Goal: Task Accomplishment & Management: Contribute content

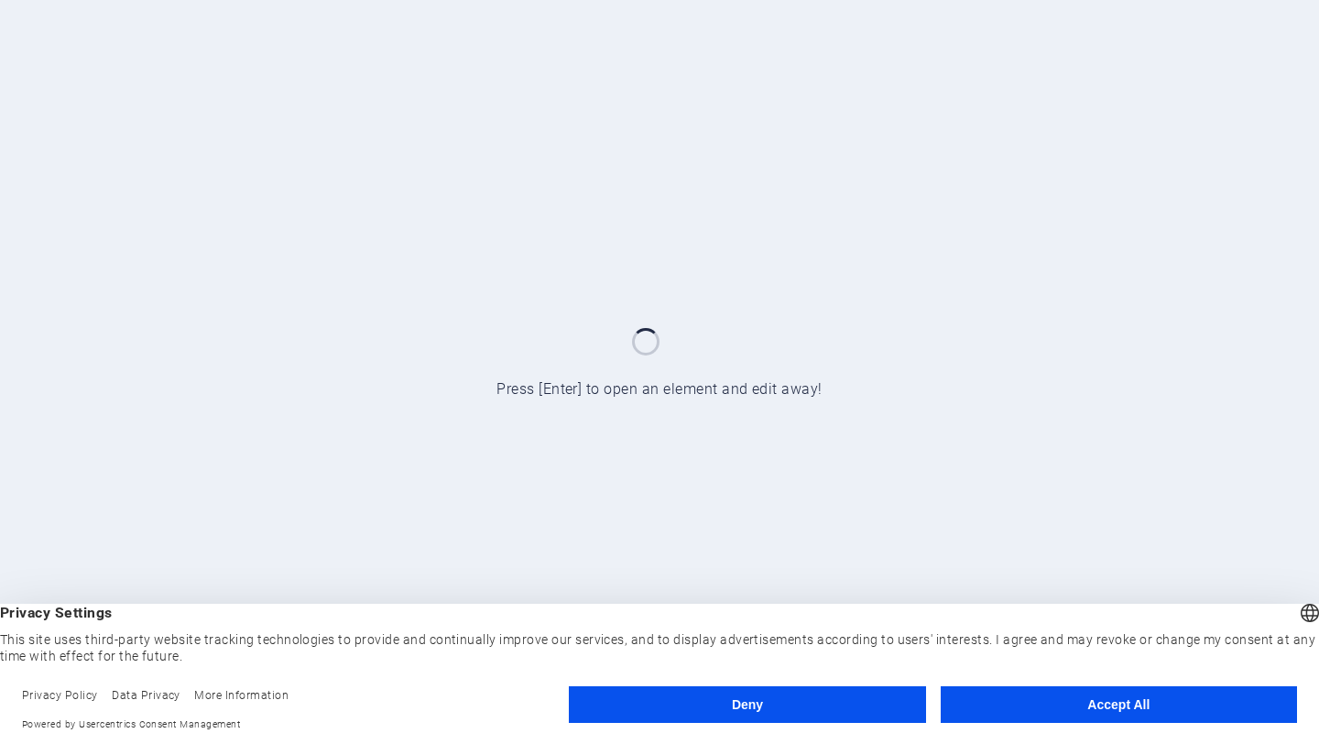
click at [1140, 704] on button "Accept All" at bounding box center [1119, 704] width 356 height 37
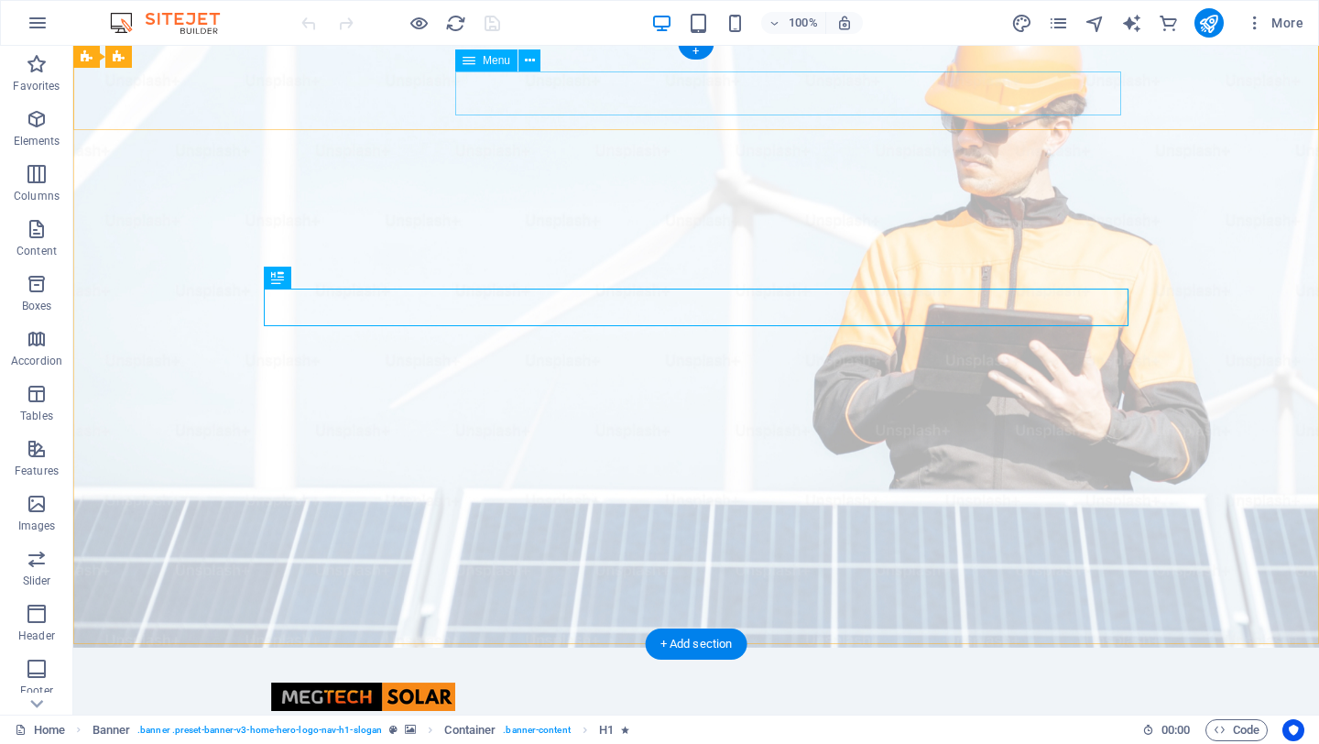
scroll to position [7, 0]
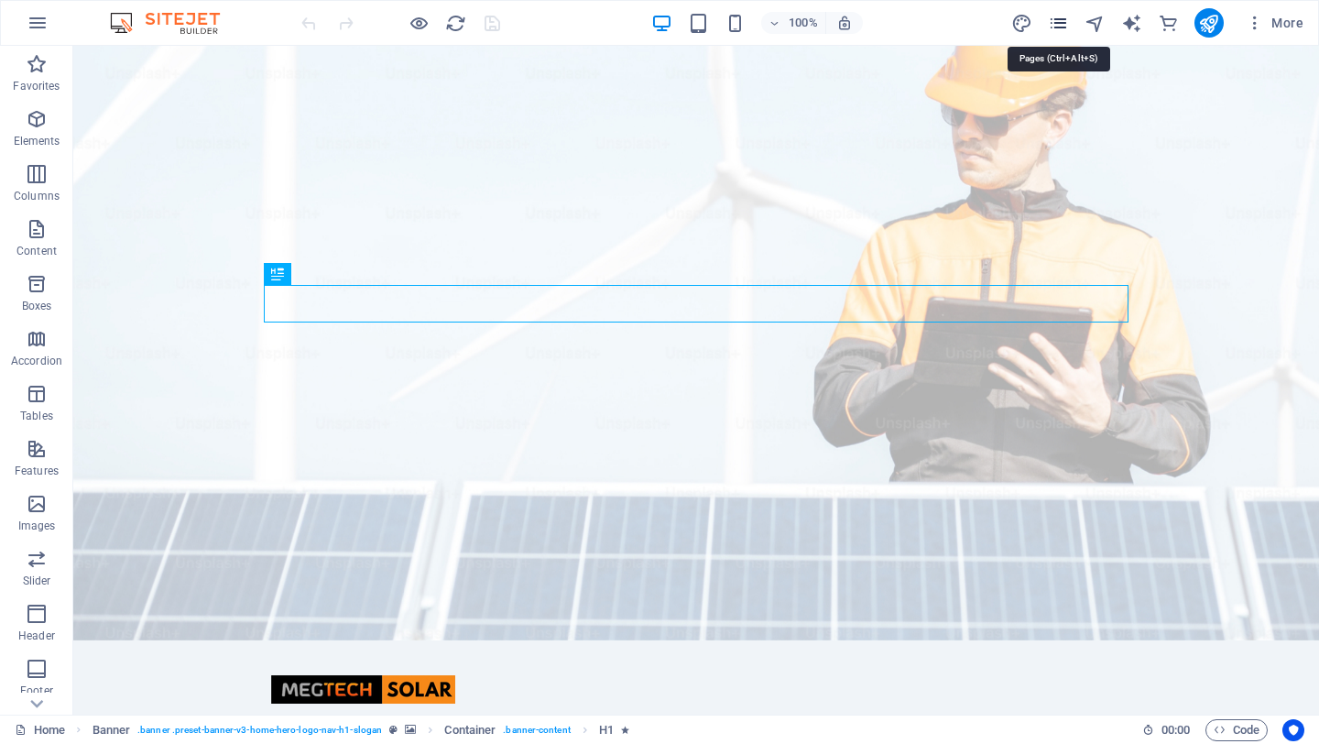
click at [1063, 24] on icon "pages" at bounding box center [1058, 23] width 21 height 21
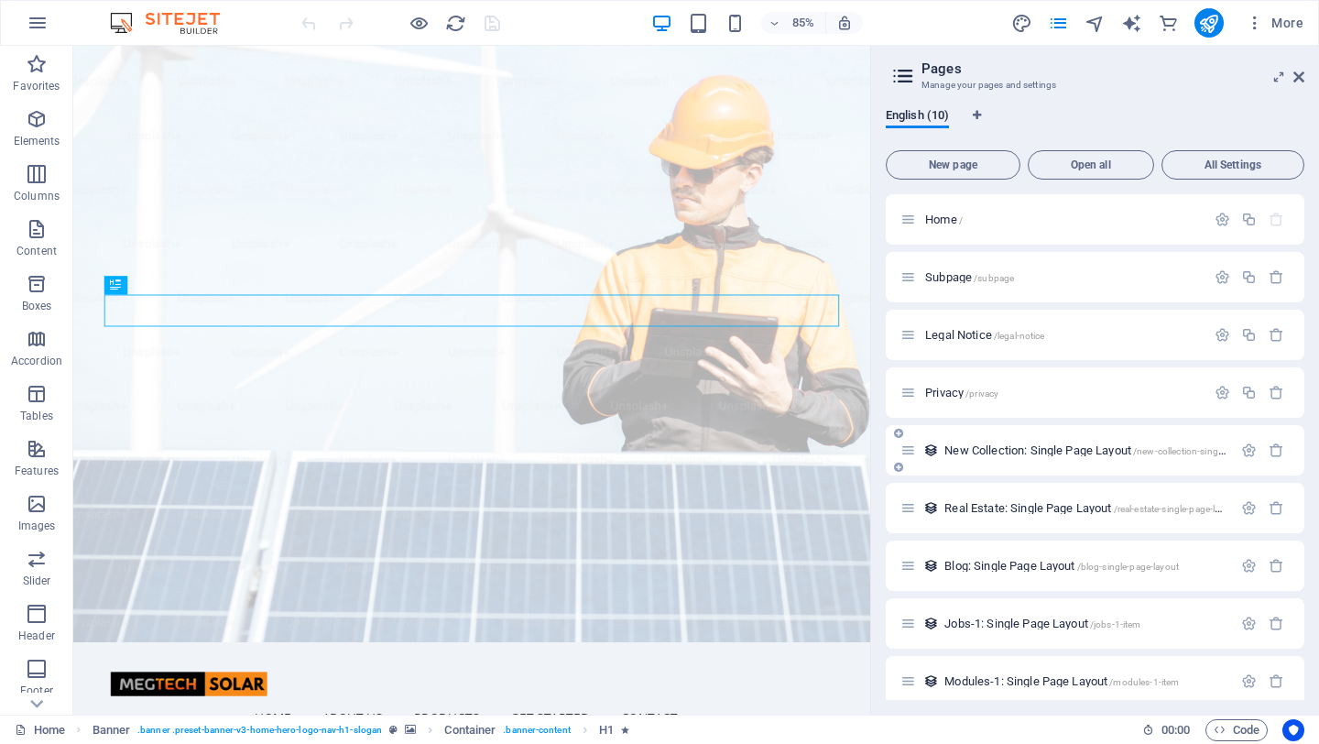
scroll to position [71, 0]
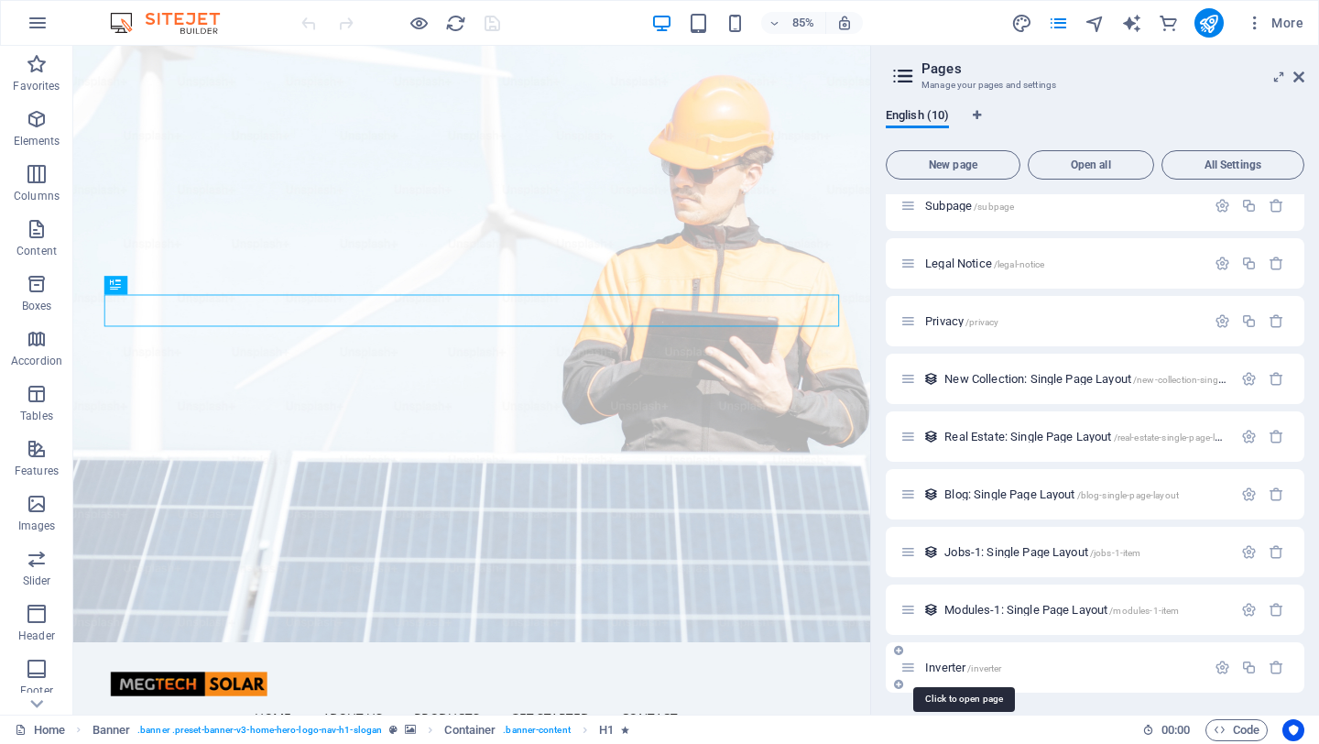
click at [969, 663] on span "/inverter" at bounding box center [984, 668] width 34 height 10
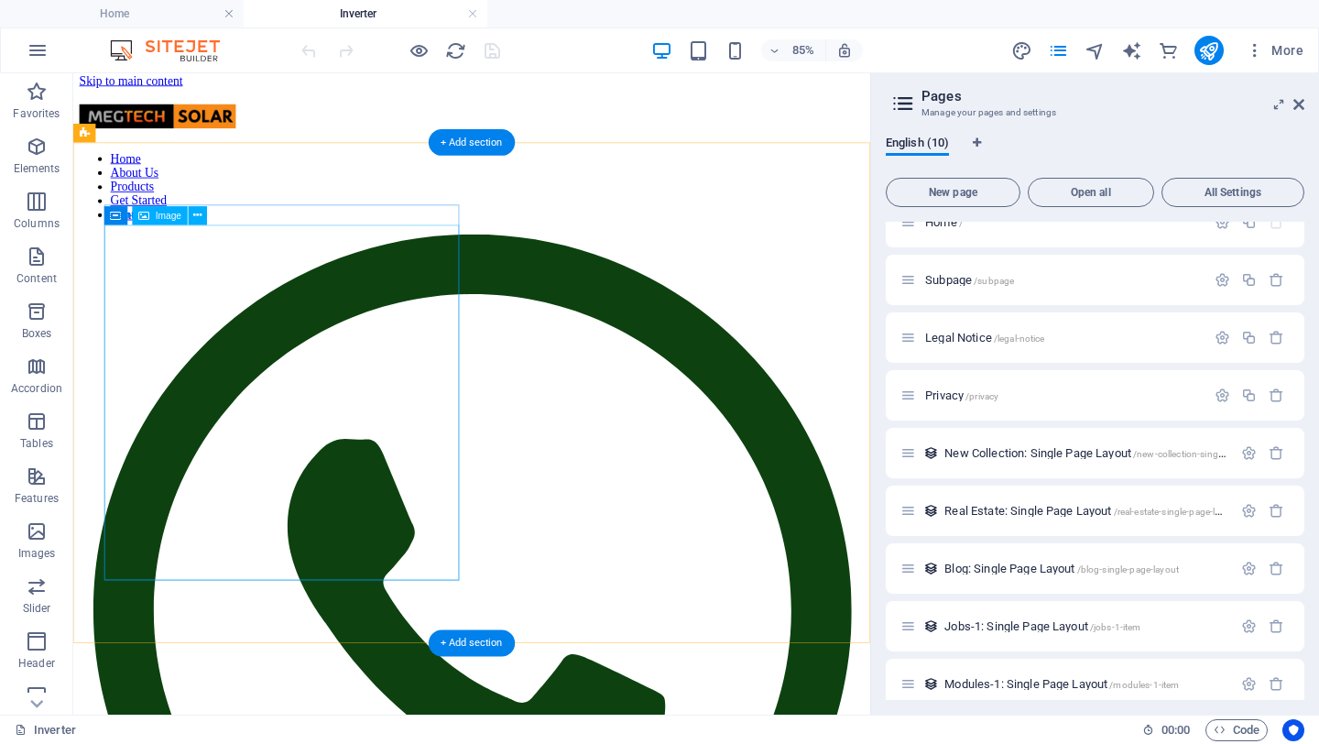
scroll to position [5, 0]
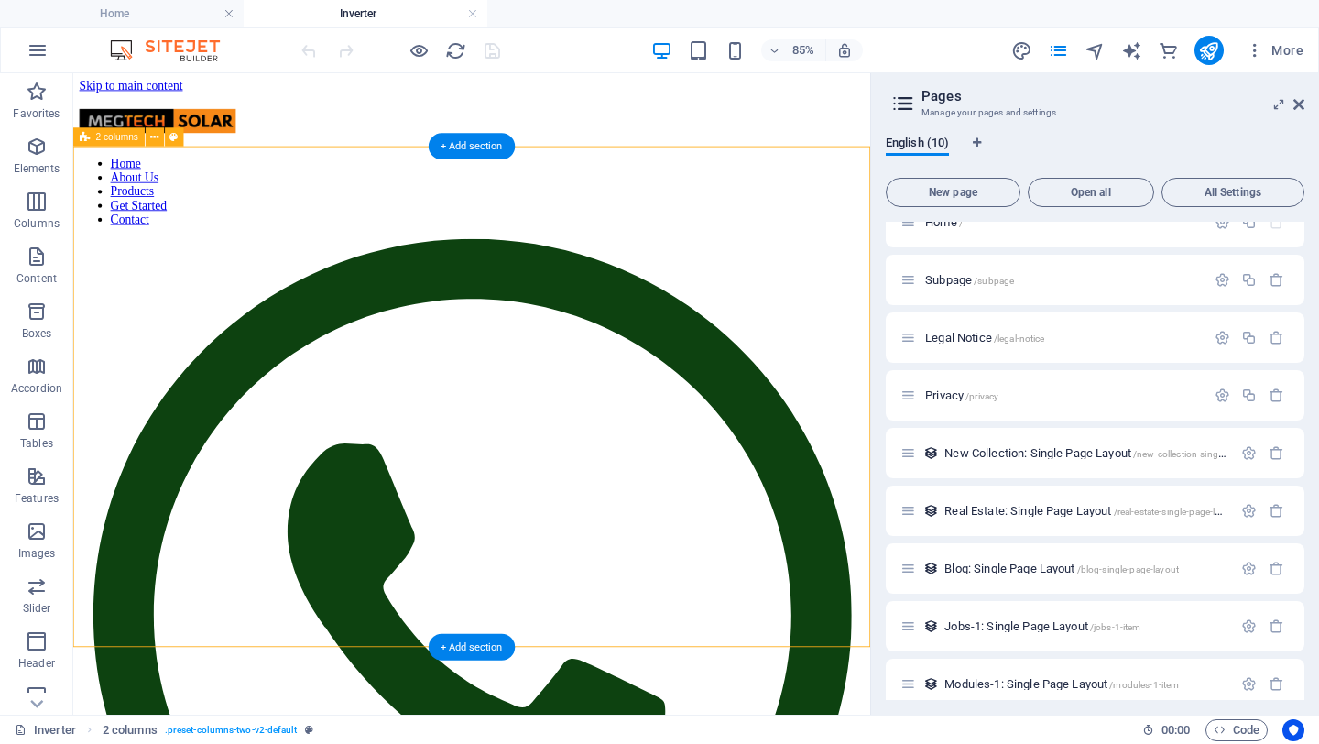
scroll to position [2, 0]
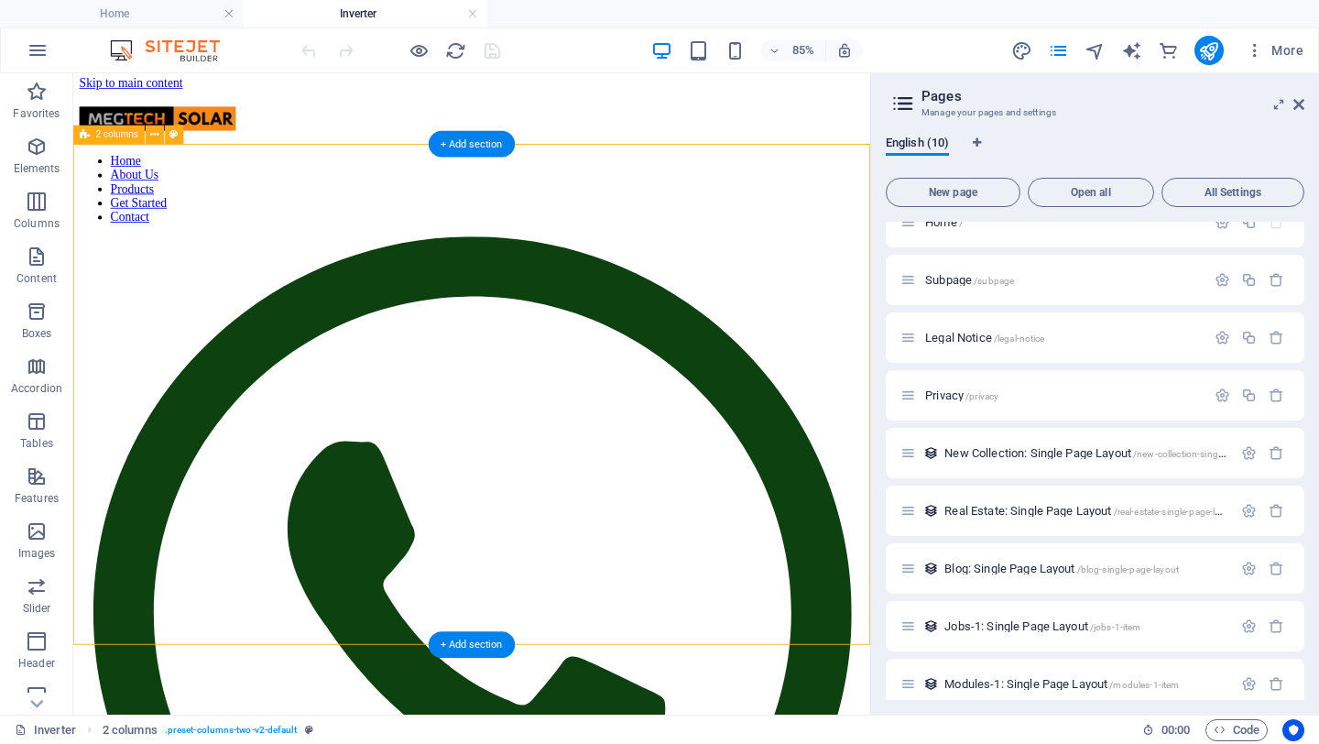
scroll to position [5, 0]
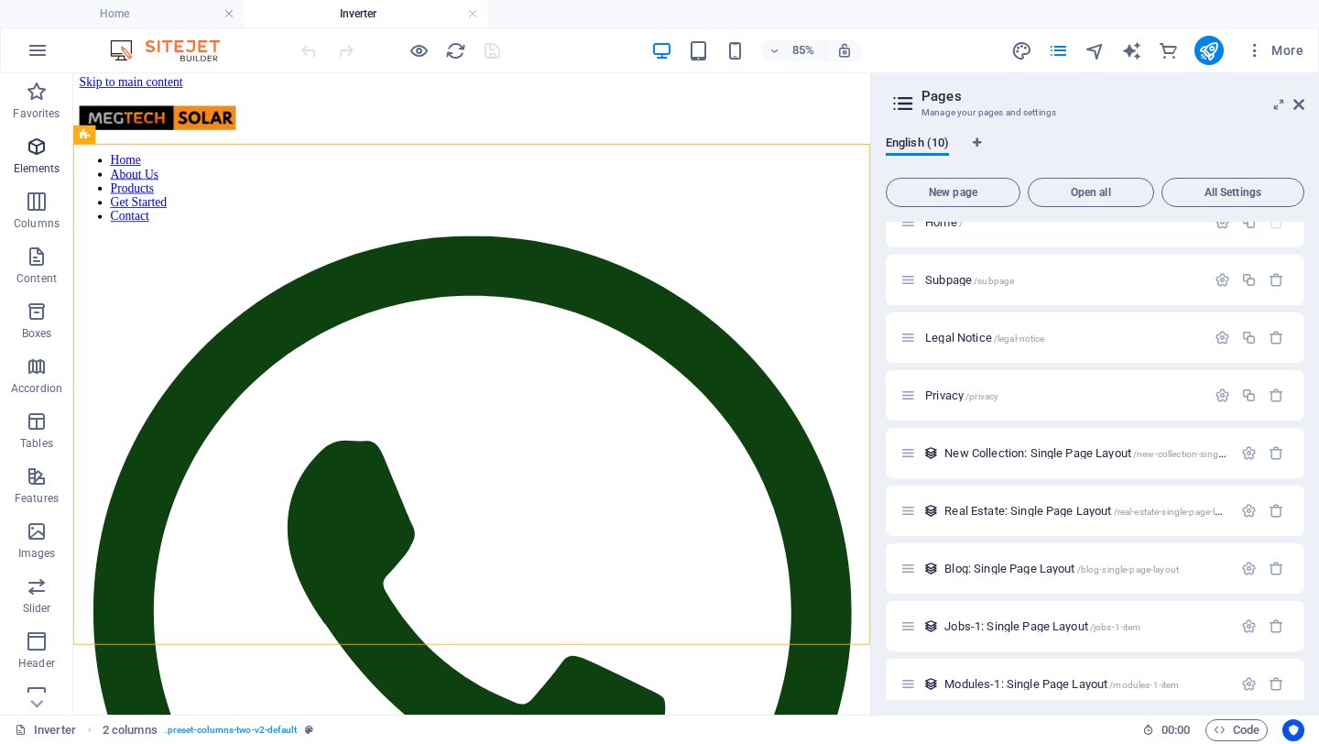
click at [29, 151] on icon "button" at bounding box center [37, 147] width 22 height 22
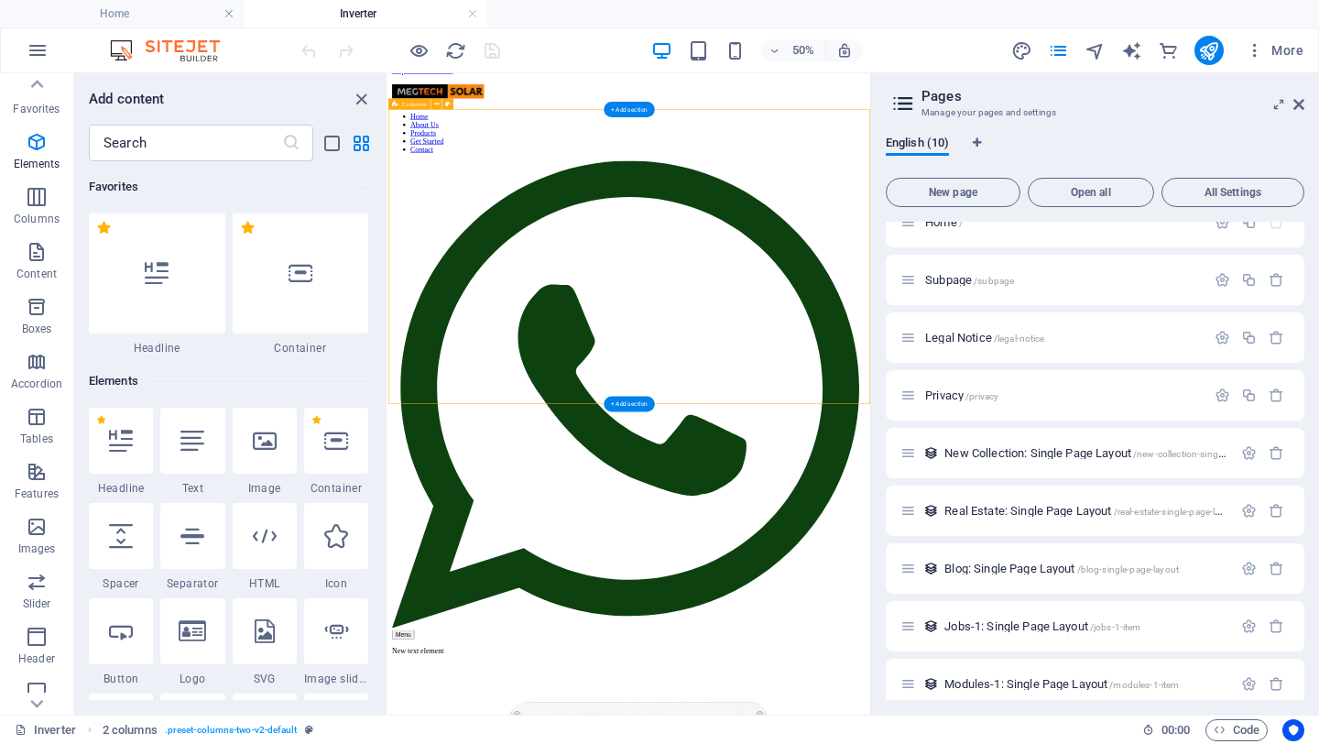
scroll to position [25, 0]
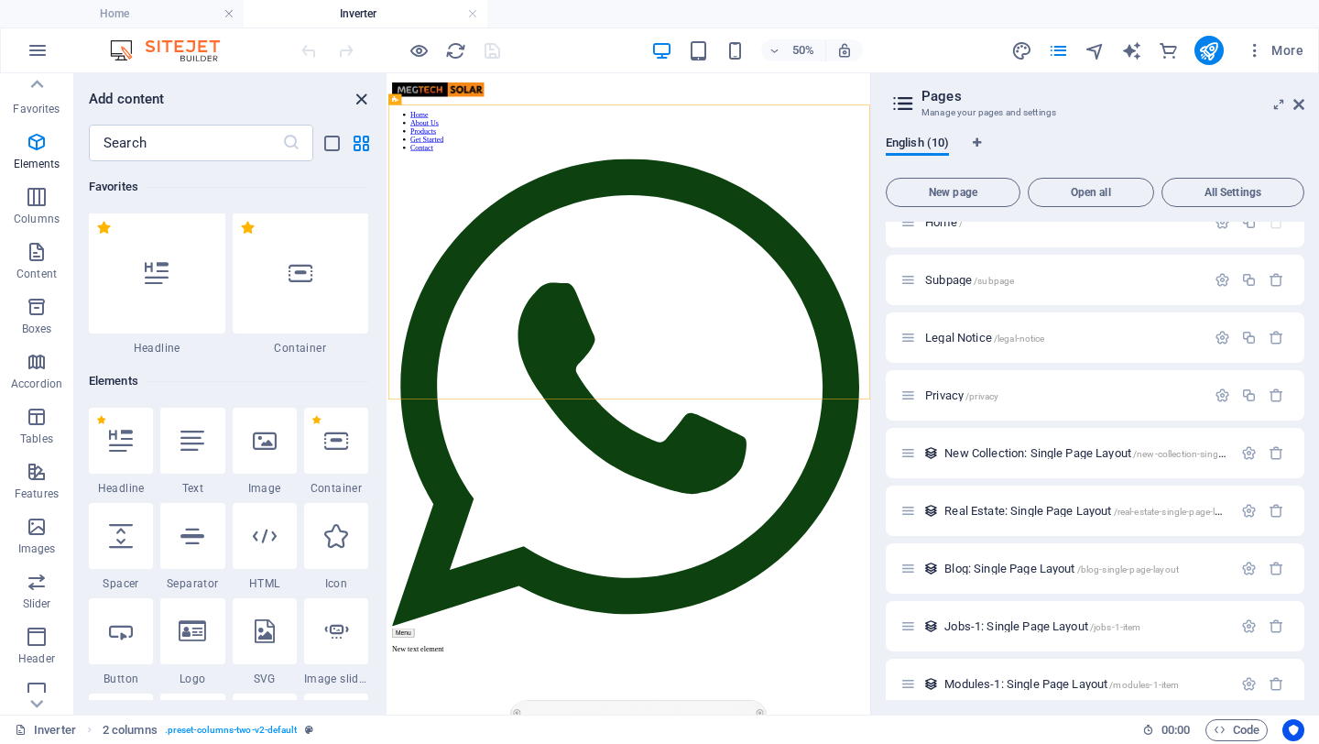
click at [357, 93] on icon "close panel" at bounding box center [361, 99] width 21 height 21
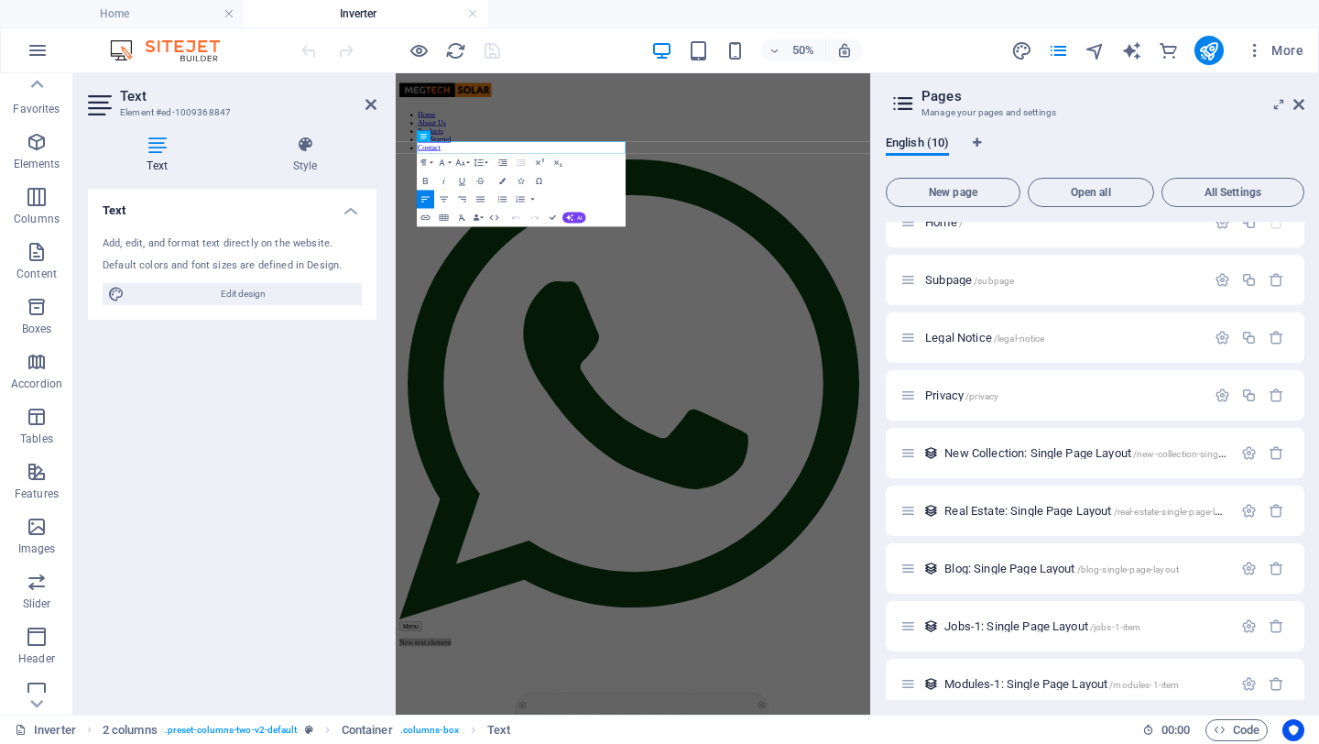
click at [158, 147] on icon at bounding box center [157, 145] width 138 height 18
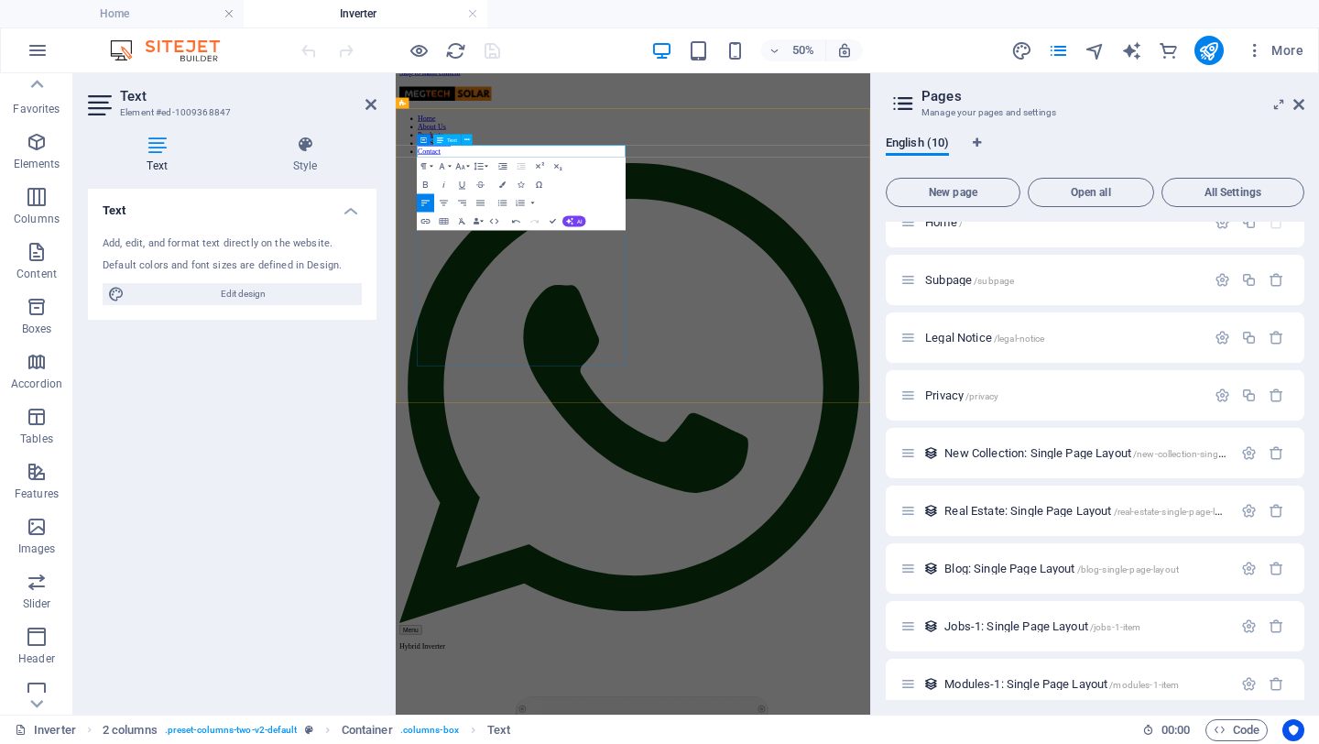
scroll to position [16, 0]
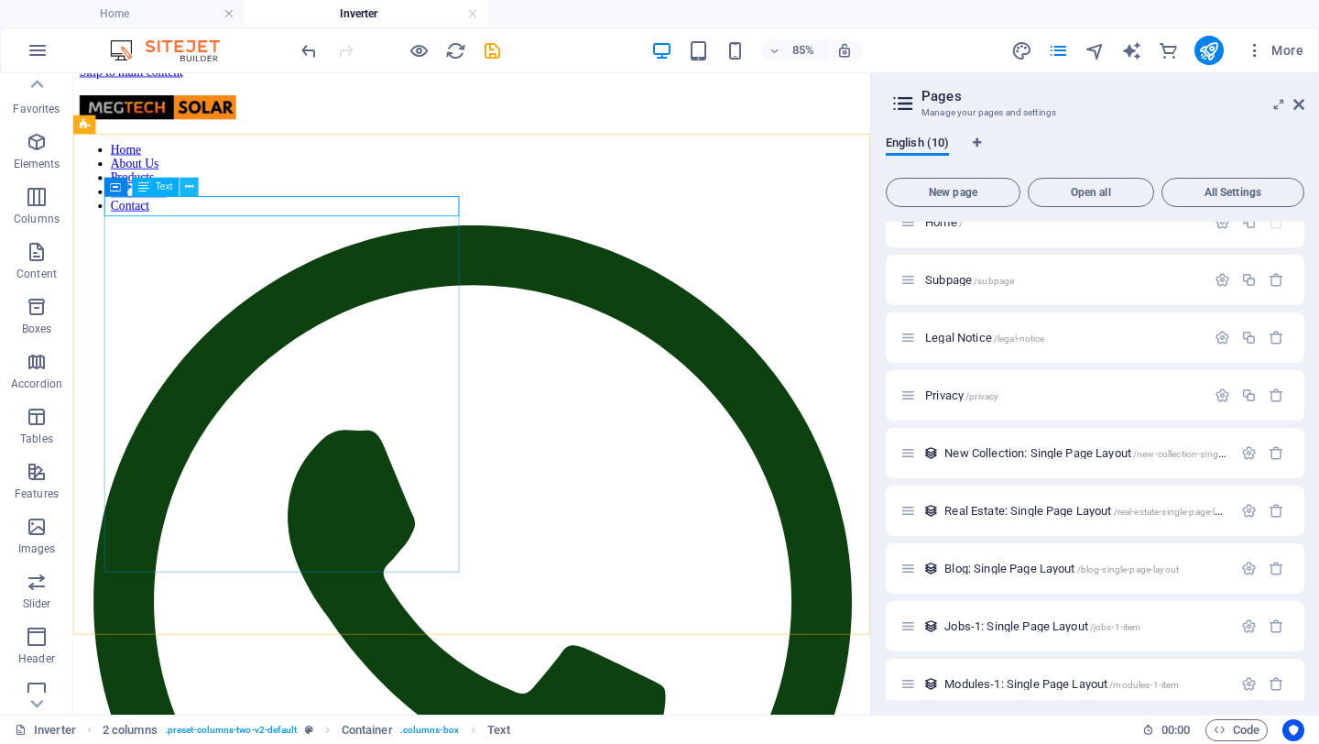
click at [191, 184] on icon at bounding box center [189, 187] width 8 height 16
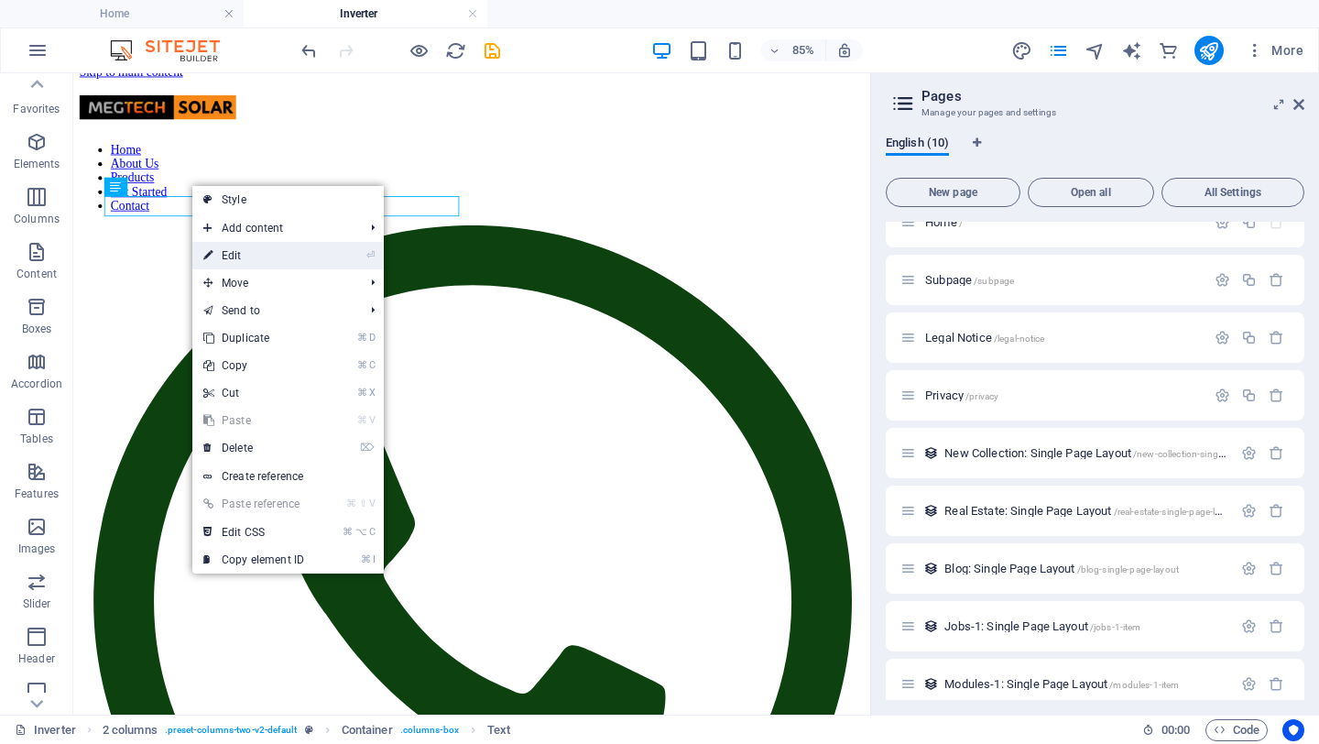
click at [261, 254] on link "⏎ Edit" at bounding box center [253, 255] width 123 height 27
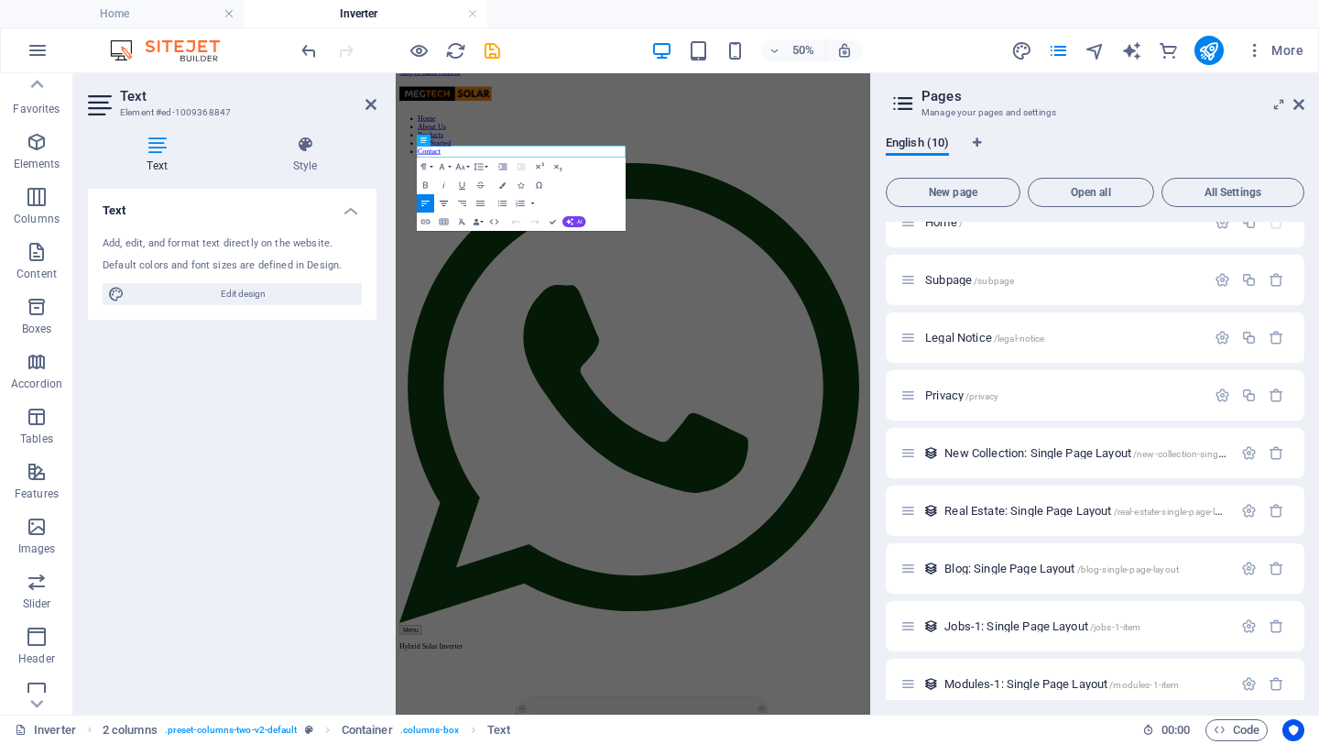
click at [447, 206] on icon "button" at bounding box center [444, 203] width 11 height 11
click at [228, 401] on div "Text Add, edit, and format text directly on the website. Default colors and fon…" at bounding box center [232, 444] width 289 height 511
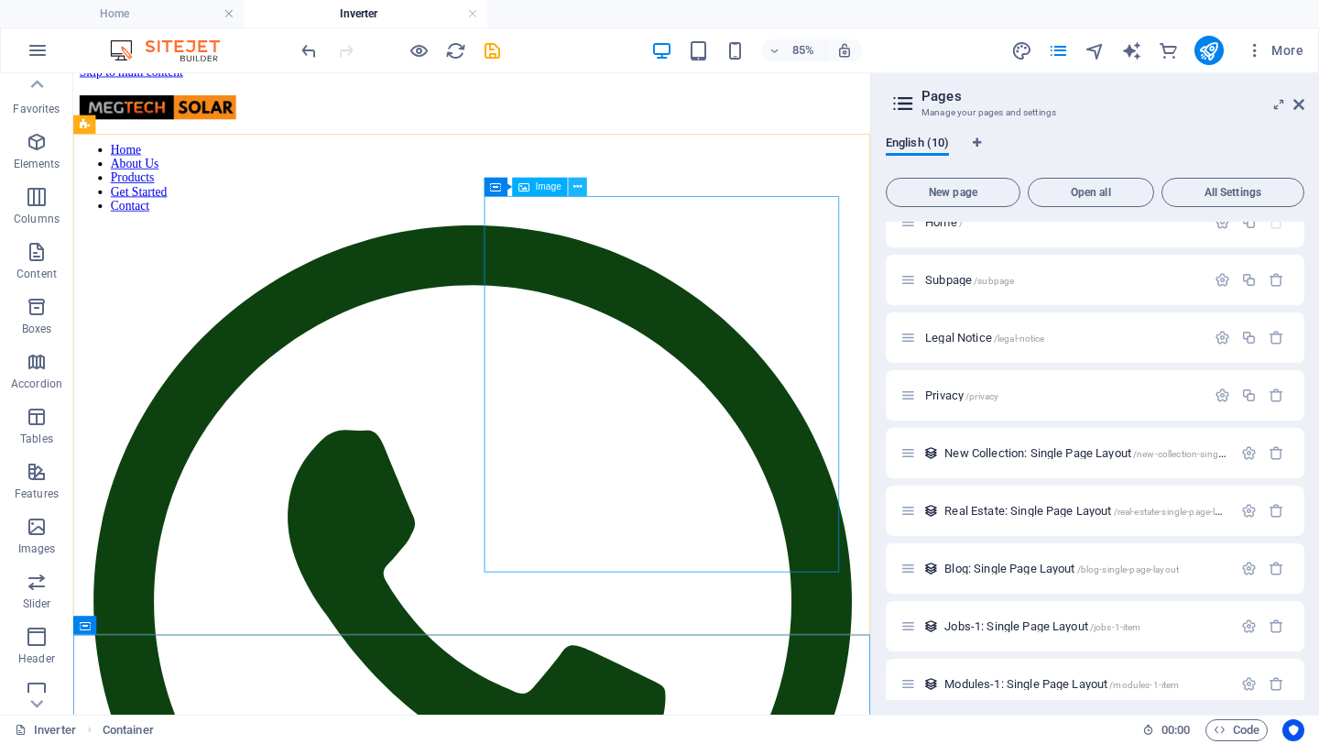
click at [580, 189] on icon at bounding box center [577, 187] width 8 height 16
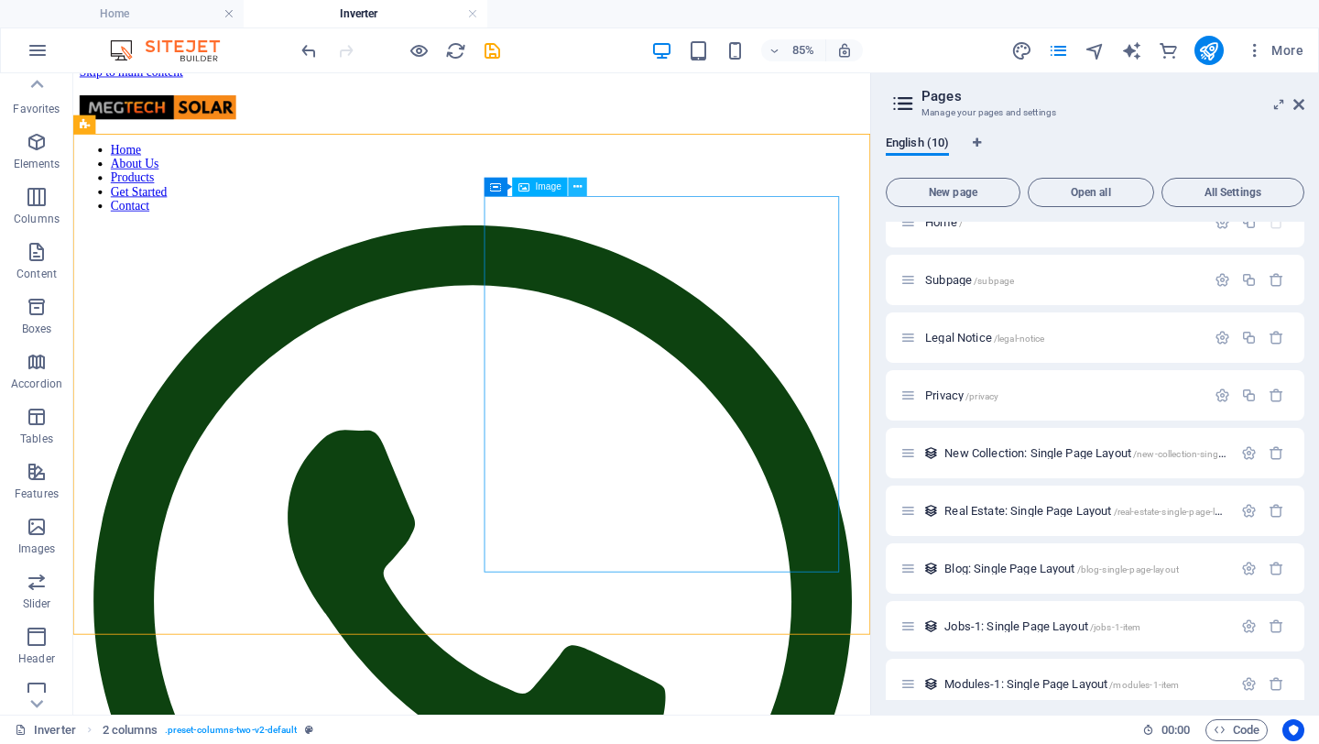
click at [579, 186] on icon at bounding box center [577, 187] width 8 height 16
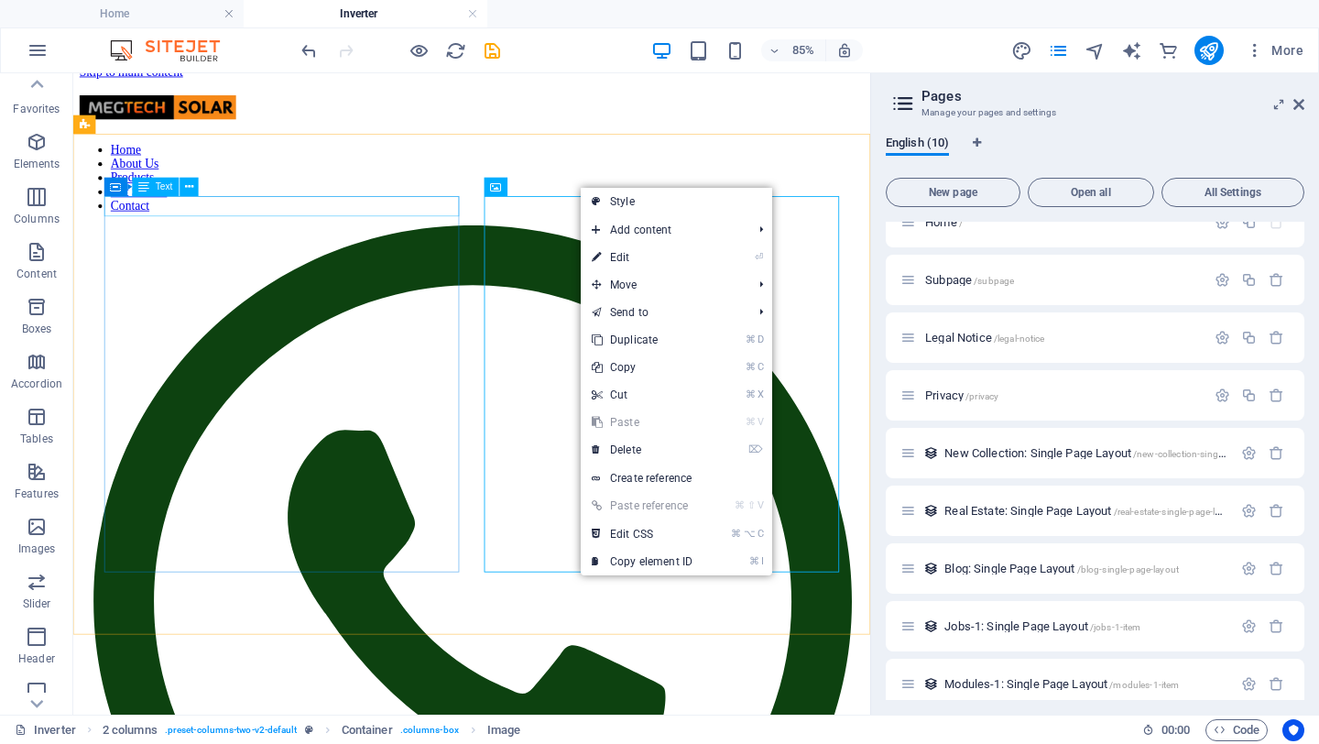
click at [152, 188] on div "Text" at bounding box center [155, 187] width 47 height 18
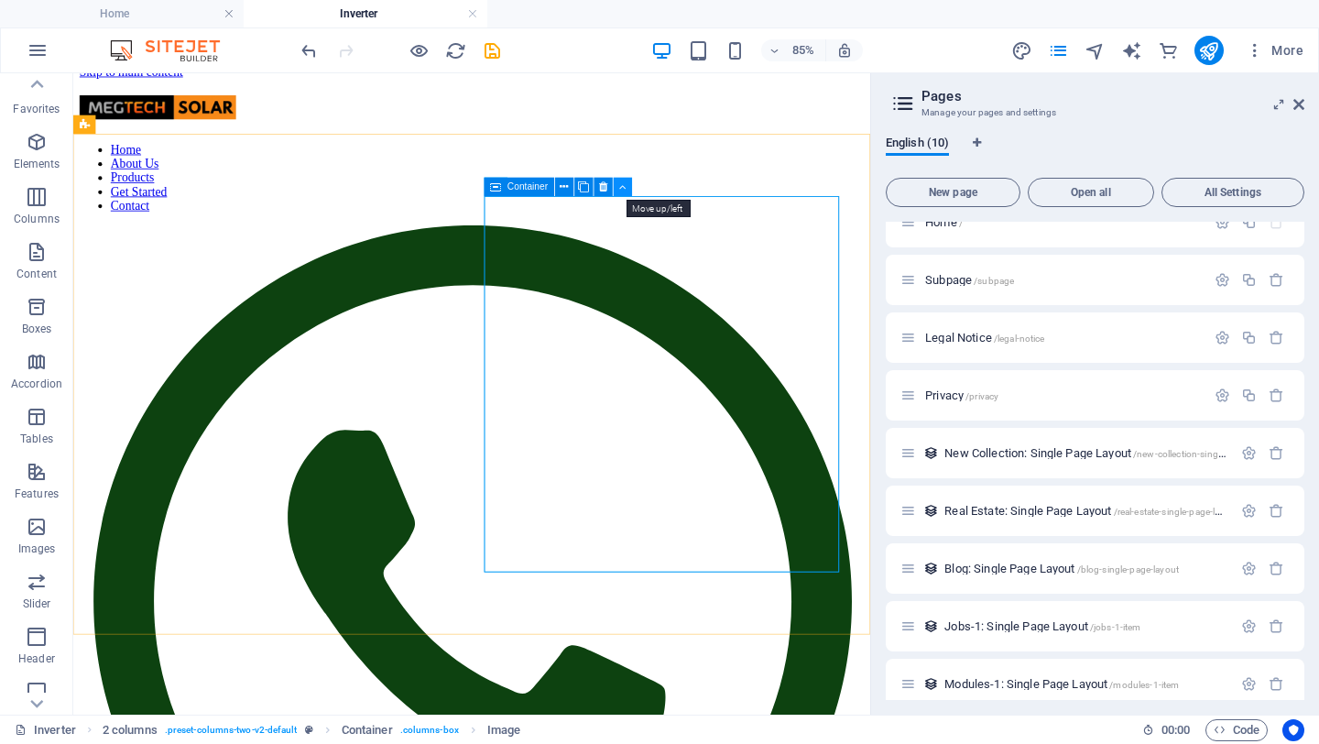
click at [621, 188] on icon at bounding box center [622, 187] width 7 height 16
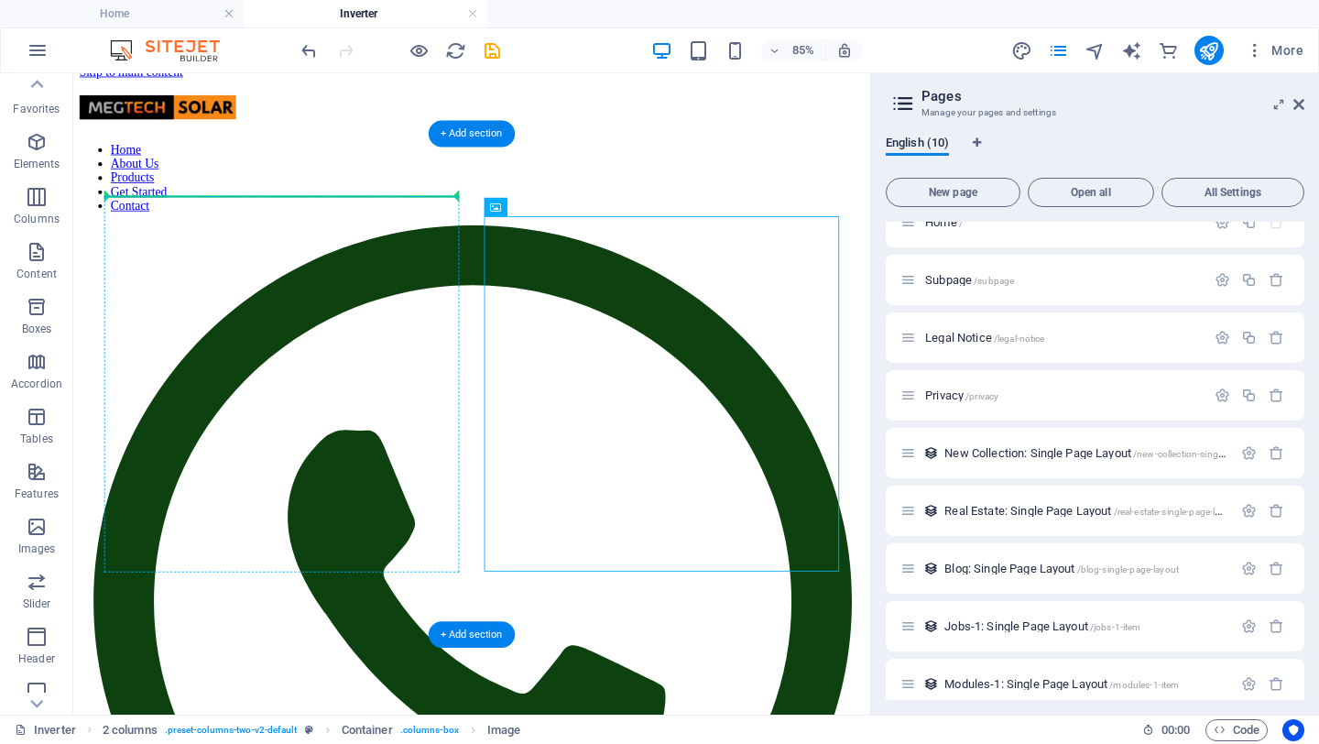
drag, startPoint x: 597, startPoint y: 257, endPoint x: 288, endPoint y: 258, distance: 309.6
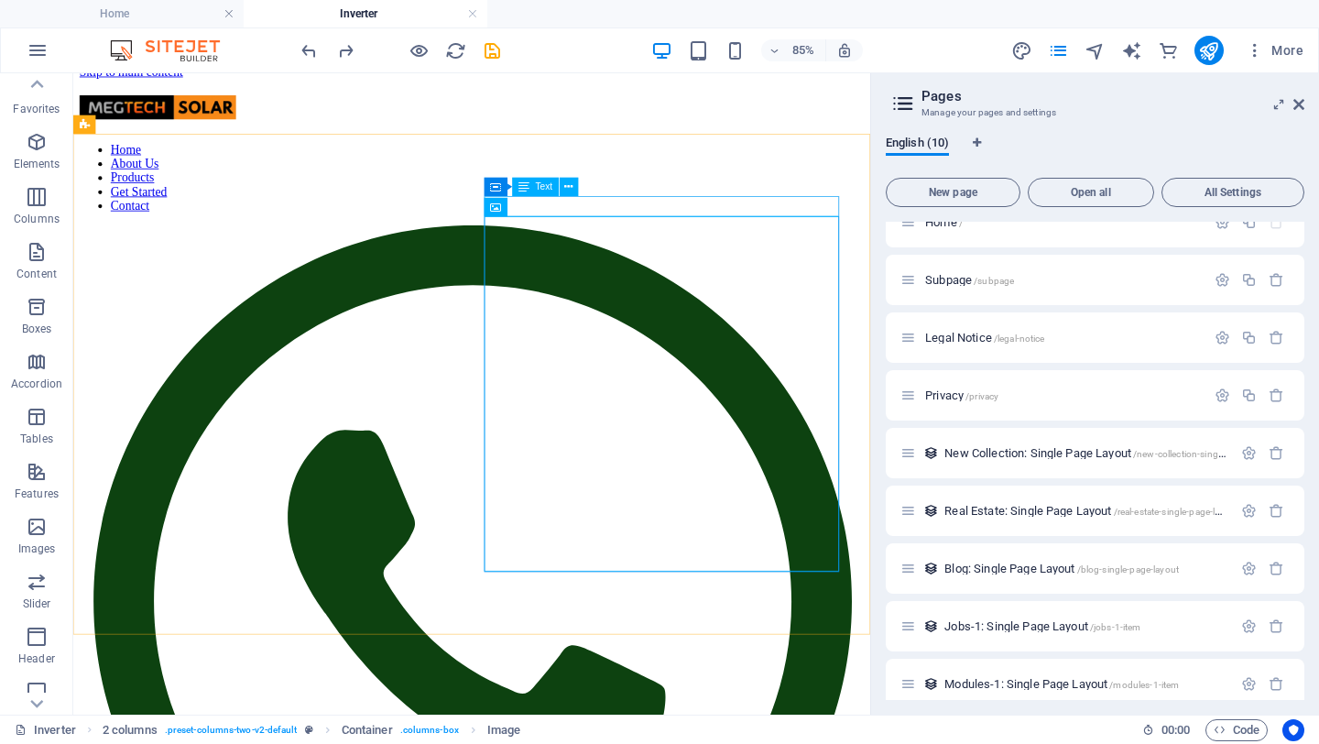
click at [541, 191] on span "Text" at bounding box center [544, 186] width 17 height 9
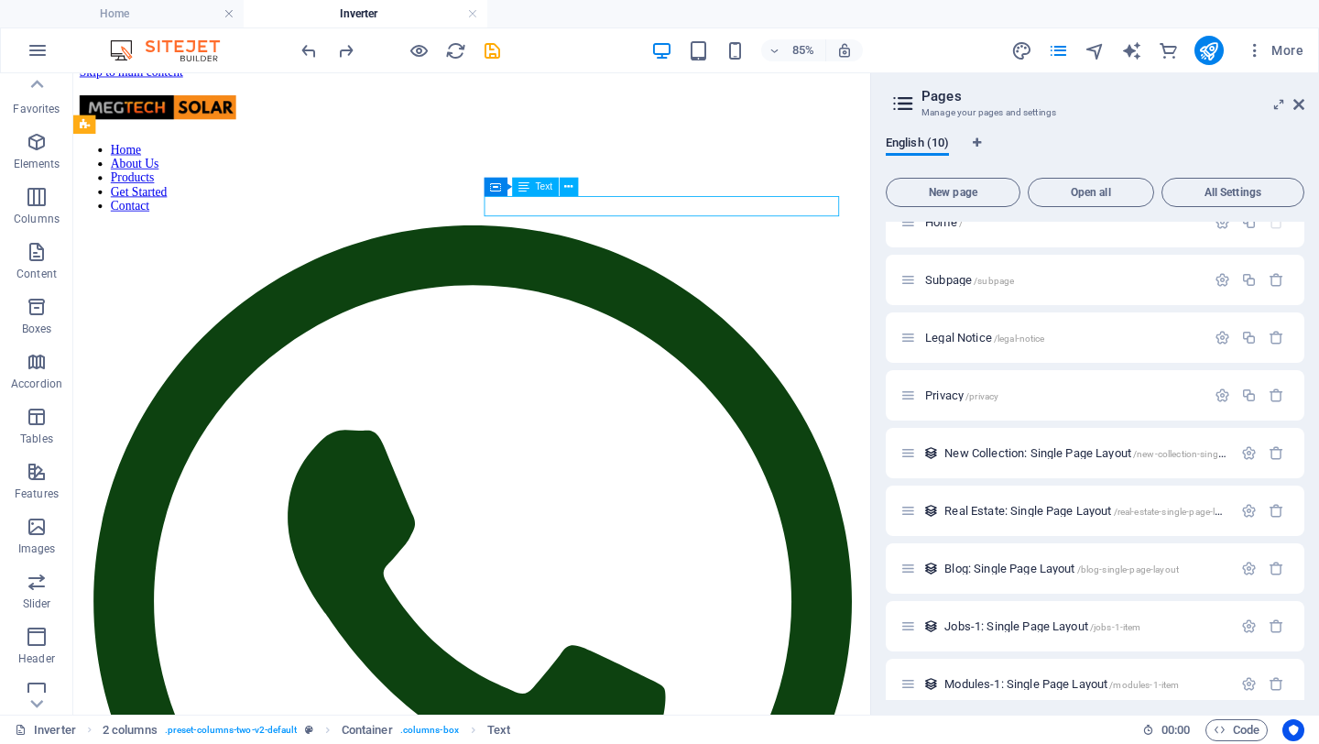
click at [544, 187] on span "Text" at bounding box center [544, 186] width 17 height 9
click at [565, 187] on icon at bounding box center [569, 187] width 8 height 16
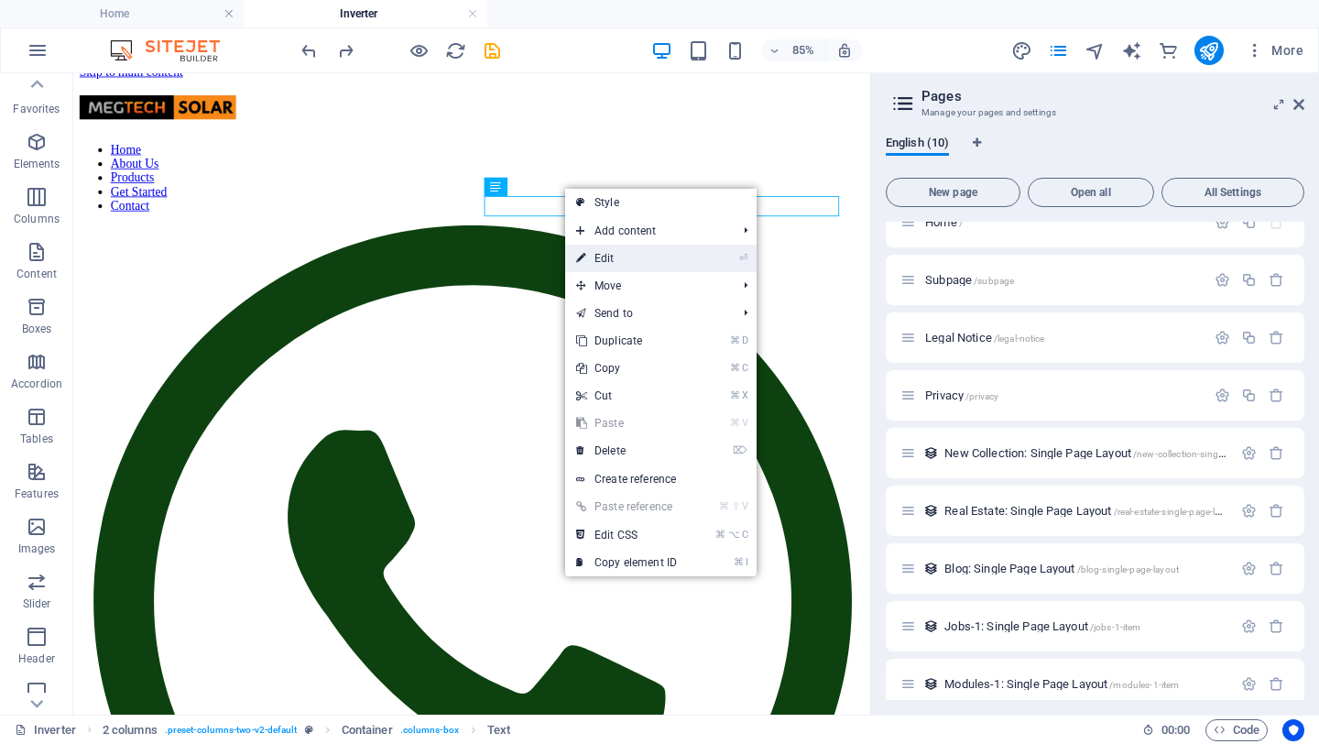
click at [634, 254] on link "⏎ Edit" at bounding box center [626, 258] width 123 height 27
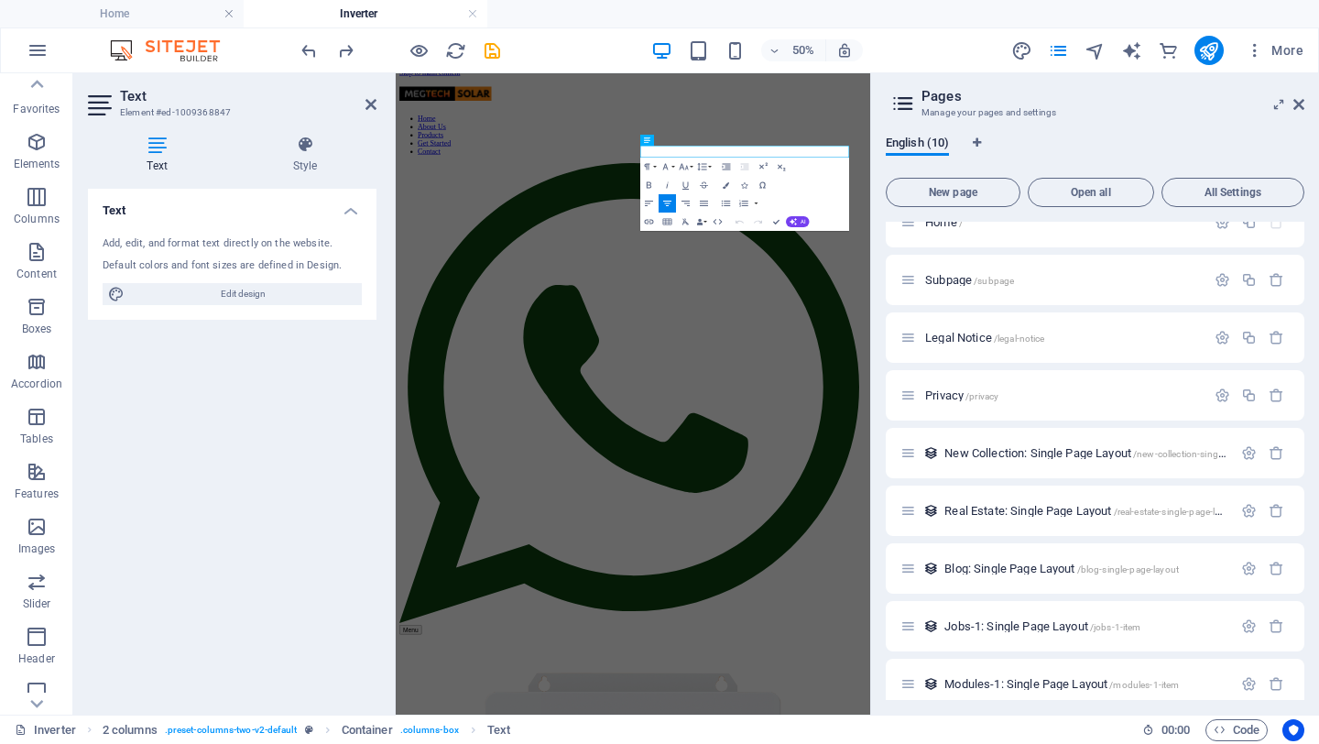
click at [300, 406] on div "Text Add, edit, and format text directly on the website. Default colors and fon…" at bounding box center [232, 444] width 289 height 511
click at [272, 392] on div "Text Add, edit, and format text directly on the website. Default colors and fon…" at bounding box center [232, 444] width 289 height 511
click at [373, 100] on icon at bounding box center [371, 104] width 11 height 15
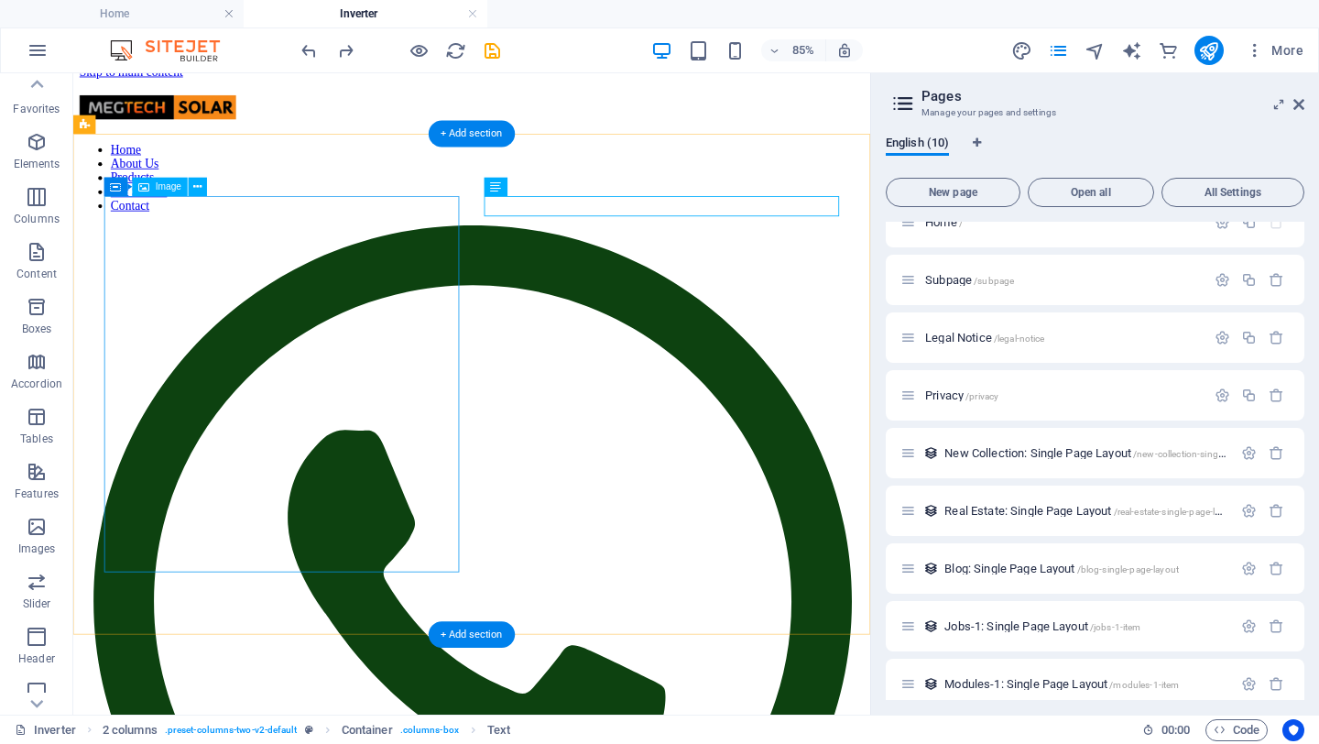
drag, startPoint x: 177, startPoint y: 266, endPoint x: 194, endPoint y: 225, distance: 43.9
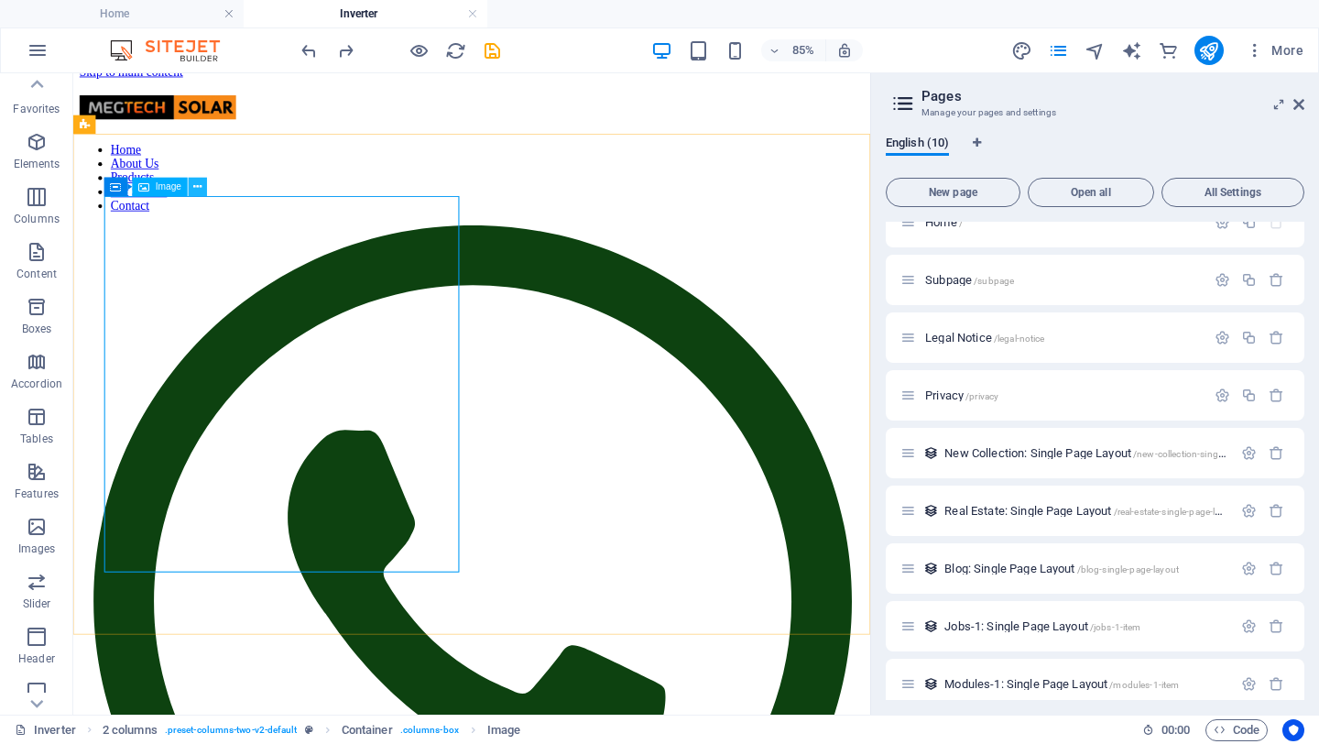
click at [202, 180] on button at bounding box center [198, 187] width 18 height 18
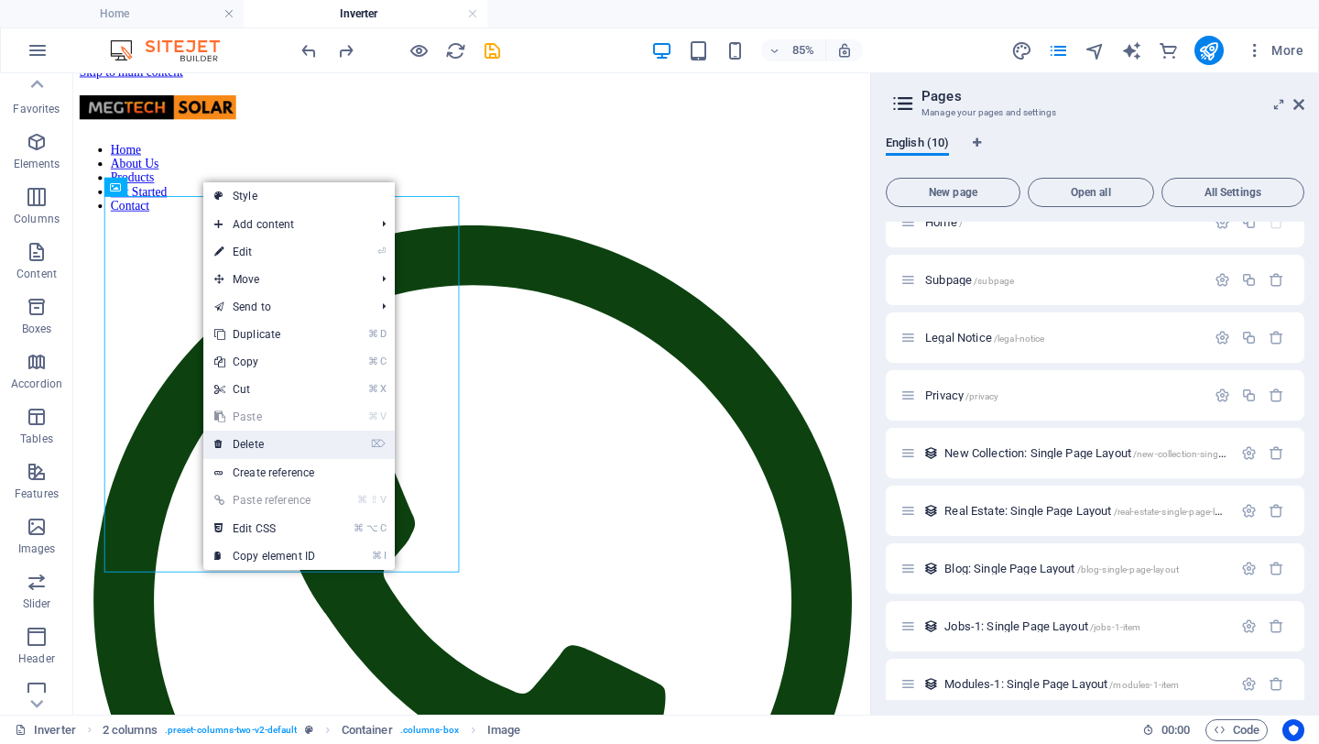
click at [266, 438] on link "⌦ Delete" at bounding box center [264, 444] width 123 height 27
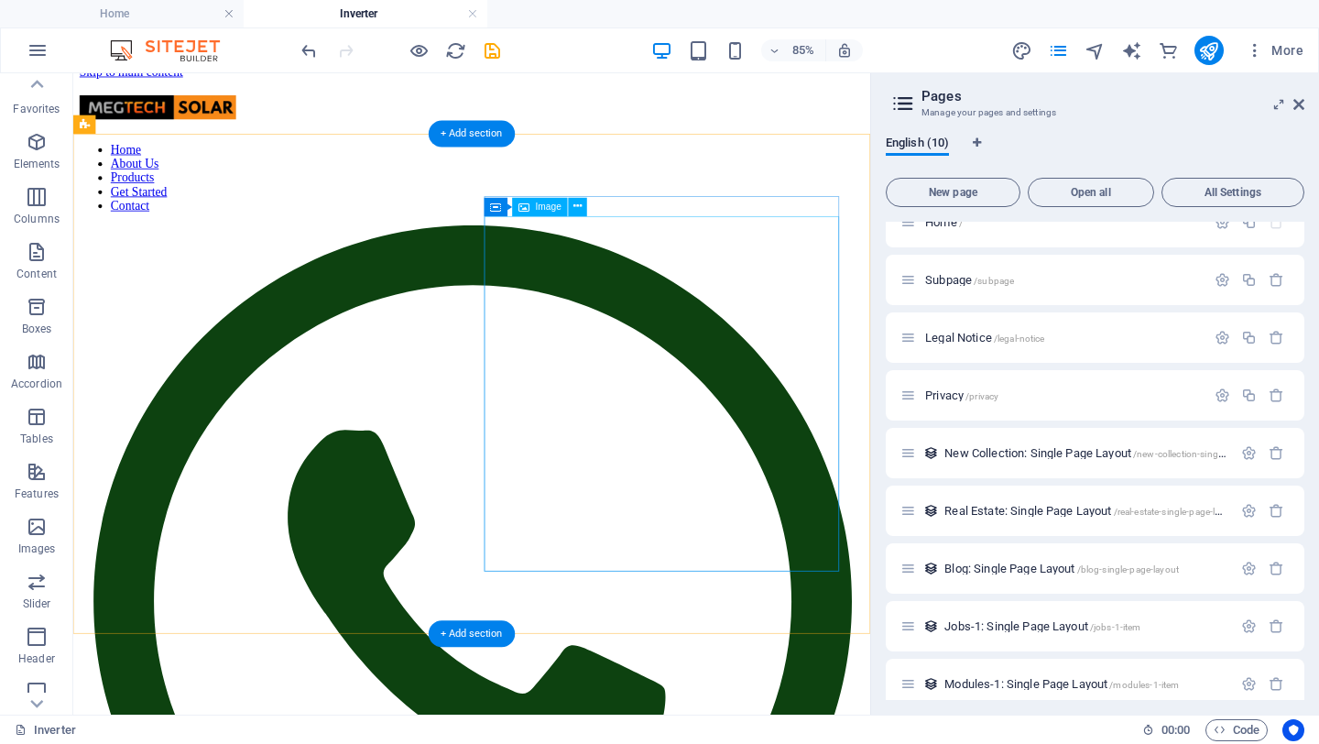
drag, startPoint x: 637, startPoint y: 263, endPoint x: 634, endPoint y: 246, distance: 16.7
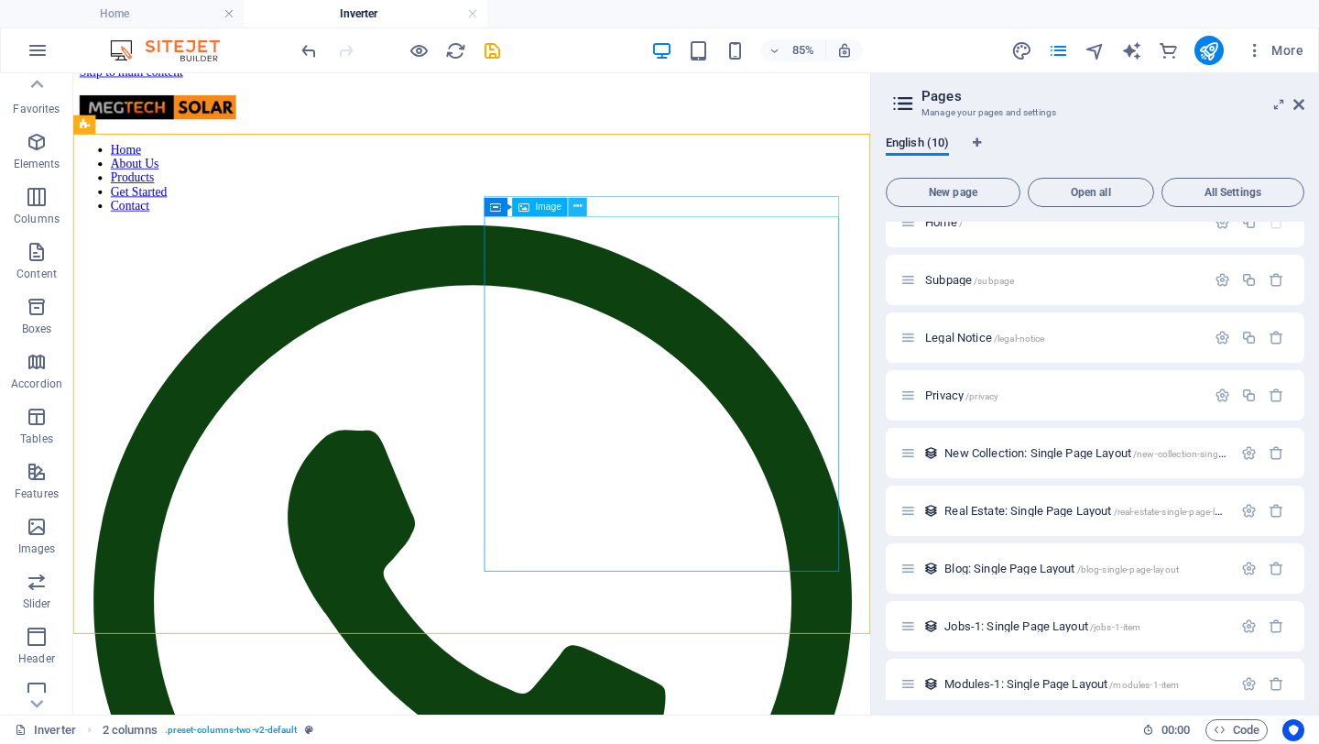
click at [580, 206] on icon at bounding box center [577, 207] width 8 height 16
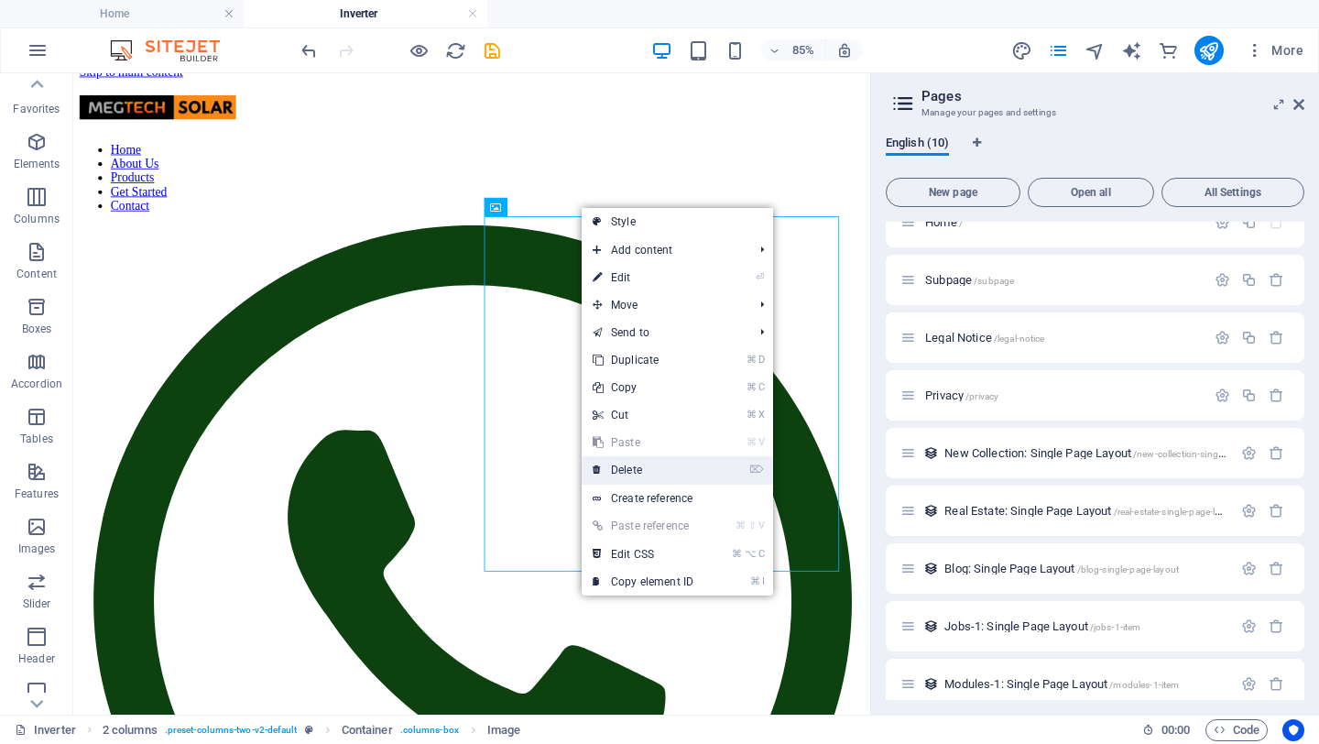
click at [632, 467] on link "⌦ Delete" at bounding box center [643, 469] width 123 height 27
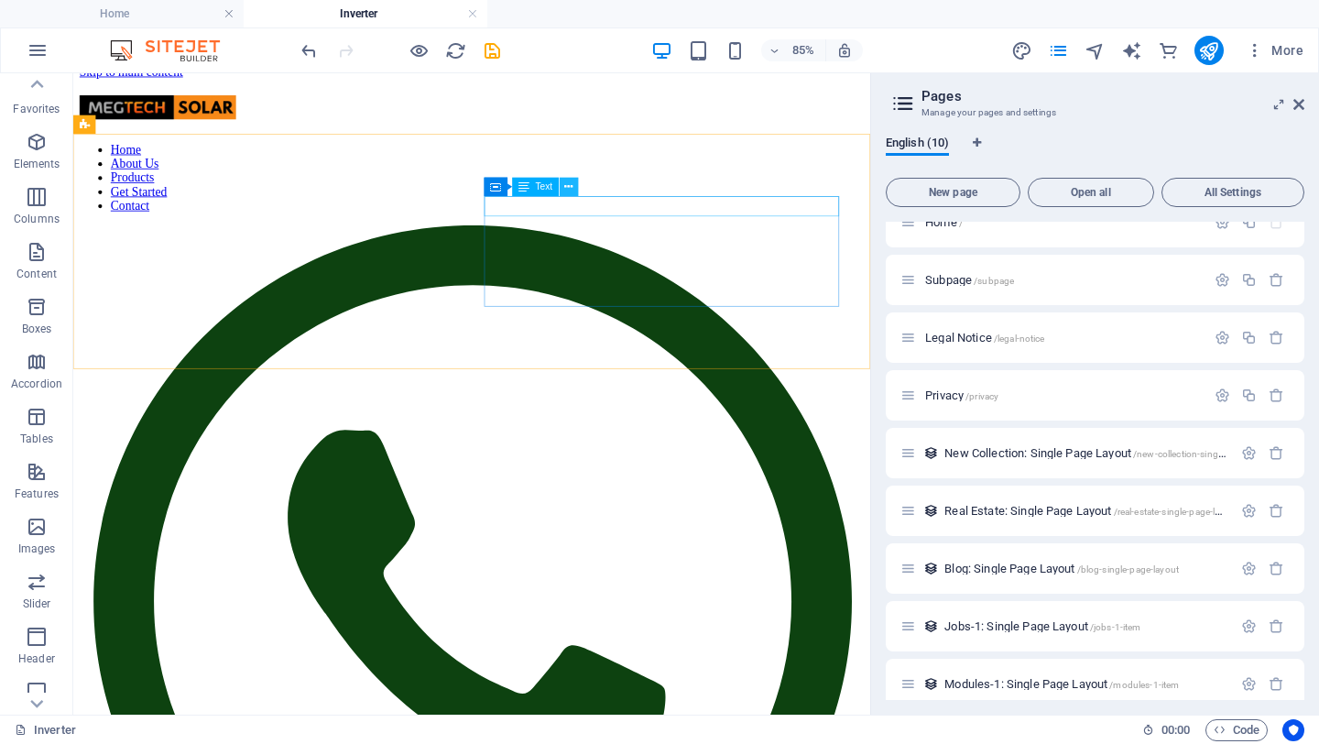
click at [570, 186] on icon at bounding box center [569, 187] width 8 height 16
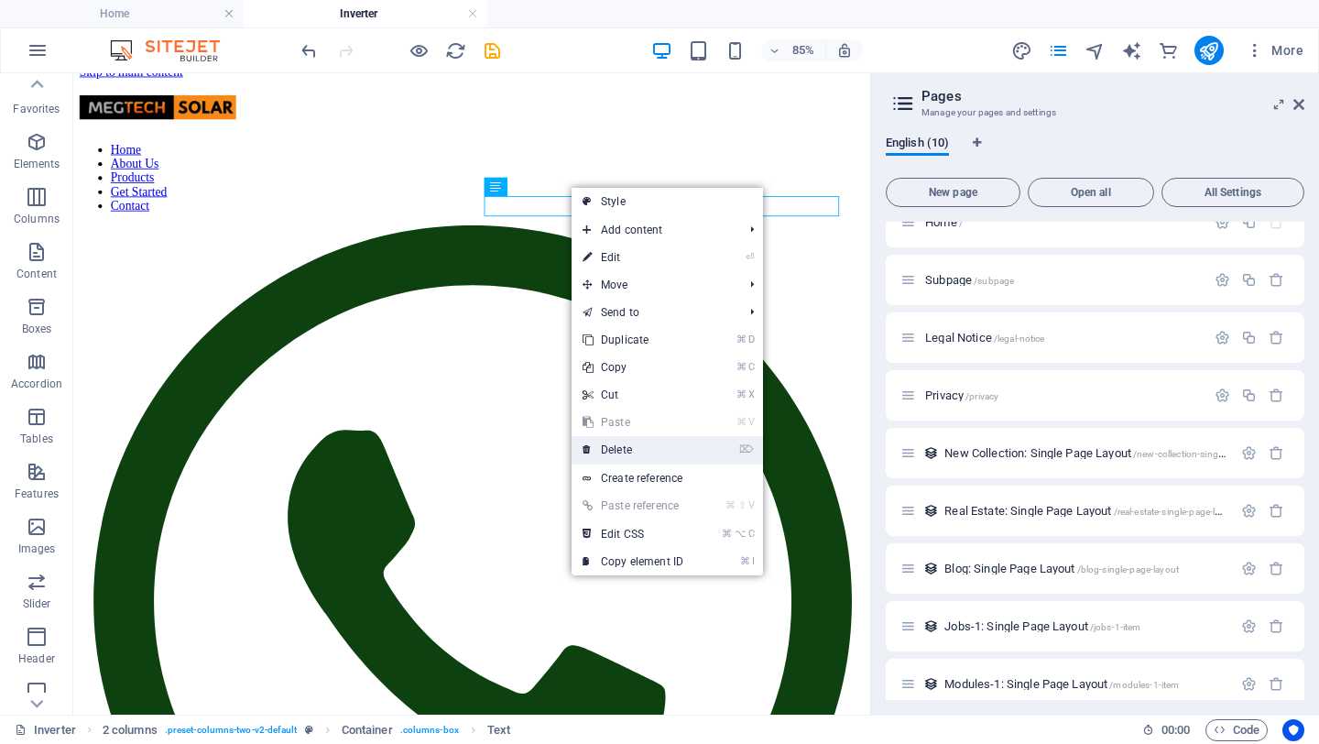
click at [617, 447] on link "⌦ Delete" at bounding box center [633, 449] width 123 height 27
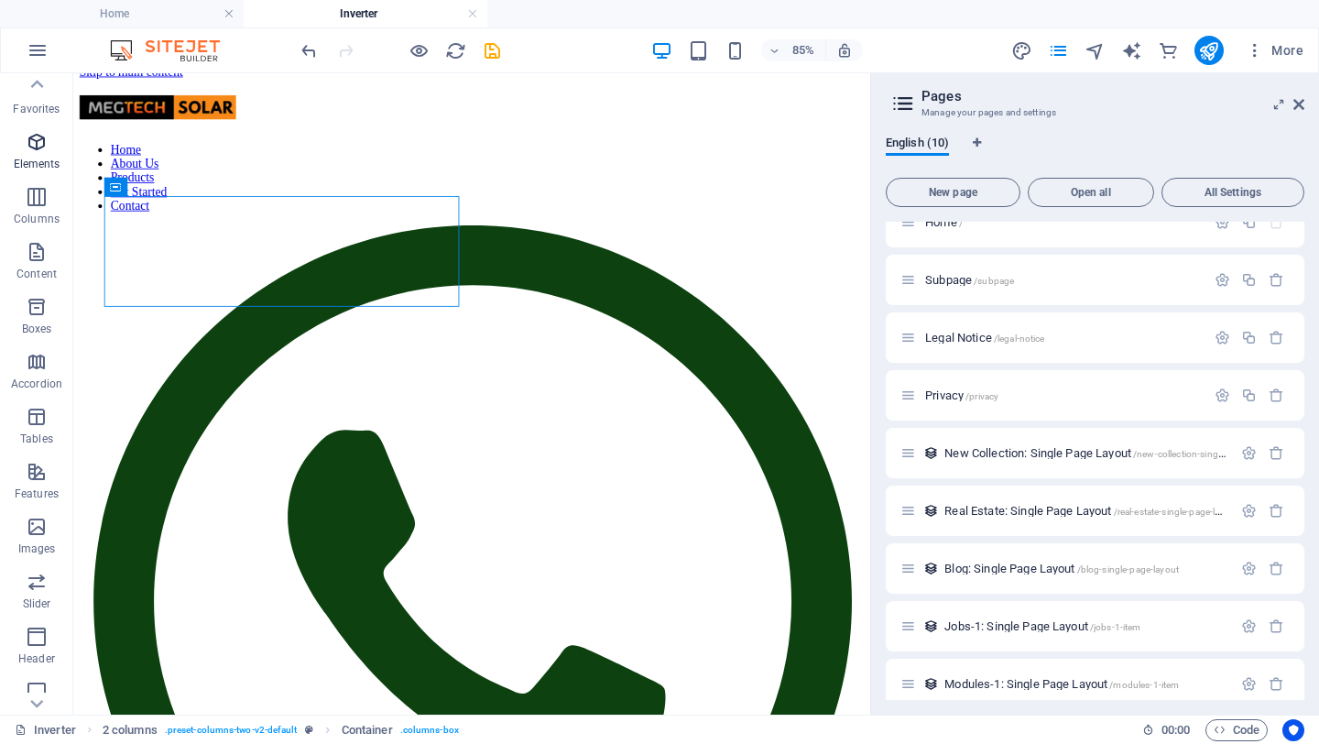
click at [40, 143] on icon "button" at bounding box center [37, 142] width 22 height 22
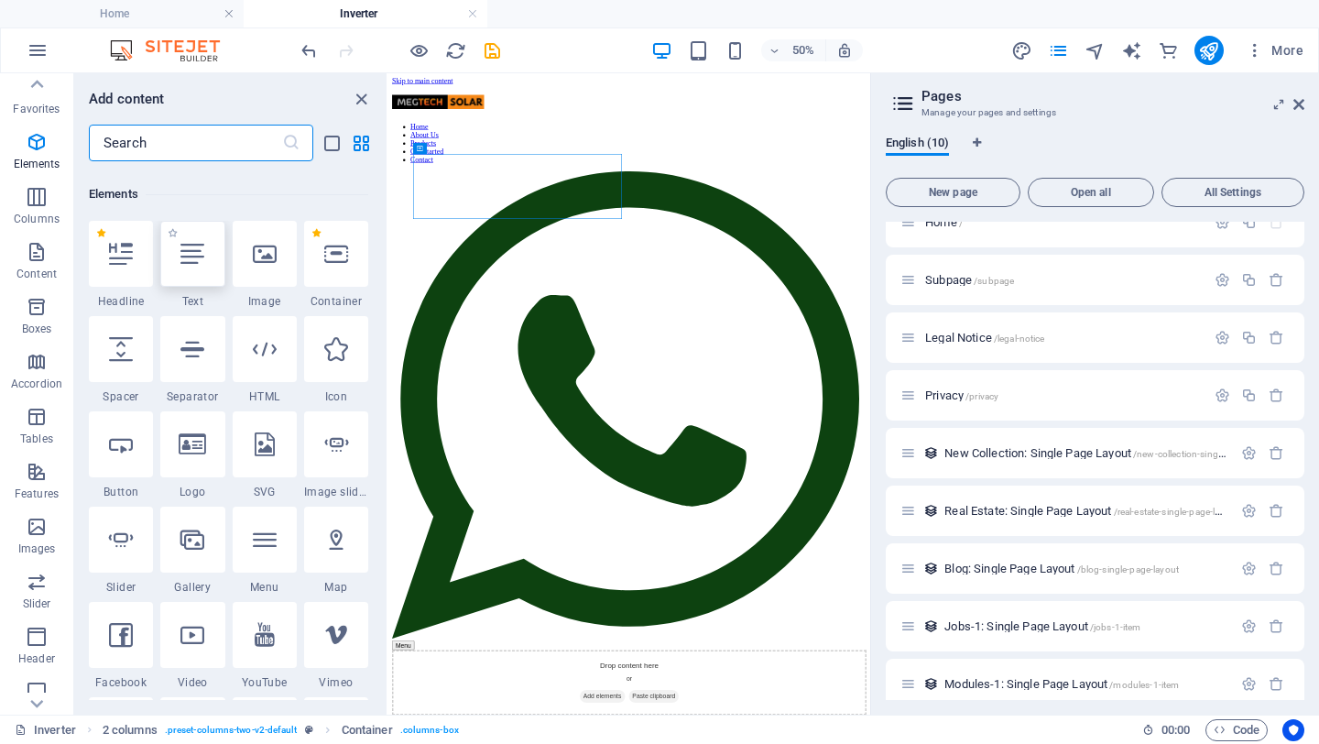
scroll to position [195, 0]
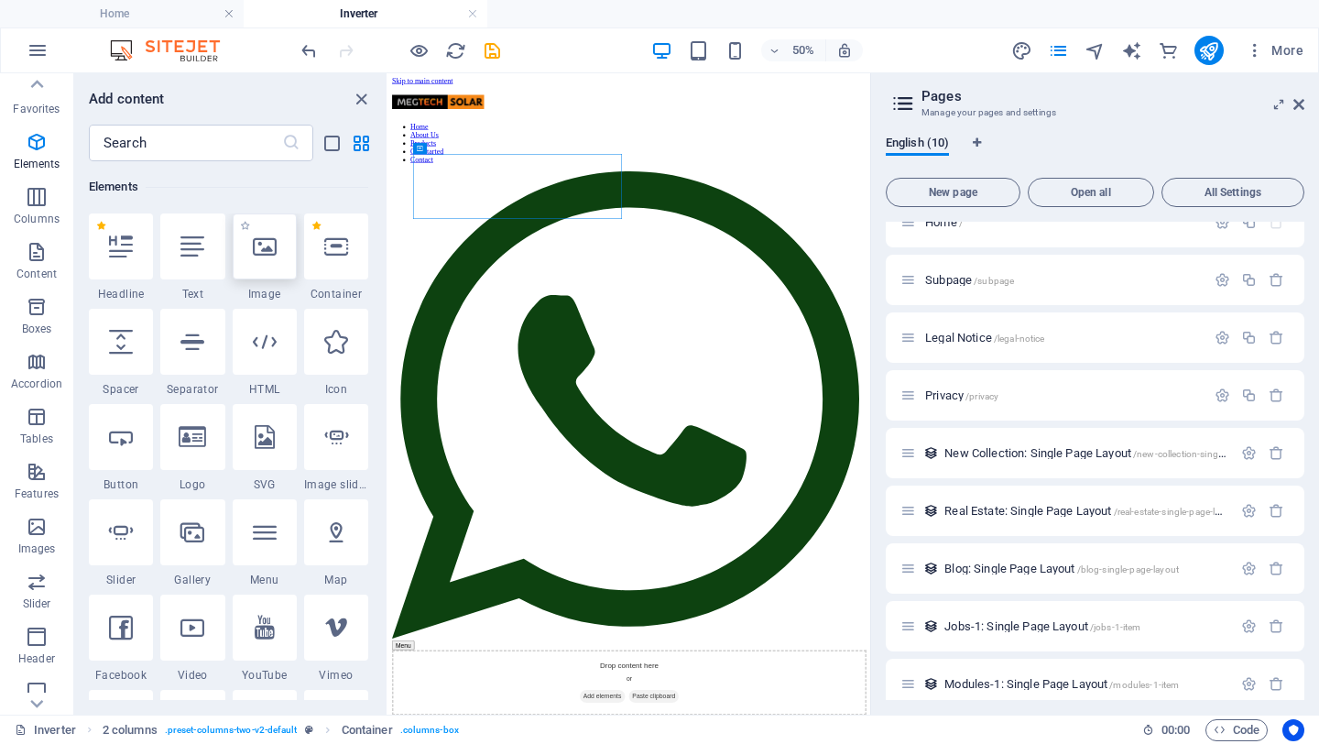
click at [271, 246] on icon at bounding box center [265, 247] width 24 height 24
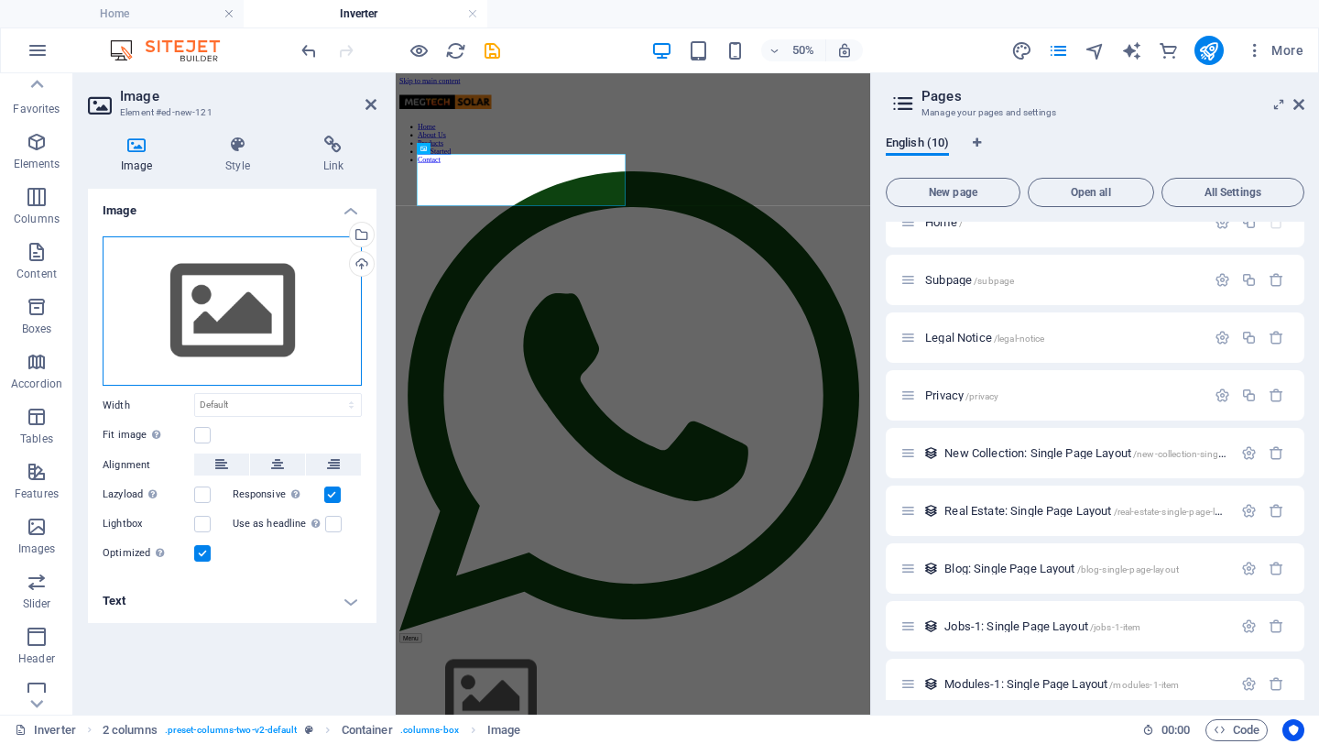
click at [236, 307] on div "Drag files here, click to choose files or select files from Files or our free s…" at bounding box center [232, 311] width 259 height 150
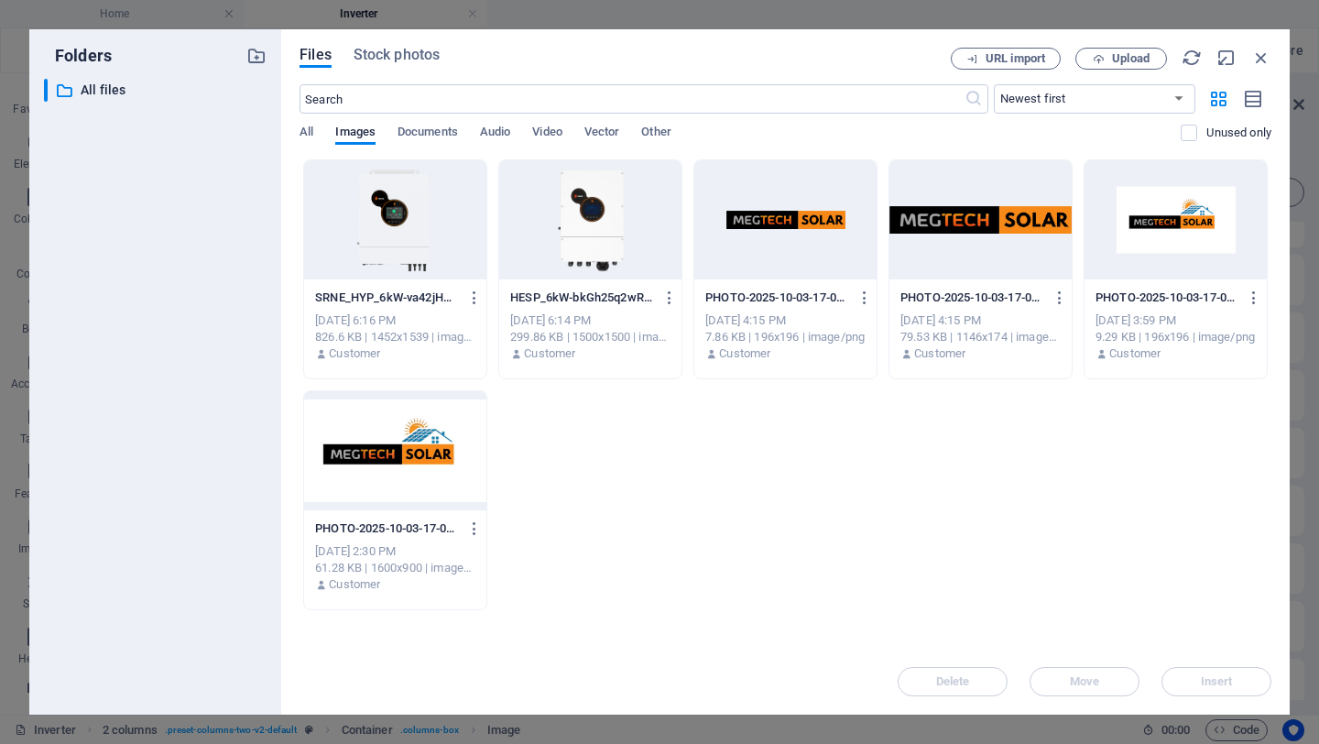
click at [574, 207] on div at bounding box center [590, 219] width 182 height 119
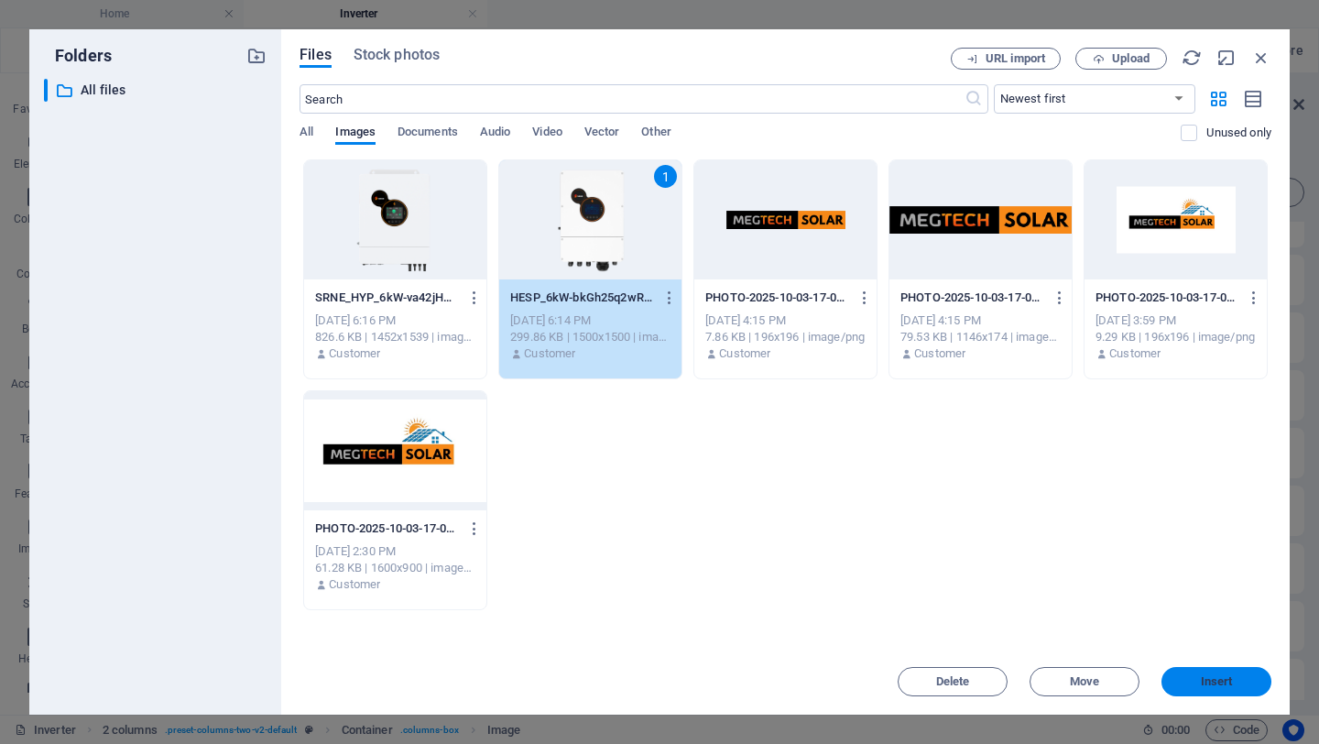
click at [1214, 676] on span "Insert" at bounding box center [1217, 681] width 32 height 11
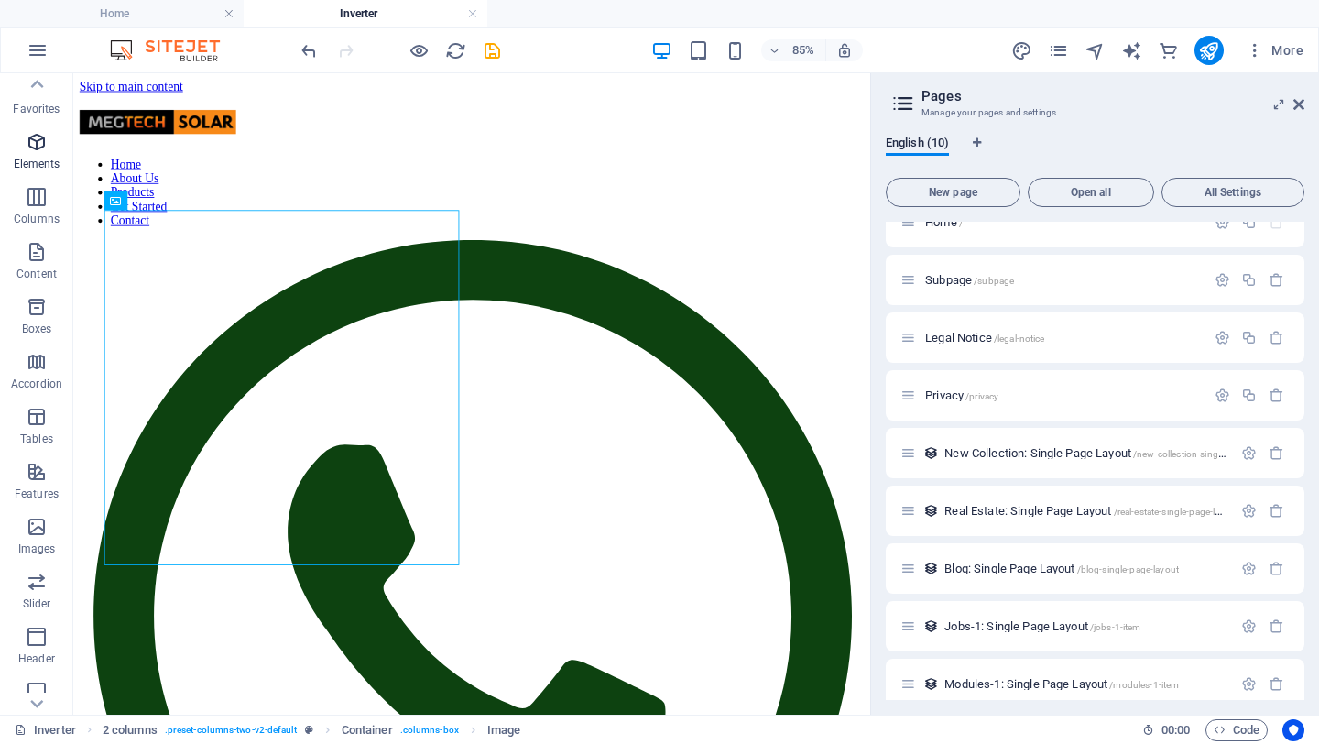
click at [26, 147] on icon "button" at bounding box center [37, 142] width 22 height 22
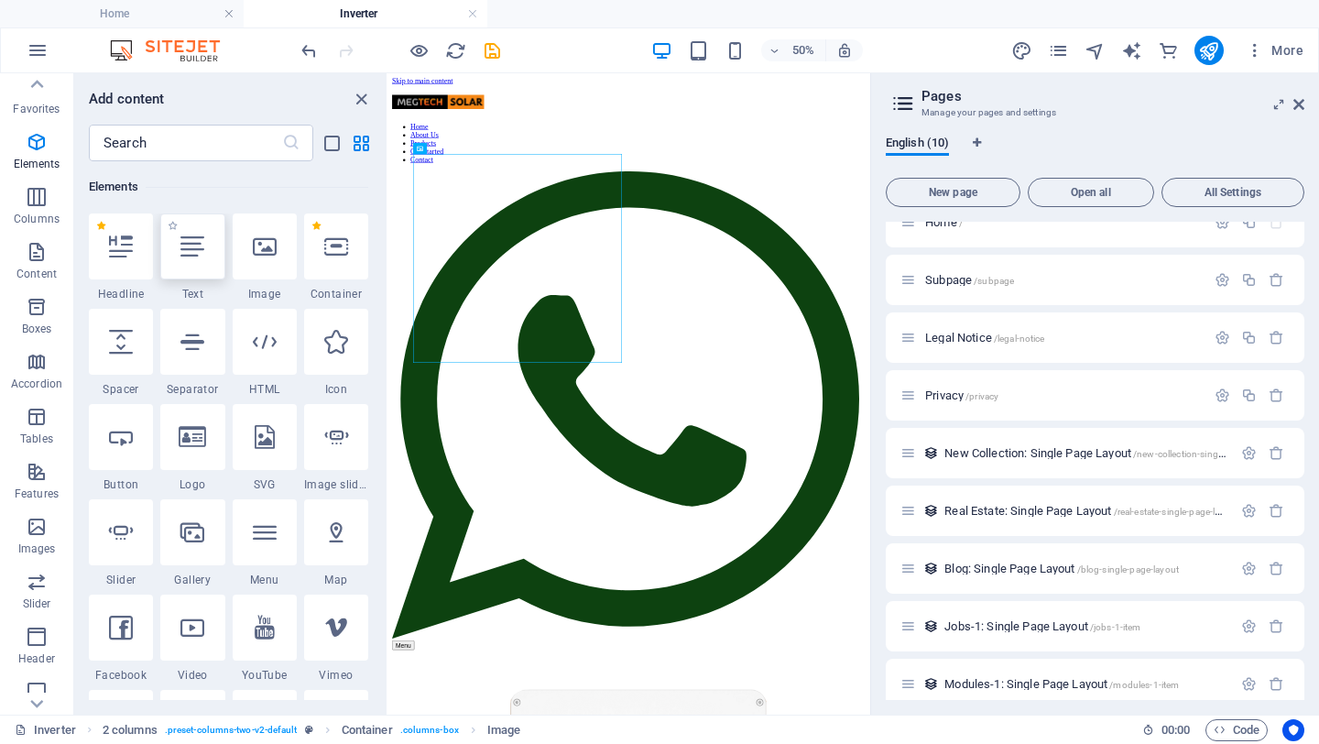
click at [199, 246] on icon at bounding box center [192, 247] width 24 height 24
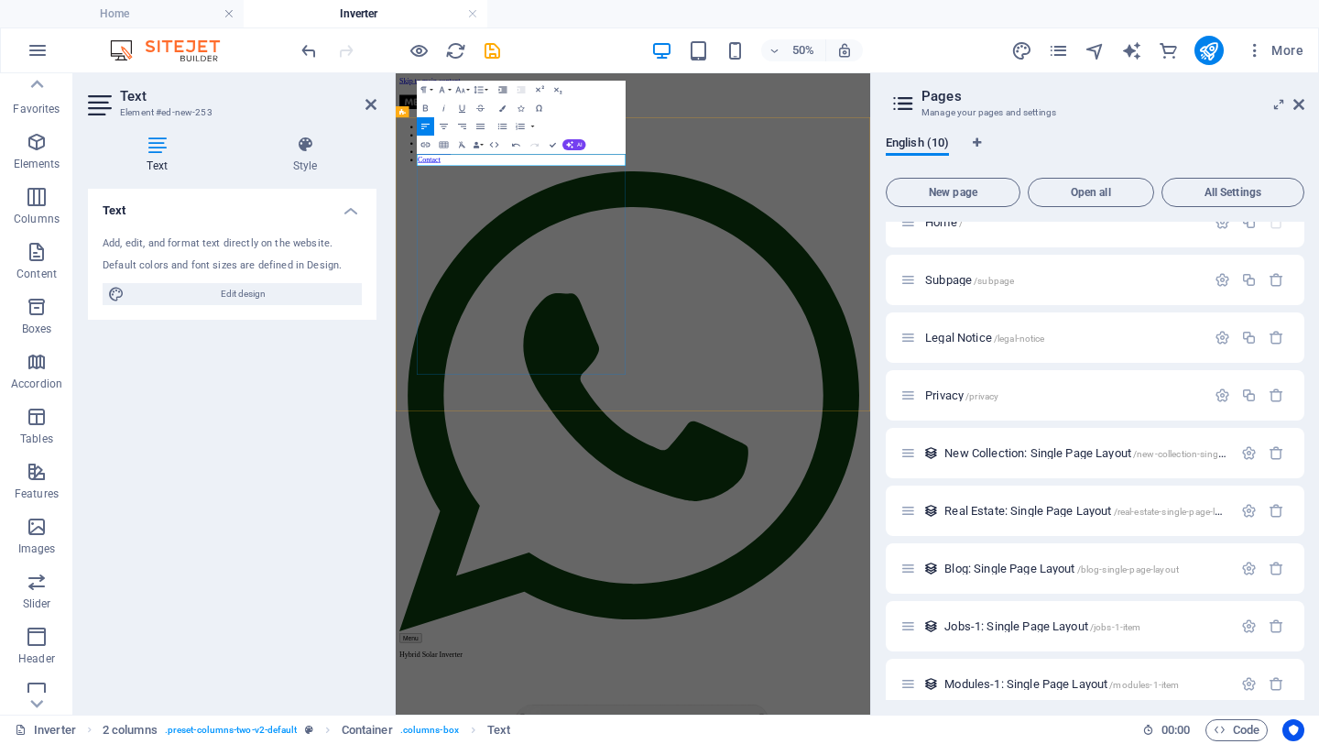
scroll to position [18, 0]
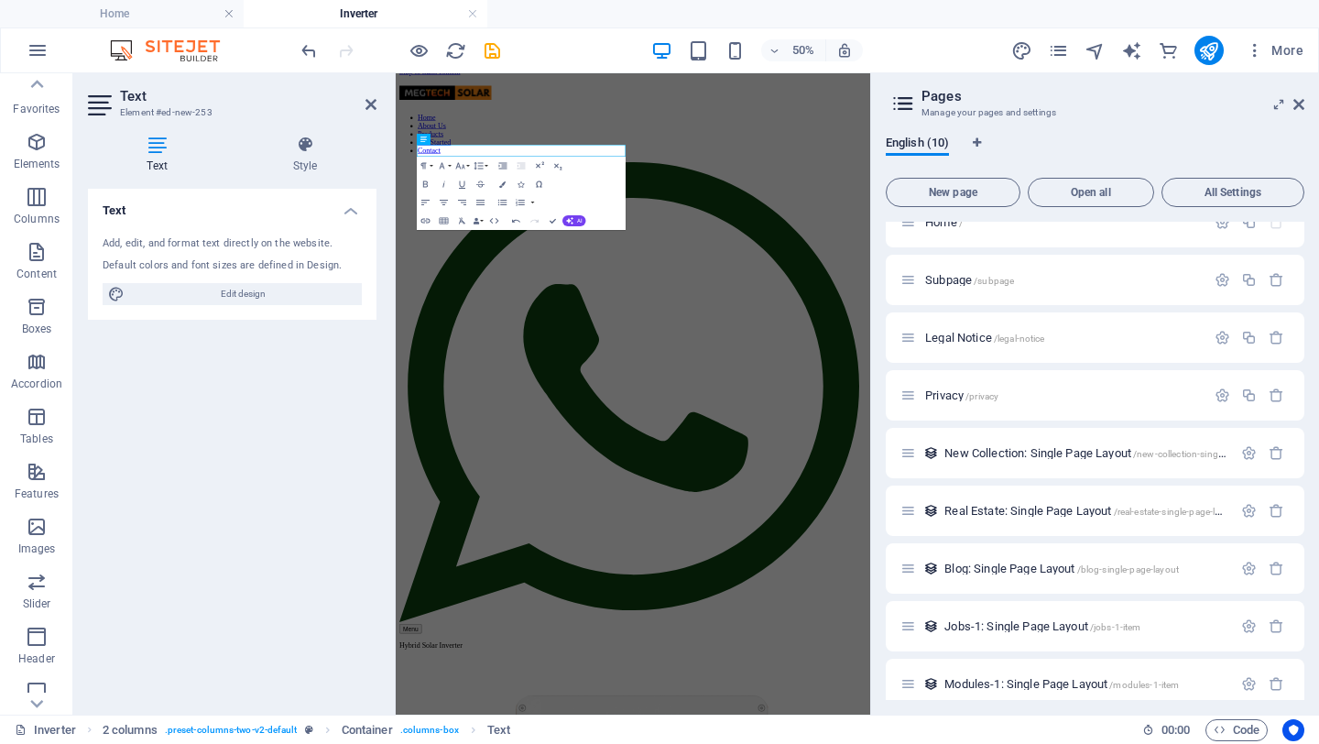
click at [210, 476] on div "Text Add, edit, and format text directly on the website. Default colors and fon…" at bounding box center [232, 444] width 289 height 511
click at [222, 468] on div "Text Add, edit, and format text directly on the website. Default colors and fon…" at bounding box center [232, 444] width 289 height 511
click at [377, 466] on div "Text Style Text Add, edit, and format text directly on the website. Default col…" at bounding box center [232, 418] width 318 height 594
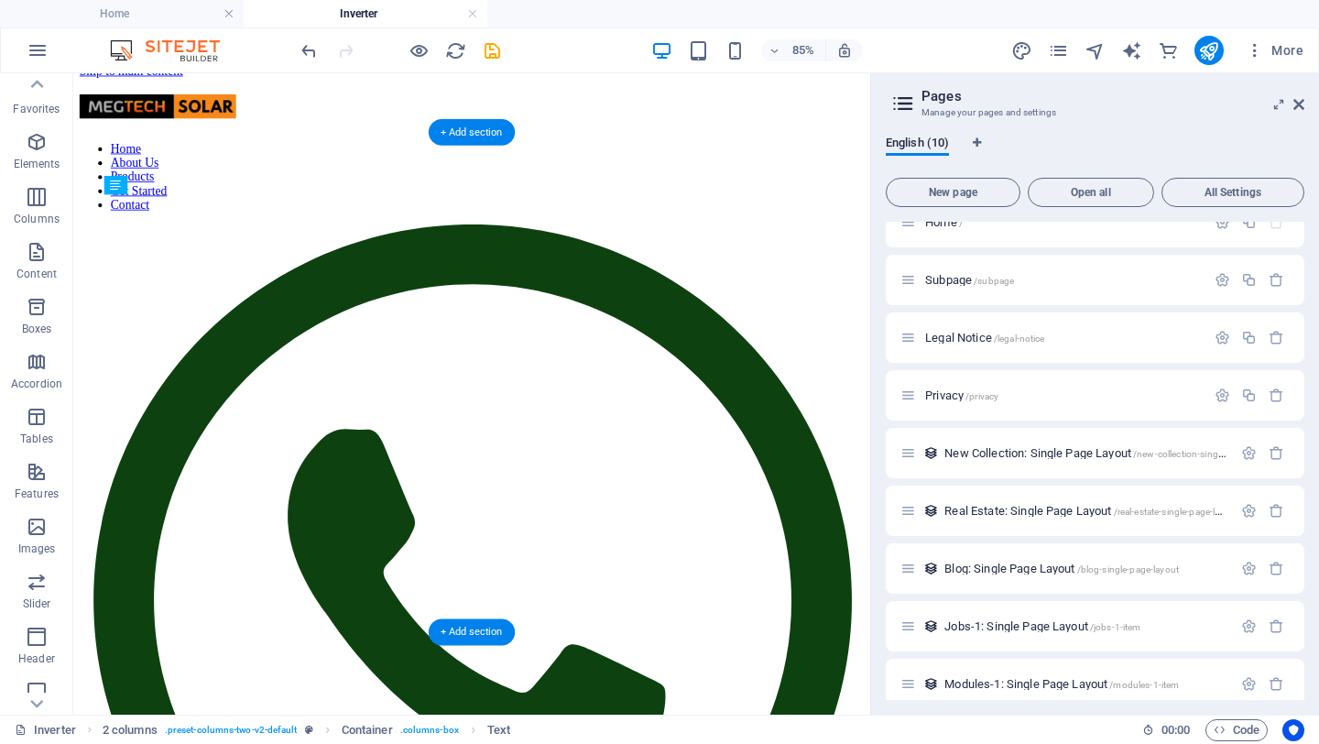
drag, startPoint x: 276, startPoint y: 228, endPoint x: 282, endPoint y: 628, distance: 400.4
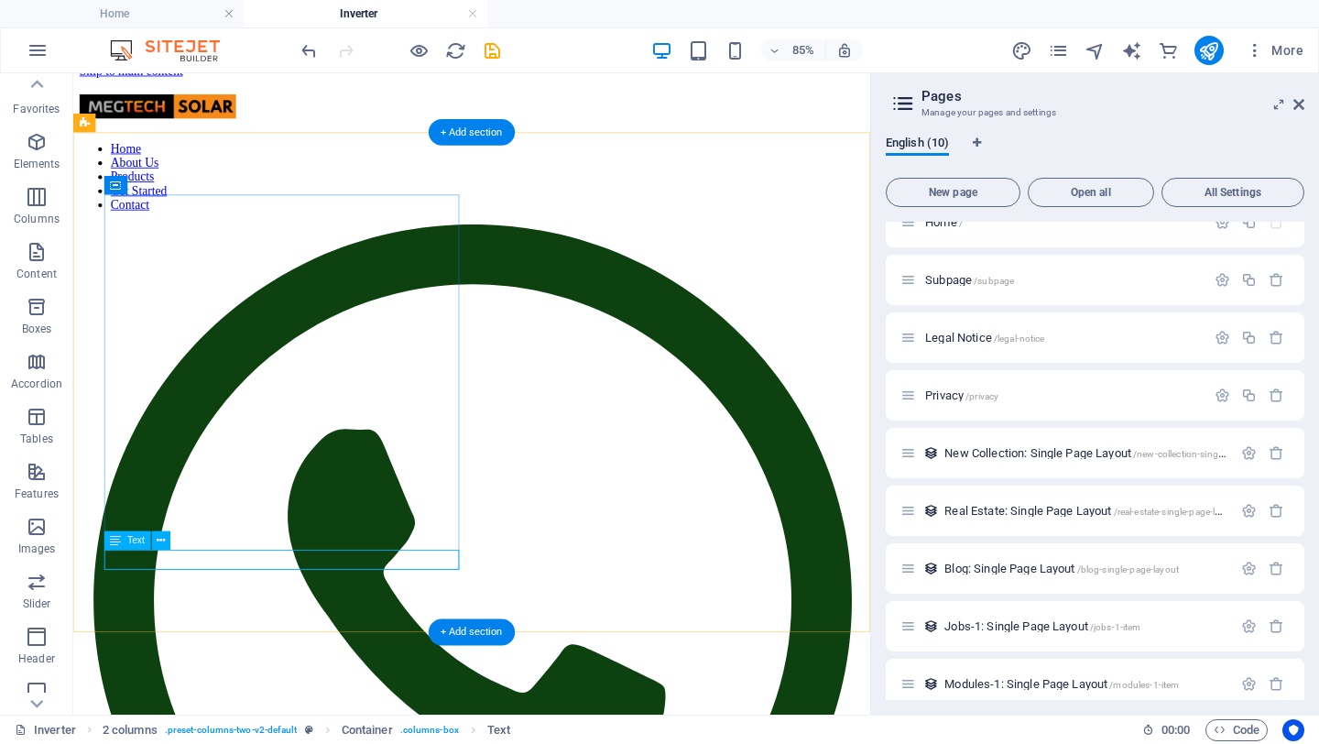
click at [164, 541] on icon at bounding box center [161, 540] width 8 height 16
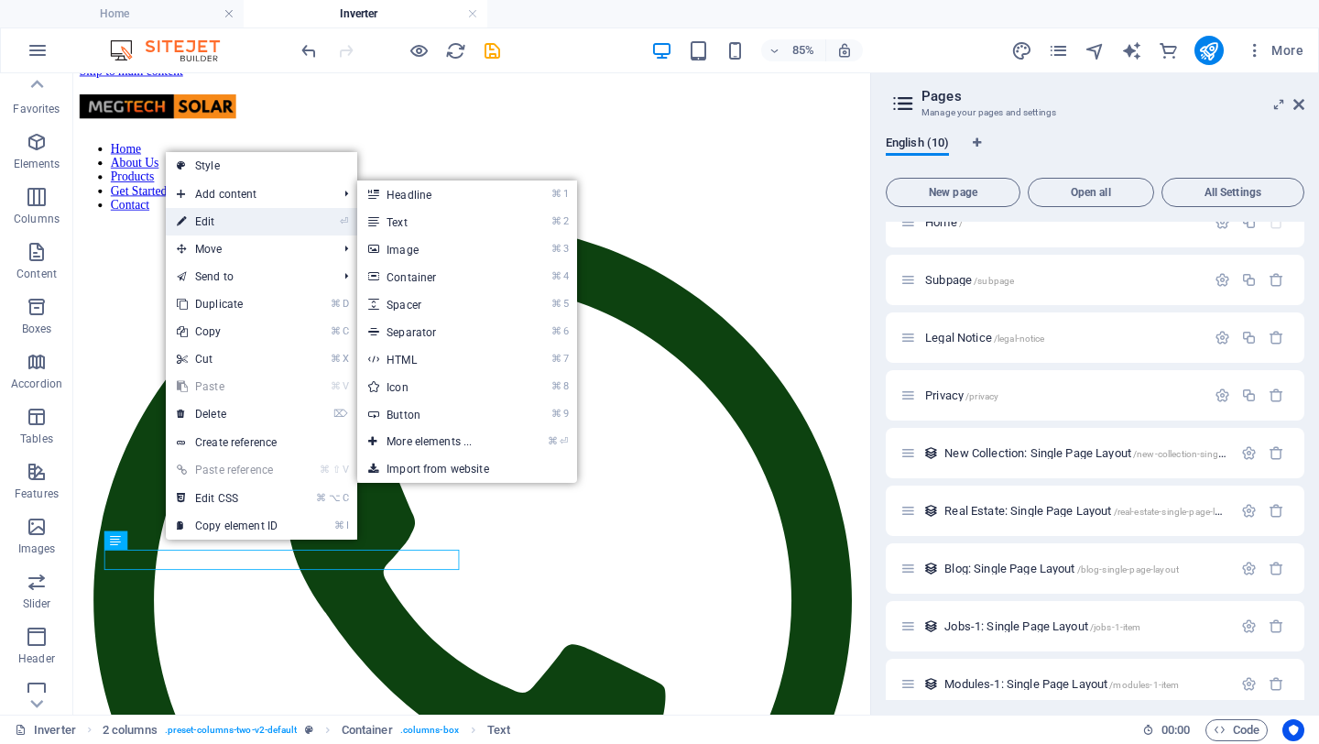
click at [257, 214] on link "⏎ Edit" at bounding box center [227, 221] width 123 height 27
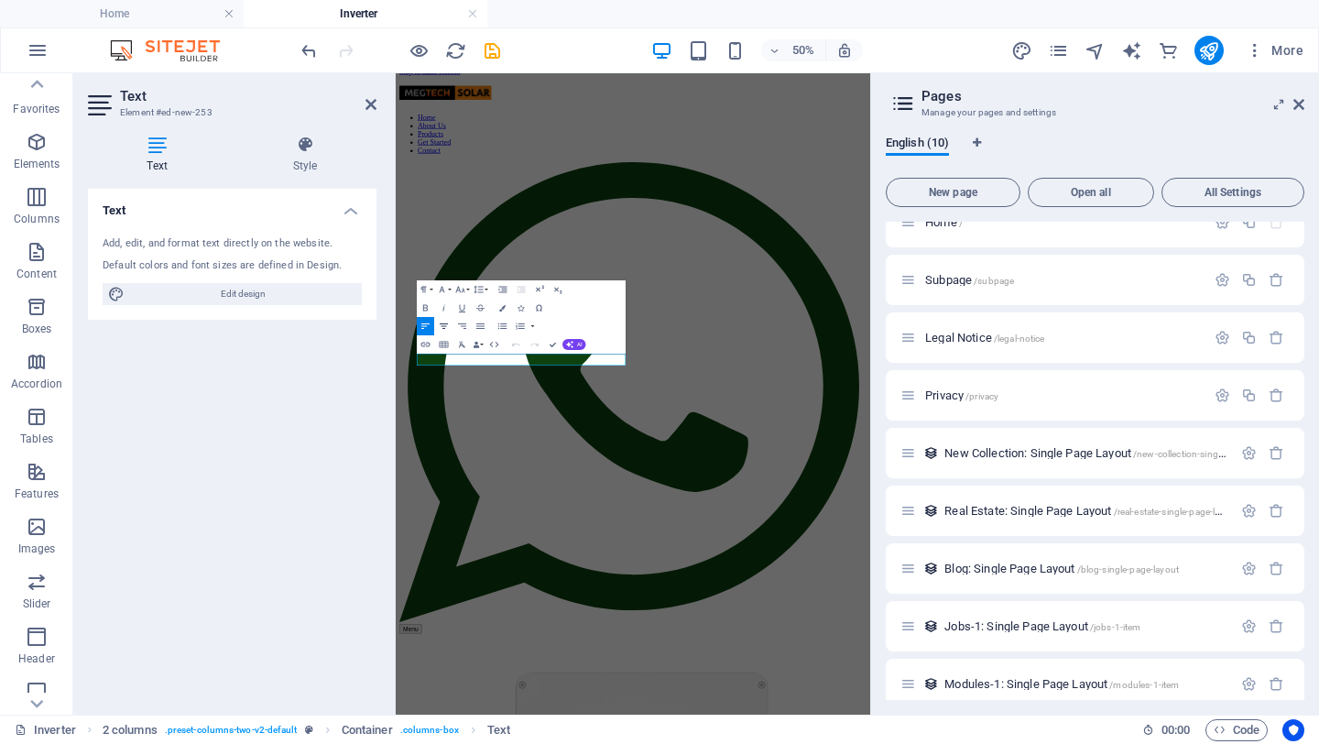
click at [442, 326] on icon "button" at bounding box center [444, 326] width 11 height 11
click at [316, 382] on div "Text Add, edit, and format text directly on the website. Default colors and fon…" at bounding box center [232, 444] width 289 height 511
click at [311, 431] on div "Text Add, edit, and format text directly on the website. Default colors and fon…" at bounding box center [232, 444] width 289 height 511
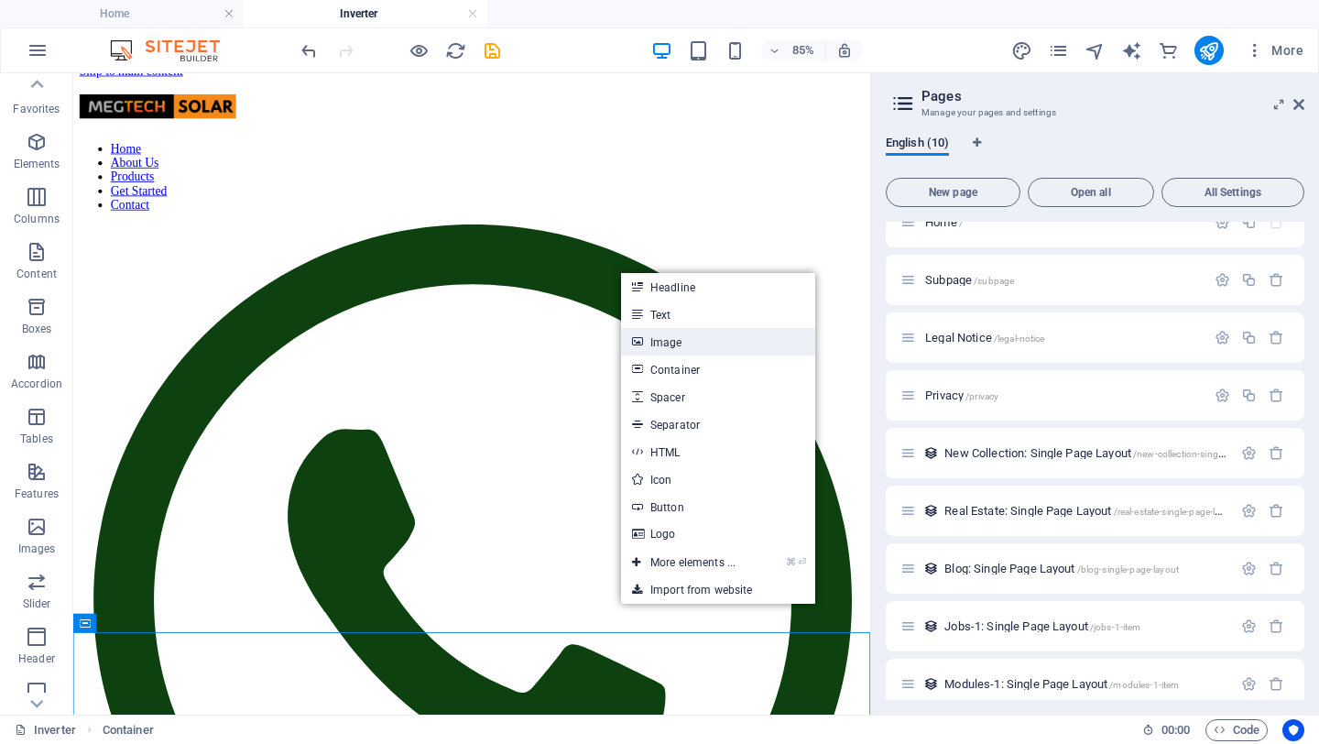
drag, startPoint x: 677, startPoint y: 341, endPoint x: 563, endPoint y: 535, distance: 225.0
click at [677, 341] on link "Image" at bounding box center [718, 341] width 194 height 27
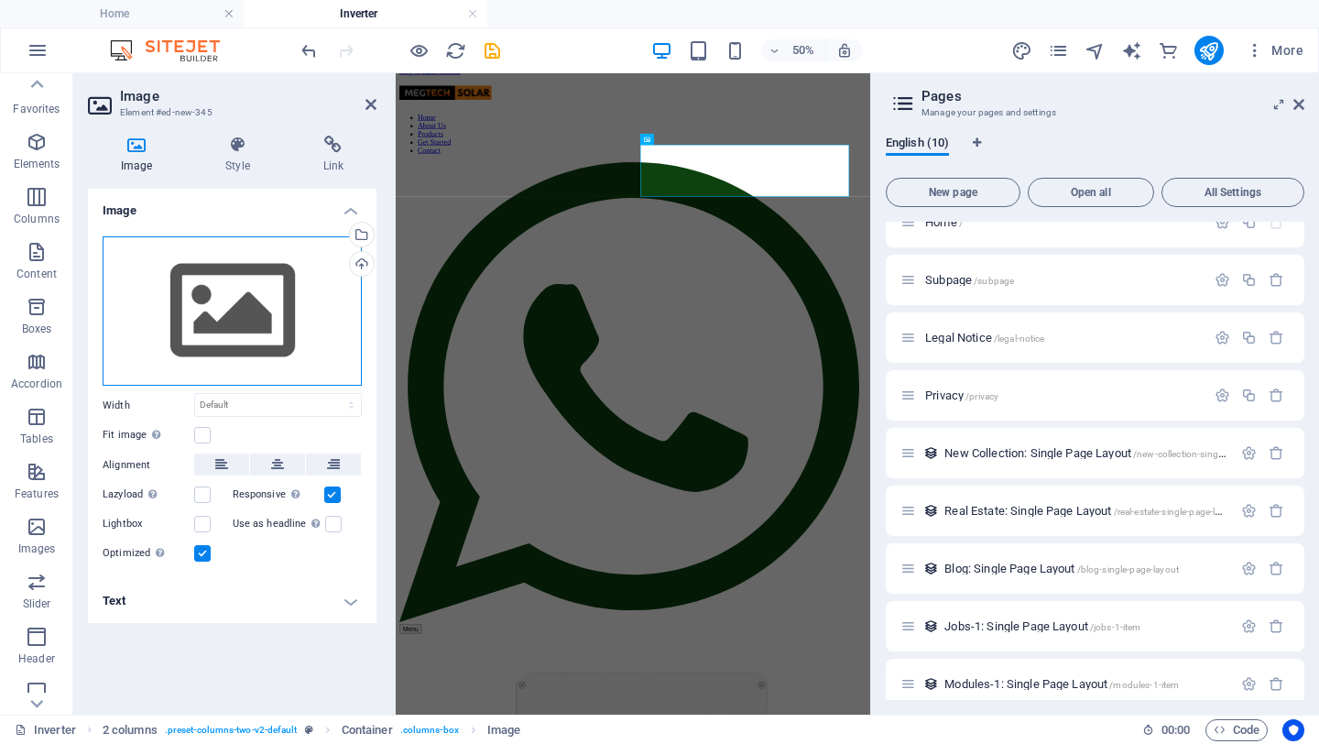
click at [209, 297] on div "Drag files here, click to choose files or select files from Files or our free s…" at bounding box center [232, 311] width 259 height 150
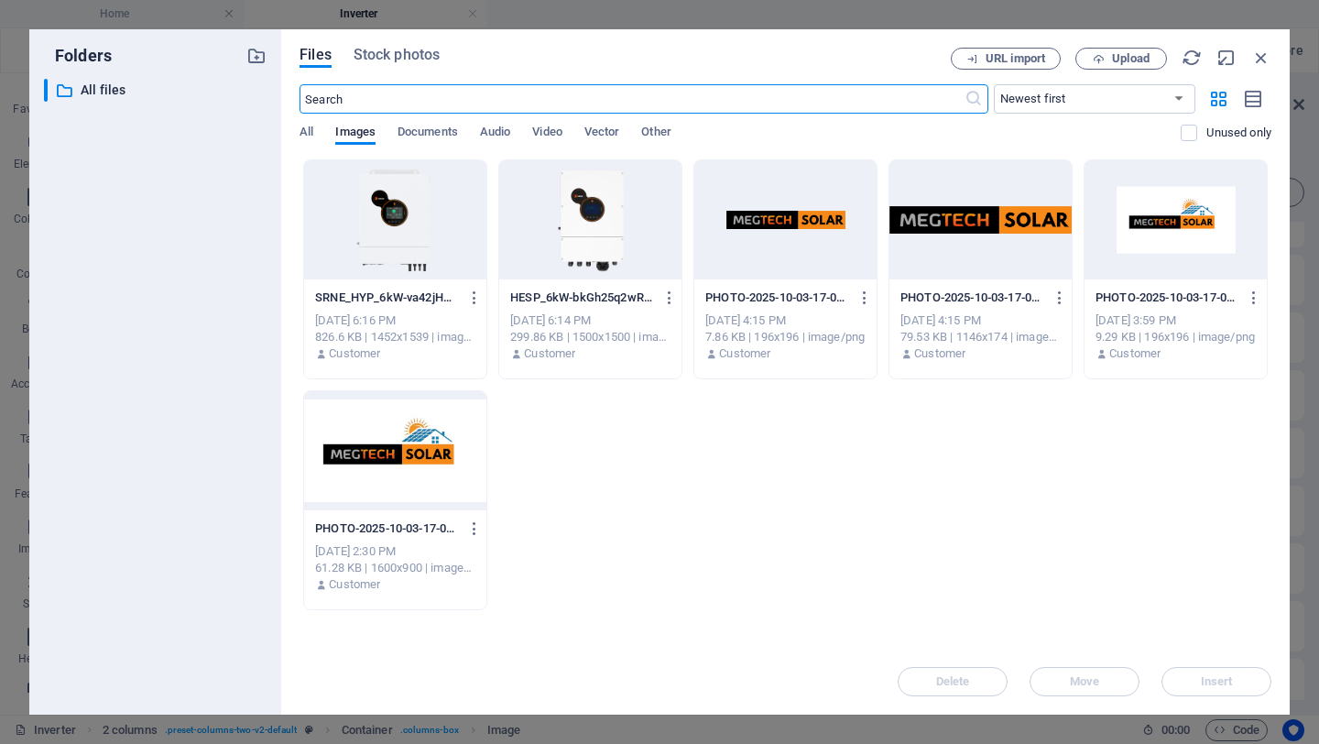
click at [406, 215] on div at bounding box center [395, 219] width 182 height 119
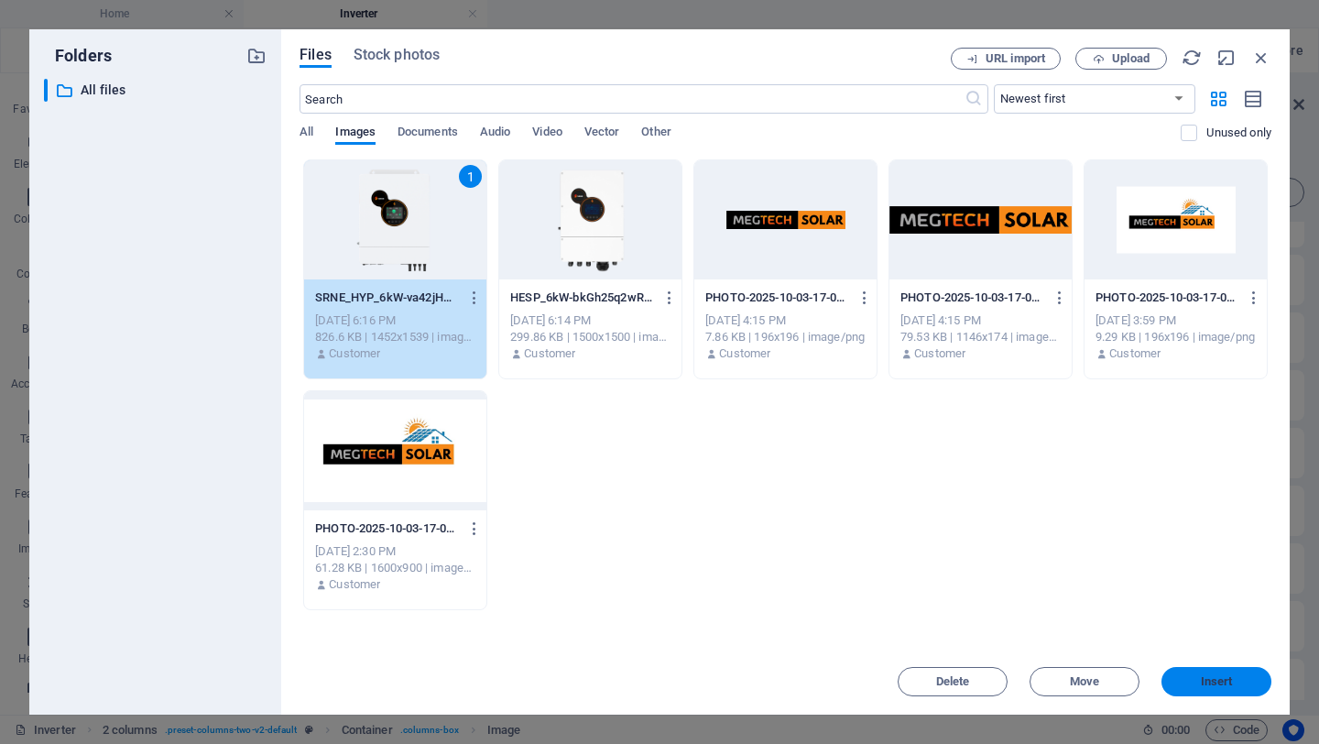
click at [1221, 676] on span "Insert" at bounding box center [1217, 681] width 32 height 11
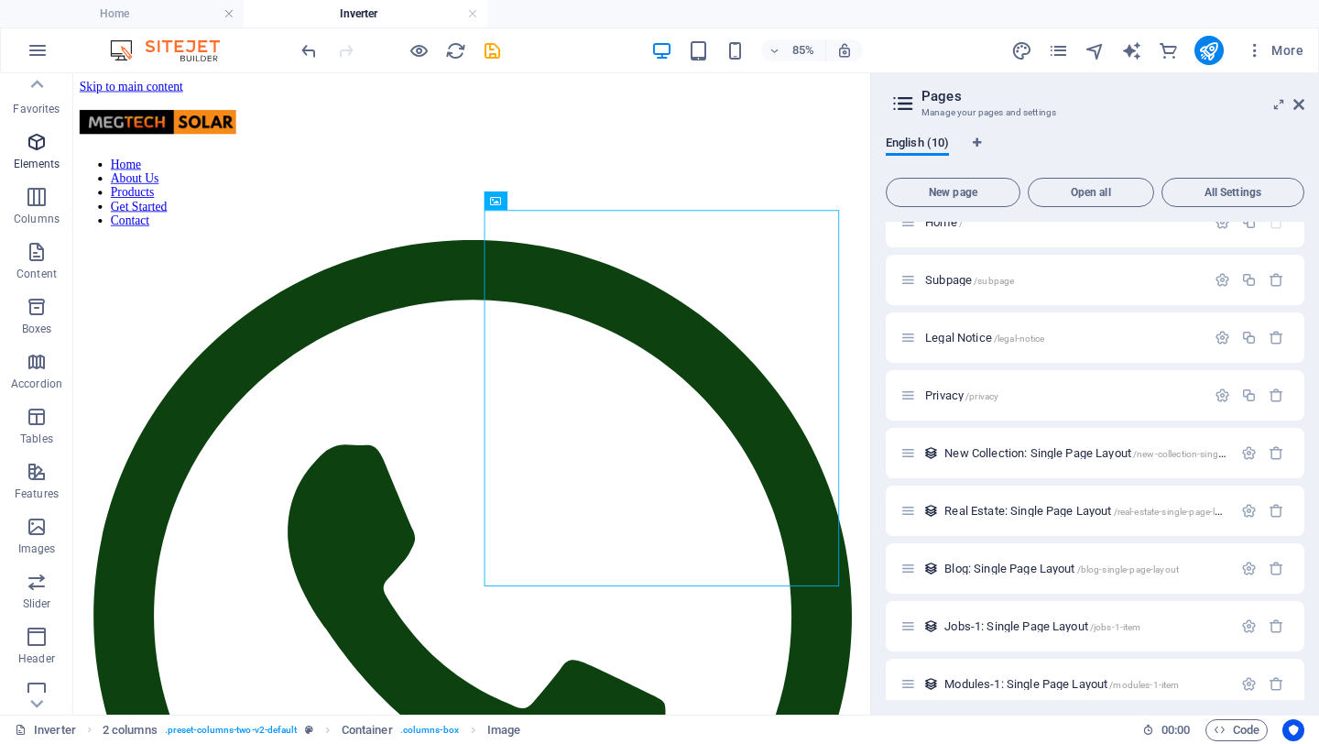
click at [41, 144] on icon "button" at bounding box center [37, 142] width 22 height 22
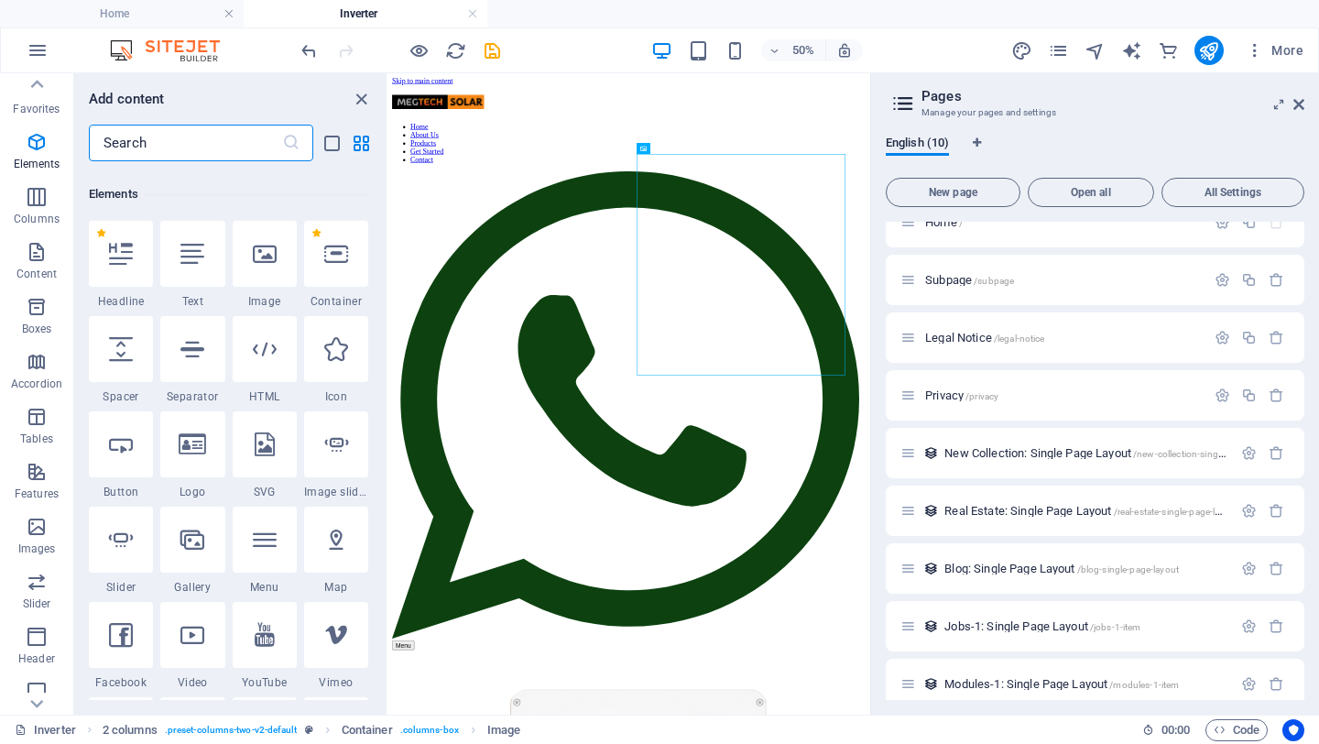
scroll to position [195, 0]
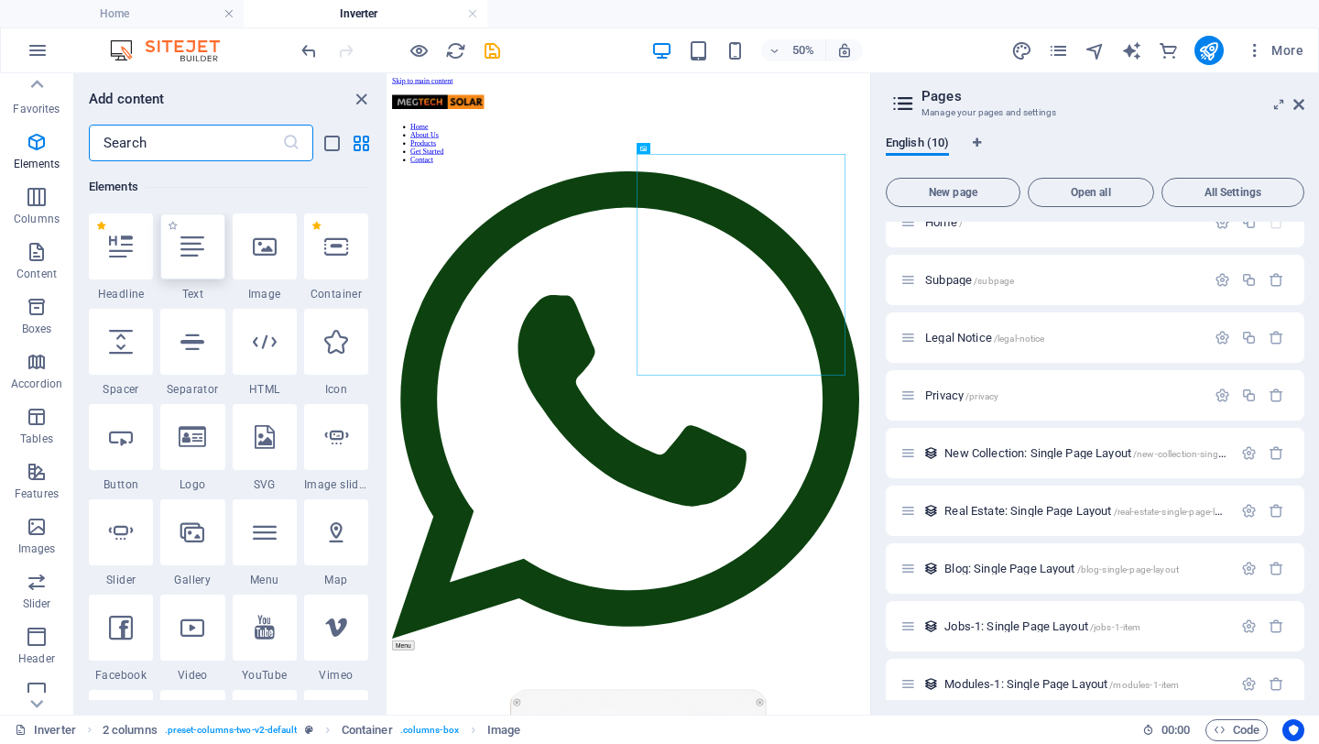
click at [205, 255] on div at bounding box center [192, 246] width 64 height 66
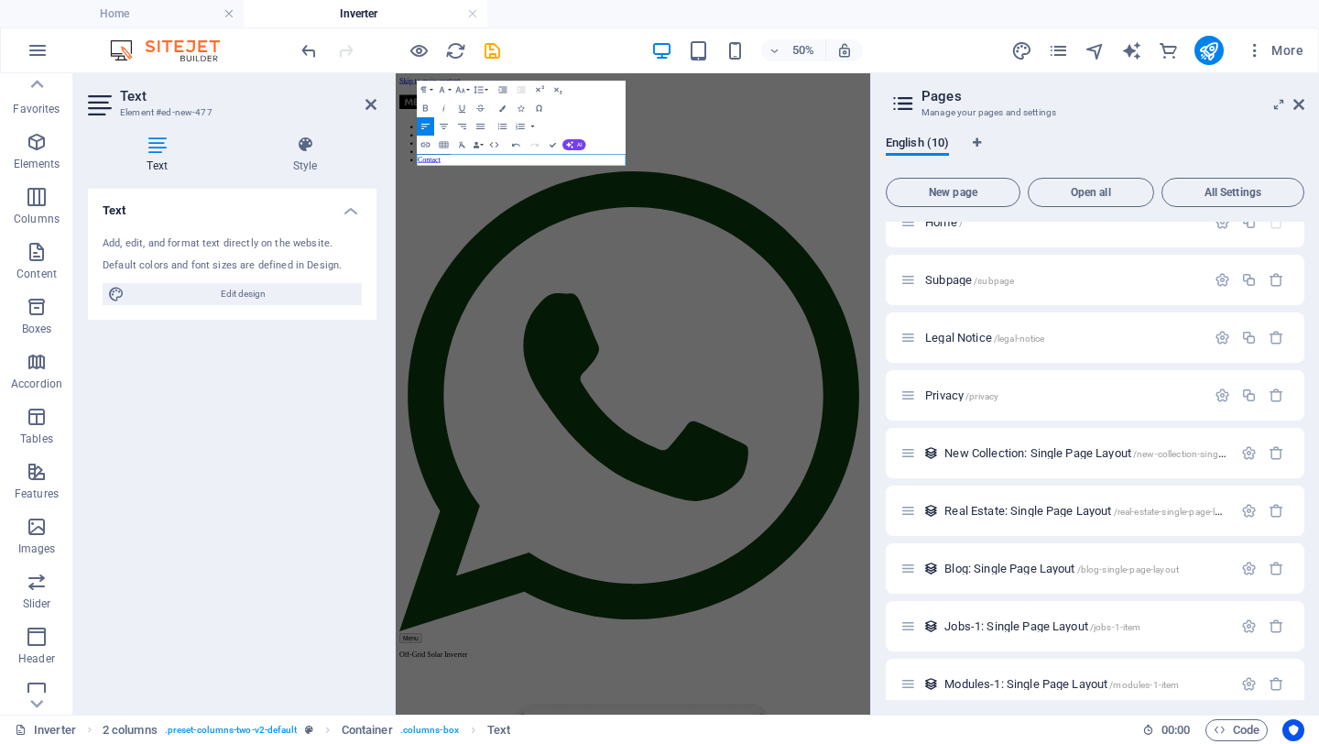
drag, startPoint x: 354, startPoint y: 465, endPoint x: 339, endPoint y: 459, distance: 16.0
click at [354, 466] on div "Text Add, edit, and format text directly on the website. Default colors and fon…" at bounding box center [232, 444] width 289 height 511
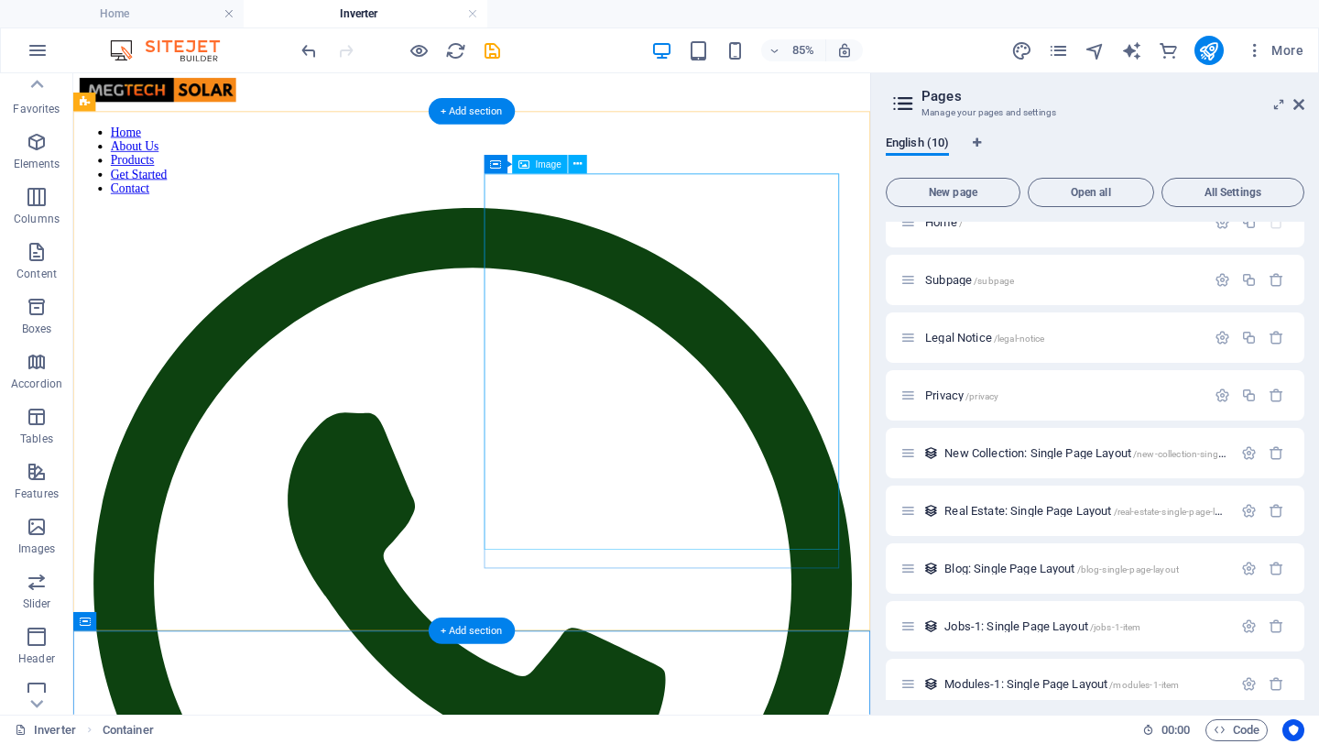
scroll to position [43, 0]
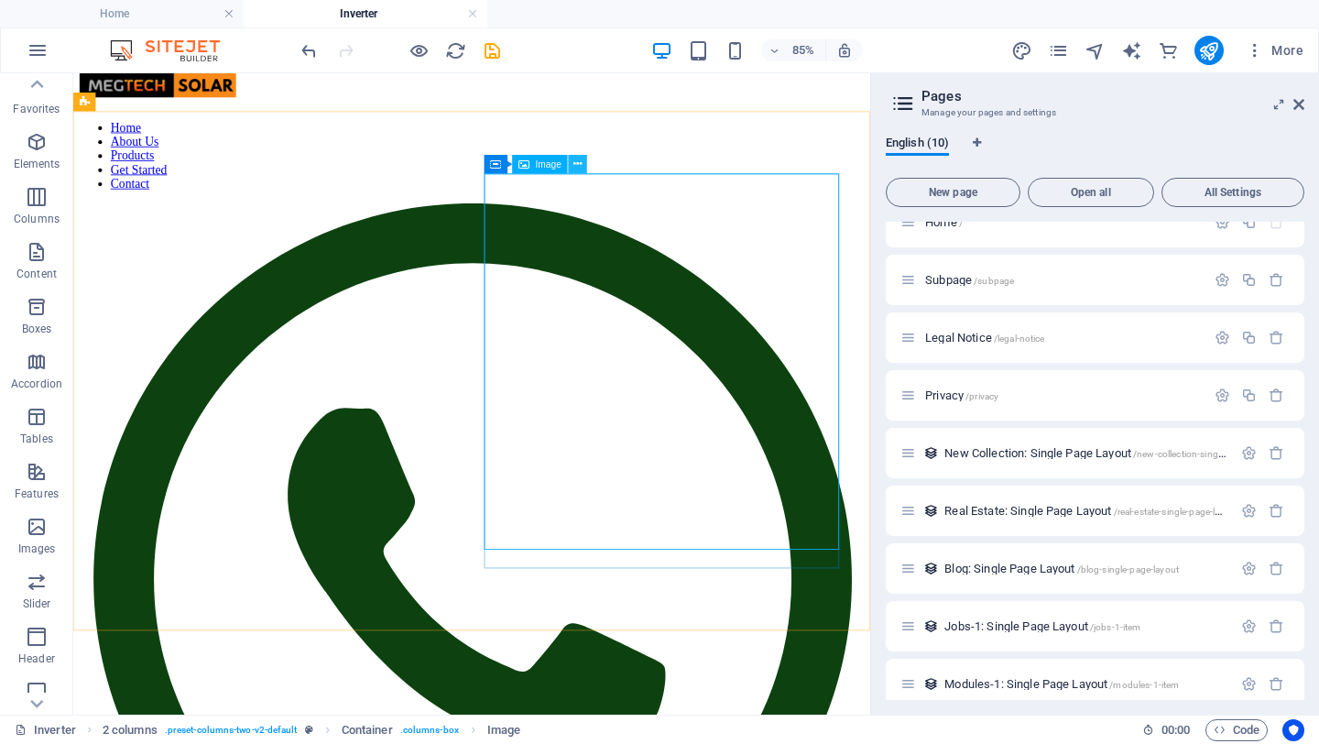
click at [582, 165] on button at bounding box center [578, 164] width 18 height 18
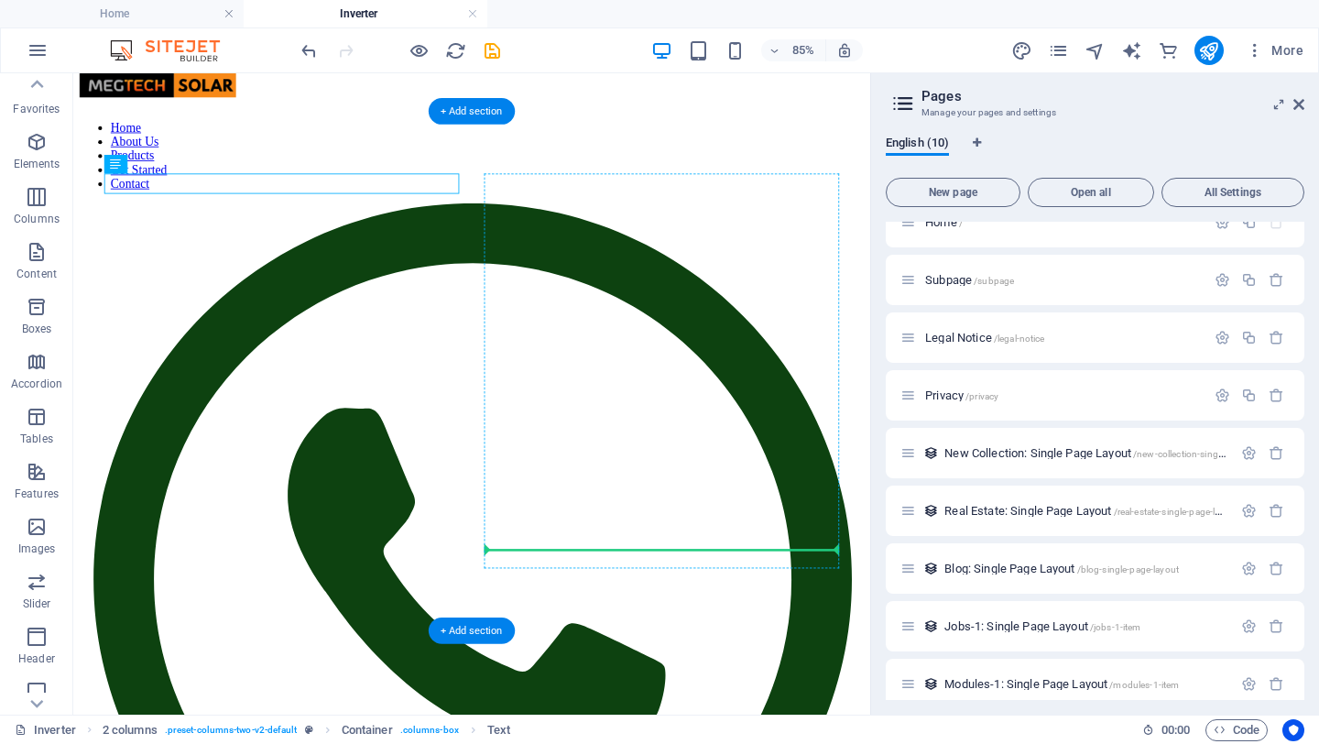
drag, startPoint x: 243, startPoint y: 201, endPoint x: 745, endPoint y: 626, distance: 657.8
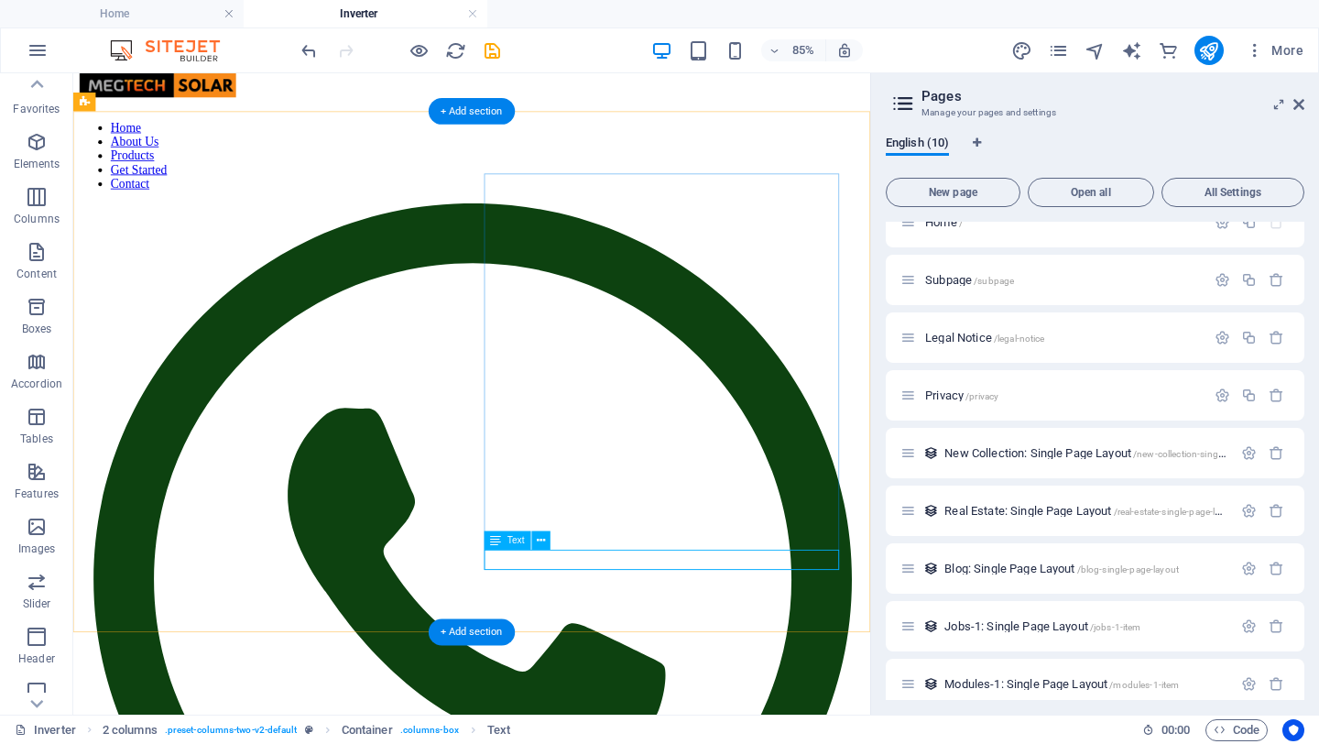
click at [539, 542] on icon at bounding box center [541, 540] width 8 height 16
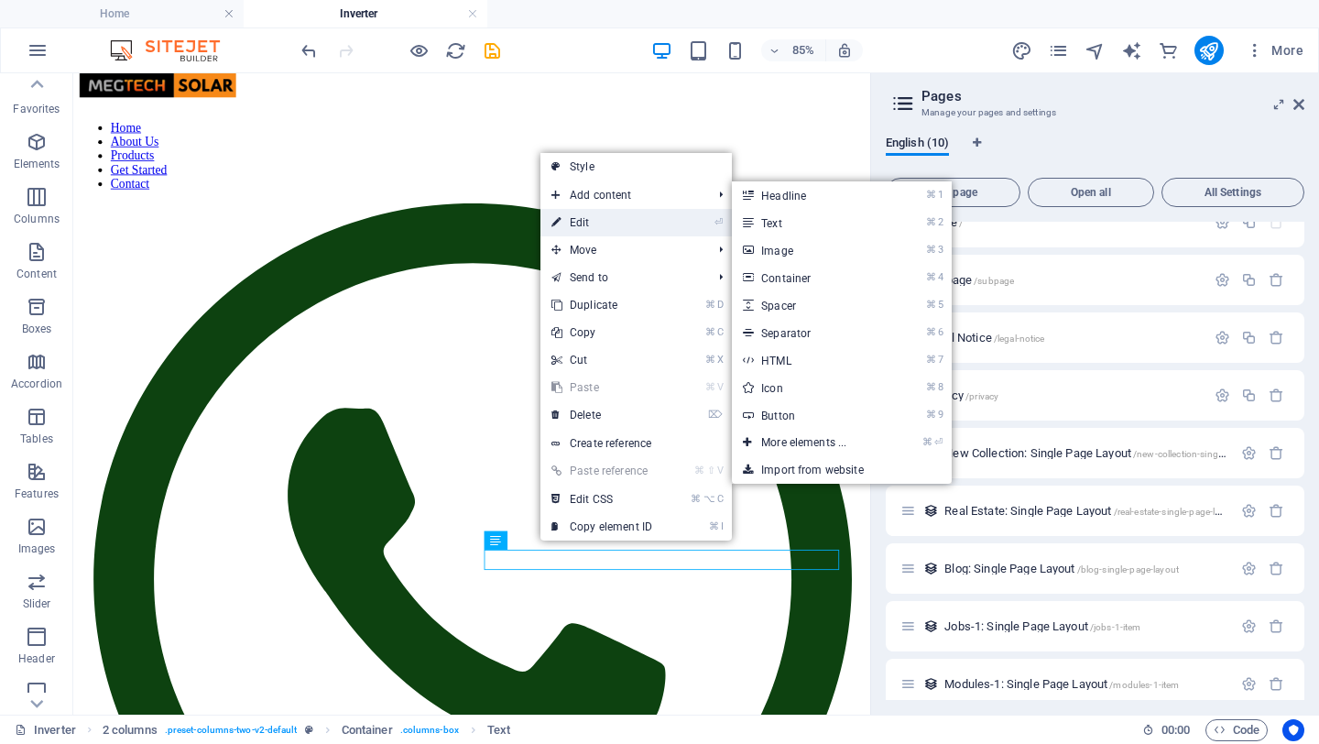
click at [605, 221] on link "⏎ Edit" at bounding box center [601, 222] width 123 height 27
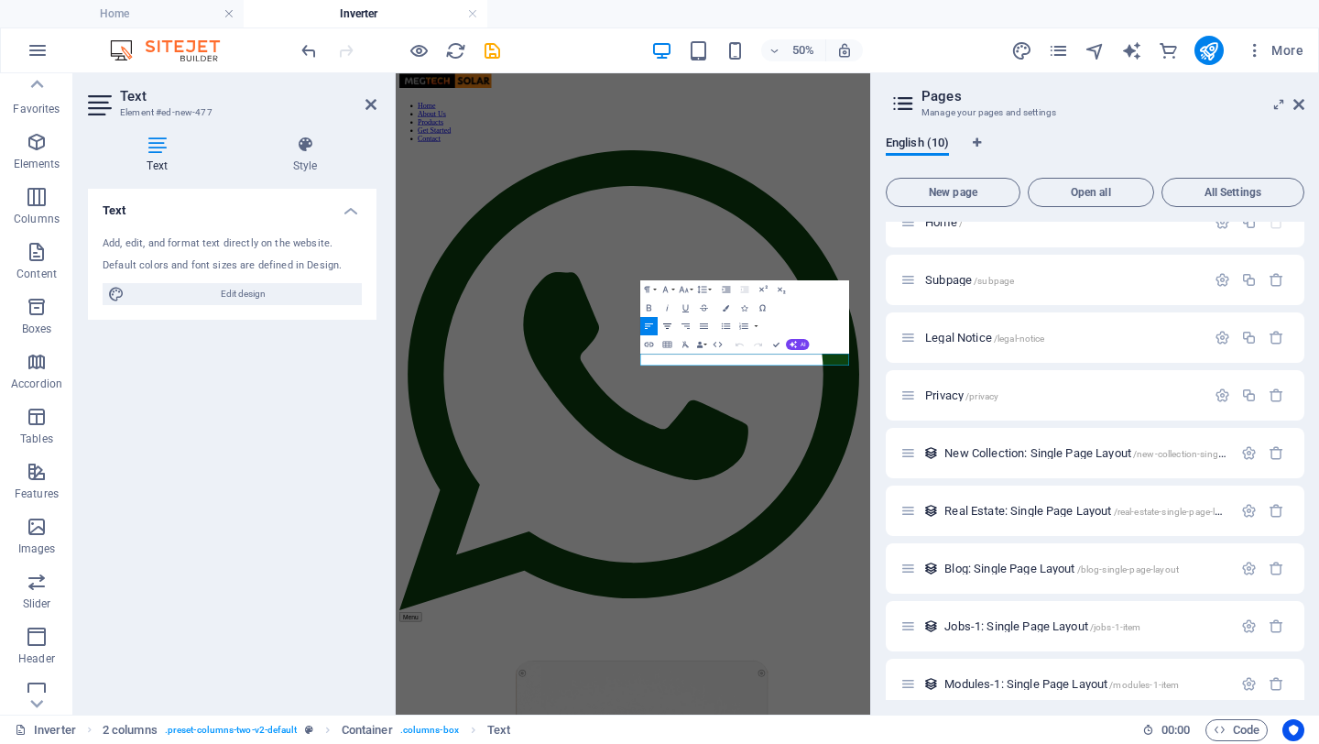
click at [670, 326] on icon "button" at bounding box center [667, 325] width 8 height 5
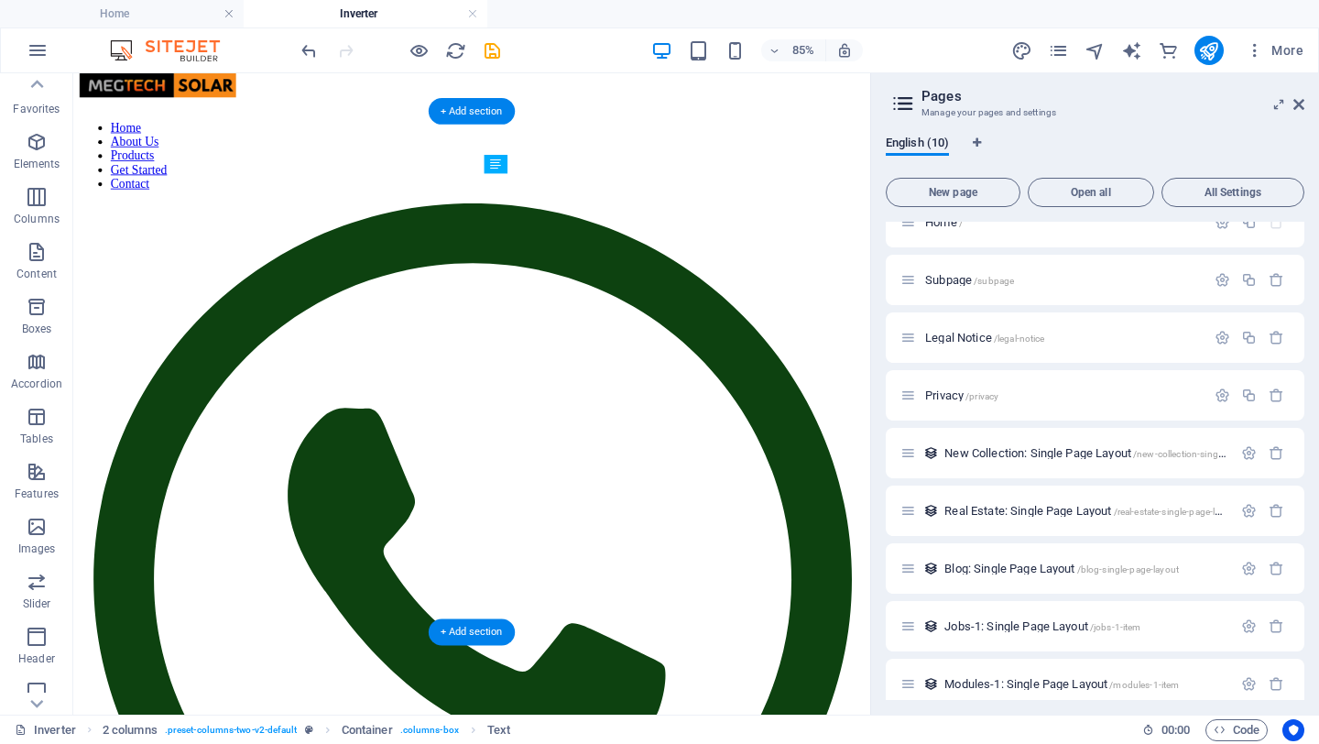
drag, startPoint x: 770, startPoint y: 647, endPoint x: 766, endPoint y: 633, distance: 14.5
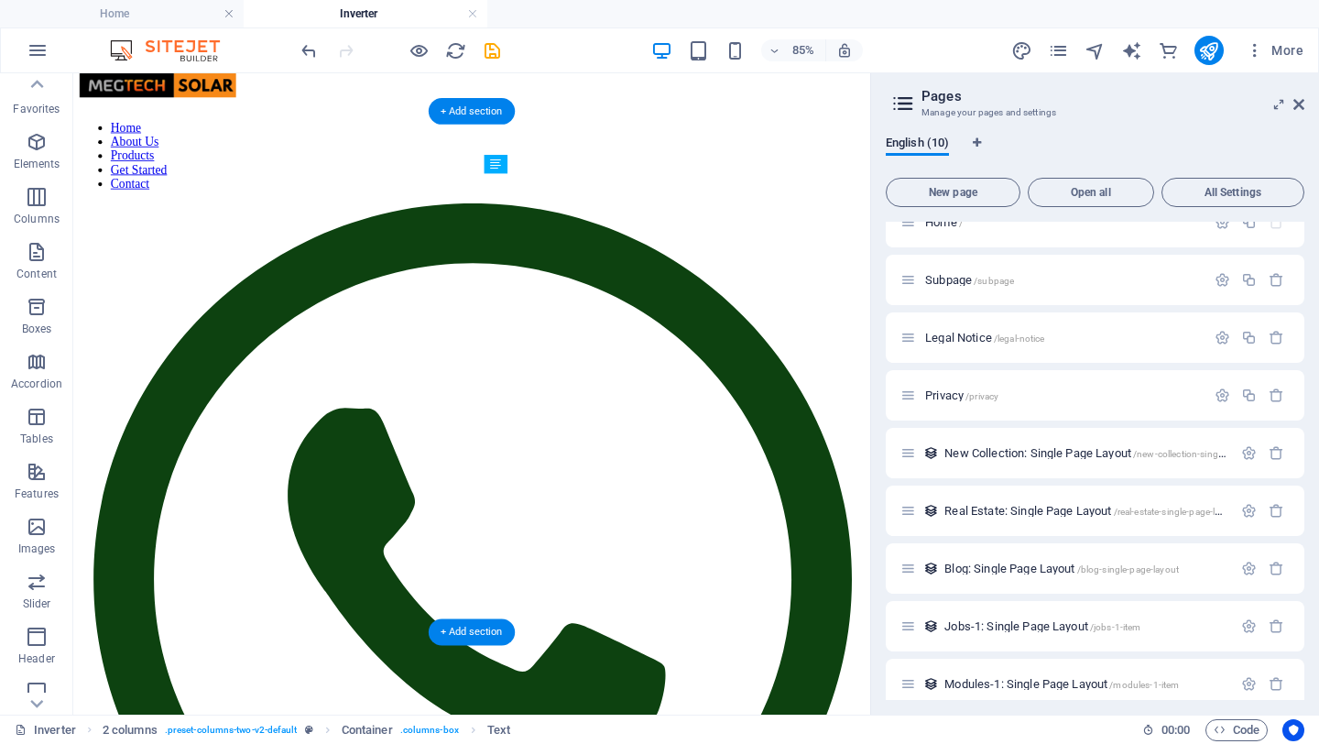
drag, startPoint x: 662, startPoint y: 646, endPoint x: 690, endPoint y: 548, distance: 101.8
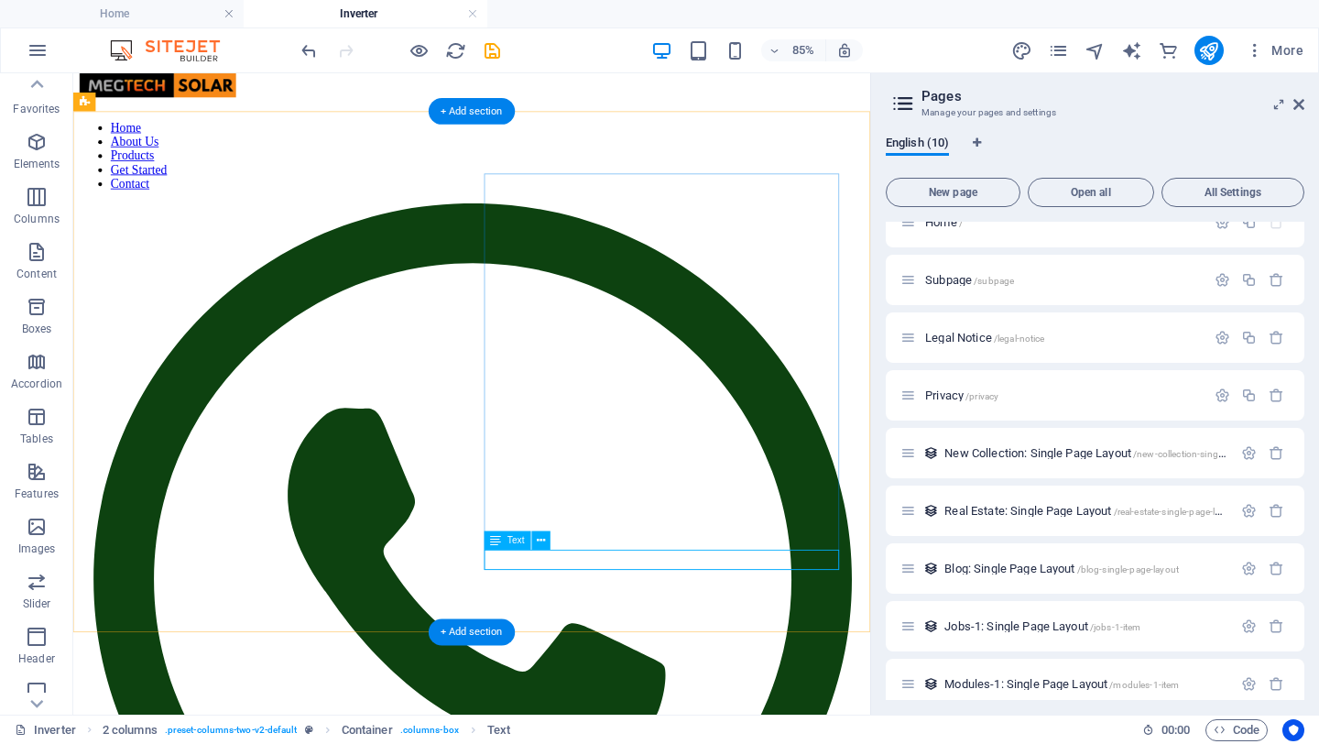
click at [544, 540] on icon at bounding box center [541, 540] width 8 height 16
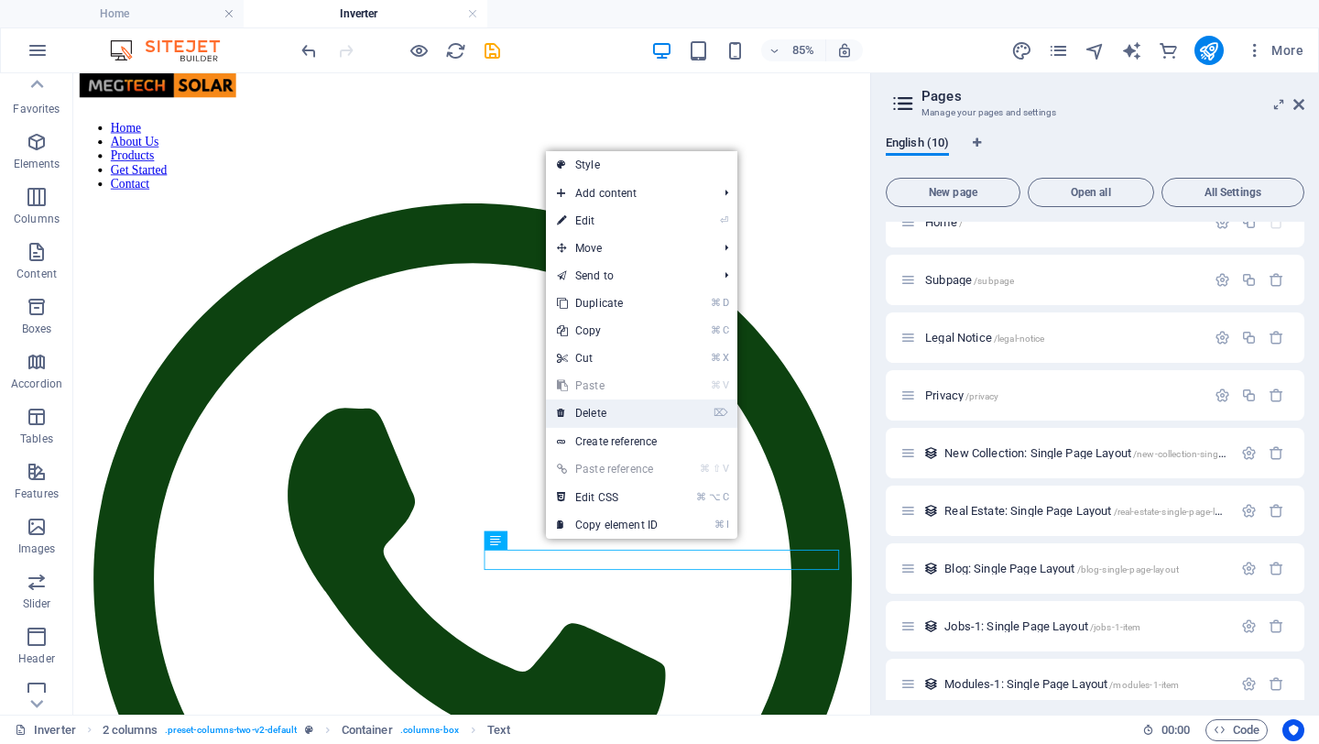
drag, startPoint x: 599, startPoint y: 409, endPoint x: 618, endPoint y: 394, distance: 24.2
click at [599, 409] on link "⌦ Delete" at bounding box center [607, 412] width 123 height 27
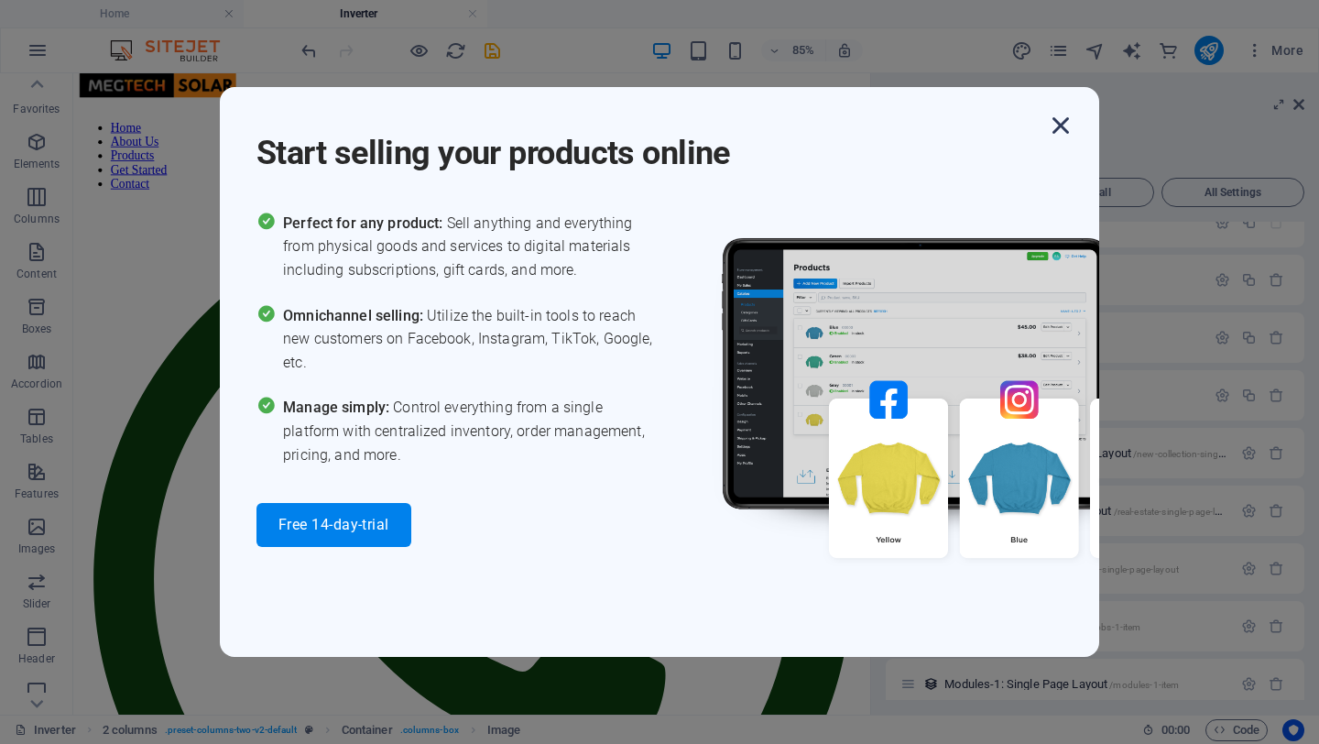
click at [1059, 126] on icon "button" at bounding box center [1060, 125] width 33 height 33
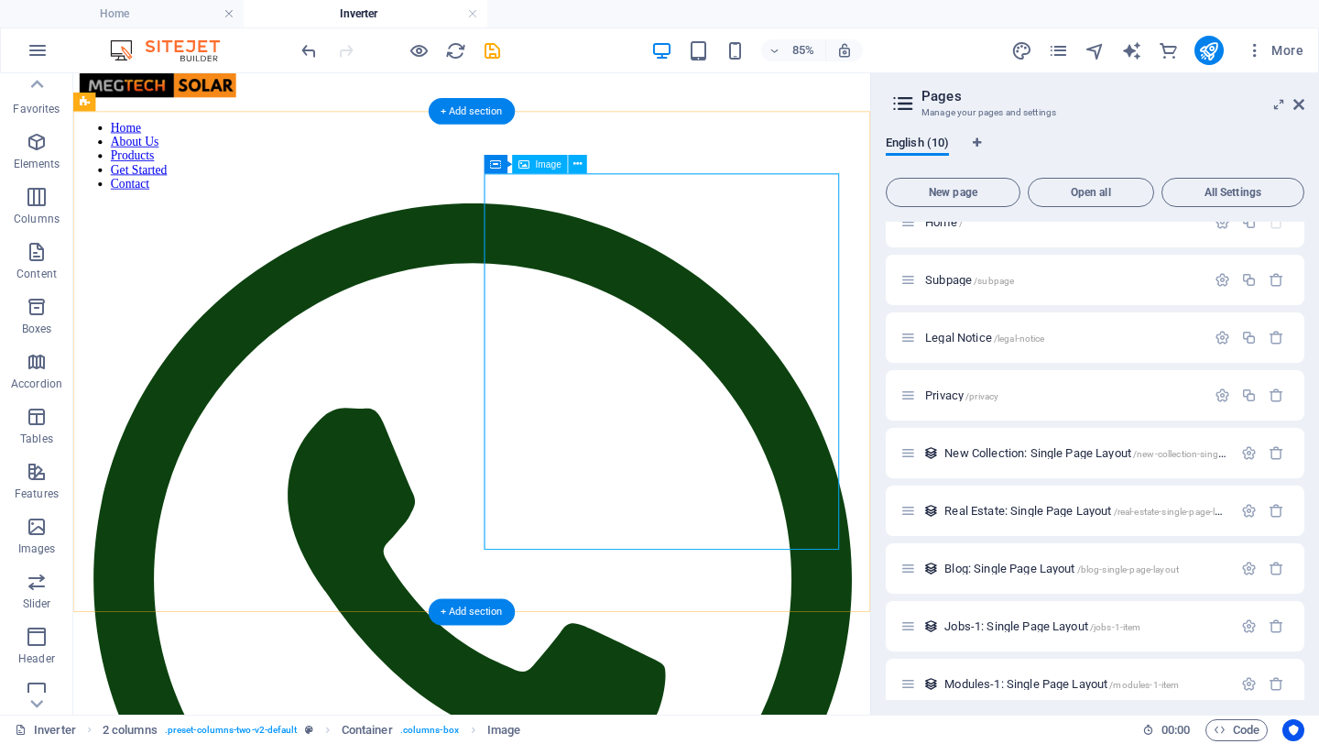
click at [581, 167] on icon at bounding box center [577, 165] width 8 height 16
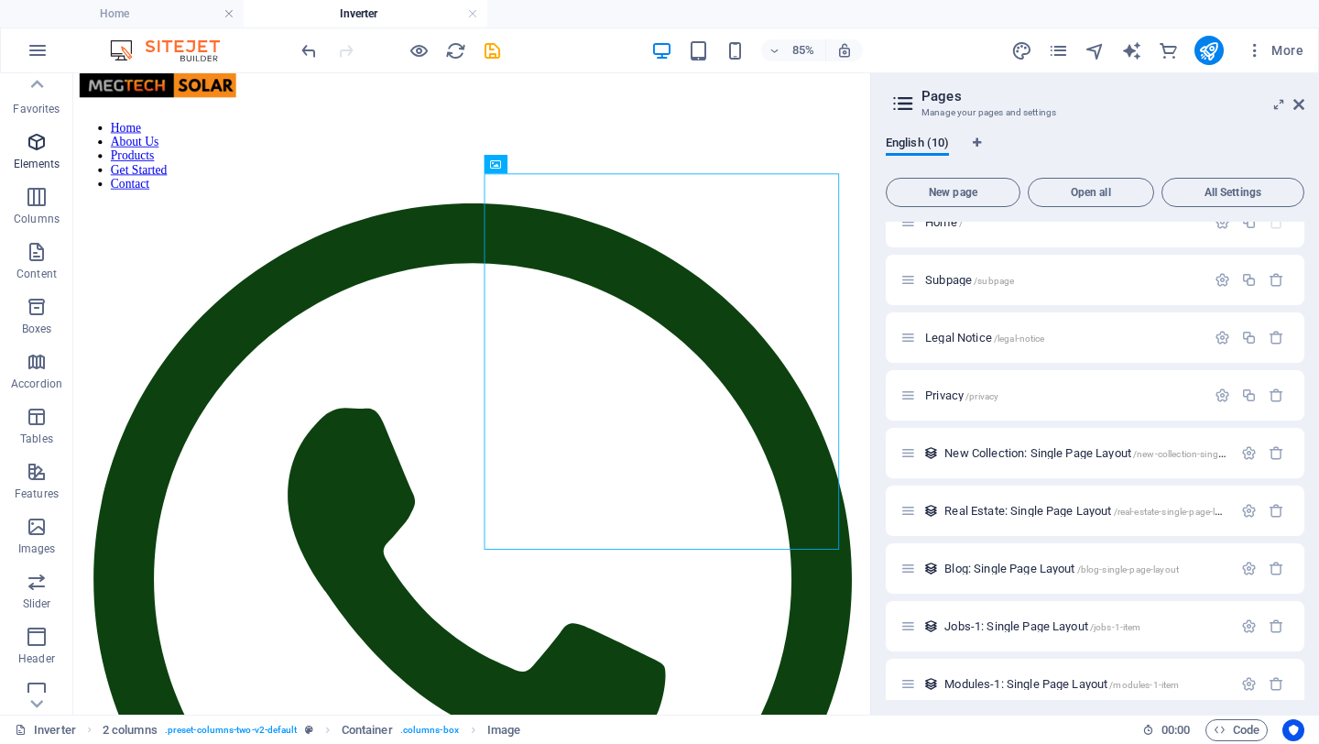
click at [37, 146] on icon "button" at bounding box center [37, 142] width 22 height 22
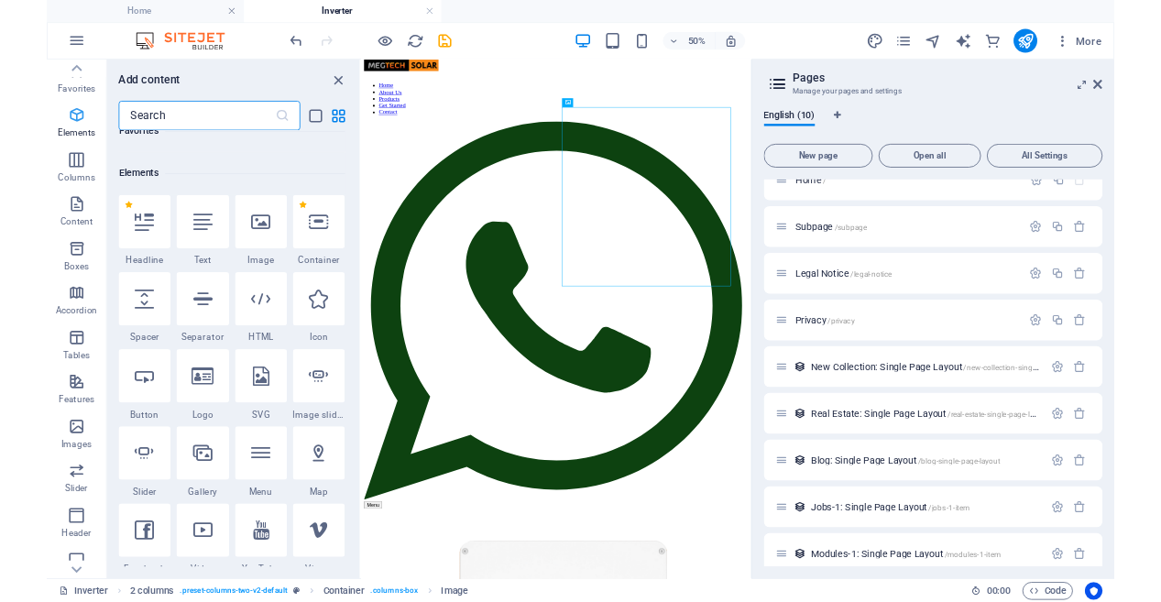
scroll to position [195, 0]
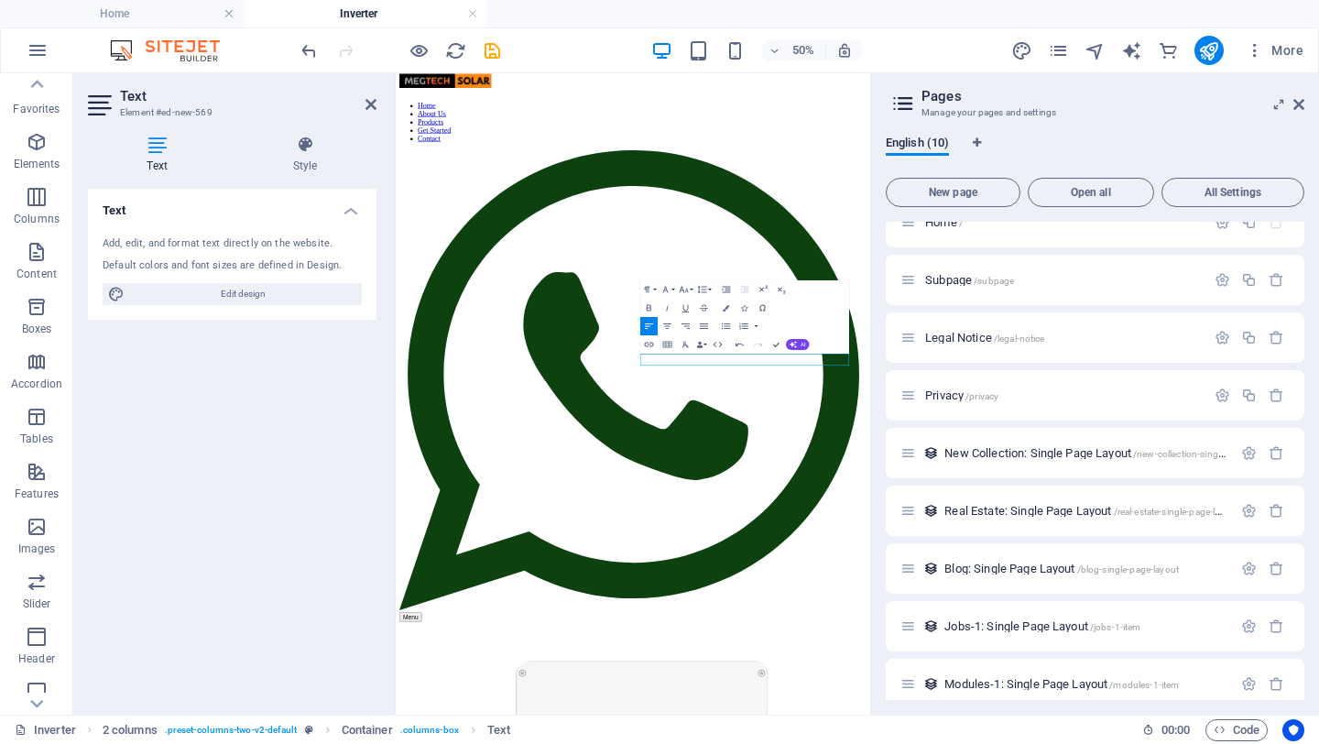
click at [310, 396] on div "Text Add, edit, and format text directly on the website. Default colors and fon…" at bounding box center [232, 444] width 289 height 511
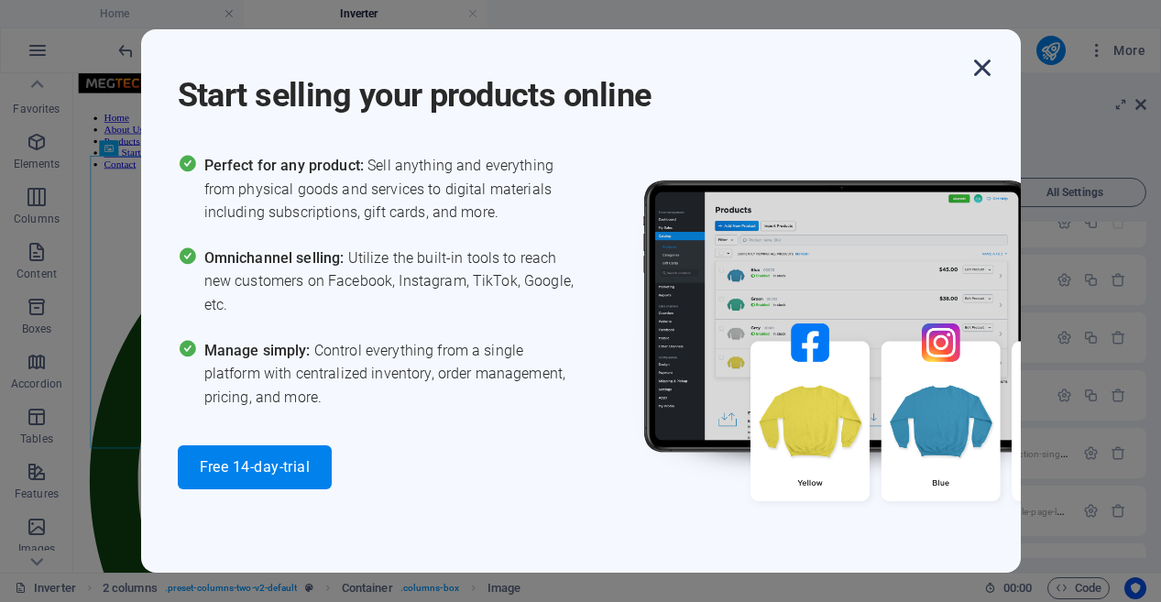
click at [985, 71] on icon "button" at bounding box center [982, 67] width 33 height 33
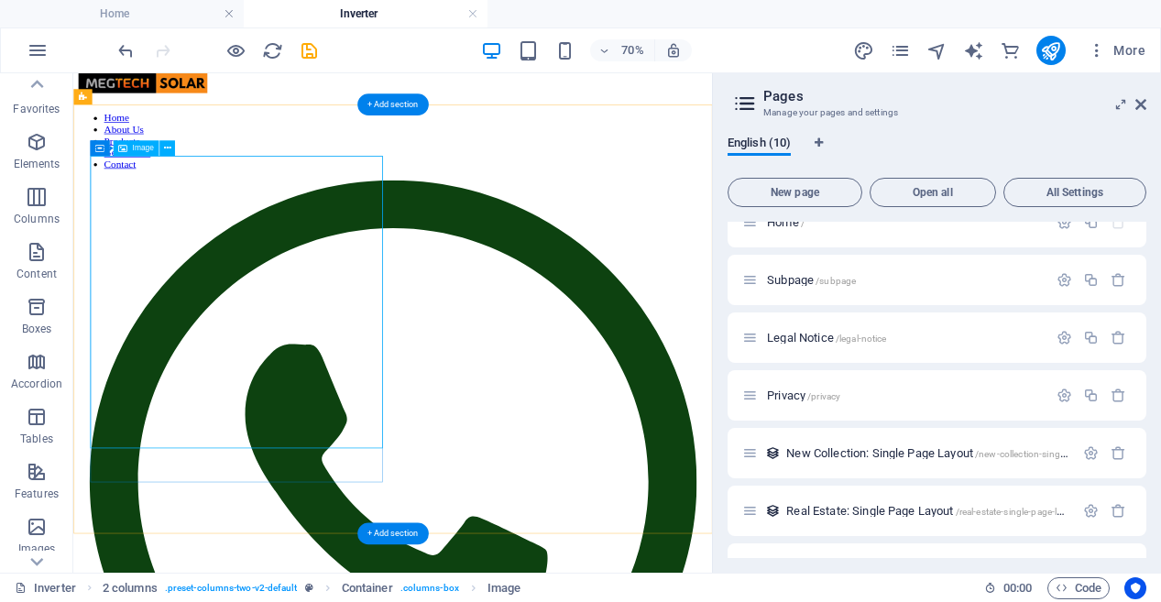
drag, startPoint x: 212, startPoint y: 232, endPoint x: 211, endPoint y: 219, distance: 12.9
click at [165, 146] on icon at bounding box center [166, 149] width 7 height 14
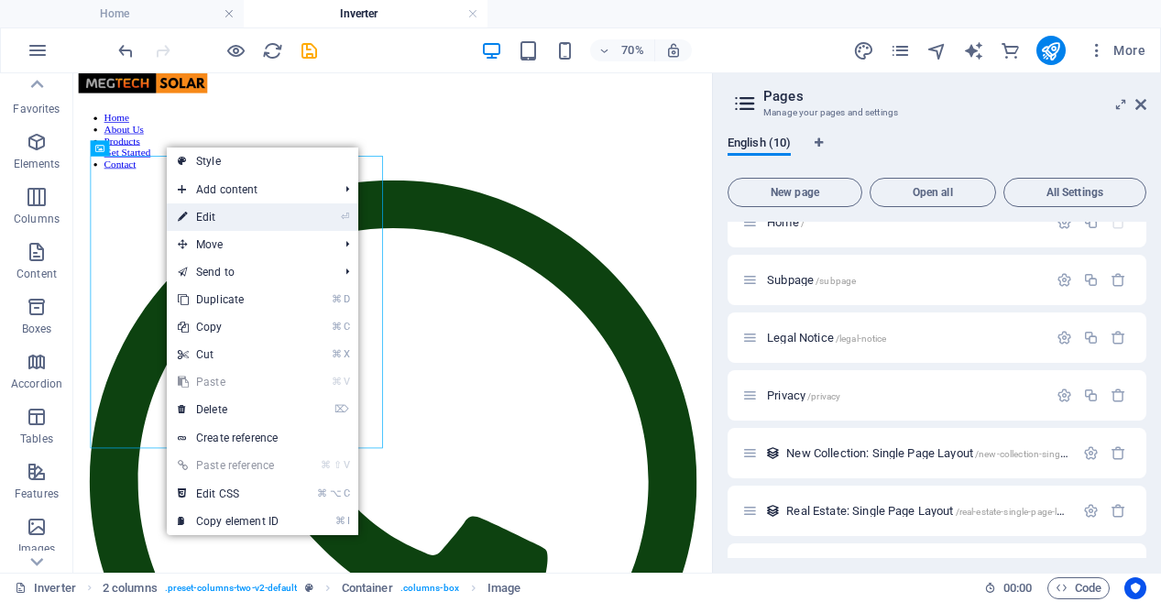
click at [241, 220] on link "⏎ Edit" at bounding box center [228, 216] width 123 height 27
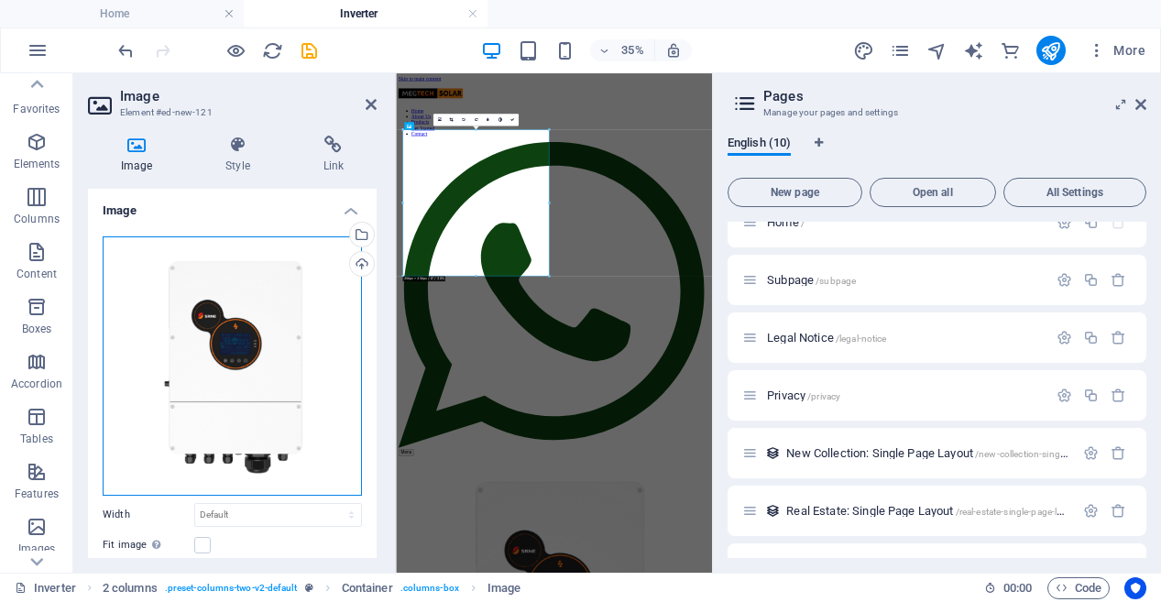
click at [253, 293] on div "Drag files here, click to choose files or select files from Files or our free s…" at bounding box center [232, 365] width 259 height 259
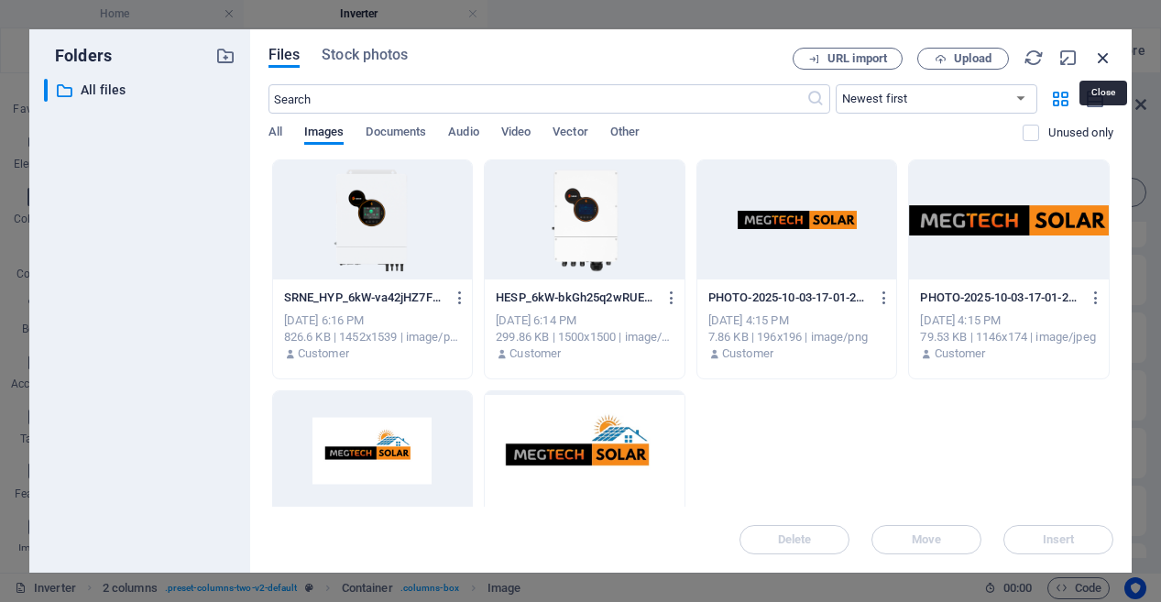
click at [1103, 56] on icon "button" at bounding box center [1103, 58] width 20 height 20
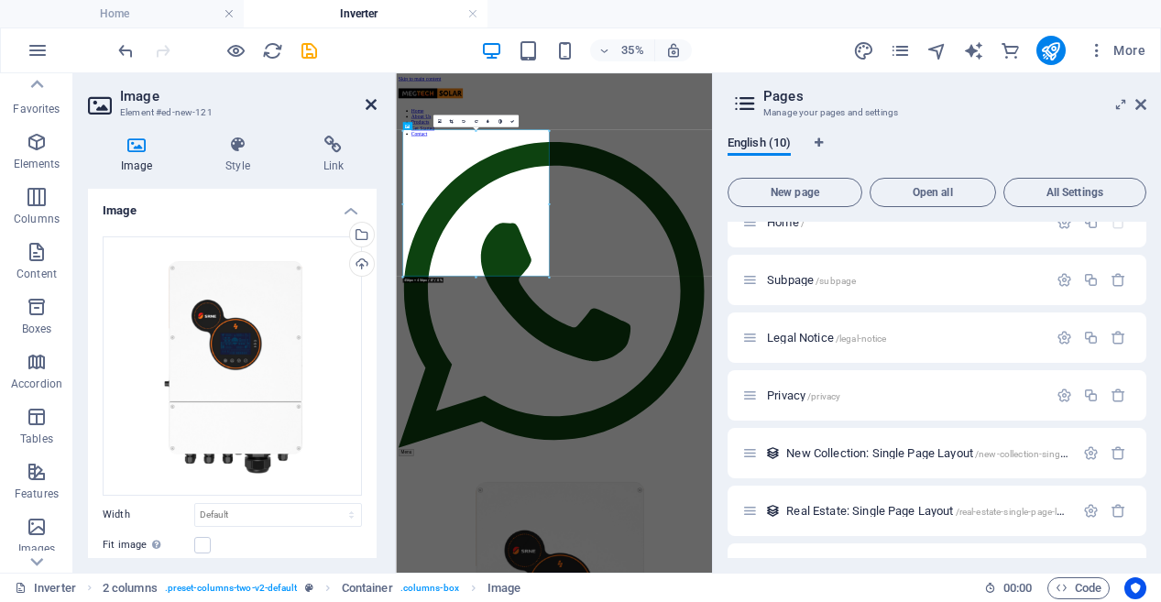
click at [366, 104] on icon at bounding box center [371, 104] width 11 height 15
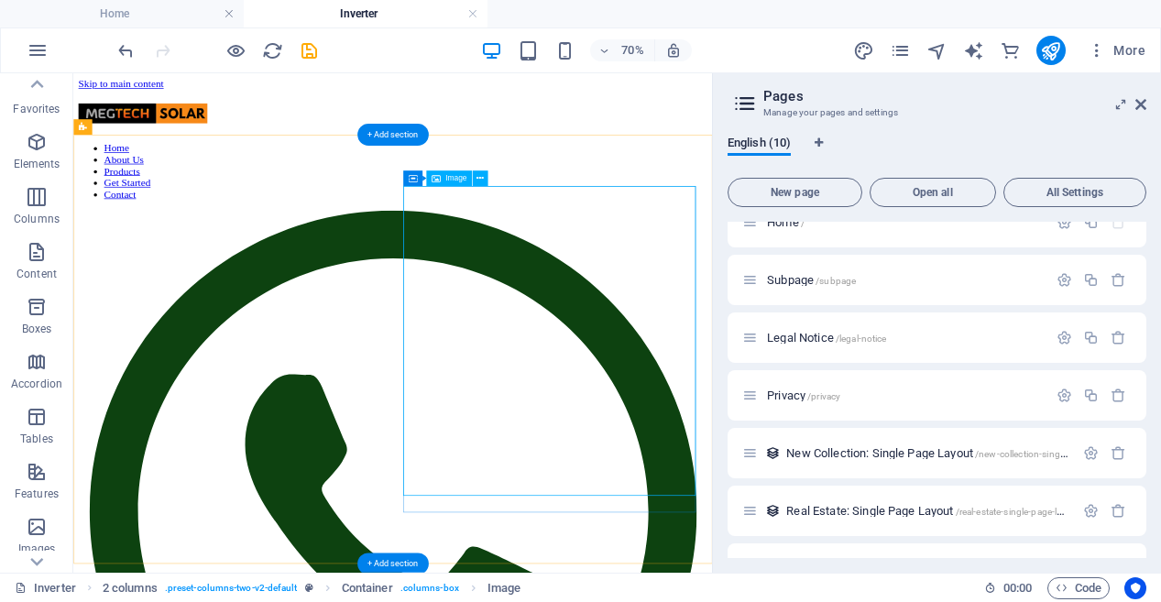
click at [478, 179] on icon at bounding box center [479, 178] width 7 height 14
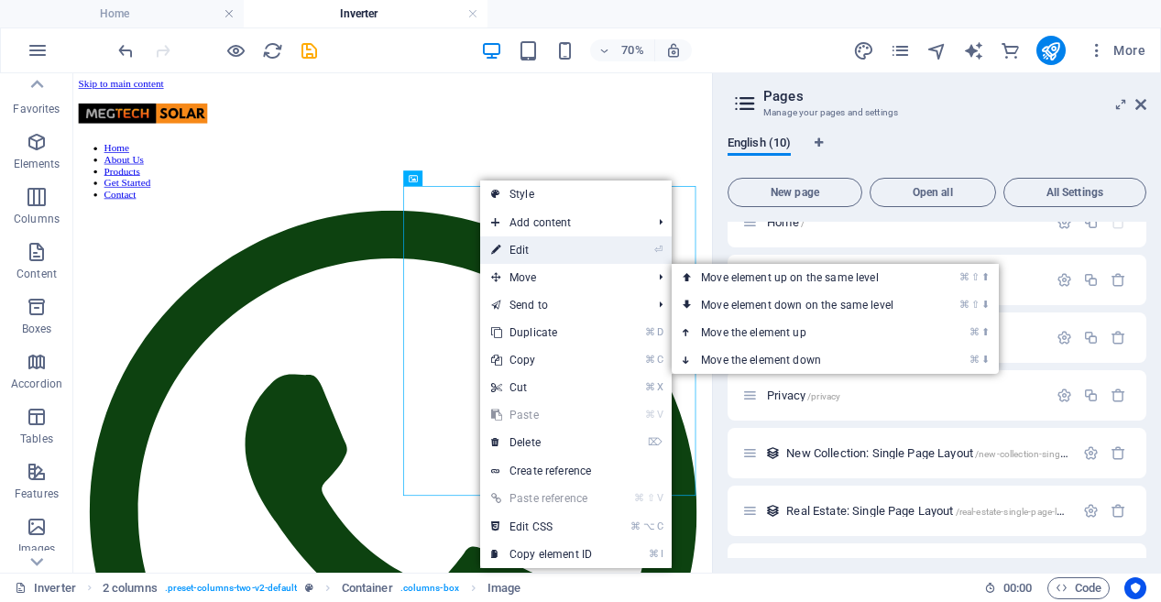
click at [543, 255] on link "⏎ Edit" at bounding box center [541, 249] width 123 height 27
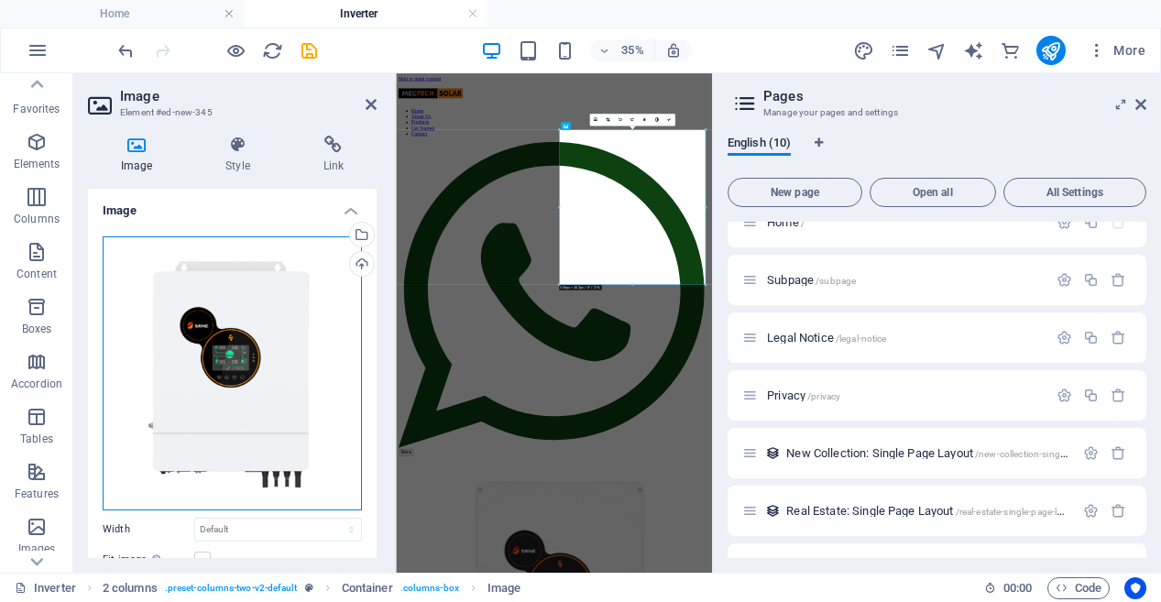
click at [251, 320] on div "Drag files here, click to choose files or select files from Files or our free s…" at bounding box center [232, 373] width 259 height 274
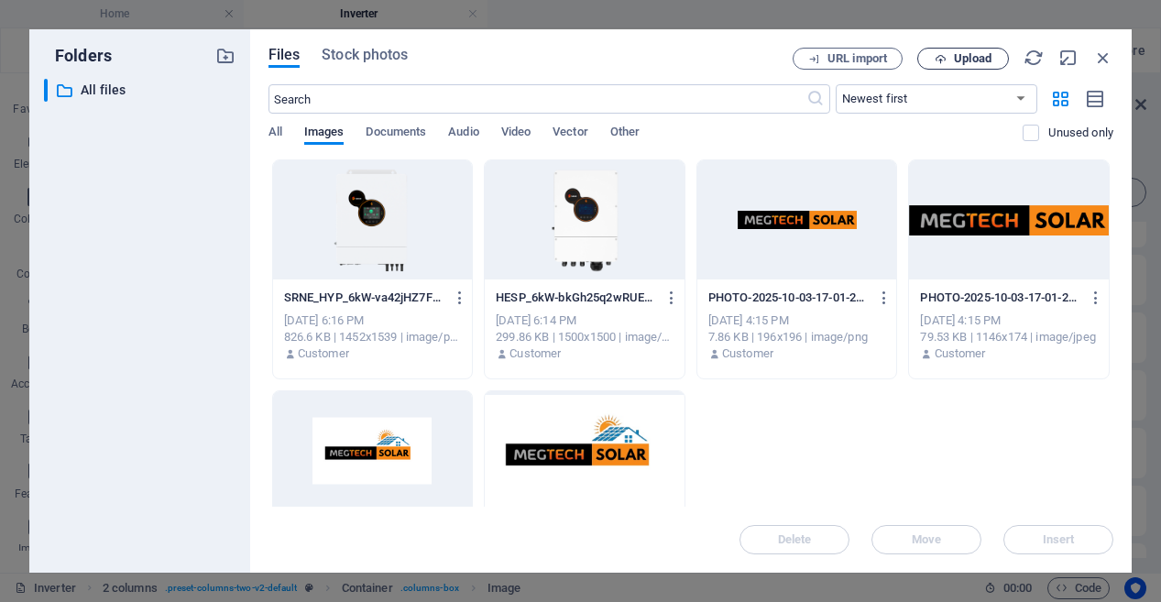
click at [965, 58] on span "Upload" at bounding box center [973, 58] width 38 height 11
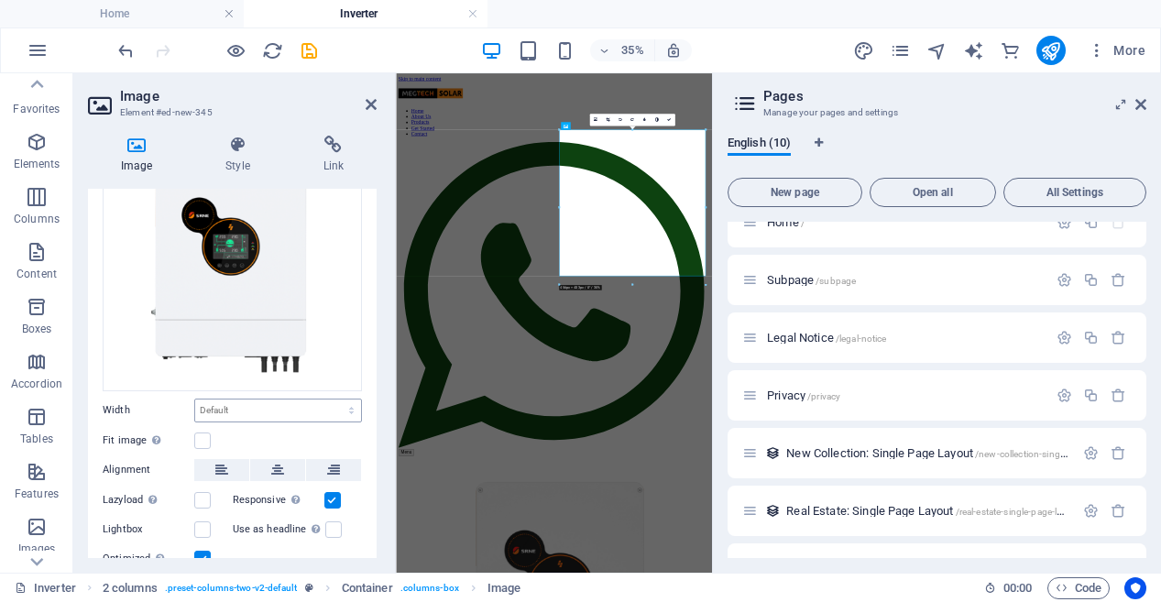
scroll to position [170, 0]
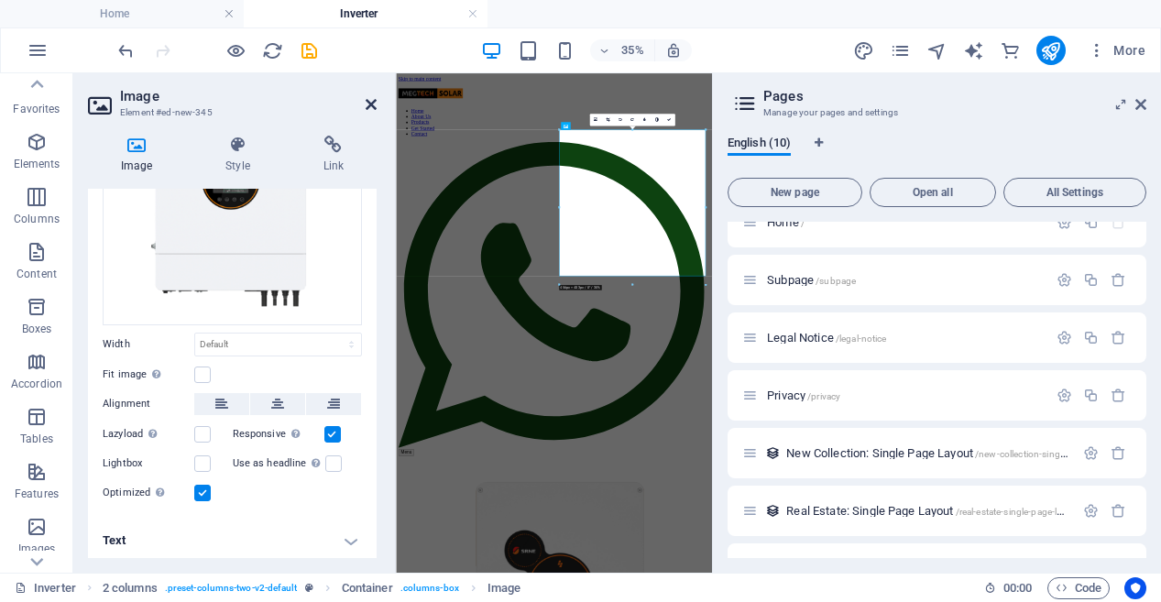
click at [371, 104] on icon at bounding box center [371, 104] width 11 height 15
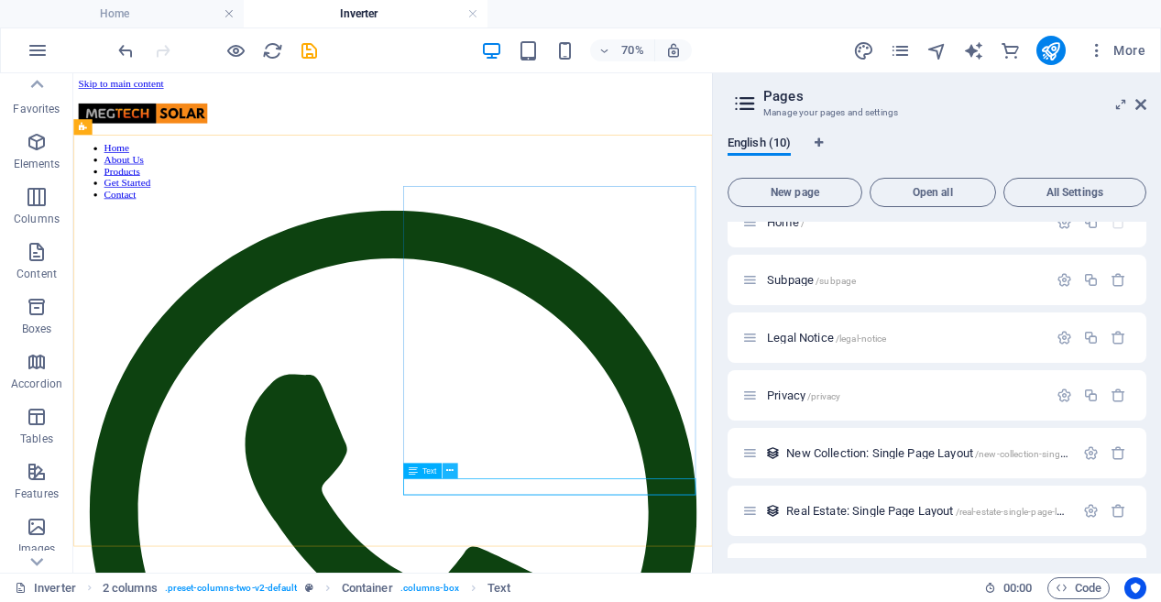
click at [451, 471] on icon at bounding box center [449, 471] width 7 height 14
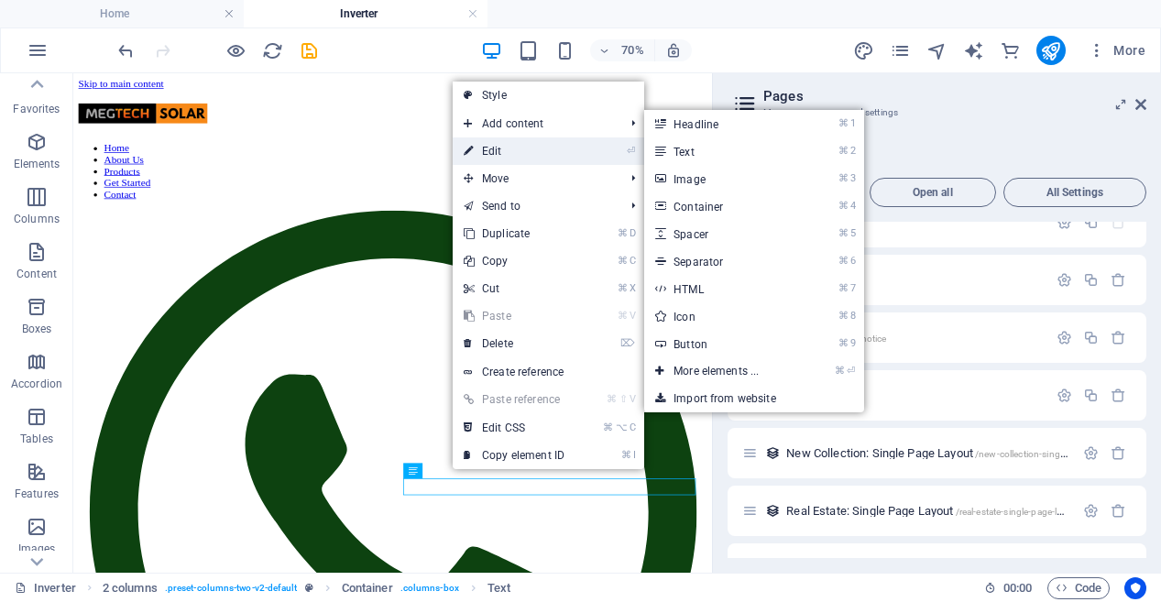
click at [515, 144] on link "⏎ Edit" at bounding box center [514, 150] width 123 height 27
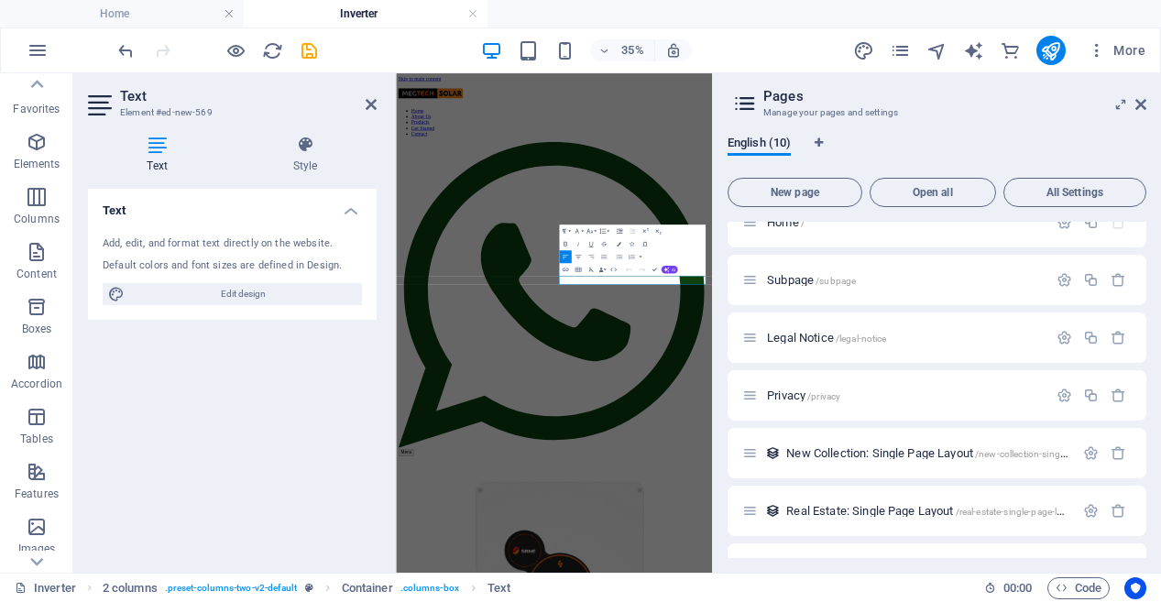
click at [574, 256] on icon "button" at bounding box center [577, 256] width 7 height 7
click at [307, 410] on div "Text Add, edit, and format text directly on the website. Default colors and fon…" at bounding box center [232, 373] width 289 height 369
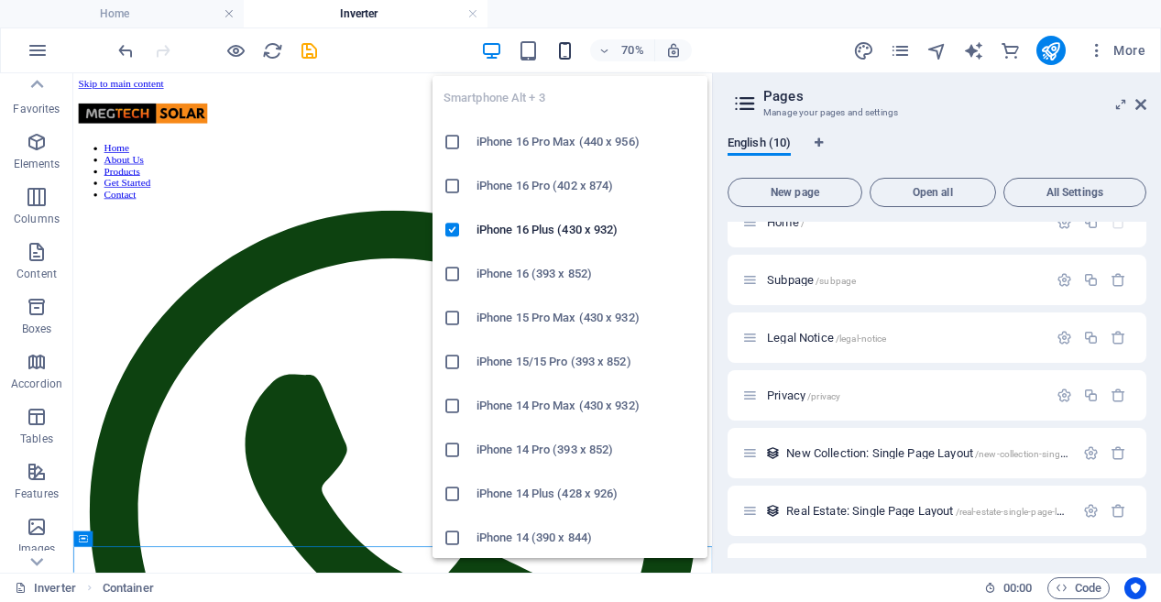
click at [562, 46] on icon "button" at bounding box center [564, 50] width 21 height 21
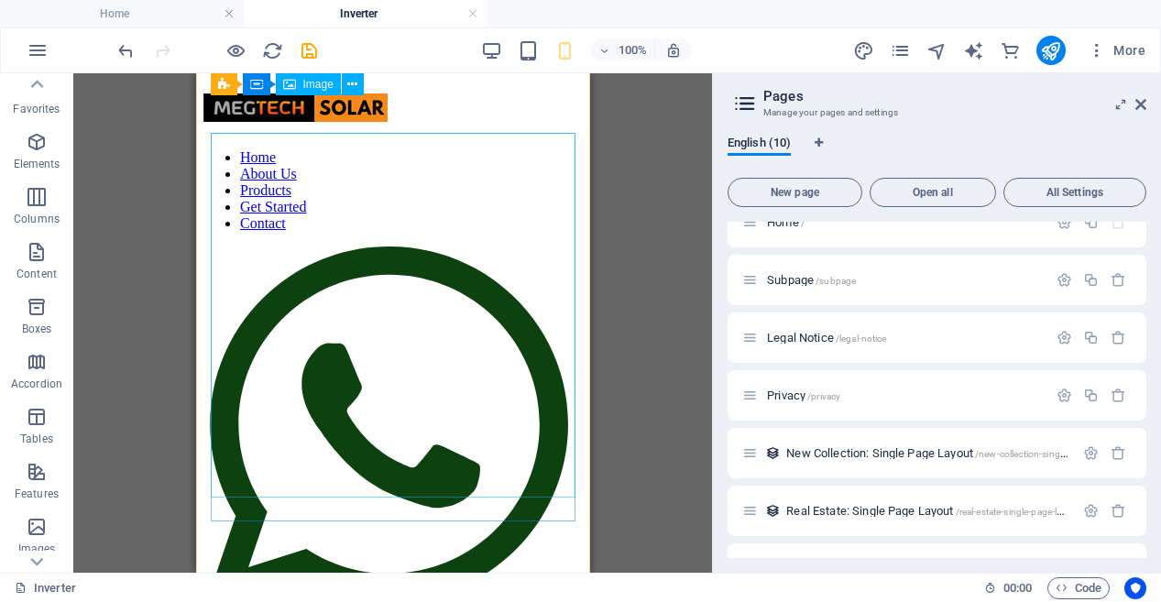
scroll to position [0, 0]
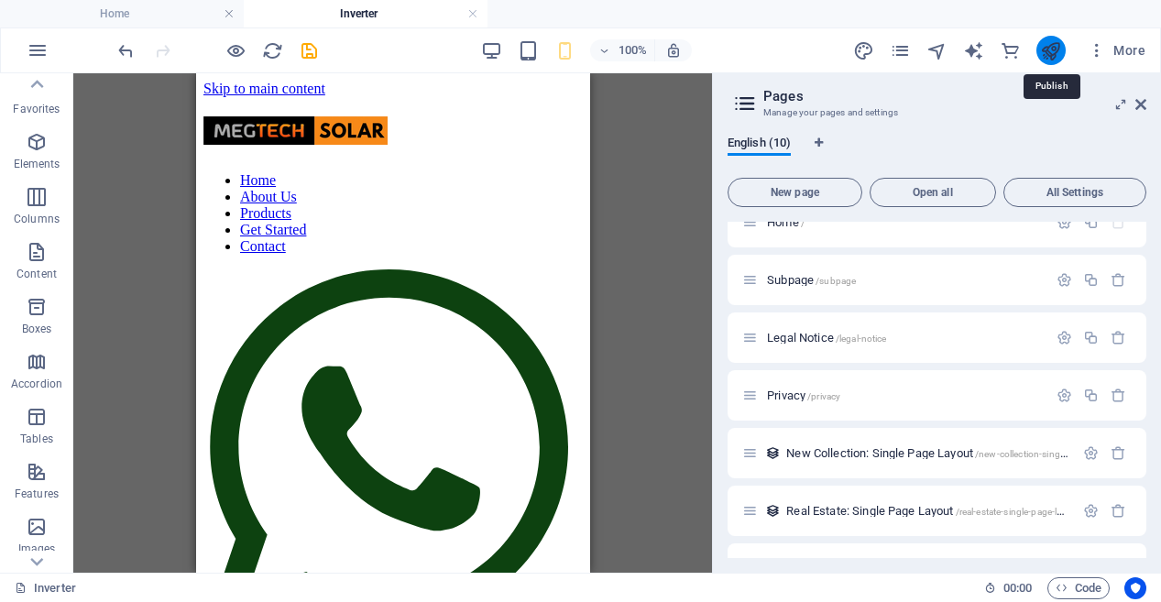
click at [1052, 50] on icon "publish" at bounding box center [1050, 50] width 21 height 21
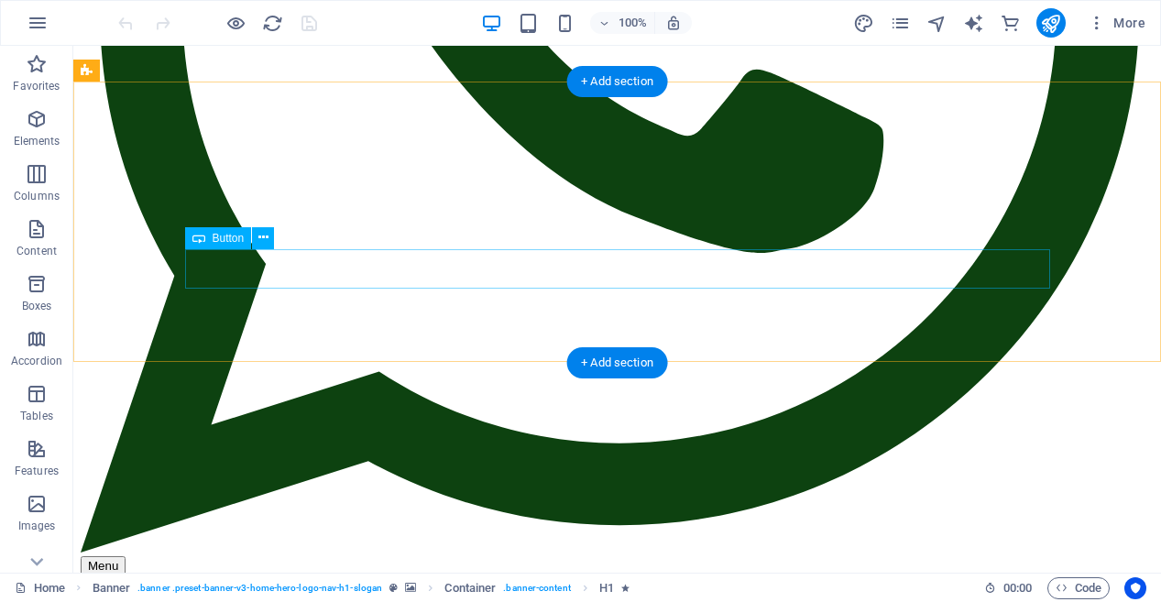
scroll to position [1223, 0]
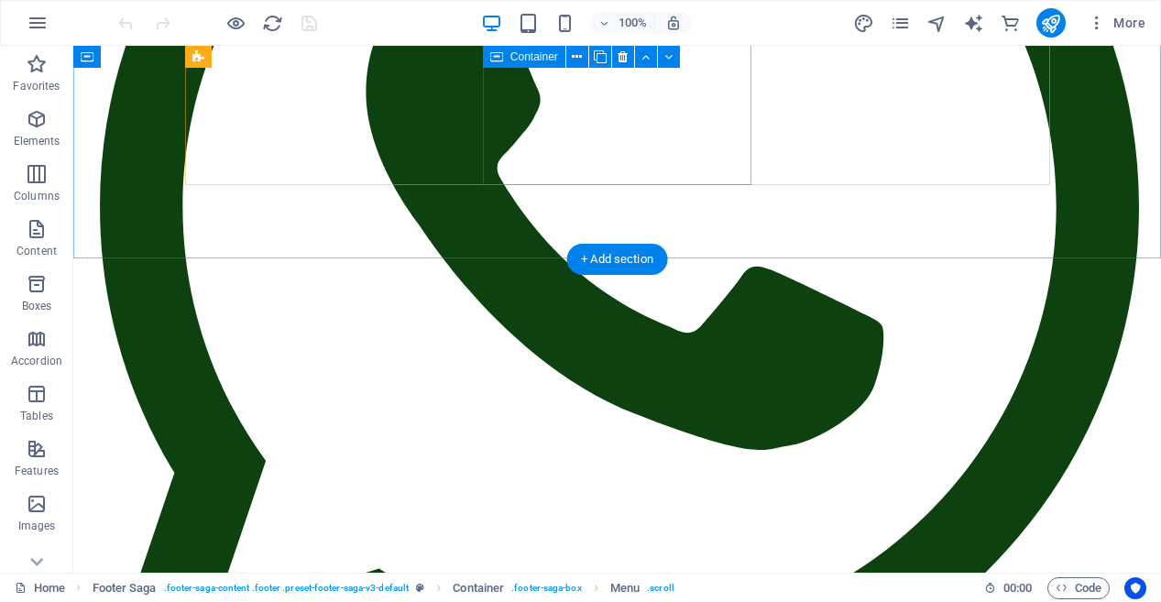
scroll to position [980, 0]
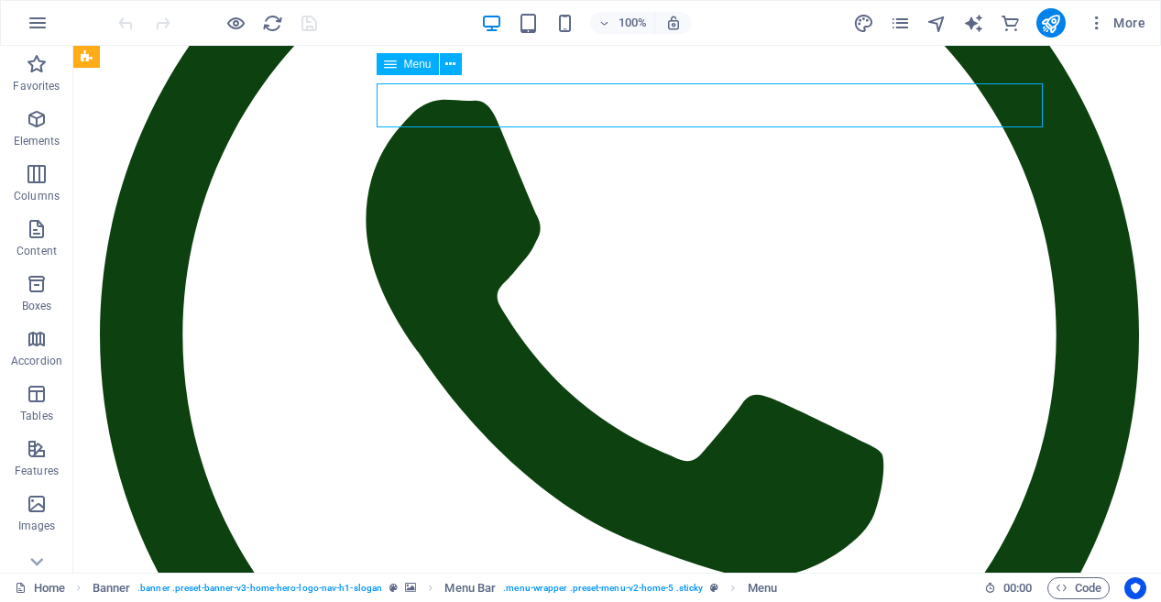
scroll to position [1110, 0]
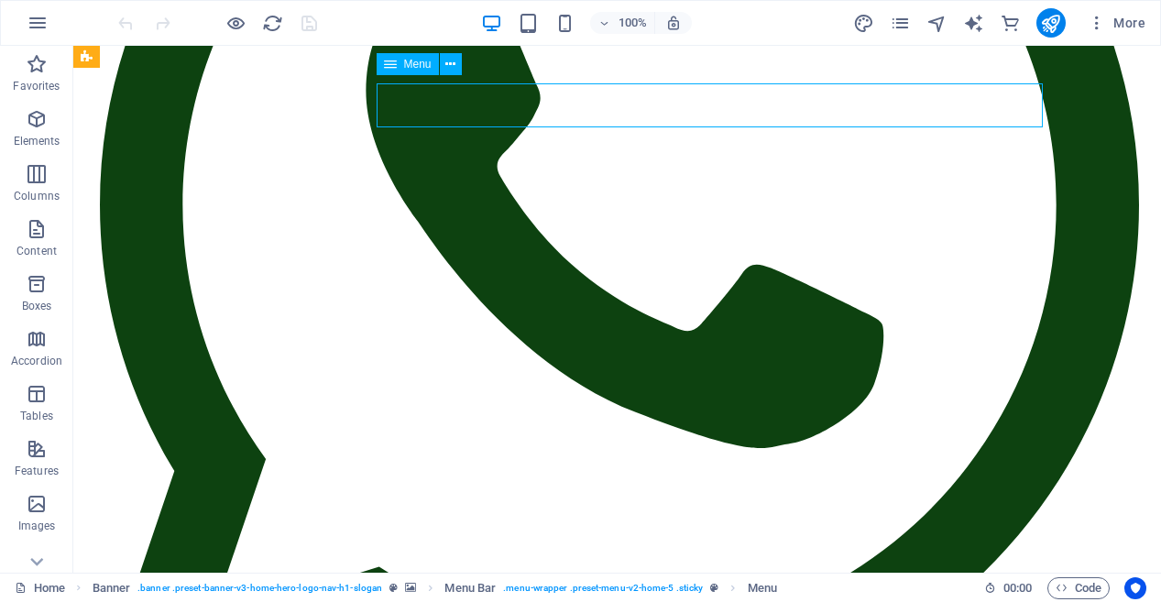
select select
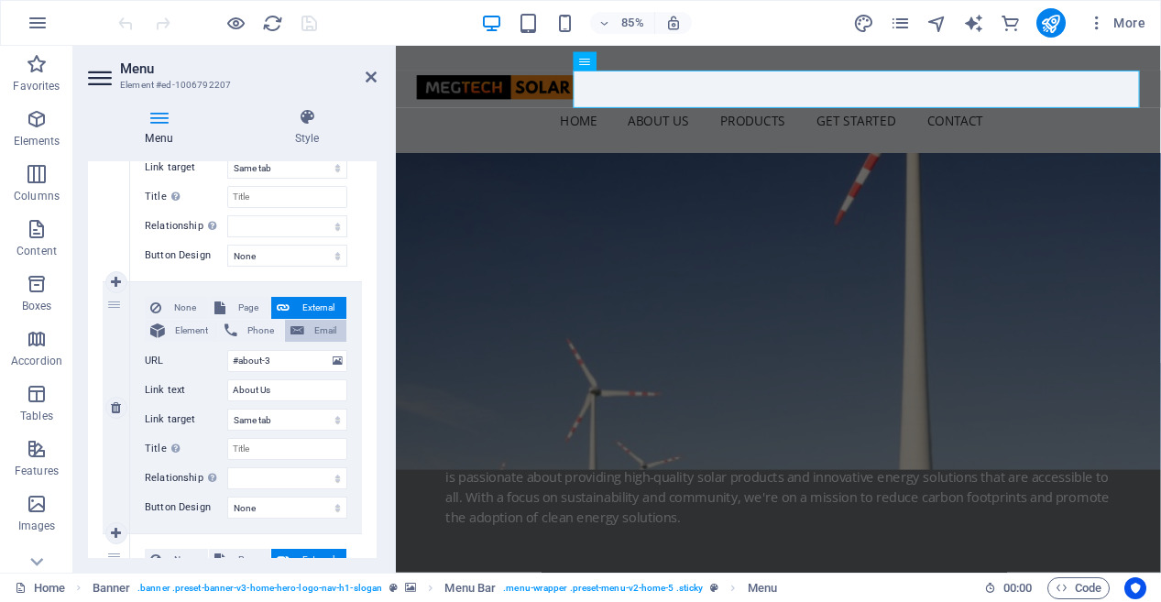
scroll to position [307, 0]
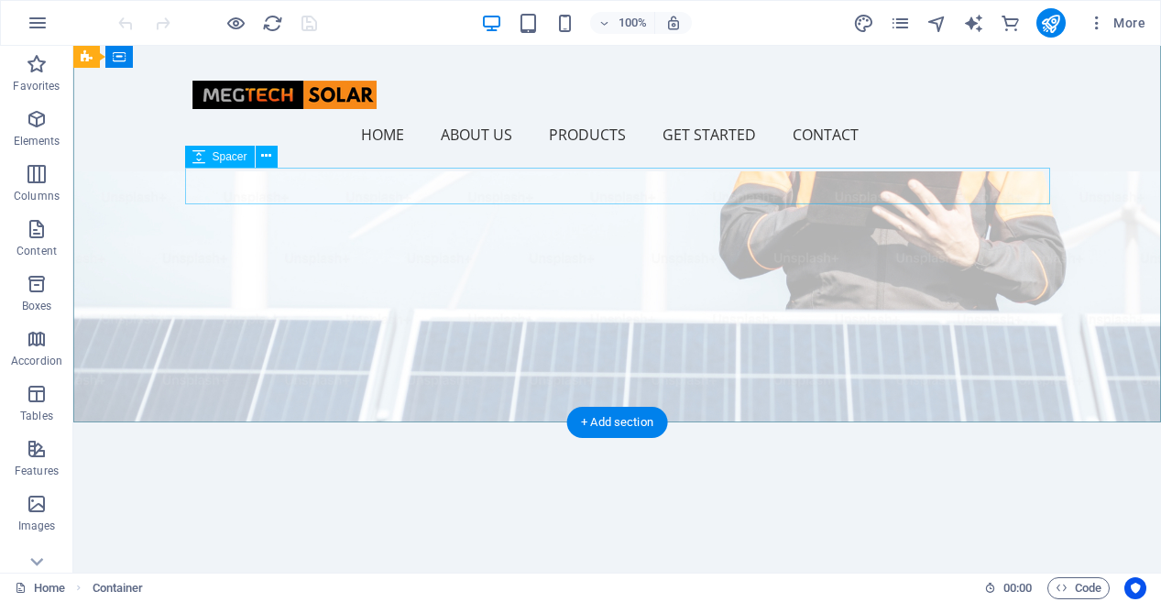
scroll to position [0, 0]
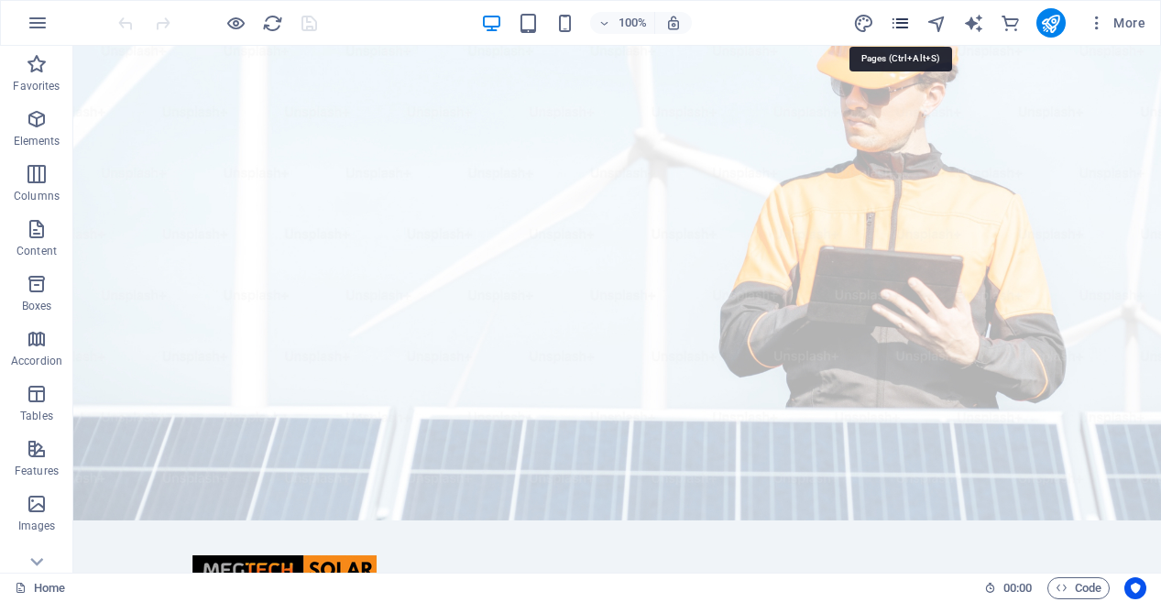
click at [910, 27] on icon "pages" at bounding box center [899, 23] width 21 height 21
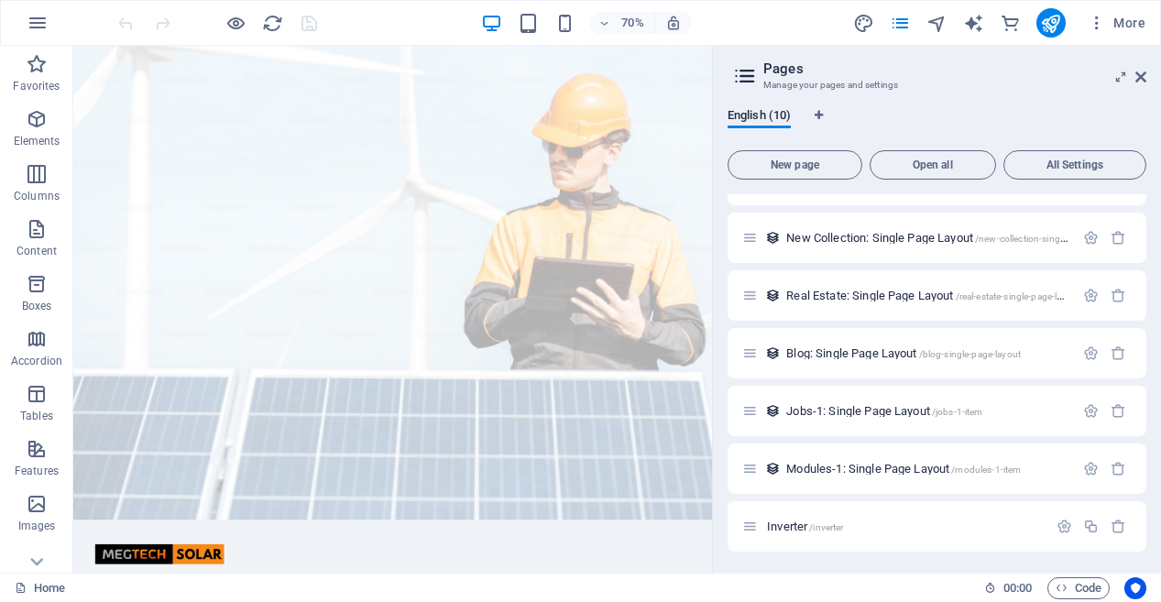
scroll to position [213, 0]
click at [784, 529] on span "Inverter /inverter" at bounding box center [805, 525] width 76 height 14
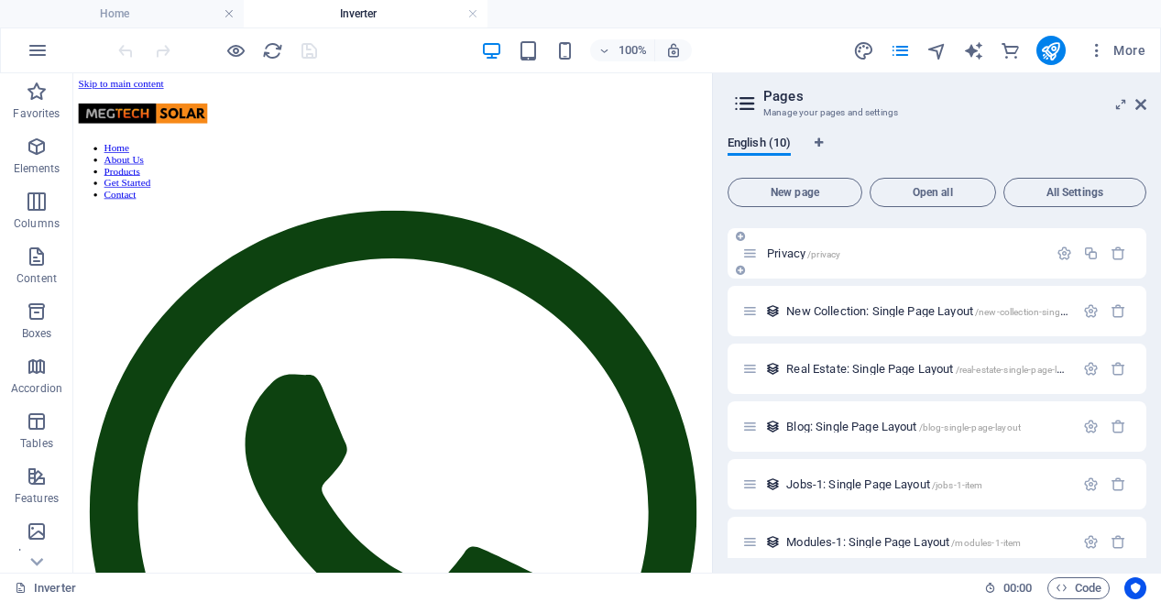
scroll to position [0, 0]
click at [608, 172] on nav "Home About Us Products Get Started Contact" at bounding box center [530, 213] width 898 height 82
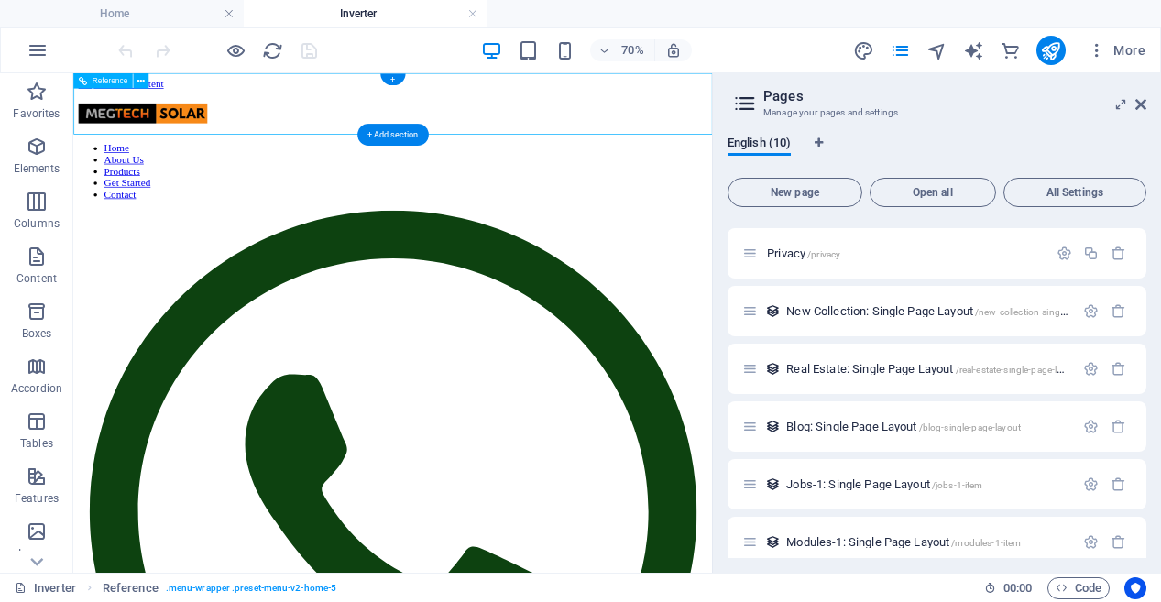
click at [608, 172] on nav "Home About Us Products Get Started Contact" at bounding box center [530, 213] width 898 height 82
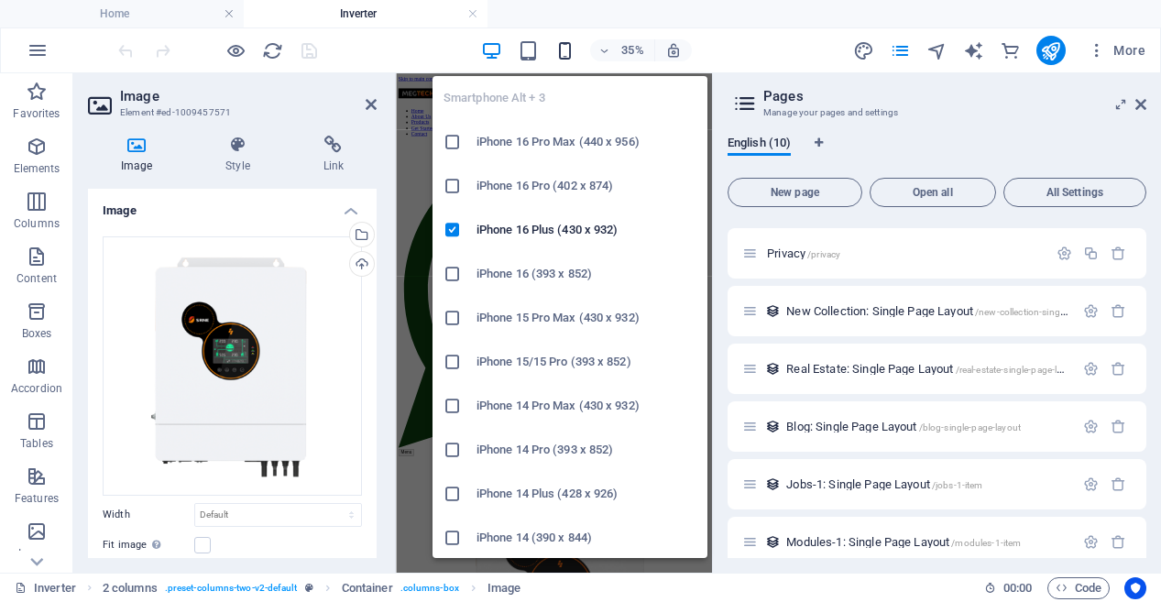
click at [564, 49] on icon "button" at bounding box center [564, 50] width 21 height 21
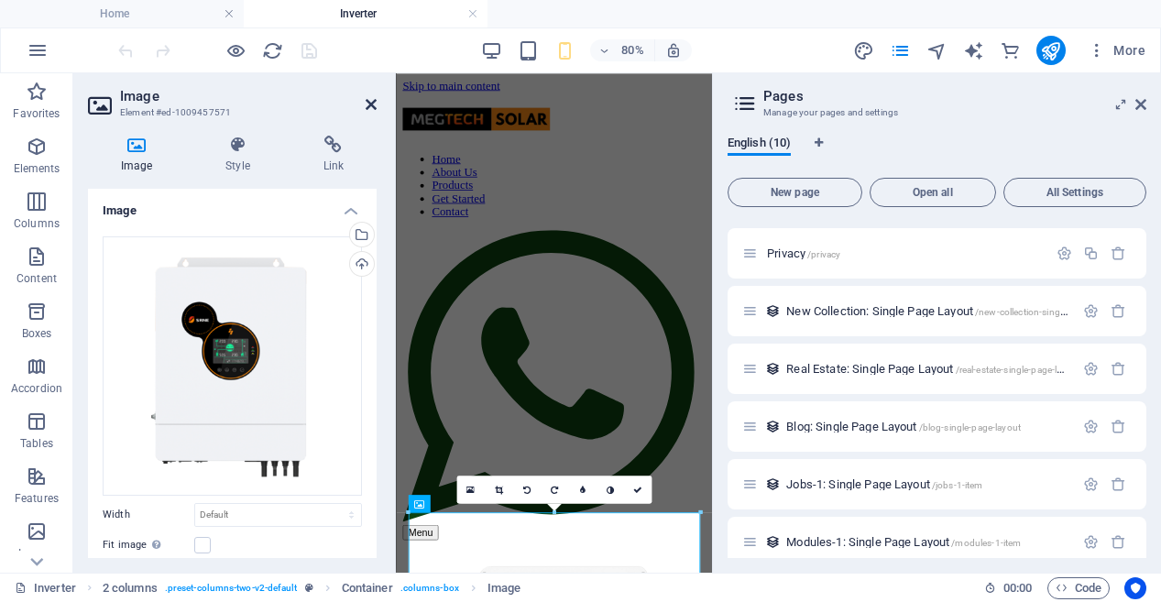
click at [366, 106] on icon at bounding box center [371, 104] width 11 height 15
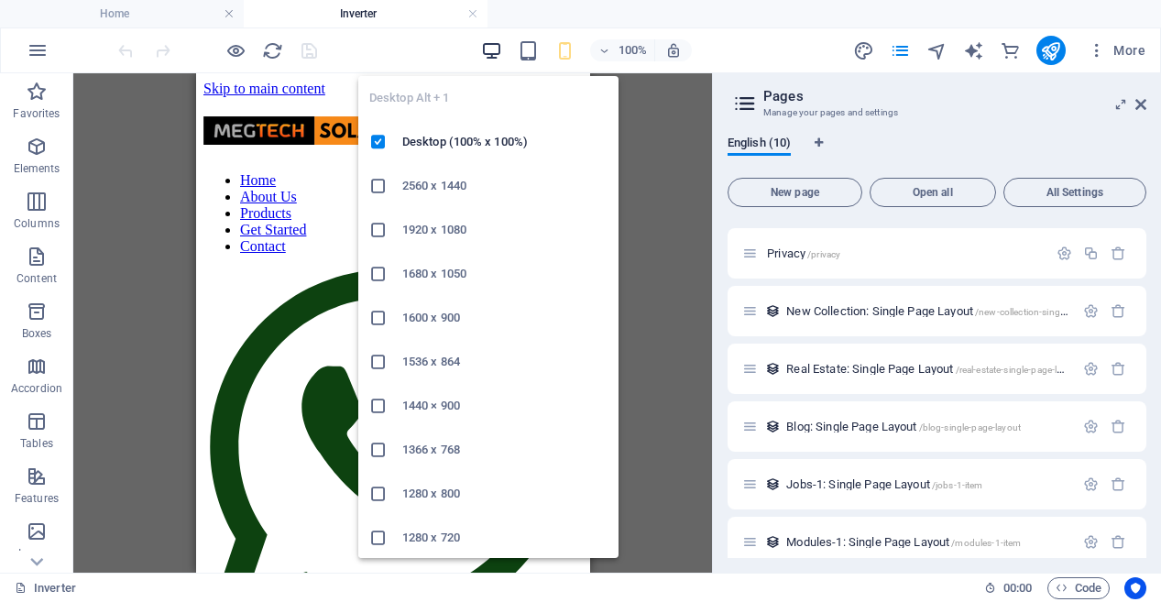
click at [497, 51] on icon "button" at bounding box center [491, 50] width 21 height 21
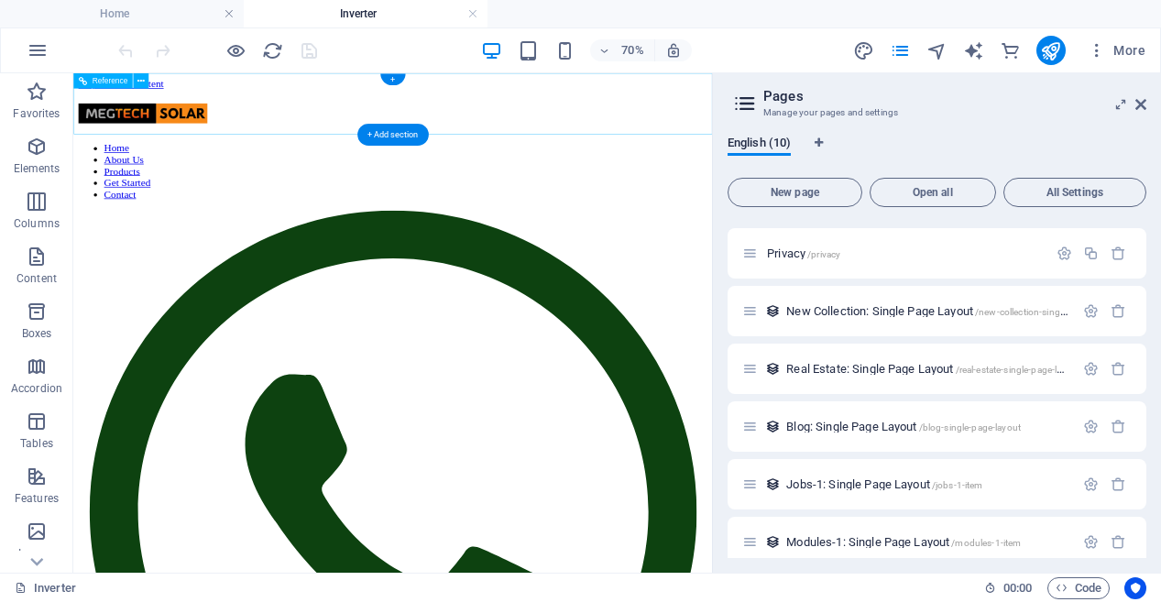
click at [867, 172] on nav "Home About Us Products Get Started Contact" at bounding box center [530, 213] width 898 height 82
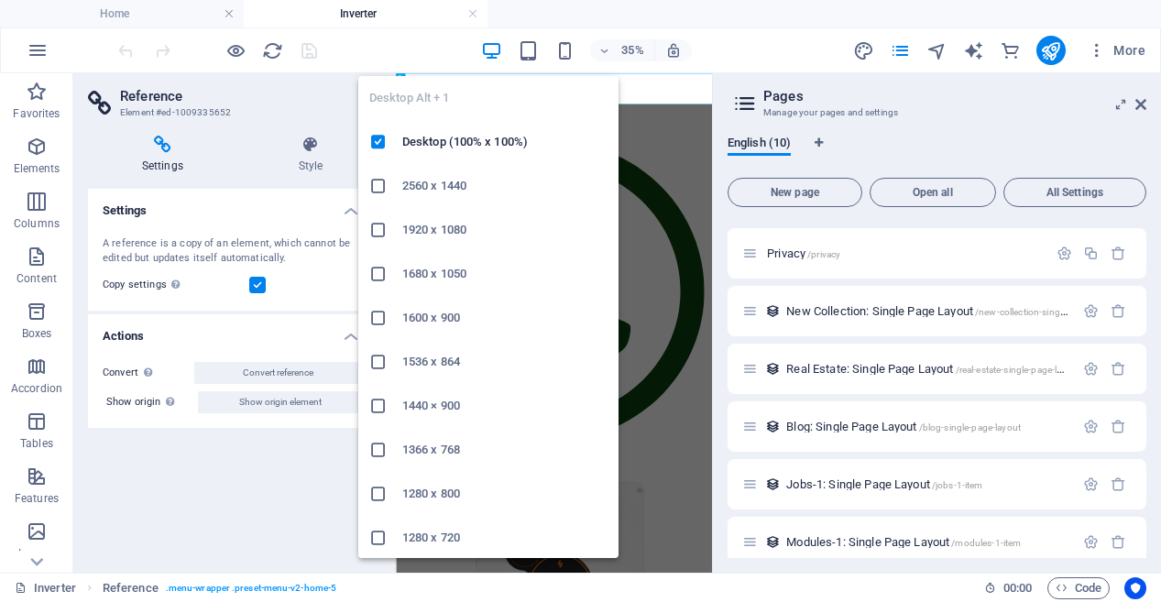
click at [499, 51] on icon "button" at bounding box center [491, 50] width 21 height 21
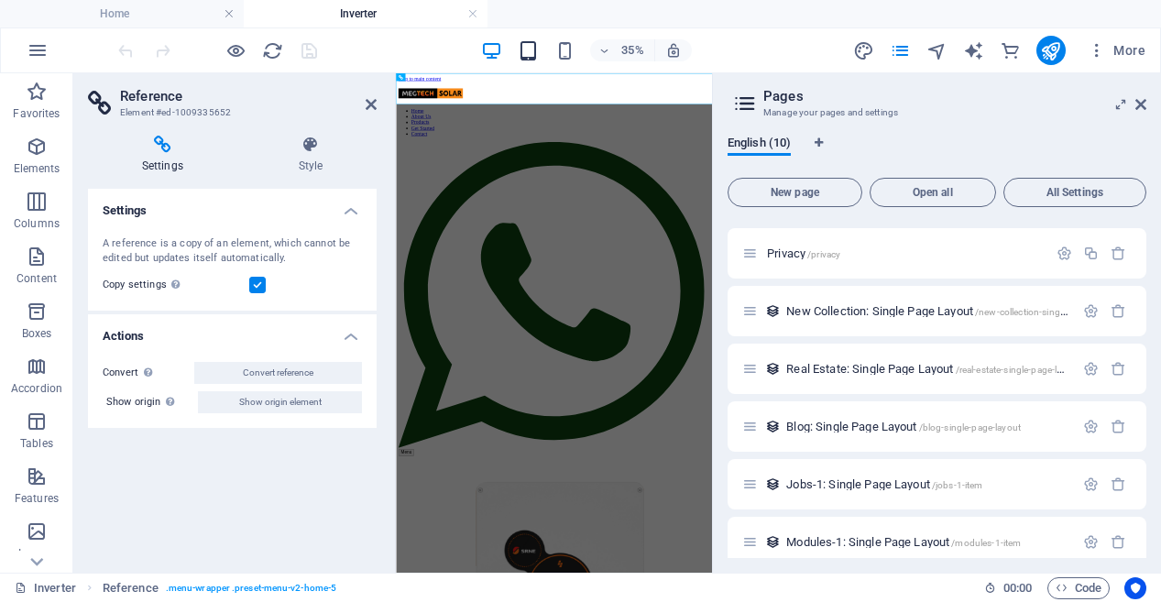
click at [517, 52] on span "button" at bounding box center [528, 50] width 22 height 21
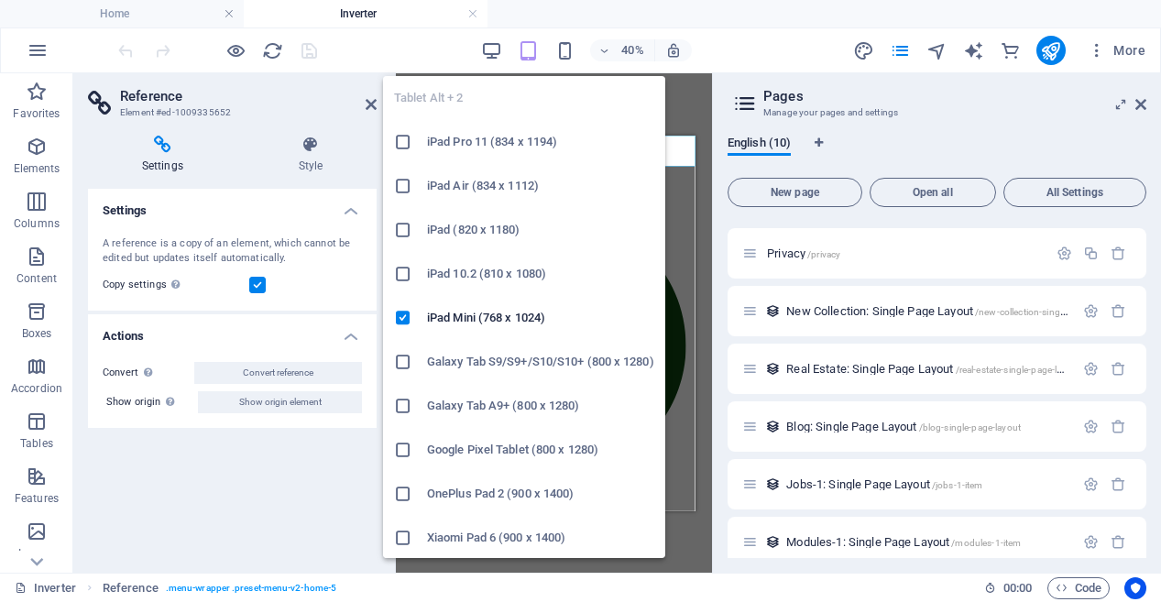
click at [523, 50] on icon "button" at bounding box center [528, 50] width 21 height 21
click at [527, 49] on icon "button" at bounding box center [528, 50] width 21 height 21
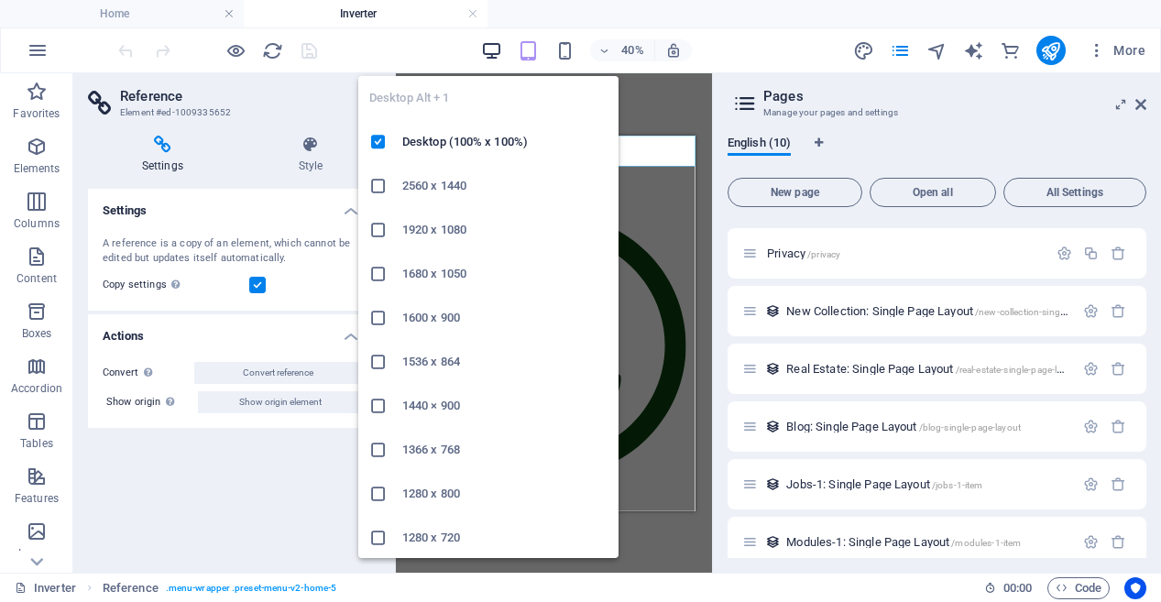
click at [497, 48] on icon "button" at bounding box center [491, 50] width 21 height 21
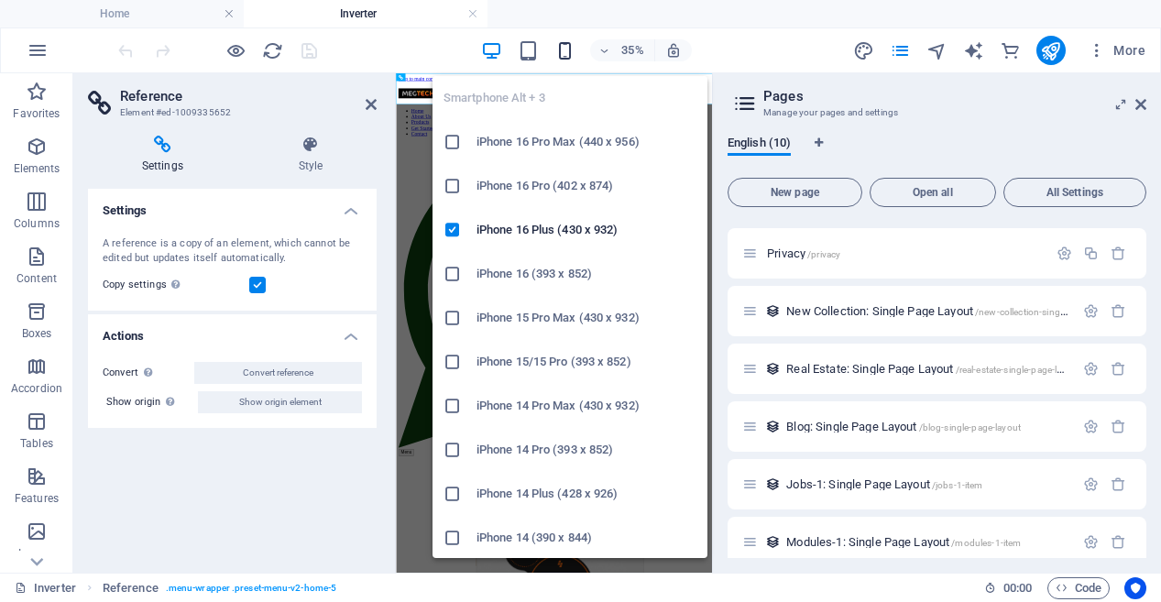
click at [565, 49] on icon "button" at bounding box center [564, 50] width 21 height 21
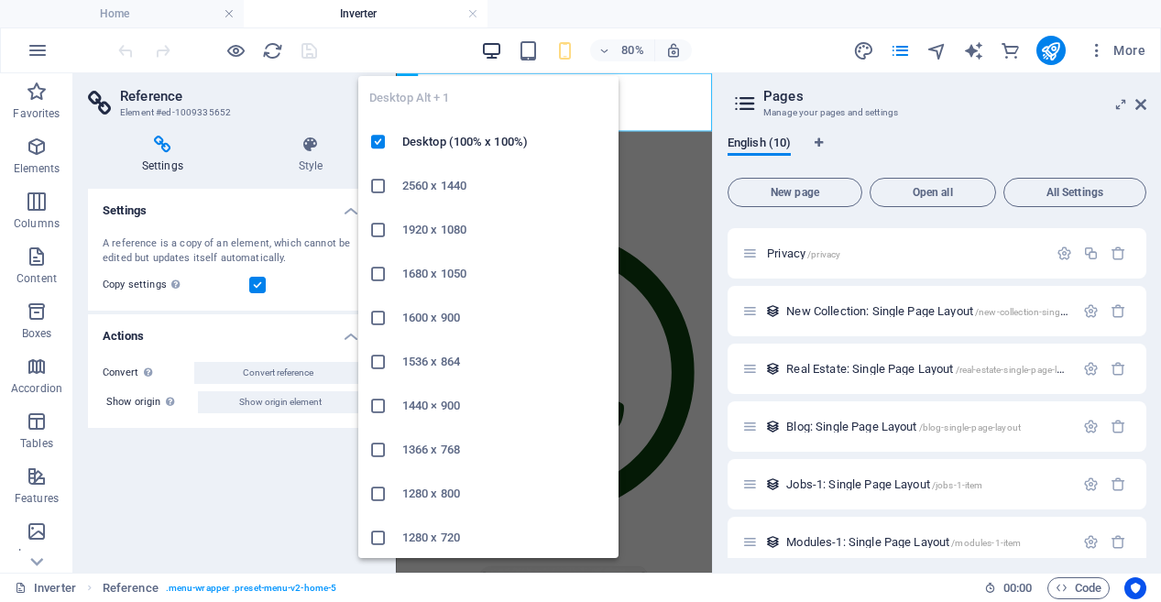
click at [490, 49] on icon "button" at bounding box center [491, 50] width 21 height 21
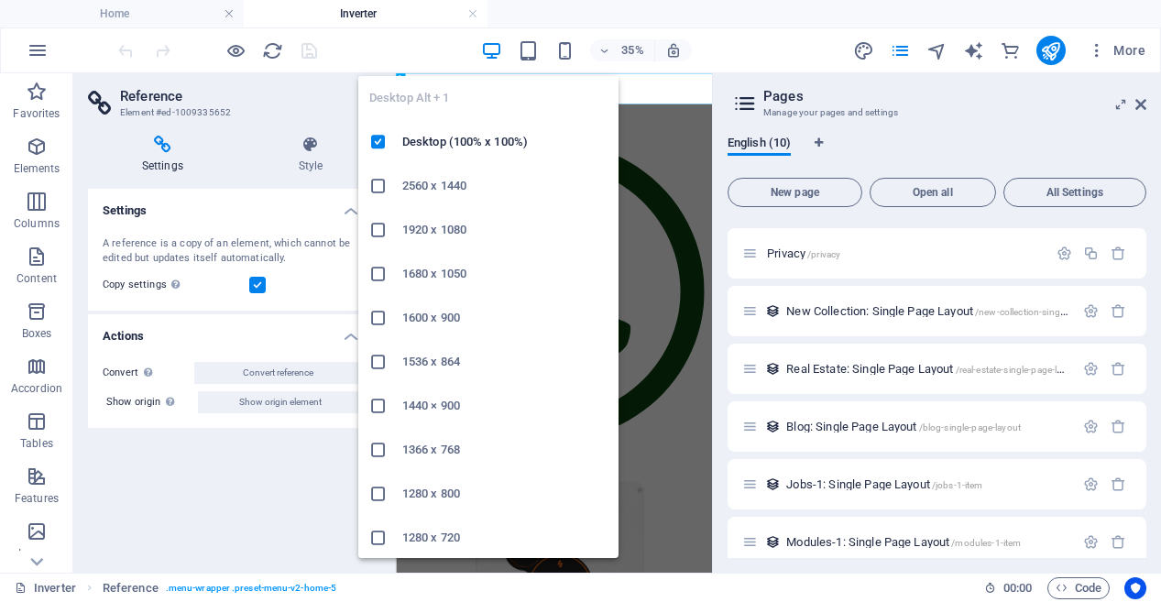
click at [491, 48] on icon "button" at bounding box center [491, 50] width 21 height 21
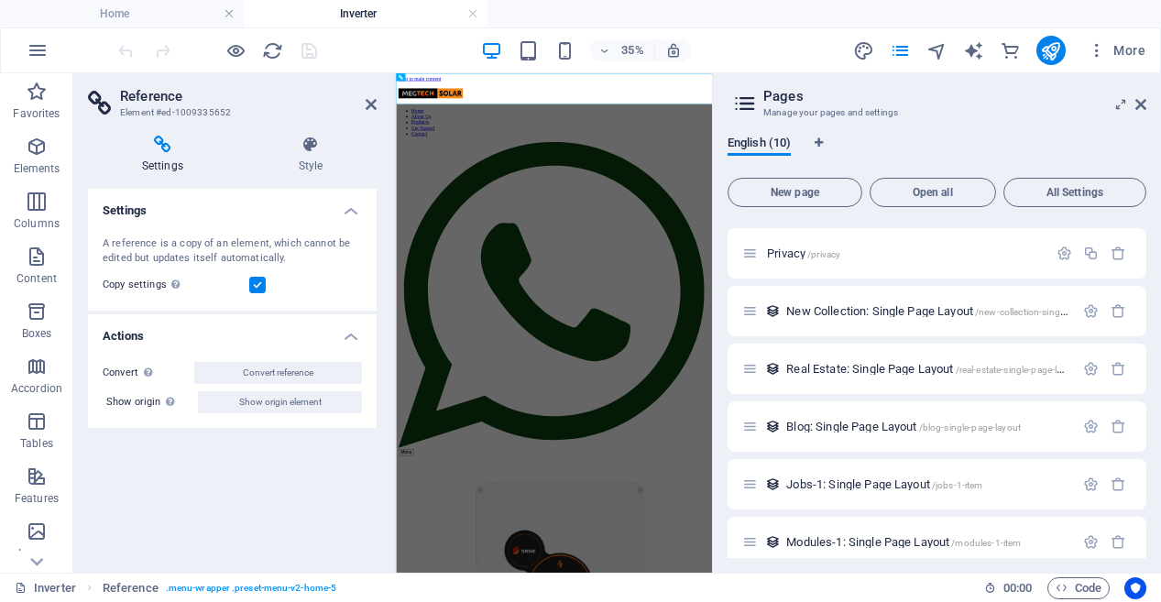
click at [361, 104] on header "Reference Element #ed-1009335652" at bounding box center [232, 97] width 289 height 48
click at [366, 104] on icon at bounding box center [371, 104] width 11 height 15
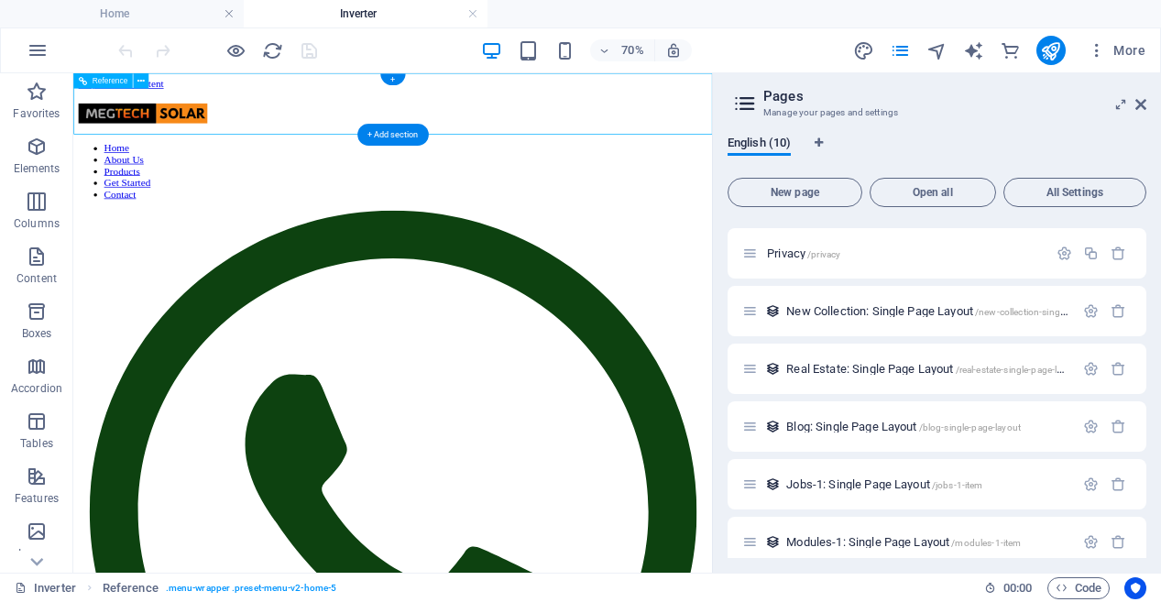
click at [361, 172] on nav "Home About Us Products Get Started Contact" at bounding box center [530, 213] width 898 height 82
click at [141, 80] on icon at bounding box center [140, 81] width 7 height 14
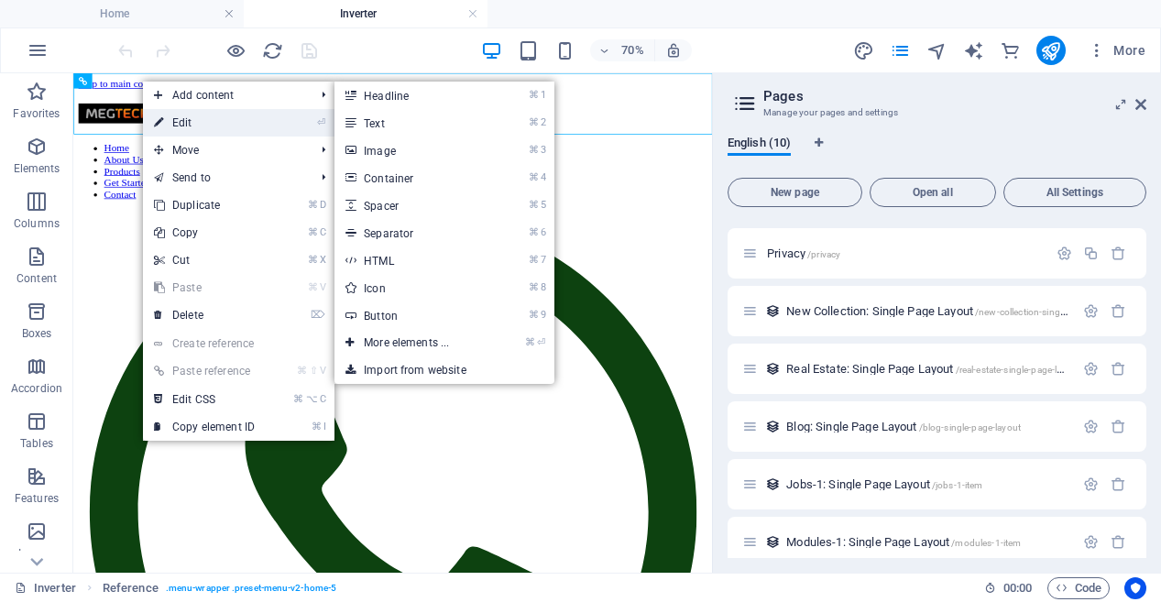
click at [187, 122] on link "⏎ Edit" at bounding box center [204, 122] width 123 height 27
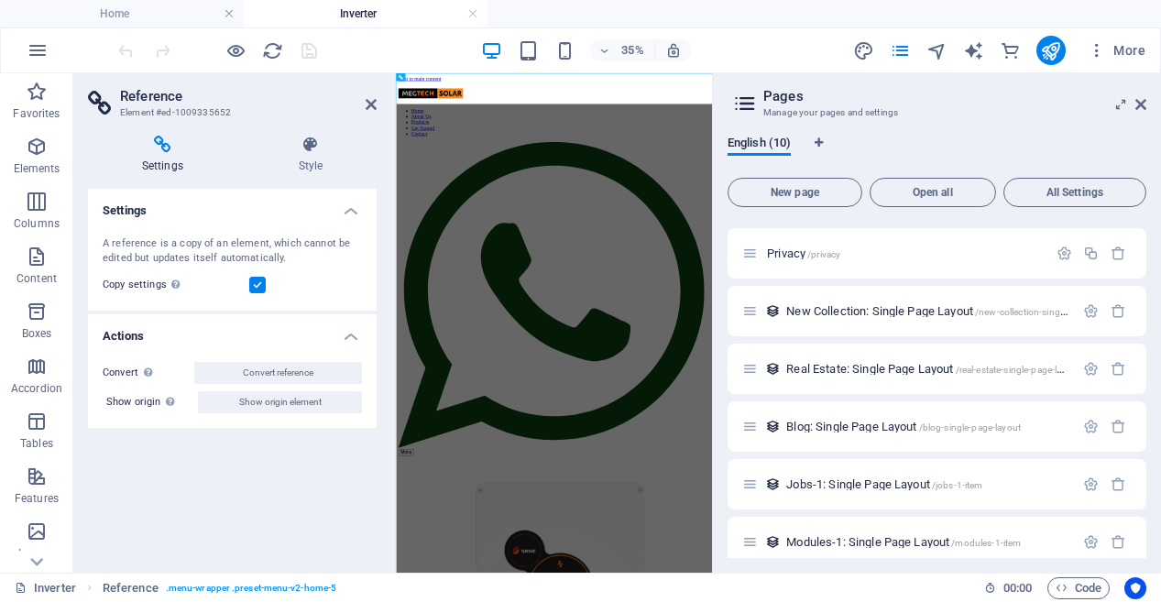
click at [180, 160] on h4 "Settings" at bounding box center [166, 155] width 157 height 38
click at [156, 158] on h4 "Settings" at bounding box center [166, 155] width 157 height 38
click at [308, 149] on icon at bounding box center [311, 145] width 132 height 18
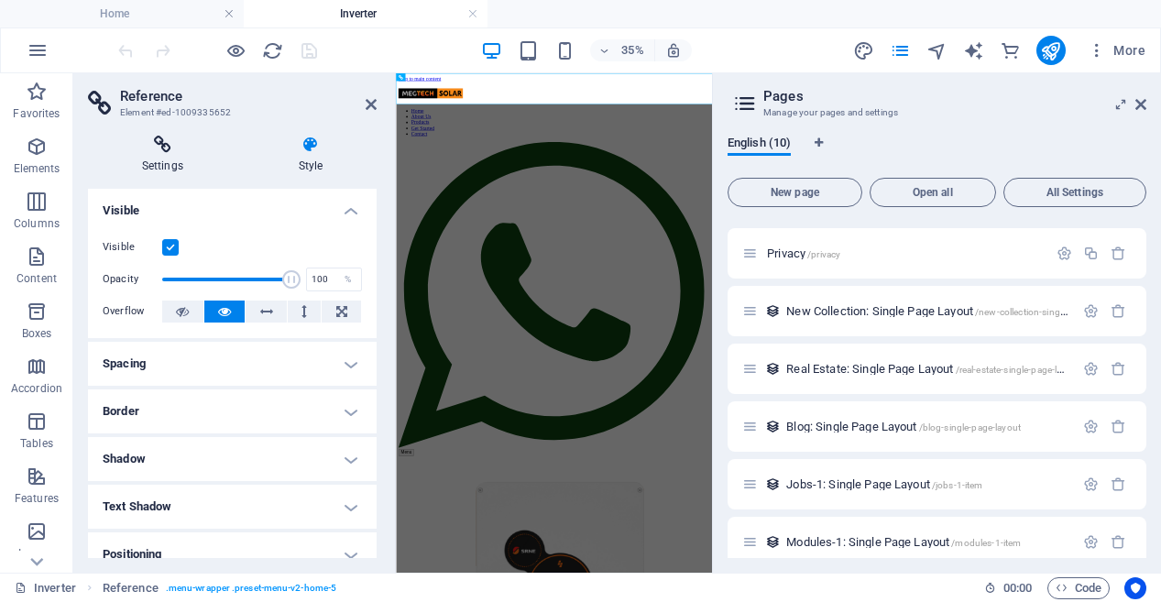
click at [167, 147] on icon at bounding box center [162, 145] width 149 height 18
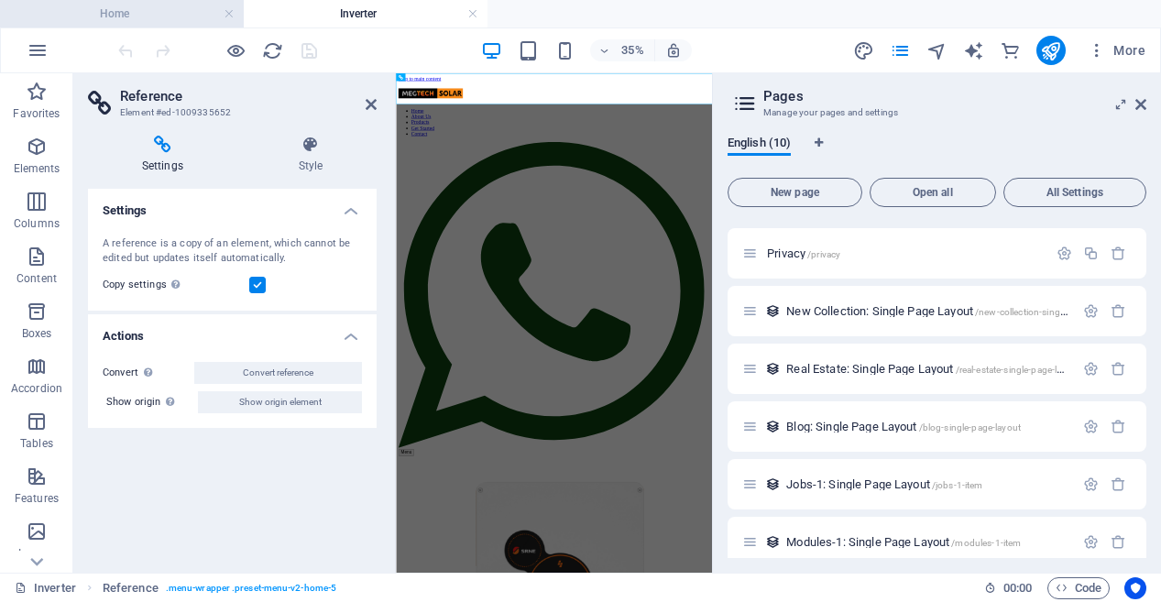
click at [103, 11] on h4 "Home" at bounding box center [122, 14] width 244 height 20
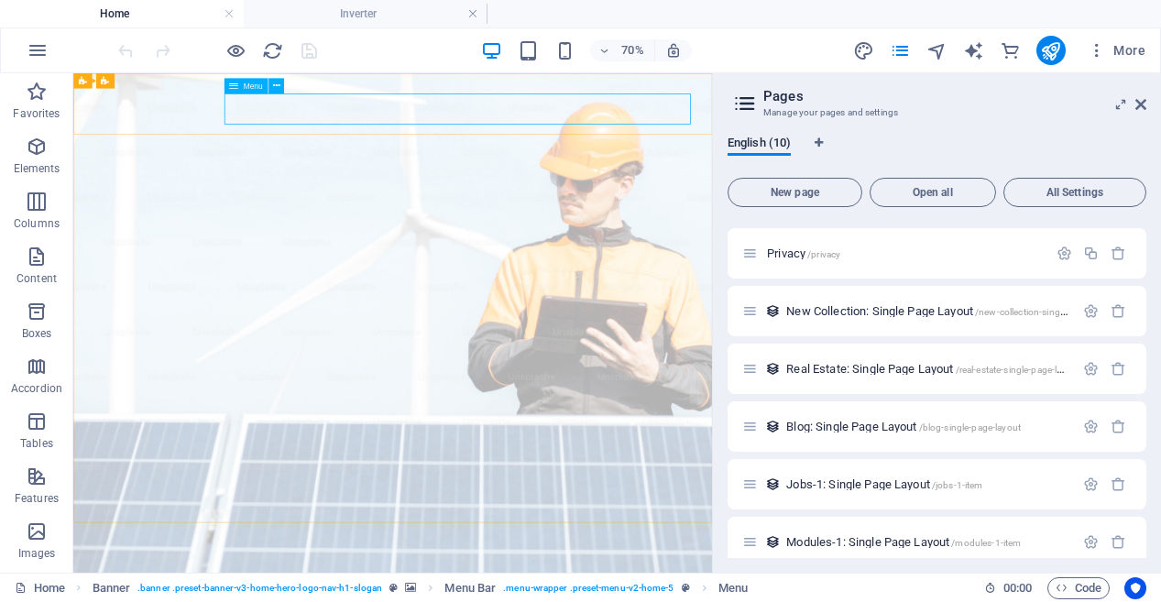
click at [286, 89] on div "Menu" at bounding box center [258, 87] width 68 height 16
click at [274, 85] on icon at bounding box center [275, 87] width 7 height 14
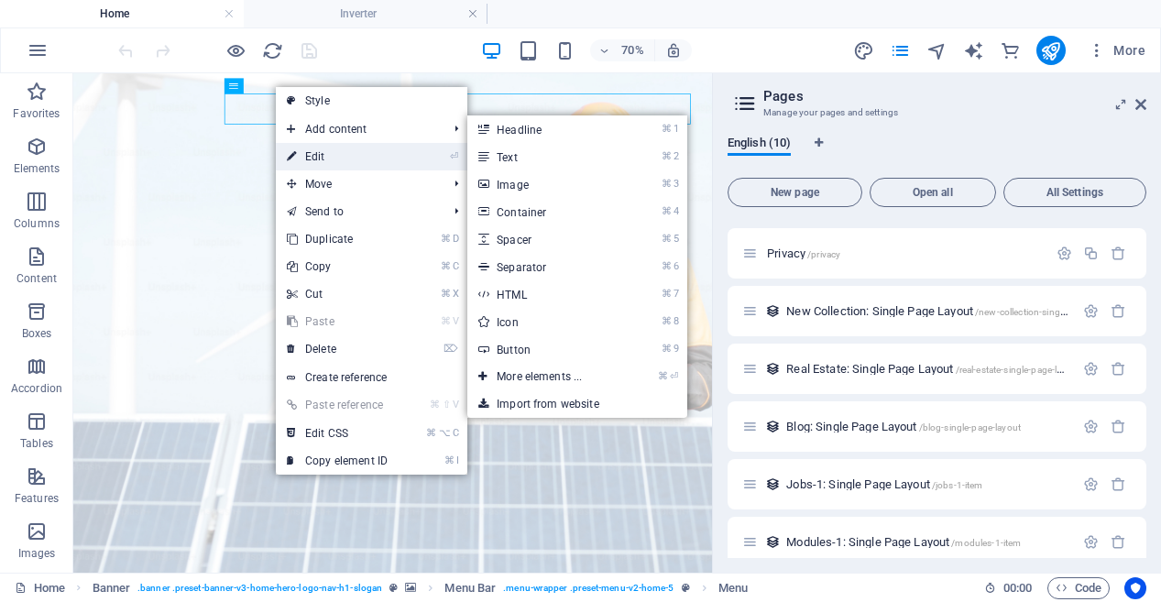
click at [332, 160] on link "⏎ Edit" at bounding box center [337, 156] width 123 height 27
select select
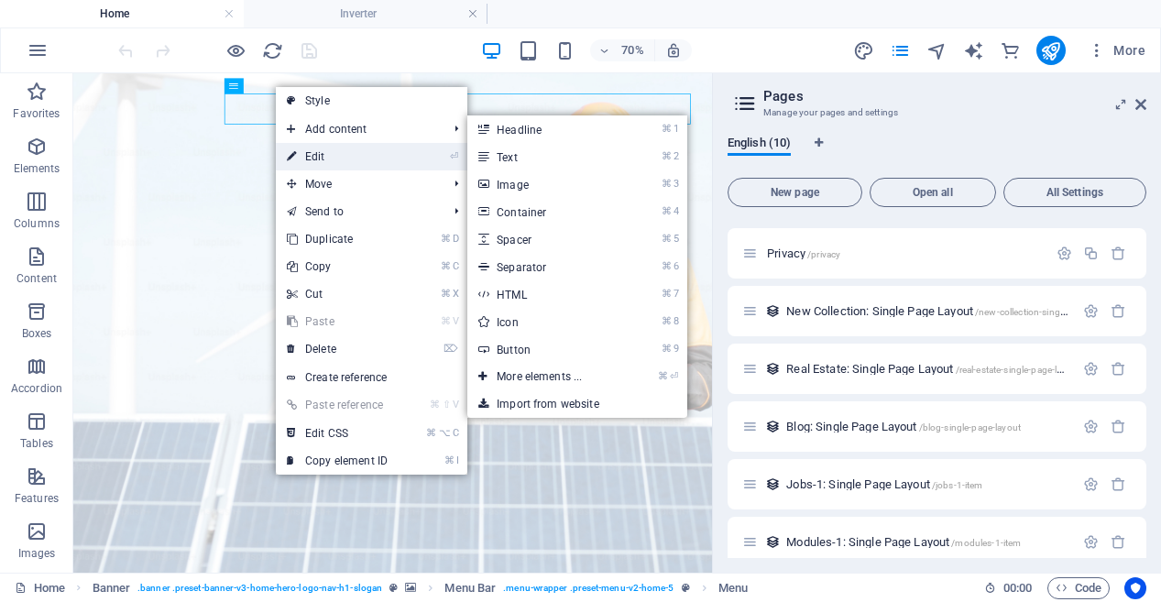
select select
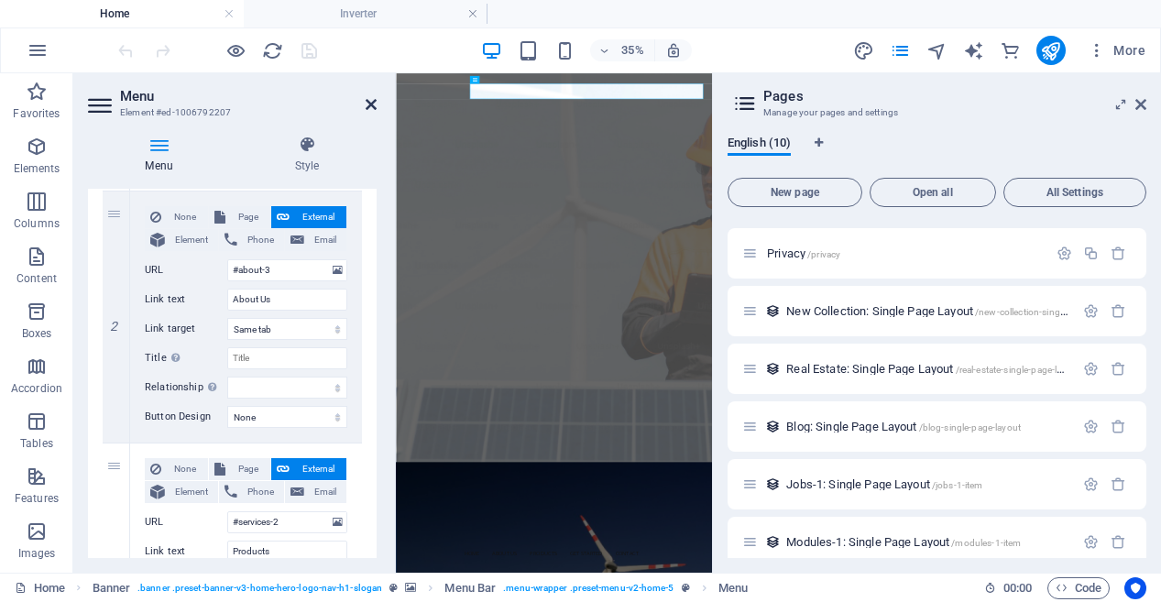
click at [375, 106] on icon at bounding box center [371, 104] width 11 height 15
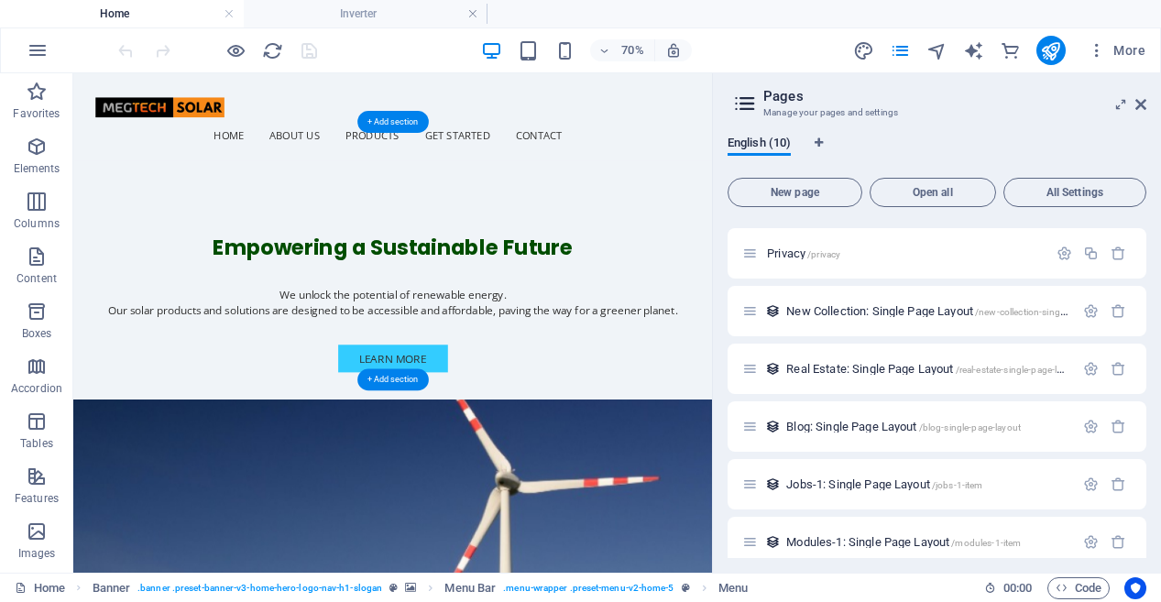
scroll to position [570, 0]
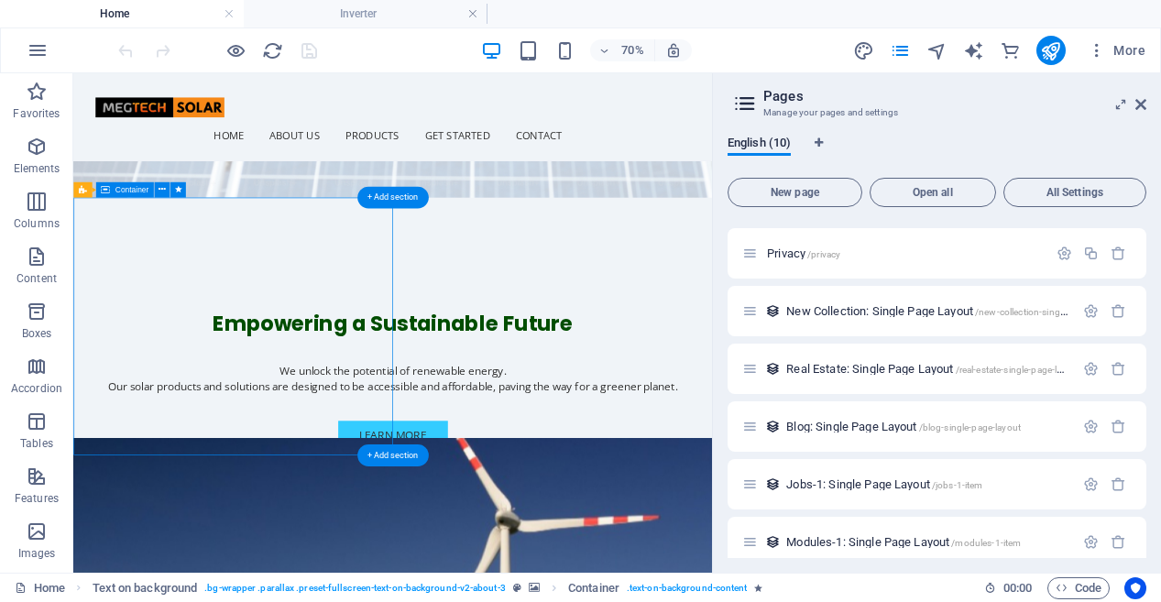
scroll to position [466, 0]
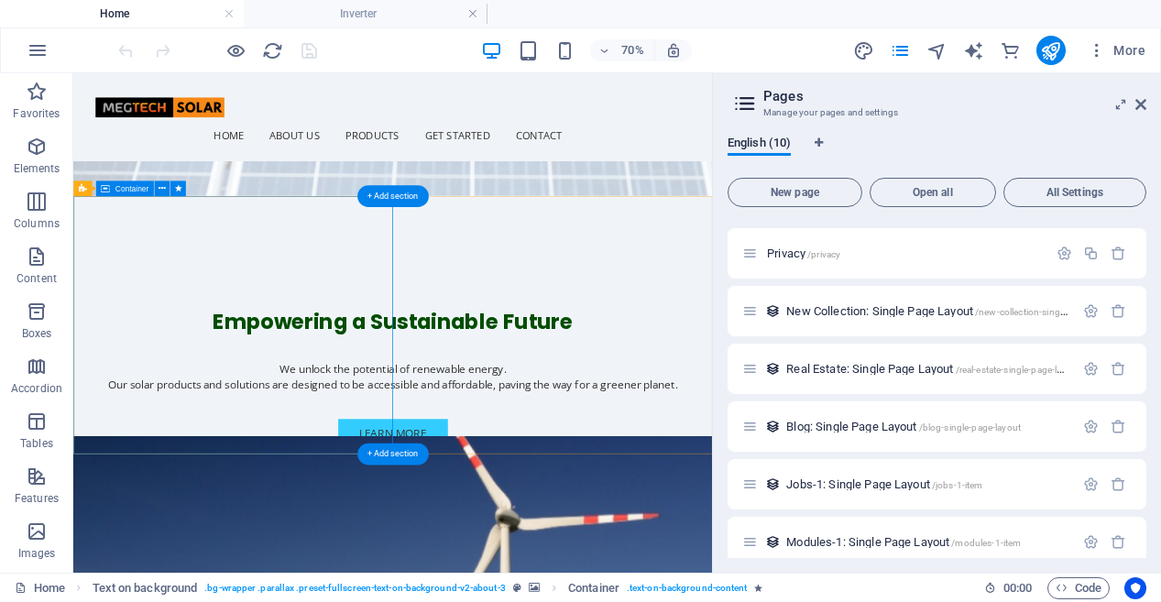
click at [159, 185] on icon at bounding box center [161, 188] width 7 height 14
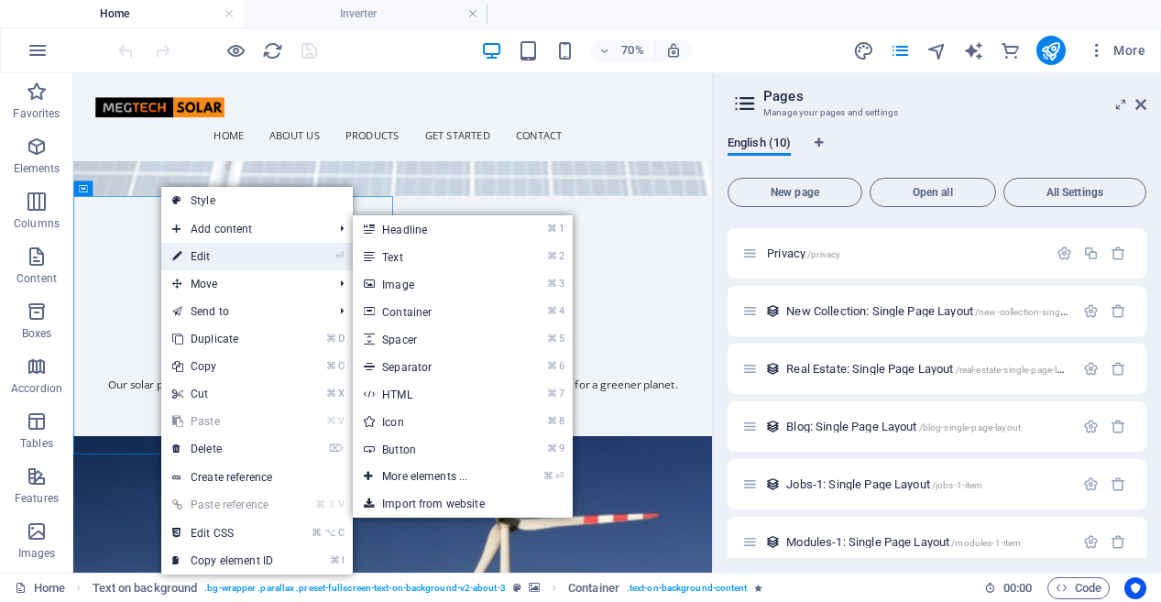
click at [209, 251] on link "⏎ Edit" at bounding box center [222, 256] width 123 height 27
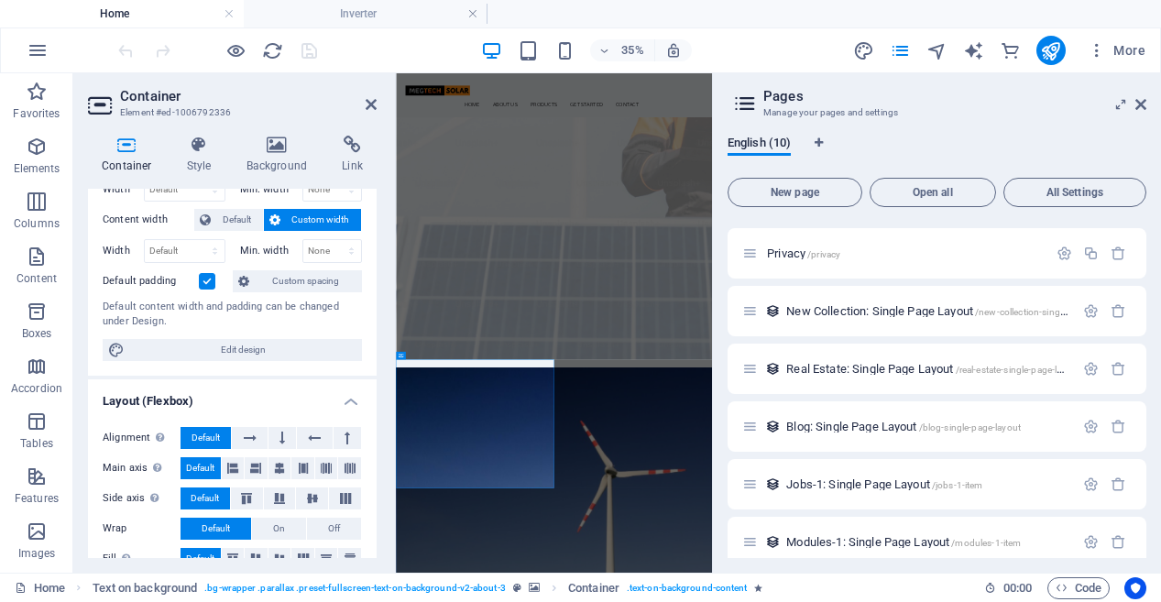
scroll to position [0, 0]
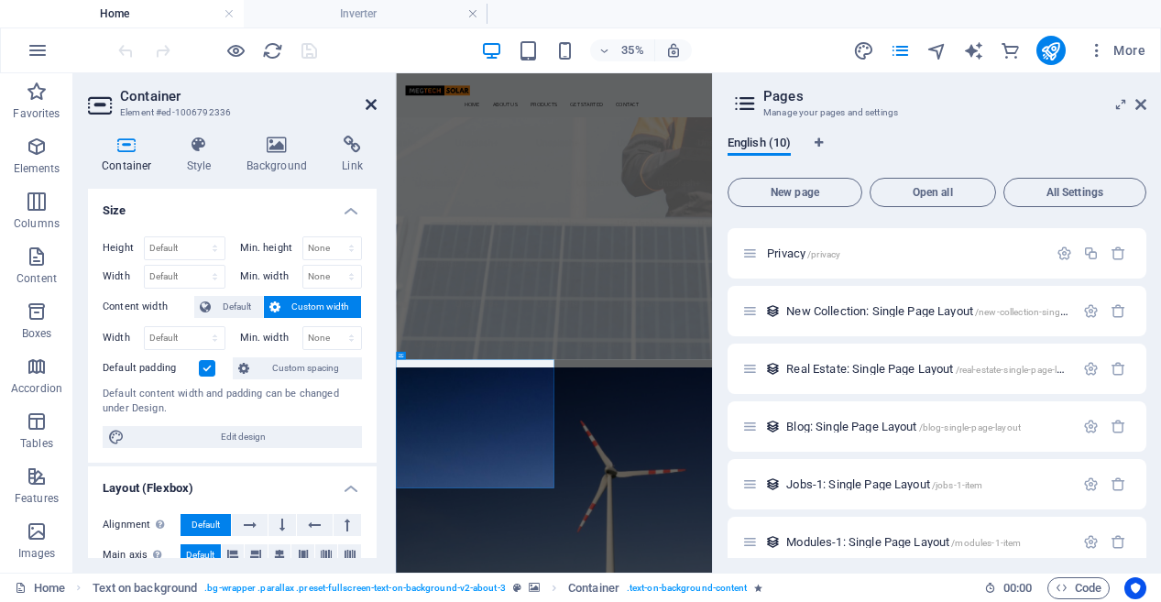
click at [367, 99] on icon at bounding box center [371, 104] width 11 height 15
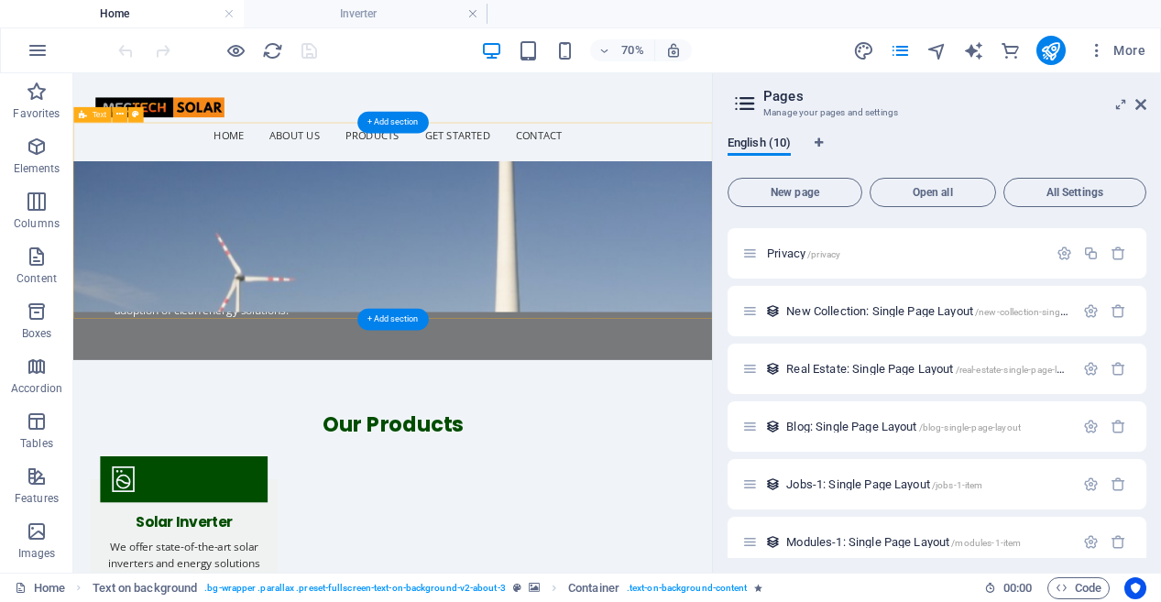
scroll to position [1483, 0]
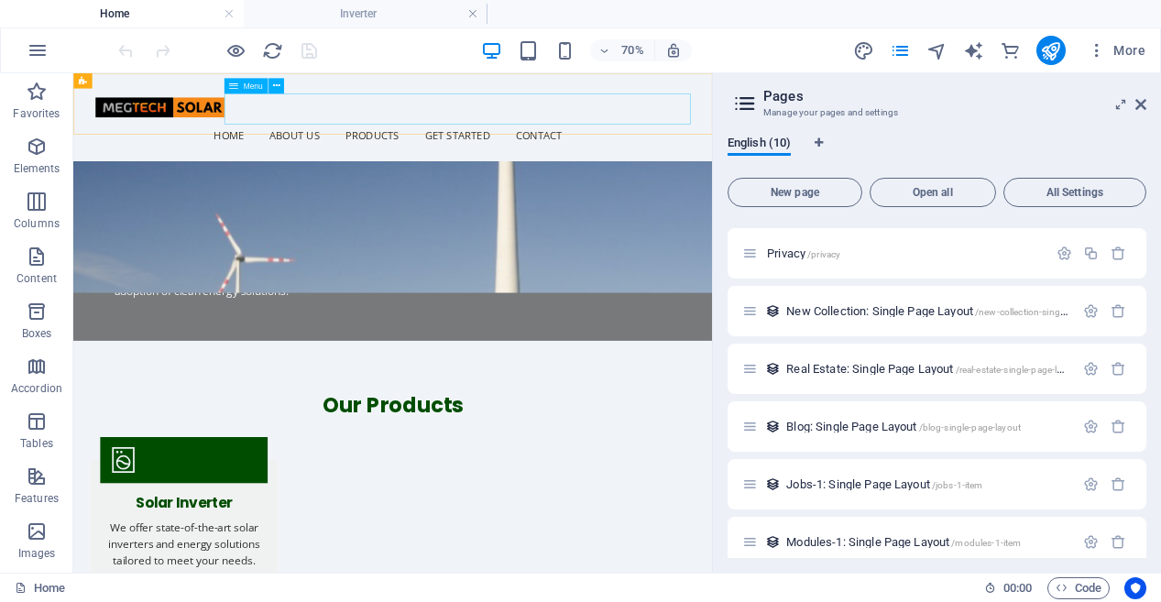
click at [833, 140] on nav "Home About Us Products Get Started Contact" at bounding box center [529, 162] width 850 height 44
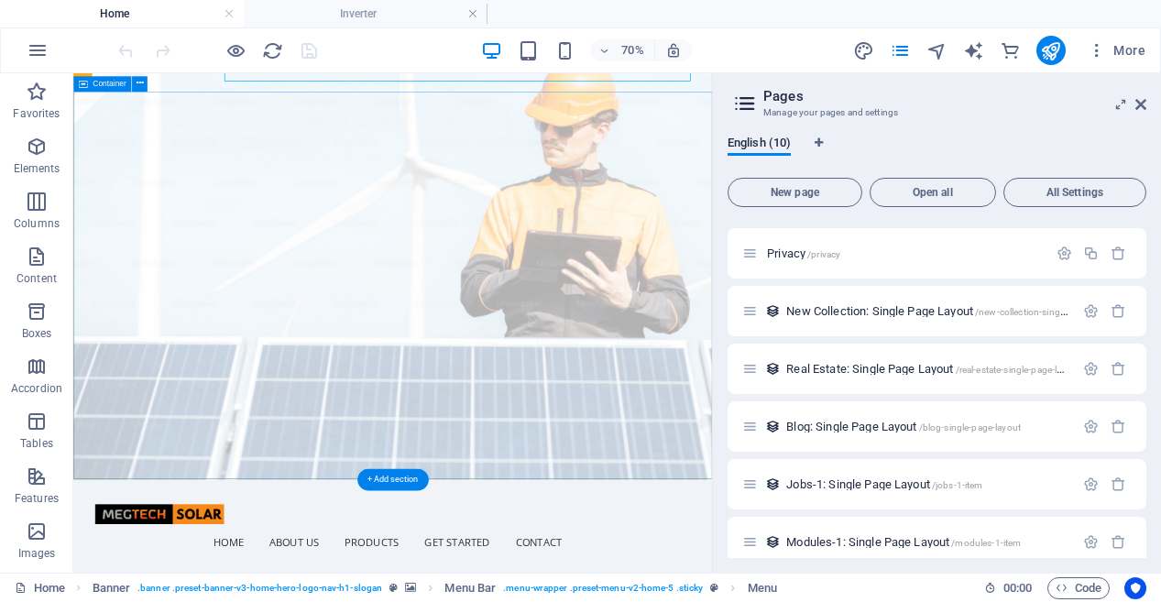
scroll to position [0, 0]
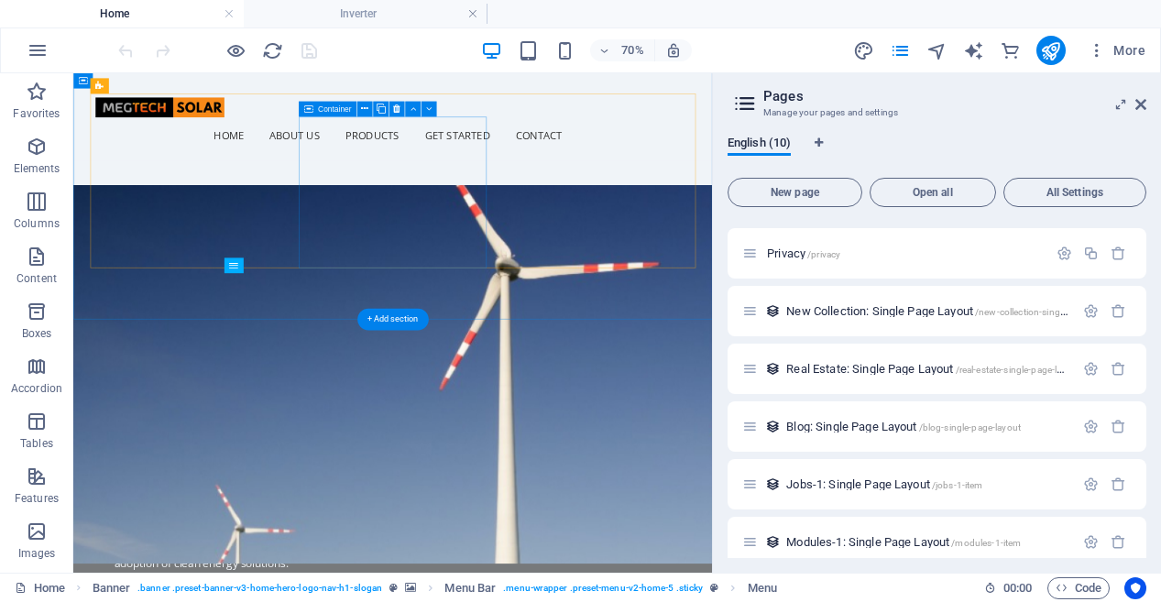
scroll to position [978, 0]
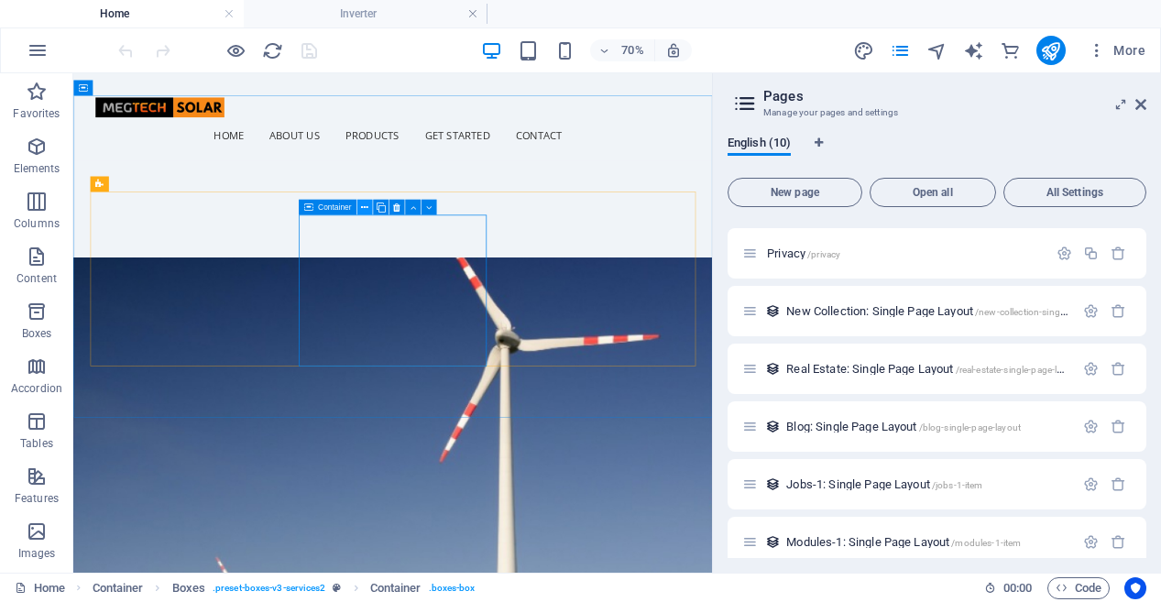
click at [366, 208] on icon at bounding box center [364, 208] width 7 height 14
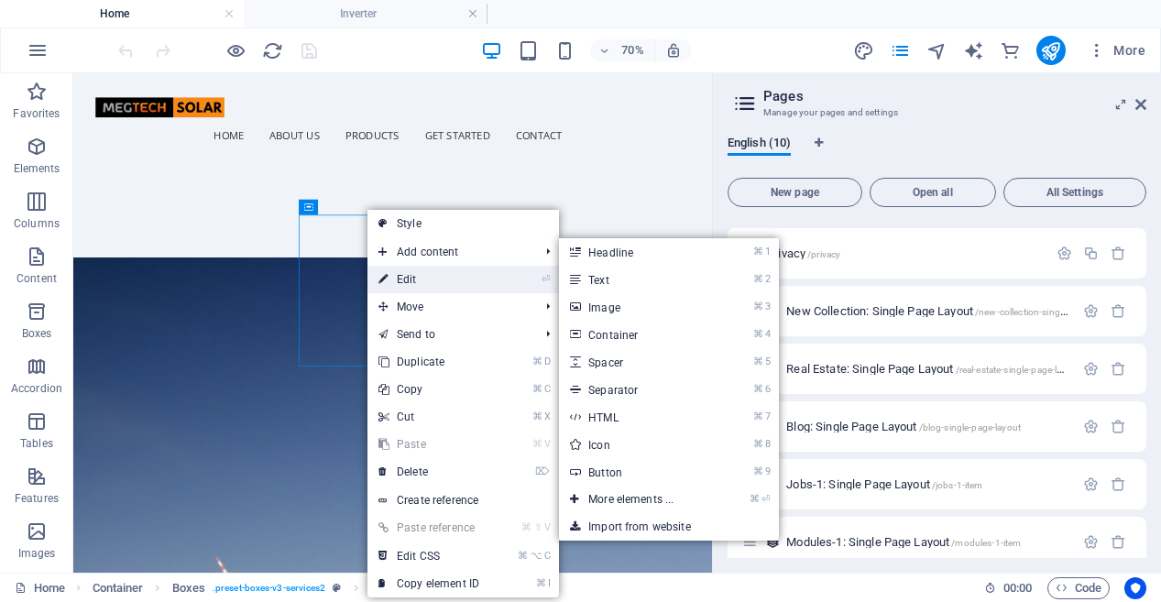
click at [414, 269] on link "⏎ Edit" at bounding box center [428, 279] width 123 height 27
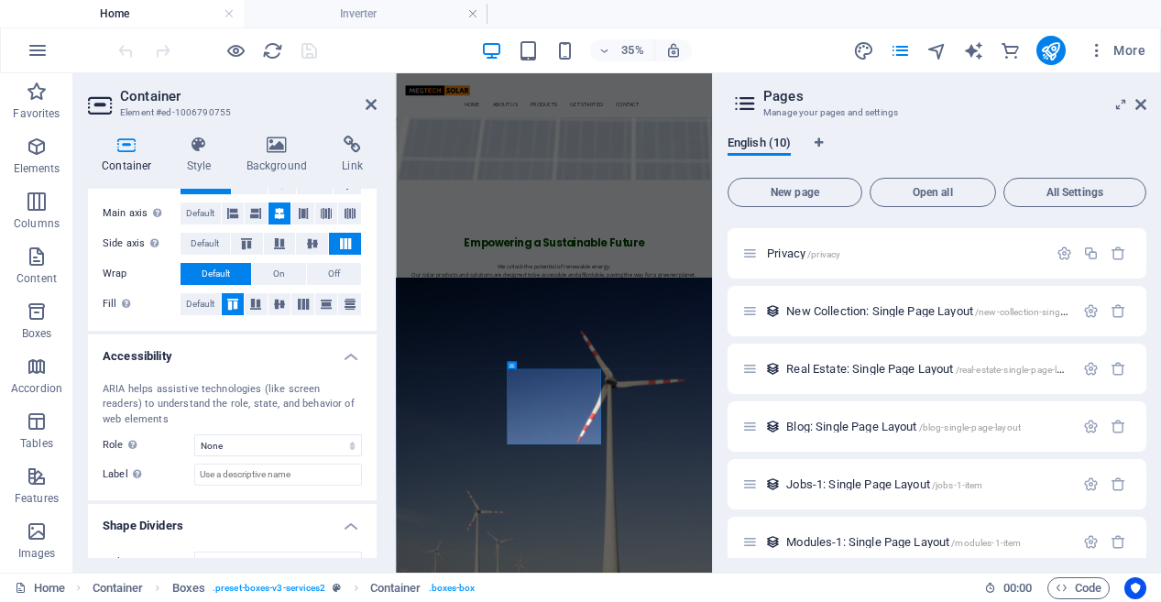
scroll to position [372, 0]
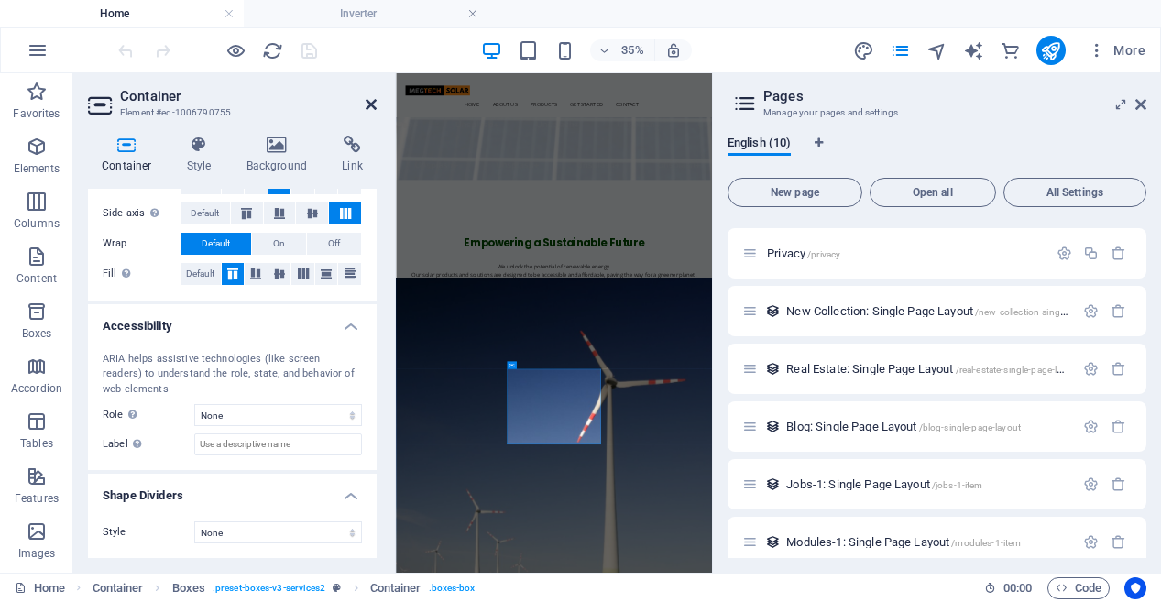
click at [374, 105] on icon at bounding box center [371, 104] width 11 height 15
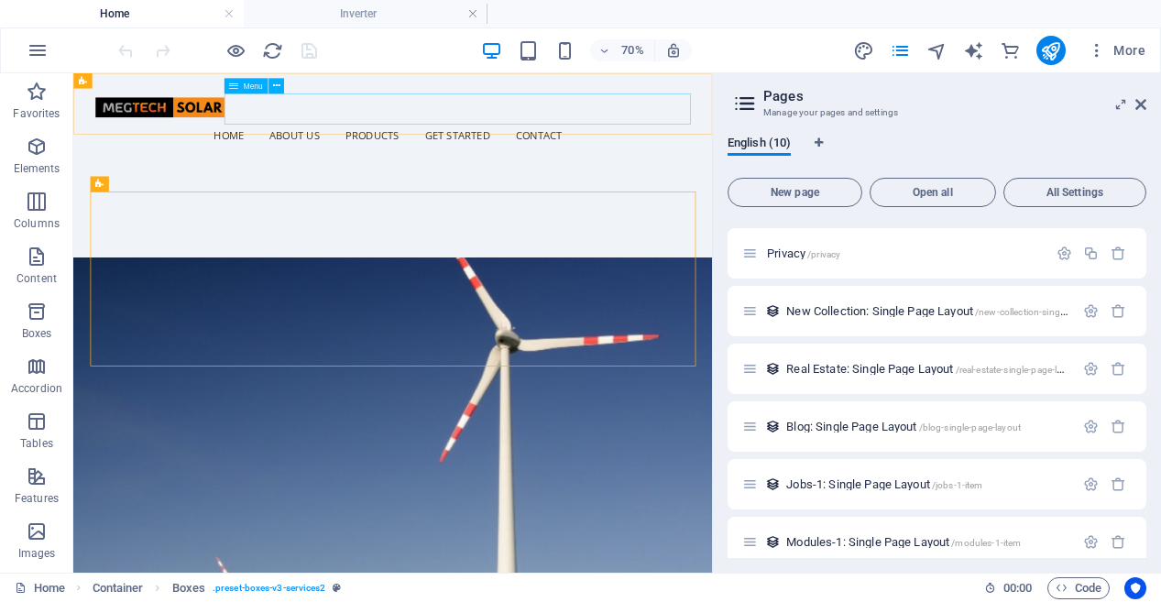
click at [682, 140] on nav "Home About Us Products Get Started Contact" at bounding box center [529, 162] width 850 height 44
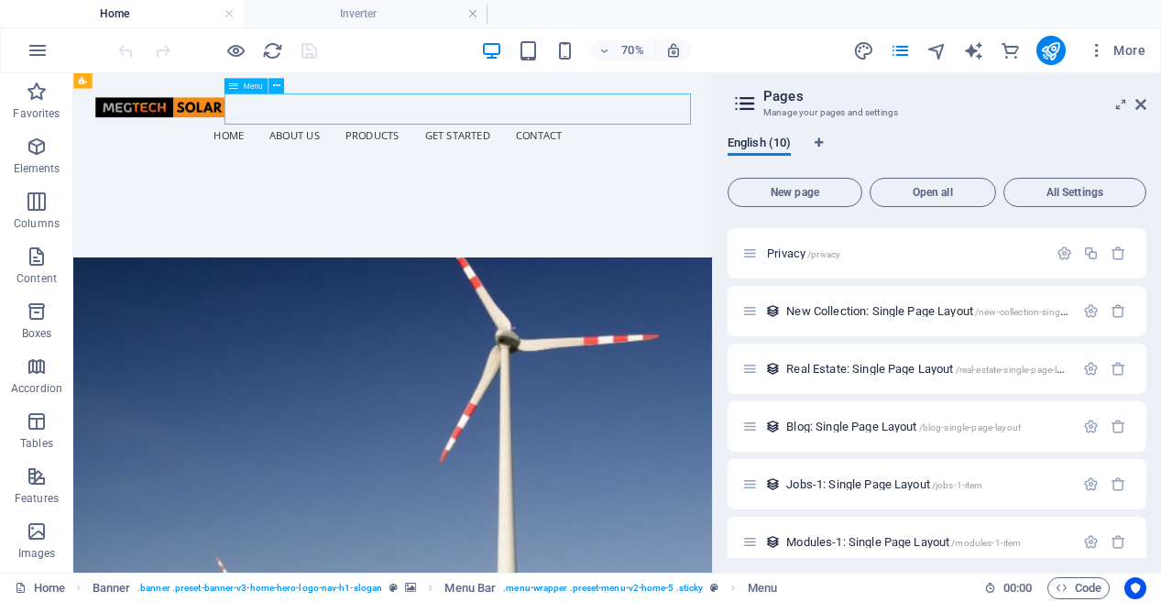
click at [726, 140] on nav "Home About Us Products Get Started Contact" at bounding box center [529, 162] width 850 height 44
click at [769, 140] on nav "Home About Us Products Get Started Contact" at bounding box center [529, 162] width 850 height 44
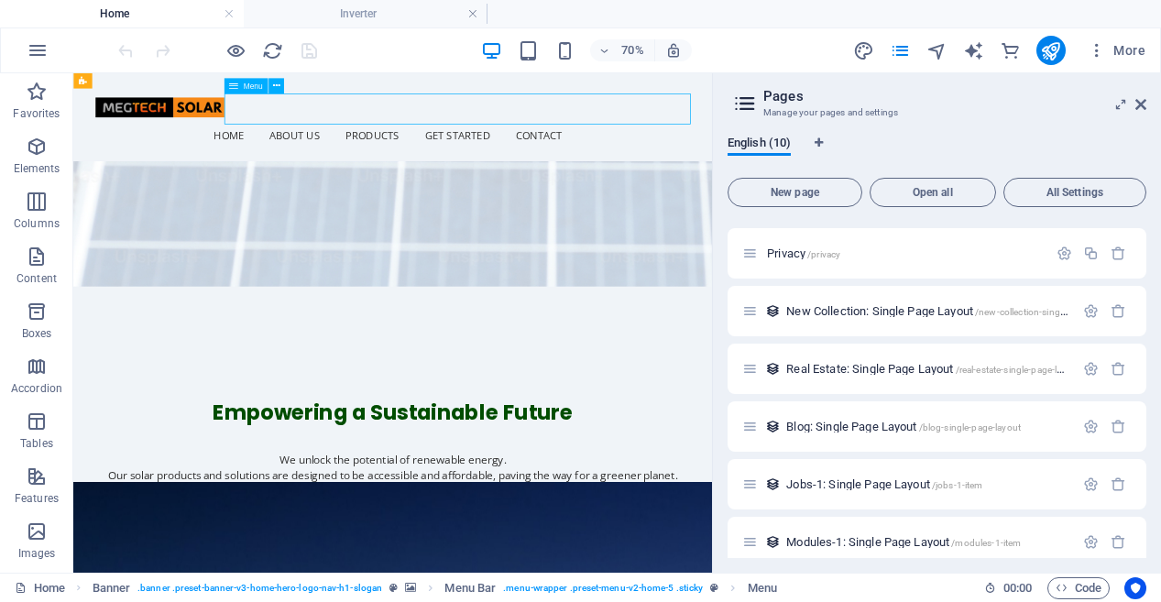
select select
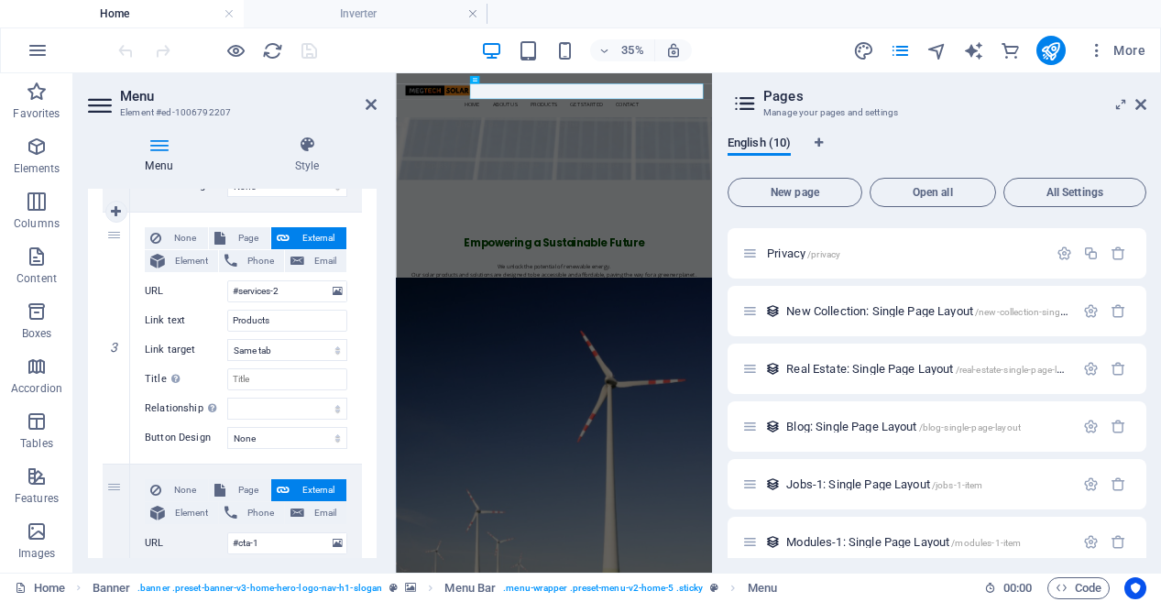
scroll to position [656, 0]
click at [303, 288] on input "#services-2" at bounding box center [287, 289] width 120 height 22
click at [303, 289] on input "#services-2" at bounding box center [287, 289] width 120 height 22
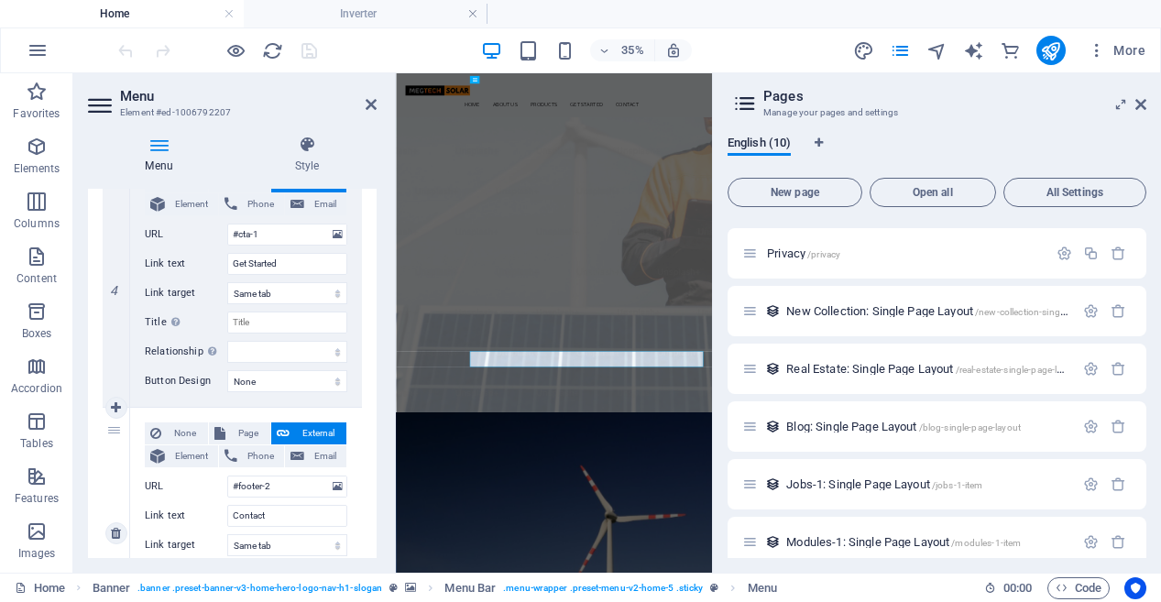
scroll to position [1072, 0]
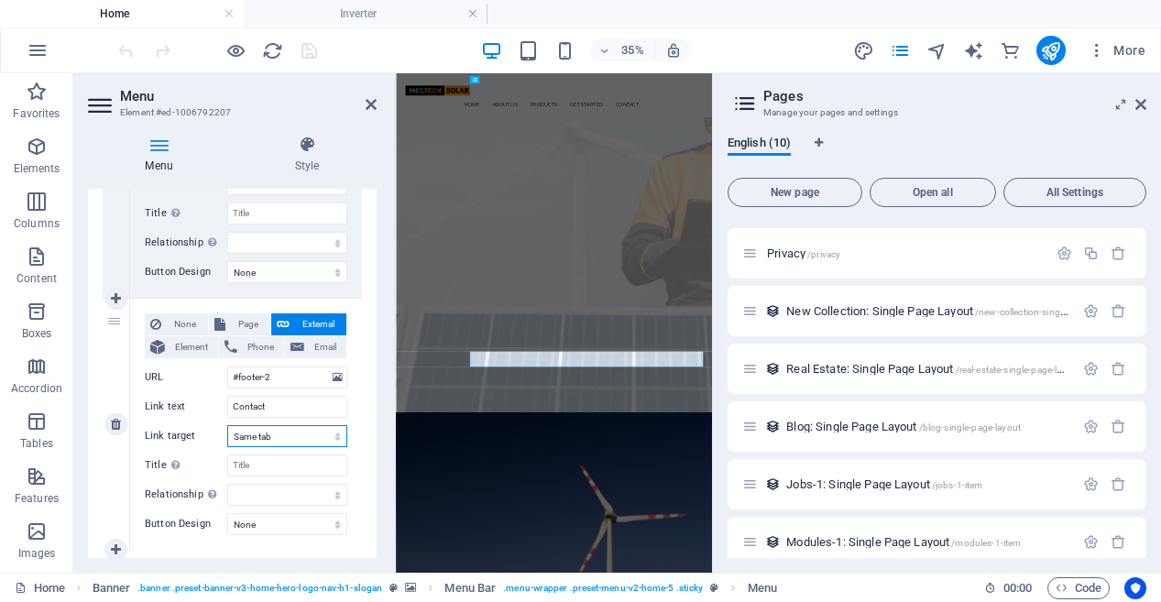
click at [308, 435] on select "New tab Same tab Overlay" at bounding box center [287, 436] width 120 height 22
click at [227, 425] on select "New tab Same tab Overlay" at bounding box center [287, 436] width 120 height 22
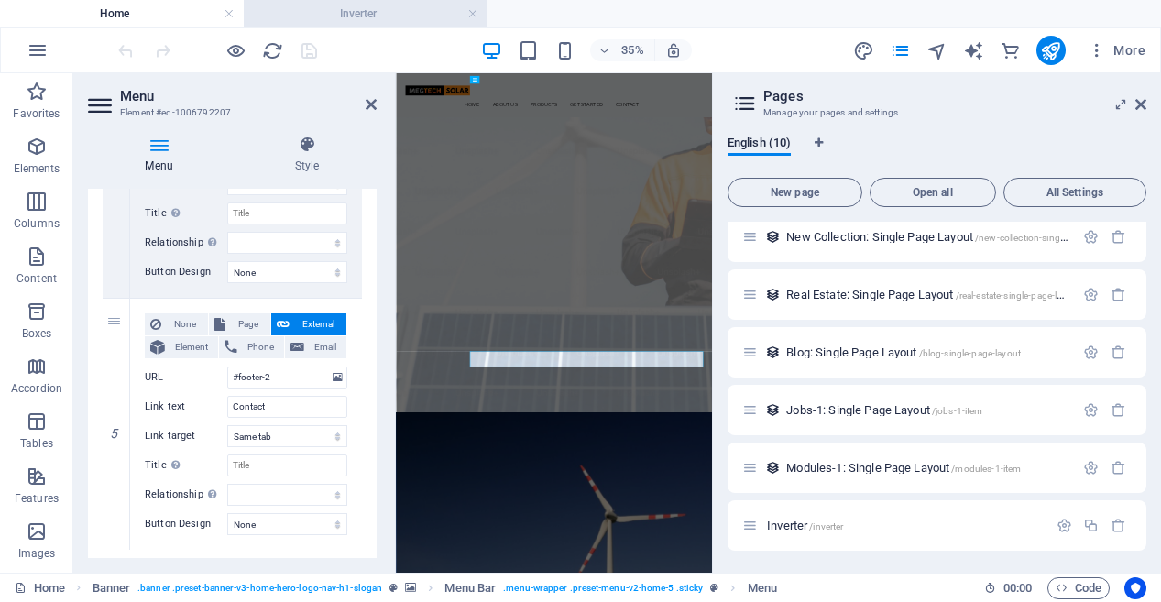
click at [358, 14] on h4 "Inverter" at bounding box center [366, 14] width 244 height 20
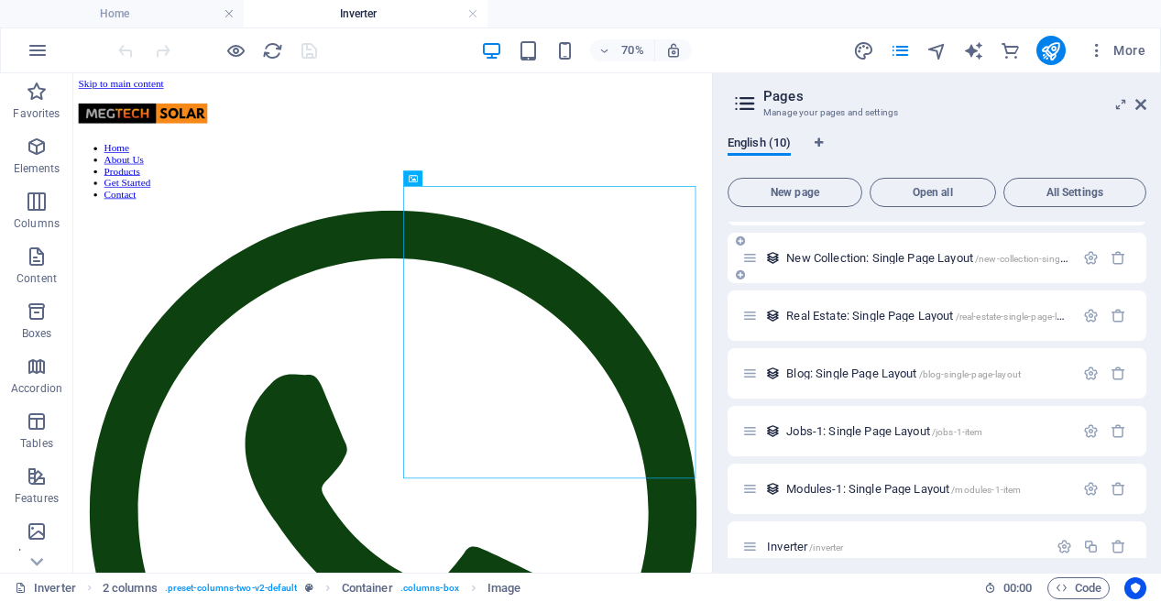
scroll to position [241, 0]
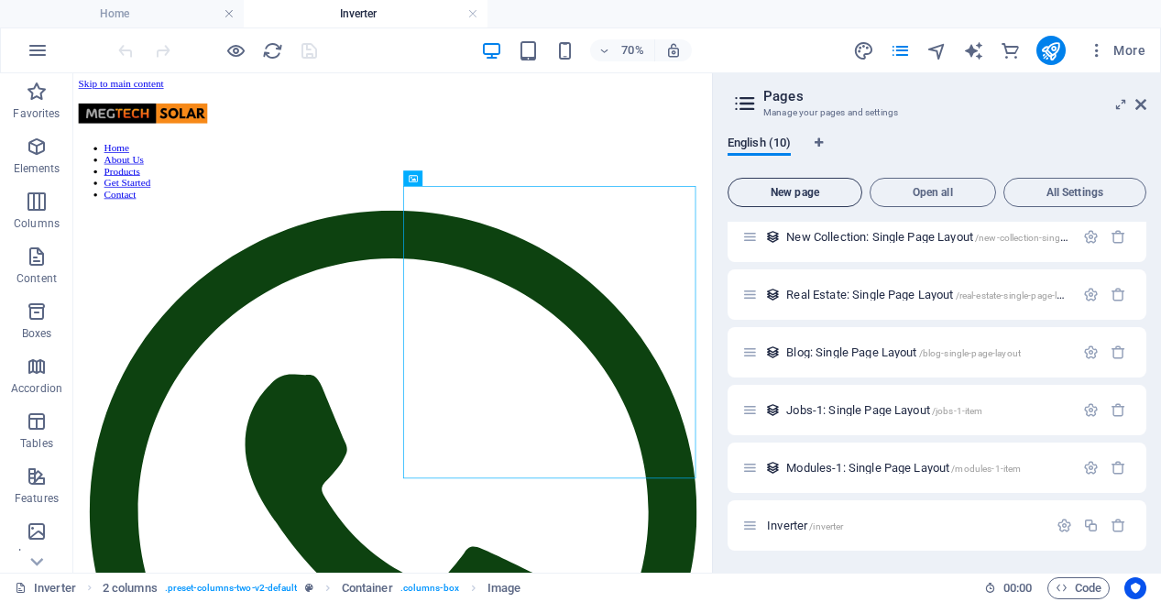
click at [787, 191] on span "New page" at bounding box center [795, 192] width 118 height 11
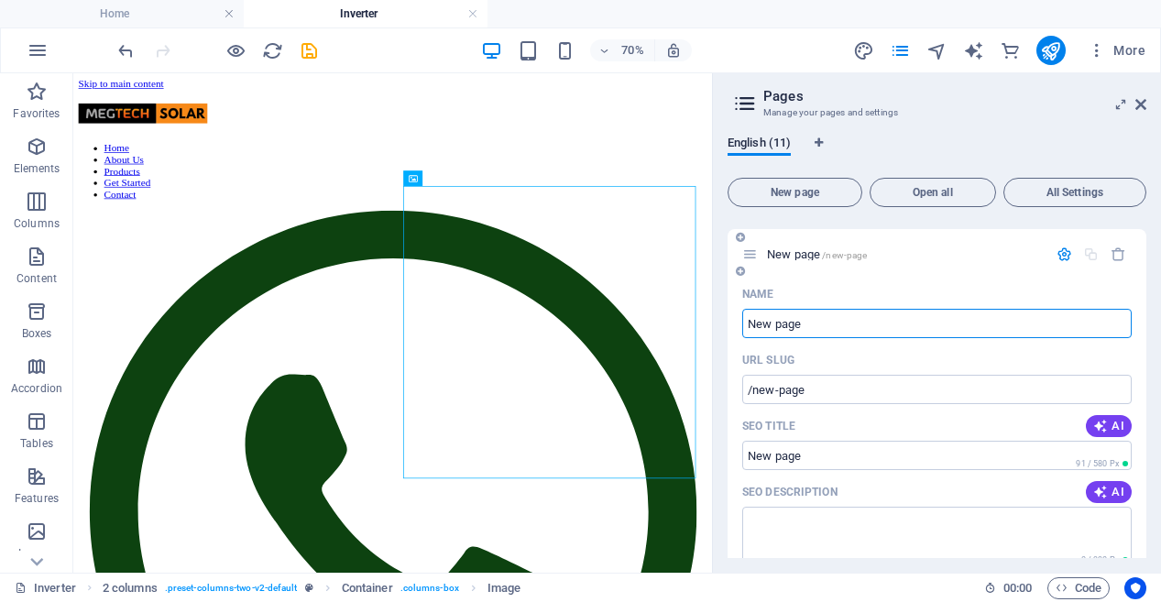
scroll to position [571, 0]
type input "Hyb"
type input "/hy"
type input "Hyb"
type input "/hyb"
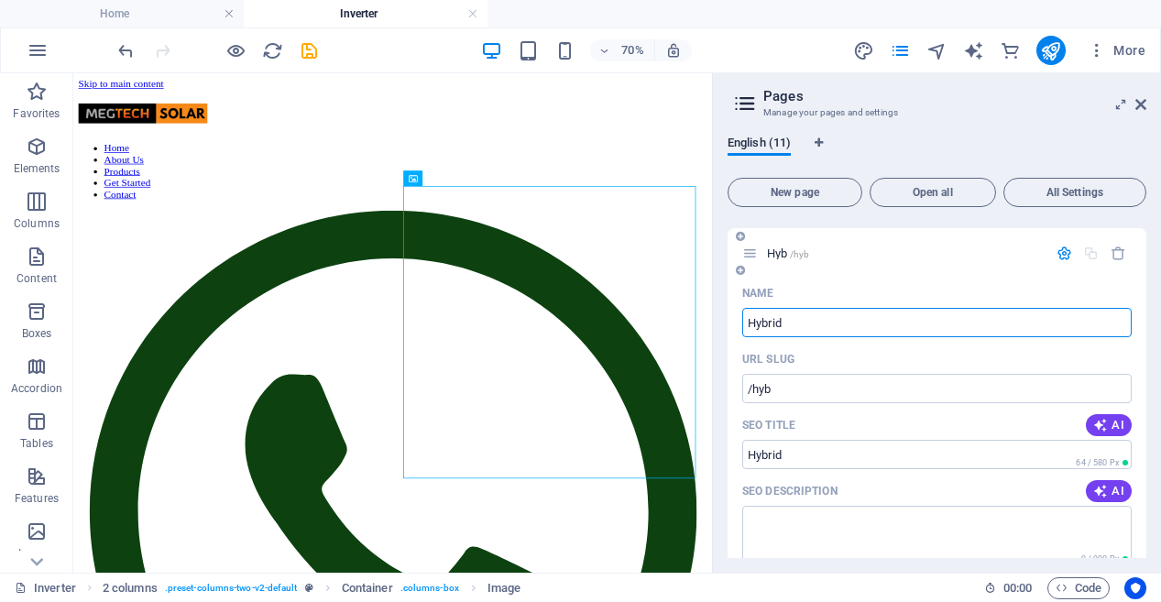
type input "Hybrid"
type input "/hybrid"
type input "Hybrid Inverter"
type input "/hybrid-inverter"
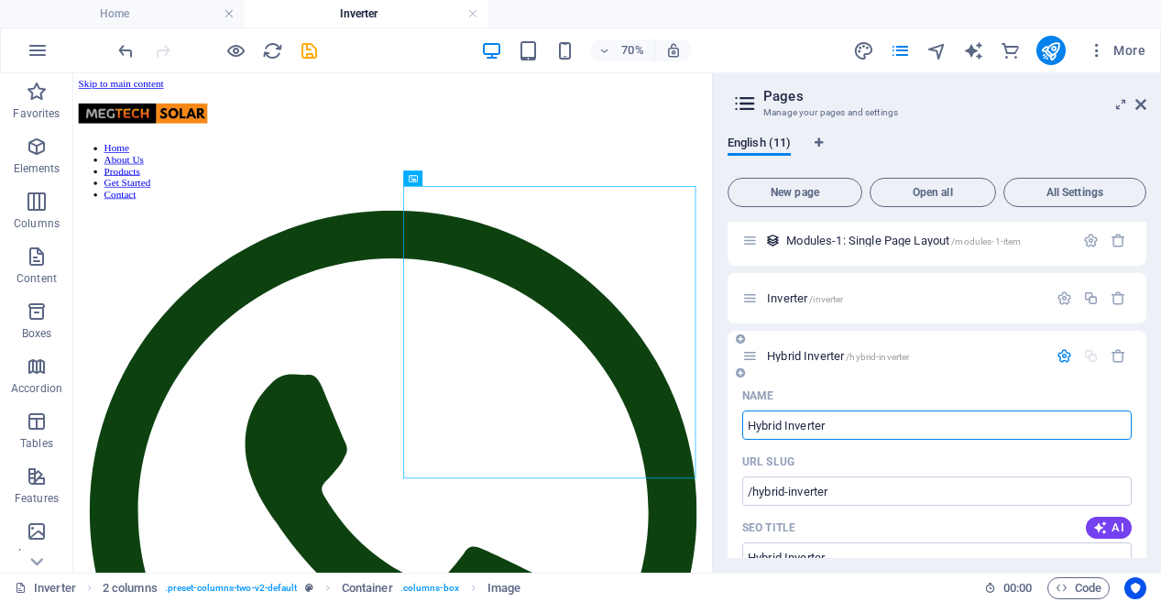
scroll to position [474, 0]
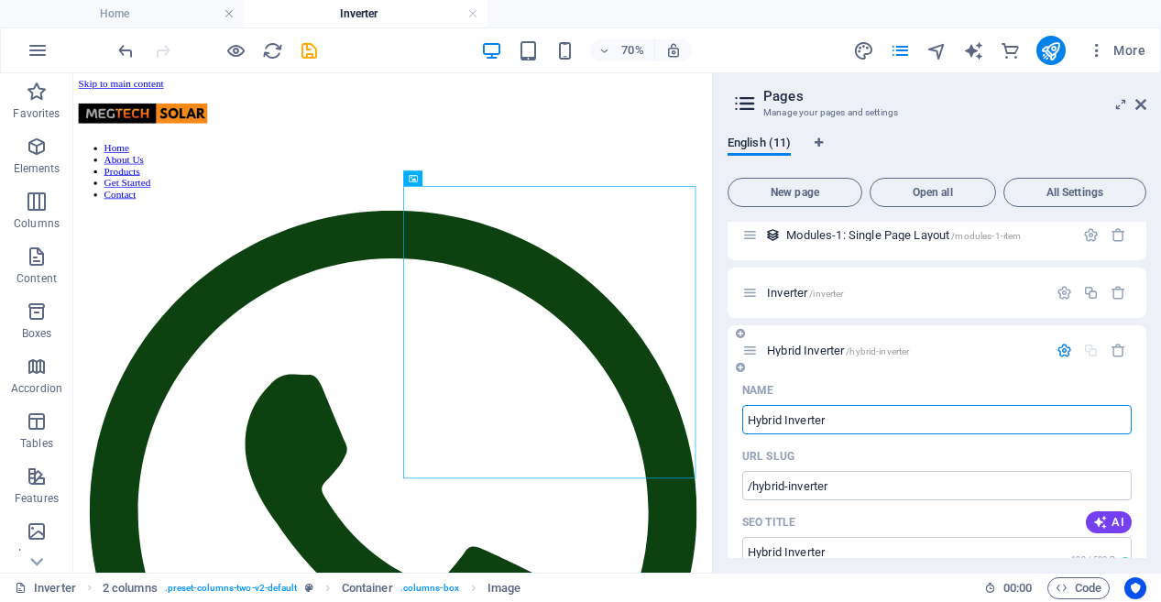
type input "Hybrid Inverter"
click at [796, 352] on span "Hybrid Inverter /hybrid-inverter" at bounding box center [838, 351] width 142 height 14
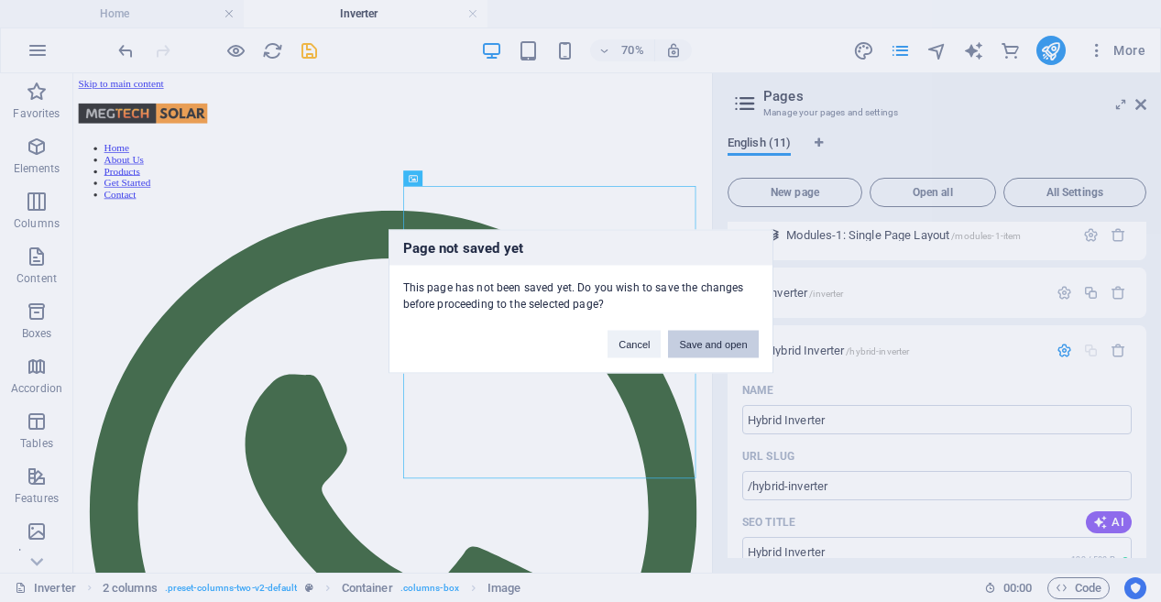
click at [725, 344] on button "Save and open" at bounding box center [713, 343] width 90 height 27
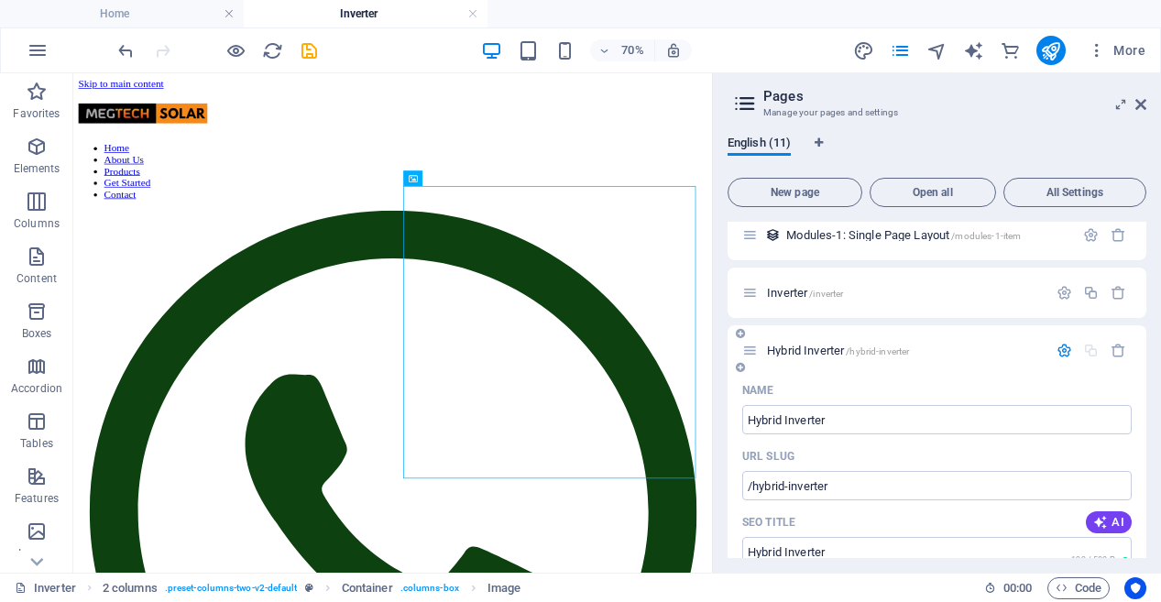
click at [804, 345] on span "Hybrid Inverter /hybrid-inverter" at bounding box center [838, 351] width 142 height 14
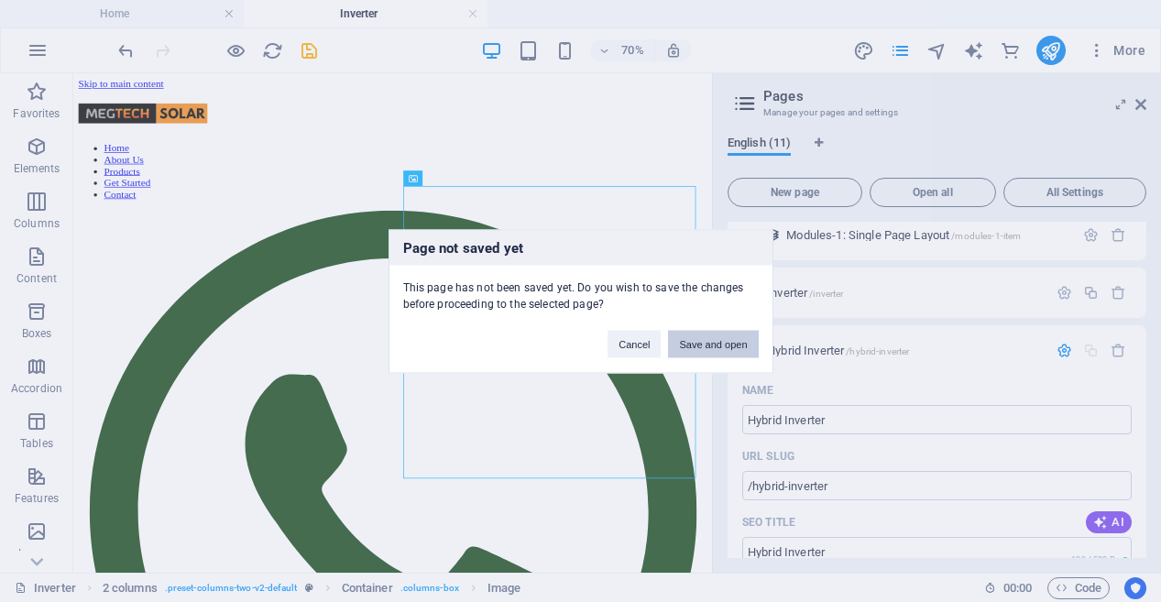
click at [722, 345] on button "Save and open" at bounding box center [713, 343] width 90 height 27
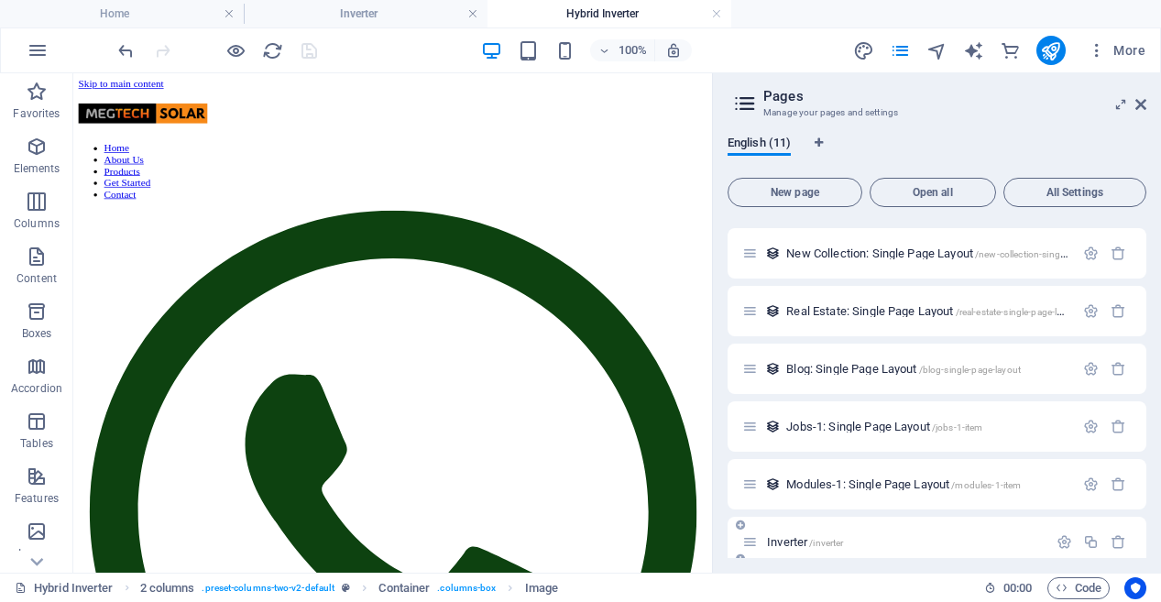
scroll to position [0, 0]
click at [749, 553] on div "Inverter /inverter" at bounding box center [936, 542] width 419 height 50
click at [774, 538] on span "Inverter /inverter" at bounding box center [805, 542] width 76 height 14
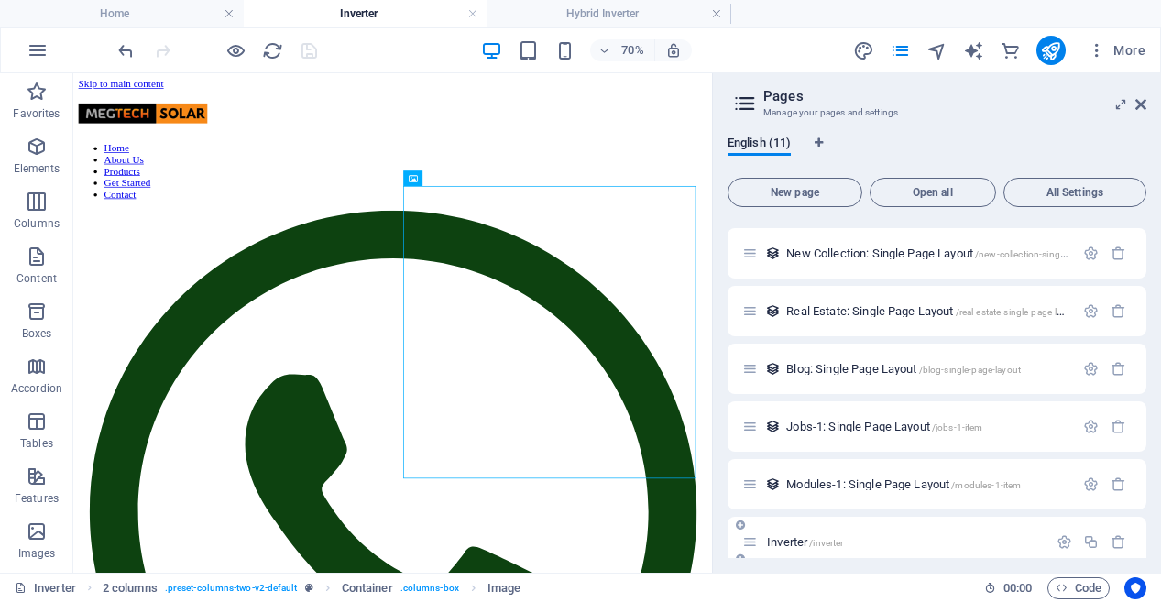
click at [748, 539] on icon at bounding box center [750, 542] width 16 height 16
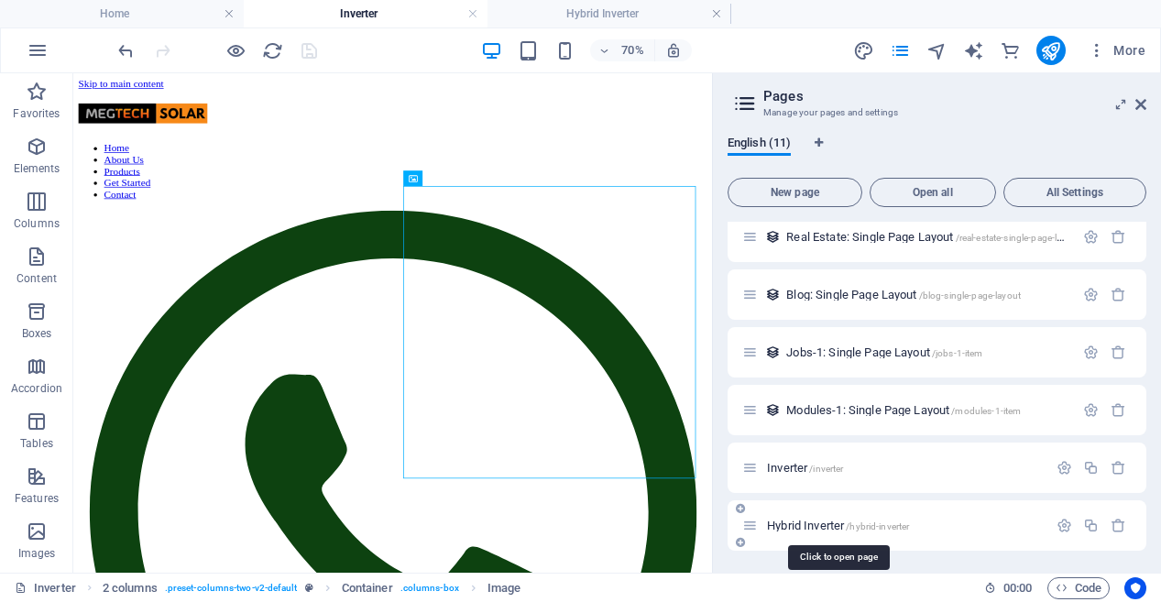
click at [801, 524] on span "Hybrid Inverter /hybrid-inverter" at bounding box center [838, 525] width 142 height 14
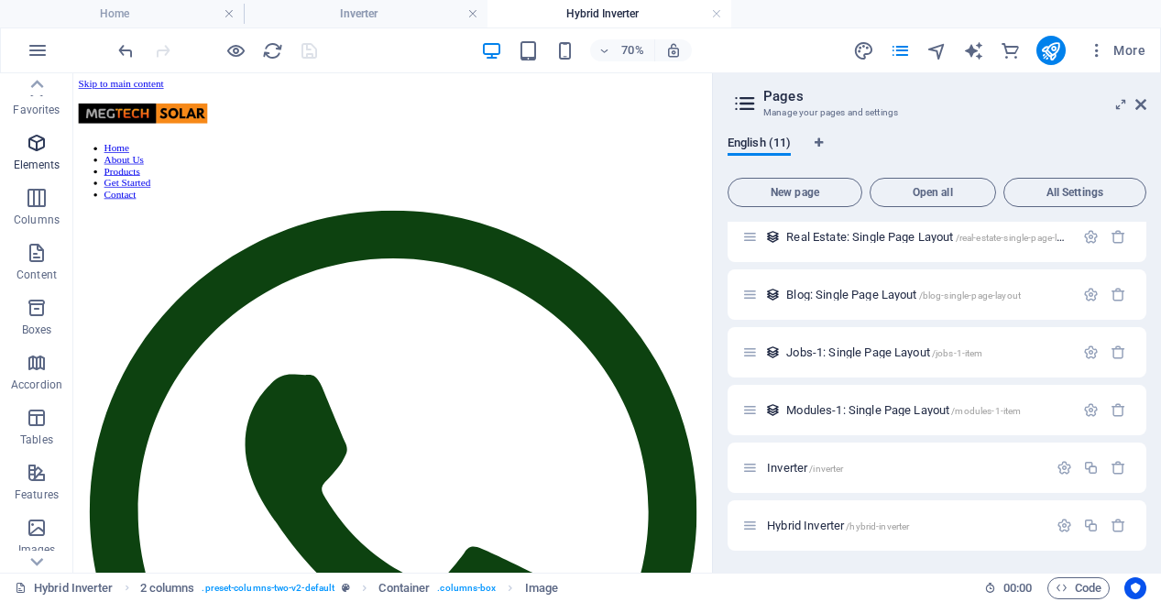
scroll to position [5, 0]
click at [39, 152] on span "Elements" at bounding box center [36, 152] width 73 height 44
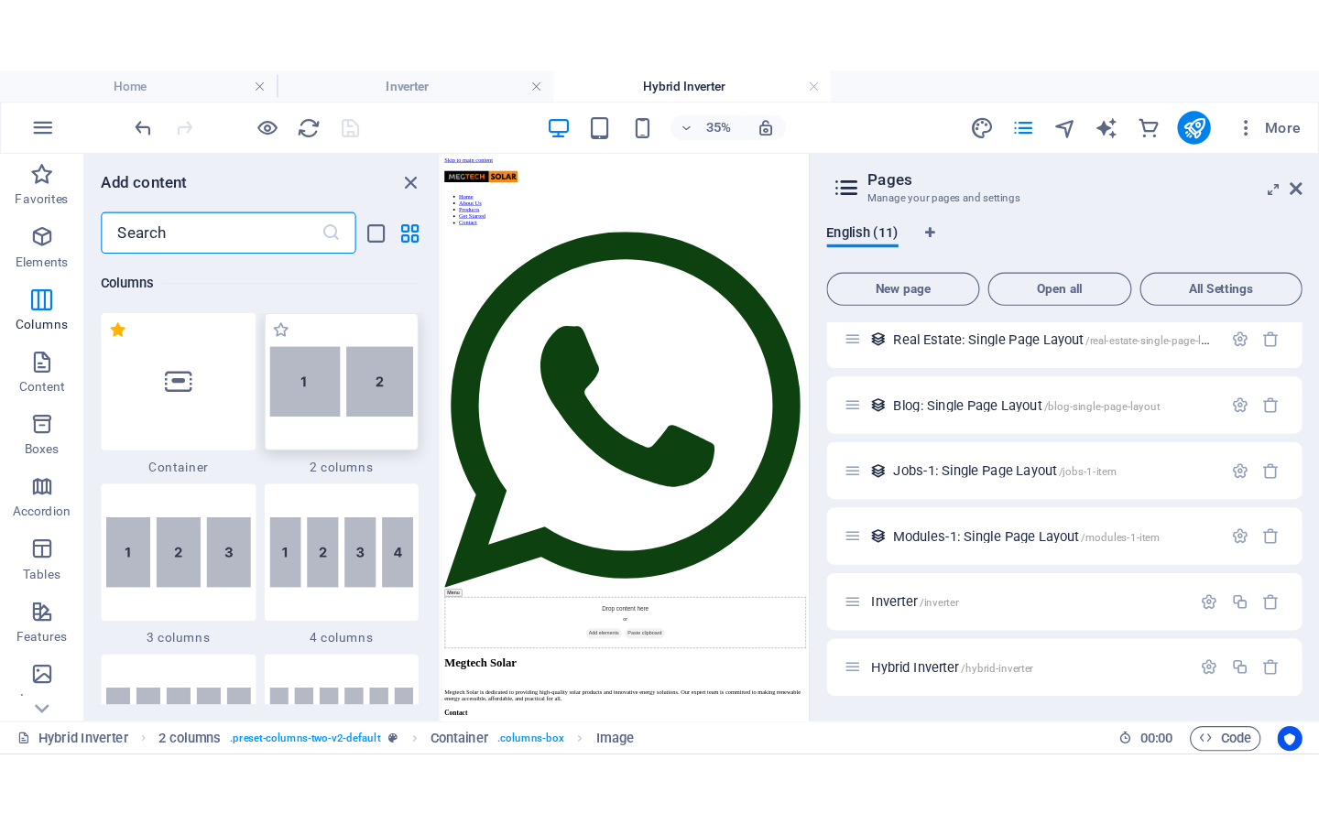
scroll to position [902, 0]
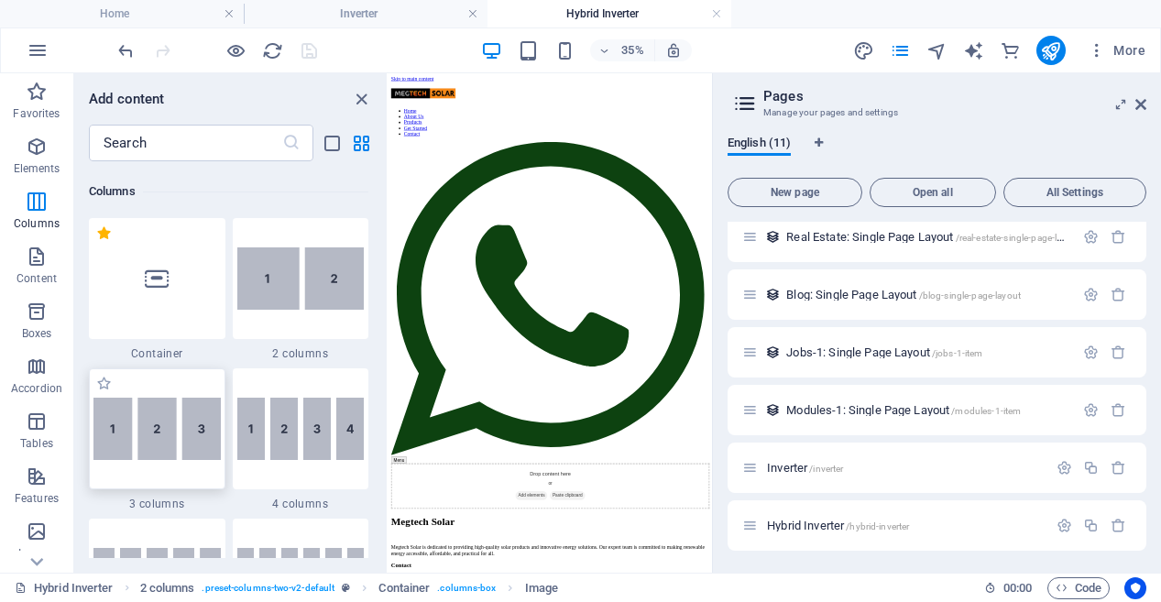
click at [154, 435] on img at bounding box center [156, 429] width 127 height 62
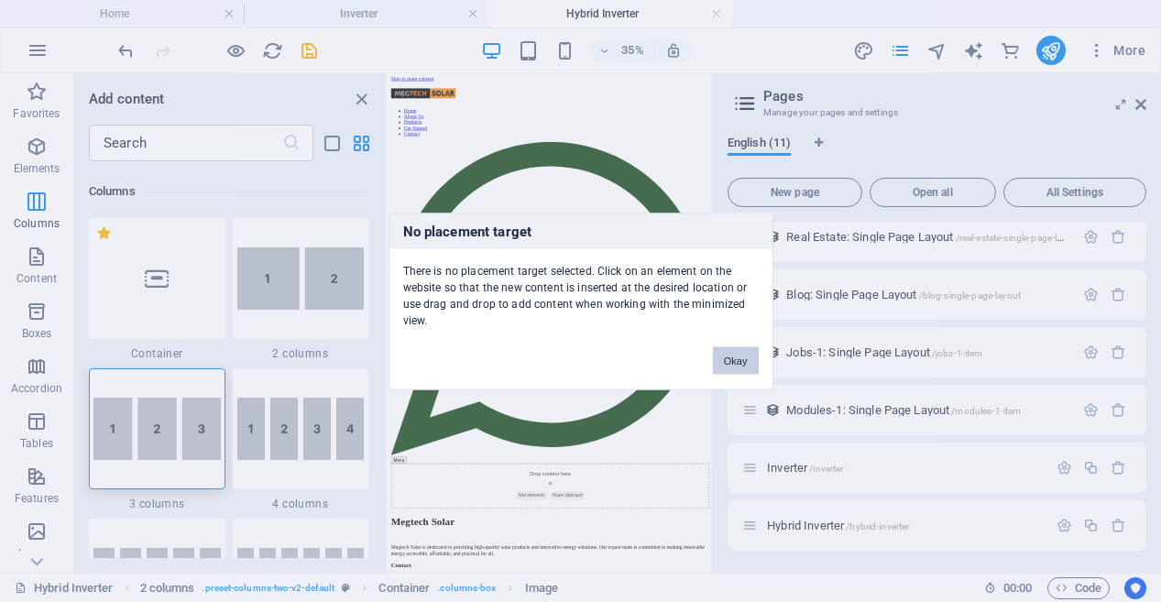
click at [738, 352] on button "Okay" at bounding box center [736, 359] width 46 height 27
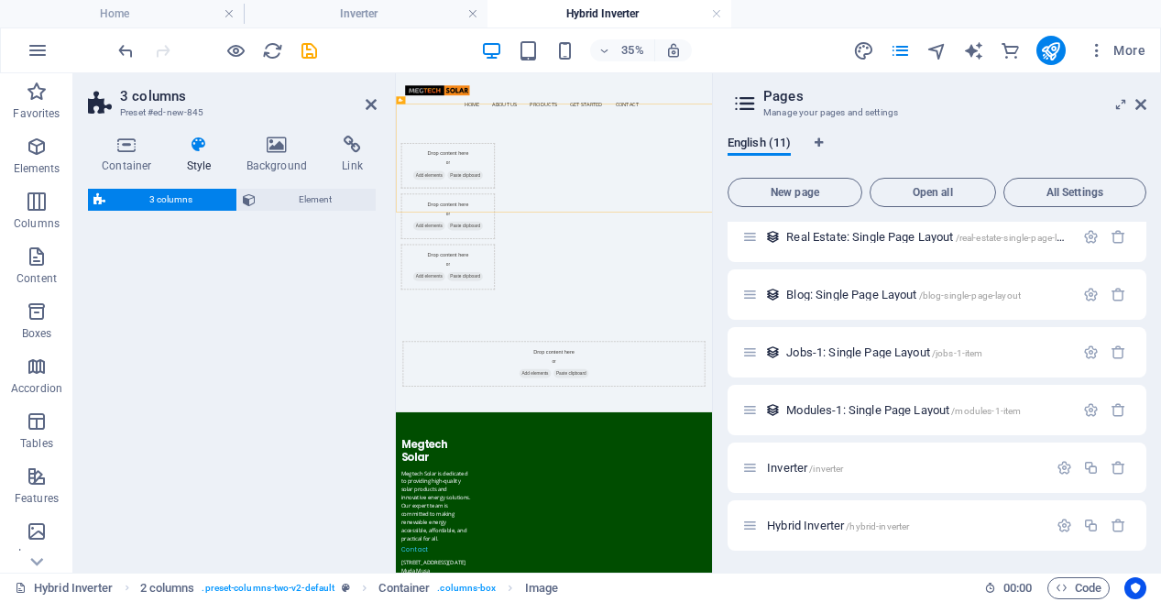
select select "rem"
select select "preset-columns-three-v2-default"
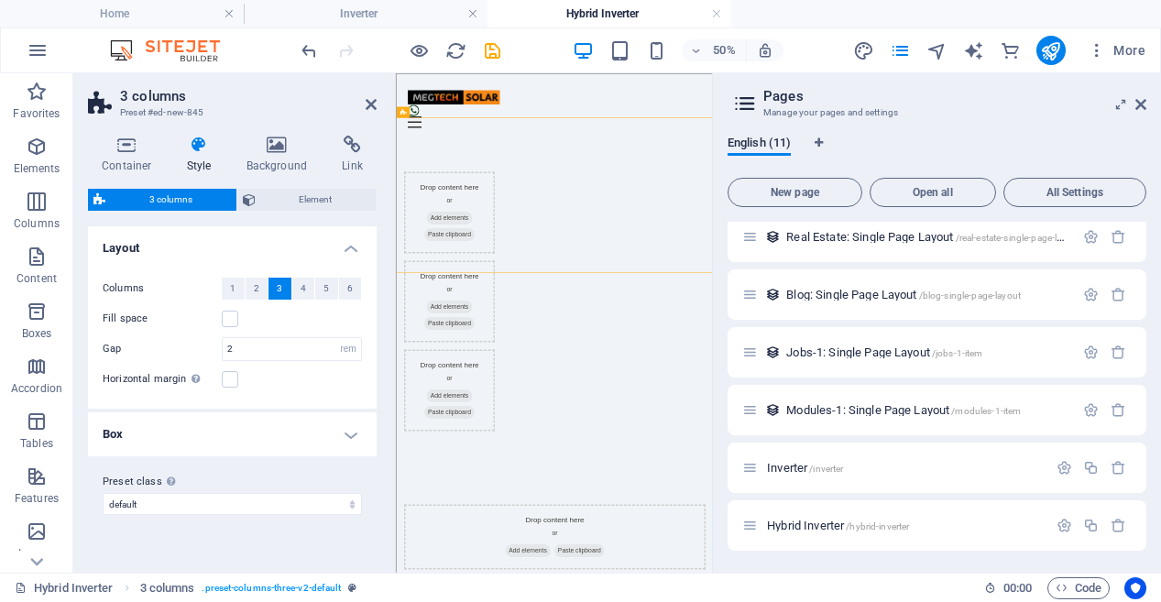
scroll to position [76, 0]
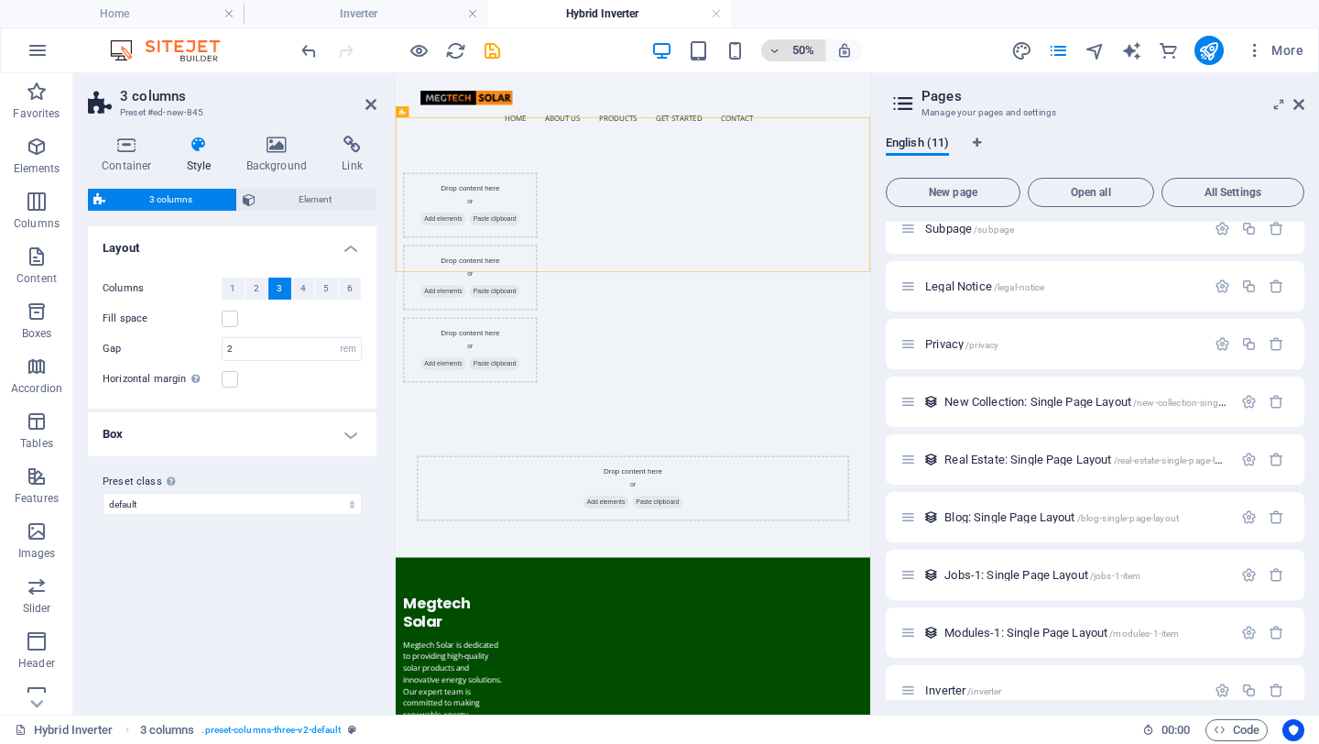
click at [772, 51] on icon "button" at bounding box center [775, 51] width 13 height 12
click at [812, 75] on h6 "100%" at bounding box center [795, 77] width 47 height 22
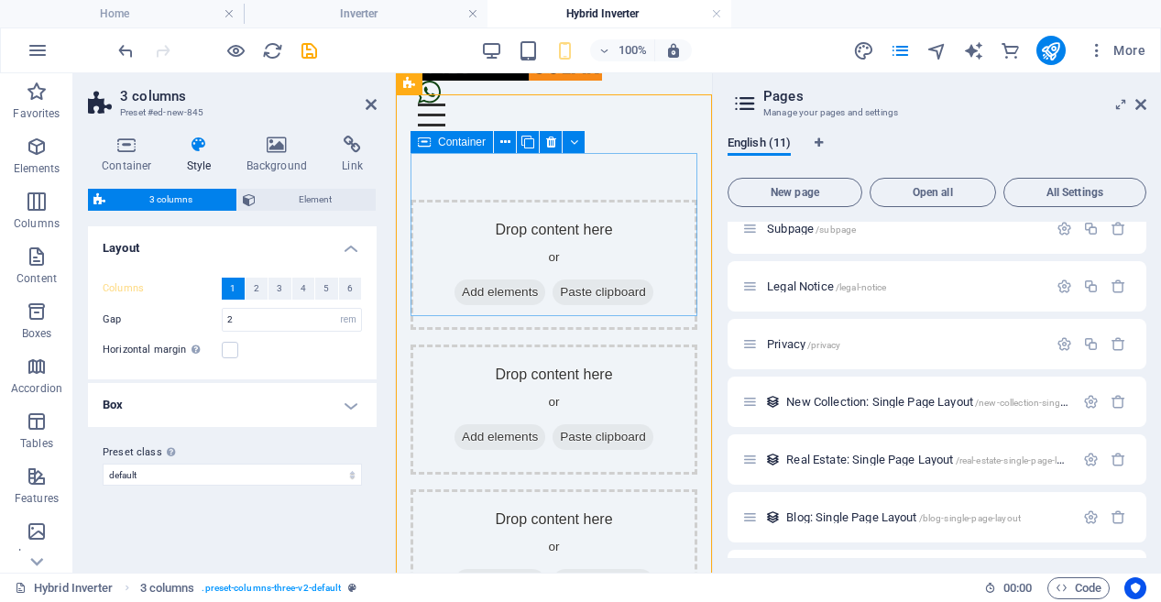
scroll to position [51, 0]
click at [545, 278] on span "Add elements" at bounding box center [499, 291] width 91 height 26
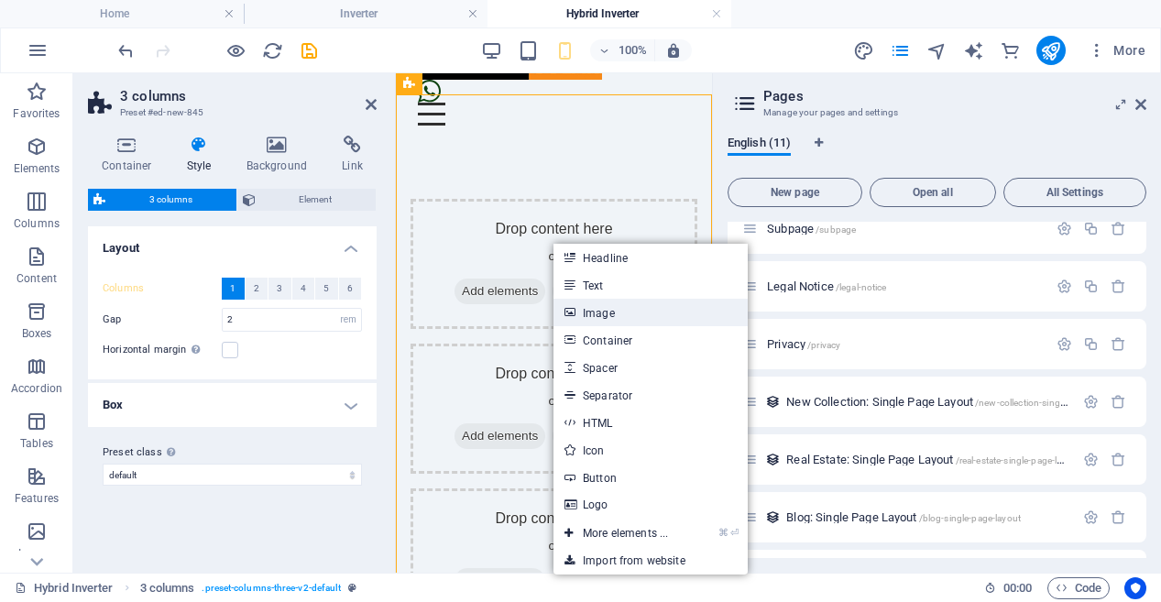
click at [605, 310] on link "Image" at bounding box center [650, 312] width 194 height 27
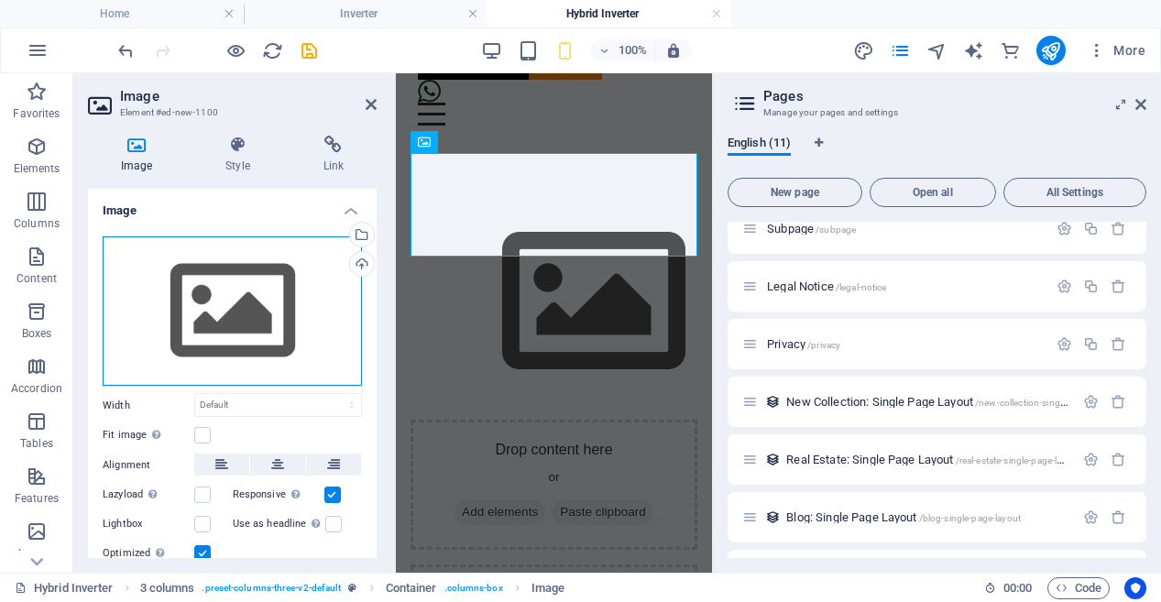
click at [215, 301] on div "Drag files here, click to choose files or select files from Files or our free s…" at bounding box center [232, 311] width 259 height 150
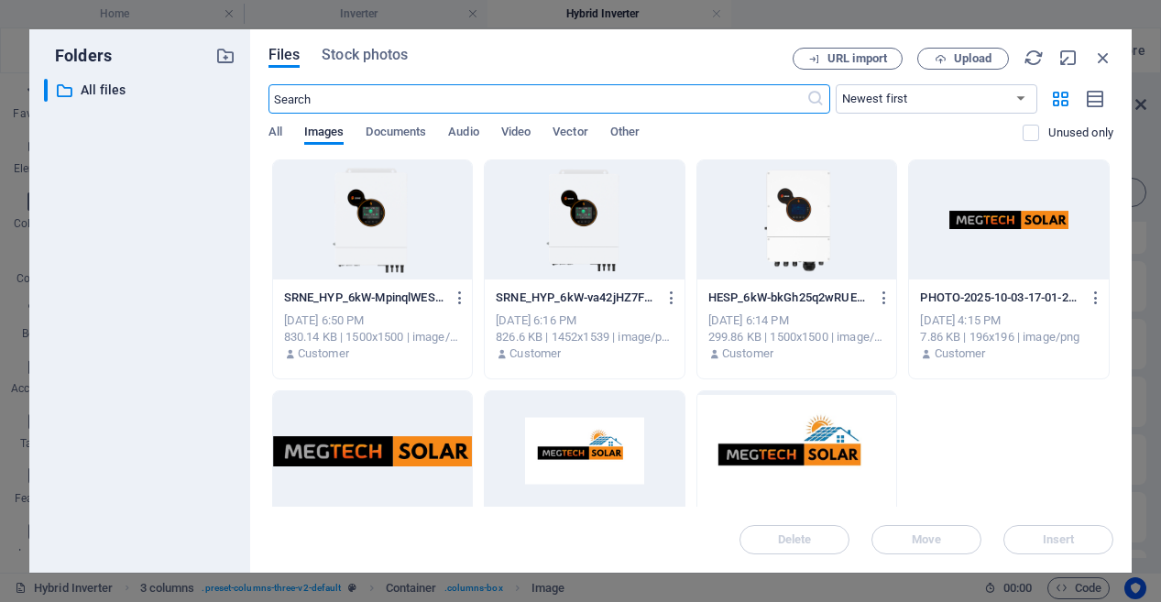
scroll to position [8, 0]
click at [774, 224] on div at bounding box center [797, 219] width 200 height 119
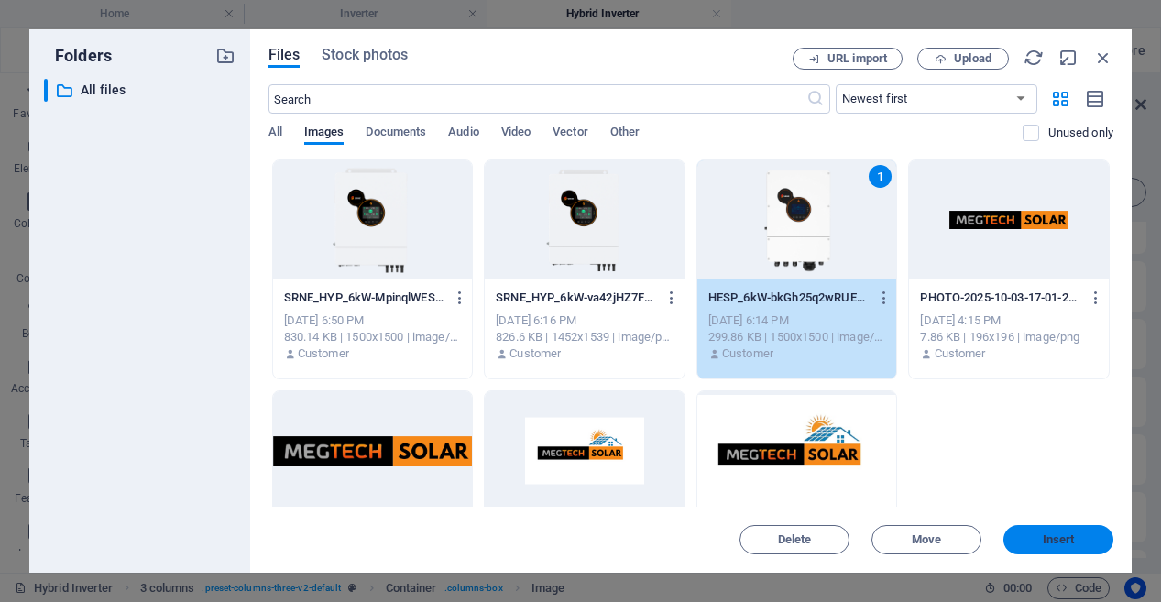
click at [1046, 539] on span "Insert" at bounding box center [1058, 539] width 32 height 11
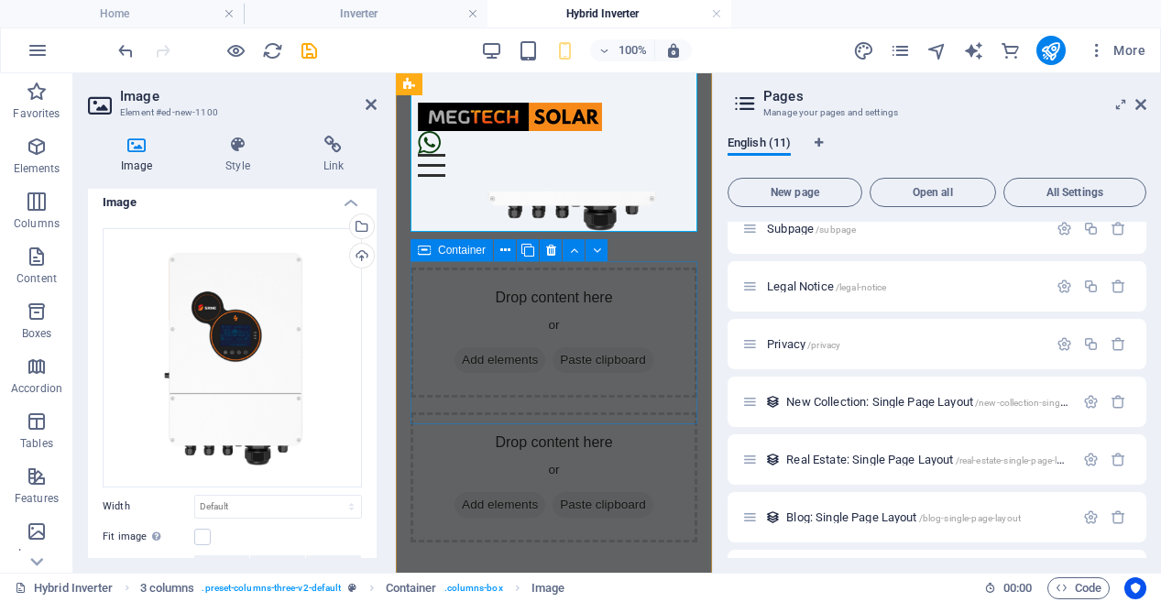
scroll to position [276, 0]
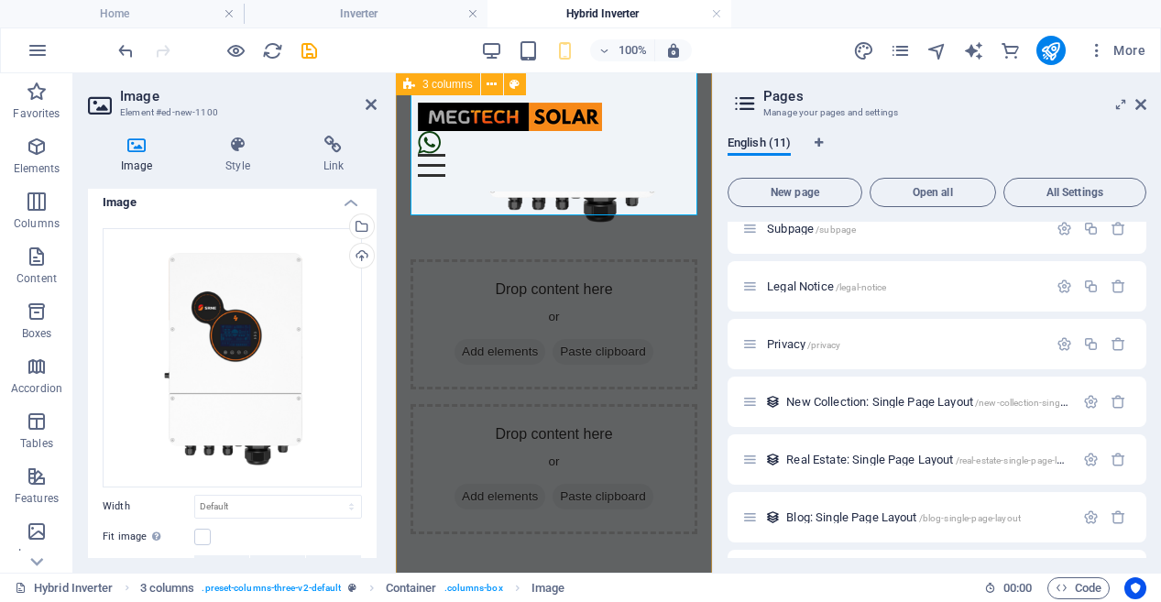
click at [556, 430] on div "Drop content here or Add elements Paste clipboard Drop content here or Add elem…" at bounding box center [554, 195] width 316 height 795
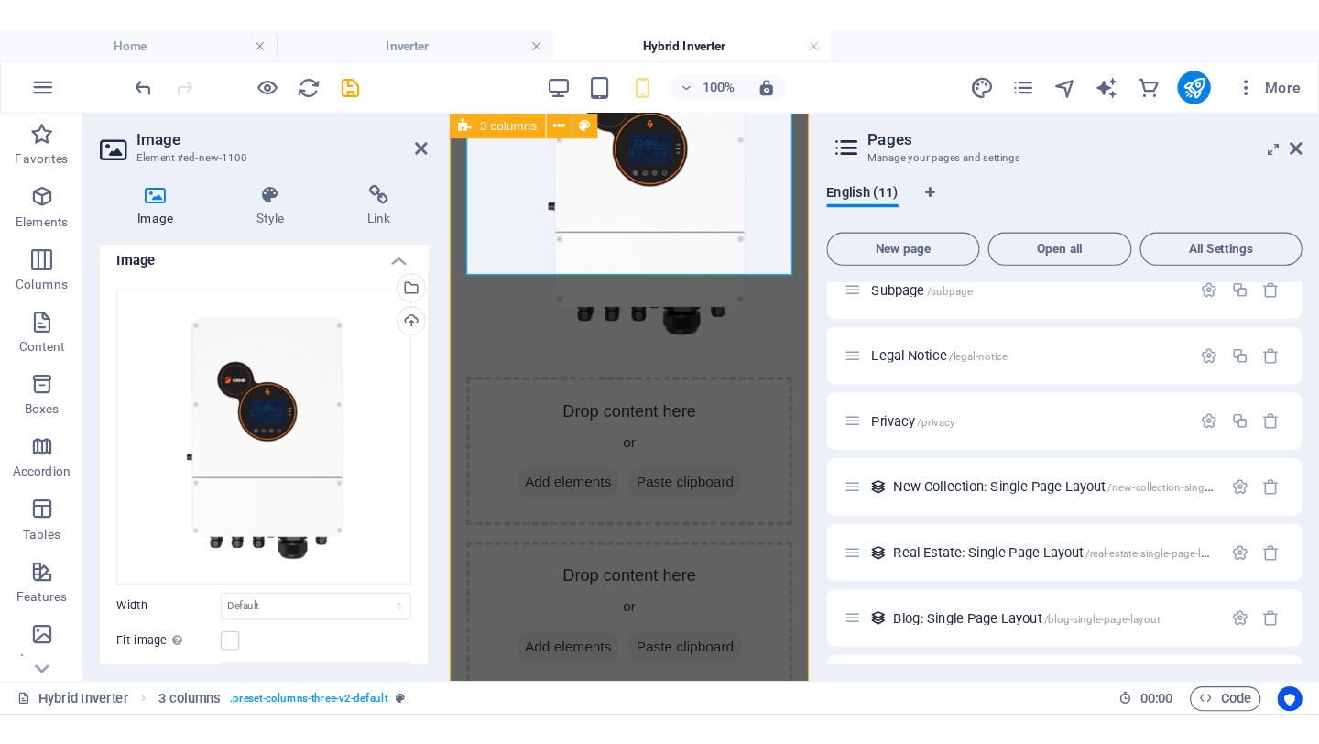
scroll to position [0, 0]
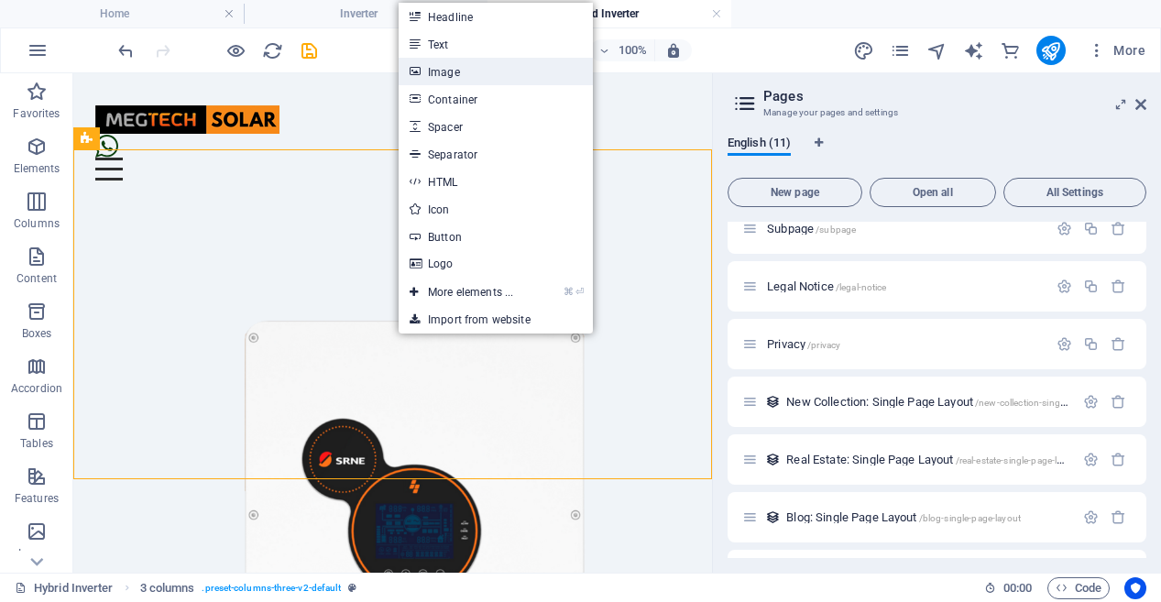
click at [464, 74] on link "Image" at bounding box center [495, 71] width 194 height 27
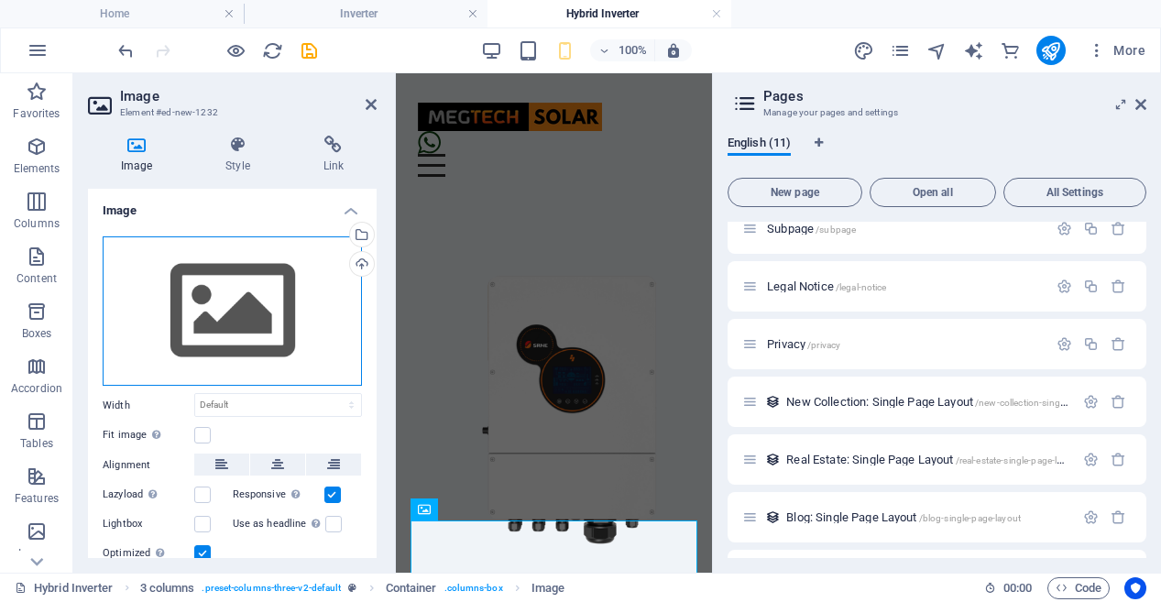
click at [255, 329] on div "Drag files here, click to choose files or select files from Files or our free s…" at bounding box center [232, 311] width 259 height 150
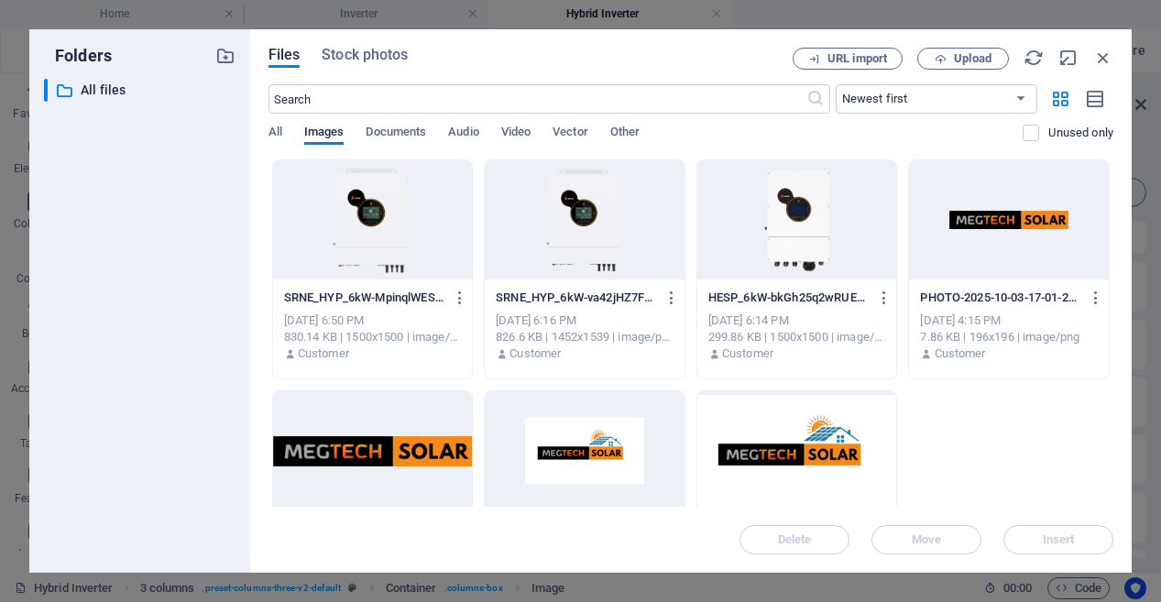
click at [798, 225] on div at bounding box center [797, 219] width 200 height 119
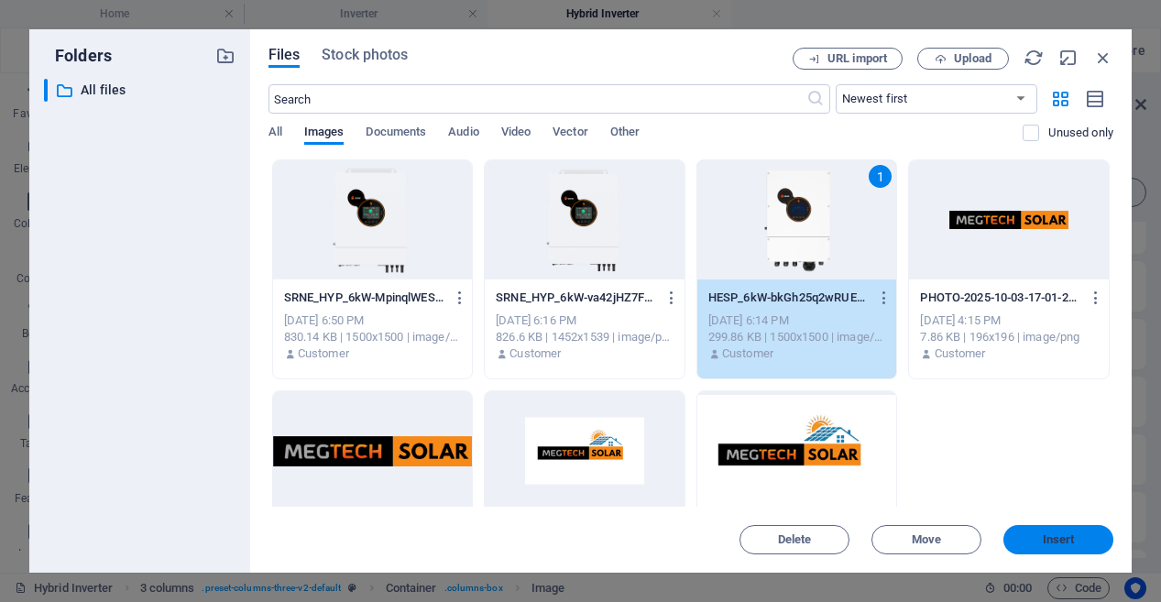
click at [1061, 525] on button "Insert" at bounding box center [1058, 539] width 110 height 29
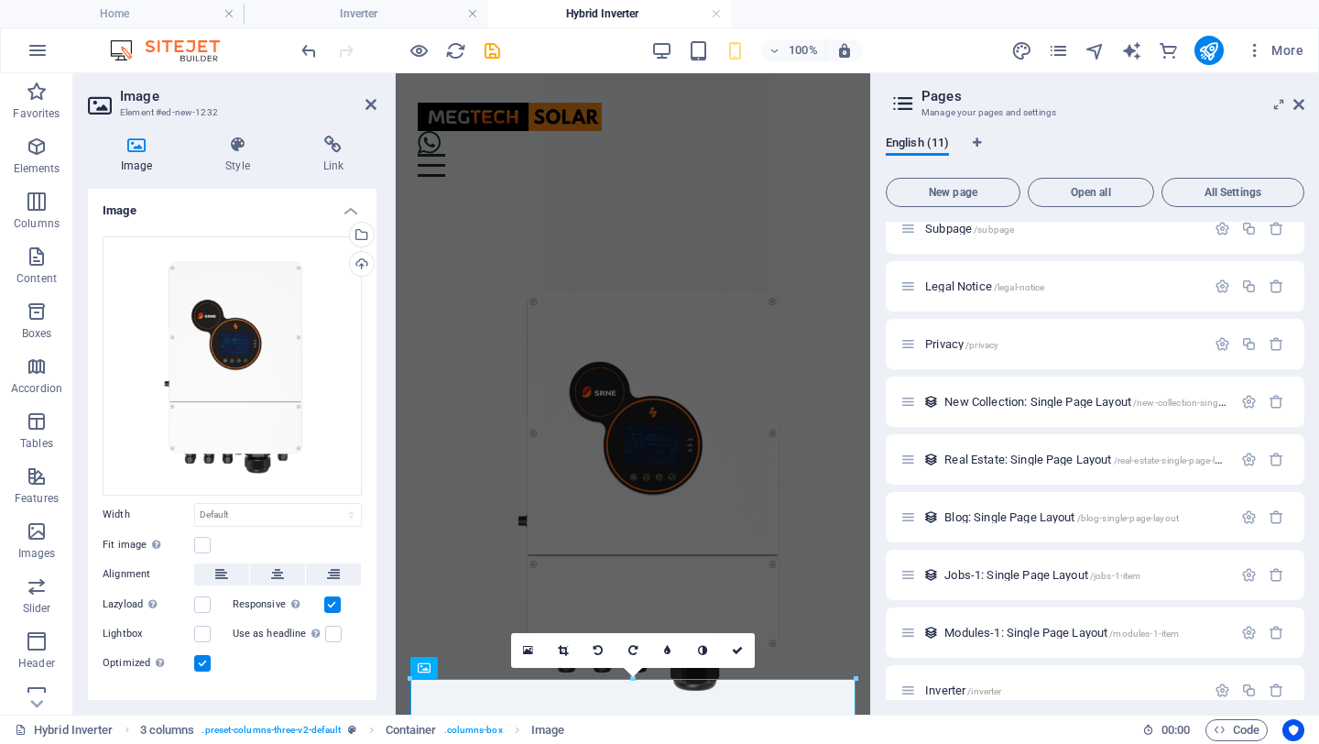
click at [345, 109] on header "Image Element #ed-new-1232" at bounding box center [232, 97] width 289 height 48
click at [1061, 141] on div "English (11)" at bounding box center [1095, 153] width 419 height 35
click at [292, 103] on h2 "Image" at bounding box center [248, 96] width 256 height 16
click at [375, 104] on icon at bounding box center [371, 104] width 11 height 15
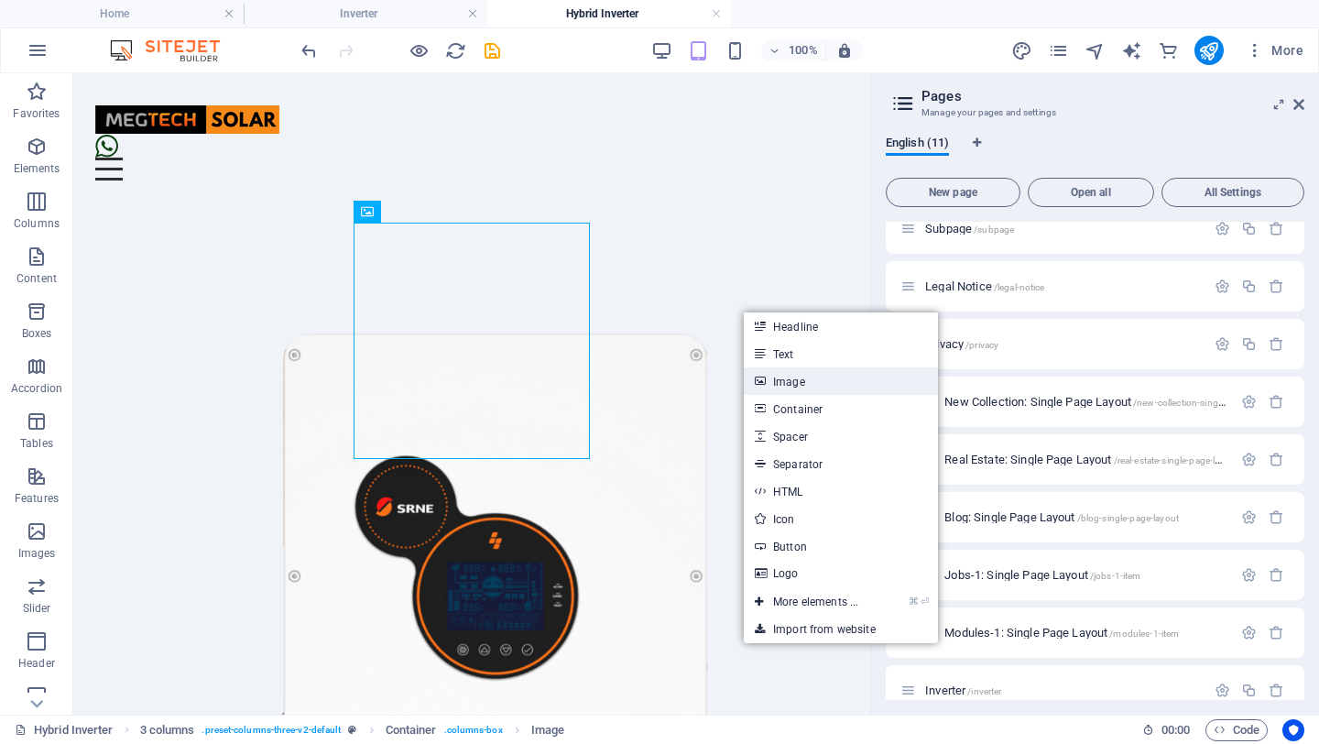
click at [793, 380] on link "Image" at bounding box center [841, 380] width 194 height 27
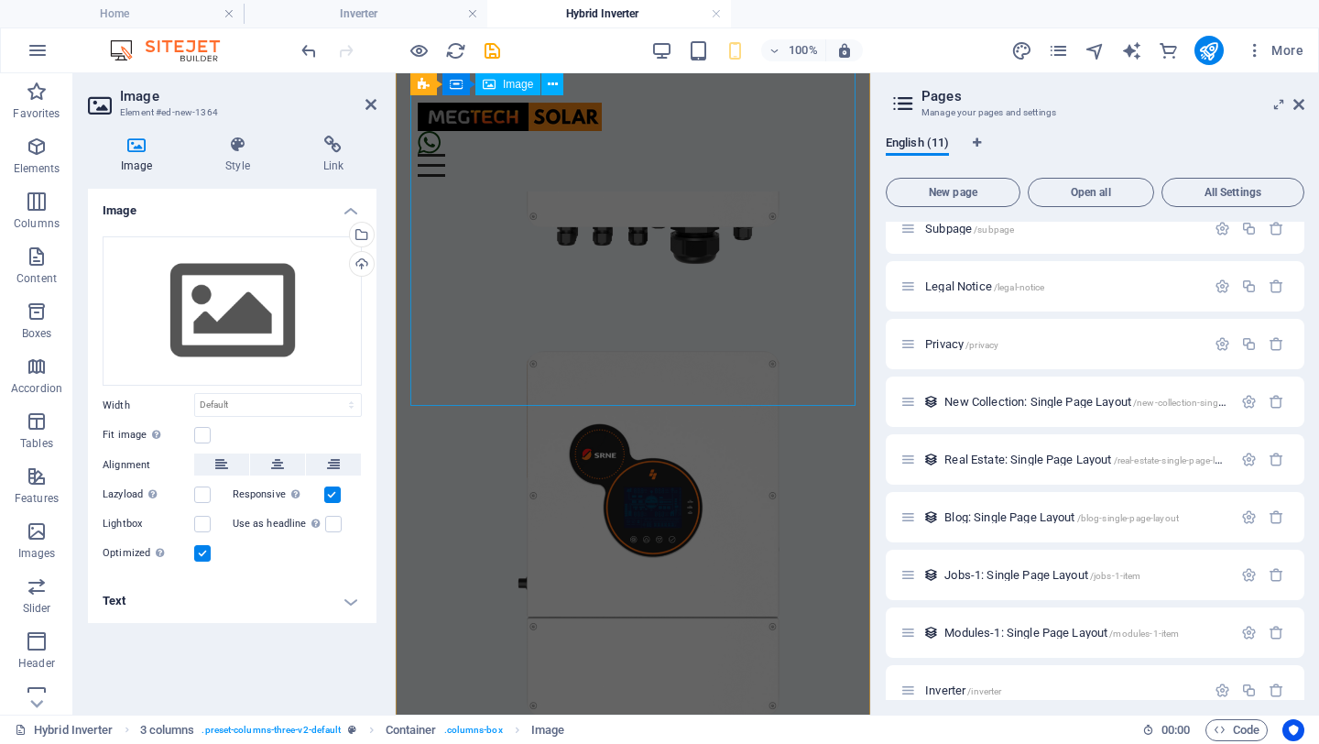
scroll to position [811, 0]
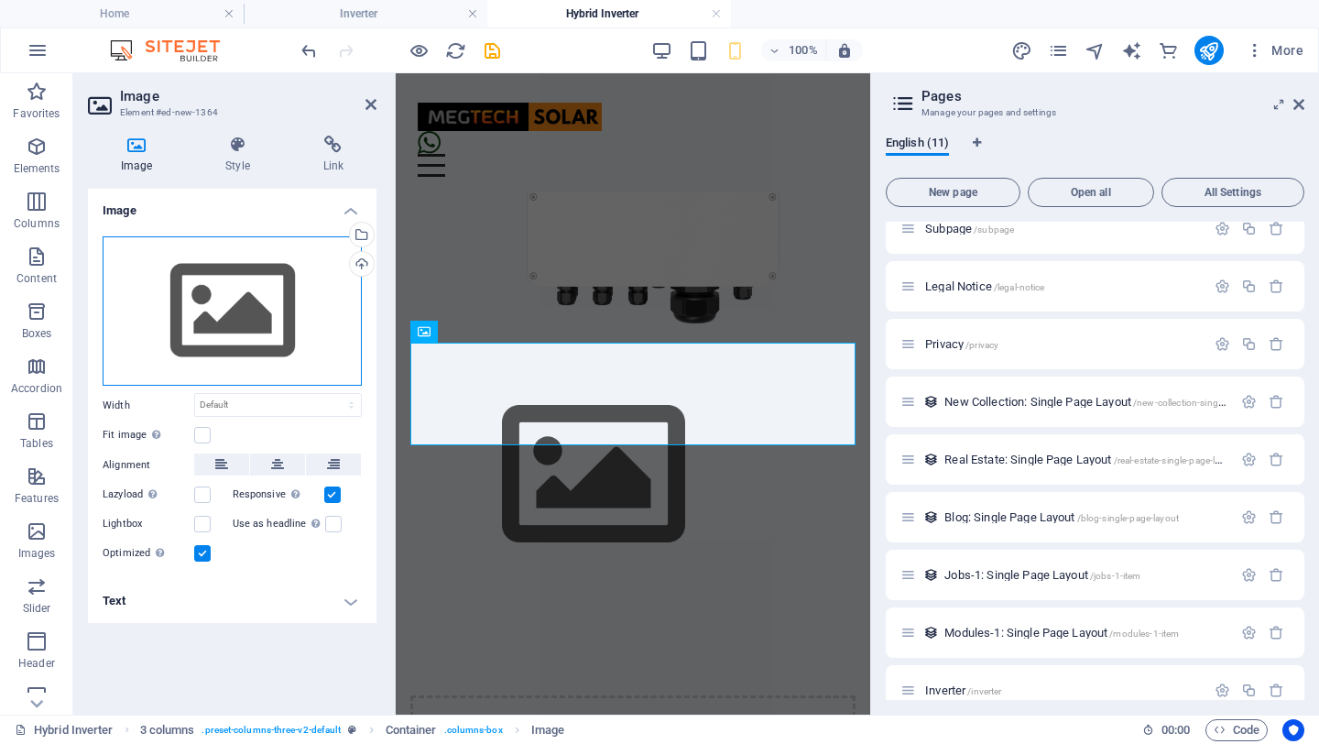
click at [235, 293] on div "Drag files here, click to choose files or select files from Files or our free s…" at bounding box center [232, 311] width 259 height 150
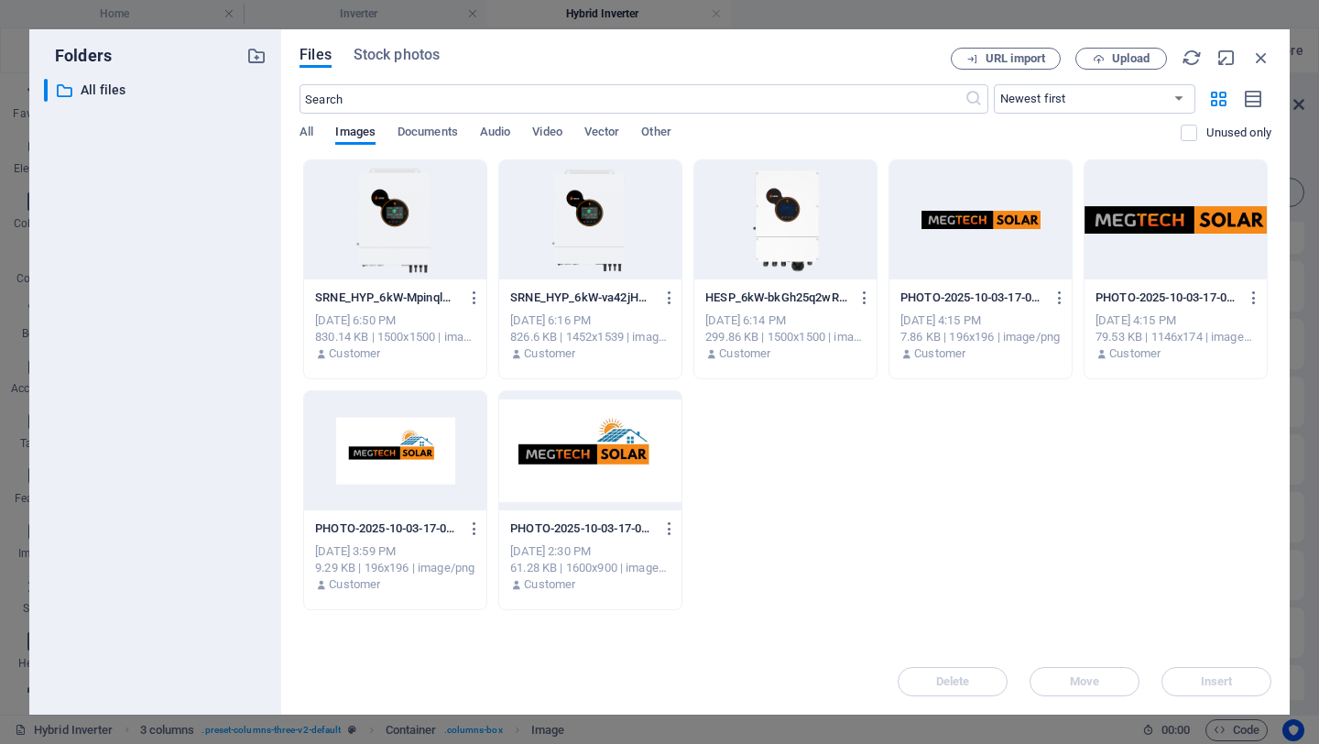
click at [794, 234] on div at bounding box center [785, 219] width 182 height 119
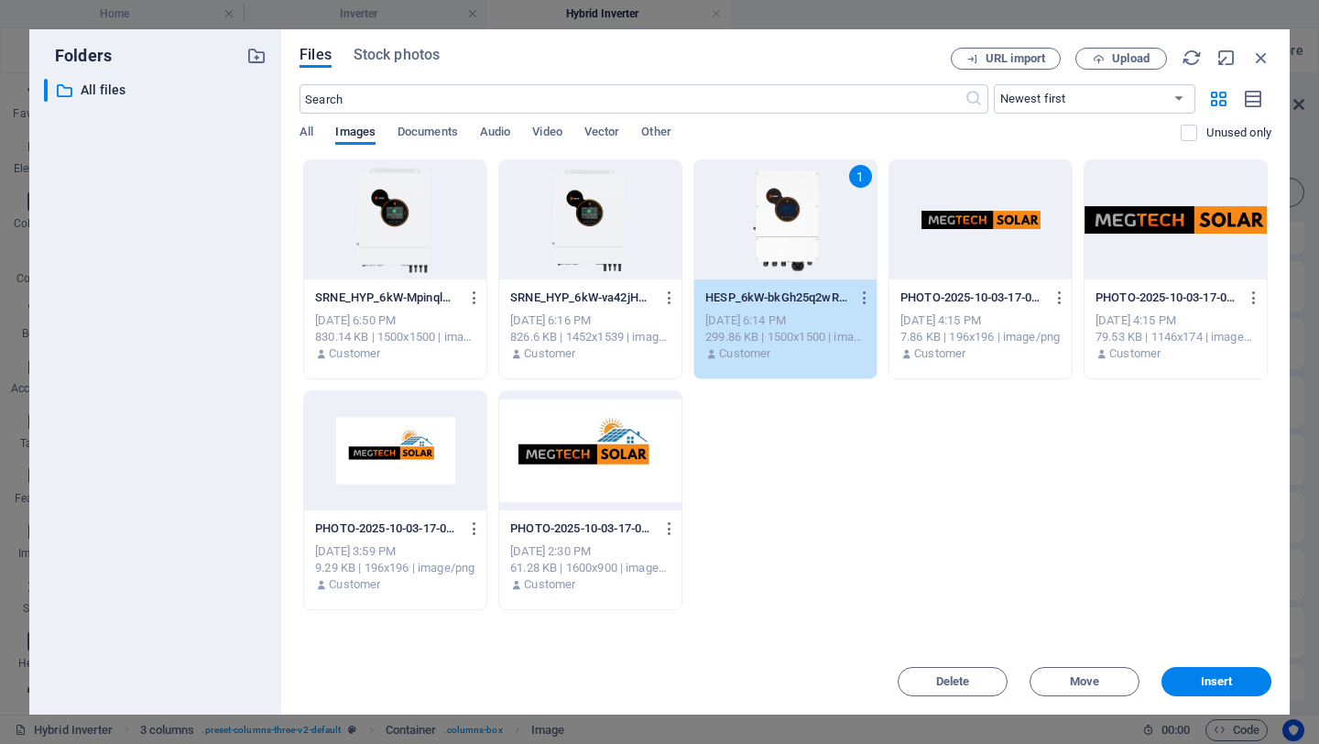
click at [794, 234] on div "1" at bounding box center [785, 219] width 182 height 119
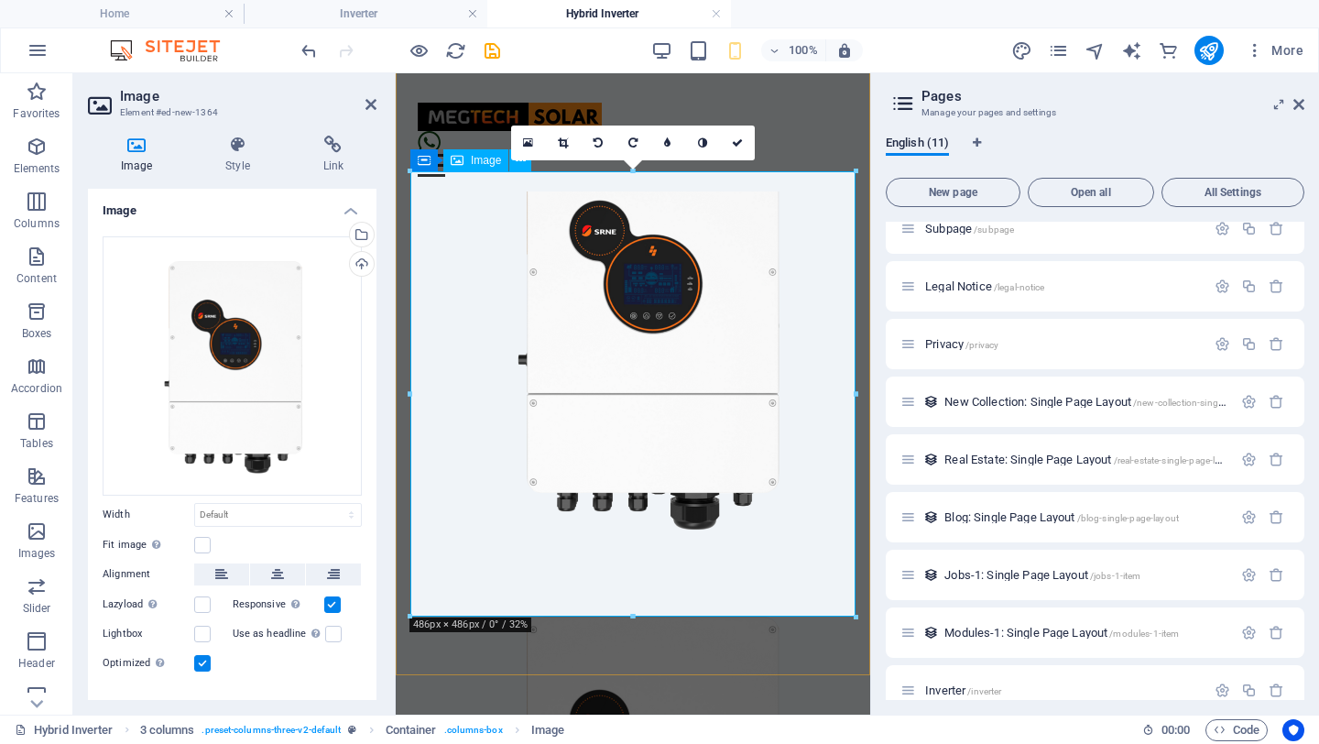
scroll to position [982, 0]
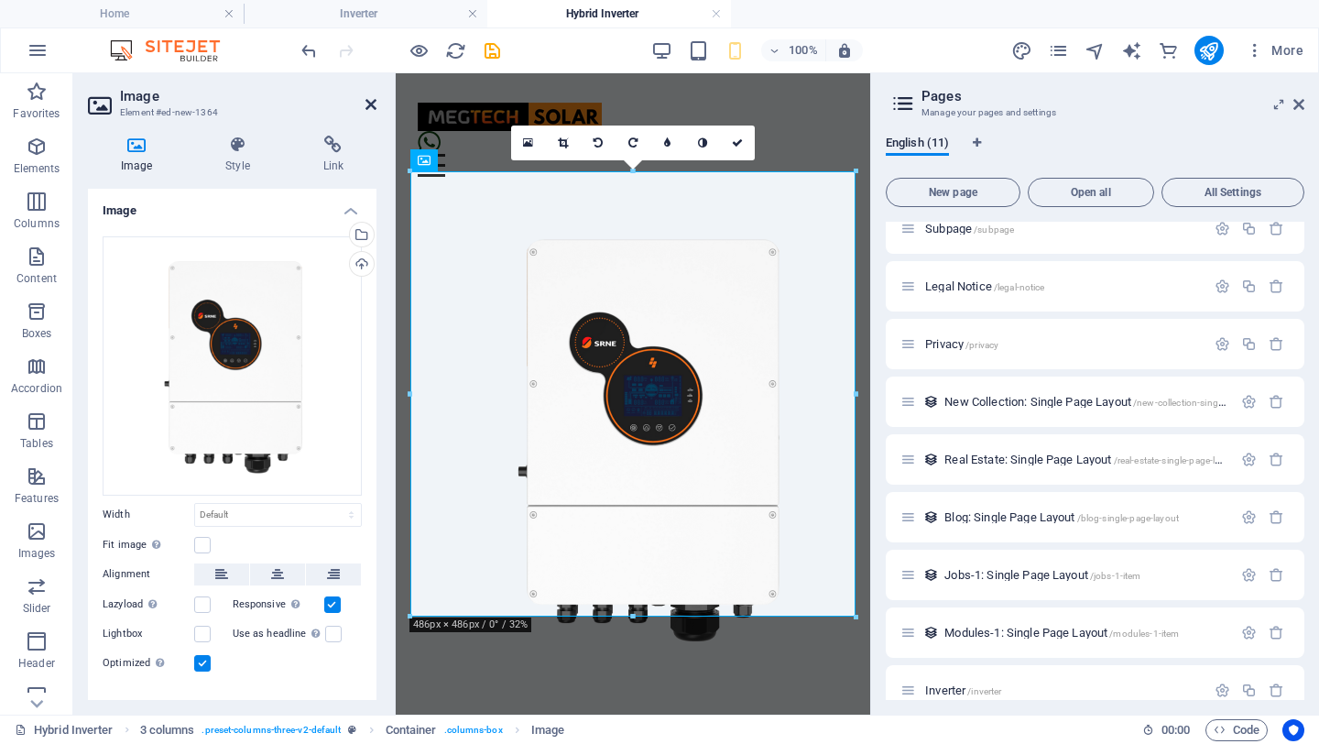
click at [366, 104] on icon at bounding box center [371, 104] width 11 height 15
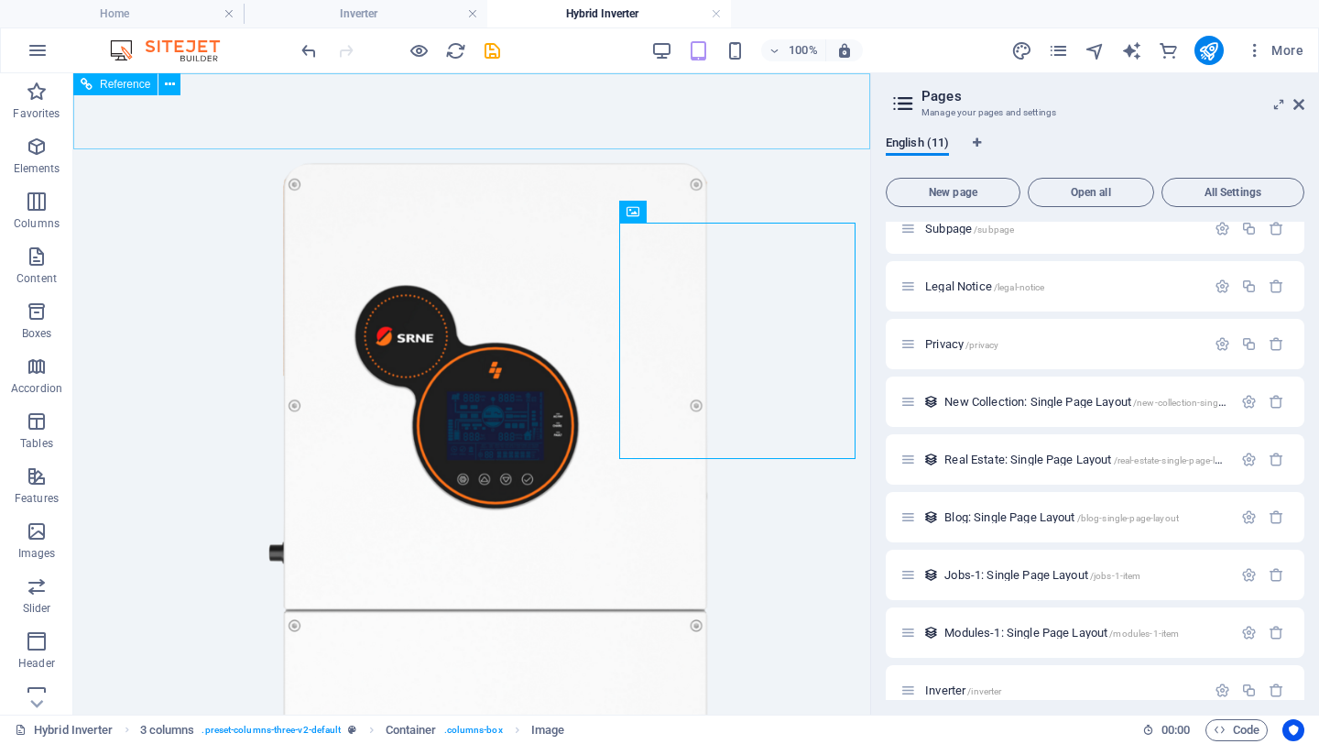
scroll to position [0, 0]
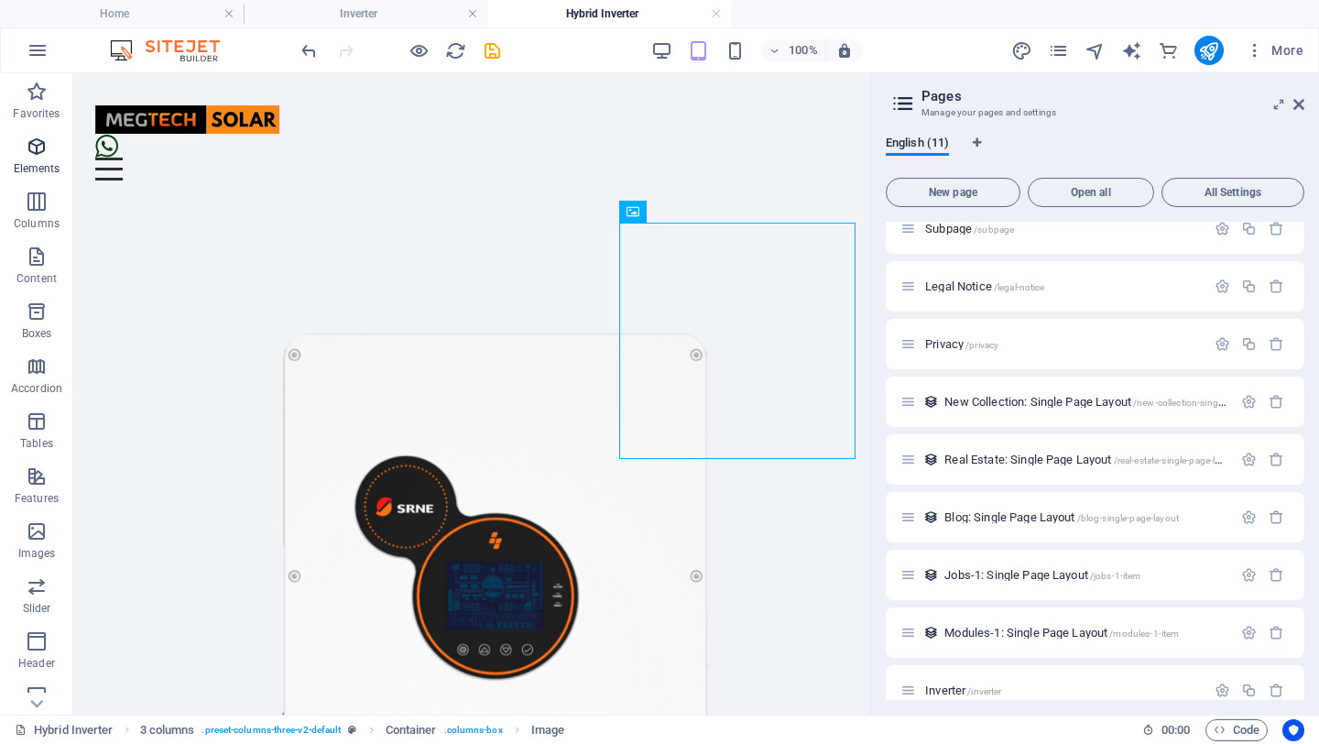
click at [32, 150] on icon "button" at bounding box center [37, 147] width 22 height 22
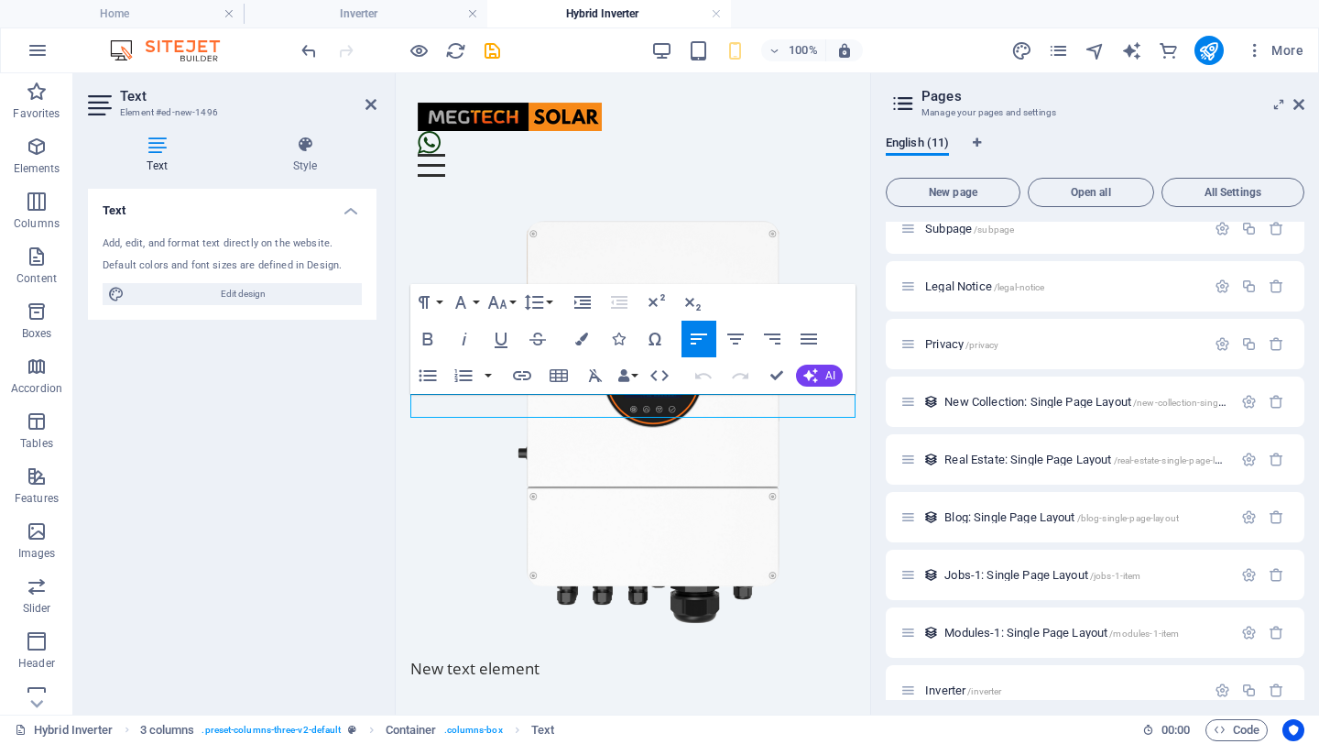
scroll to position [1205, 0]
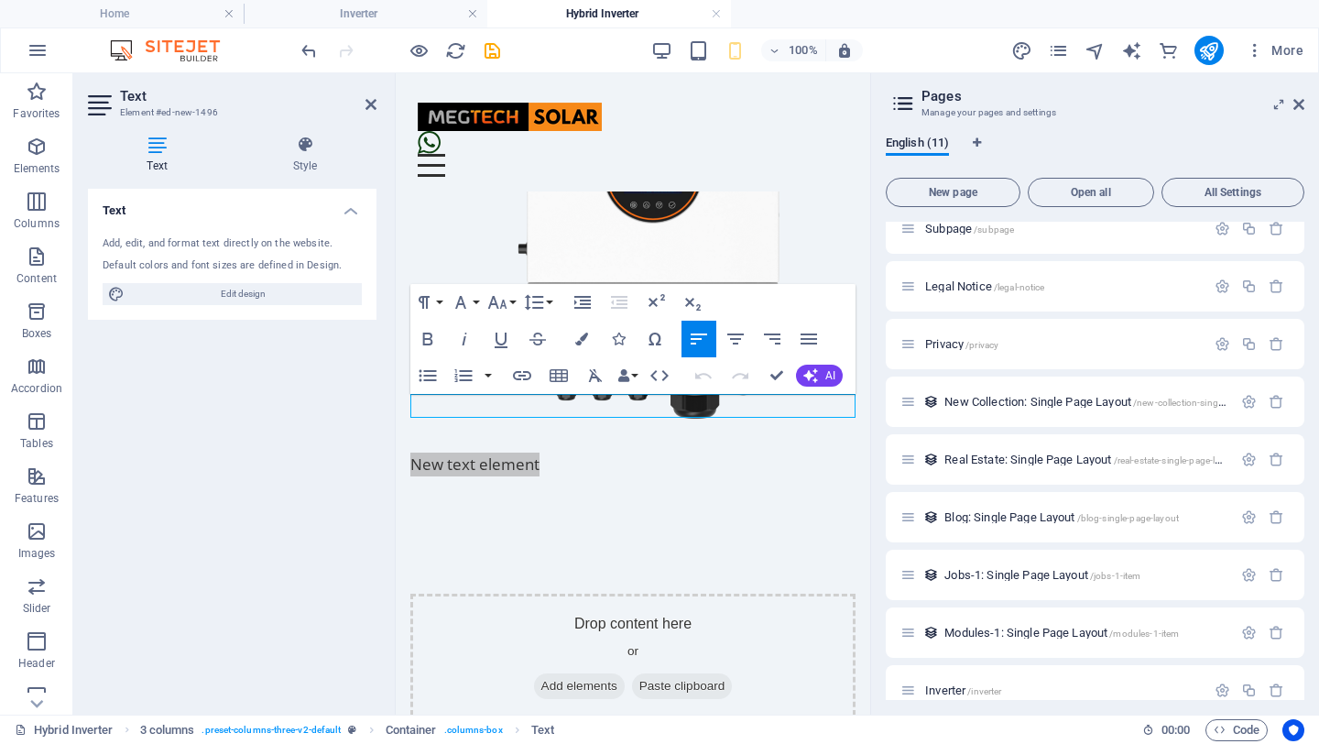
click at [364, 99] on h2 "Text" at bounding box center [248, 96] width 256 height 16
click at [369, 100] on icon at bounding box center [371, 104] width 11 height 15
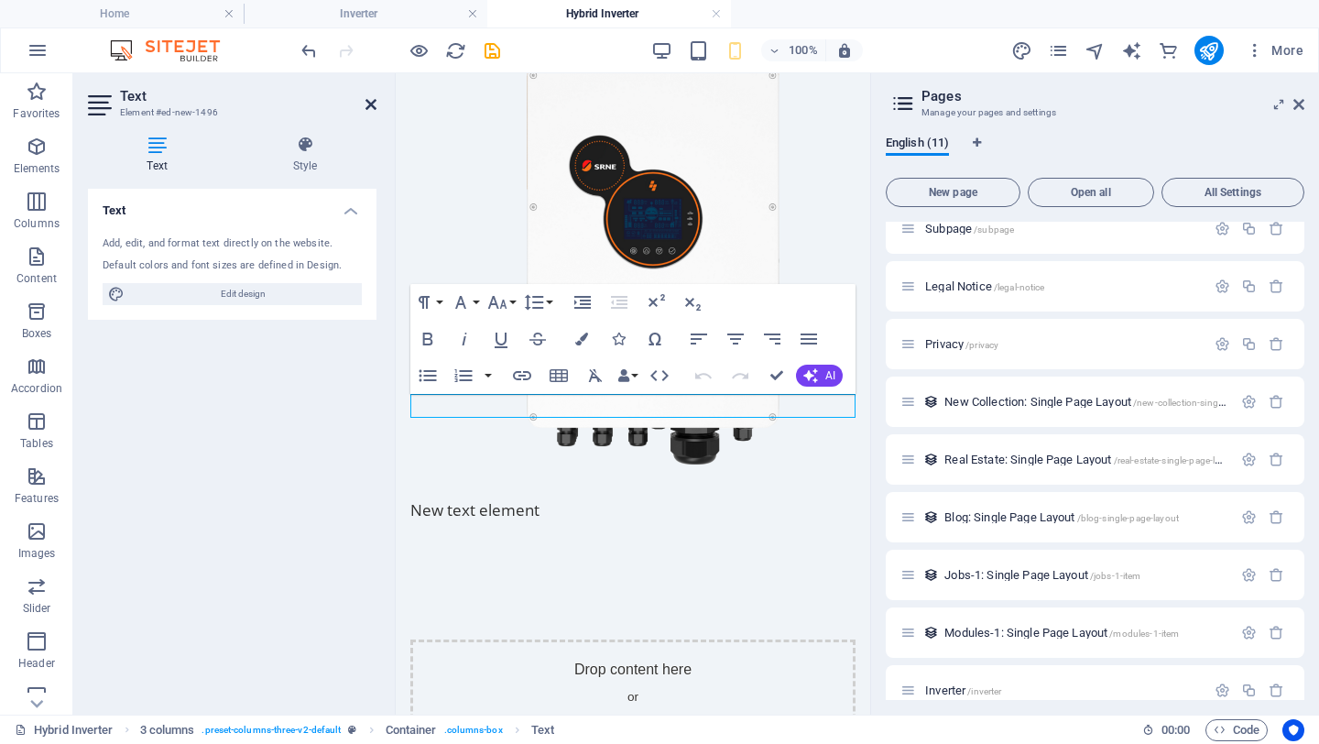
scroll to position [73, 0]
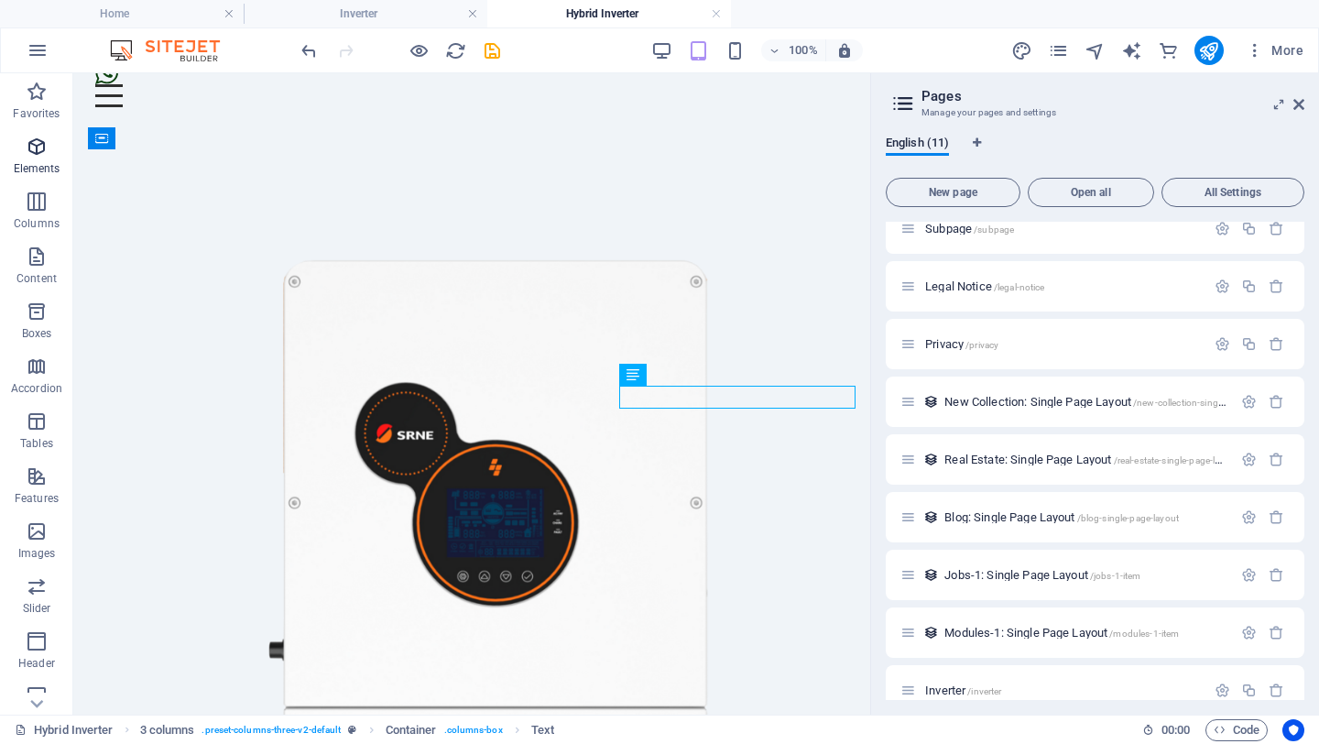
click at [32, 152] on icon "button" at bounding box center [37, 147] width 22 height 22
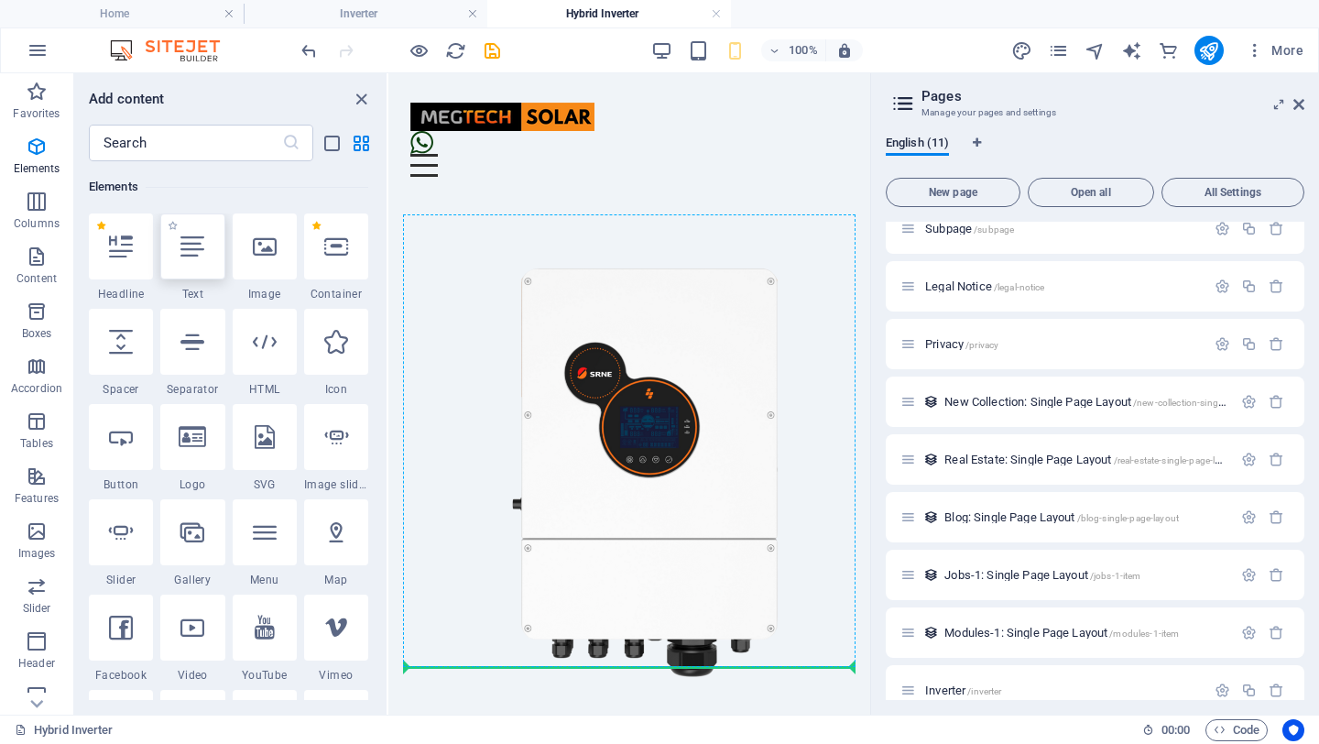
scroll to position [493, 0]
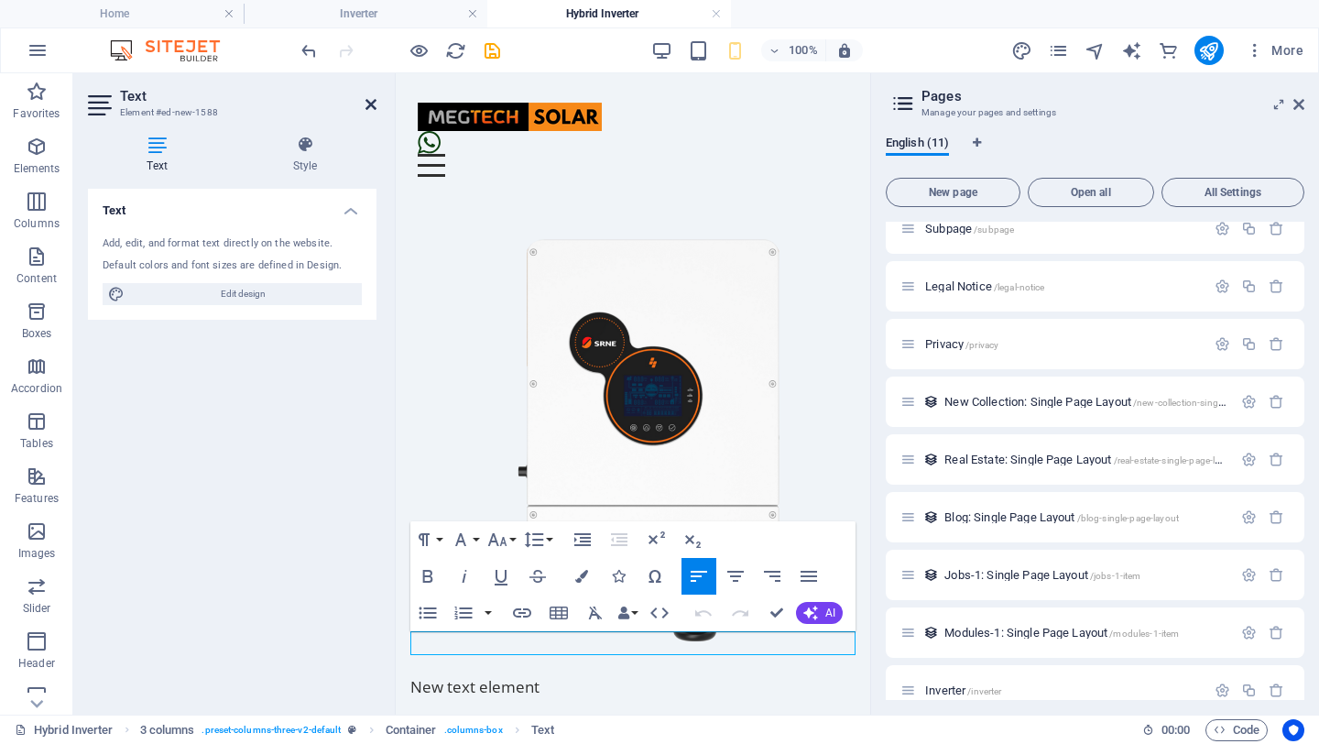
click at [369, 103] on icon at bounding box center [371, 104] width 11 height 15
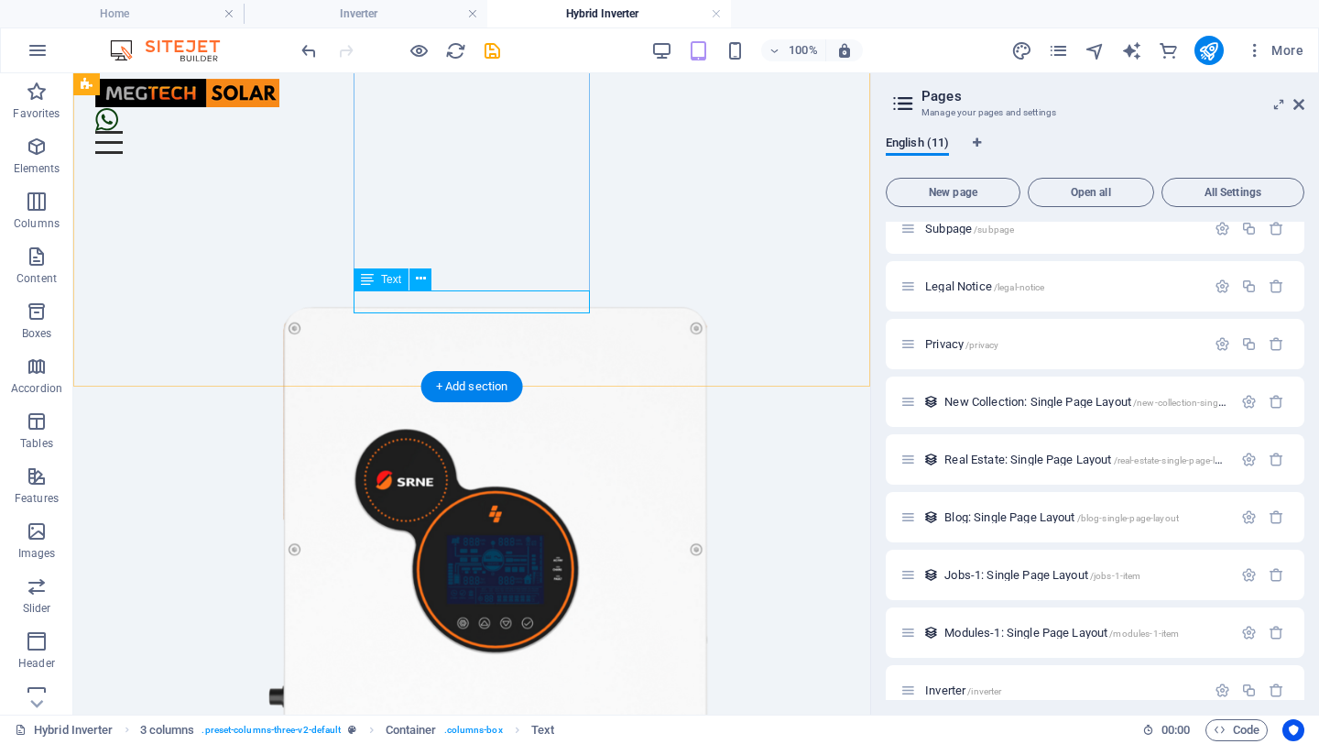
scroll to position [1, 0]
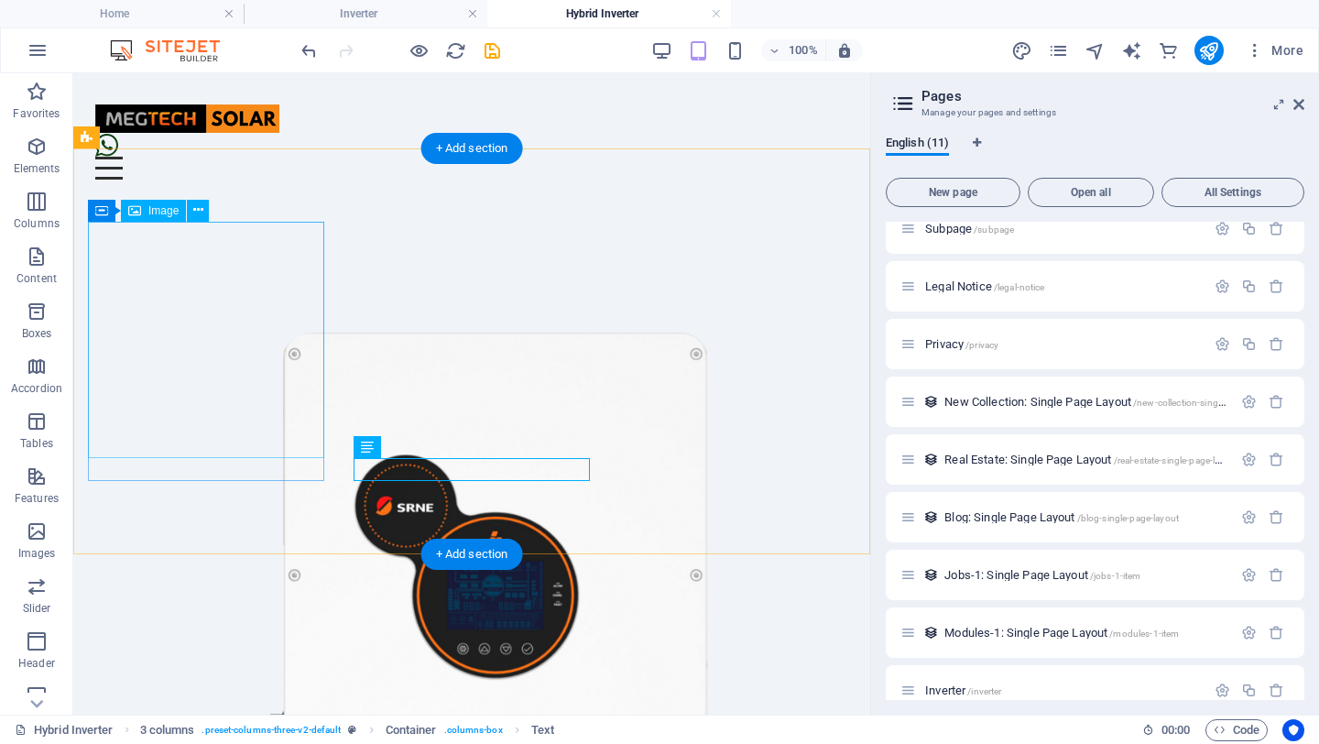
click at [306, 311] on figure at bounding box center [206, 665] width 236 height 797
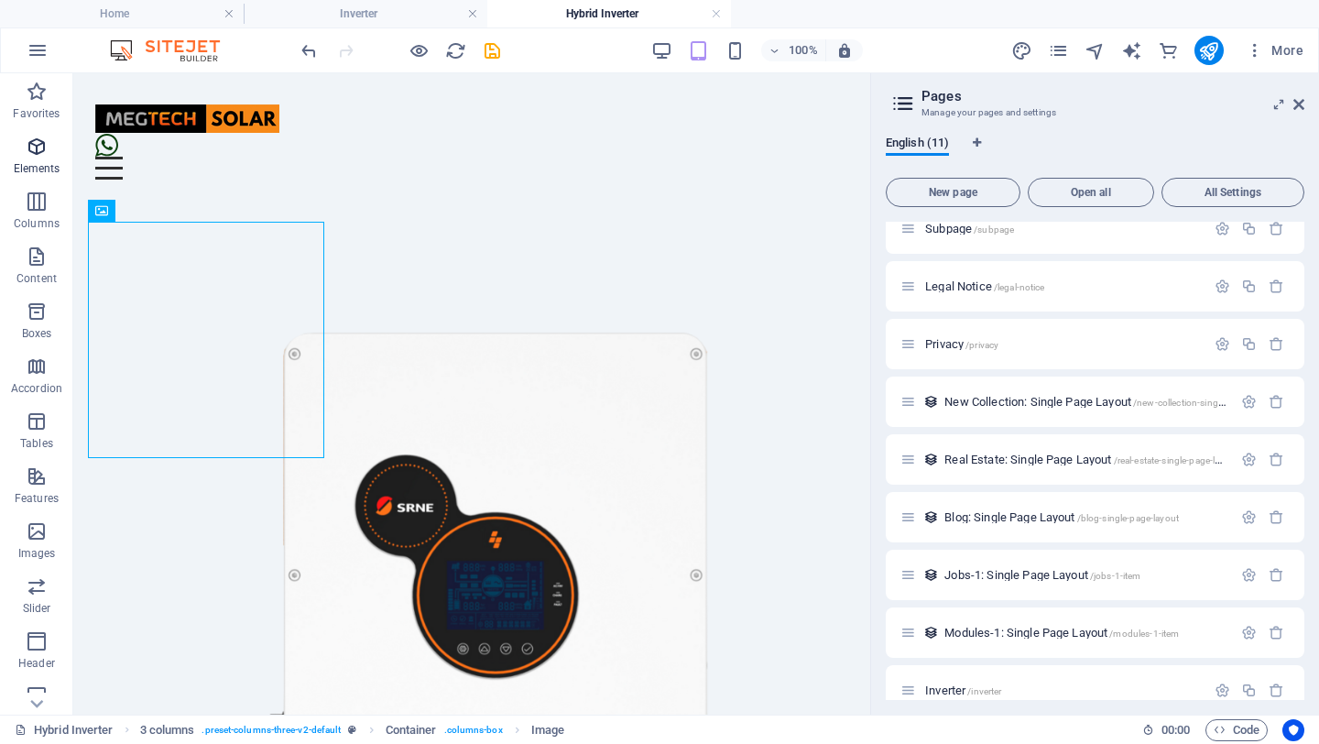
click at [37, 146] on icon "button" at bounding box center [37, 147] width 22 height 22
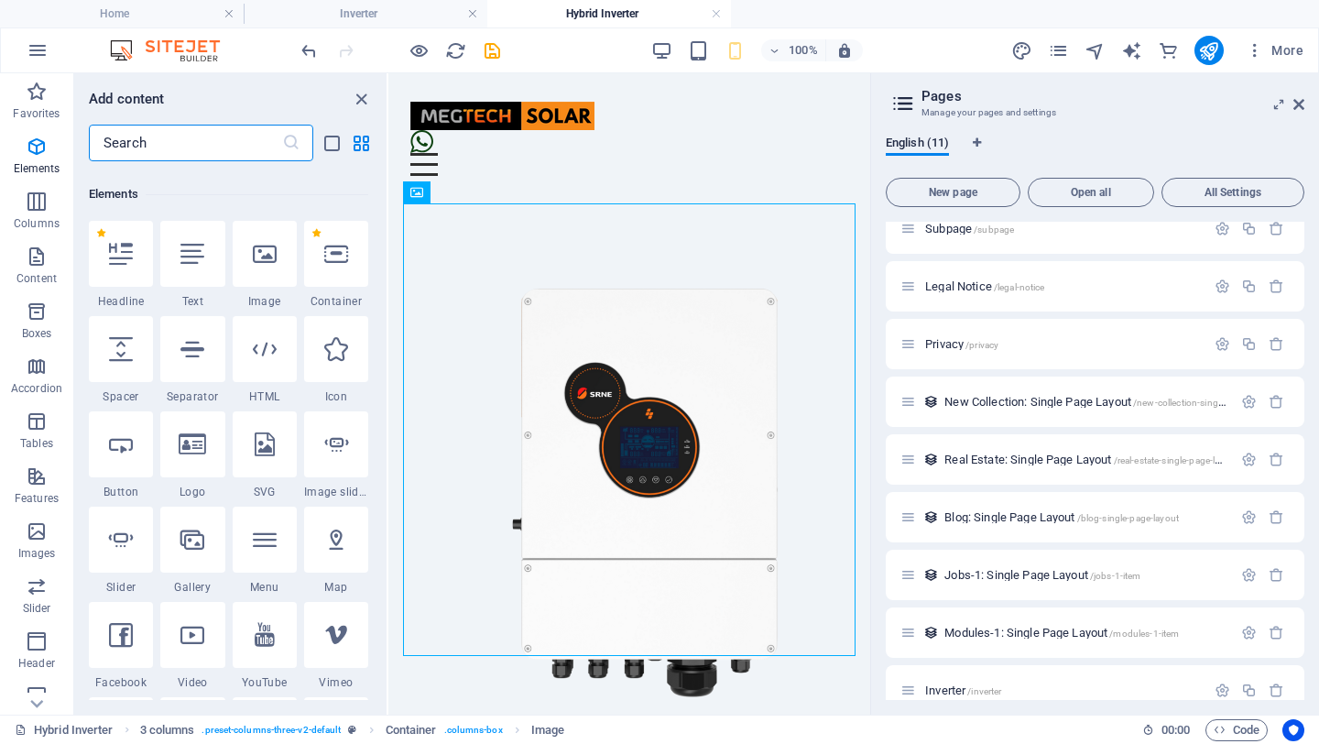
scroll to position [195, 0]
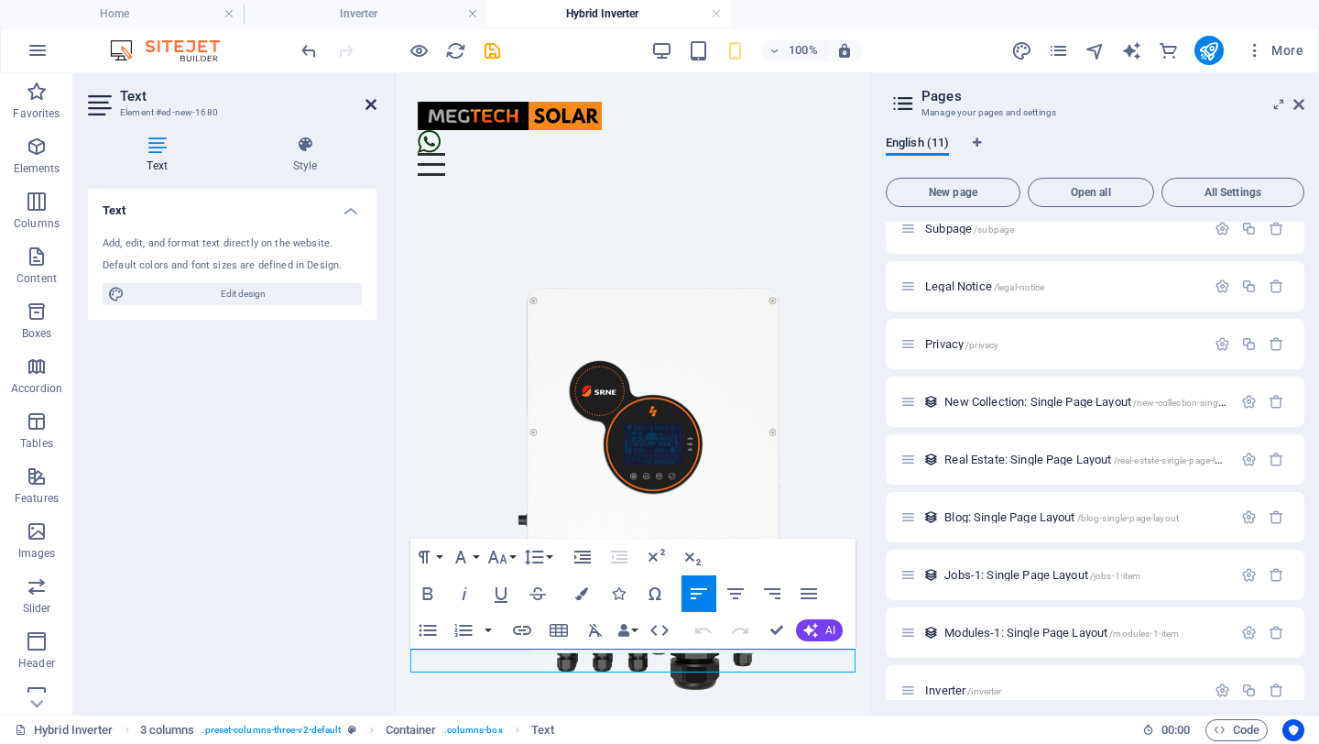
click at [370, 104] on icon at bounding box center [371, 104] width 11 height 15
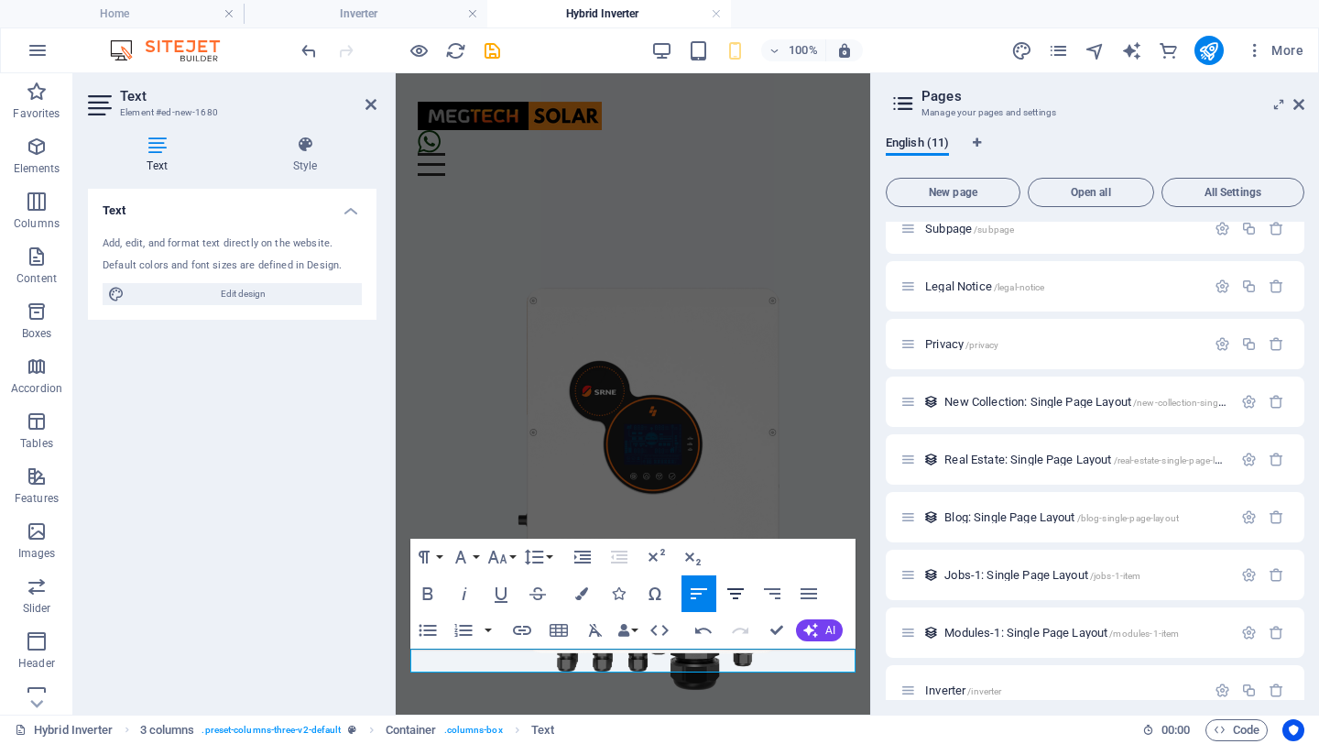
click at [727, 593] on icon "button" at bounding box center [736, 594] width 22 height 22
click at [374, 101] on icon at bounding box center [371, 104] width 11 height 15
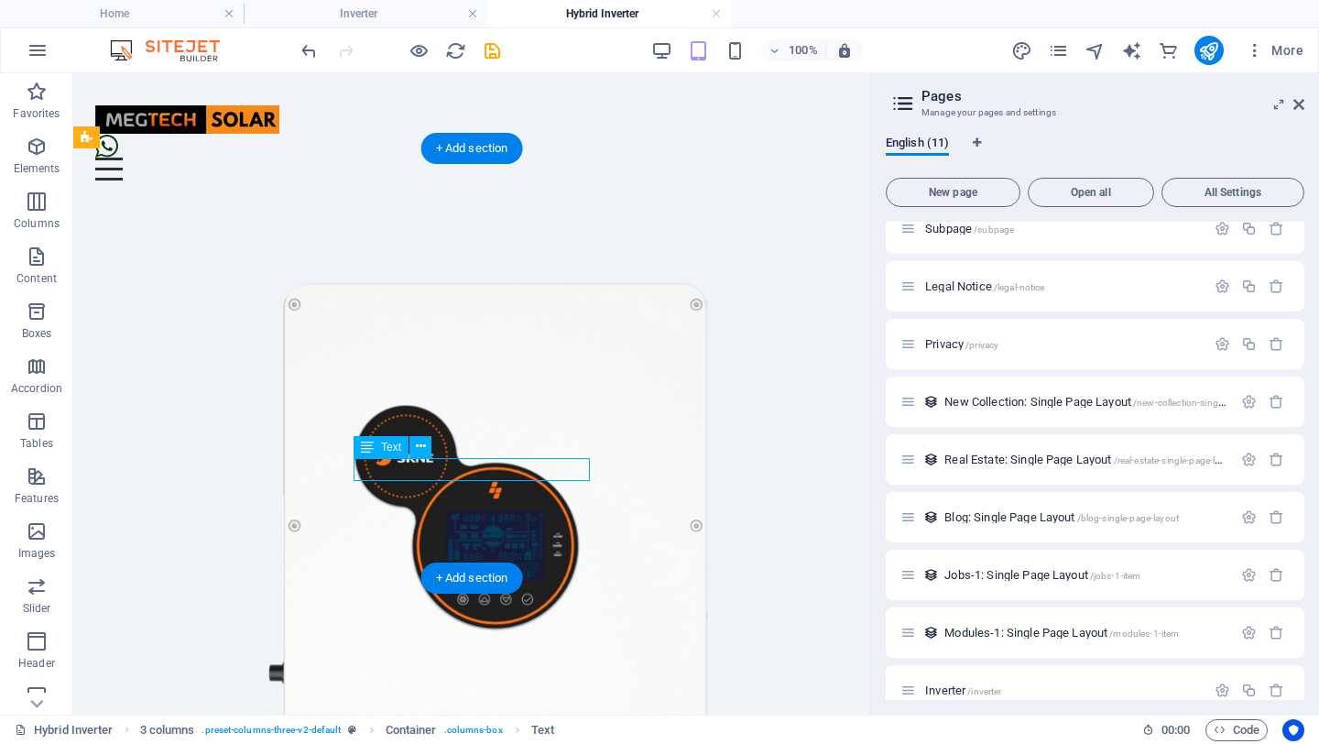
scroll to position [753, 0]
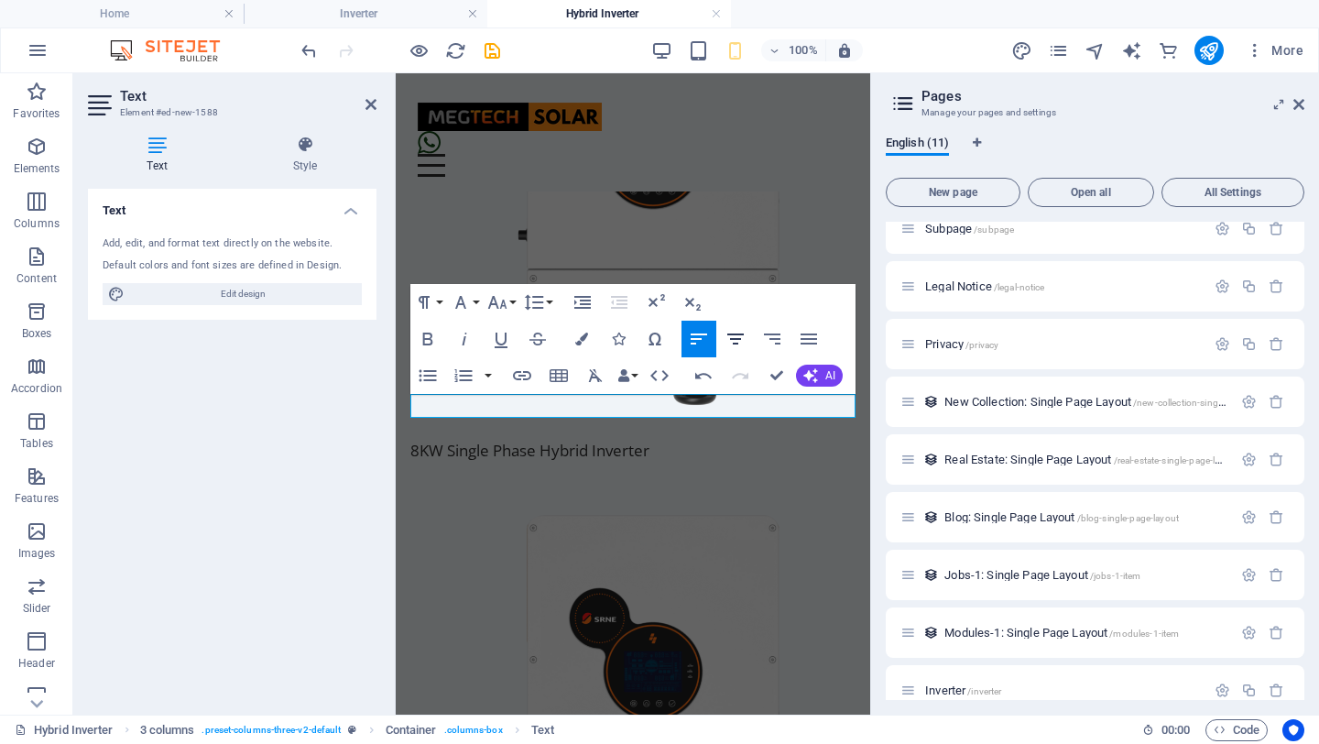
click at [731, 343] on icon "button" at bounding box center [736, 339] width 22 height 22
click at [367, 98] on icon at bounding box center [371, 104] width 11 height 15
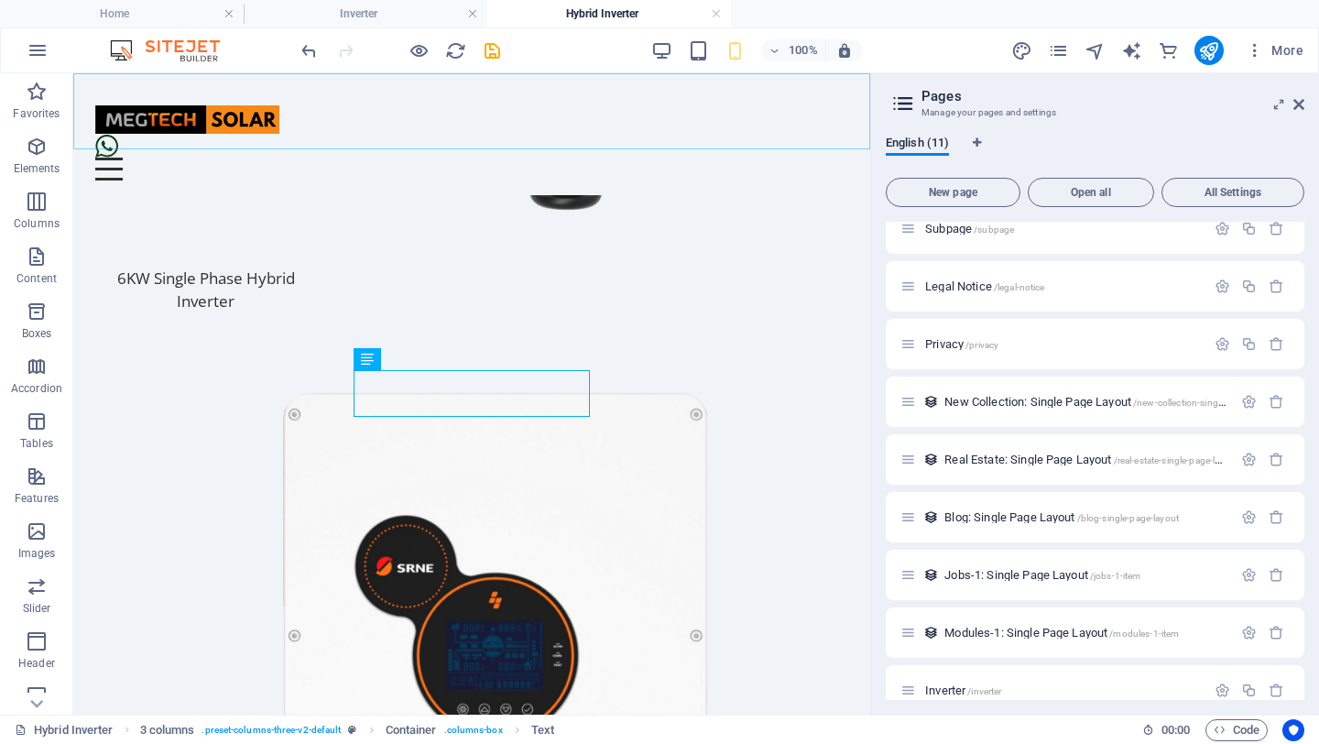
scroll to position [88, 0]
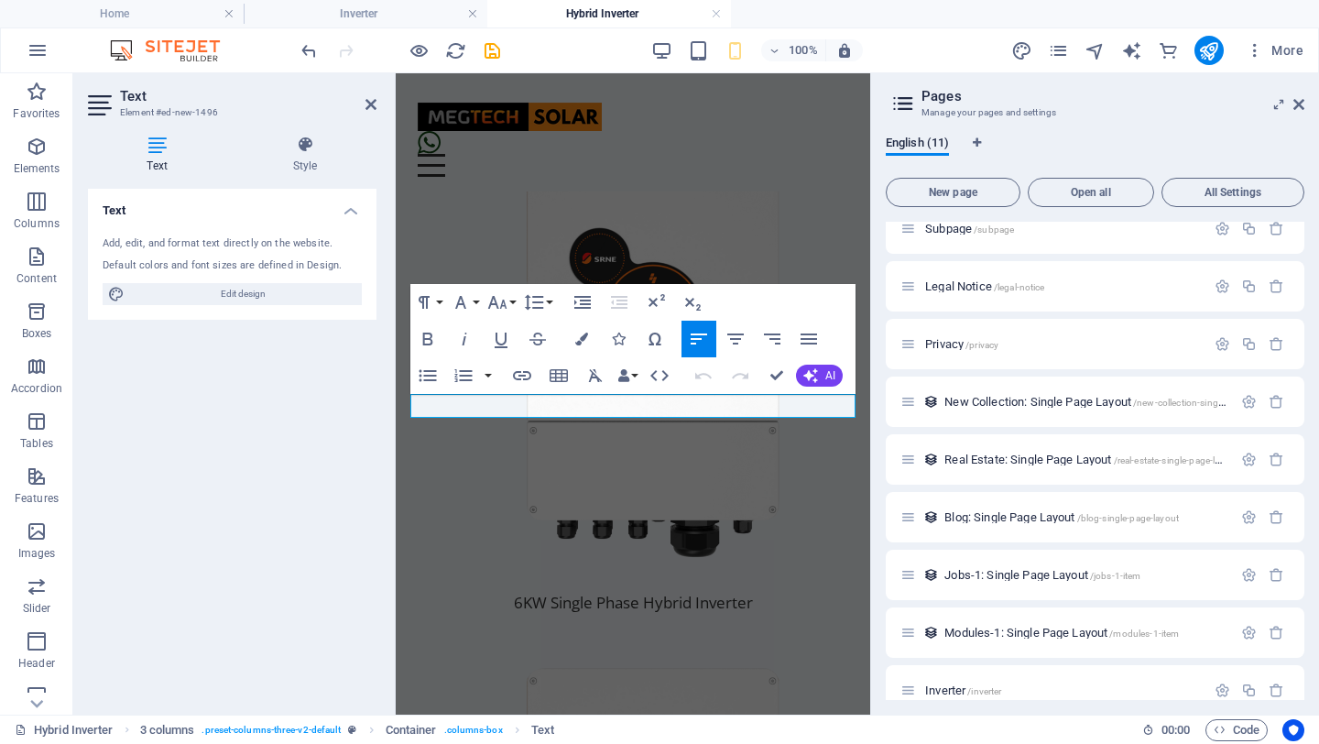
scroll to position [1251, 0]
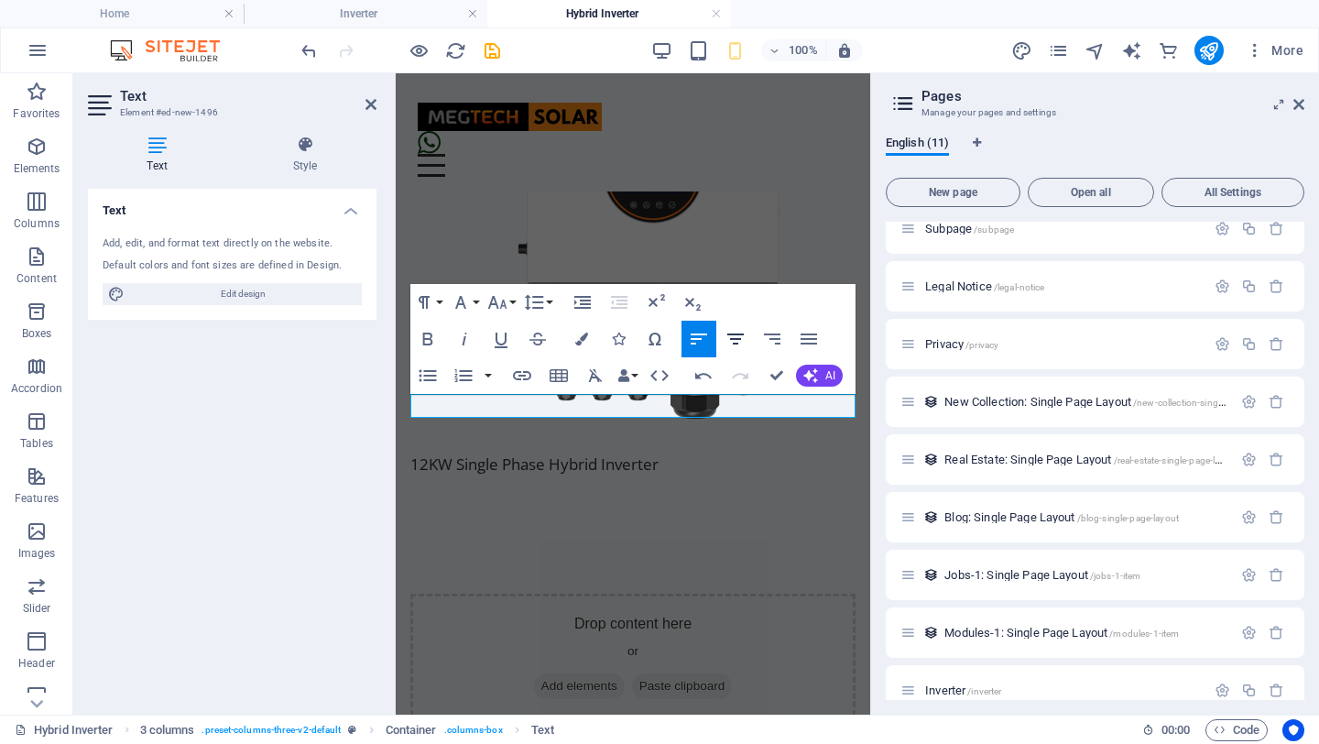
click at [745, 341] on icon "button" at bounding box center [736, 339] width 22 height 22
click at [374, 96] on h2 "Text" at bounding box center [248, 96] width 256 height 16
click at [370, 98] on icon at bounding box center [371, 104] width 11 height 15
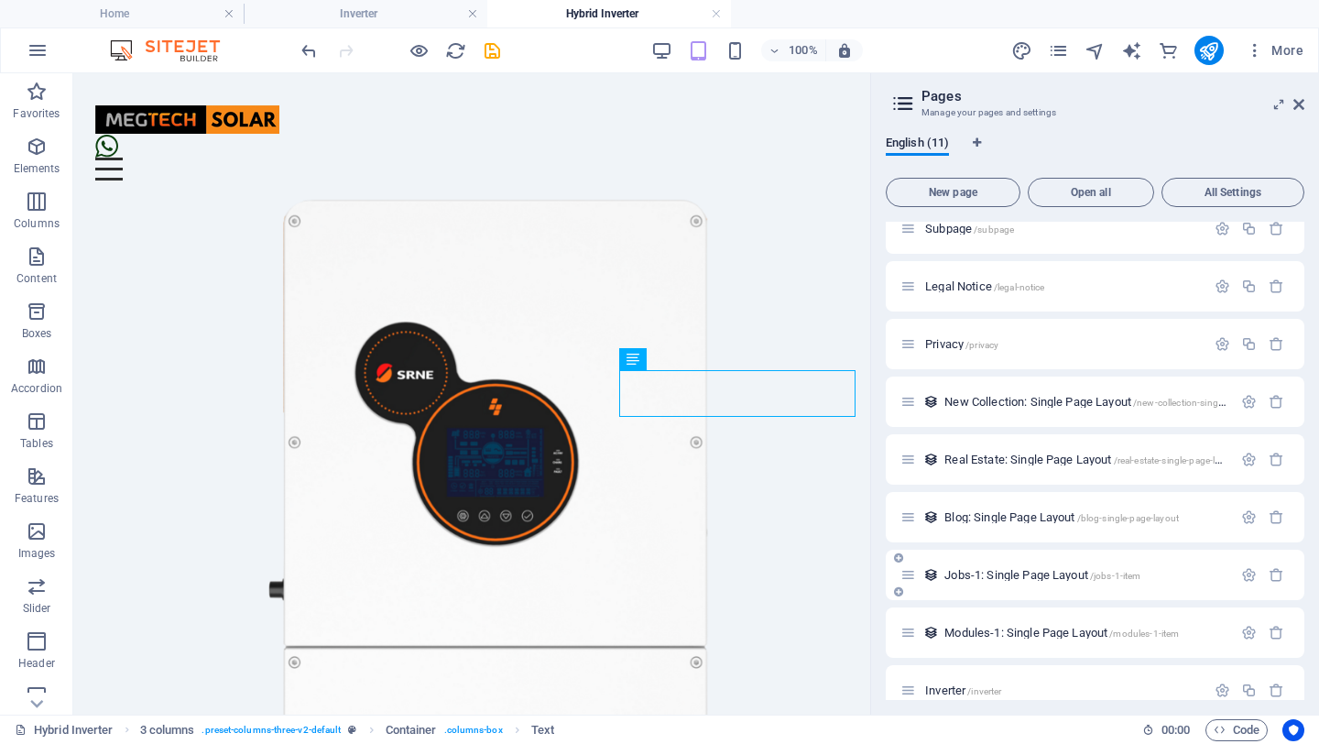
scroll to position [157, 0]
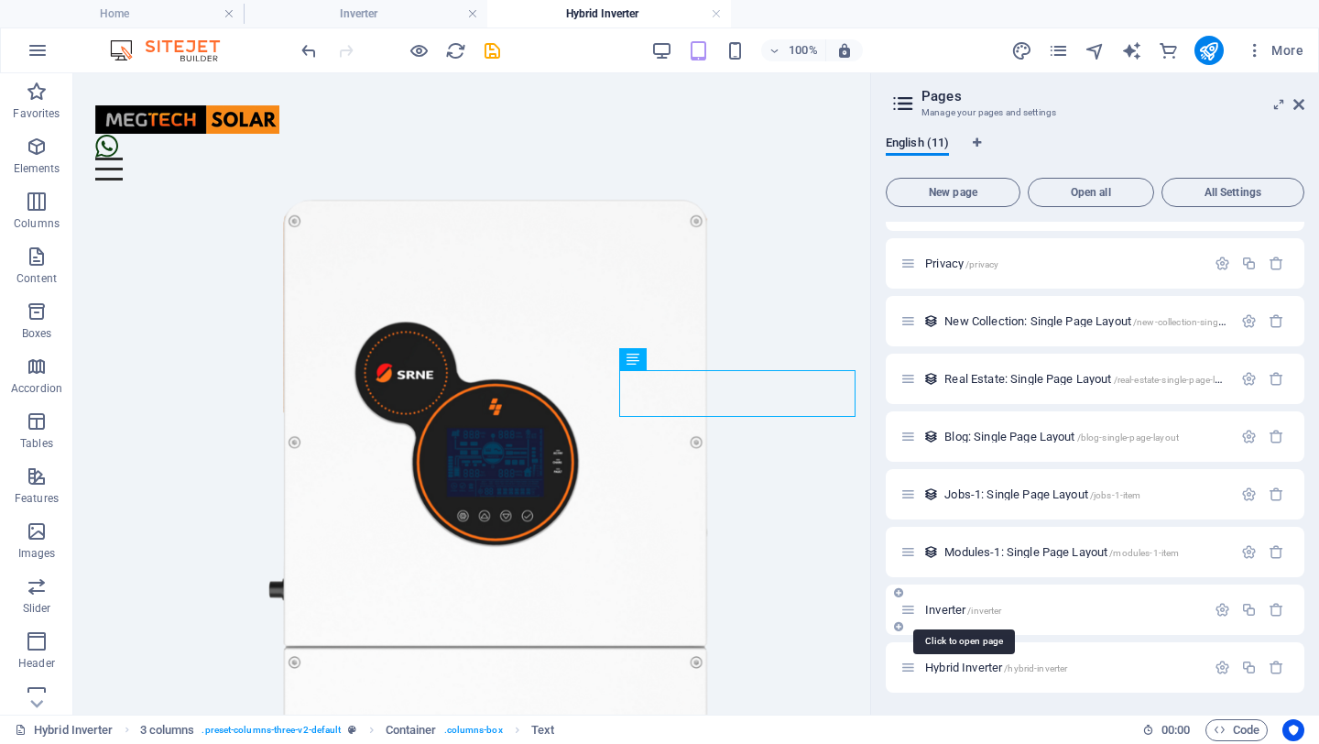
click at [954, 601] on span "Inverter /inverter" at bounding box center [963, 610] width 76 height 14
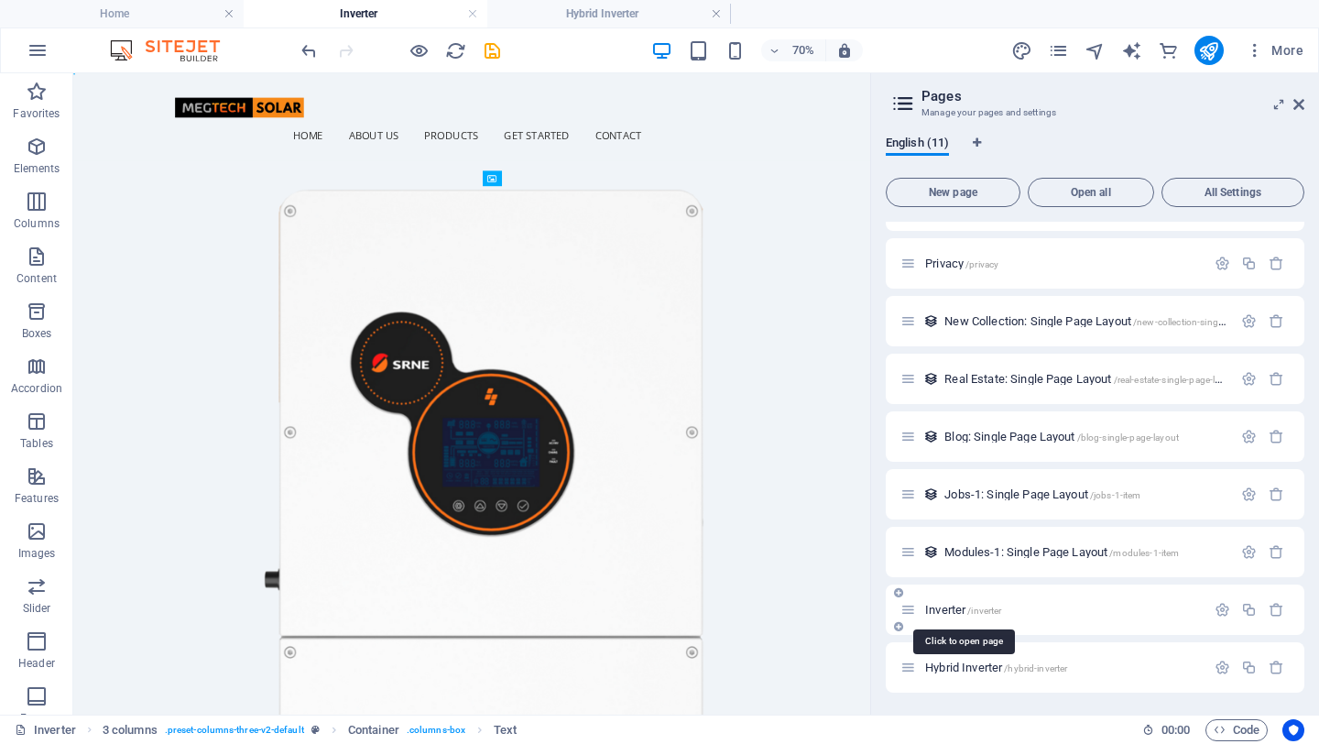
scroll to position [0, 0]
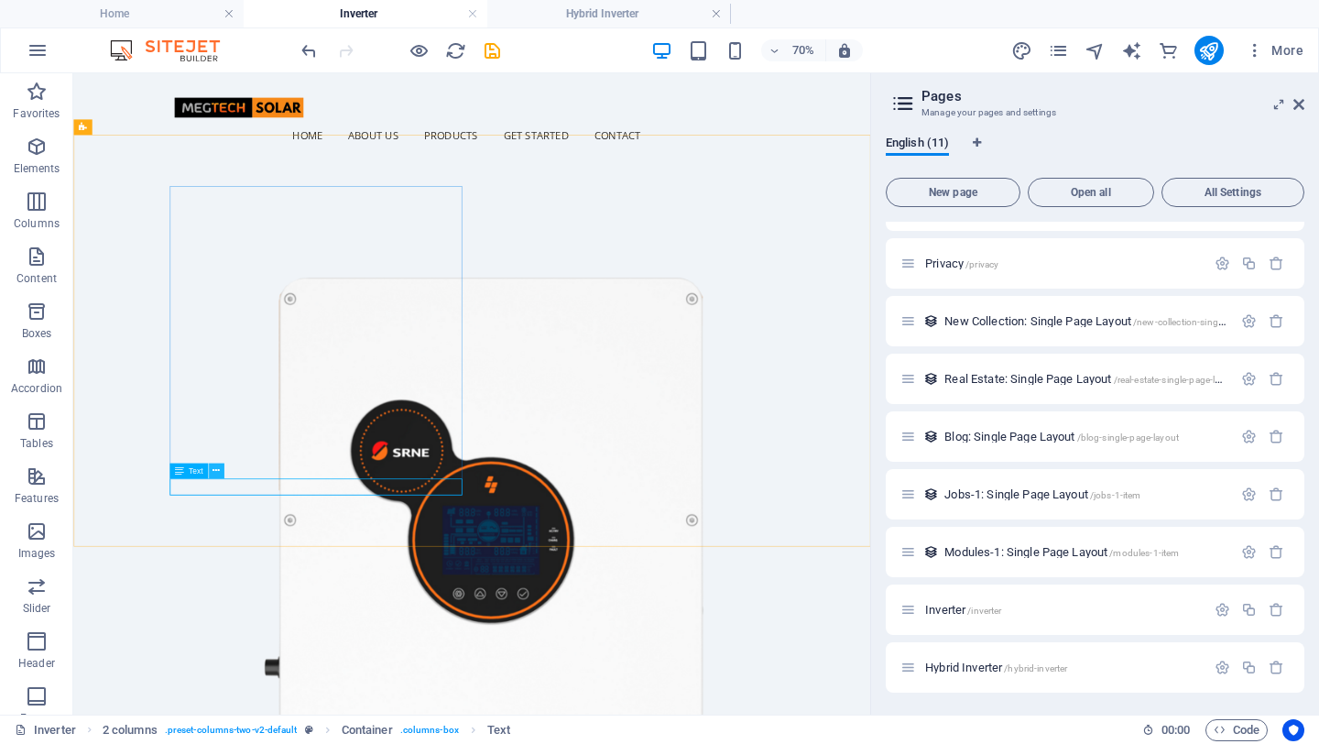
click at [218, 471] on icon at bounding box center [216, 471] width 7 height 14
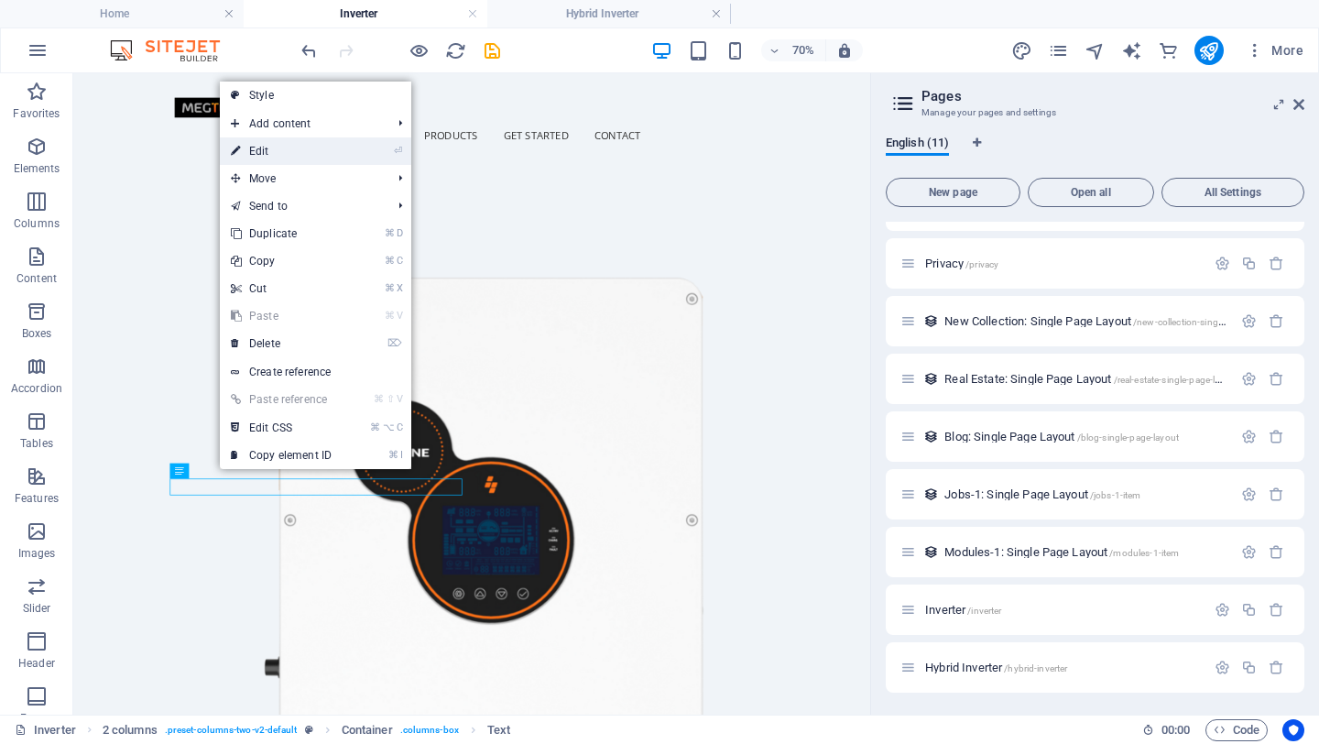
click at [299, 158] on link "⏎ Edit" at bounding box center [281, 150] width 123 height 27
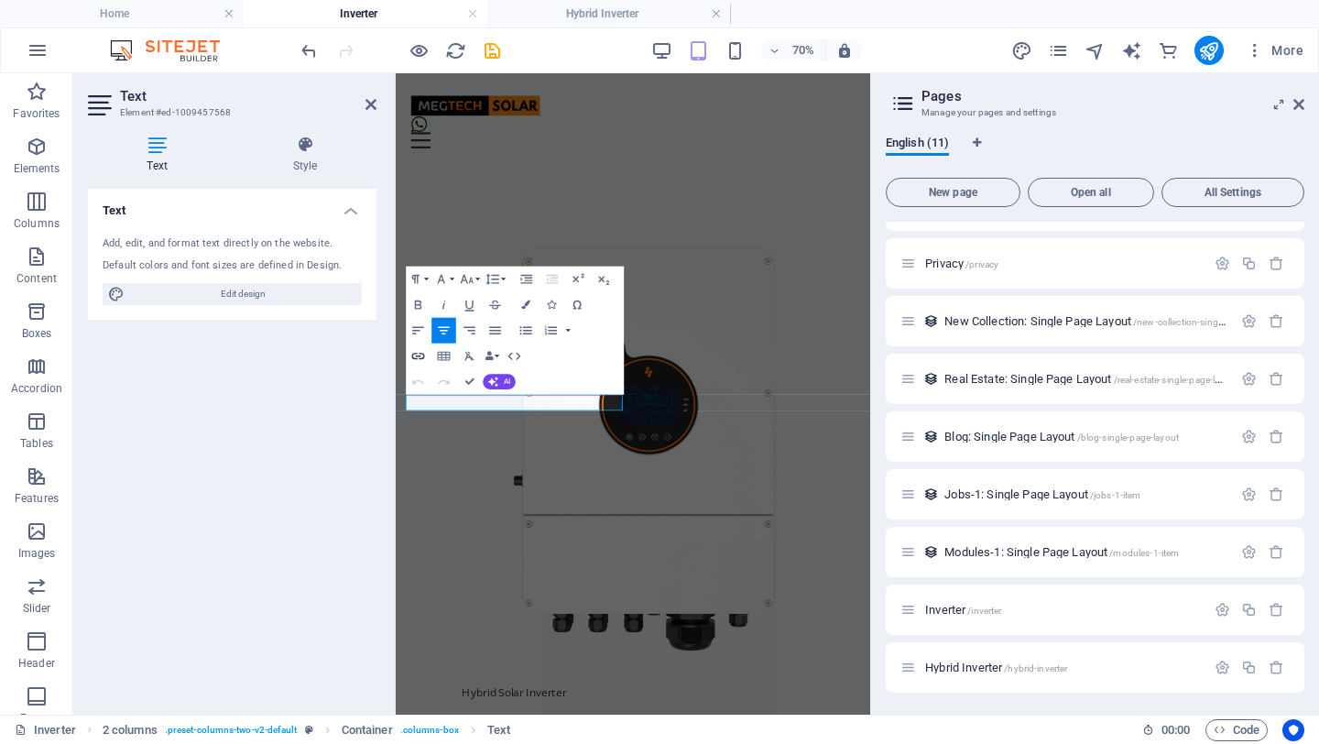
click at [418, 357] on icon "button" at bounding box center [418, 356] width 16 height 16
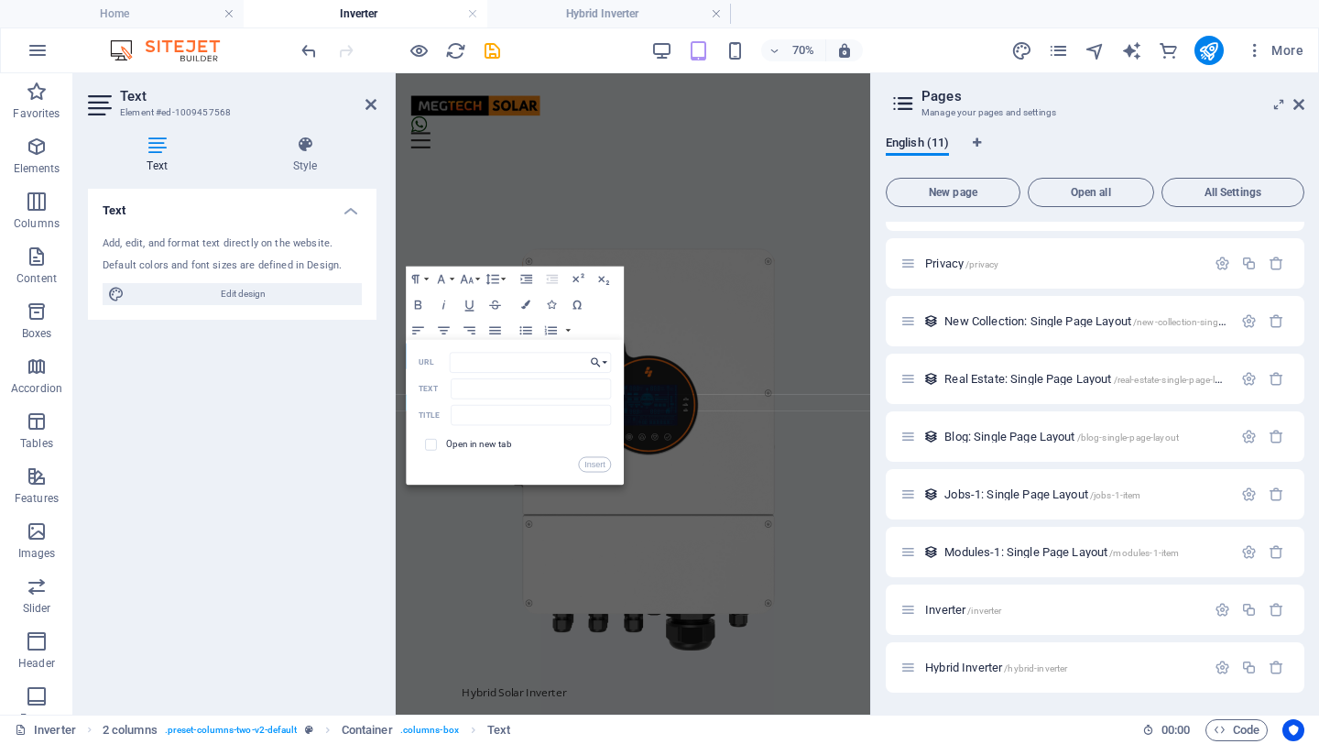
click at [606, 366] on button "Choose Link" at bounding box center [599, 362] width 25 height 20
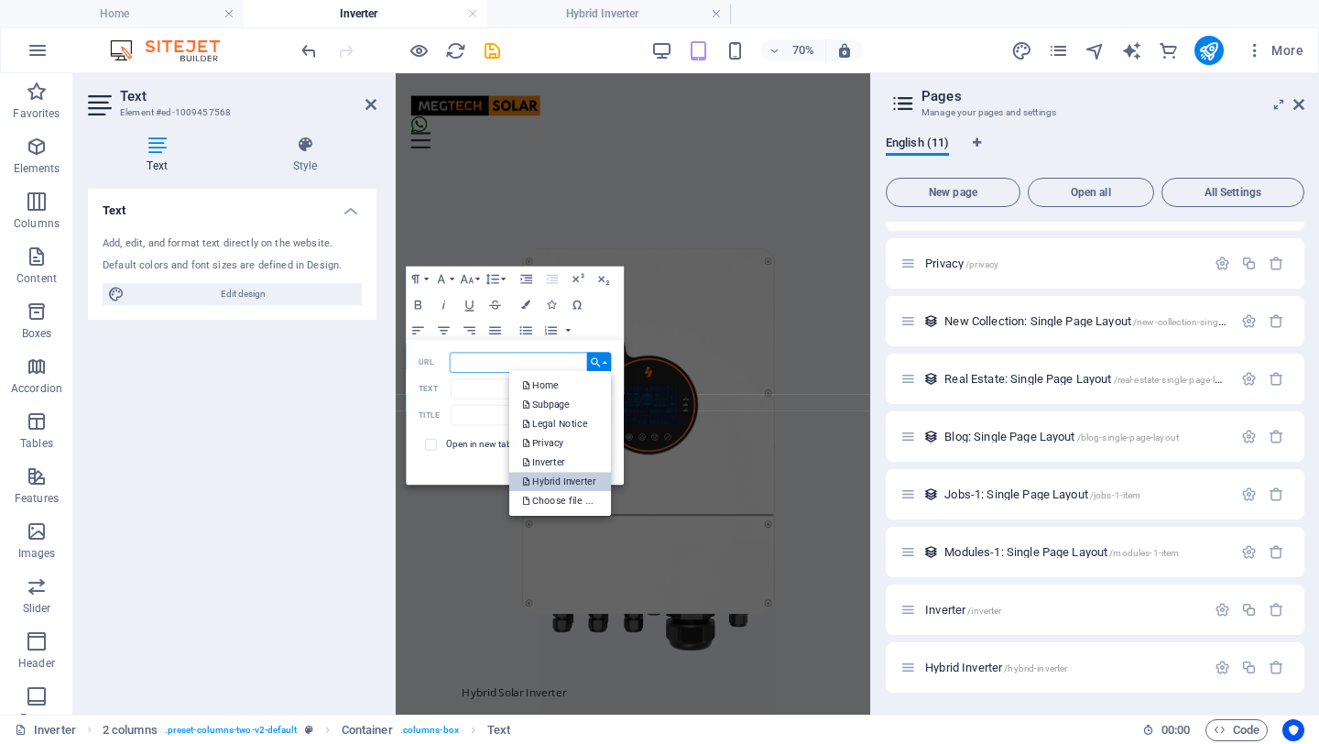
click at [581, 481] on p "Hybrid Inverter" at bounding box center [560, 481] width 76 height 19
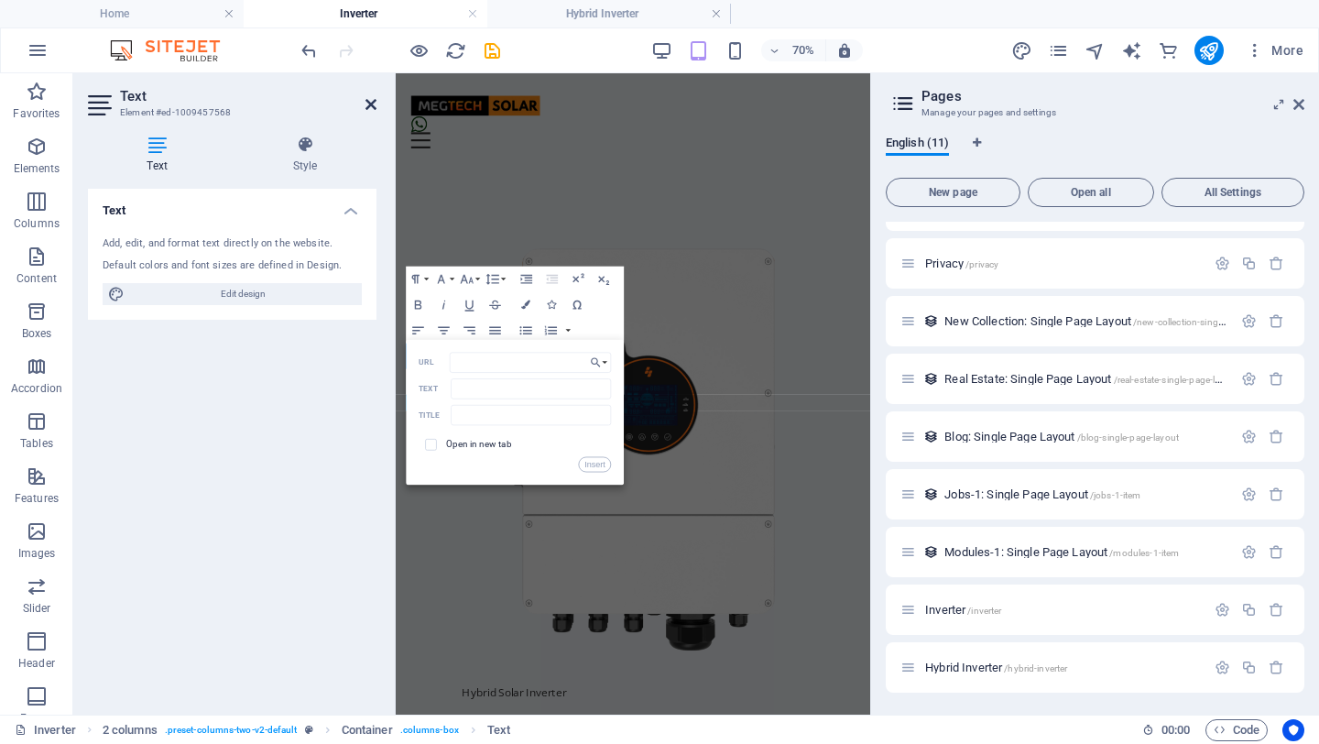
click at [371, 101] on icon at bounding box center [371, 104] width 11 height 15
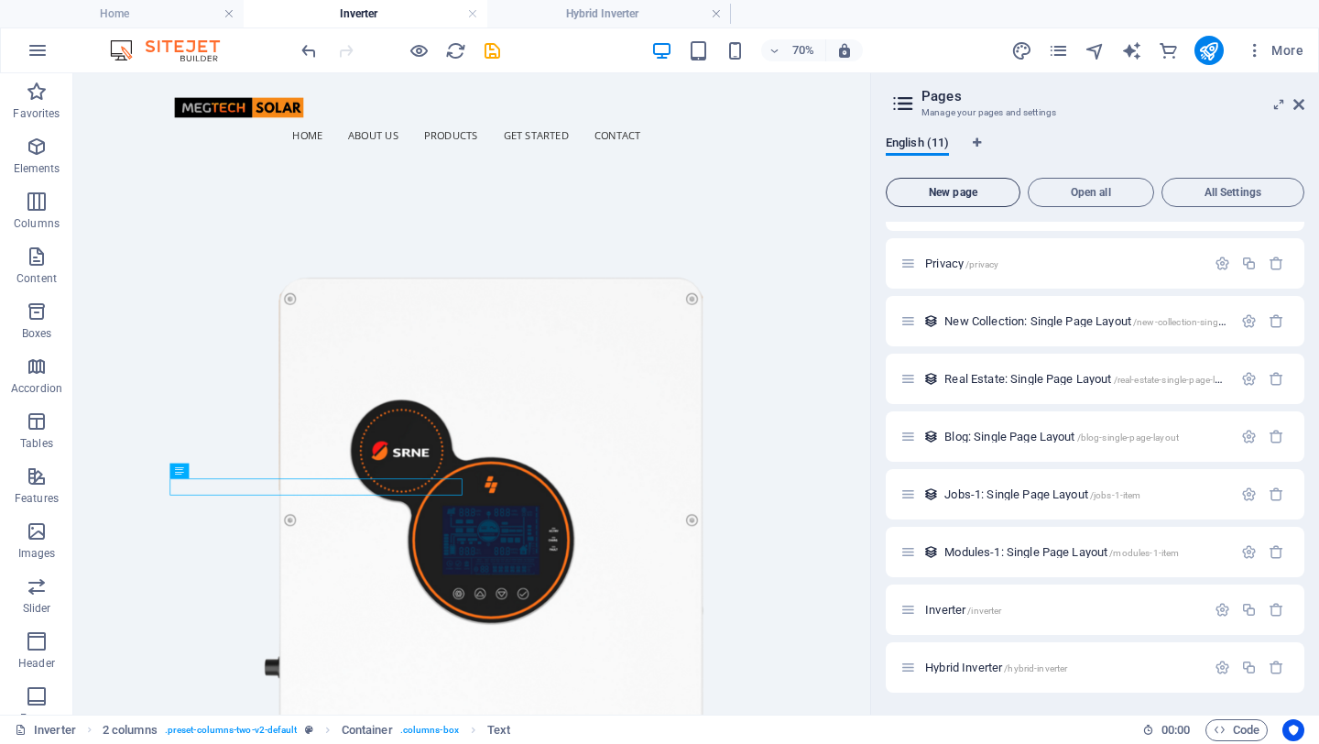
click at [959, 189] on span "New page" at bounding box center [953, 192] width 118 height 11
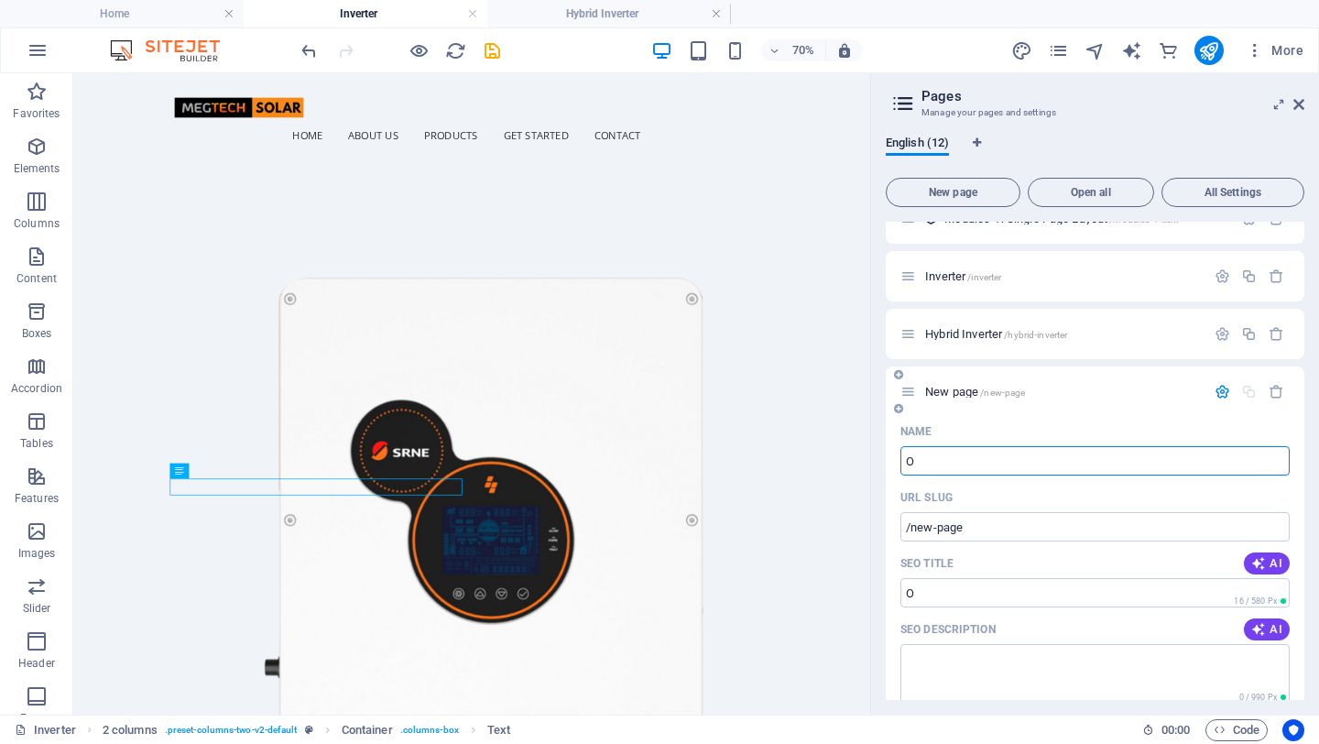
type input "Of"
type input "/o"
type input "Off"
type input "/off"
type input "Off-Grid"
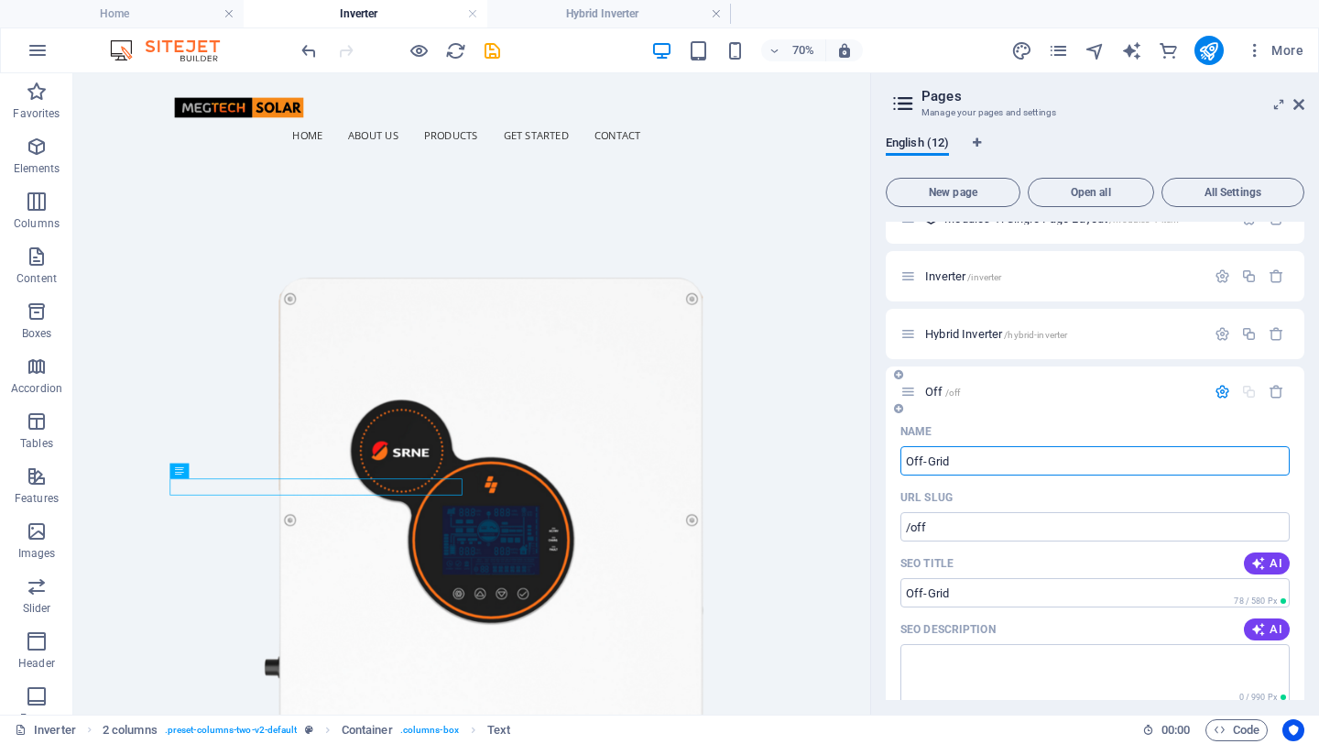
type input "/off-grid"
type input "Off-Grid Inverter"
type input "/off-grid-inverter"
type input "Off-Grid Inverter"
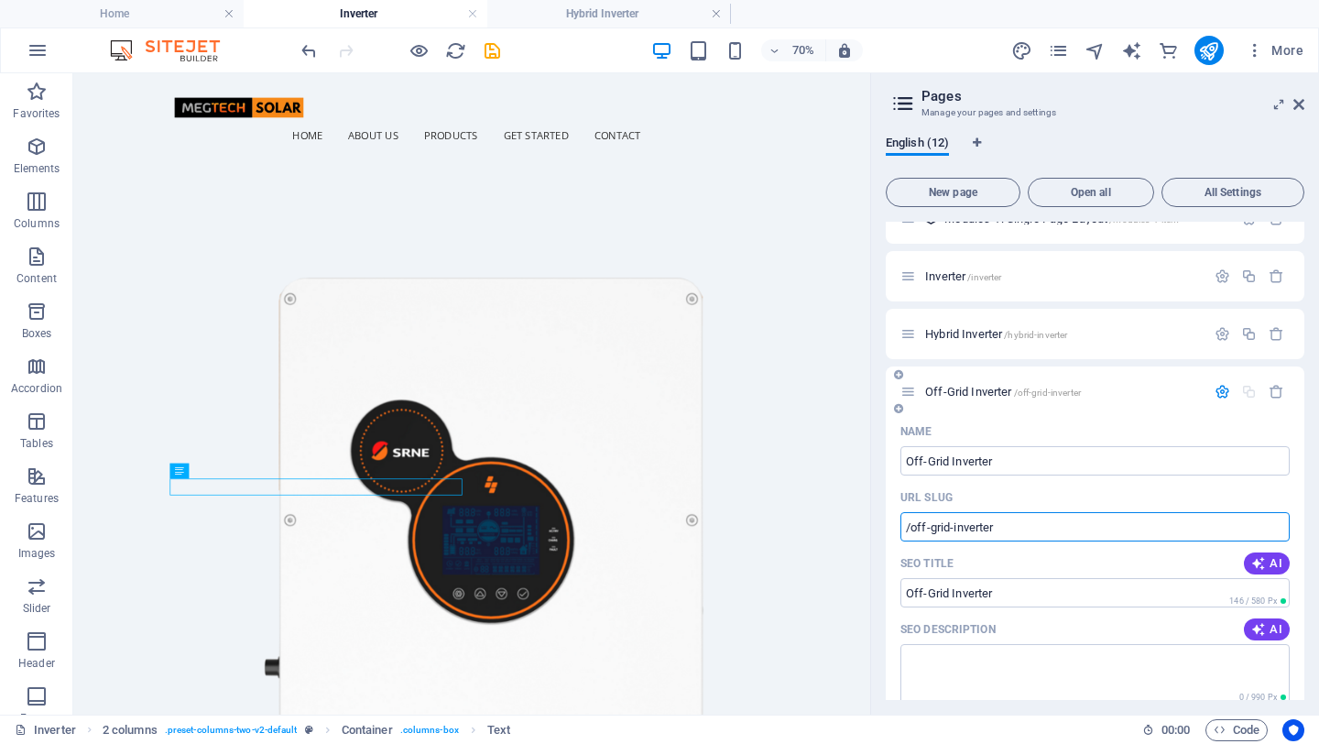
click at [1076, 532] on input "/off-grid-inverter" at bounding box center [1094, 526] width 389 height 29
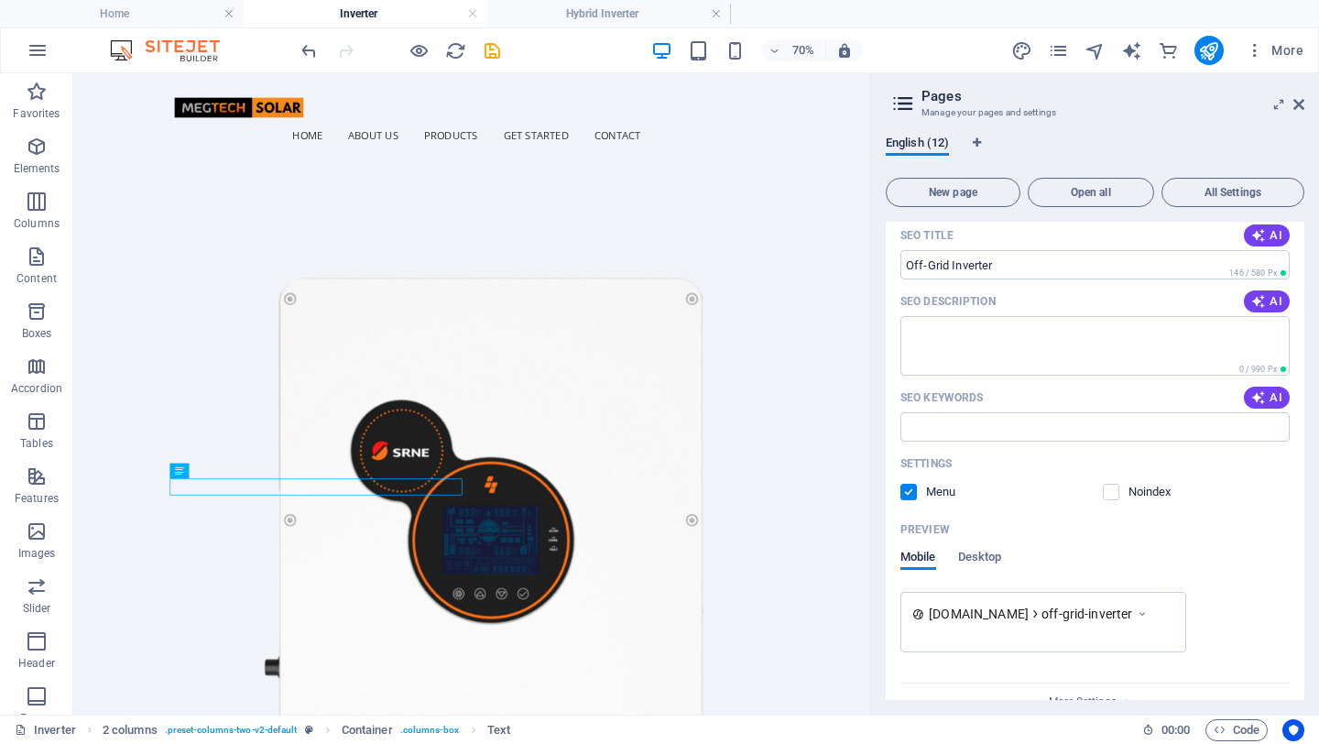
scroll to position [853, 0]
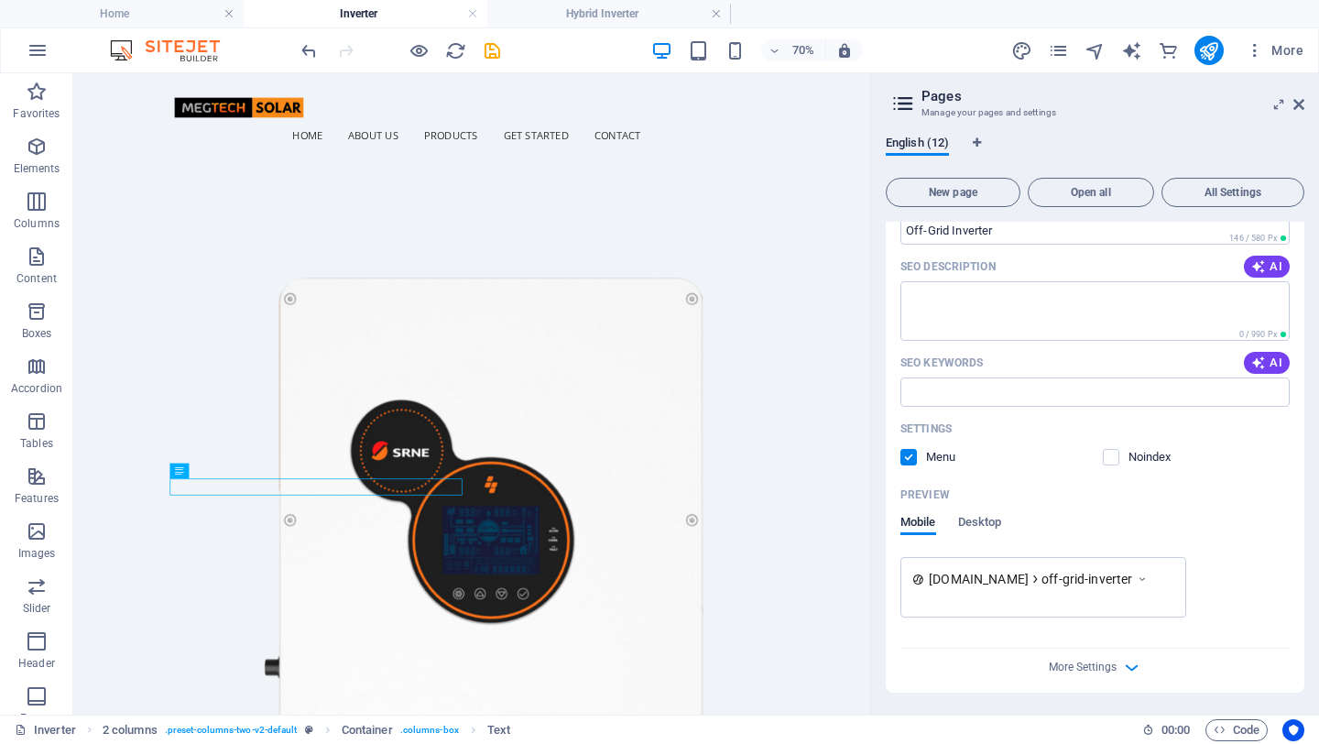
click at [1027, 499] on div "Preview" at bounding box center [1094, 494] width 389 height 29
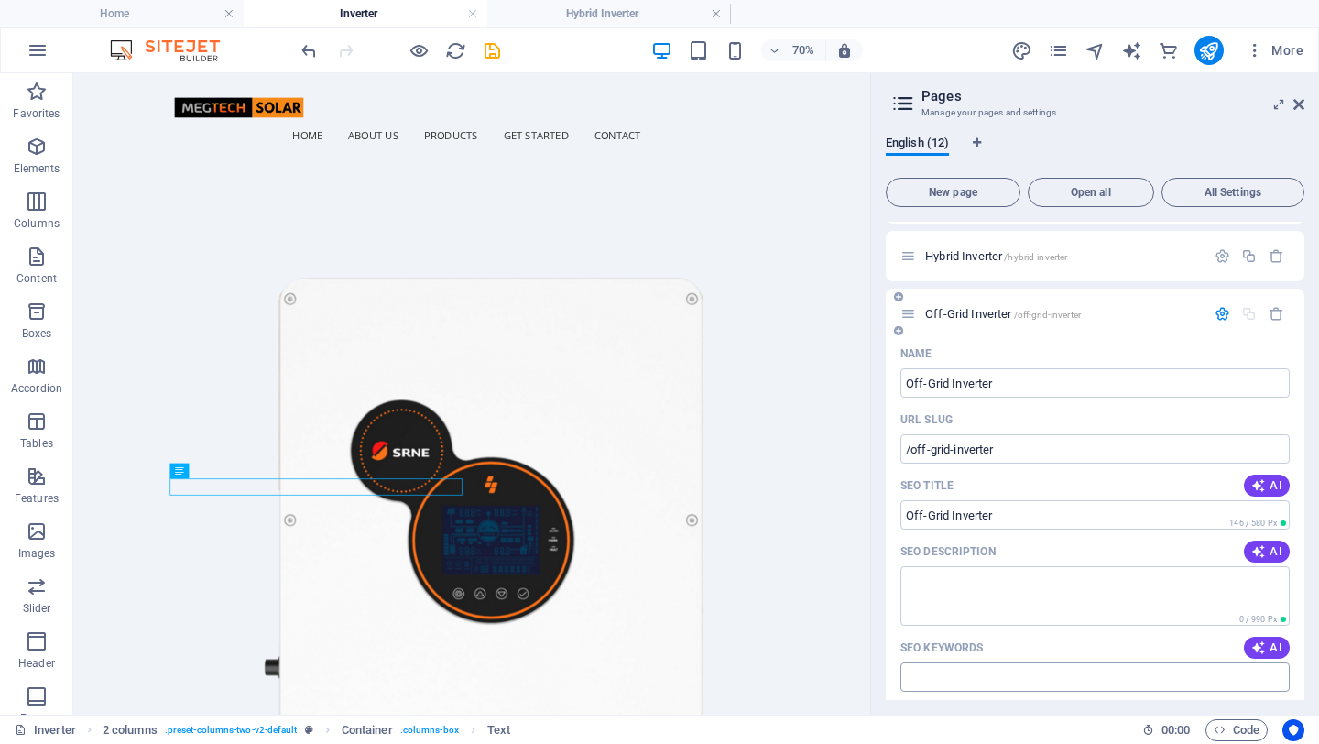
scroll to position [0, 0]
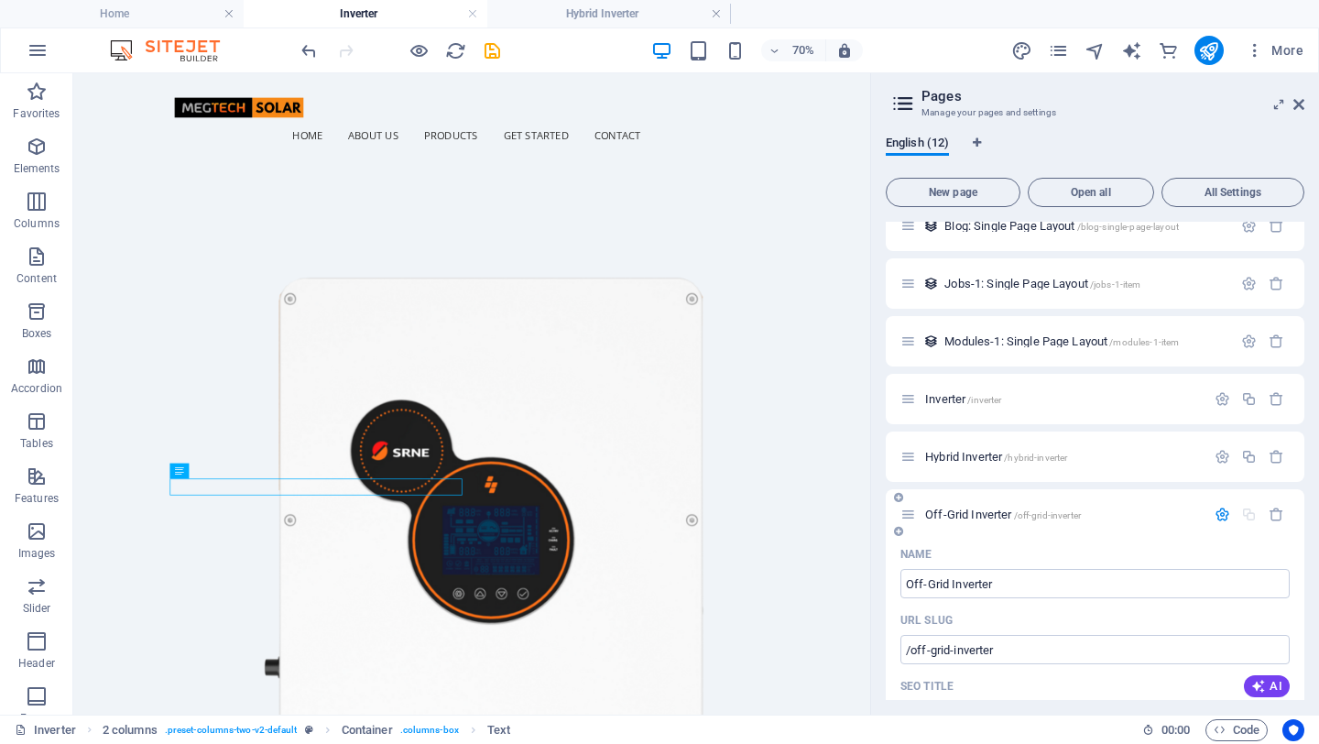
click at [911, 522] on icon at bounding box center [908, 515] width 16 height 16
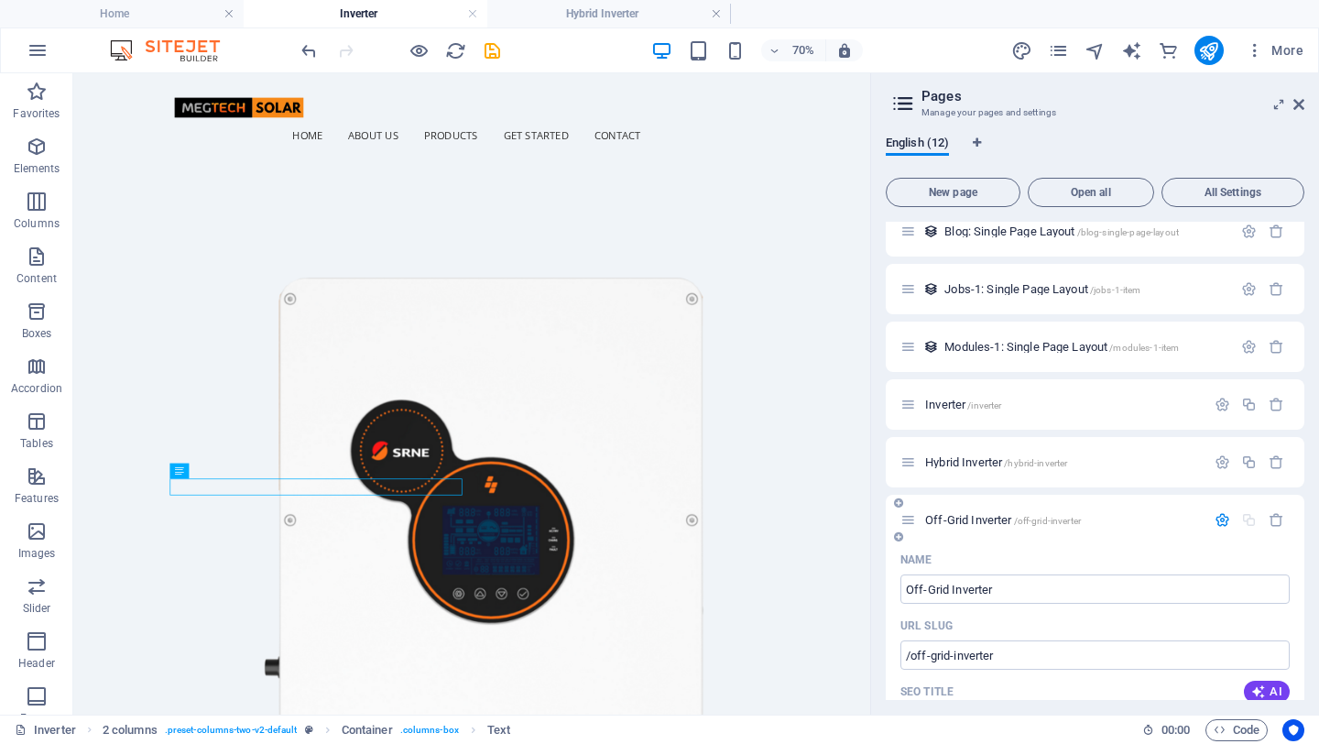
click at [972, 529] on div "Off-Grid Inverter /off-grid-inverter" at bounding box center [1052, 519] width 305 height 21
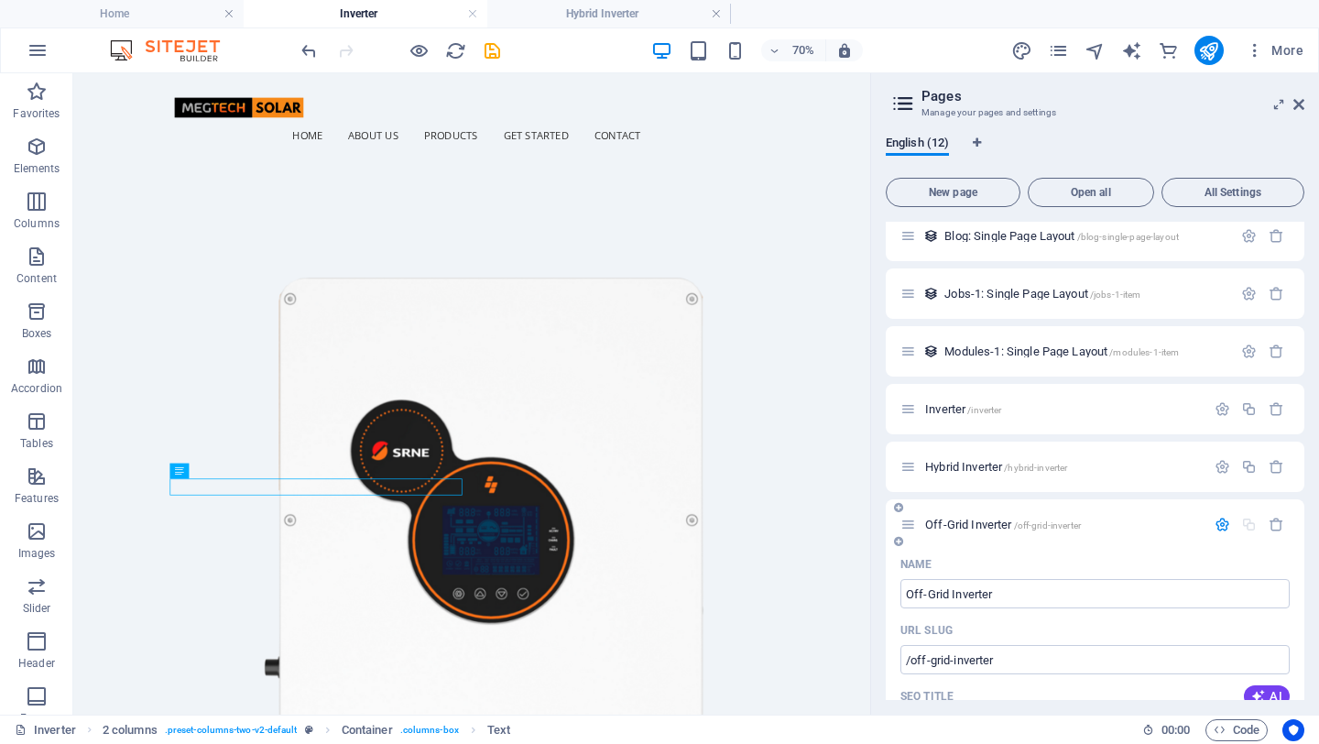
click at [977, 521] on span "Off-Grid Inverter /off-grid-inverter" at bounding box center [1003, 525] width 156 height 14
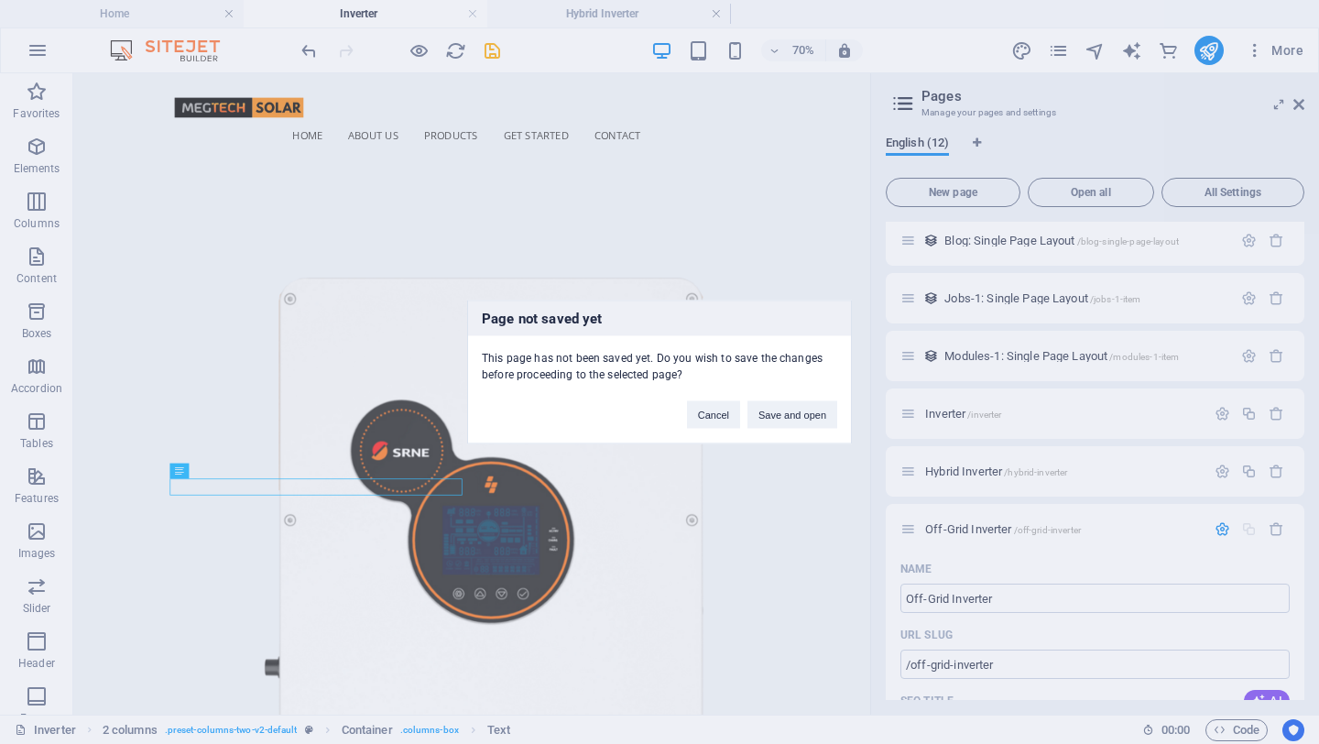
scroll to position [355, 0]
click at [797, 412] on button "Save and open" at bounding box center [793, 414] width 90 height 27
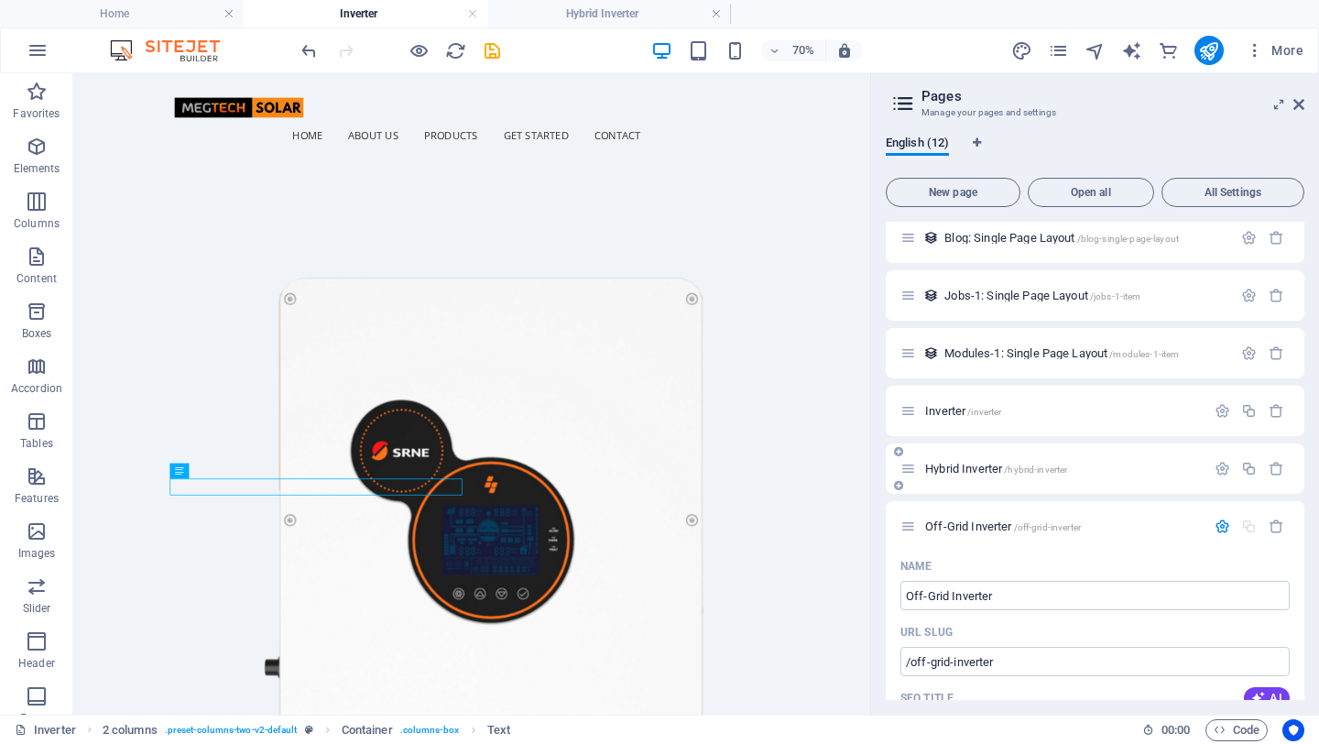
click at [973, 468] on span "Hybrid Inverter /hybrid-inverter" at bounding box center [996, 469] width 142 height 14
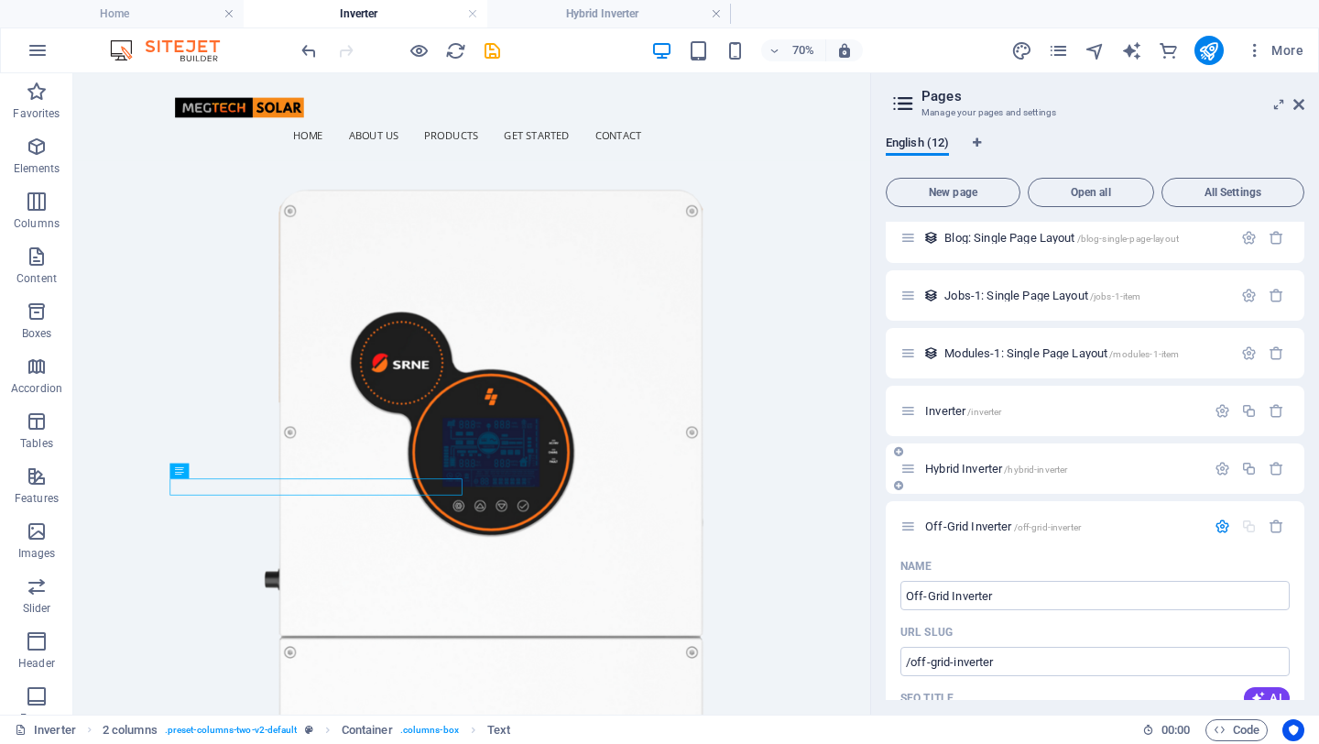
scroll to position [88, 0]
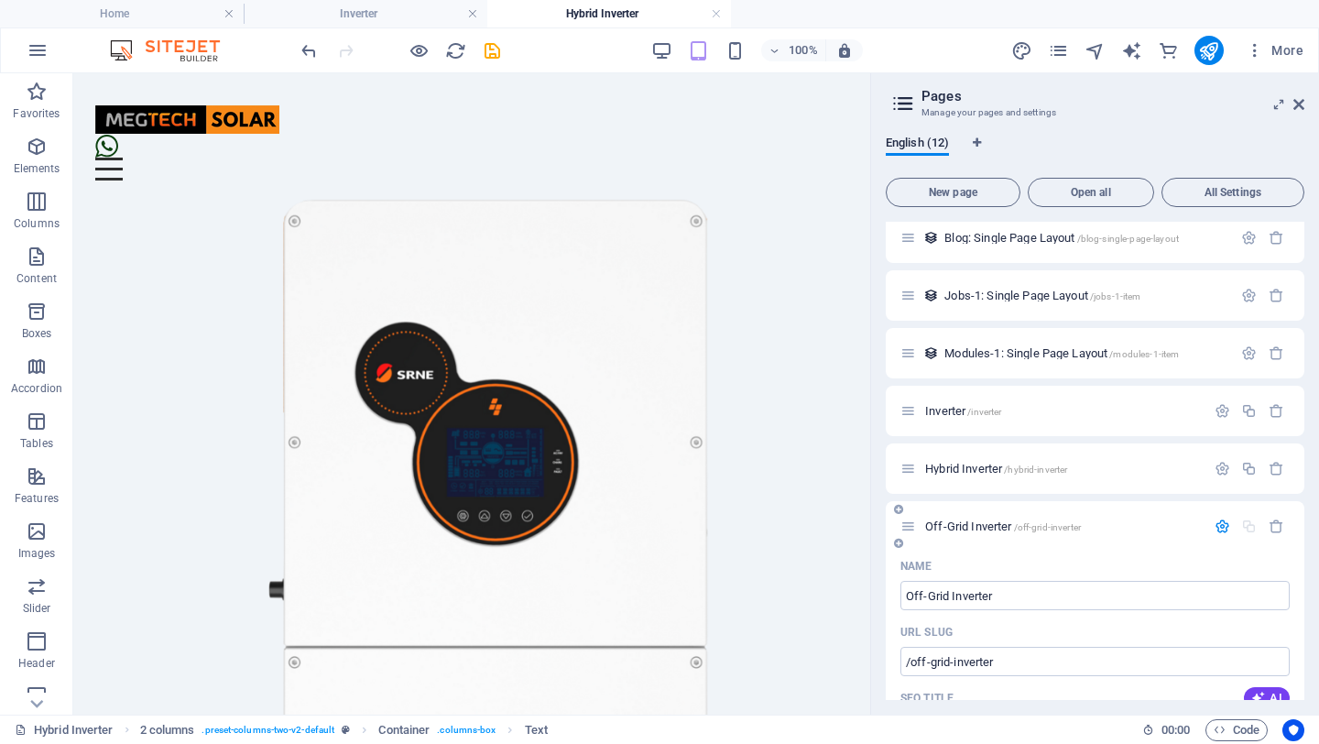
click at [955, 522] on span "Off-Grid Inverter /off-grid-inverter" at bounding box center [1003, 526] width 156 height 14
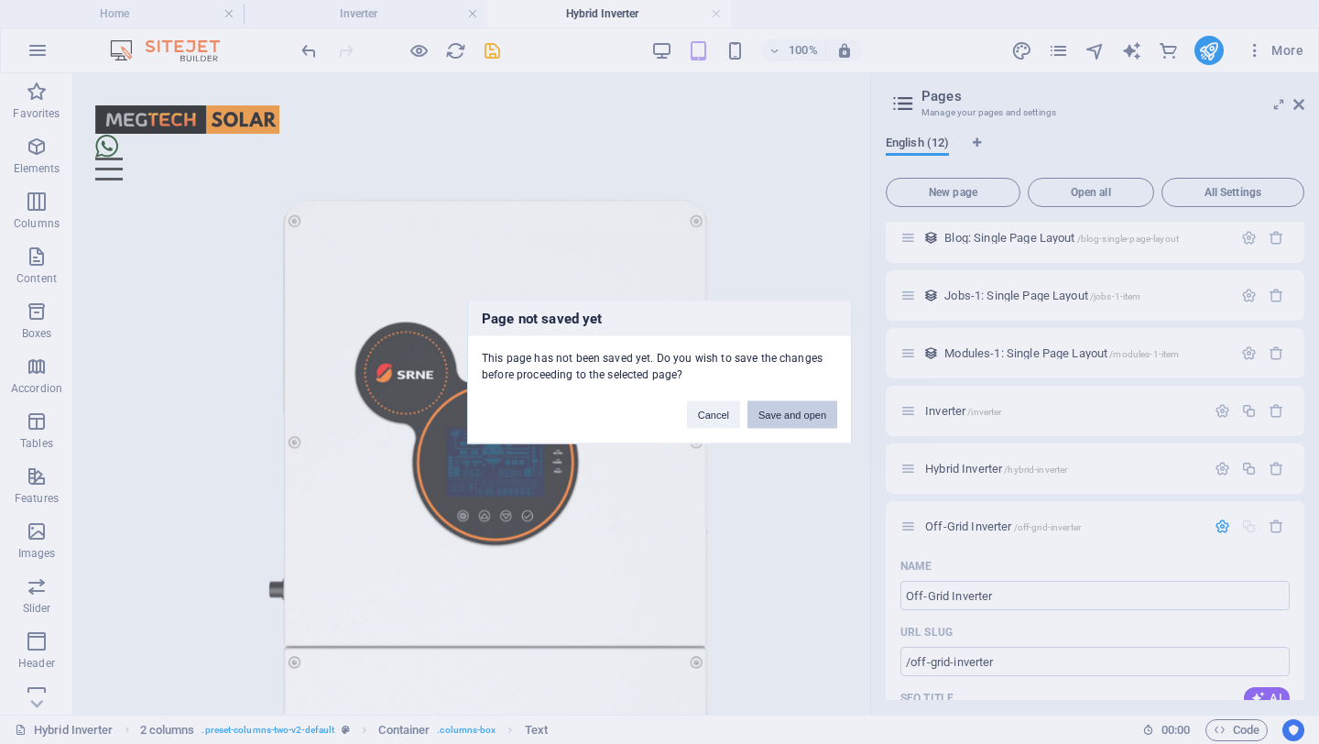
click at [799, 417] on button "Save and open" at bounding box center [793, 414] width 90 height 27
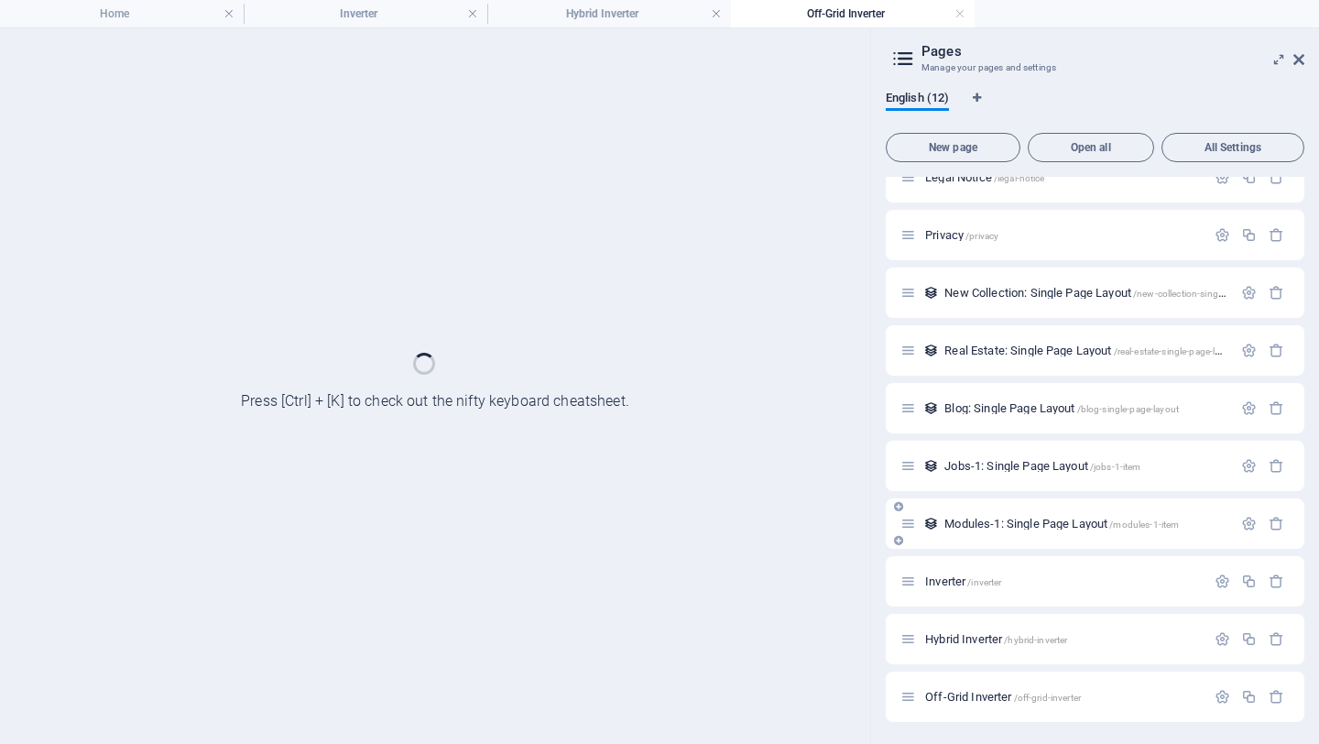
scroll to position [140, 0]
click at [957, 601] on span "Off-Grid Inverter /off-grid-inverter" at bounding box center [1003, 697] width 156 height 14
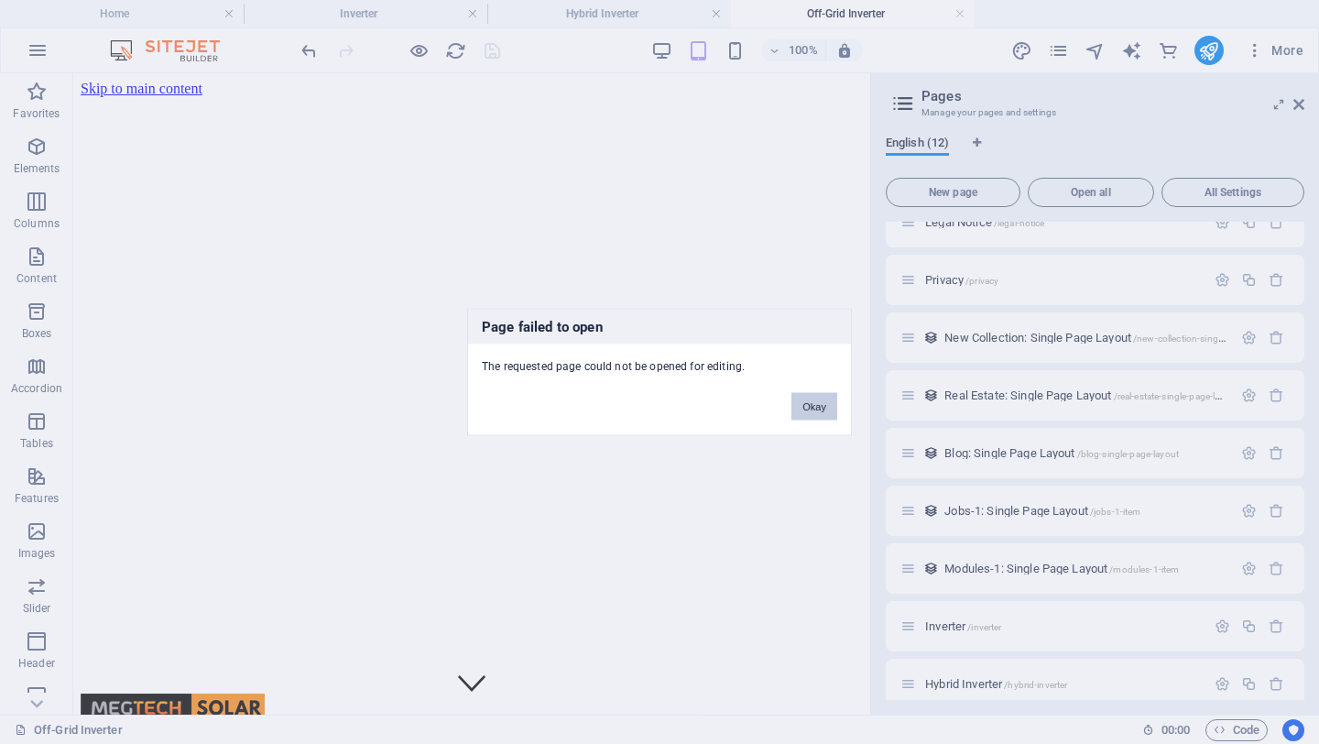
scroll to position [0, 0]
click at [823, 408] on button "Okay" at bounding box center [814, 406] width 46 height 27
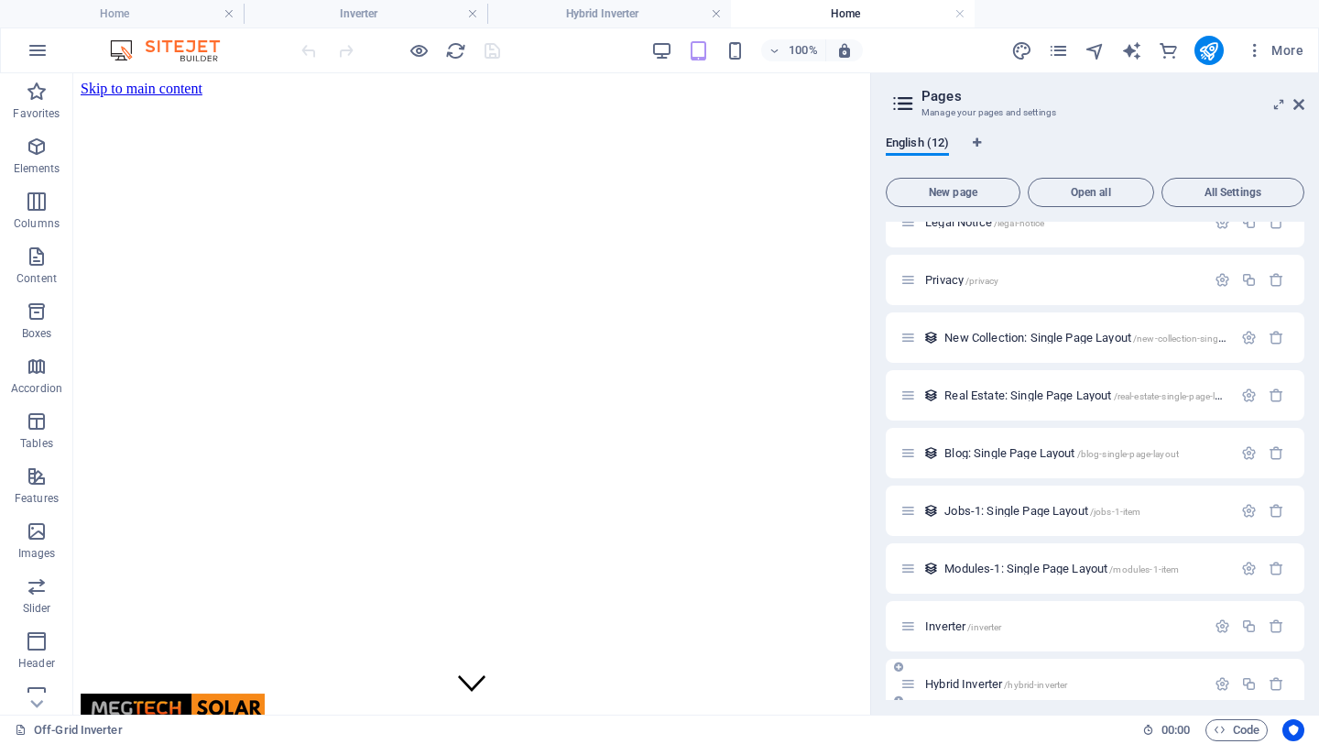
scroll to position [214, 0]
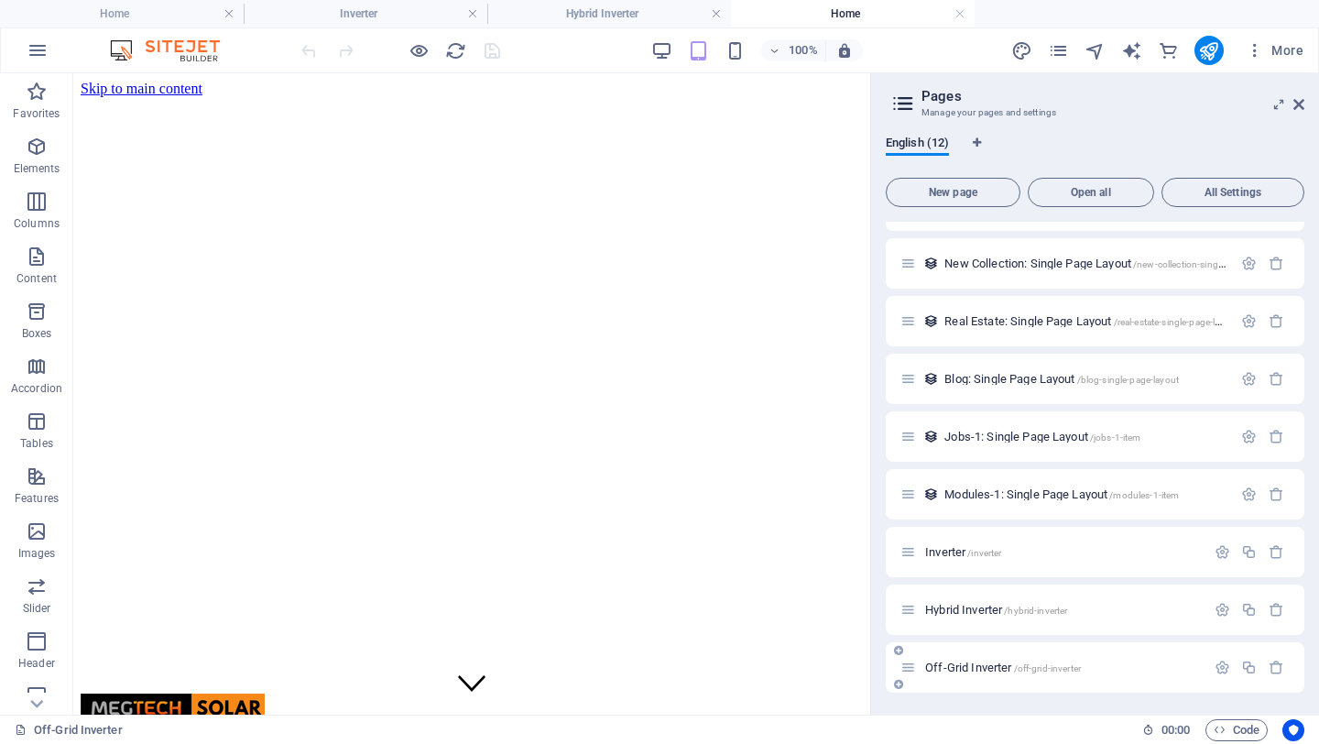
click at [950, 601] on span "Off-Grid Inverter /off-grid-inverter" at bounding box center [1003, 667] width 156 height 14
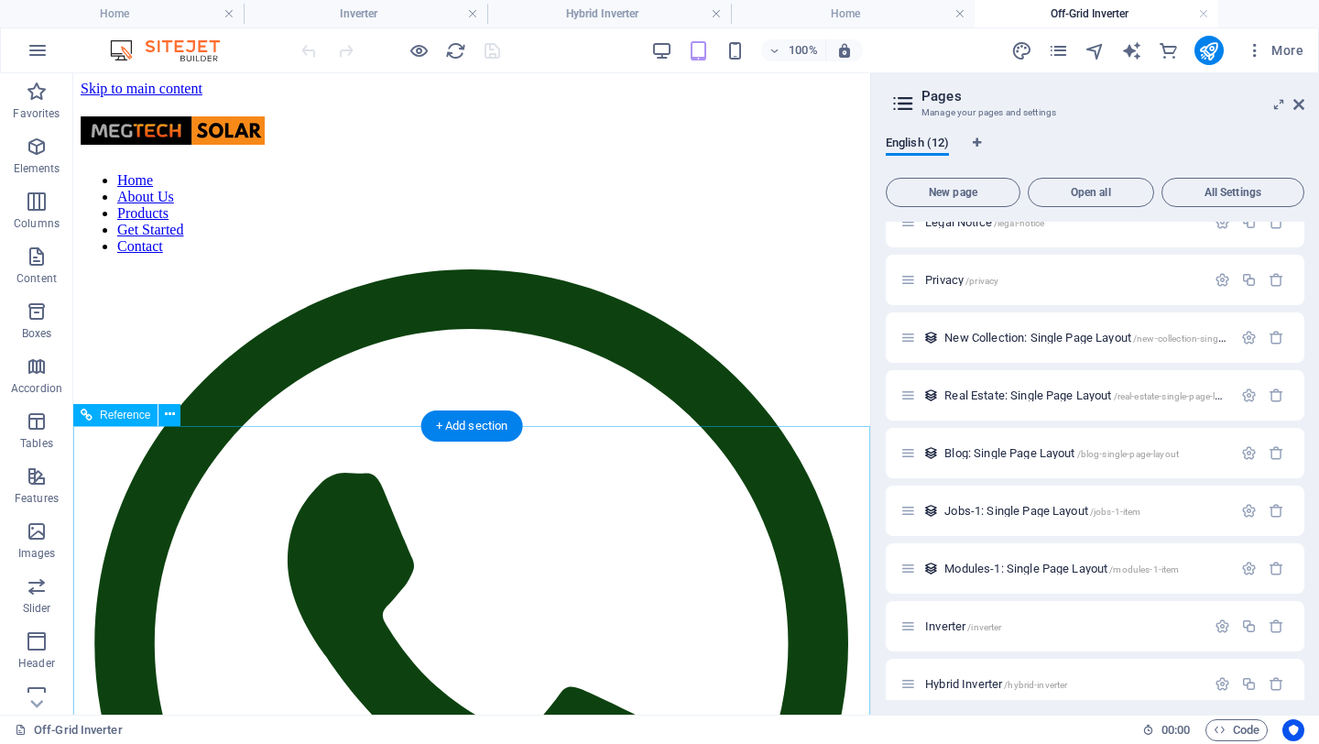
scroll to position [0, 0]
click at [37, 147] on icon "button" at bounding box center [37, 147] width 22 height 22
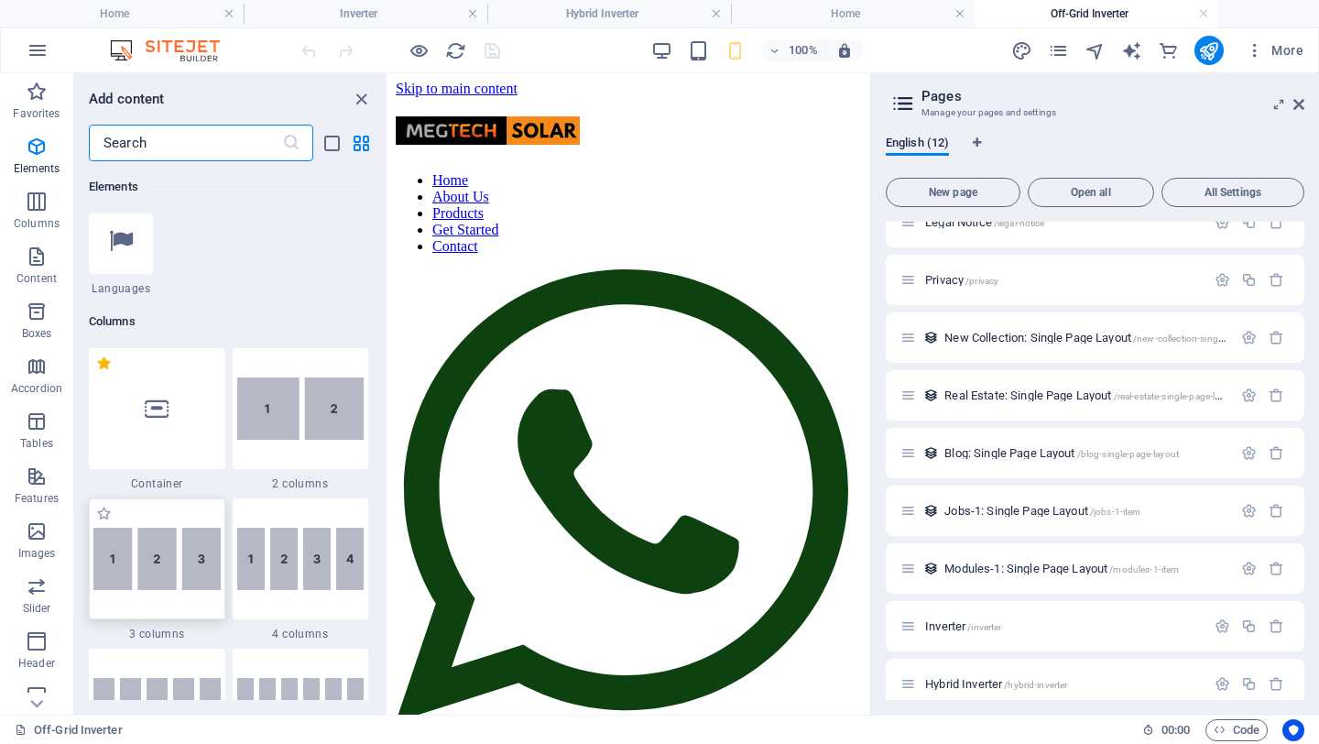
scroll to position [781, 0]
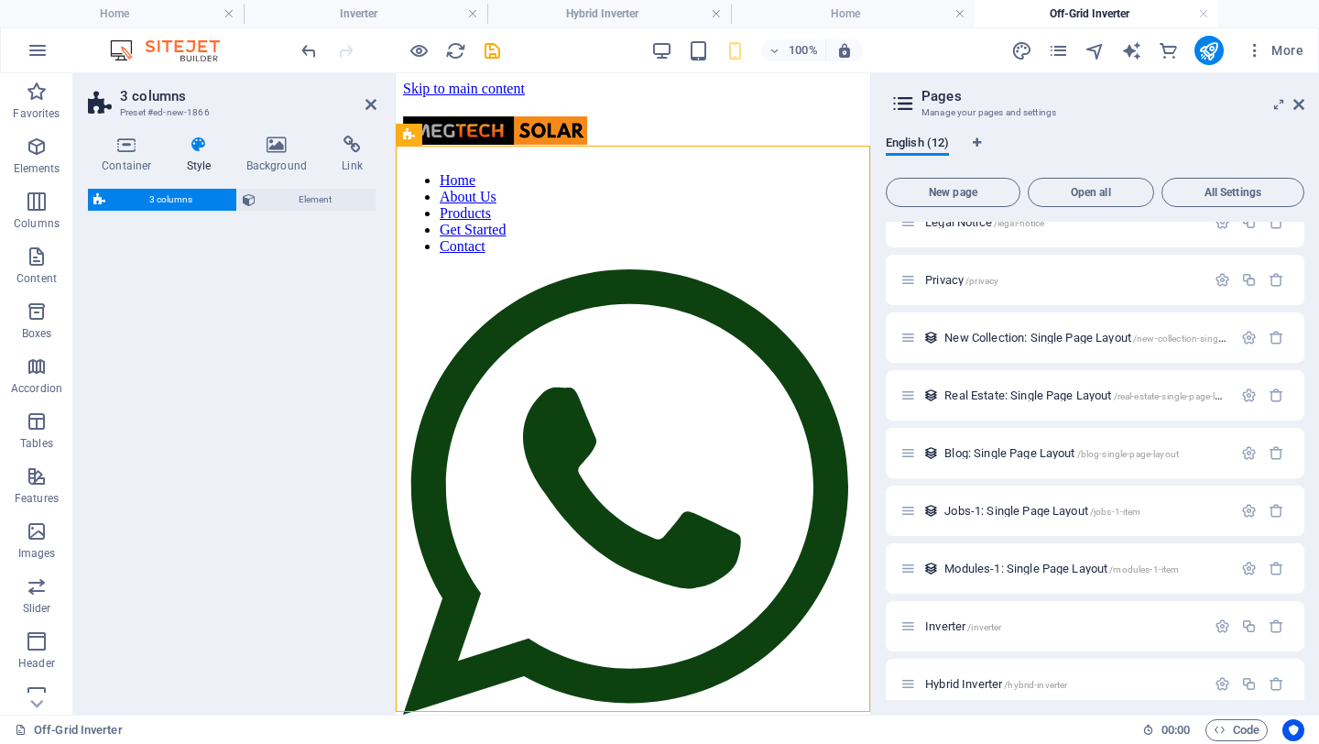
select select "rem"
select select "preset-columns-three-v2-default"
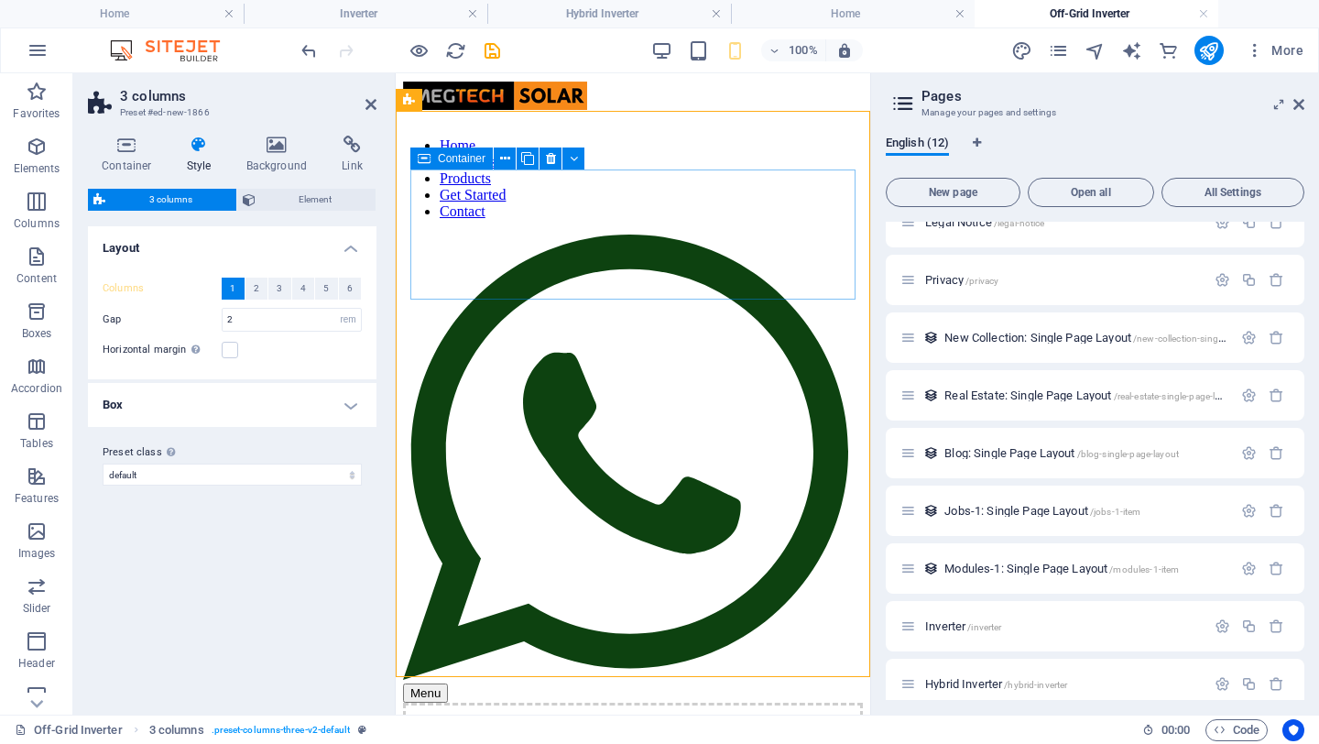
scroll to position [38, 0]
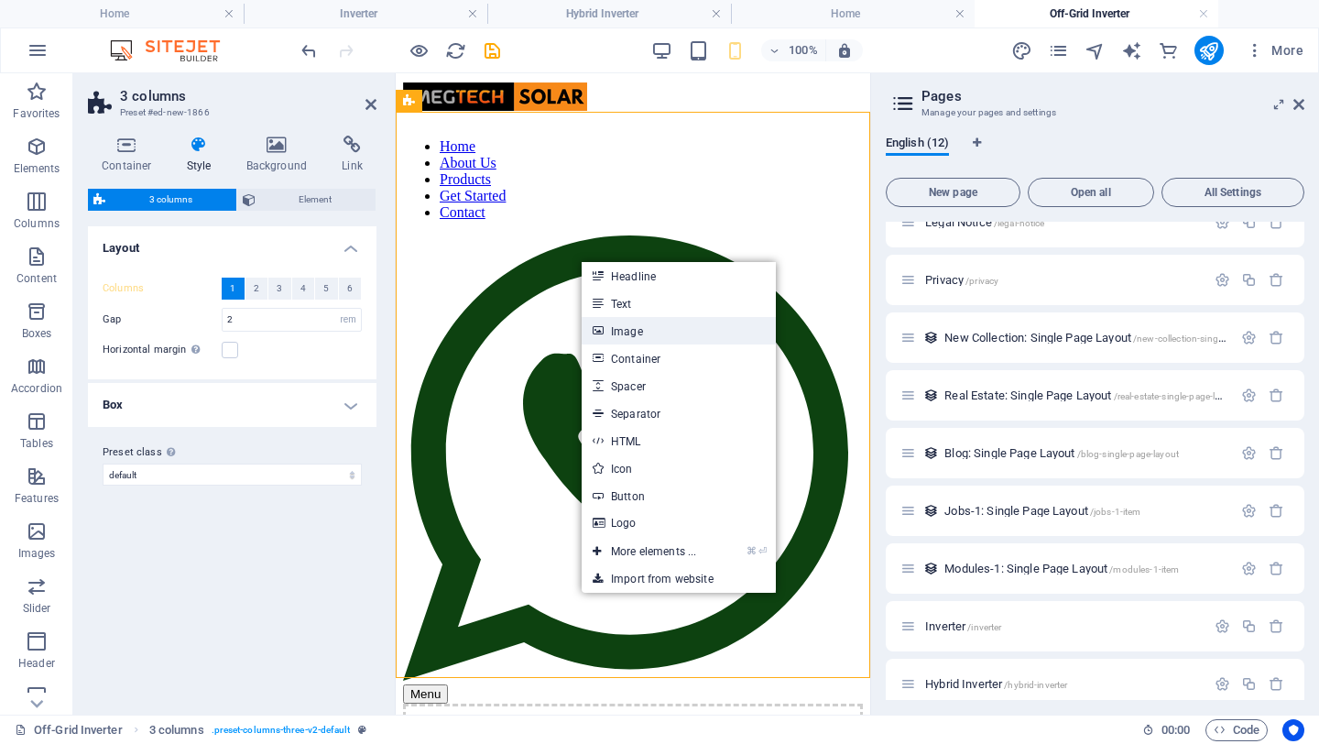
click at [636, 328] on link "Image" at bounding box center [679, 330] width 194 height 27
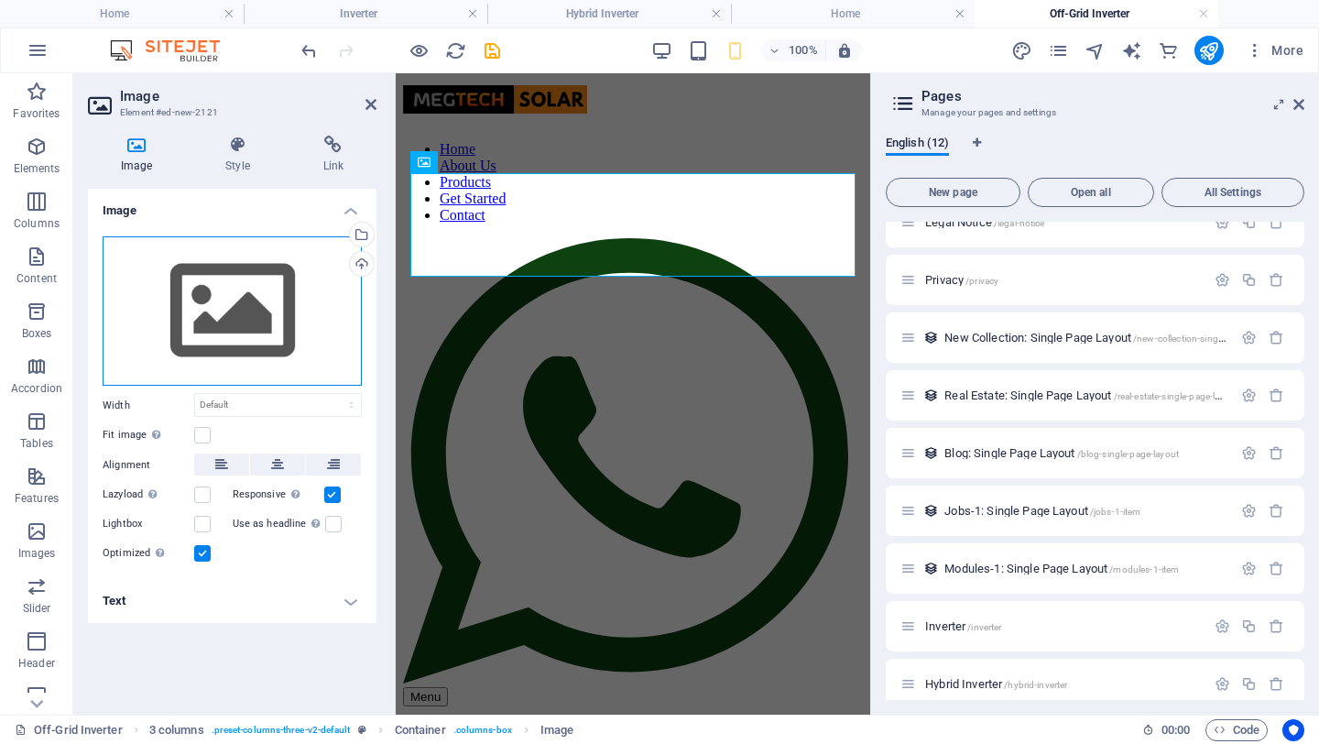
click at [265, 305] on div "Drag files here, click to choose files or select files from Files or our free s…" at bounding box center [232, 311] width 259 height 150
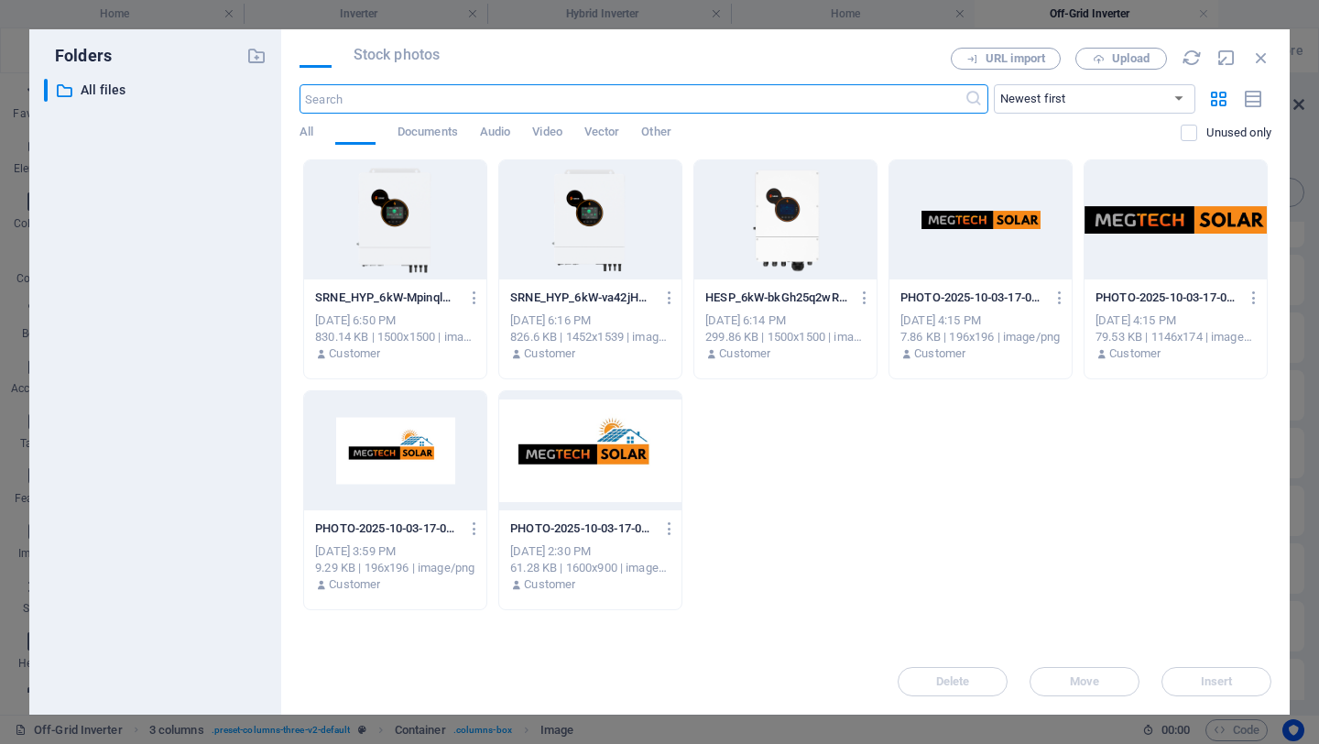
scroll to position [45, 0]
click at [371, 229] on div at bounding box center [395, 219] width 182 height 119
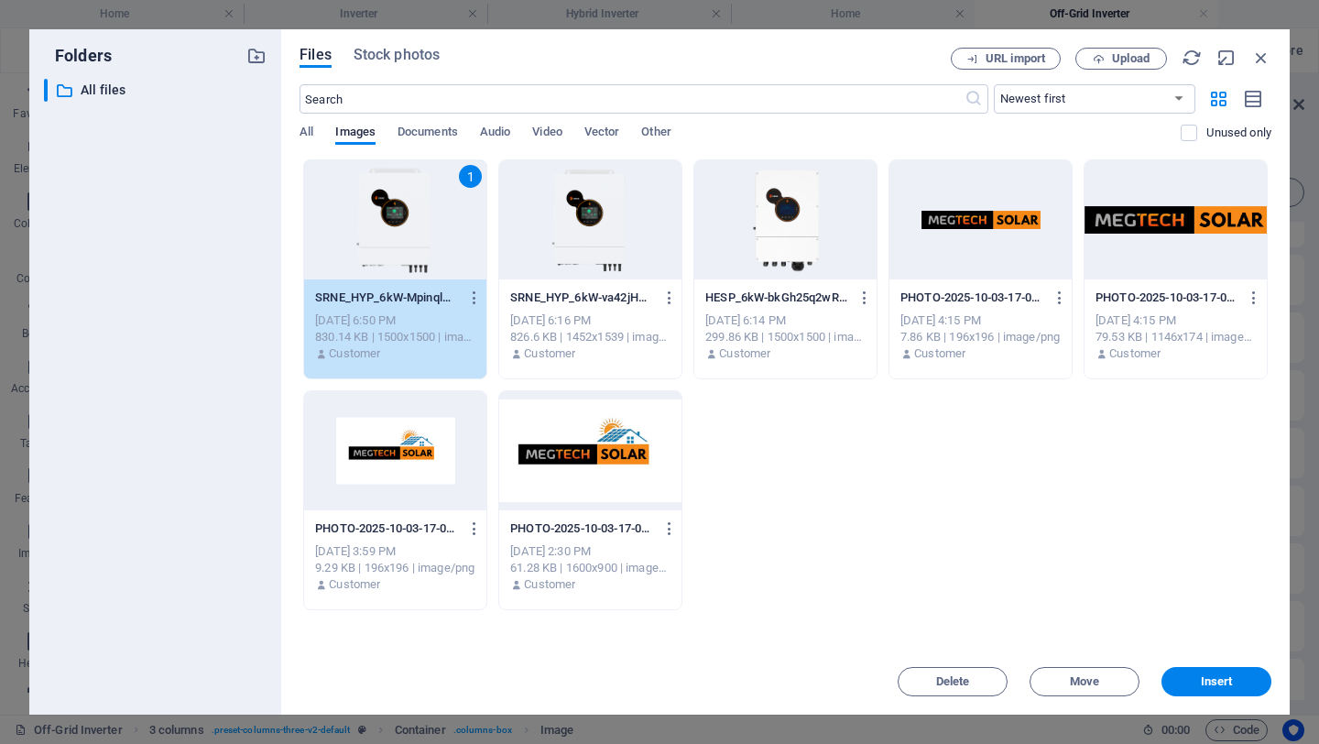
click at [371, 229] on div "1" at bounding box center [395, 219] width 182 height 119
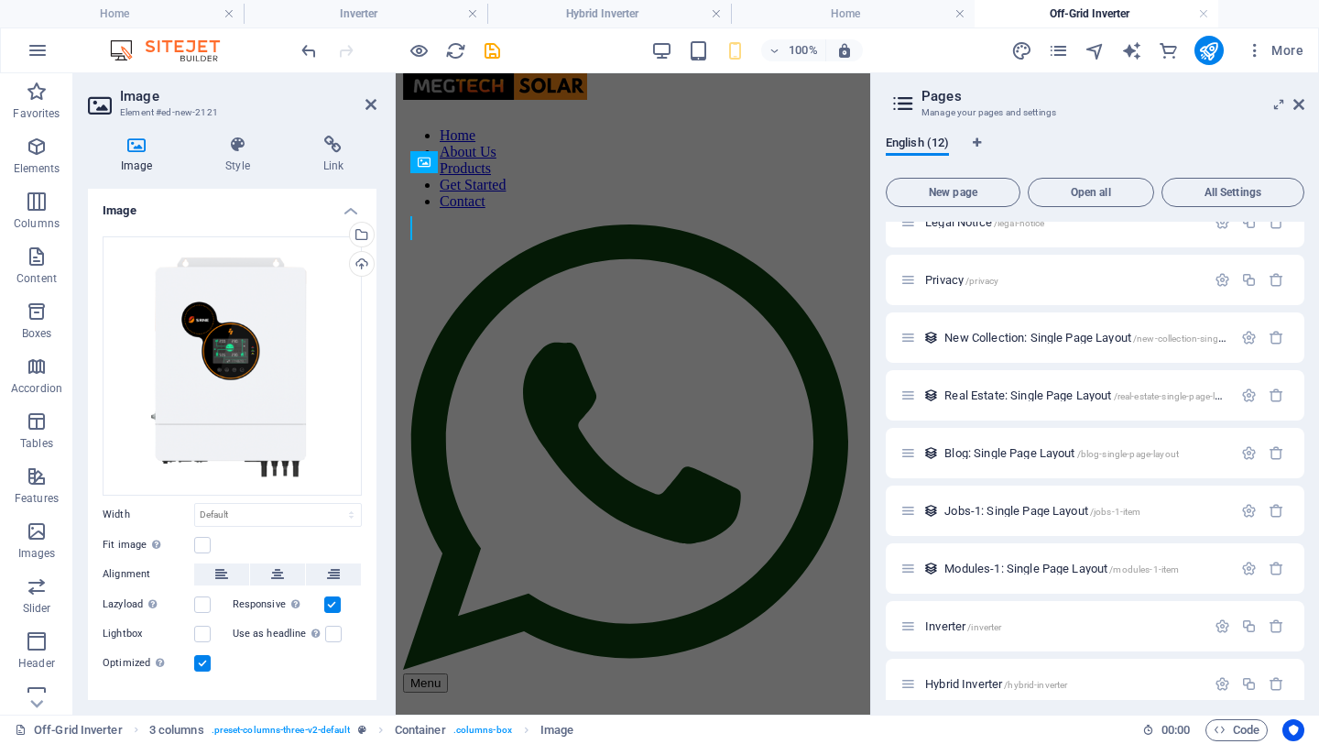
scroll to position [31, 0]
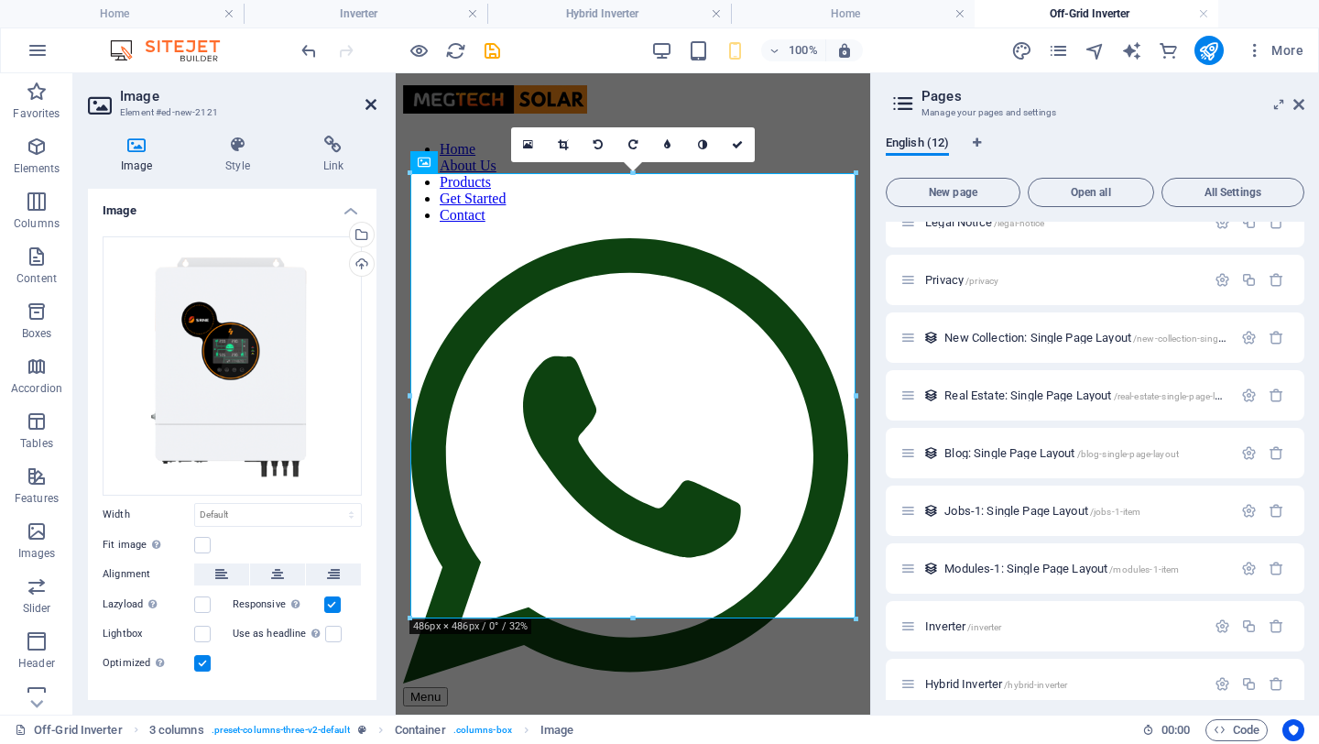
drag, startPoint x: 367, startPoint y: 103, endPoint x: 293, endPoint y: 30, distance: 103.6
click at [367, 103] on icon at bounding box center [371, 104] width 11 height 15
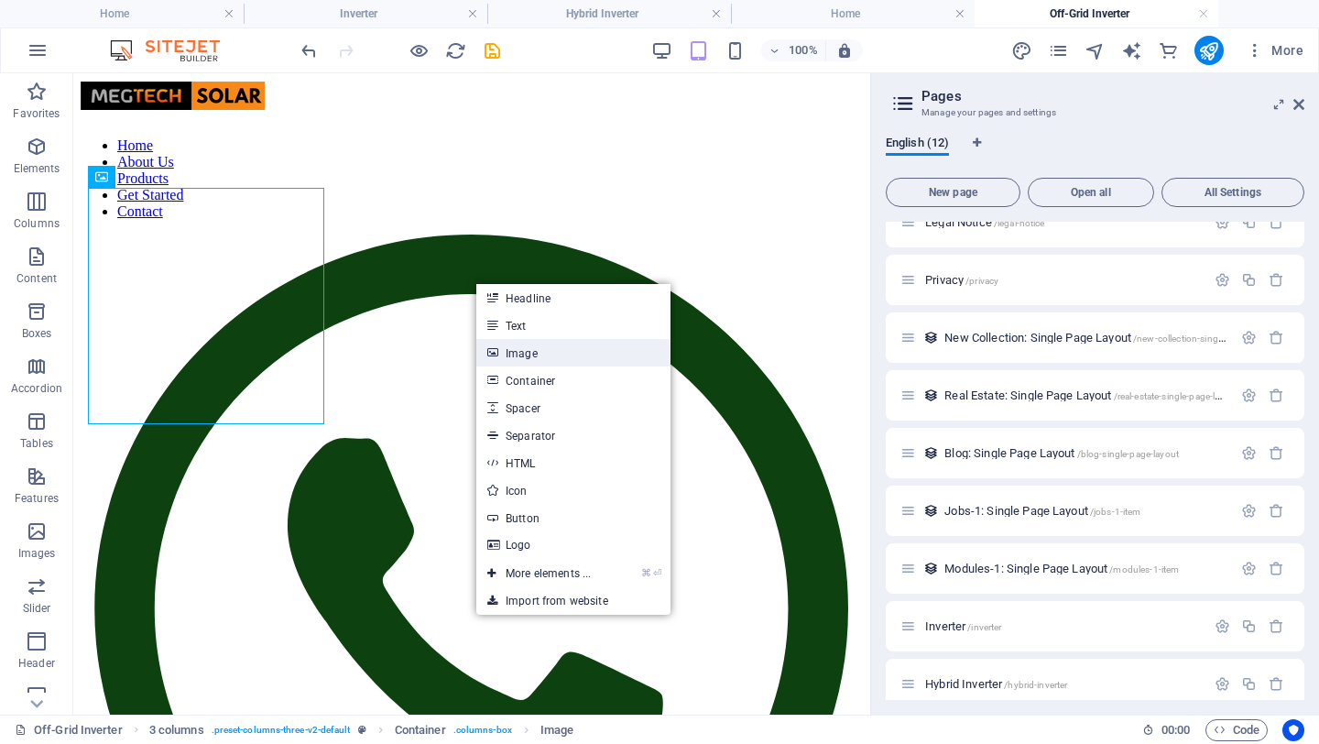
click at [529, 348] on link "Image" at bounding box center [573, 352] width 194 height 27
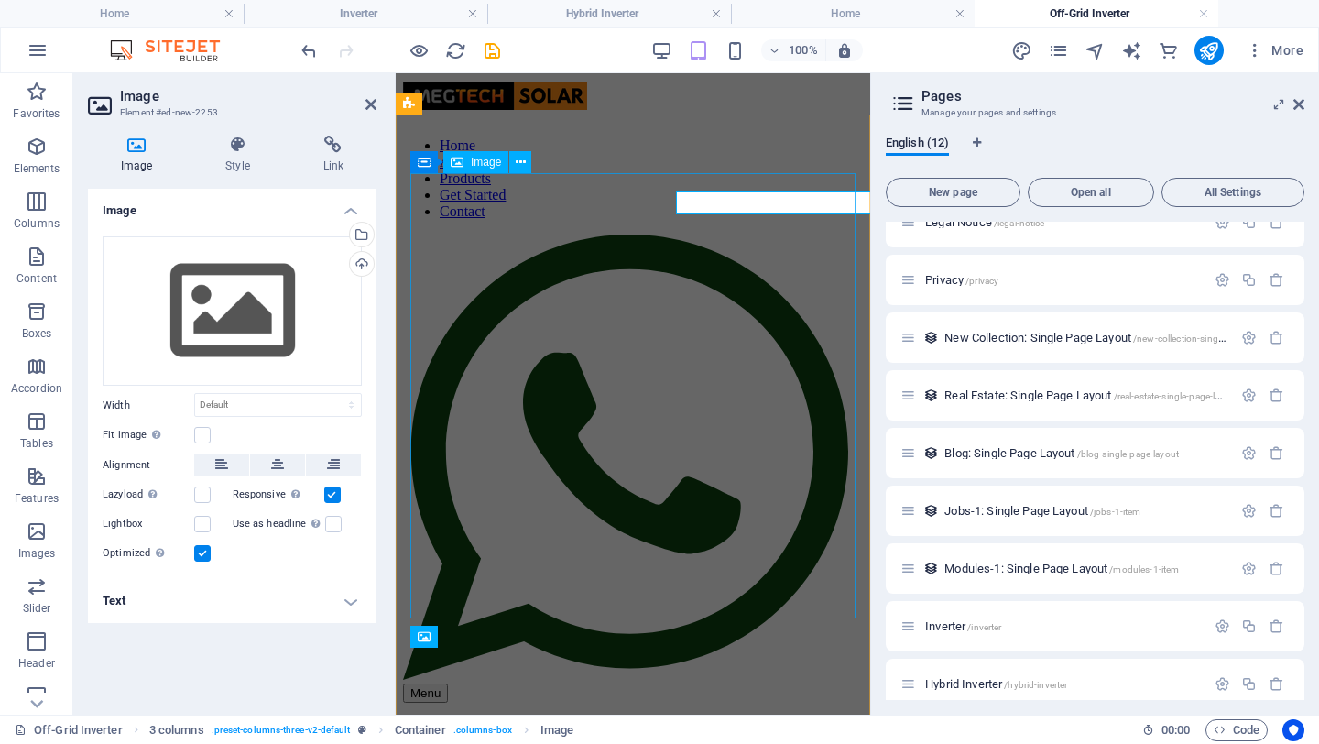
scroll to position [31, 0]
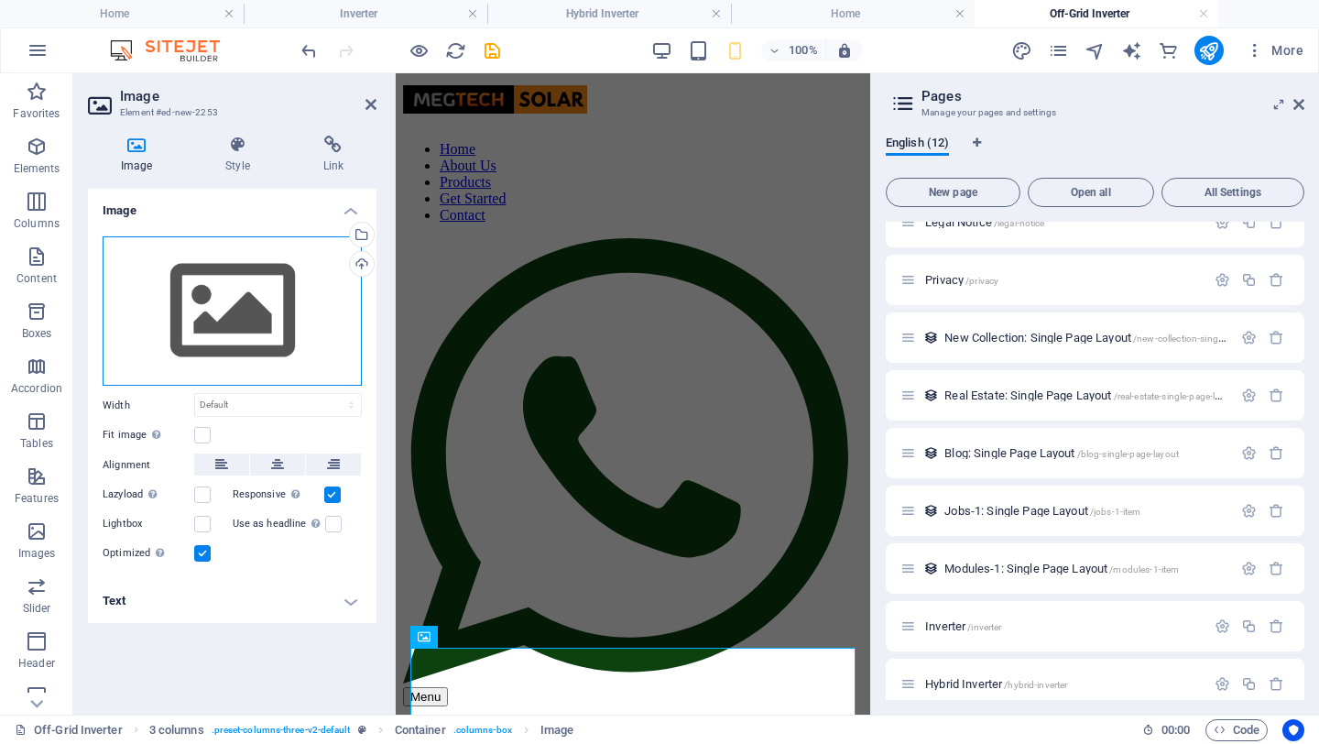
click at [242, 285] on div "Drag files here, click to choose files or select files from Files or our free s…" at bounding box center [232, 311] width 259 height 150
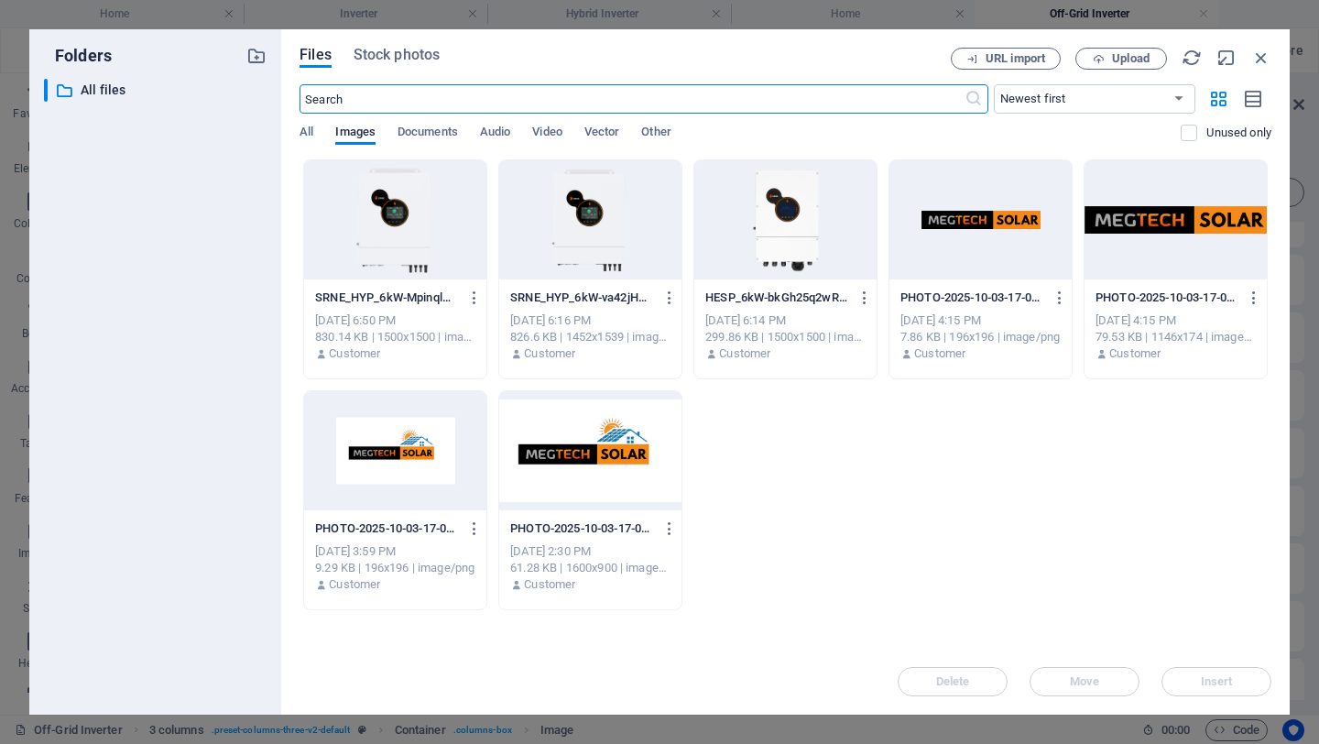
click at [413, 216] on div at bounding box center [395, 219] width 182 height 119
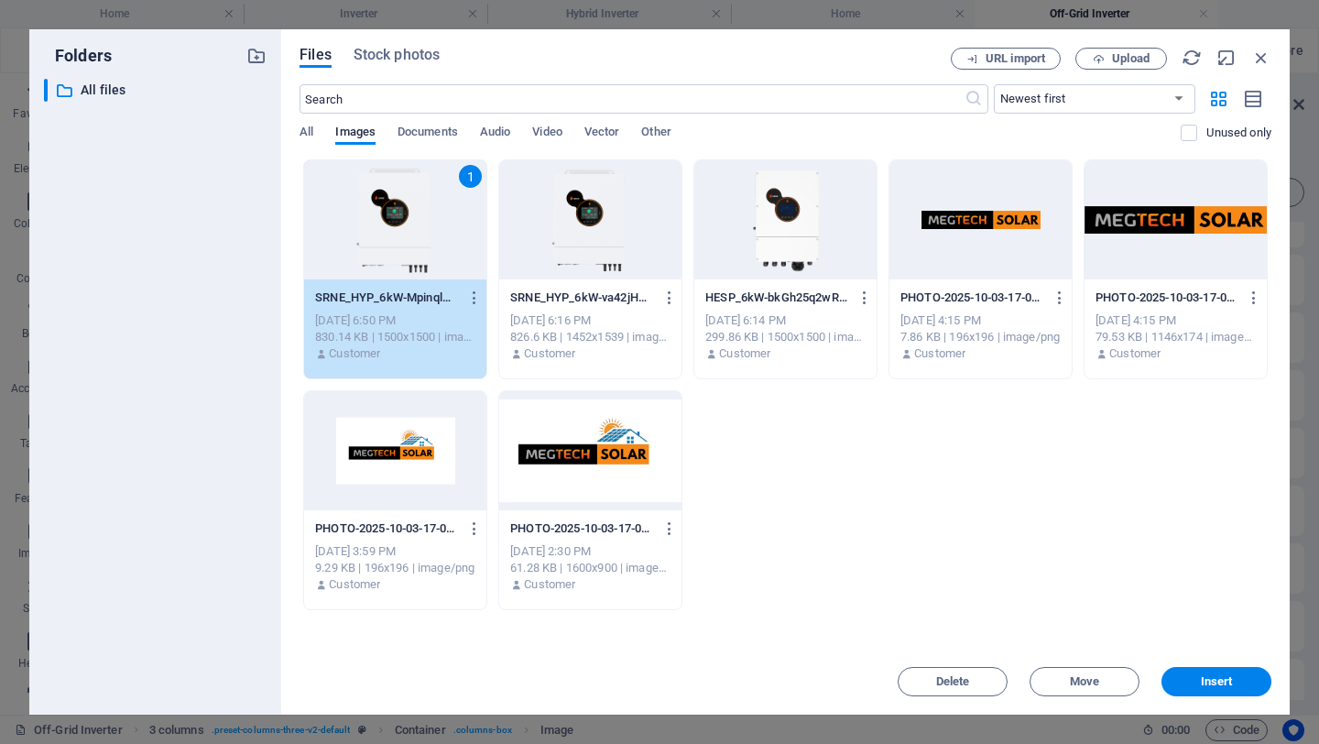
click at [413, 216] on div "1" at bounding box center [395, 219] width 182 height 119
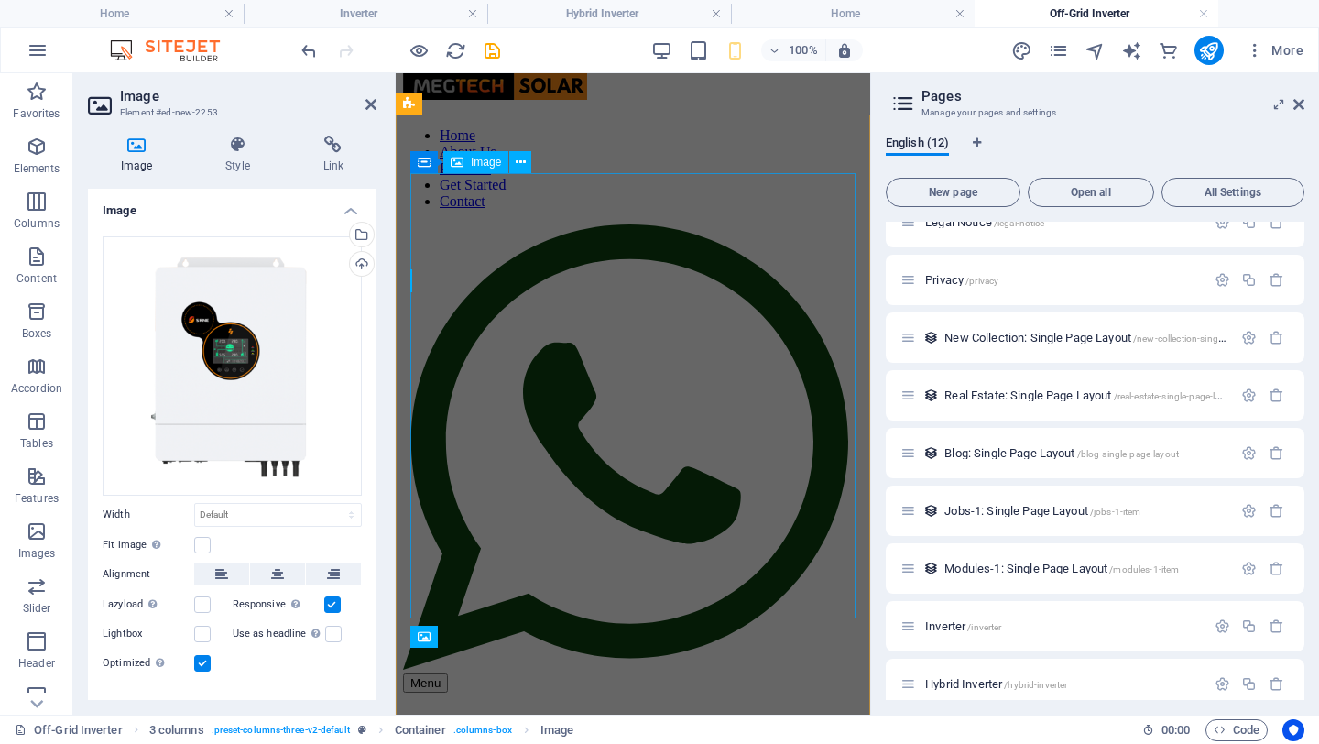
scroll to position [31, 0]
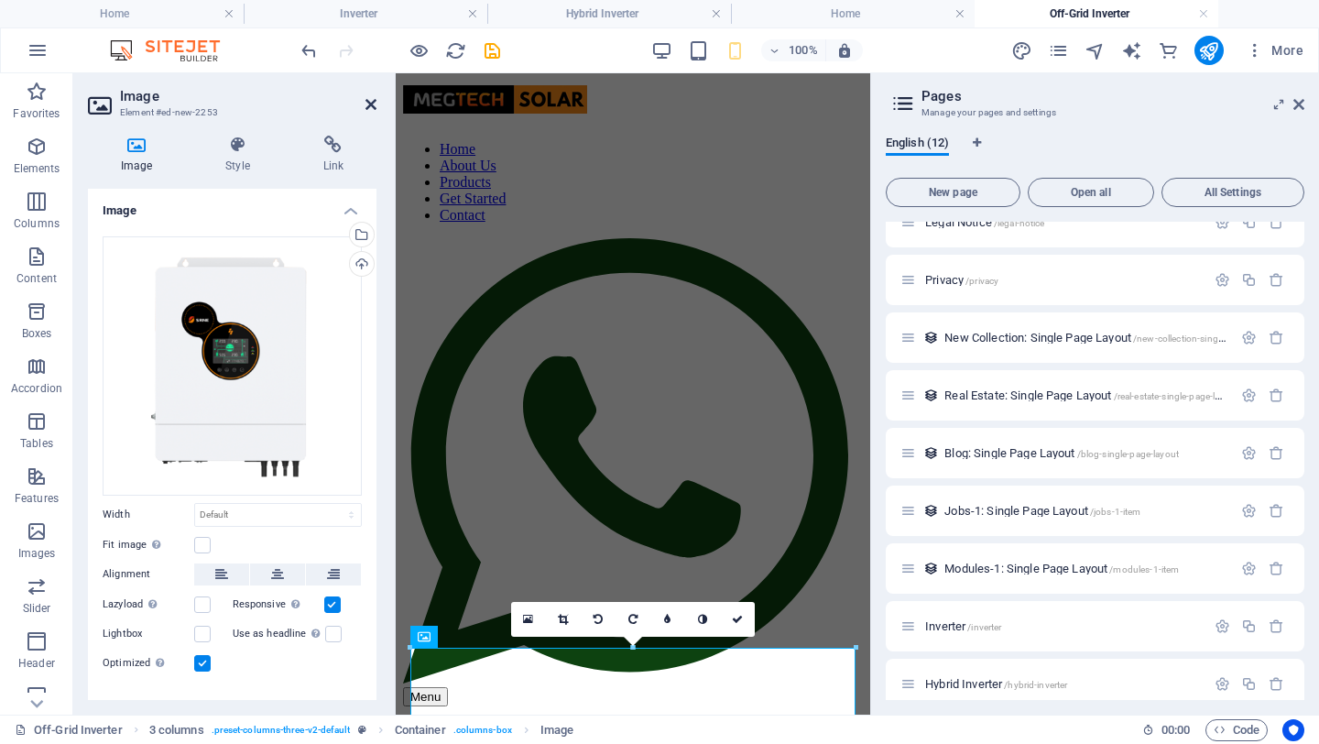
click at [368, 101] on icon at bounding box center [371, 104] width 11 height 15
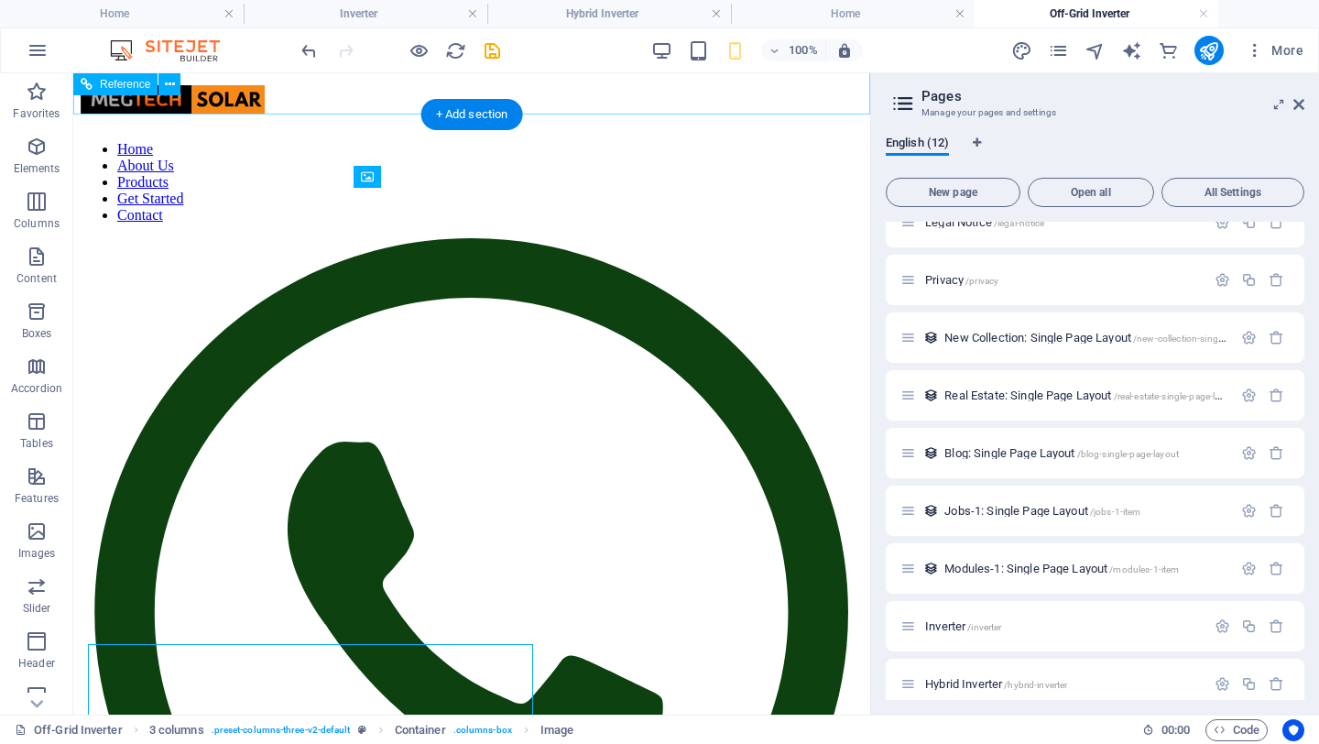
scroll to position [35, 0]
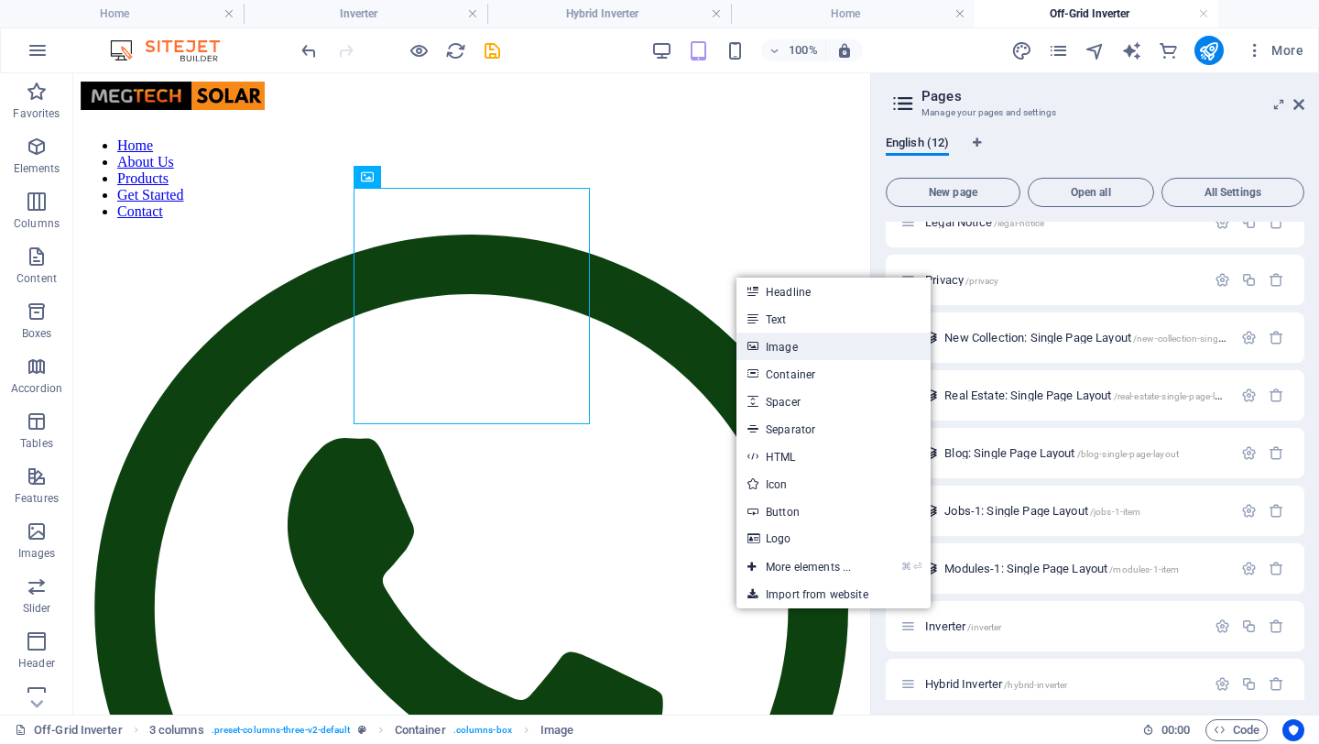
click at [796, 347] on link "Image" at bounding box center [834, 346] width 194 height 27
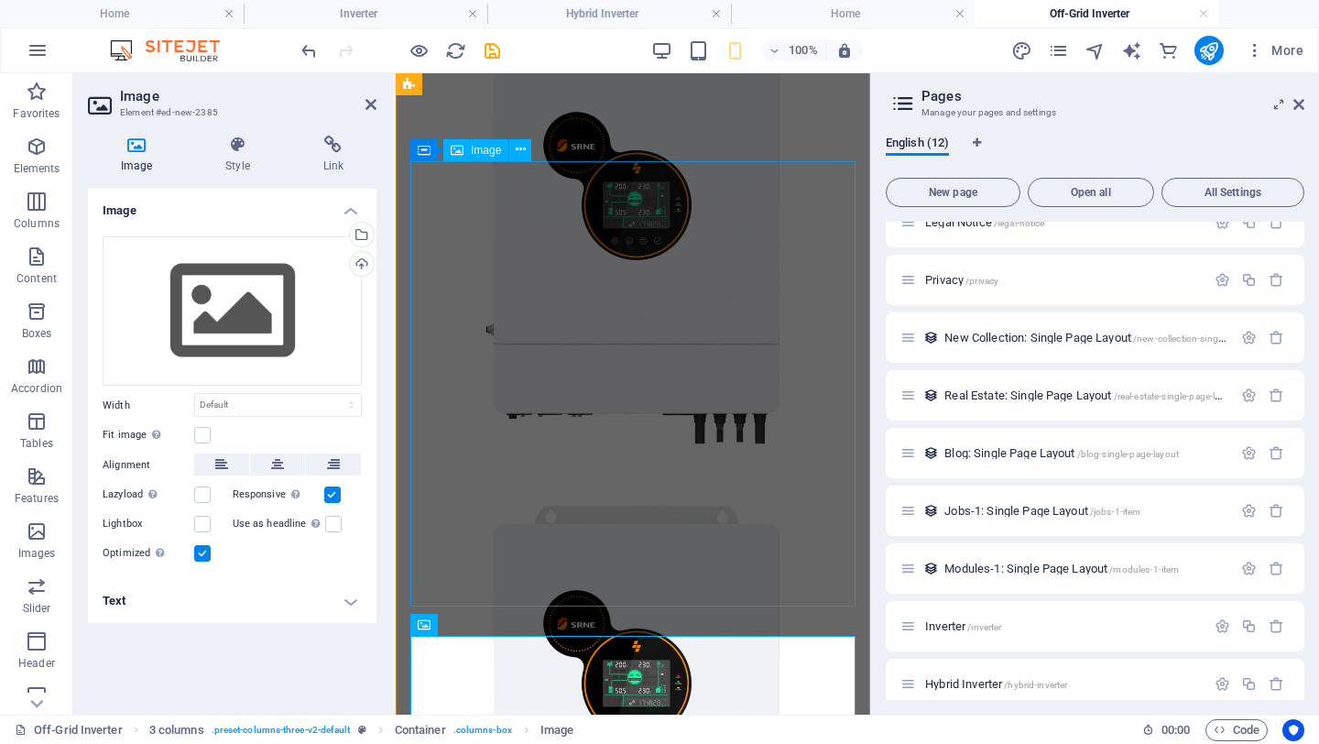
scroll to position [811, 0]
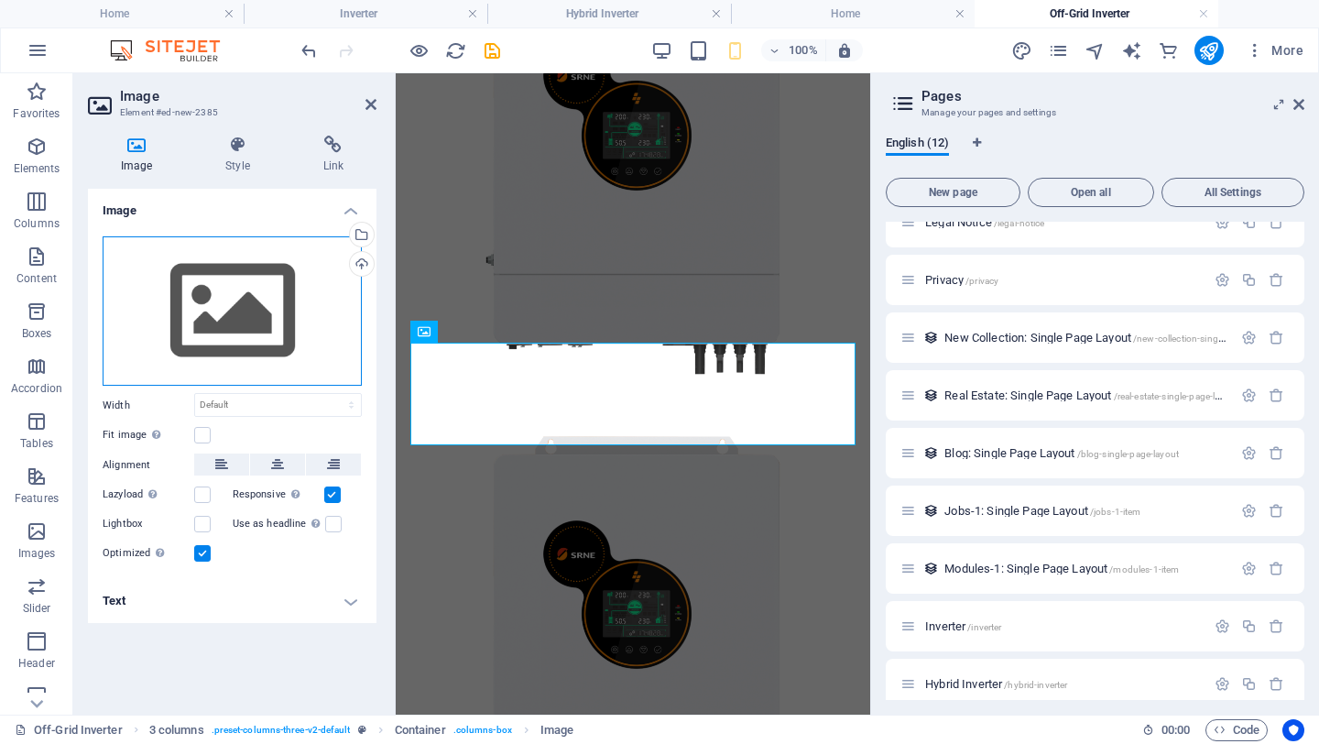
click at [244, 291] on div "Drag files here, click to choose files or select files from Files or our free s…" at bounding box center [232, 311] width 259 height 150
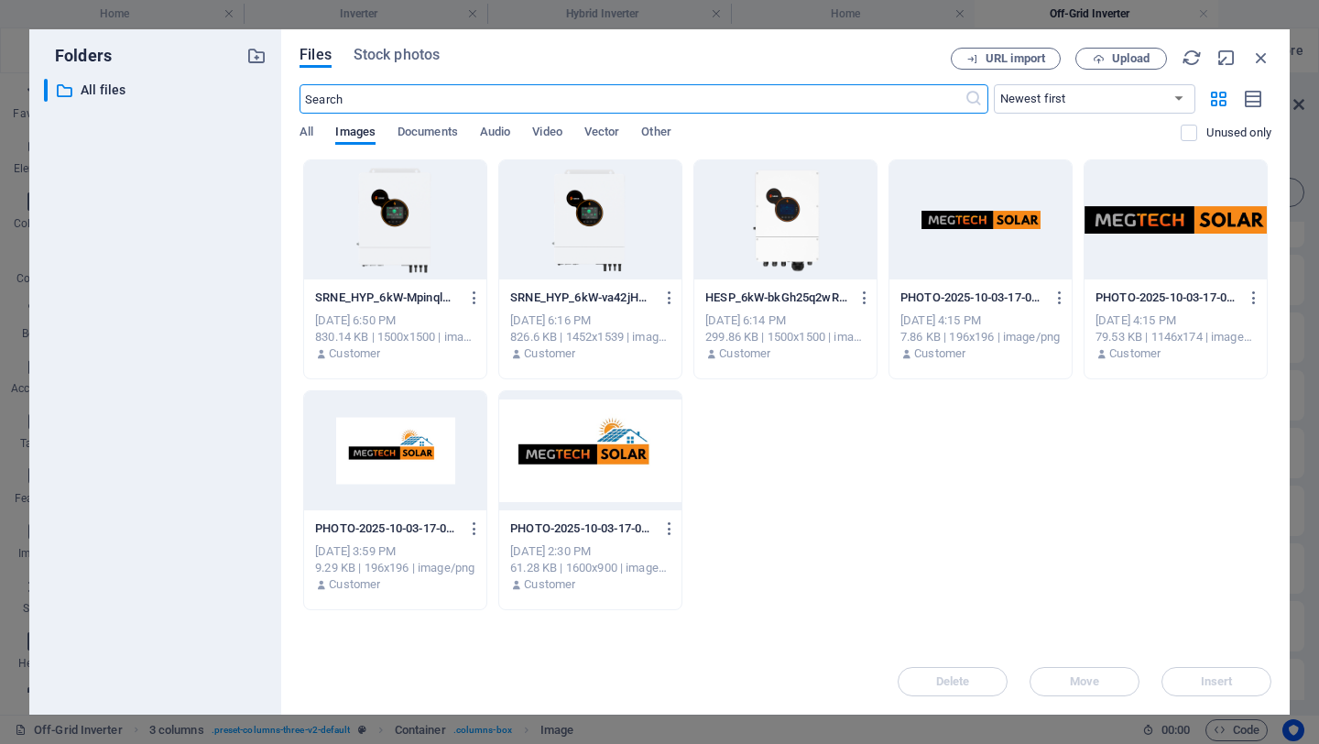
scroll to position [0, 0]
click at [392, 228] on div at bounding box center [395, 219] width 182 height 119
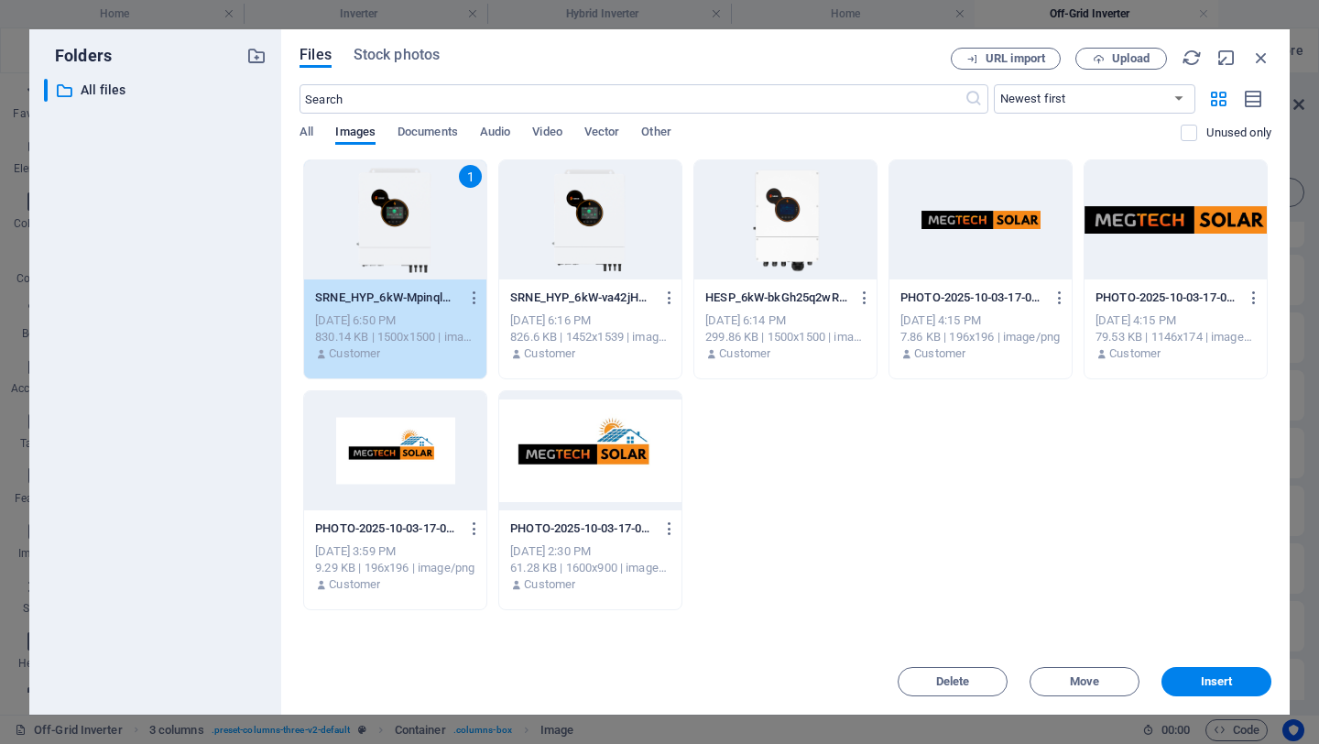
click at [392, 228] on div "1" at bounding box center [395, 219] width 182 height 119
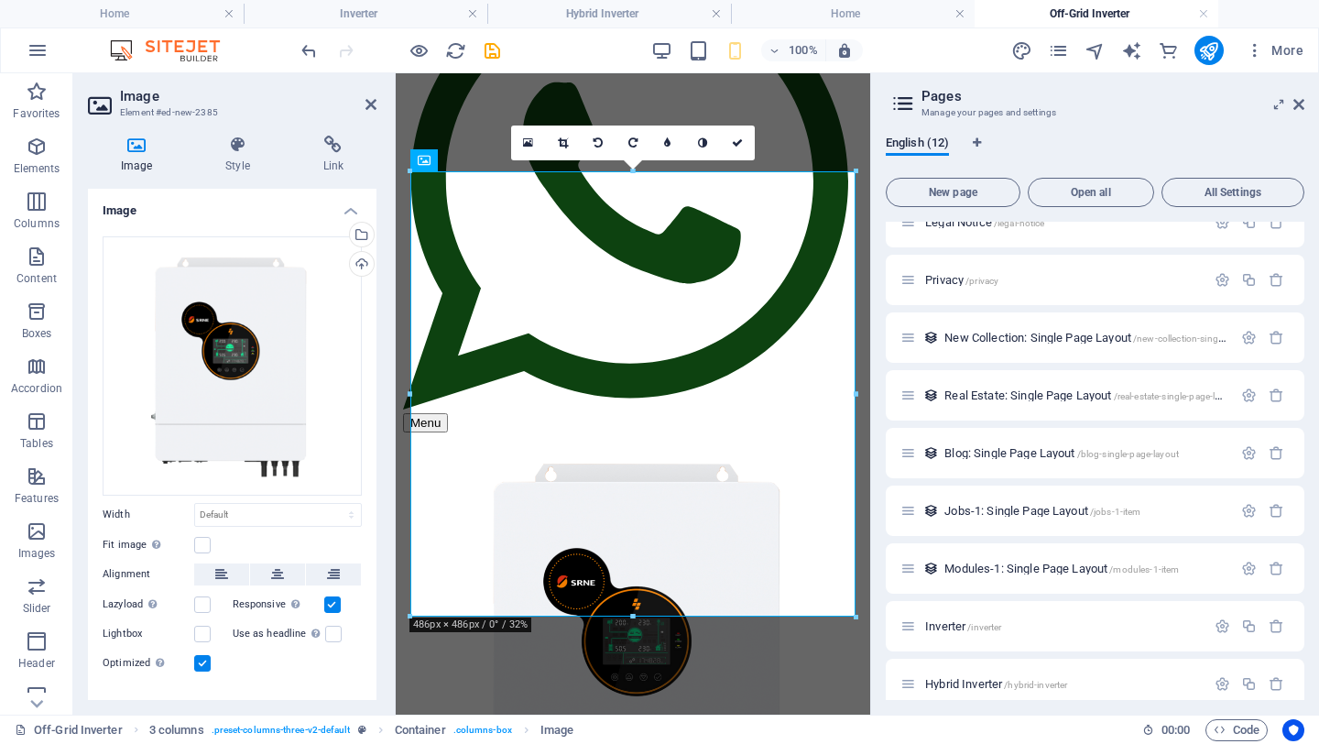
scroll to position [982, 0]
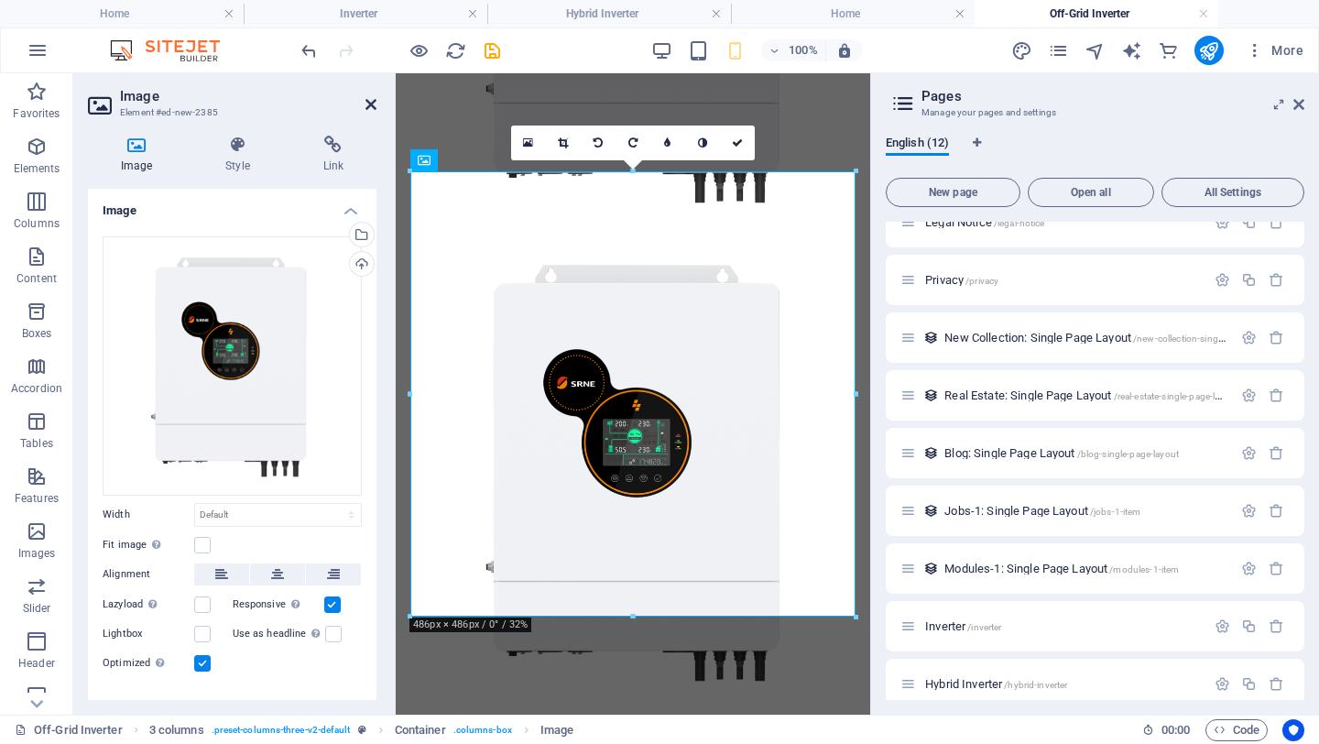
click at [374, 102] on icon at bounding box center [371, 104] width 11 height 15
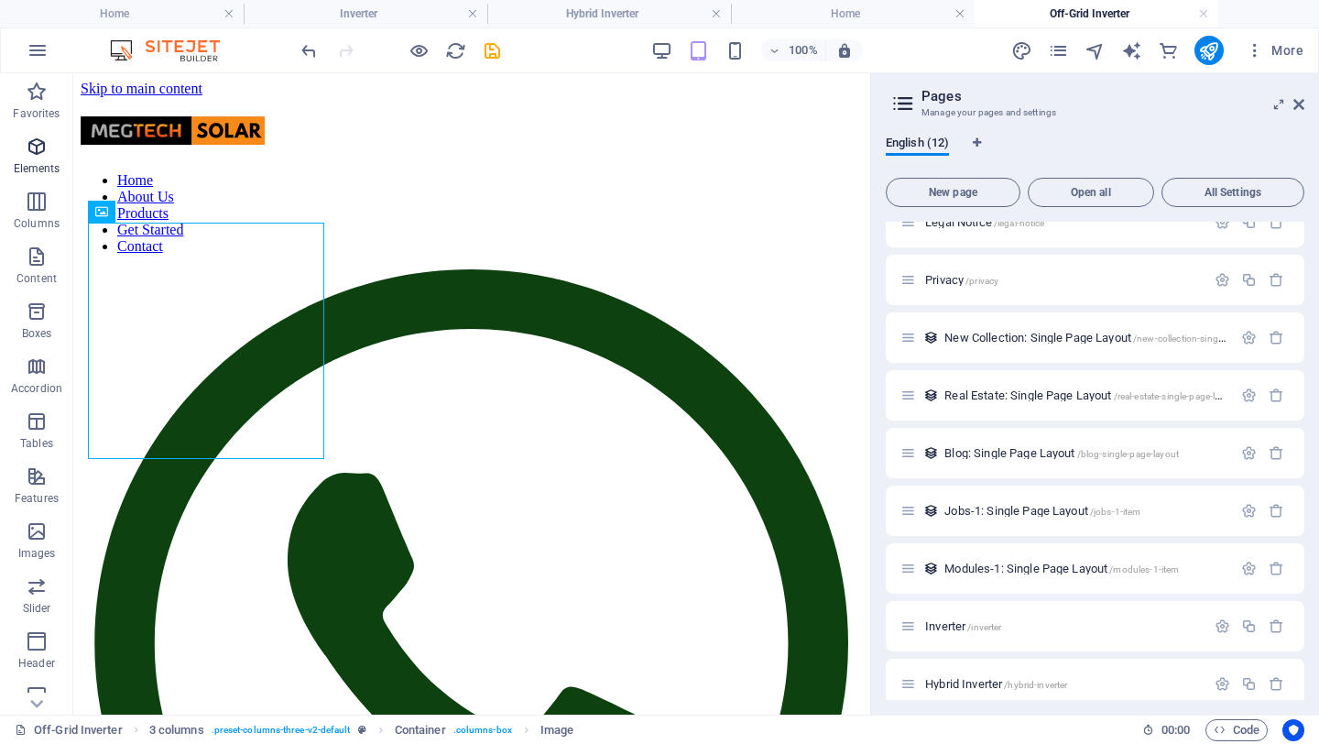
click at [23, 156] on span "Elements" at bounding box center [36, 158] width 73 height 44
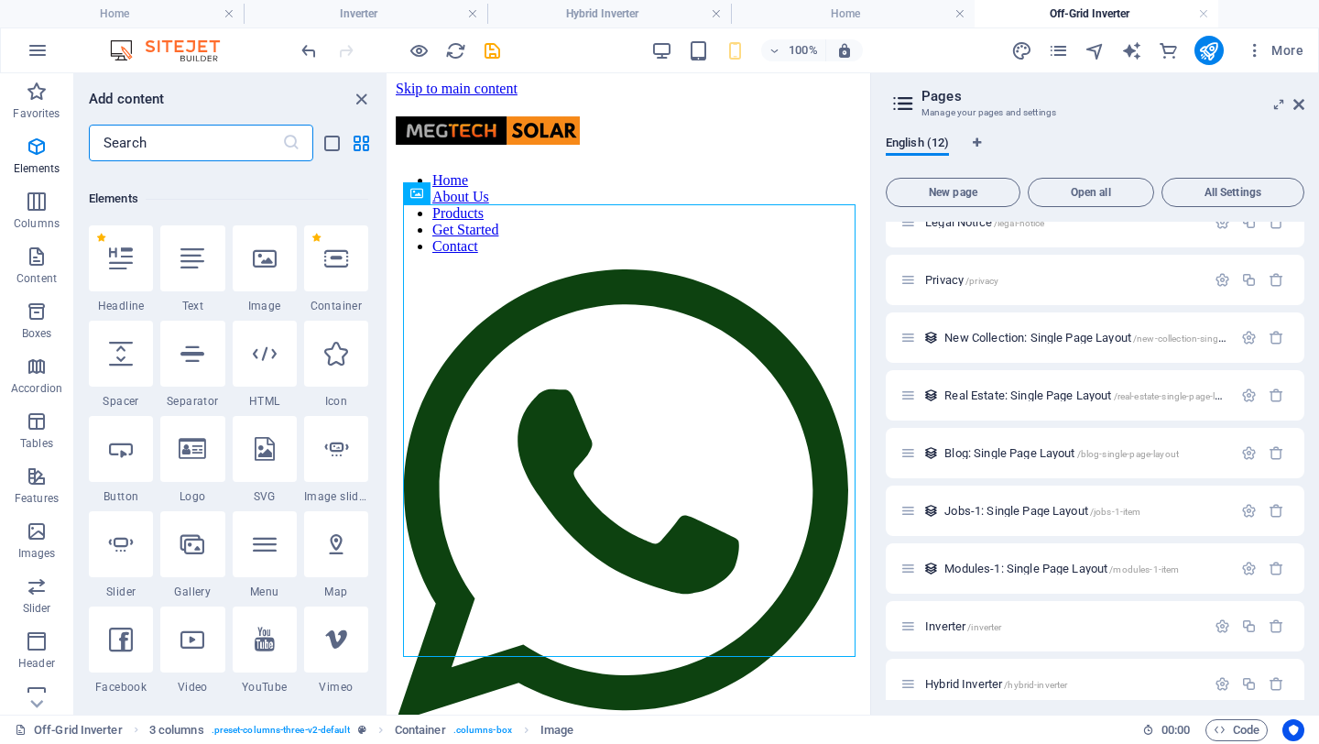
scroll to position [195, 0]
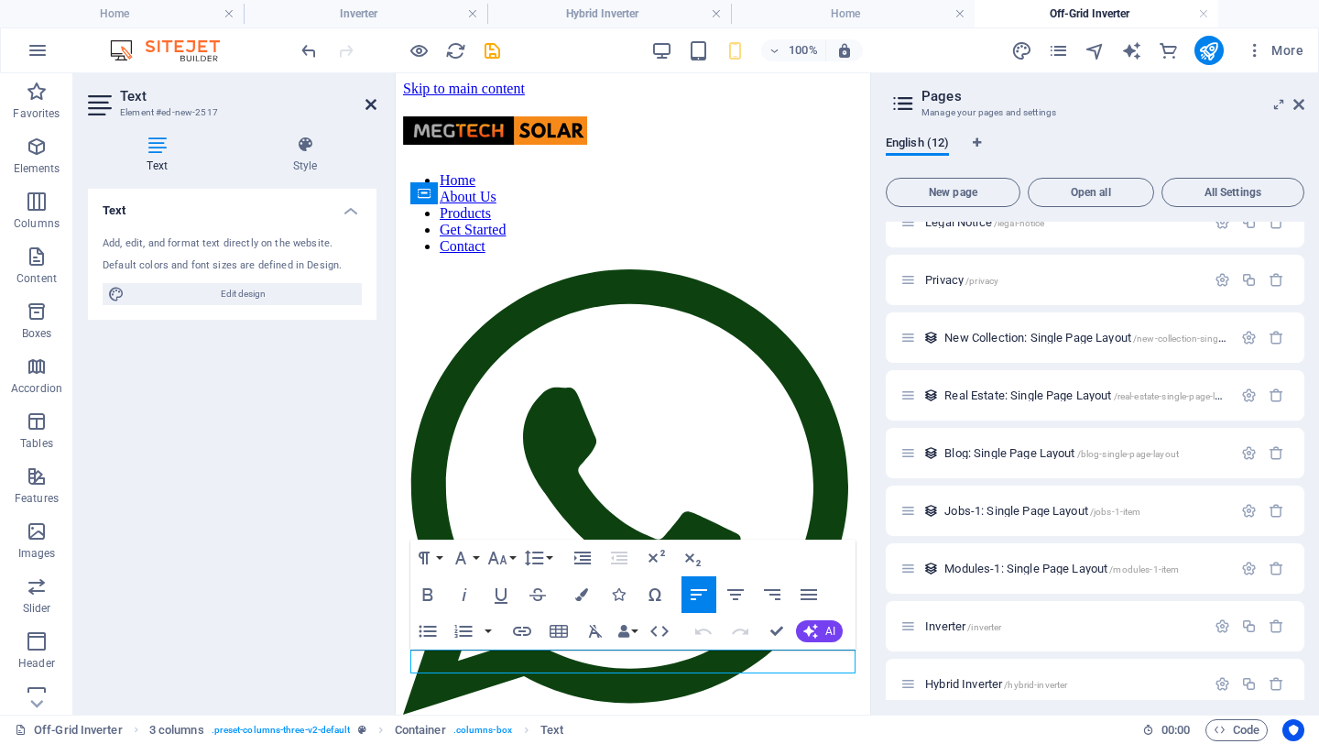
click at [366, 104] on icon at bounding box center [371, 104] width 11 height 15
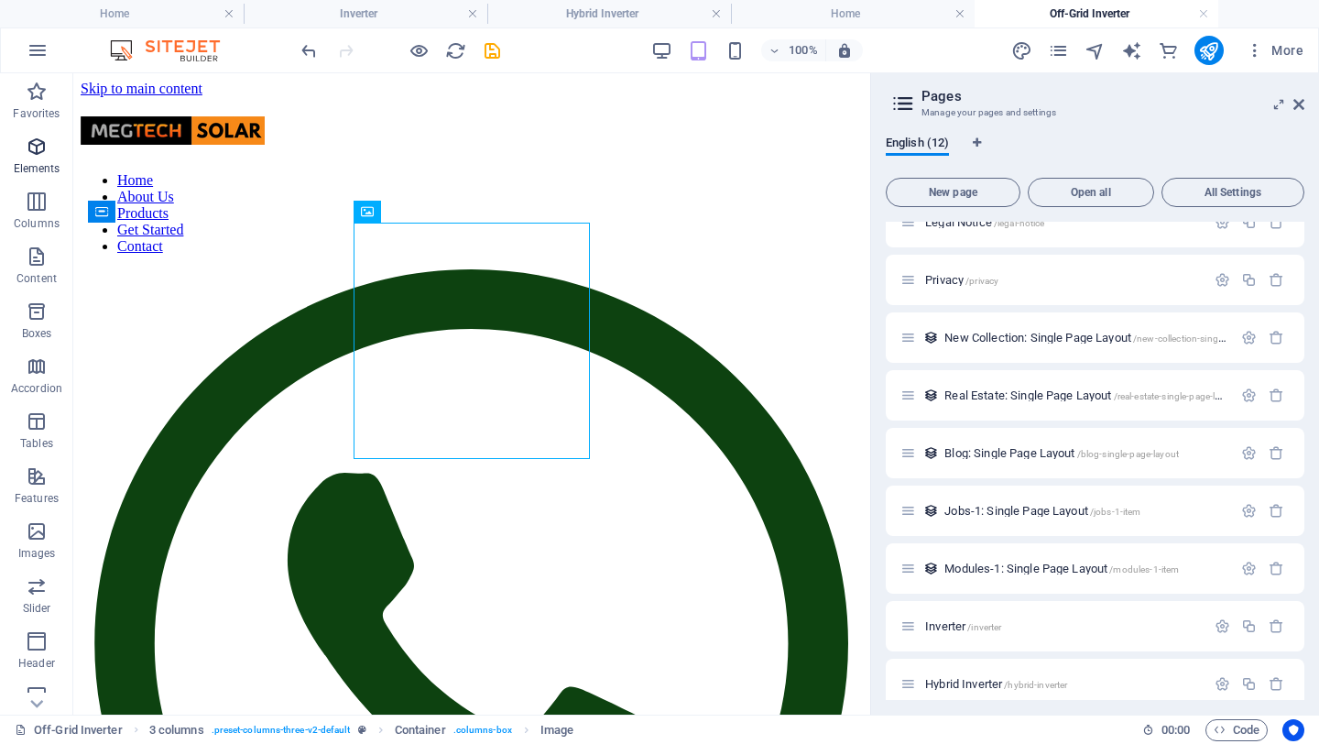
click at [39, 141] on icon "button" at bounding box center [37, 147] width 22 height 22
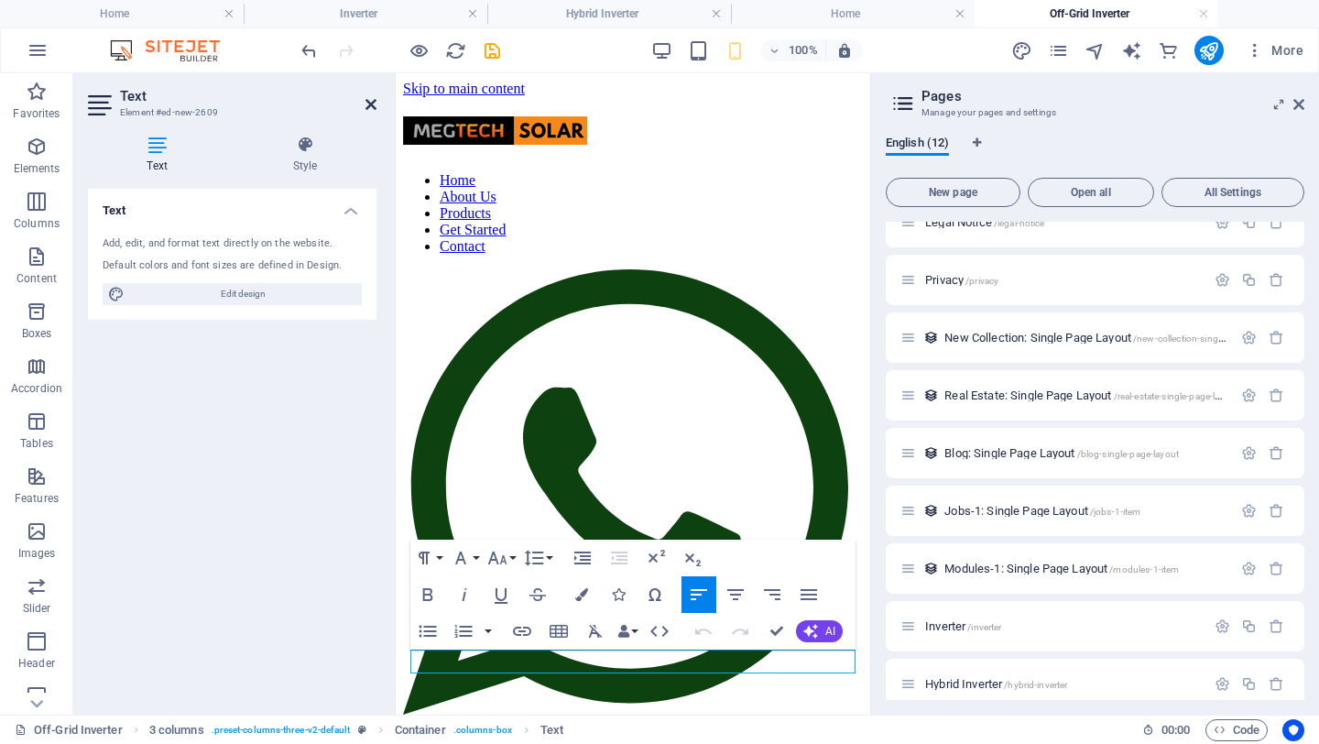
click at [372, 98] on icon at bounding box center [371, 104] width 11 height 15
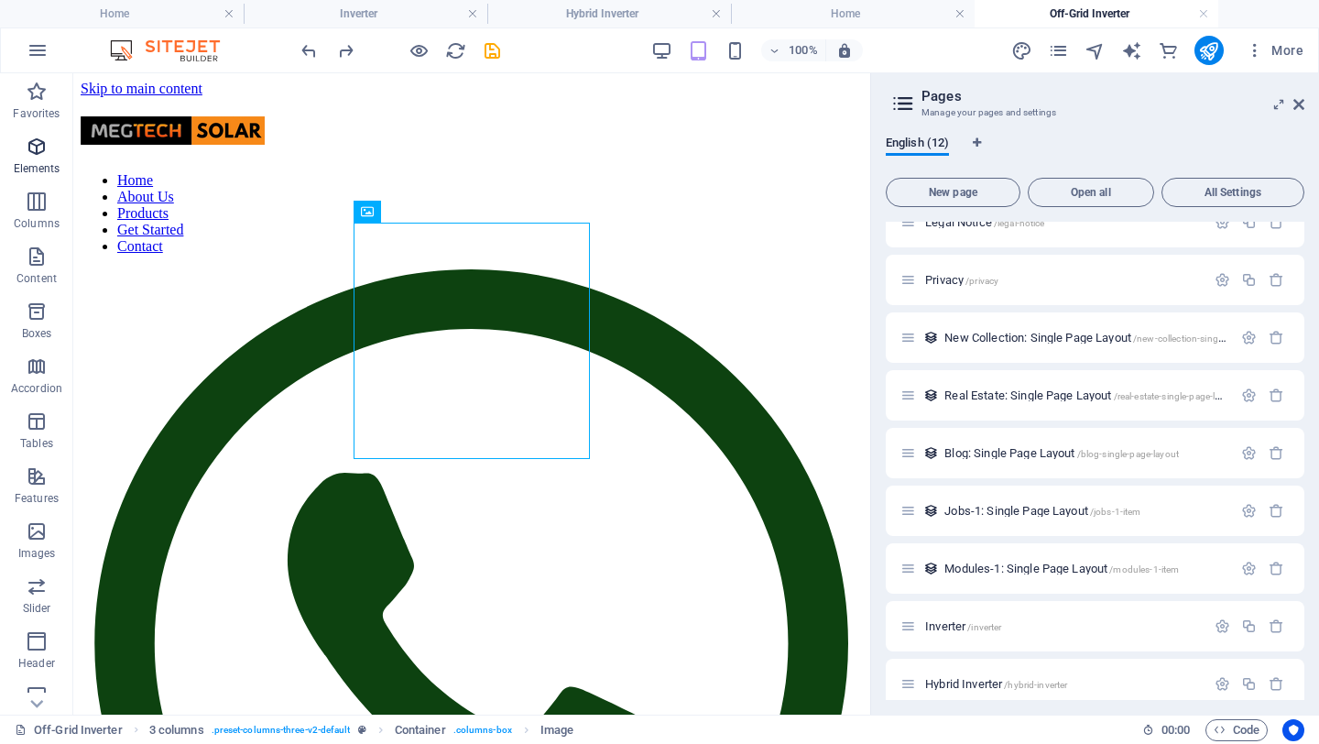
click at [32, 151] on icon "button" at bounding box center [37, 147] width 22 height 22
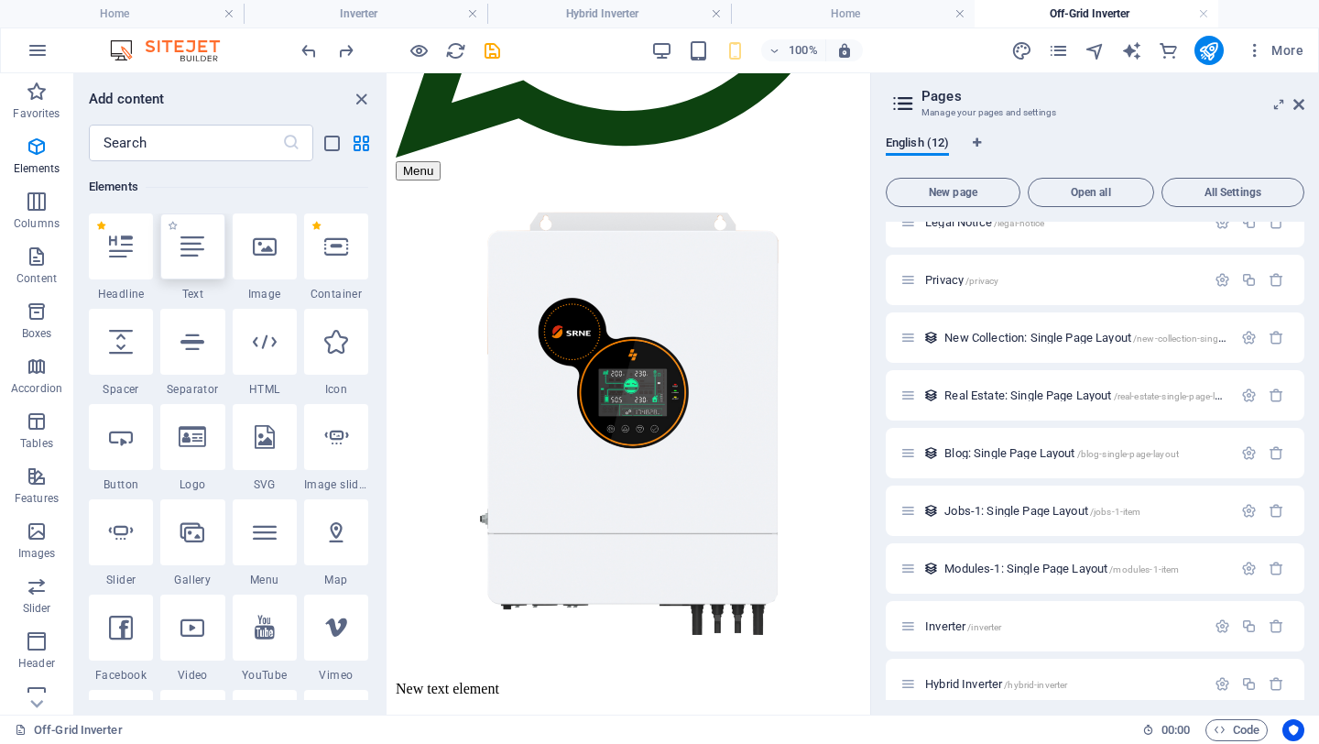
scroll to position [569, 0]
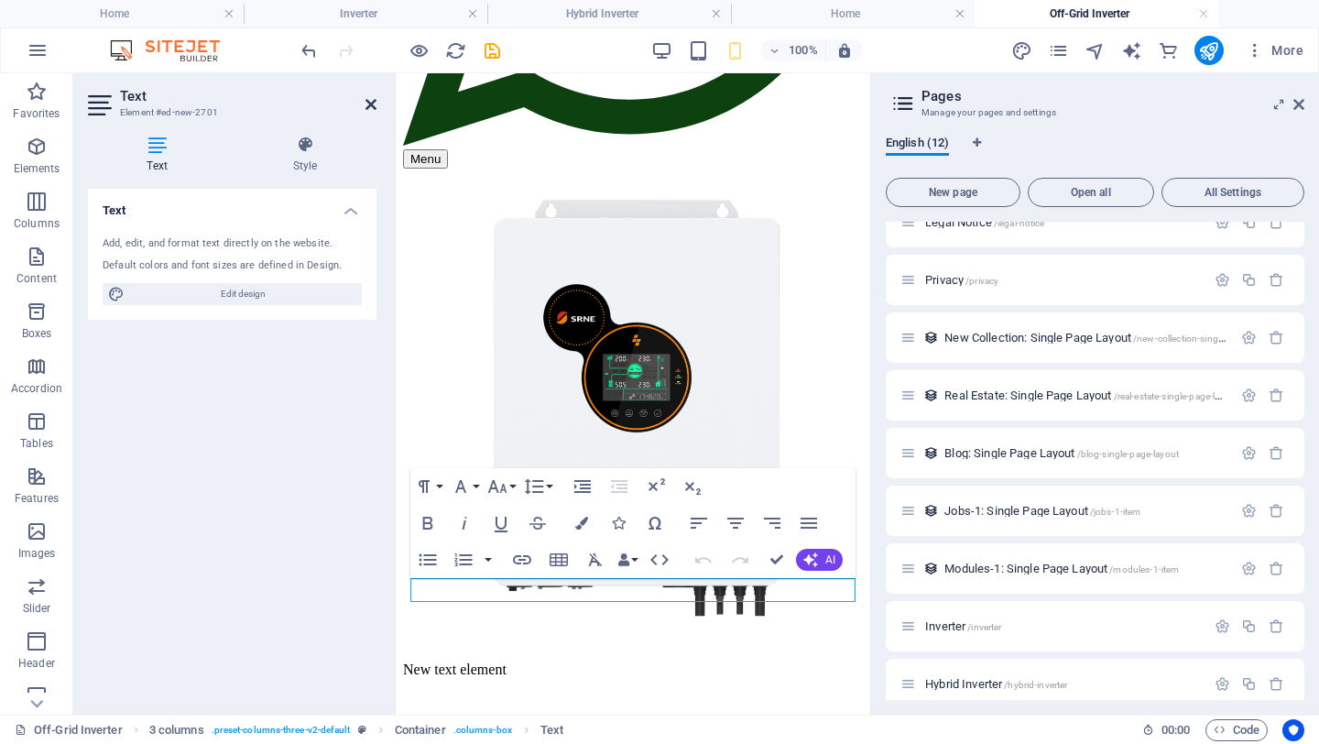
click at [372, 106] on icon at bounding box center [371, 104] width 11 height 15
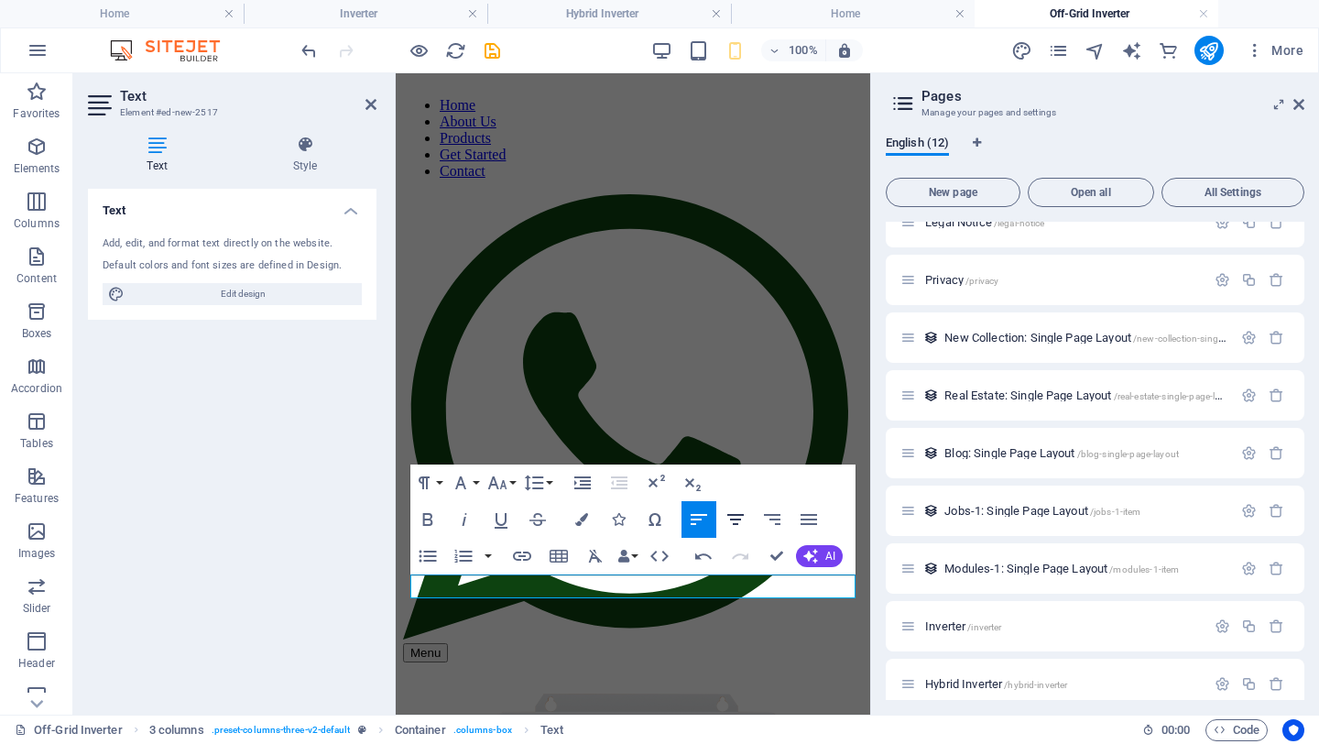
click at [738, 520] on icon "button" at bounding box center [736, 519] width 22 height 22
click at [370, 102] on icon at bounding box center [371, 104] width 11 height 15
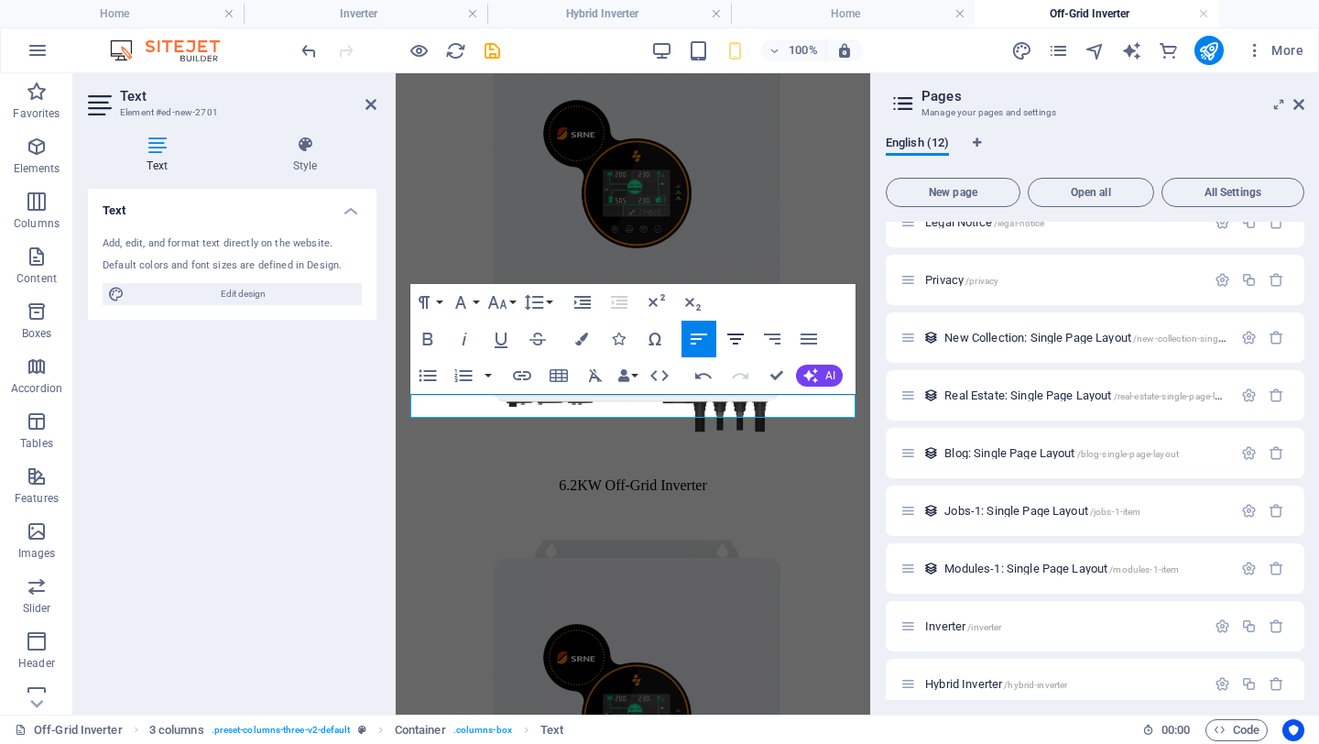
click at [740, 333] on icon "button" at bounding box center [735, 338] width 16 height 11
click at [374, 106] on icon at bounding box center [371, 104] width 11 height 15
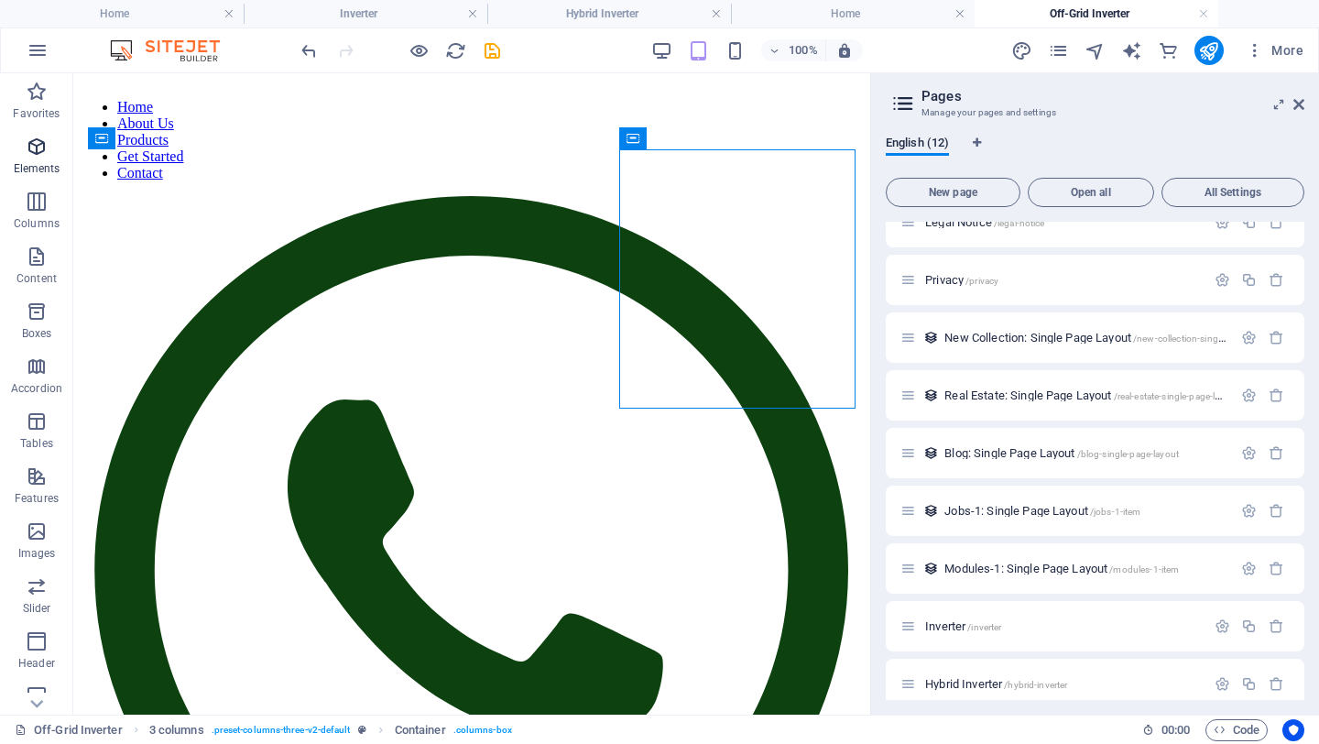
click at [41, 145] on icon "button" at bounding box center [37, 147] width 22 height 22
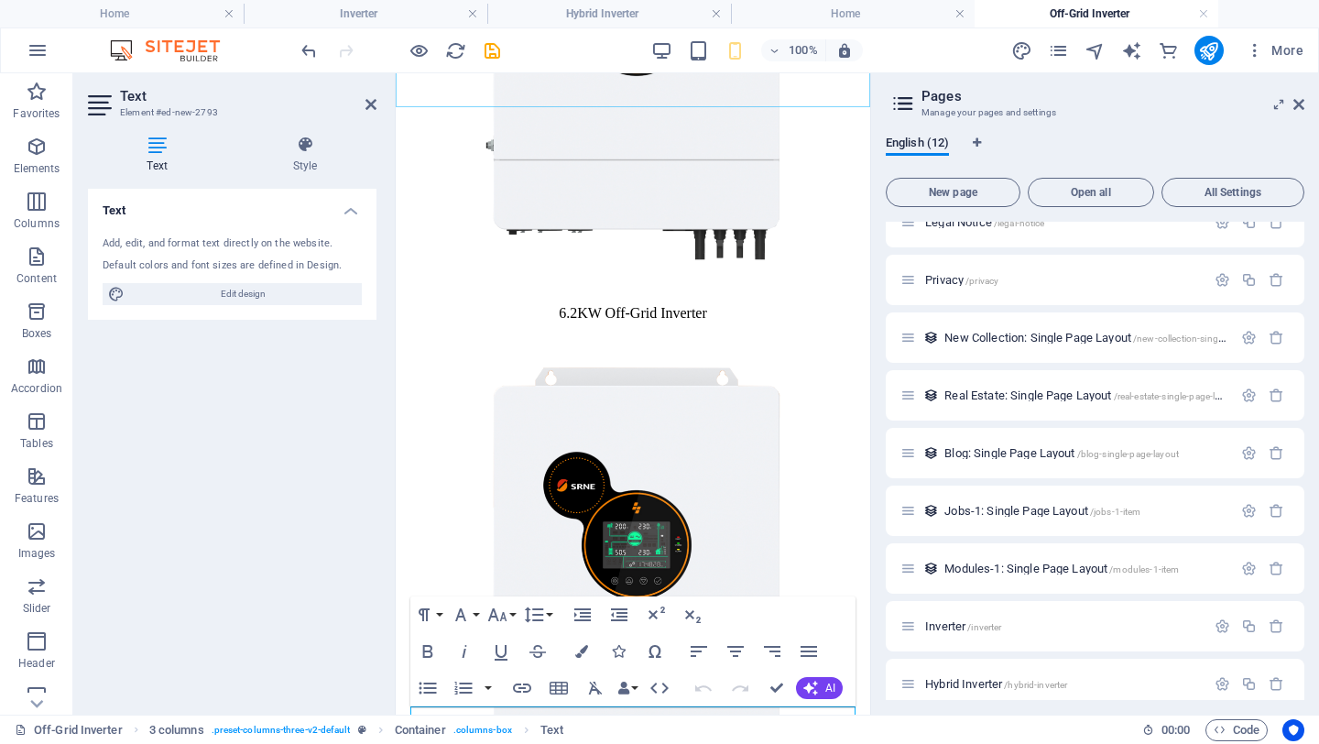
scroll to position [957, 0]
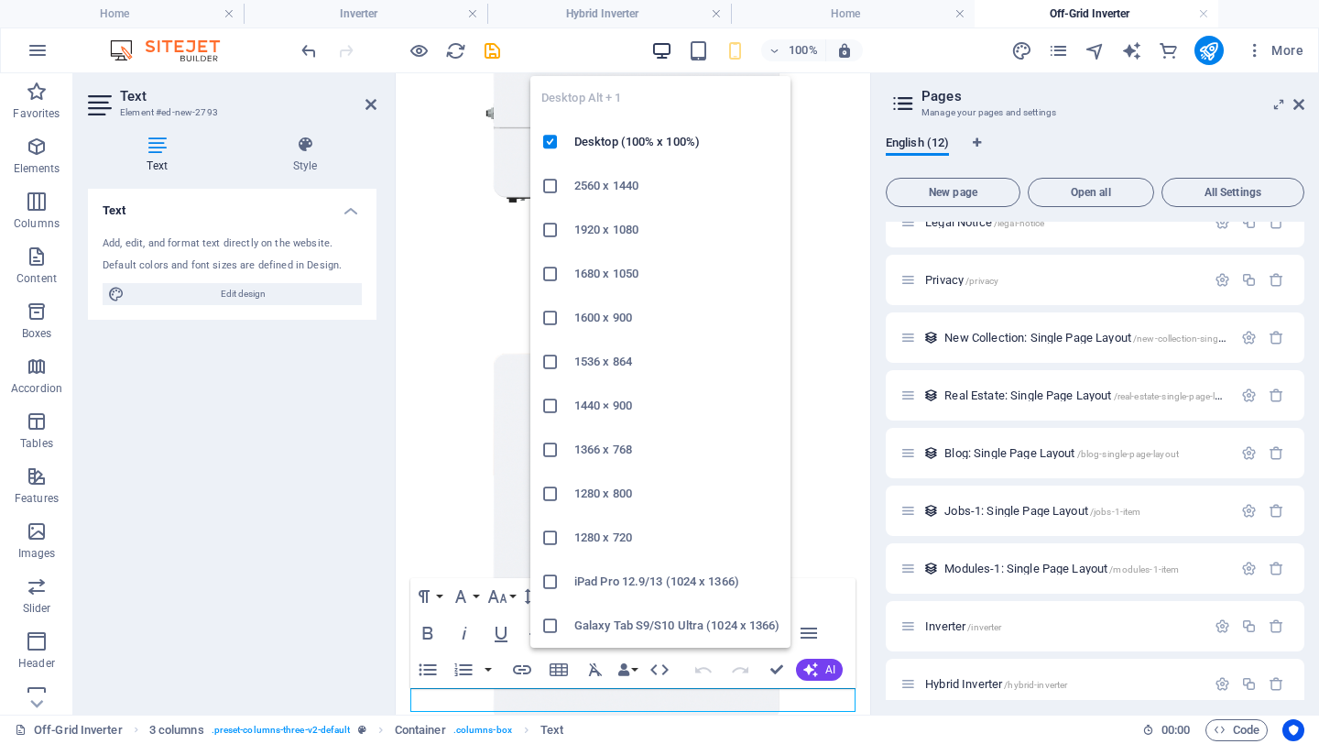
click at [657, 53] on icon "button" at bounding box center [661, 50] width 21 height 21
click at [660, 47] on icon "button" at bounding box center [661, 50] width 21 height 21
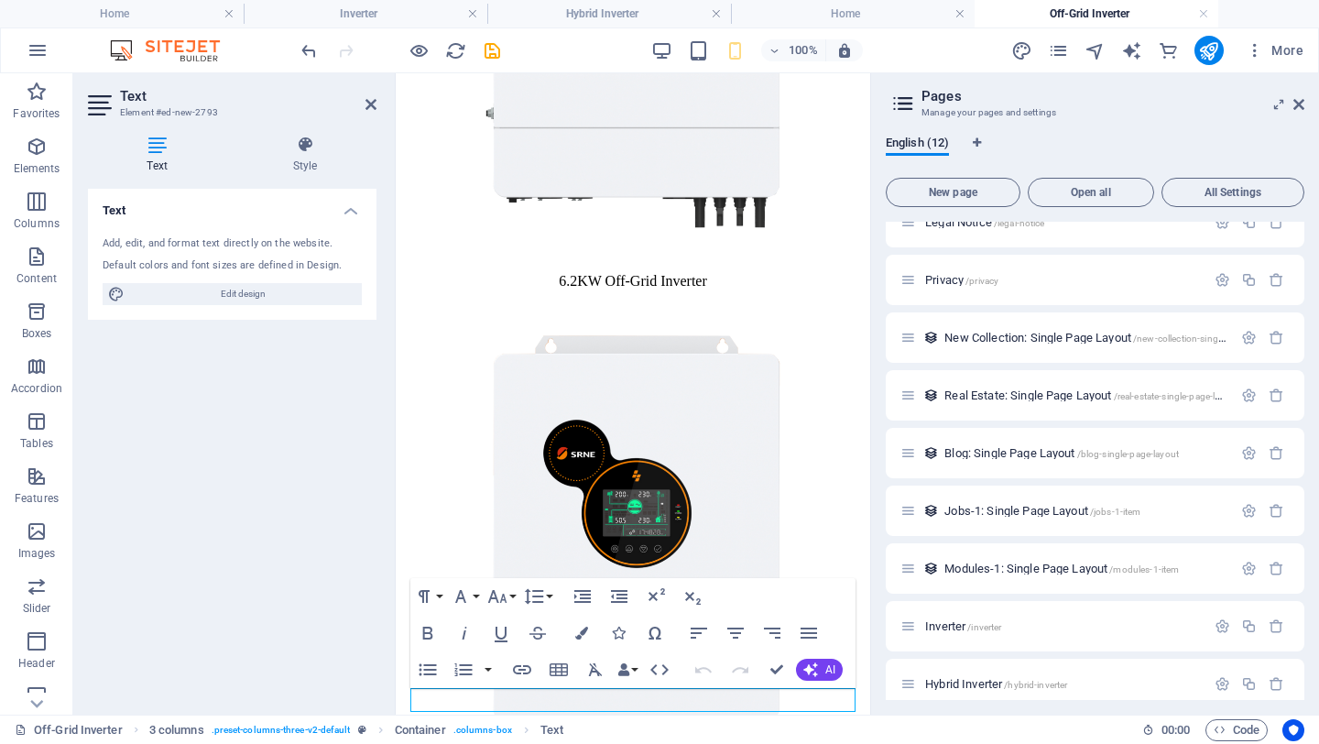
click at [355, 446] on div "Text Add, edit, and format text directly on the website. Default colors and fon…" at bounding box center [232, 444] width 289 height 511
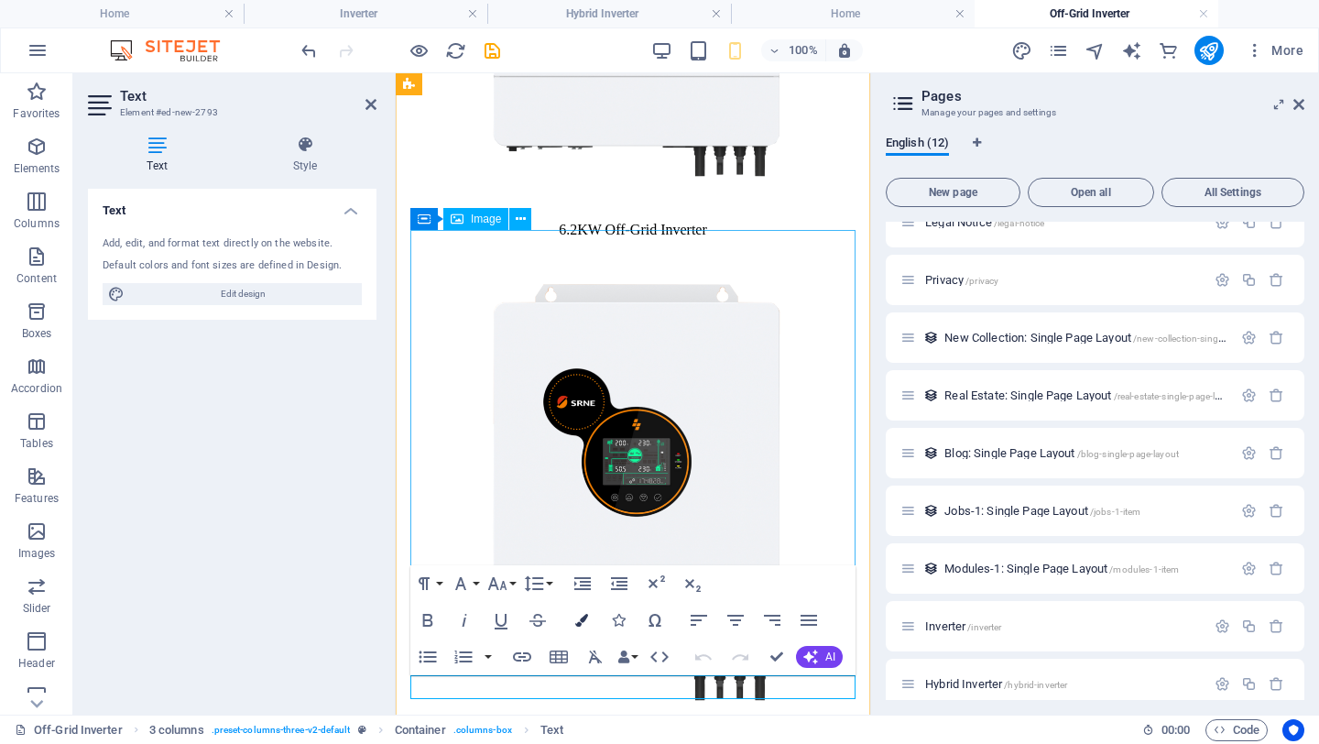
scroll to position [1136, 0]
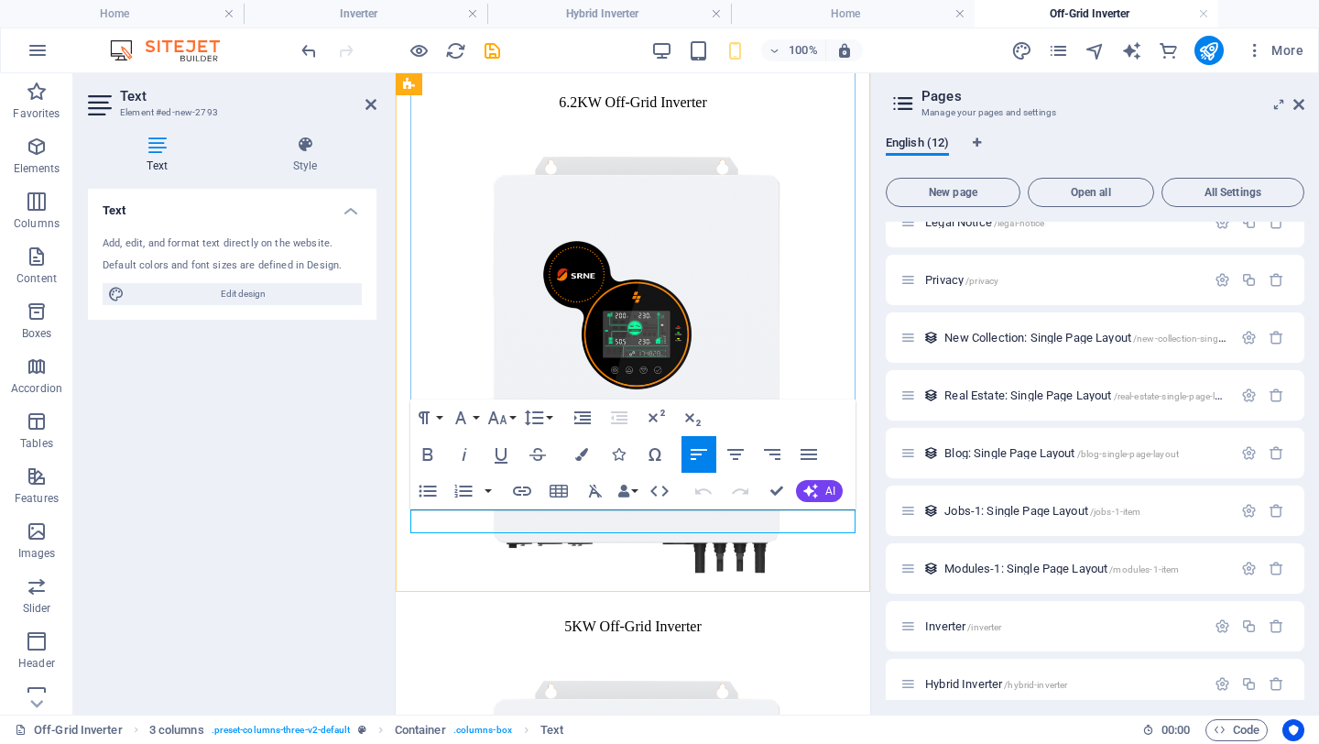
drag, startPoint x: 579, startPoint y: 523, endPoint x: 247, endPoint y: 510, distance: 331.9
click at [740, 453] on icon "button" at bounding box center [736, 454] width 22 height 22
drag, startPoint x: 612, startPoint y: 517, endPoint x: 679, endPoint y: 551, distance: 75.4
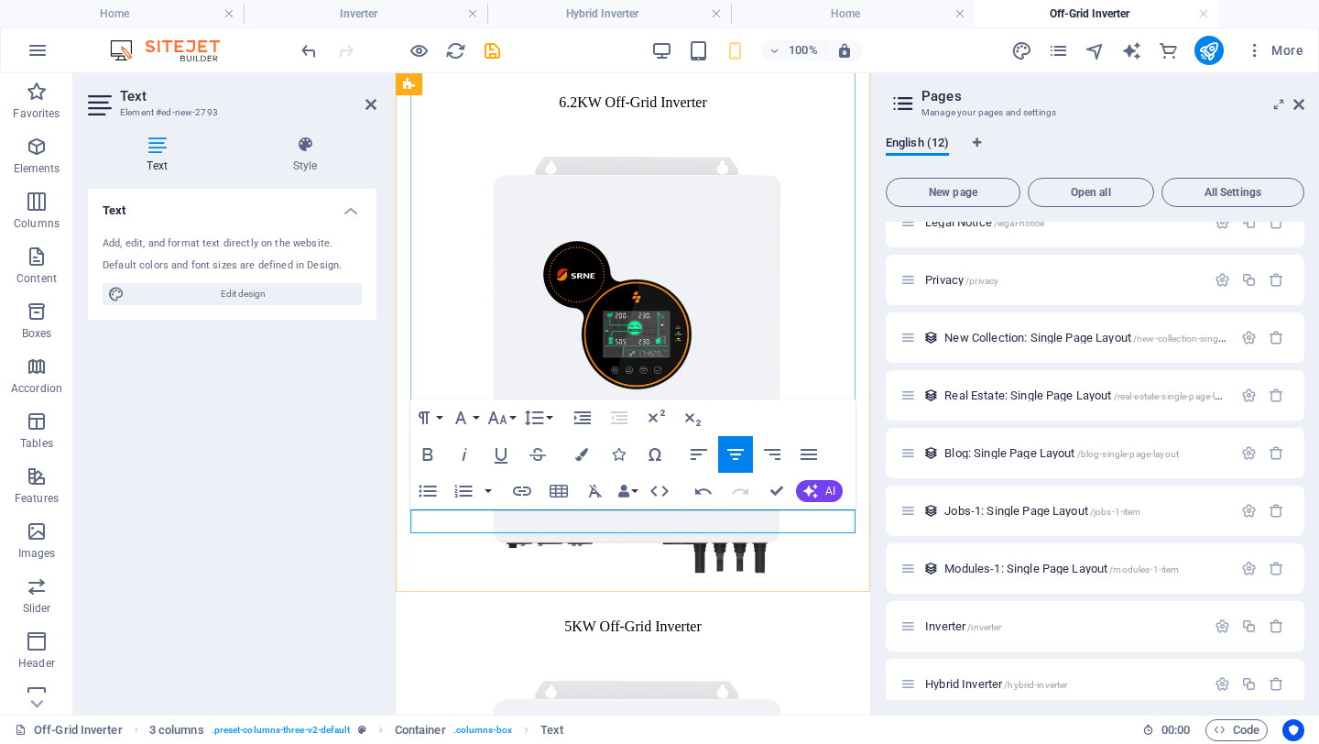
click at [373, 109] on icon at bounding box center [371, 104] width 11 height 15
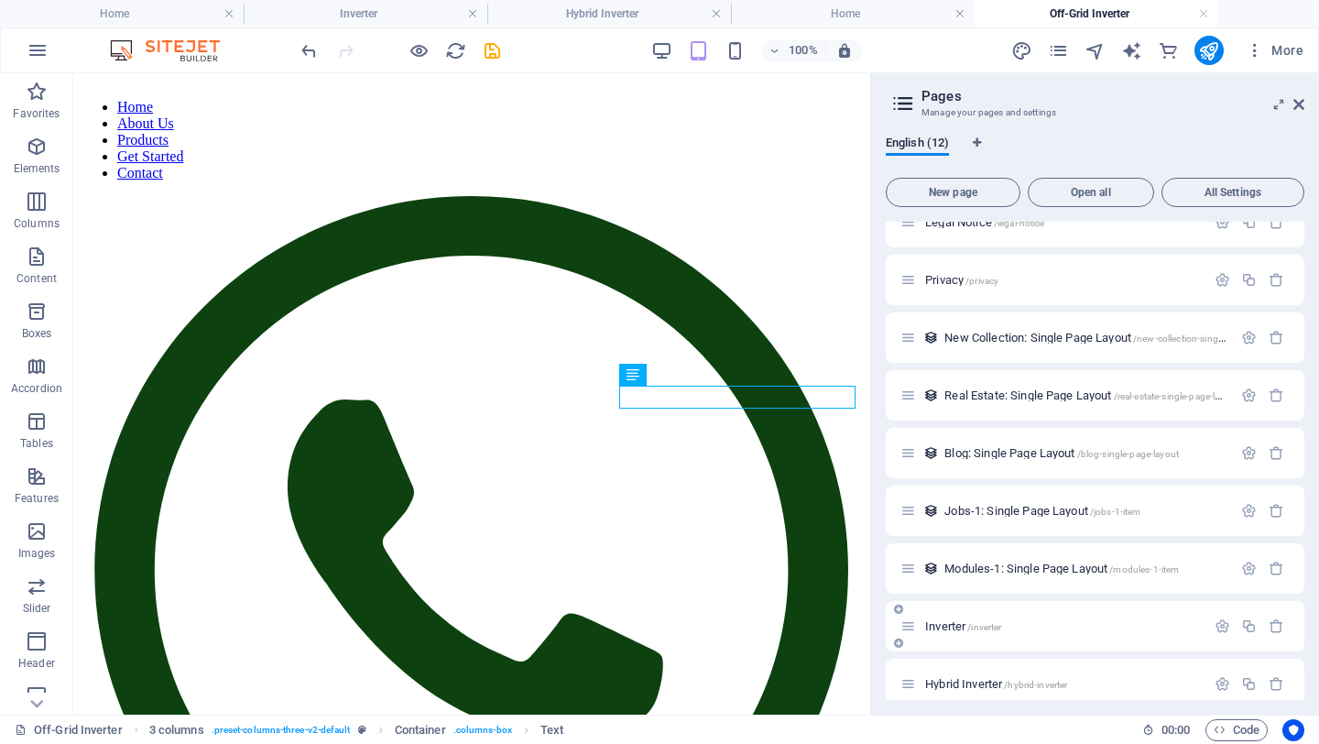
click at [941, 601] on span "Inverter /inverter" at bounding box center [963, 626] width 76 height 14
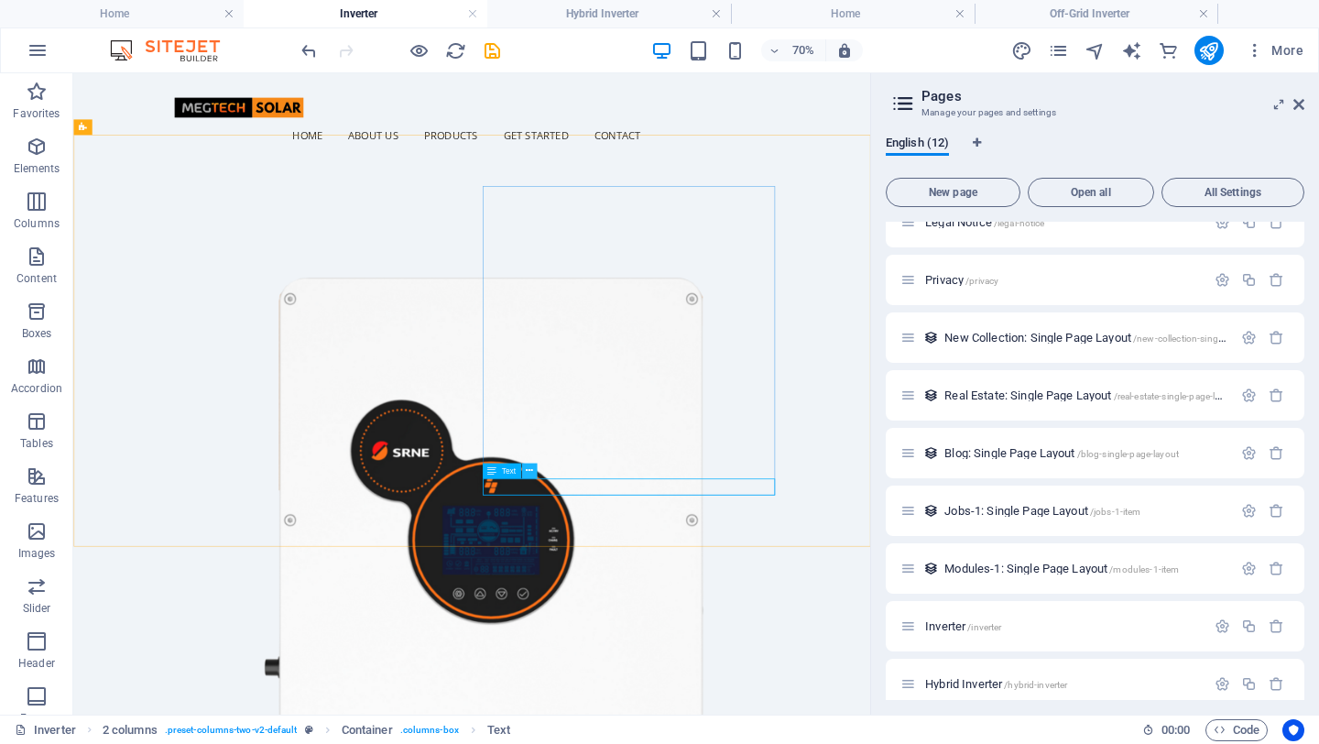
click at [527, 472] on icon at bounding box center [529, 471] width 7 height 14
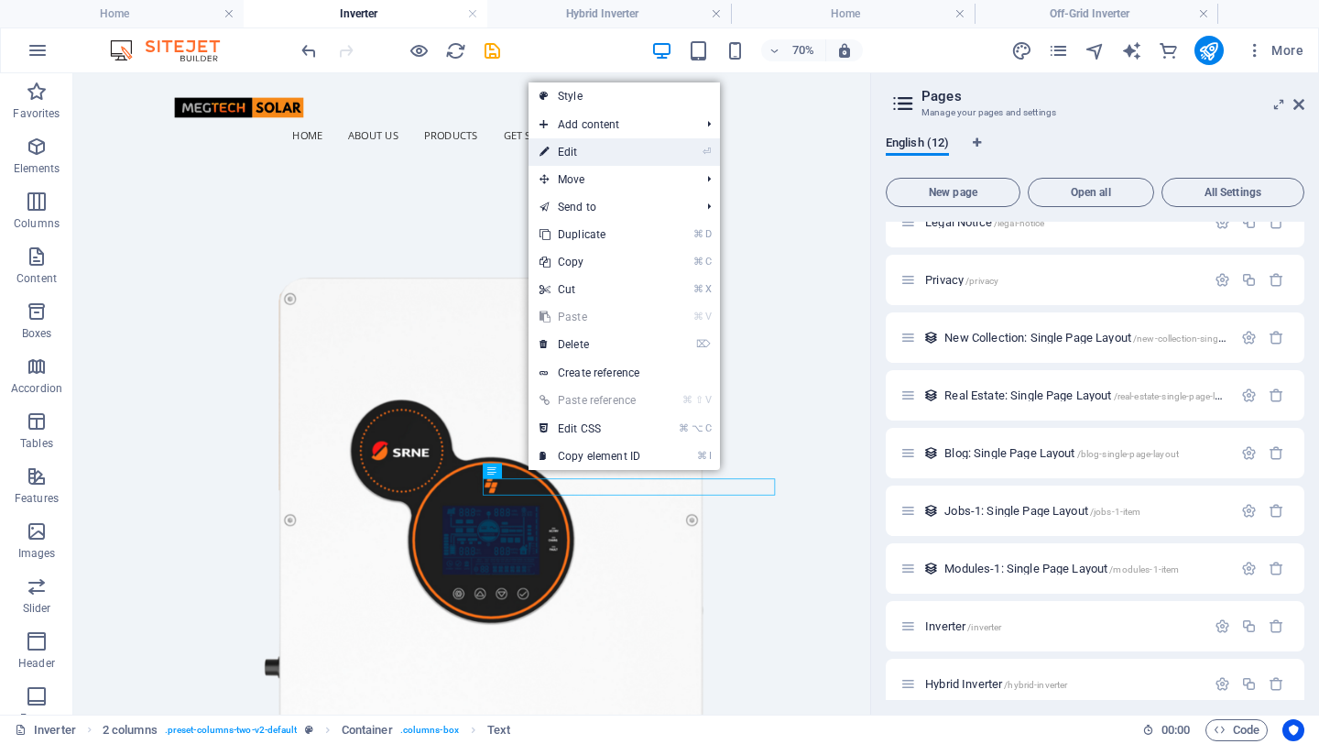
click at [587, 148] on link "⏎ Edit" at bounding box center [590, 151] width 123 height 27
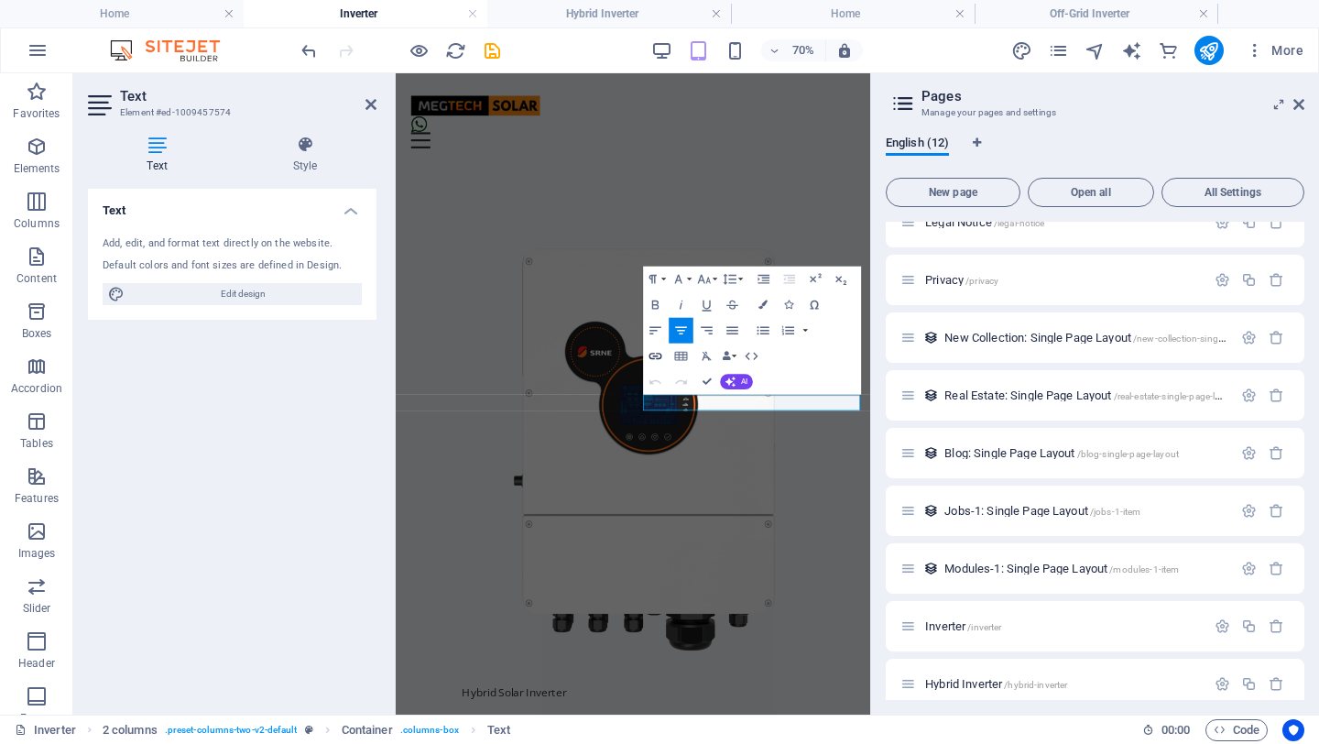
click at [658, 357] on icon "button" at bounding box center [656, 356] width 16 height 16
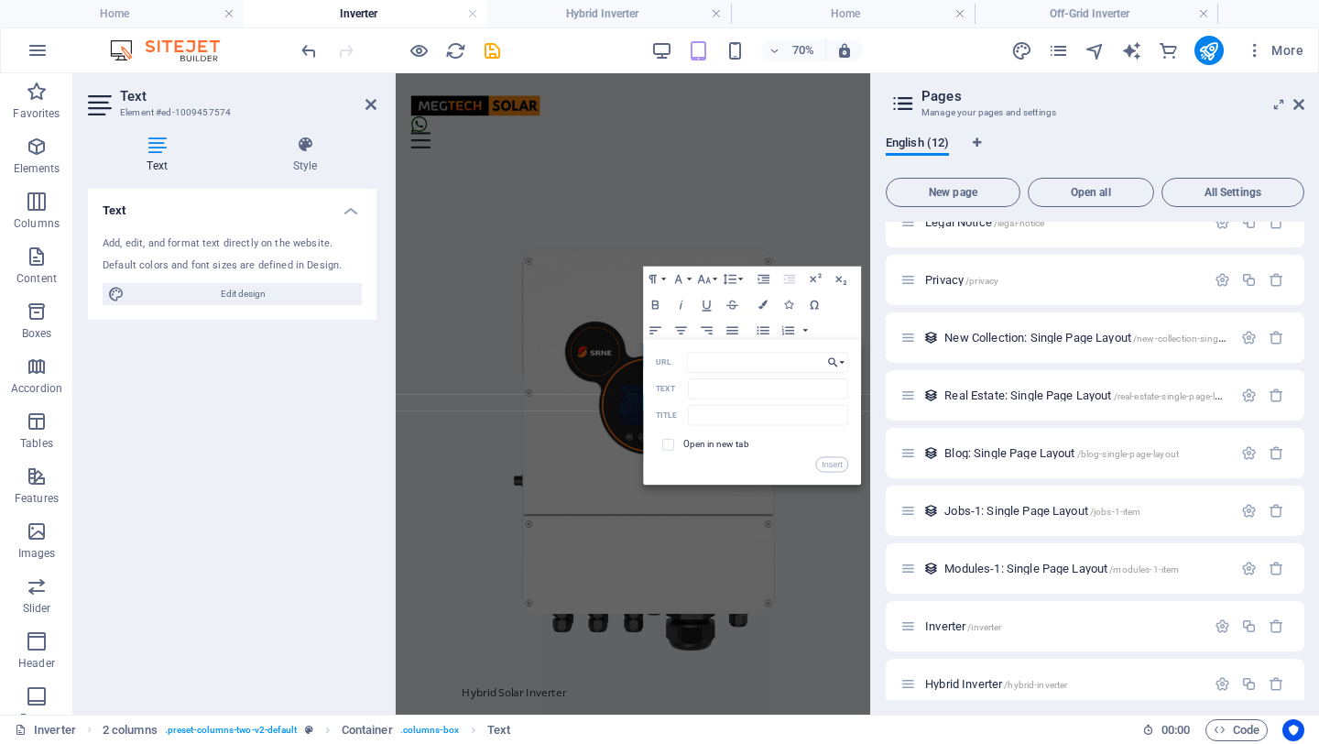
click at [839, 360] on button "Choose Link" at bounding box center [836, 362] width 25 height 20
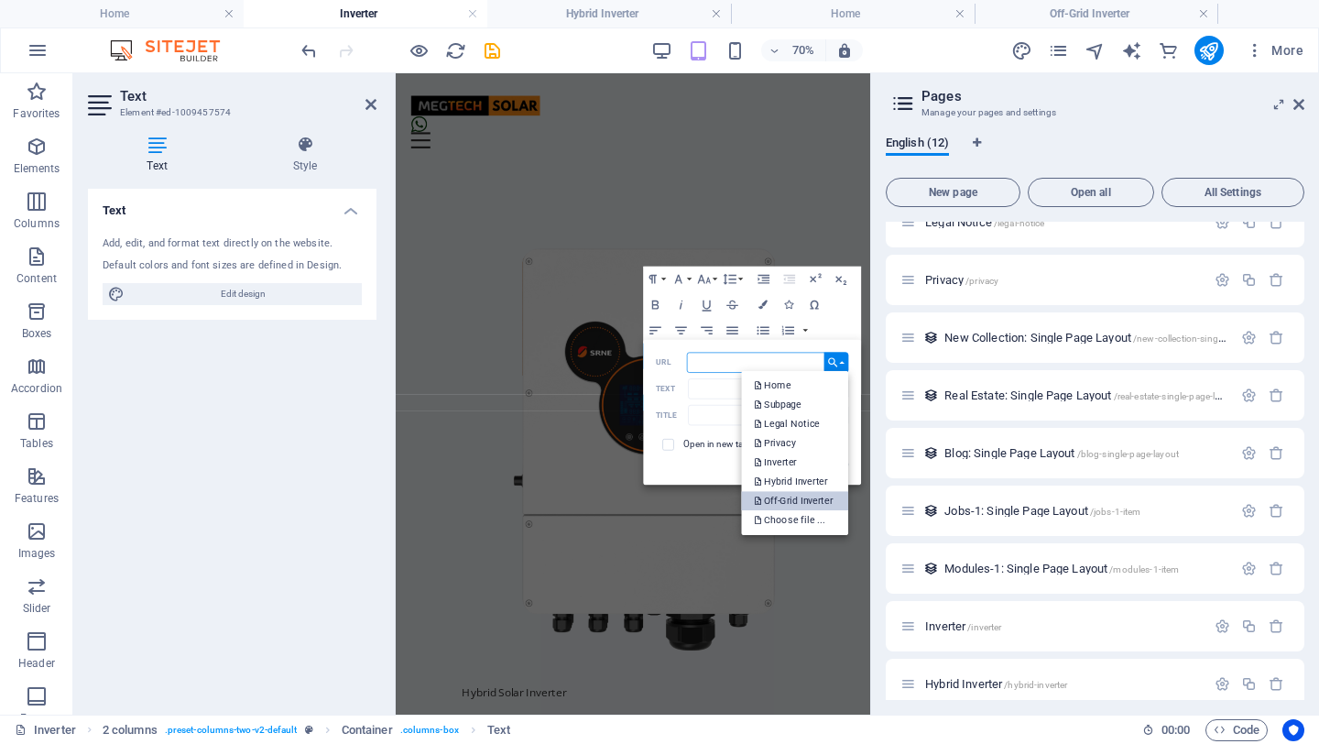
click at [792, 503] on p "Off-Grid Inverter" at bounding box center [795, 500] width 82 height 19
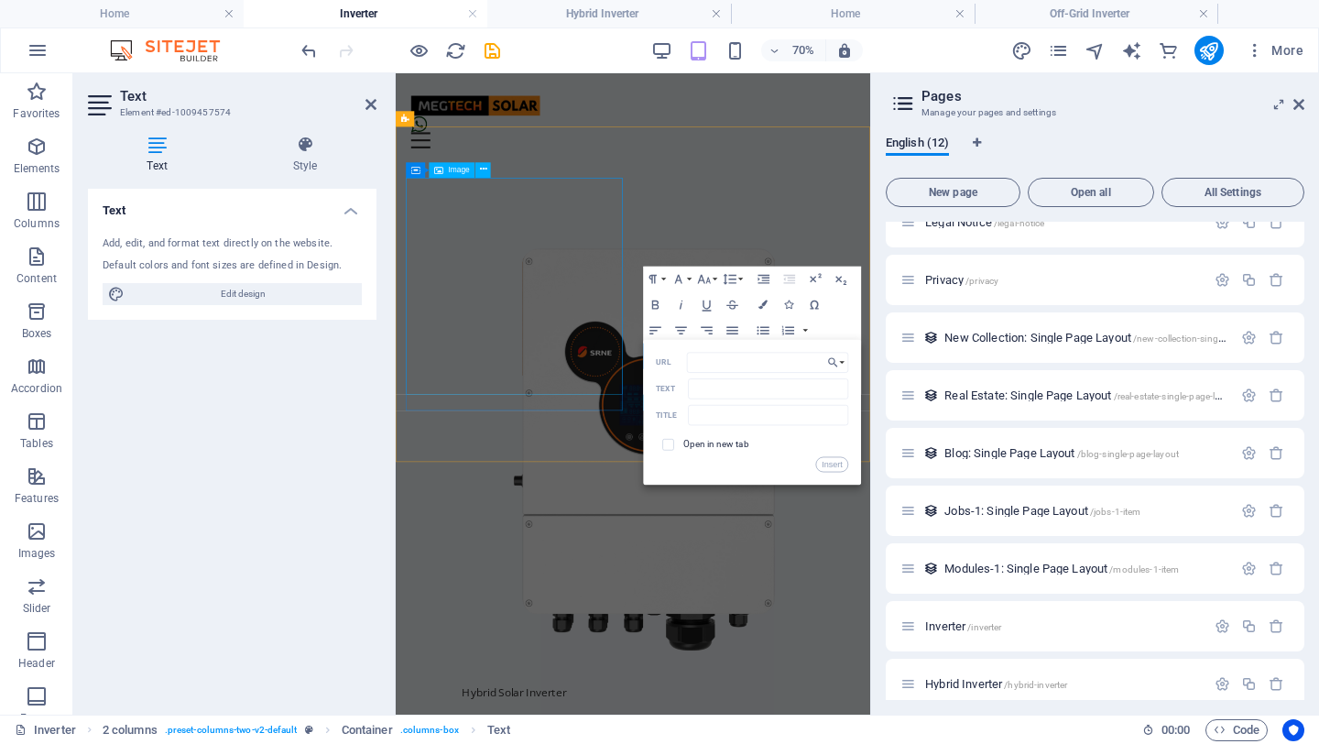
click at [546, 437] on figure at bounding box center [565, 607] width 310 height 678
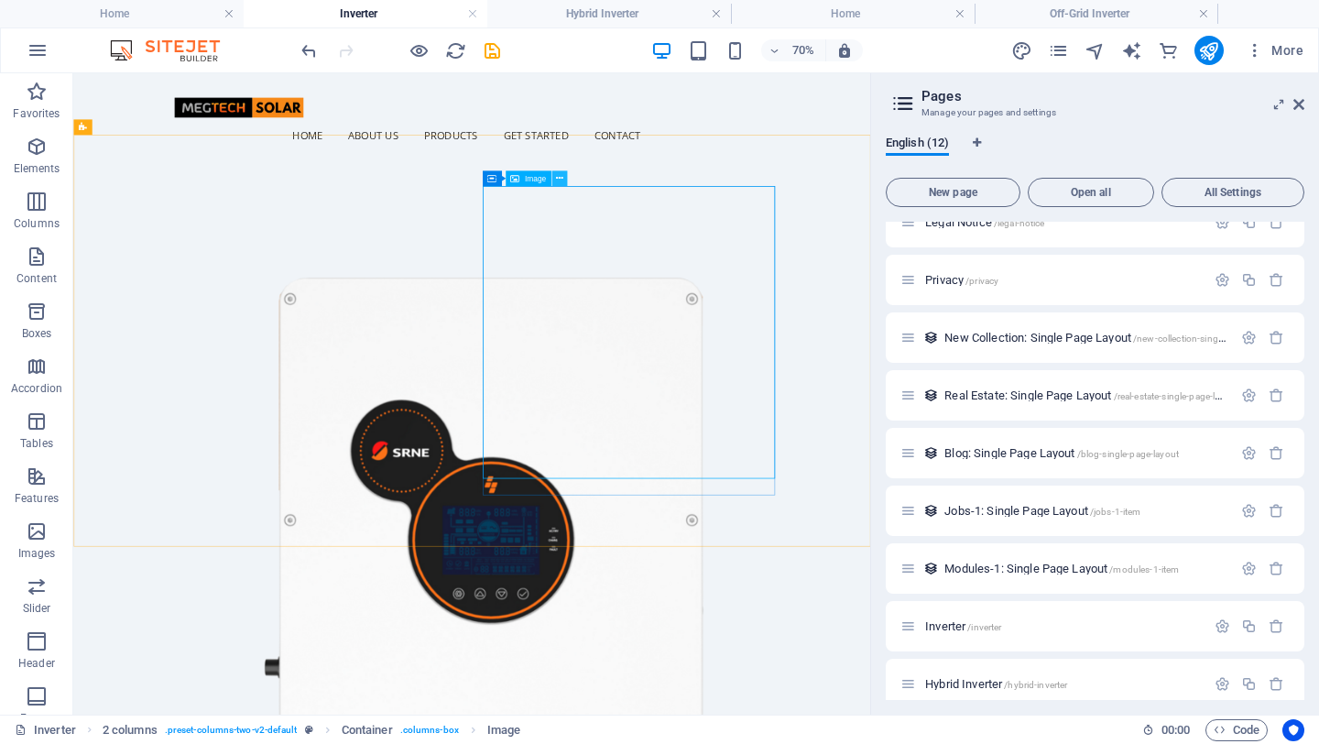
click at [559, 180] on icon at bounding box center [559, 178] width 7 height 14
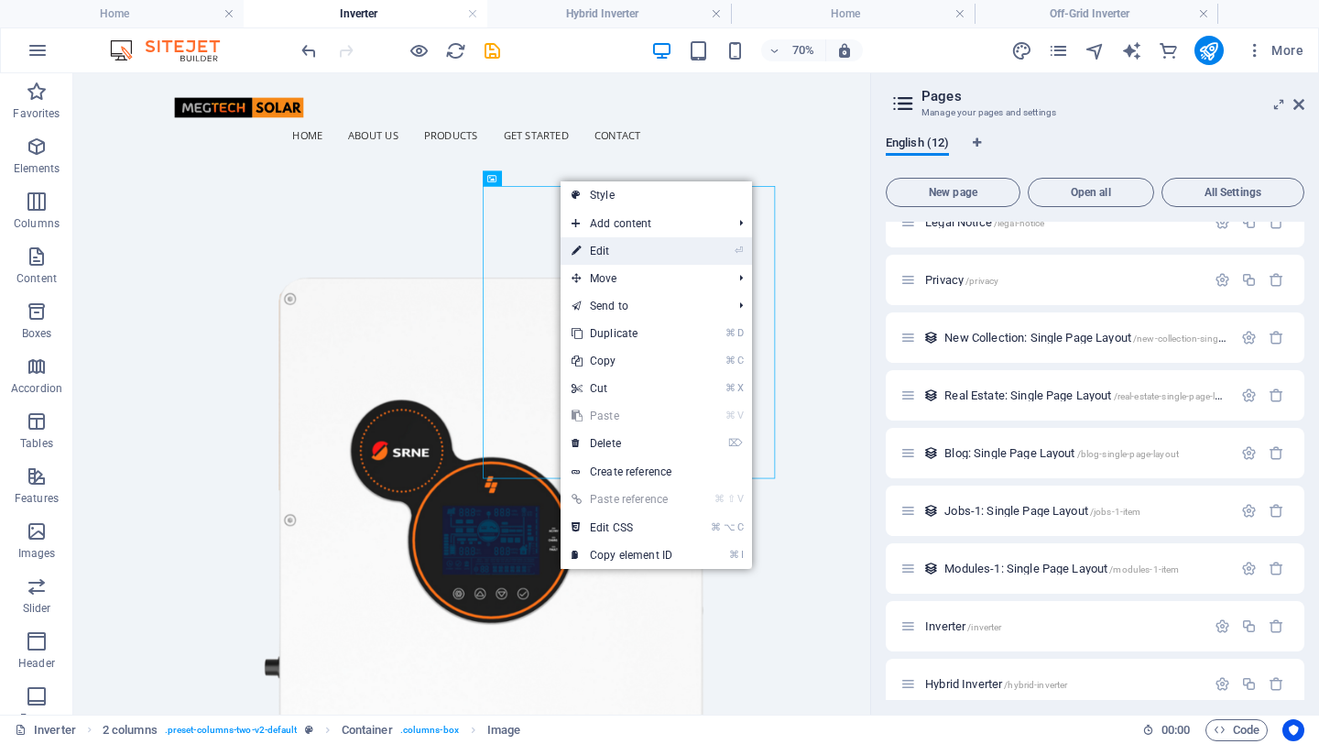
click at [628, 246] on link "⏎ Edit" at bounding box center [622, 250] width 123 height 27
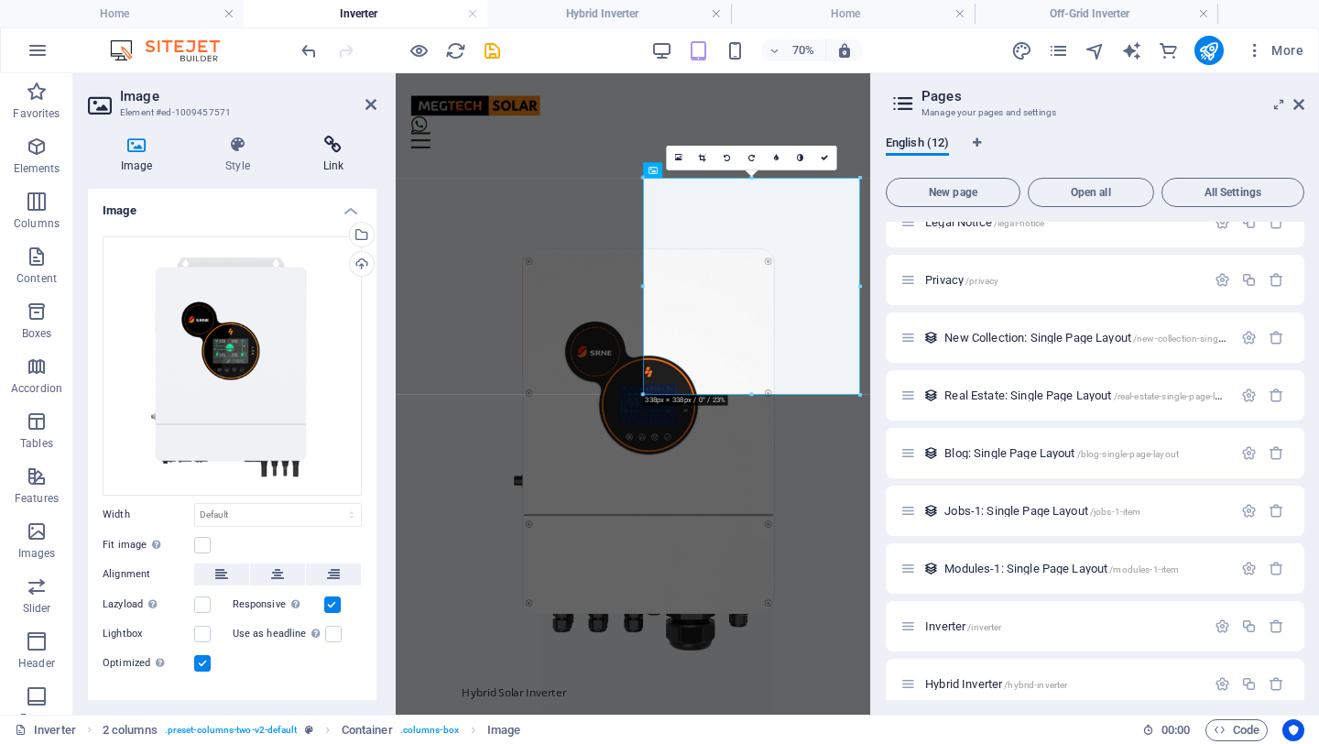
click at [326, 144] on icon at bounding box center [333, 145] width 86 height 18
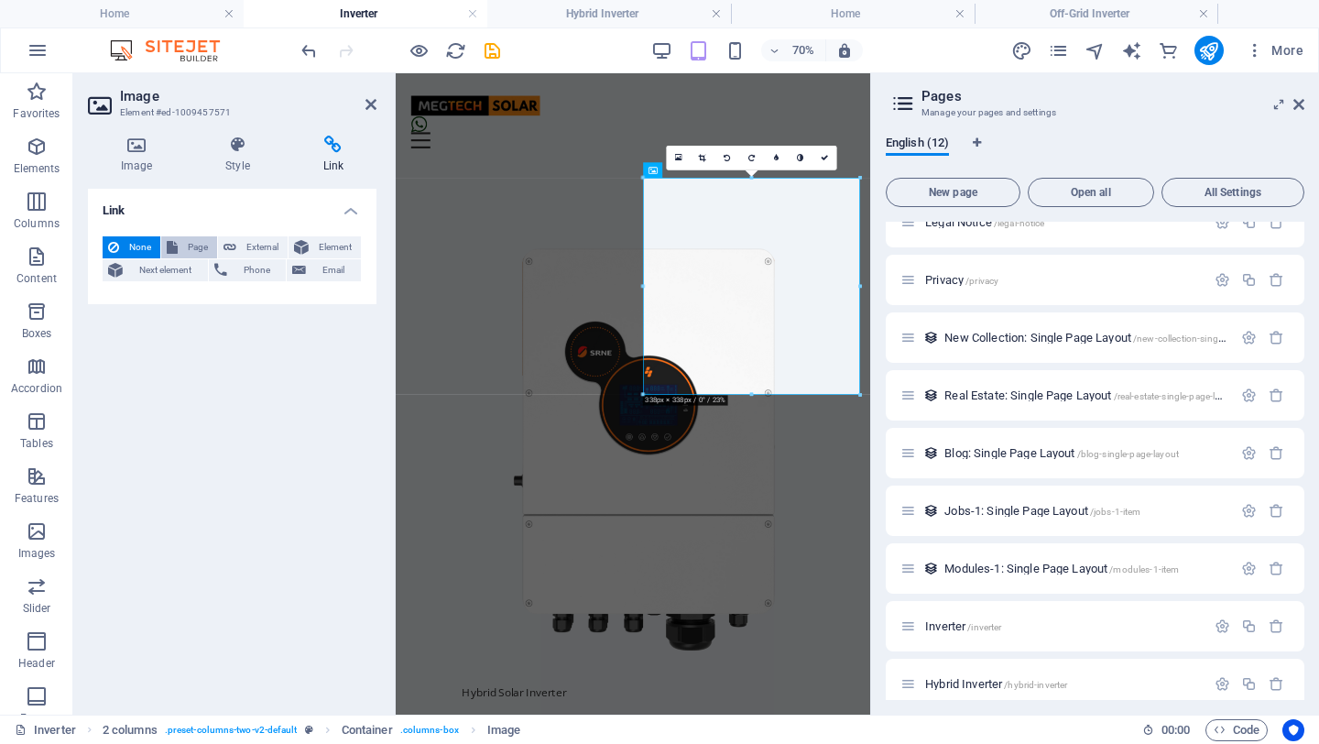
click at [191, 247] on span "Page" at bounding box center [197, 247] width 28 height 22
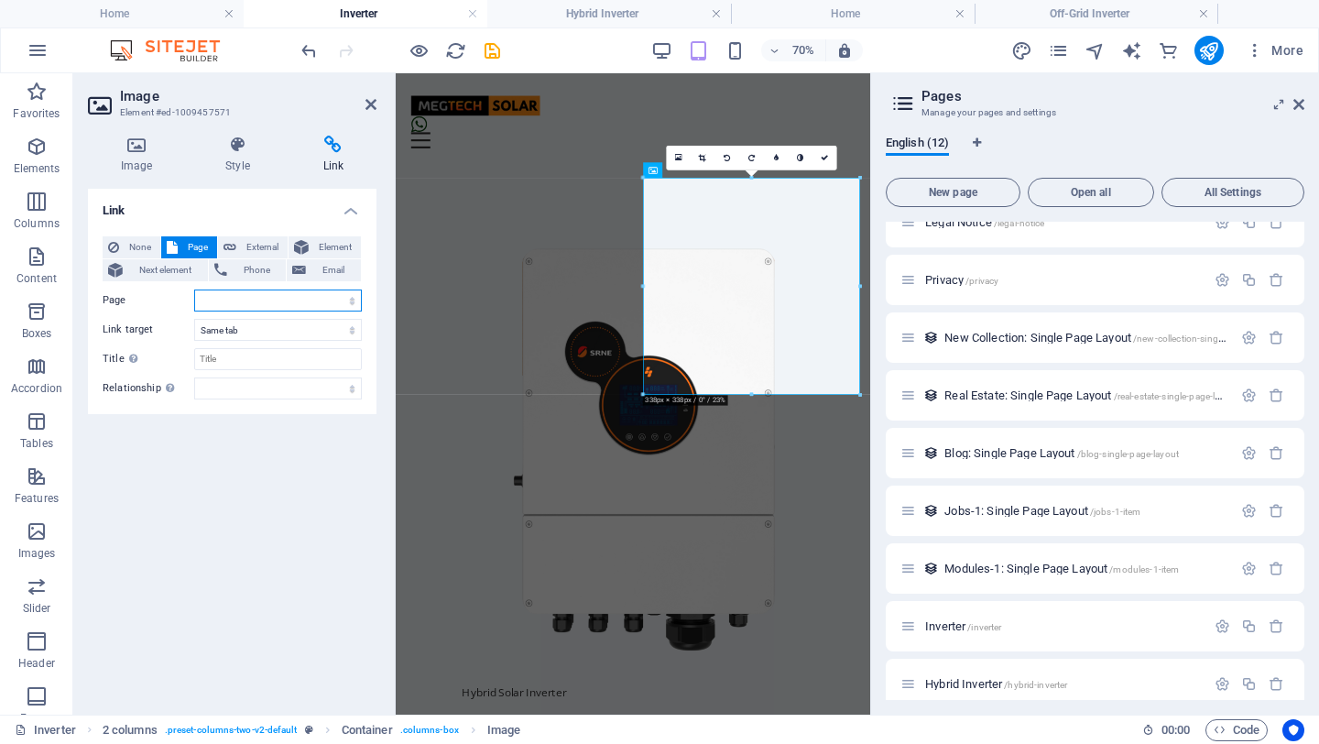
click at [353, 300] on select "Home Subpage Legal Notice Privacy Inverter Hybrid Inverter Off-Grid Inverter" at bounding box center [278, 300] width 168 height 22
select select "6"
click at [194, 289] on select "Home Subpage Legal Notice Privacy Inverter Hybrid Inverter Off-Grid Inverter" at bounding box center [278, 300] width 168 height 22
click at [608, 349] on figure at bounding box center [565, 607] width 310 height 678
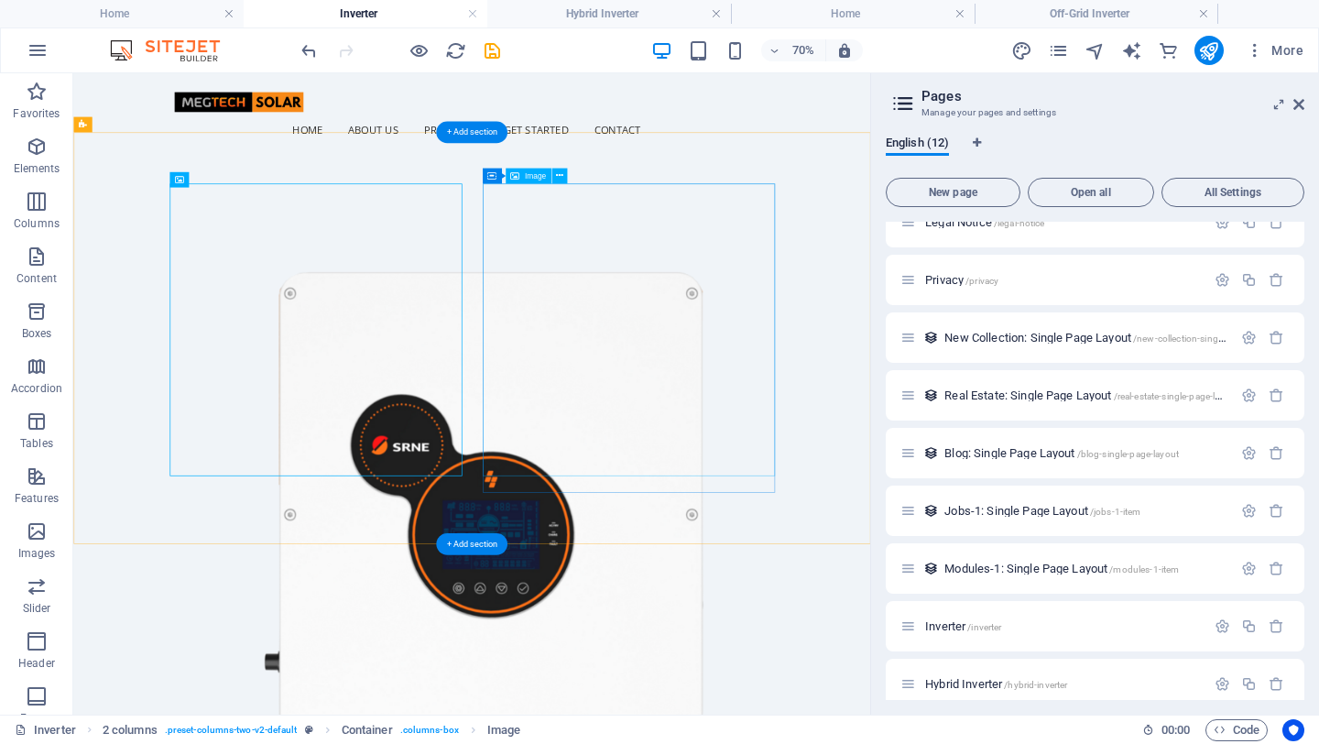
scroll to position [5, 0]
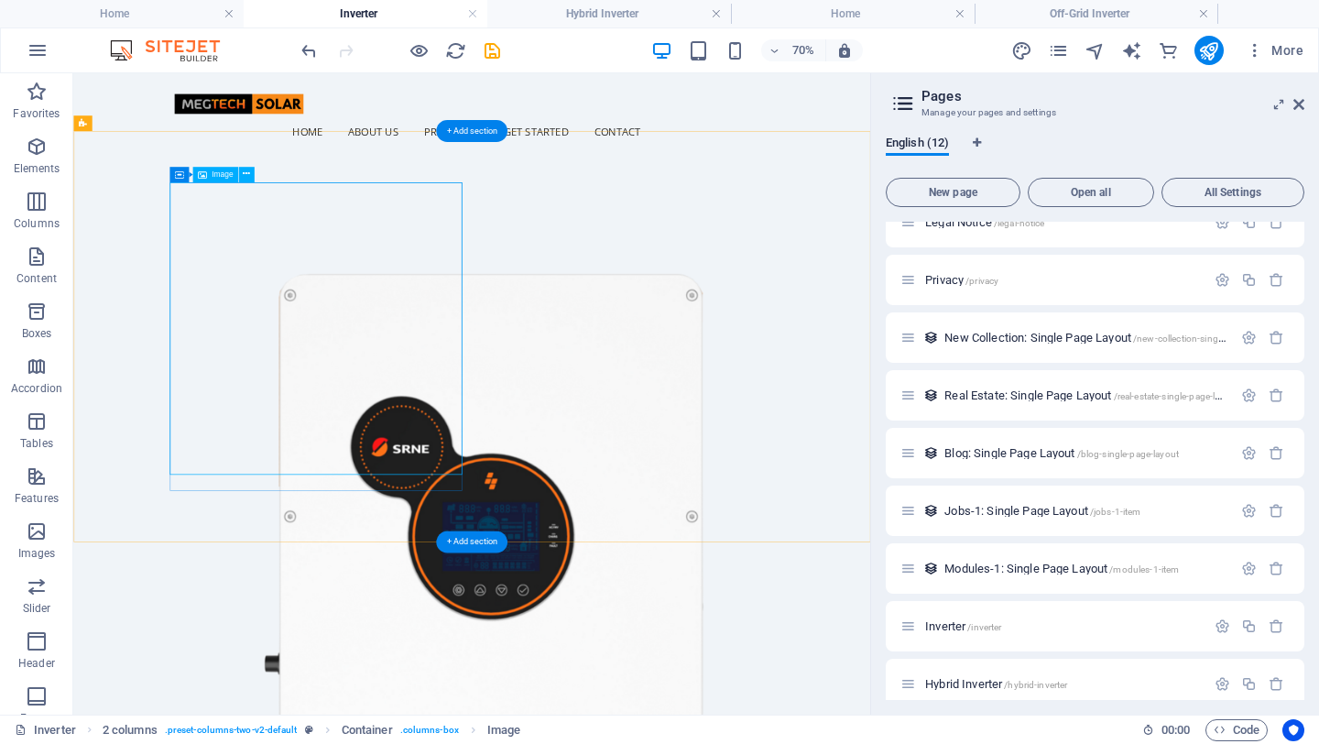
click at [246, 171] on icon at bounding box center [246, 175] width 7 height 14
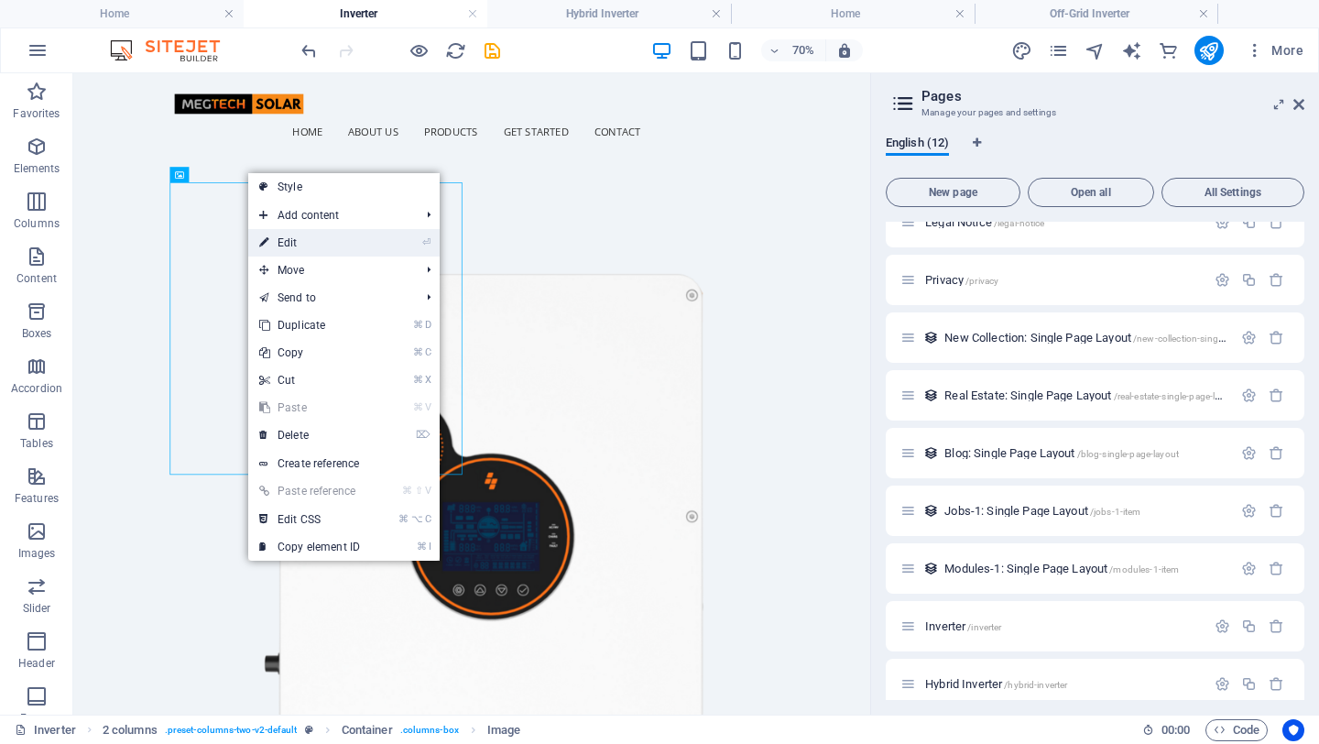
click at [305, 246] on link "⏎ Edit" at bounding box center [309, 242] width 123 height 27
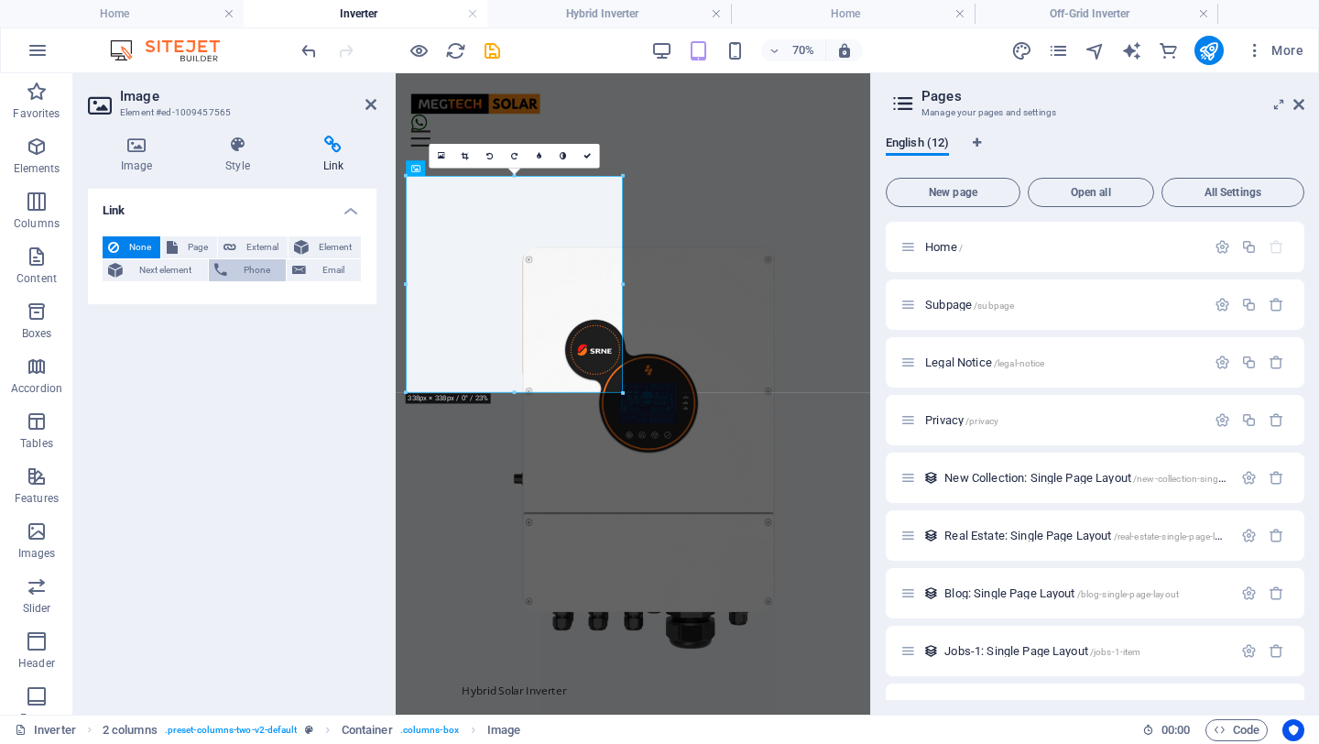
scroll to position [140, 0]
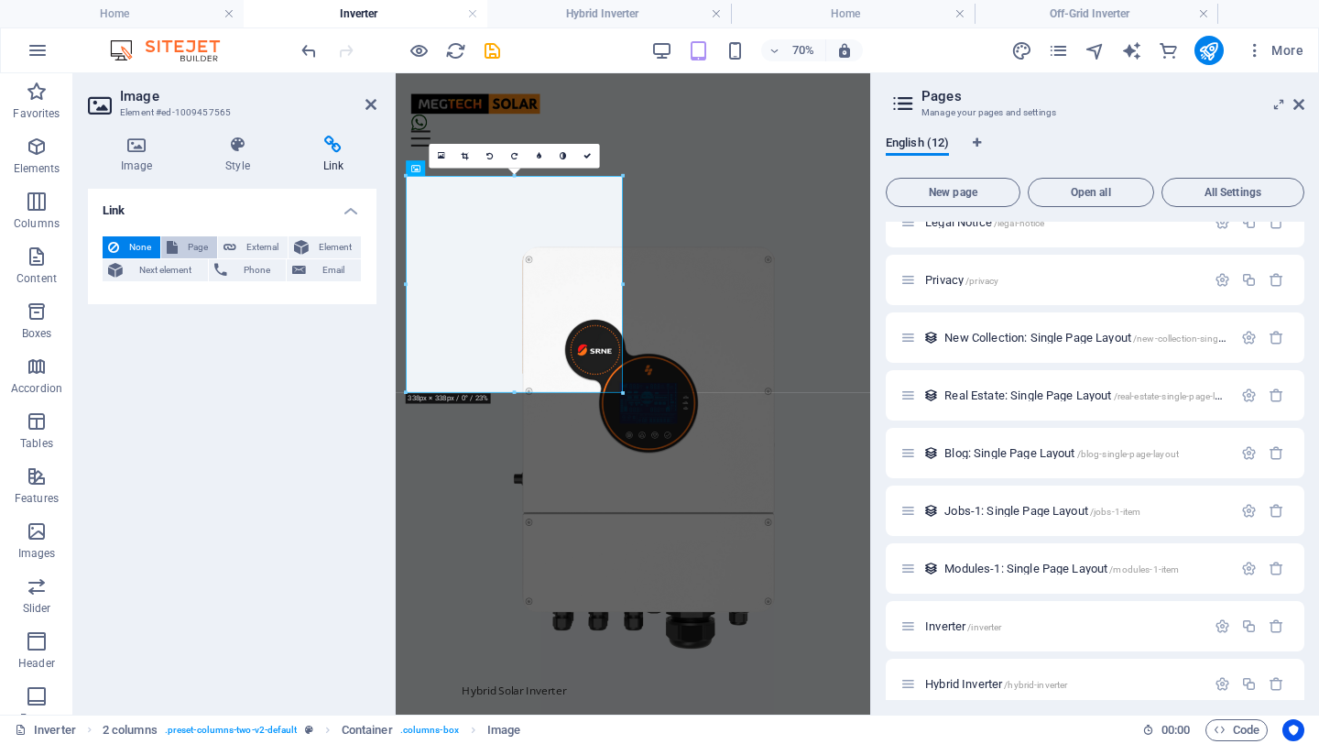
click at [199, 246] on span "Page" at bounding box center [197, 247] width 28 height 22
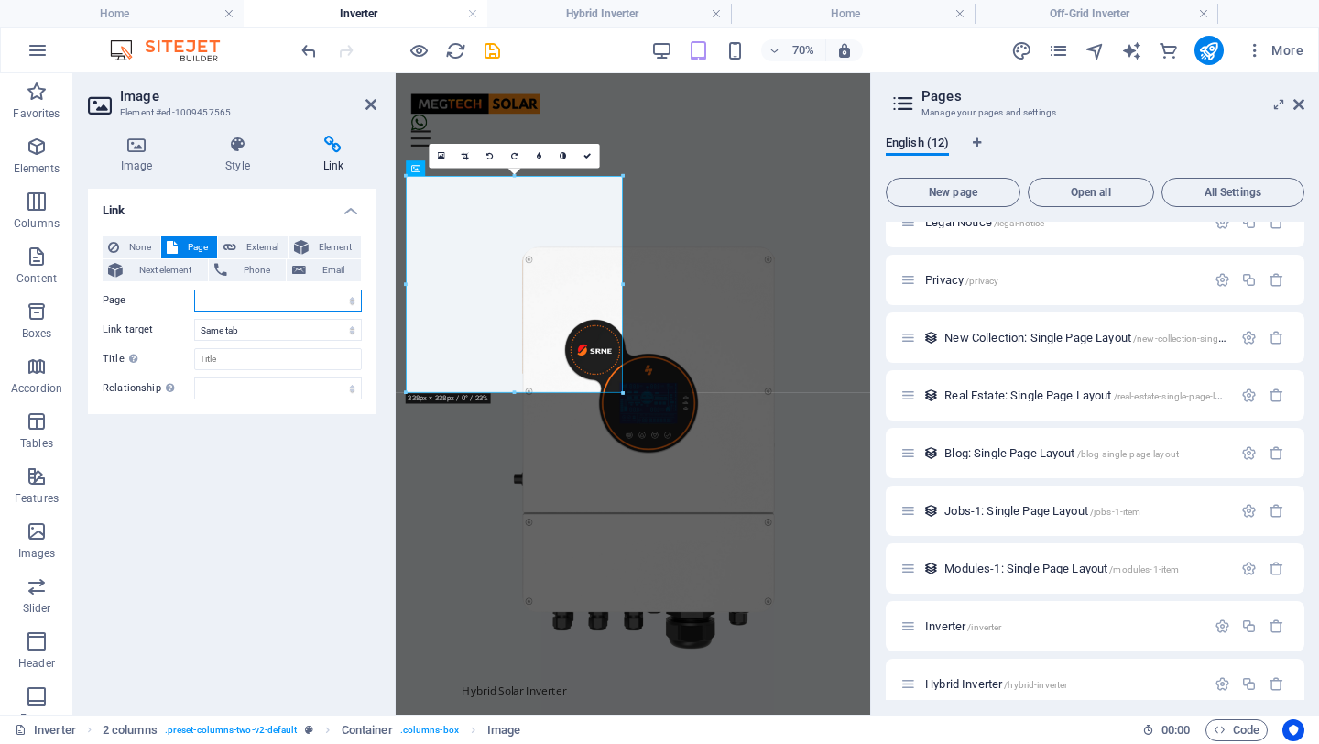
click at [284, 299] on select "Home Subpage Legal Notice Privacy Inverter Hybrid Inverter Off-Grid Inverter" at bounding box center [278, 300] width 168 height 22
select select "5"
click at [194, 289] on select "Home Subpage Legal Notice Privacy Inverter Hybrid Inverter Off-Grid Inverter" at bounding box center [278, 300] width 168 height 22
click at [374, 101] on icon at bounding box center [371, 104] width 11 height 15
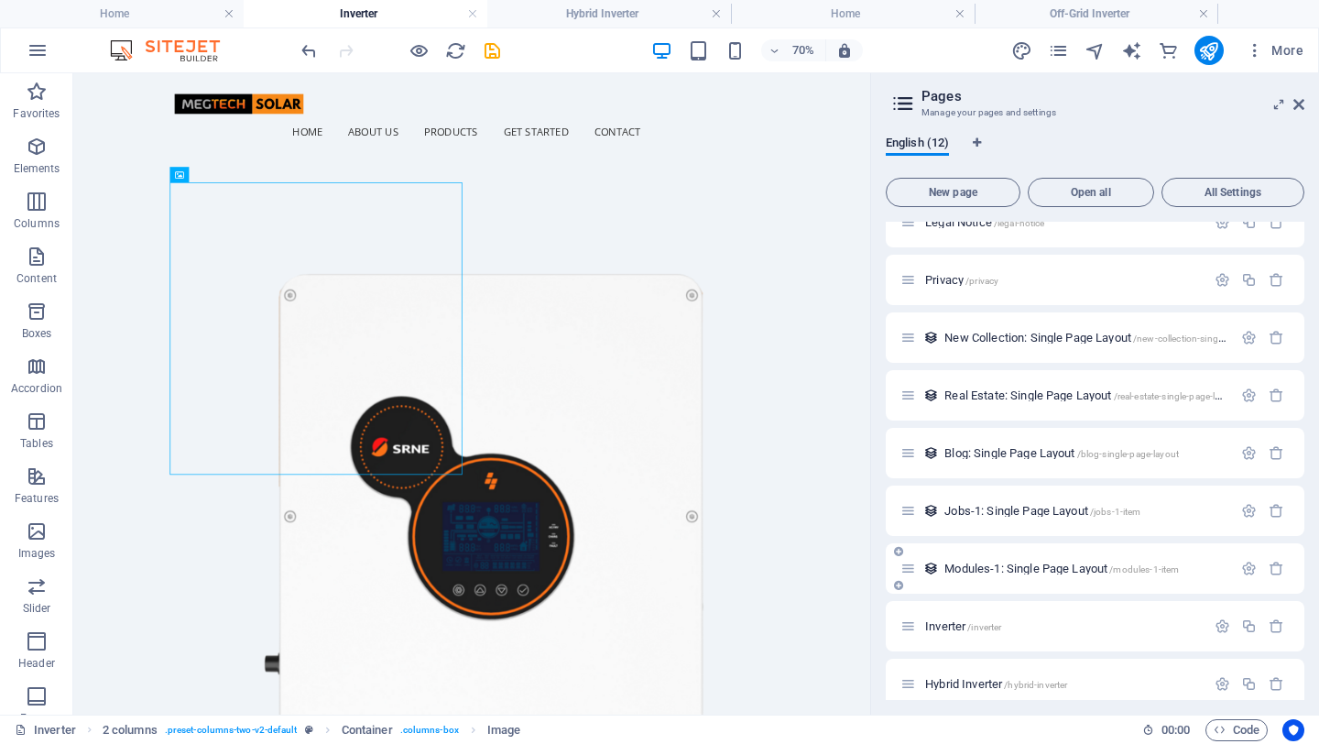
scroll to position [214, 0]
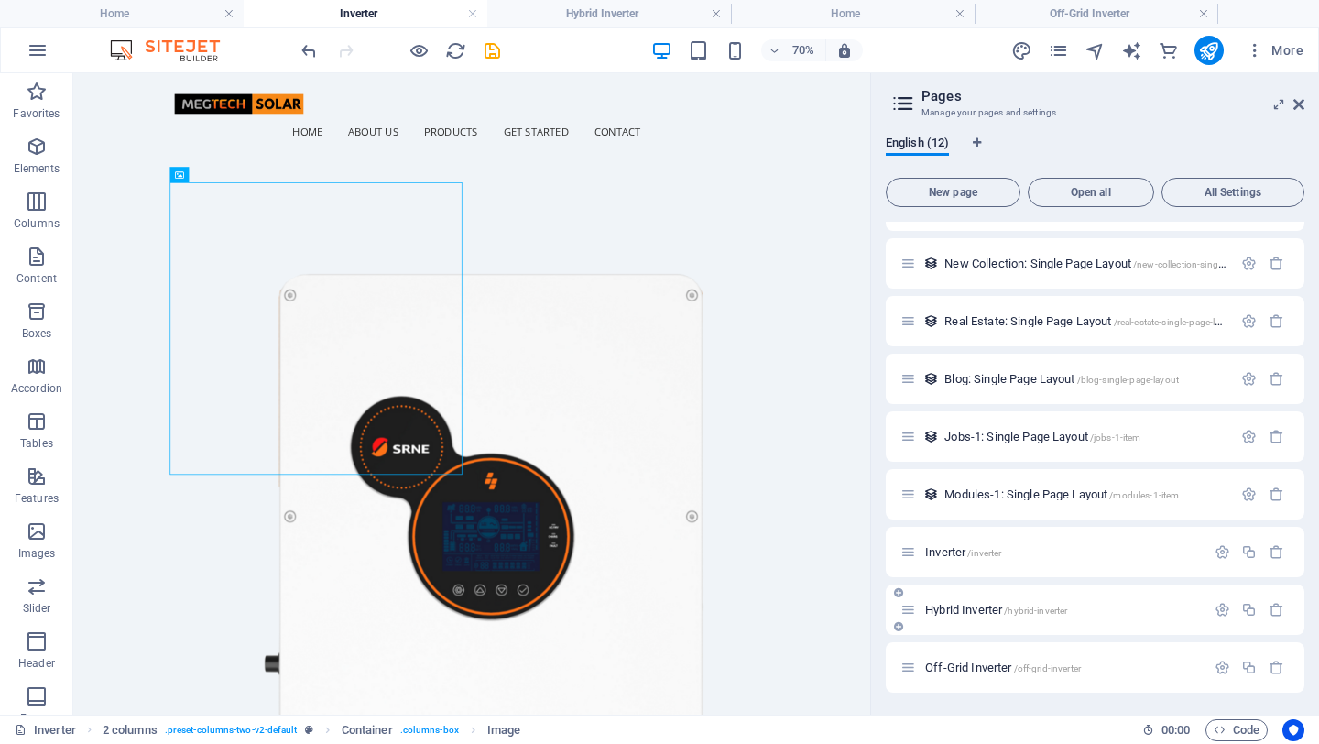
click at [960, 609] on span "Hybrid Inverter /hybrid-inverter" at bounding box center [996, 610] width 142 height 14
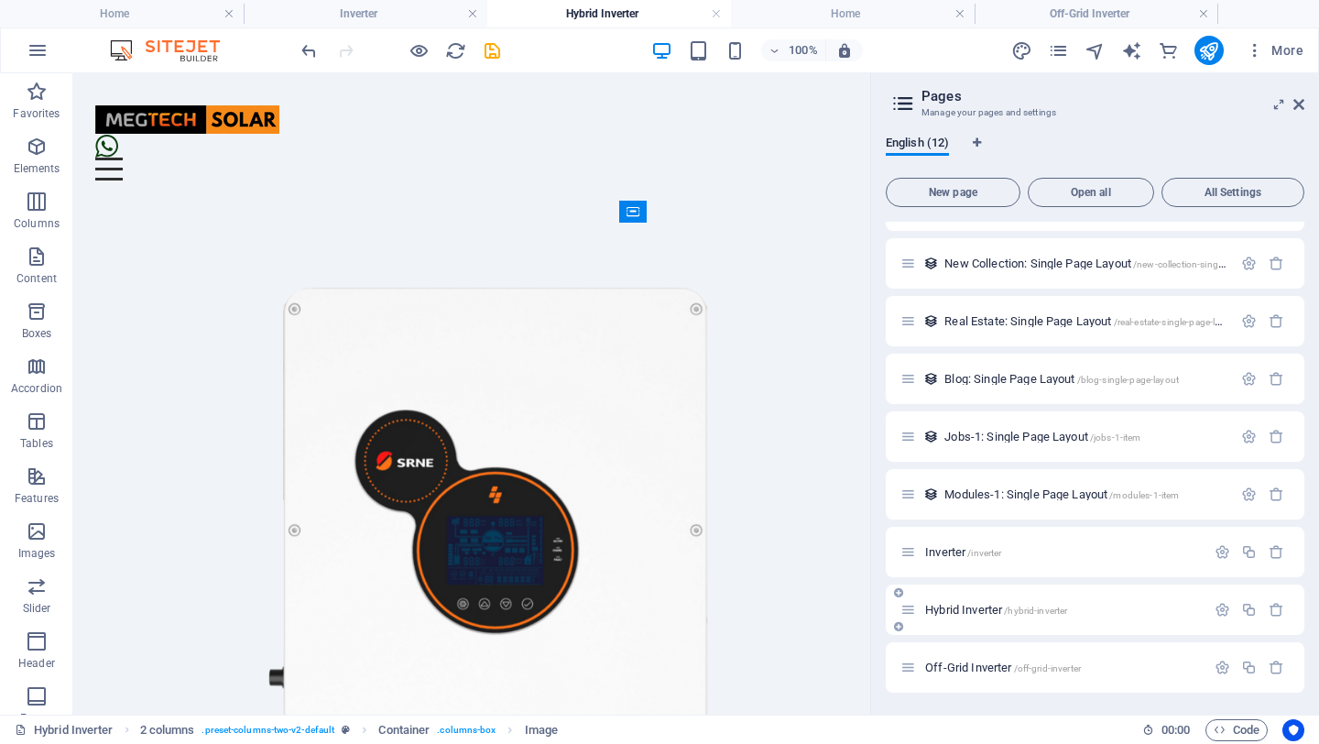
scroll to position [88, 0]
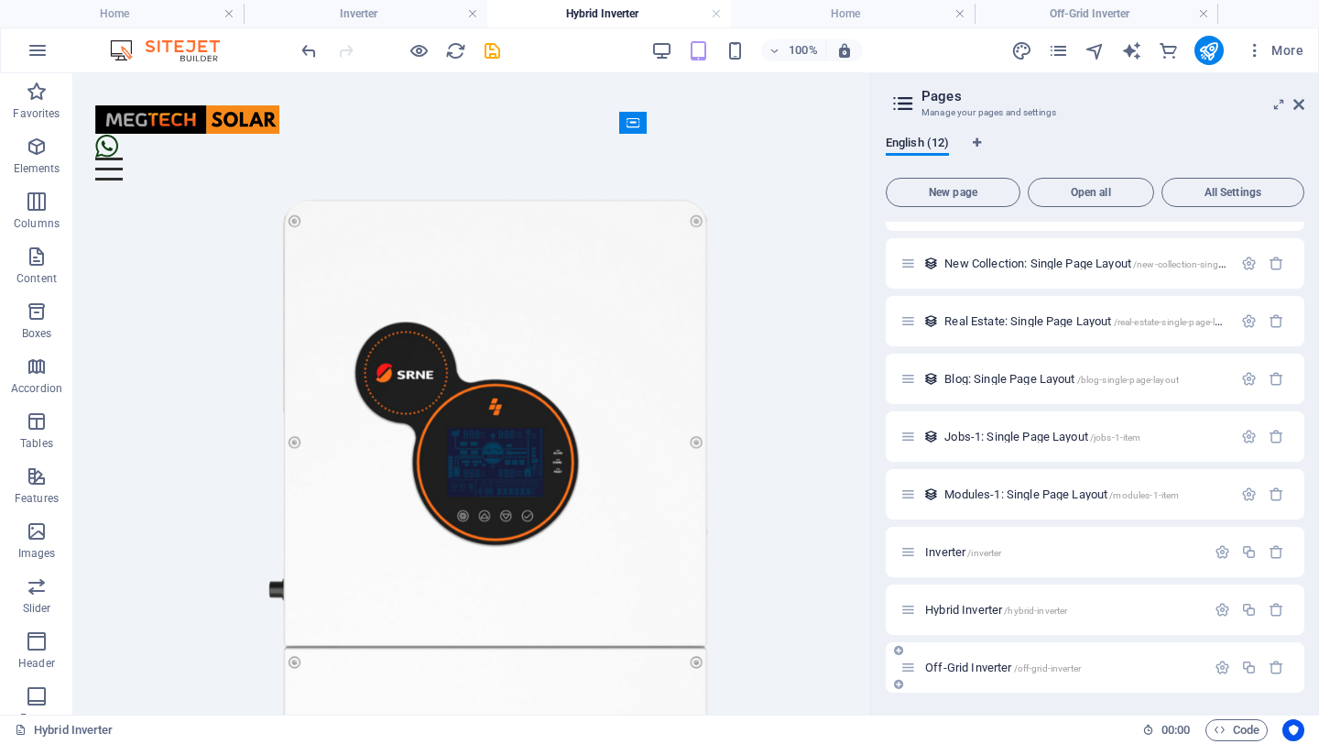
click at [964, 660] on div "Off-Grid Inverter /off-grid-inverter" at bounding box center [1052, 667] width 305 height 21
click at [958, 664] on span "Off-Grid Inverter /off-grid-inverter" at bounding box center [1003, 667] width 156 height 14
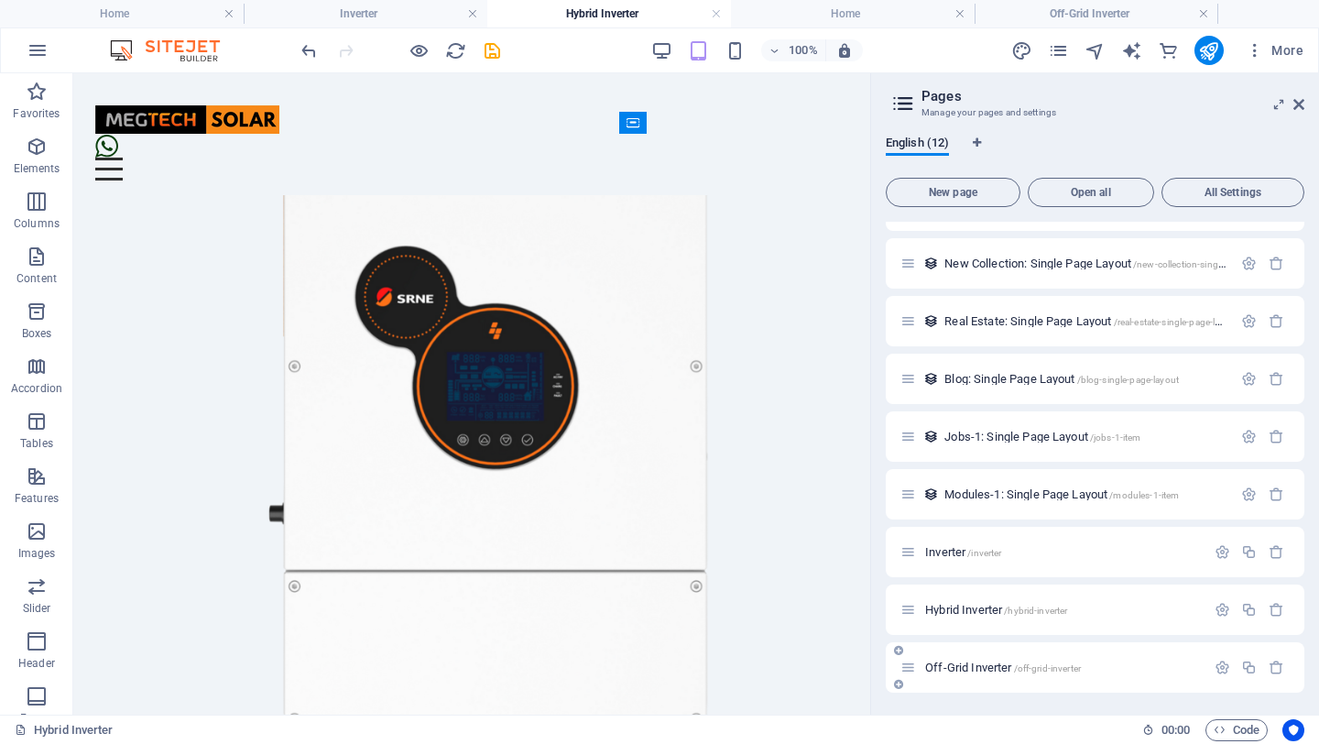
scroll to position [73, 0]
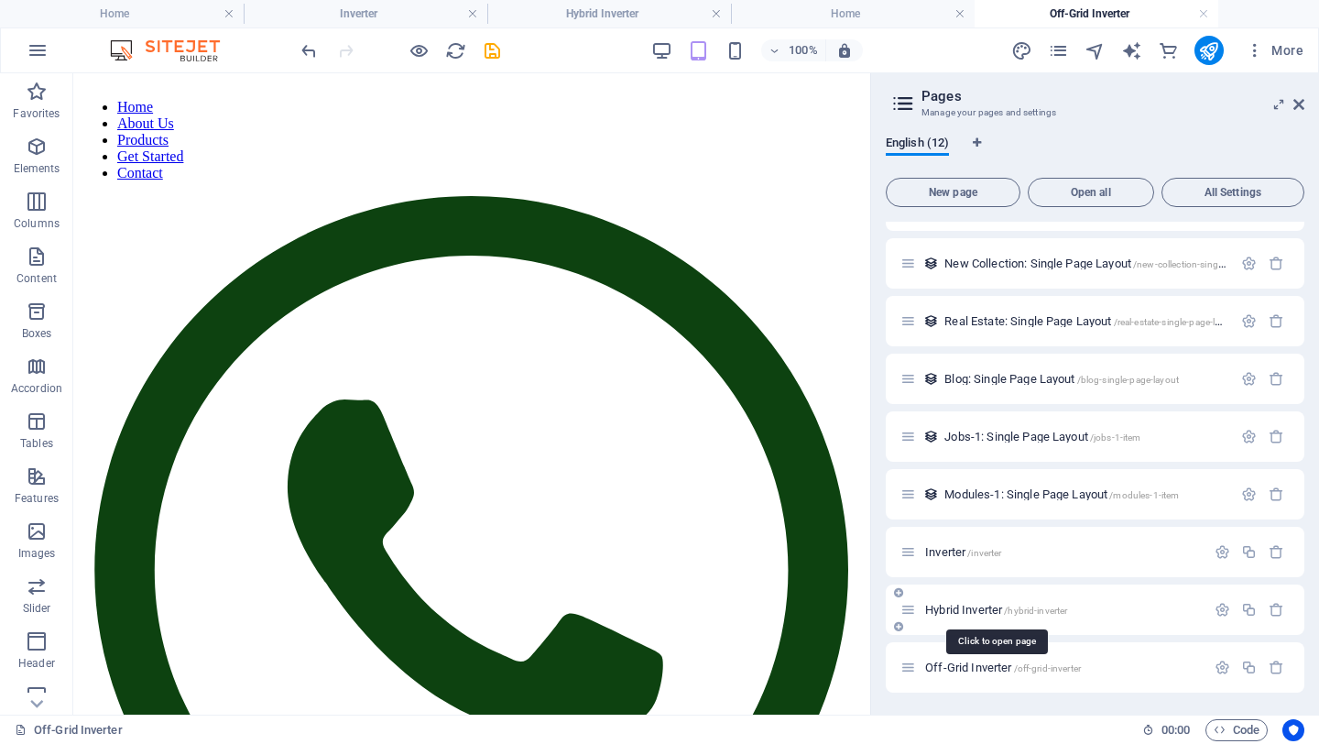
click at [964, 608] on span "Hybrid Inverter /hybrid-inverter" at bounding box center [996, 610] width 142 height 14
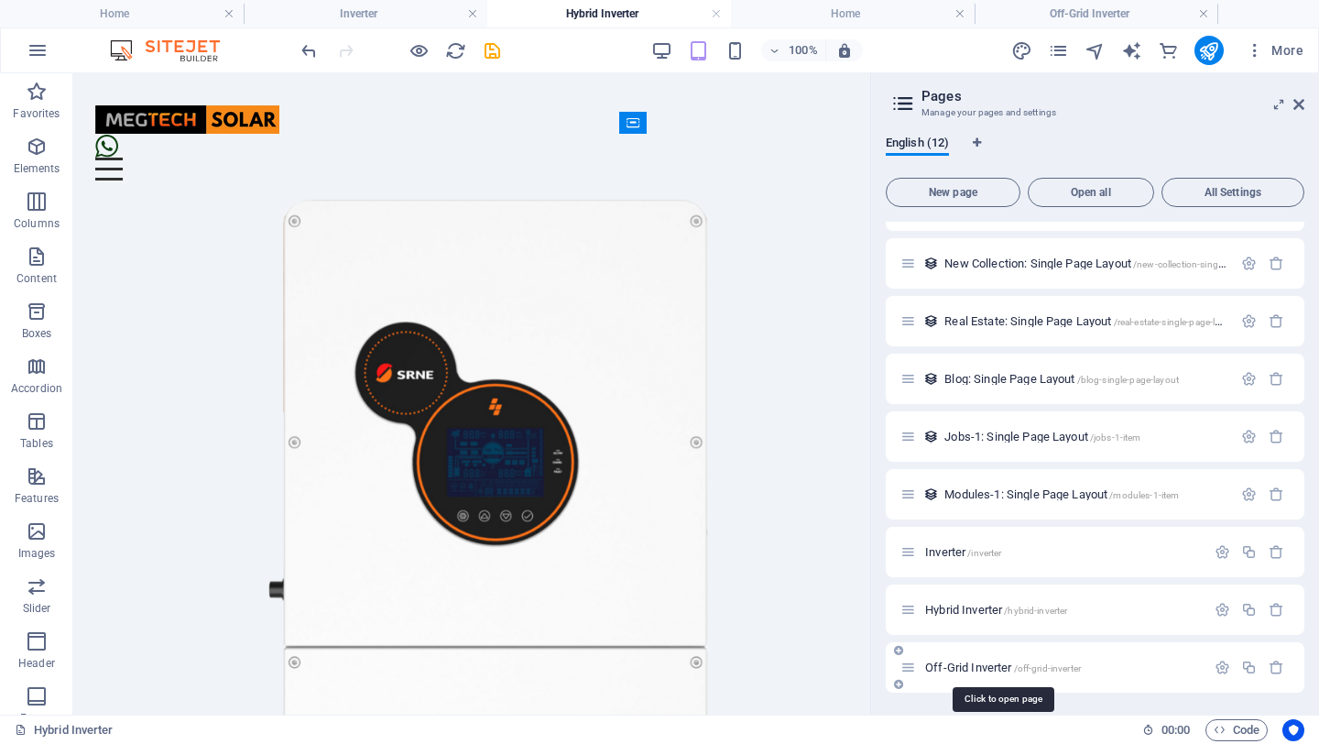
click at [960, 665] on span "Off-Grid Inverter /off-grid-inverter" at bounding box center [1003, 667] width 156 height 14
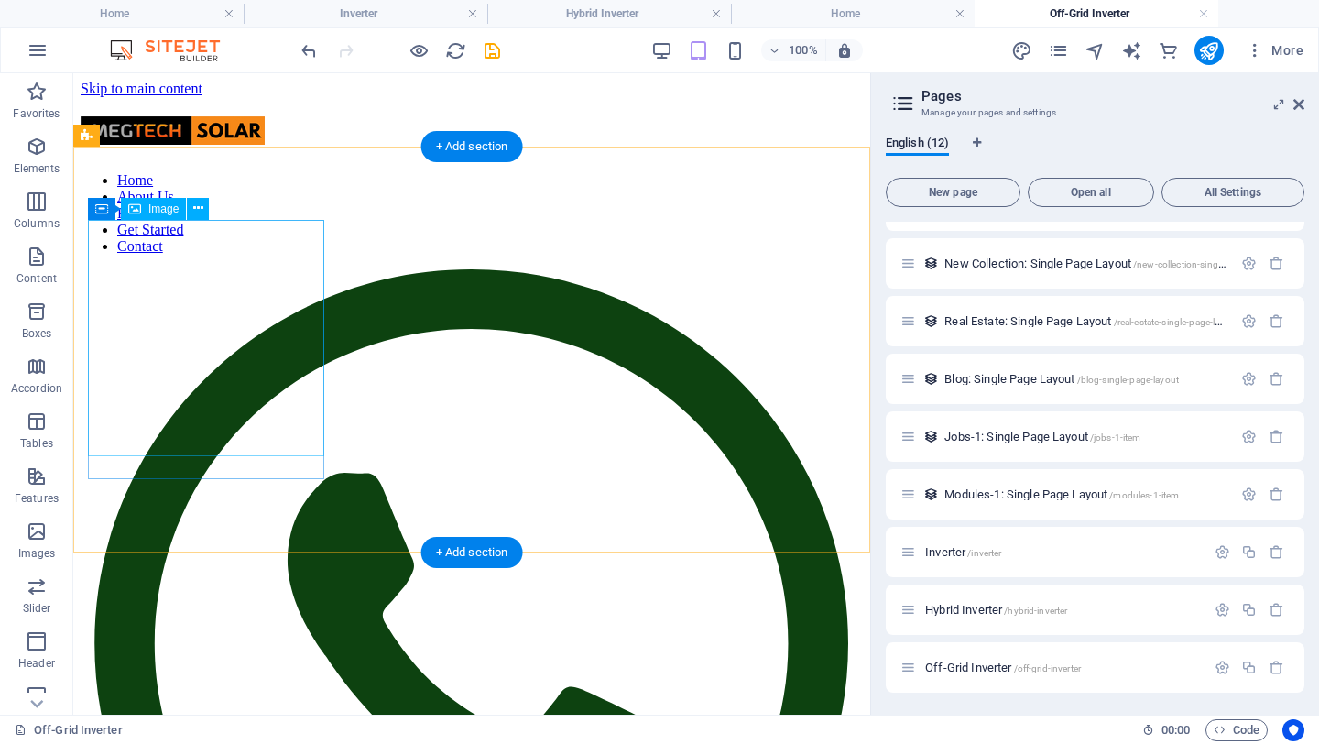
scroll to position [3, 0]
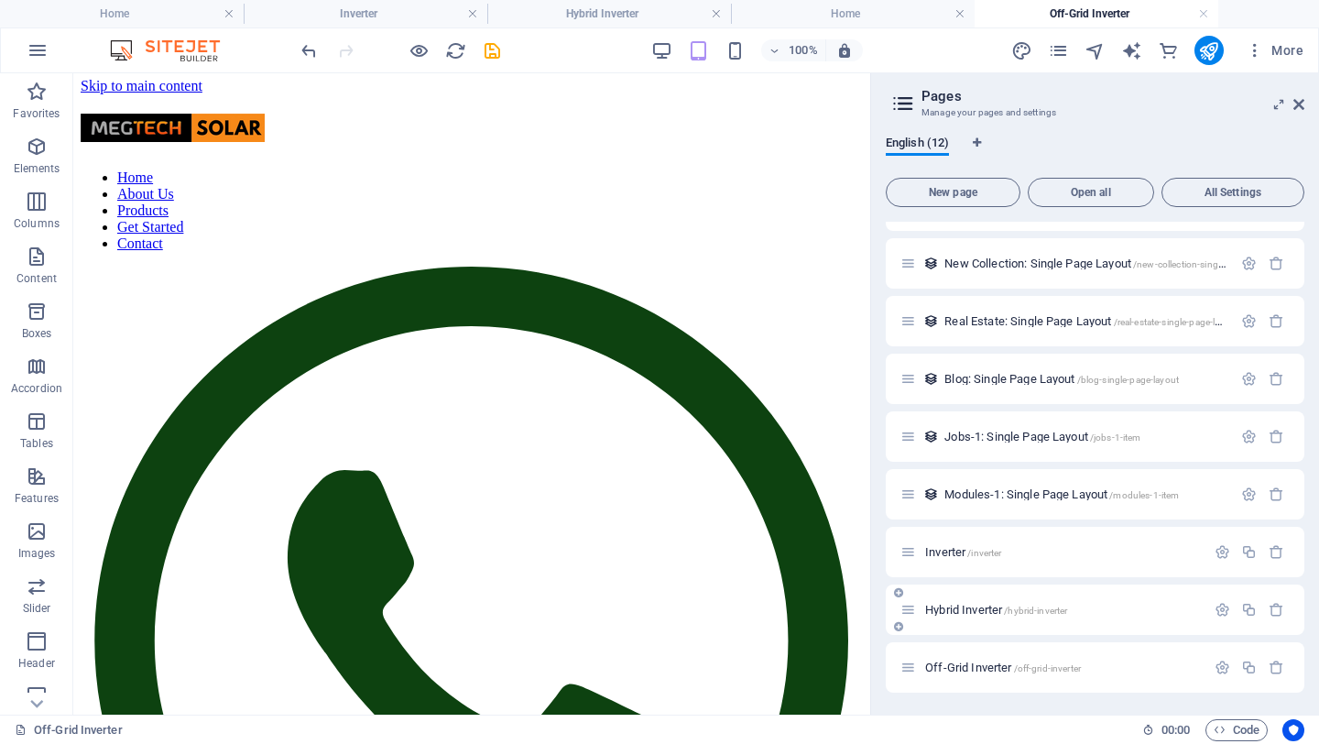
click at [970, 611] on span "Hybrid Inverter /hybrid-inverter" at bounding box center [996, 610] width 142 height 14
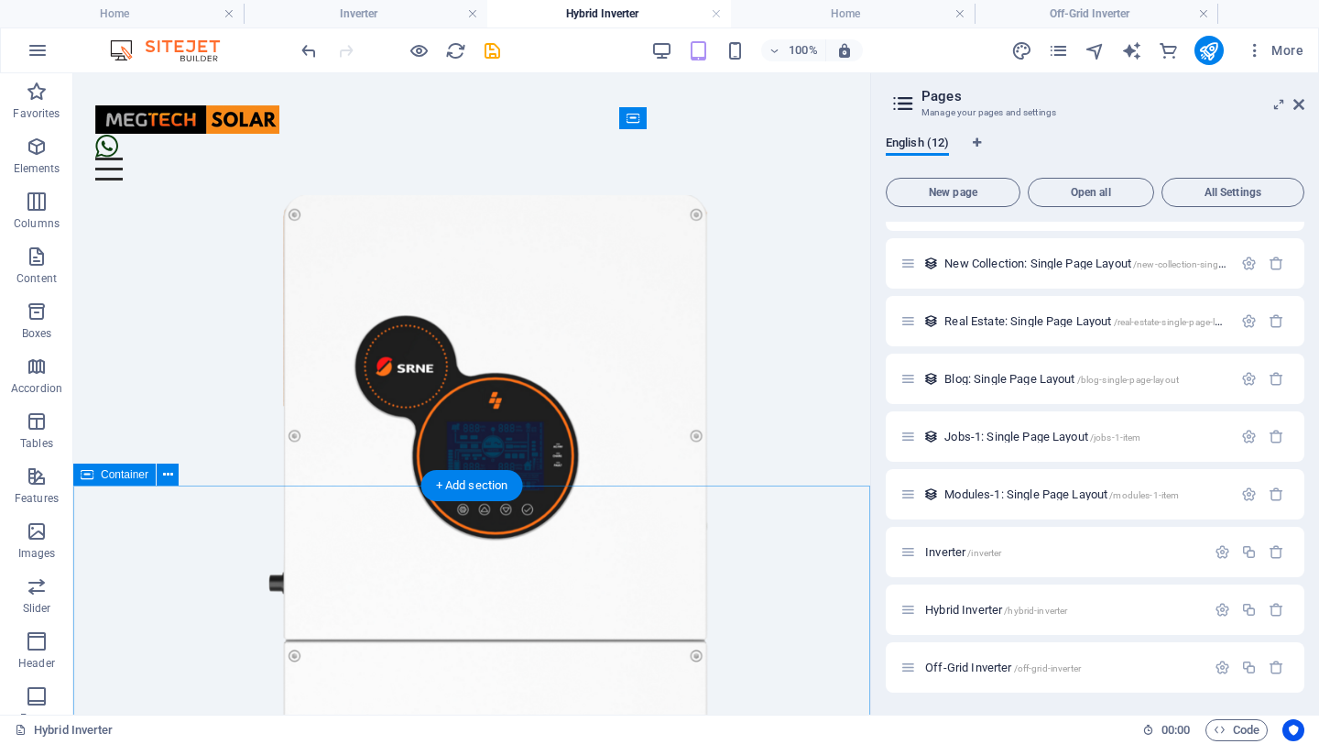
scroll to position [93, 0]
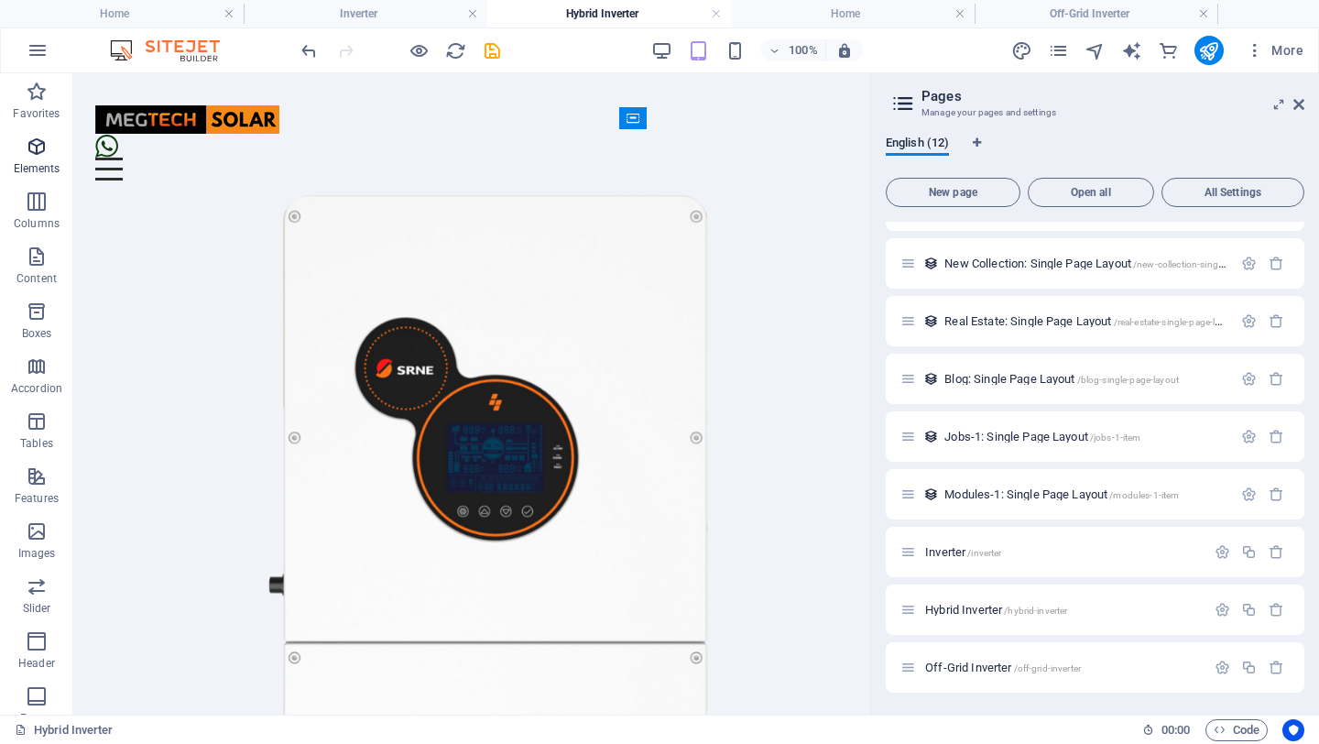
click at [39, 151] on icon "button" at bounding box center [37, 147] width 22 height 22
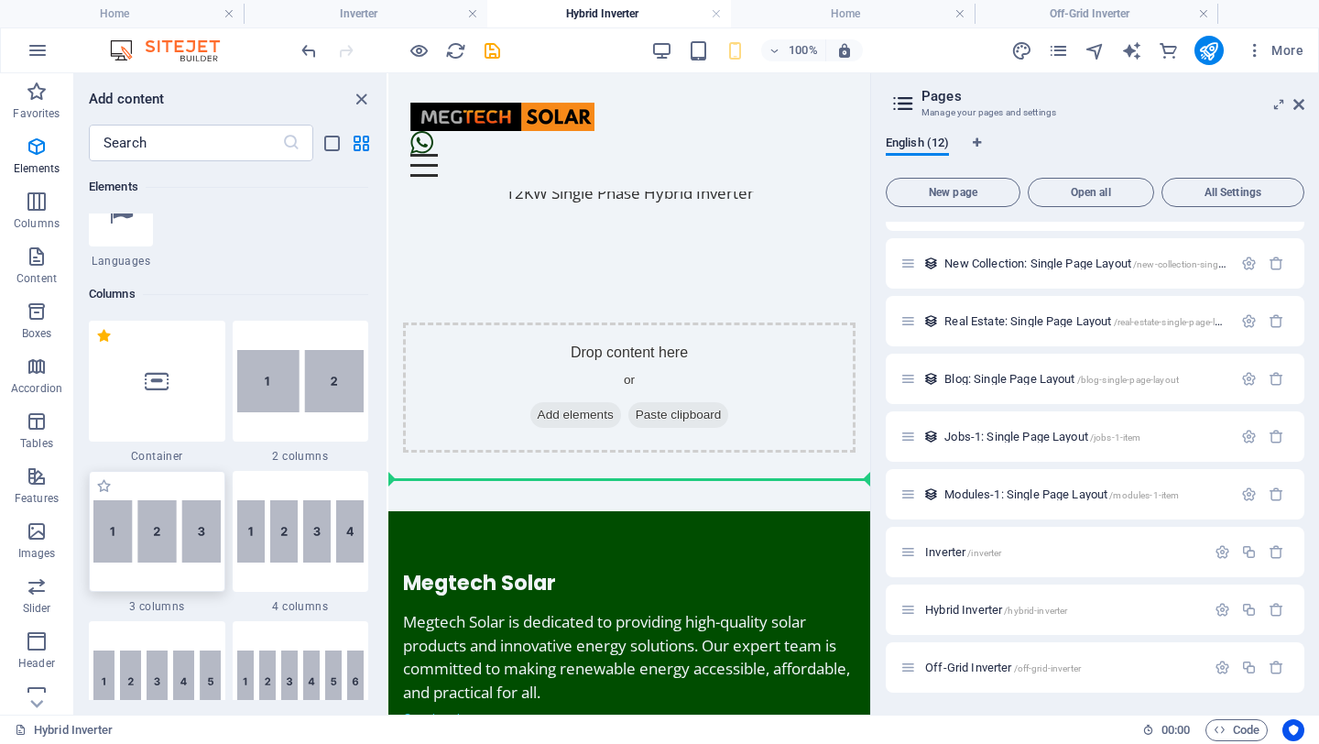
scroll to position [1551, 0]
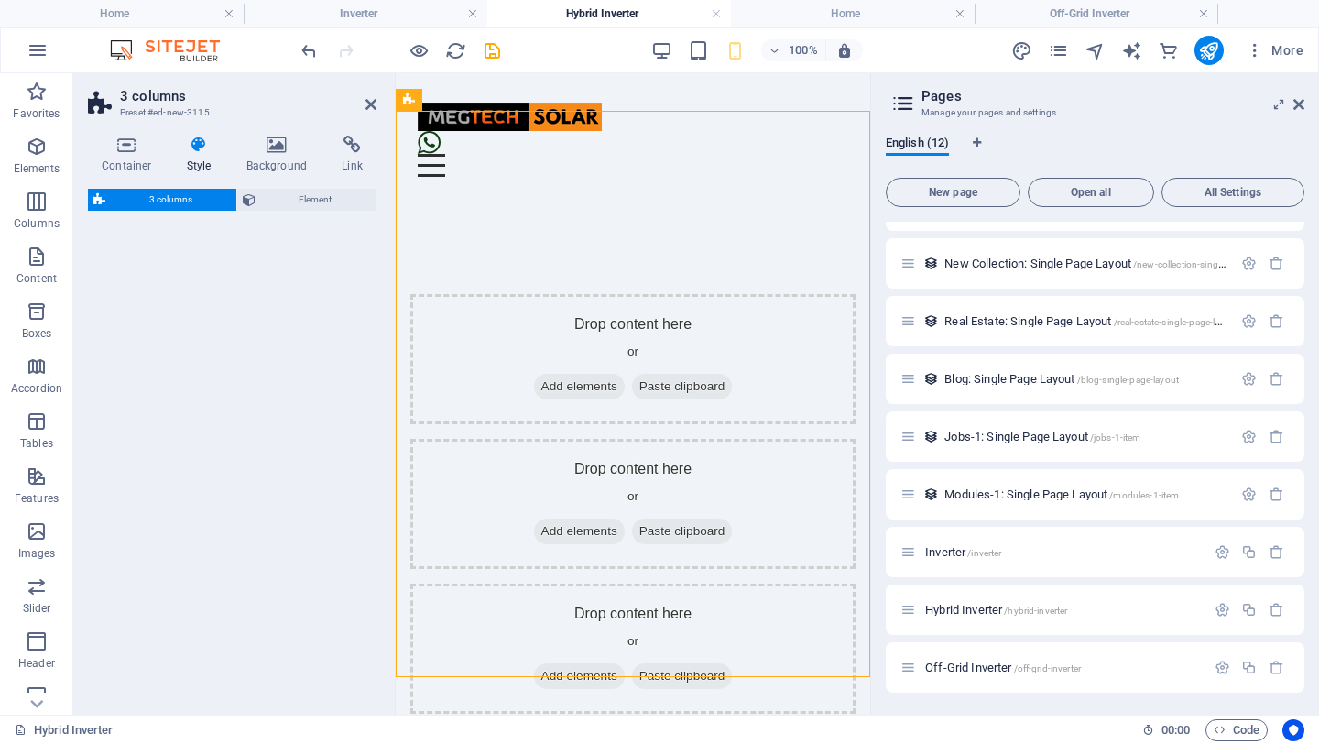
select select "rem"
select select "preset-columns-three-v2-default"
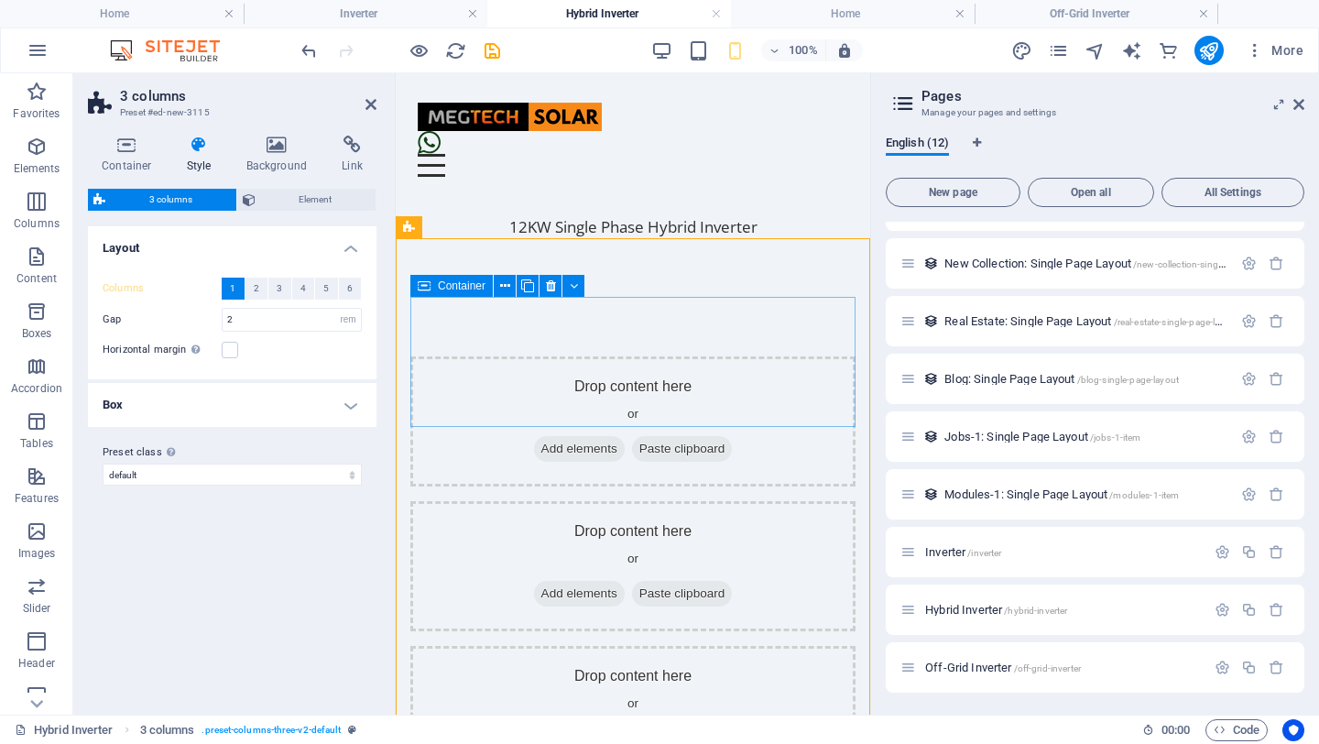
scroll to position [1490, 0]
click at [567, 434] on span "Add elements" at bounding box center [579, 447] width 91 height 26
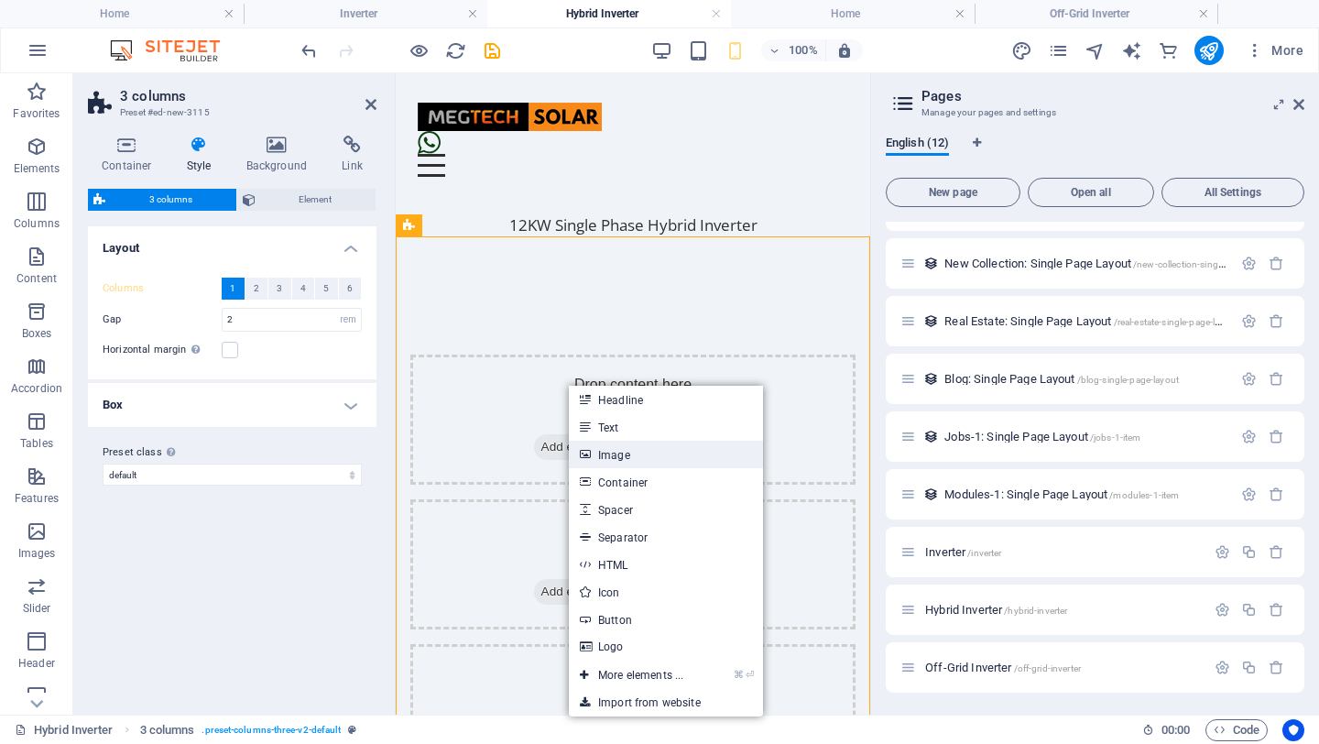
click at [617, 450] on link "Image" at bounding box center [666, 454] width 194 height 27
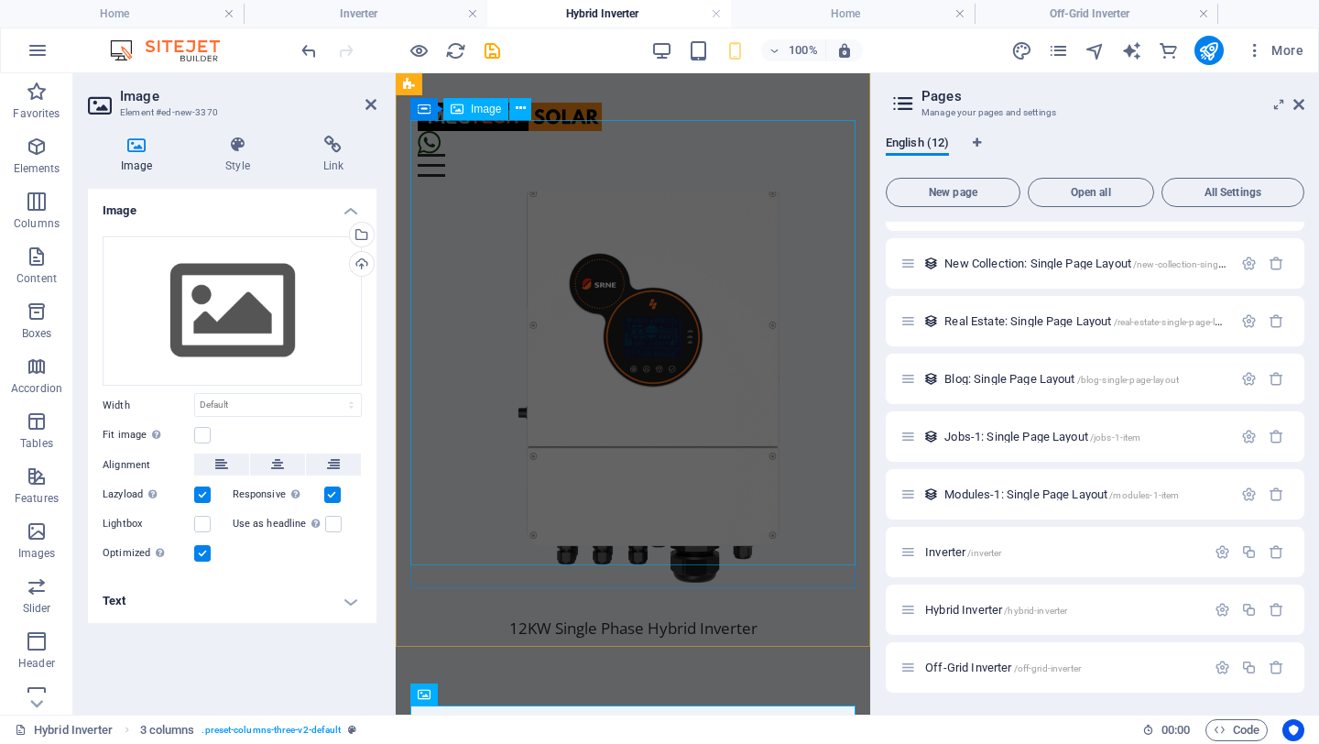
scroll to position [1444, 0]
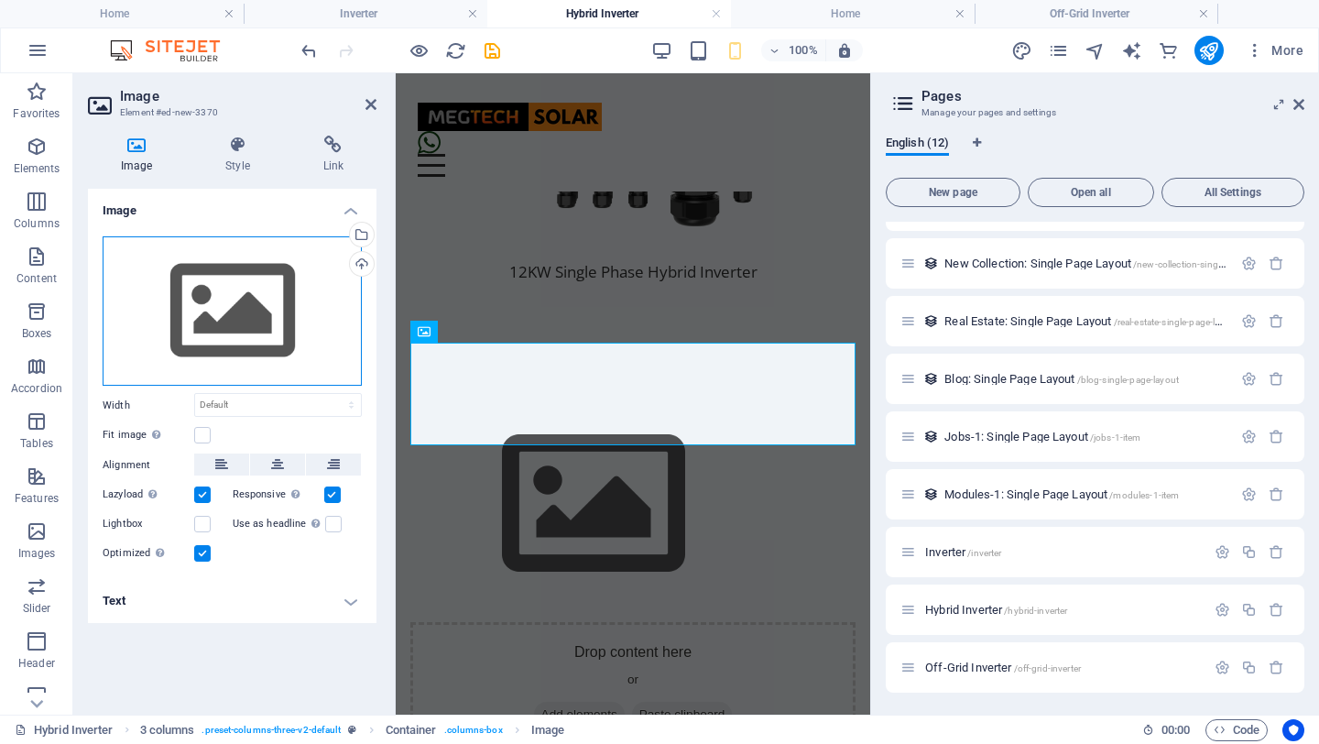
click at [253, 289] on div "Drag files here, click to choose files or select files from Files or our free s…" at bounding box center [232, 311] width 259 height 150
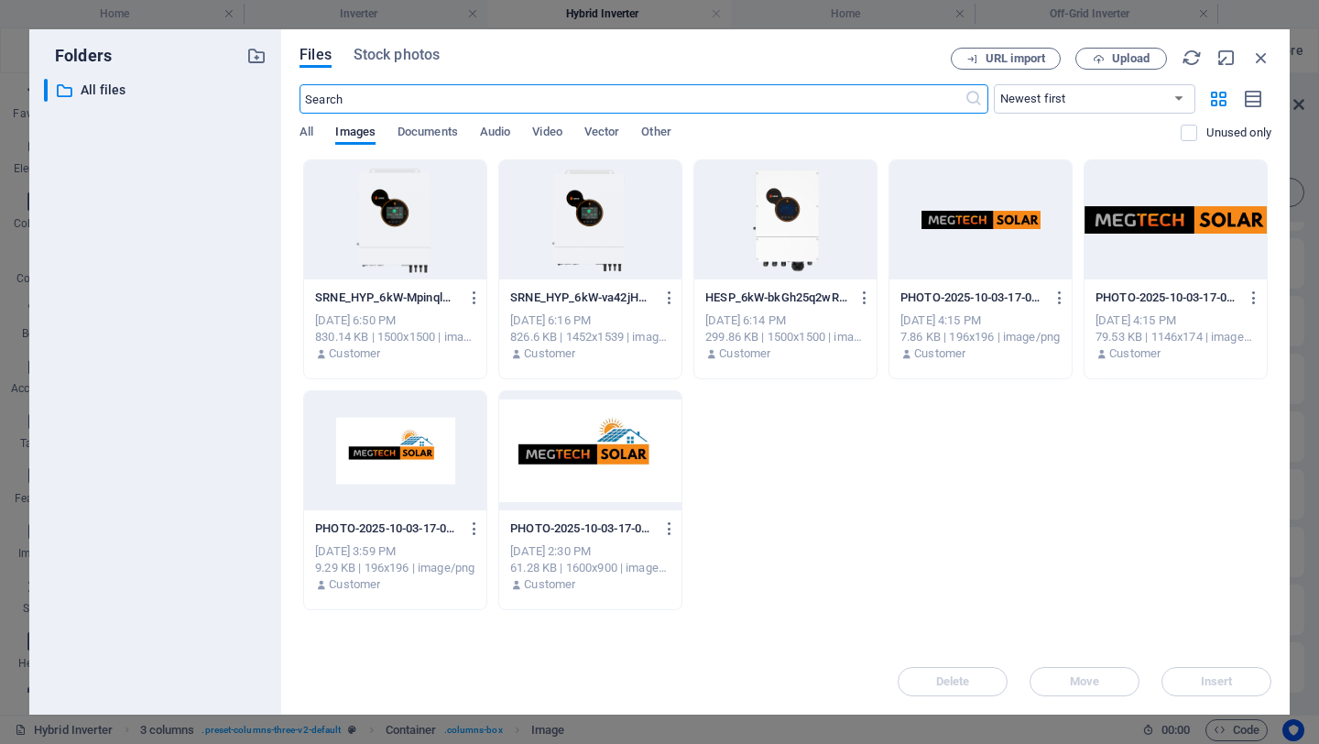
click at [775, 217] on div at bounding box center [785, 219] width 182 height 119
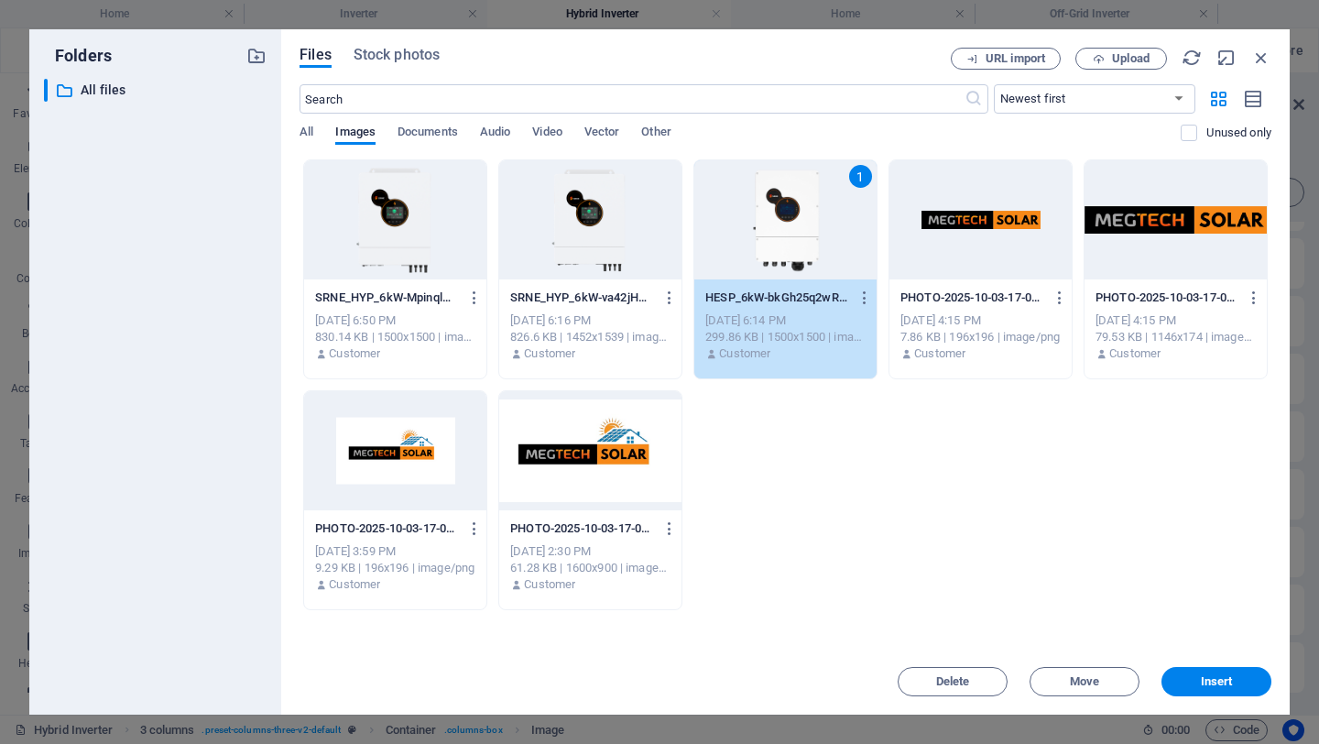
click at [775, 217] on div "1" at bounding box center [785, 219] width 182 height 119
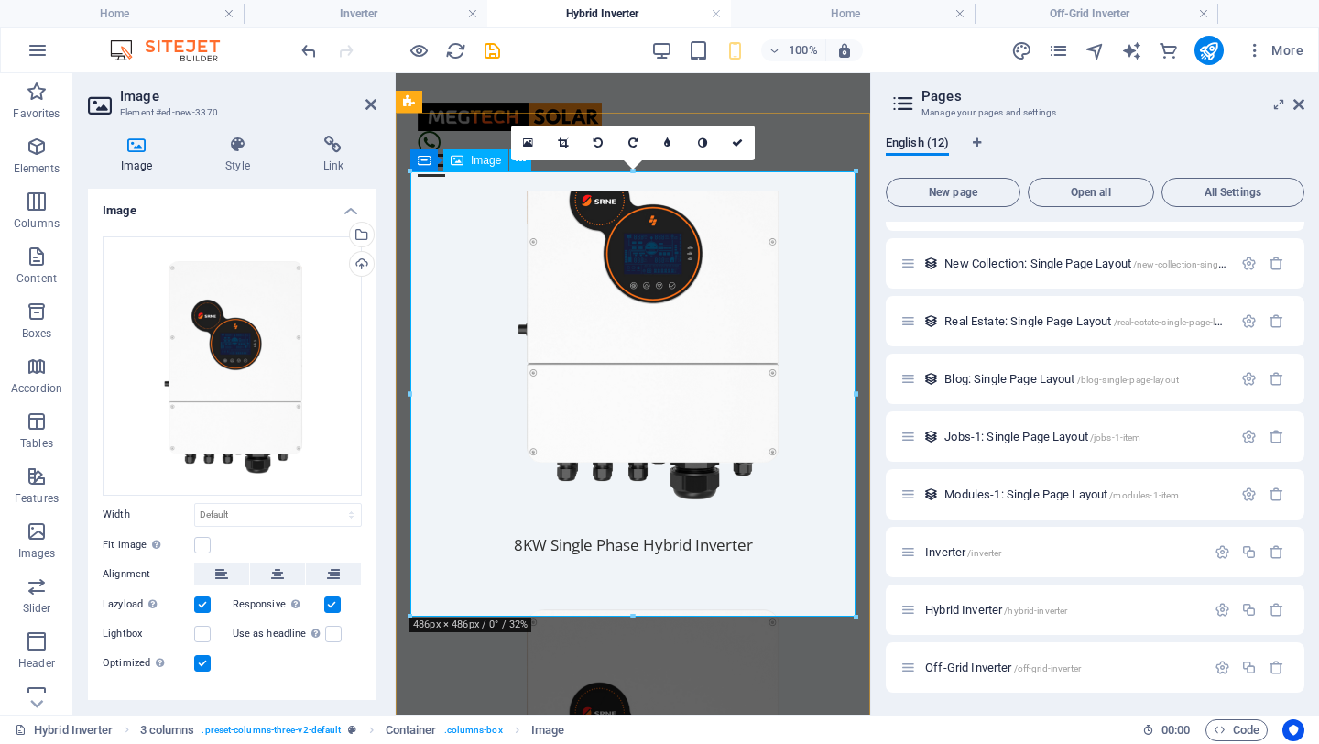
scroll to position [0, 0]
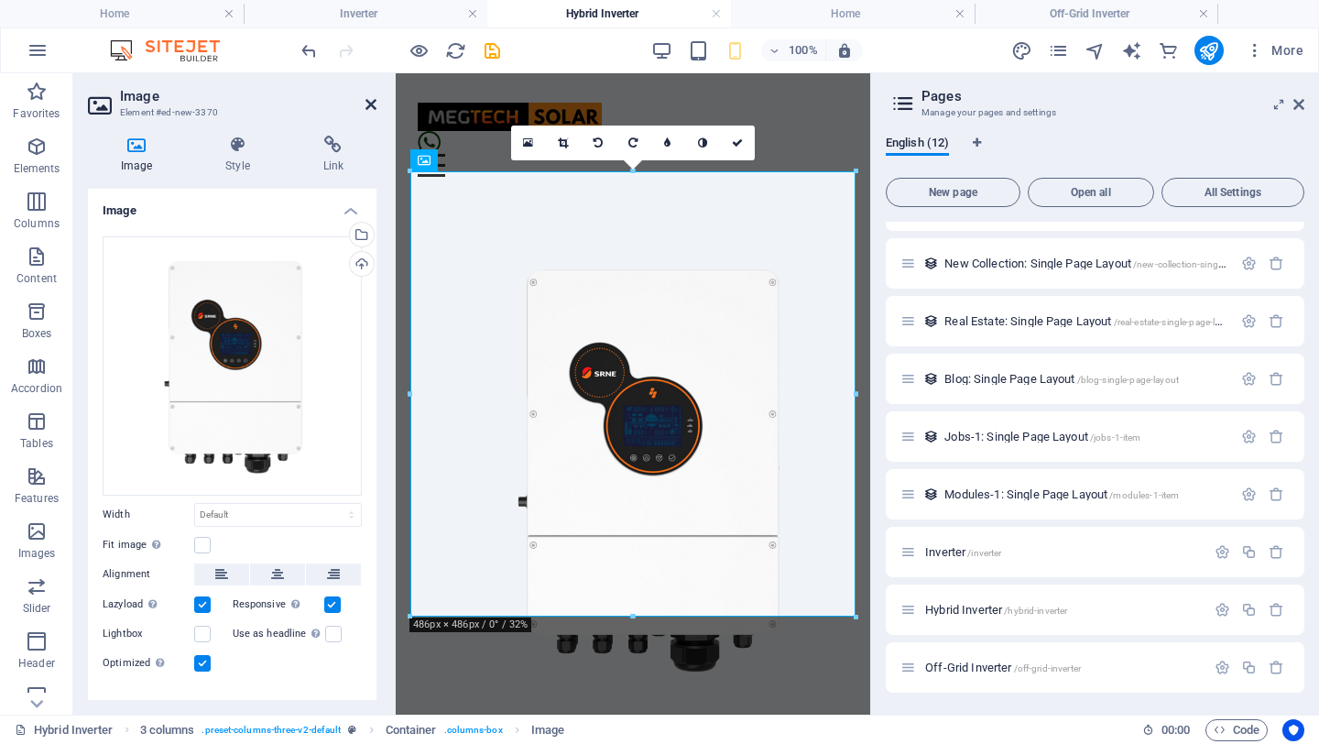
click at [374, 106] on icon at bounding box center [371, 104] width 11 height 15
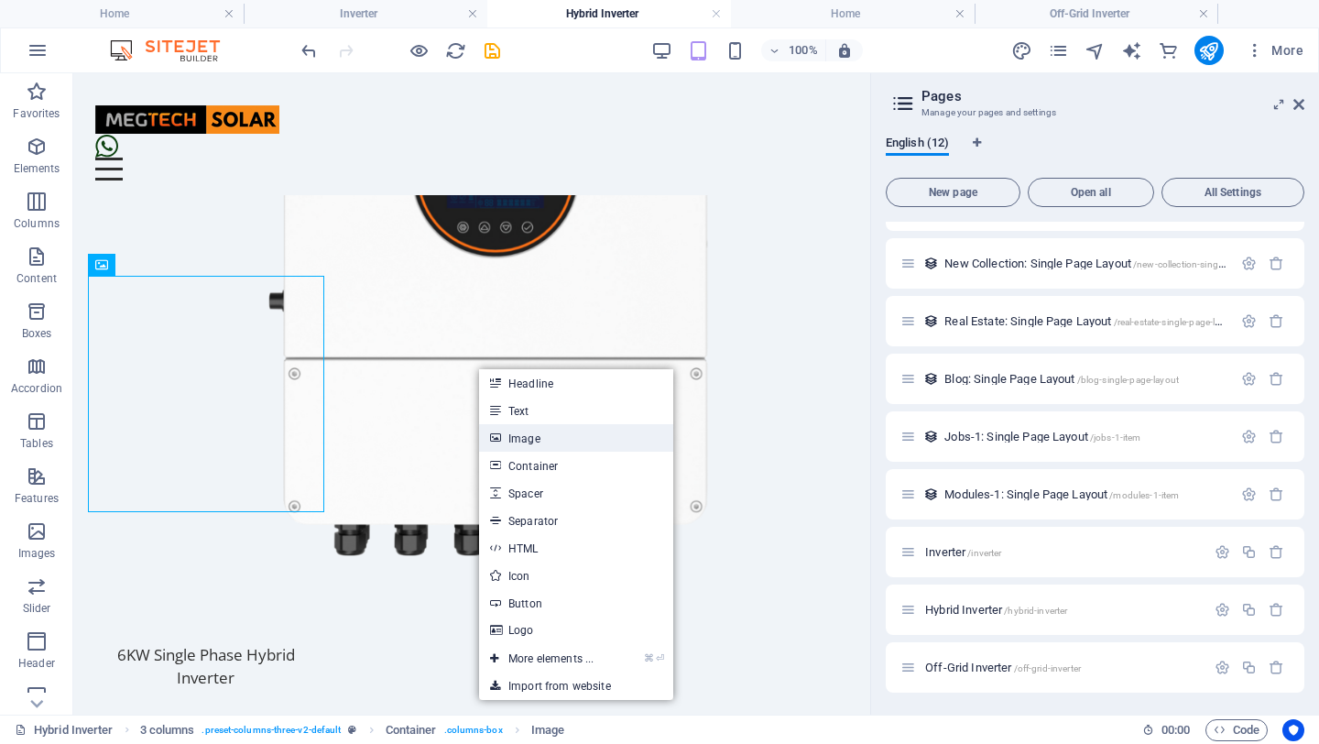
click at [541, 437] on link "Image" at bounding box center [576, 437] width 194 height 27
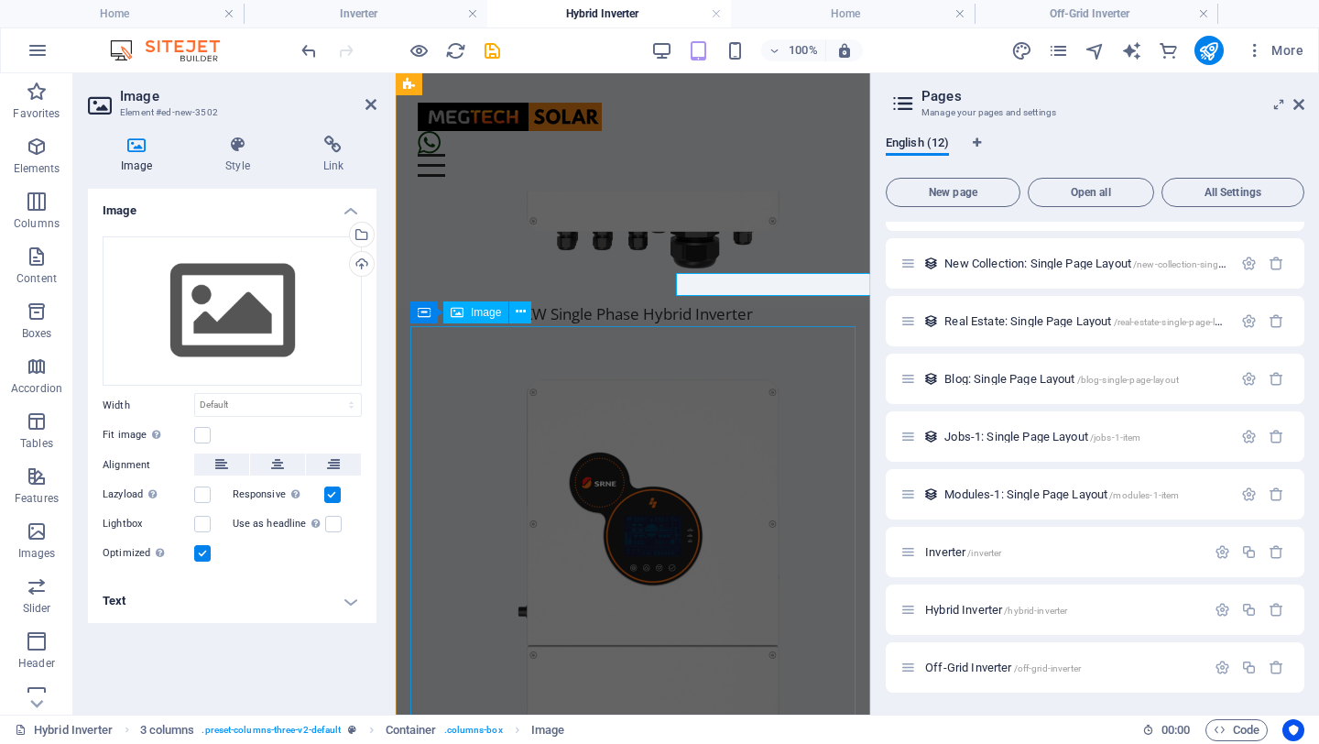
scroll to position [1918, 0]
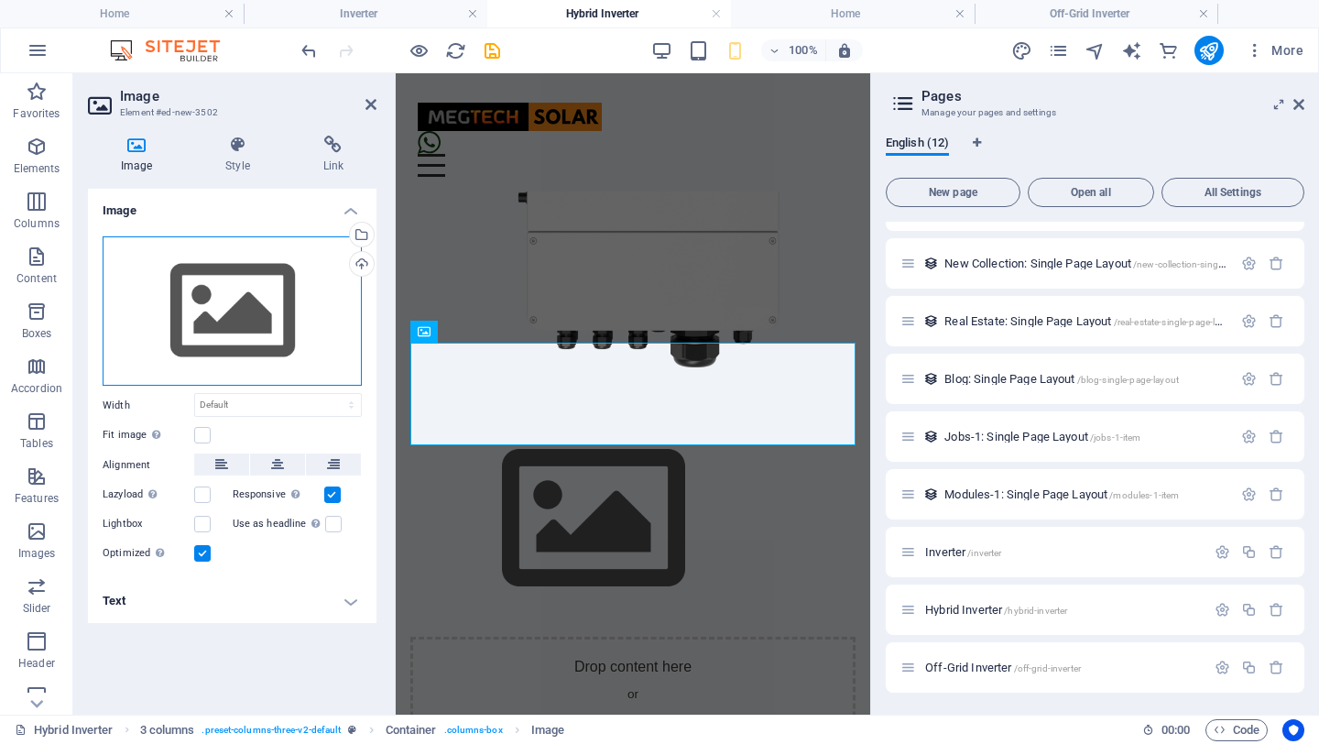
click at [202, 311] on div "Drag files here, click to choose files or select files from Files or our free s…" at bounding box center [232, 311] width 259 height 150
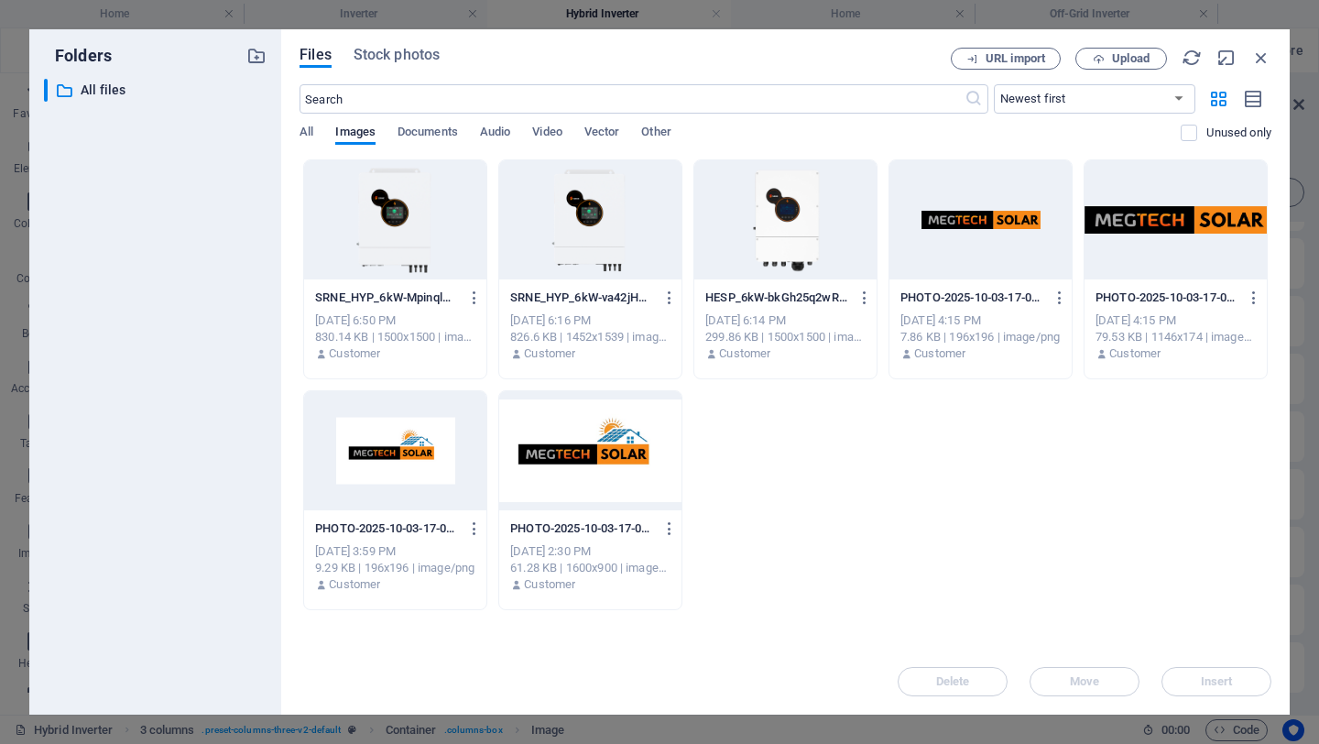
click at [780, 232] on div at bounding box center [785, 219] width 182 height 119
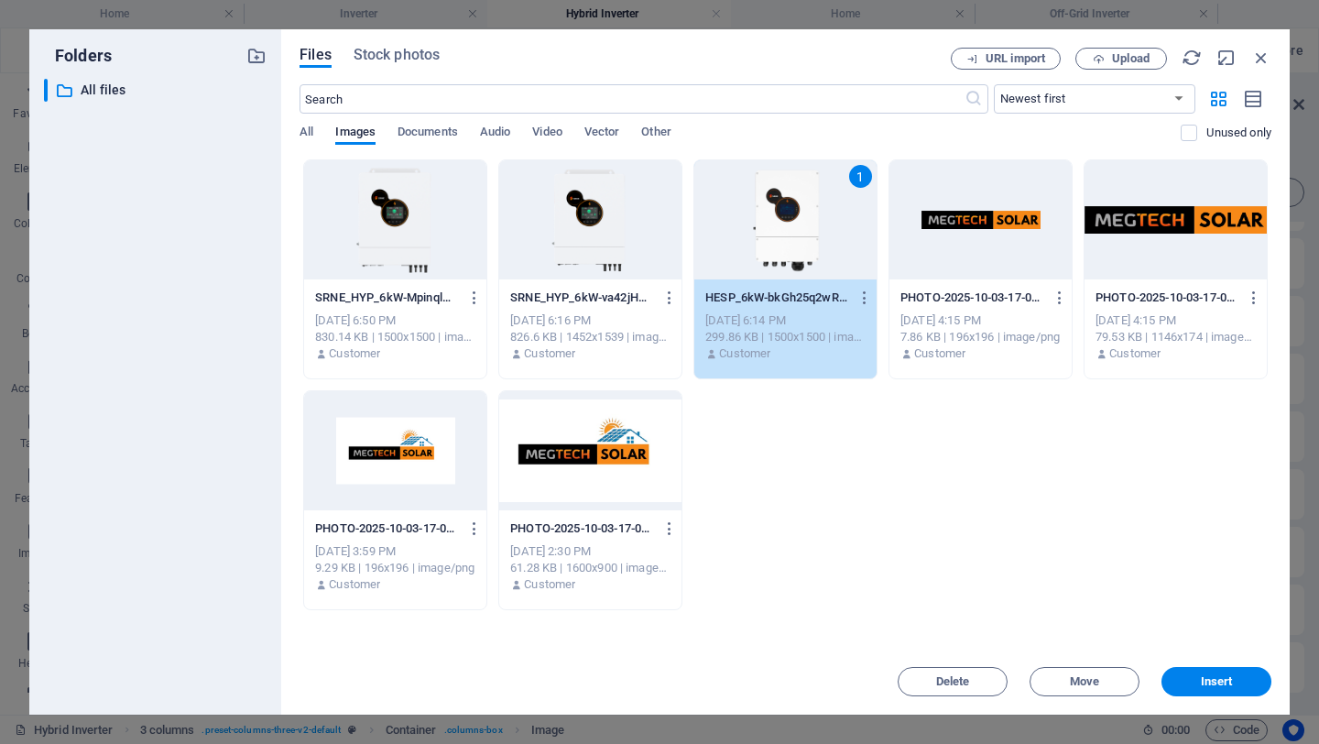
click at [780, 232] on div "1" at bounding box center [785, 219] width 182 height 119
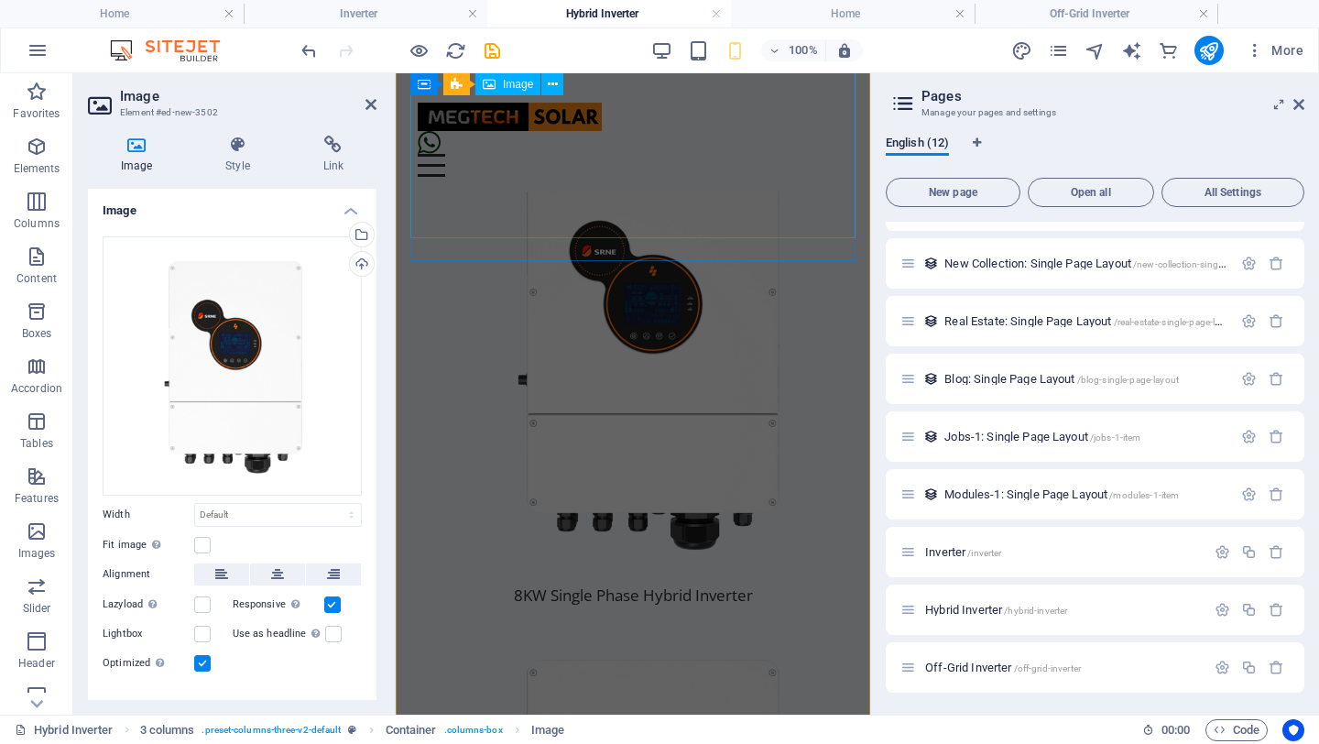
scroll to position [2089, 0]
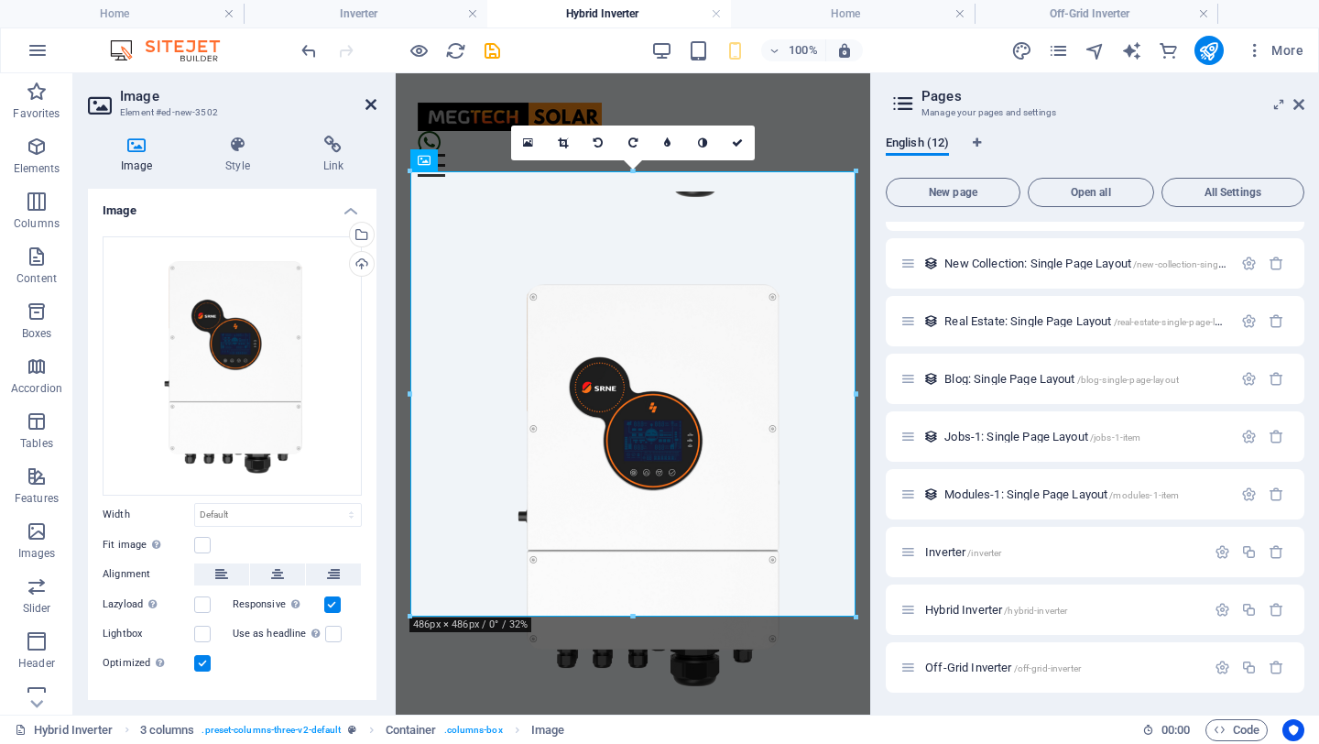
click at [371, 102] on icon at bounding box center [371, 104] width 11 height 15
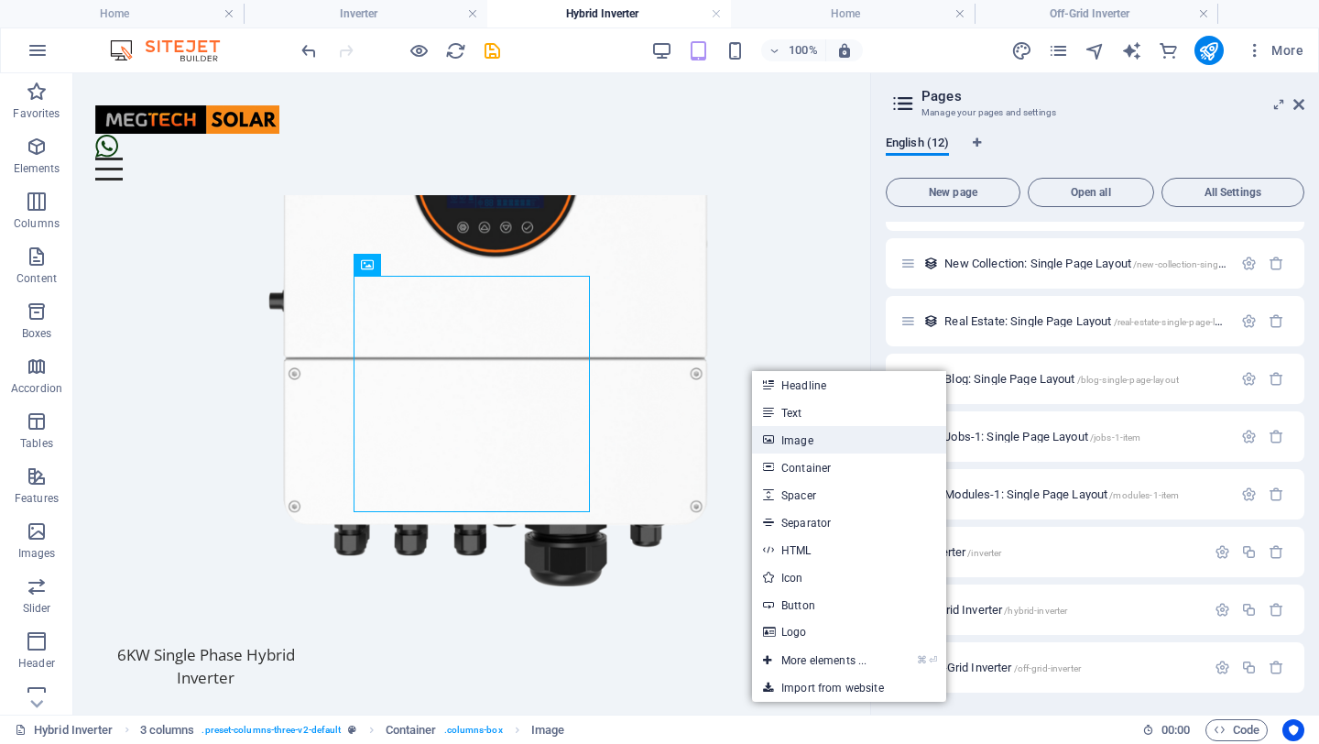
click at [807, 435] on link "Image" at bounding box center [849, 439] width 194 height 27
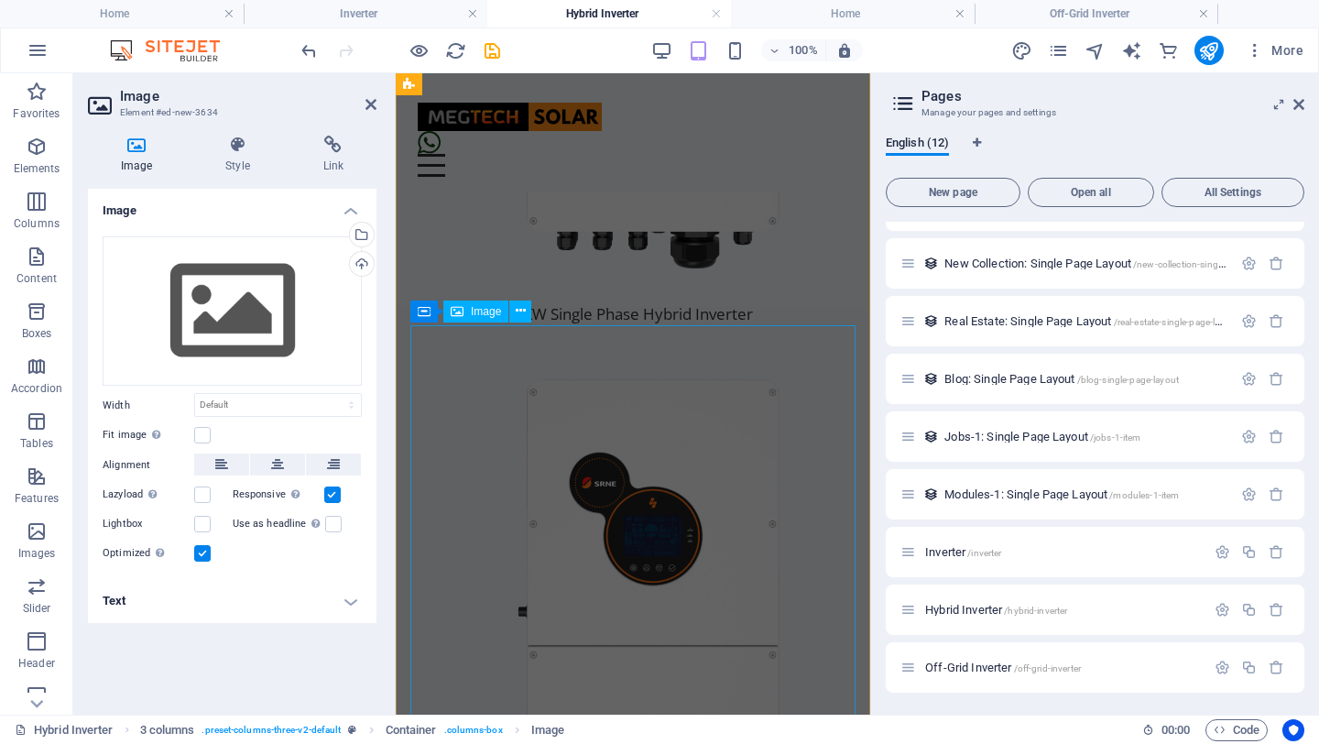
scroll to position [2393, 0]
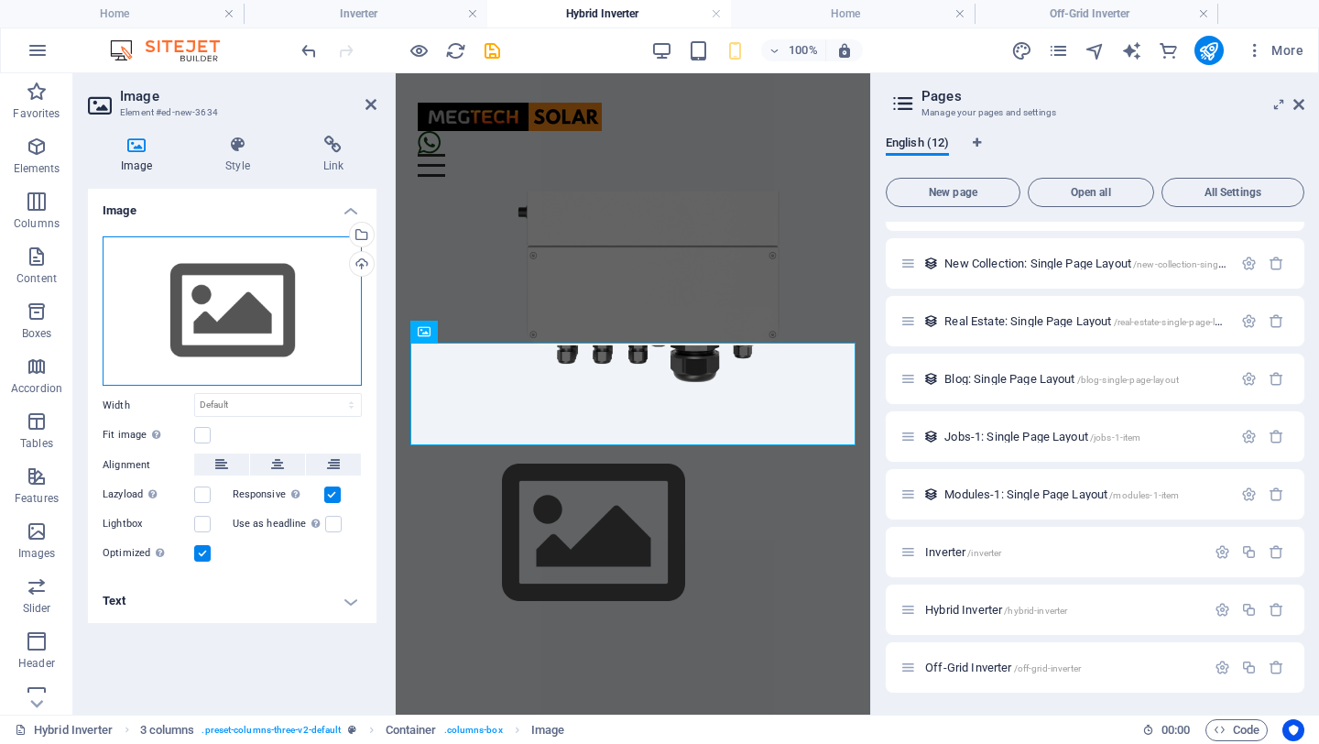
click at [248, 288] on div "Drag files here, click to choose files or select files from Files or our free s…" at bounding box center [232, 311] width 259 height 150
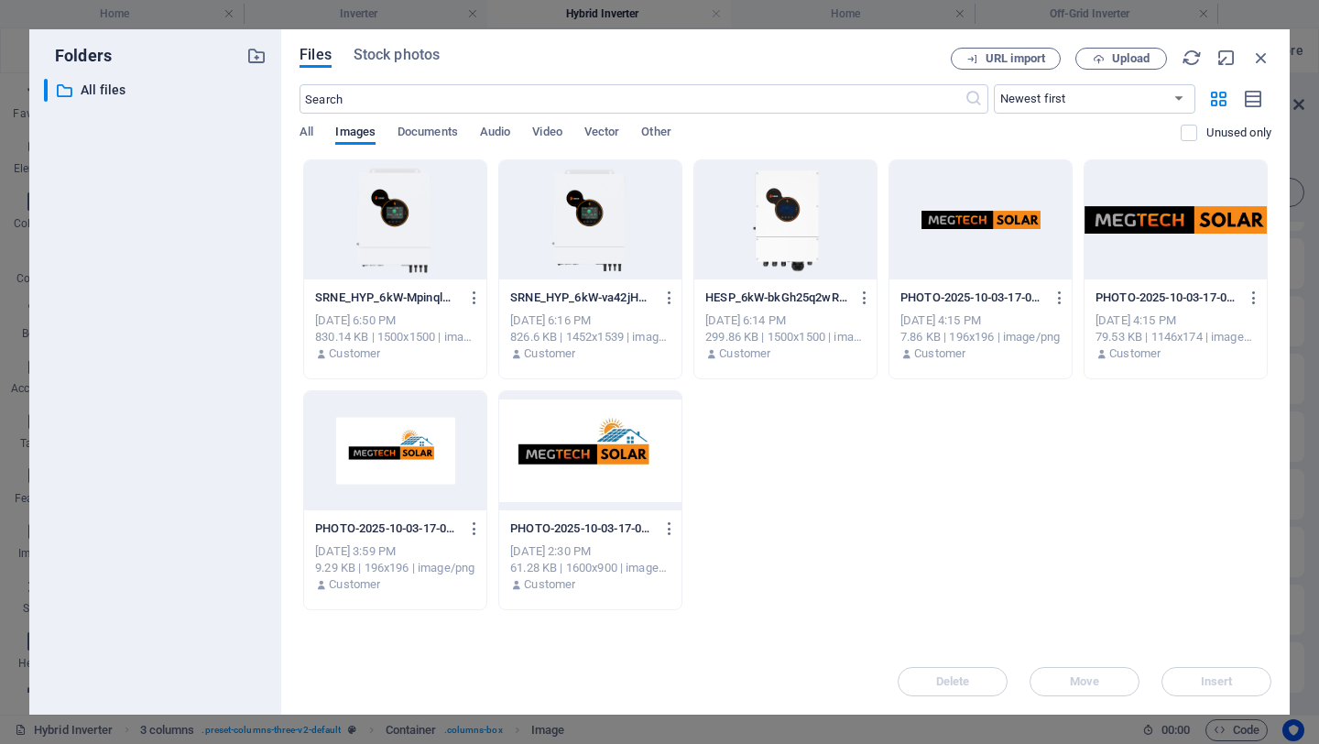
click at [776, 246] on div at bounding box center [785, 219] width 182 height 119
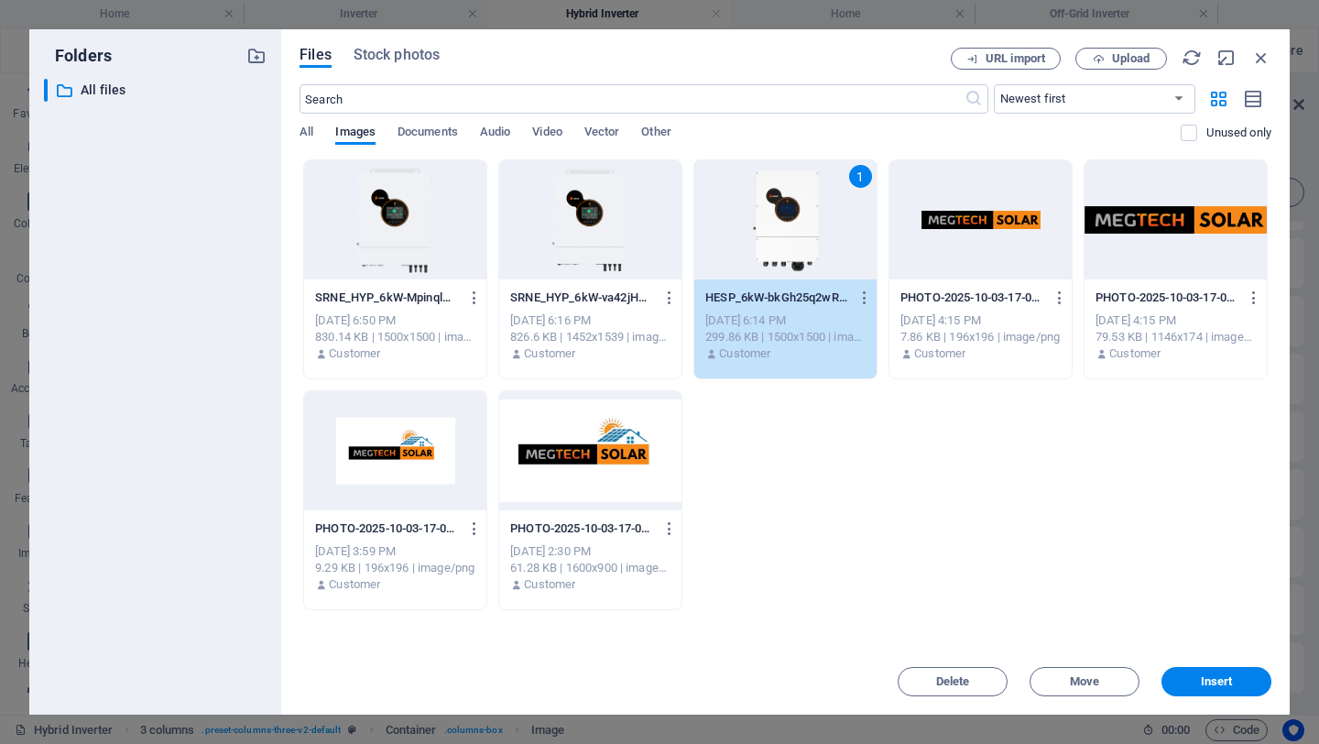
click at [776, 246] on div "1" at bounding box center [785, 219] width 182 height 119
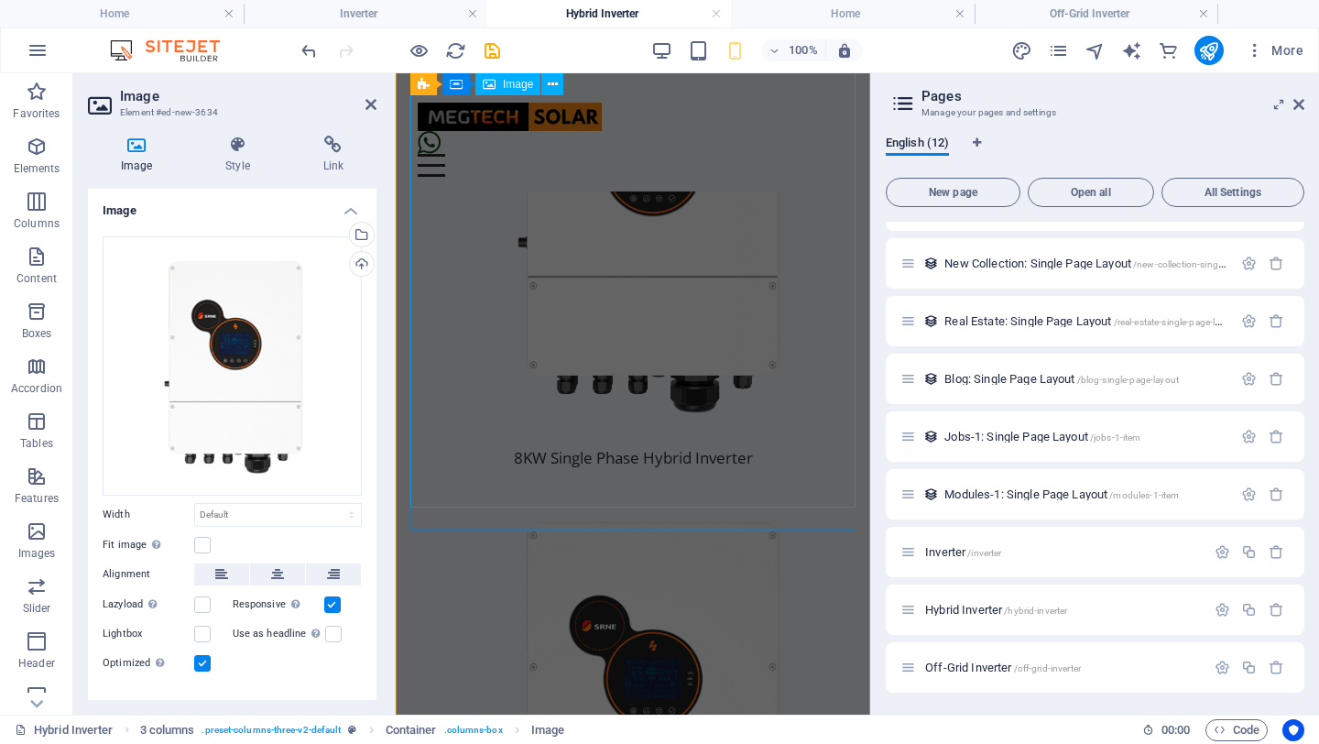
scroll to position [2563, 0]
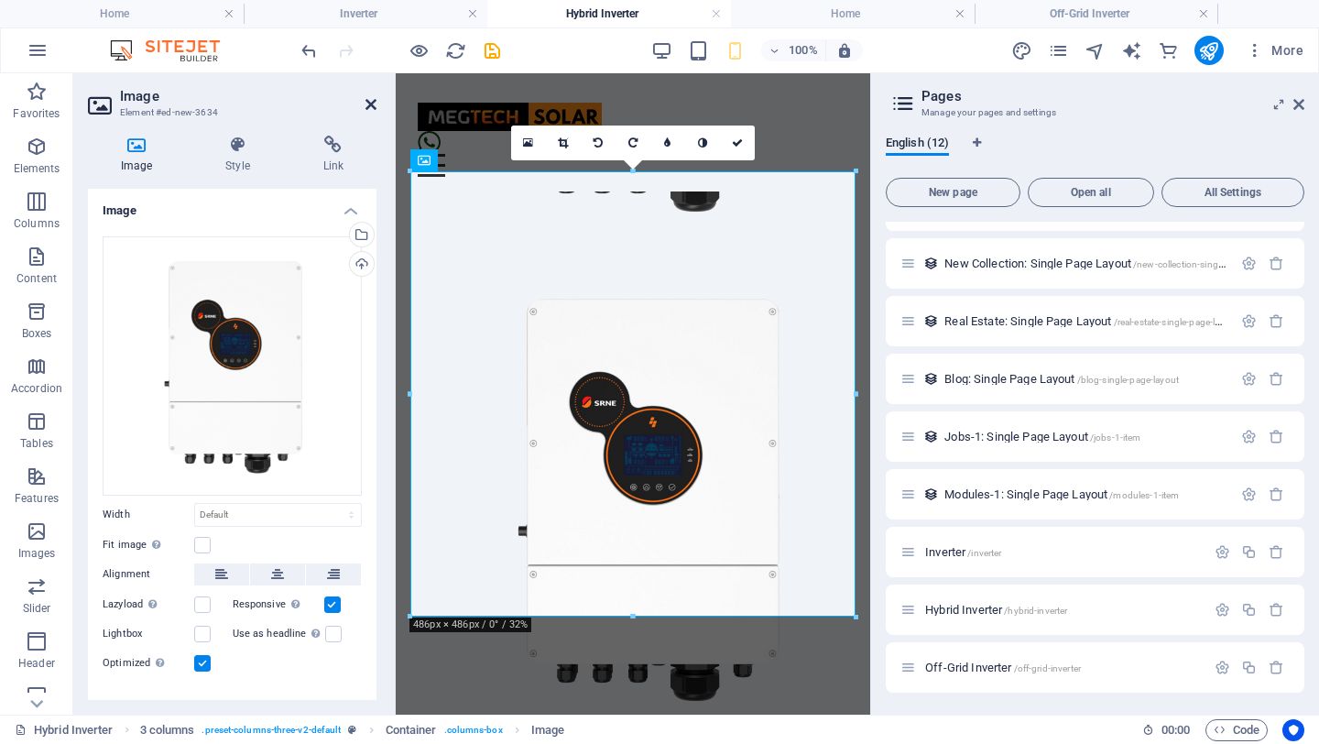
click at [373, 100] on icon at bounding box center [371, 104] width 11 height 15
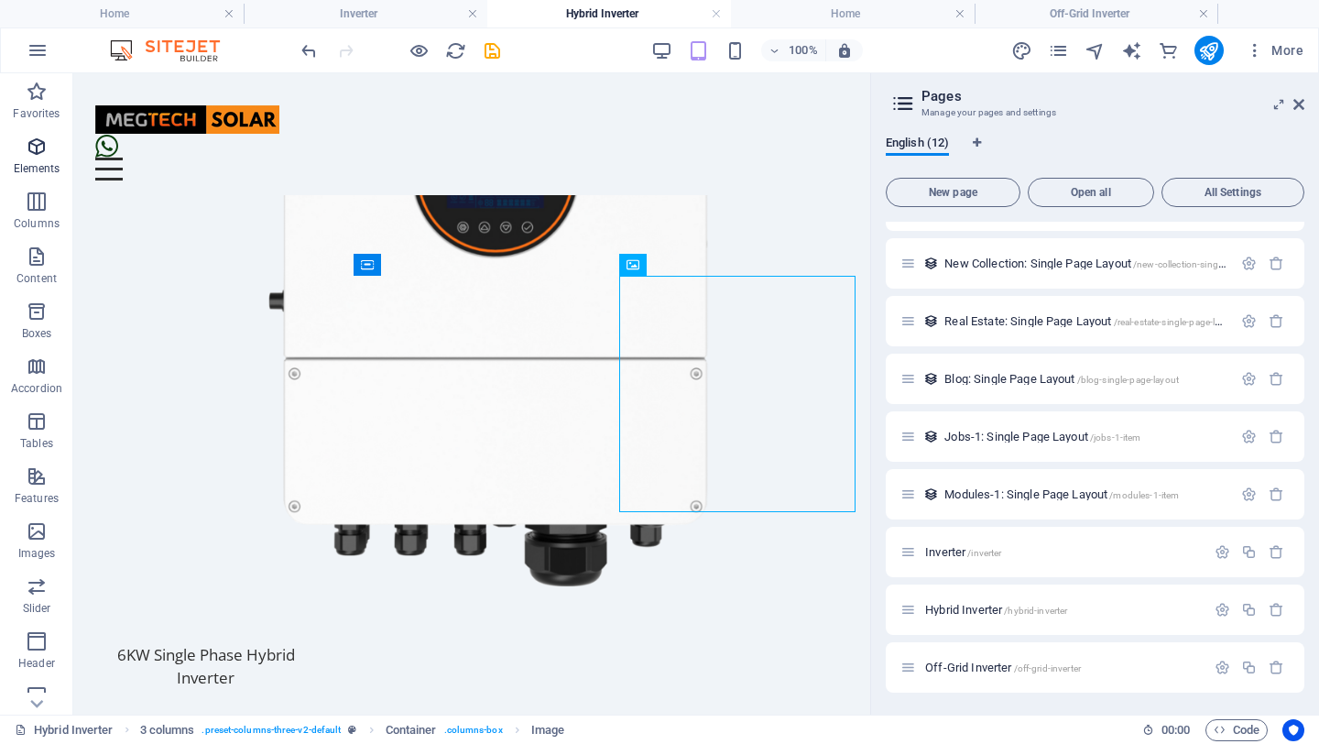
click at [30, 147] on icon "button" at bounding box center [37, 147] width 22 height 22
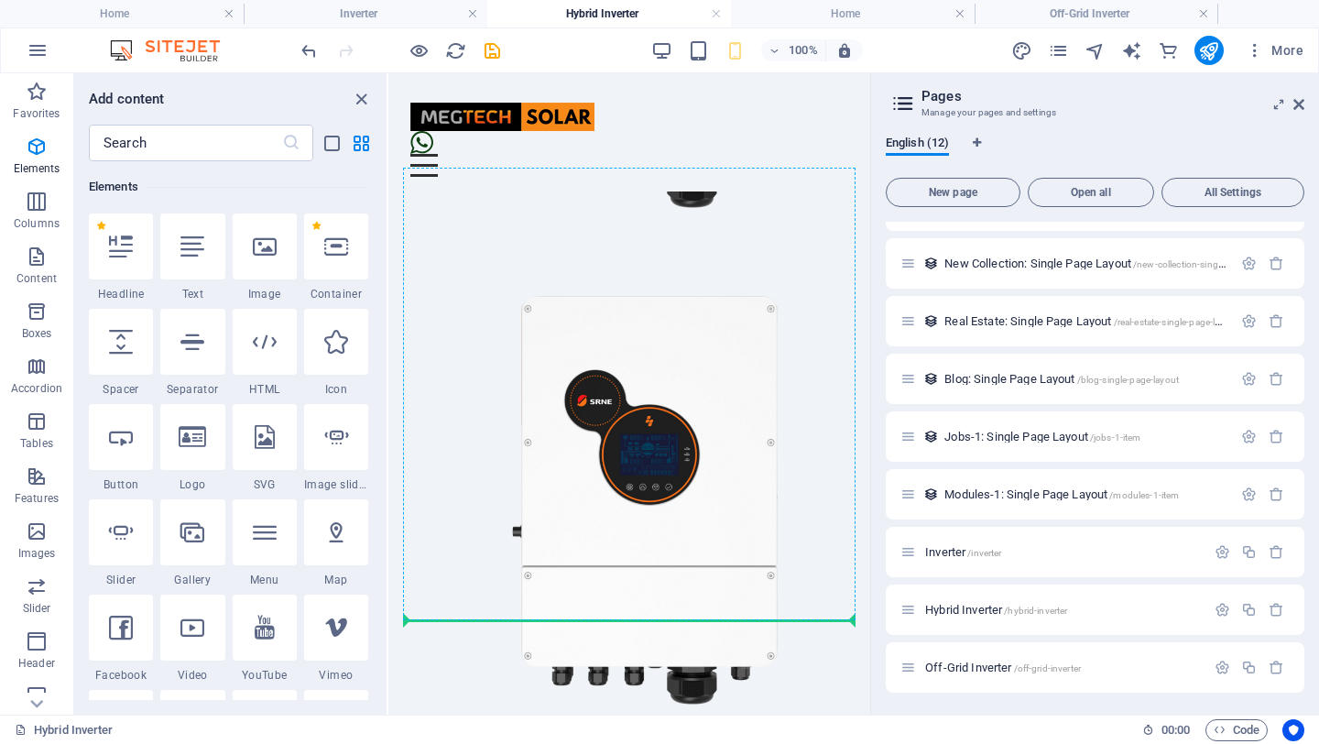
scroll to position [2786, 0]
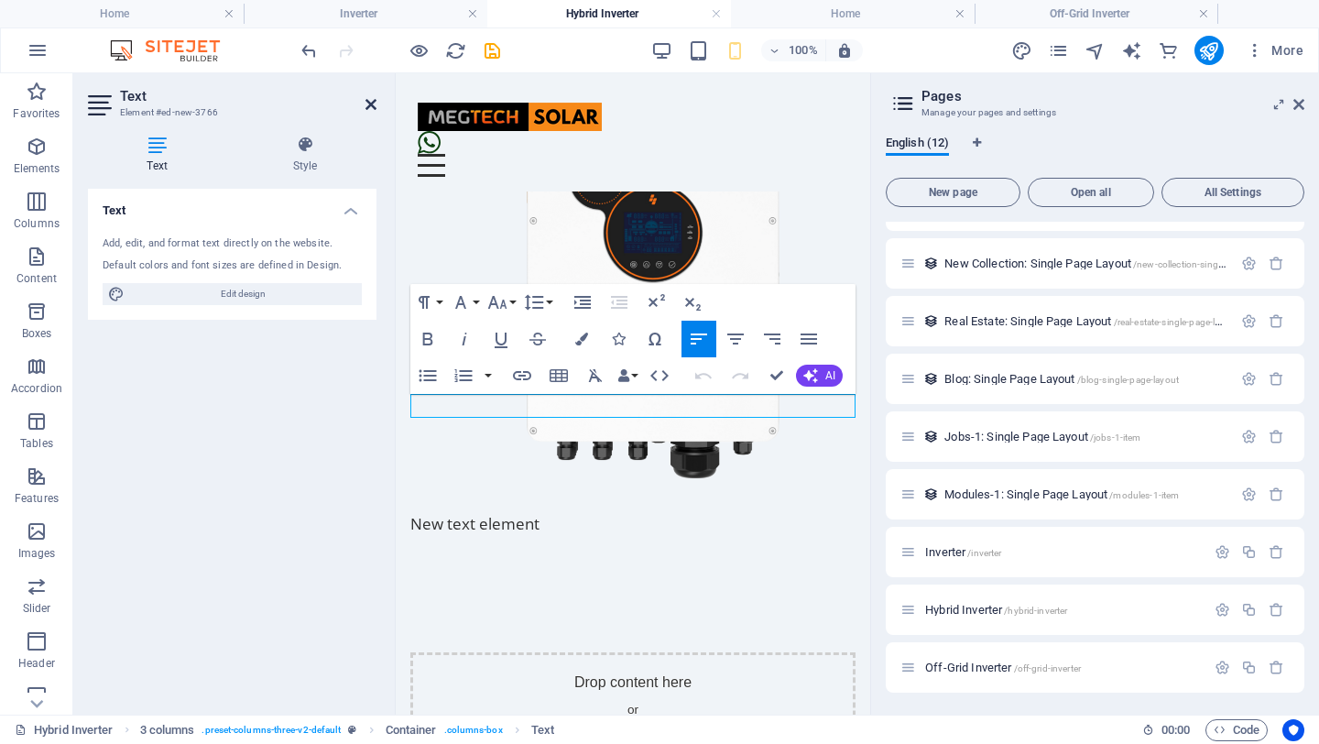
click at [368, 105] on icon at bounding box center [371, 104] width 11 height 15
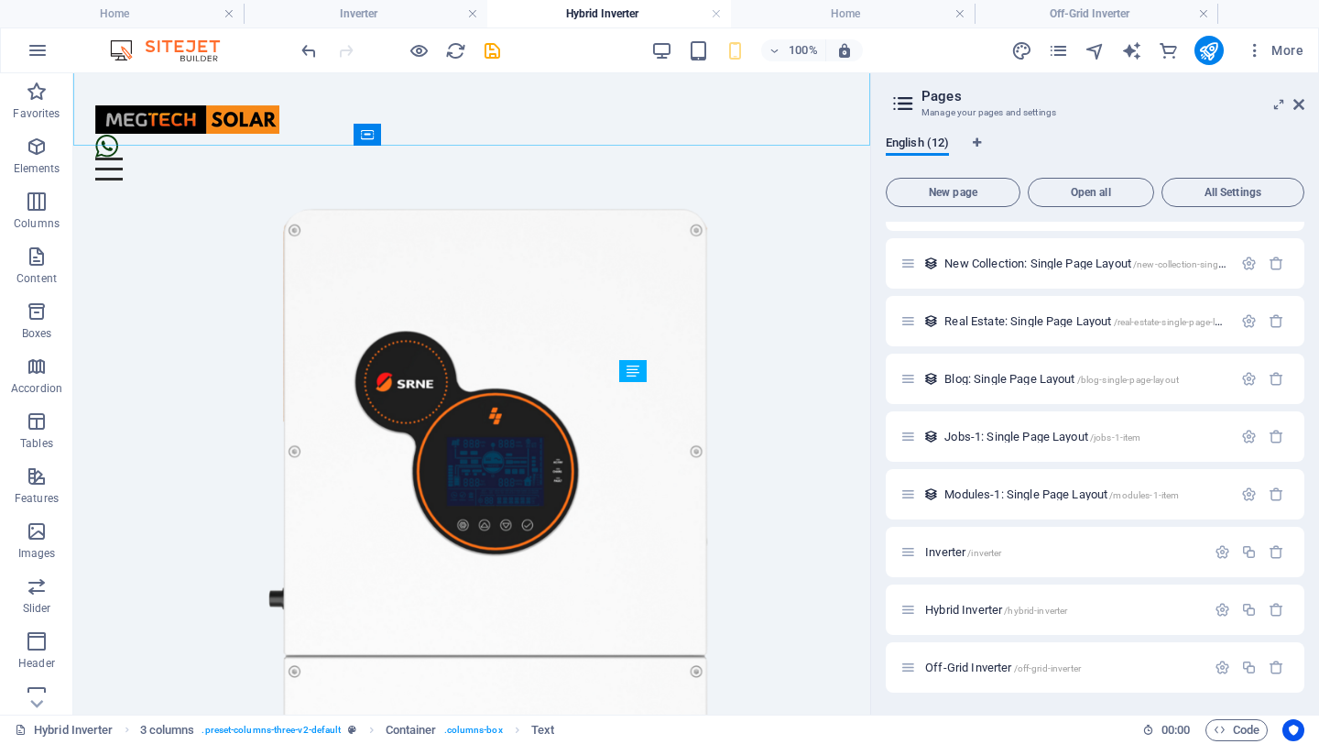
scroll to position [507, 0]
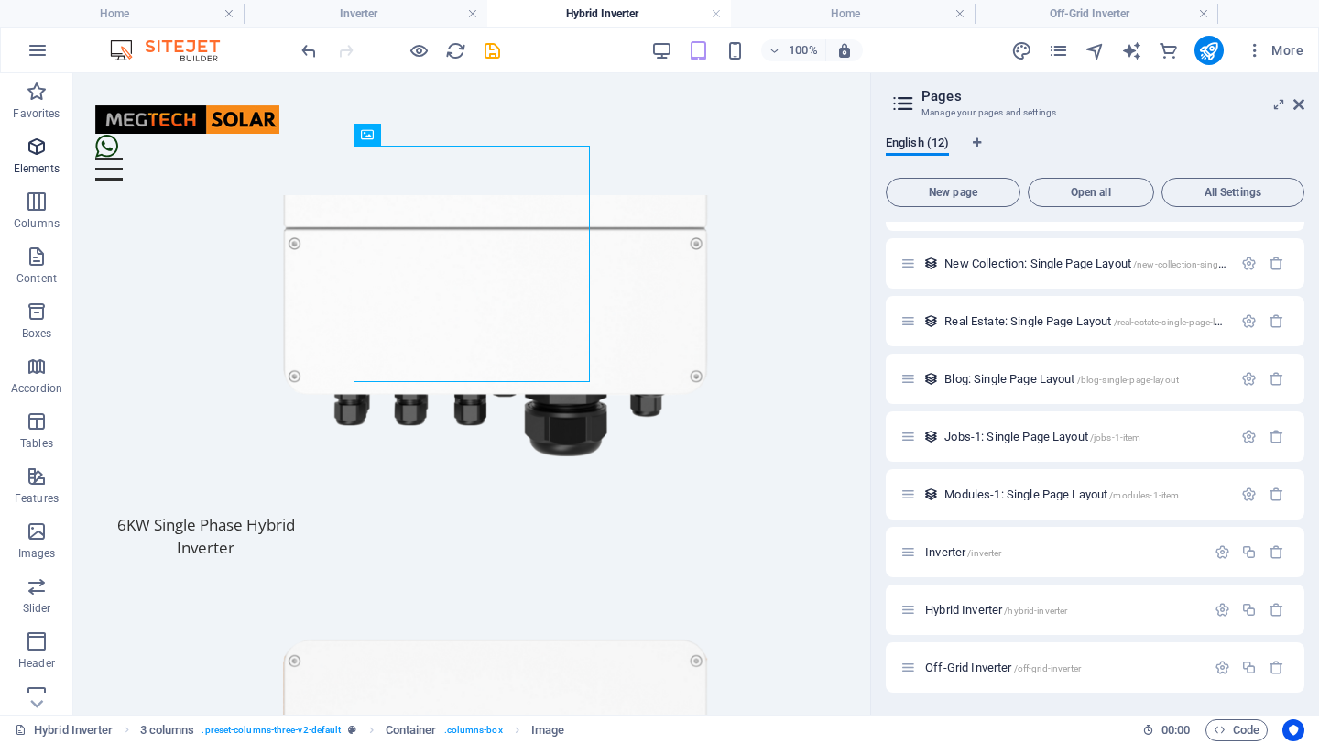
click at [14, 149] on span "Elements" at bounding box center [36, 158] width 73 height 44
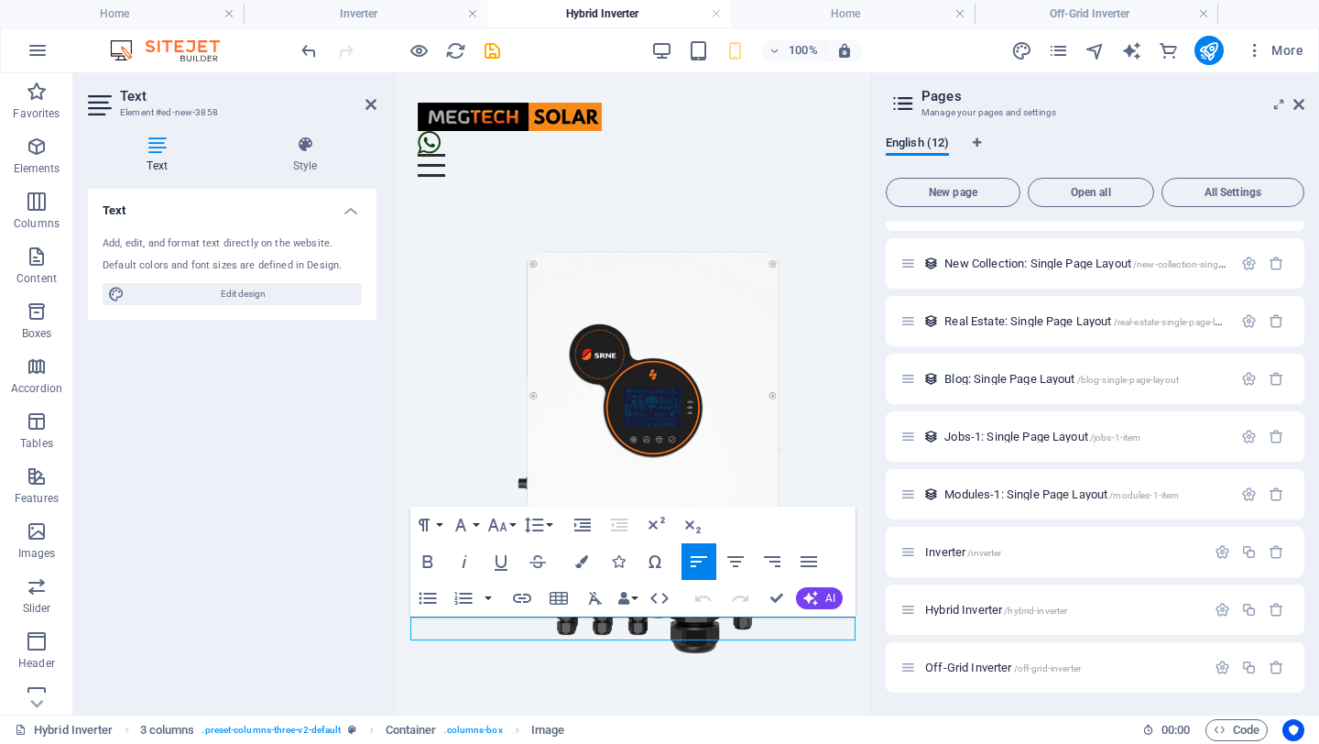
scroll to position [2089, 0]
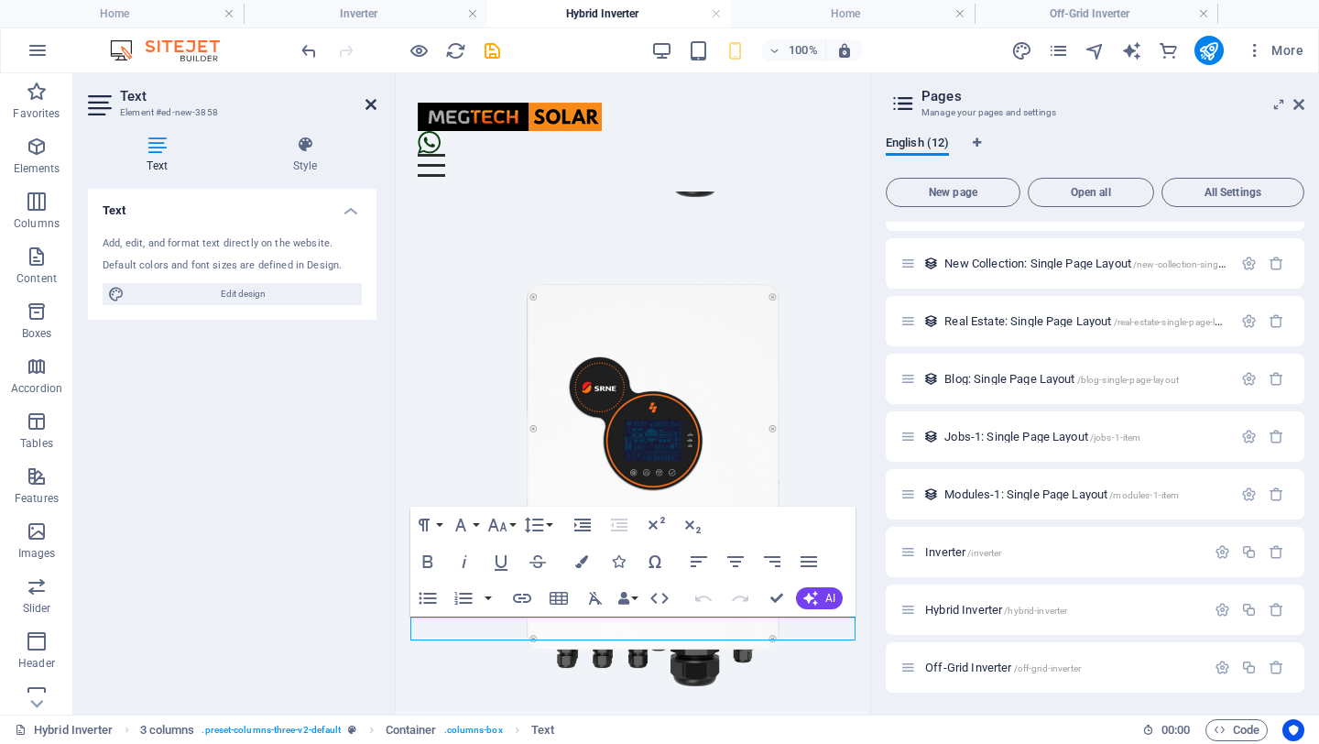
drag, startPoint x: 366, startPoint y: 104, endPoint x: 292, endPoint y: 30, distance: 103.6
click at [366, 104] on icon at bounding box center [371, 104] width 11 height 15
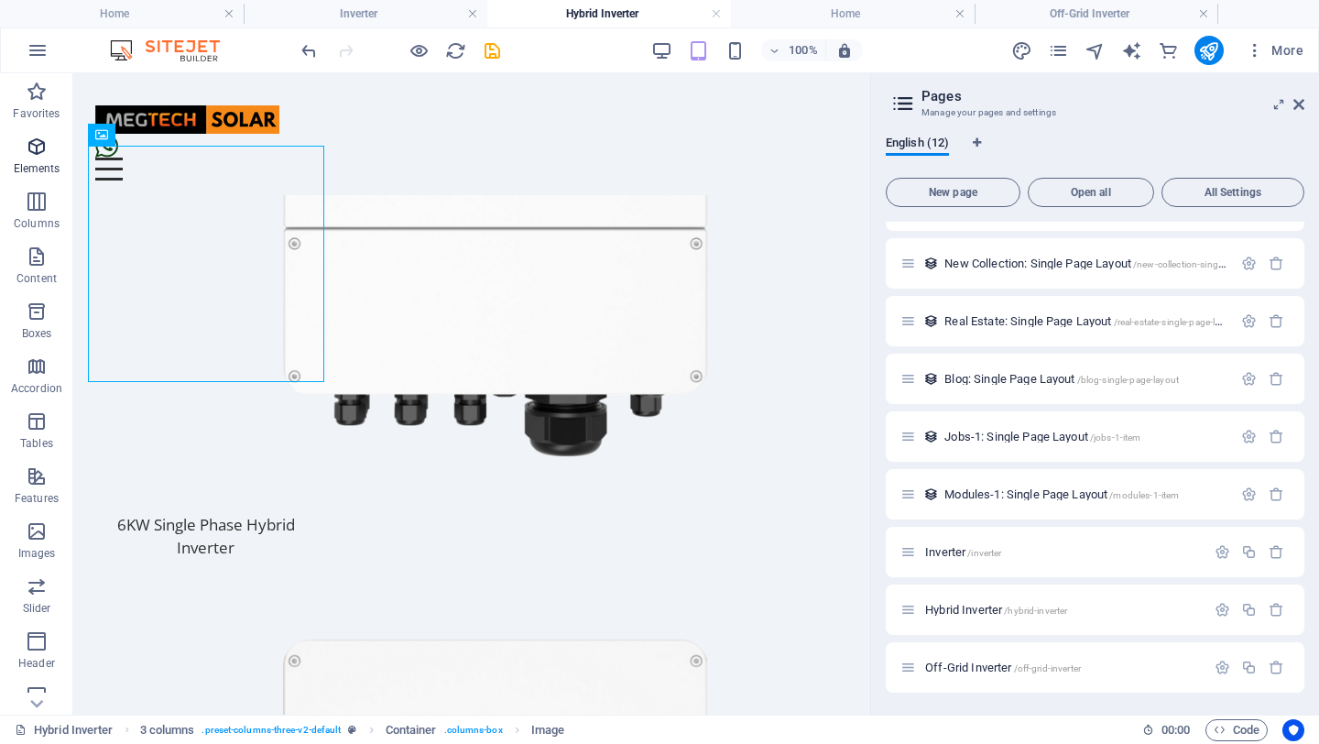
click at [34, 148] on icon "button" at bounding box center [37, 147] width 22 height 22
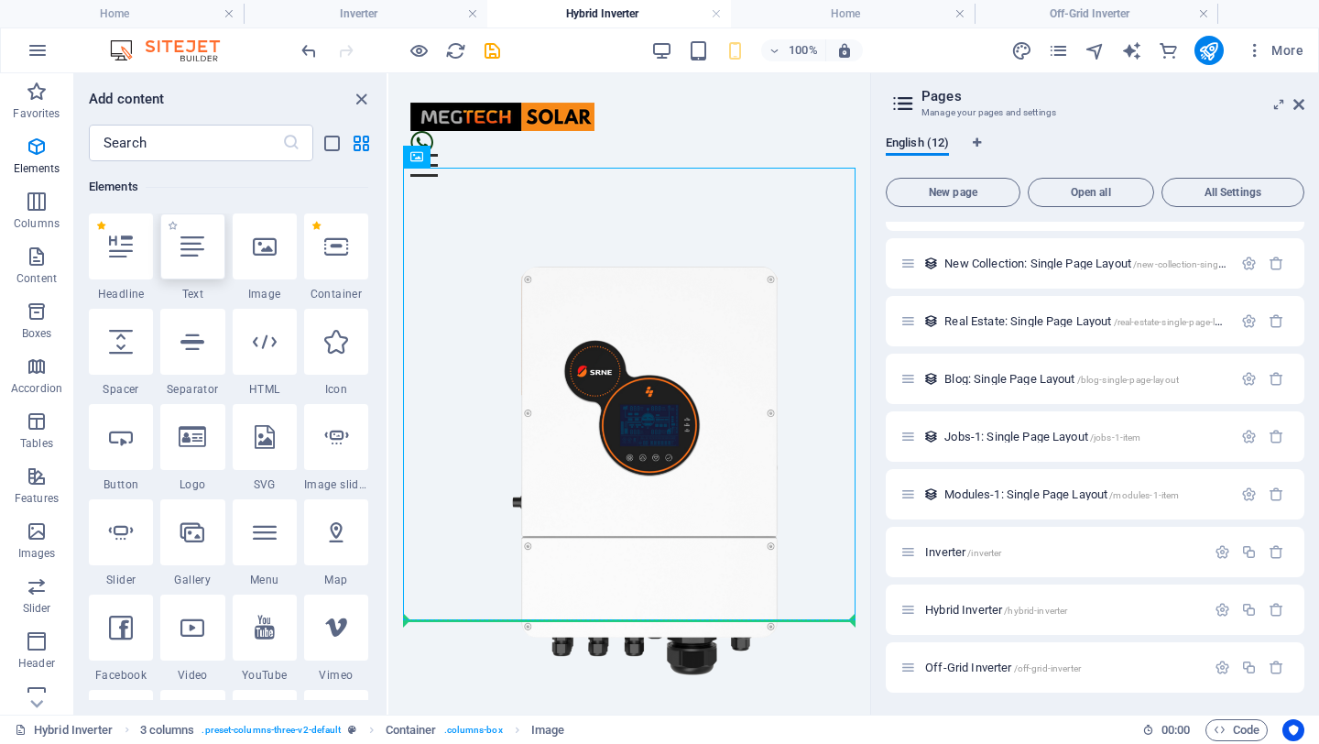
scroll to position [1614, 0]
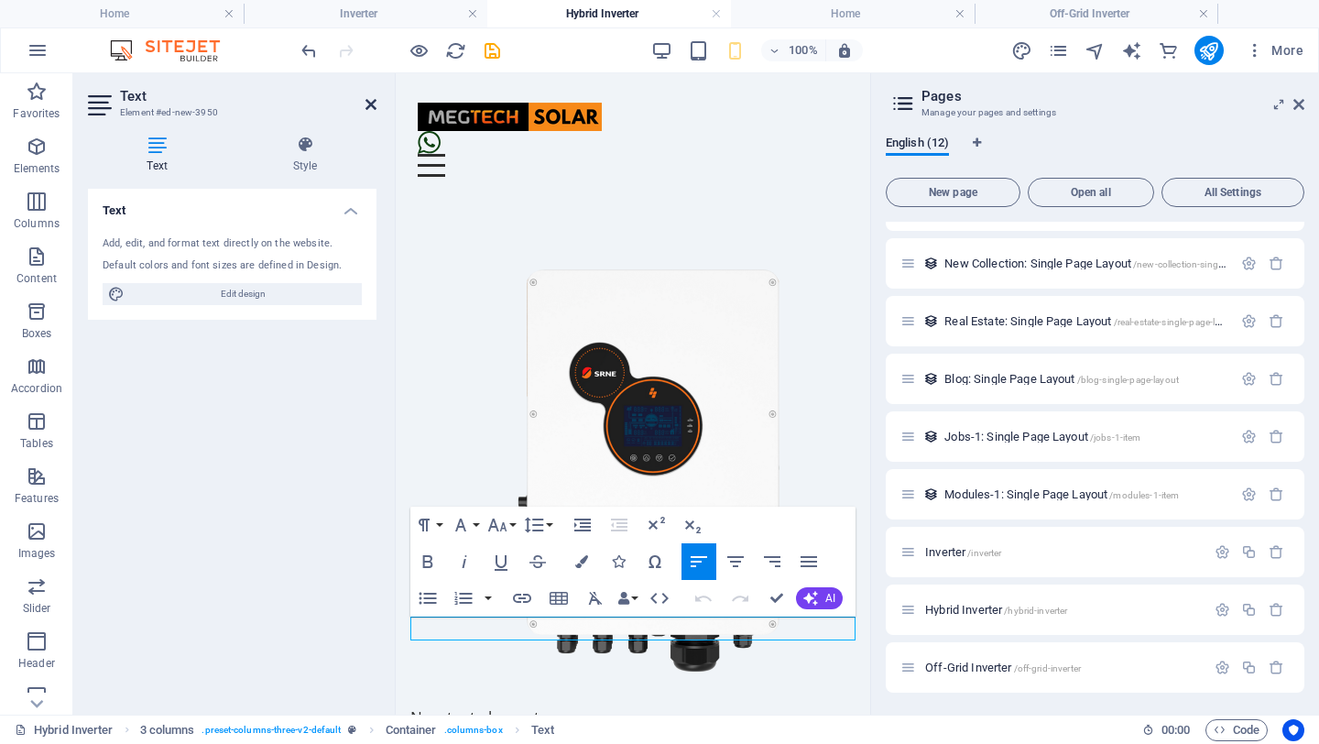
click at [370, 104] on icon at bounding box center [371, 104] width 11 height 15
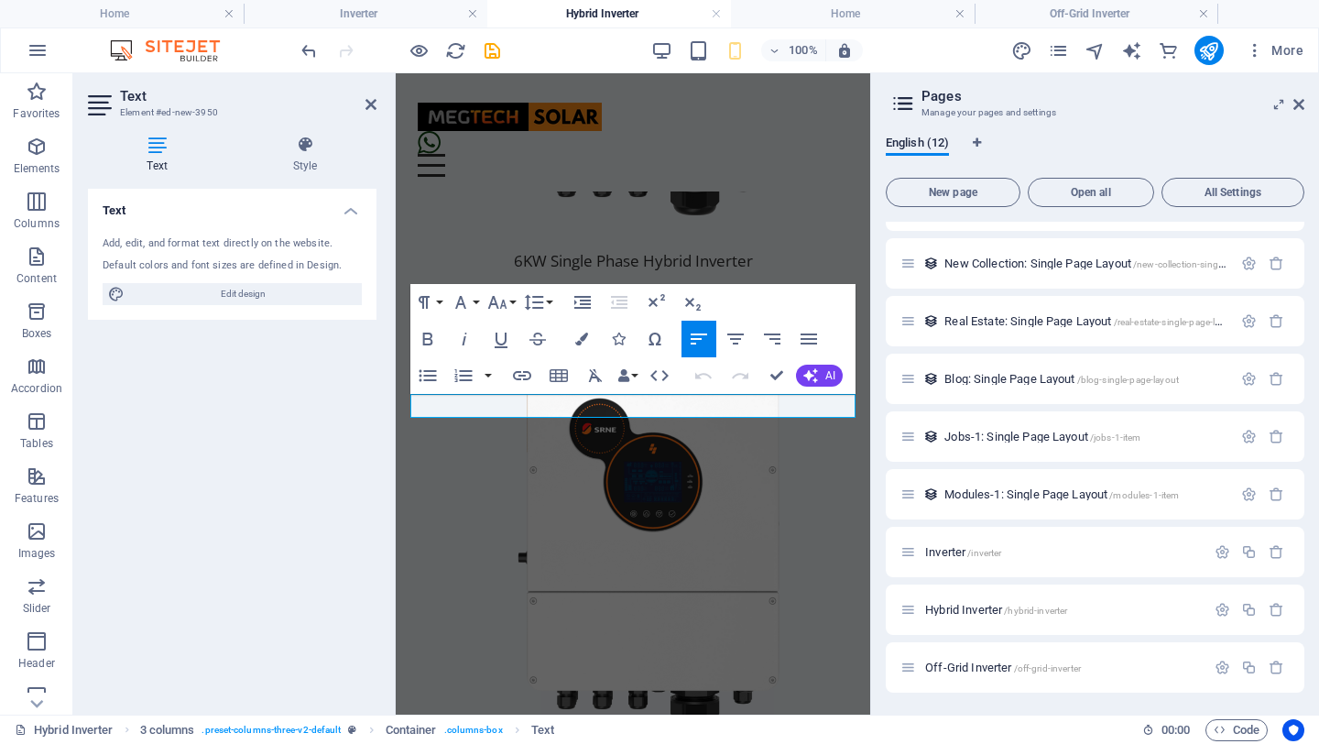
scroll to position [1837, 0]
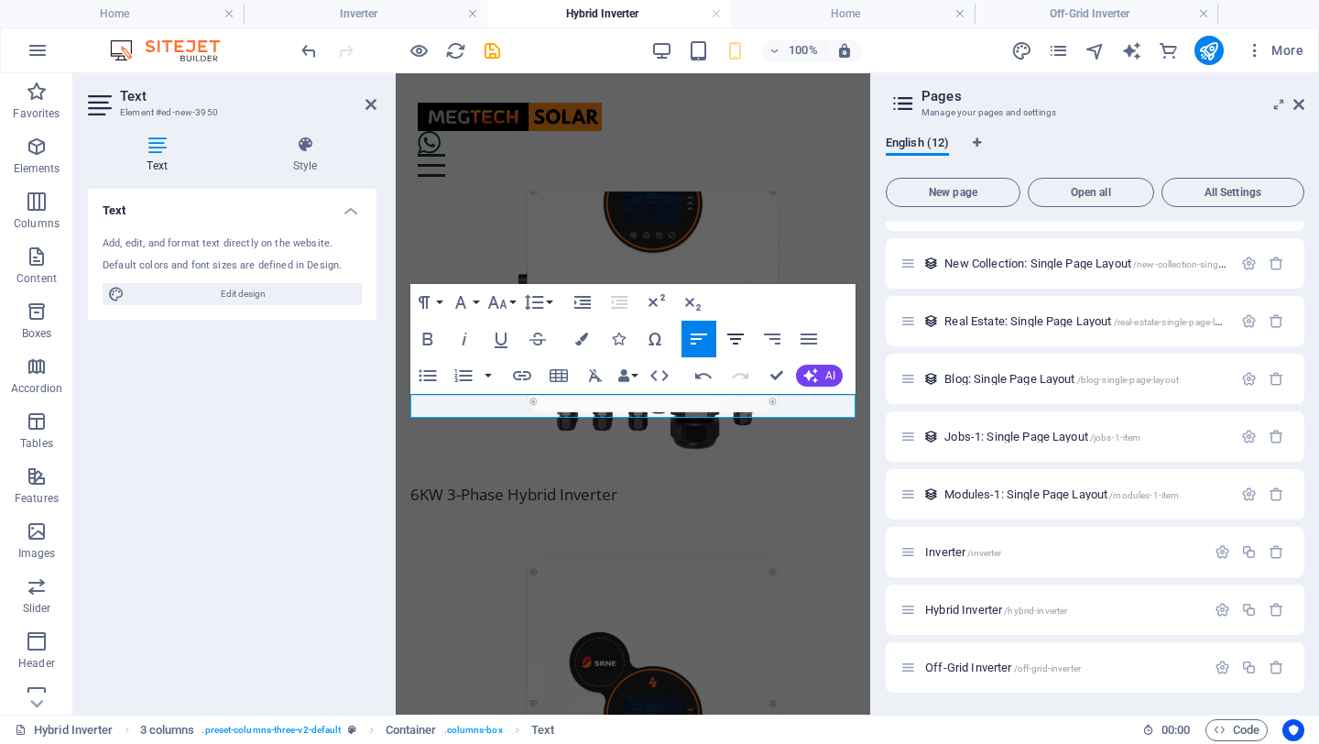
click at [730, 337] on icon "button" at bounding box center [736, 339] width 22 height 22
drag, startPoint x: 367, startPoint y: 102, endPoint x: 294, endPoint y: 30, distance: 102.4
click at [367, 102] on icon at bounding box center [371, 104] width 11 height 15
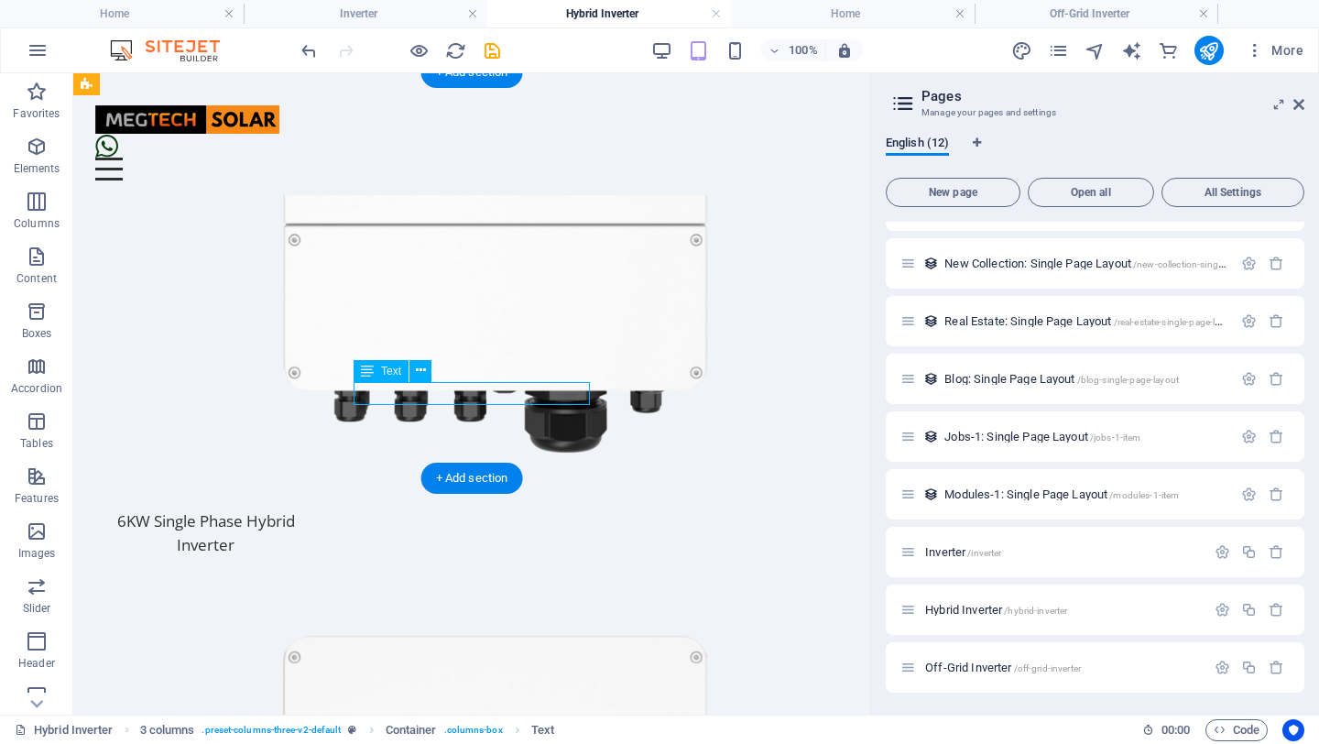
scroll to position [2335, 0]
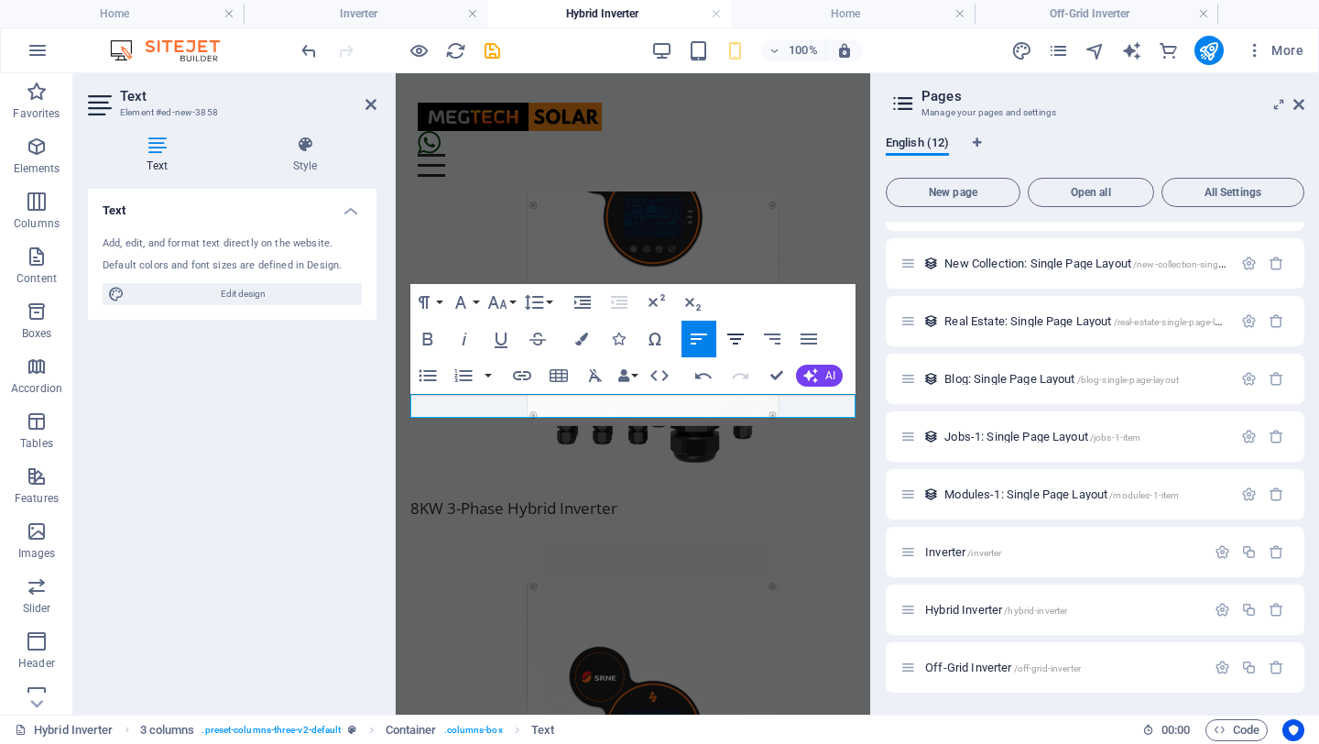
click at [741, 336] on icon "button" at bounding box center [736, 339] width 22 height 22
click at [368, 104] on icon at bounding box center [371, 104] width 11 height 15
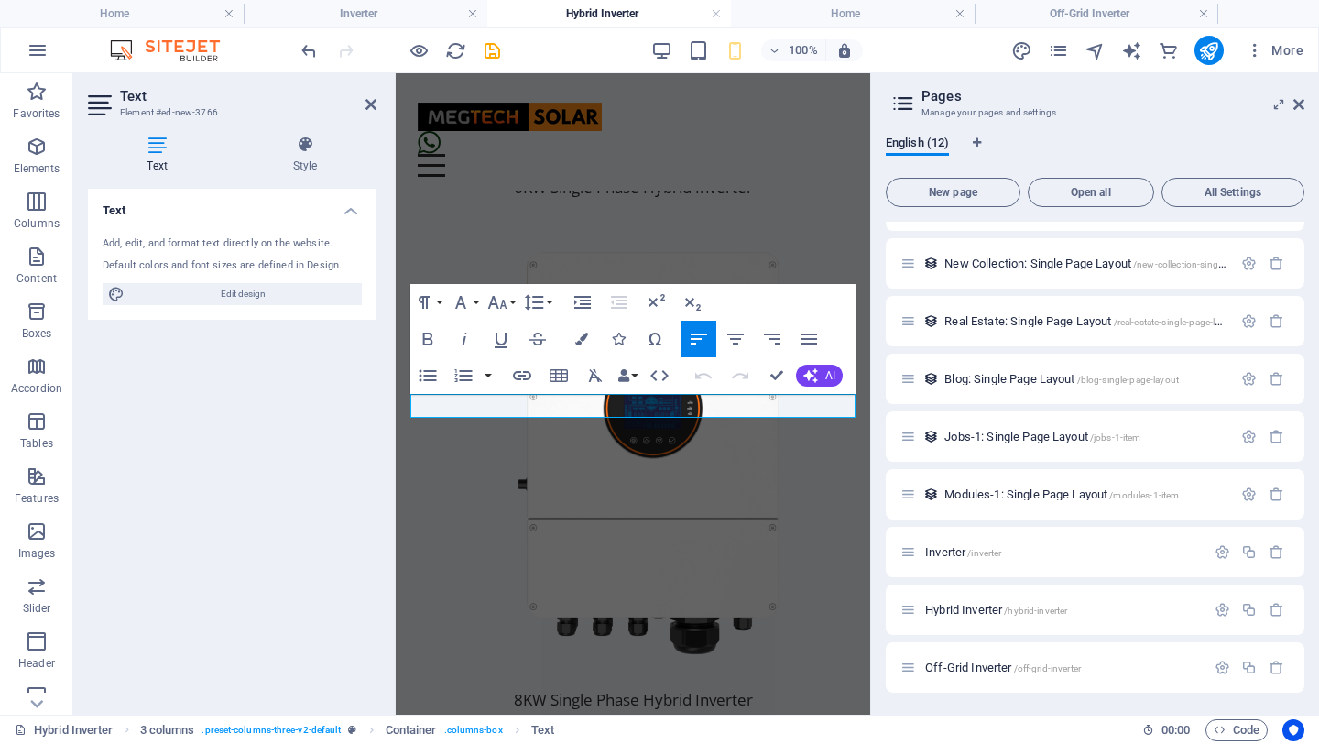
scroll to position [2832, 0]
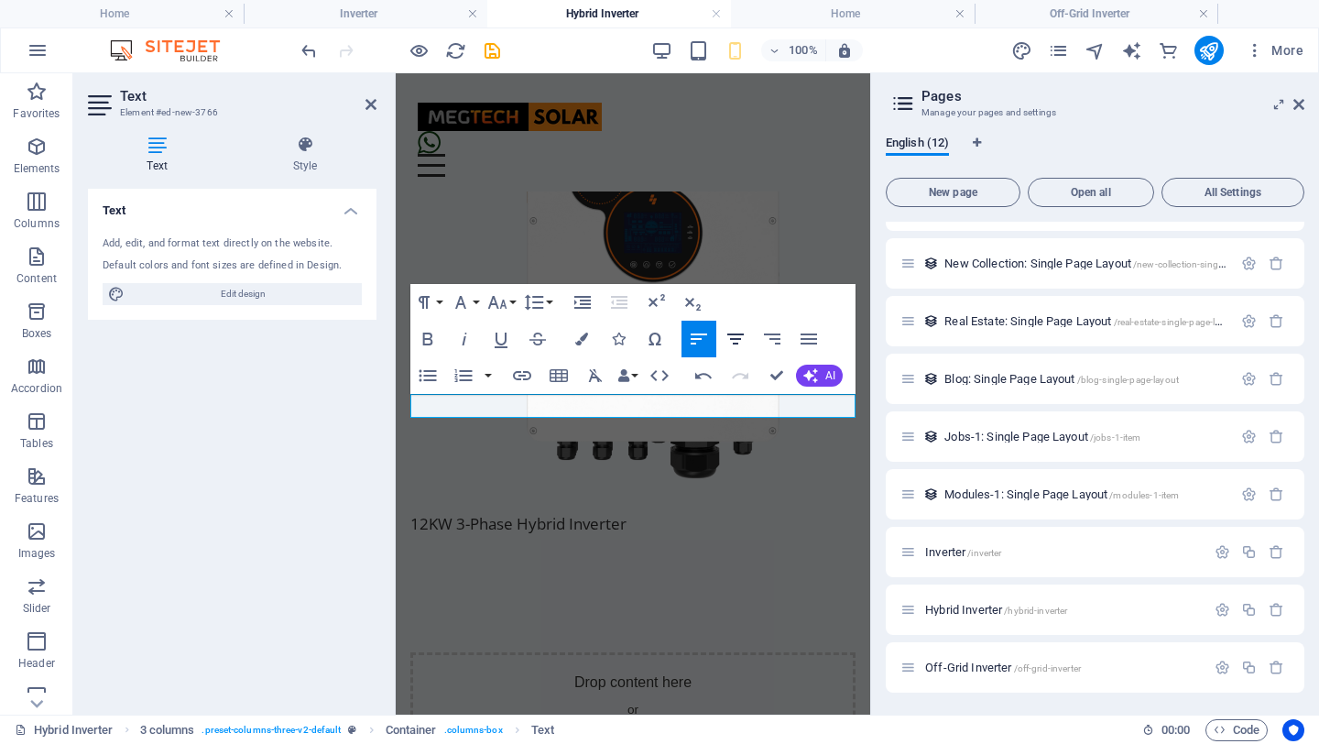
click at [745, 334] on icon "button" at bounding box center [736, 339] width 22 height 22
click at [372, 100] on icon at bounding box center [371, 104] width 11 height 15
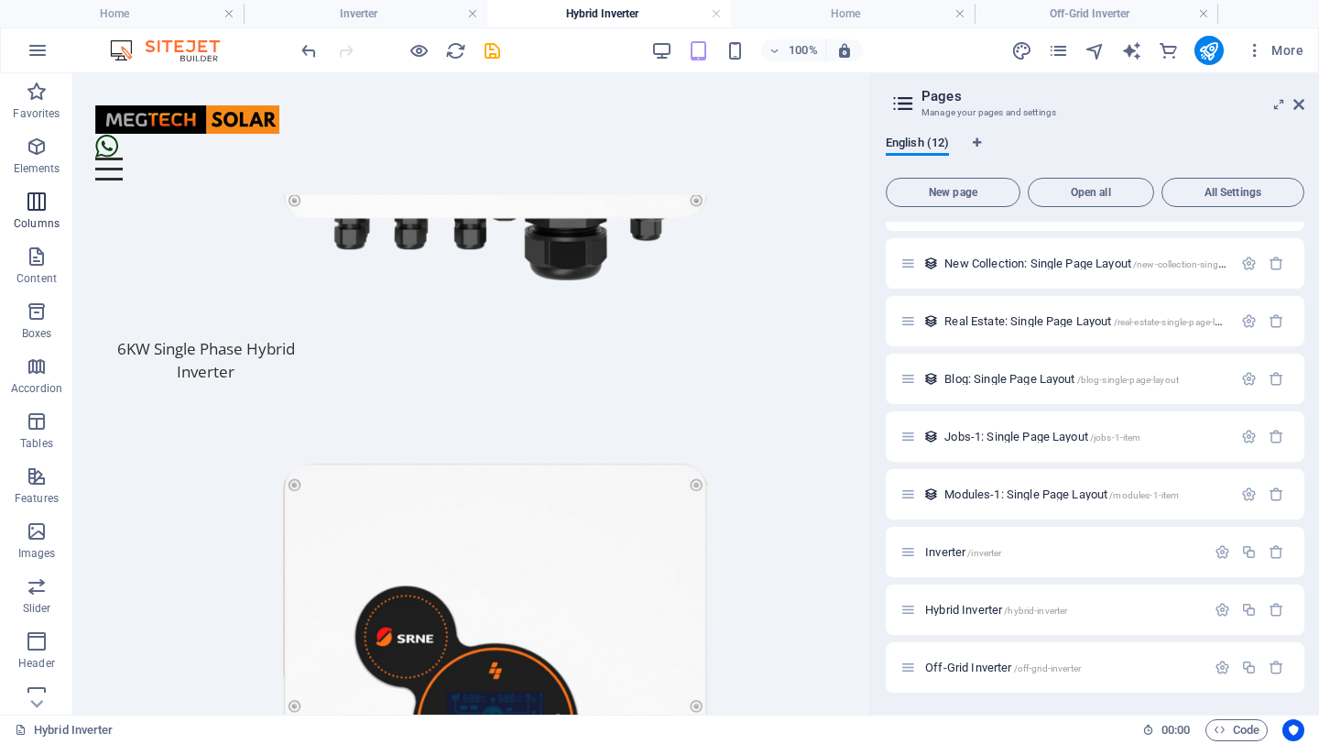
scroll to position [5, 0]
click at [44, 154] on span "Elements" at bounding box center [36, 152] width 73 height 44
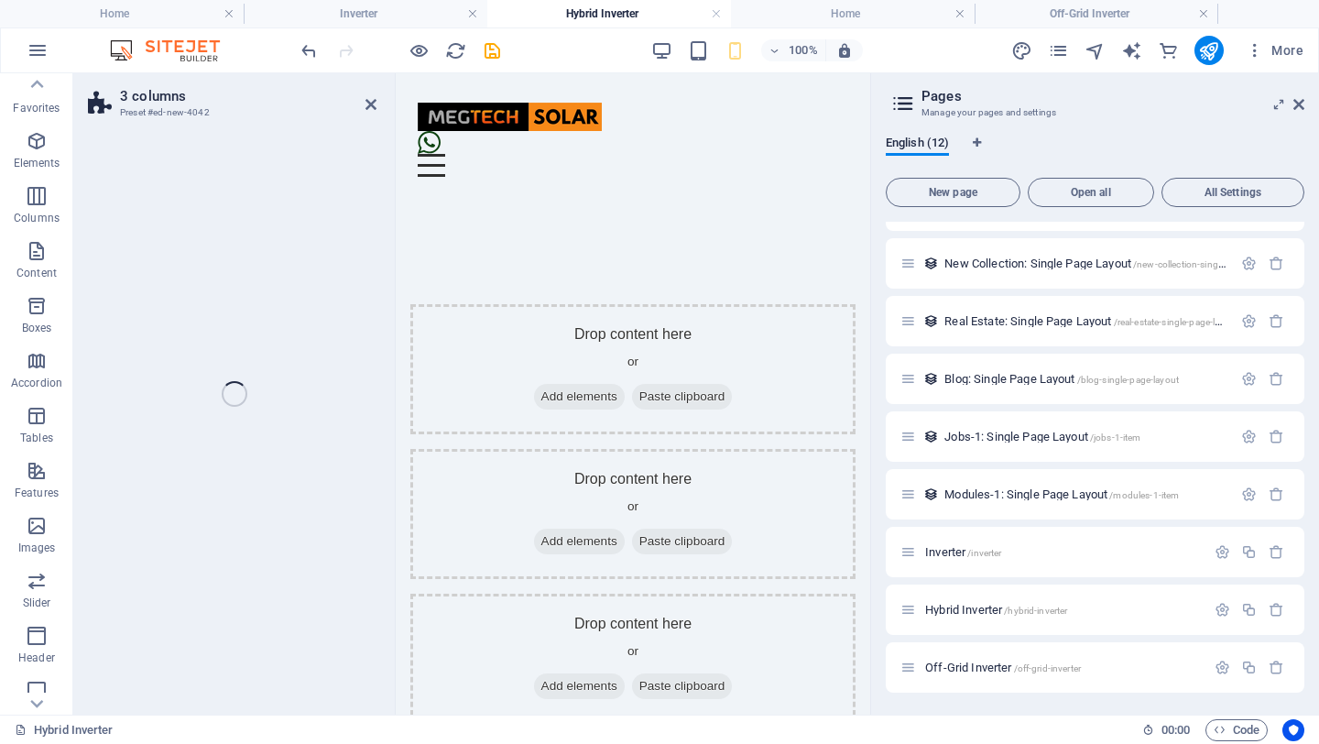
scroll to position [3198, 0]
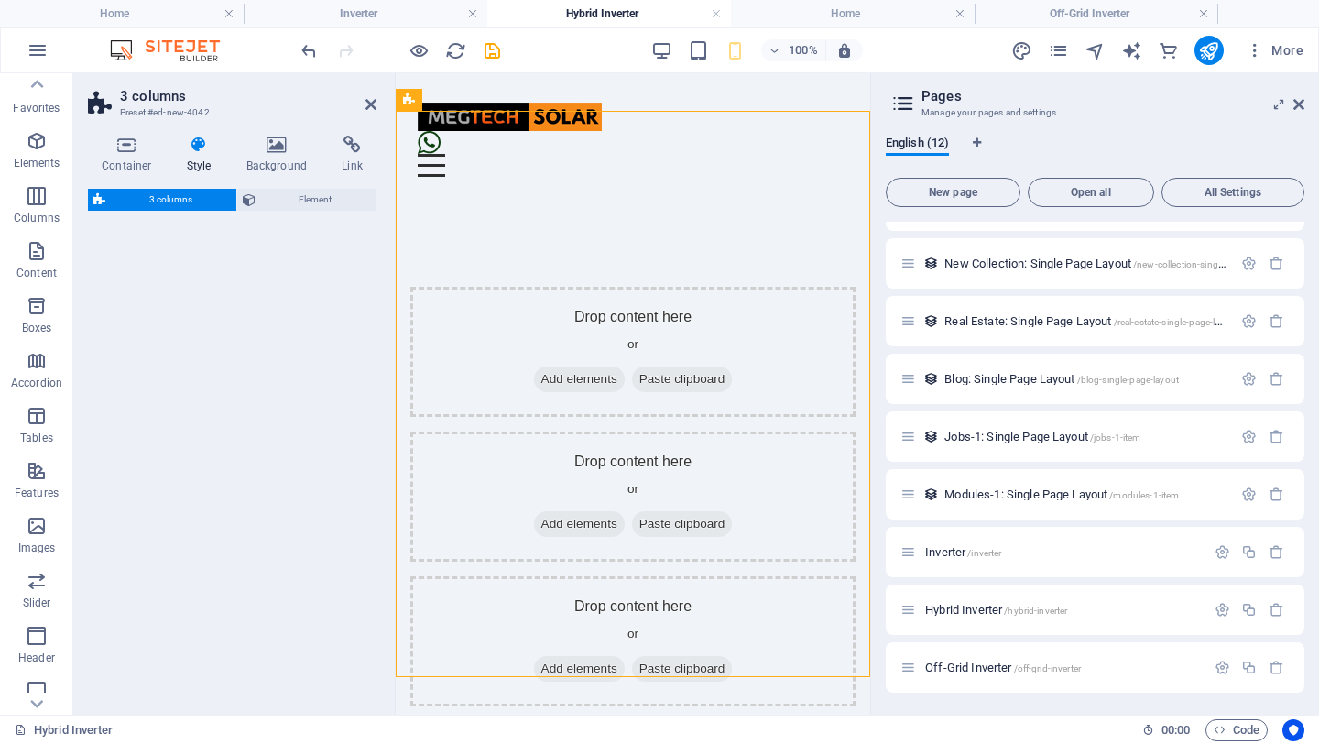
select select "rem"
select select "preset-columns-three-v2-default"
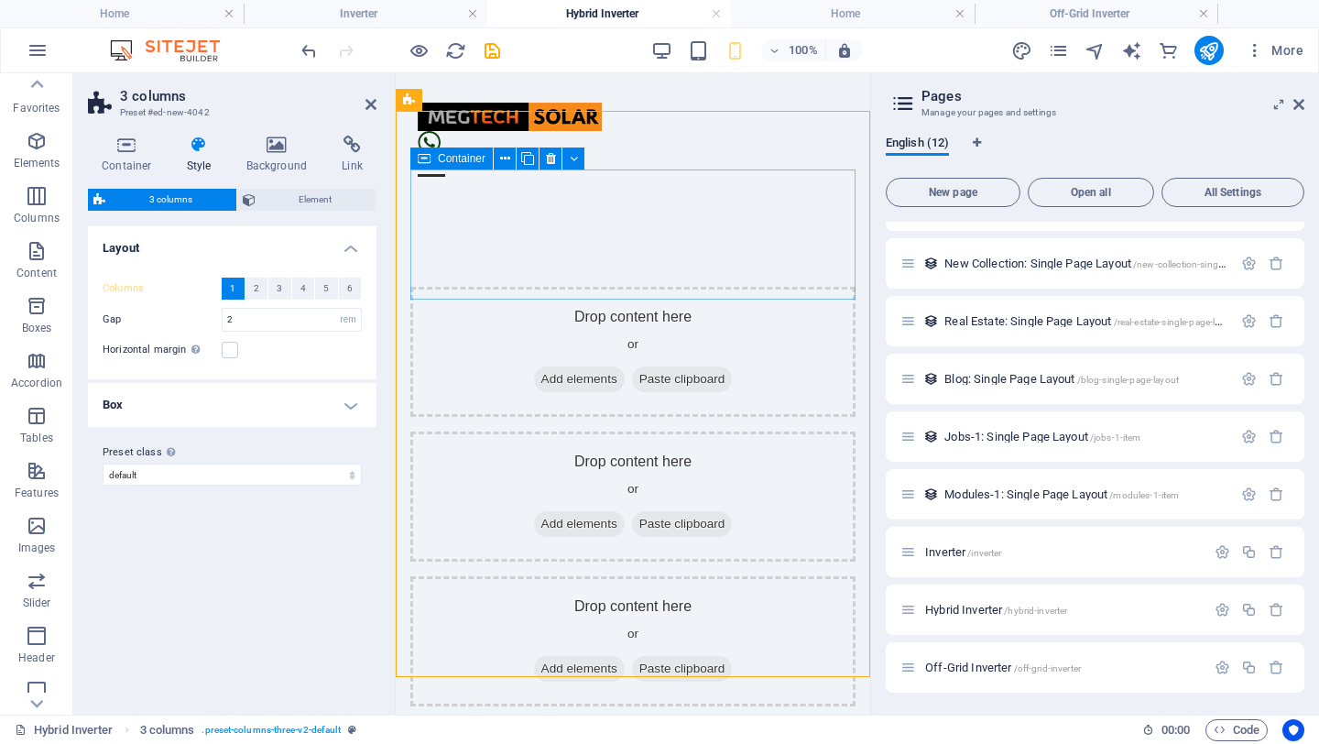
click at [577, 366] on span "Add elements" at bounding box center [579, 379] width 91 height 26
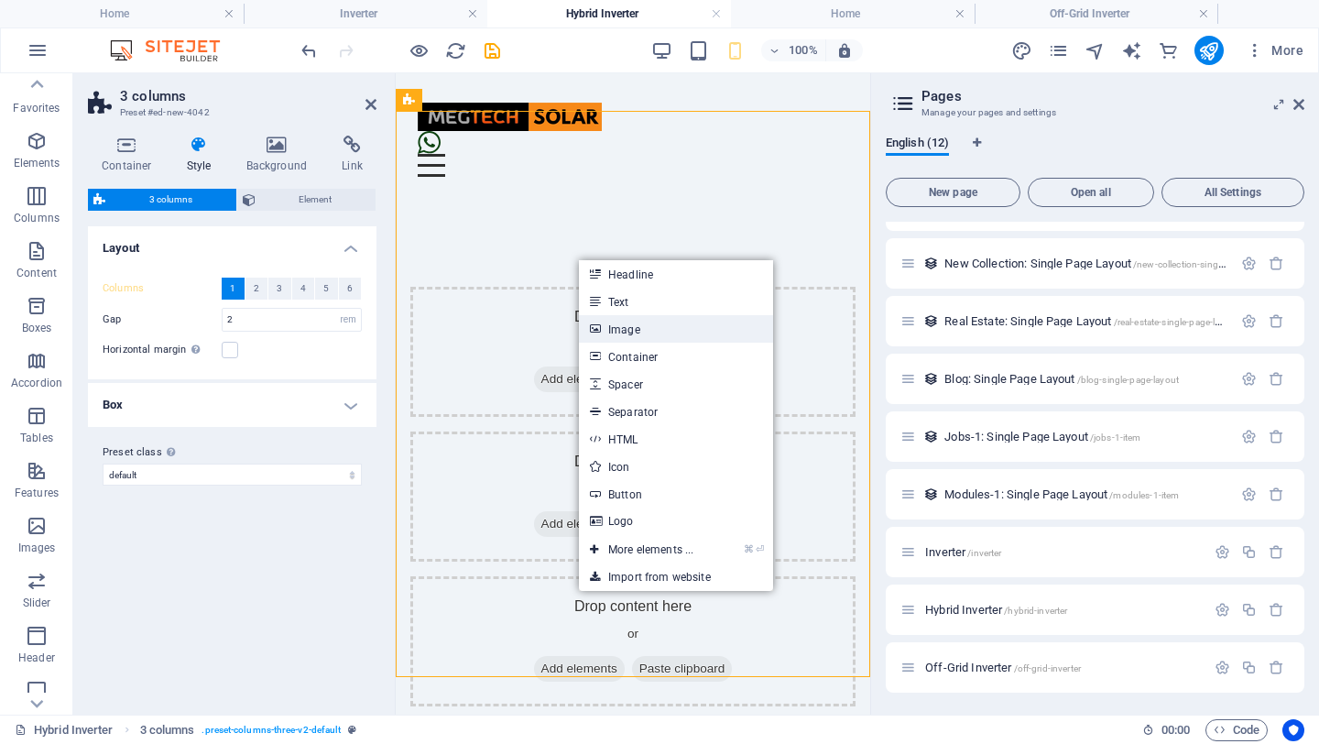
click at [649, 333] on link "Image" at bounding box center [676, 328] width 194 height 27
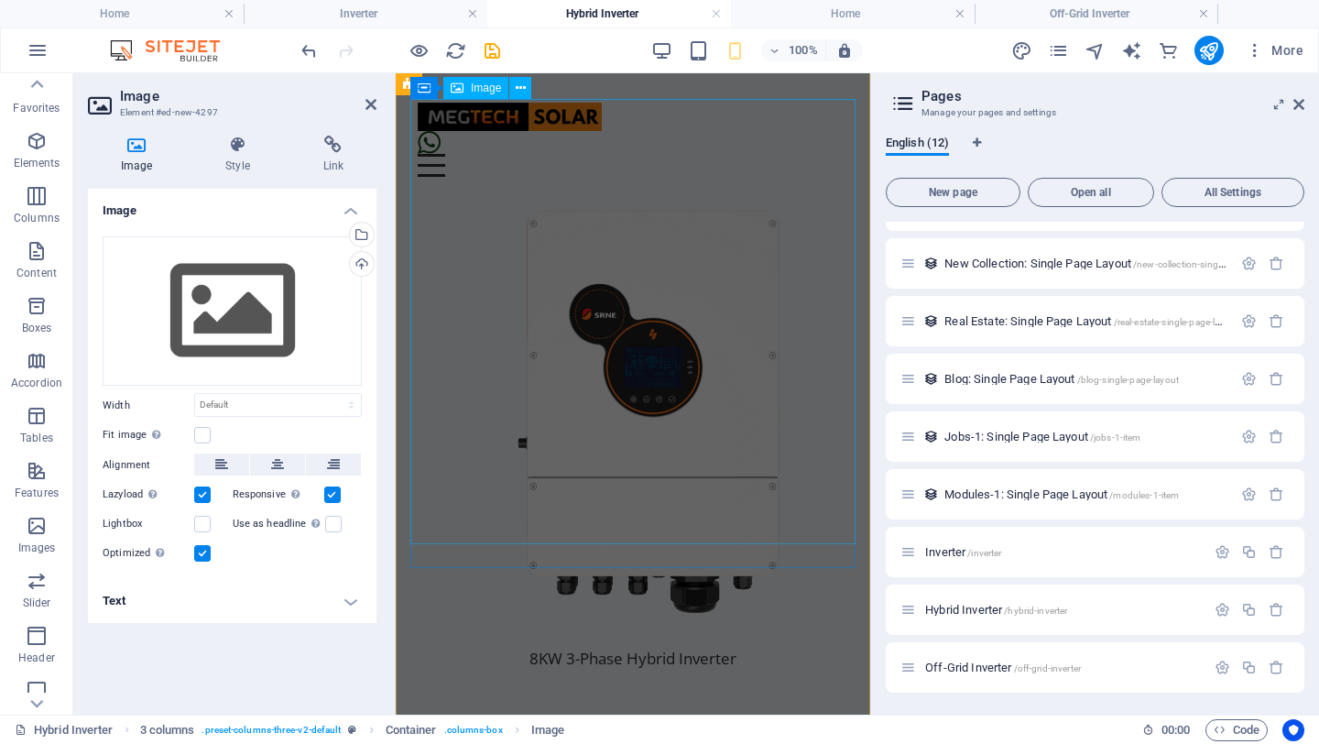
scroll to position [3025, 0]
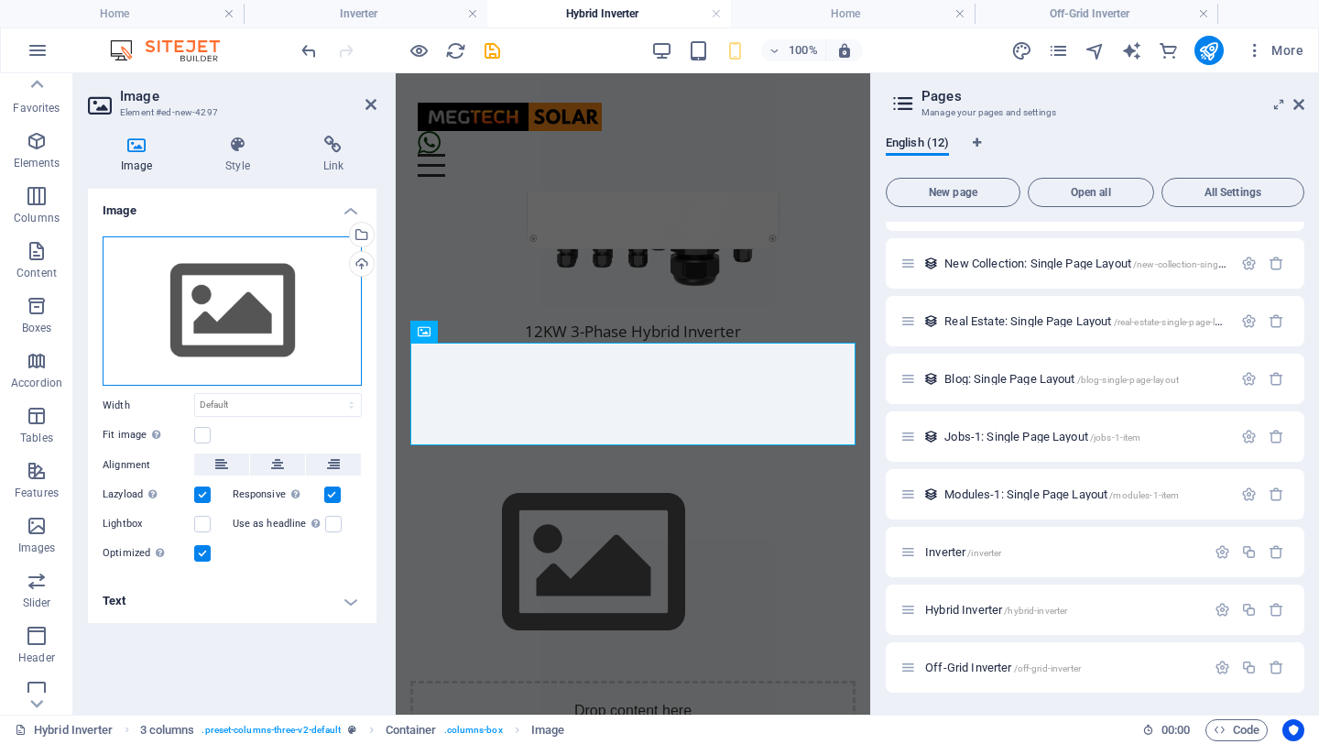
click at [247, 290] on div "Drag files here, click to choose files or select files from Files or our free s…" at bounding box center [232, 311] width 259 height 150
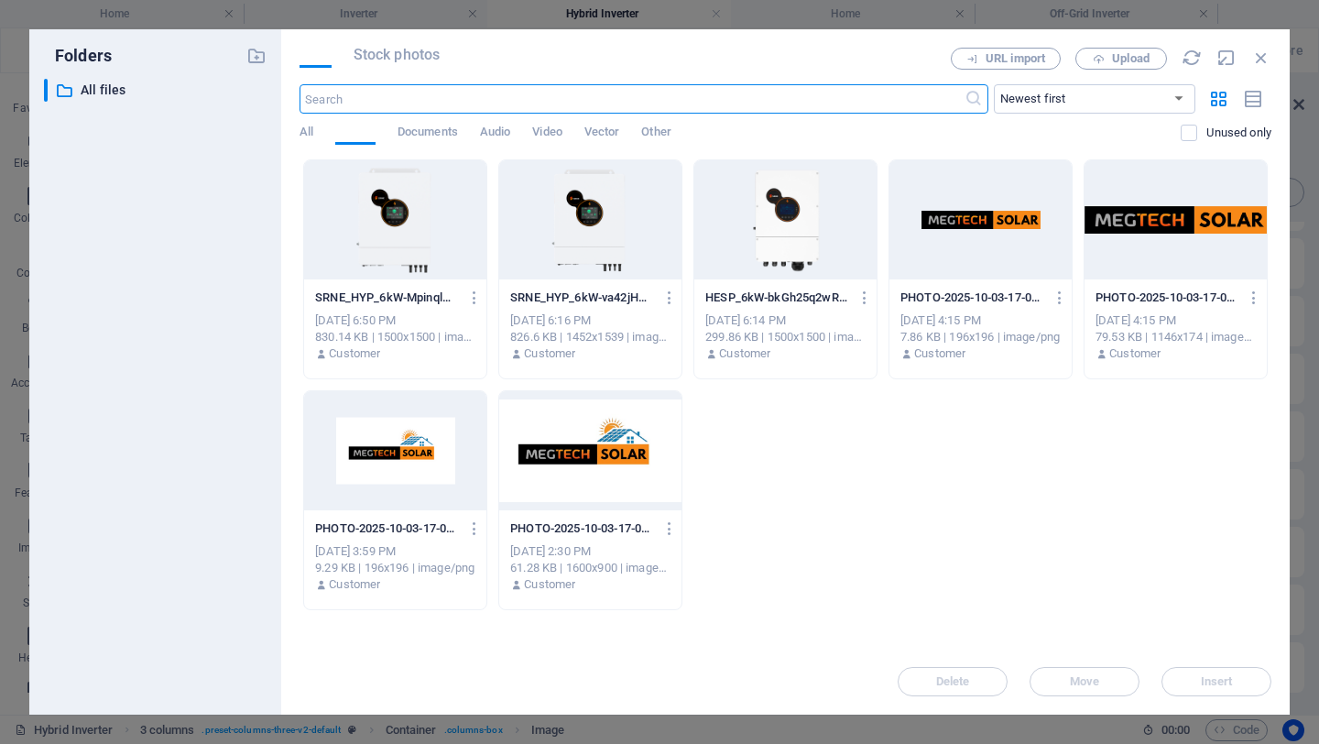
scroll to position [920, 0]
click at [790, 243] on div at bounding box center [785, 219] width 182 height 119
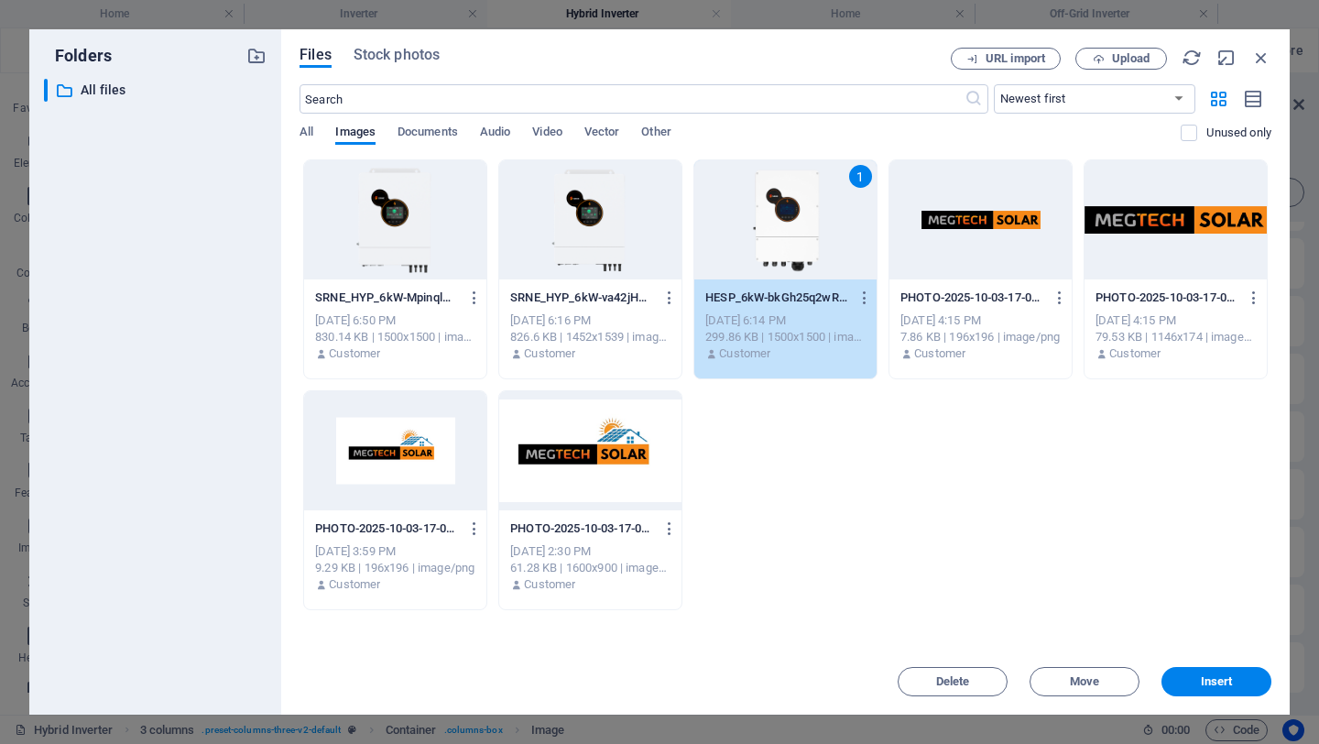
click at [790, 243] on div "1" at bounding box center [785, 219] width 182 height 119
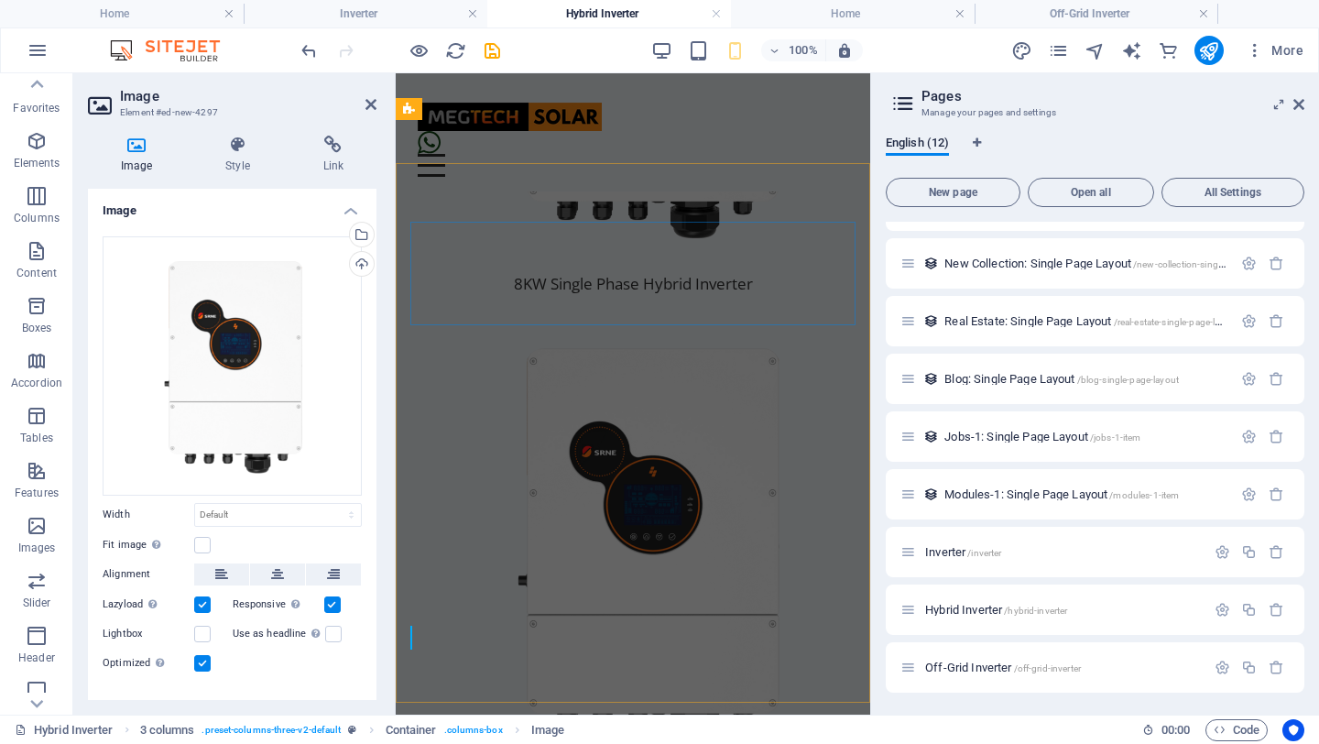
scroll to position [3196, 0]
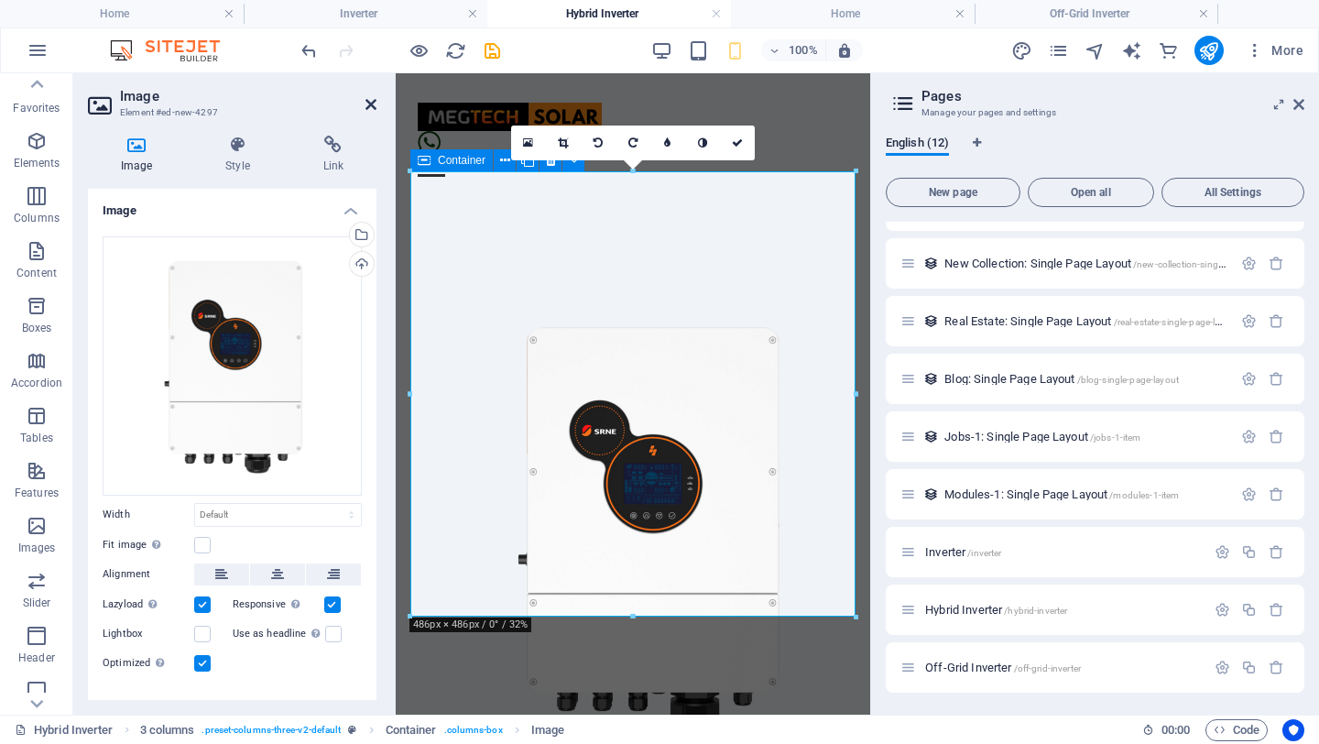
click at [369, 103] on icon at bounding box center [371, 104] width 11 height 15
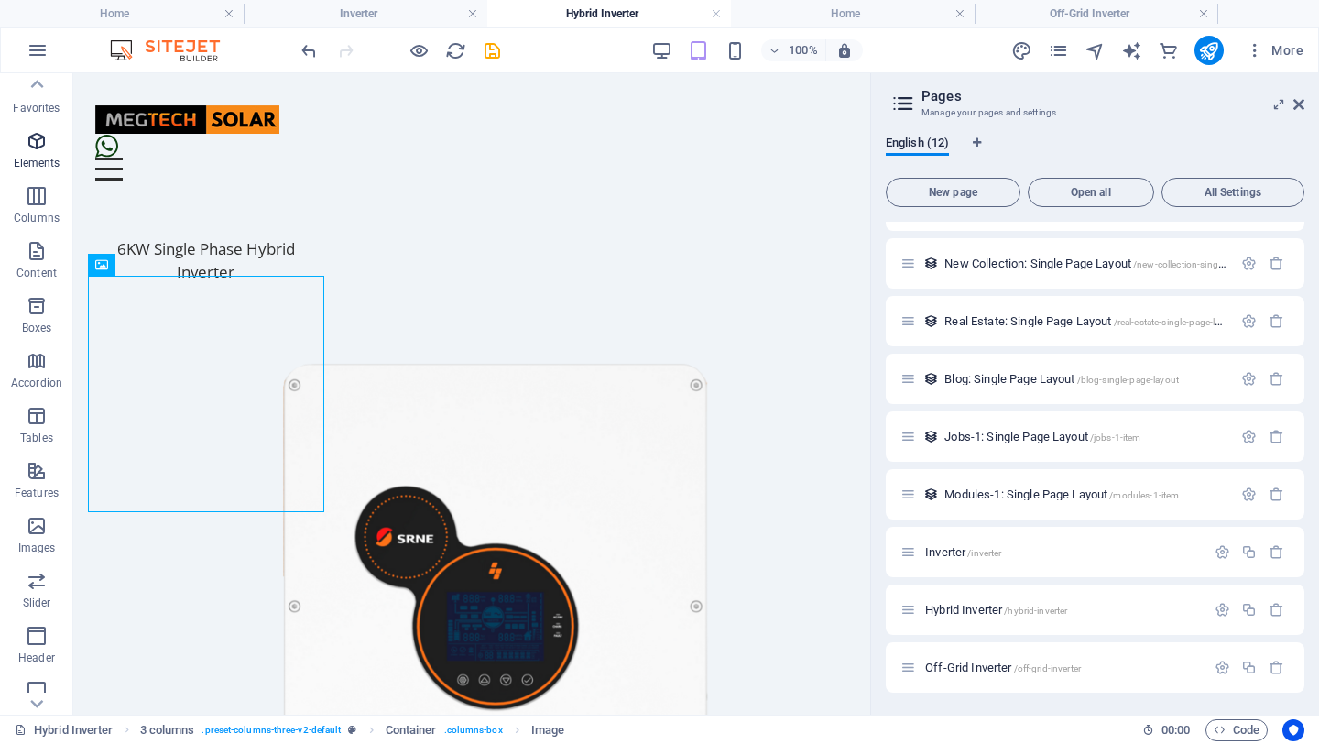
click at [38, 148] on icon "button" at bounding box center [37, 141] width 22 height 22
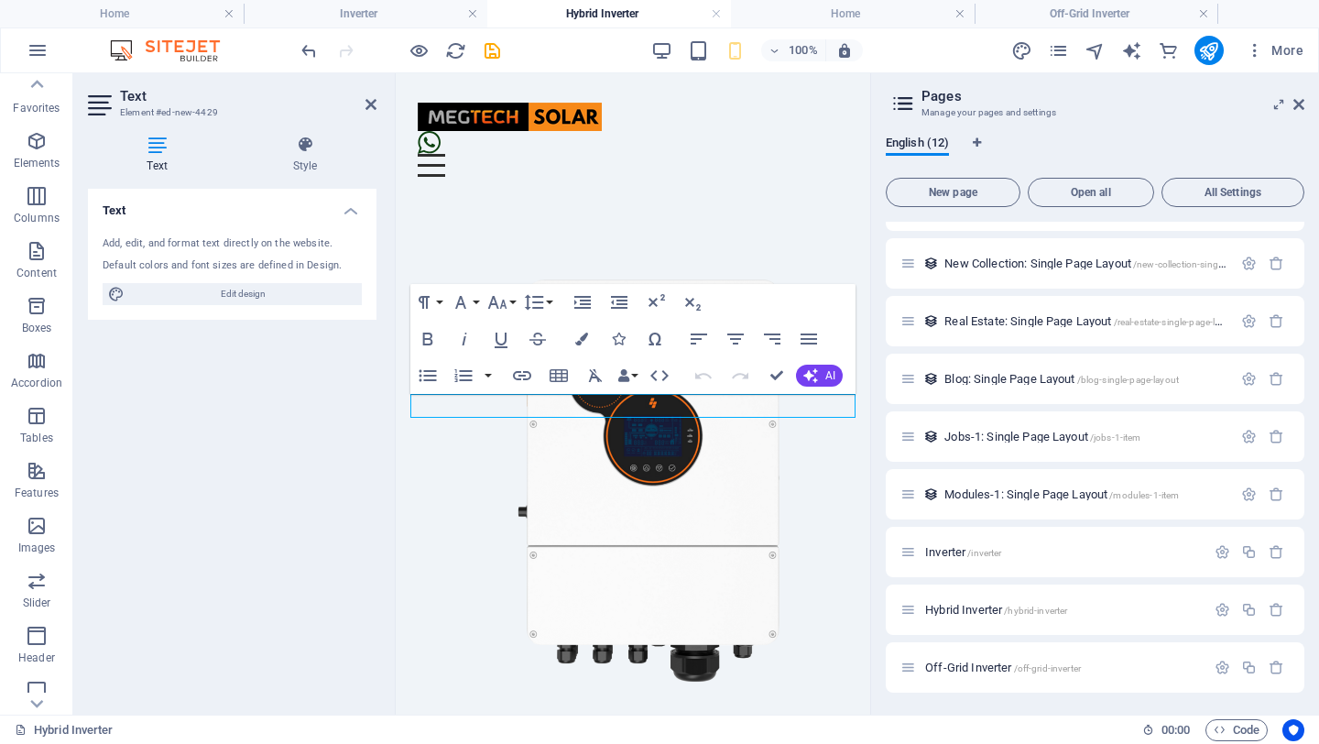
scroll to position [3419, 0]
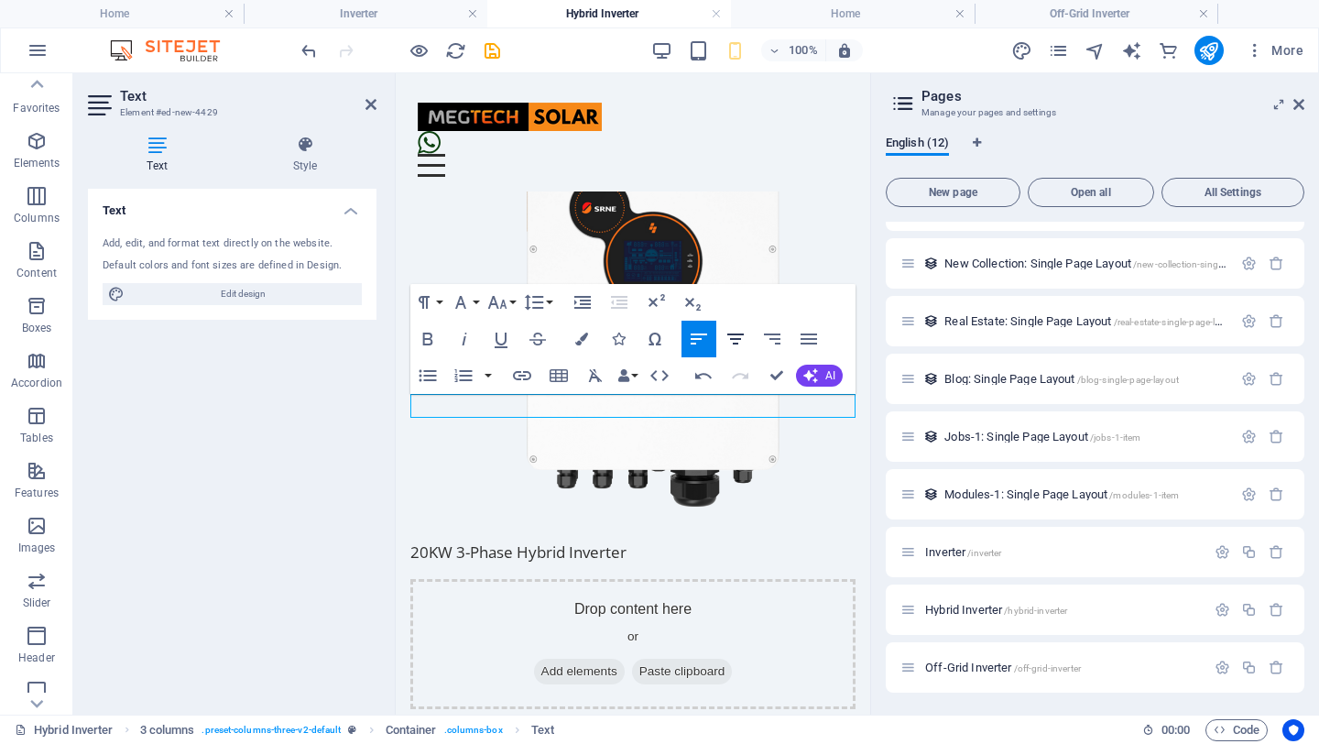
click at [741, 333] on icon "button" at bounding box center [736, 339] width 22 height 22
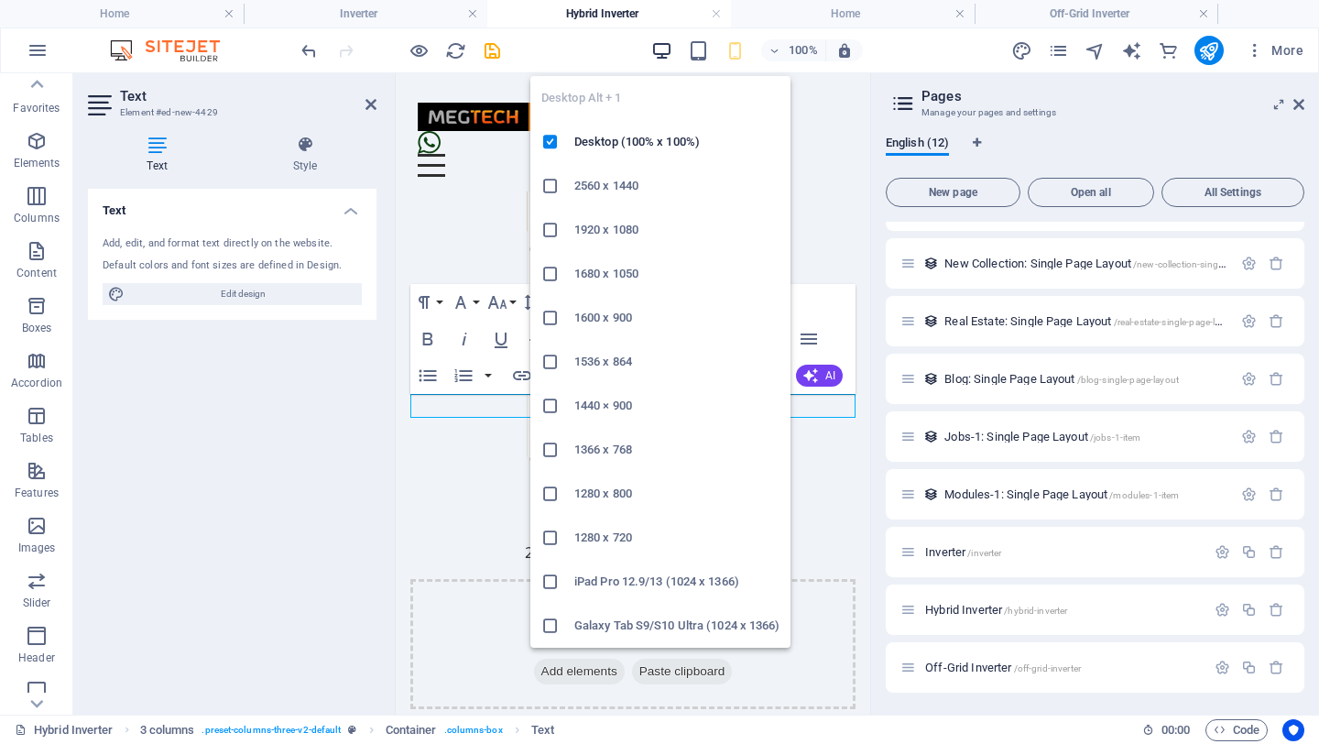
click at [664, 49] on icon "button" at bounding box center [661, 50] width 21 height 21
click at [665, 46] on icon "button" at bounding box center [661, 50] width 21 height 21
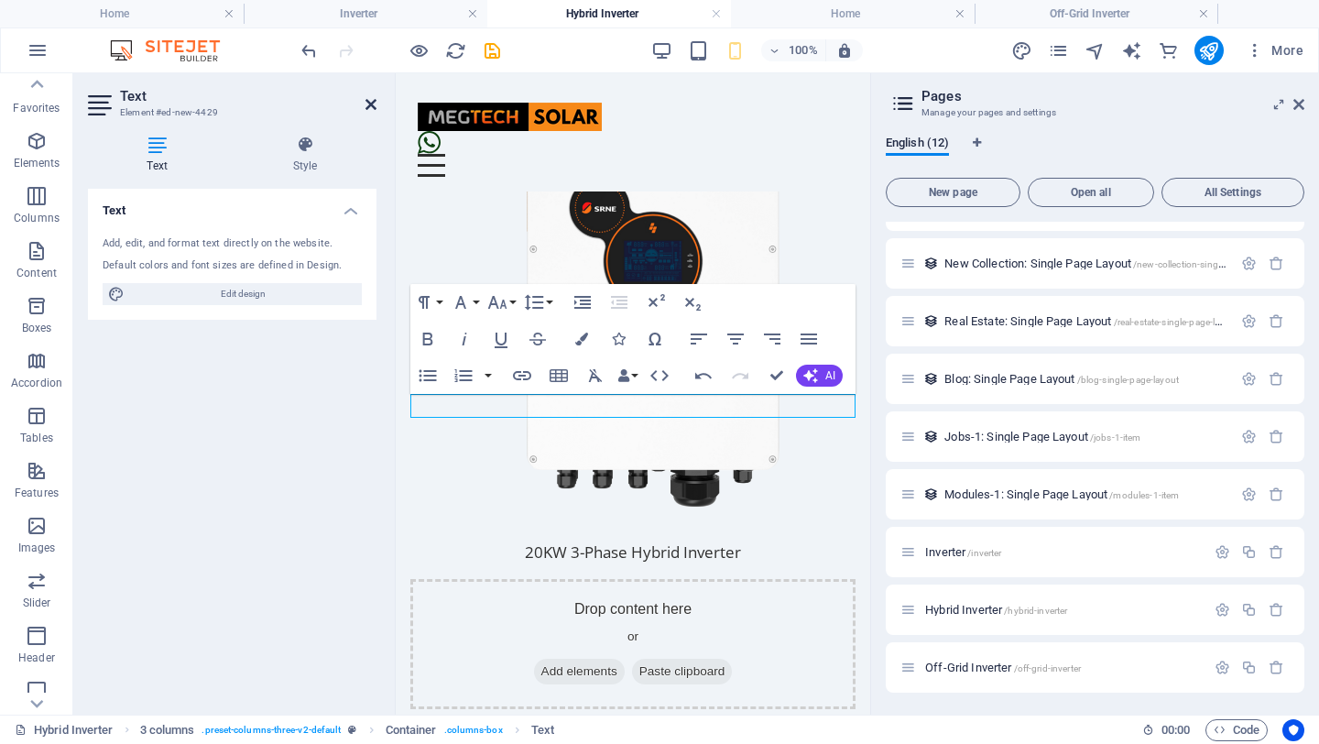
click at [376, 104] on icon at bounding box center [371, 104] width 11 height 15
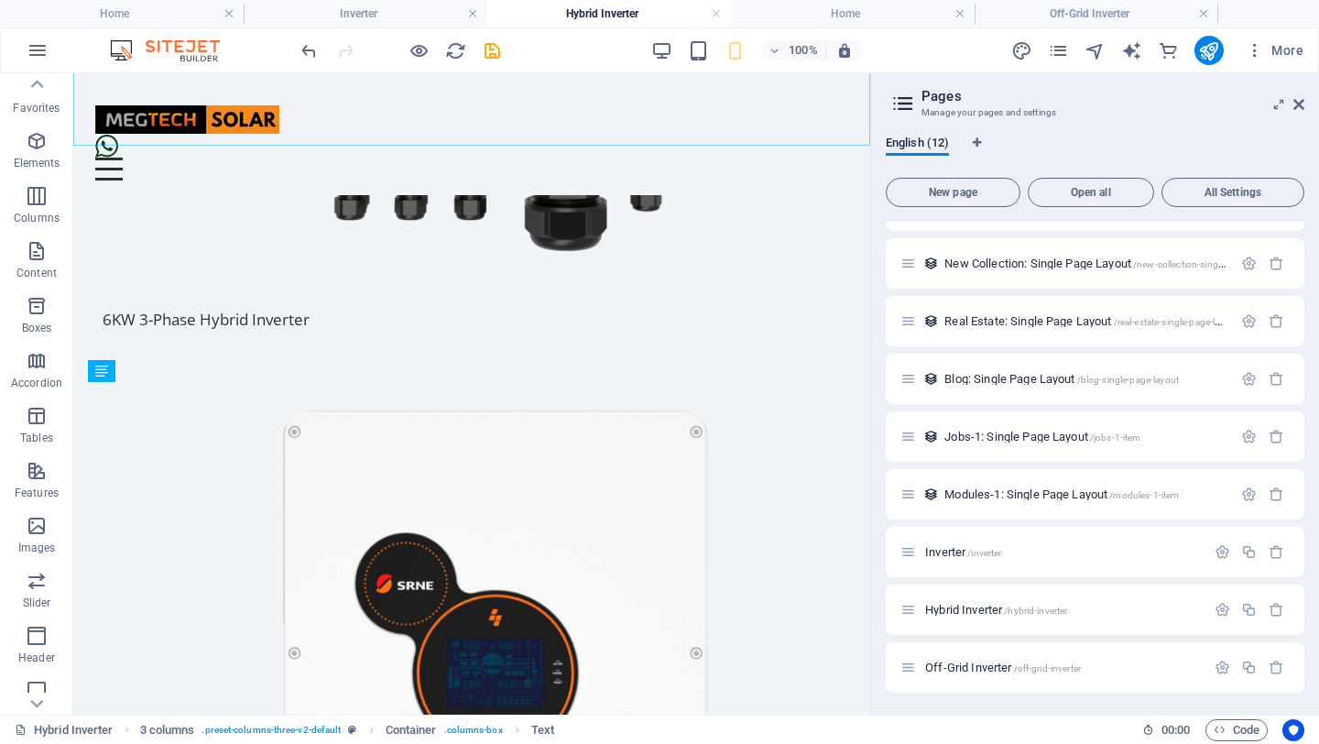
scroll to position [912, 0]
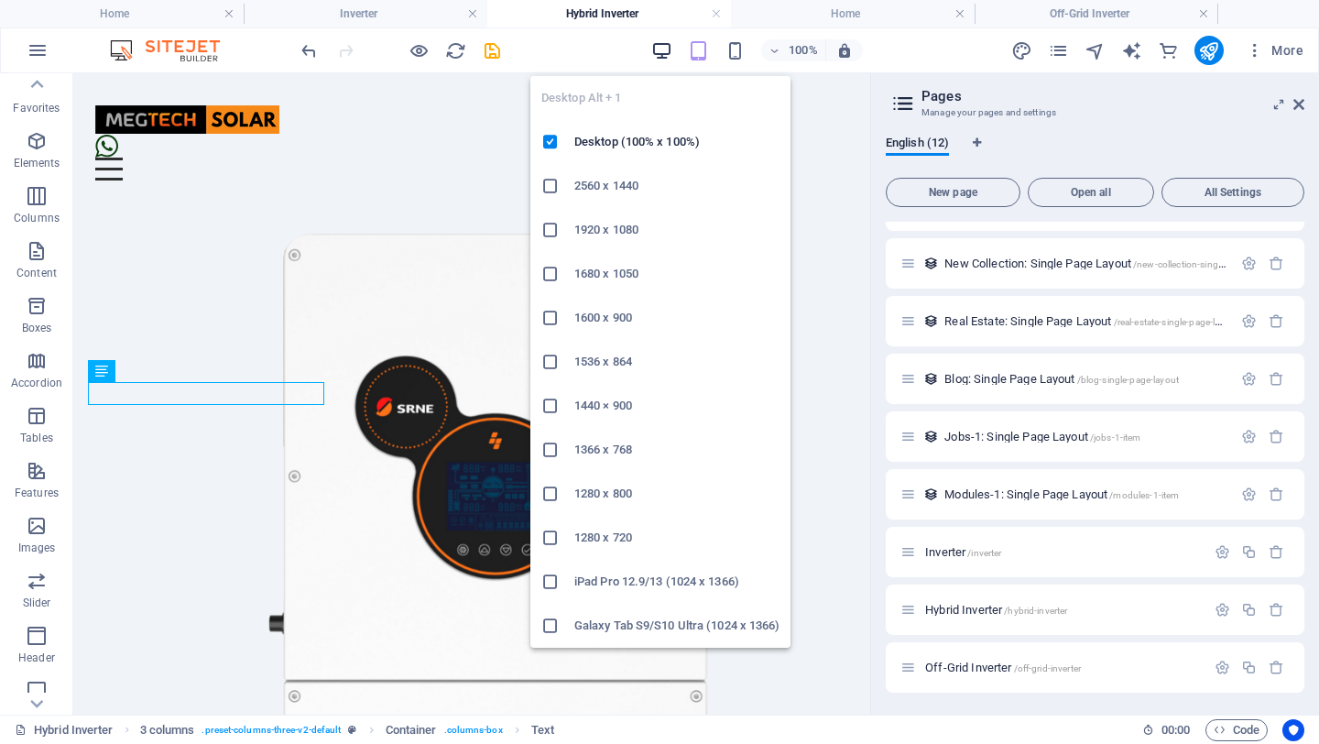
click at [664, 47] on icon "button" at bounding box center [661, 50] width 21 height 21
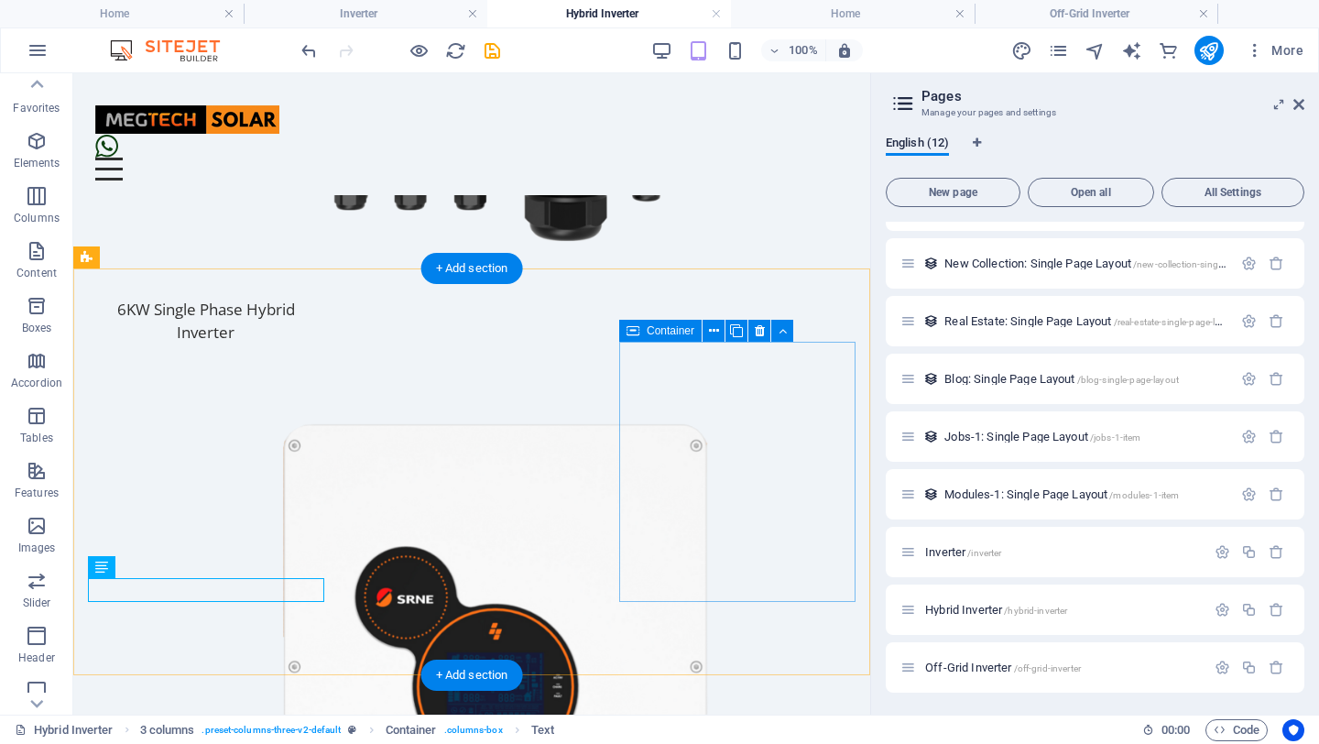
scroll to position [727, 0]
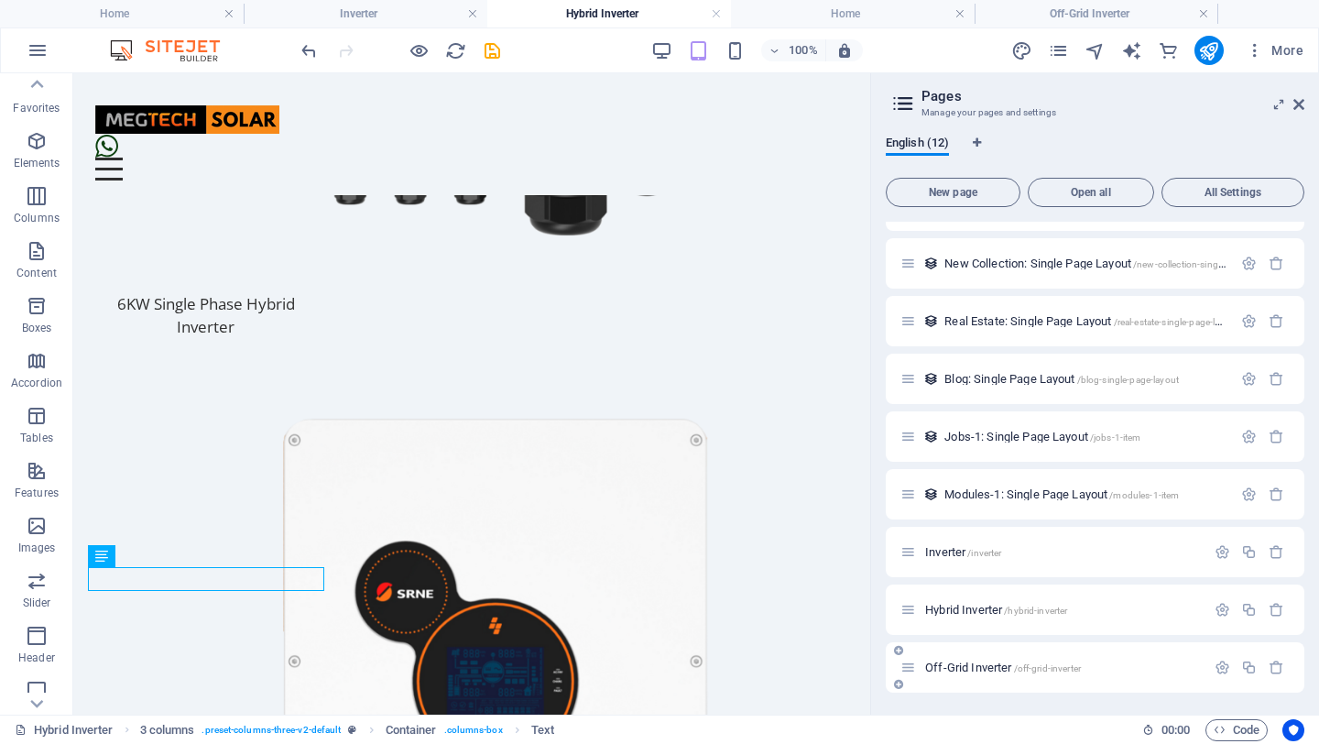
click at [962, 663] on span "Off-Grid Inverter /off-grid-inverter" at bounding box center [1003, 667] width 156 height 14
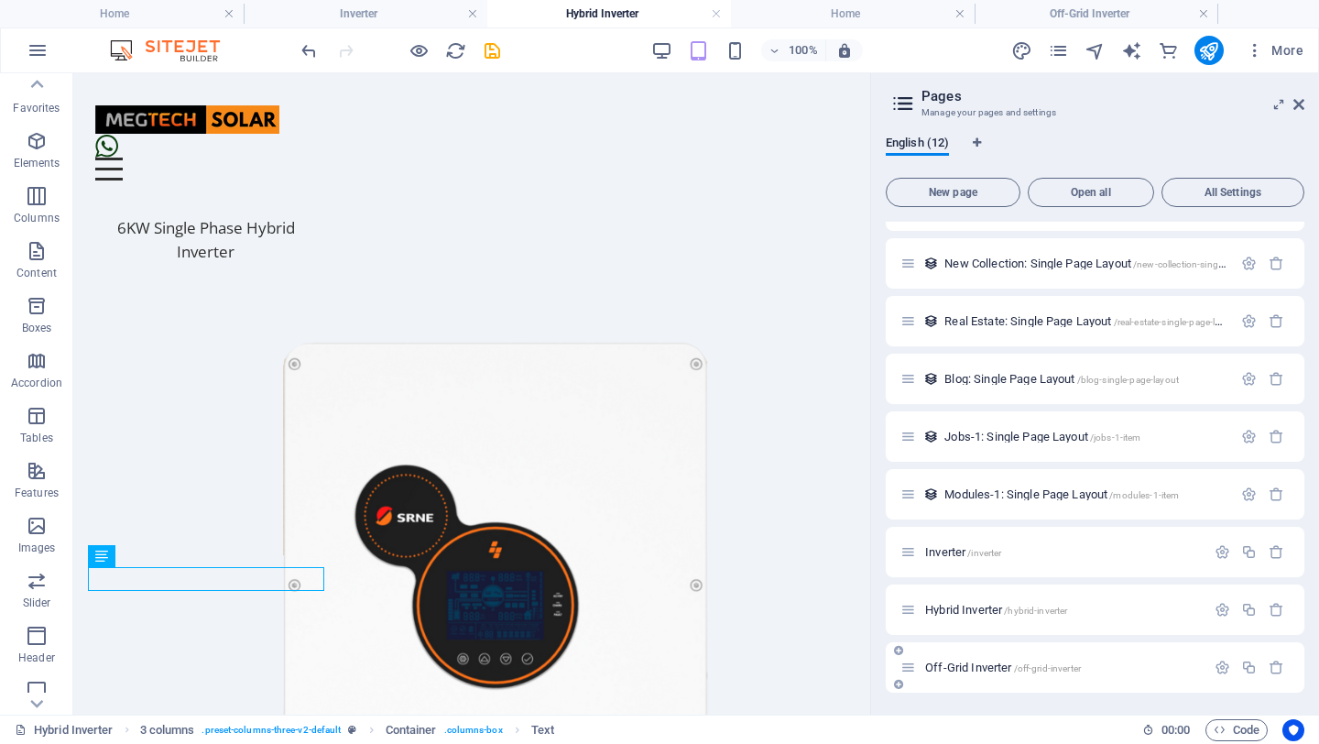
scroll to position [3, 0]
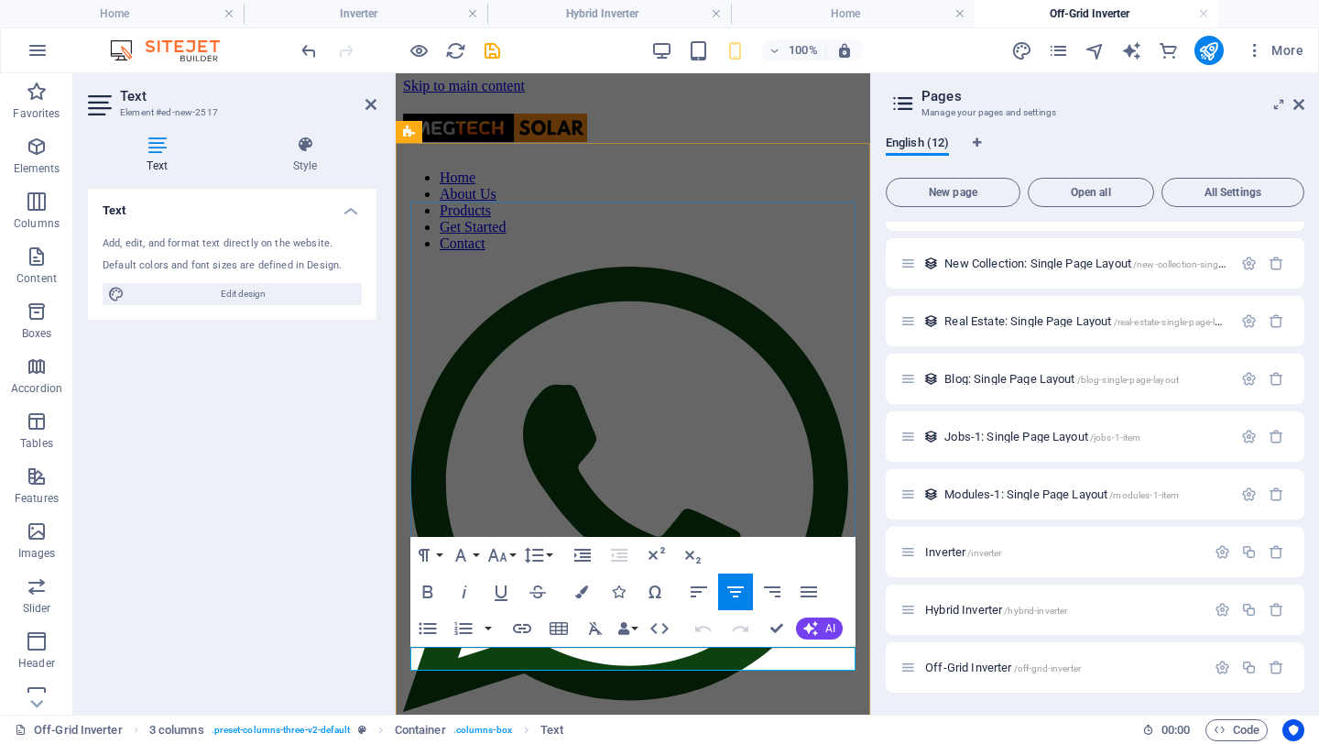
drag, startPoint x: 603, startPoint y: 658, endPoint x: 633, endPoint y: 665, distance: 31.1
click at [373, 108] on icon at bounding box center [371, 104] width 11 height 15
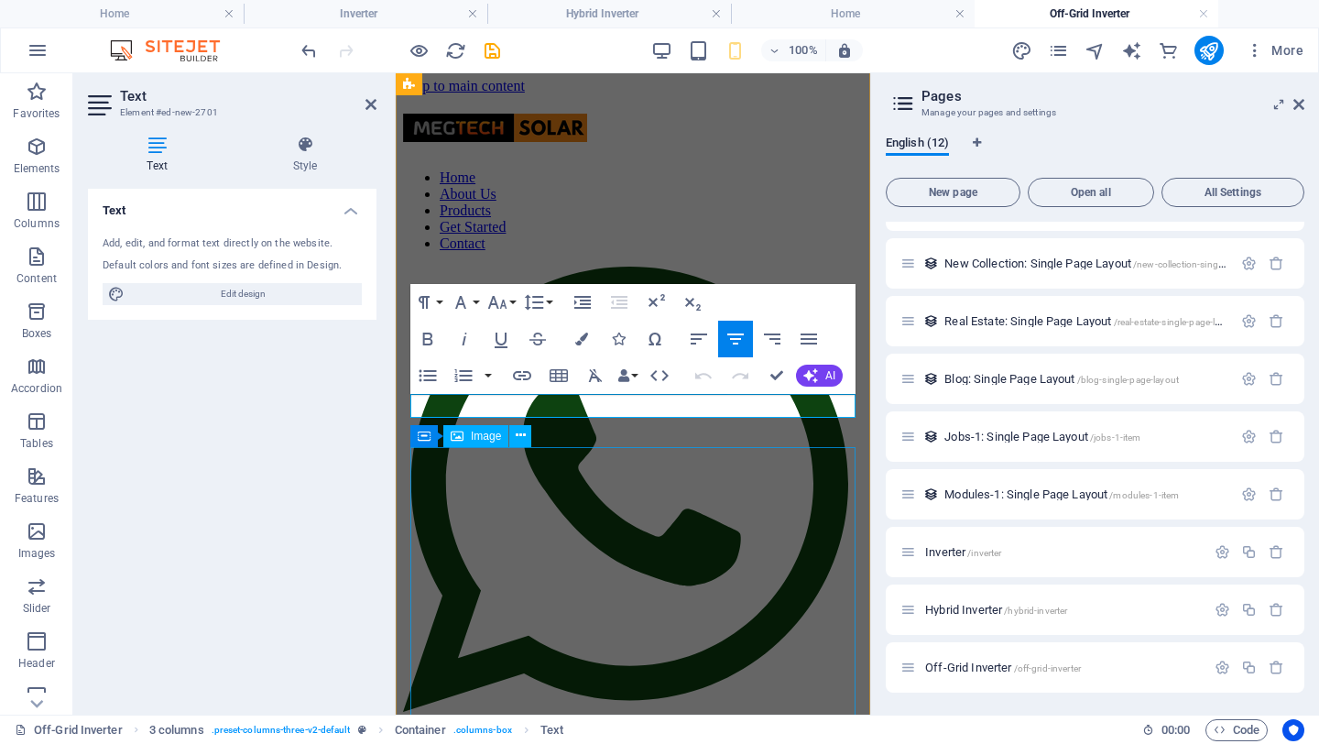
scroll to position [753, 0]
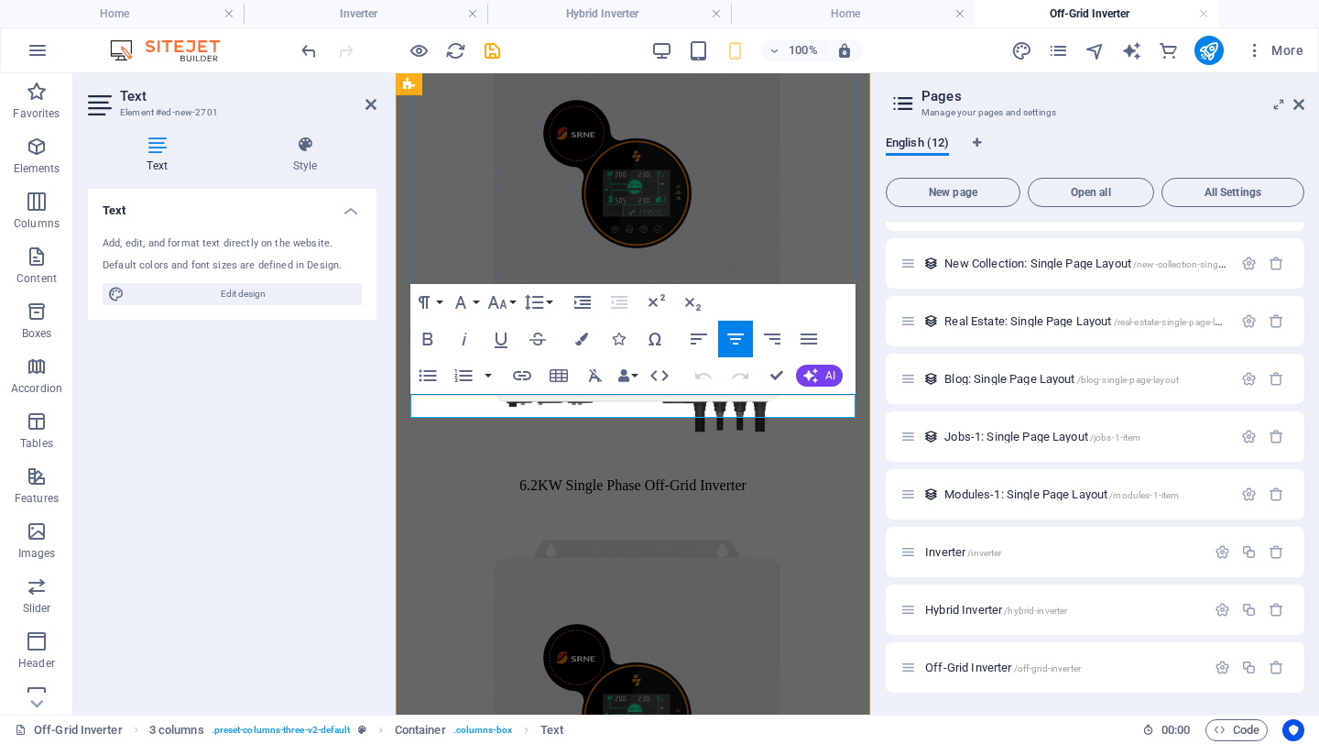
click at [372, 104] on icon at bounding box center [371, 104] width 11 height 15
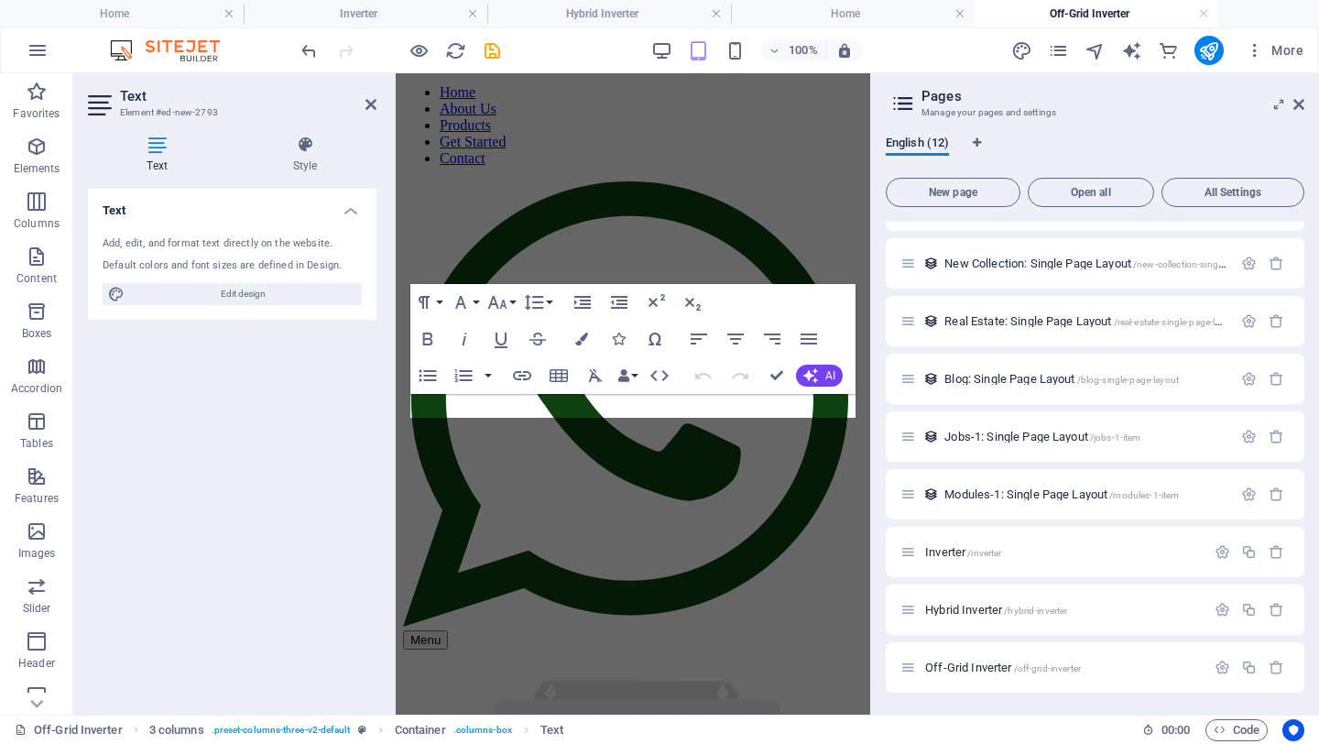
scroll to position [1251, 0]
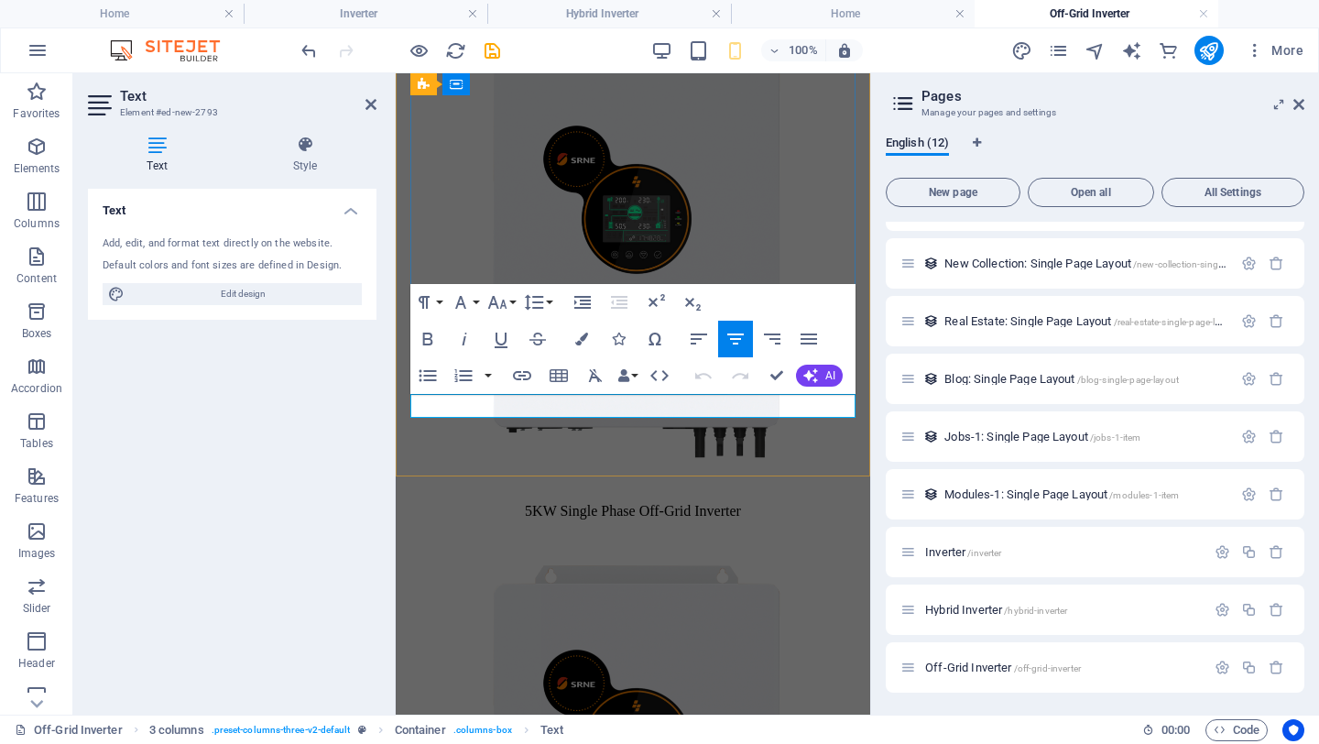
click at [373, 103] on icon at bounding box center [371, 104] width 11 height 15
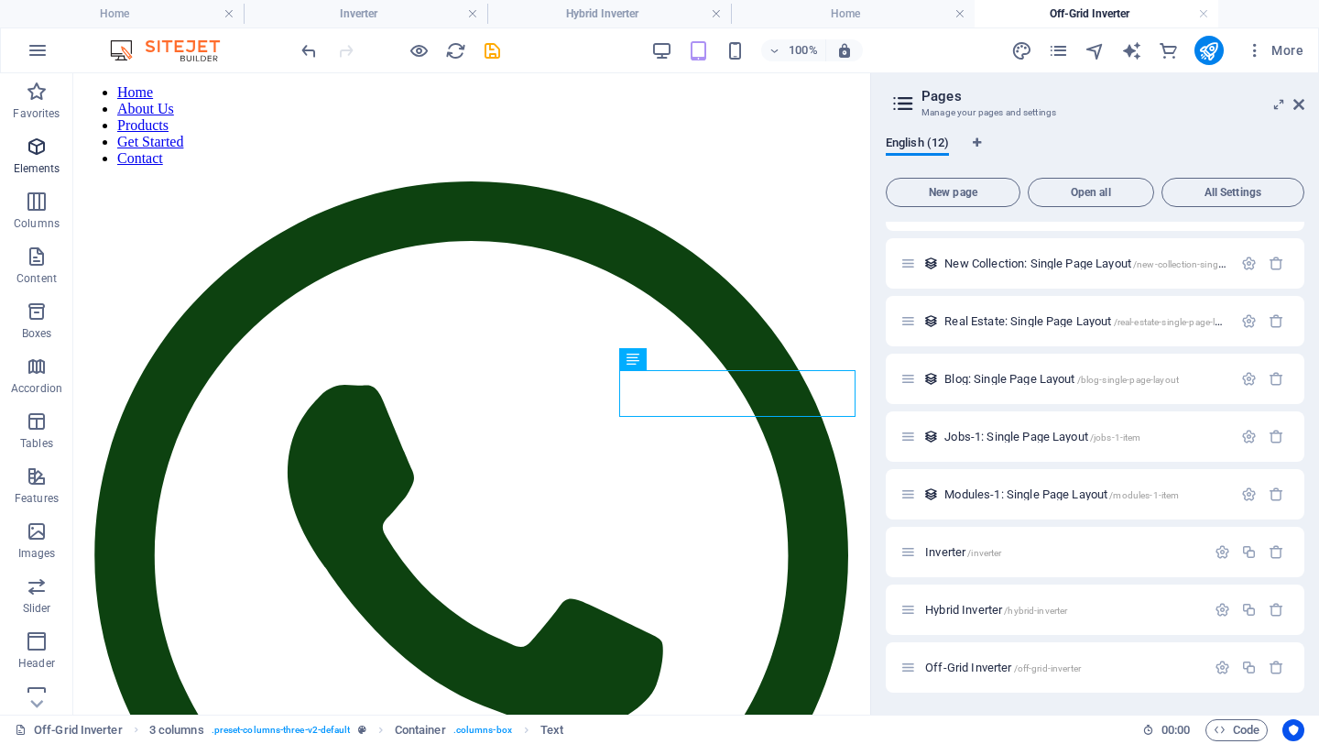
click at [29, 150] on icon "button" at bounding box center [37, 147] width 22 height 22
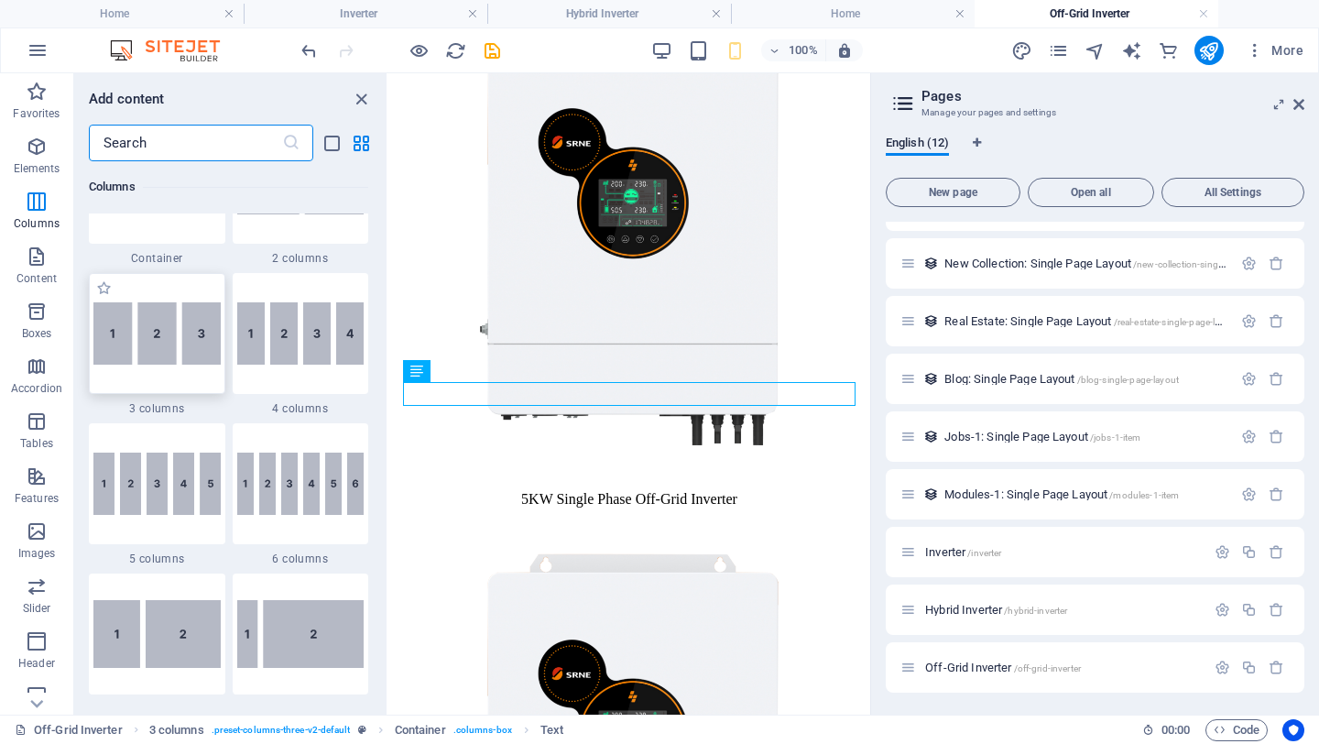
scroll to position [993, 0]
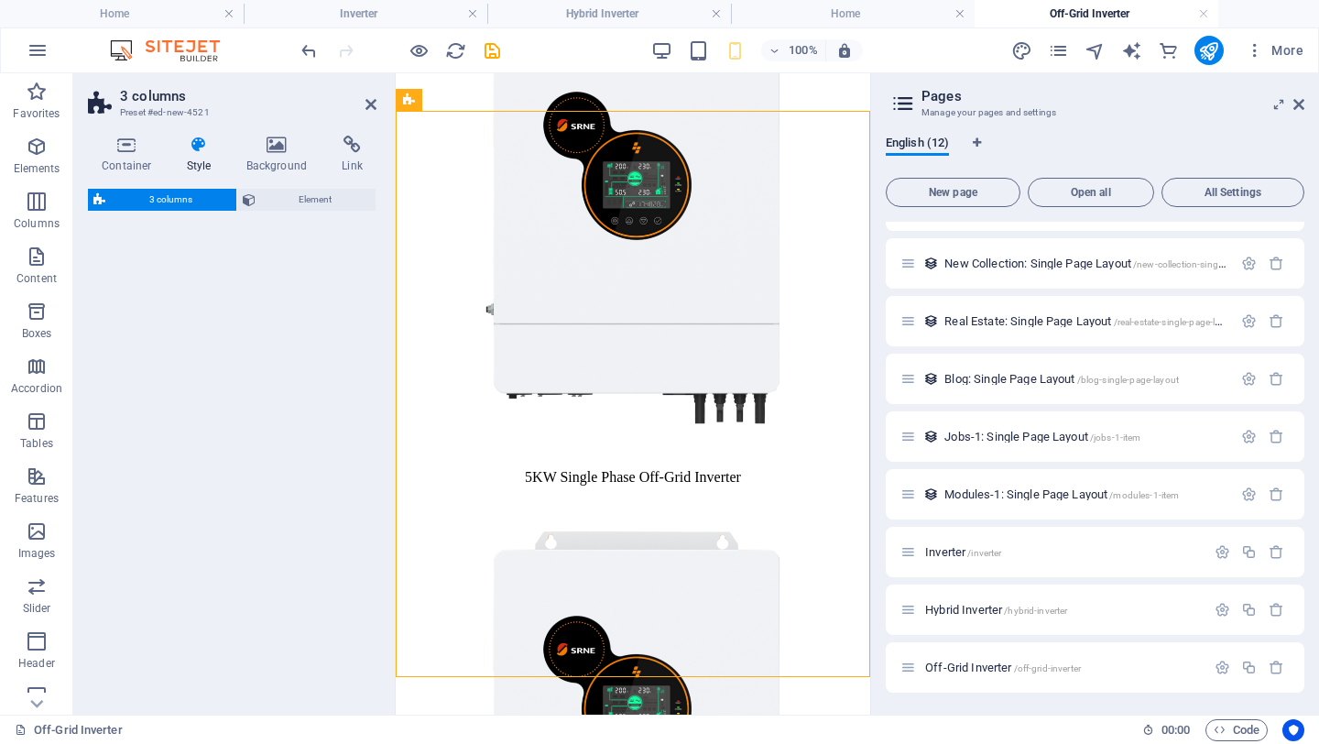
select select "rem"
select select "preset-columns-three-v2-default"
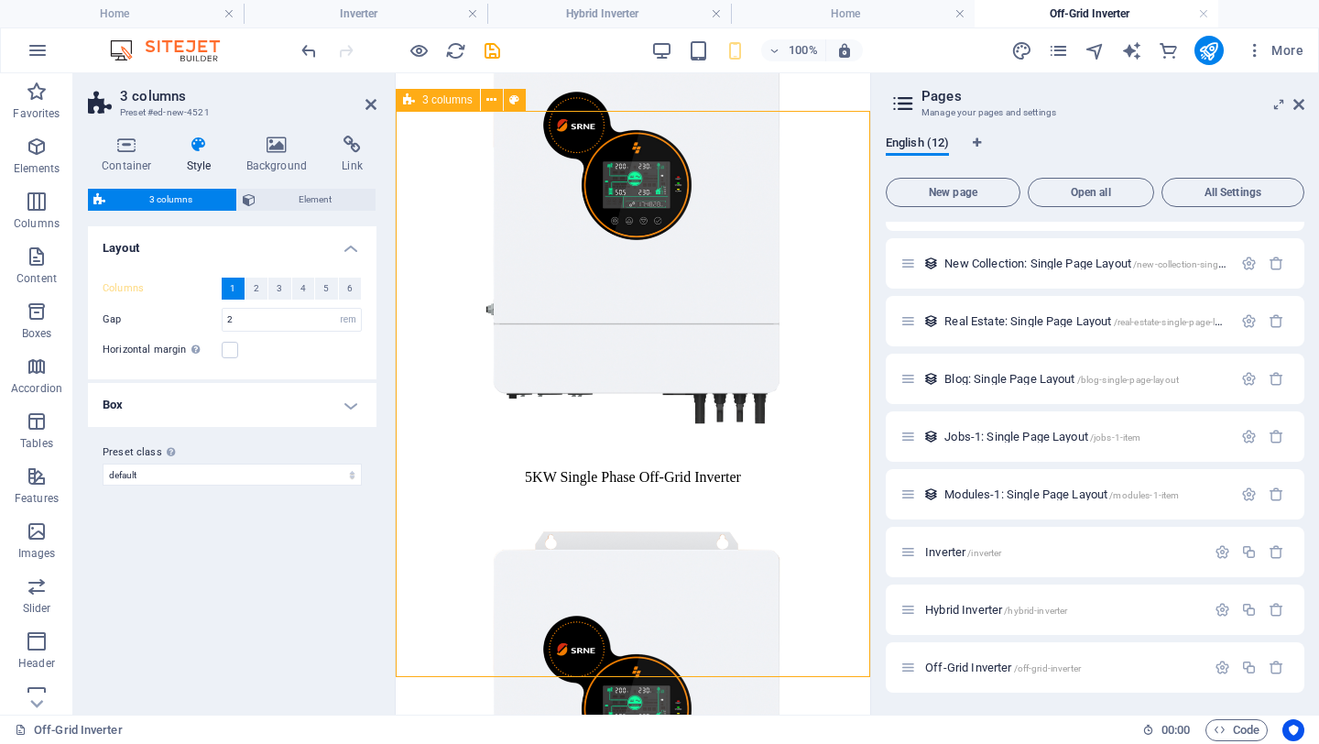
scroll to position [1616, 0]
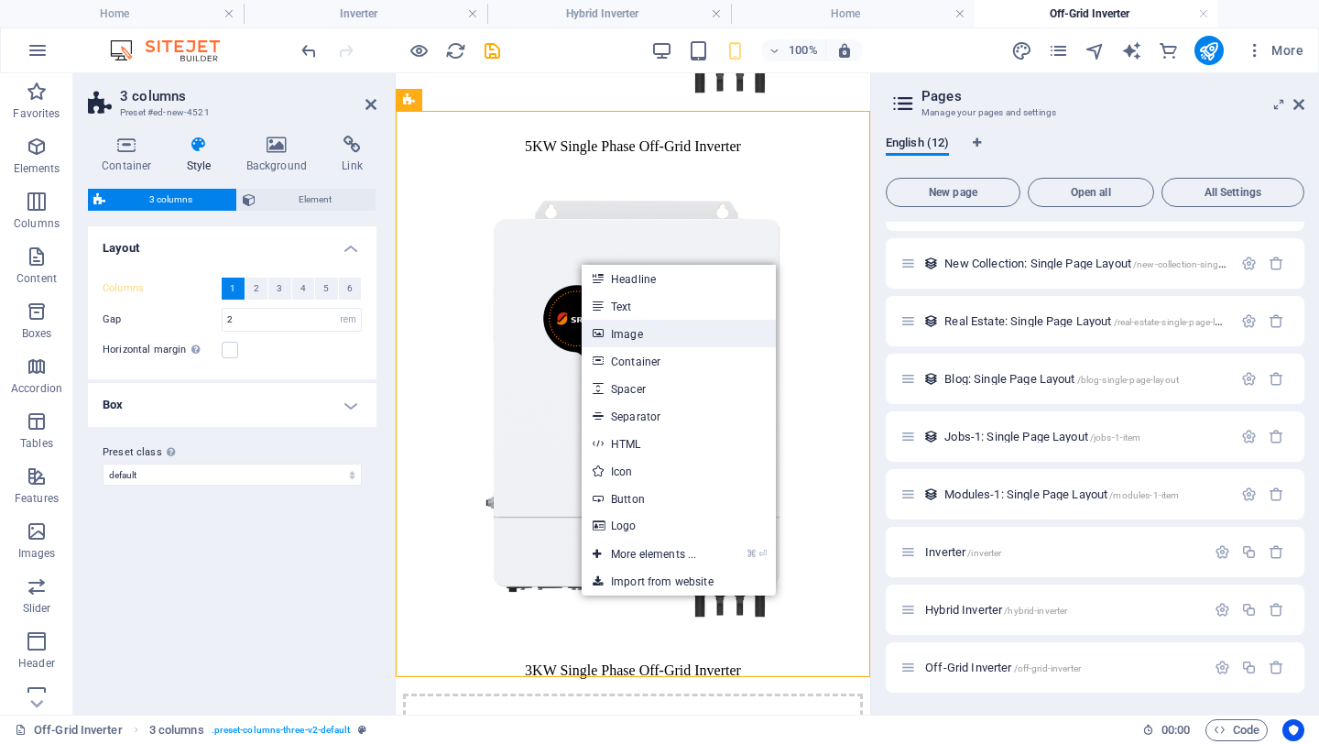
click at [643, 328] on link "Image" at bounding box center [679, 333] width 194 height 27
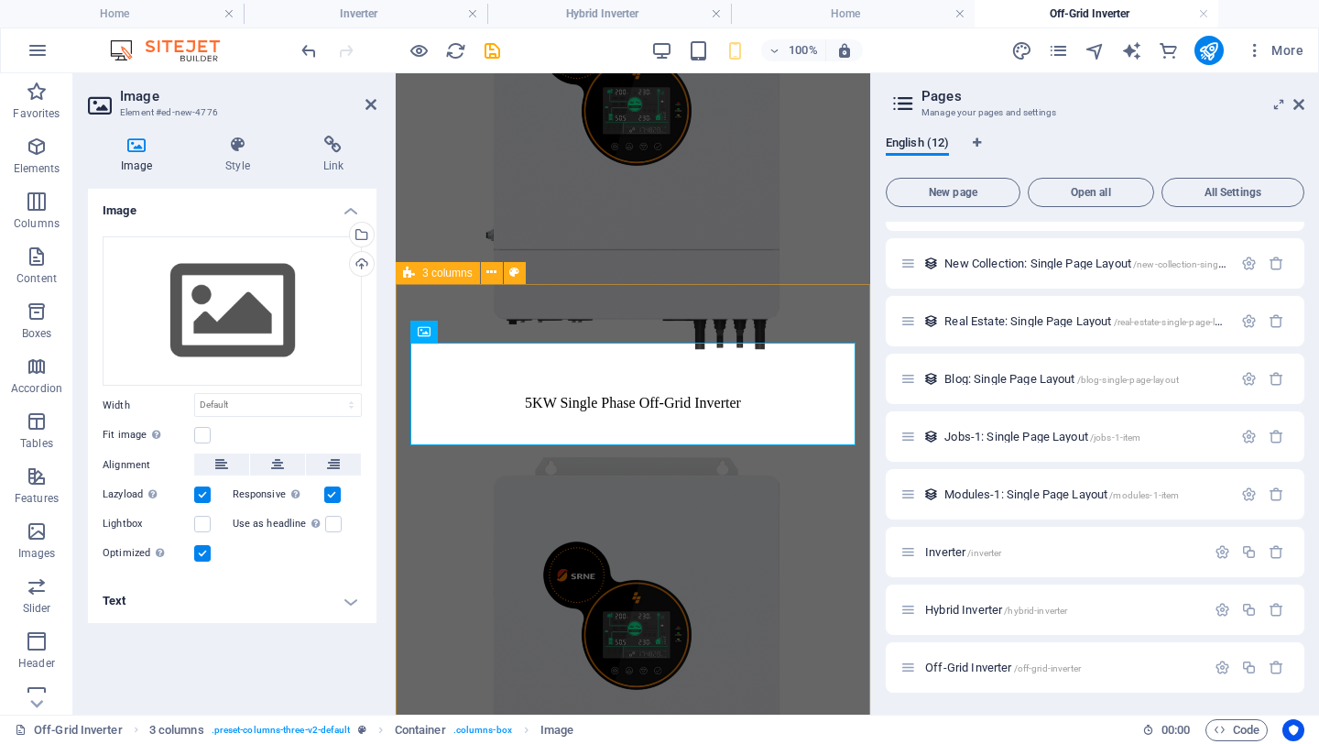
scroll to position [1444, 0]
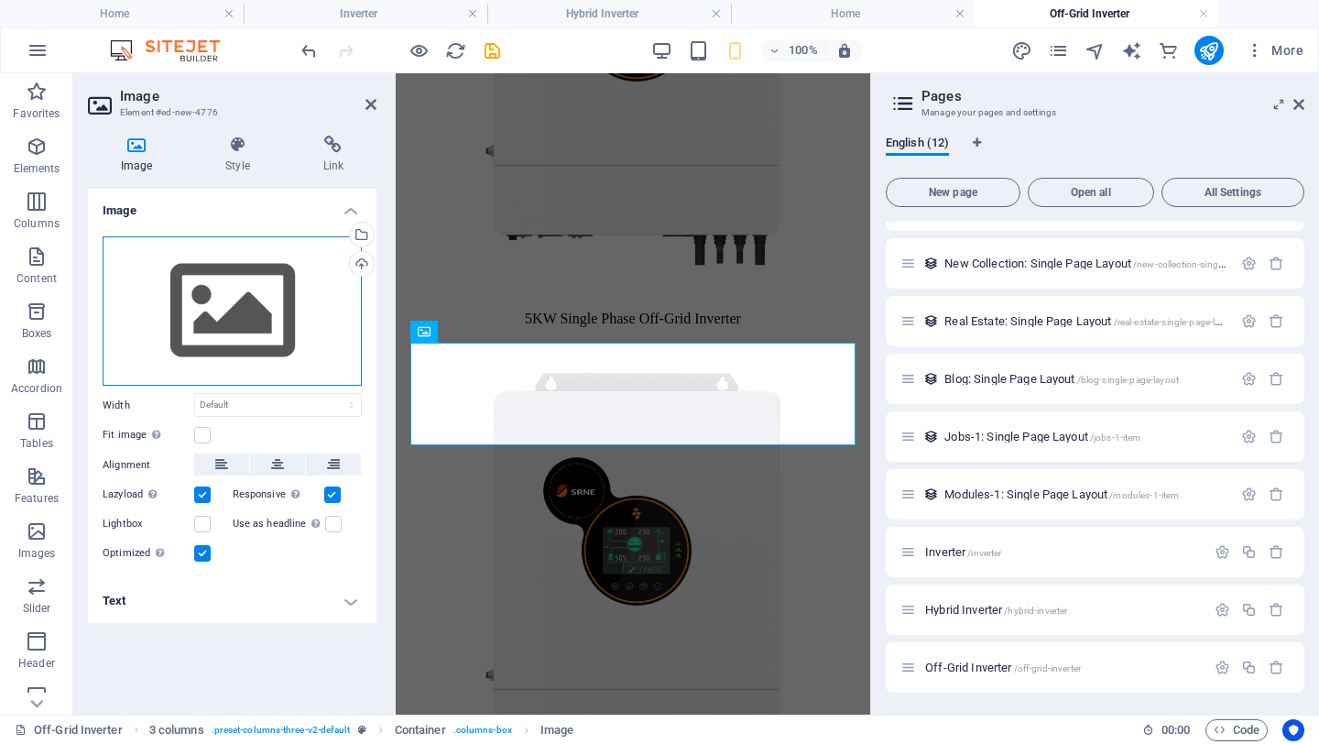
click at [246, 305] on div "Drag files here, click to choose files or select files from Files or our free s…" at bounding box center [232, 311] width 259 height 150
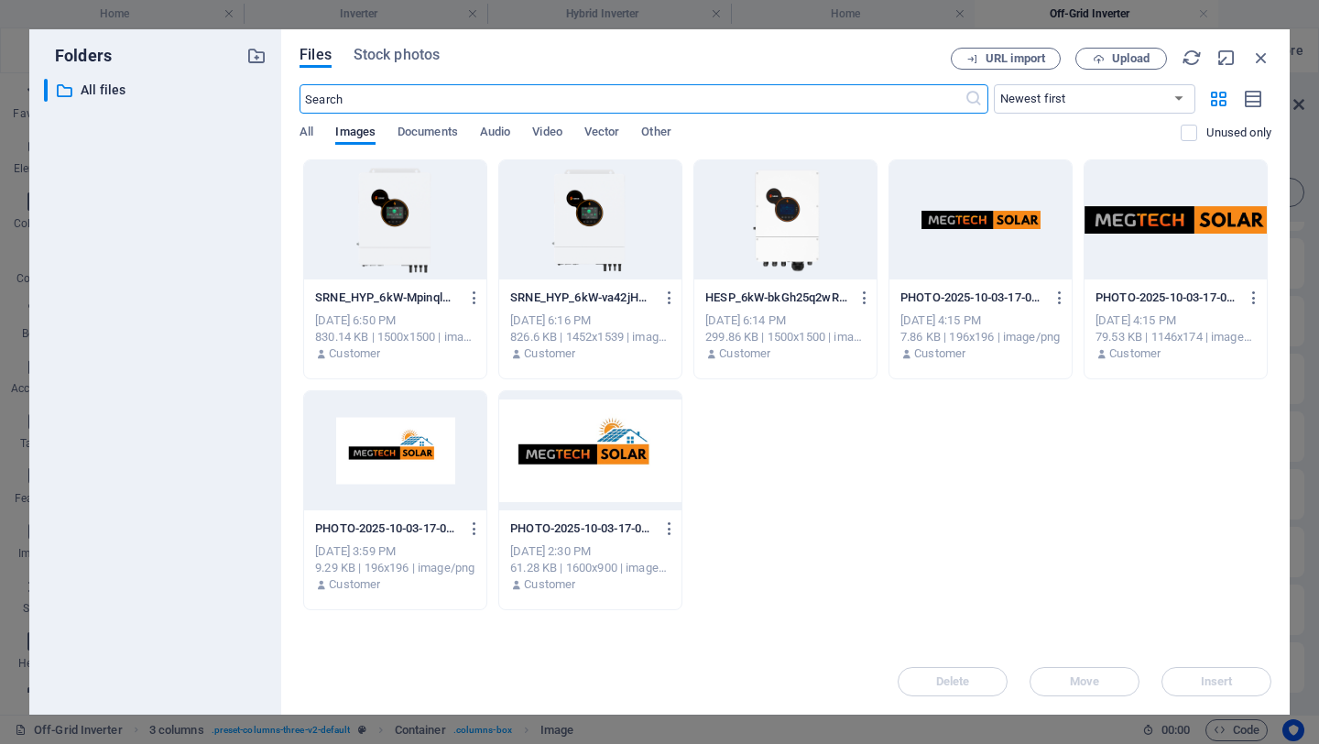
click at [400, 236] on div at bounding box center [395, 219] width 182 height 119
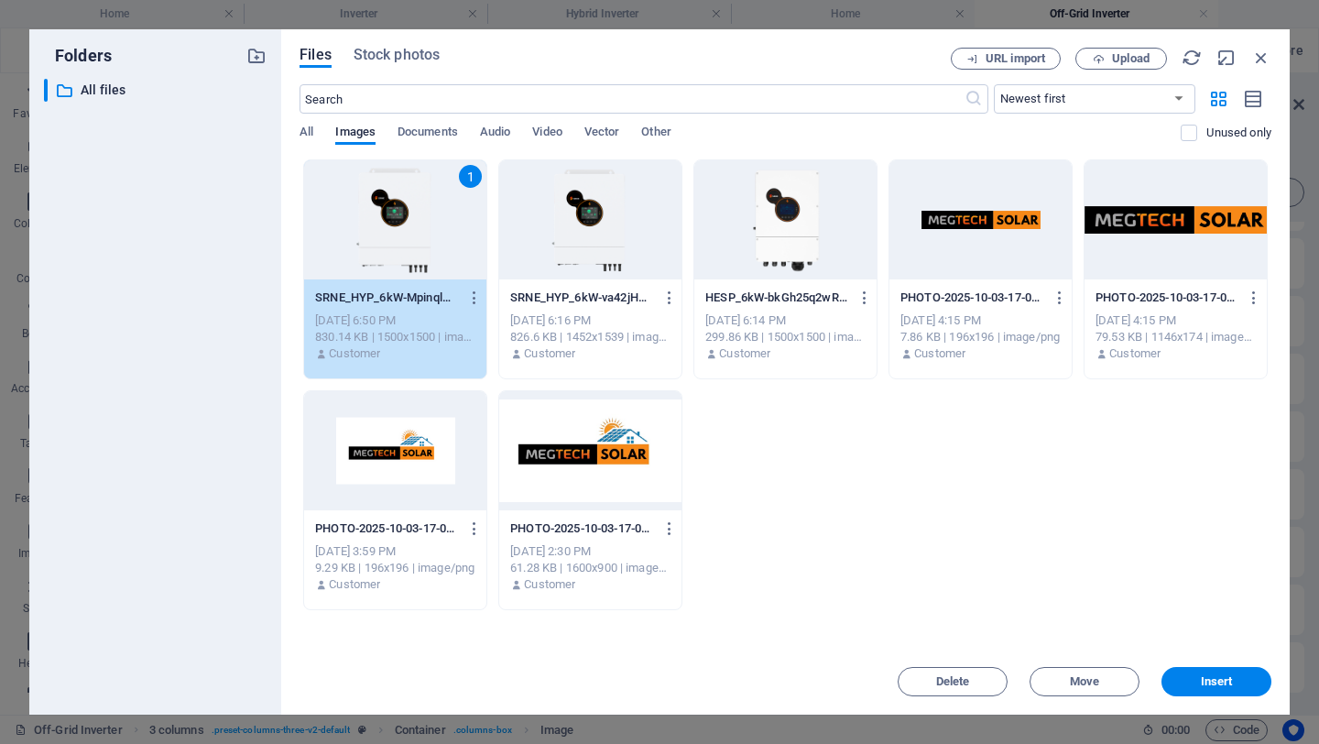
click at [400, 235] on div "1" at bounding box center [395, 219] width 182 height 119
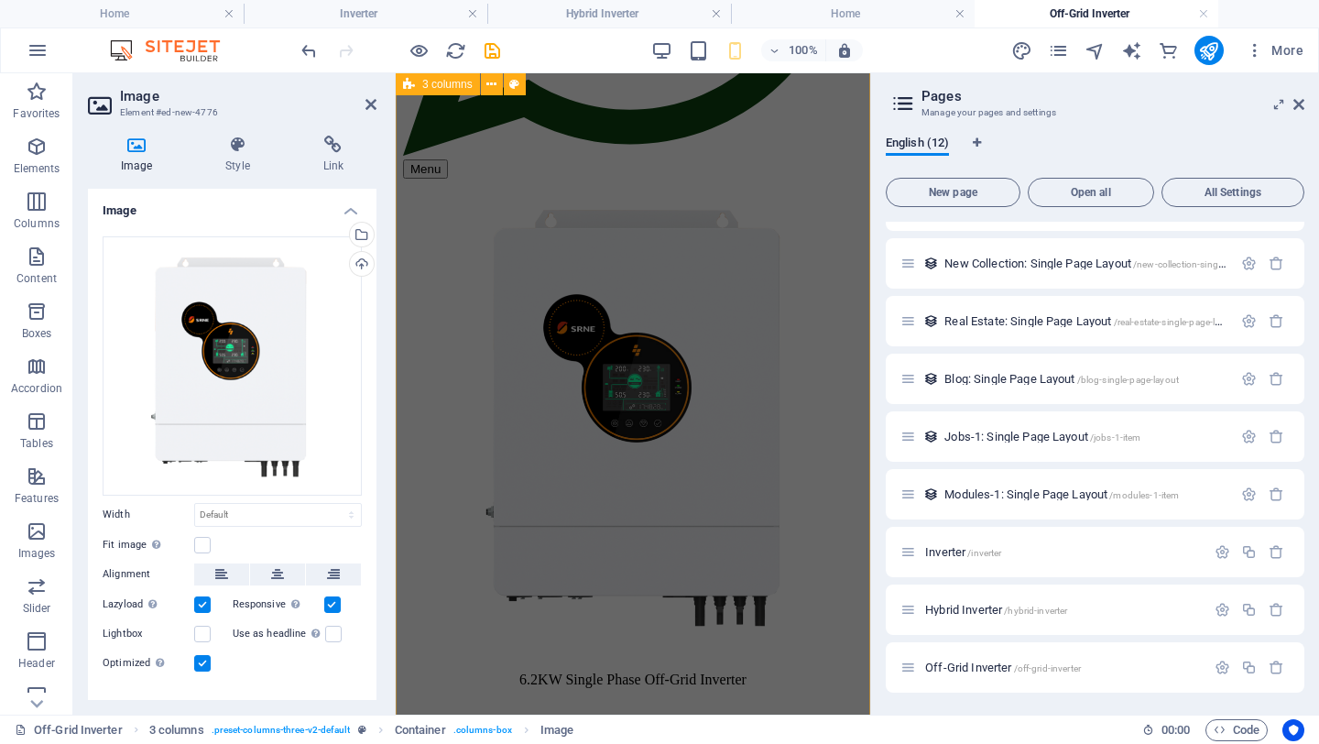
scroll to position [1614, 0]
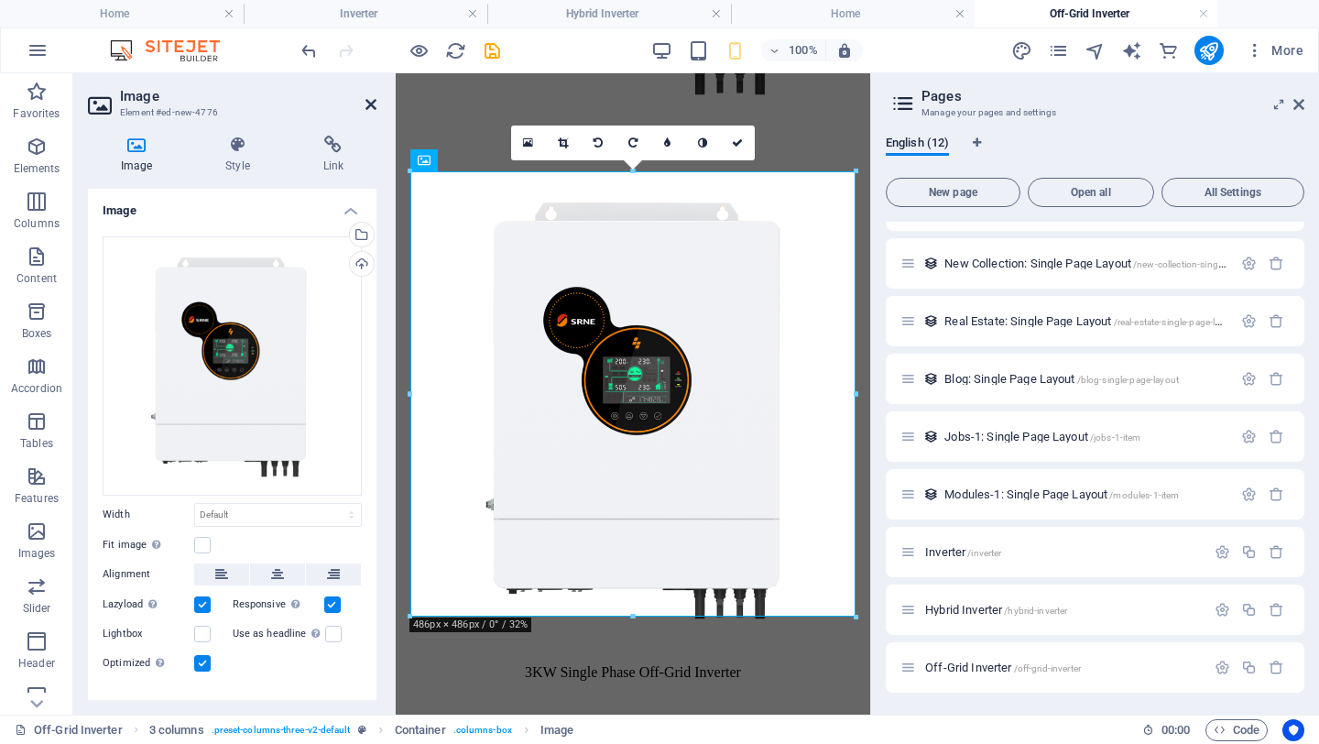
click at [372, 104] on icon at bounding box center [371, 104] width 11 height 15
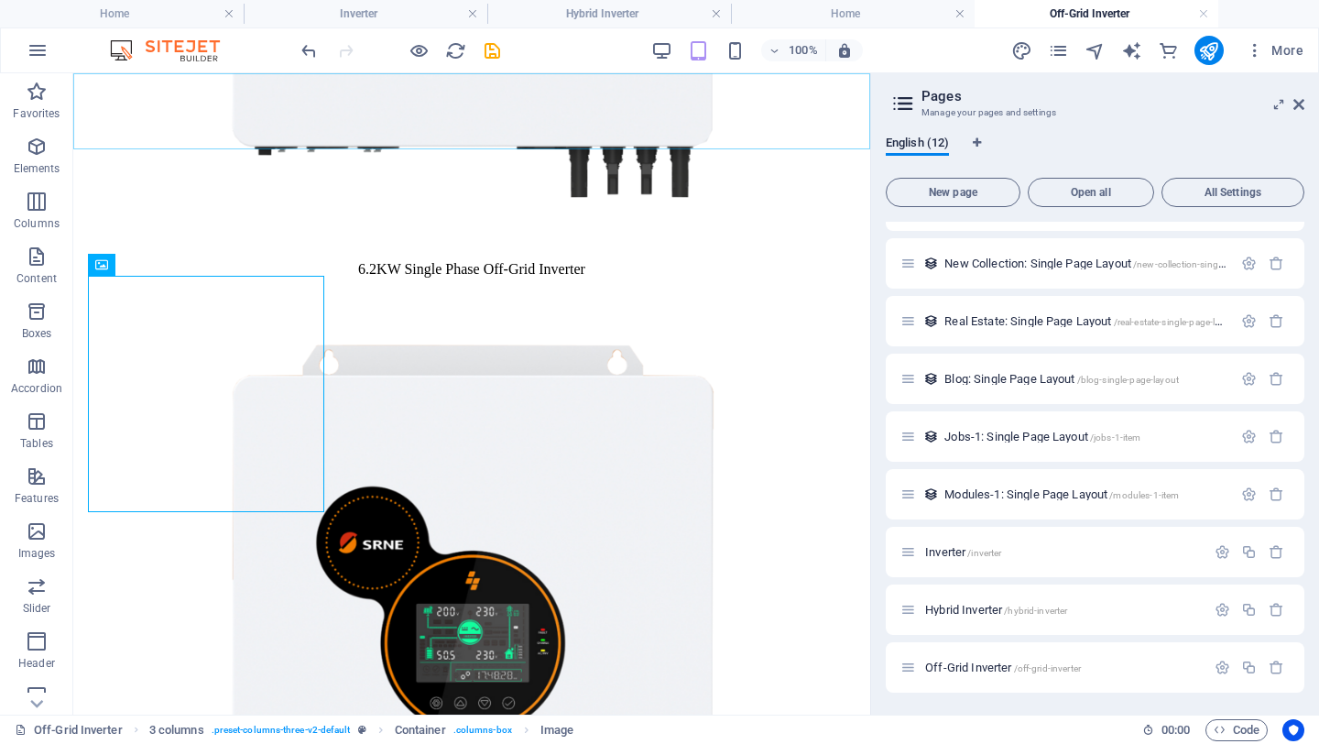
scroll to position [377, 0]
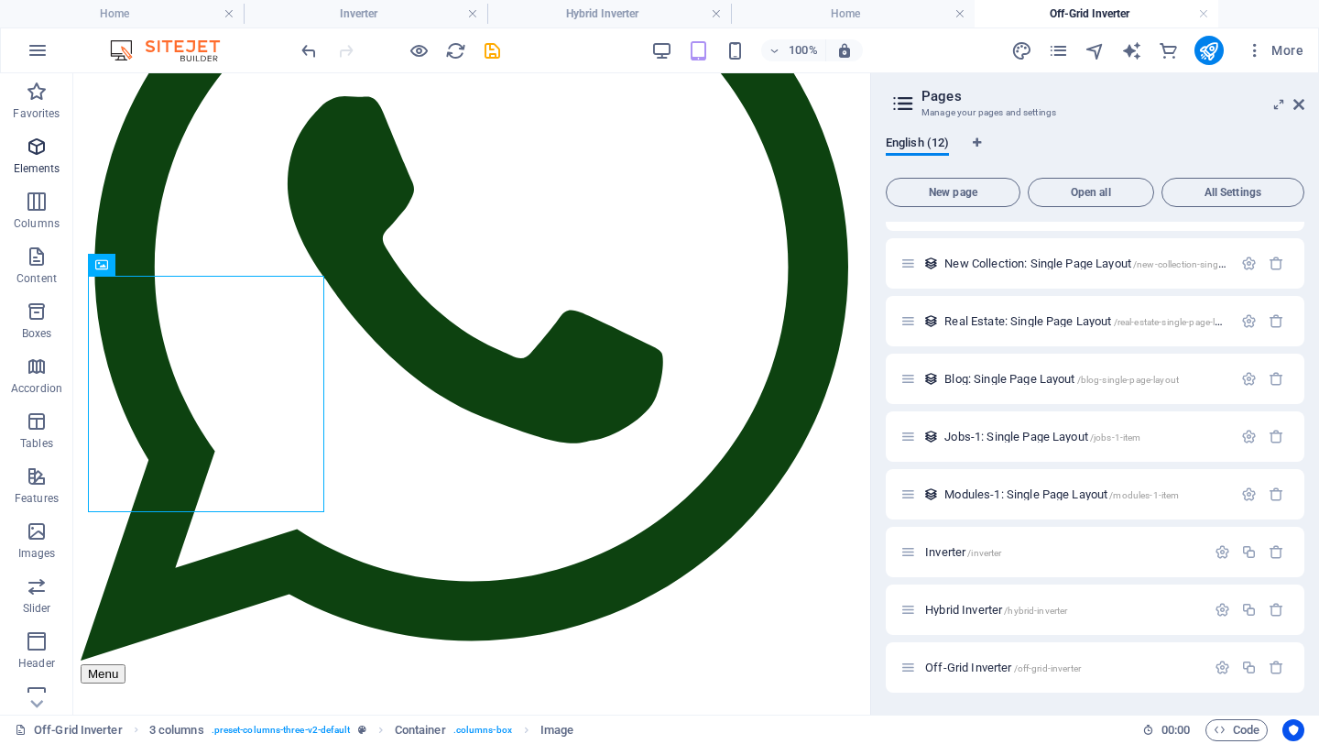
click at [39, 149] on icon "button" at bounding box center [37, 147] width 22 height 22
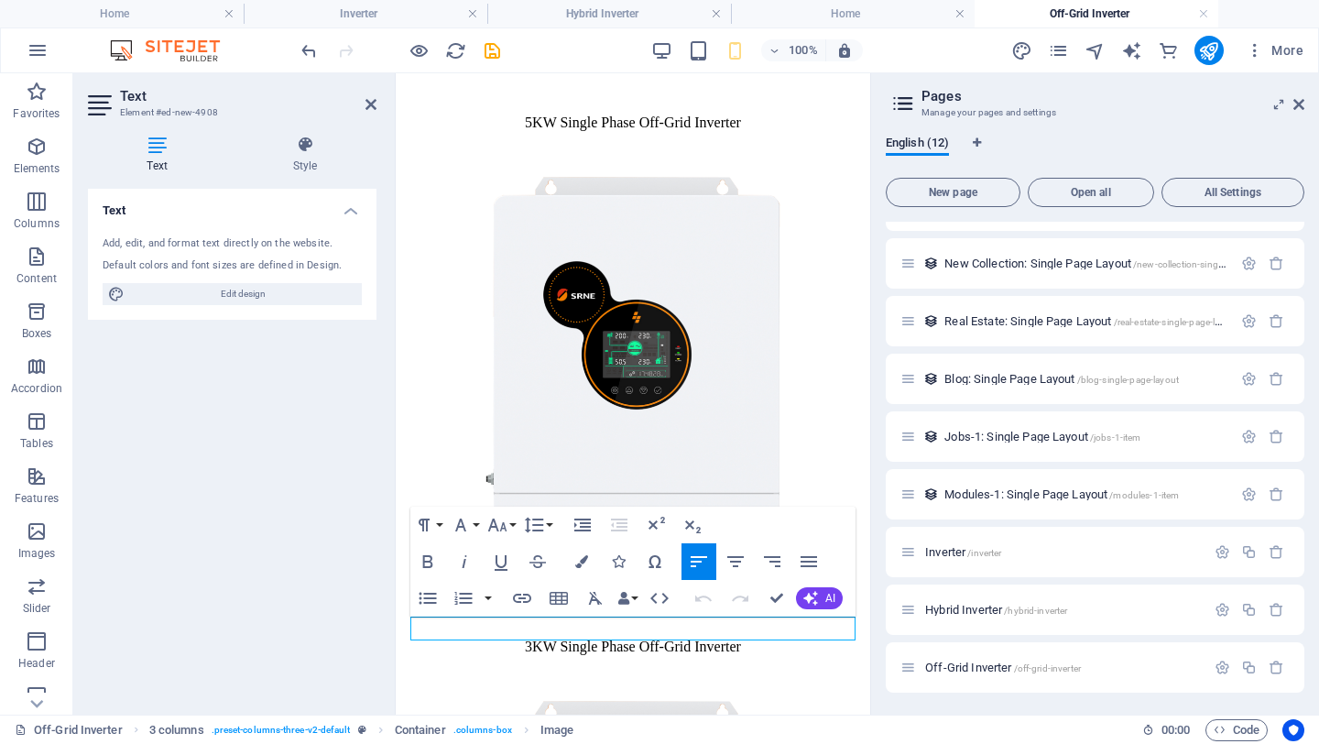
scroll to position [1614, 0]
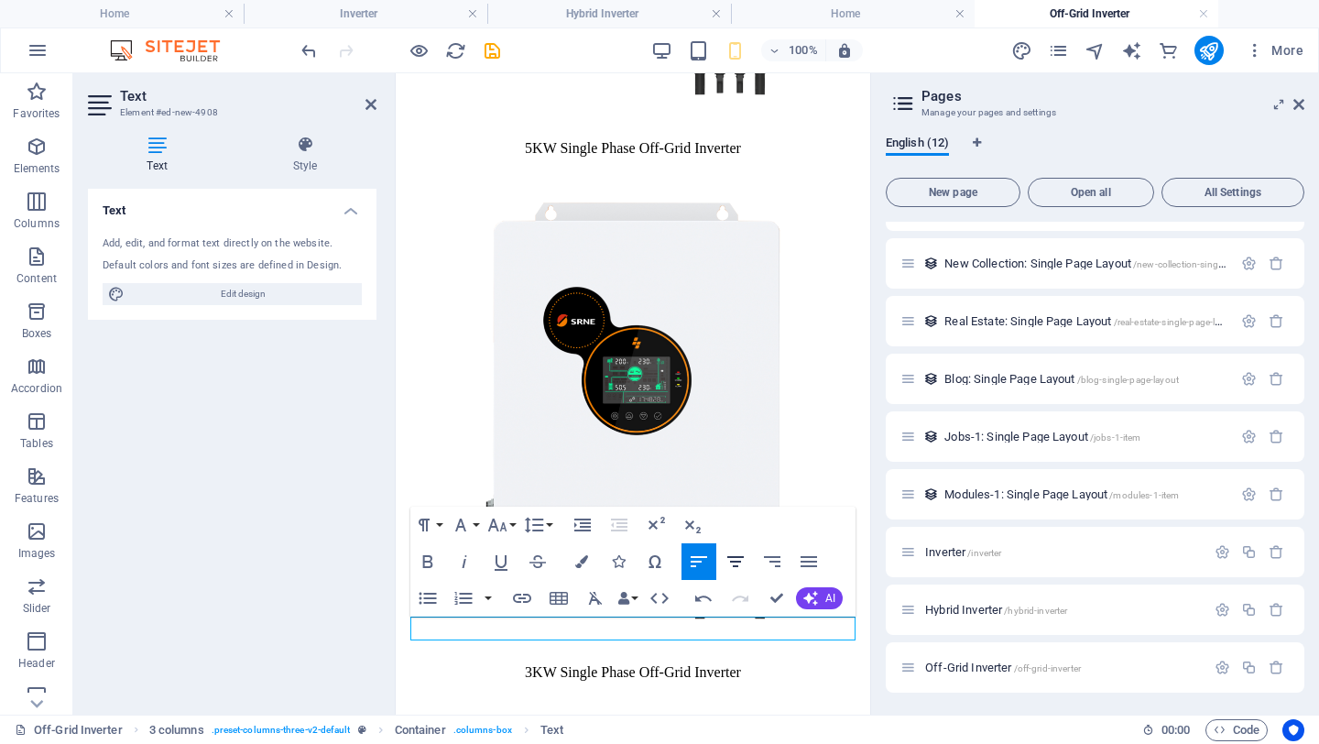
click at [737, 561] on icon "button" at bounding box center [736, 562] width 22 height 22
click at [369, 108] on icon at bounding box center [371, 104] width 11 height 15
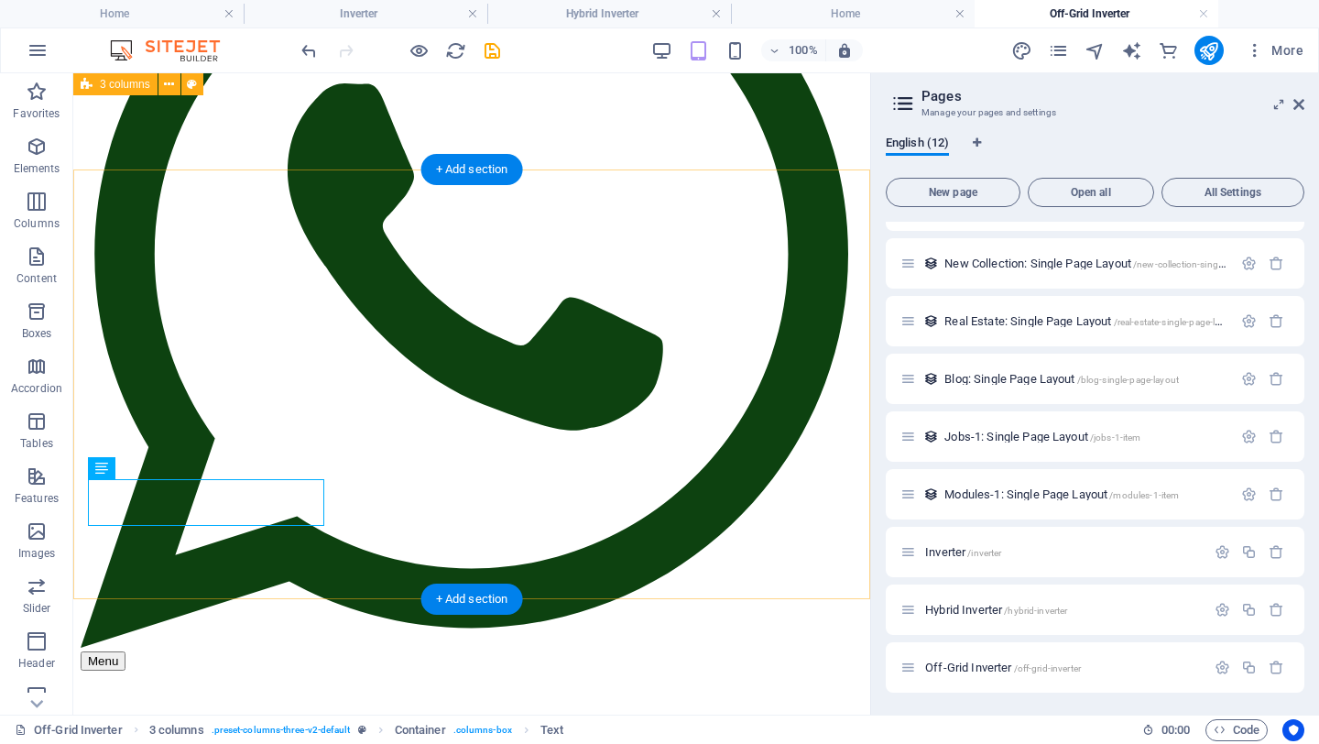
scroll to position [374, 0]
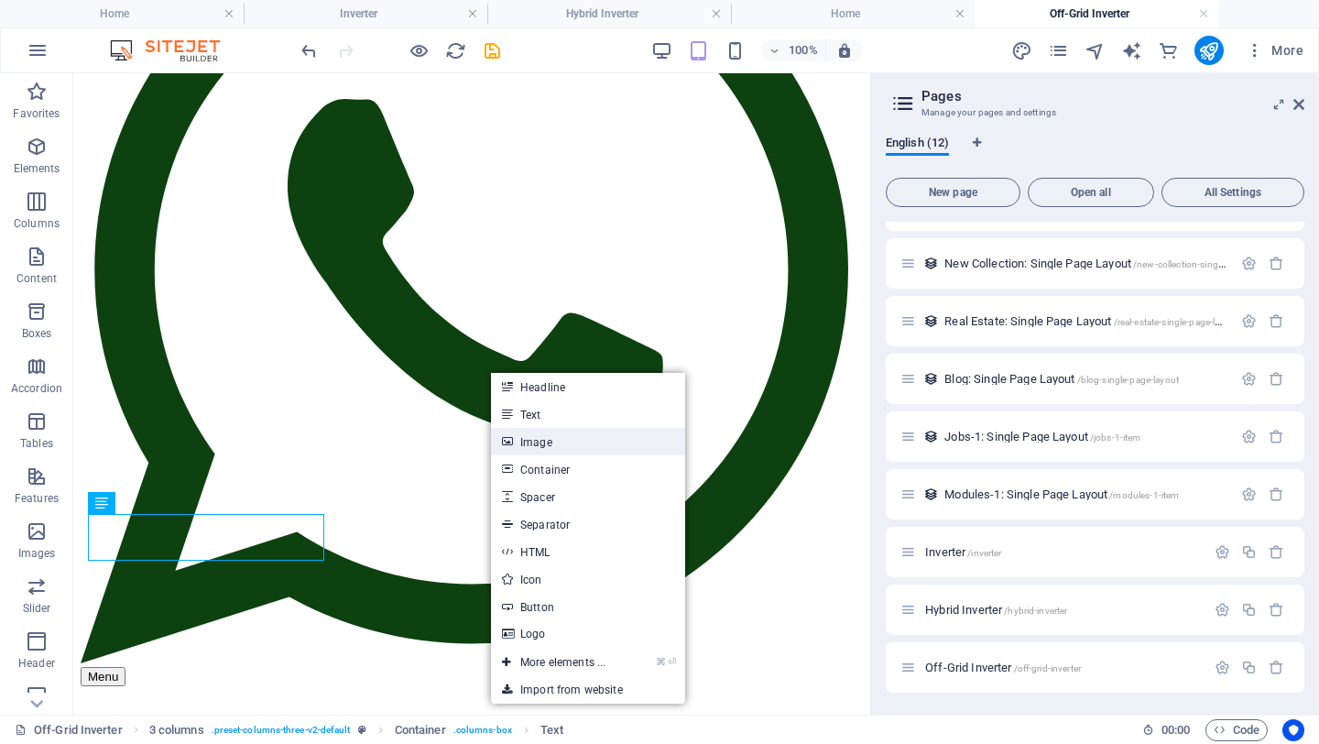
click at [540, 445] on link "Image" at bounding box center [588, 441] width 194 height 27
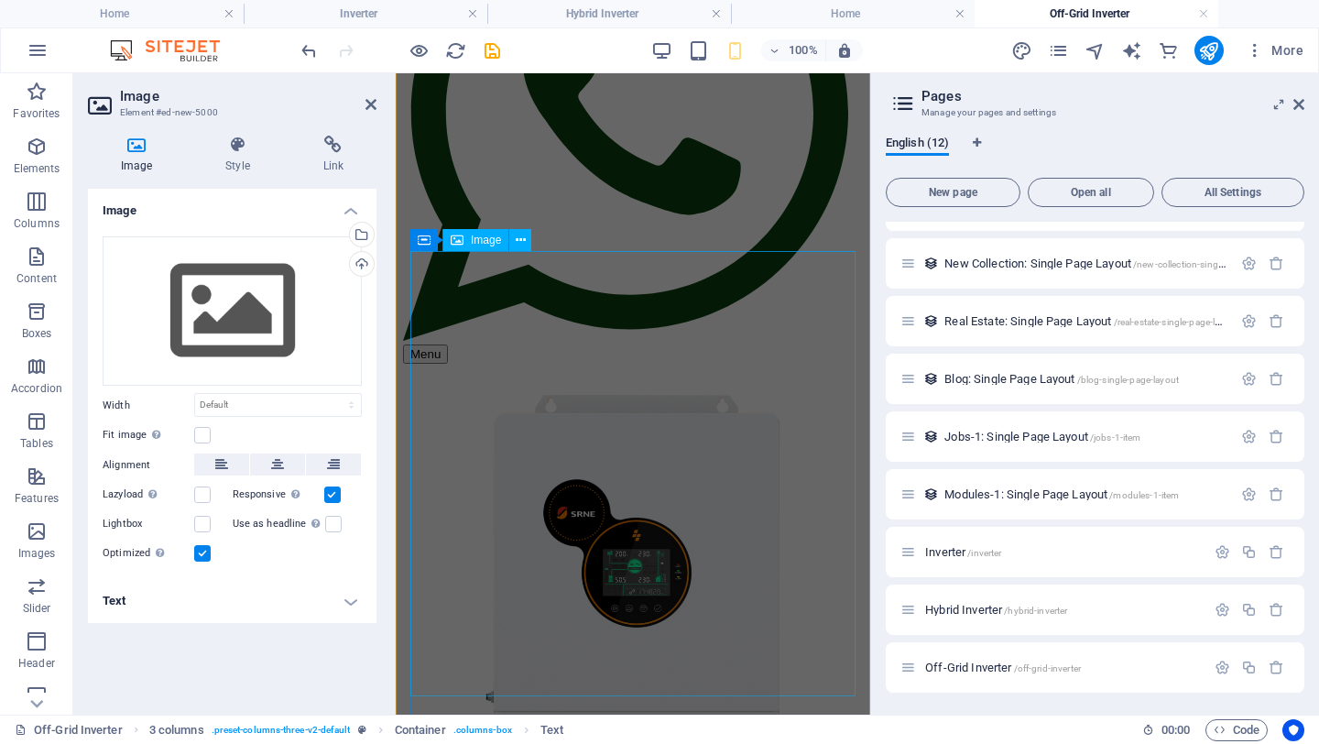
scroll to position [1941, 0]
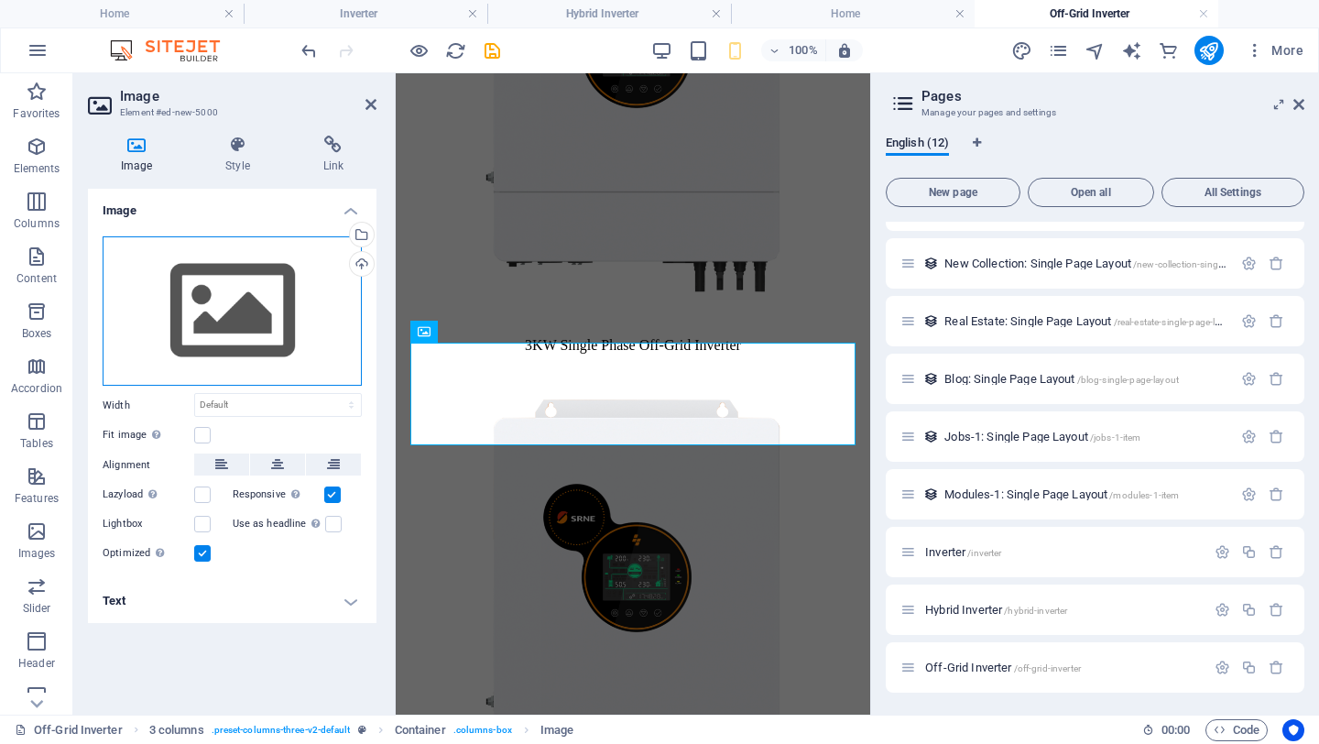
click at [221, 293] on div "Drag files here, click to choose files or select files from Files or our free s…" at bounding box center [232, 311] width 259 height 150
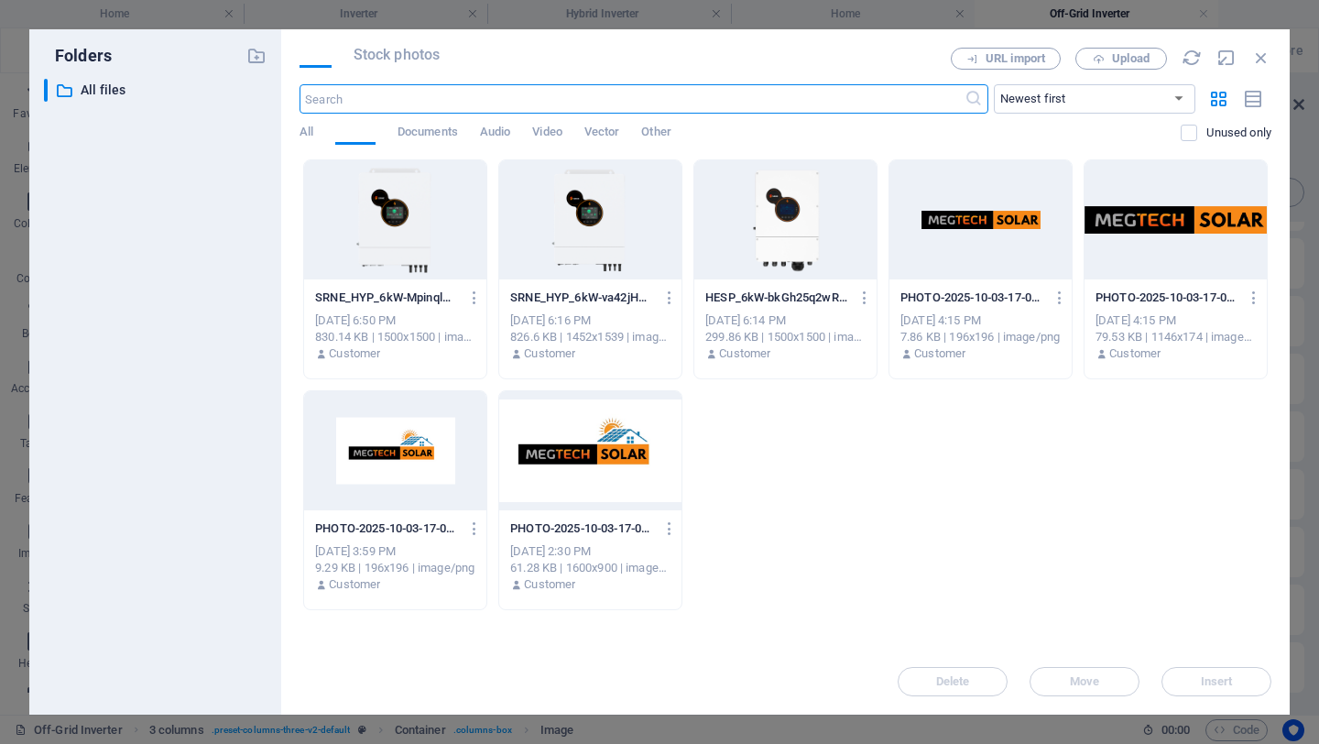
scroll to position [633, 0]
click at [416, 231] on div at bounding box center [395, 219] width 182 height 119
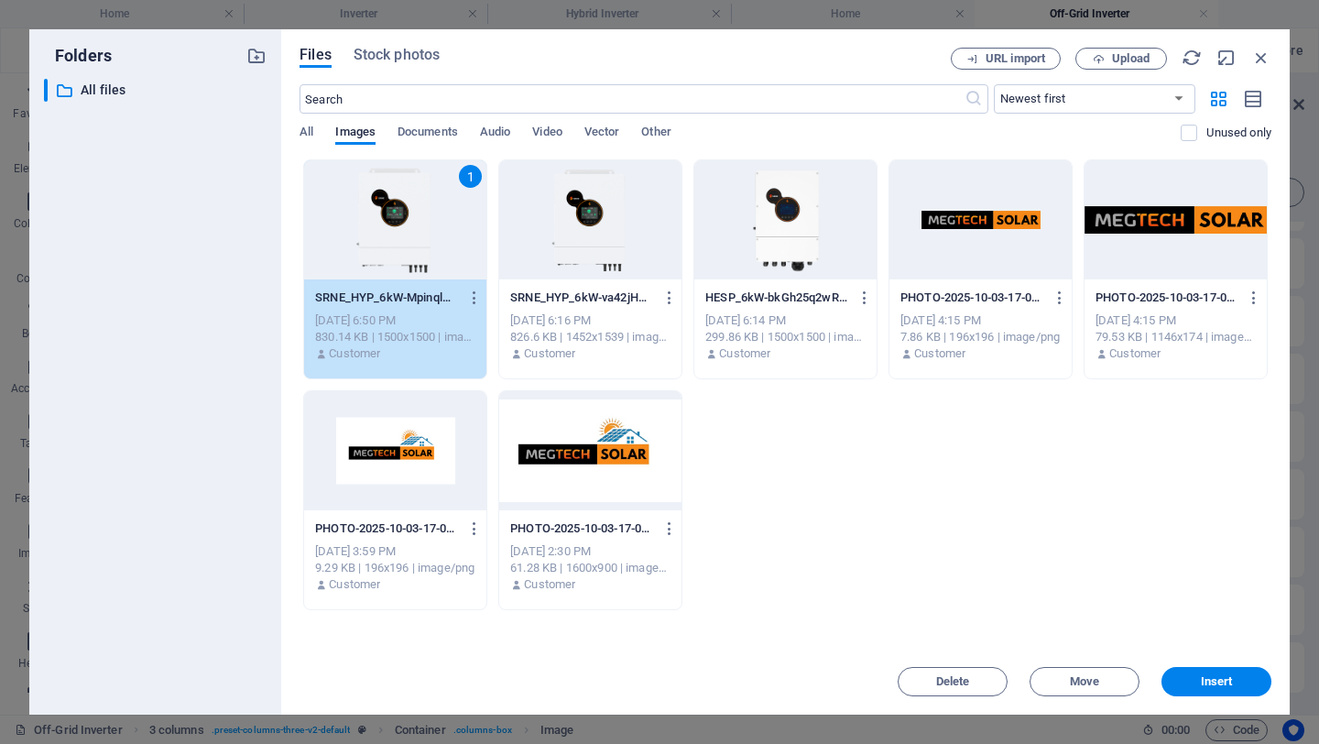
click at [416, 231] on div "1" at bounding box center [395, 219] width 182 height 119
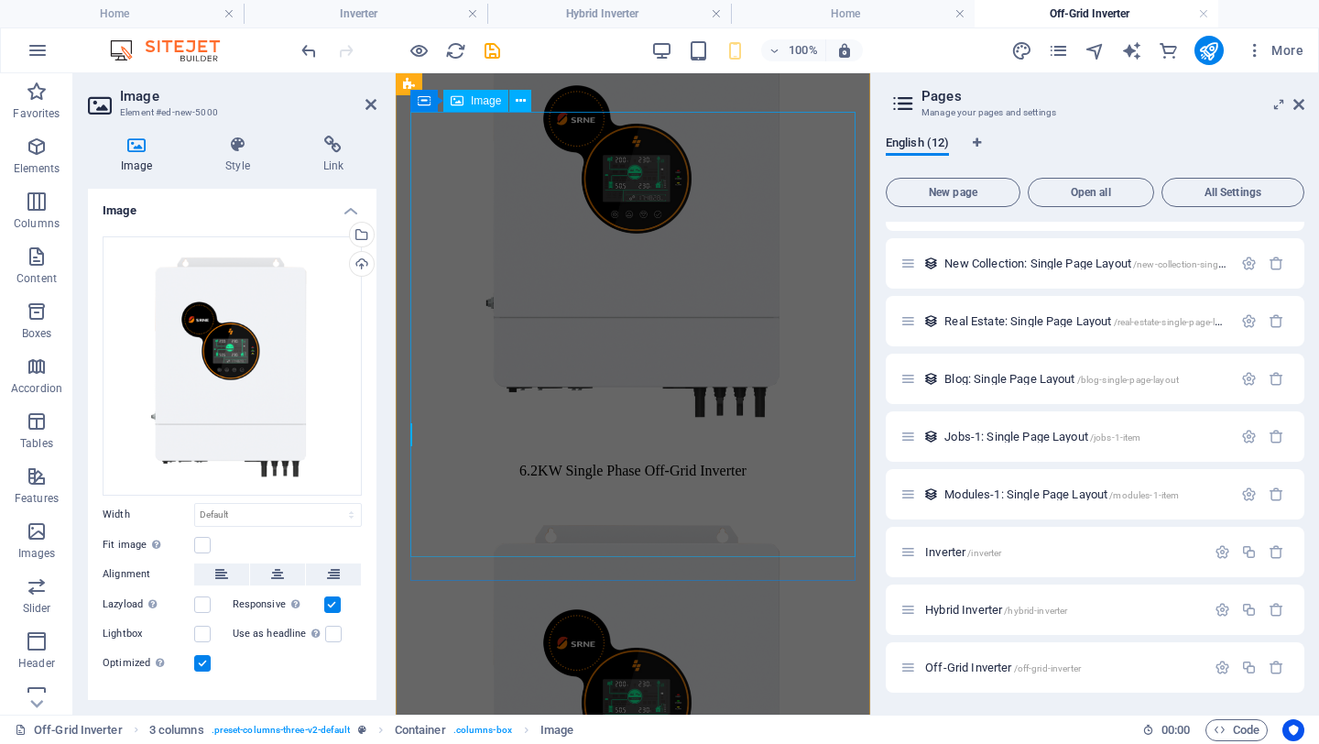
scroll to position [2112, 0]
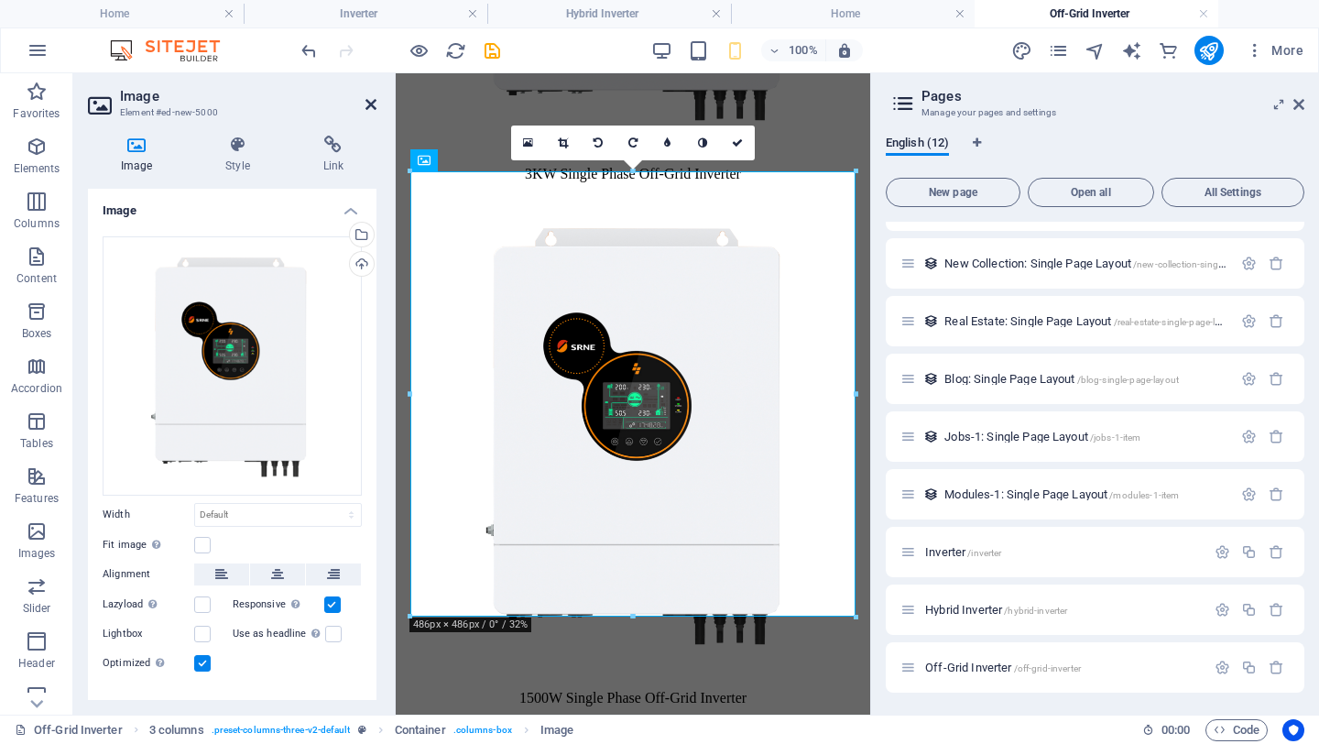
click at [367, 101] on icon at bounding box center [371, 104] width 11 height 15
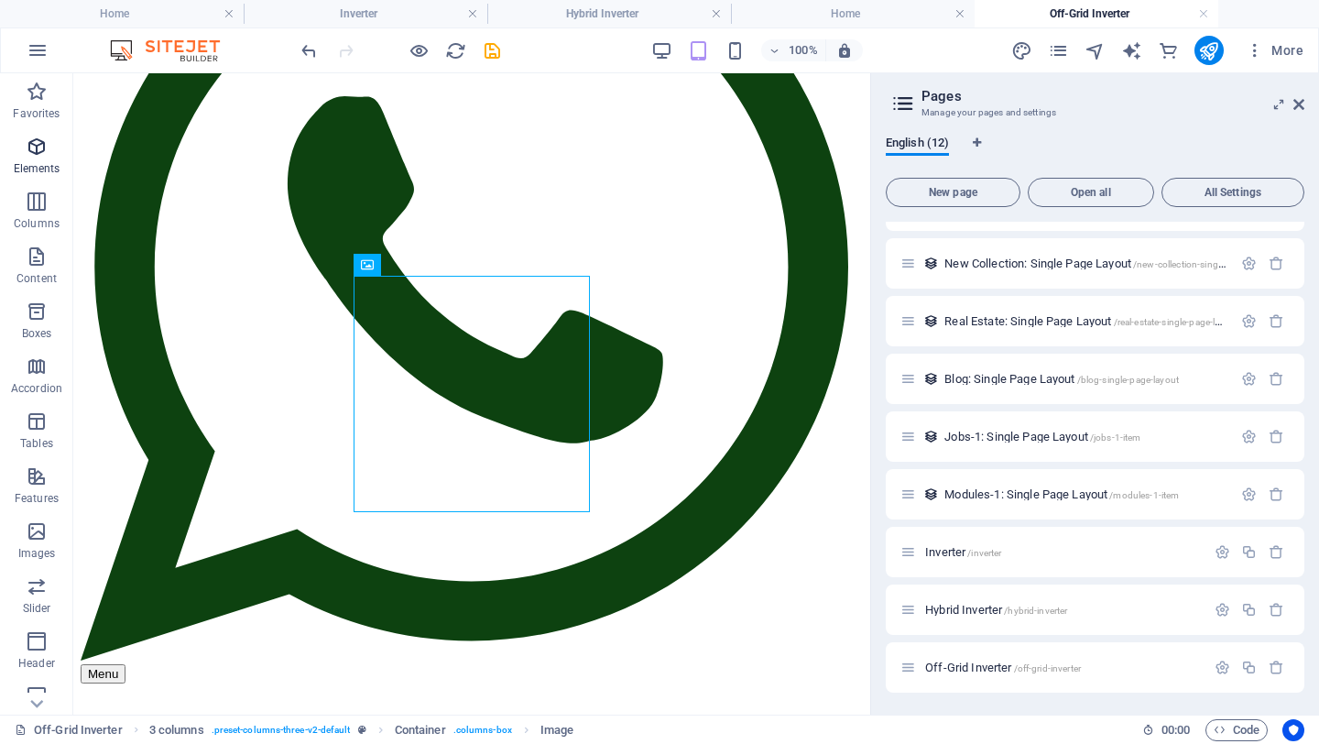
click at [38, 147] on icon "button" at bounding box center [37, 147] width 22 height 22
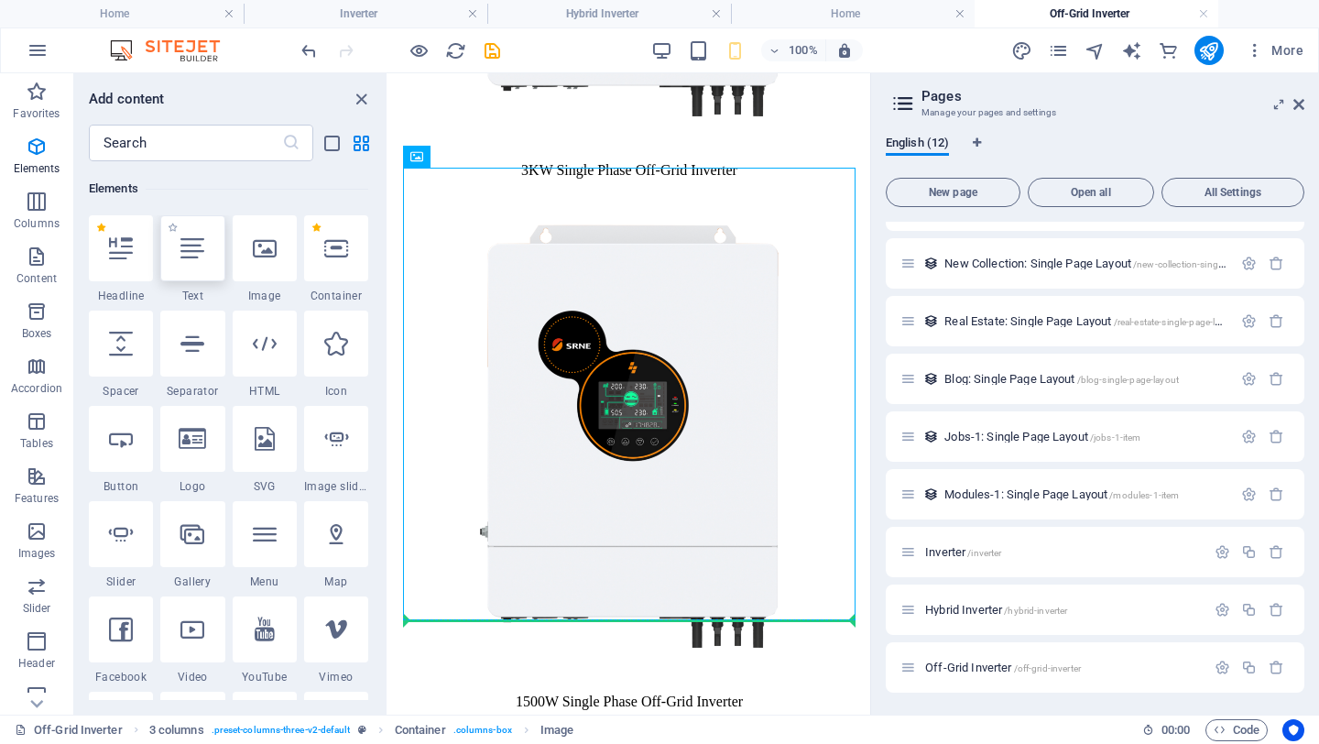
scroll to position [2112, 0]
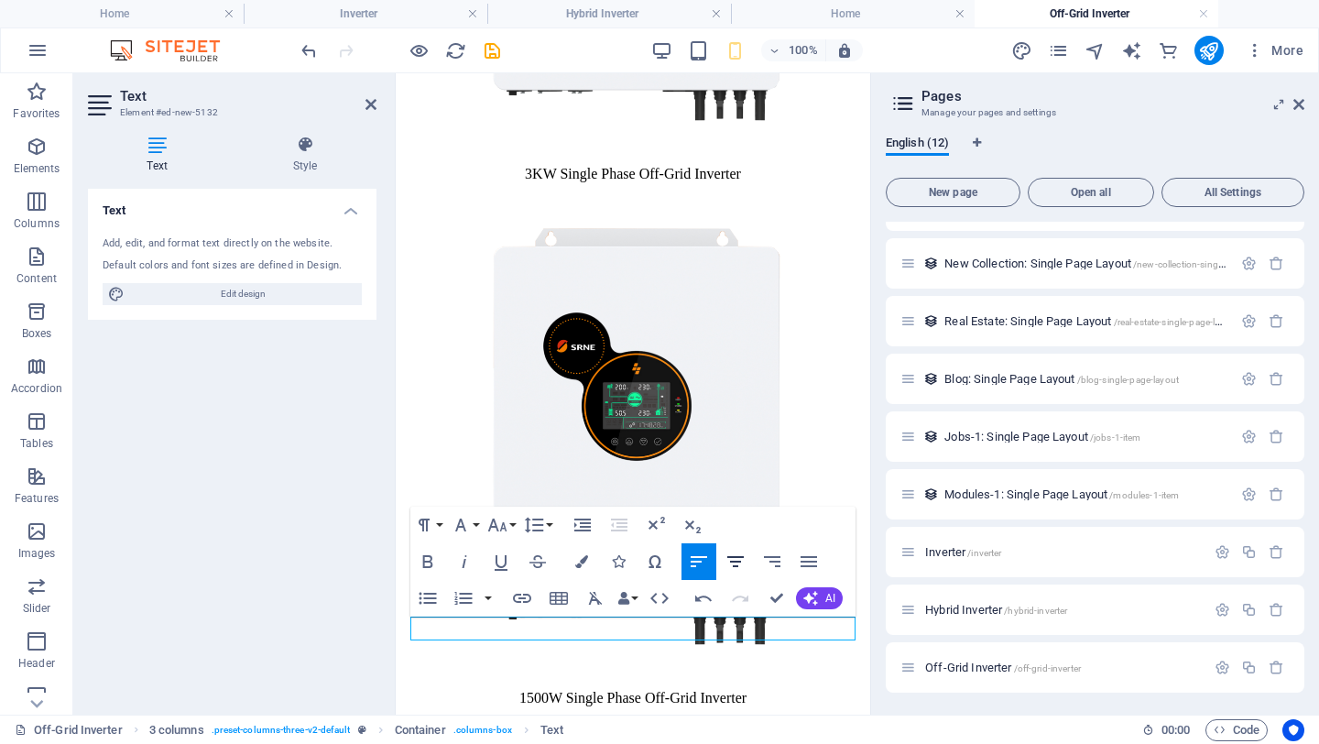
click at [730, 562] on icon "button" at bounding box center [735, 561] width 16 height 11
click at [376, 106] on icon at bounding box center [371, 104] width 11 height 15
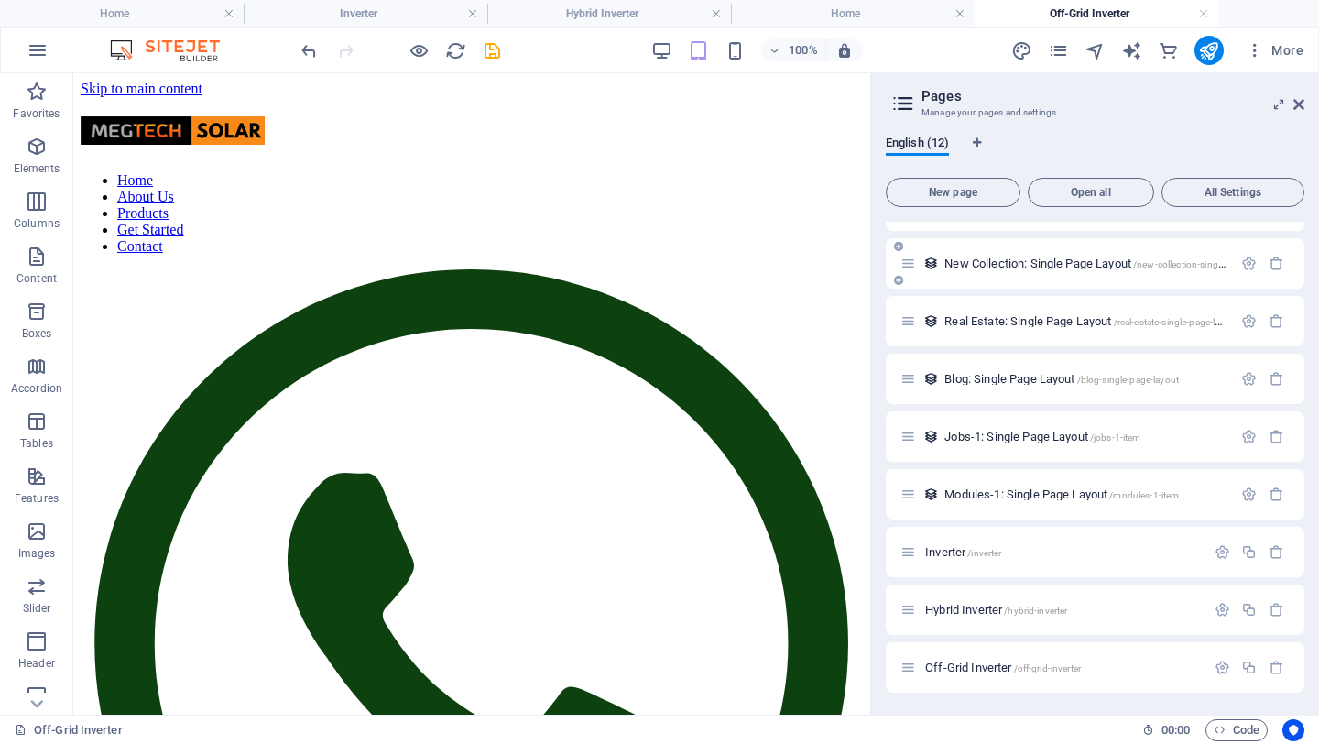
scroll to position [213, 0]
click at [1210, 55] on icon "publish" at bounding box center [1208, 50] width 21 height 21
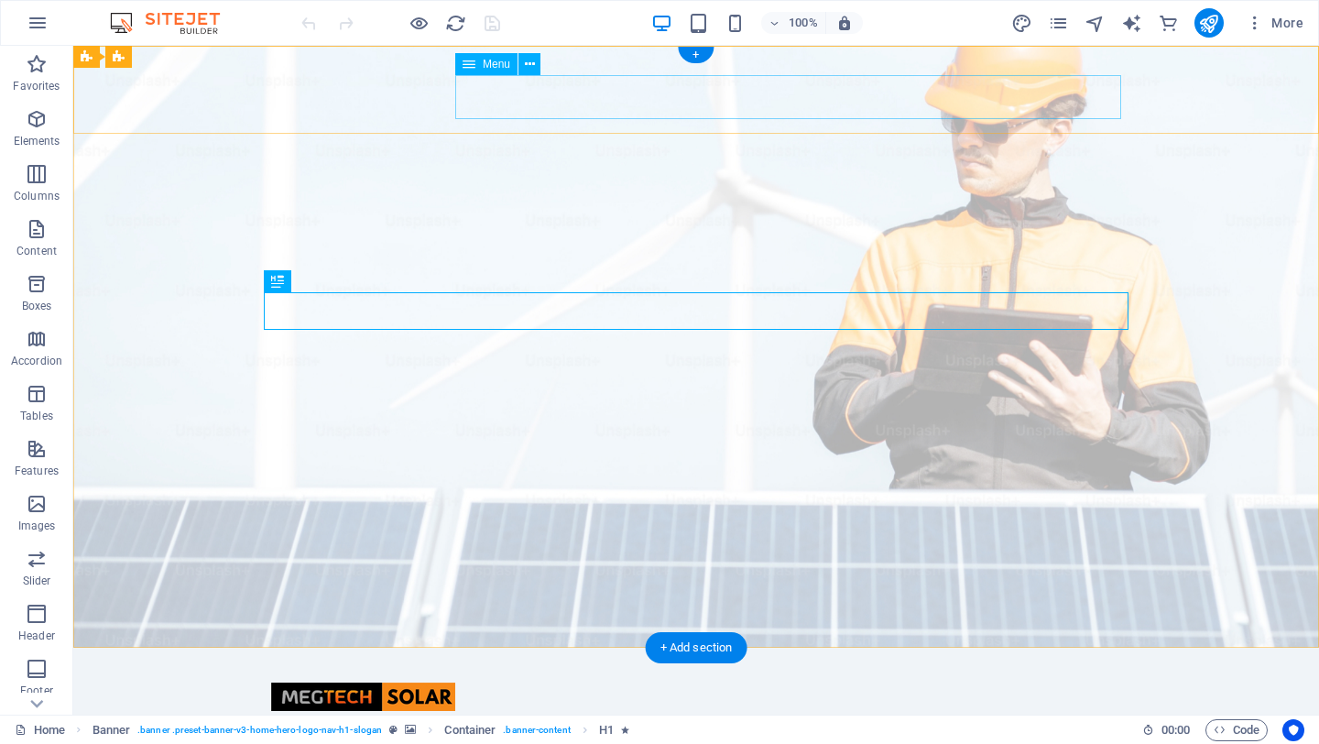
click at [766, 715] on nav "Home About Us Products Get Started Contact" at bounding box center [696, 737] width 850 height 44
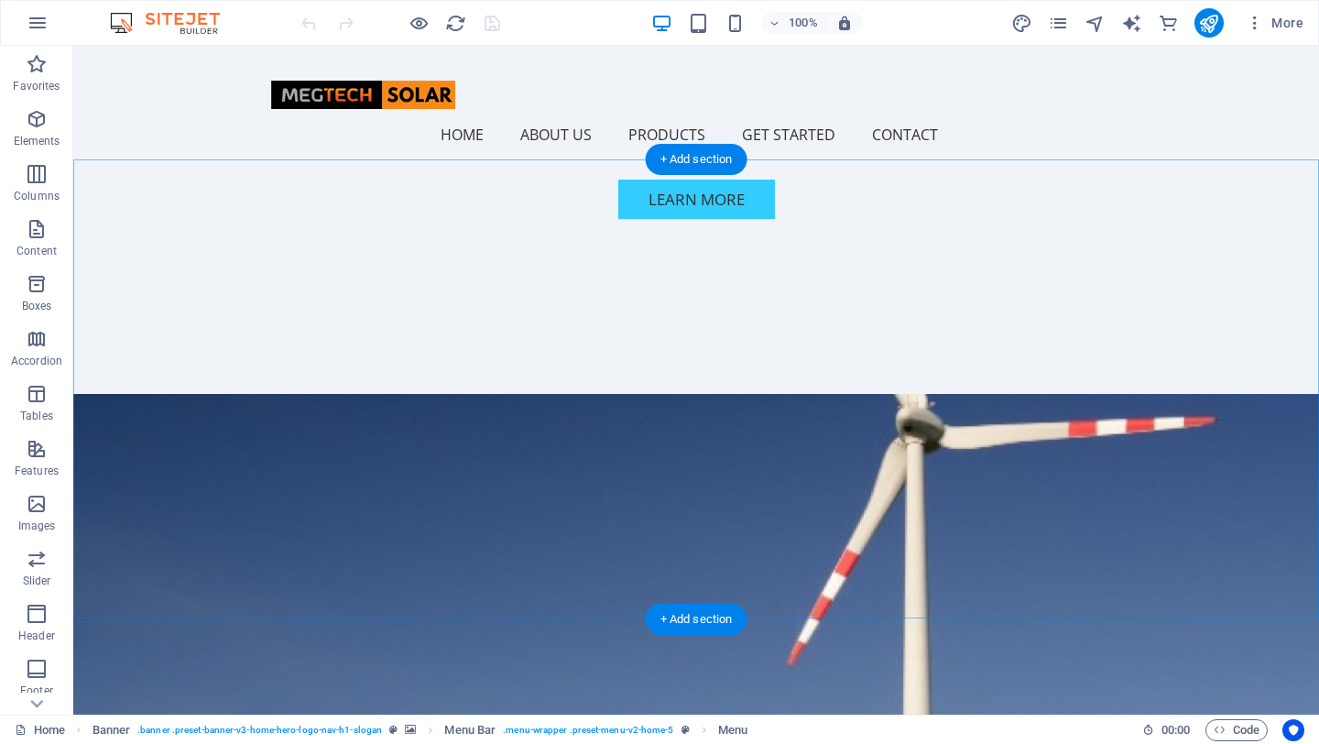
scroll to position [804, 0]
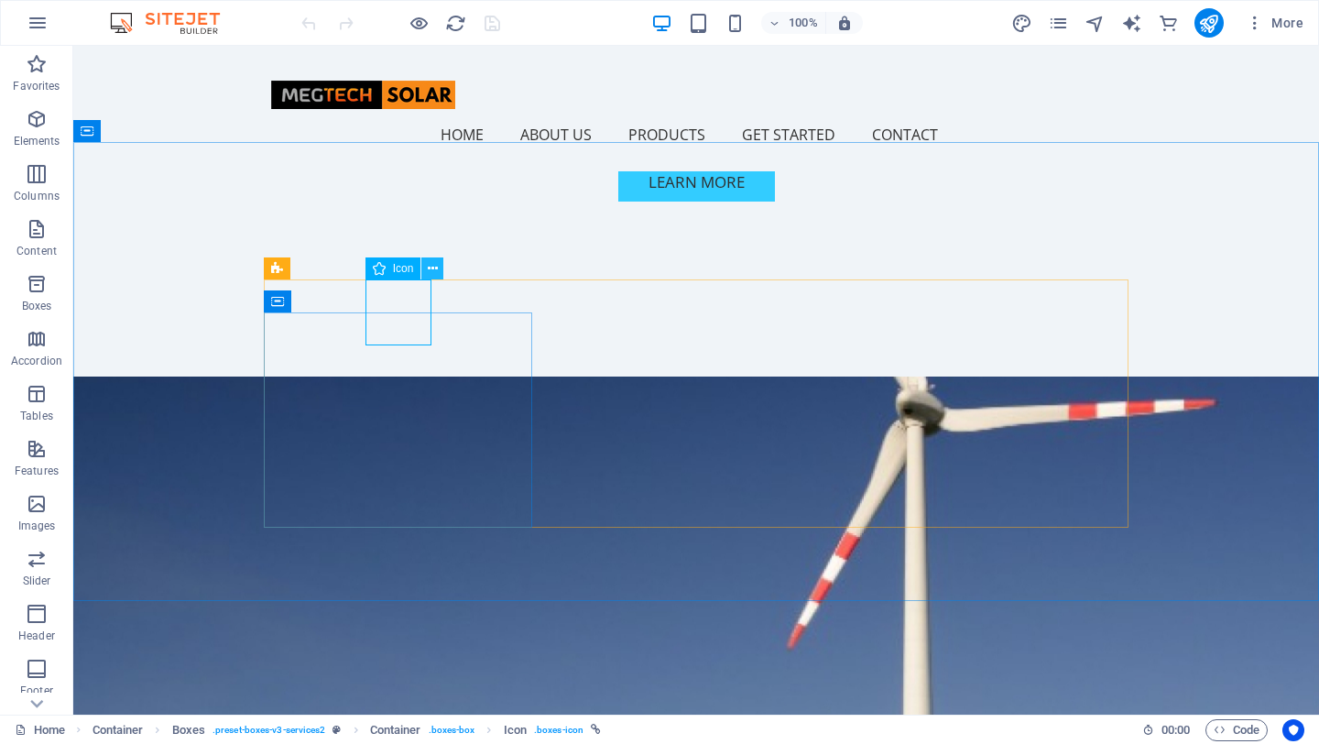
click at [431, 267] on icon at bounding box center [433, 268] width 10 height 19
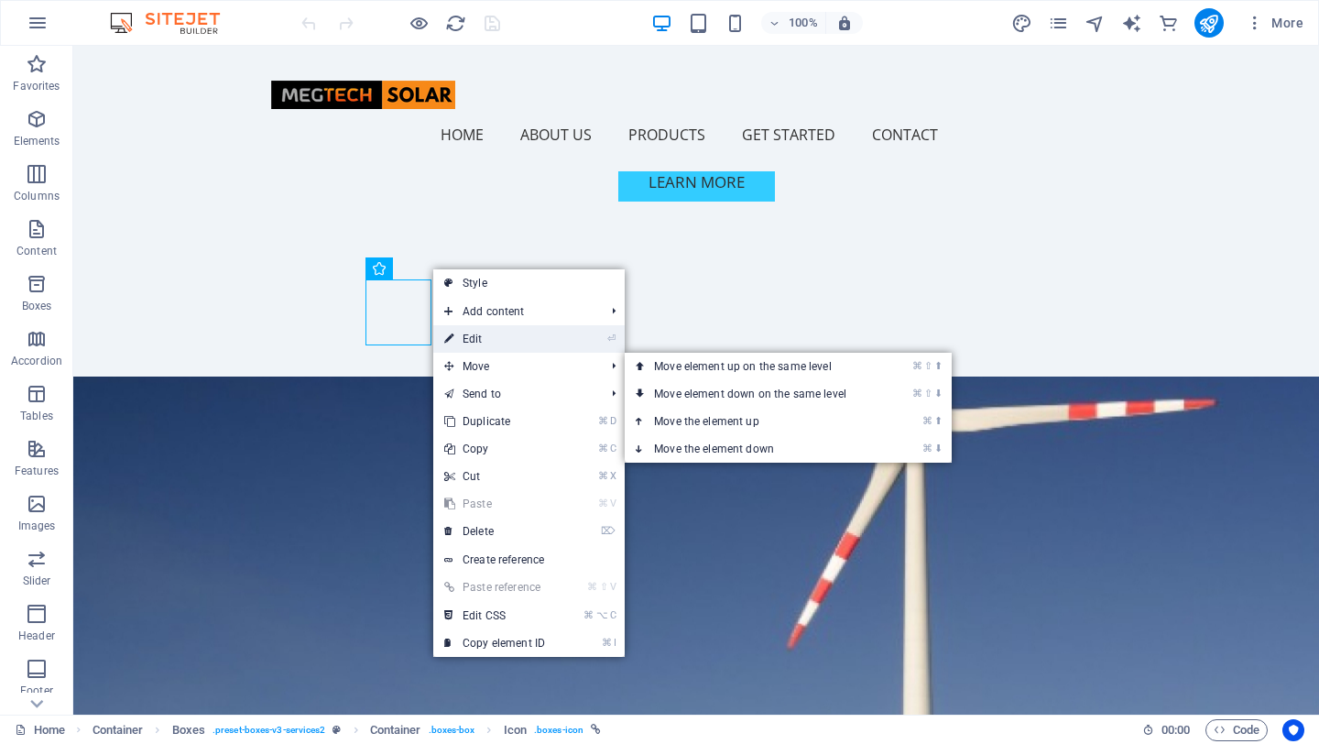
click at [488, 341] on link "⏎ Edit" at bounding box center [494, 338] width 123 height 27
select select "xMidYMid"
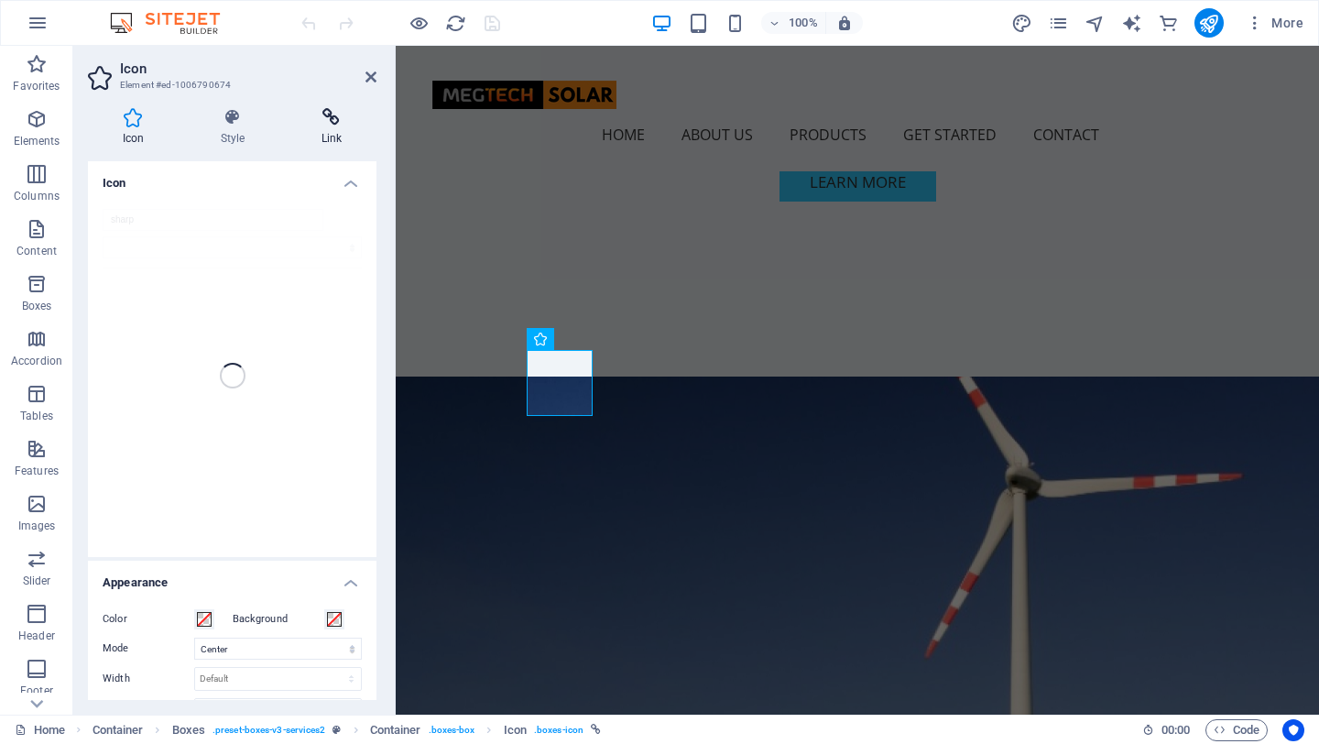
click at [328, 124] on icon at bounding box center [332, 117] width 90 height 18
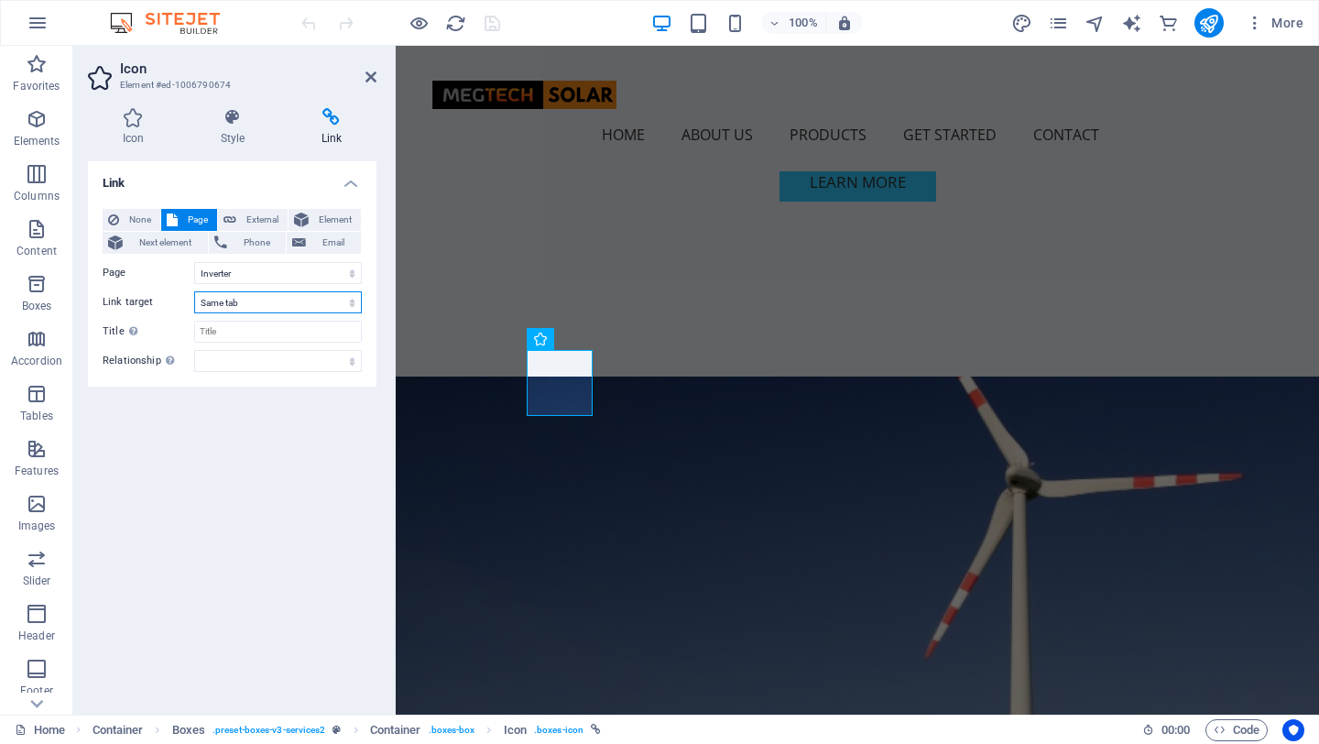
click at [283, 304] on select "New tab Same tab Overlay" at bounding box center [278, 302] width 168 height 22
click at [194, 291] on select "New tab Same tab Overlay" at bounding box center [278, 302] width 168 height 22
click at [250, 305] on select "New tab Same tab Overlay" at bounding box center [278, 302] width 168 height 22
select select "blank"
click at [194, 291] on select "New tab Same tab Overlay" at bounding box center [278, 302] width 168 height 22
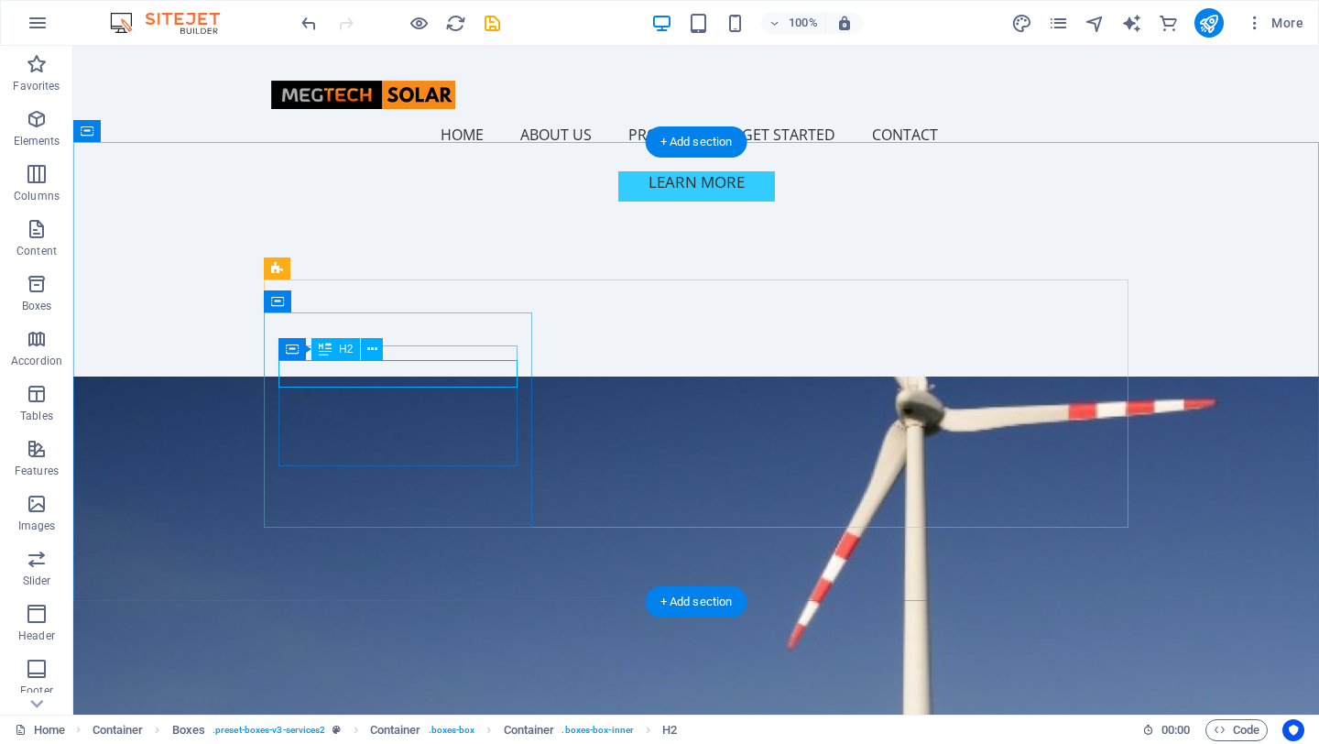
click at [370, 347] on icon at bounding box center [372, 349] width 10 height 19
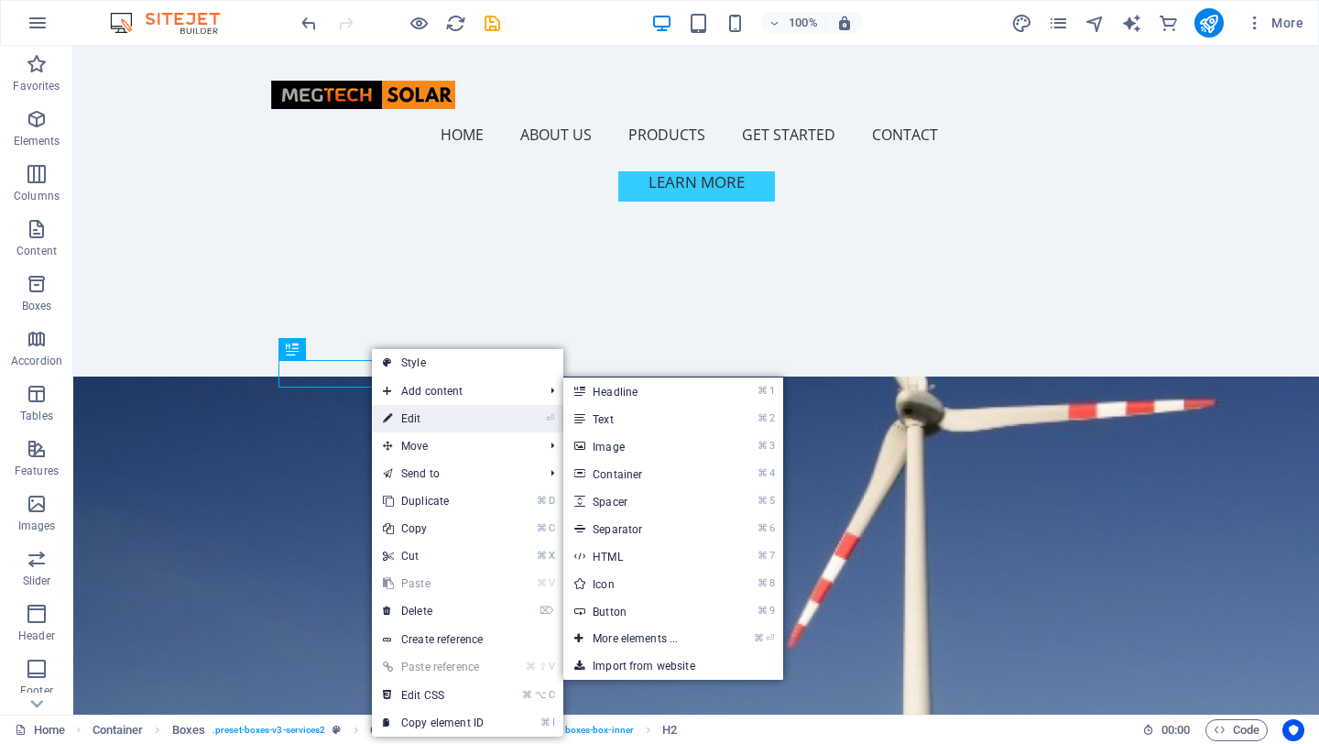
click at [442, 414] on link "⏎ Edit" at bounding box center [433, 418] width 123 height 27
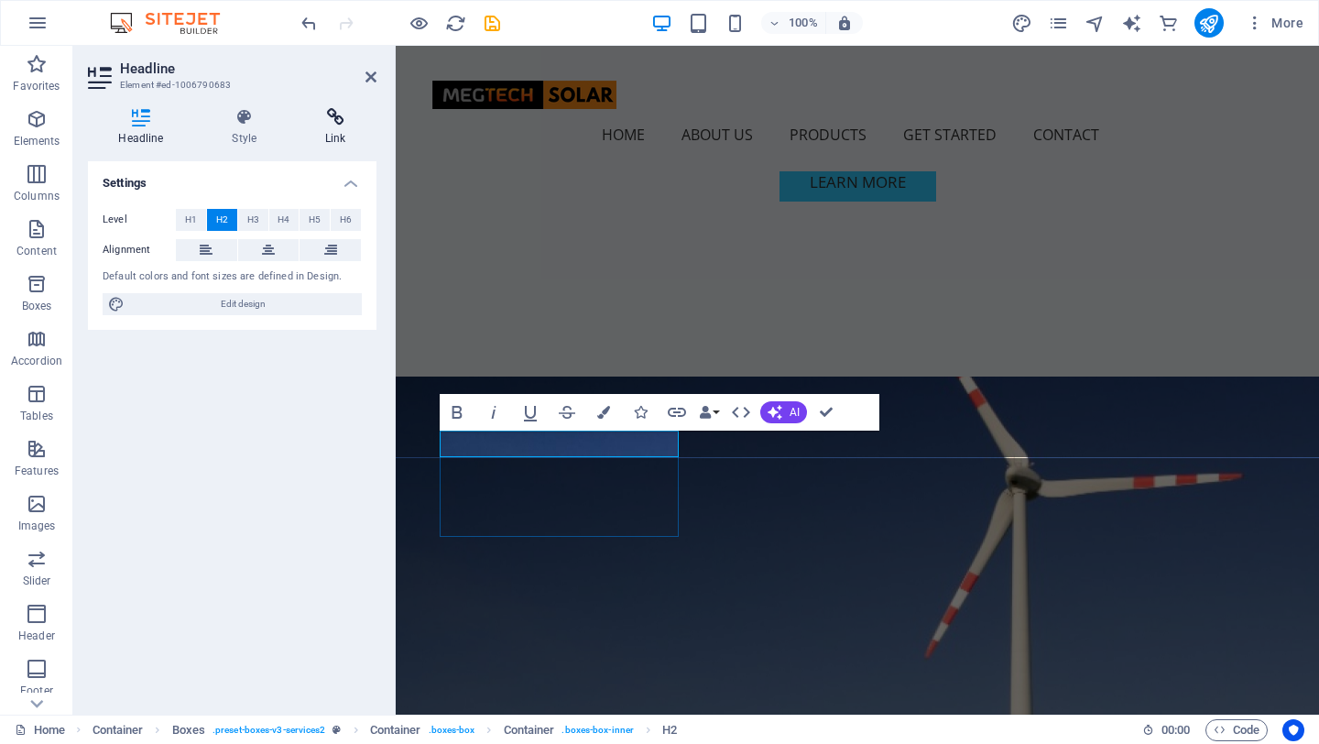
click at [333, 125] on icon at bounding box center [336, 117] width 82 height 18
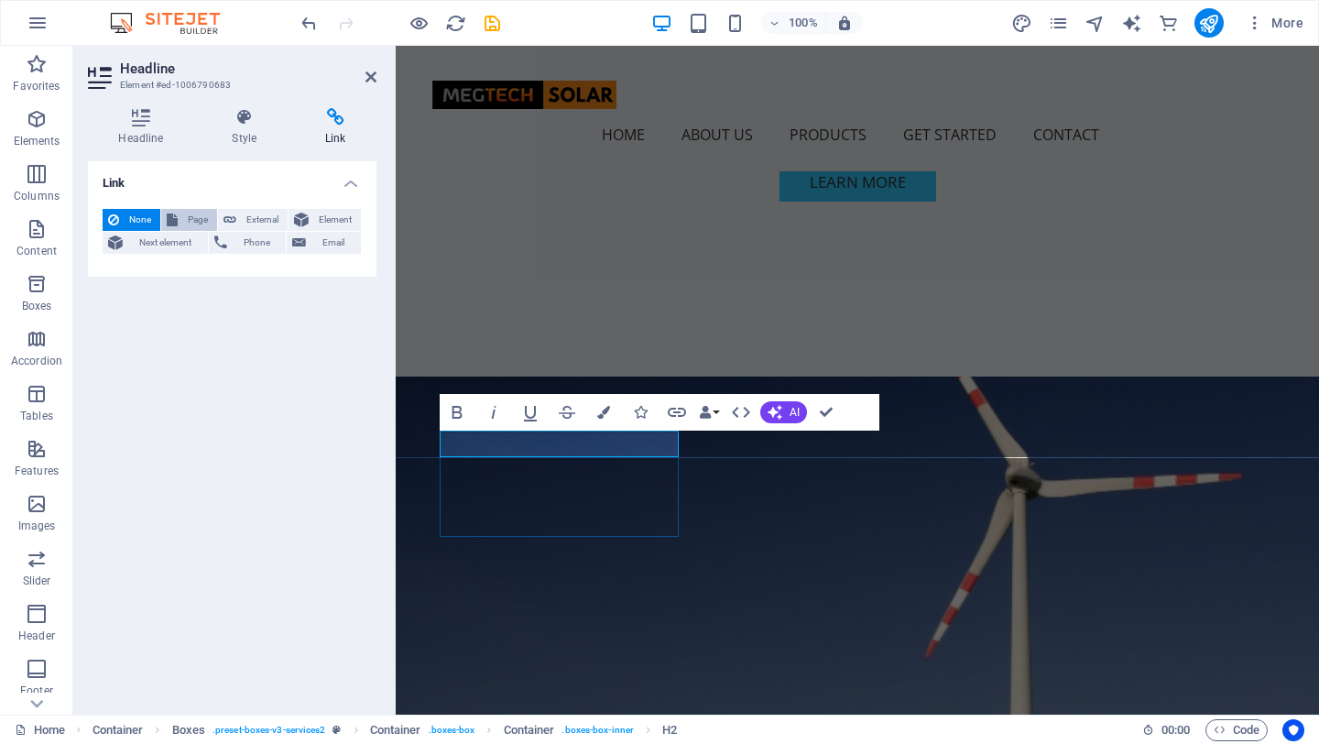
click at [194, 216] on span "Page" at bounding box center [197, 220] width 28 height 22
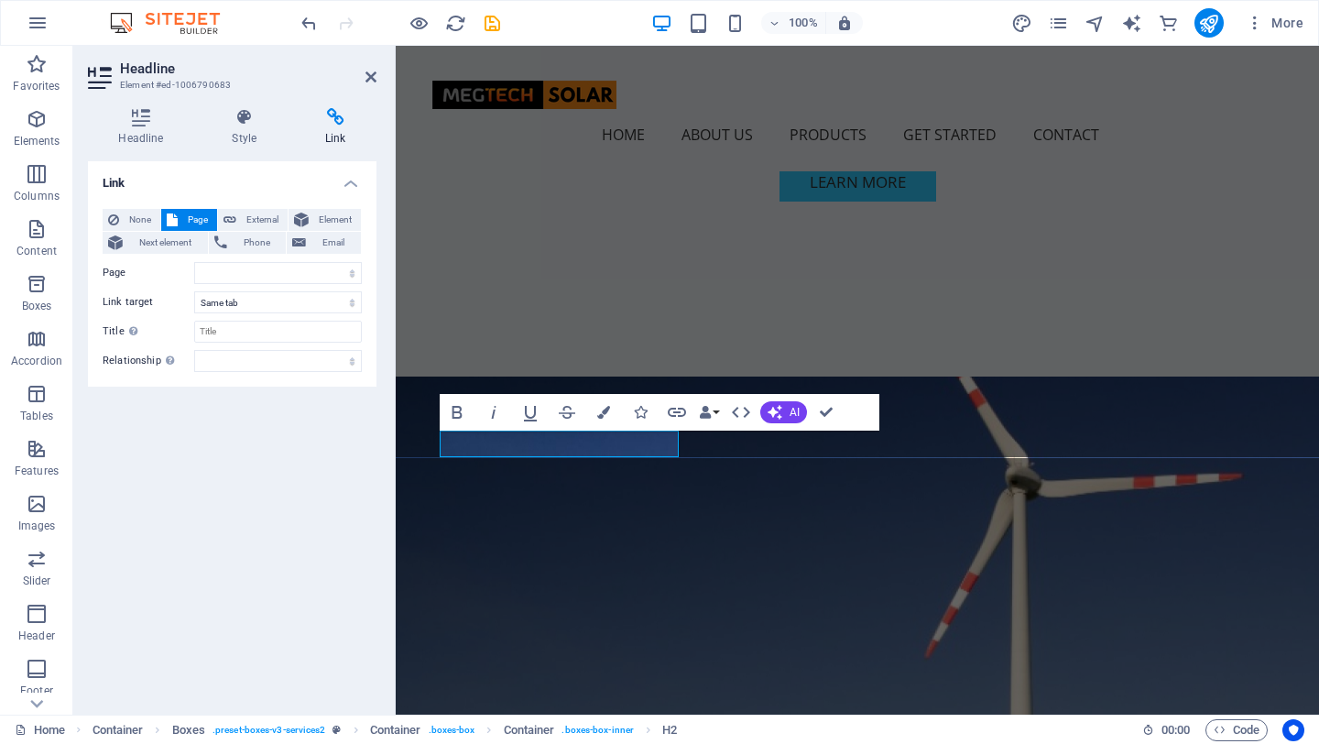
click at [236, 430] on div "Link None Page External Element Next element Phone Email Page Home Subpage Lega…" at bounding box center [232, 430] width 289 height 539
click at [346, 270] on select "Home Subpage Legal Notice Privacy Inverter Hybrid Inverter Off-Grid Inverter" at bounding box center [278, 273] width 168 height 22
select select "4"
click at [194, 262] on select "Home Subpage Legal Notice Privacy Inverter Hybrid Inverter Off-Grid Inverter" at bounding box center [278, 273] width 168 height 22
click at [300, 300] on select "New tab Same tab Overlay" at bounding box center [278, 302] width 168 height 22
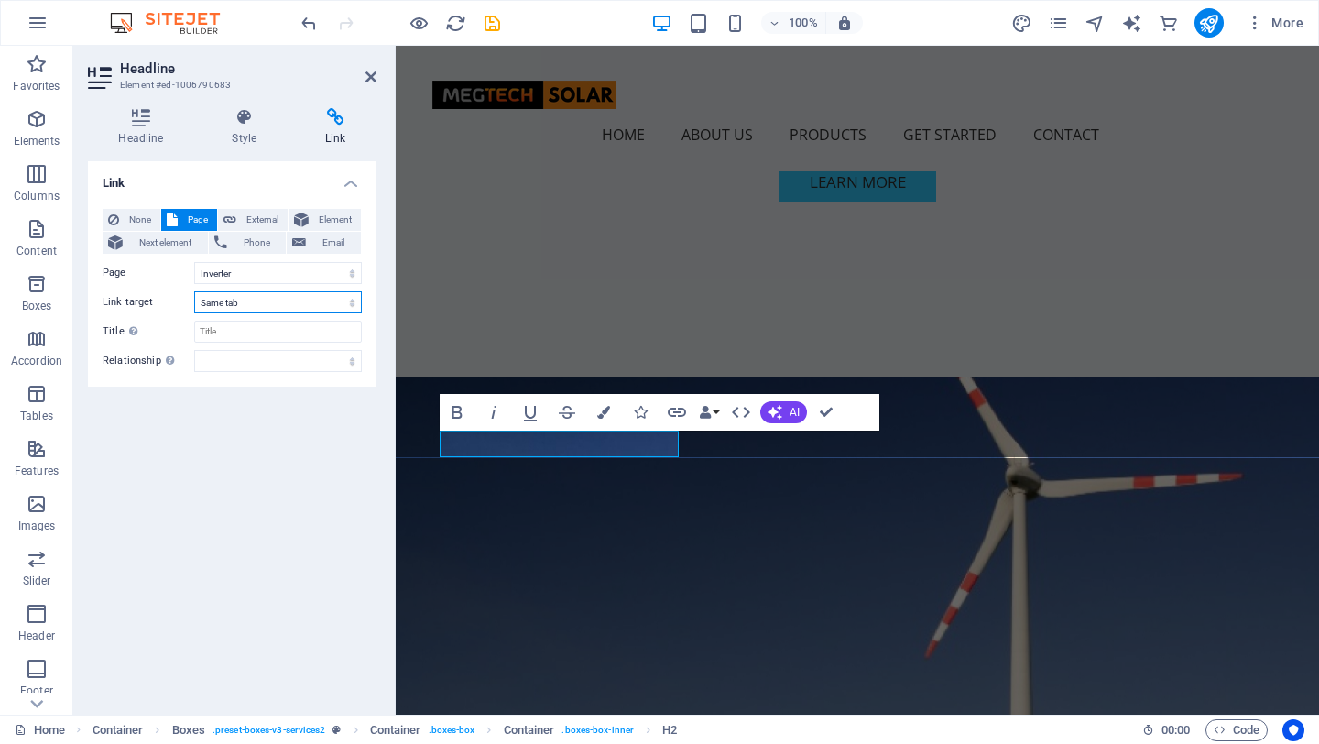
select select "blank"
click at [194, 291] on select "New tab Same tab Overlay" at bounding box center [278, 302] width 168 height 22
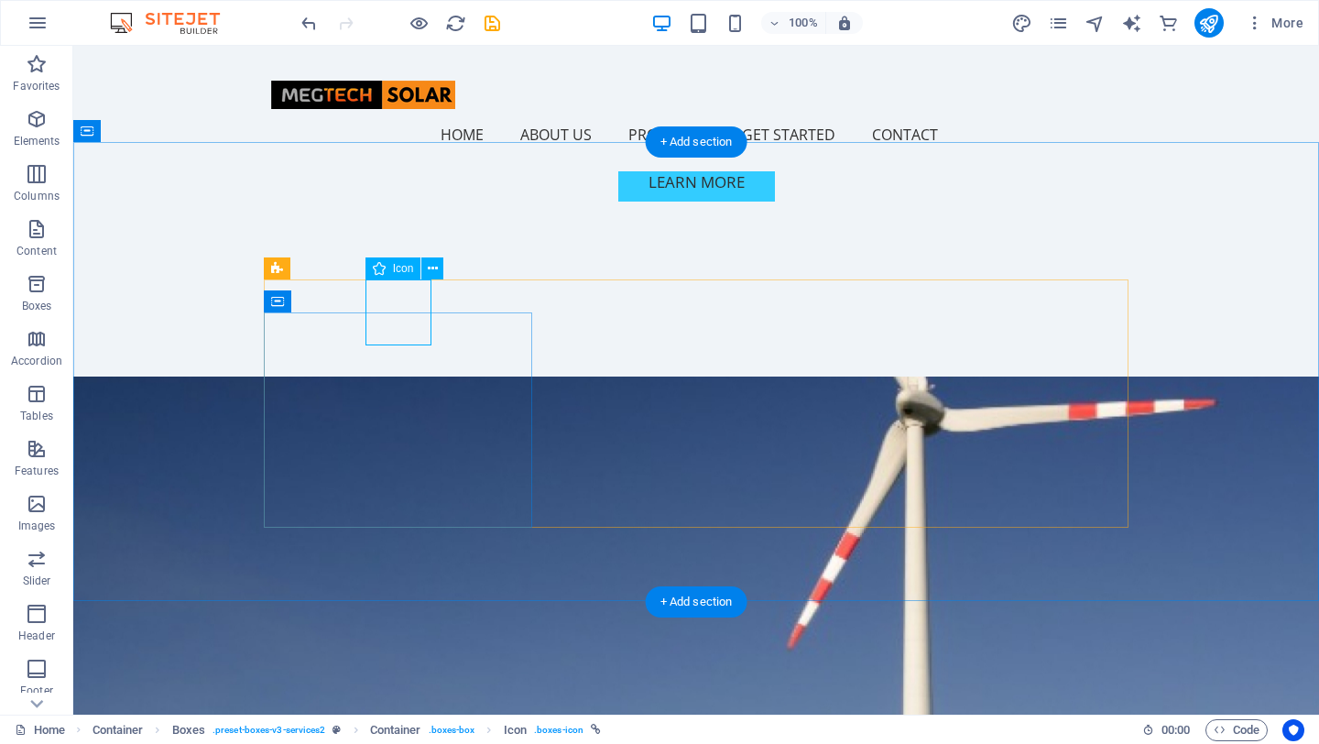
click at [431, 272] on icon at bounding box center [433, 268] width 10 height 19
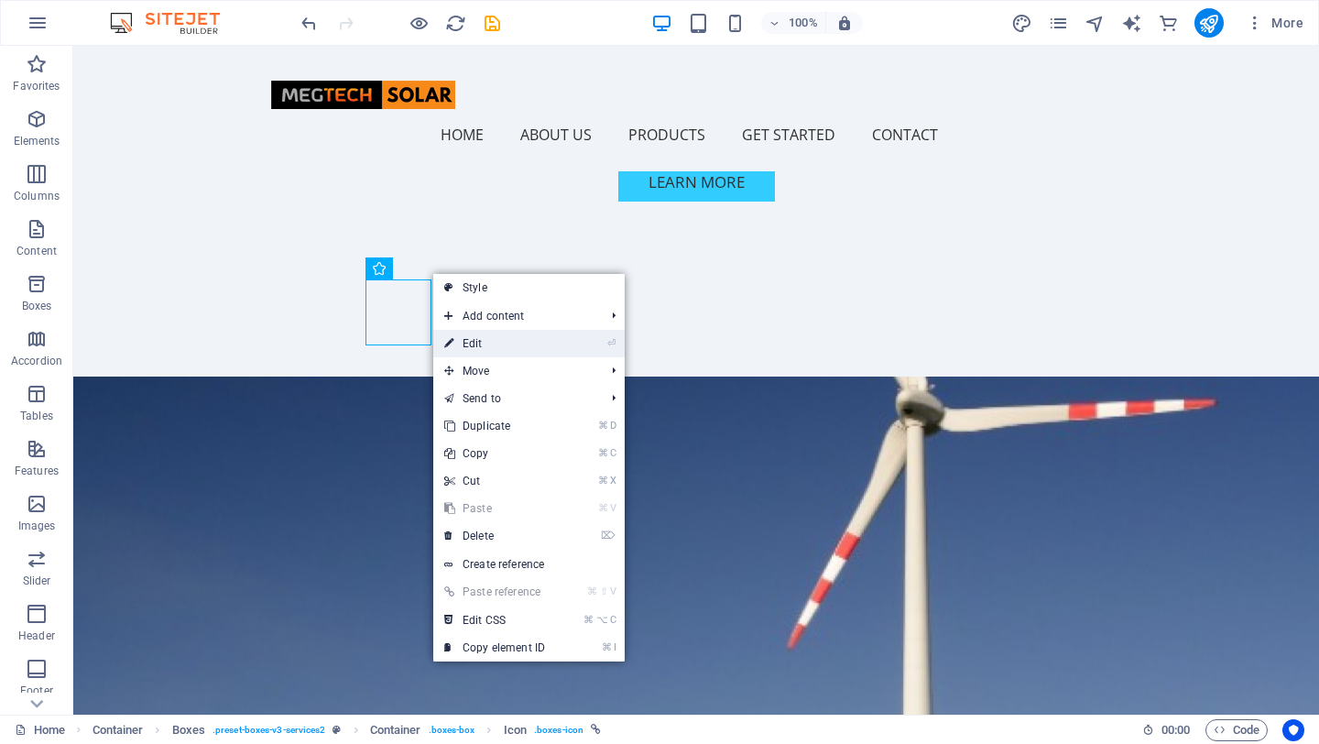
click at [472, 341] on link "⏎ Edit" at bounding box center [494, 343] width 123 height 27
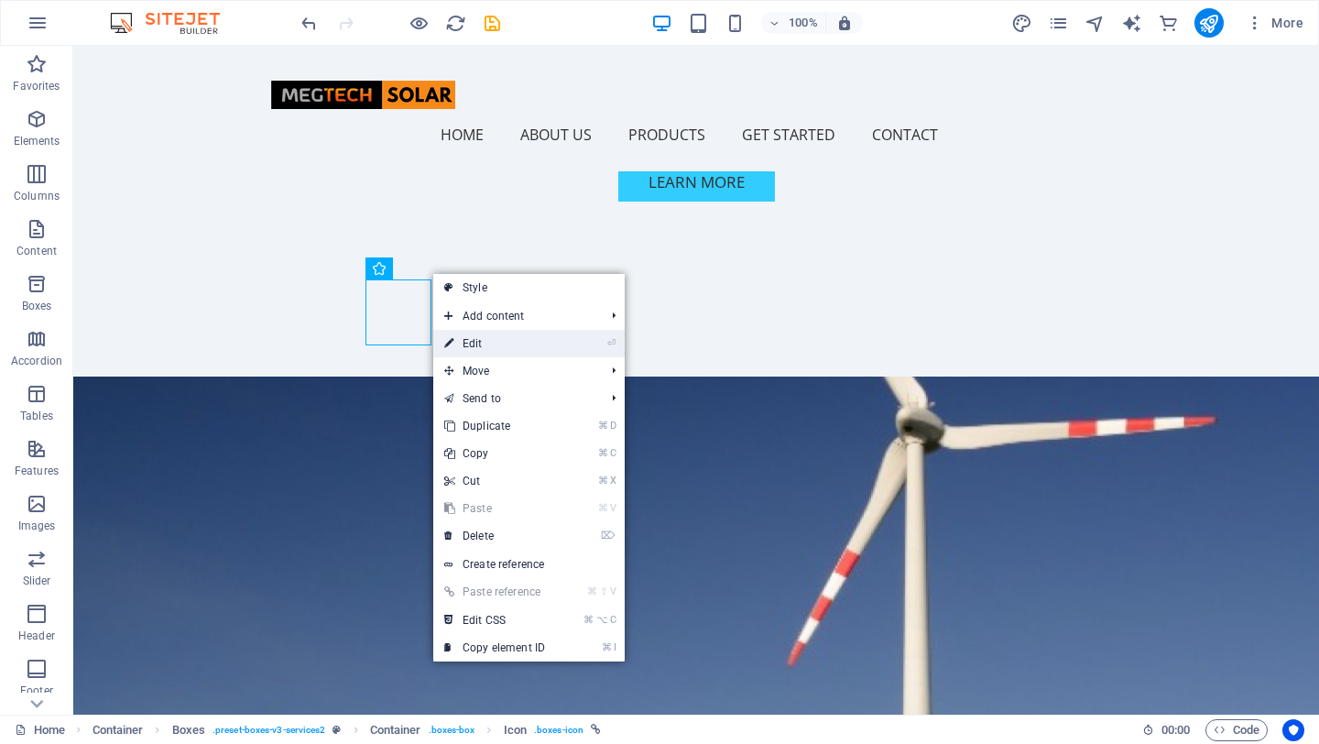
select select "4"
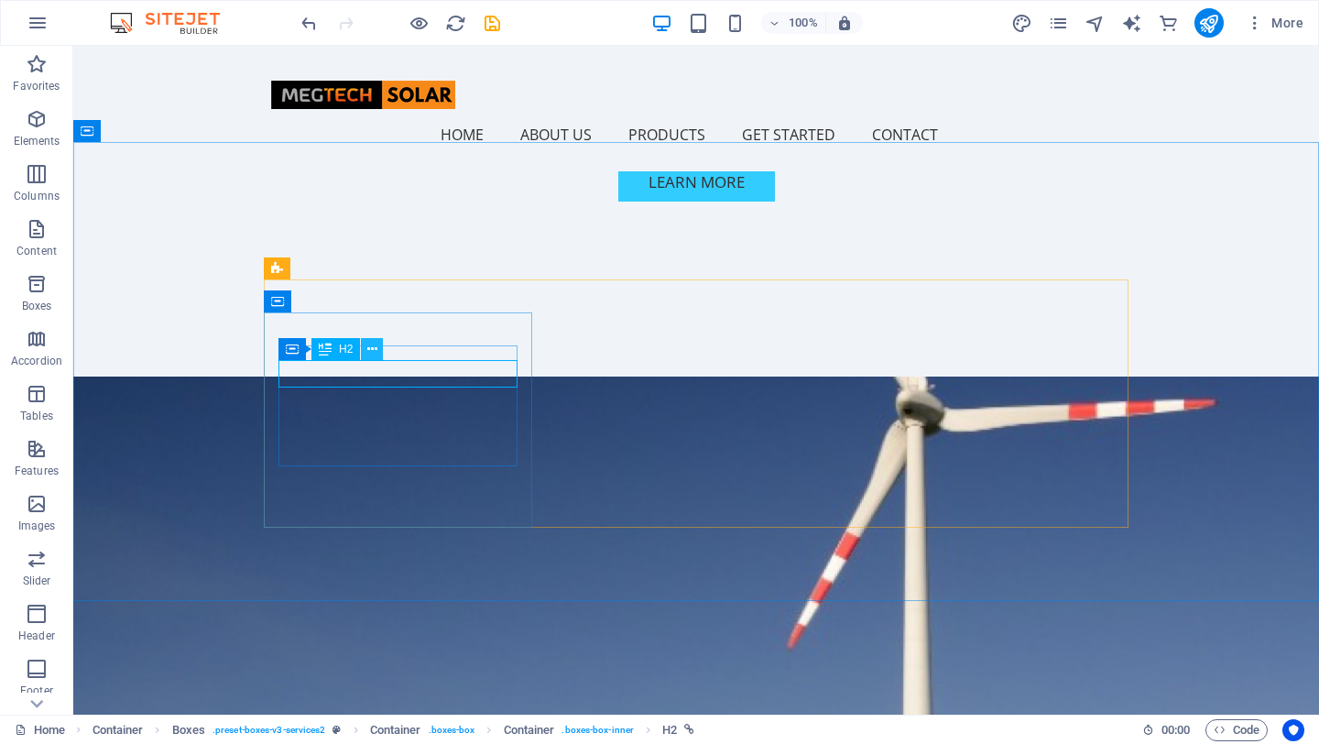
click at [368, 349] on icon at bounding box center [372, 349] width 10 height 19
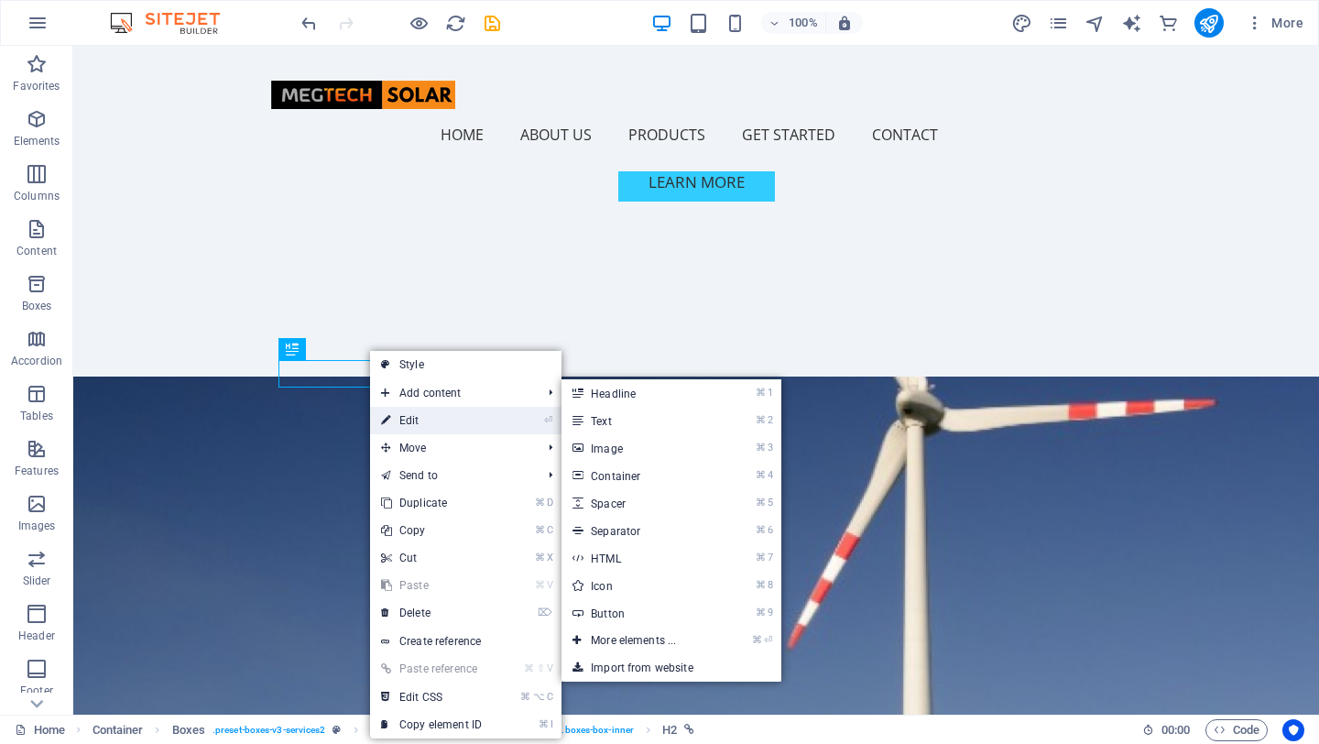
drag, startPoint x: 420, startPoint y: 417, endPoint x: 25, endPoint y: 370, distance: 397.6
click at [420, 417] on link "⏎ Edit" at bounding box center [431, 420] width 123 height 27
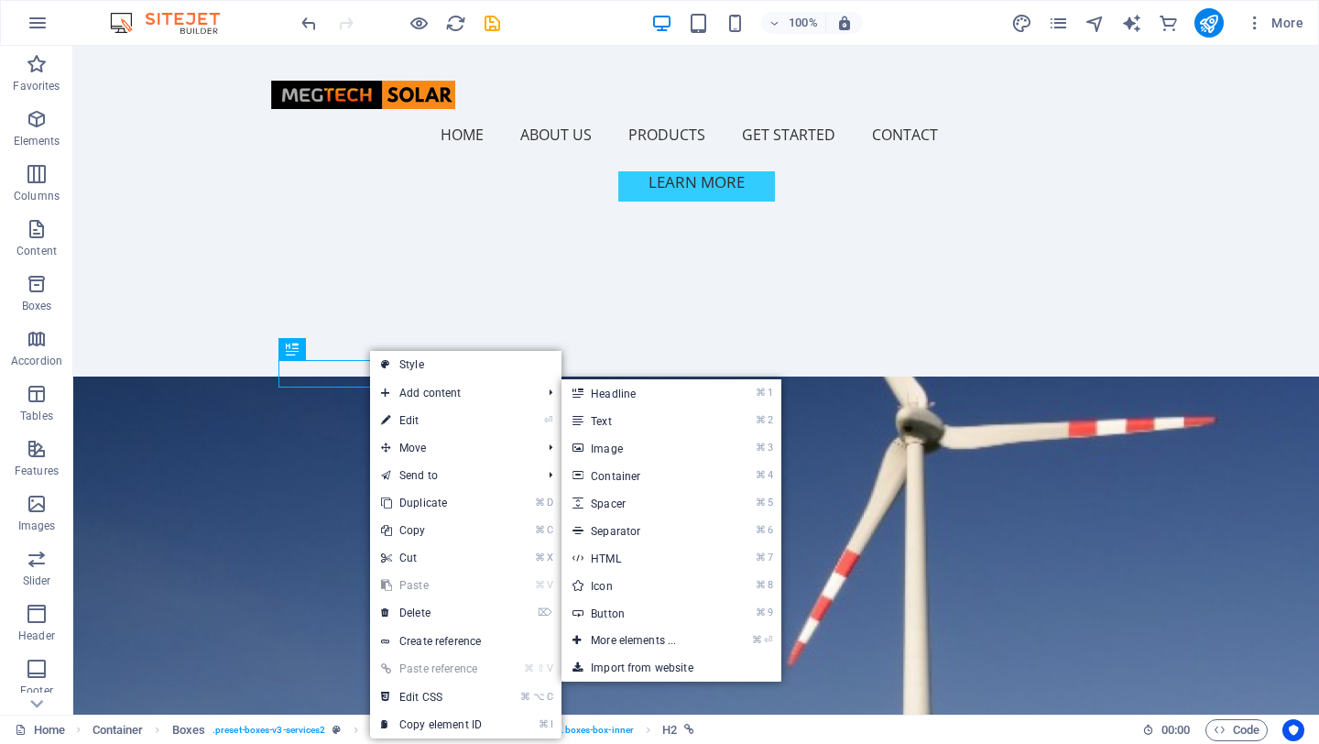
select select "4"
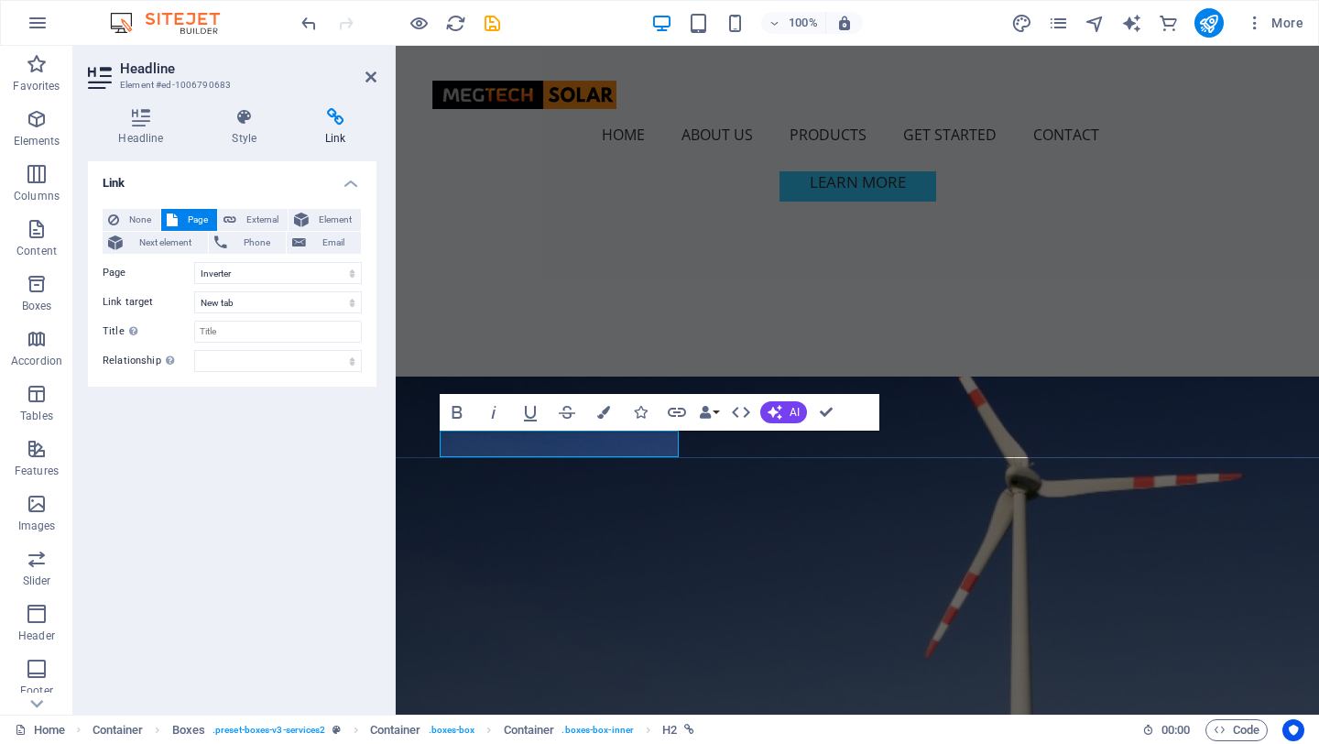
click at [287, 441] on div "Link None Page External Element Next element Phone Email Page Home Subpage Lega…" at bounding box center [232, 430] width 289 height 539
click at [1208, 19] on icon "publish" at bounding box center [1208, 23] width 21 height 21
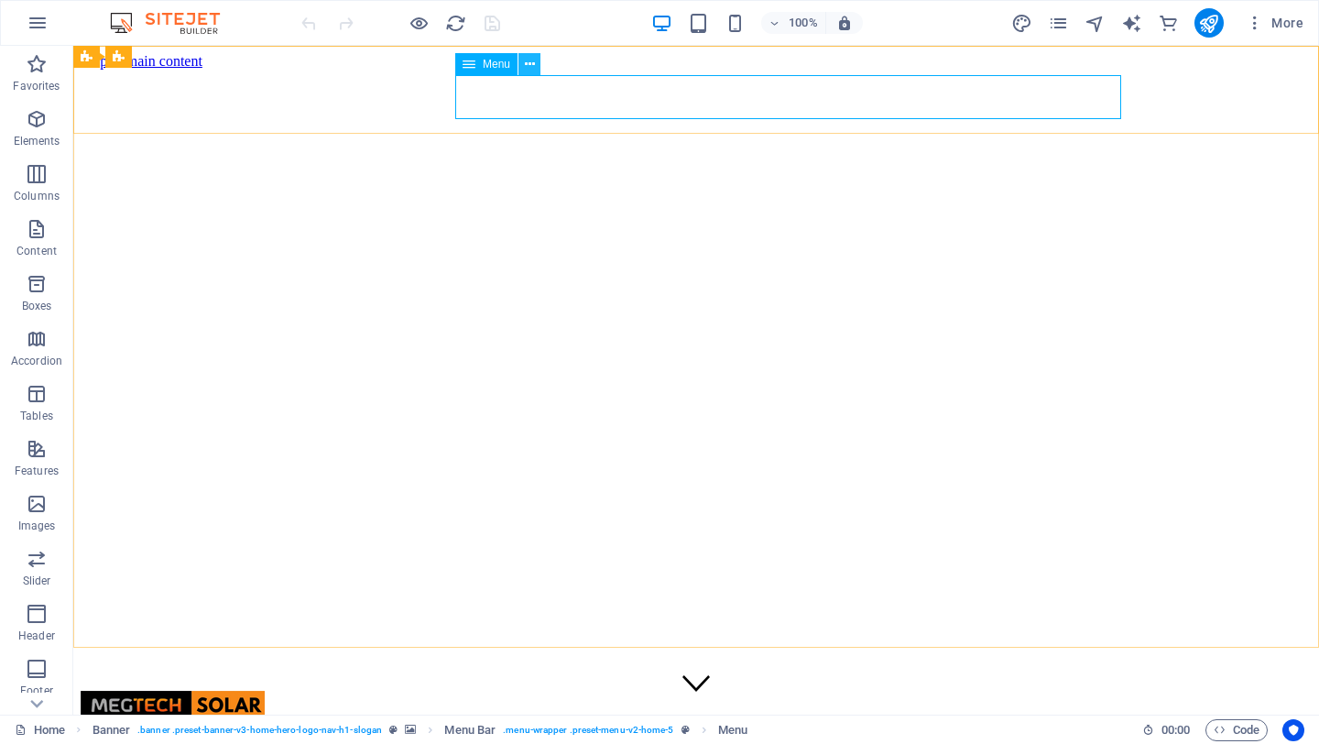
click at [530, 63] on icon at bounding box center [530, 64] width 10 height 19
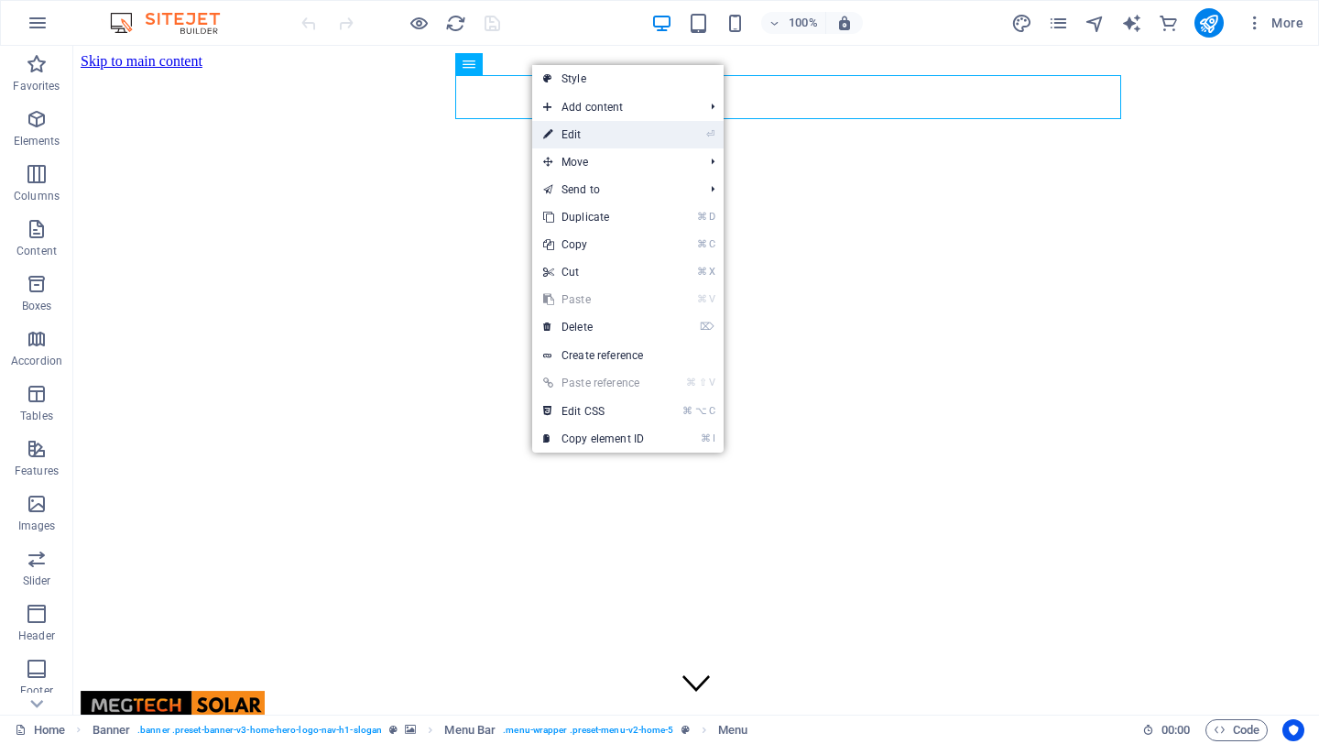
click at [599, 134] on link "⏎ Edit" at bounding box center [593, 134] width 123 height 27
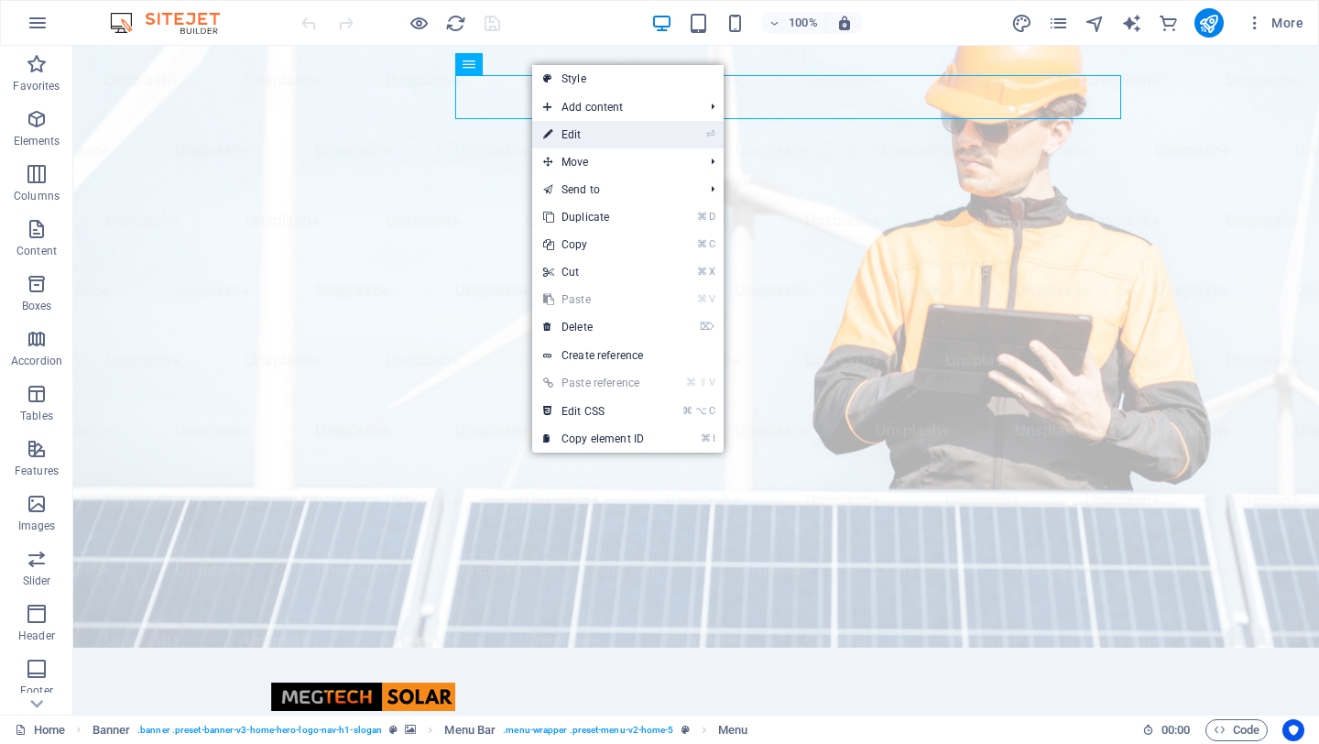
select select
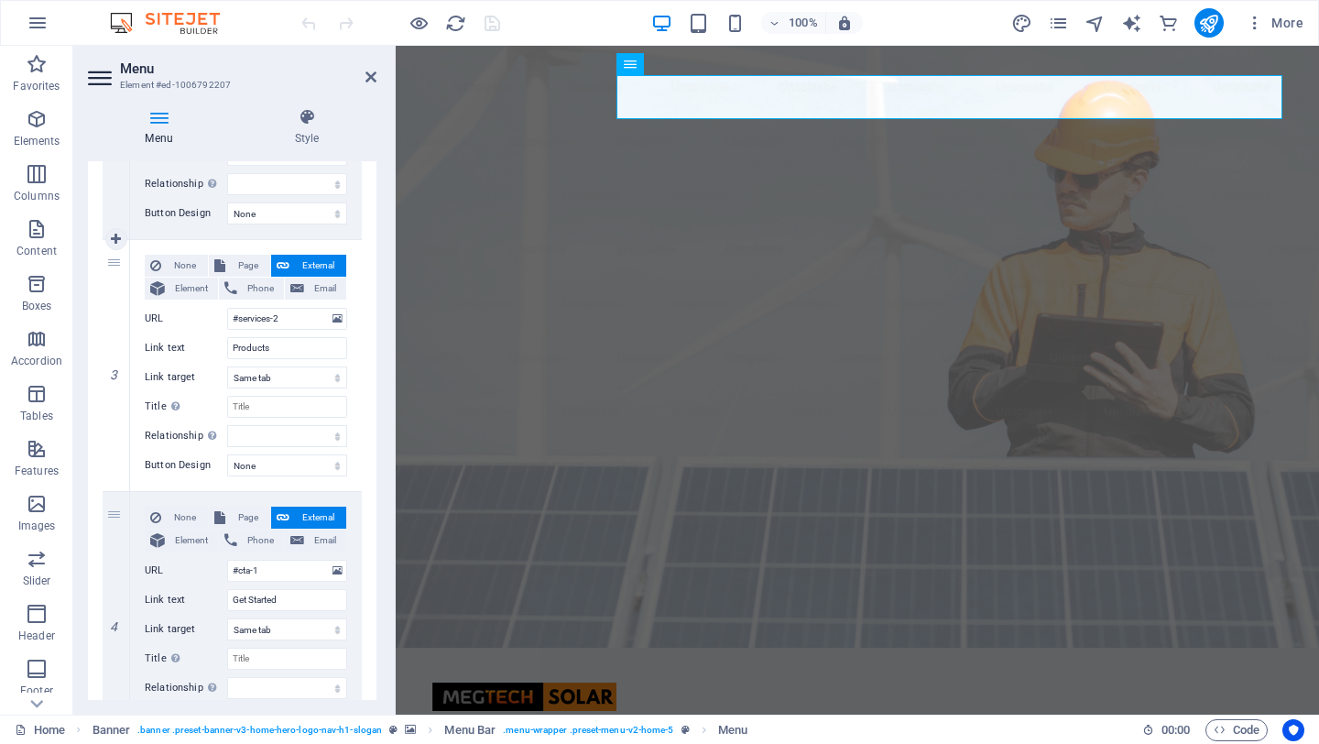
scroll to position [614, 0]
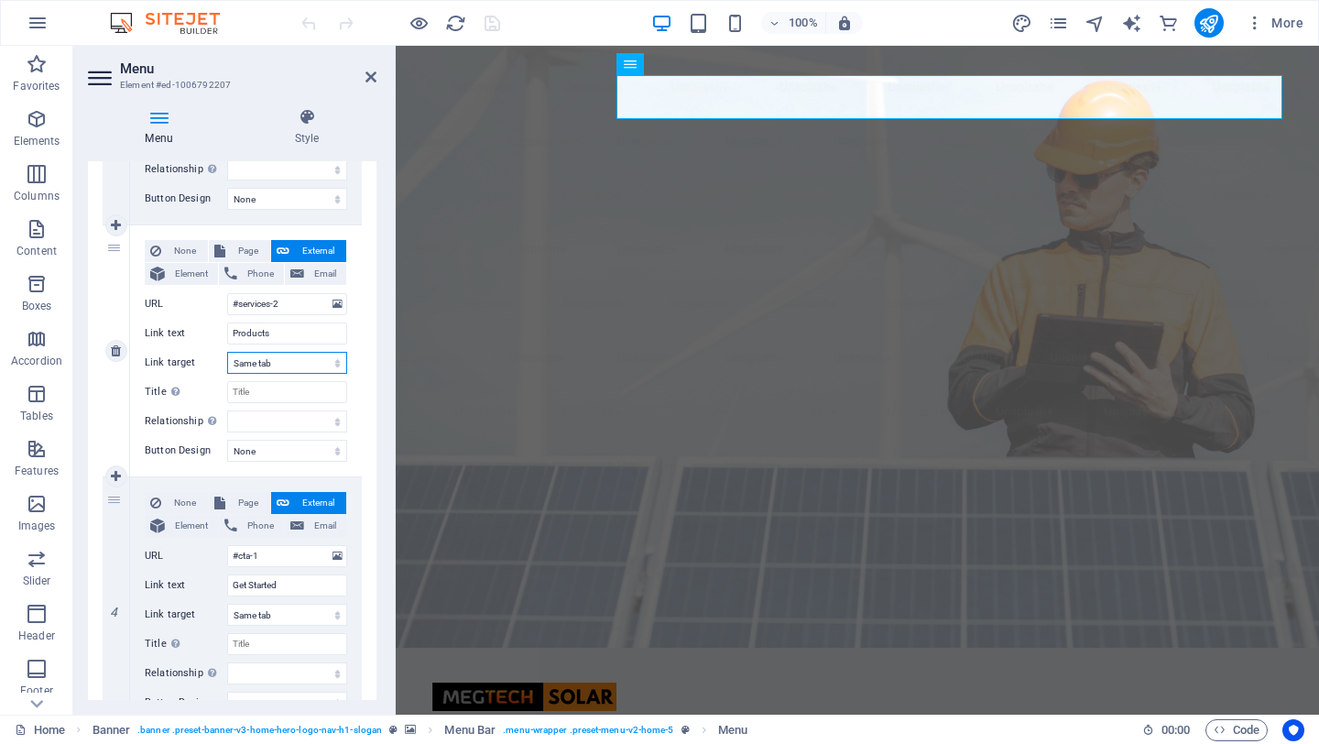
click at [292, 364] on select "New tab Same tab Overlay" at bounding box center [287, 363] width 120 height 22
click at [246, 251] on span "Page" at bounding box center [248, 251] width 34 height 22
select select
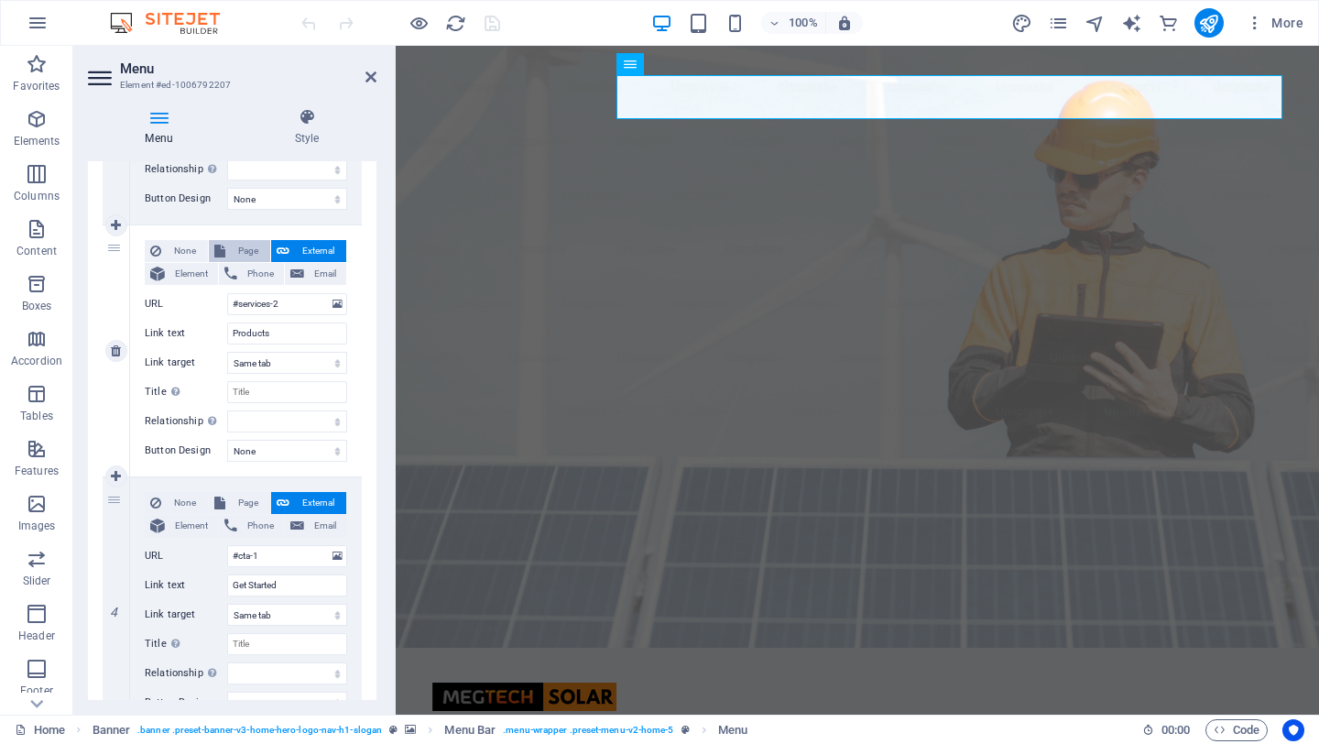
select select
click at [324, 303] on select "Home Subpage Legal Notice Privacy Inverter Hybrid Inverter Off-Grid Inverter" at bounding box center [287, 304] width 120 height 22
click at [320, 252] on span "External" at bounding box center [318, 251] width 46 height 22
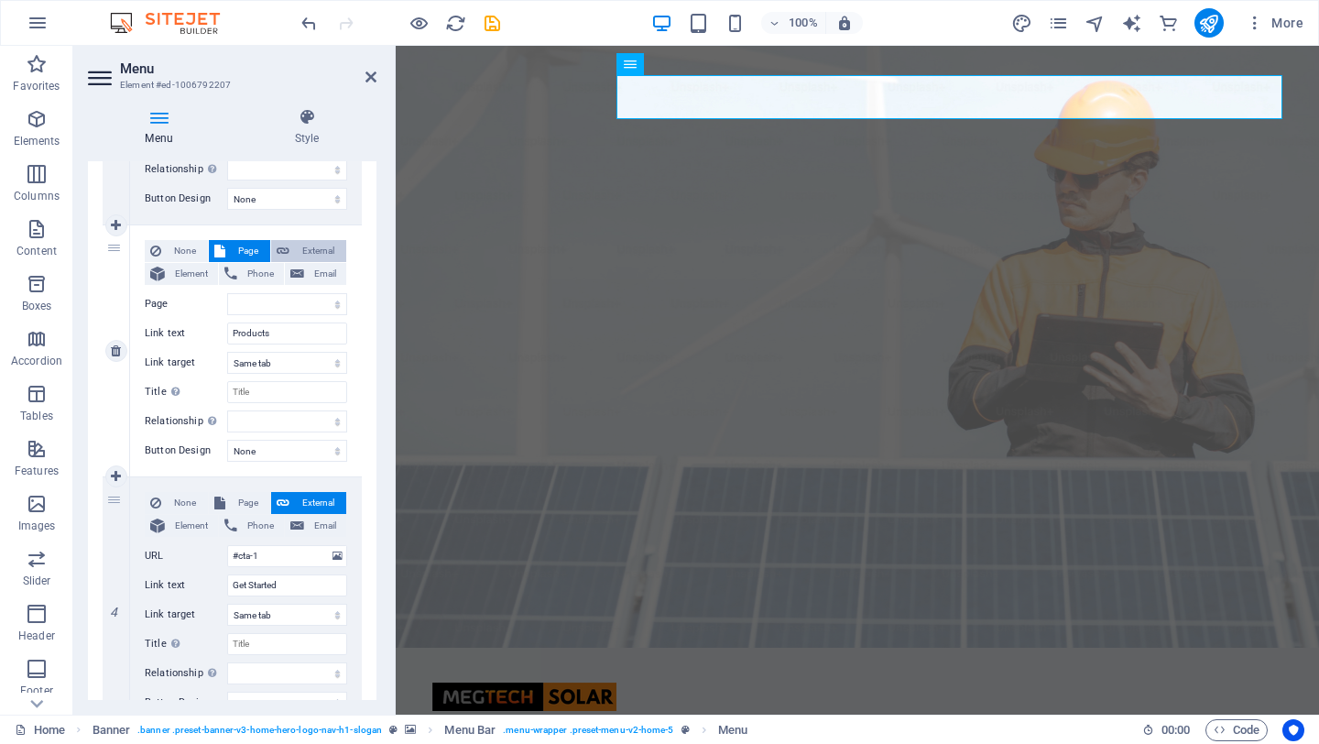
select select
select select "blank"
select select
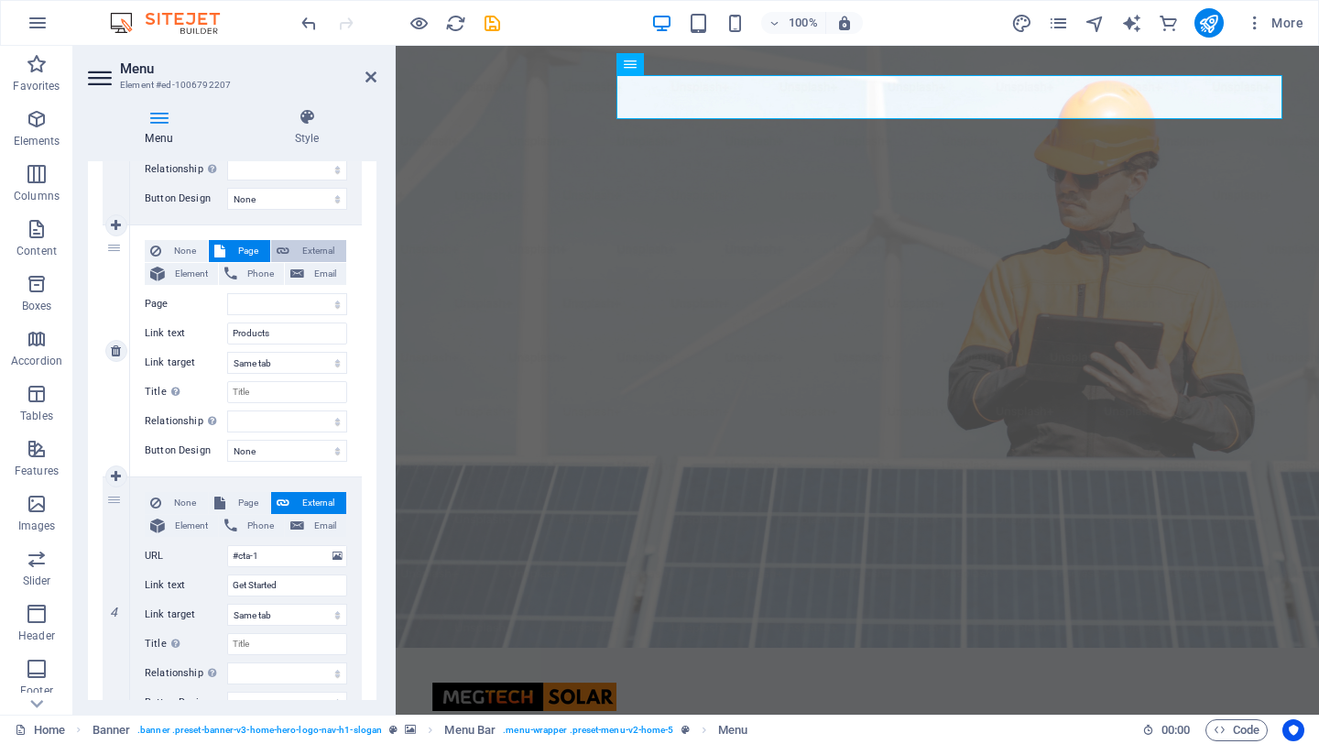
select select
drag, startPoint x: 367, startPoint y: 71, endPoint x: 294, endPoint y: 27, distance: 85.9
click at [367, 71] on icon at bounding box center [371, 77] width 11 height 15
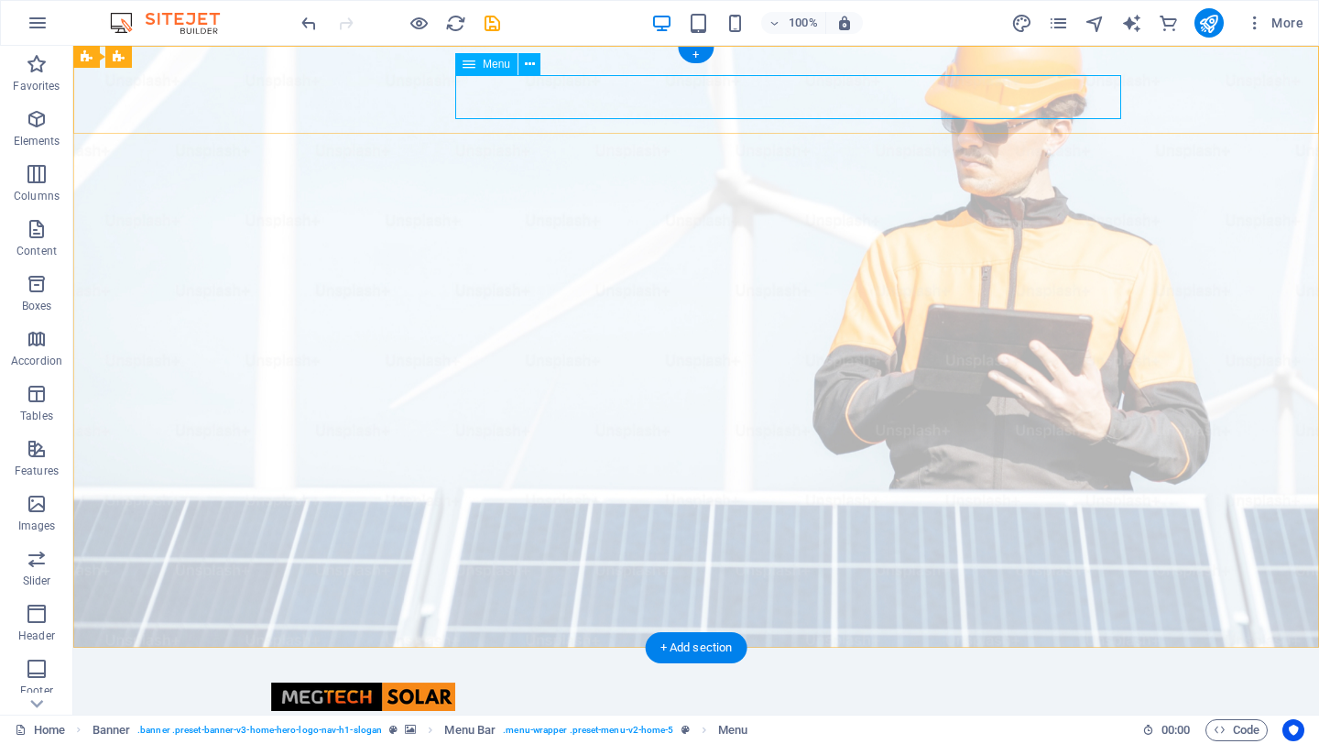
click at [749, 715] on nav "Home About Us Products Get Started Contact" at bounding box center [696, 737] width 850 height 44
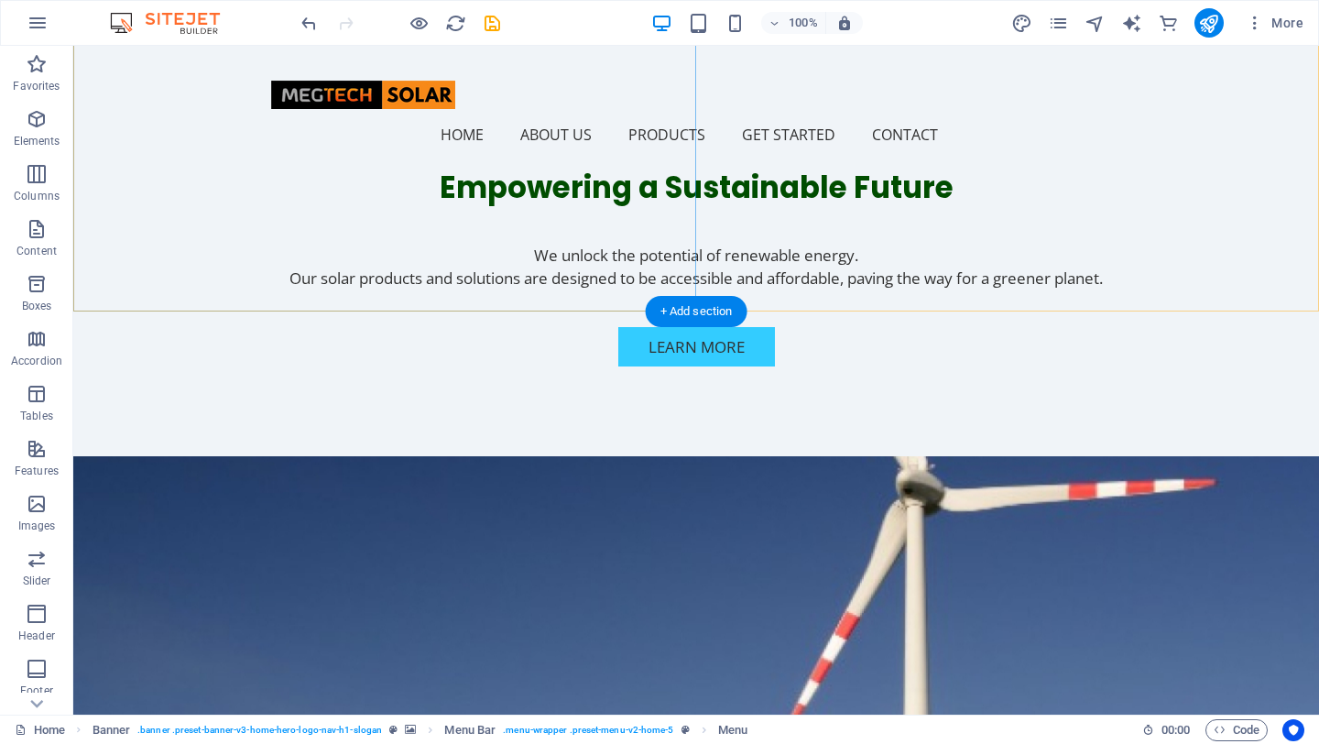
scroll to position [640, 0]
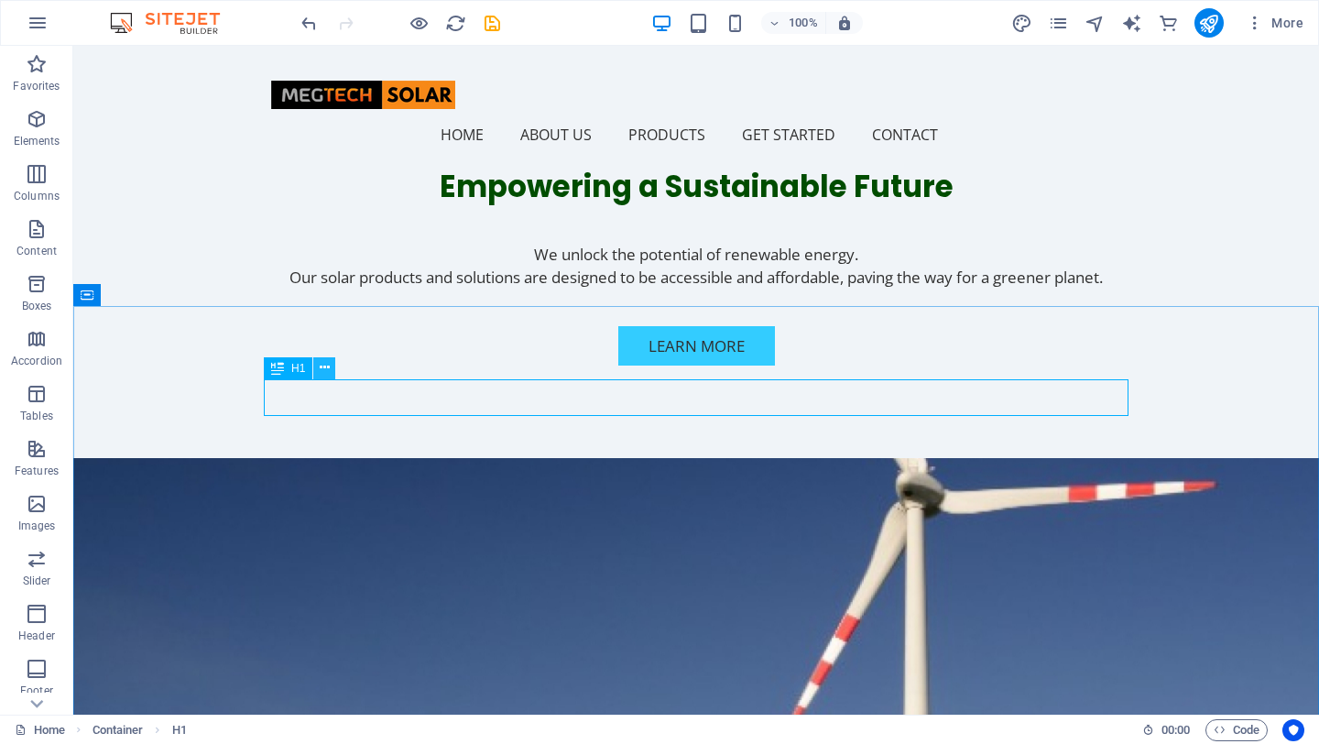
click at [328, 366] on icon at bounding box center [325, 367] width 10 height 19
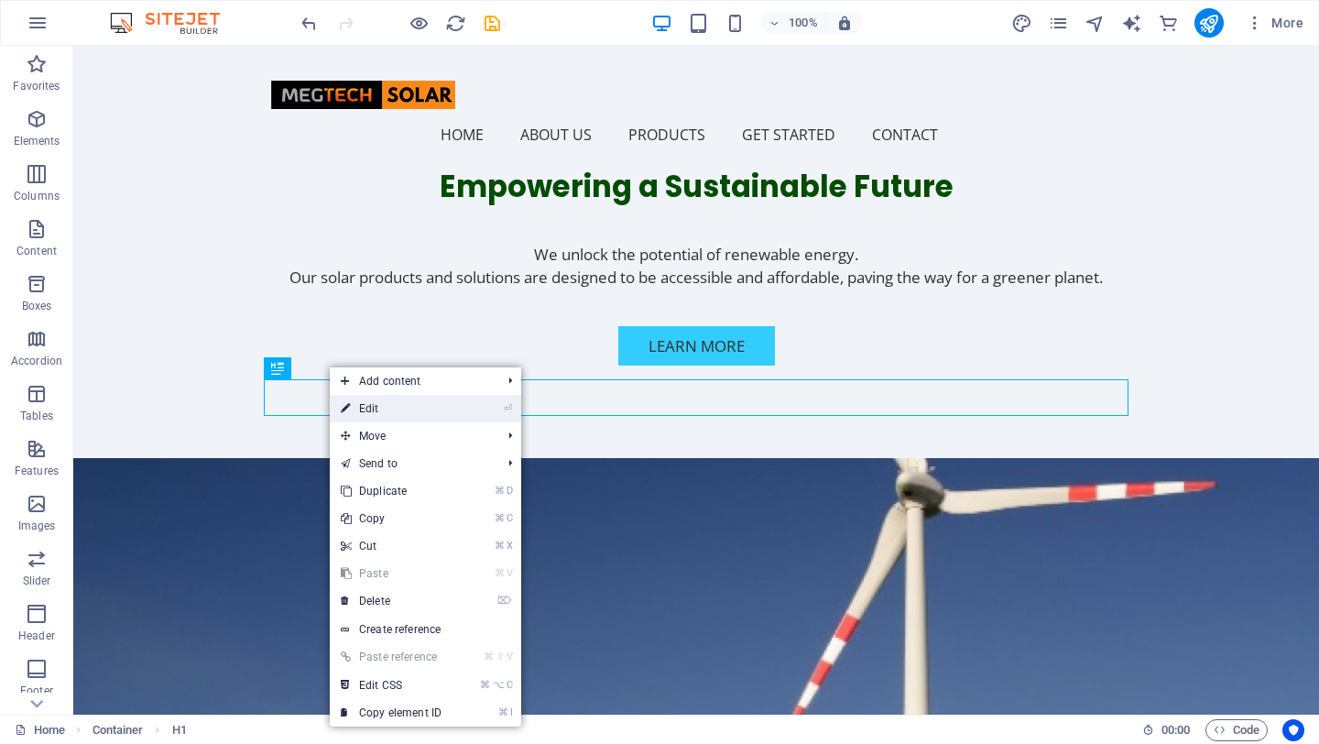
click at [382, 409] on link "⏎ Edit" at bounding box center [391, 408] width 123 height 27
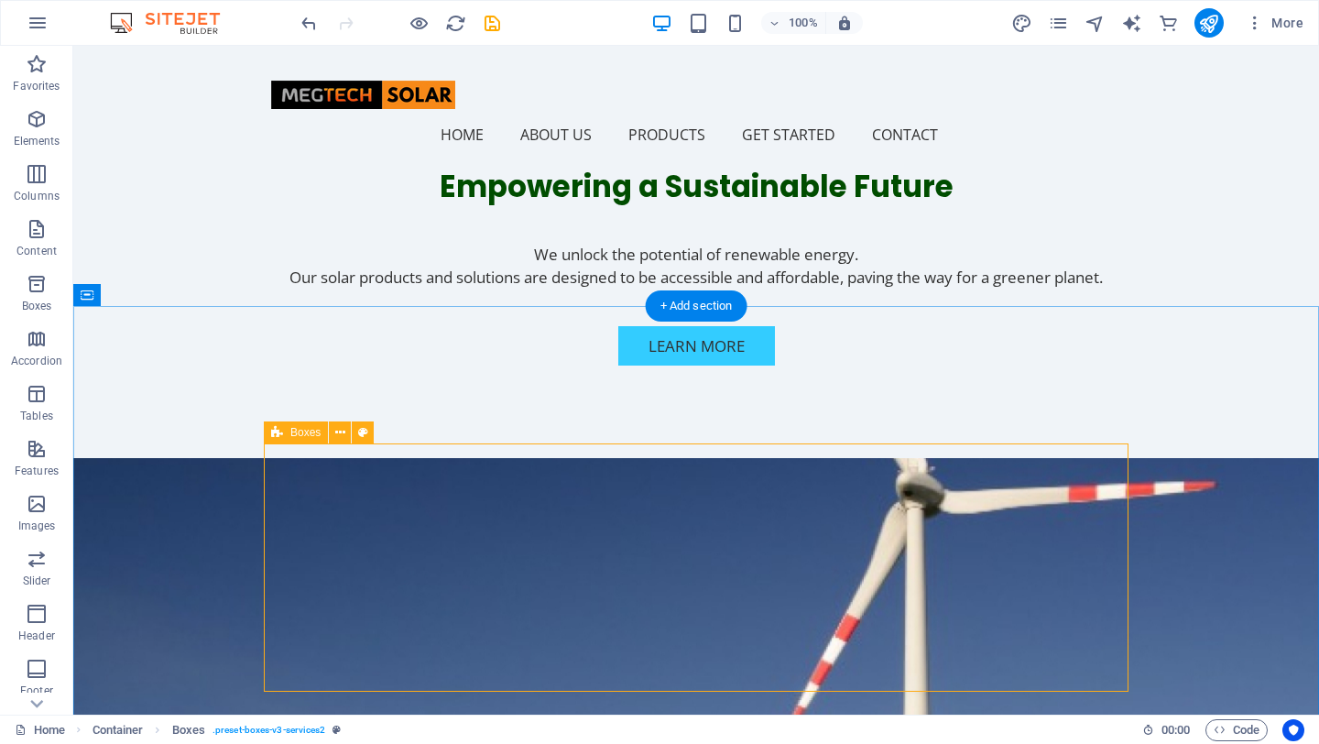
click at [341, 432] on icon at bounding box center [340, 432] width 10 height 19
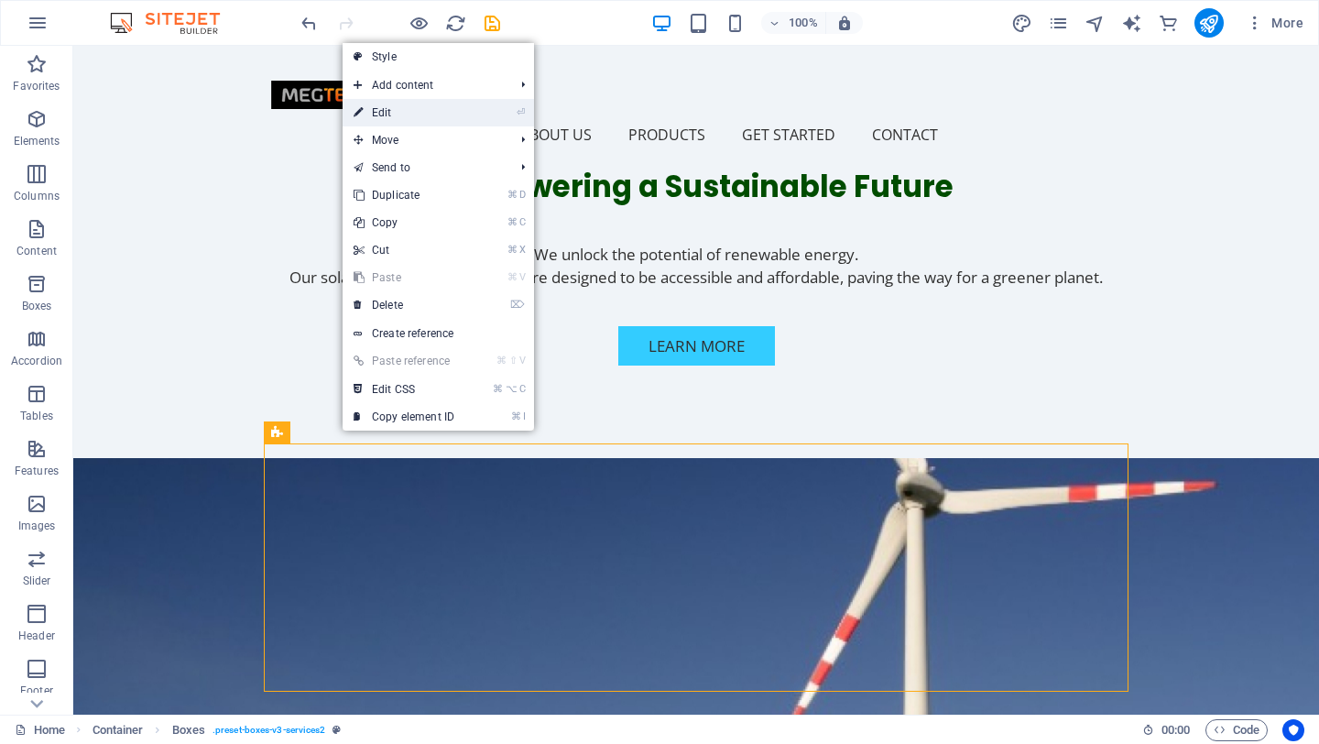
click at [392, 120] on link "⏎ Edit" at bounding box center [404, 112] width 123 height 27
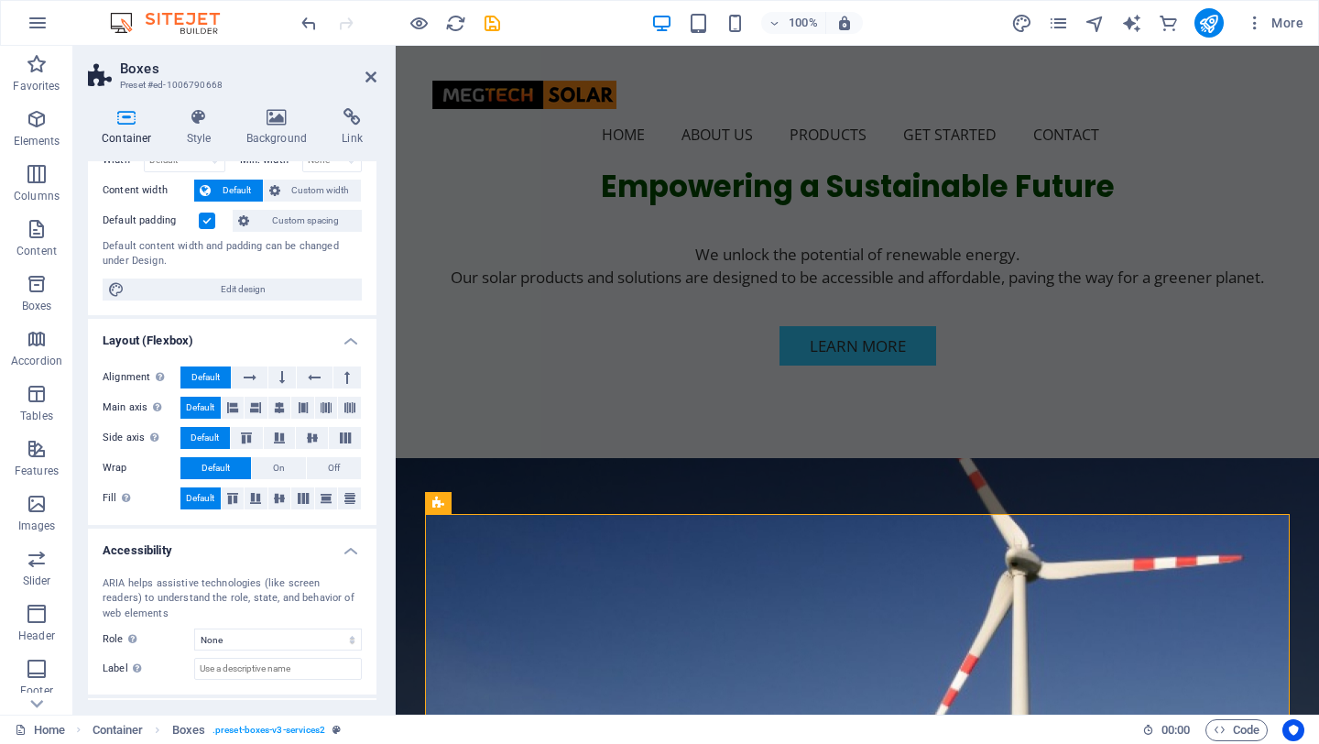
scroll to position [171, 0]
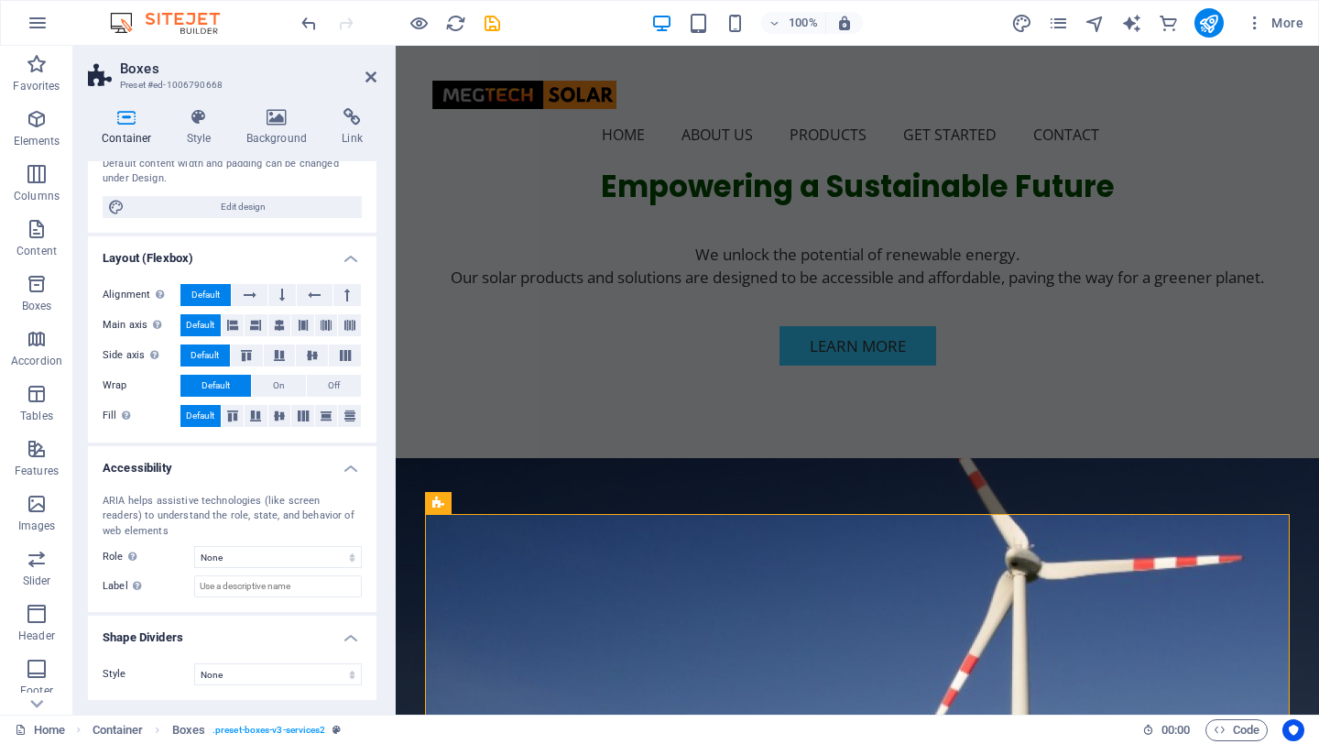
click at [377, 74] on aside "Boxes Preset #ed-1006790668 Container Style Background Link Size Height Default…" at bounding box center [234, 380] width 322 height 669
click at [372, 75] on icon at bounding box center [371, 77] width 11 height 15
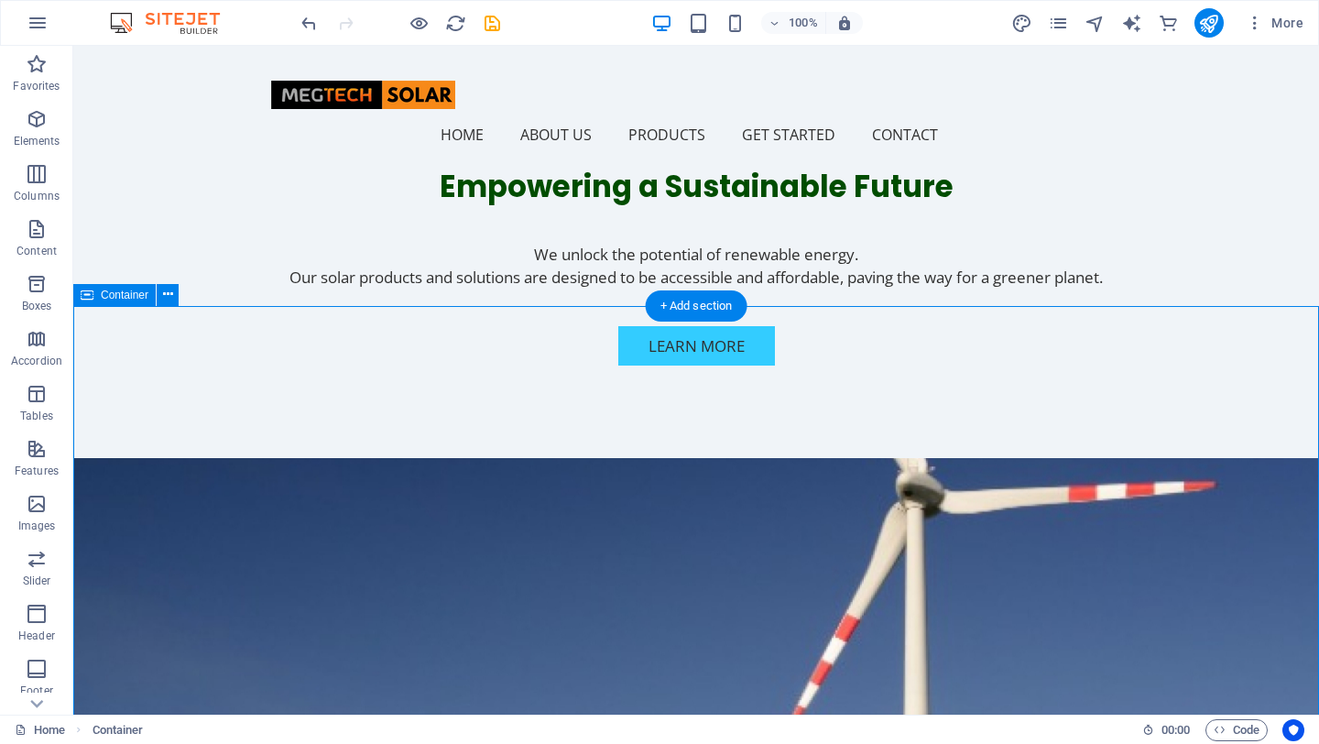
click at [169, 290] on icon at bounding box center [168, 294] width 10 height 19
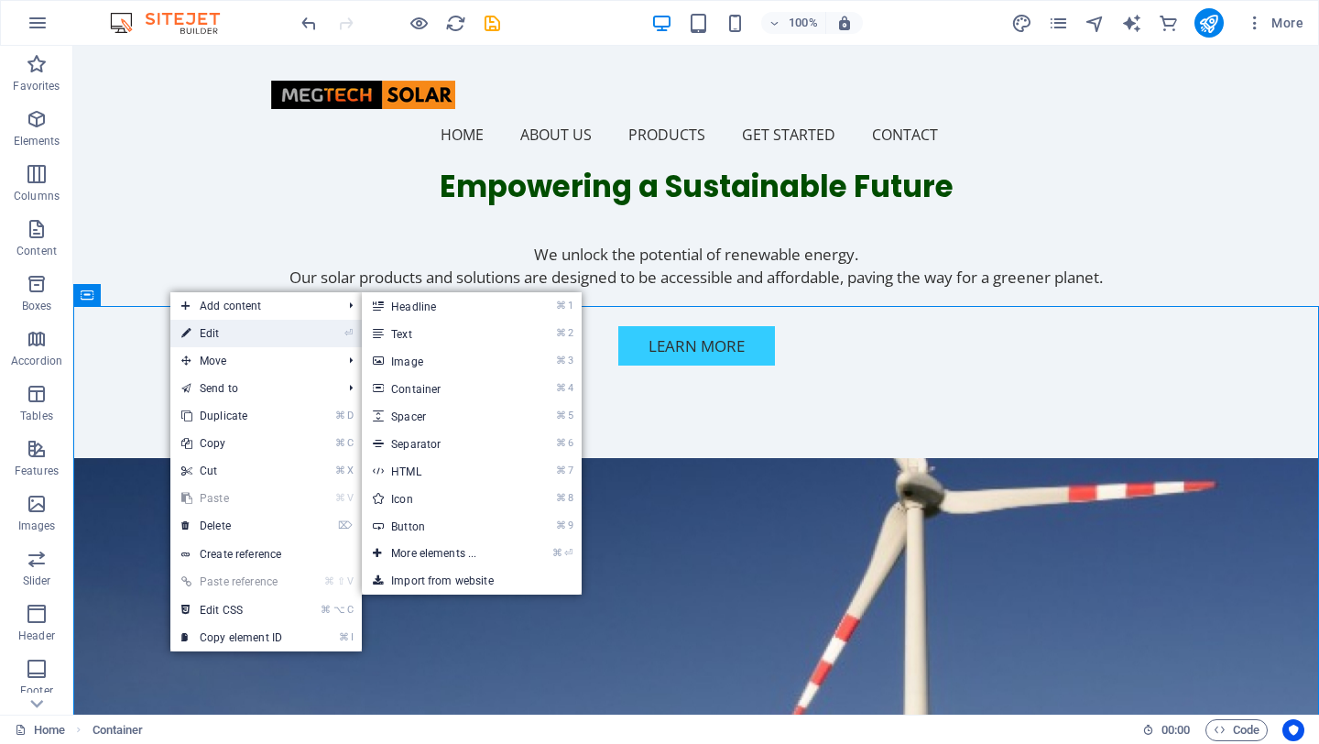
click at [201, 332] on link "⏎ Edit" at bounding box center [231, 333] width 123 height 27
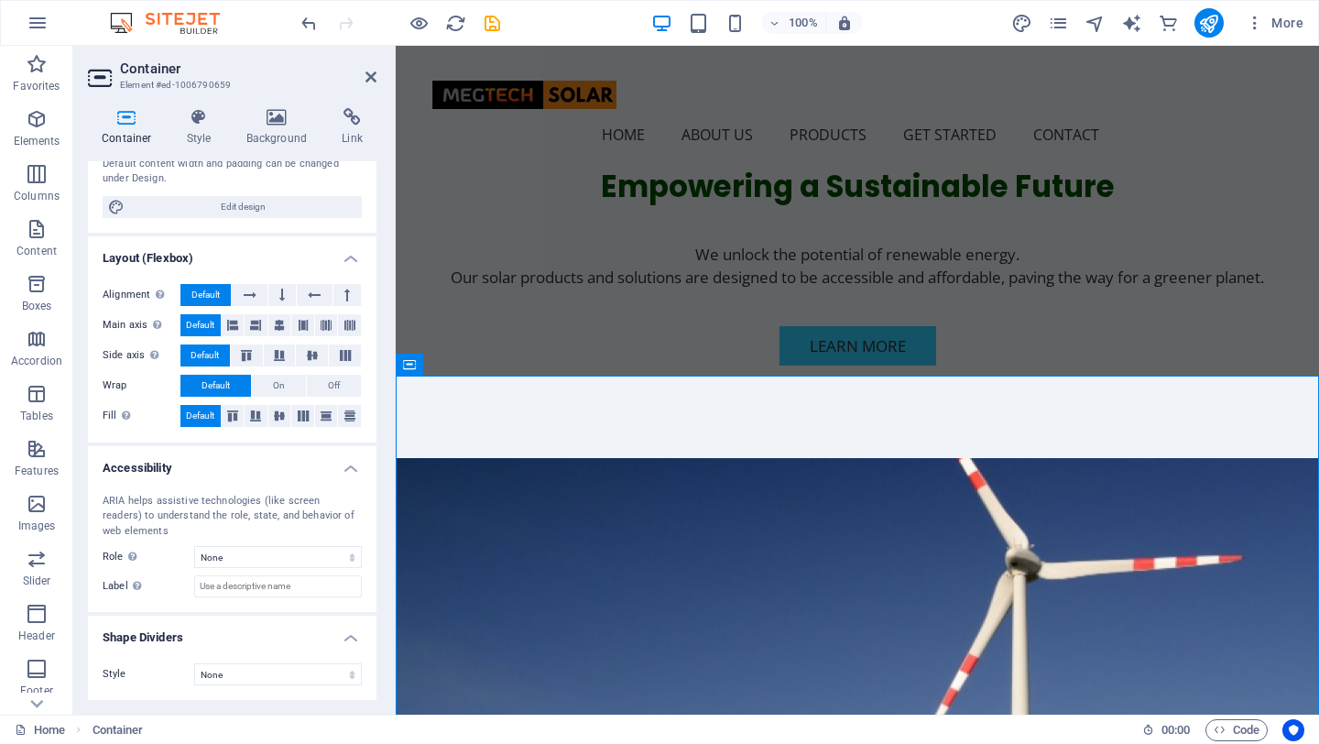
click at [133, 124] on icon at bounding box center [127, 117] width 78 height 18
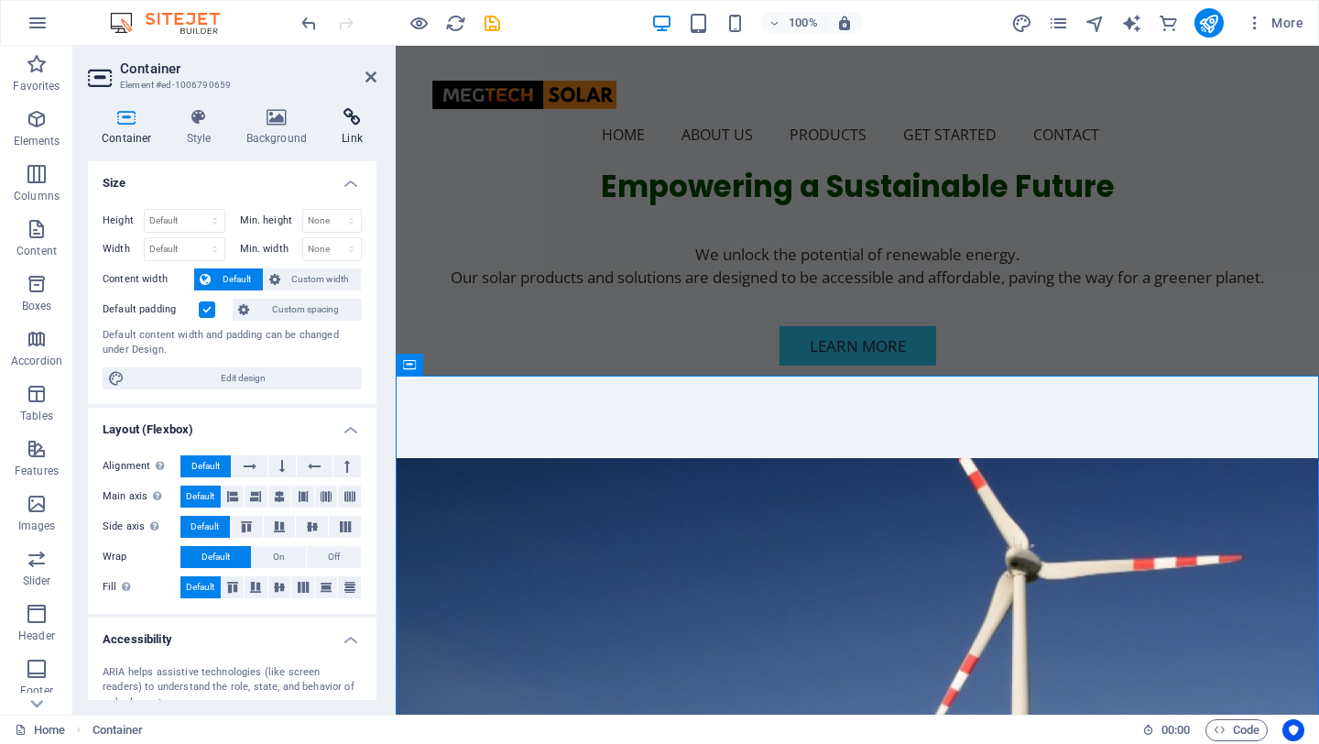
click at [345, 136] on h4 "Link" at bounding box center [352, 127] width 49 height 38
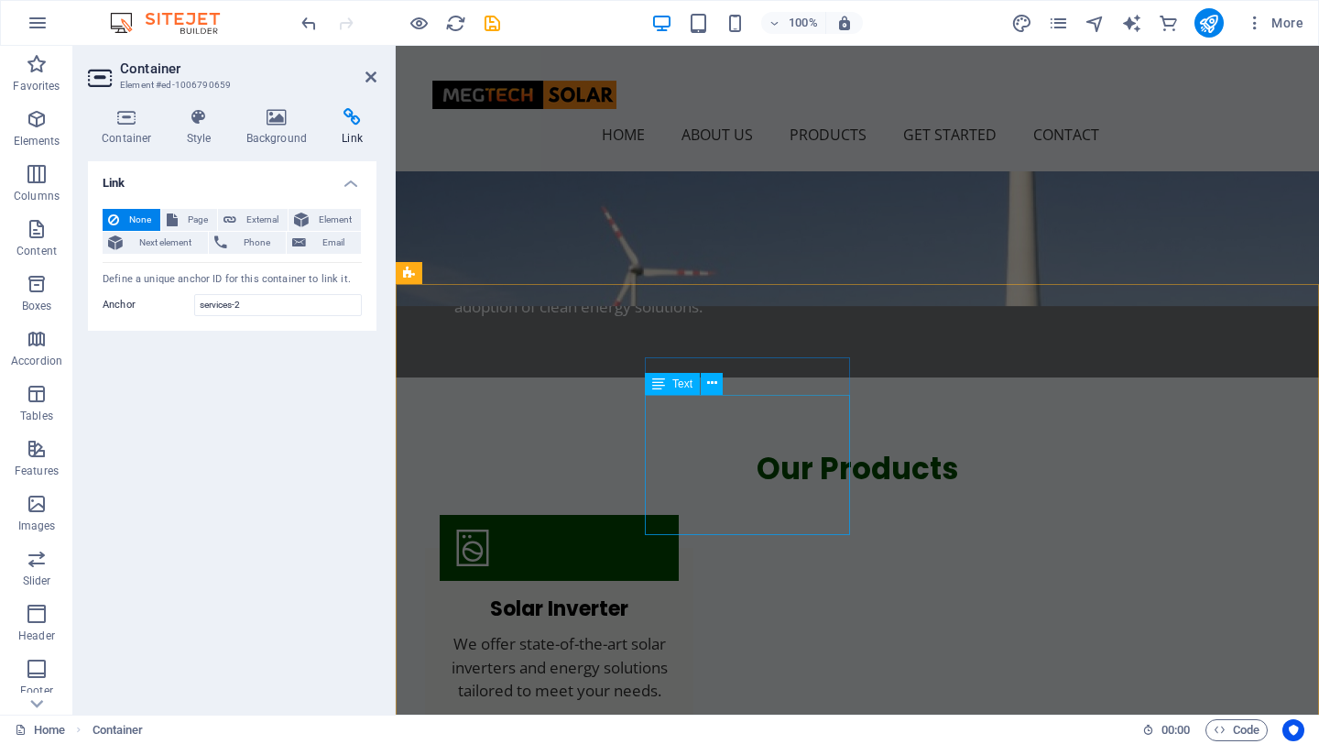
scroll to position [1473, 0]
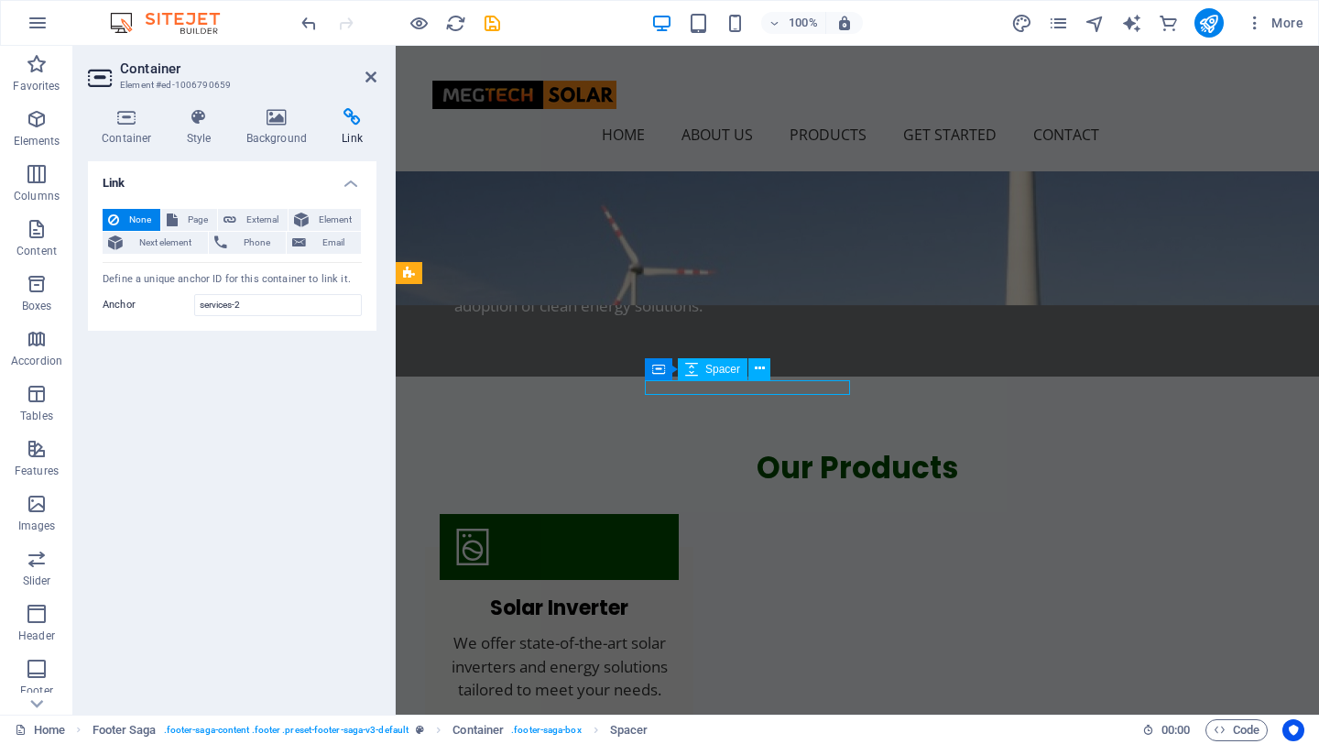
scroll to position [1402, 0]
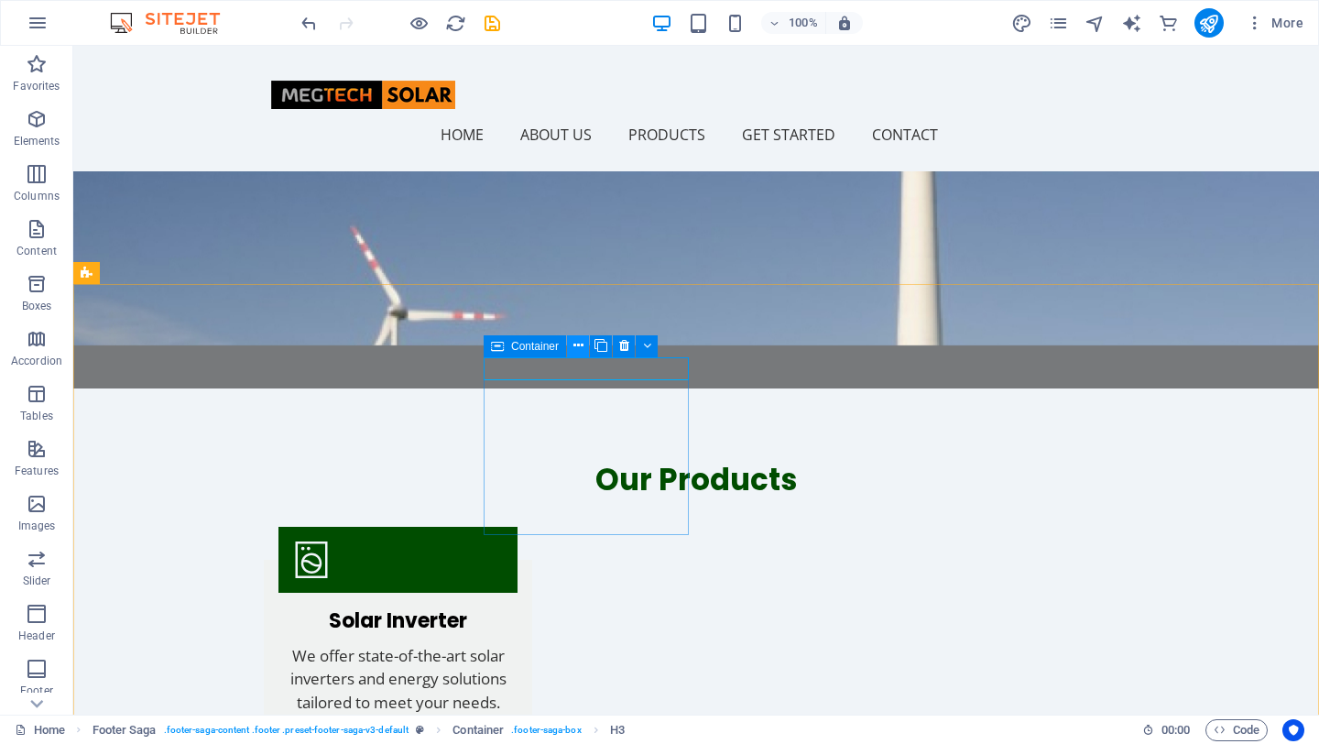
click at [576, 345] on icon at bounding box center [578, 345] width 10 height 19
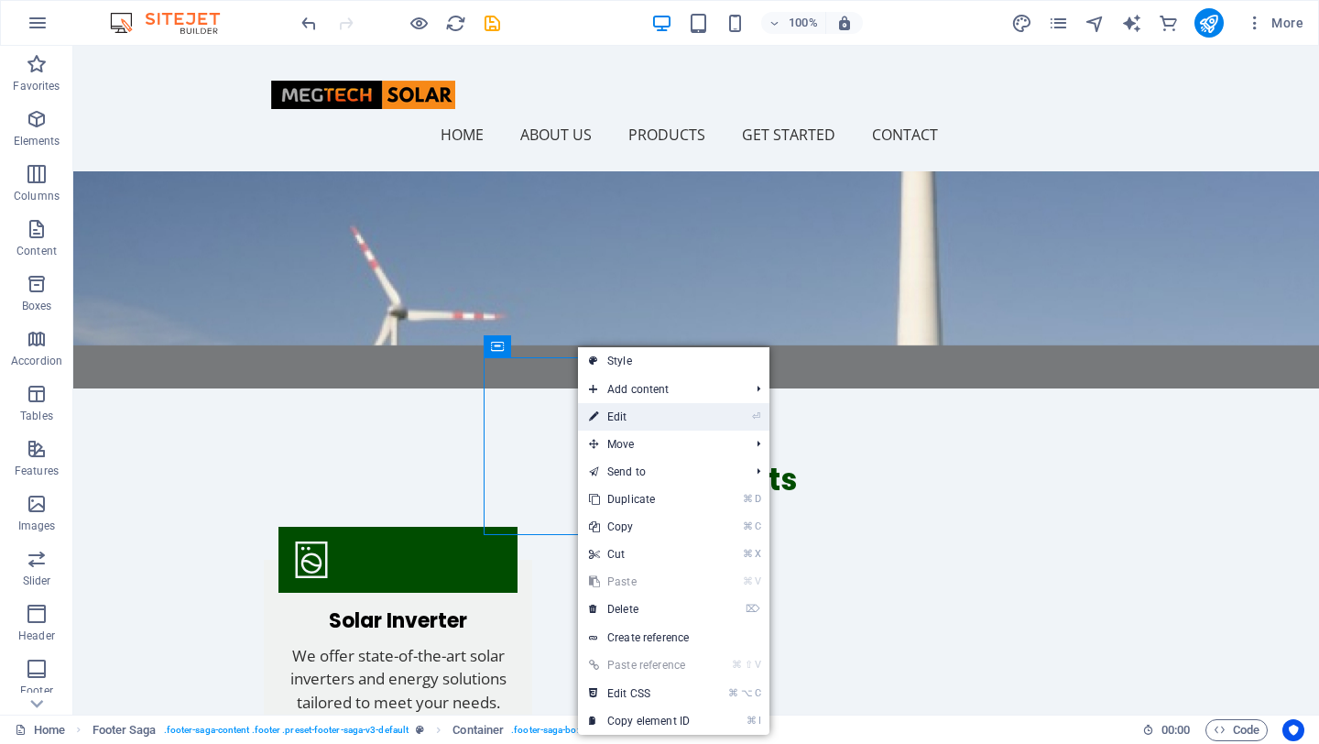
click at [628, 409] on link "⏎ Edit" at bounding box center [639, 416] width 123 height 27
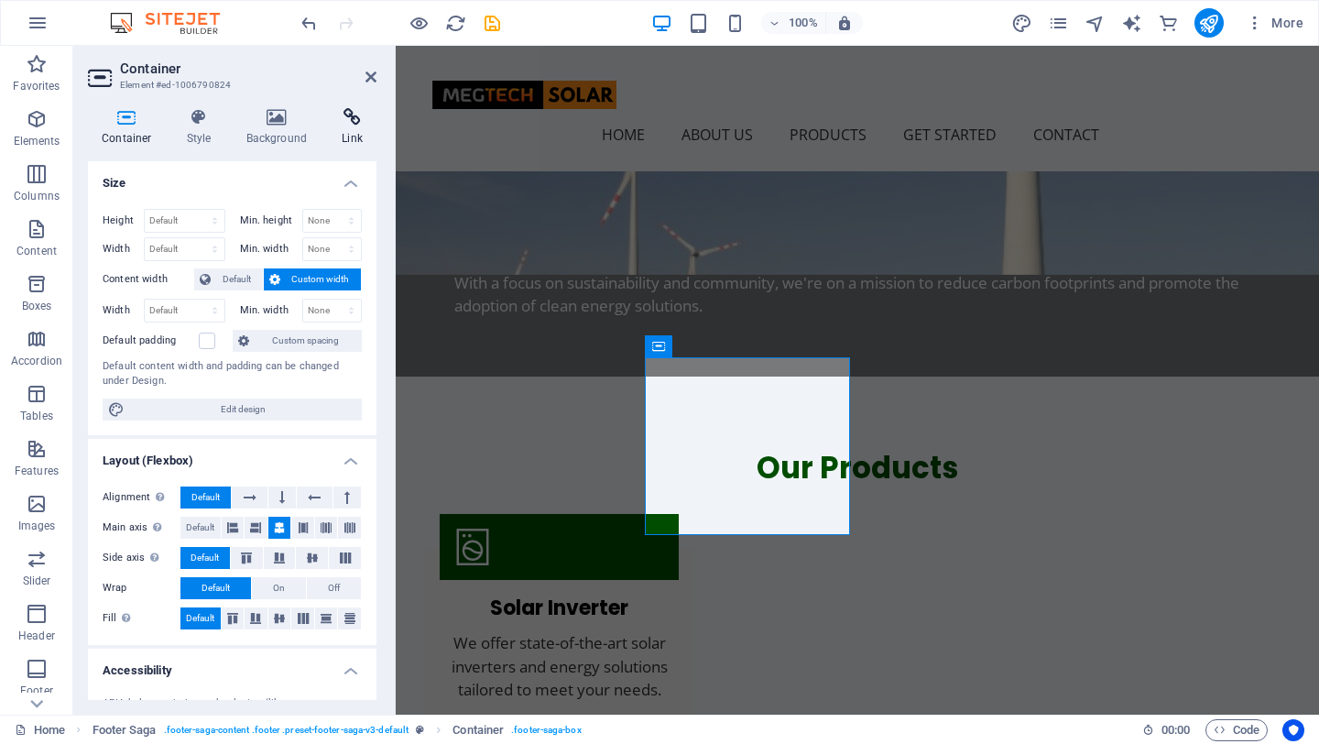
click at [356, 118] on icon at bounding box center [352, 117] width 49 height 18
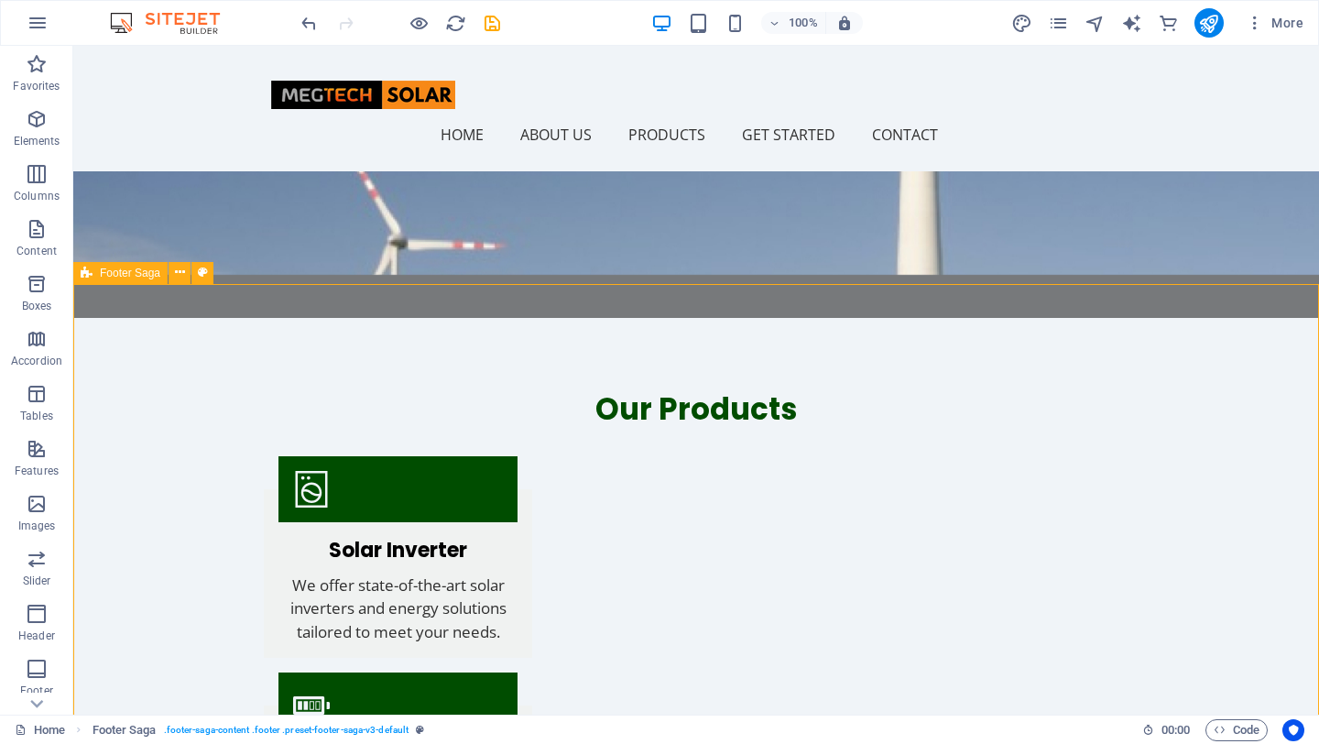
scroll to position [1402, 0]
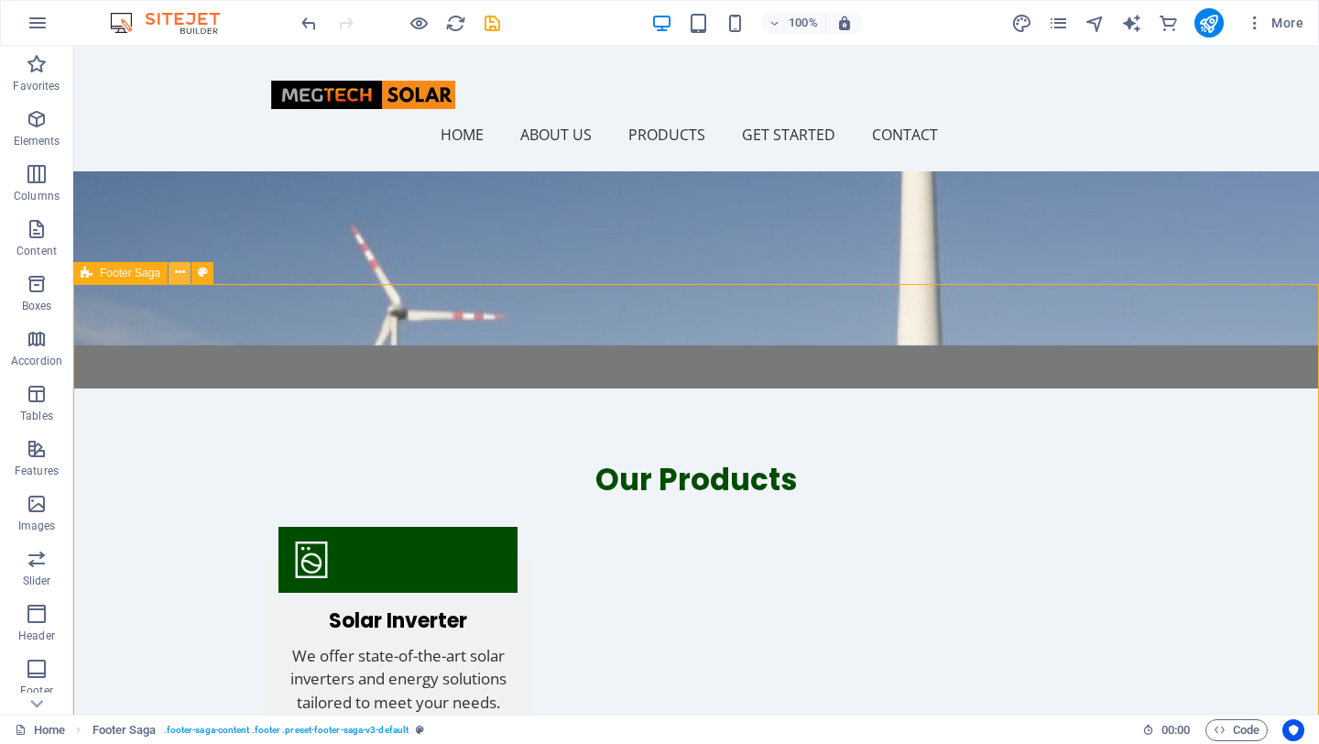
click at [182, 269] on icon at bounding box center [180, 272] width 10 height 19
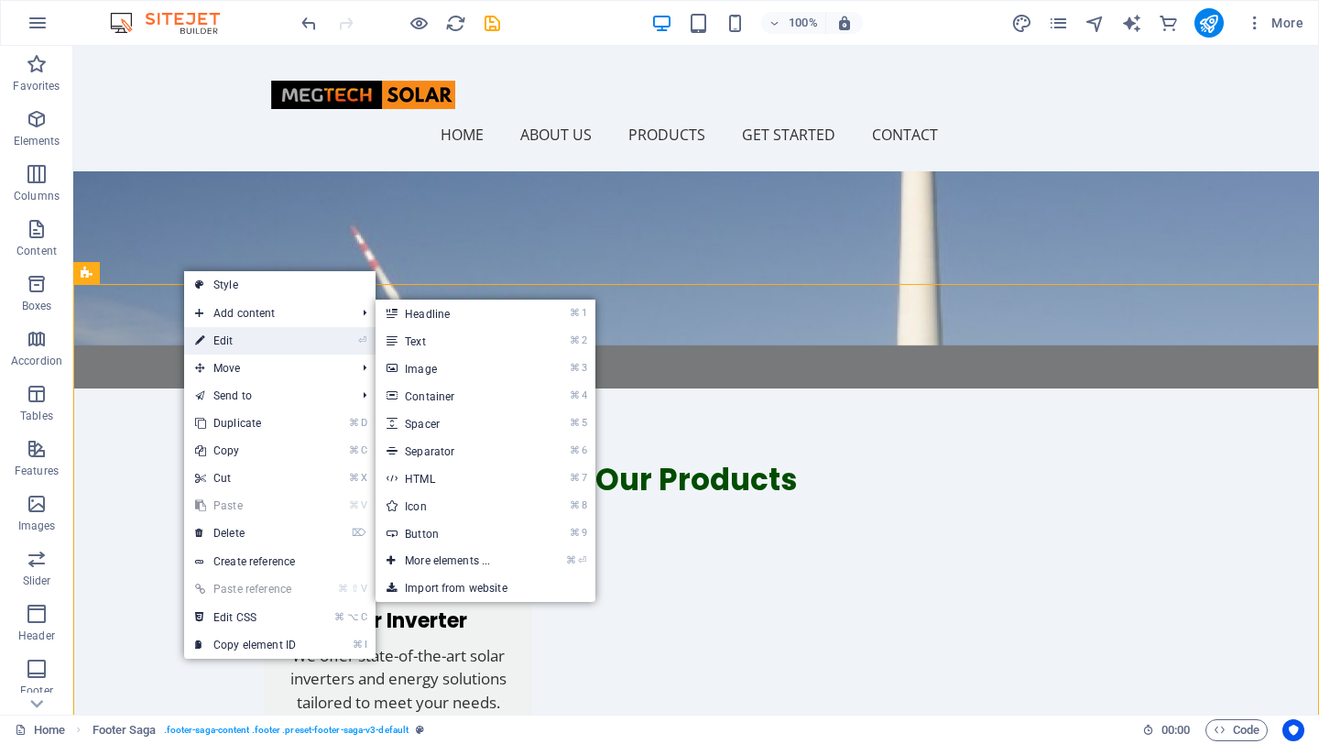
click at [239, 337] on link "⏎ Edit" at bounding box center [245, 340] width 123 height 27
select select "footer"
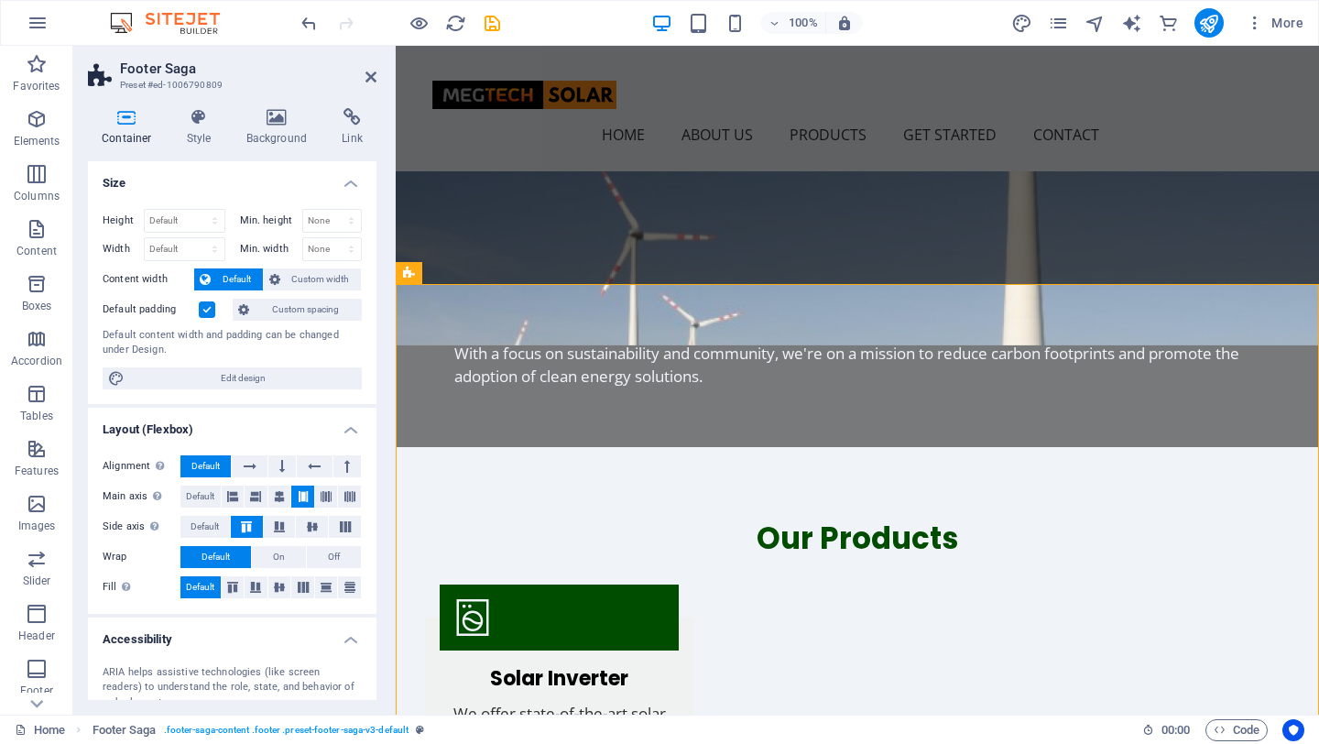
scroll to position [1473, 0]
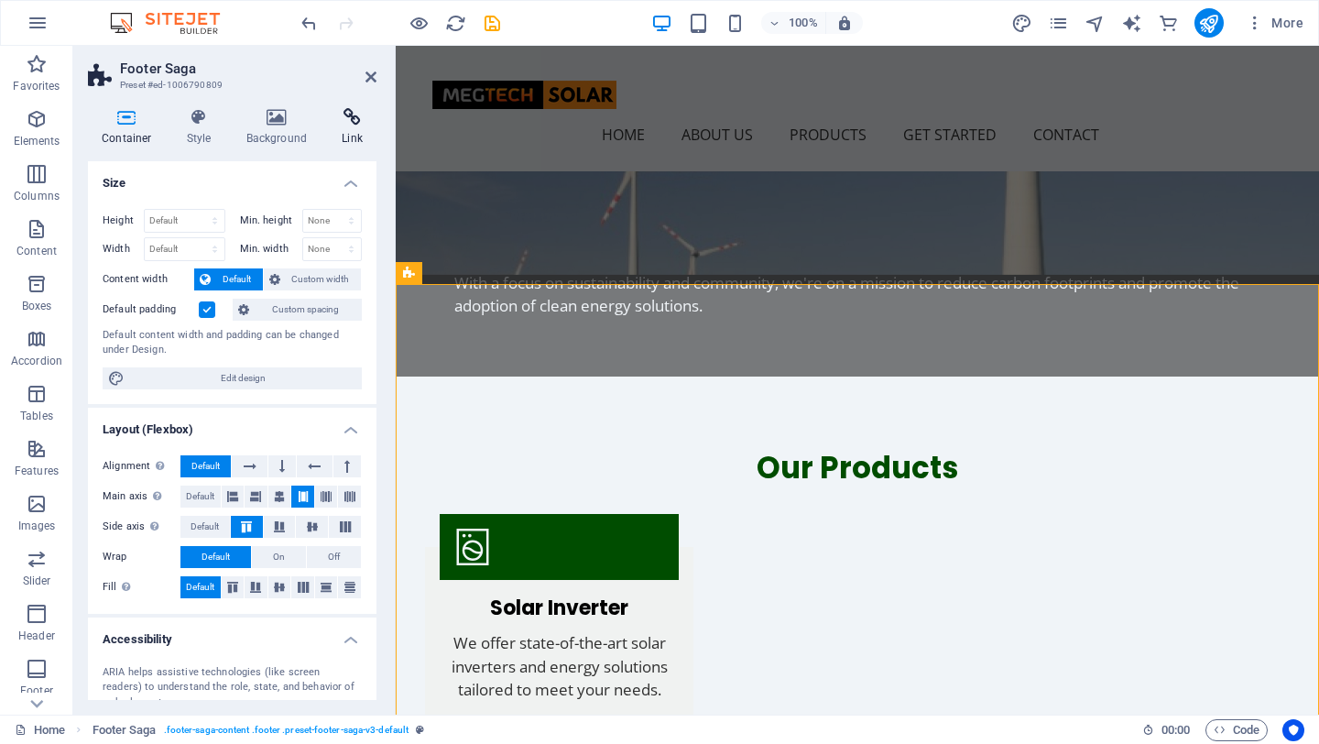
click at [348, 126] on h4 "Link" at bounding box center [352, 127] width 49 height 38
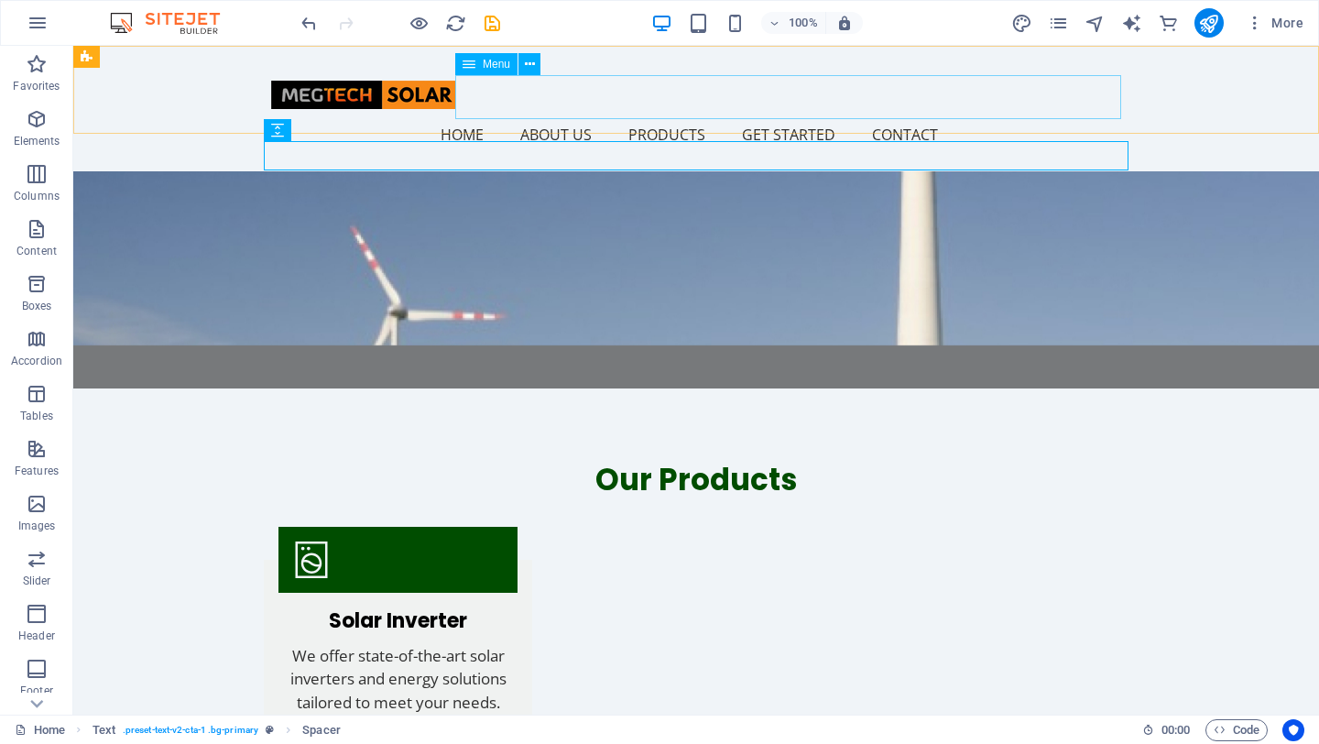
click at [1007, 113] on nav "Home About Us Products Get Started Contact" at bounding box center [696, 135] width 850 height 44
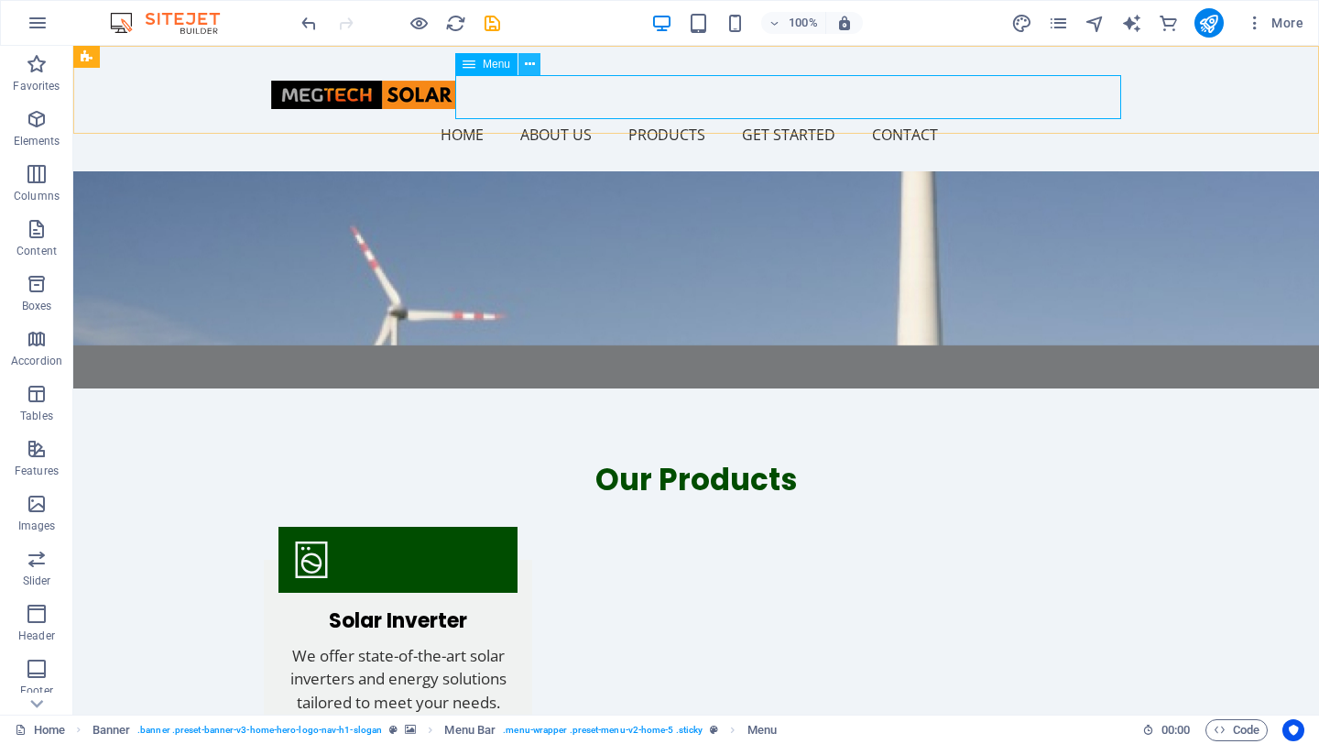
click at [525, 60] on icon at bounding box center [530, 64] width 10 height 19
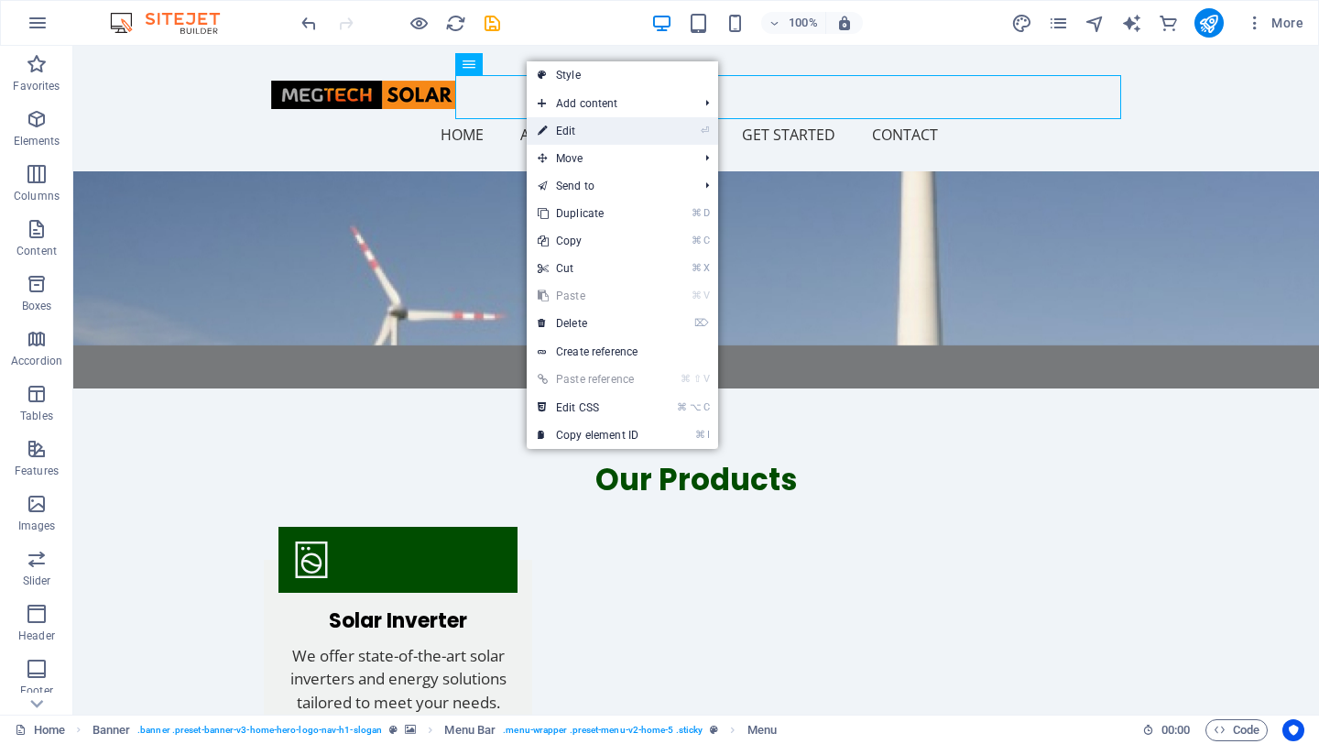
click at [597, 126] on link "⏎ Edit" at bounding box center [588, 130] width 123 height 27
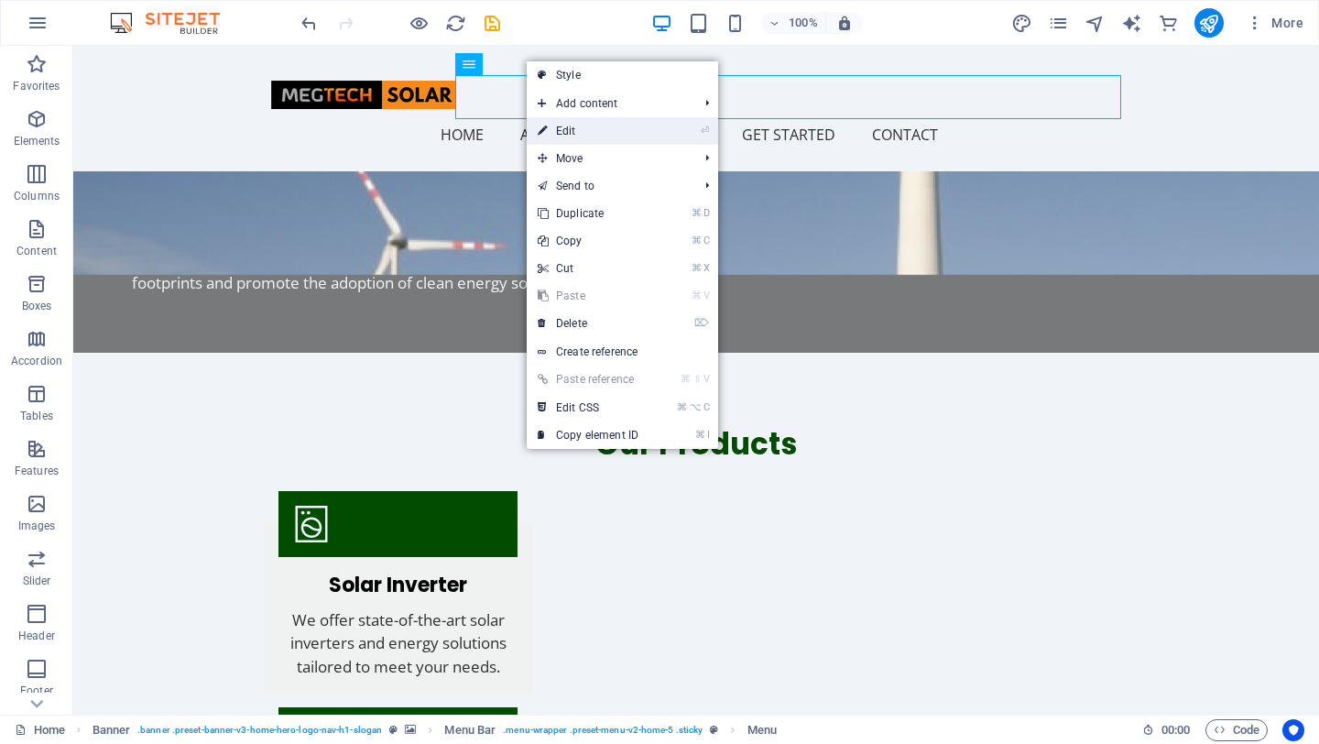
select select
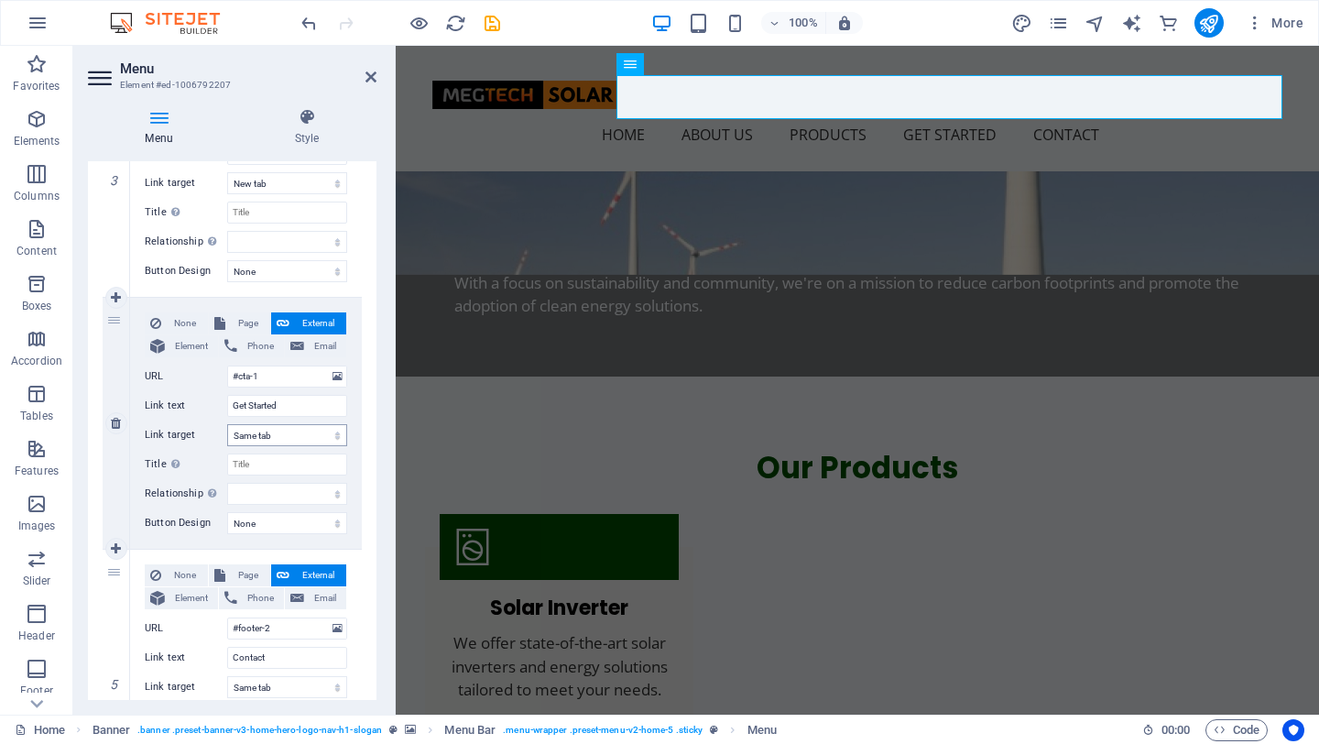
scroll to position [945, 0]
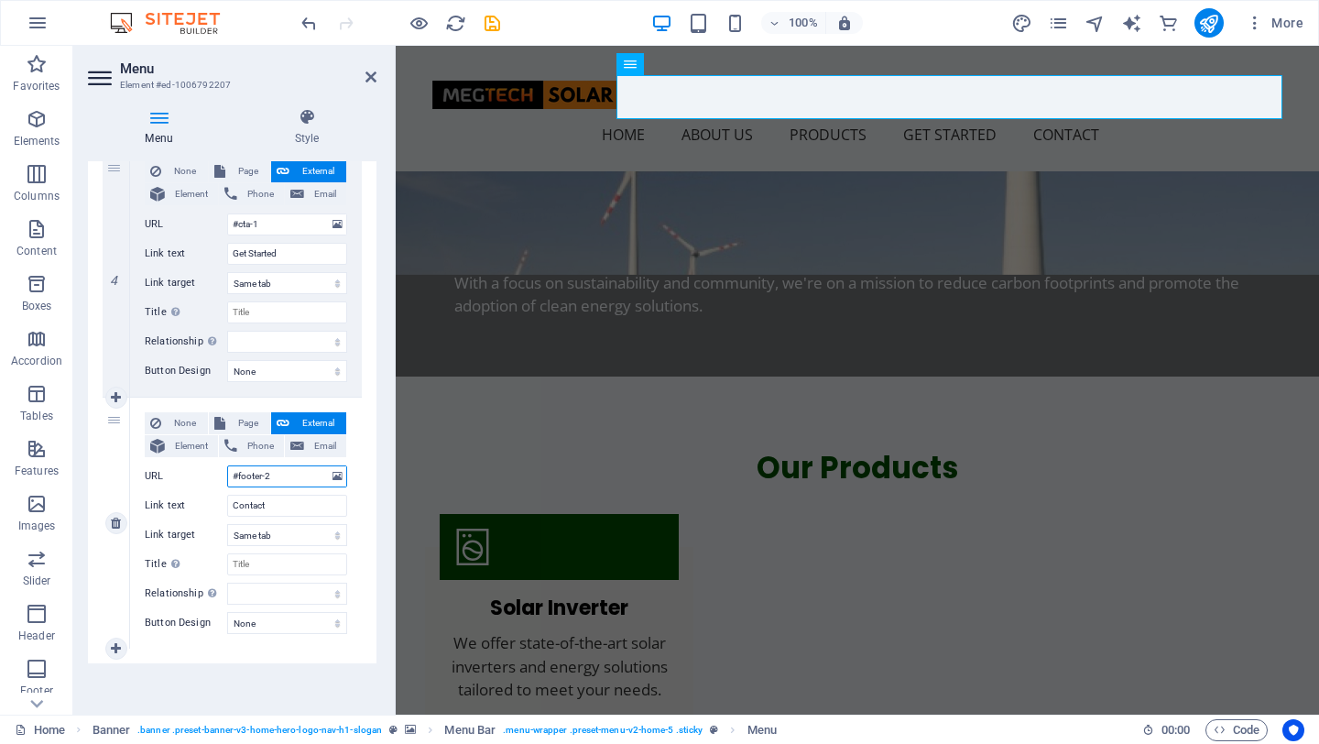
click at [306, 474] on input "#footer-2" at bounding box center [287, 476] width 120 height 22
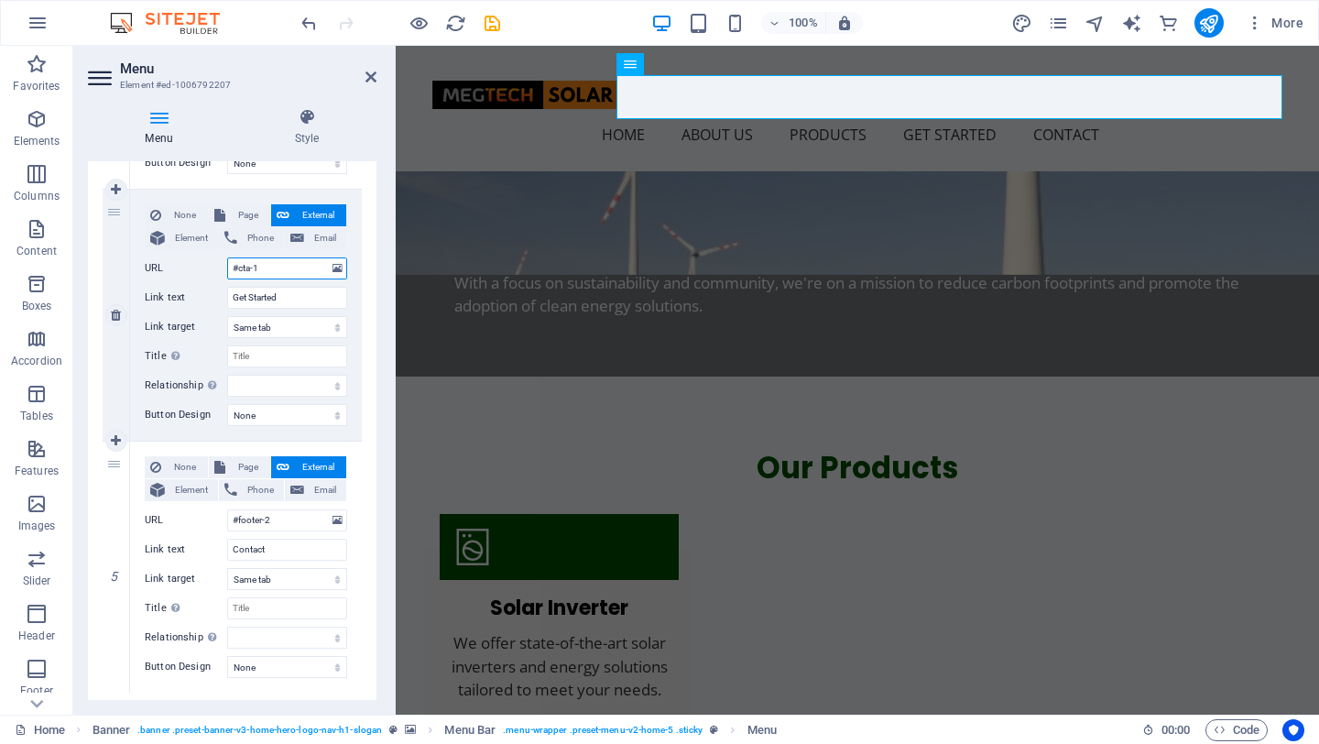
click at [289, 267] on input "#cta-1" at bounding box center [287, 268] width 120 height 22
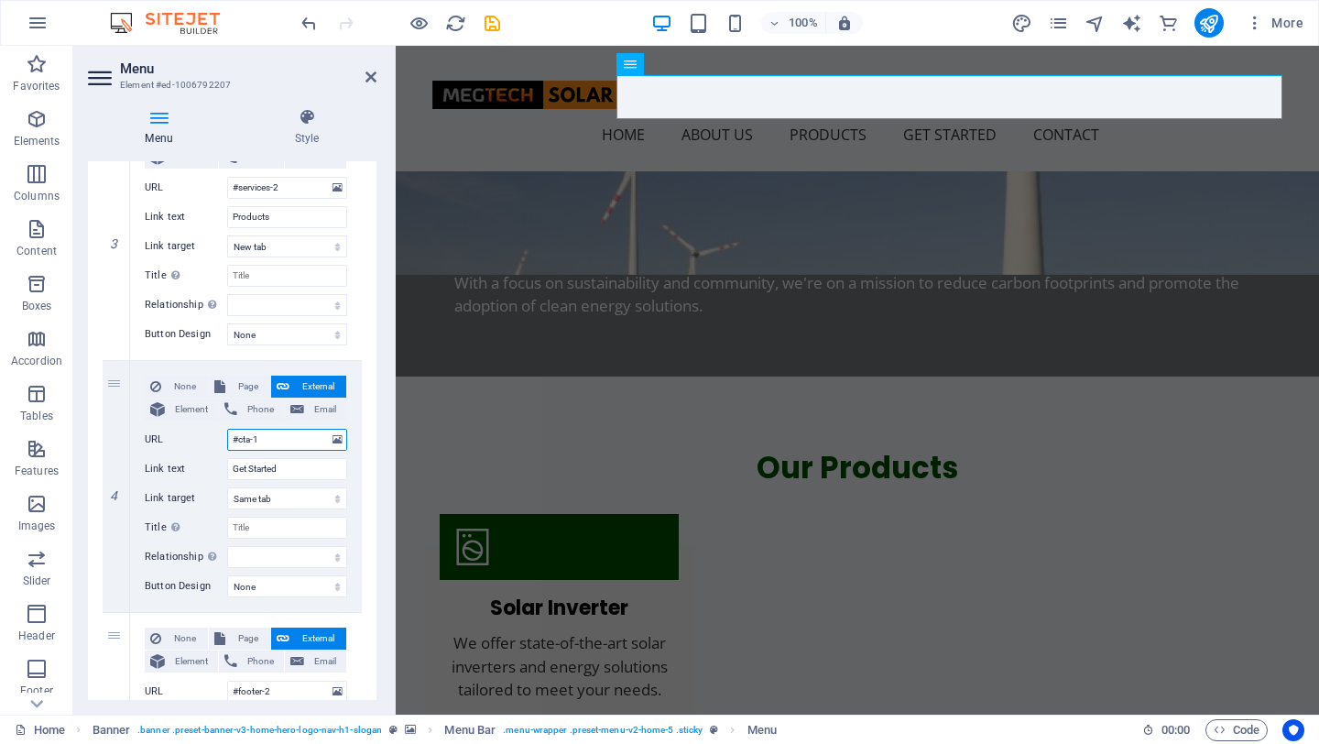
scroll to position [734, 0]
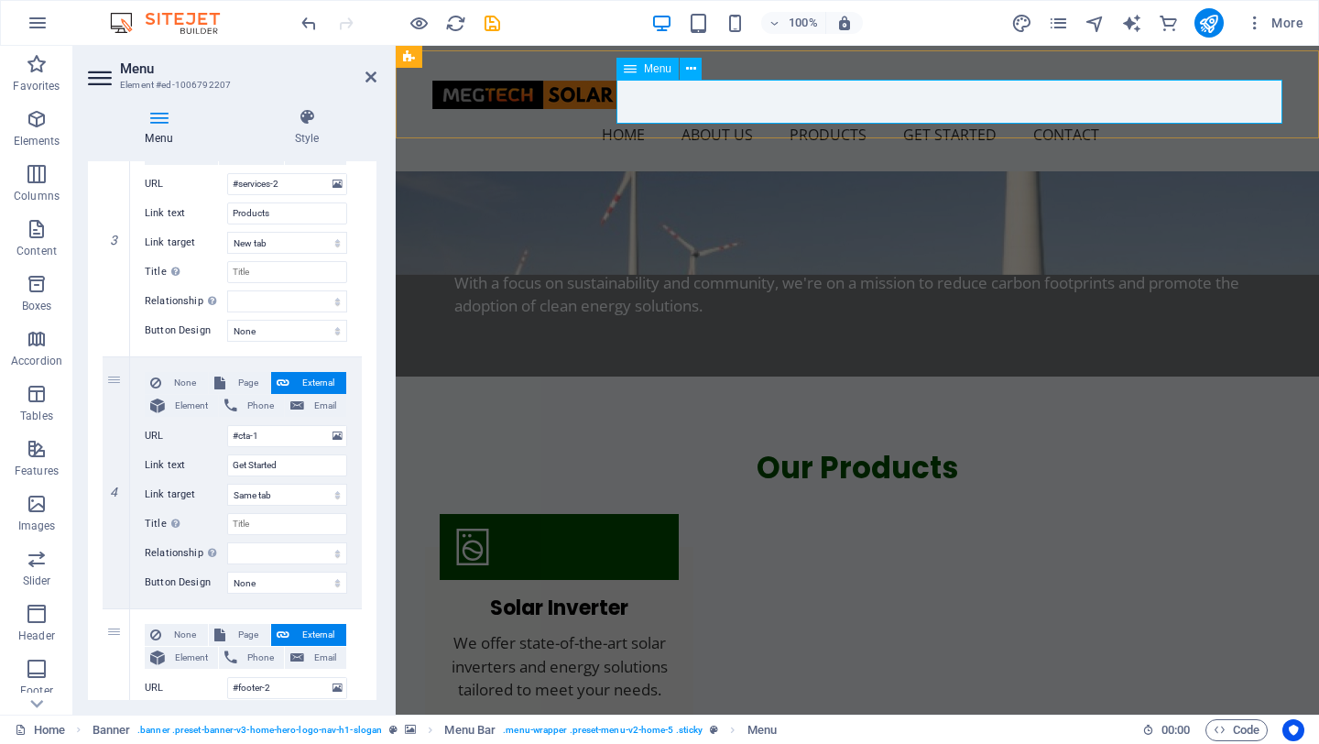
click at [971, 113] on nav "Home About Us Products Get Started Contact" at bounding box center [857, 135] width 850 height 44
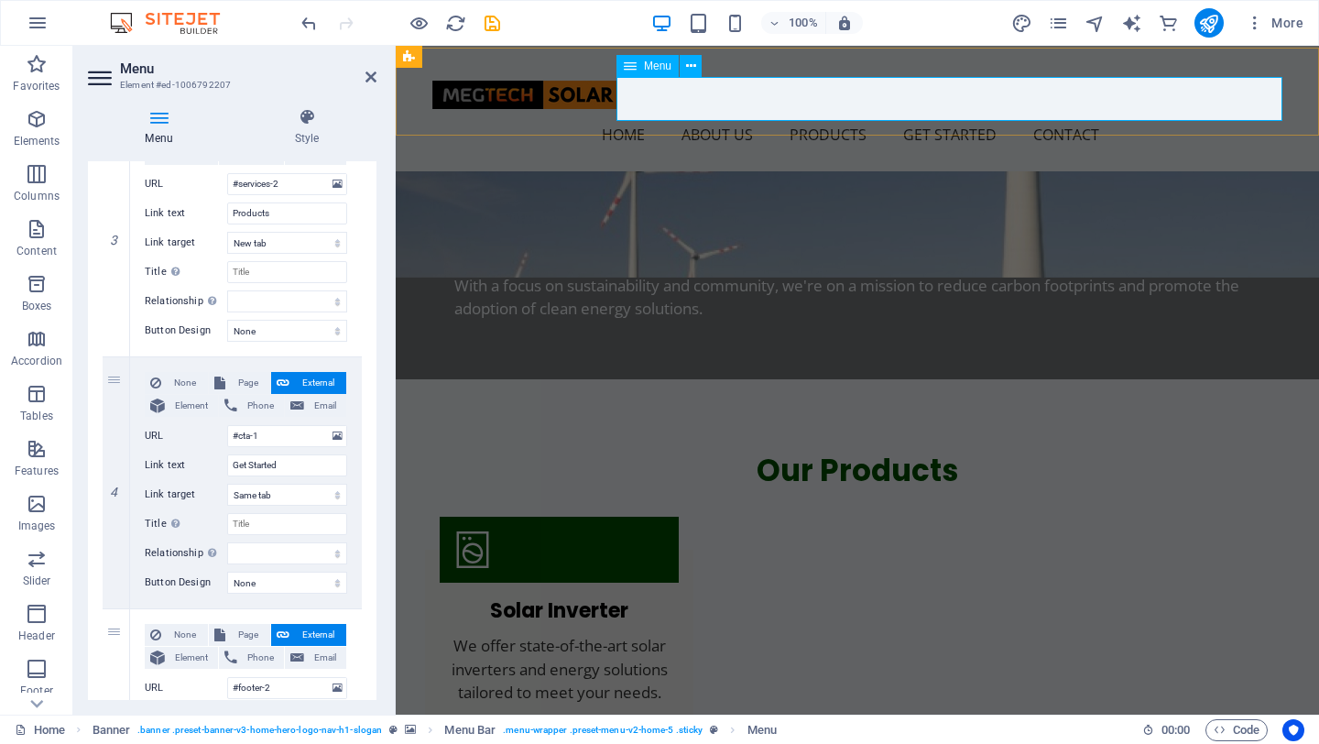
scroll to position [1471, 0]
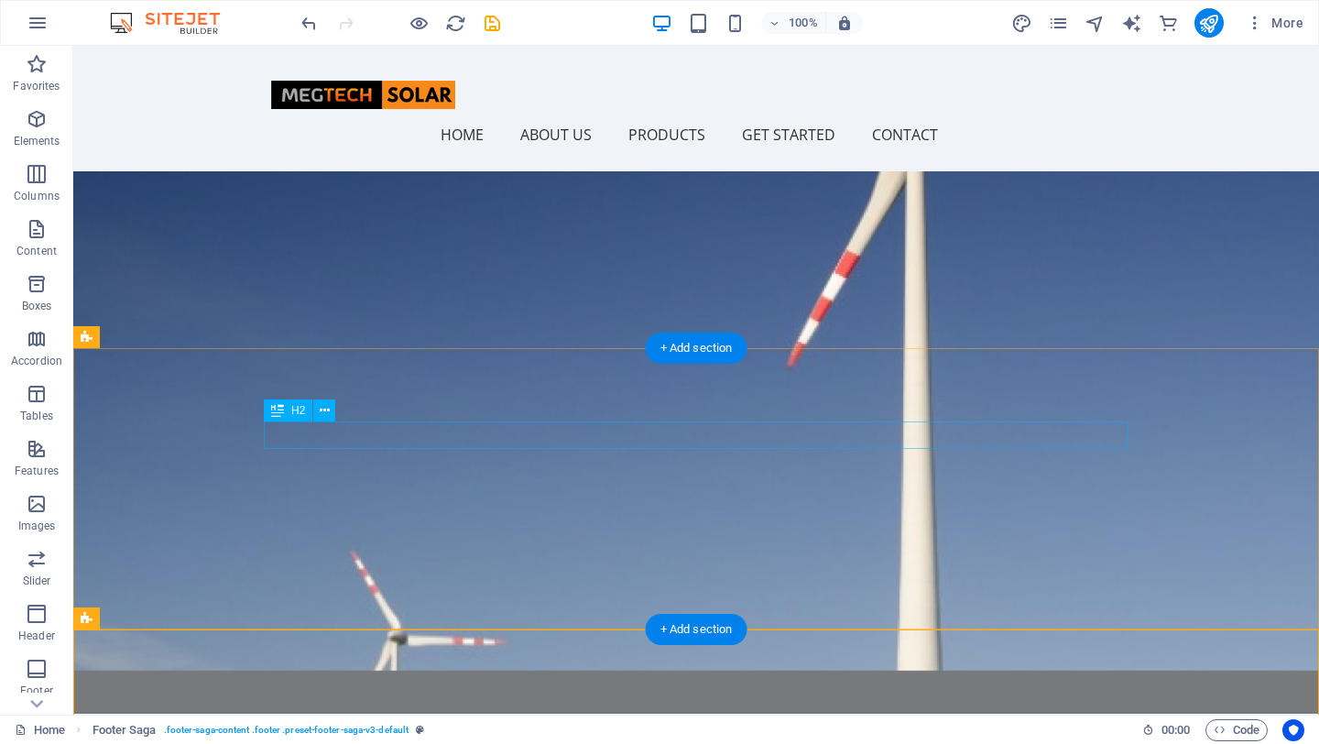
scroll to position [1079, 0]
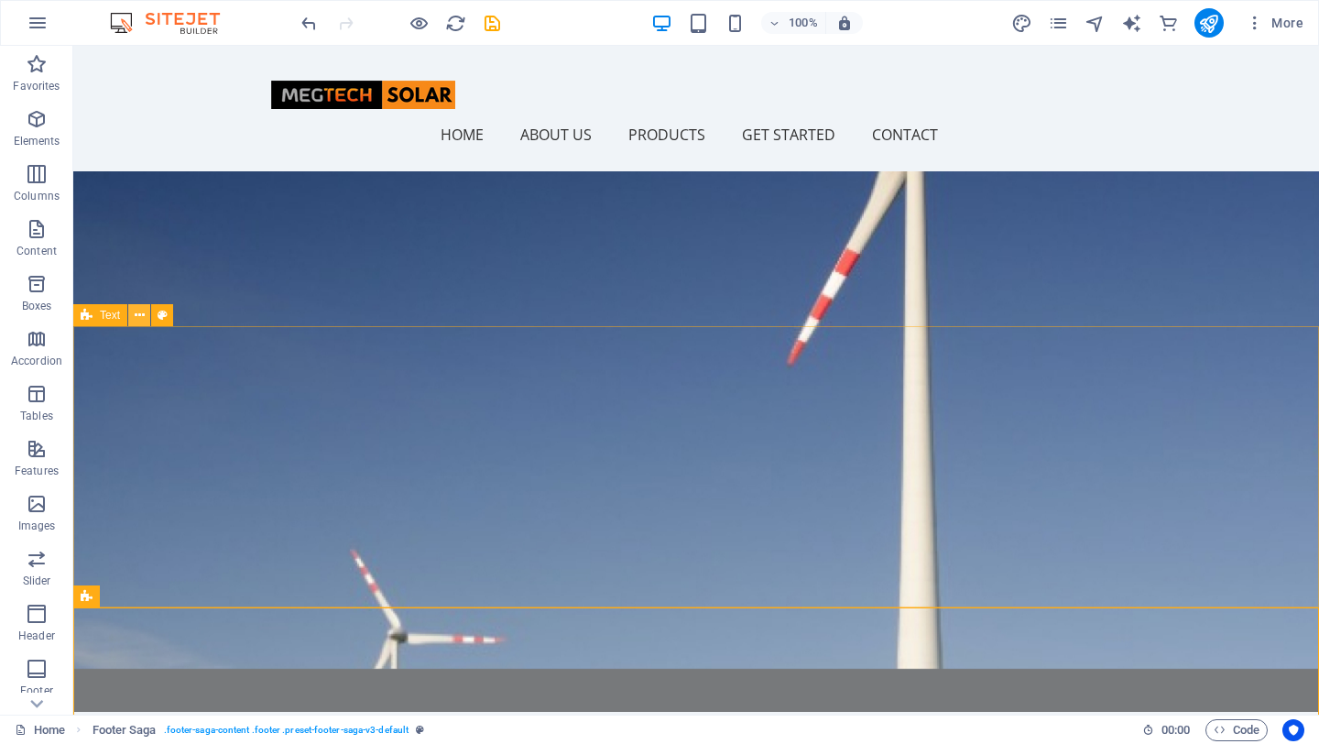
click at [142, 311] on icon at bounding box center [140, 315] width 10 height 19
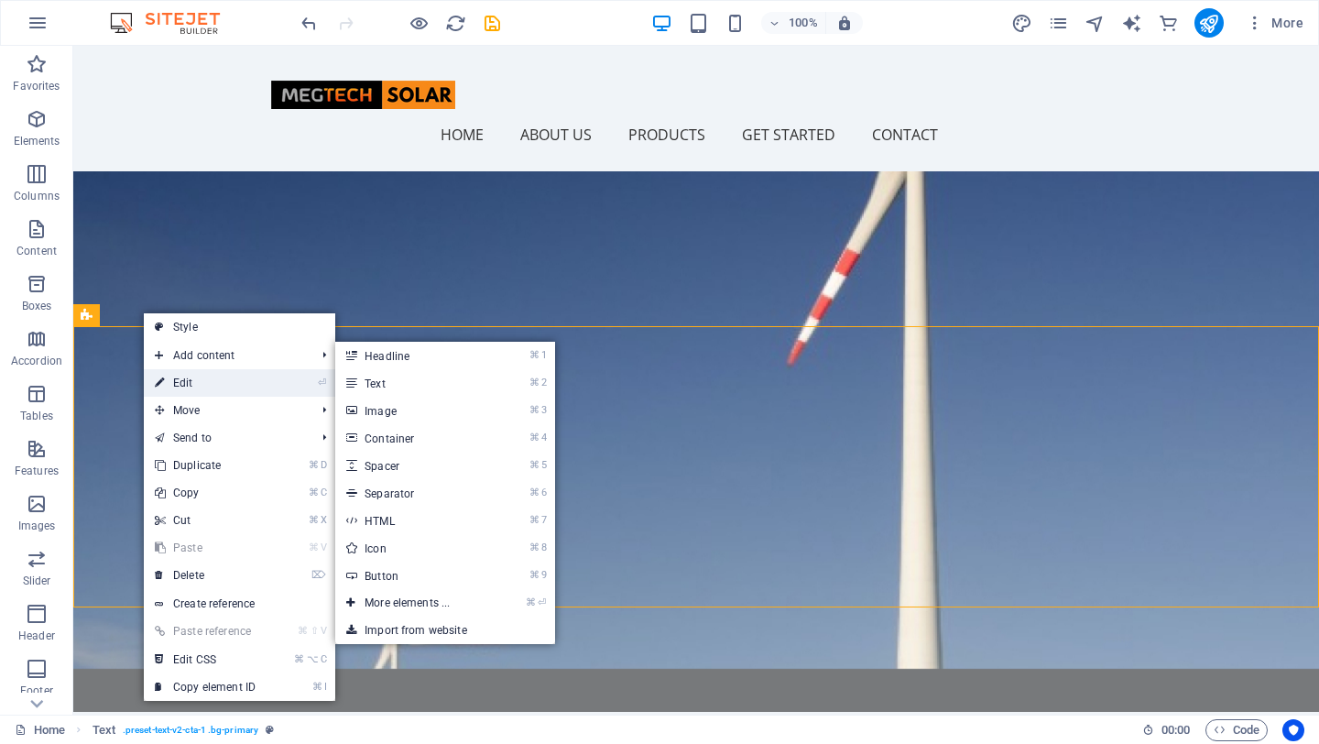
click at [206, 377] on link "⏎ Edit" at bounding box center [205, 382] width 123 height 27
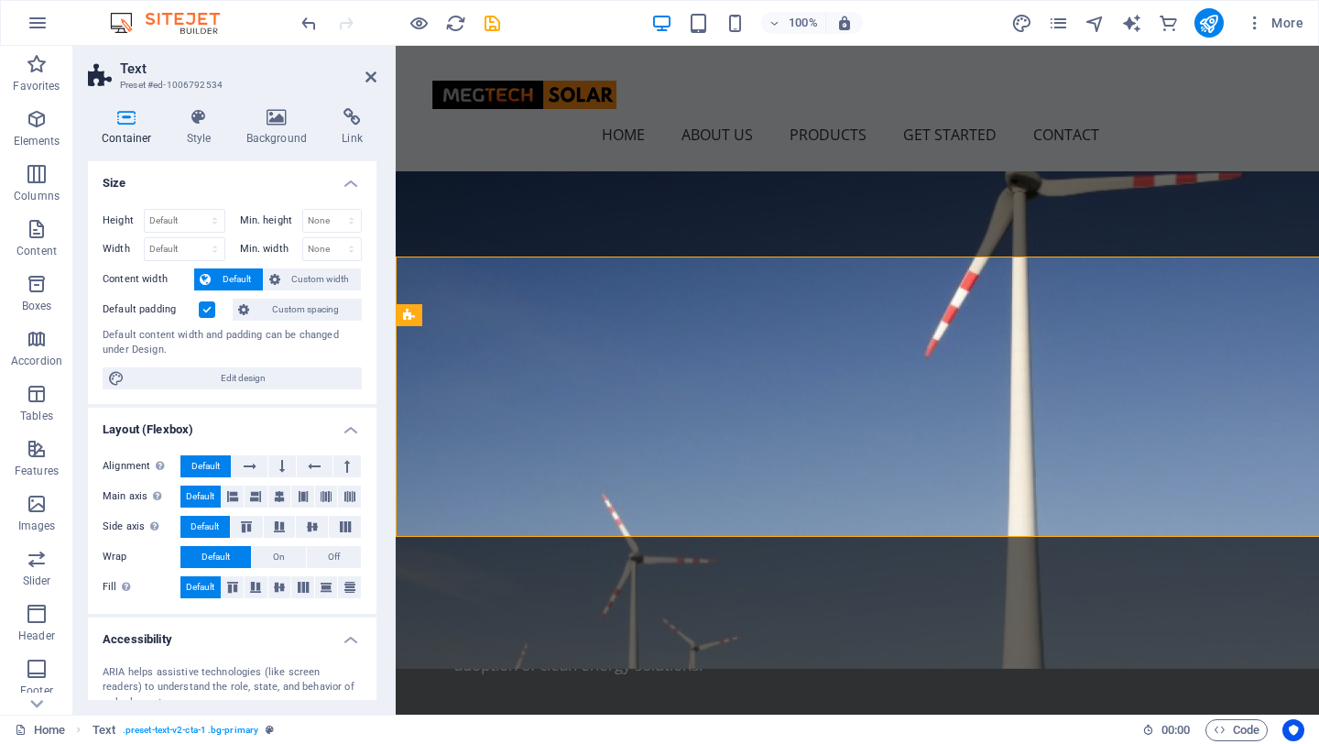
scroll to position [1150, 0]
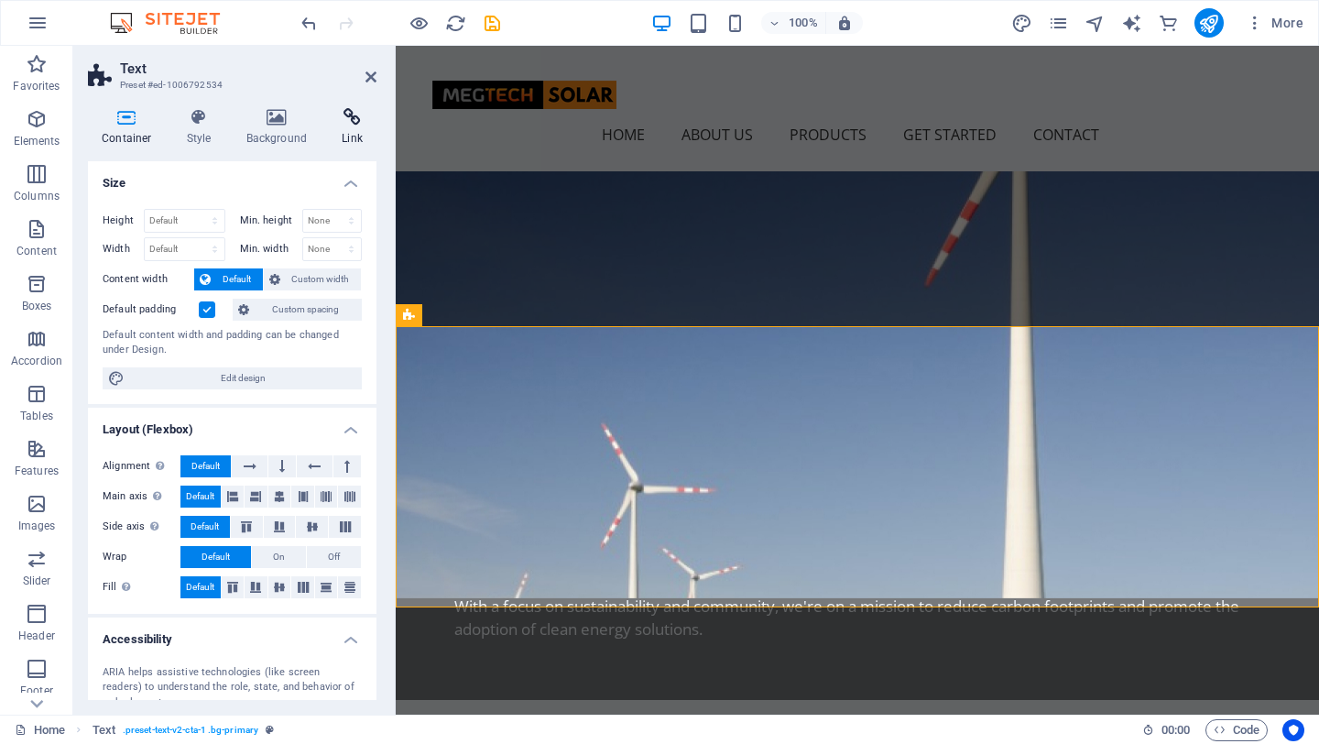
click at [349, 135] on h4 "Link" at bounding box center [352, 127] width 49 height 38
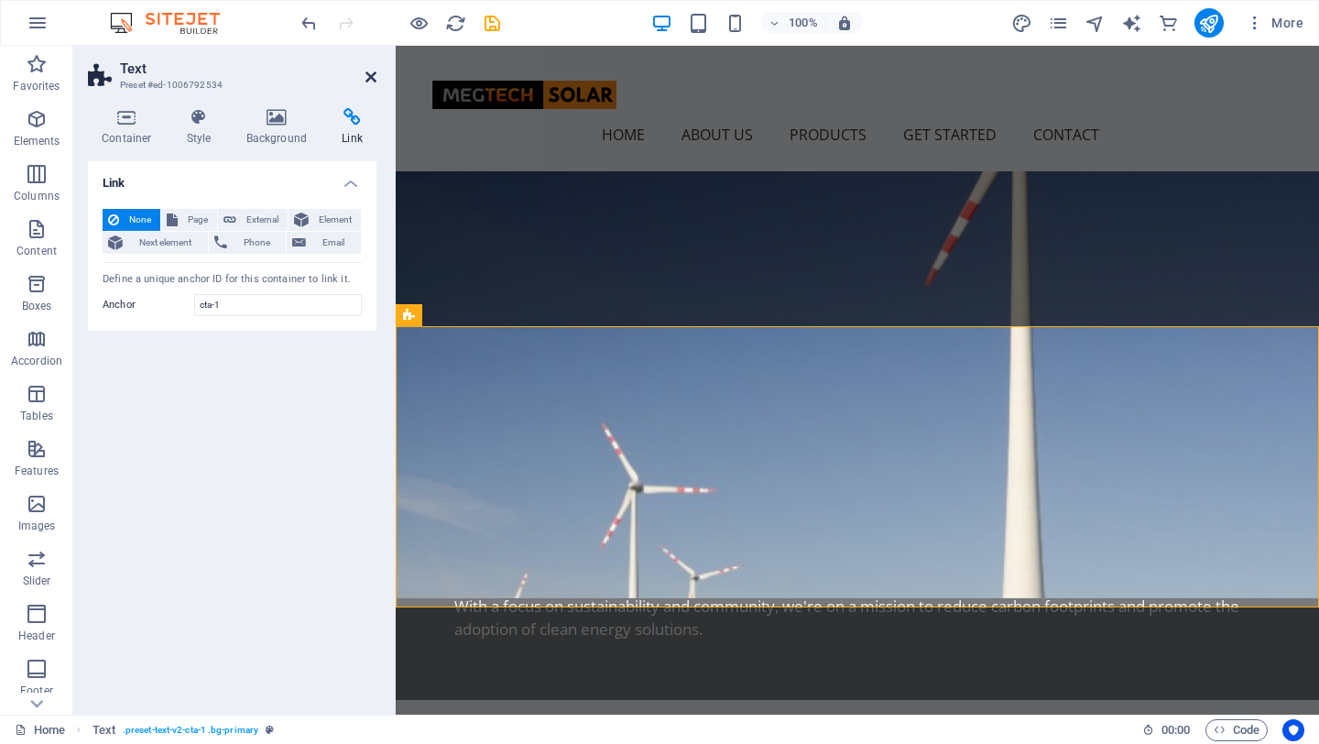
drag, startPoint x: 372, startPoint y: 75, endPoint x: 368, endPoint y: 100, distance: 25.0
click at [372, 75] on icon at bounding box center [371, 77] width 11 height 15
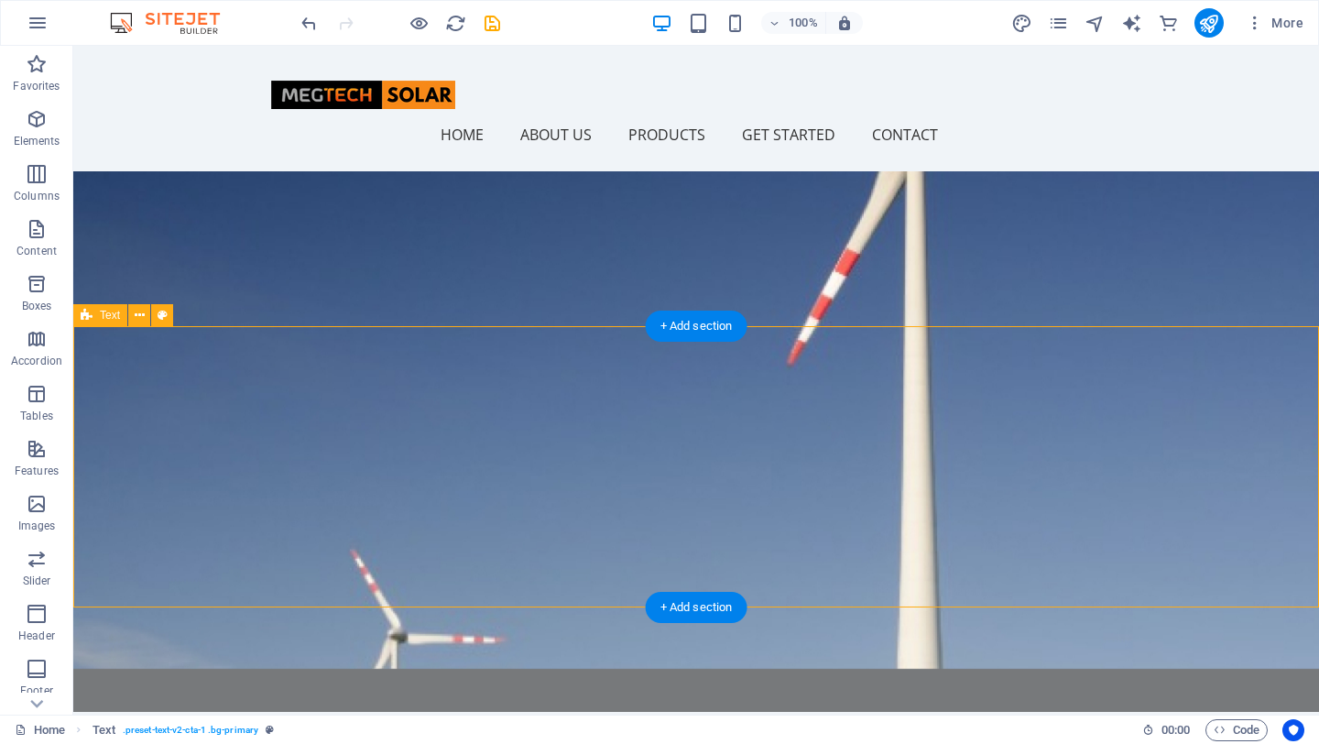
click at [136, 313] on icon at bounding box center [140, 315] width 10 height 19
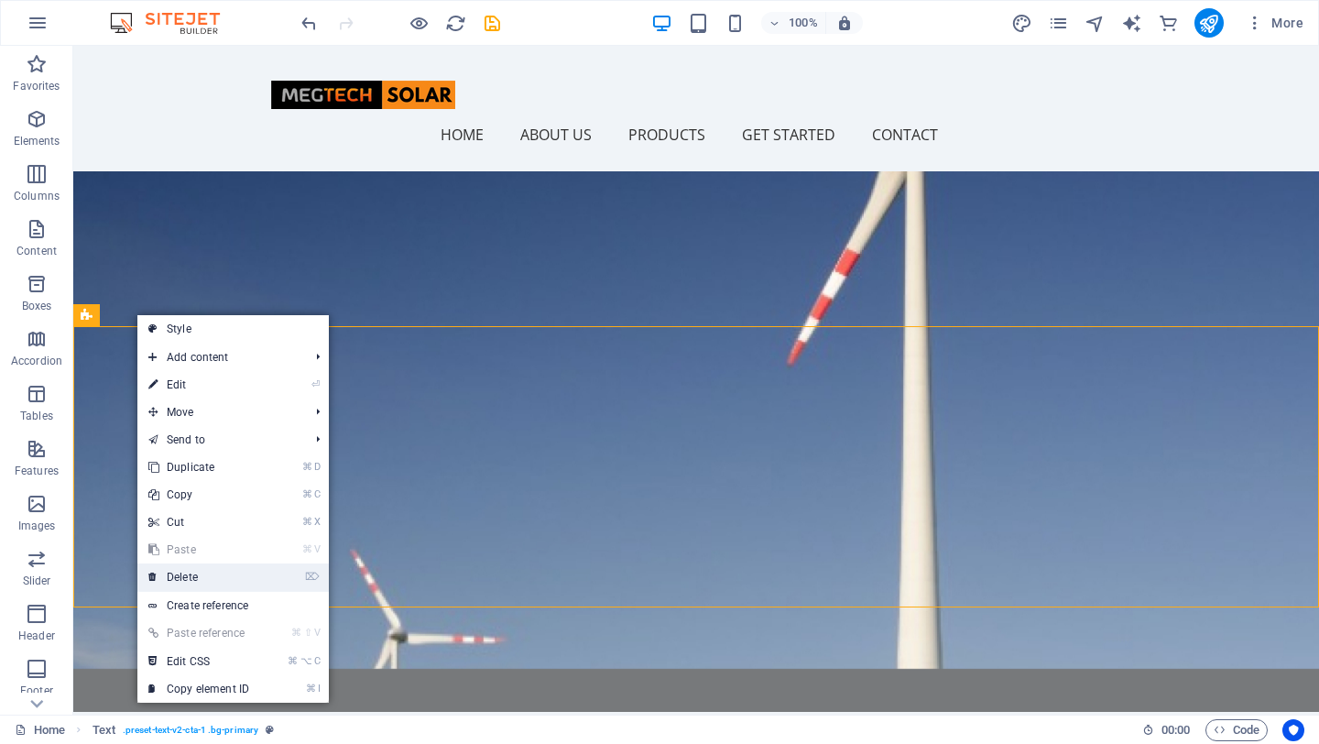
click at [194, 574] on link "⌦ Delete" at bounding box center [198, 576] width 123 height 27
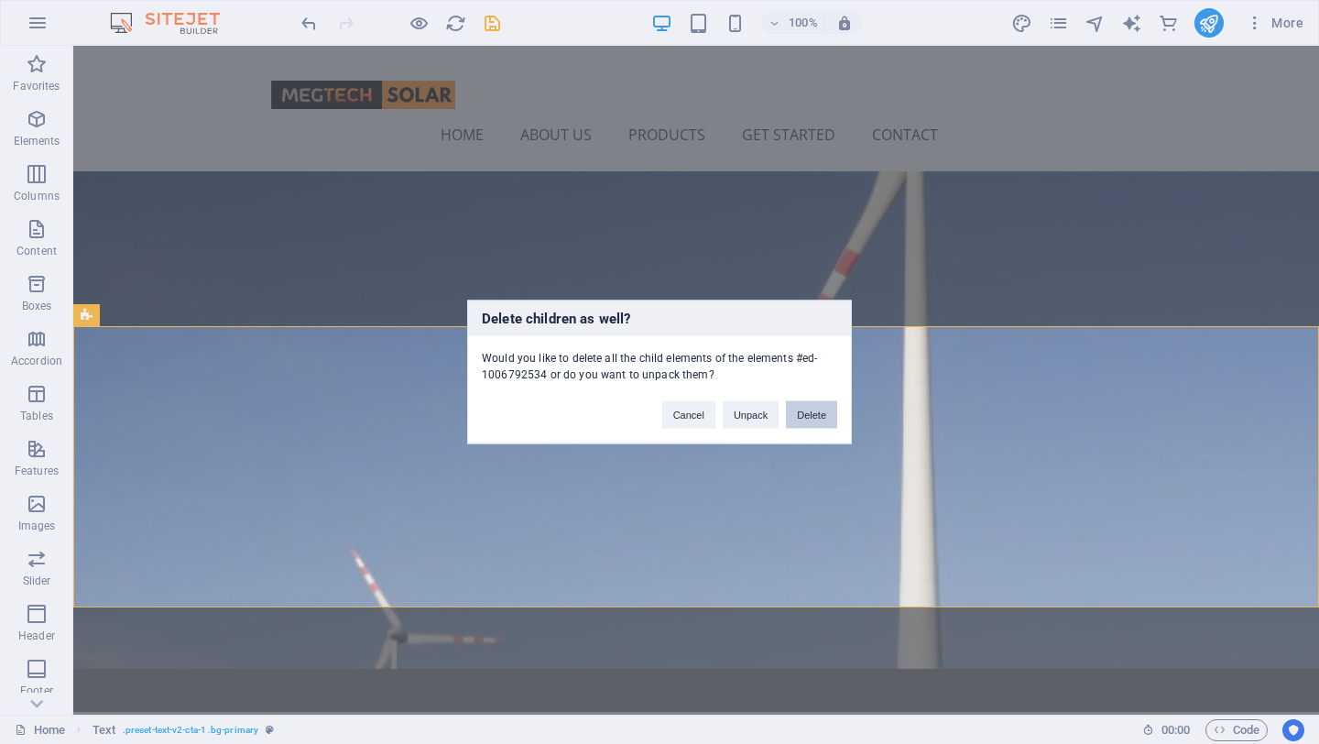
click at [813, 414] on button "Delete" at bounding box center [811, 414] width 51 height 27
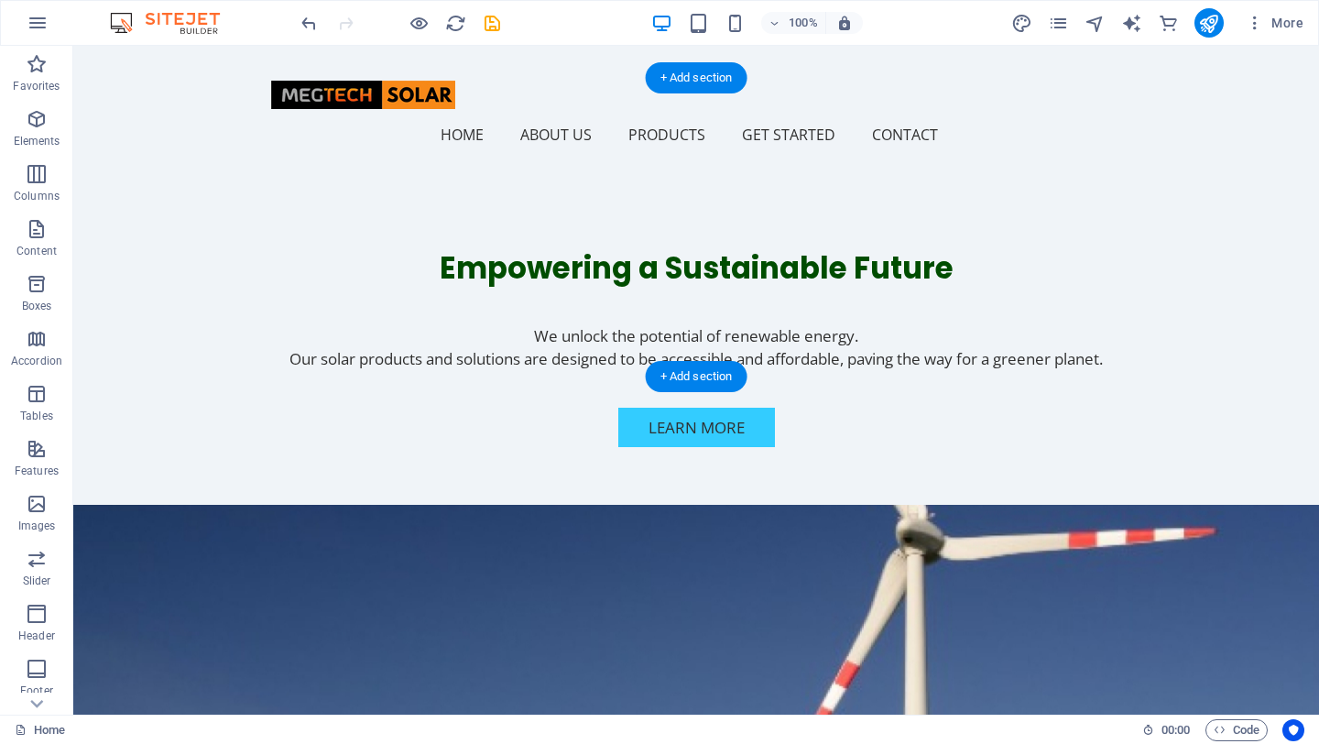
scroll to position [552, 0]
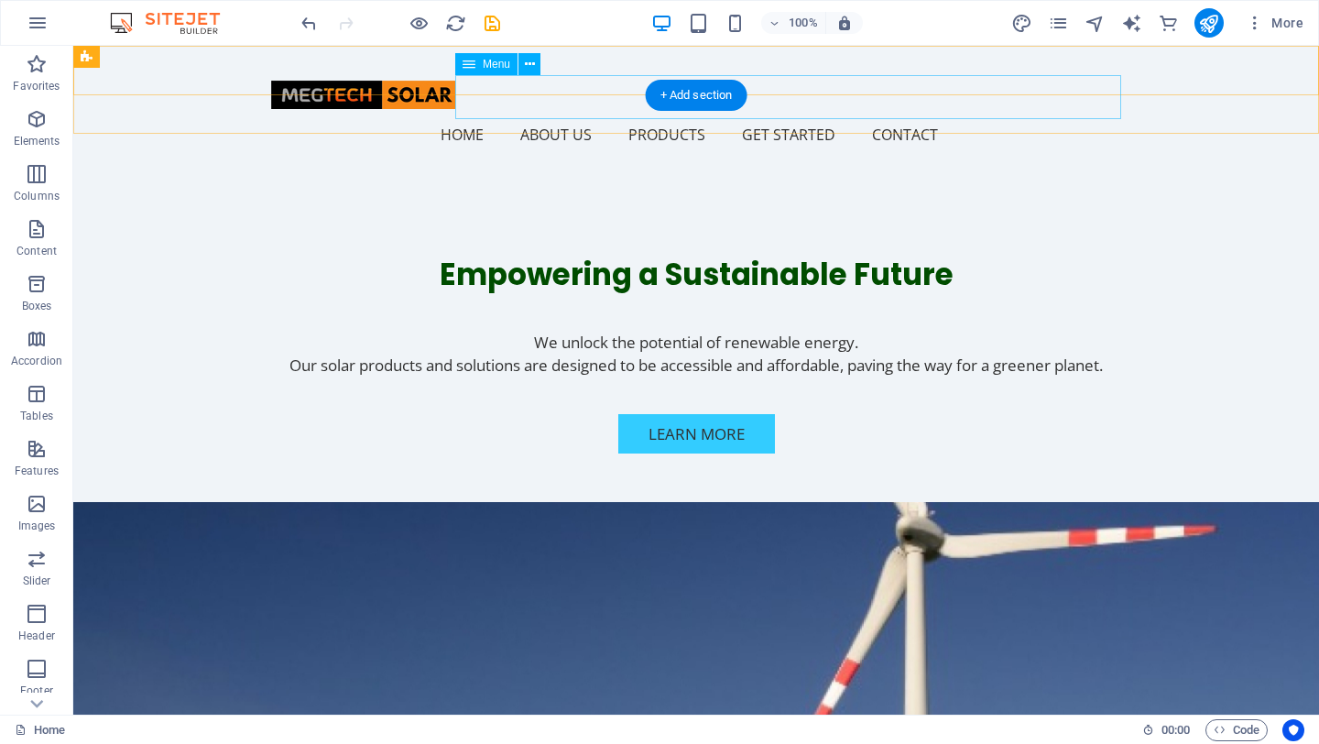
click at [819, 113] on nav "Home About Us Products Get Started Contact" at bounding box center [696, 135] width 850 height 44
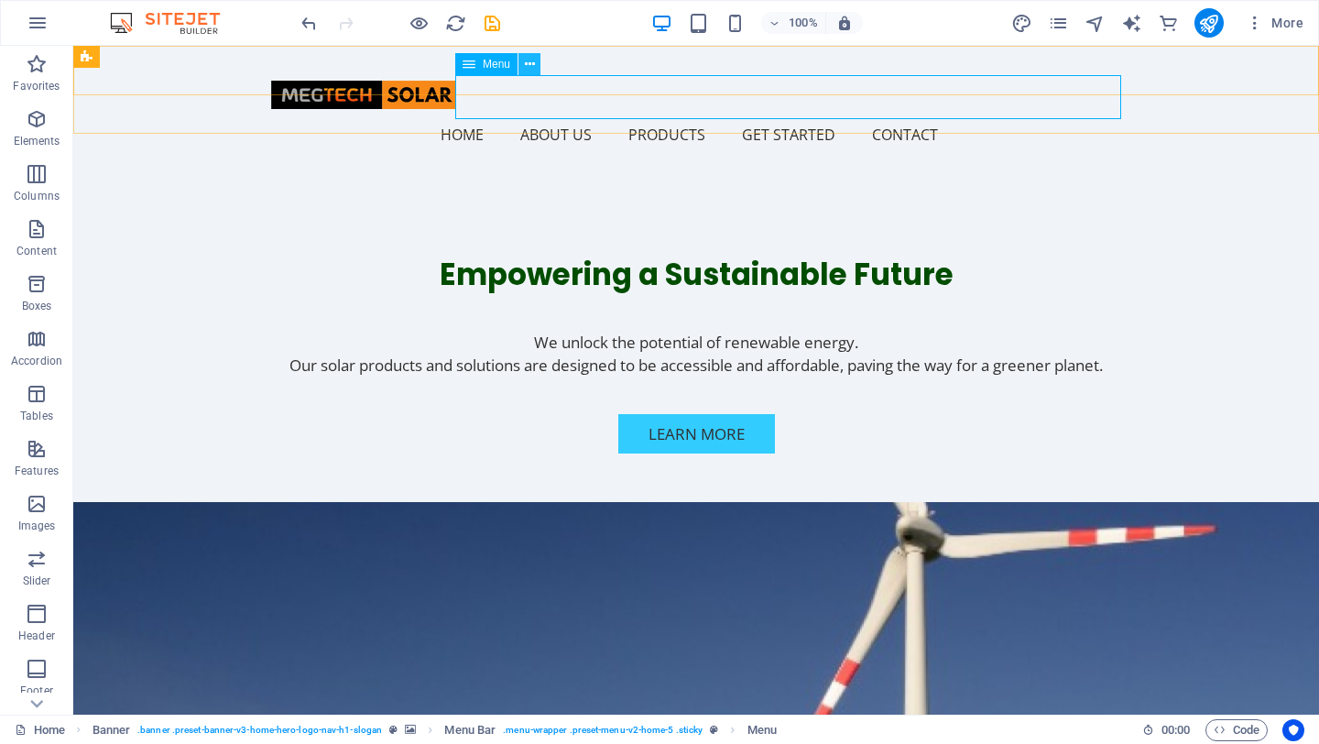
click at [527, 62] on icon at bounding box center [530, 64] width 10 height 19
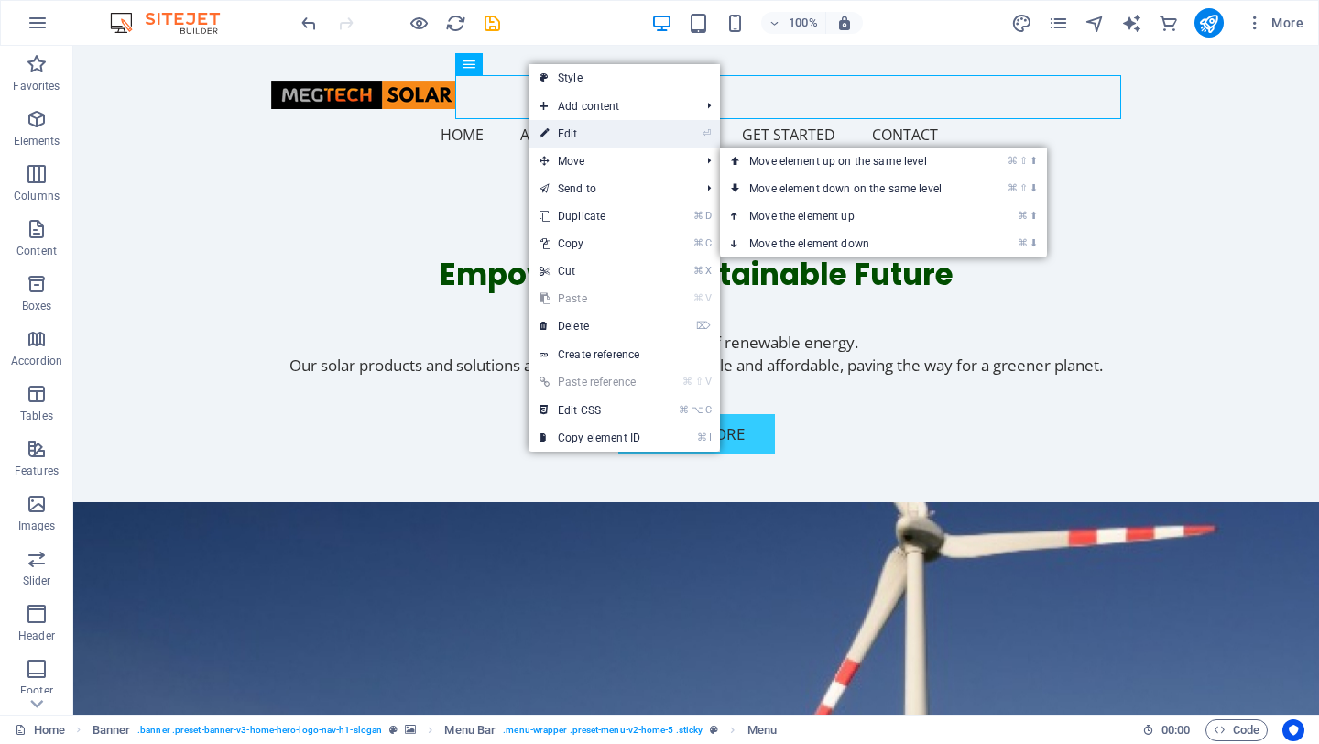
click at [598, 137] on link "⏎ Edit" at bounding box center [590, 133] width 123 height 27
select select
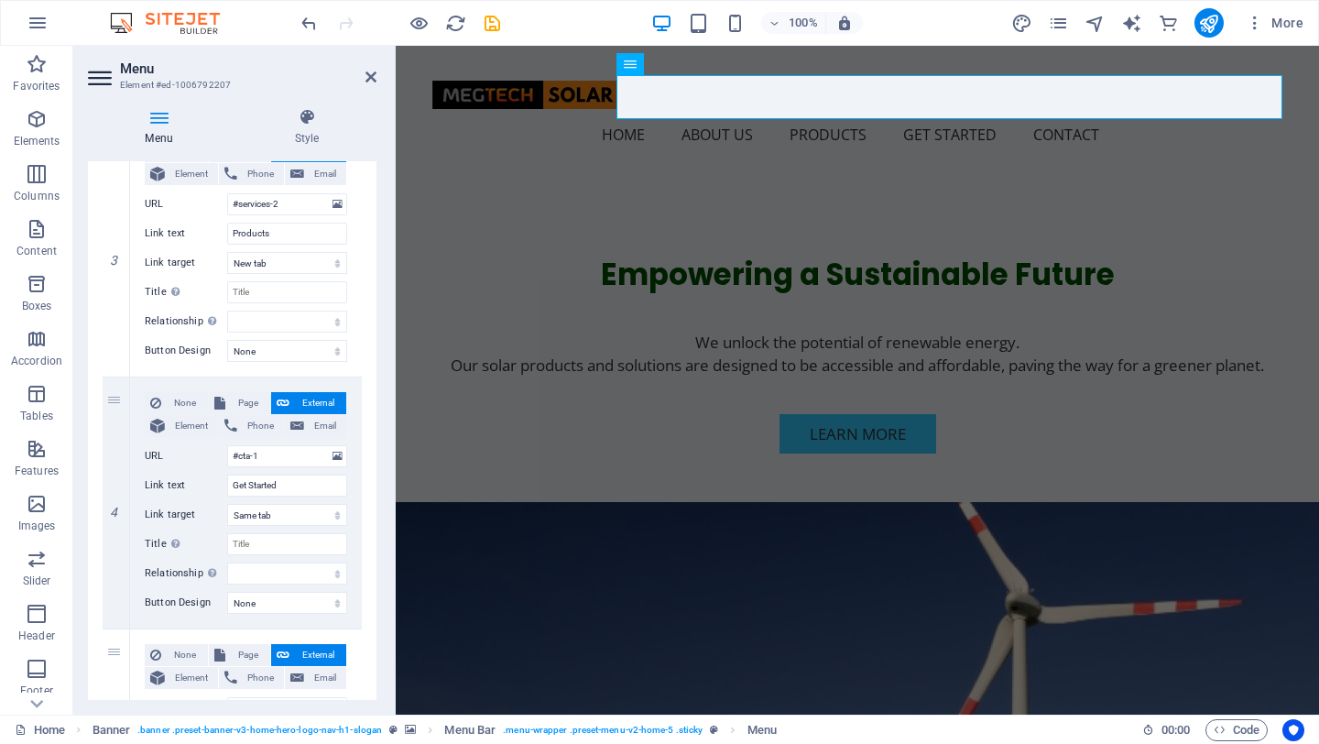
scroll to position [719, 0]
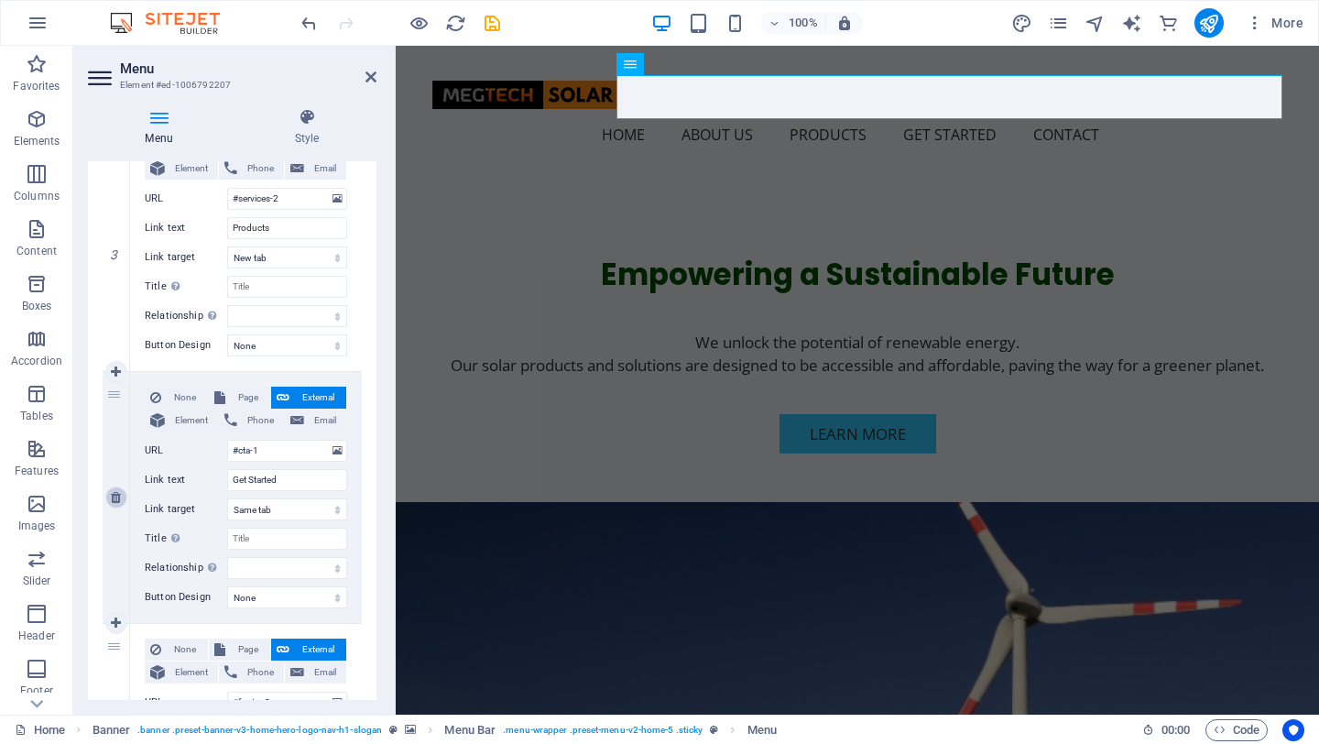
click at [121, 498] on link at bounding box center [116, 497] width 22 height 22
select select
type input "#footer-2"
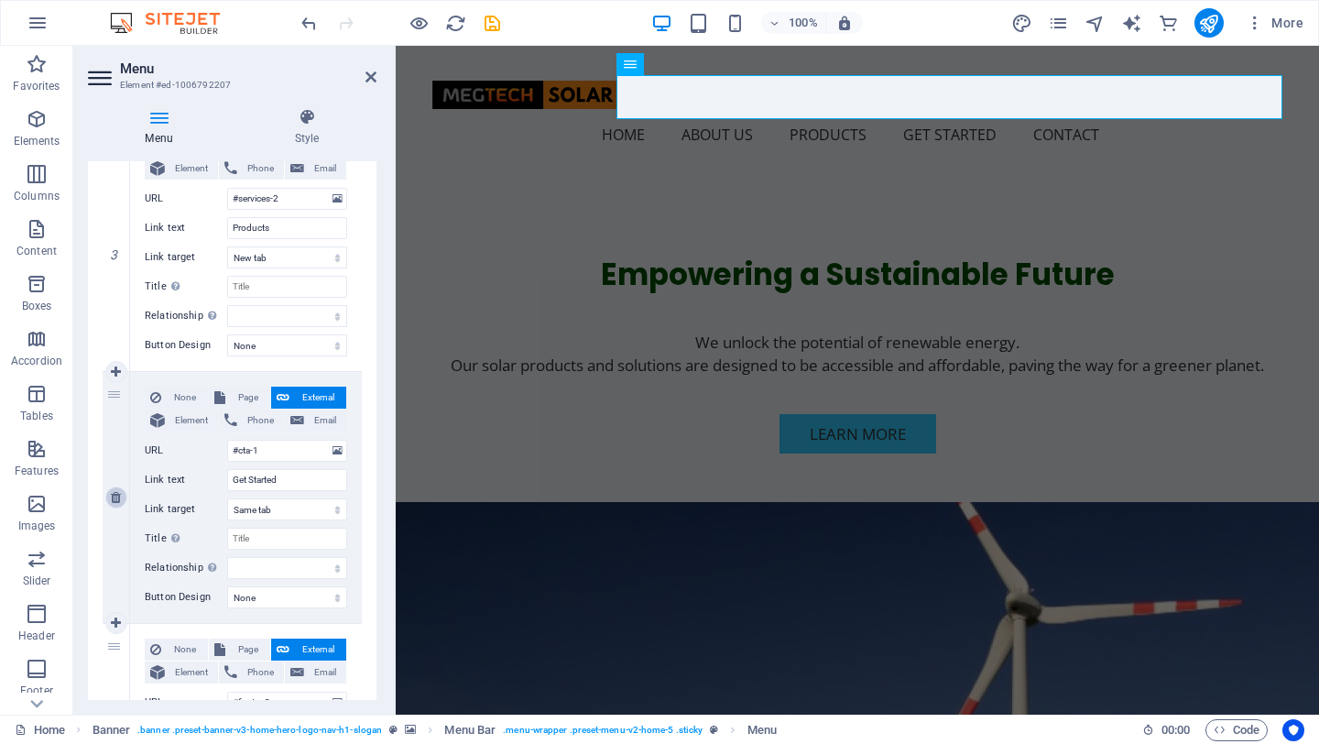
type input "Contact"
select select
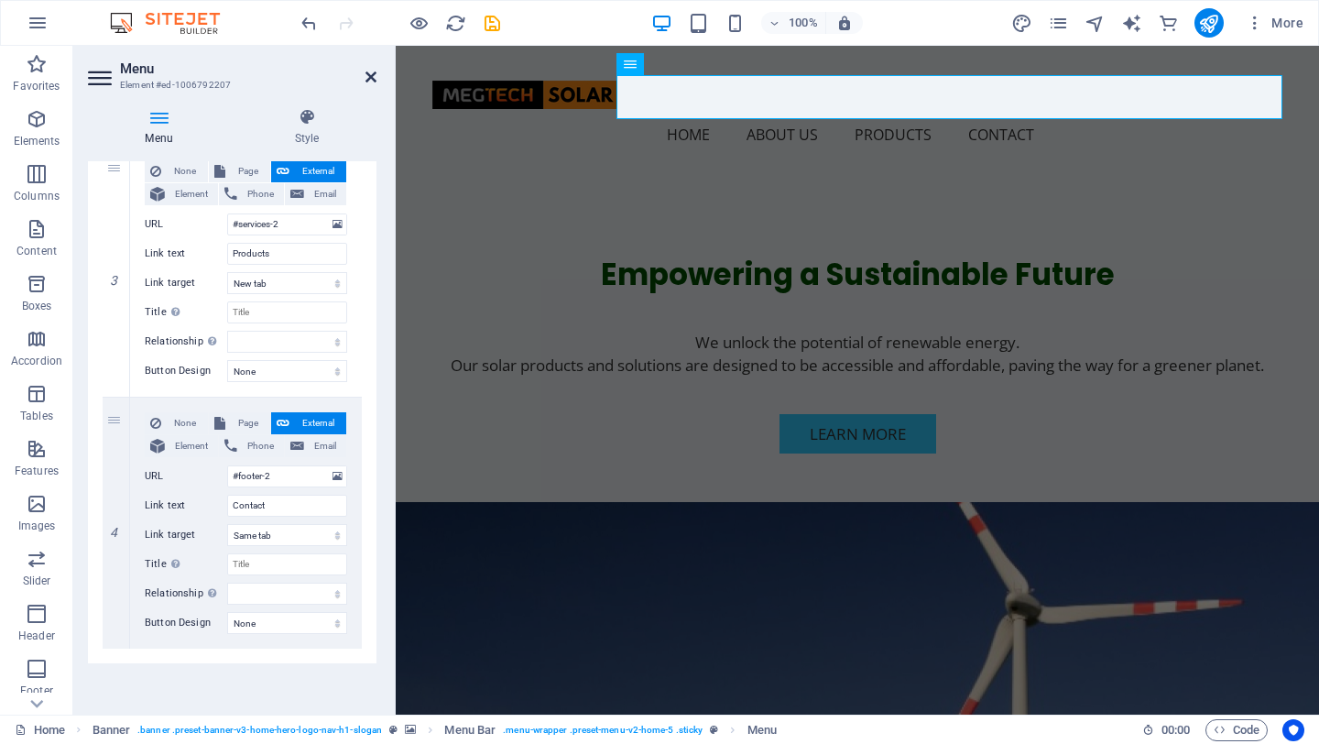
click at [369, 71] on icon at bounding box center [371, 77] width 11 height 15
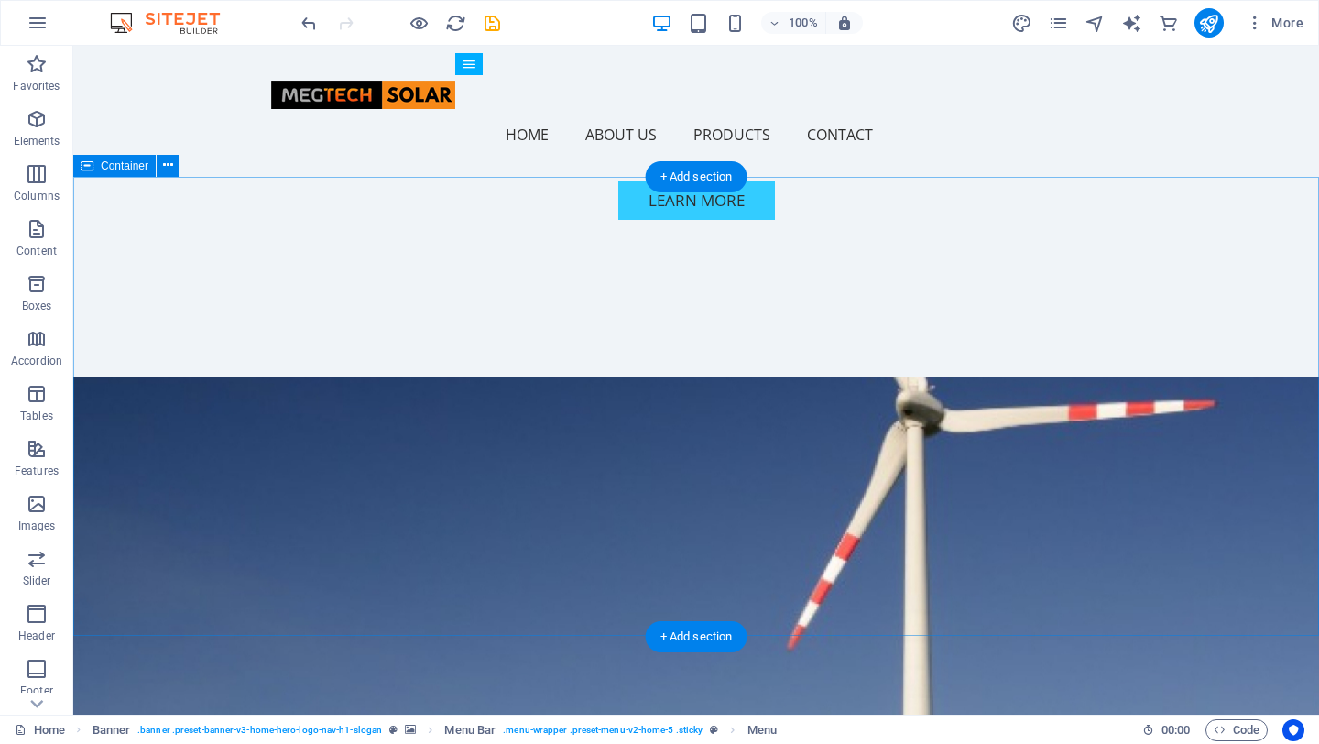
scroll to position [769, 0]
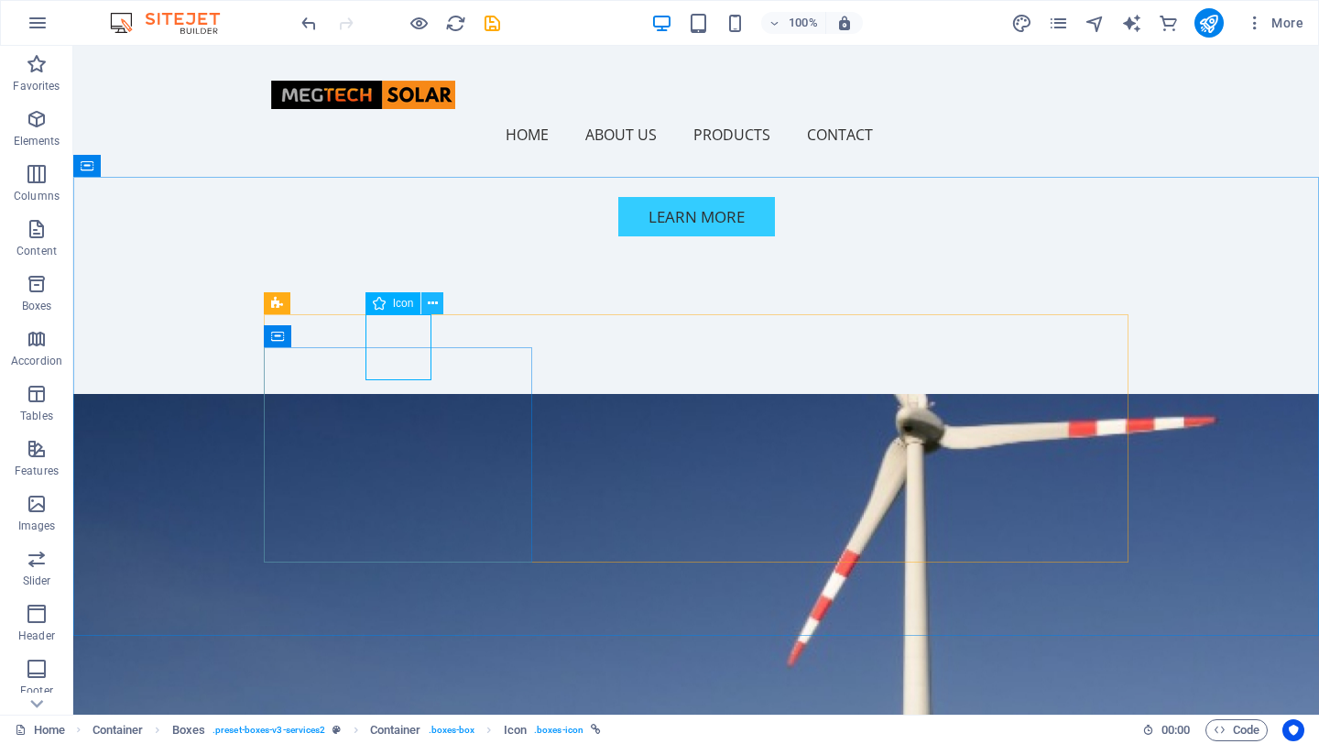
click at [433, 301] on icon at bounding box center [433, 303] width 10 height 19
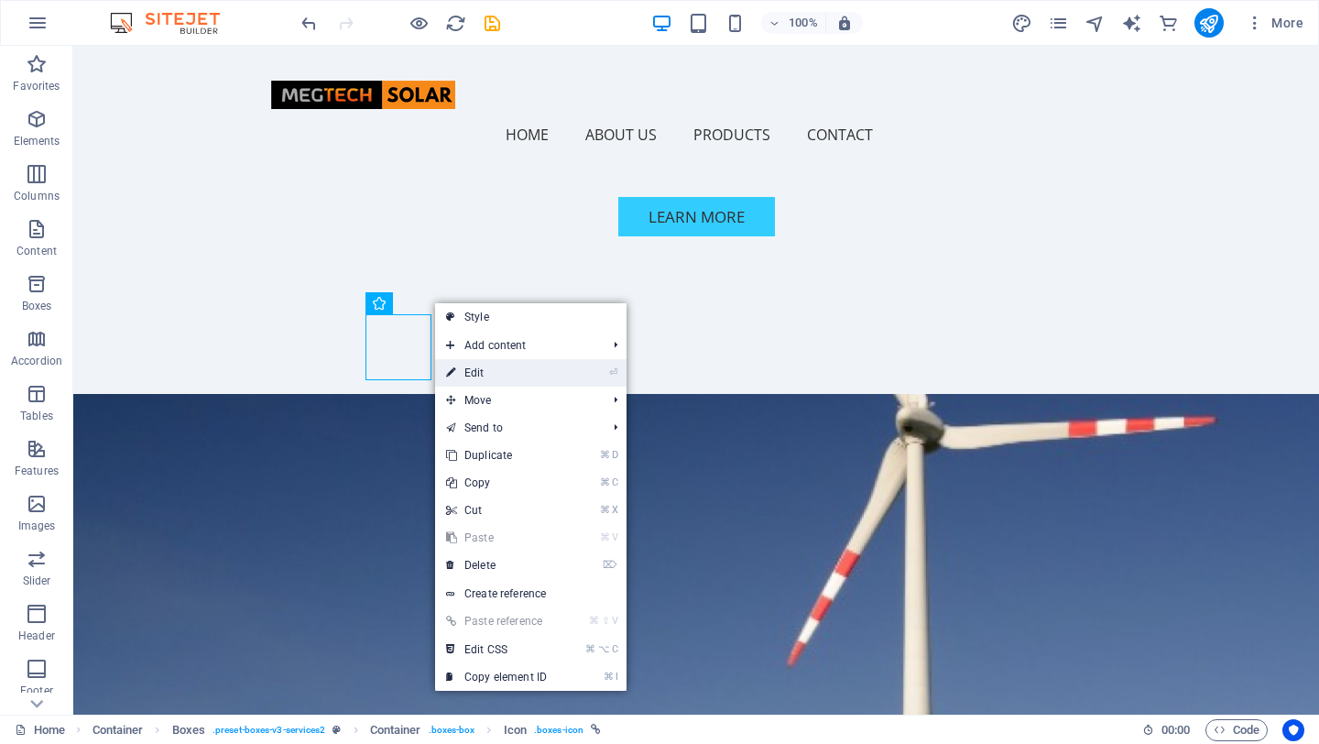
click at [501, 371] on link "⏎ Edit" at bounding box center [496, 372] width 123 height 27
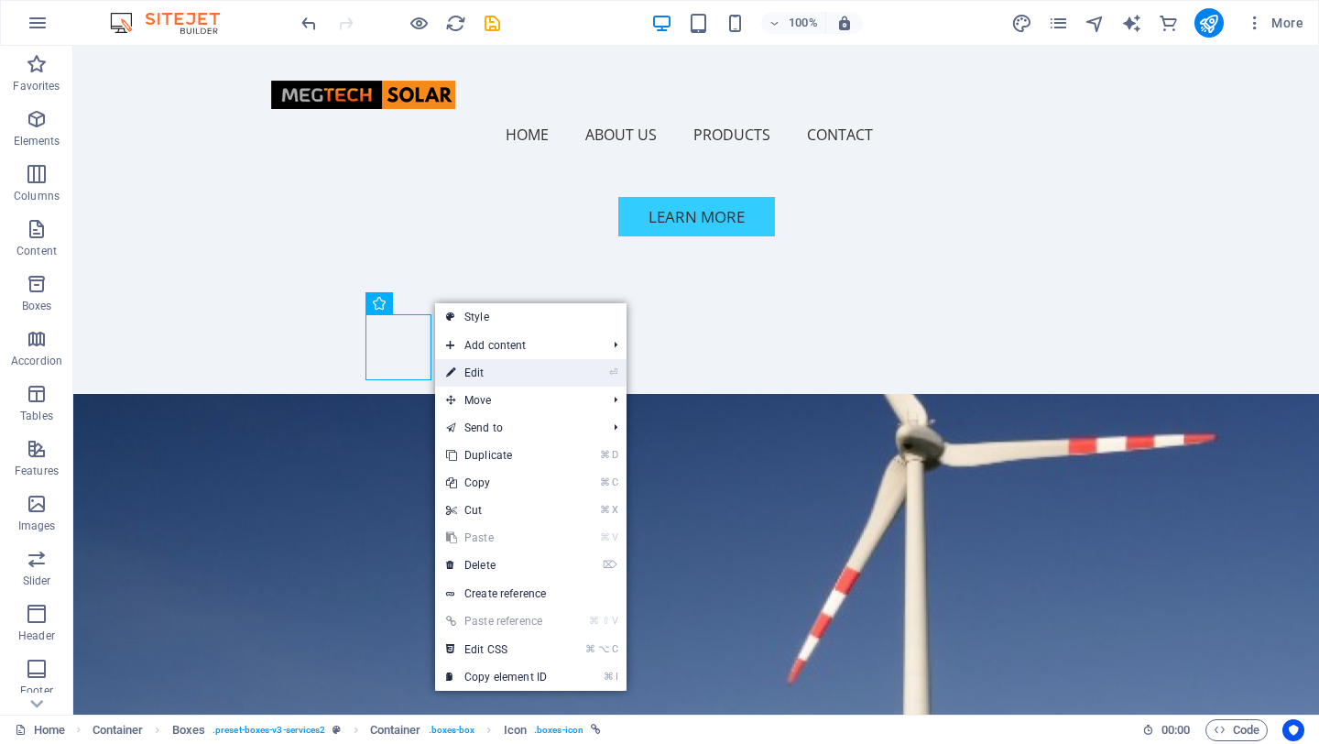
select select "xMidYMid"
select select "4"
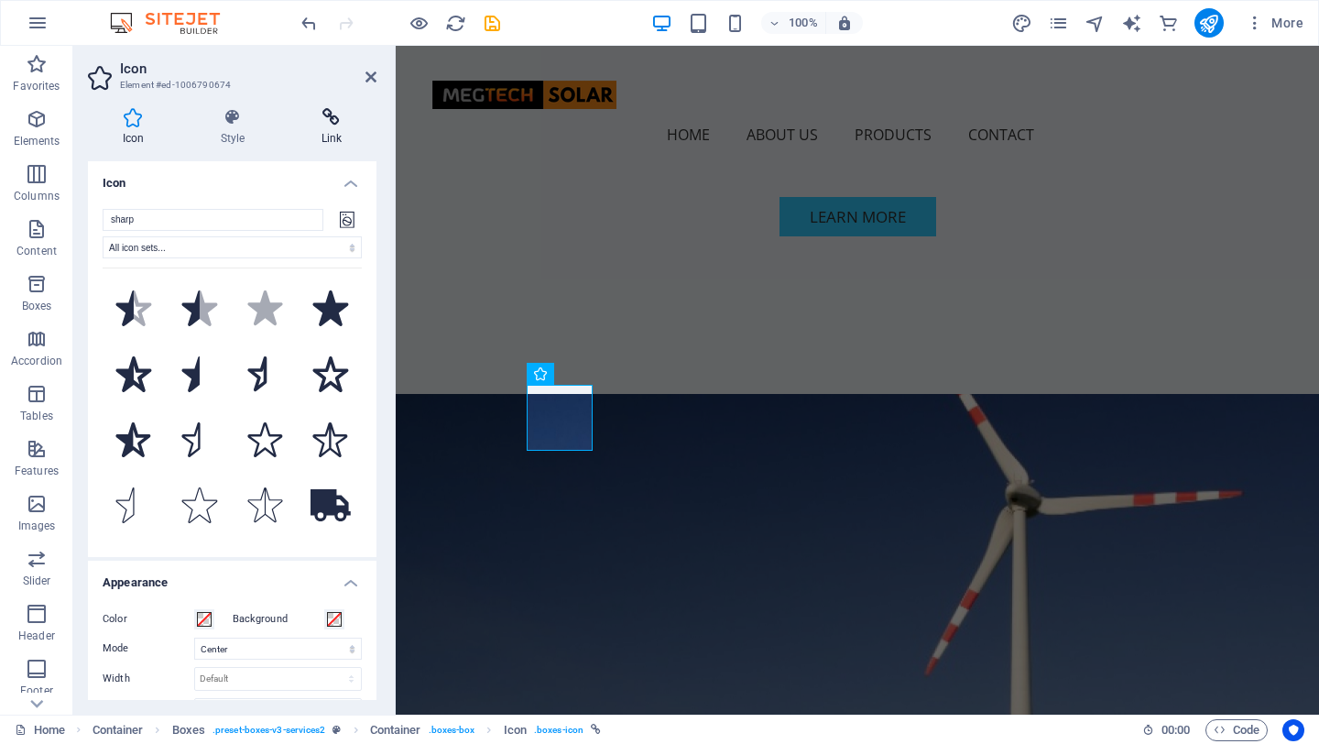
click at [344, 137] on h4 "Link" at bounding box center [332, 127] width 90 height 38
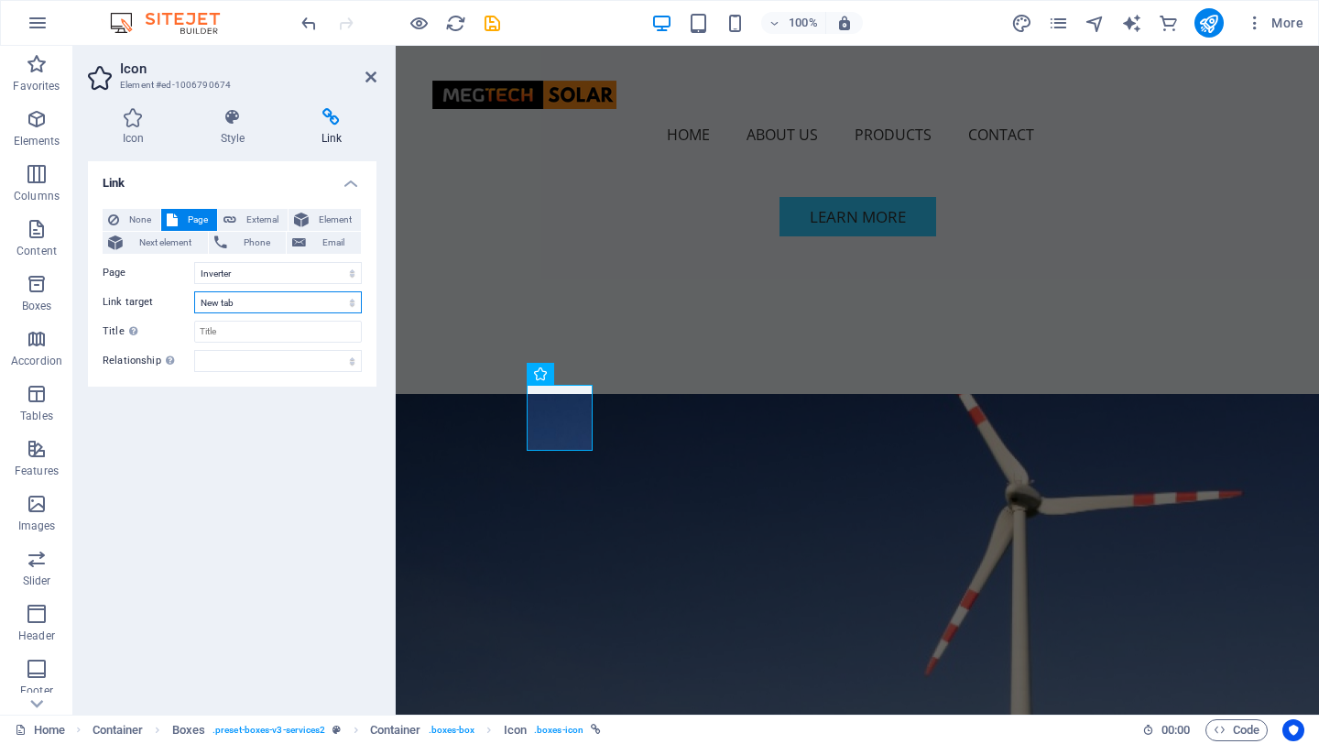
click at [267, 303] on select "New tab Same tab Overlay" at bounding box center [278, 302] width 168 height 22
select select "overlay"
click at [194, 291] on select "New tab Same tab Overlay" at bounding box center [278, 302] width 168 height 22
click at [369, 69] on h2 "Icon" at bounding box center [248, 68] width 256 height 16
click at [366, 79] on icon at bounding box center [371, 77] width 11 height 15
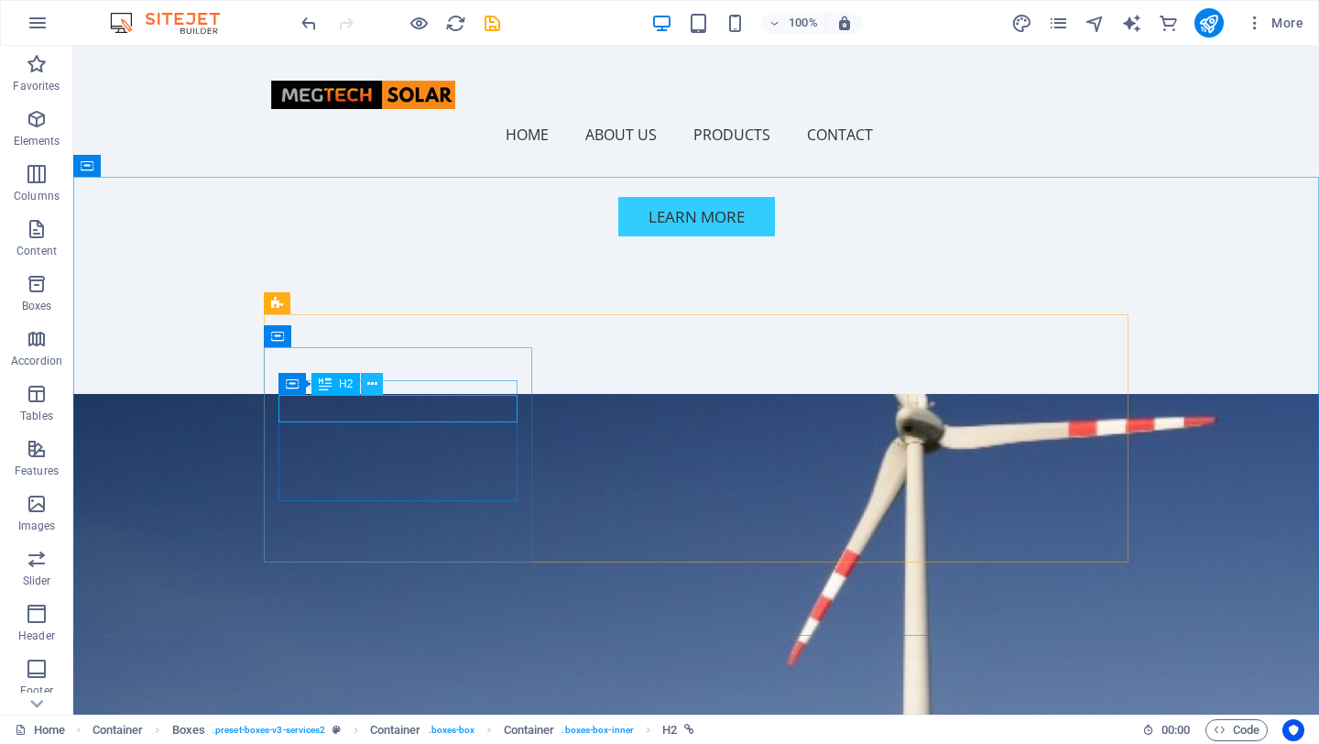
click at [378, 383] on button at bounding box center [372, 384] width 22 height 22
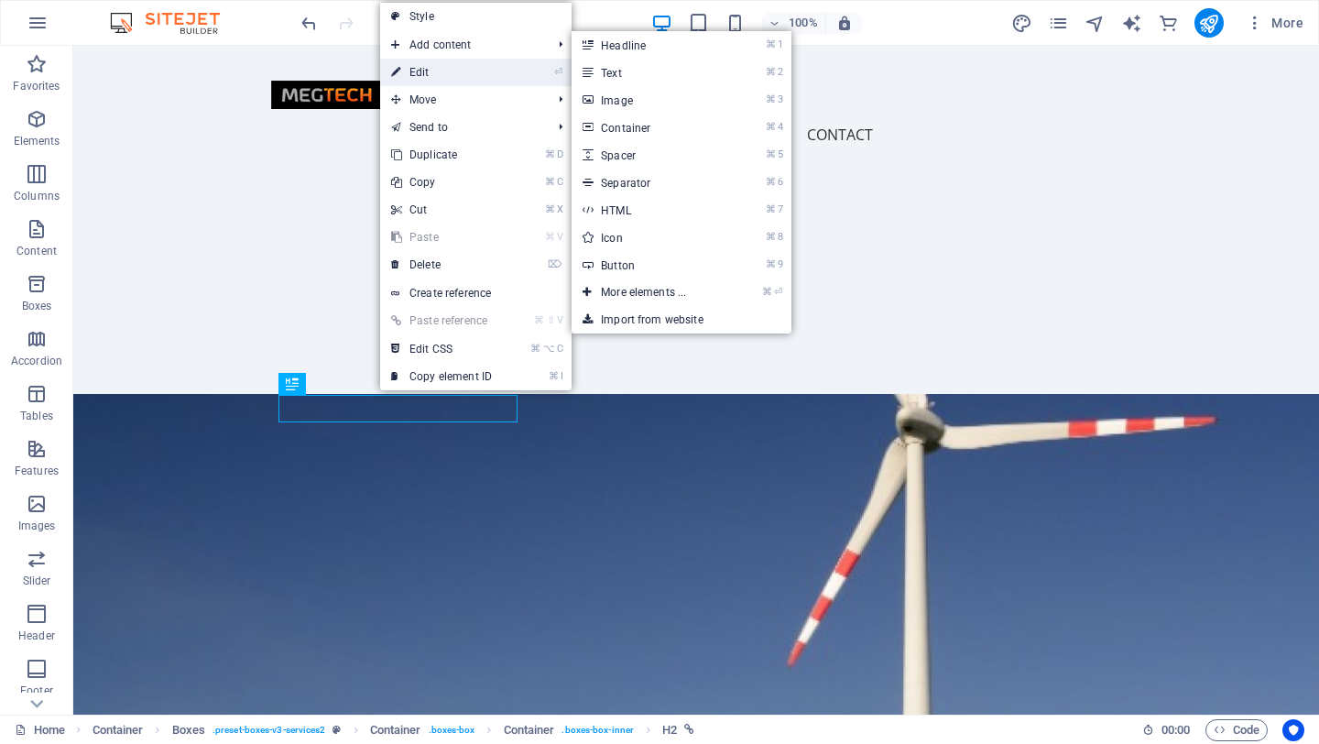
click at [466, 71] on link "⏎ Edit" at bounding box center [441, 72] width 123 height 27
select select "4"
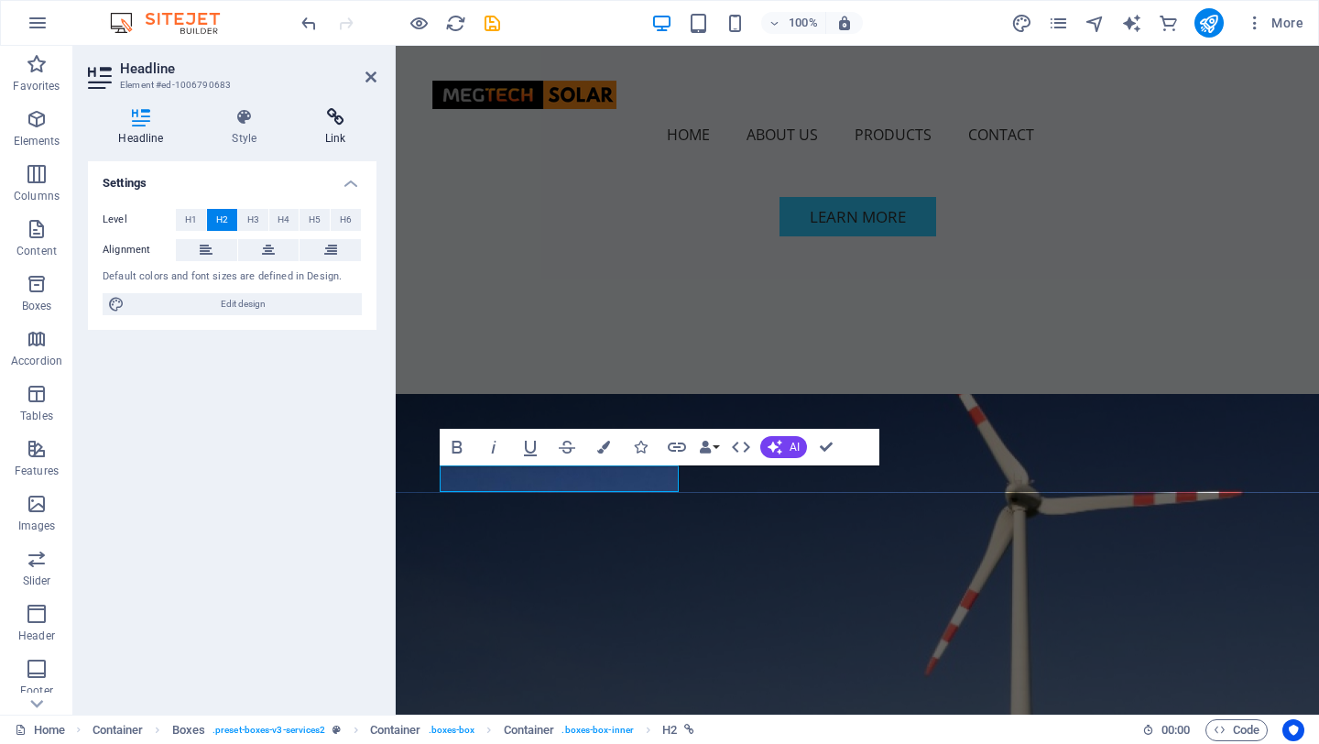
click at [332, 127] on h4 "Link" at bounding box center [336, 127] width 82 height 38
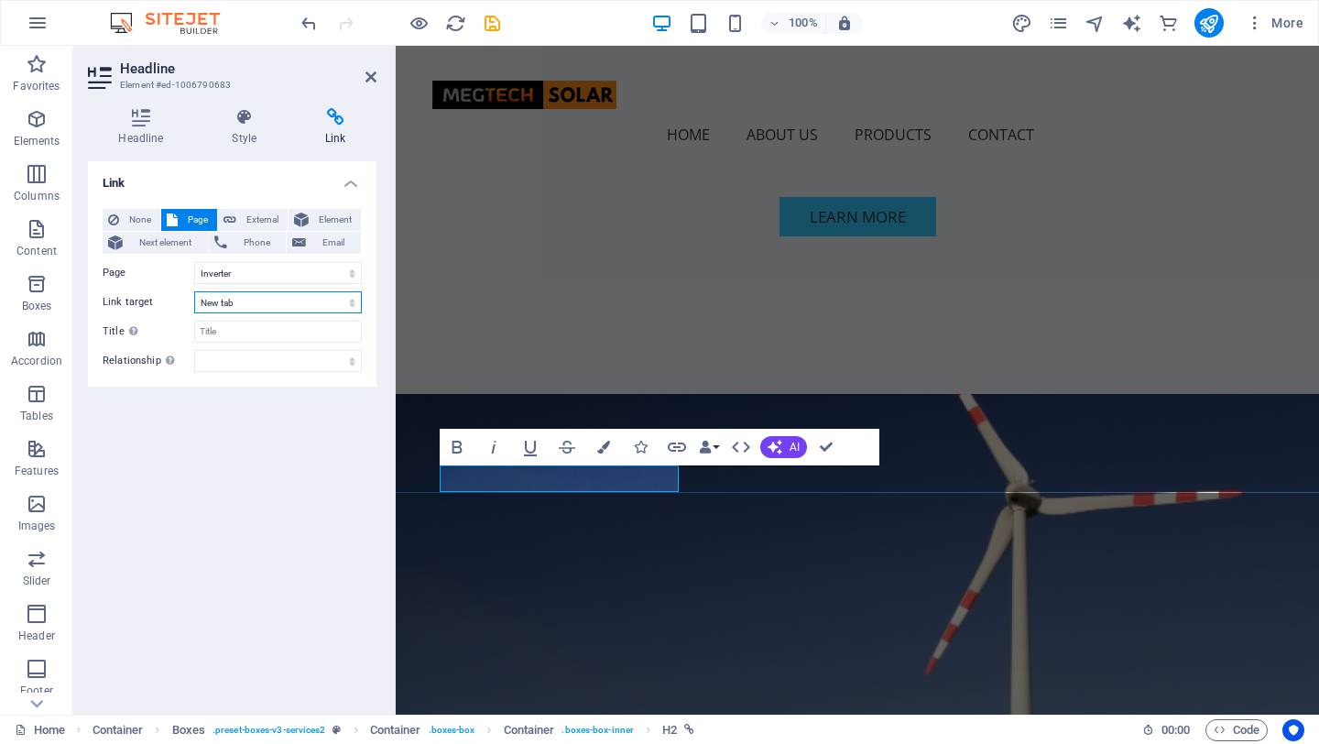
click at [245, 302] on select "New tab Same tab Overlay" at bounding box center [278, 302] width 168 height 22
select select "overlay"
click at [194, 291] on select "New tab Same tab Overlay" at bounding box center [278, 302] width 168 height 22
click at [1202, 20] on icon "publish" at bounding box center [1208, 23] width 21 height 21
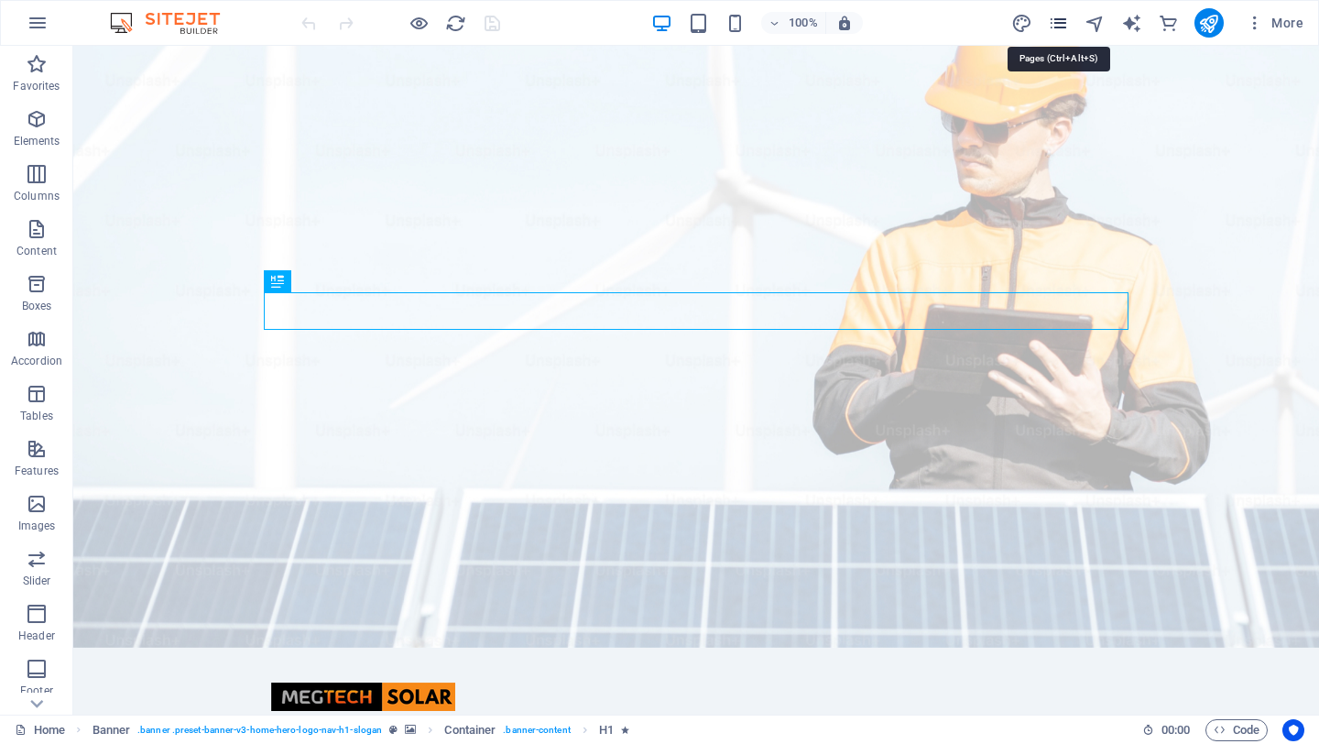
click at [1065, 21] on icon "pages" at bounding box center [1058, 23] width 21 height 21
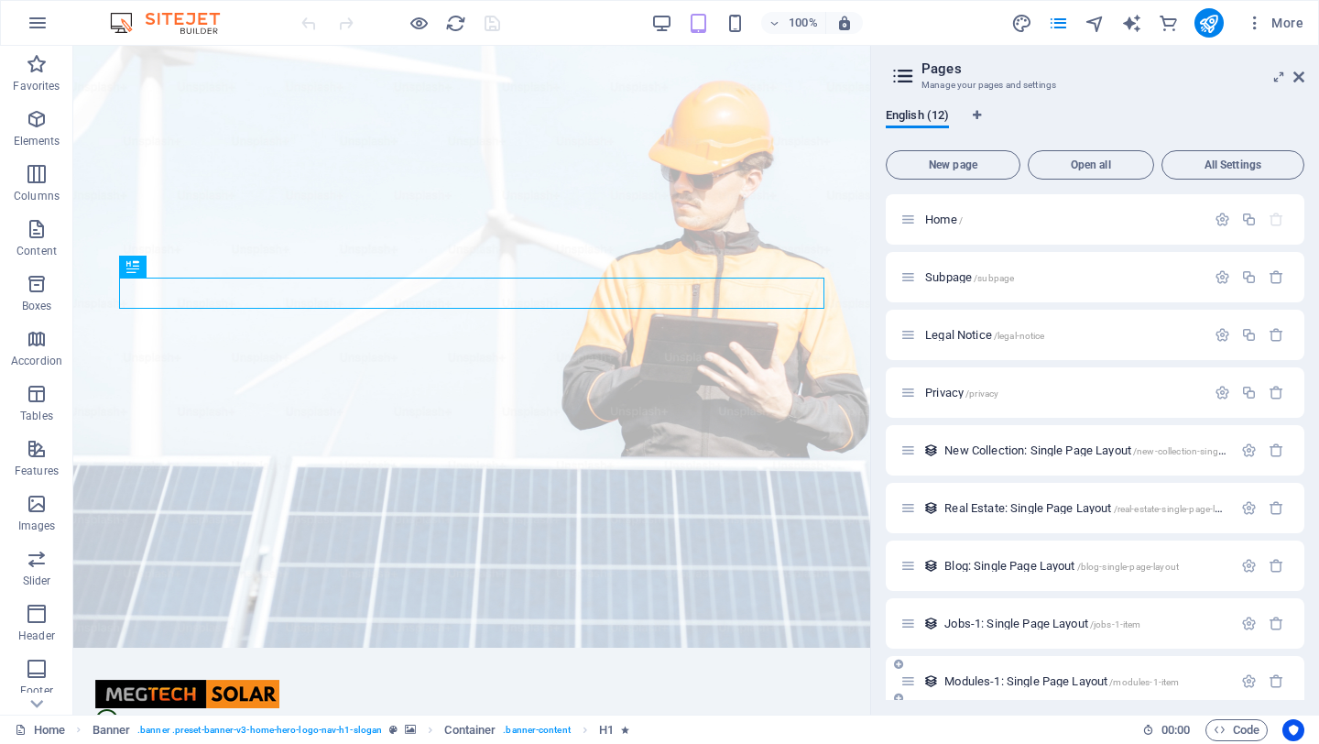
scroll to position [187, 0]
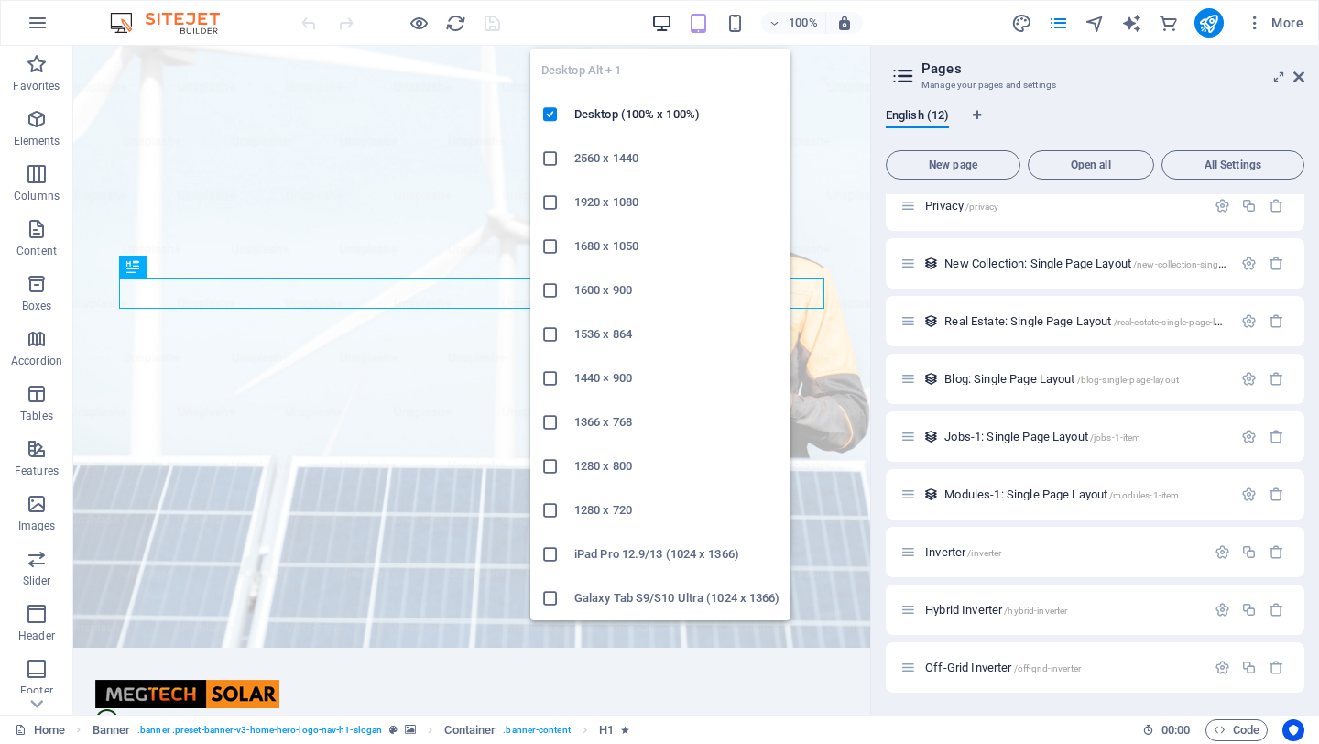
click at [663, 21] on icon "button" at bounding box center [661, 23] width 21 height 21
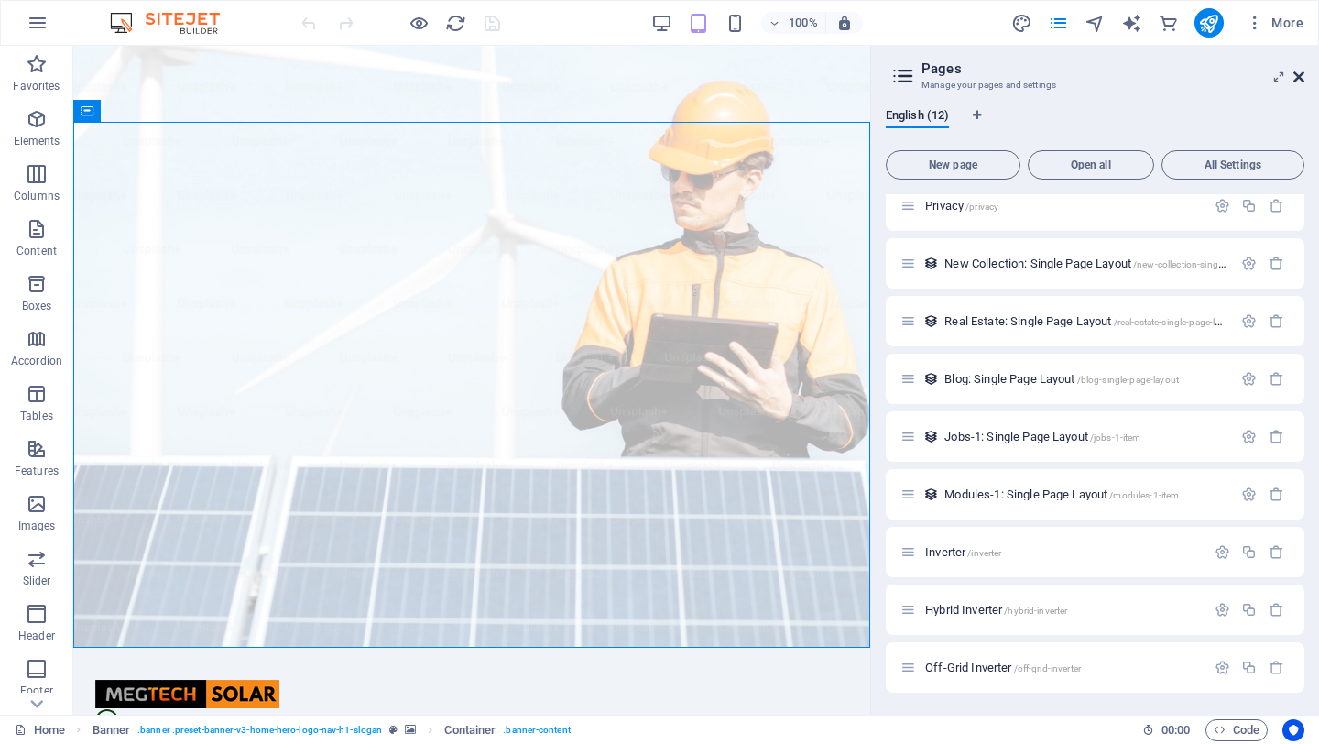
click at [1160, 73] on icon at bounding box center [1298, 77] width 11 height 15
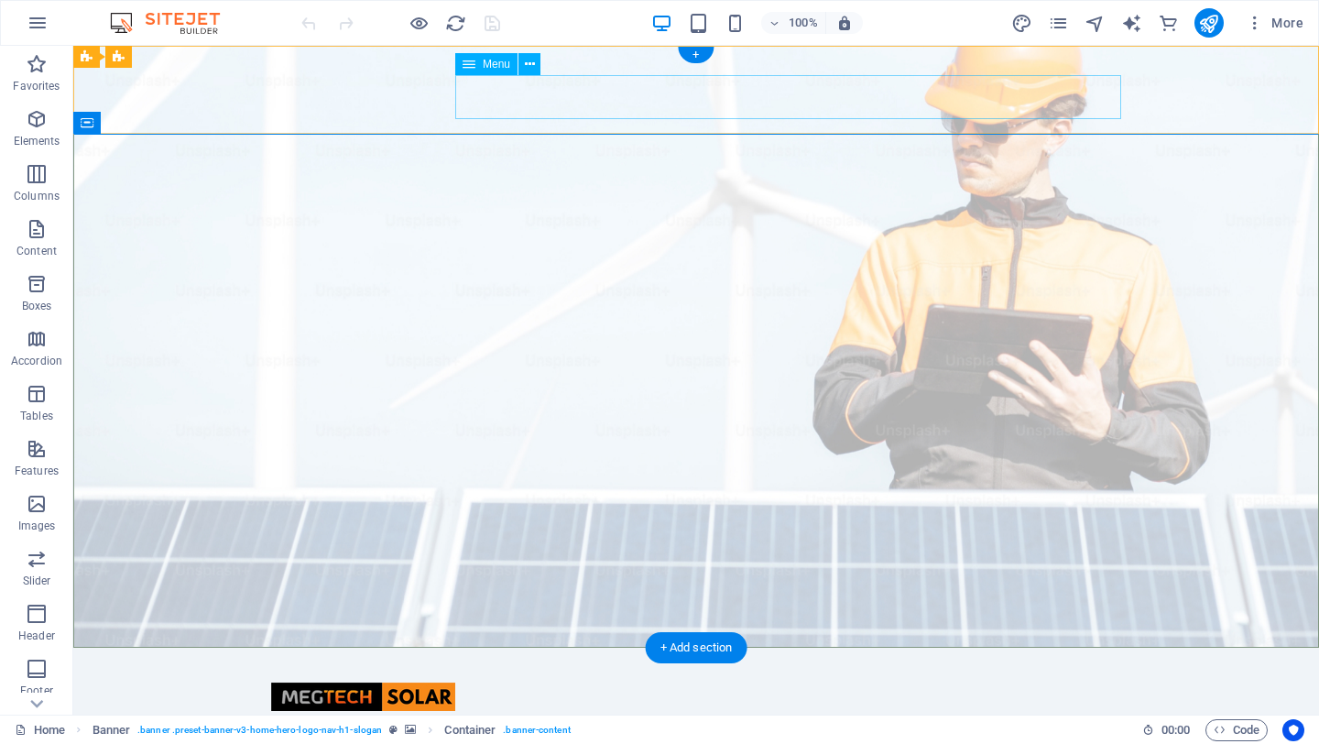
click at [822, 601] on nav "Home About Us Products Contact" at bounding box center [696, 737] width 850 height 44
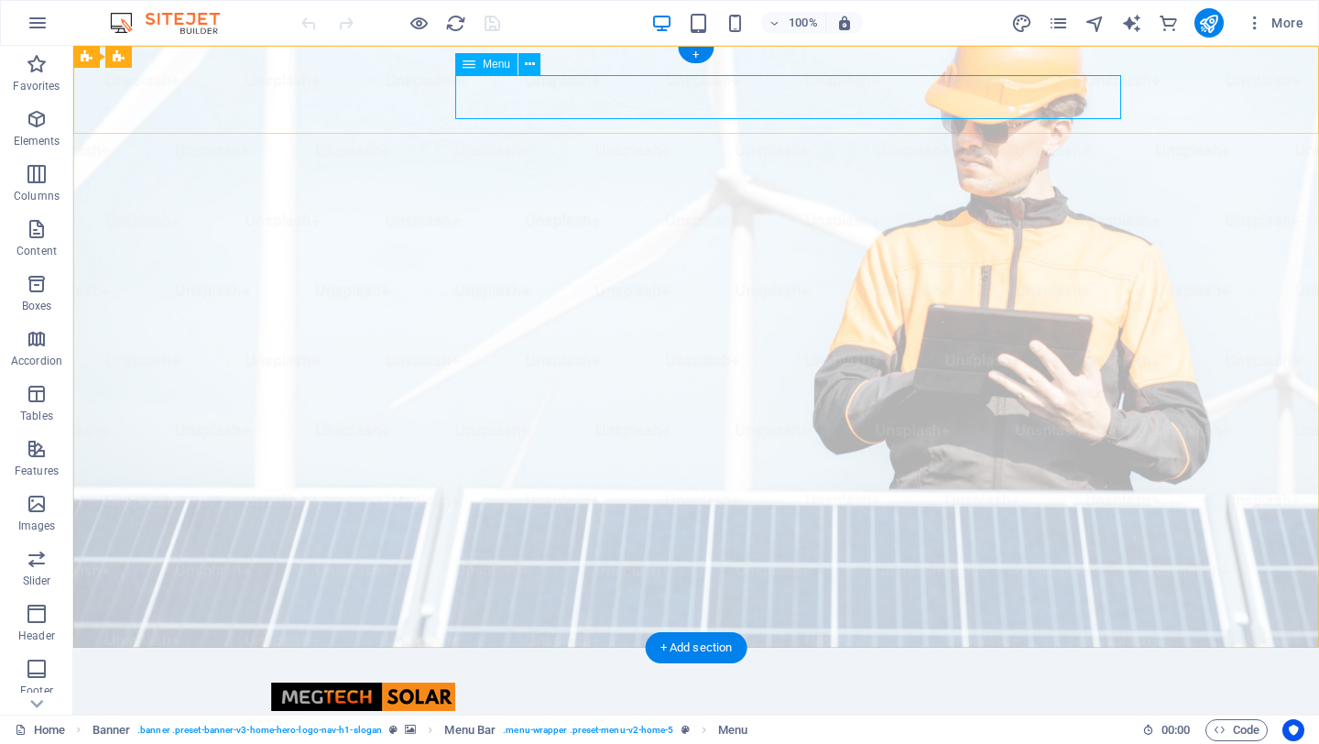
click at [513, 601] on nav "Home About Us Products Contact" at bounding box center [696, 737] width 850 height 44
click at [528, 59] on icon at bounding box center [530, 64] width 10 height 19
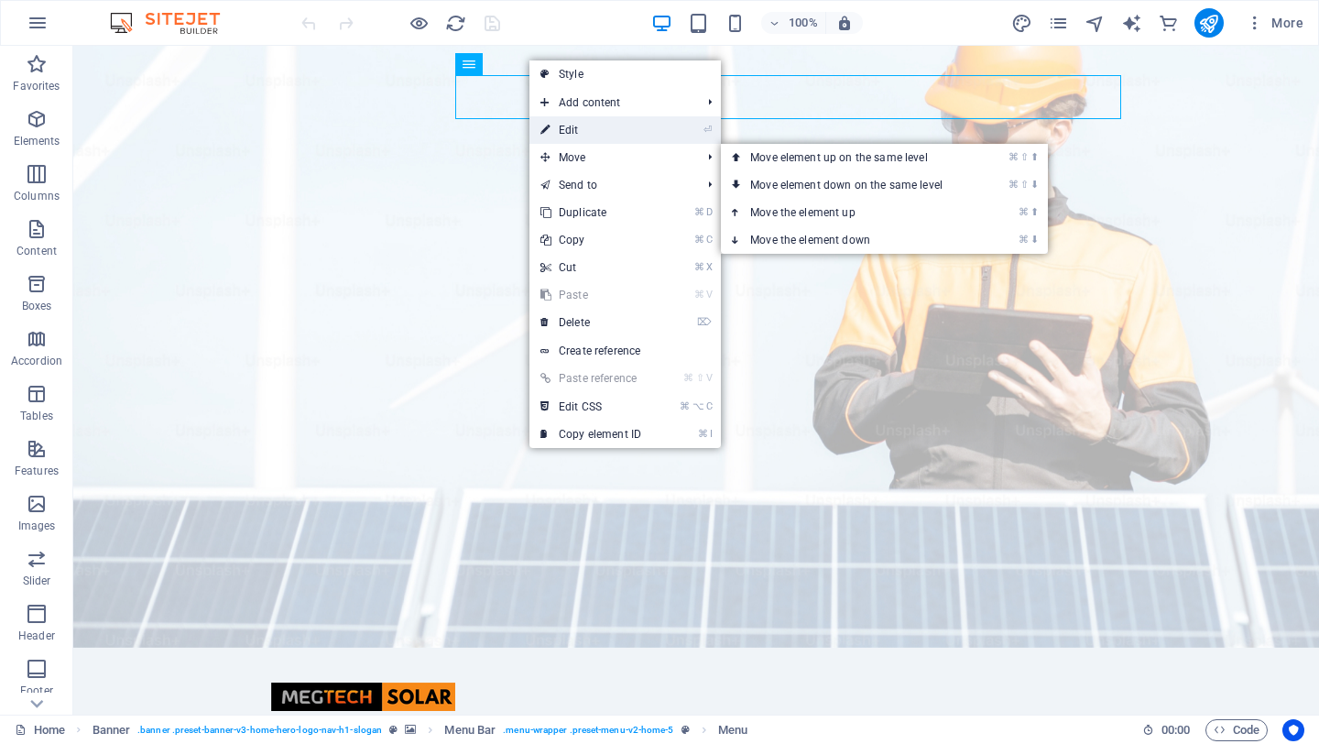
click at [595, 137] on link "⏎ Edit" at bounding box center [590, 129] width 123 height 27
select select
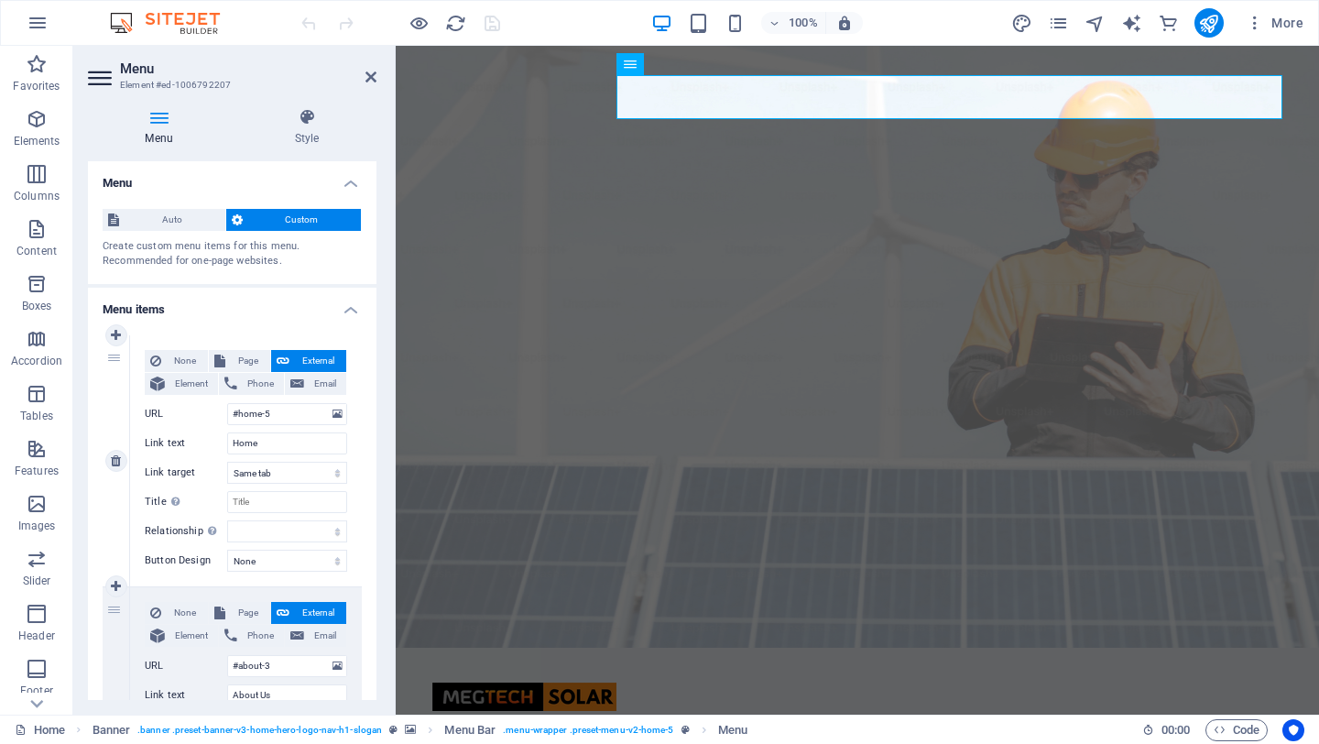
scroll to position [1, 0]
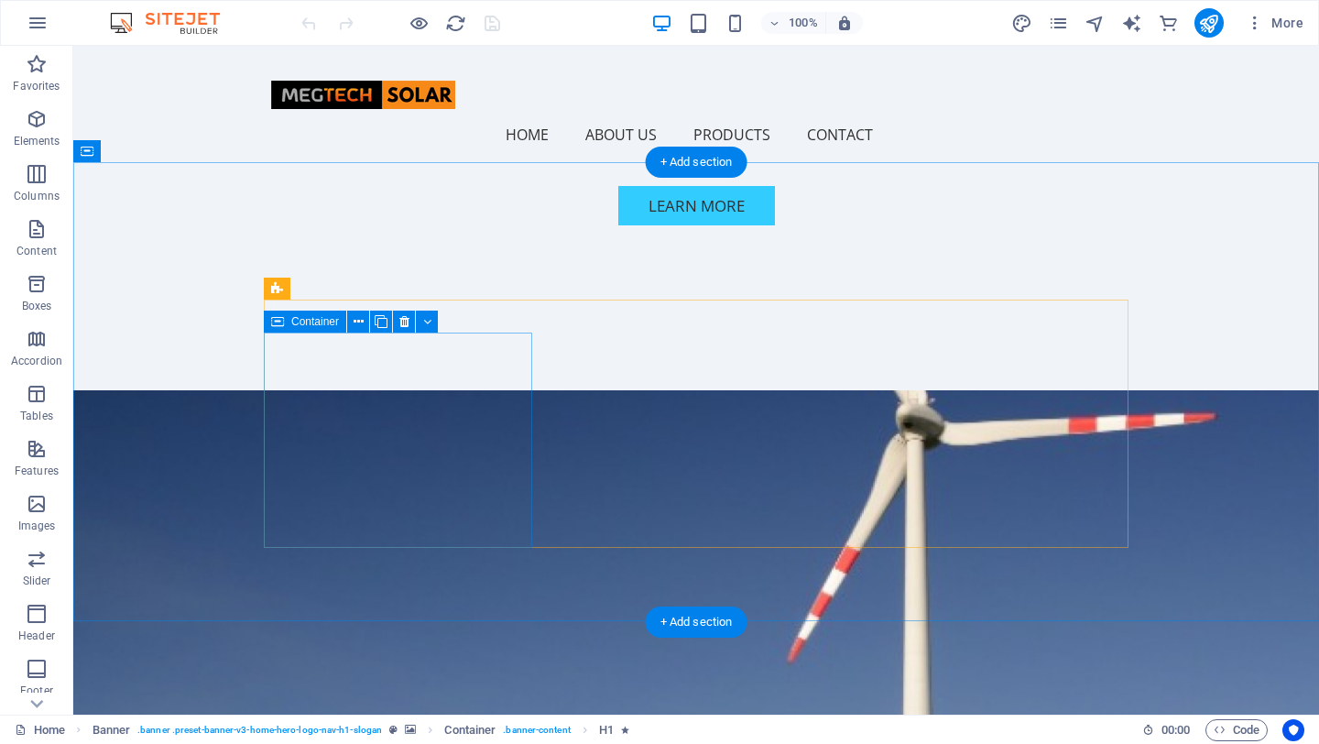
scroll to position [795, 0]
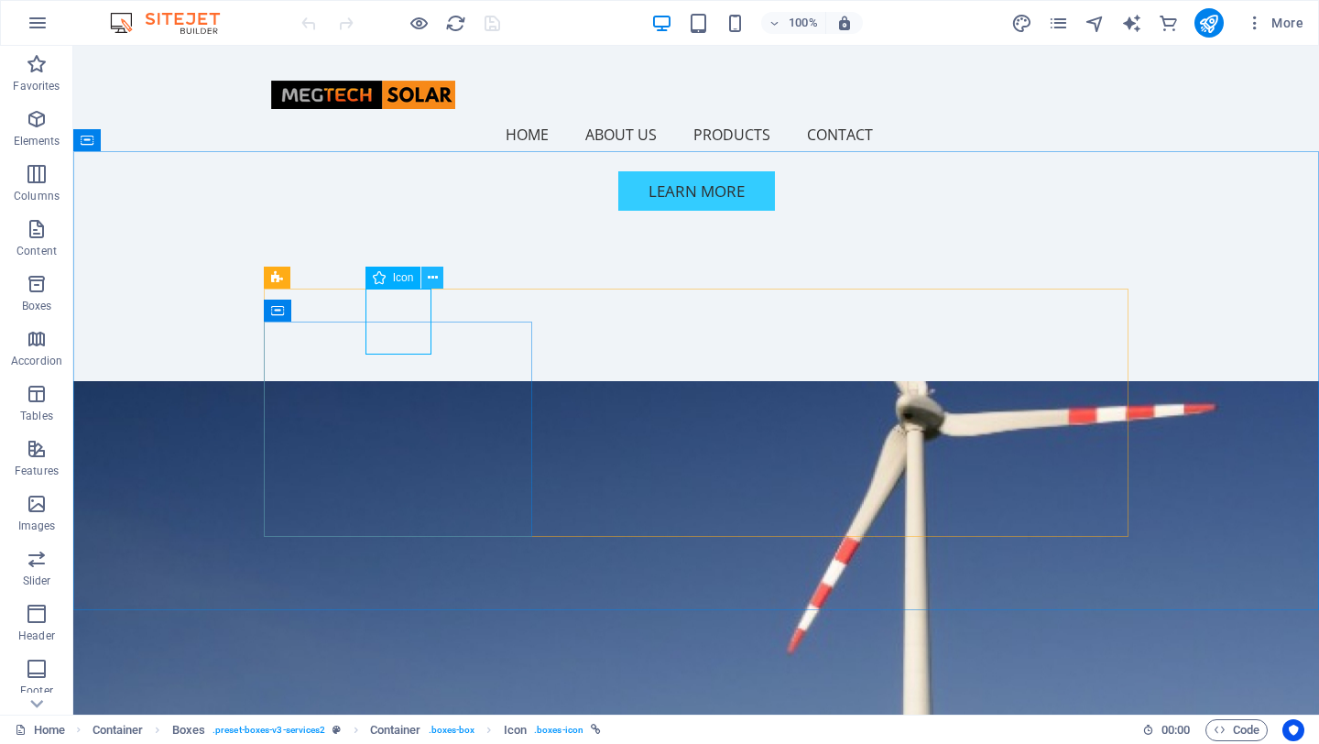
click at [436, 278] on icon at bounding box center [433, 277] width 10 height 19
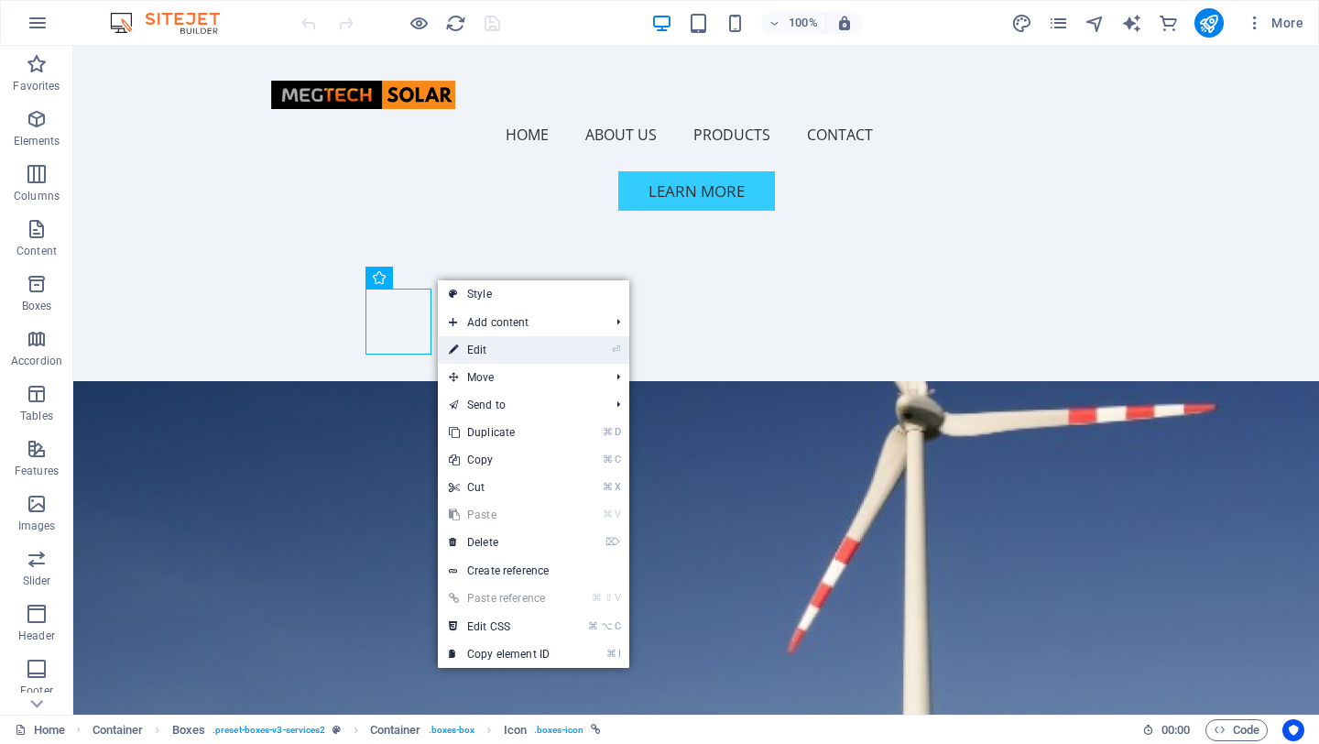
click at [485, 353] on link "⏎ Edit" at bounding box center [499, 349] width 123 height 27
select select "xMidYMid"
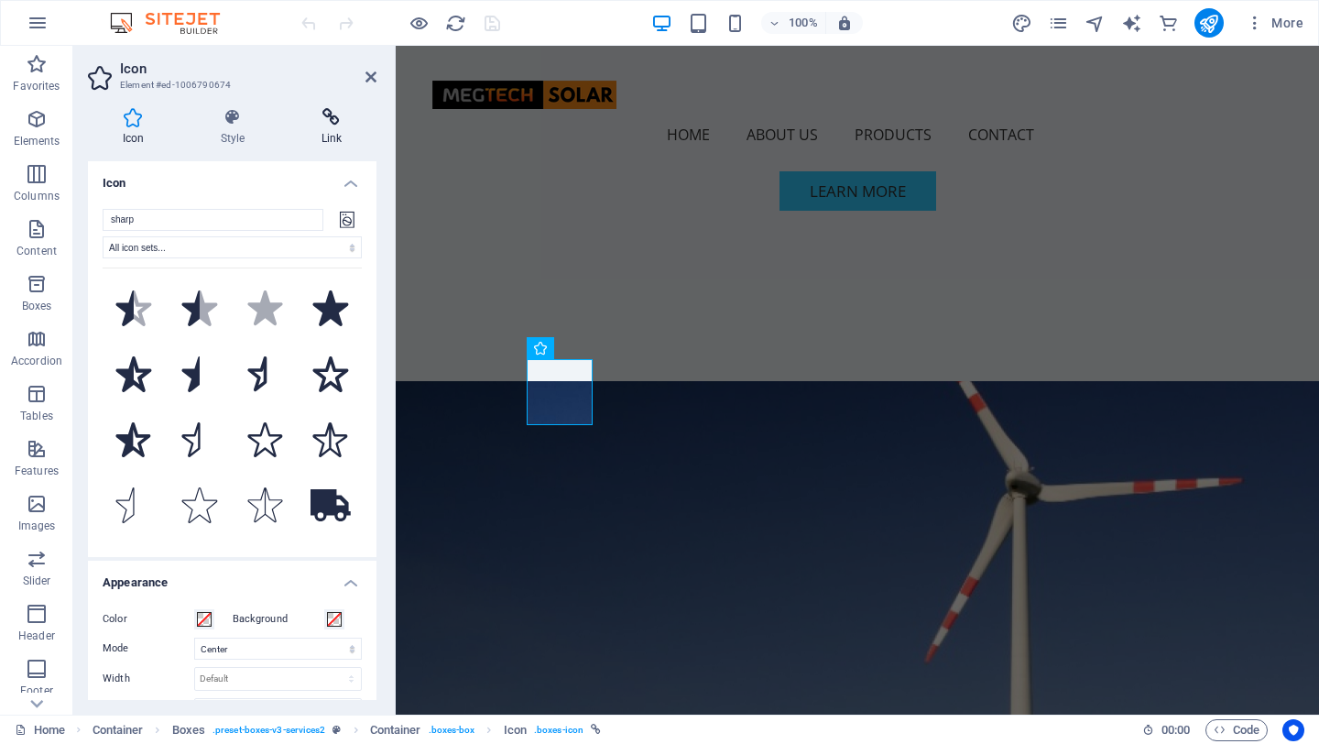
click at [321, 127] on h4 "Link" at bounding box center [332, 127] width 90 height 38
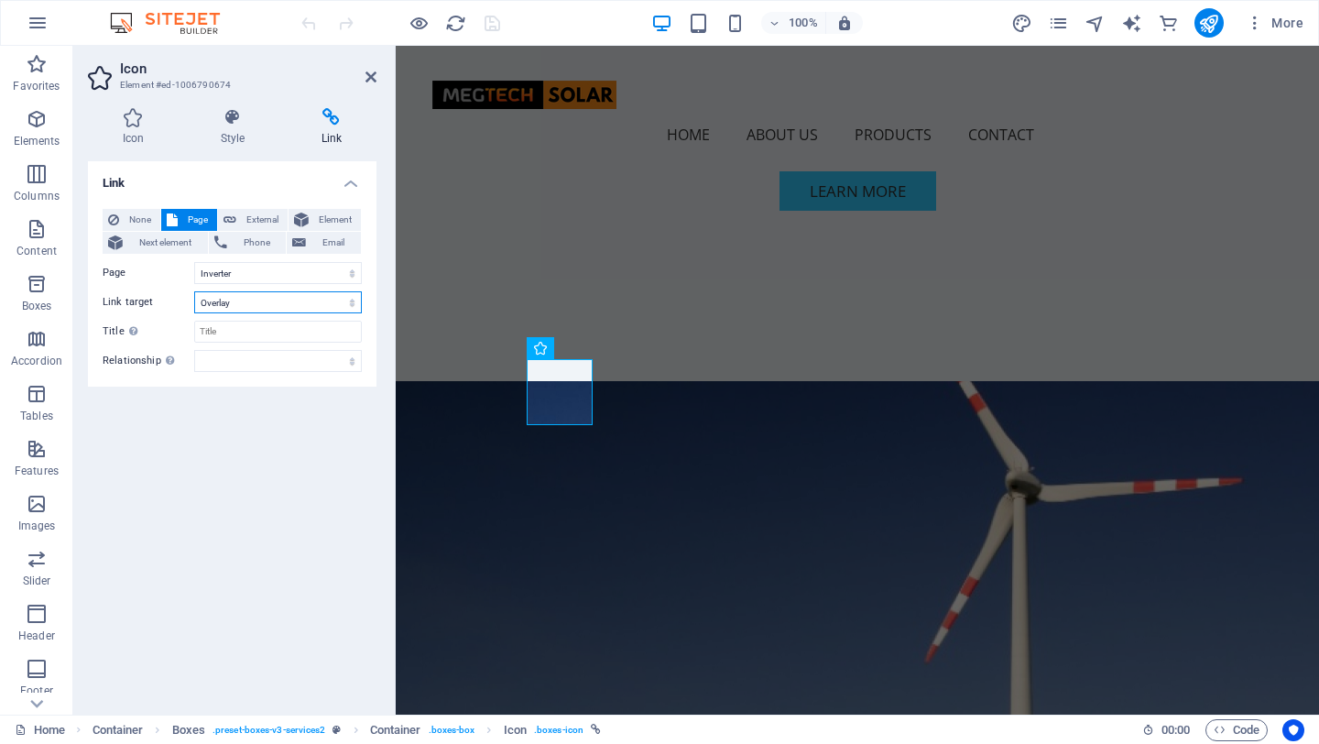
click at [235, 301] on select "New tab Same tab Overlay" at bounding box center [278, 302] width 168 height 22
select select
click at [194, 291] on select "New tab Same tab Overlay" at bounding box center [278, 302] width 168 height 22
click at [377, 77] on aside "Icon Element #ed-1006790674 Icon Style Link Icon sharp All icon sets... IcoFont…" at bounding box center [234, 380] width 322 height 669
click at [367, 74] on icon at bounding box center [371, 77] width 11 height 15
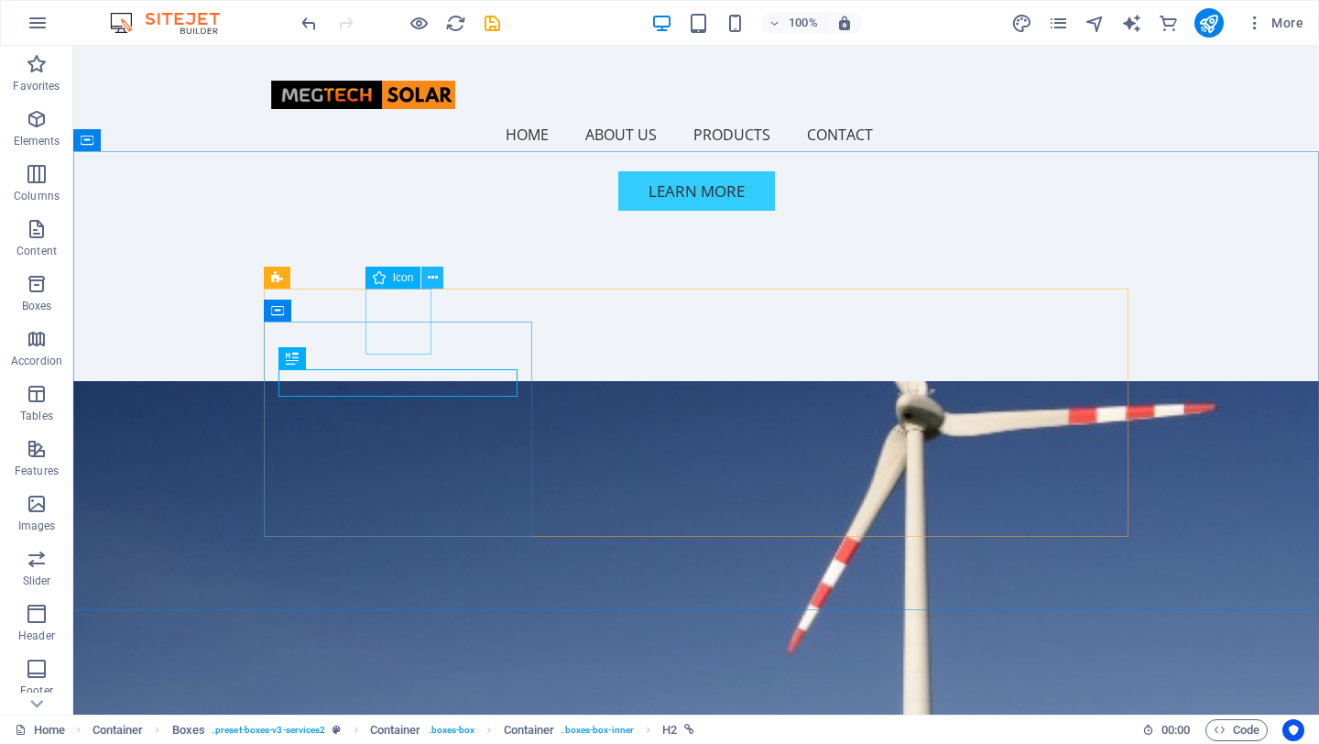
click at [432, 275] on icon at bounding box center [433, 277] width 10 height 19
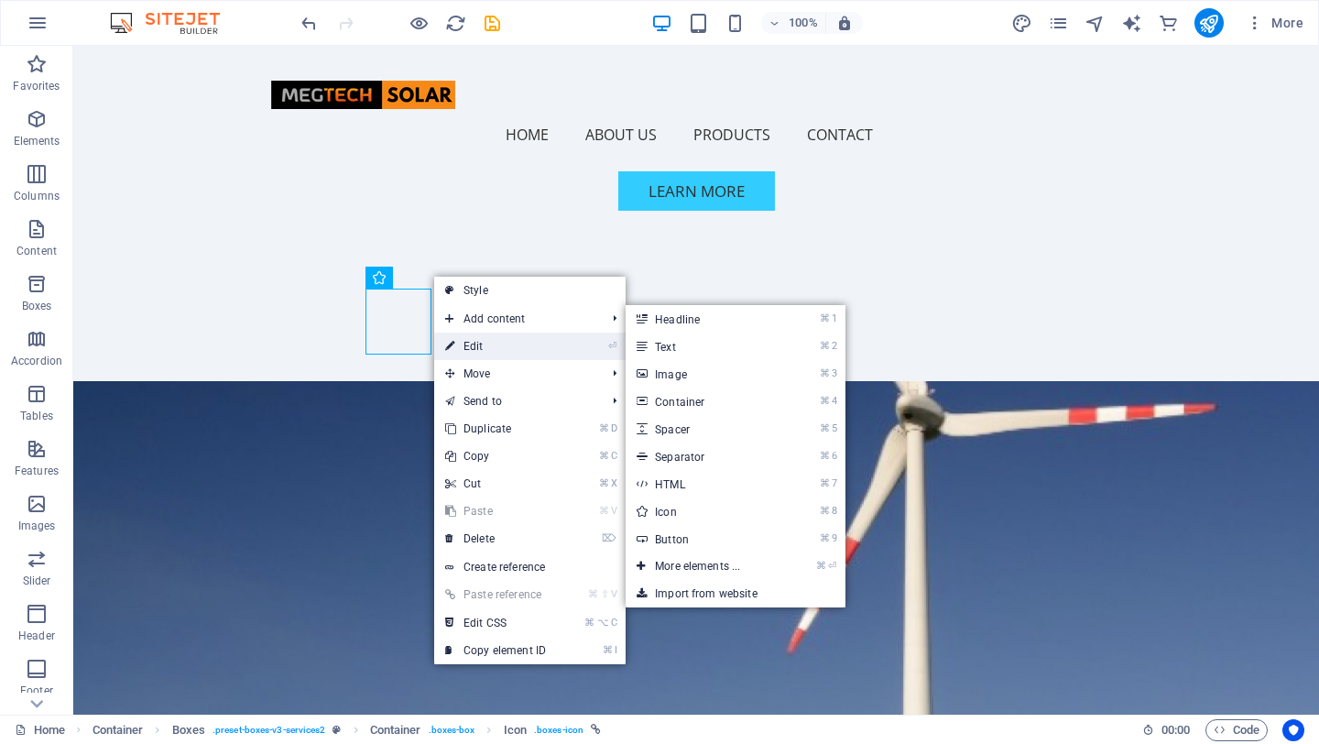
click at [481, 343] on link "⏎ Edit" at bounding box center [495, 346] width 123 height 27
select select "4"
select select
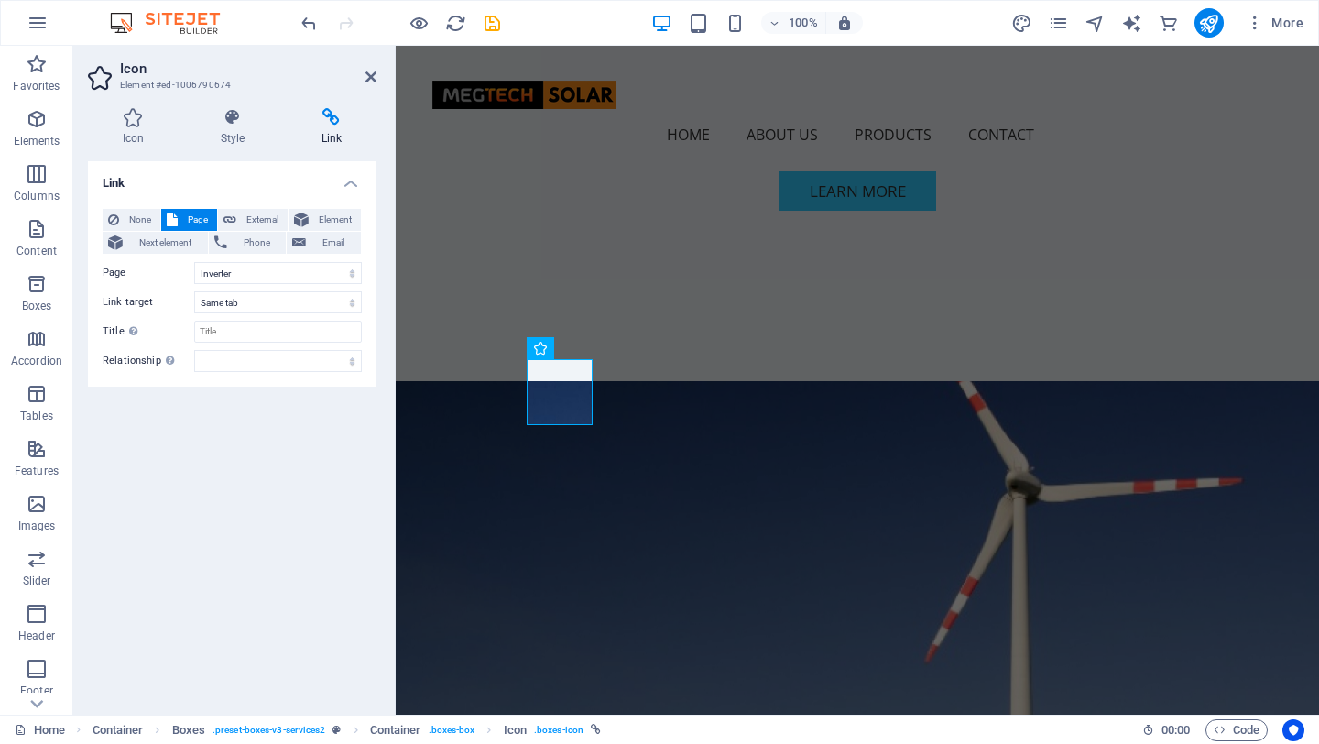
click at [335, 126] on h4 "Link" at bounding box center [332, 127] width 90 height 38
click at [341, 139] on h4 "Link" at bounding box center [332, 127] width 90 height 38
click at [335, 126] on h4 "Link" at bounding box center [332, 127] width 90 height 38
click at [327, 114] on icon at bounding box center [332, 117] width 90 height 18
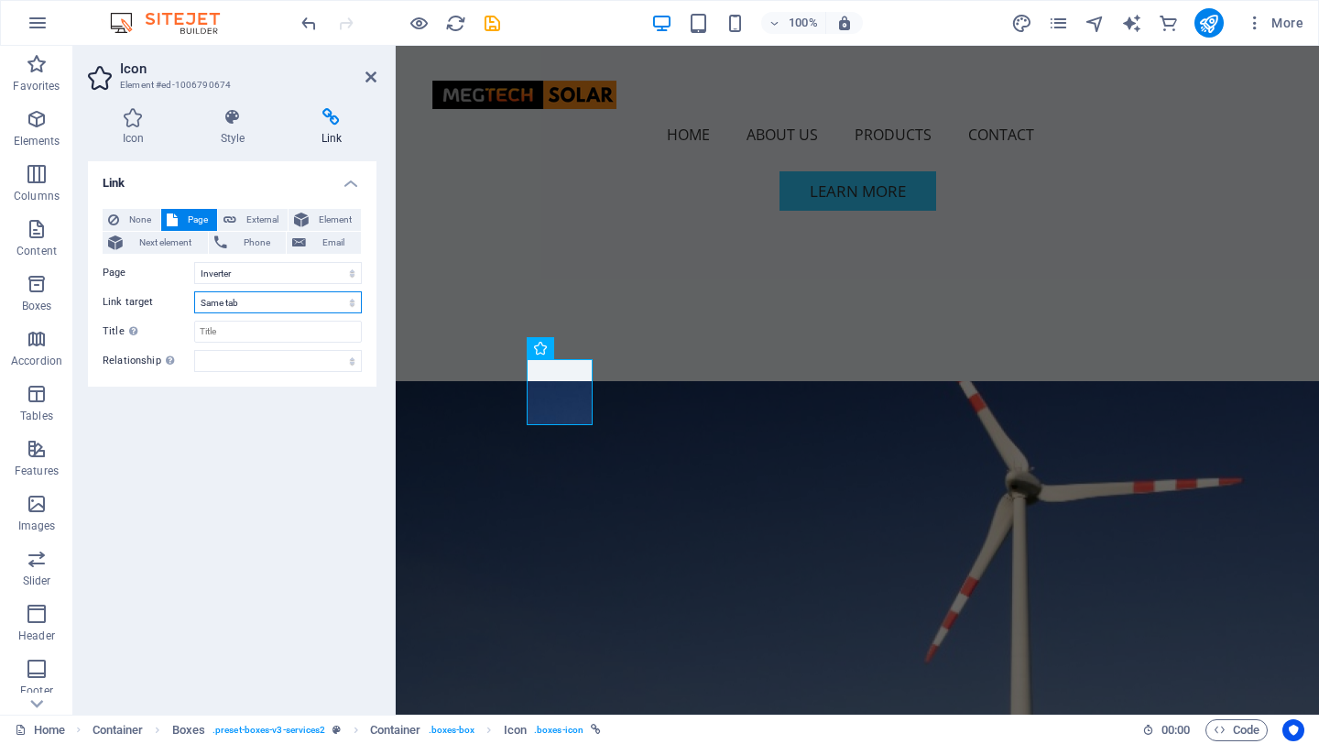
click at [278, 301] on select "New tab Same tab Overlay" at bounding box center [278, 302] width 168 height 22
click at [194, 291] on select "New tab Same tab Overlay" at bounding box center [278, 302] width 168 height 22
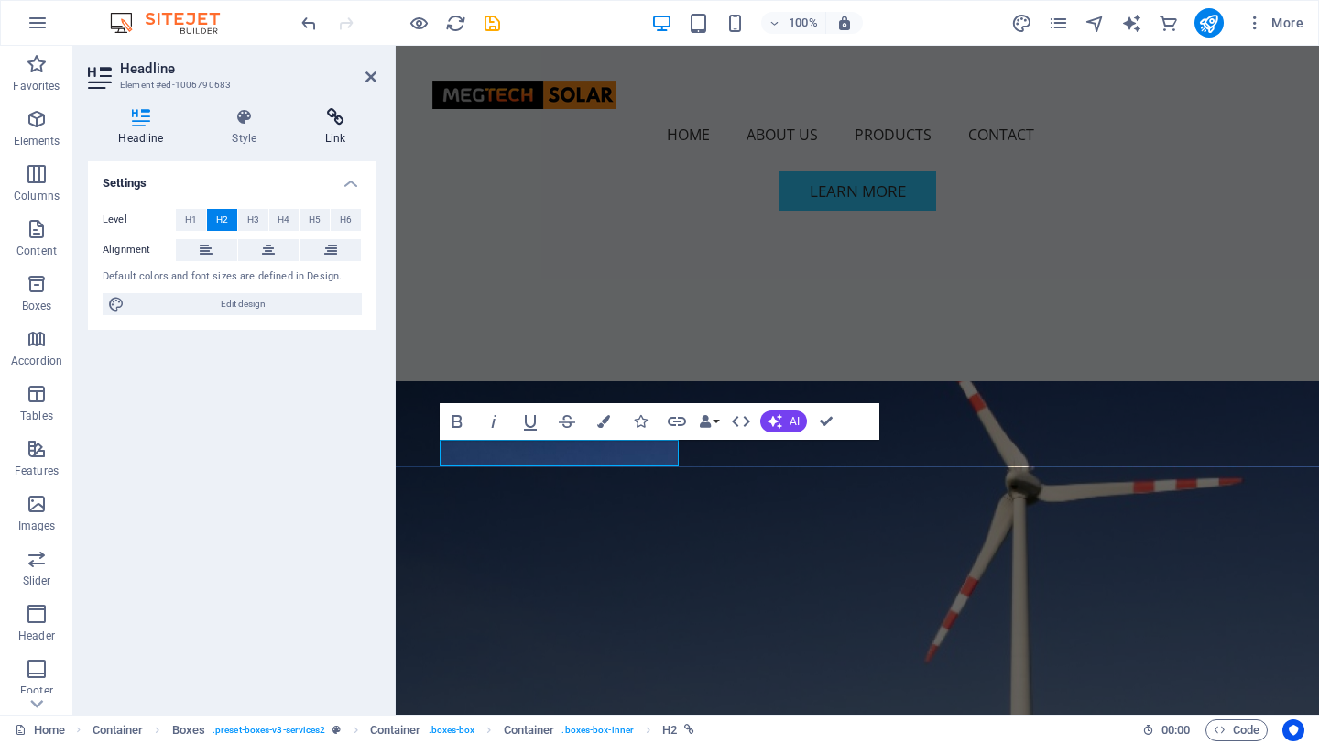
click at [342, 130] on h4 "Link" at bounding box center [336, 127] width 82 height 38
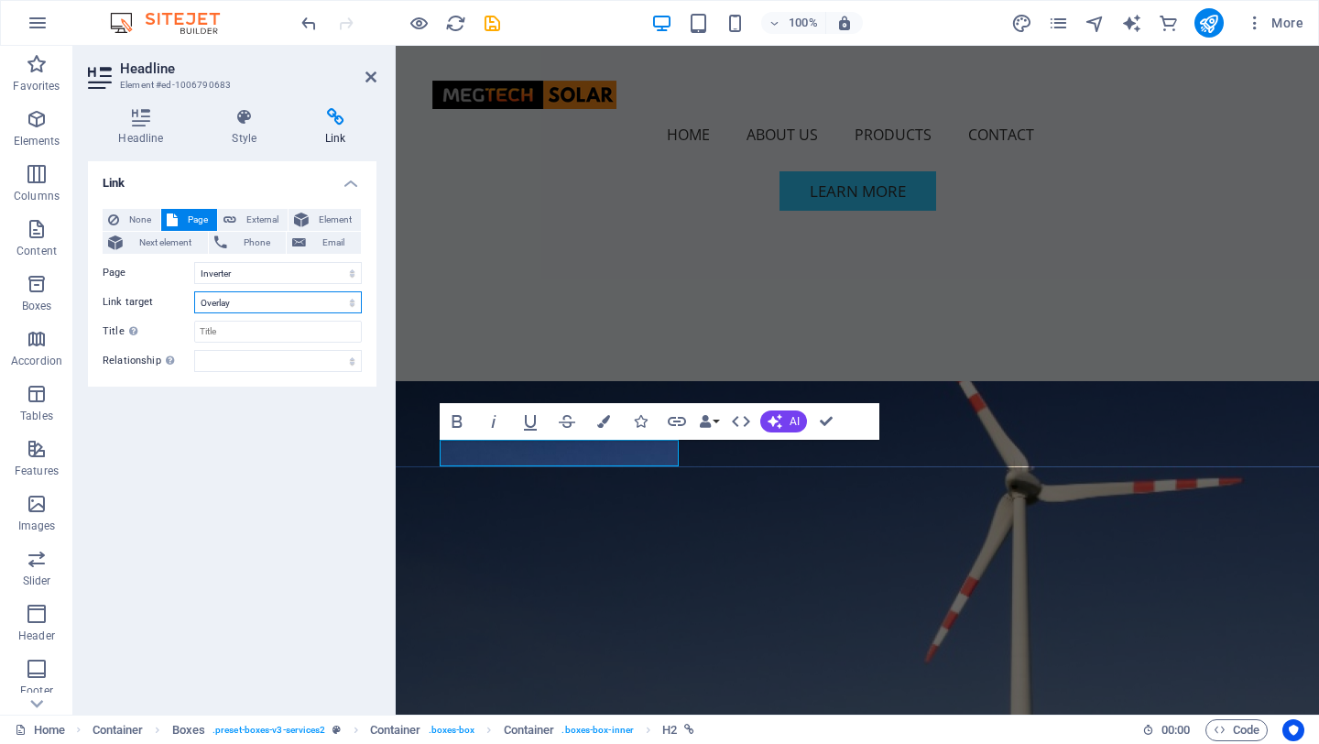
click at [254, 300] on select "New tab Same tab Overlay" at bounding box center [278, 302] width 168 height 22
select select
click at [194, 291] on select "New tab Same tab Overlay" at bounding box center [278, 302] width 168 height 22
click at [369, 77] on icon at bounding box center [371, 77] width 11 height 15
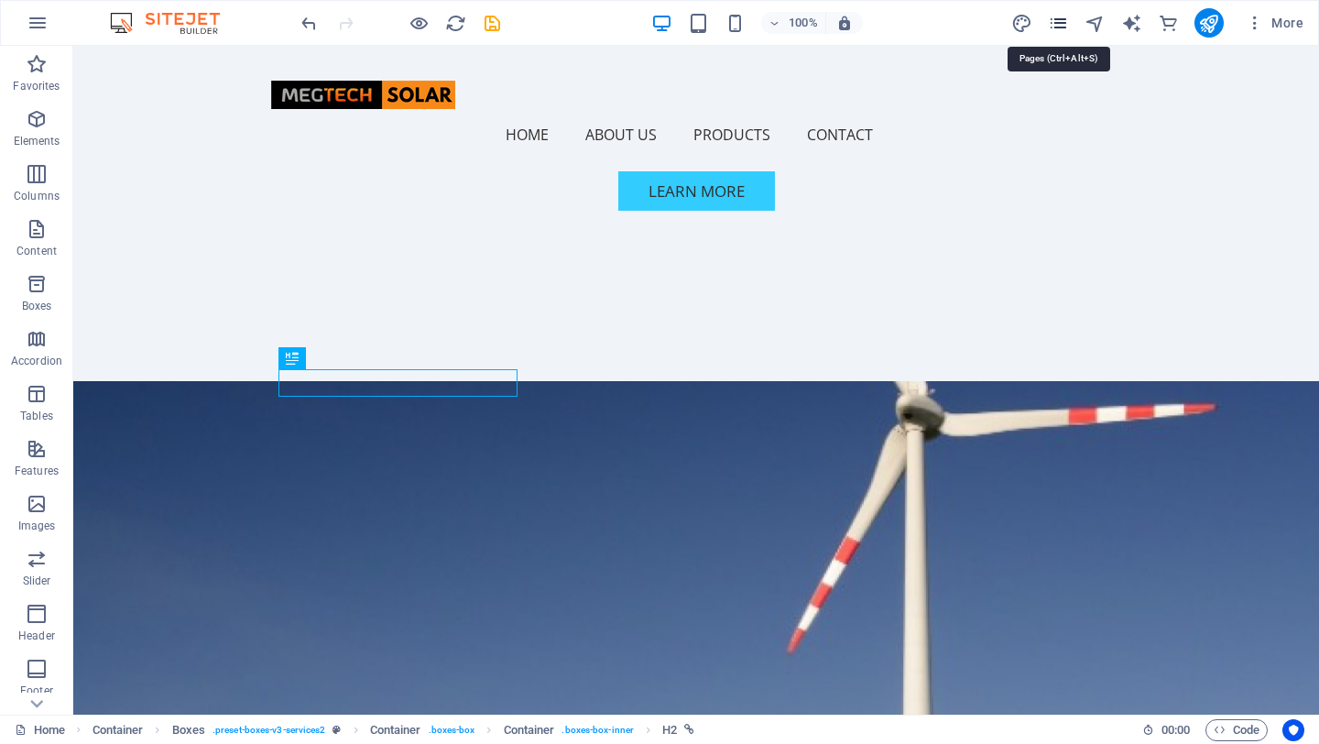
click at [1067, 20] on icon "pages" at bounding box center [1058, 23] width 21 height 21
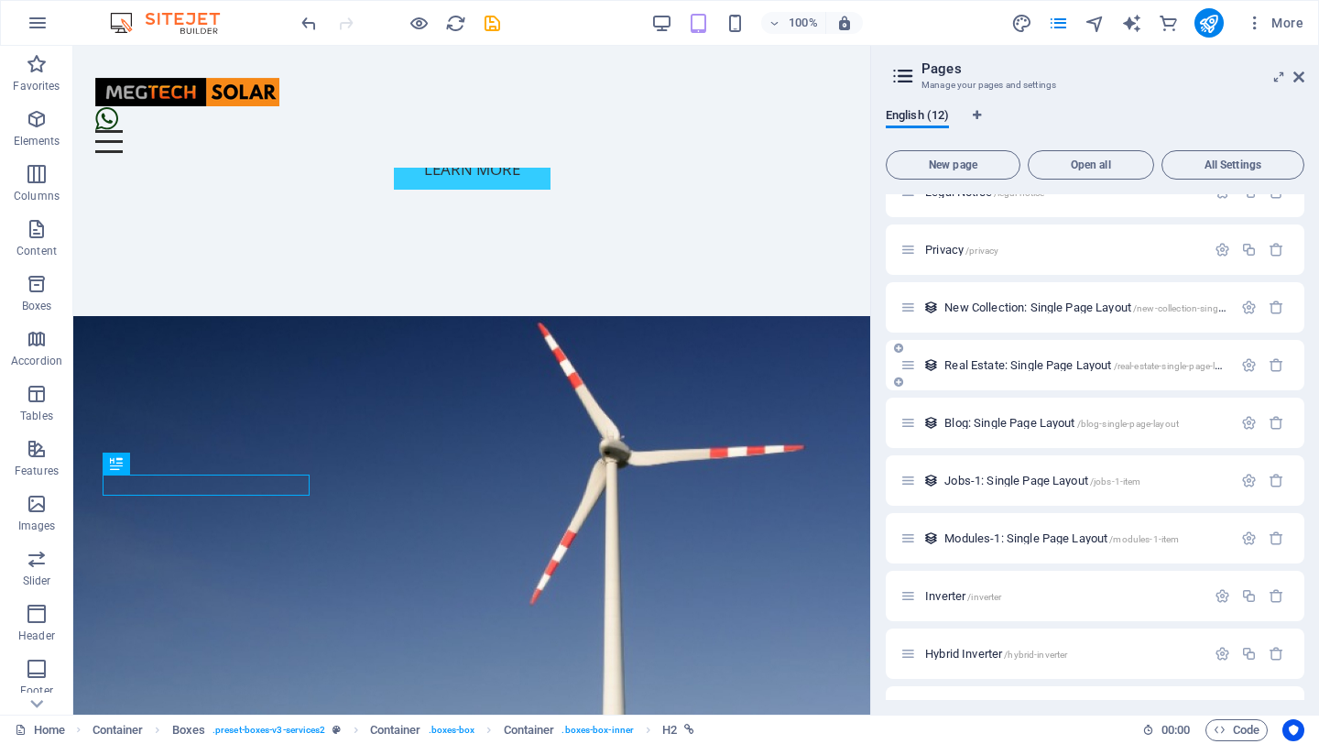
scroll to position [187, 0]
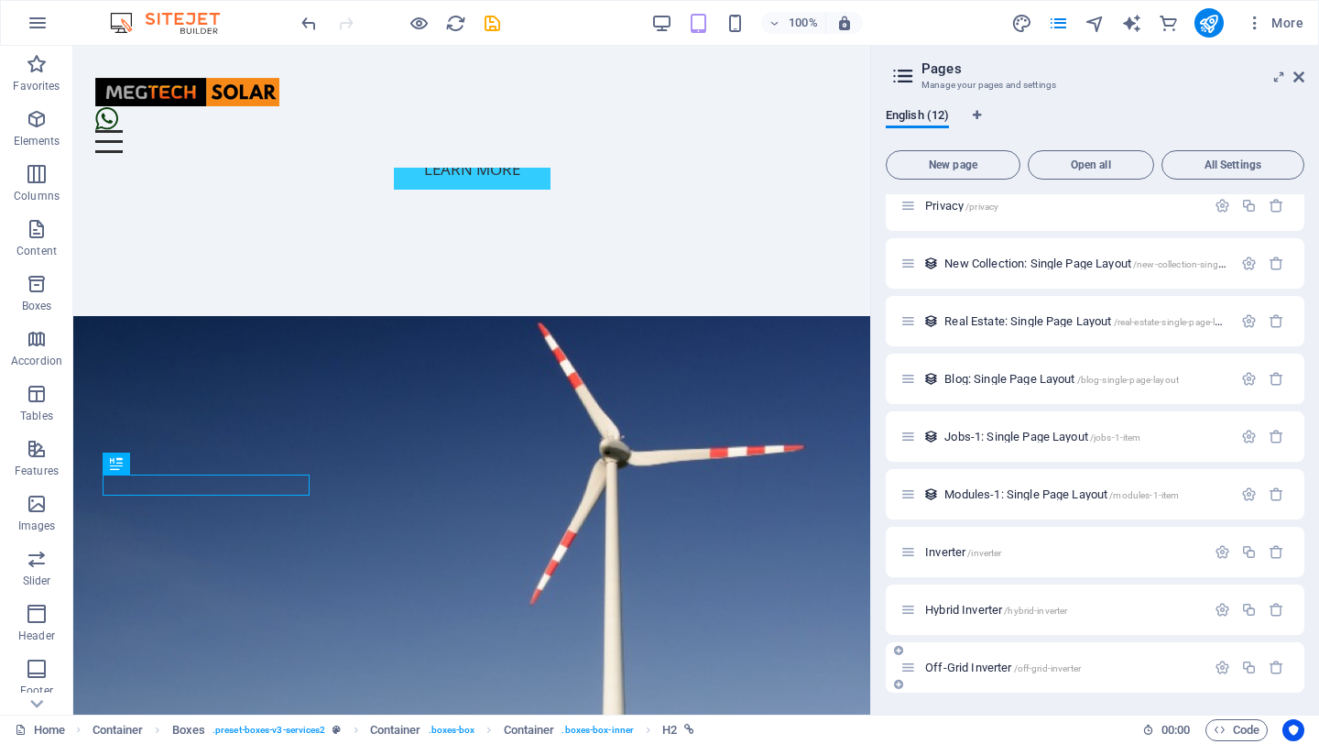
click at [977, 601] on span "Off-Grid Inverter /off-grid-inverter" at bounding box center [1003, 667] width 156 height 14
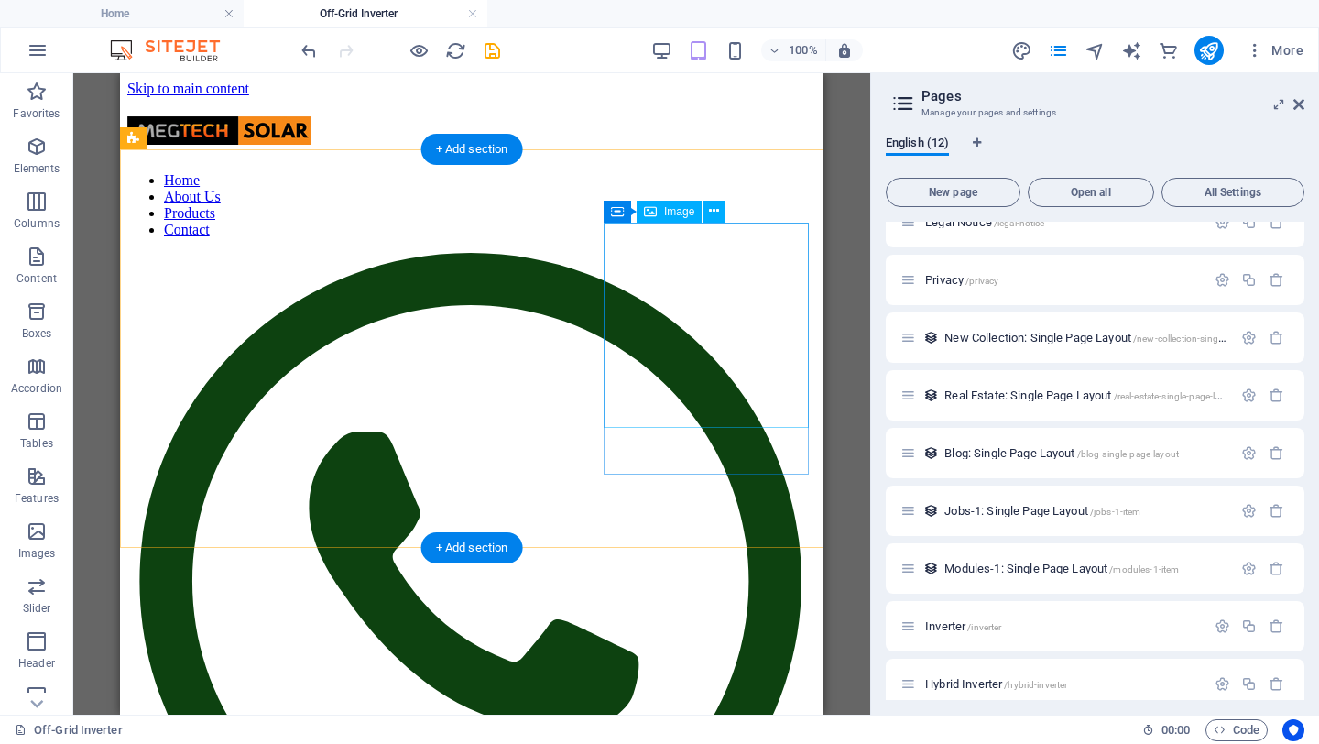
scroll to position [0, 0]
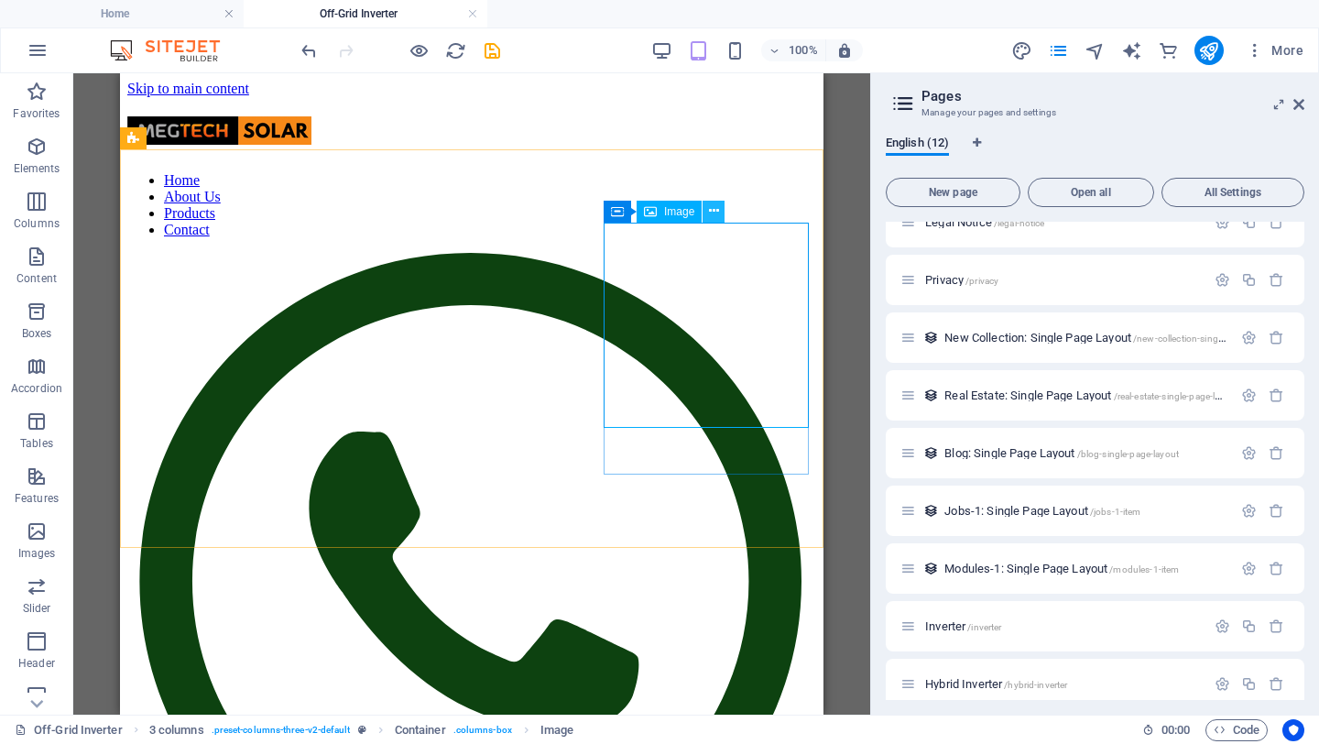
click at [710, 212] on icon at bounding box center [714, 211] width 10 height 19
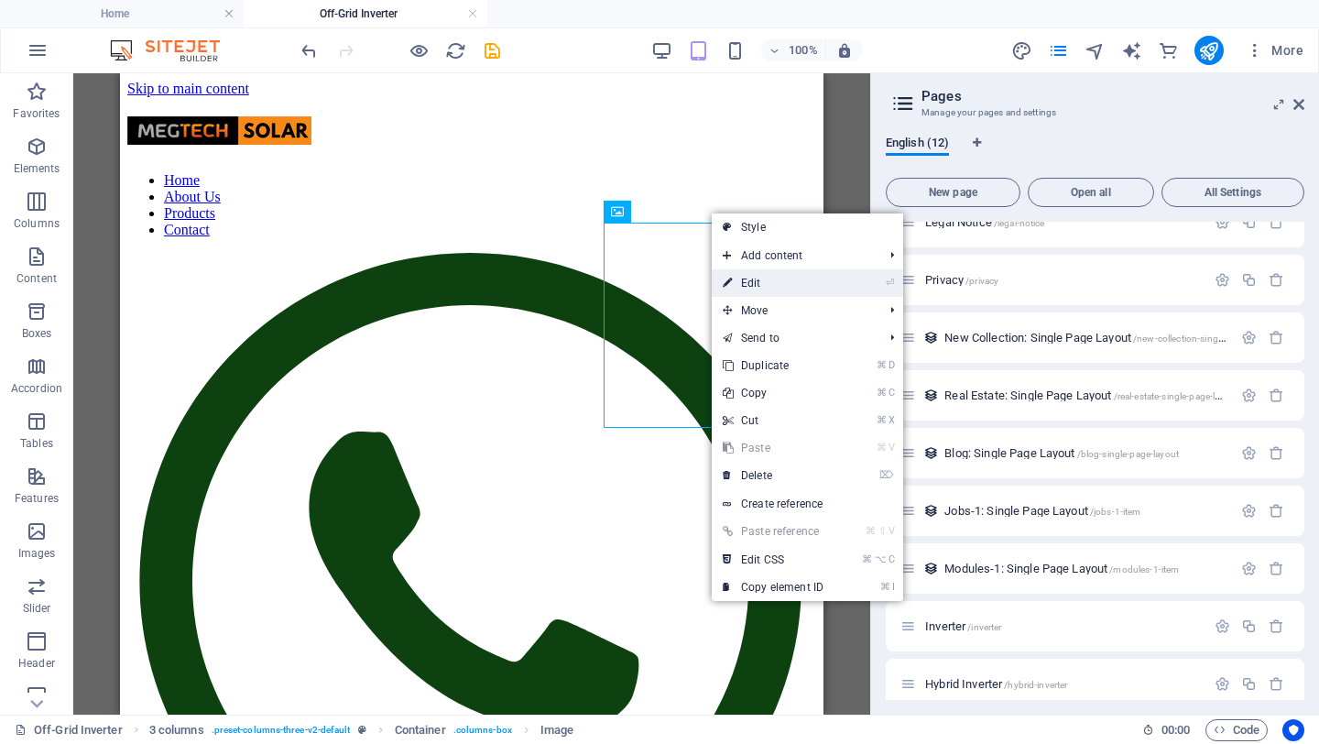
click at [757, 287] on link "⏎ Edit" at bounding box center [773, 282] width 123 height 27
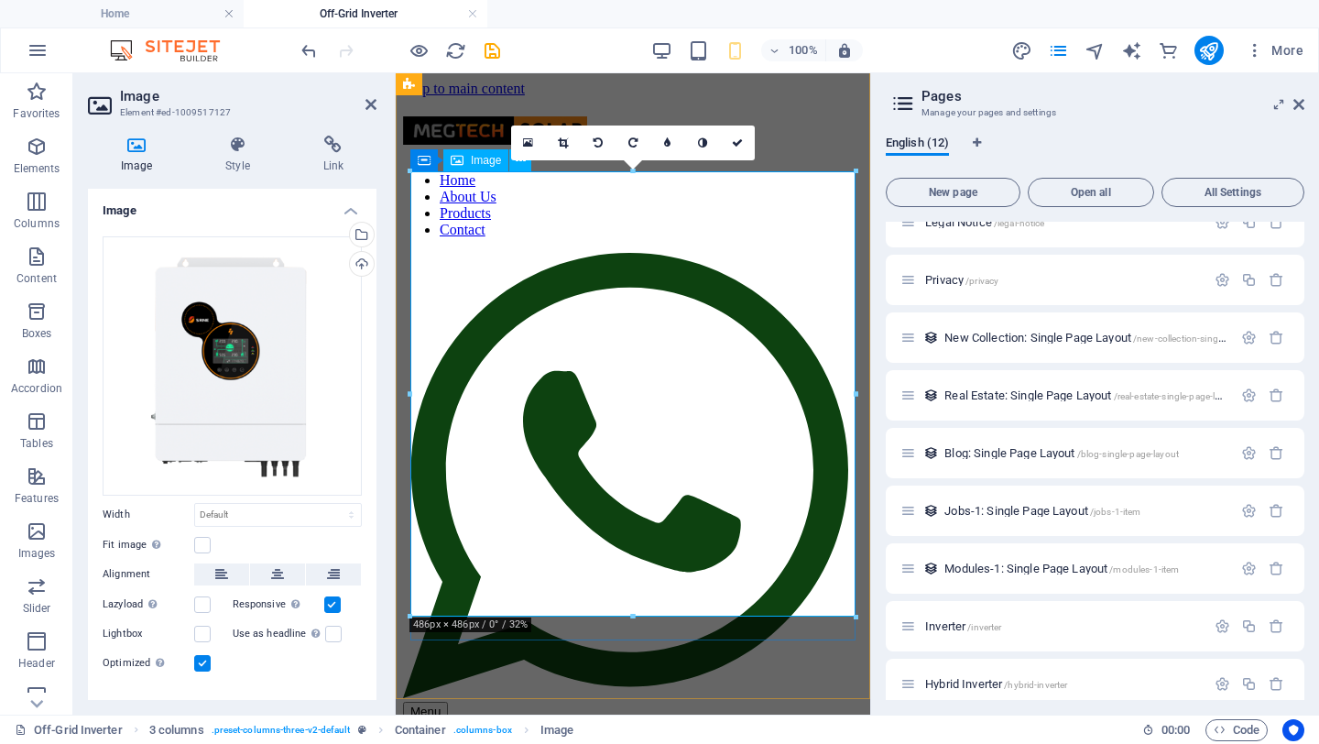
scroll to position [1029, 0]
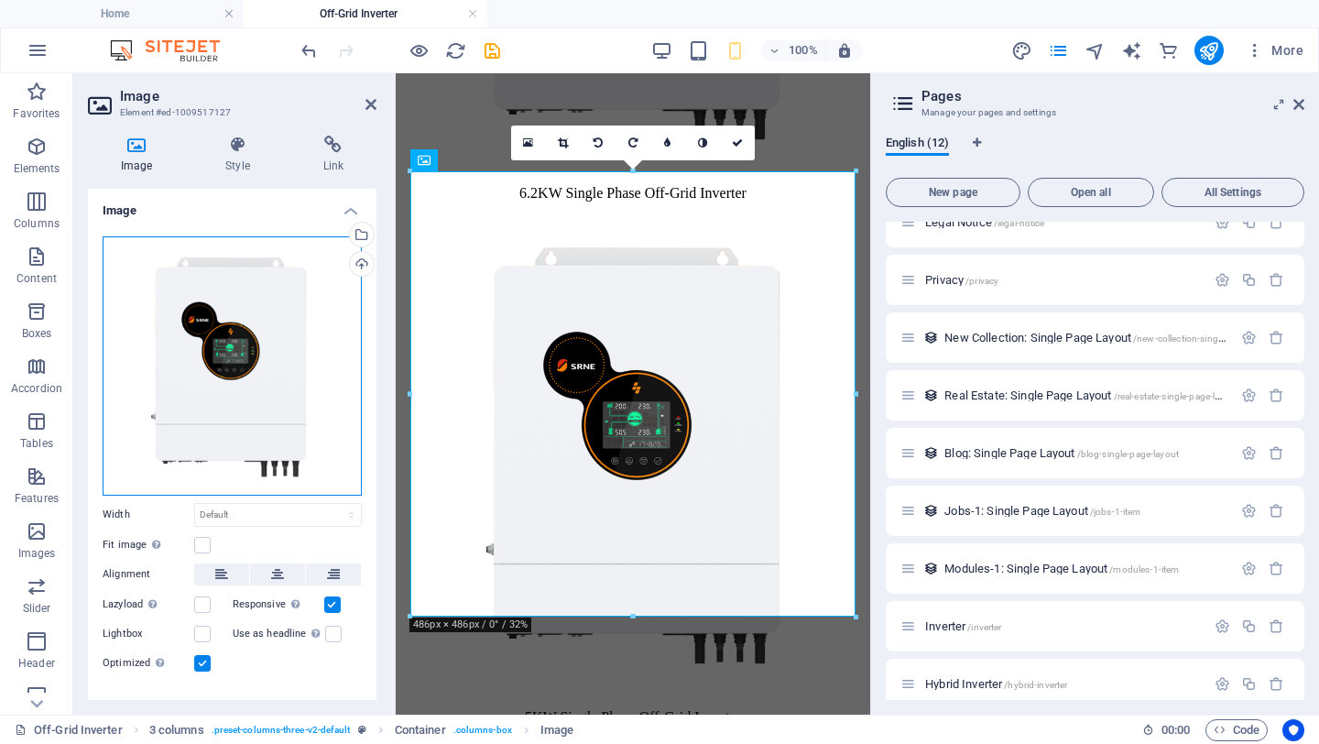
click at [235, 341] on div "Drag files here, click to choose files or select files from Files or our free s…" at bounding box center [232, 365] width 259 height 259
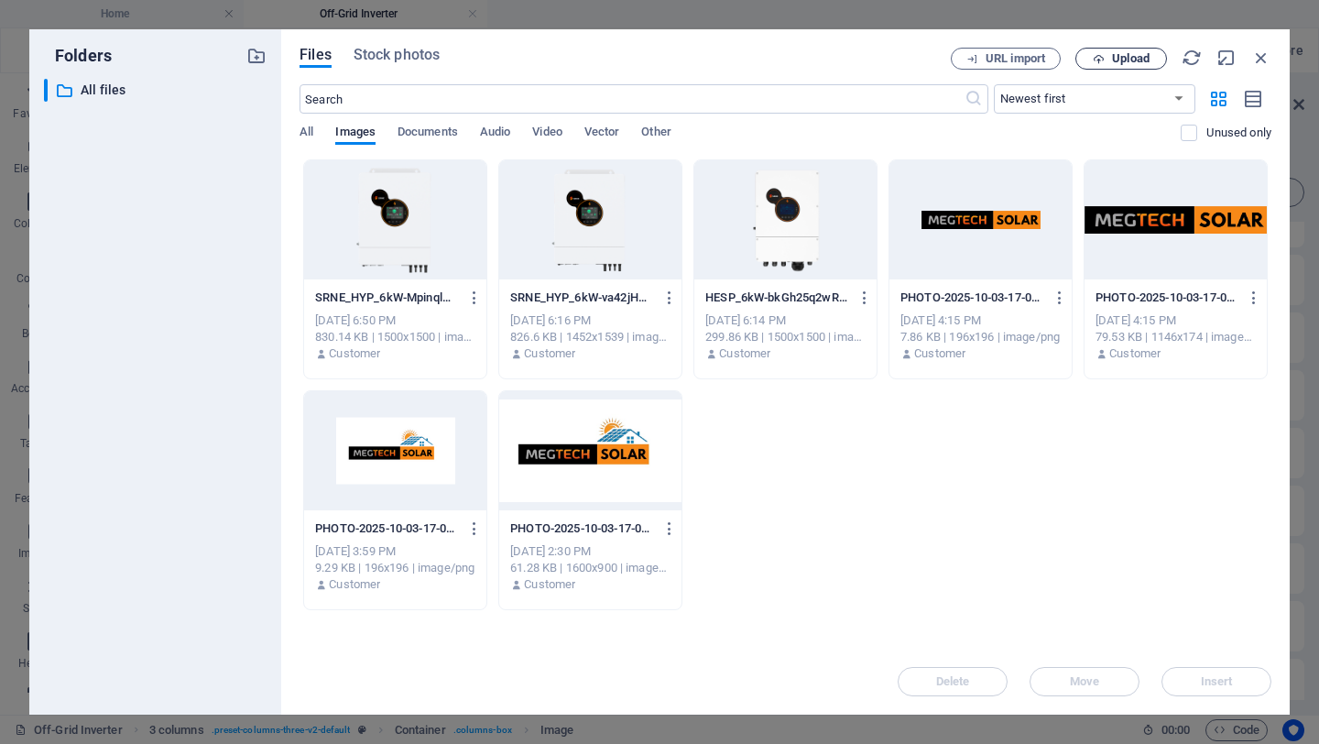
click at [1131, 53] on span "Upload" at bounding box center [1131, 58] width 38 height 11
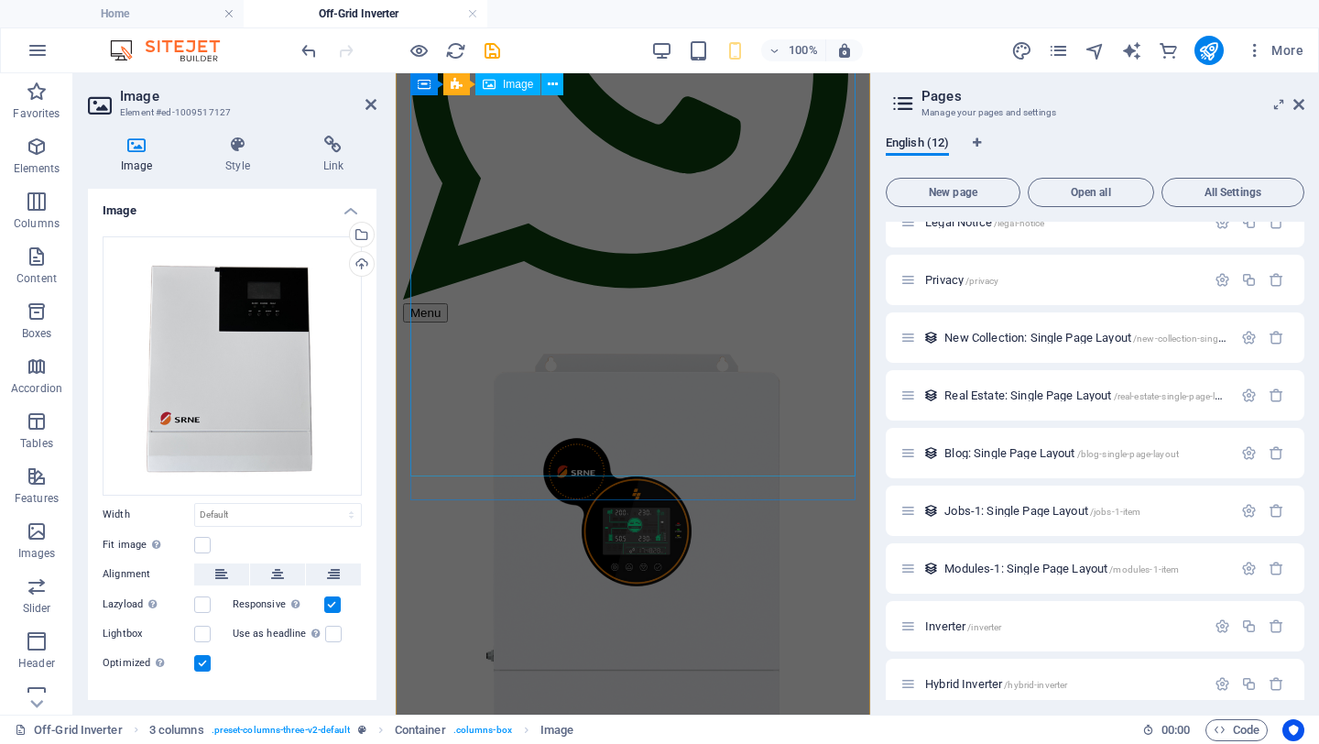
scroll to position [1029, 0]
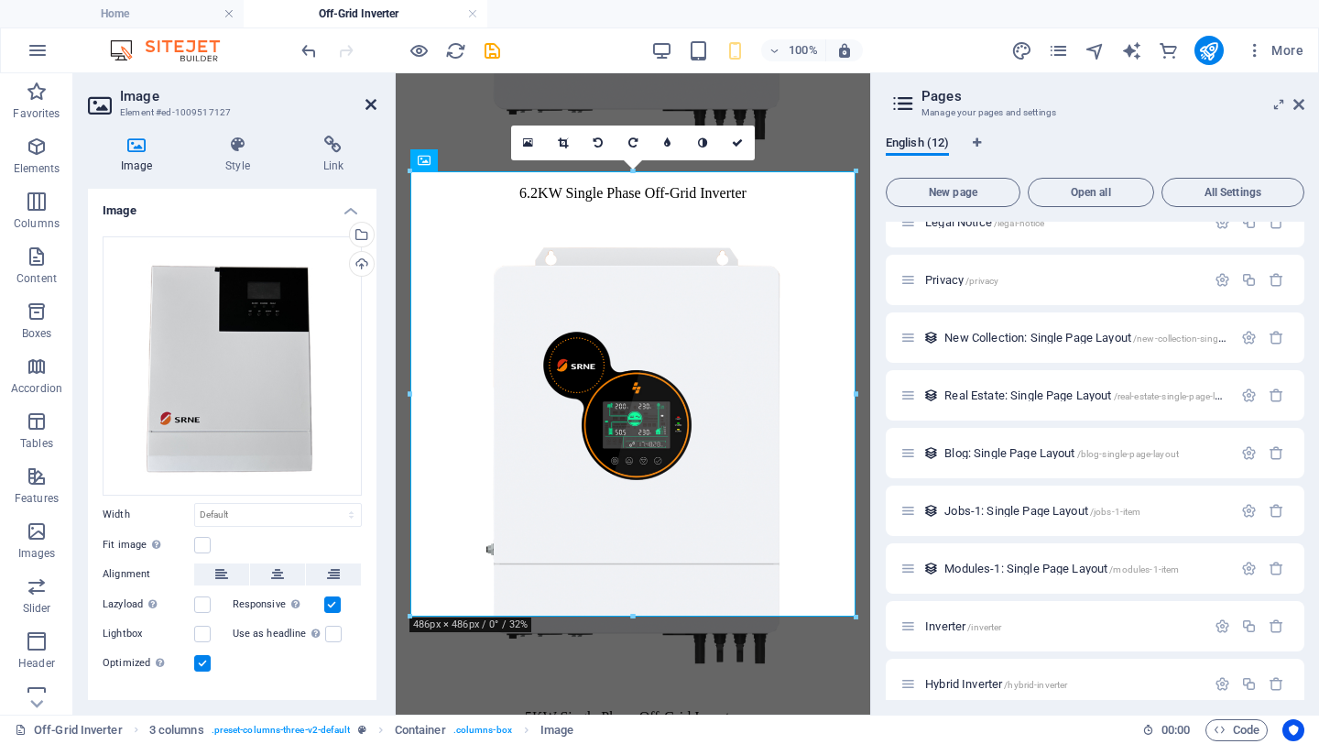
click at [373, 104] on icon at bounding box center [371, 104] width 11 height 15
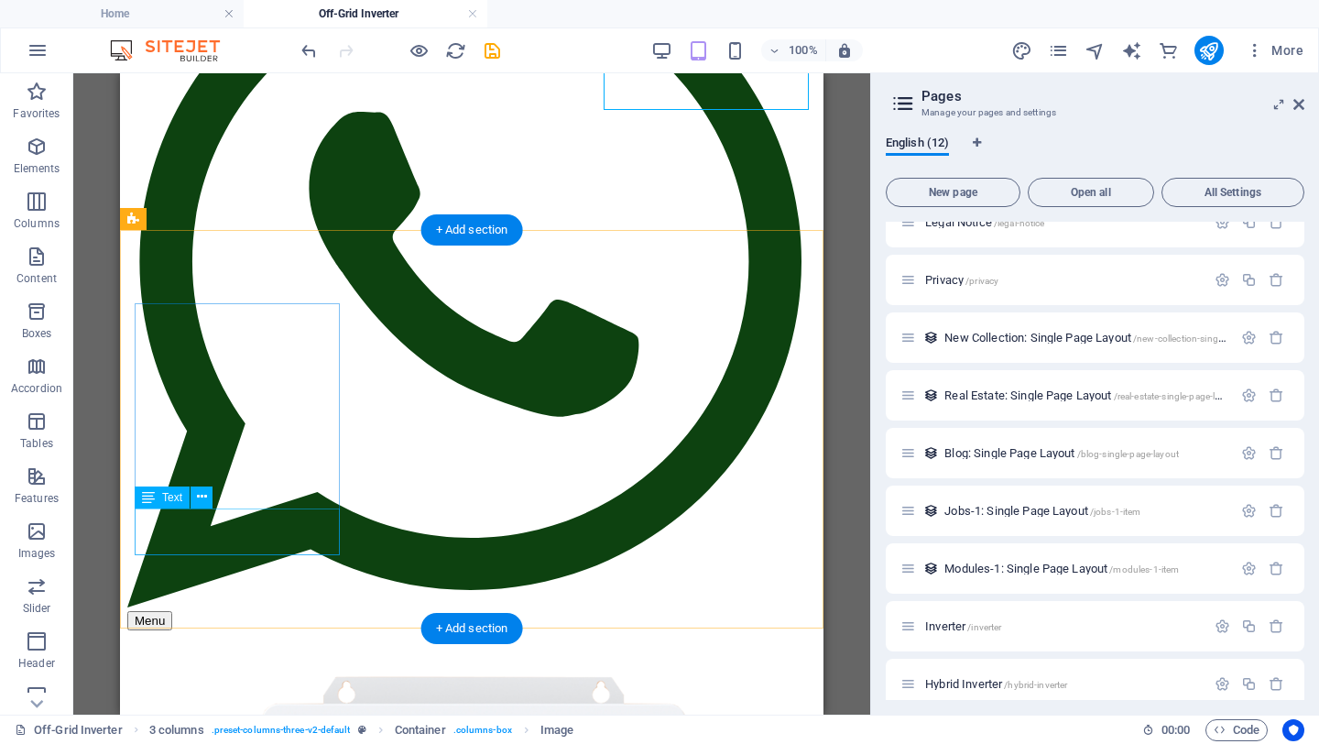
scroll to position [337, 0]
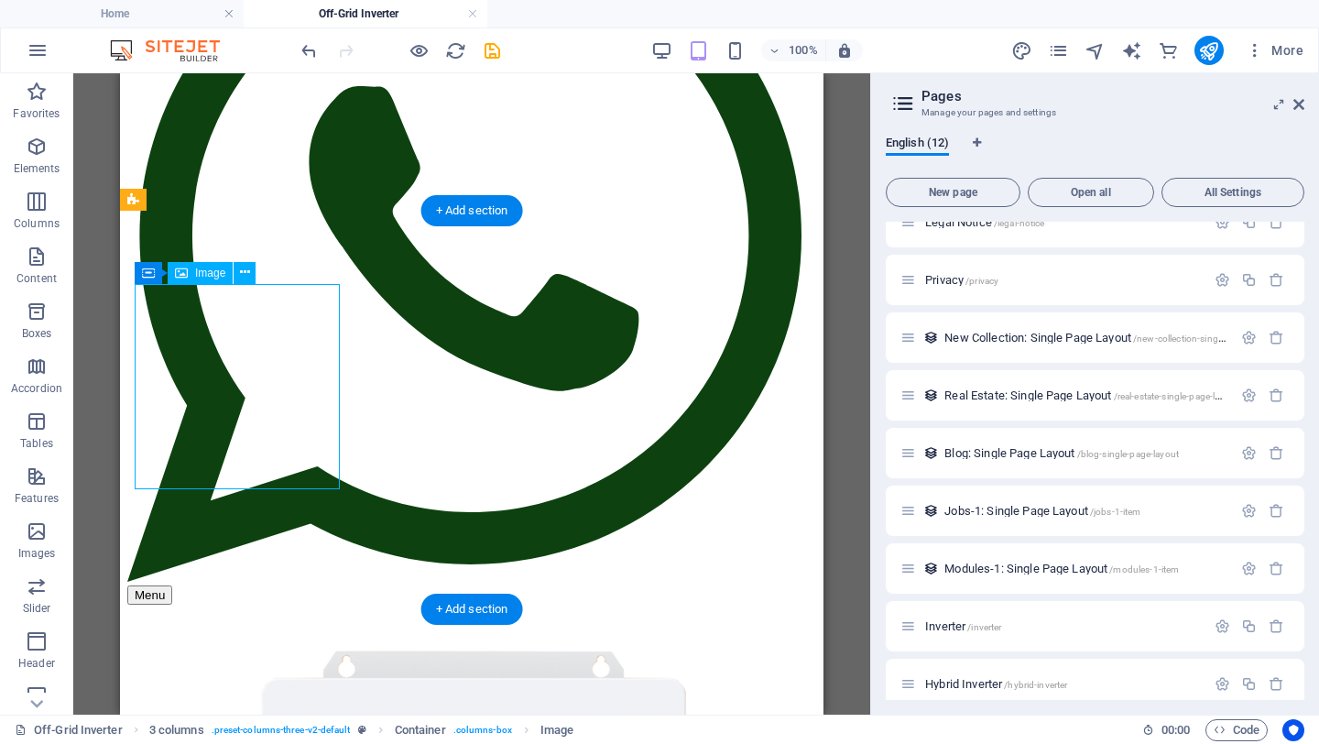
scroll to position [346, 0]
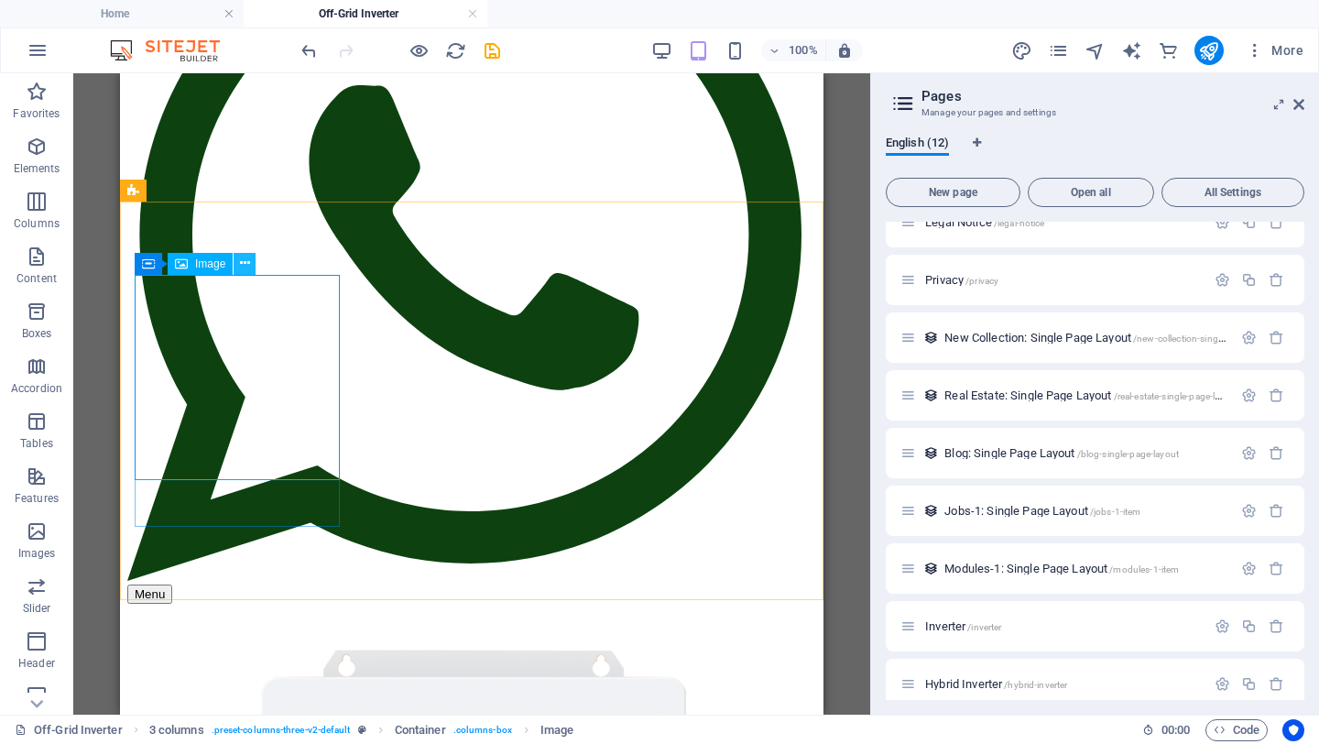
click at [246, 261] on icon at bounding box center [245, 263] width 10 height 19
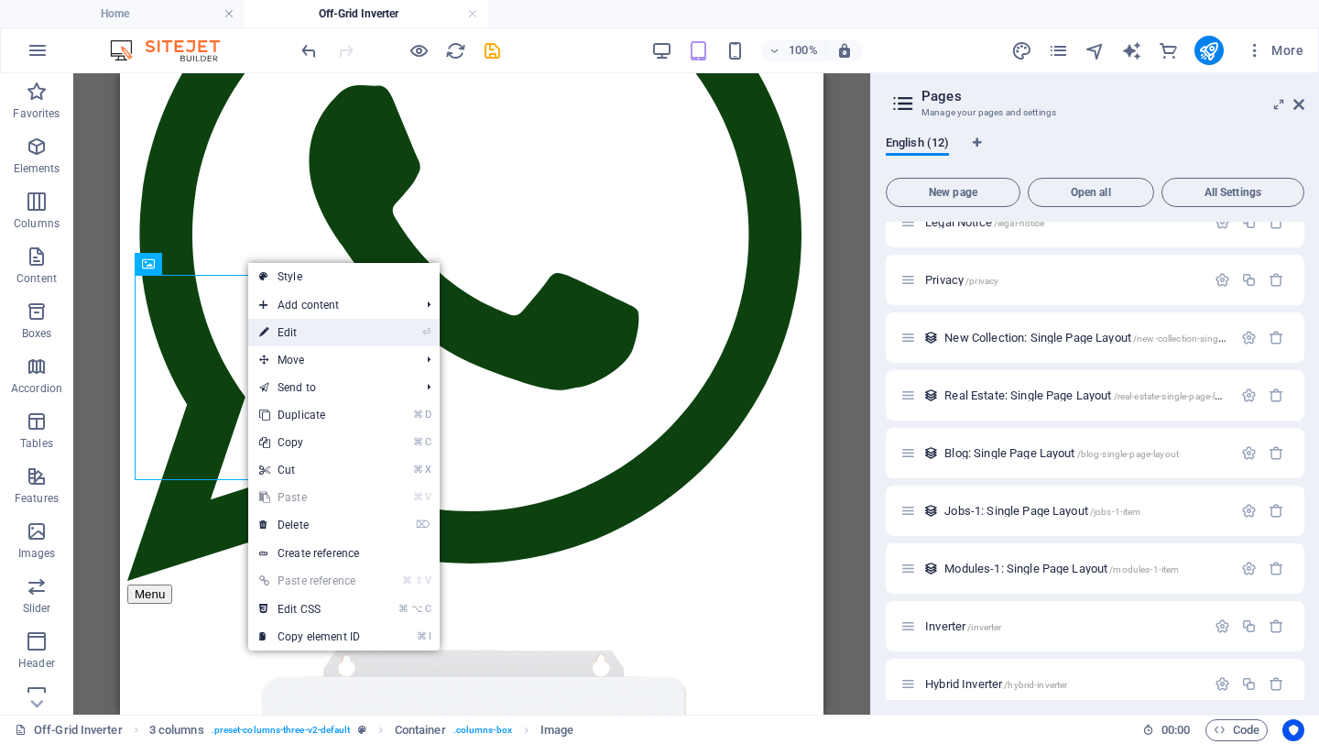
click at [308, 336] on link "⏎ Edit" at bounding box center [309, 332] width 123 height 27
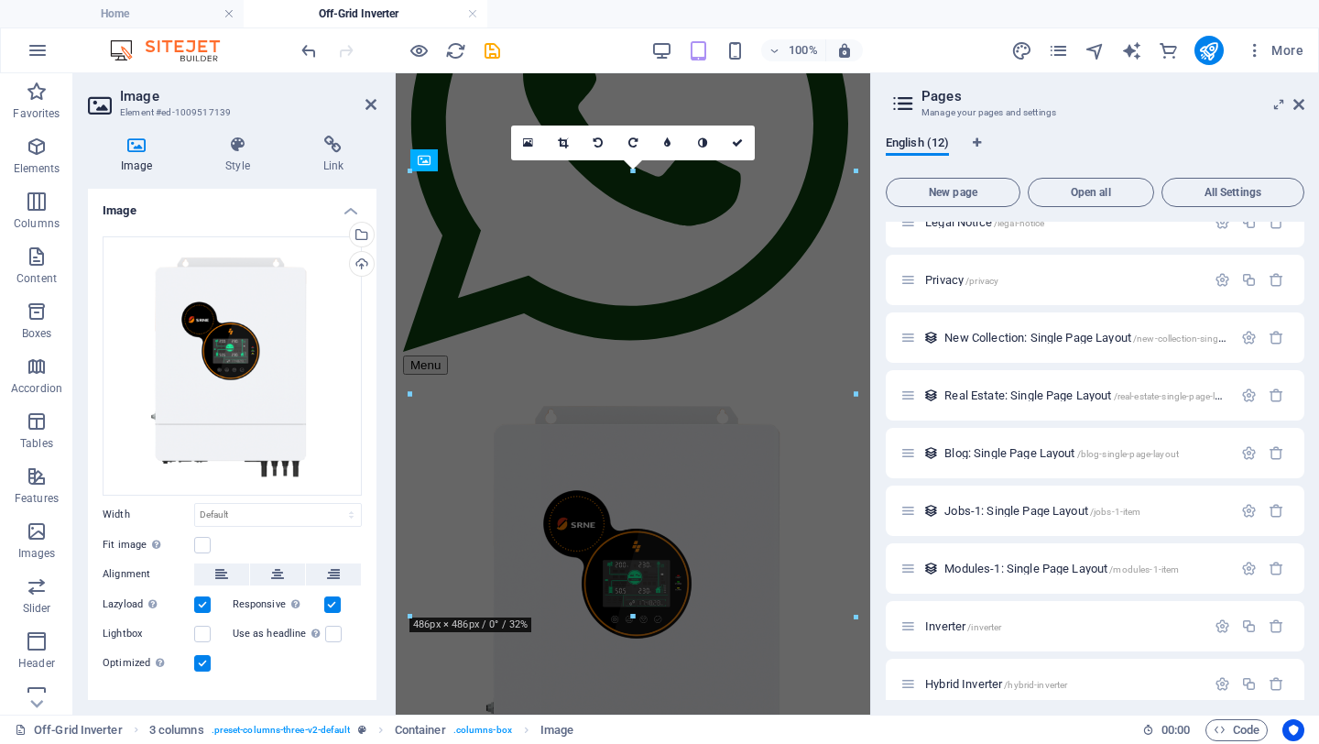
scroll to position [1614, 0]
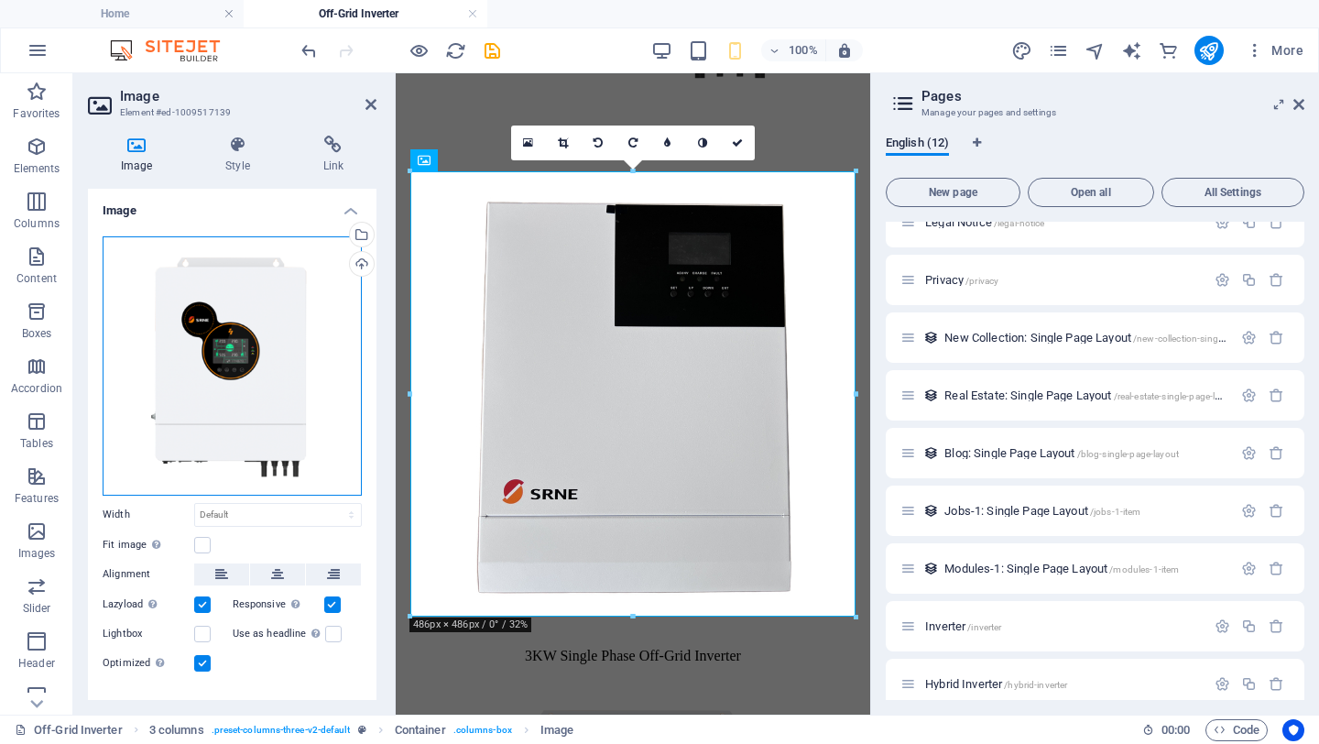
click at [246, 324] on div "Drag files here, click to choose files or select files from Files or our free s…" at bounding box center [232, 365] width 259 height 259
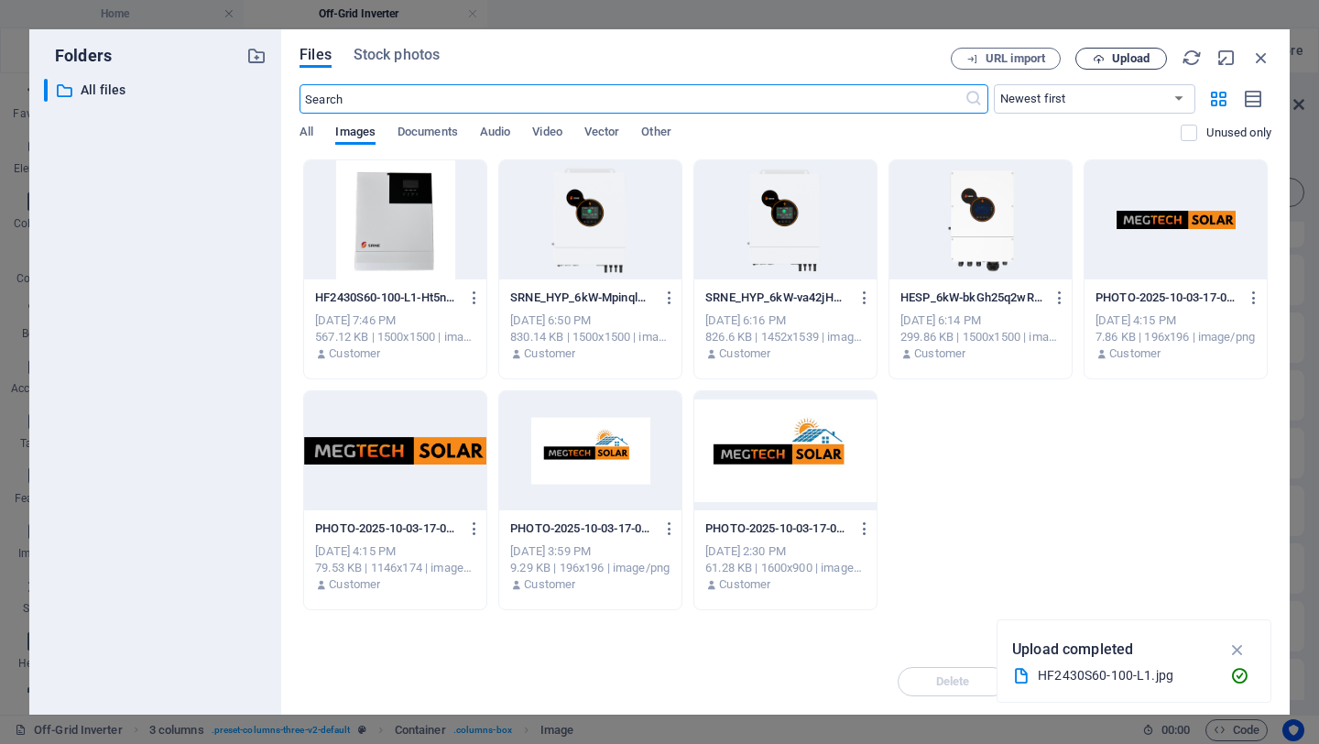
click at [1124, 54] on span "Upload" at bounding box center [1131, 58] width 38 height 11
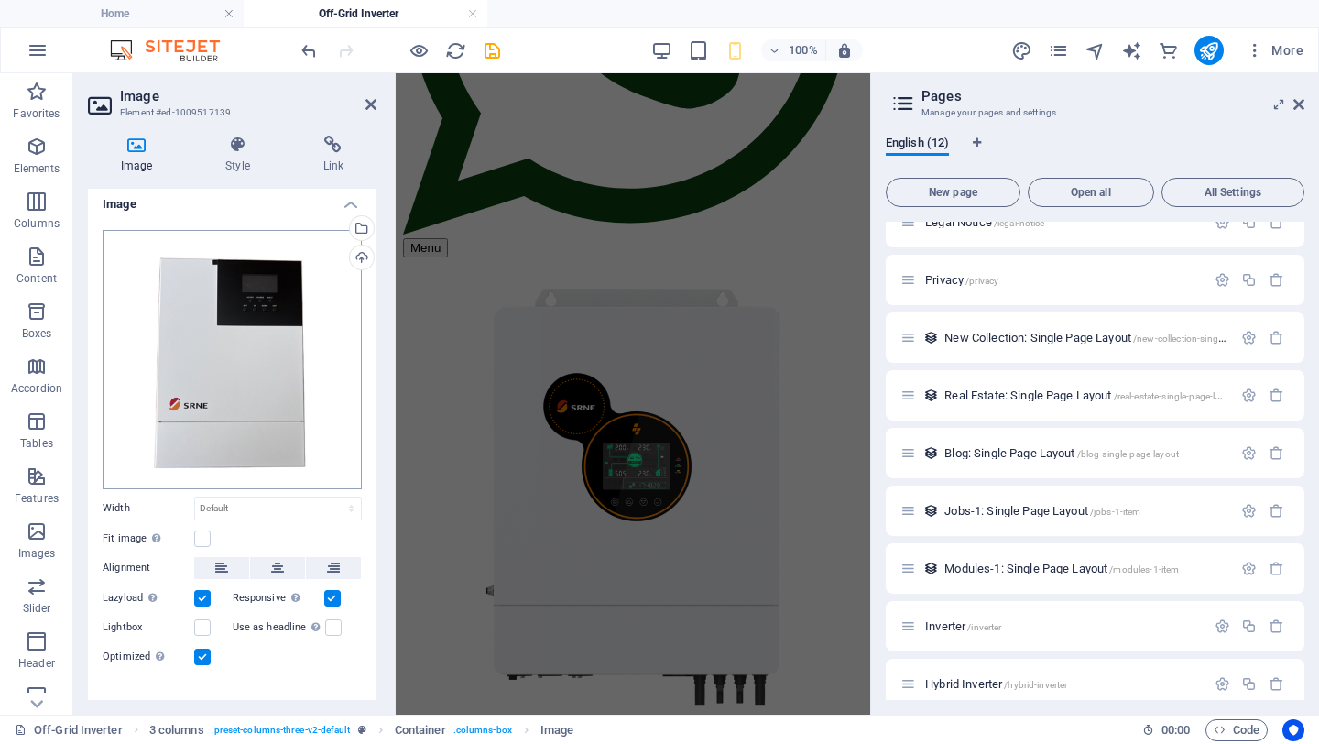
scroll to position [1614, 0]
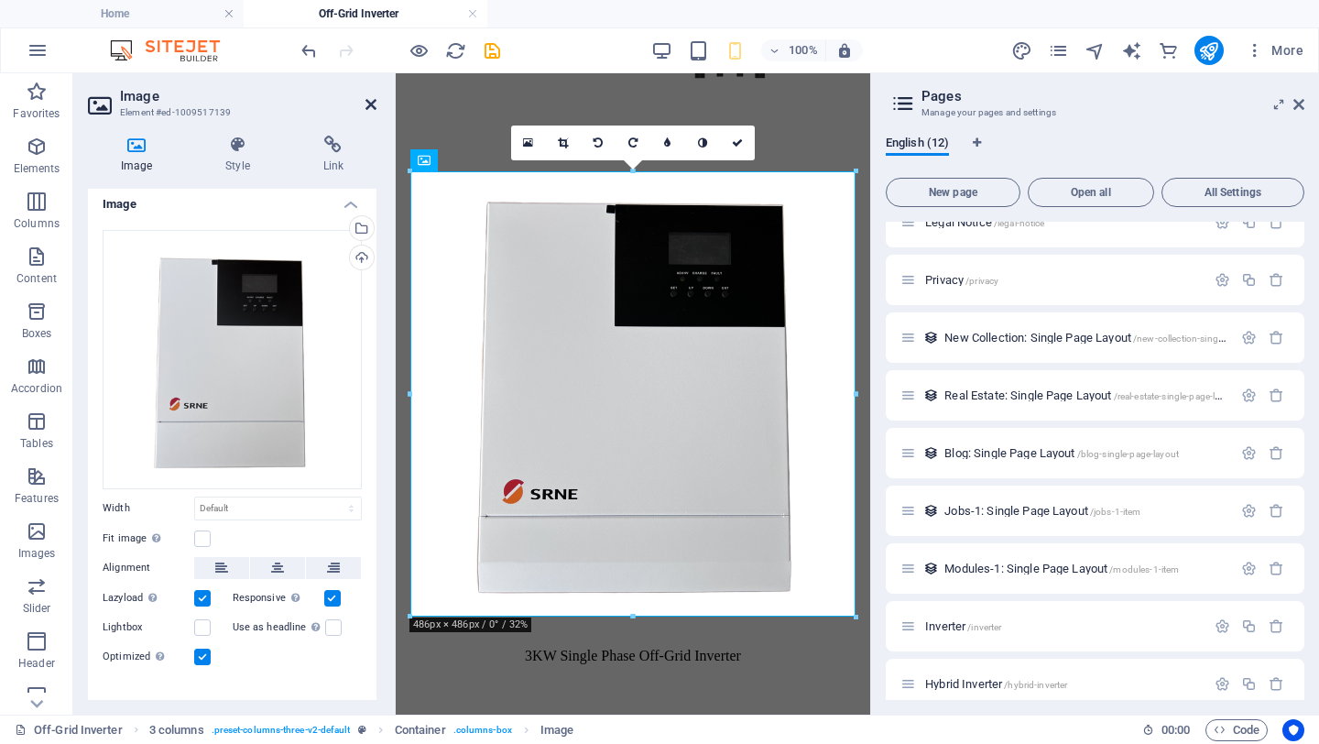
click at [371, 101] on icon at bounding box center [371, 104] width 11 height 15
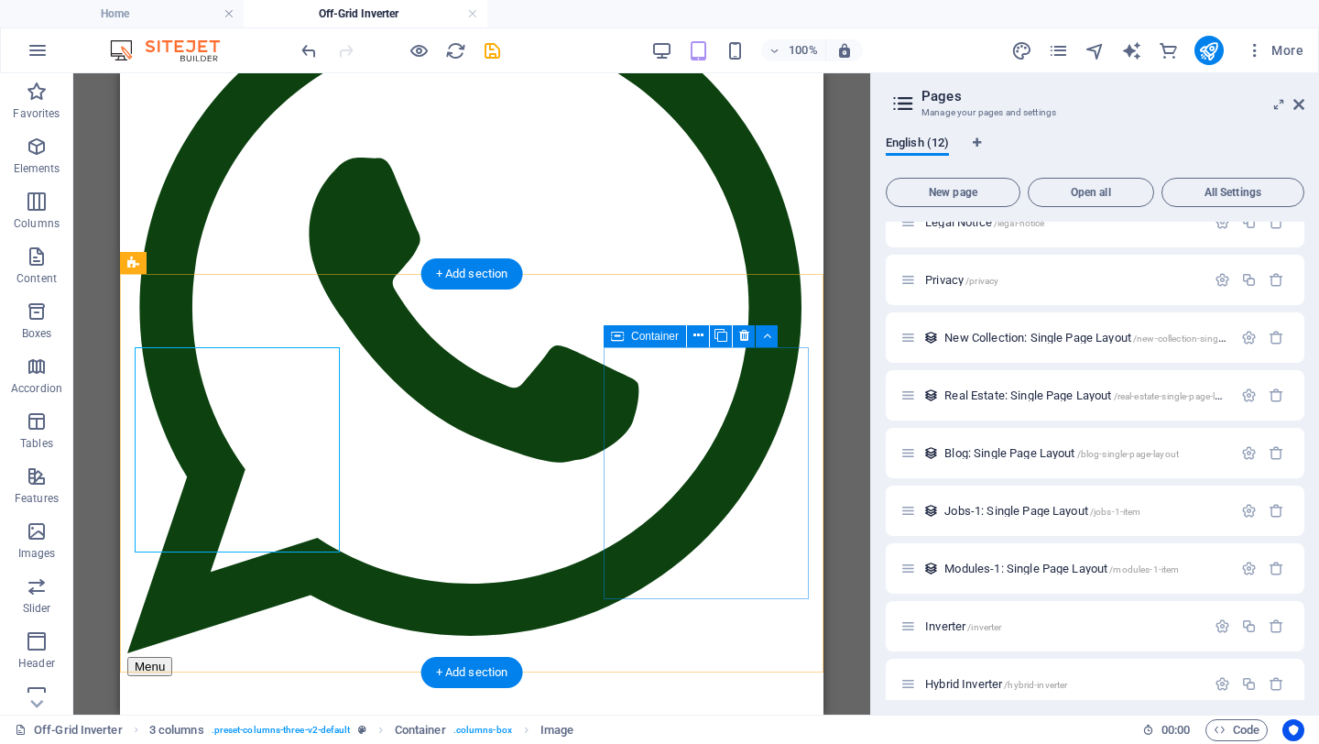
scroll to position [283, 0]
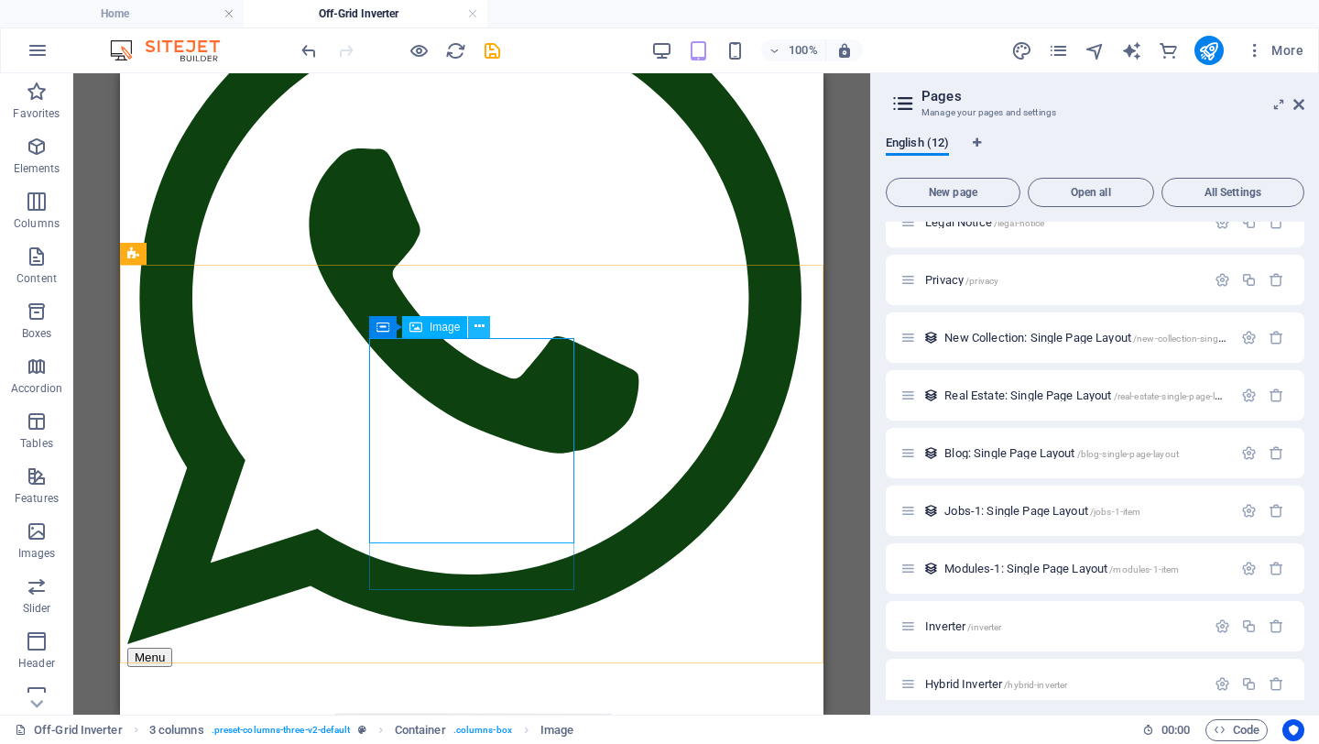
click at [489, 328] on button at bounding box center [479, 327] width 22 height 22
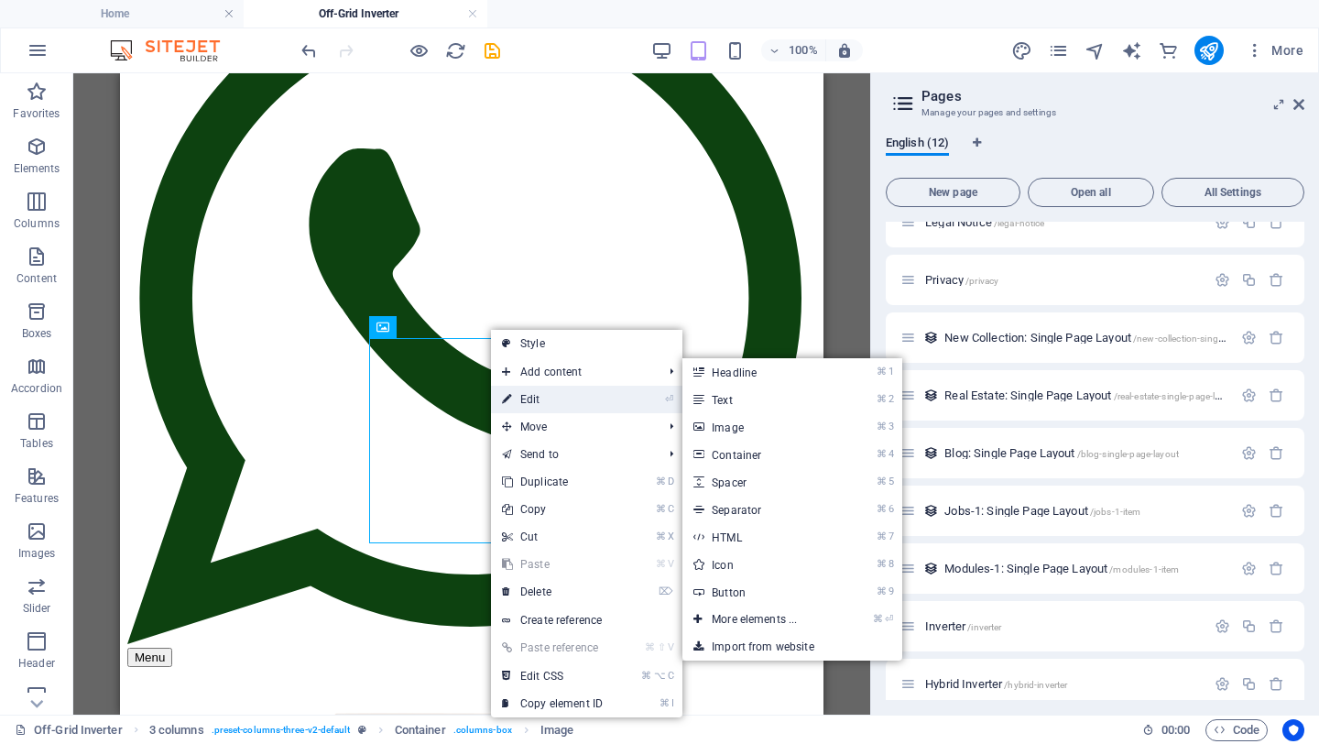
click at [547, 402] on link "⏎ Edit" at bounding box center [552, 399] width 123 height 27
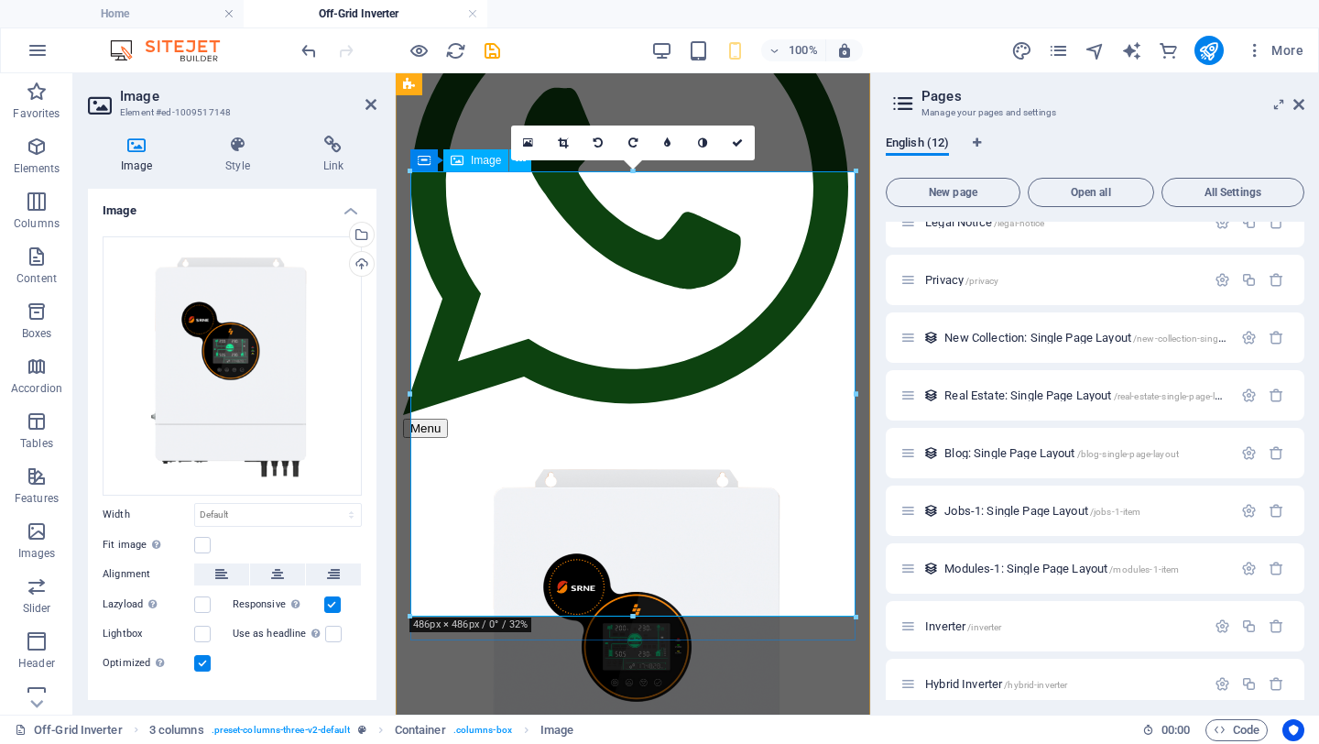
scroll to position [2112, 0]
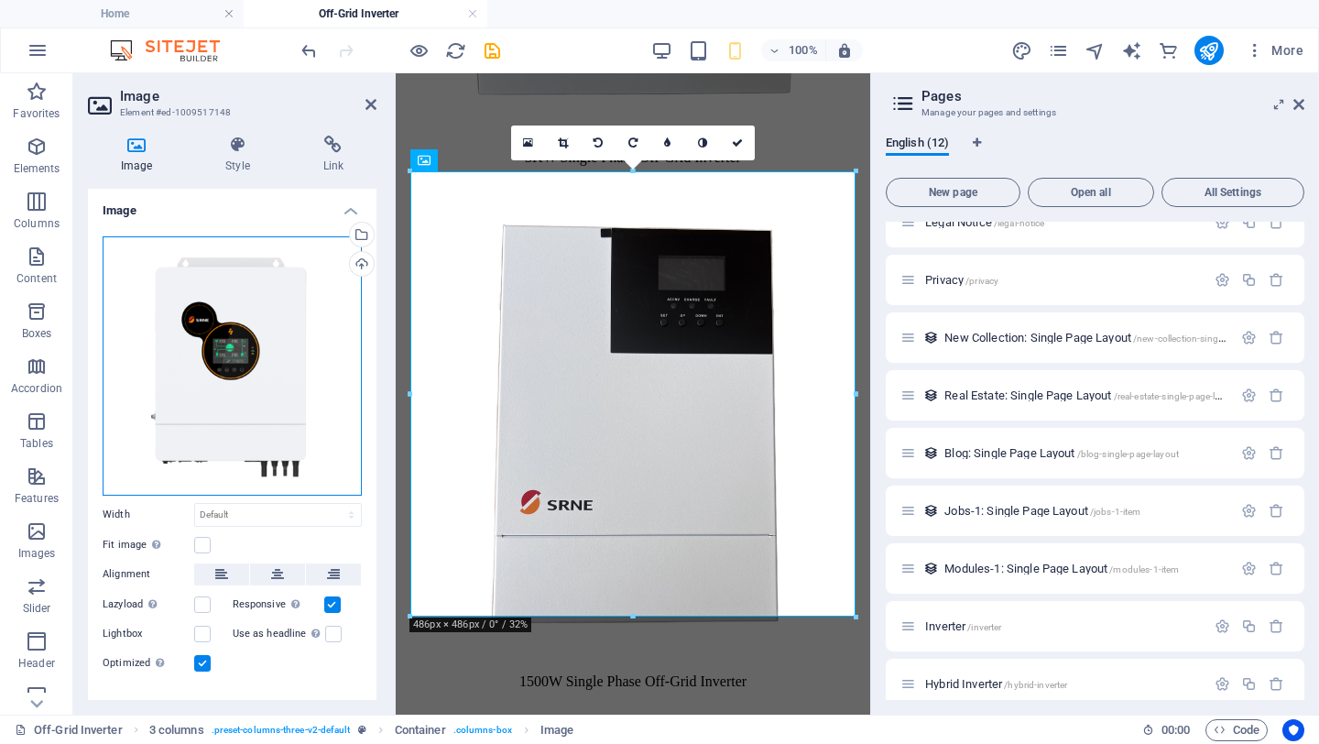
click at [255, 298] on div "Drag files here, click to choose files or select files from Files or our free s…" at bounding box center [232, 365] width 259 height 259
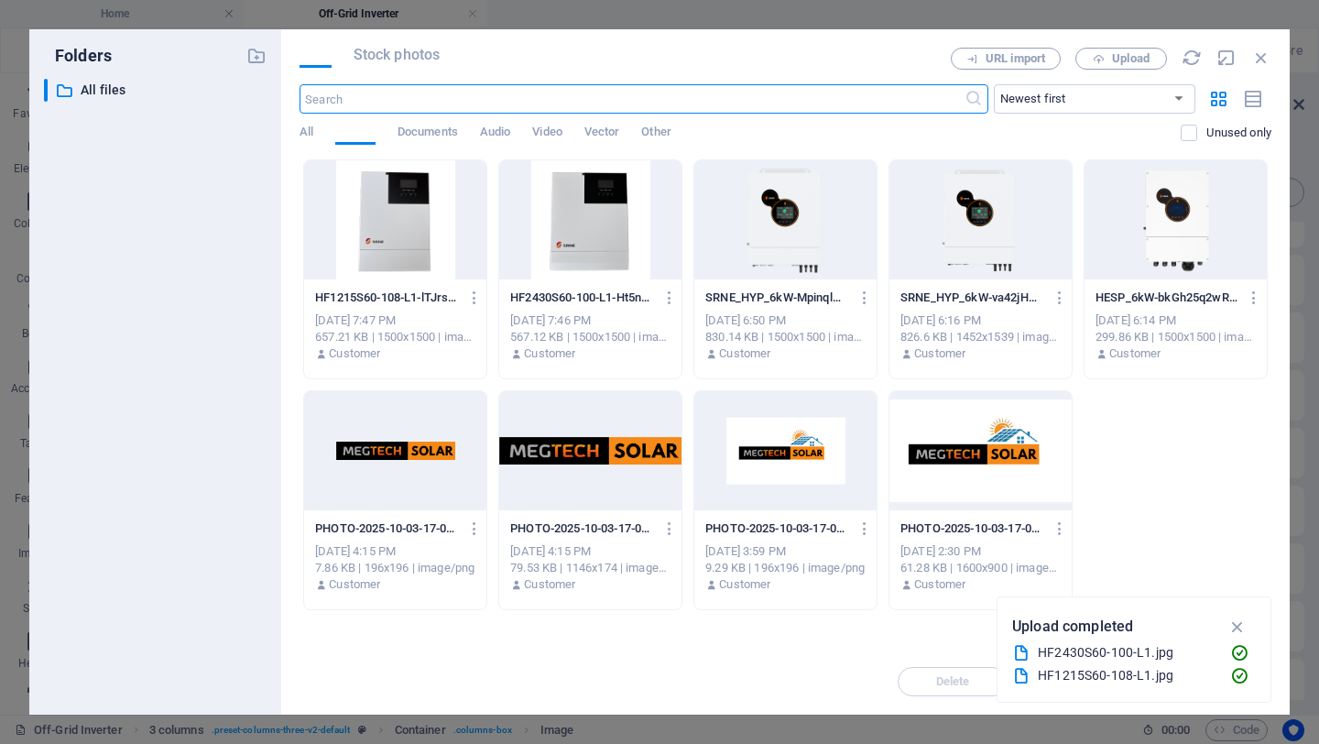
scroll to position [633, 0]
click at [1139, 58] on span "Upload" at bounding box center [1131, 58] width 38 height 11
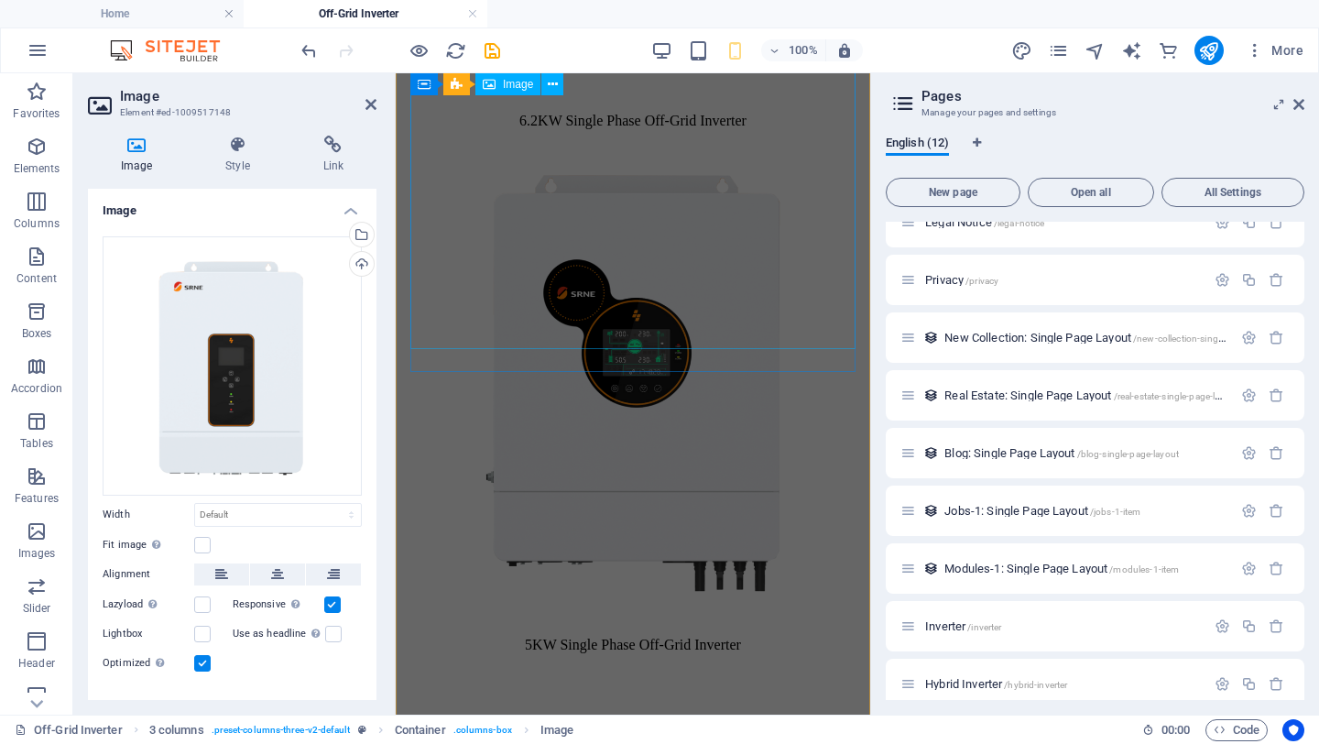
scroll to position [2112, 0]
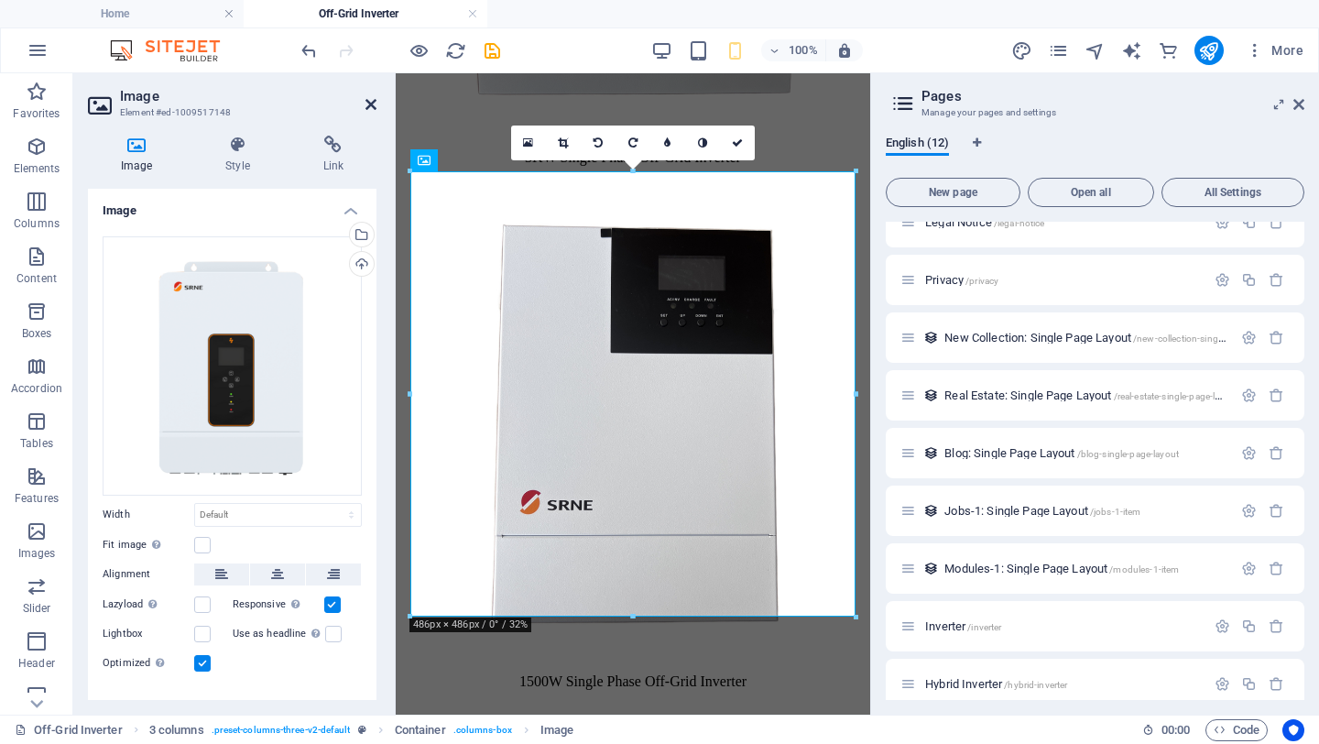
click at [371, 101] on icon at bounding box center [371, 104] width 11 height 15
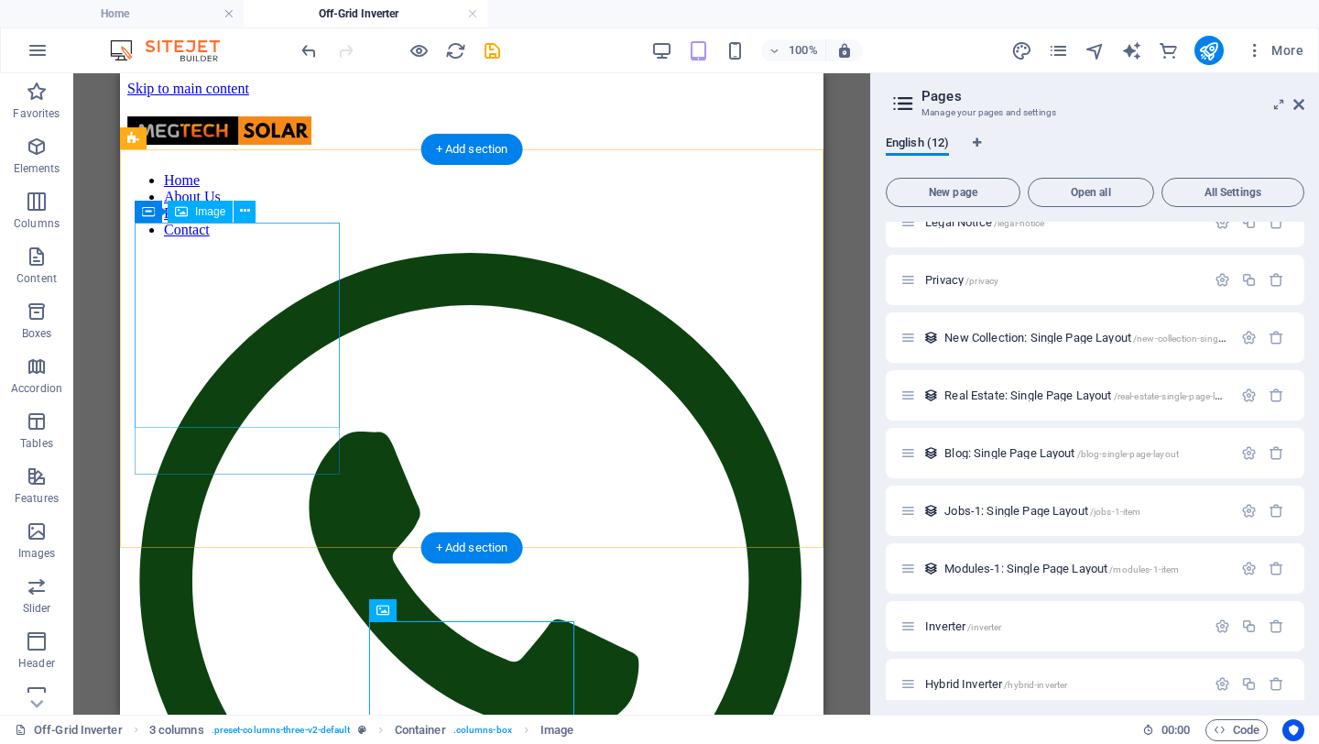
scroll to position [27, 0]
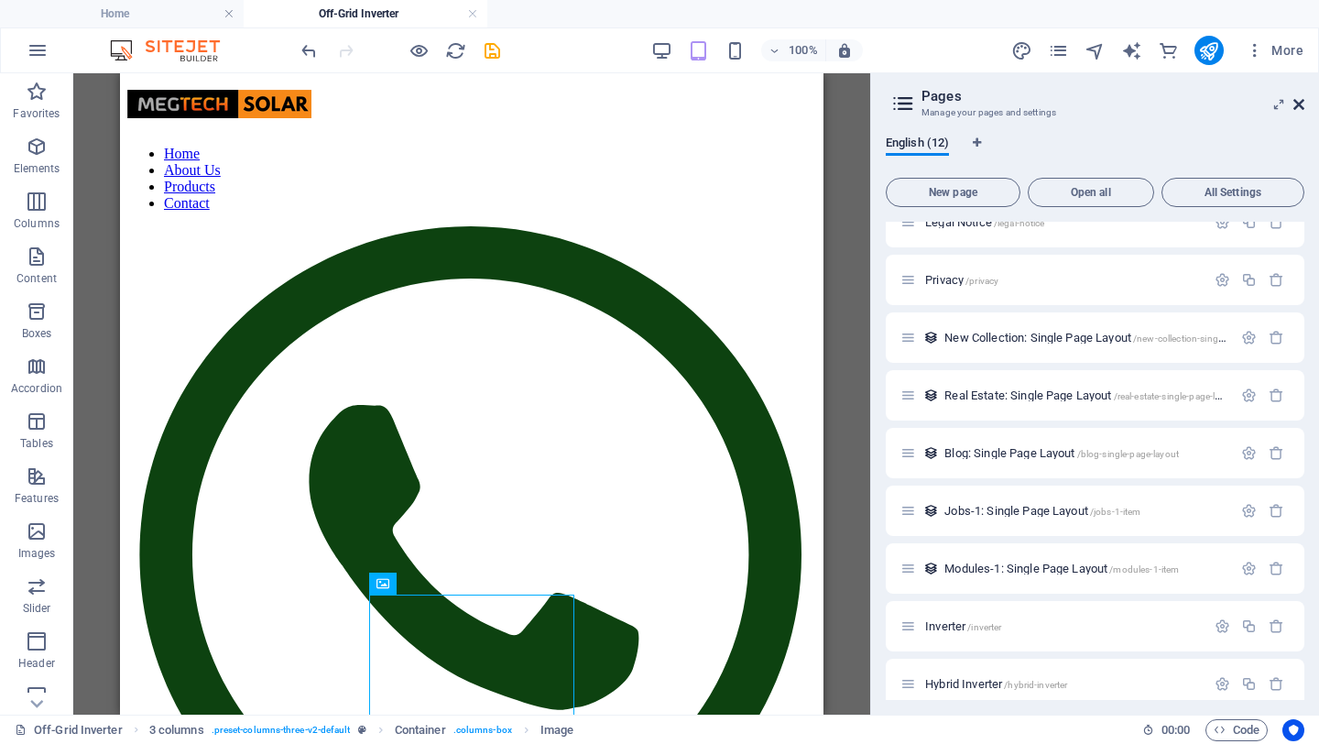
click at [1160, 104] on icon at bounding box center [1298, 104] width 11 height 15
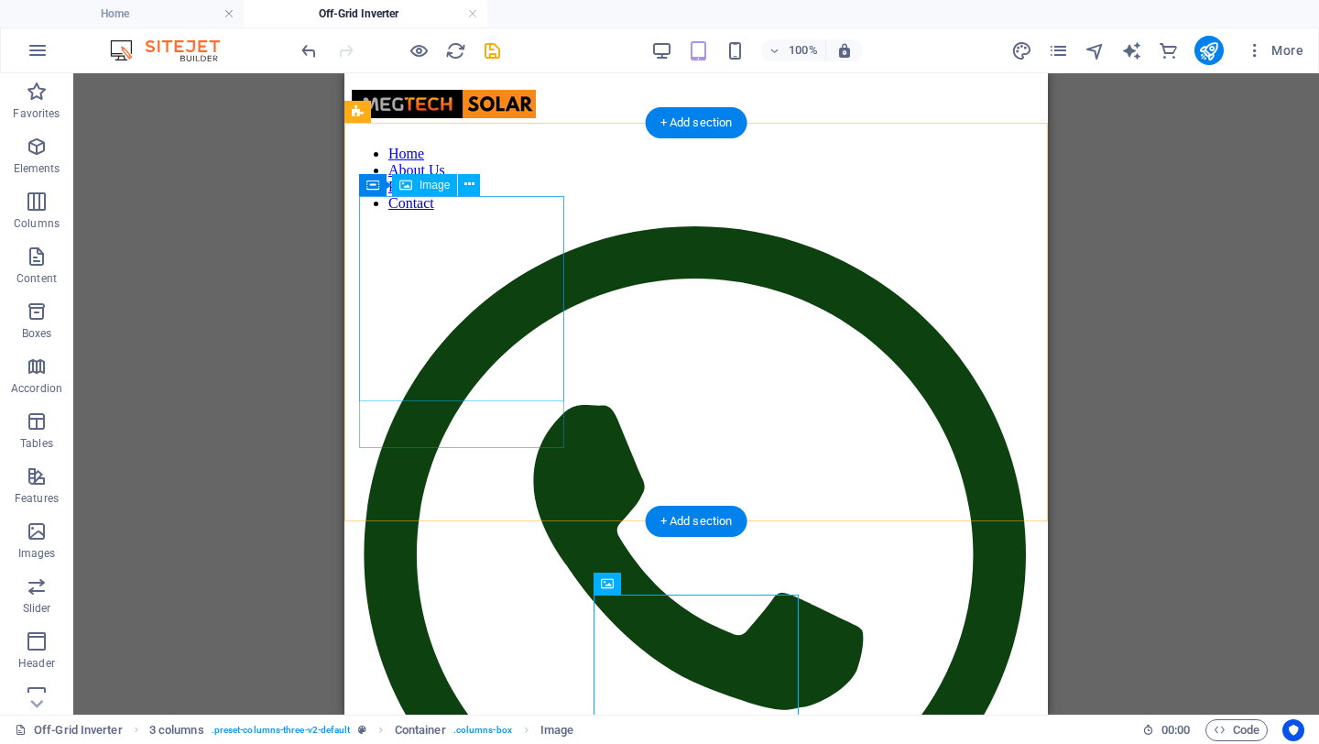
scroll to position [0, 0]
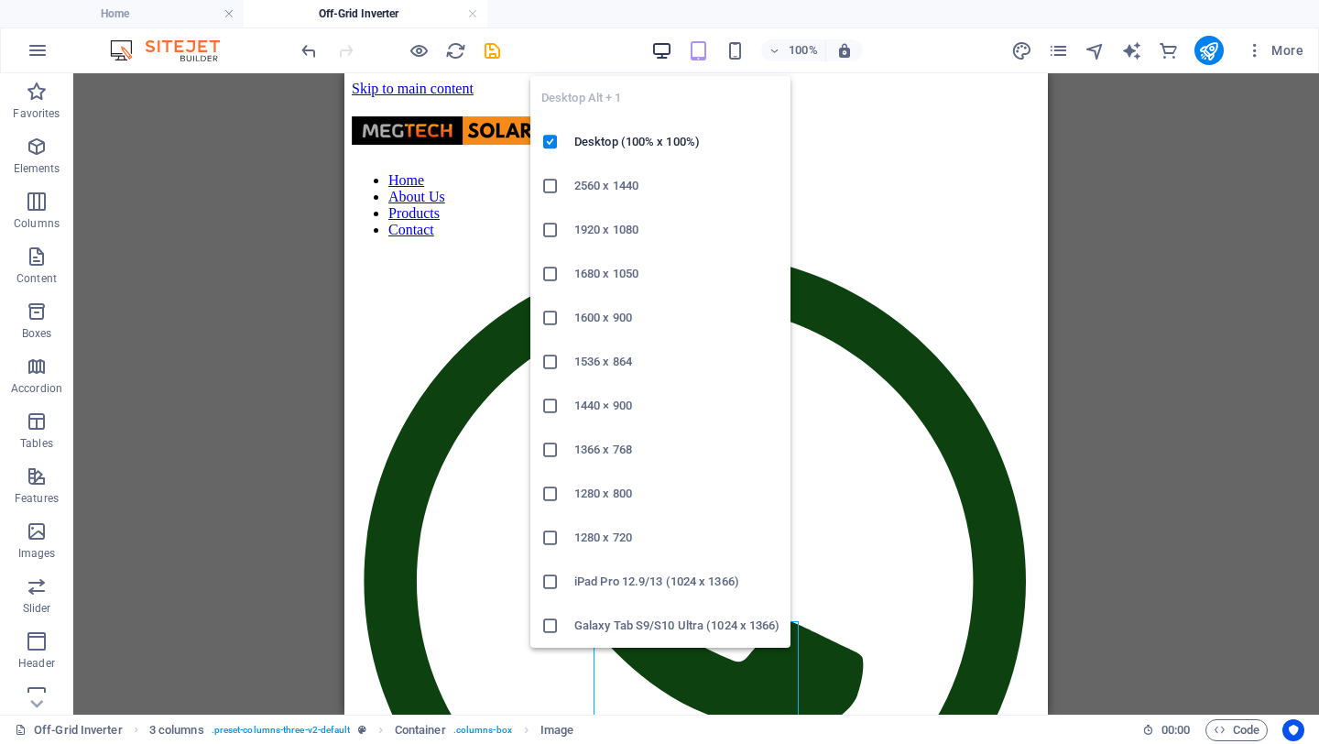
click at [654, 48] on icon "button" at bounding box center [661, 50] width 21 height 21
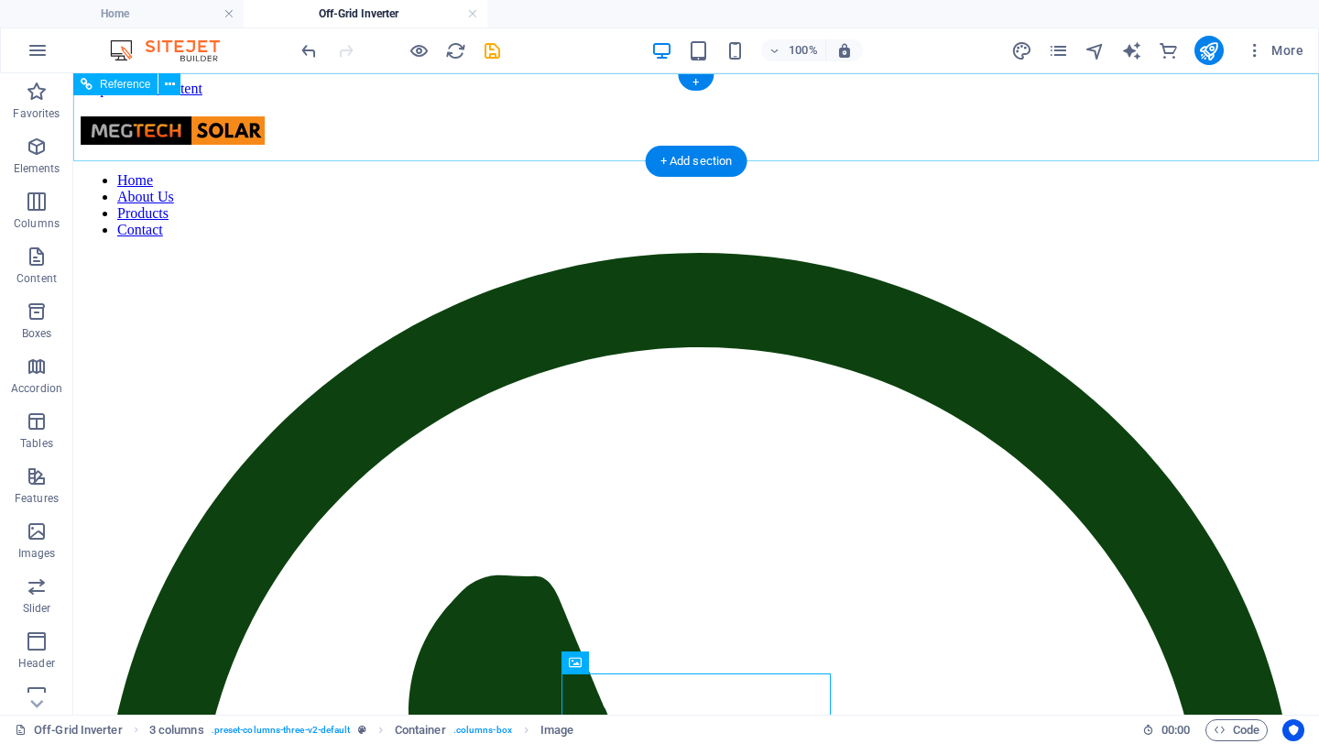
click at [832, 172] on nav "Home About Us Products Contact" at bounding box center [696, 205] width 1231 height 66
click at [923, 172] on nav "Home About Us Products Contact" at bounding box center [696, 205] width 1231 height 66
click at [625, 172] on nav "Home About Us Products Contact" at bounding box center [696, 205] width 1231 height 66
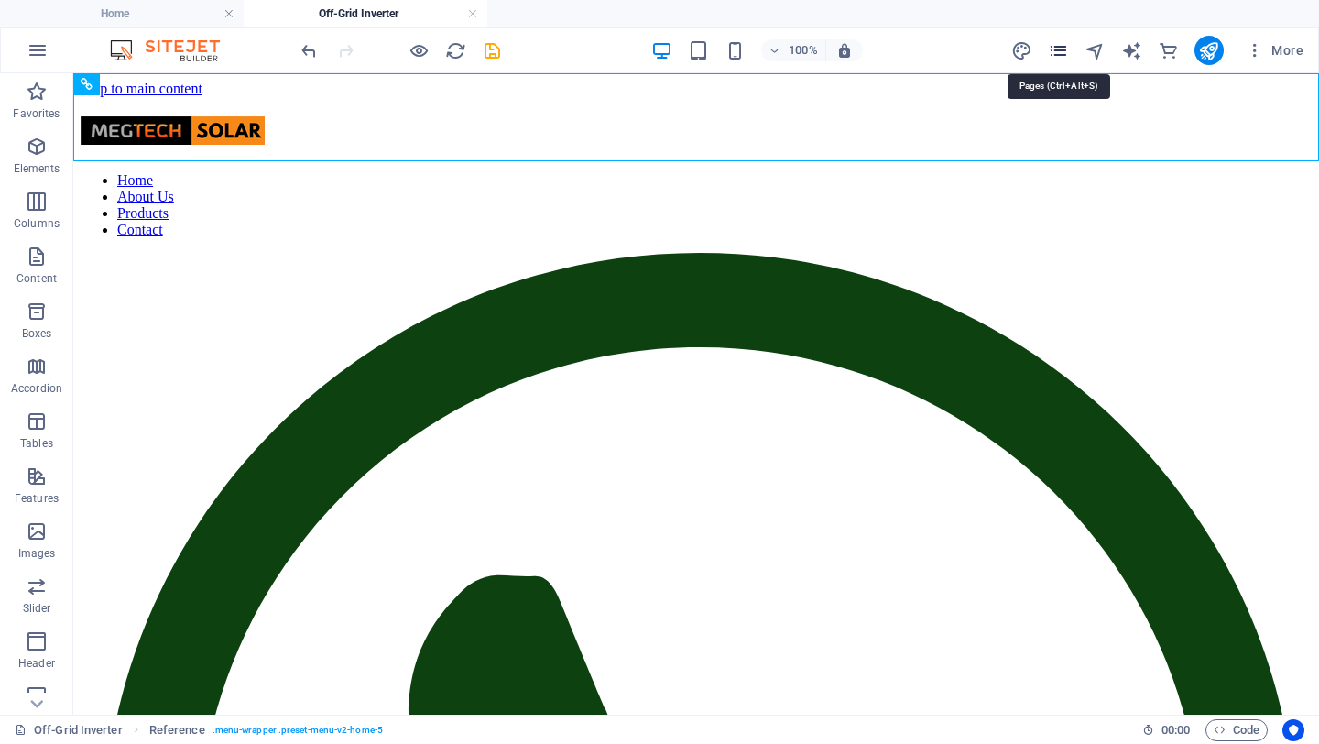
click at [1064, 52] on icon "pages" at bounding box center [1058, 50] width 21 height 21
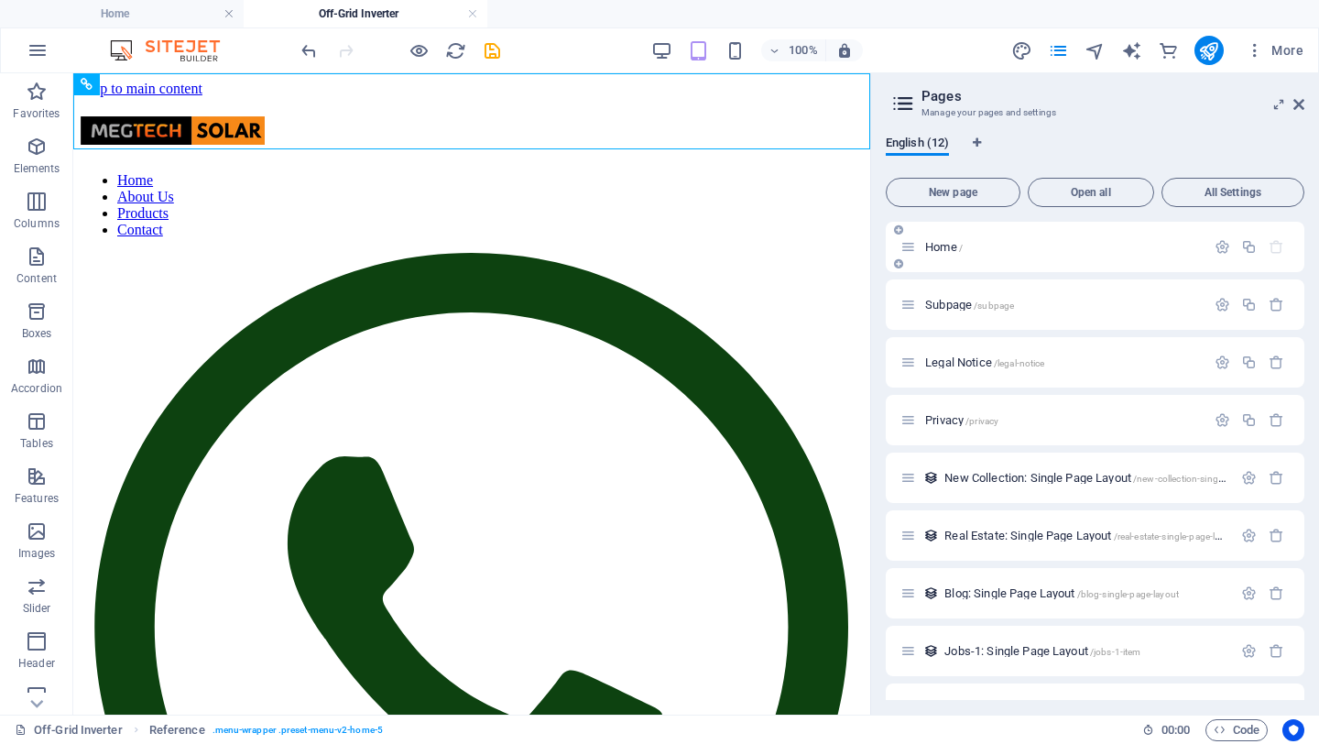
click at [943, 243] on span "Home /" at bounding box center [944, 247] width 38 height 14
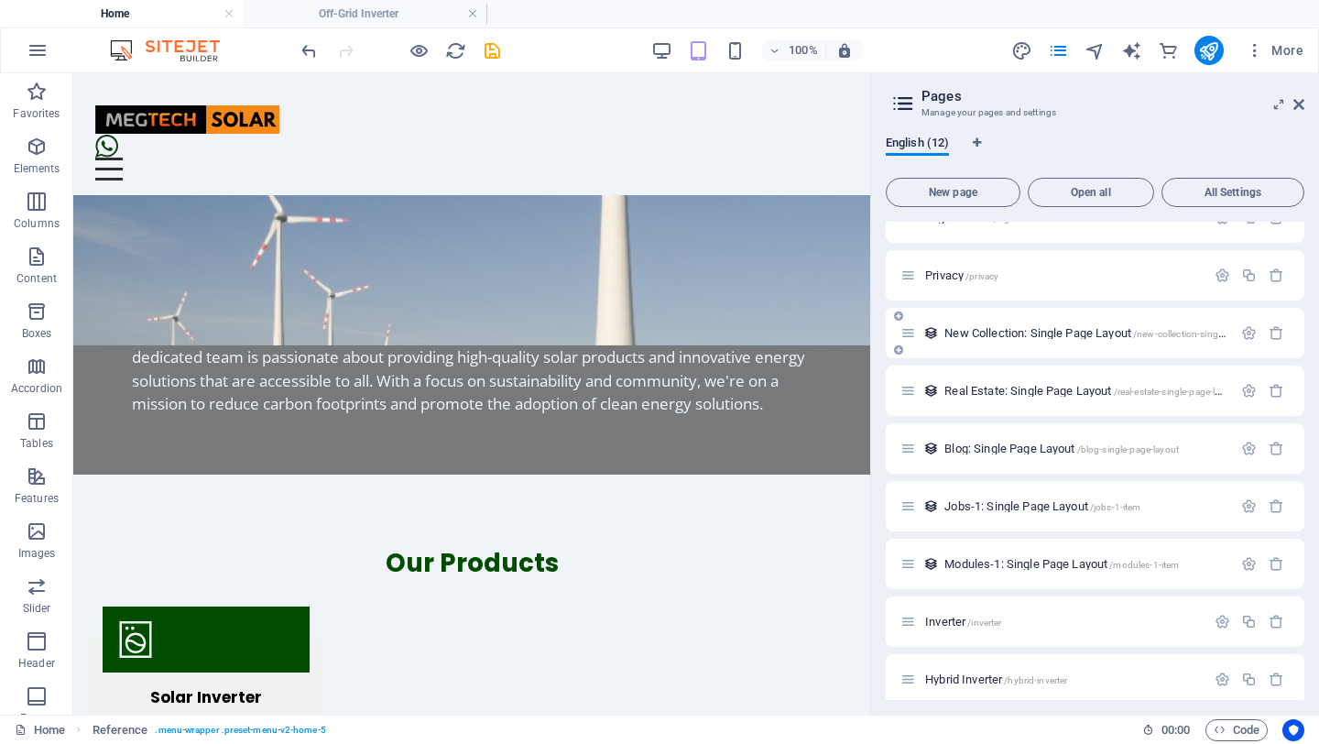
scroll to position [214, 0]
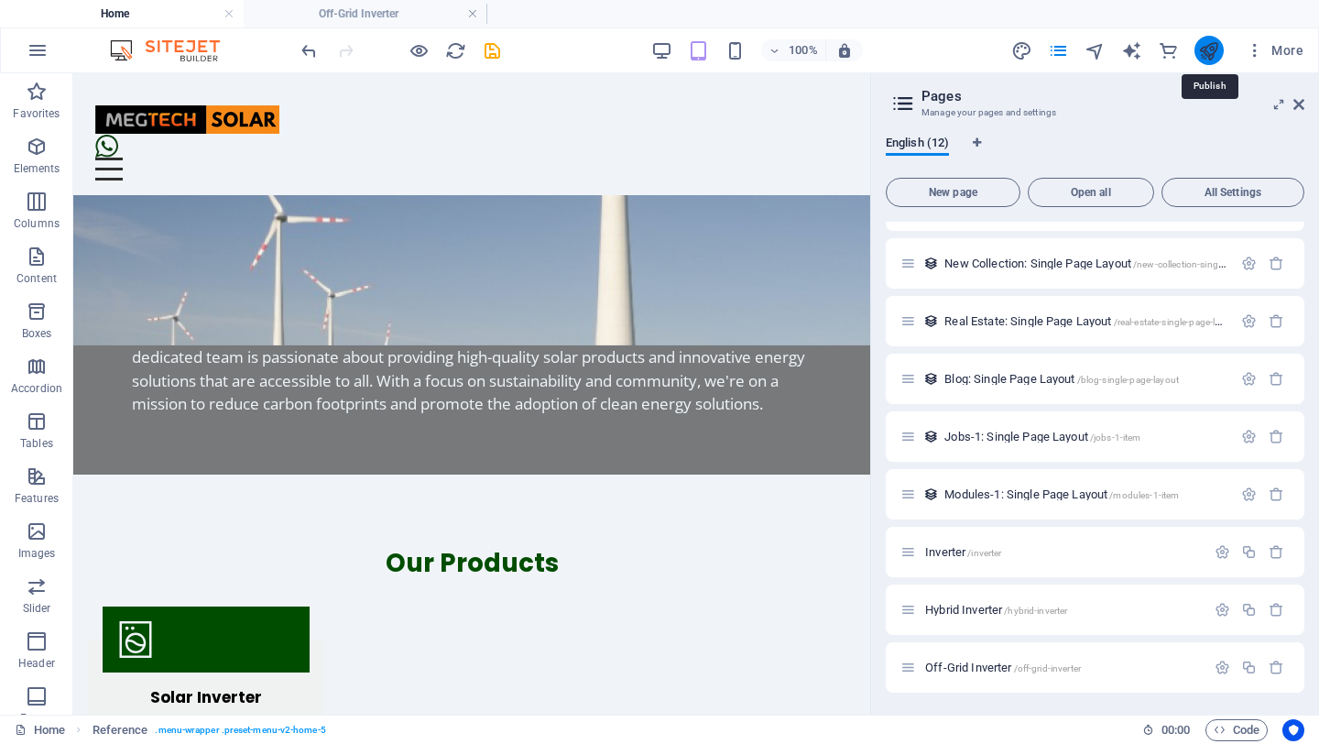
click at [1160, 58] on icon "publish" at bounding box center [1208, 50] width 21 height 21
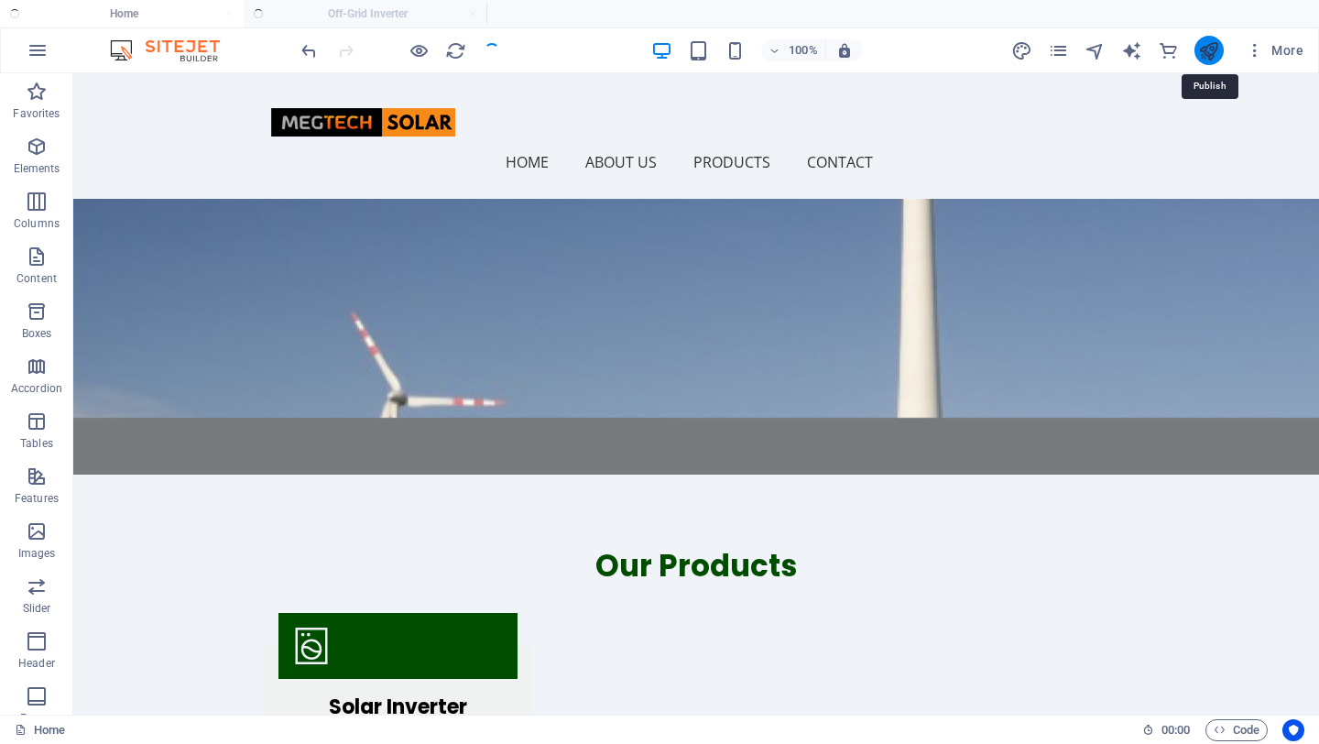
scroll to position [1140, 0]
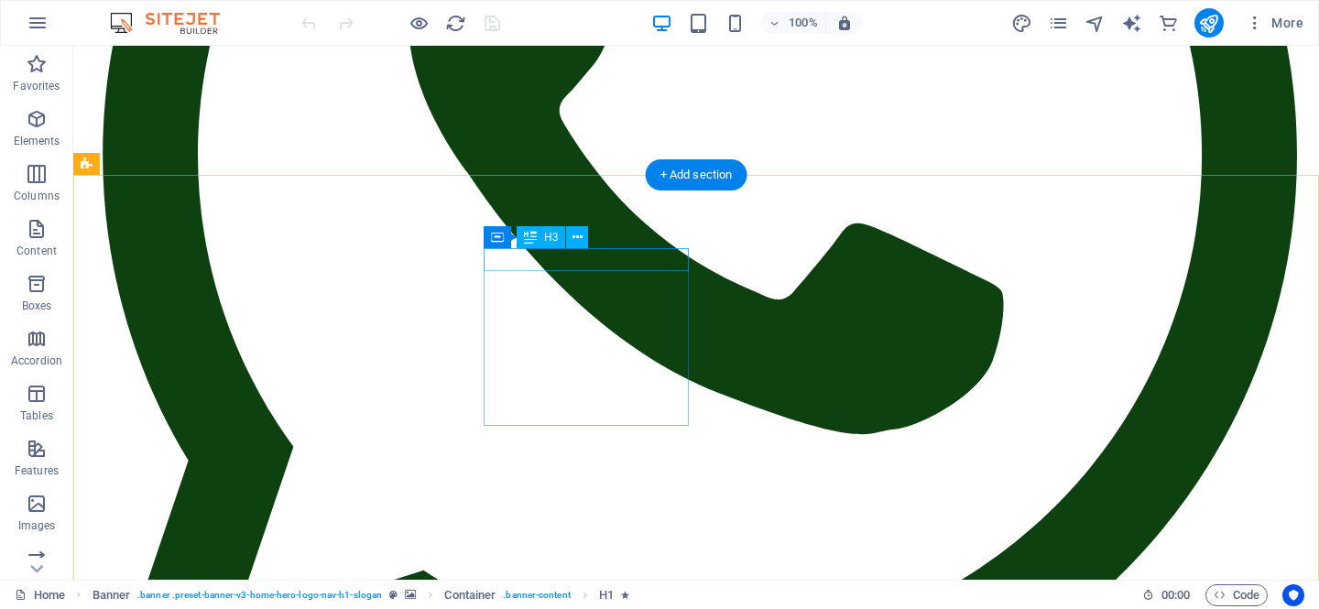
scroll to position [1151, 0]
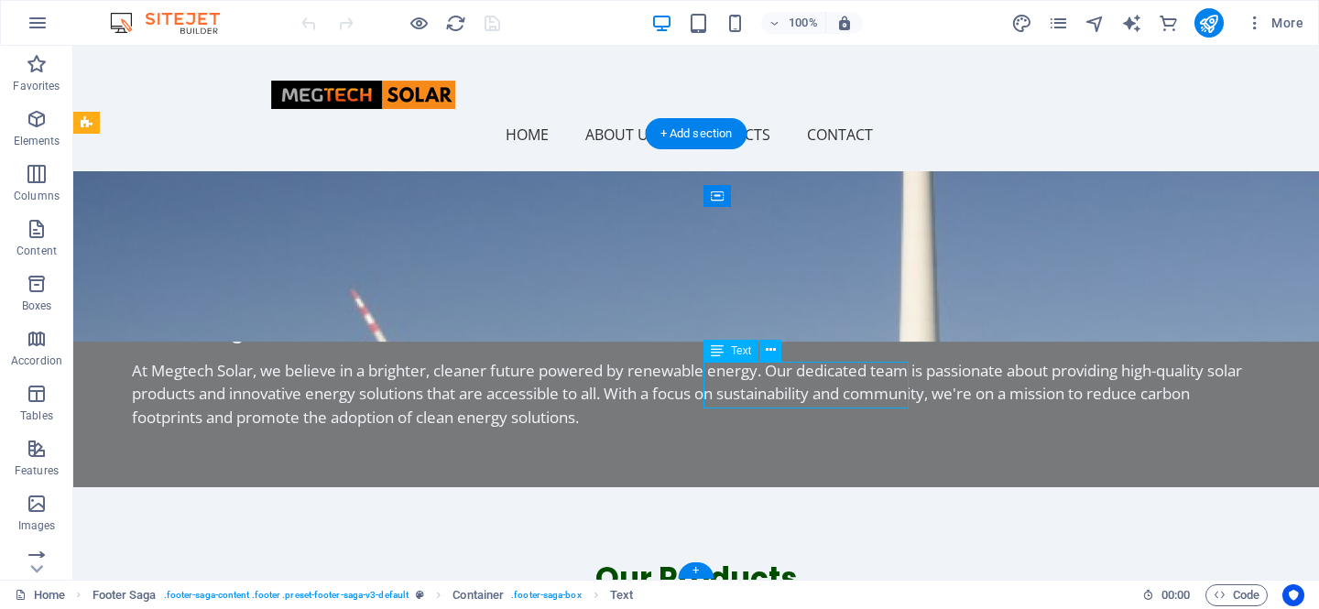
scroll to position [1220, 0]
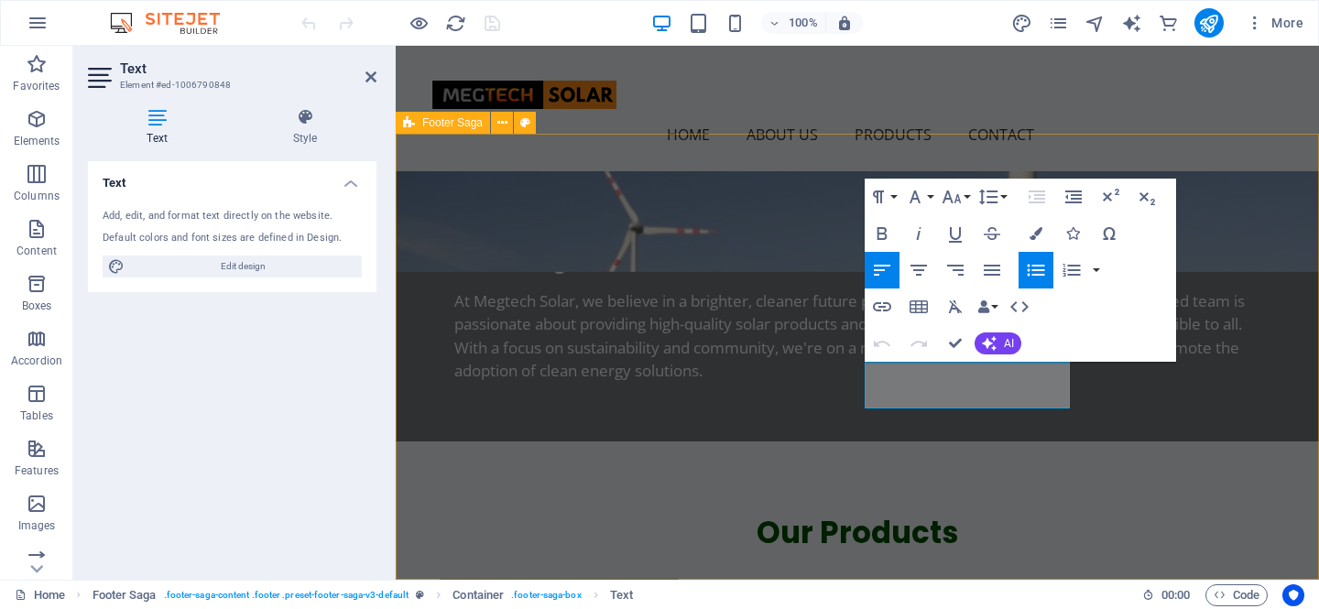
drag, startPoint x: 980, startPoint y: 470, endPoint x: 1310, endPoint y: 467, distance: 329.8
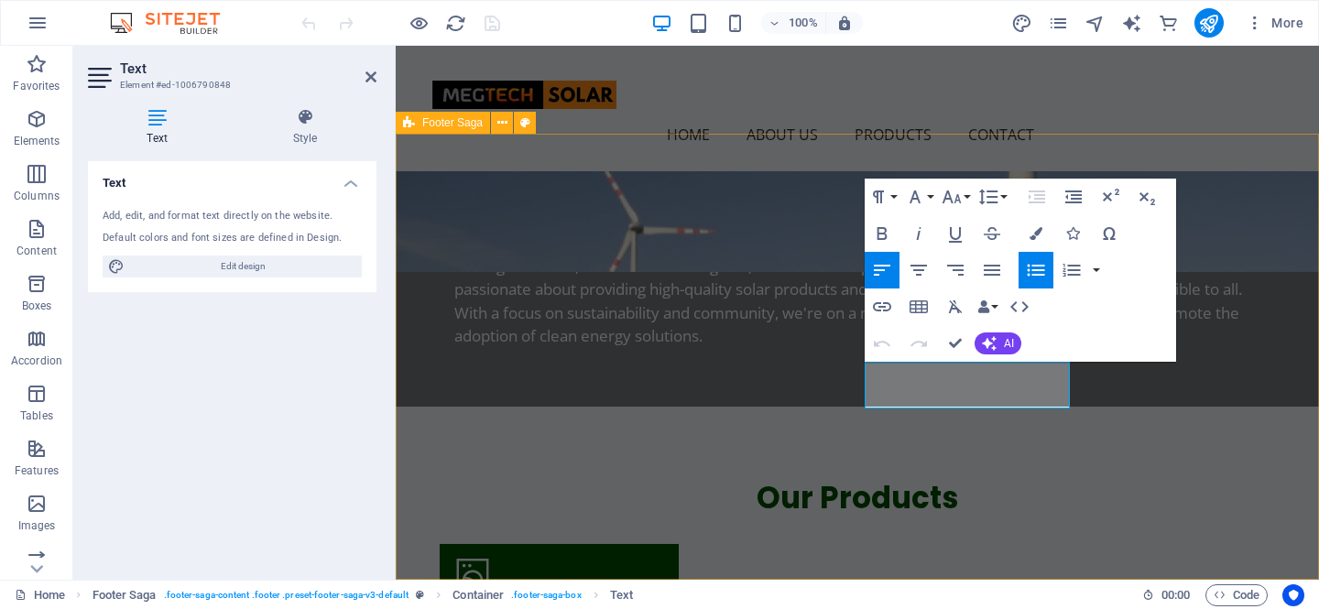
scroll to position [1151, 0]
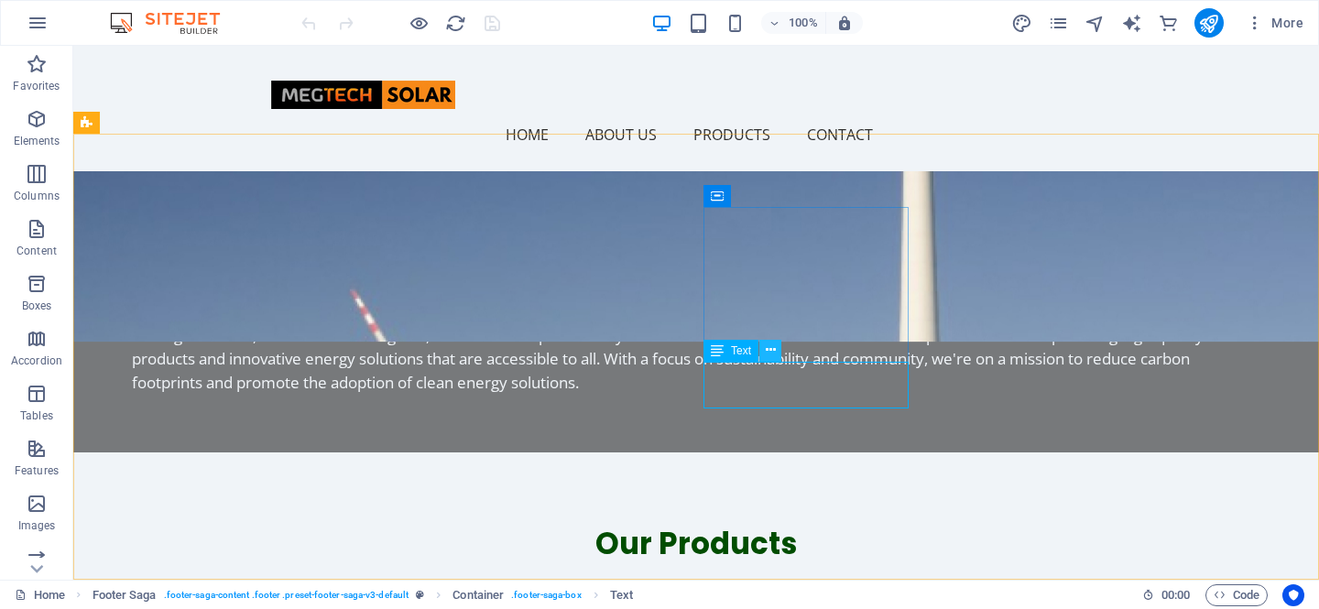
click at [777, 350] on button at bounding box center [770, 351] width 22 height 22
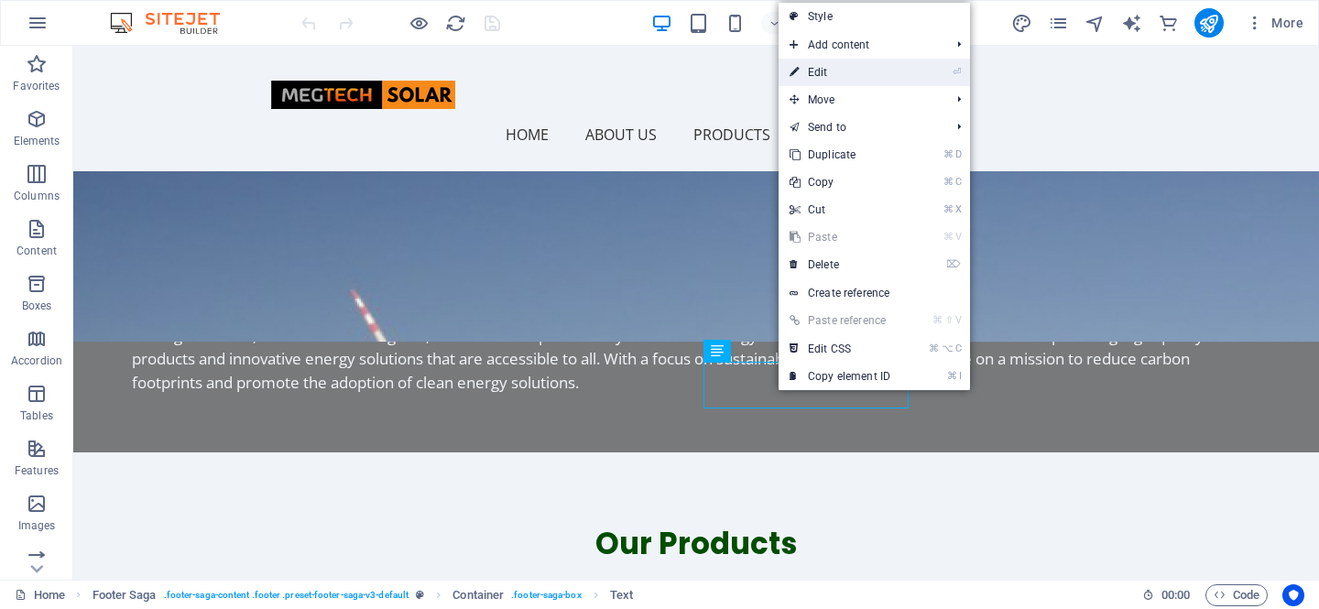
click at [849, 66] on link "⏎ Edit" at bounding box center [840, 72] width 123 height 27
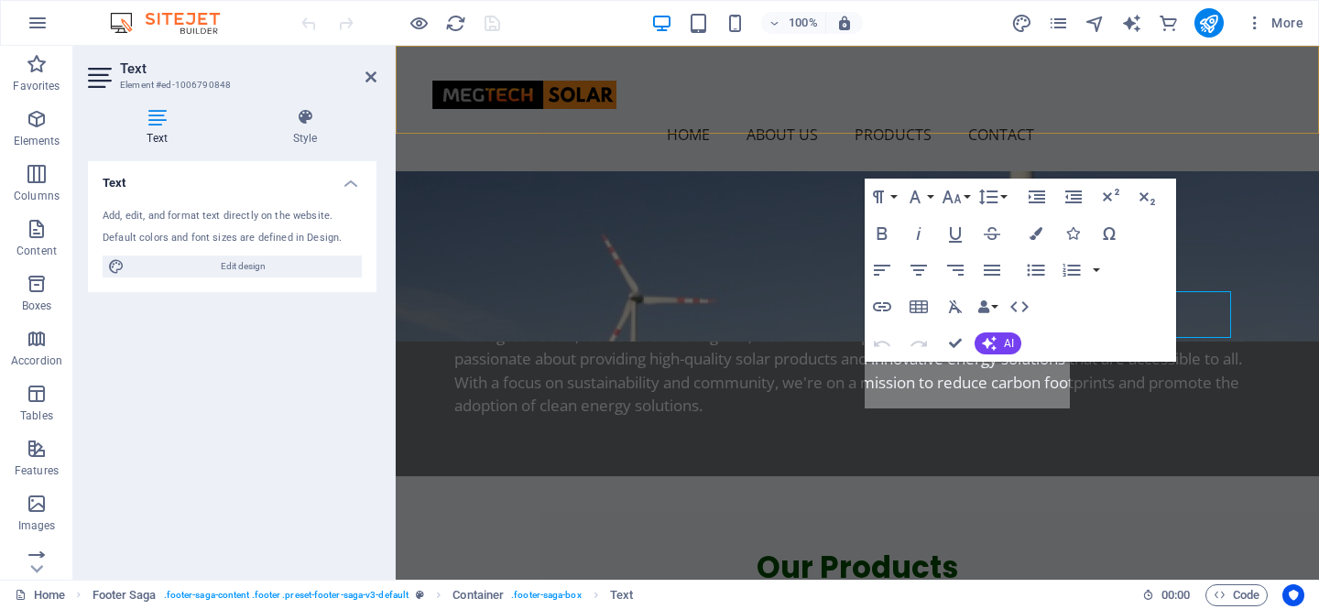
scroll to position [1220, 0]
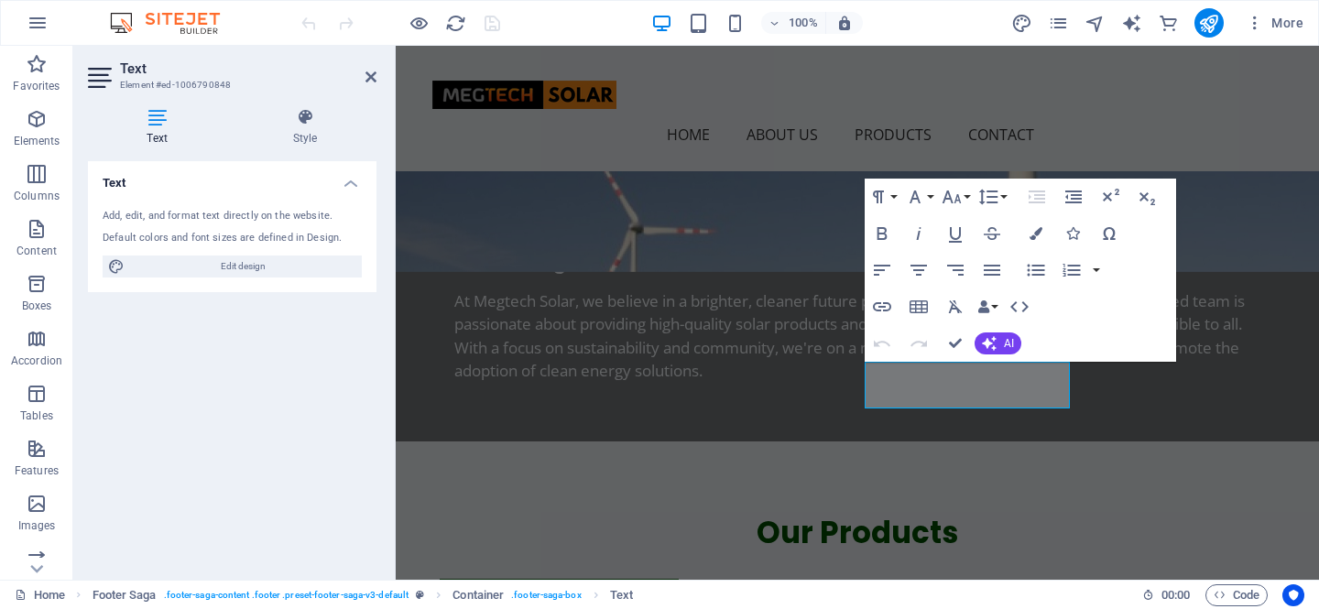
click at [170, 129] on h4 "Text" at bounding box center [161, 127] width 146 height 38
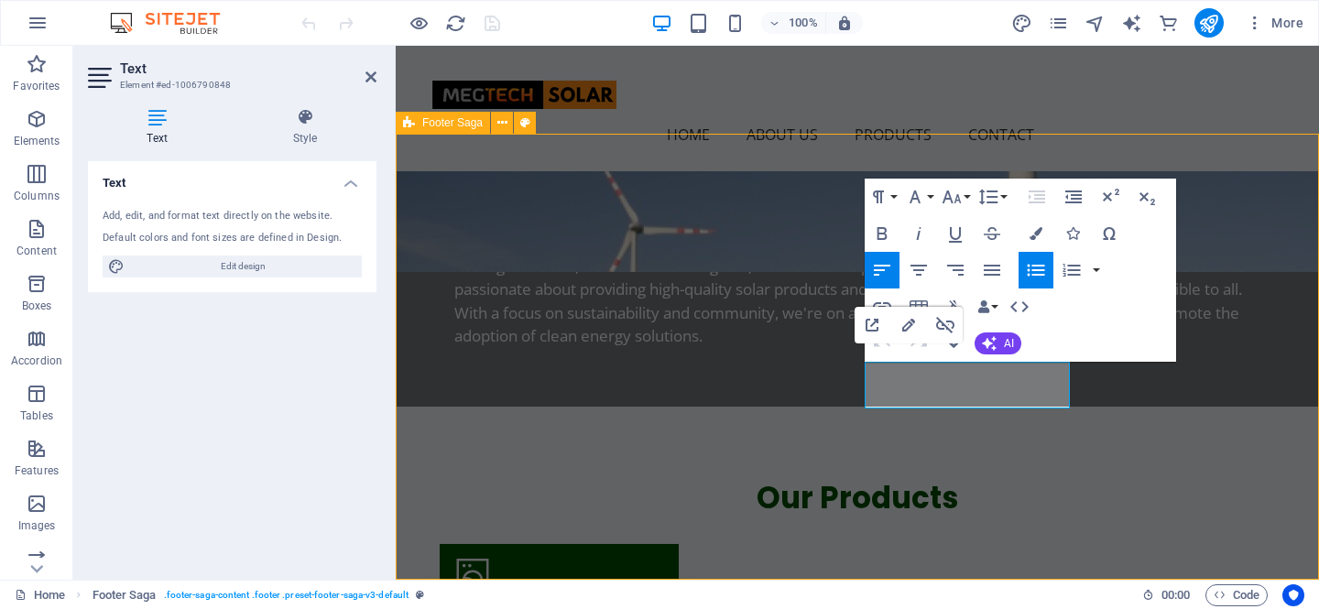
scroll to position [1151, 0]
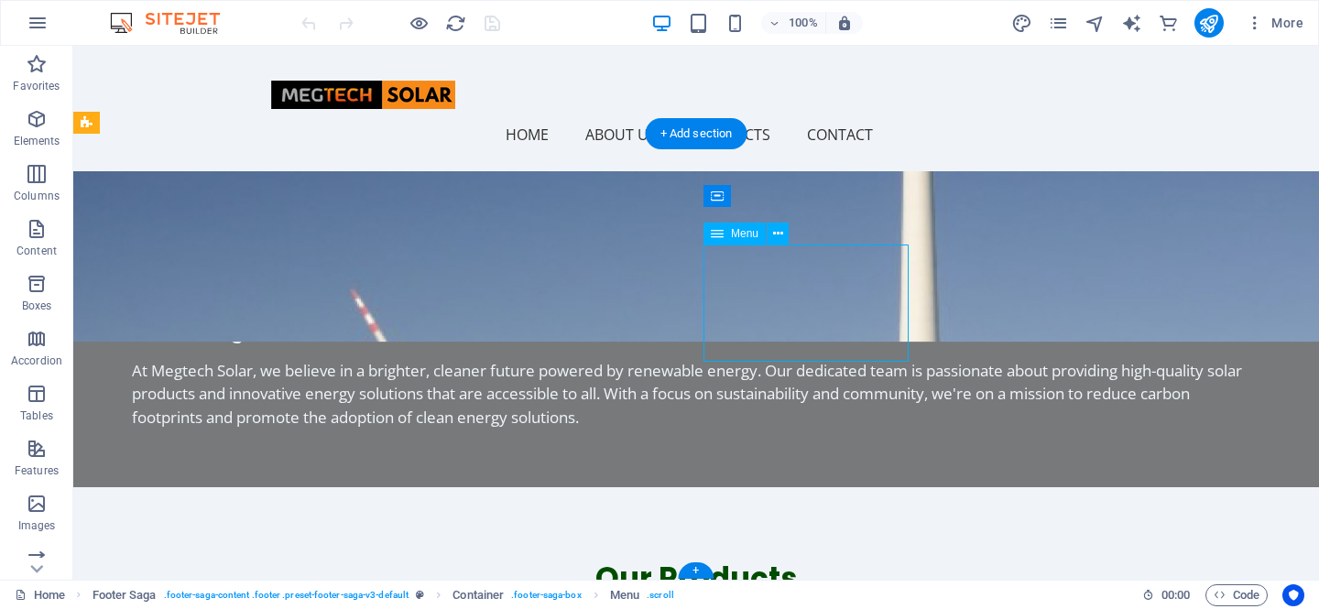
scroll to position [1220, 0]
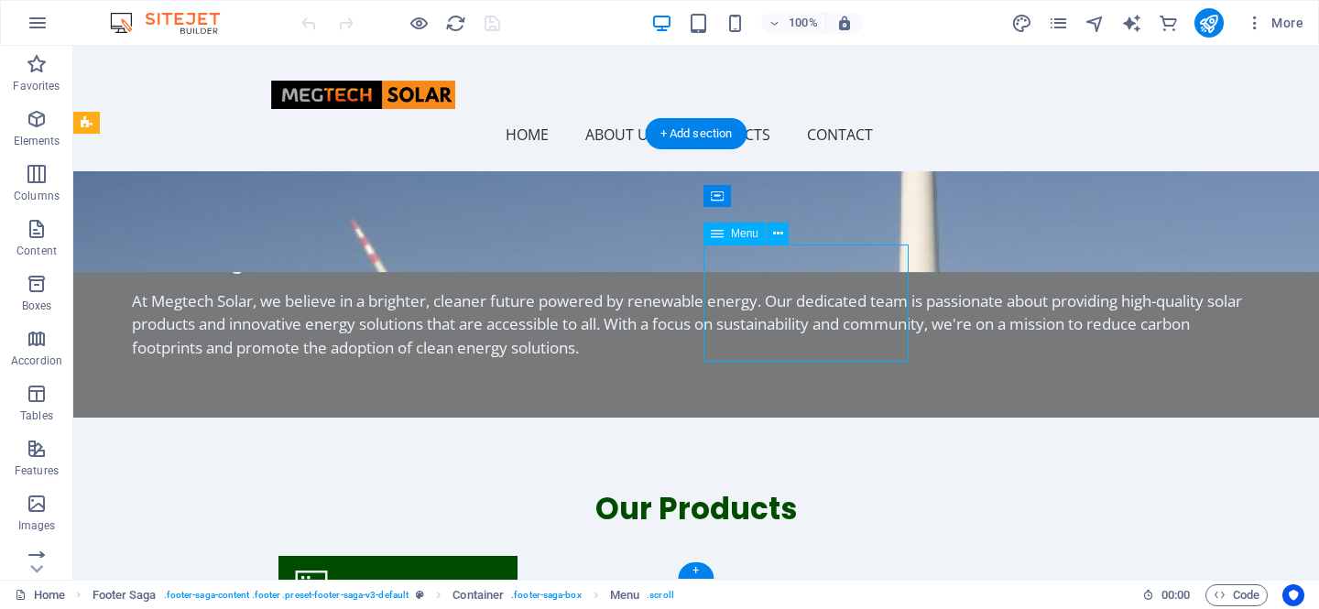
select select
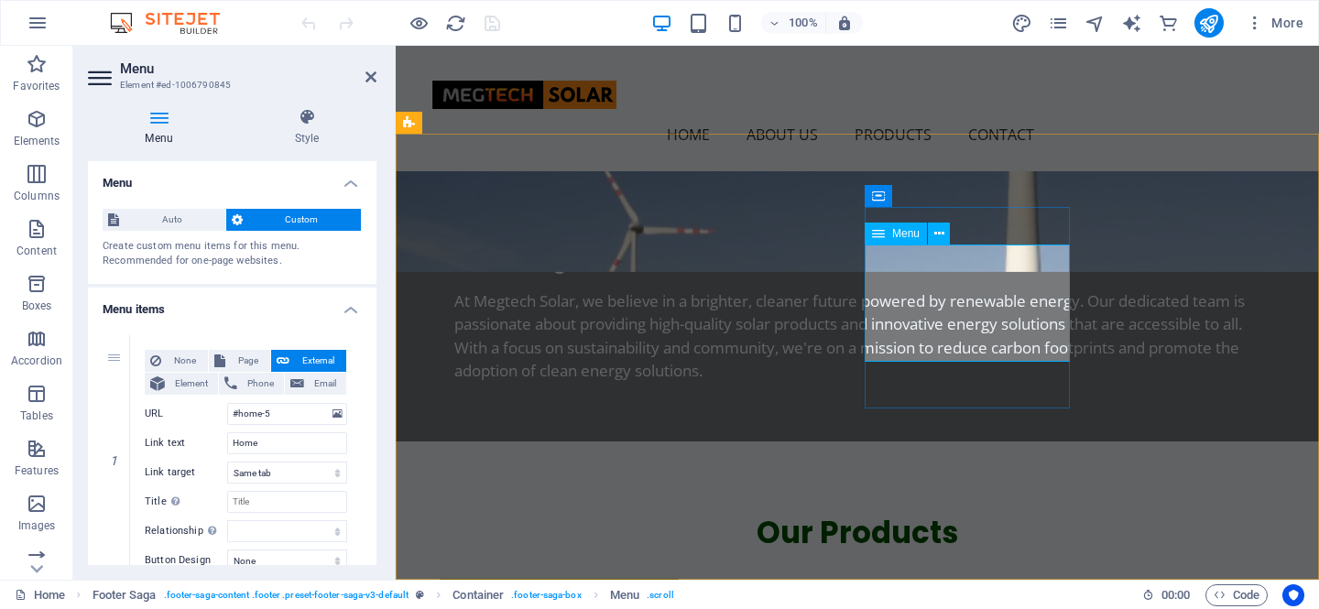
click at [940, 232] on icon at bounding box center [939, 233] width 10 height 19
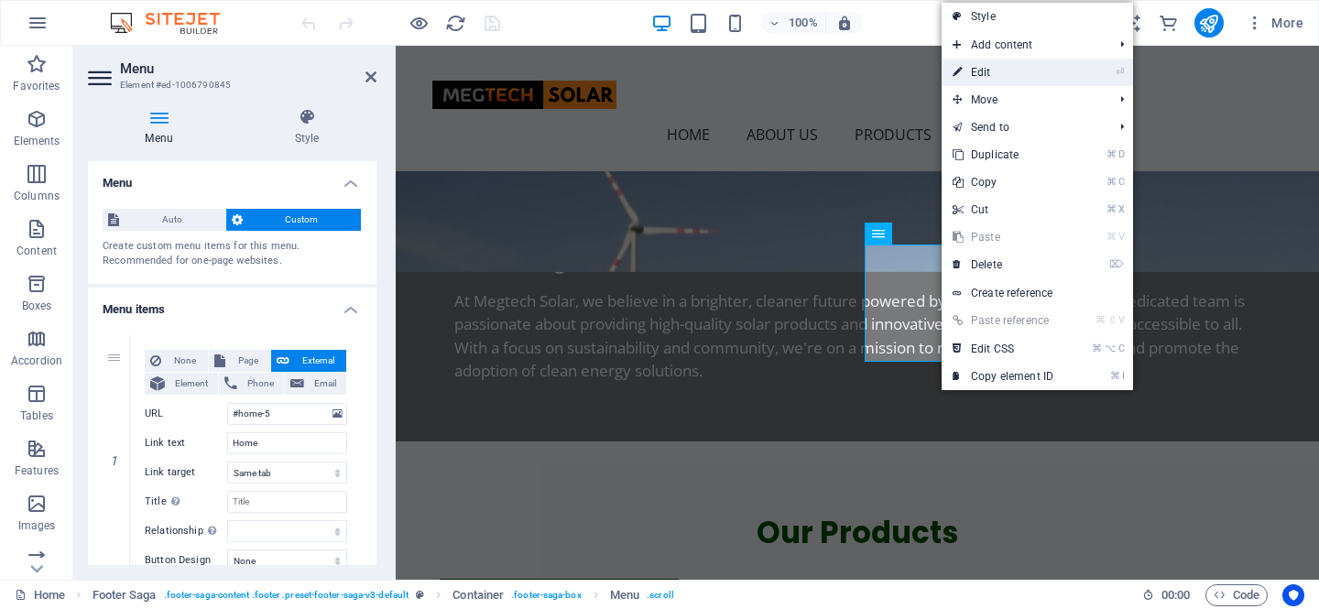
click at [1006, 74] on link "⏎ Edit" at bounding box center [1003, 72] width 123 height 27
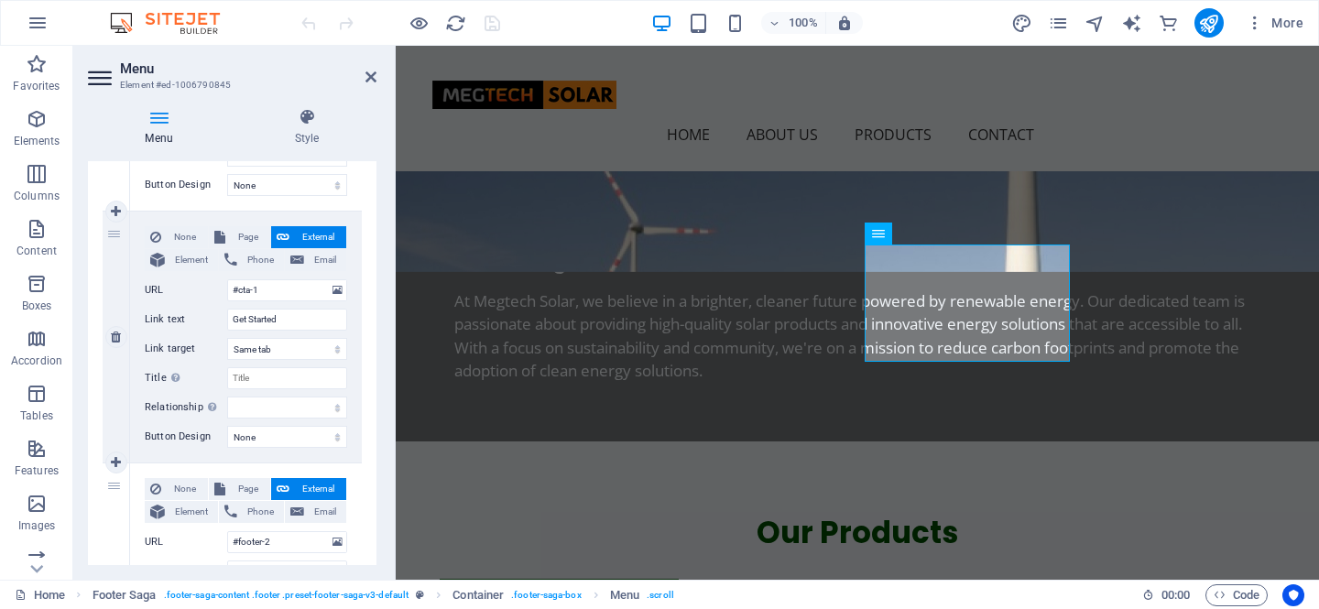
scroll to position [883, 0]
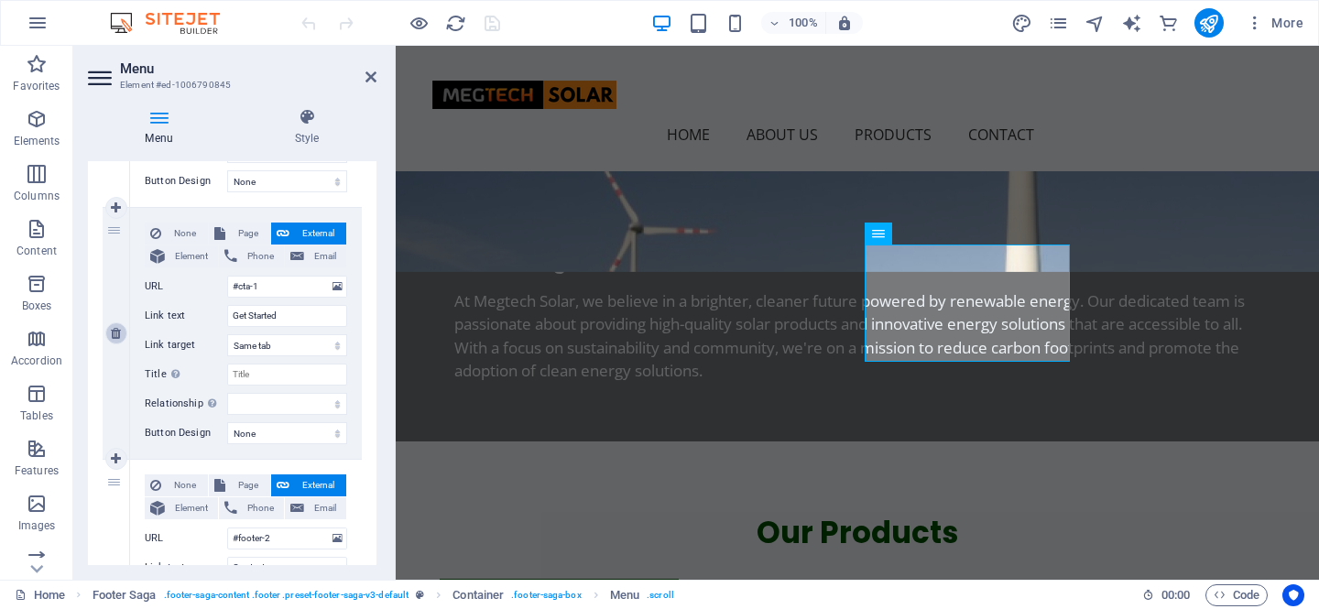
click at [116, 331] on icon at bounding box center [116, 333] width 10 height 13
select select
type input "#footer-2"
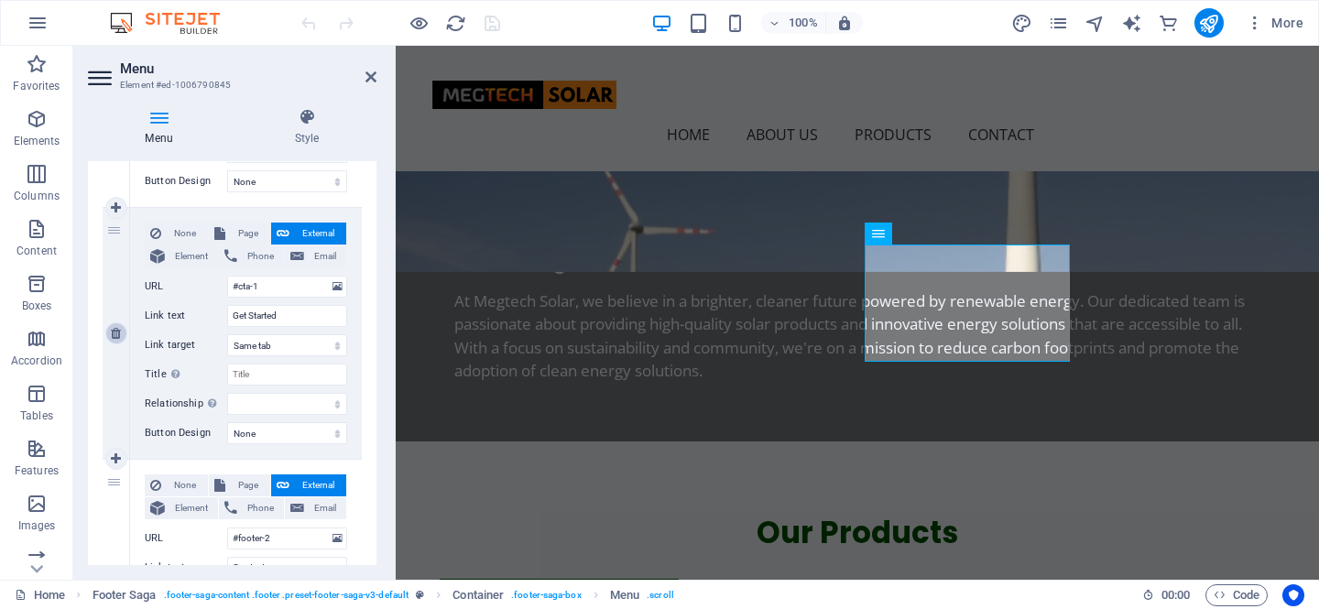
type input "Contact"
select select
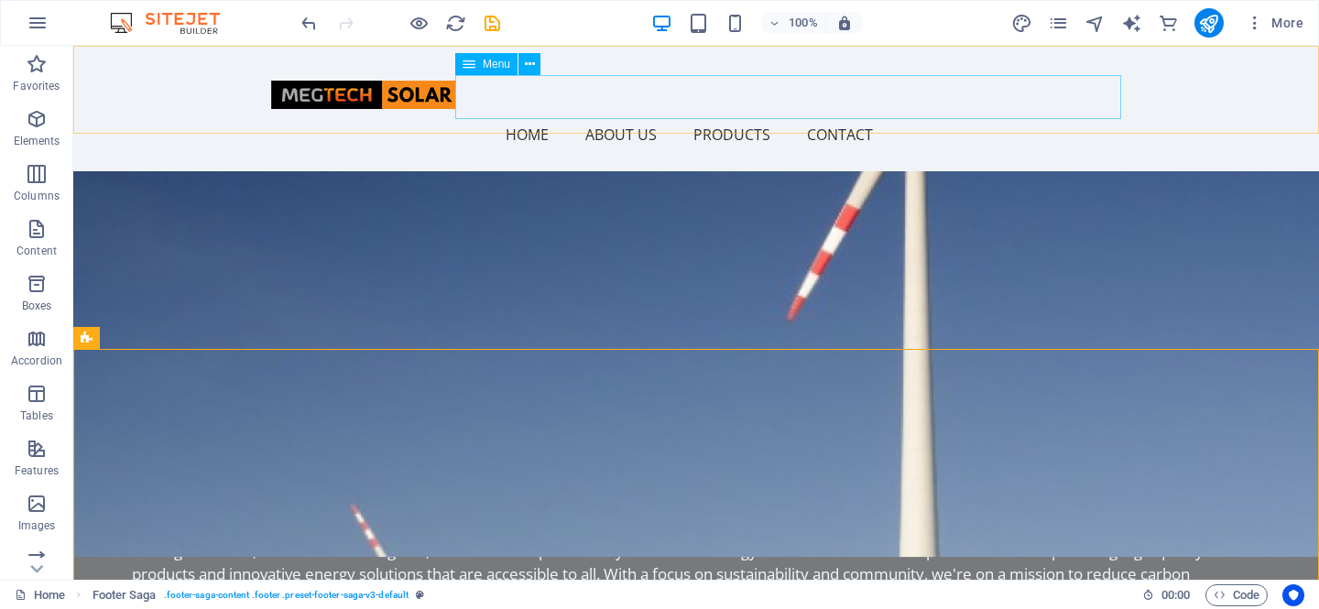
scroll to position [938, 0]
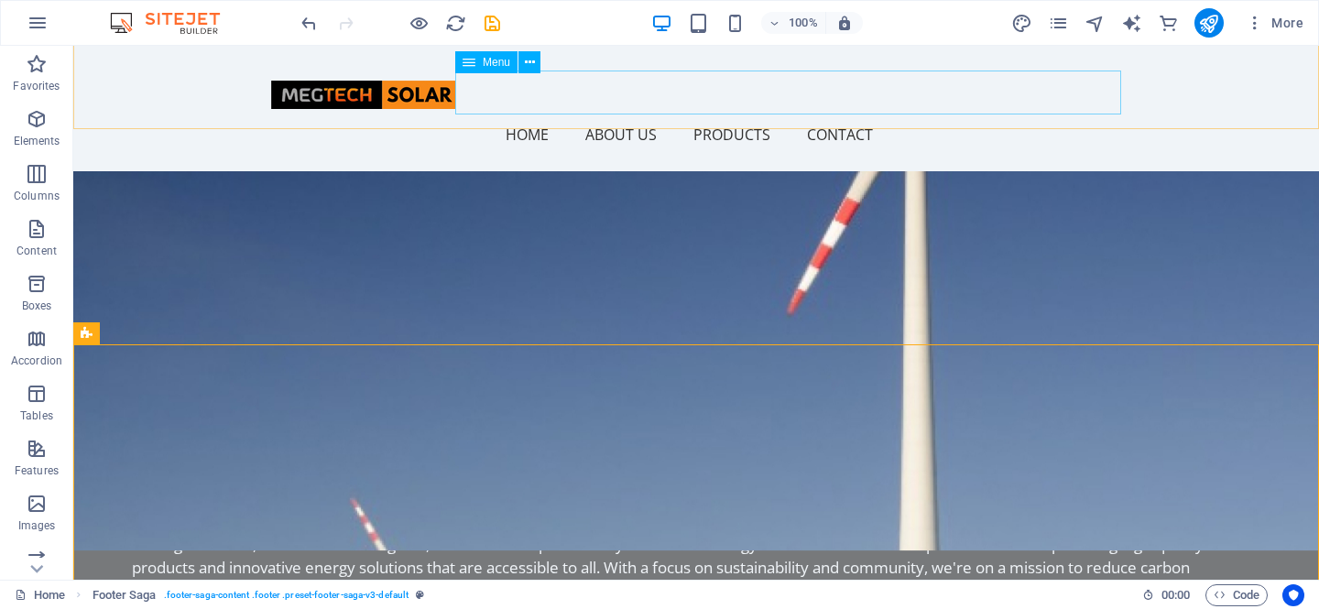
click at [836, 113] on nav "Home About Us Products Contact" at bounding box center [696, 135] width 850 height 44
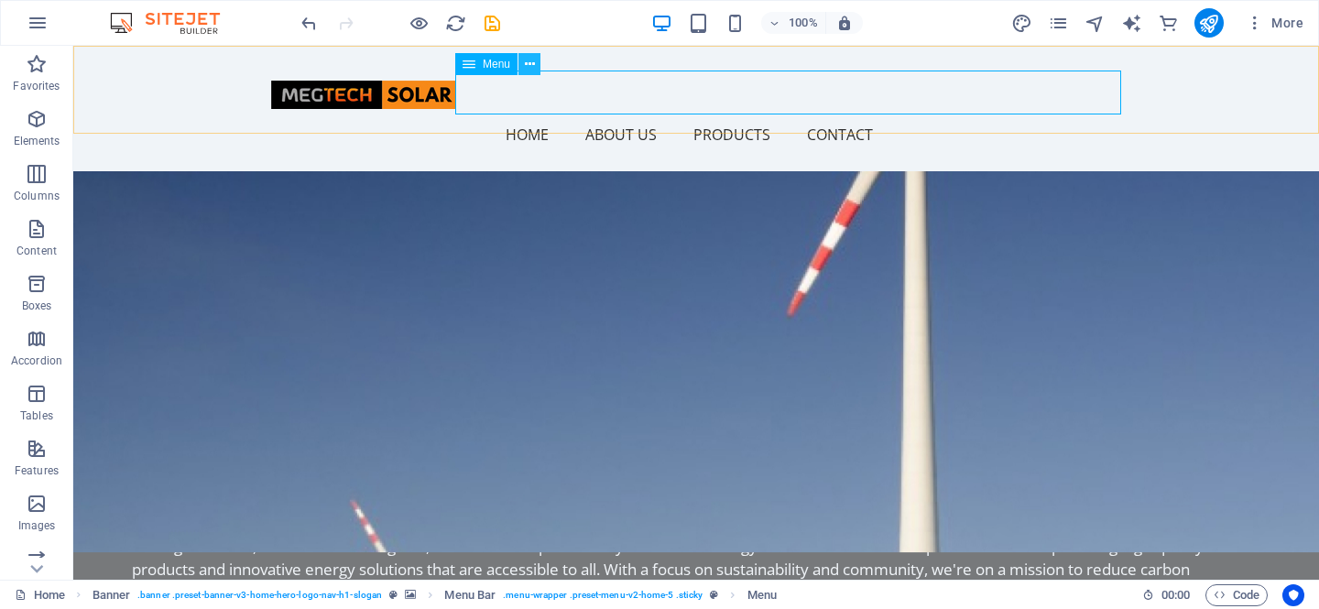
click at [532, 64] on icon at bounding box center [530, 64] width 10 height 19
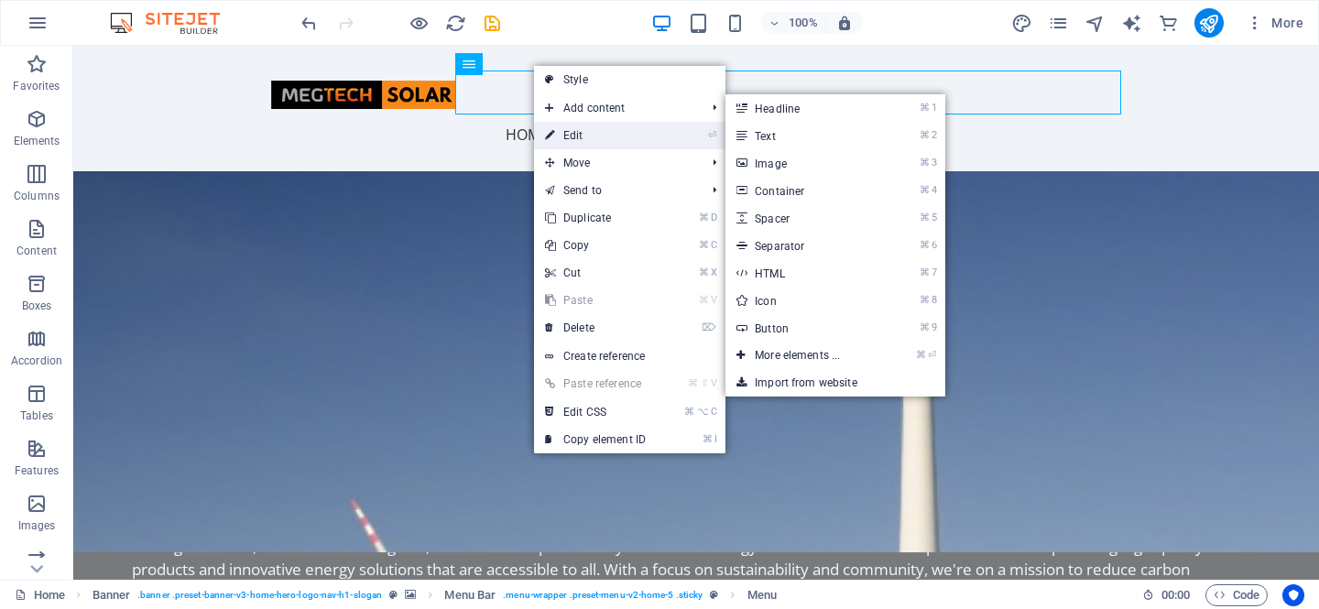
click at [573, 141] on link "⏎ Edit" at bounding box center [595, 135] width 123 height 27
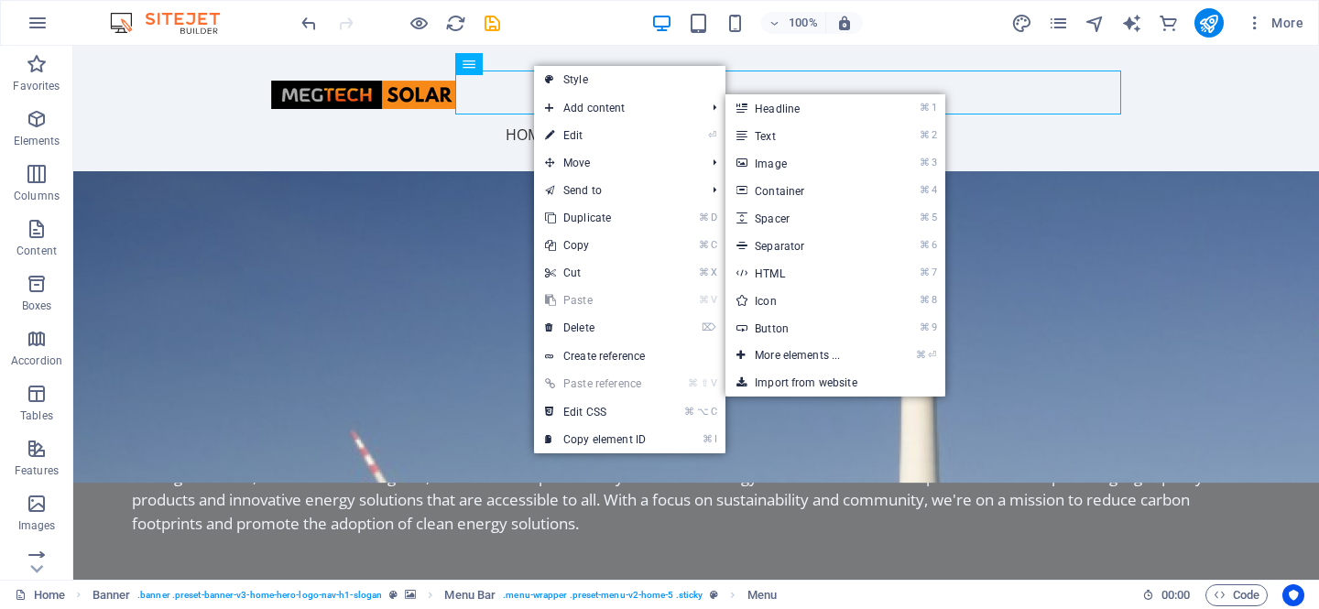
select select
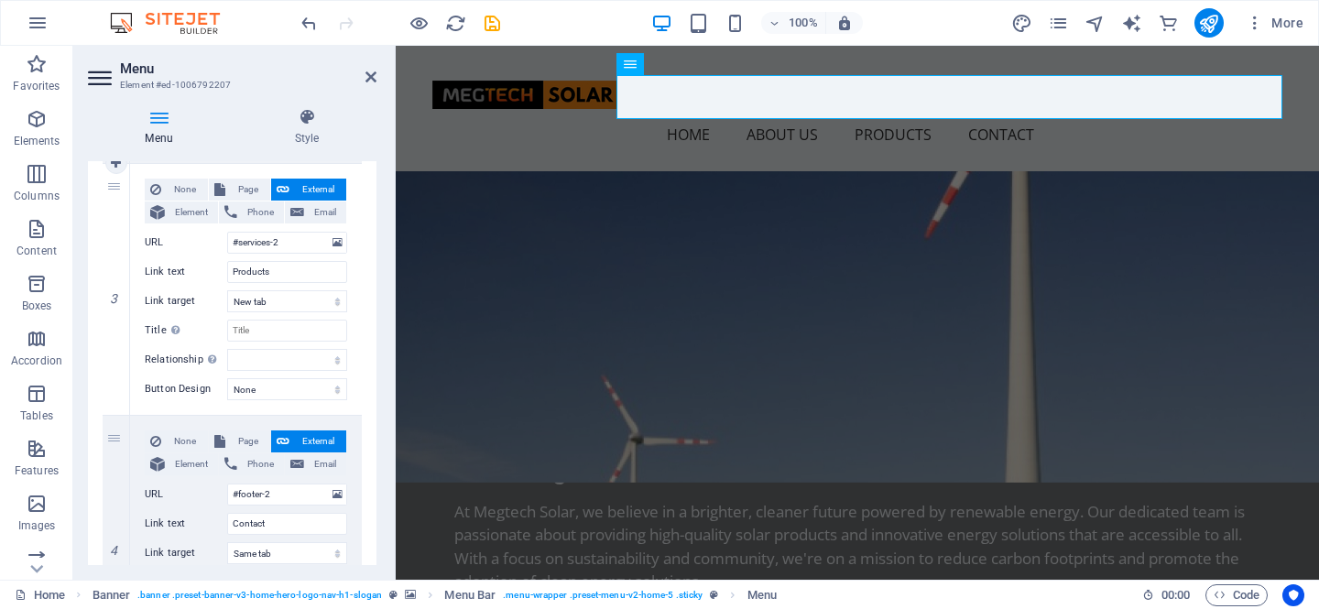
scroll to position [681, 0]
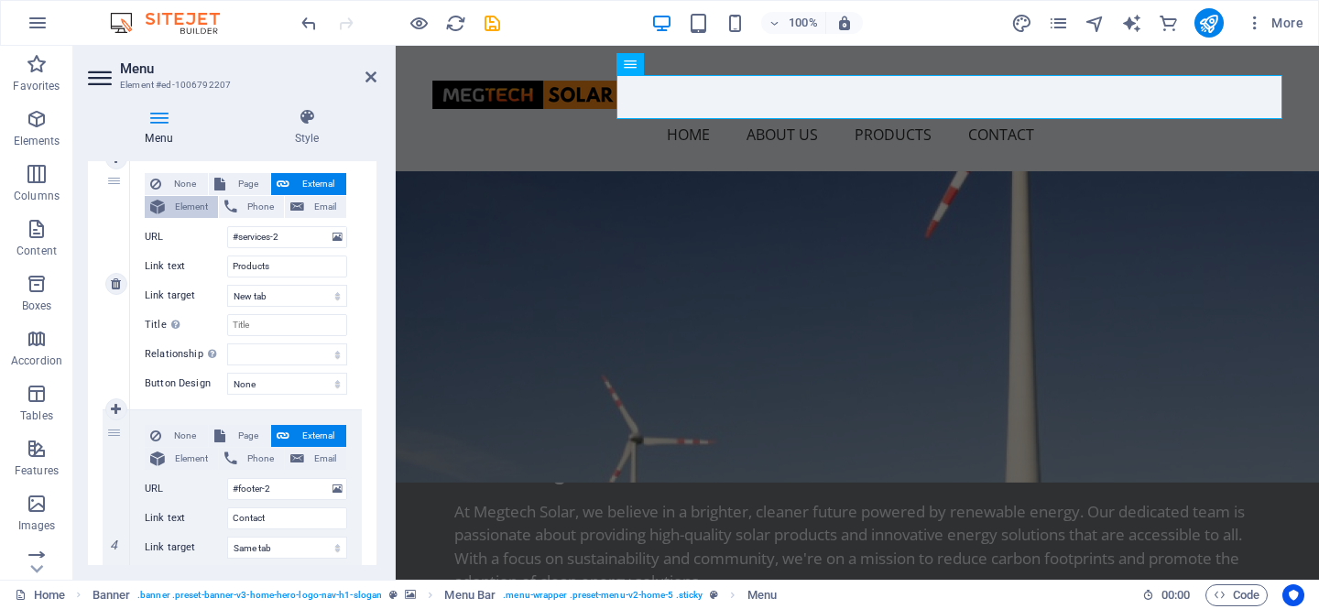
click at [183, 206] on span "Element" at bounding box center [191, 207] width 42 height 22
select select
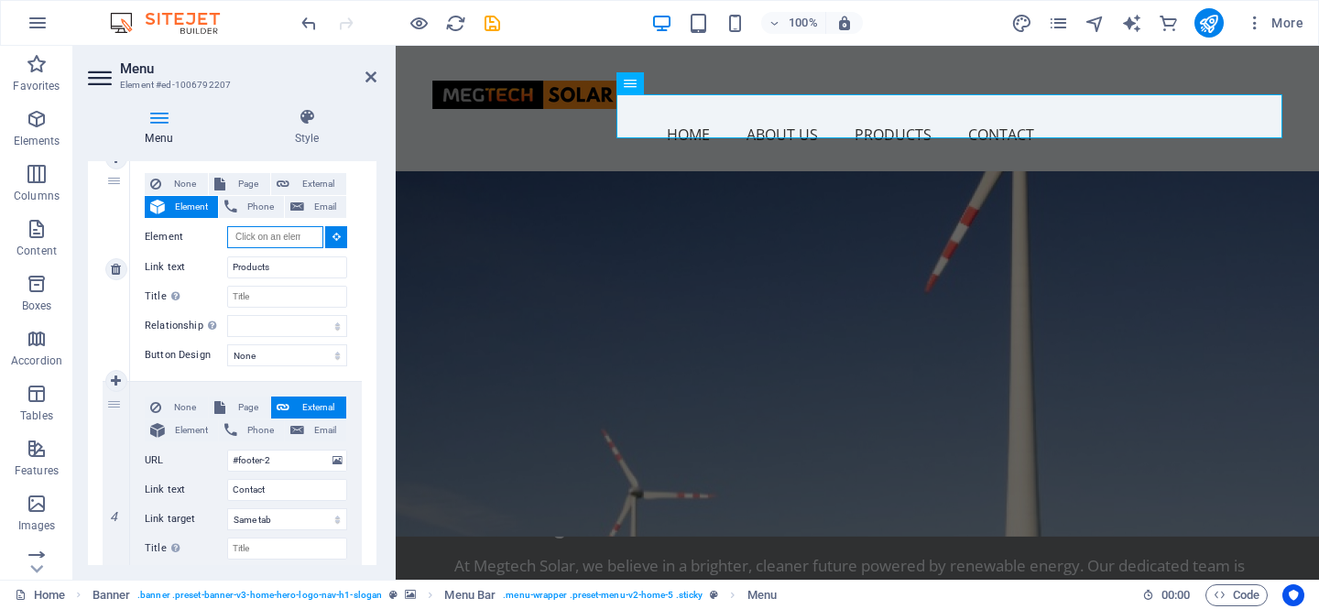
scroll to position [922, 0]
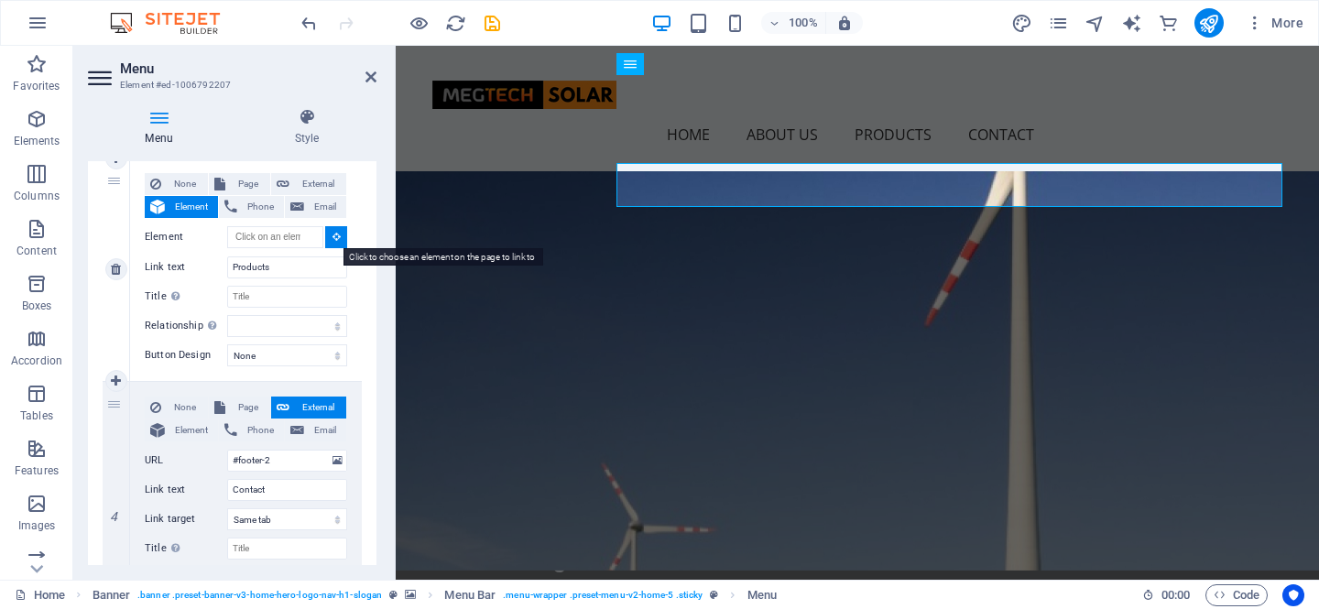
click at [333, 235] on icon at bounding box center [337, 236] width 8 height 9
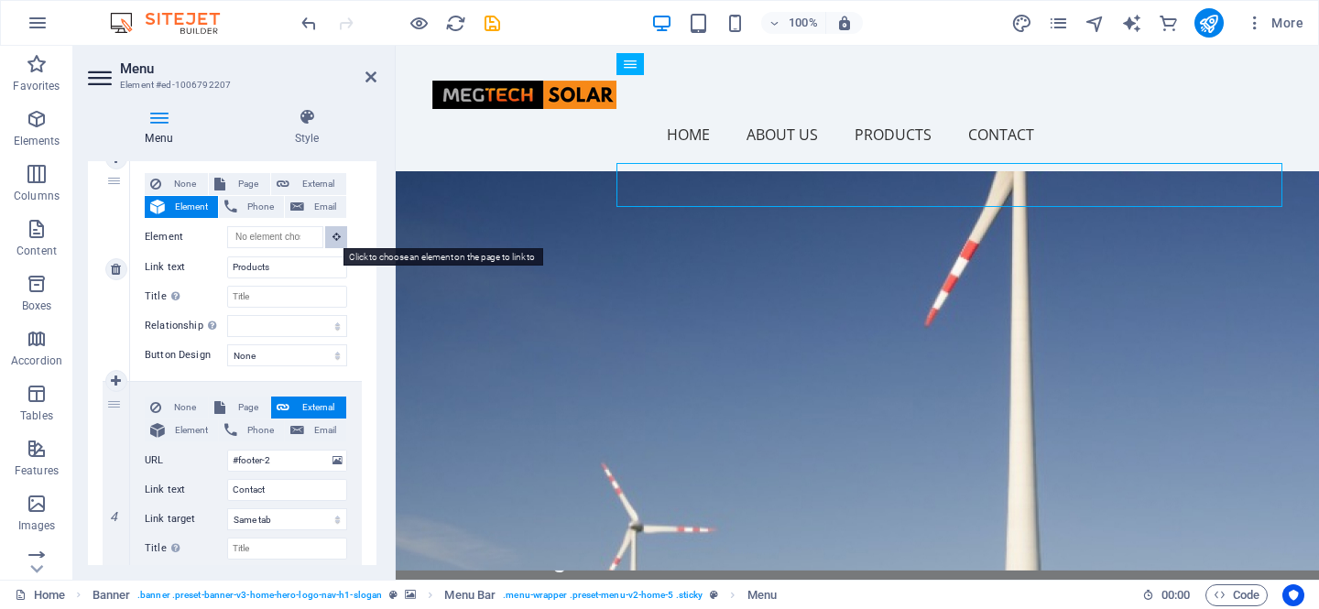
click at [333, 235] on icon at bounding box center [337, 236] width 8 height 9
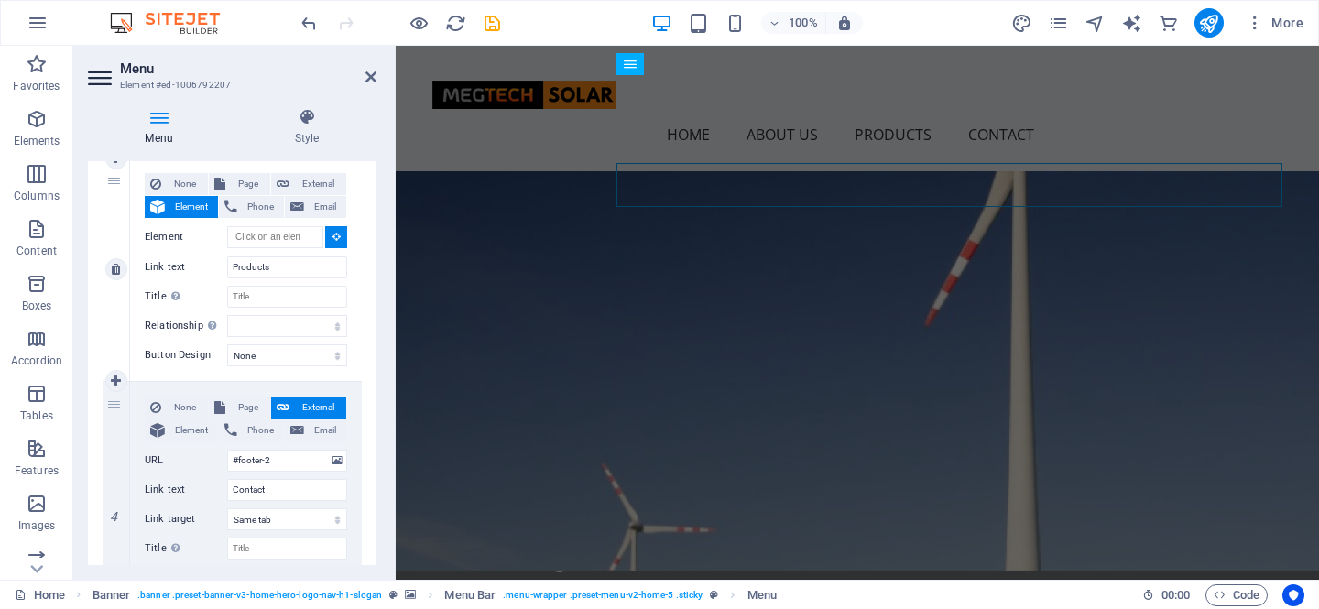
click at [333, 235] on icon at bounding box center [337, 236] width 8 height 9
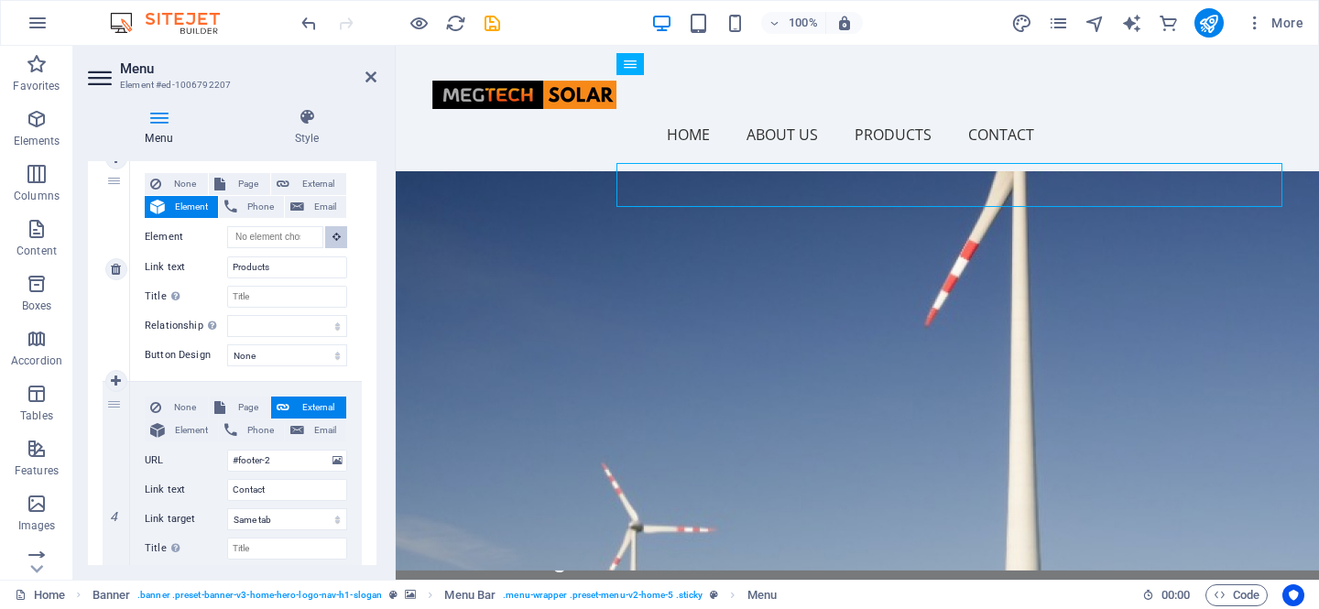
click at [333, 235] on icon at bounding box center [337, 236] width 8 height 9
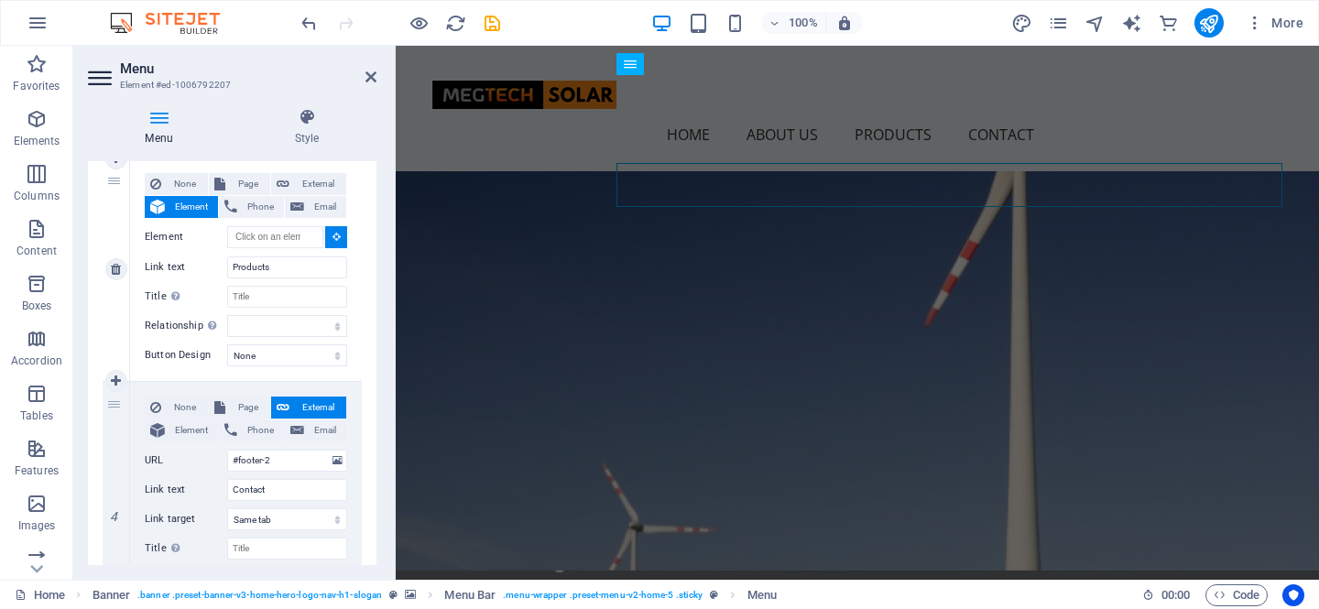
click at [333, 235] on icon at bounding box center [337, 236] width 8 height 9
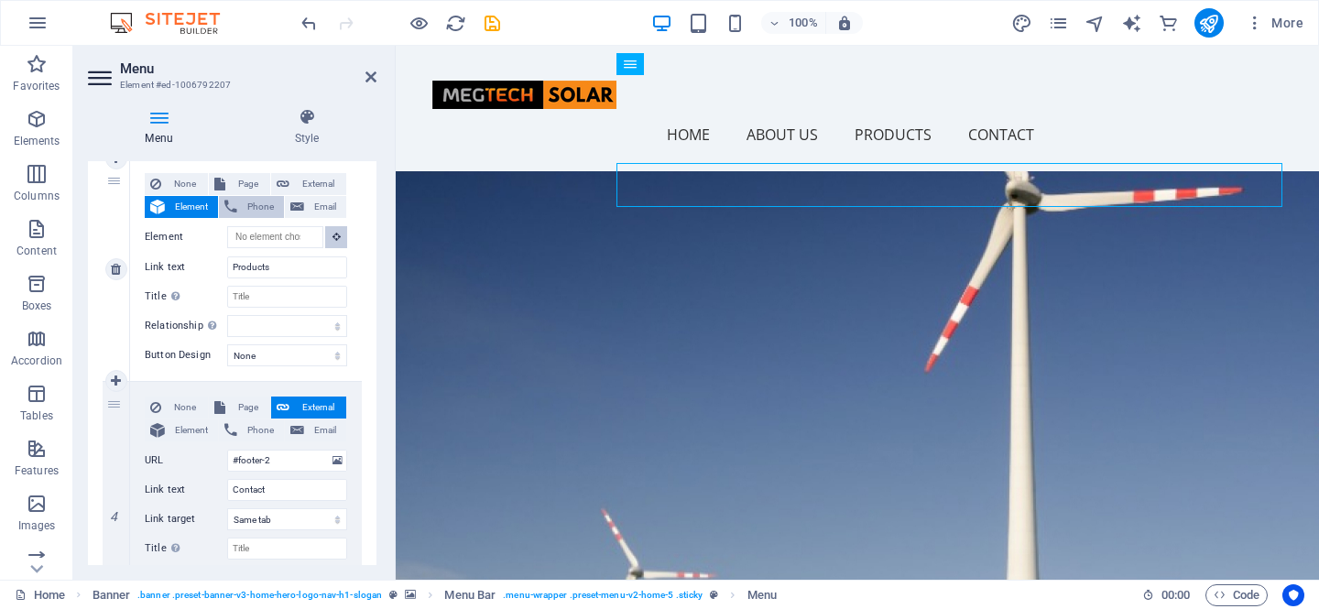
scroll to position [834, 0]
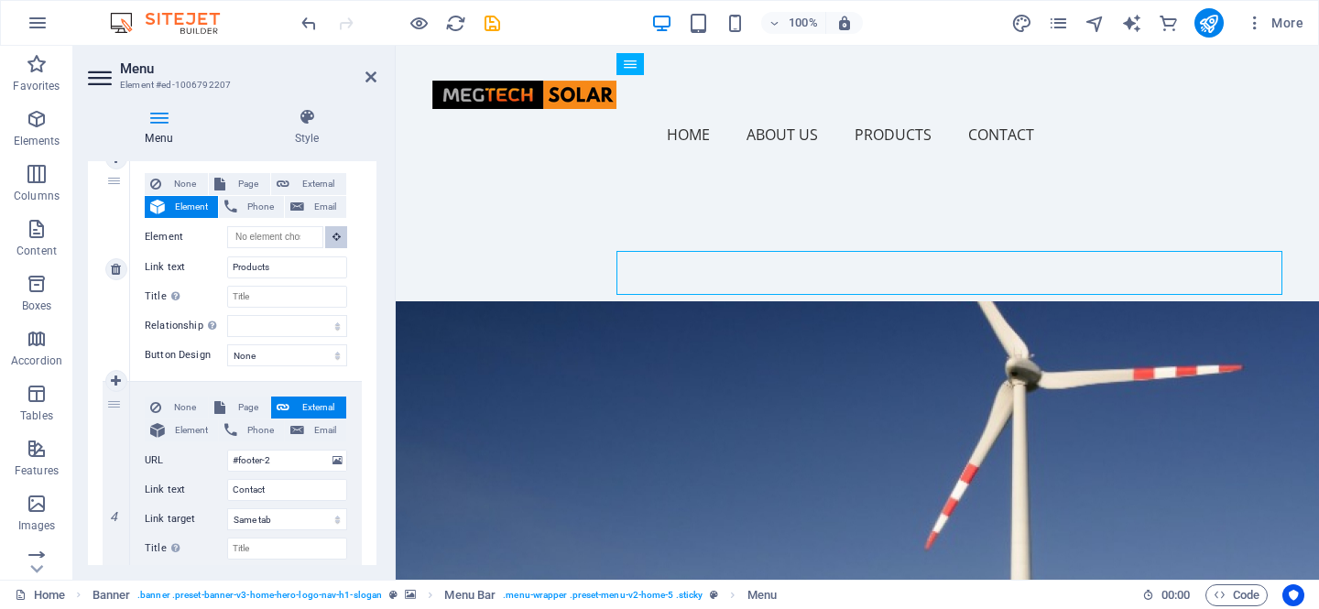
select select
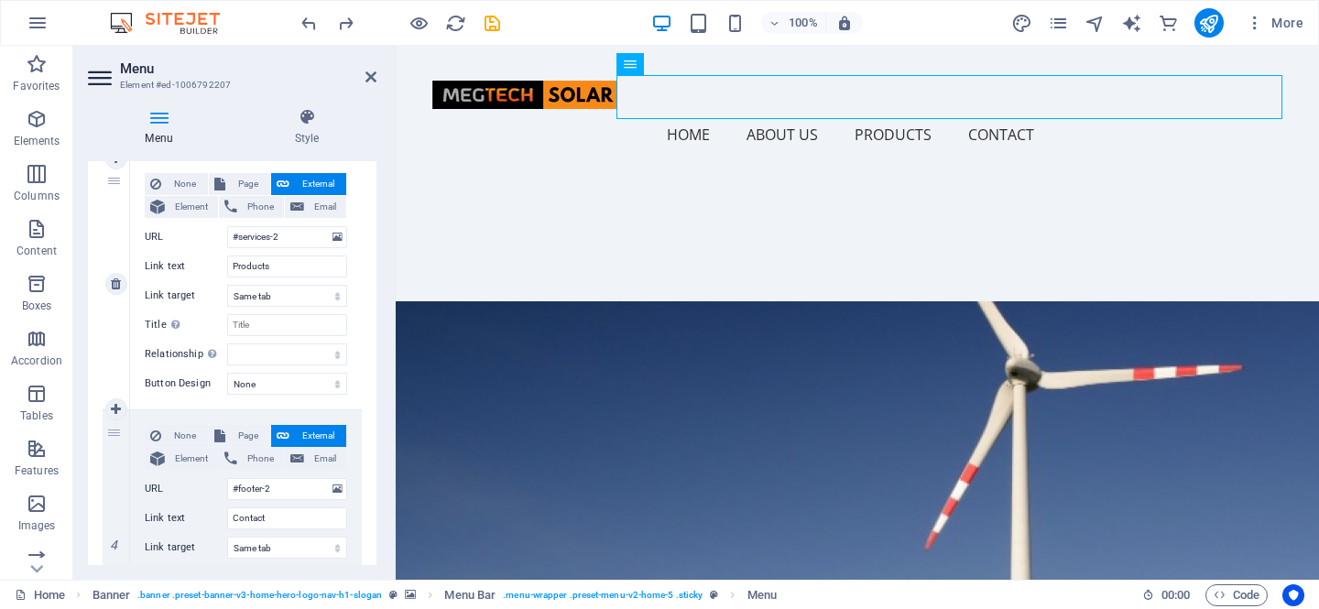
select select
select select "blank"
select select
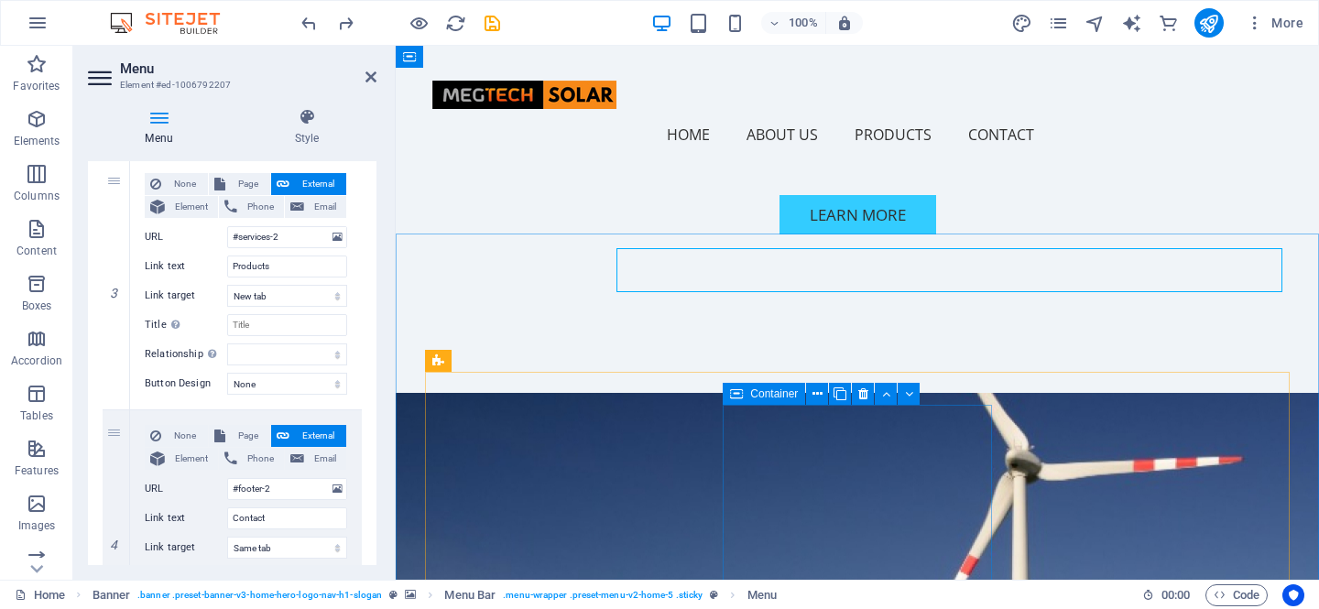
scroll to position [644, 0]
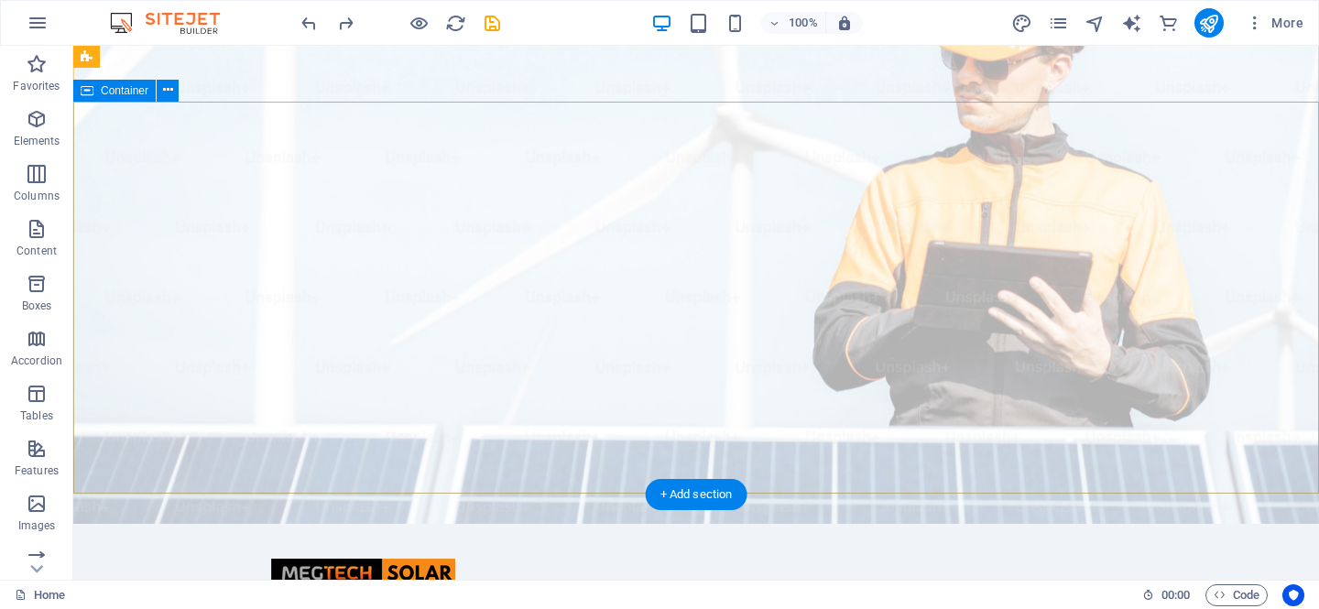
scroll to position [0, 0]
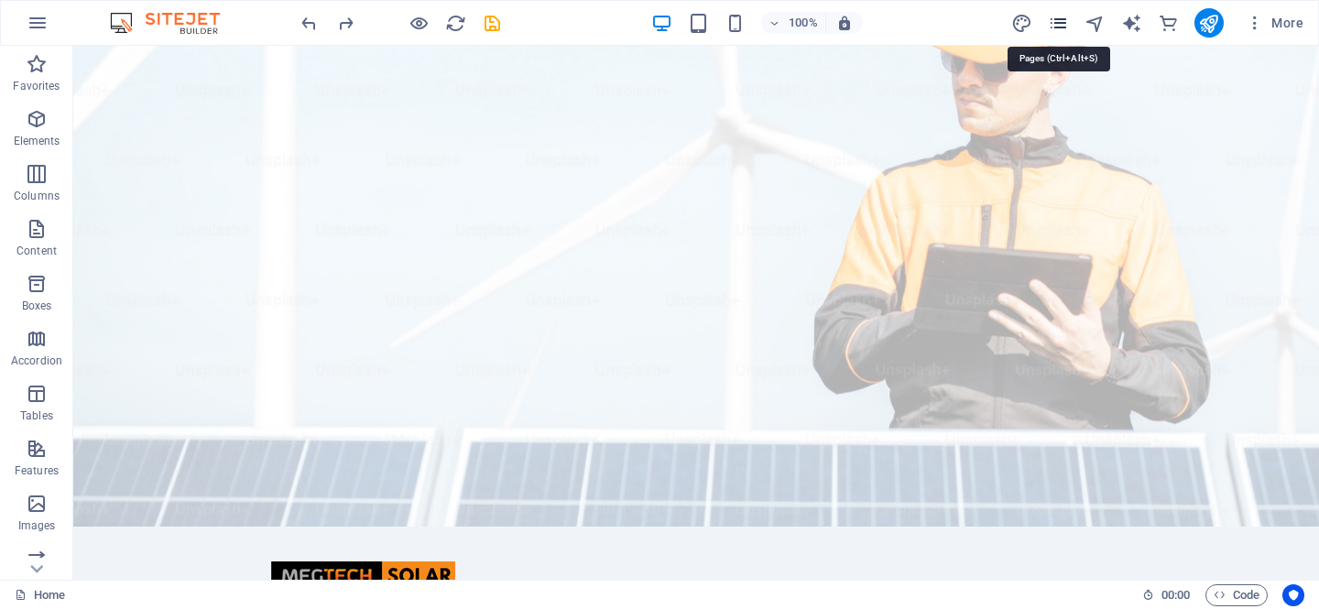
click at [1057, 23] on icon "pages" at bounding box center [1058, 23] width 21 height 21
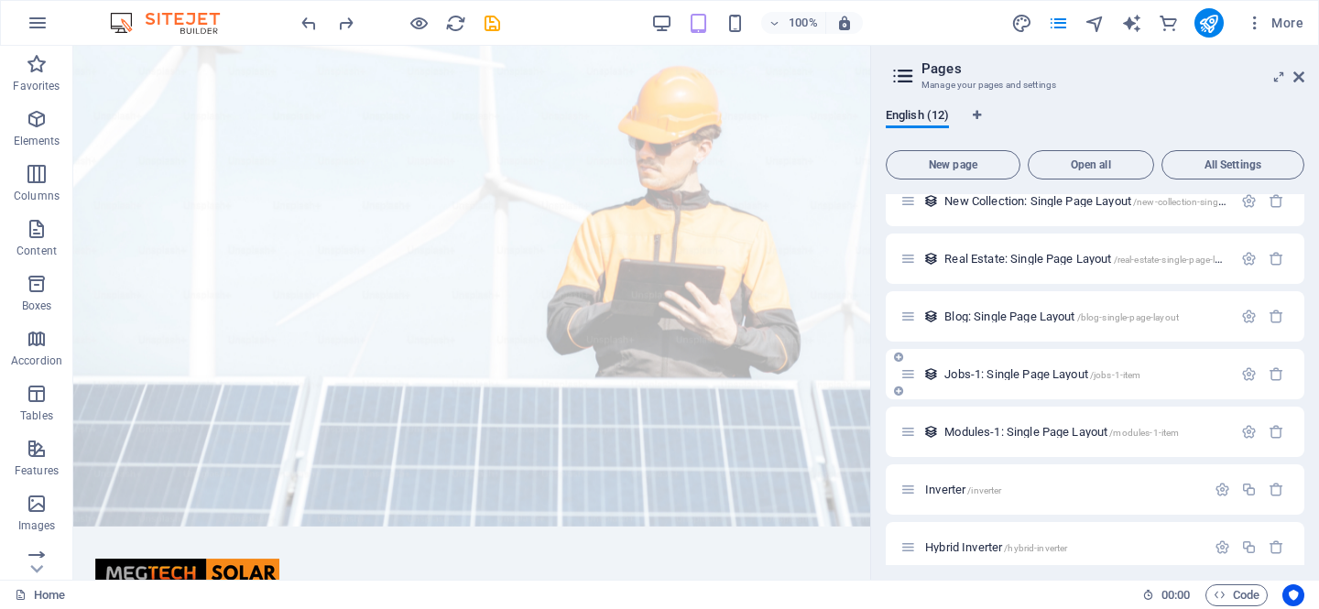
scroll to position [322, 0]
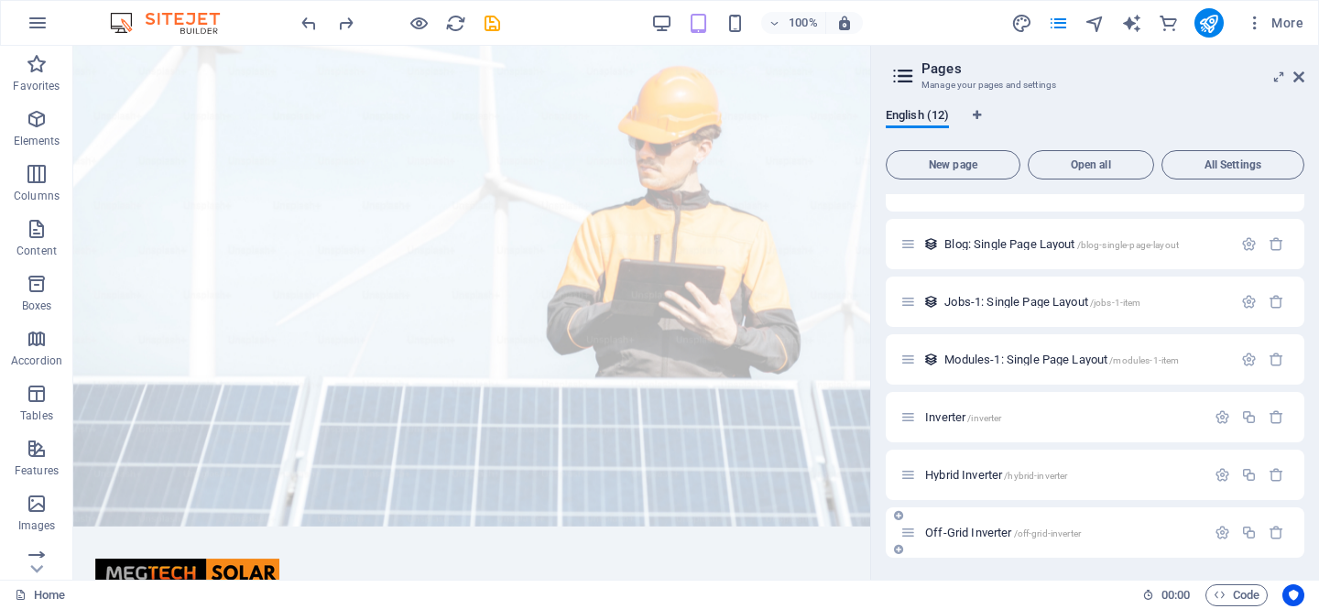
click at [1004, 530] on span "Off-Grid Inverter /off-grid-inverter" at bounding box center [1003, 533] width 156 height 14
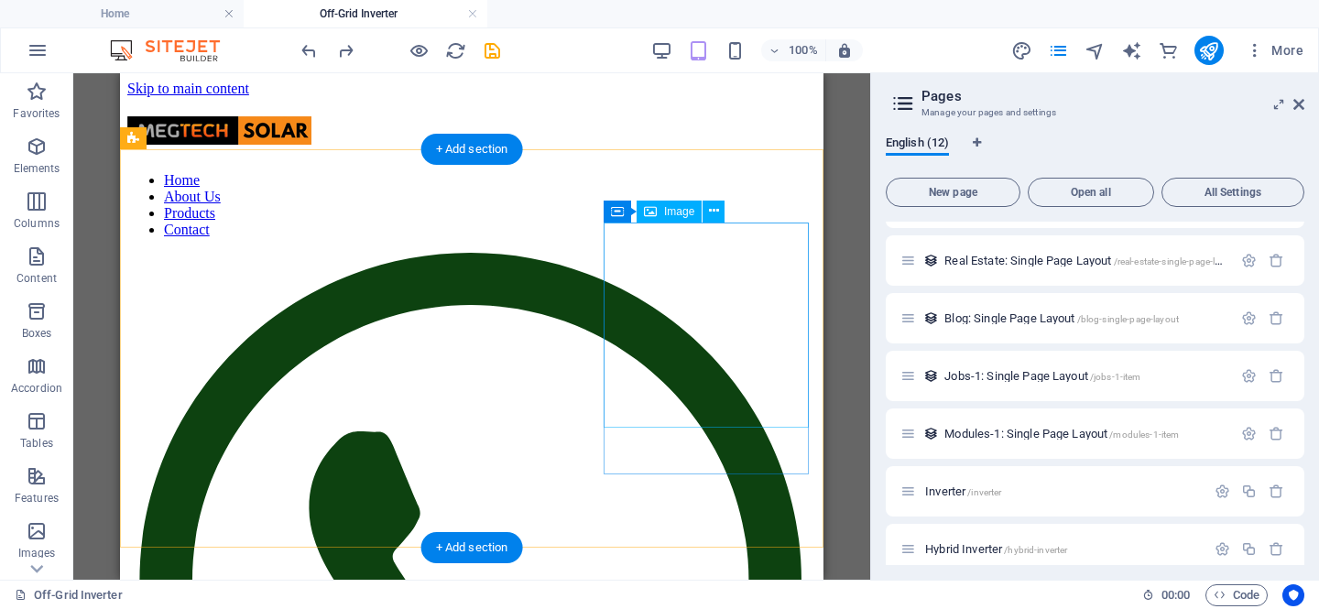
scroll to position [0, 0]
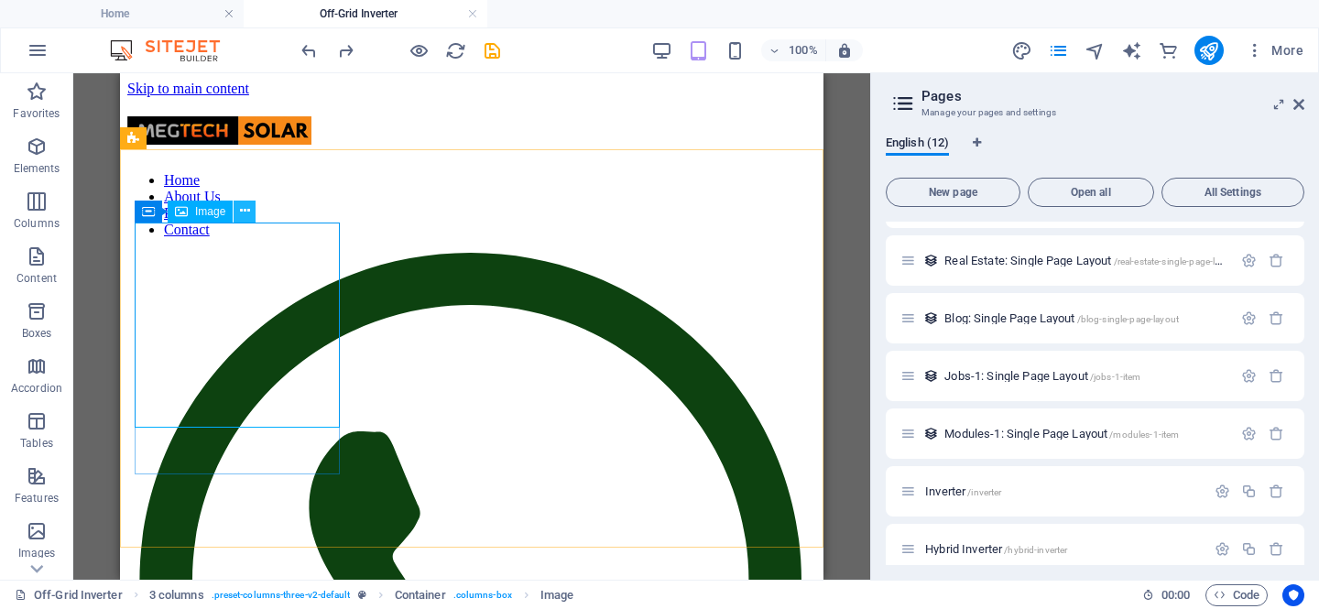
click at [246, 208] on icon at bounding box center [245, 211] width 10 height 19
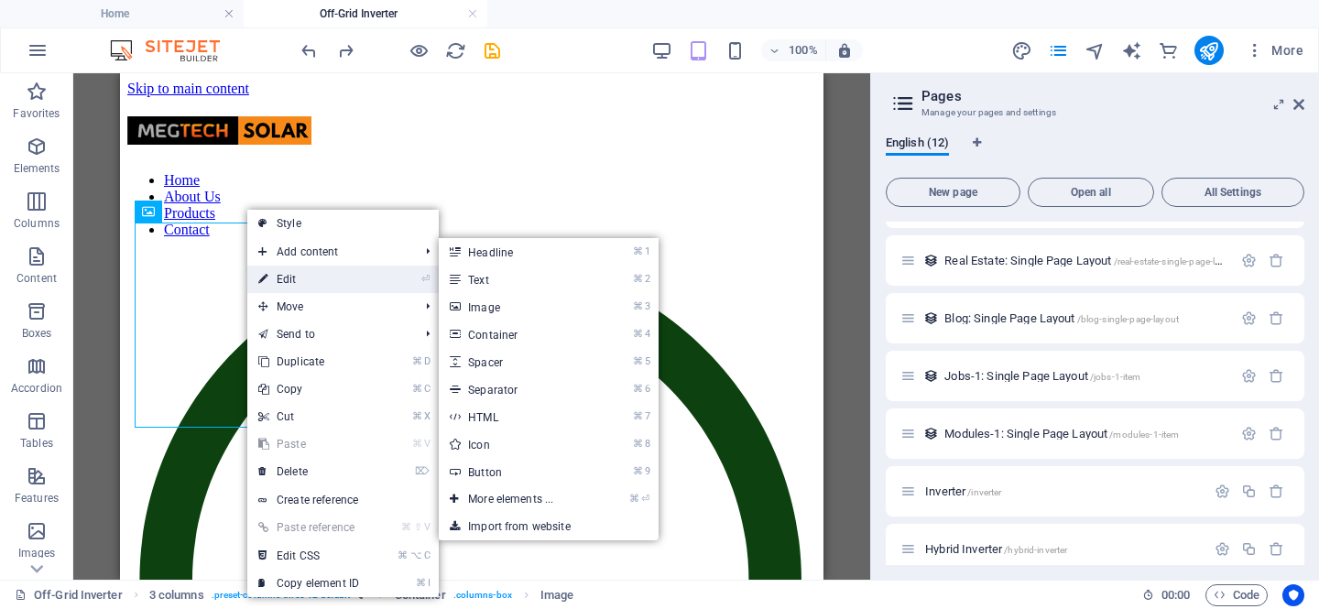
click at [310, 275] on link "⏎ Edit" at bounding box center [308, 279] width 123 height 27
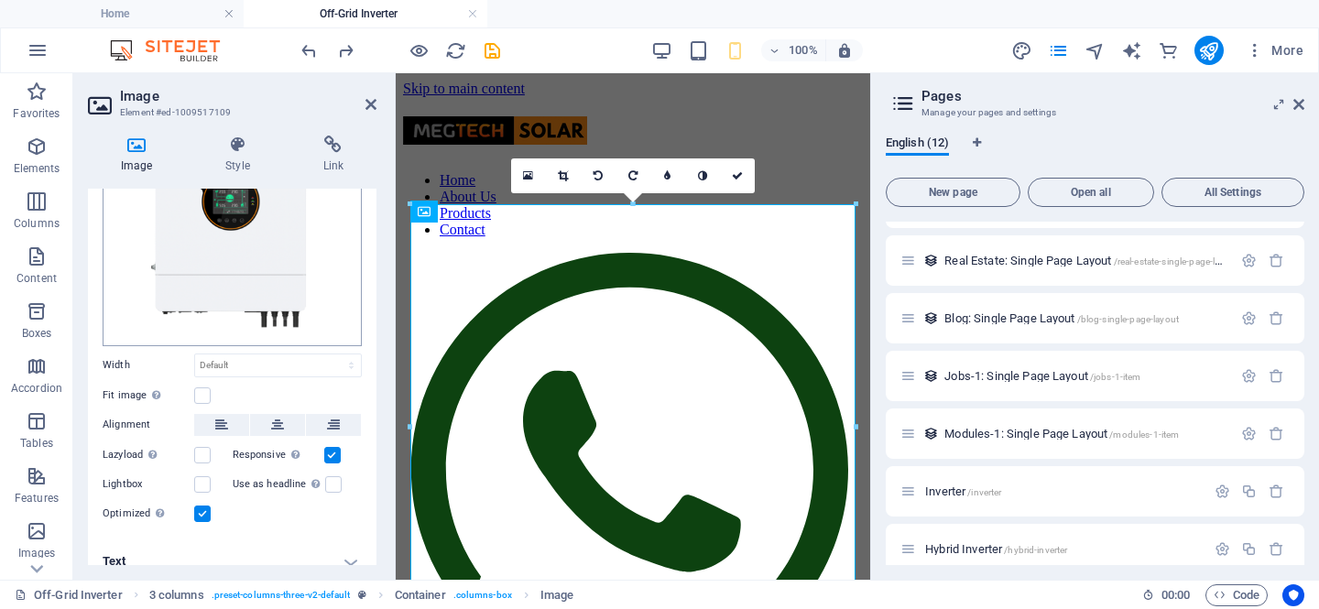
scroll to position [163, 0]
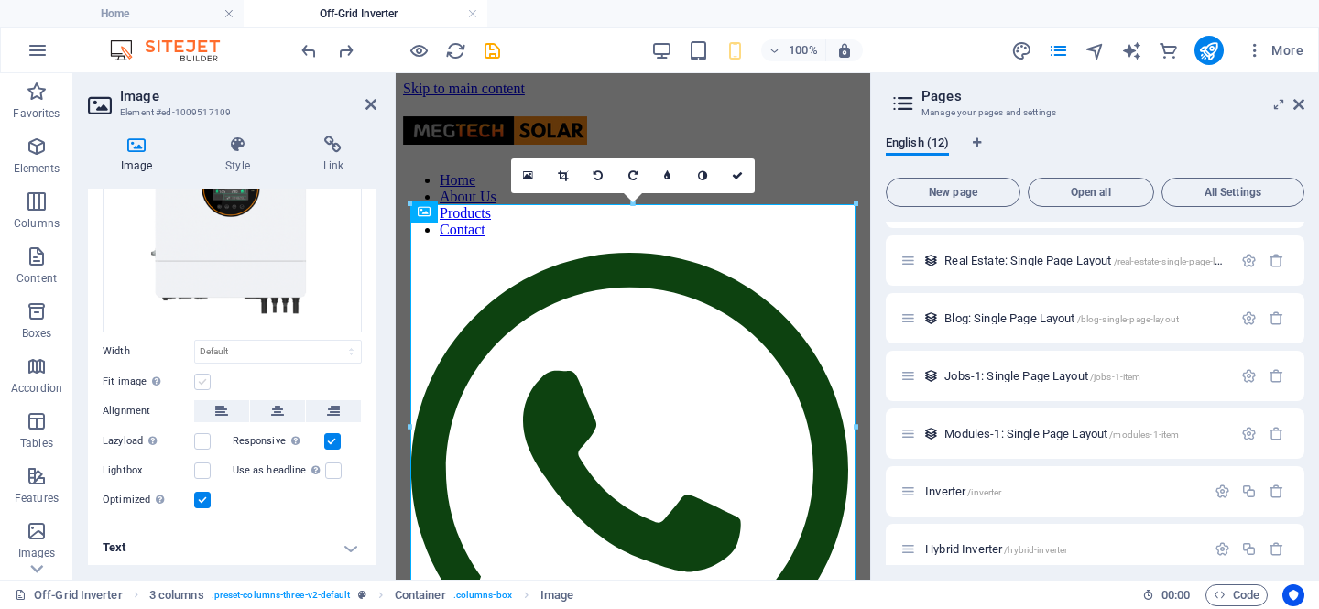
click at [200, 379] on label at bounding box center [202, 382] width 16 height 16
click at [0, 0] on input "Fit image Automatically fit image to a fixed width and height" at bounding box center [0, 0] width 0 height 0
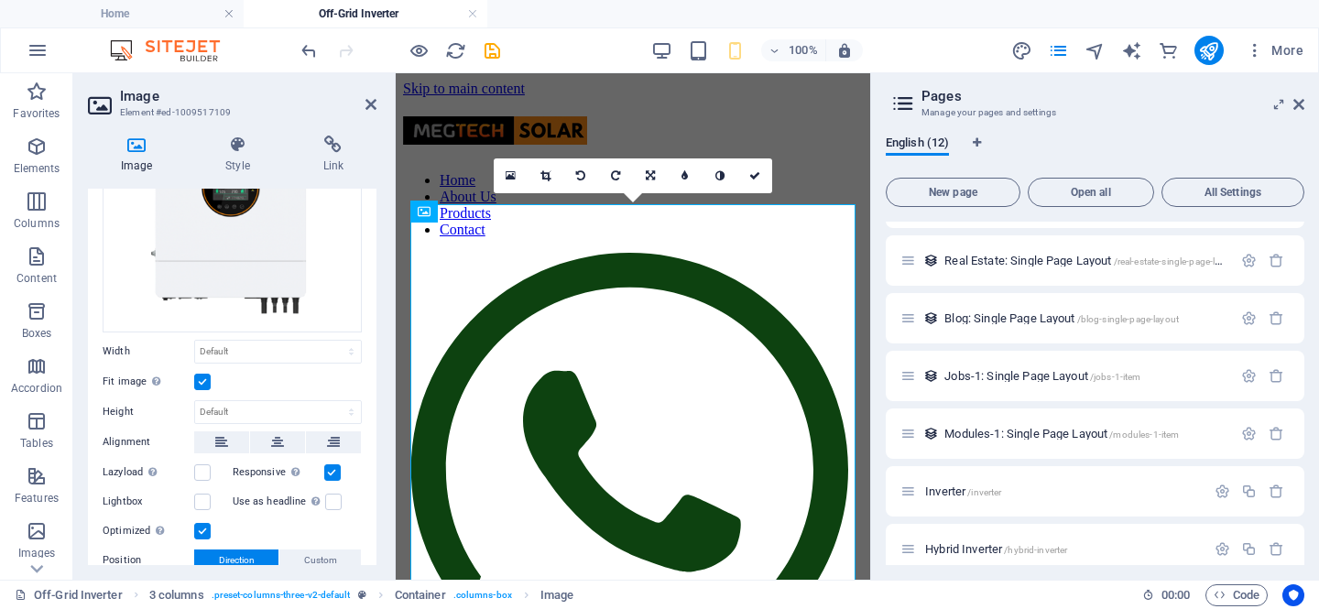
click at [200, 379] on label at bounding box center [202, 382] width 16 height 16
click at [0, 0] on input "Fit image Automatically fit image to a fixed width and height" at bounding box center [0, 0] width 0 height 0
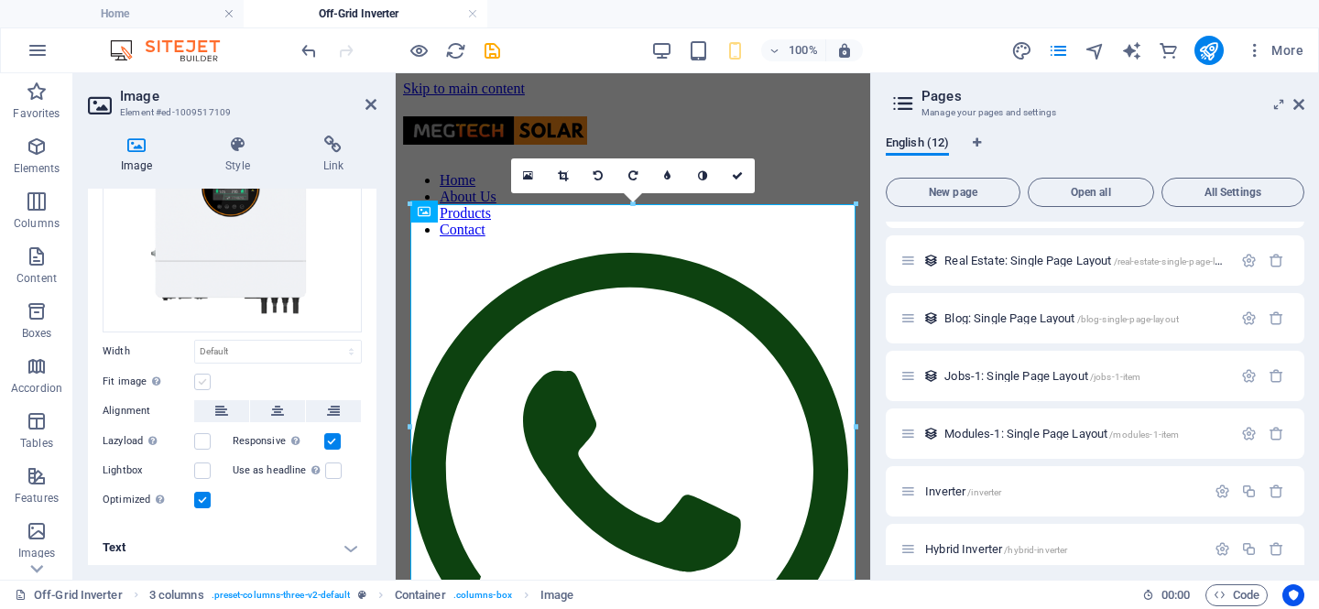
click at [200, 379] on label at bounding box center [202, 382] width 16 height 16
click at [0, 0] on input "Fit image Automatically fit image to a fixed width and height" at bounding box center [0, 0] width 0 height 0
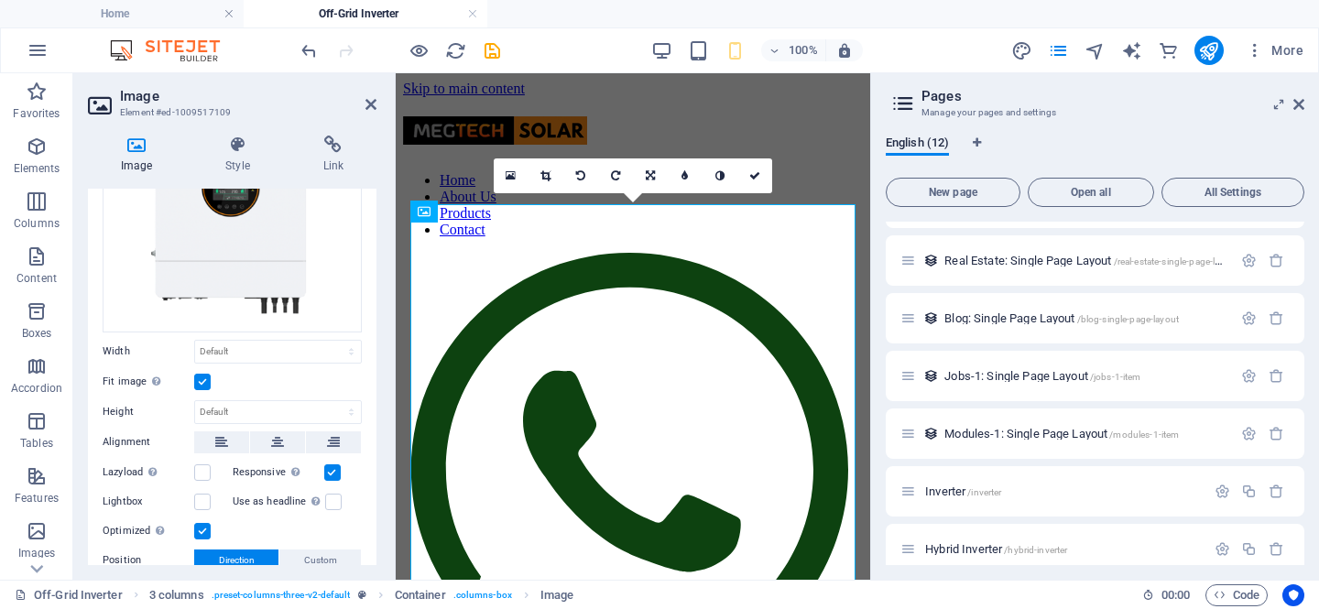
click at [200, 379] on label at bounding box center [202, 382] width 16 height 16
click at [0, 0] on input "Fit image Automatically fit image to a fixed width and height" at bounding box center [0, 0] width 0 height 0
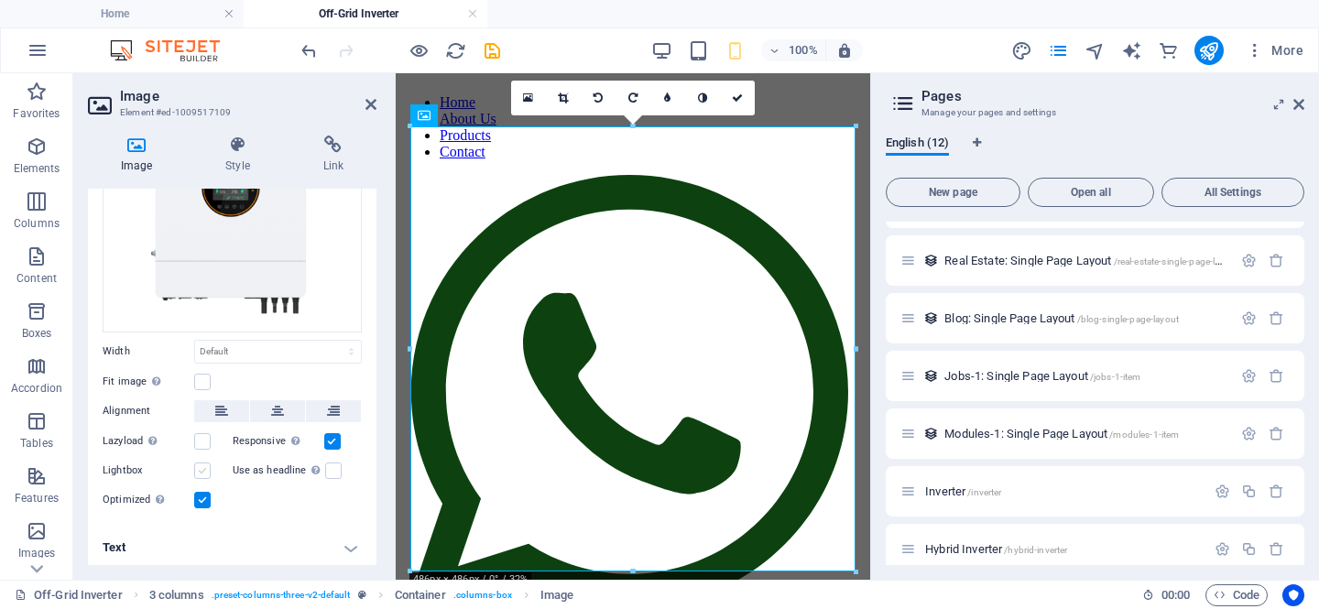
click at [204, 466] on label at bounding box center [202, 471] width 16 height 16
click at [0, 0] on input "Lightbox" at bounding box center [0, 0] width 0 height 0
click at [204, 466] on label at bounding box center [202, 471] width 16 height 16
click at [0, 0] on input "Lightbox" at bounding box center [0, 0] width 0 height 0
click at [337, 538] on h4 "Text" at bounding box center [232, 548] width 289 height 44
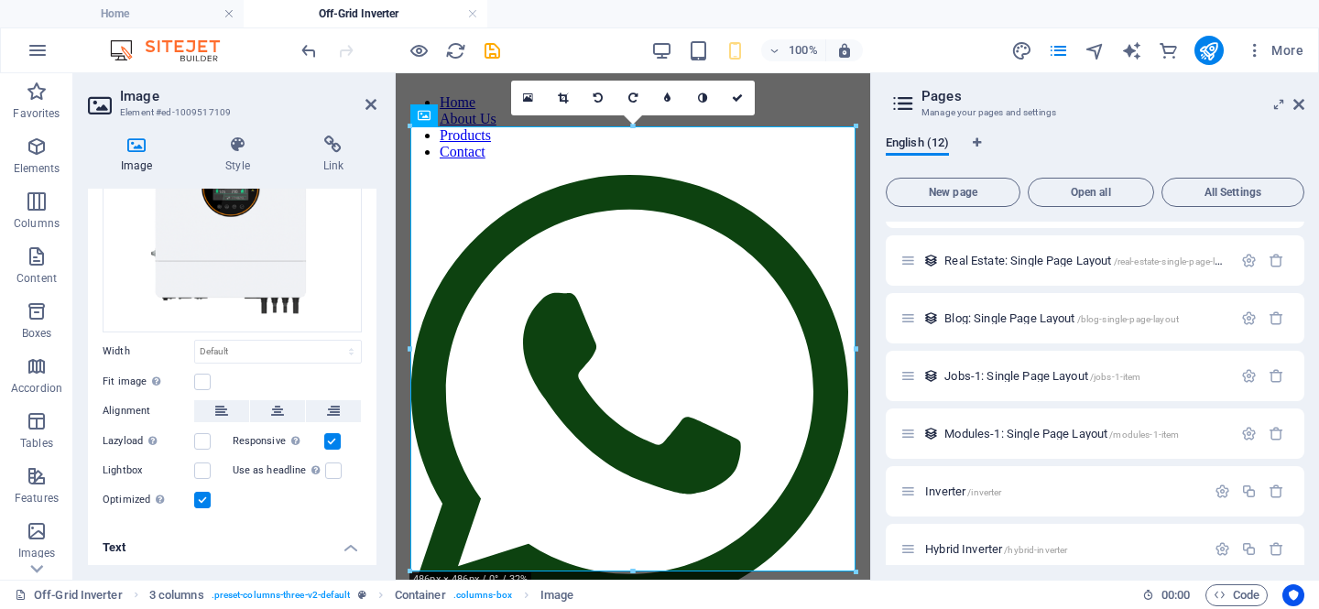
scroll to position [335, 0]
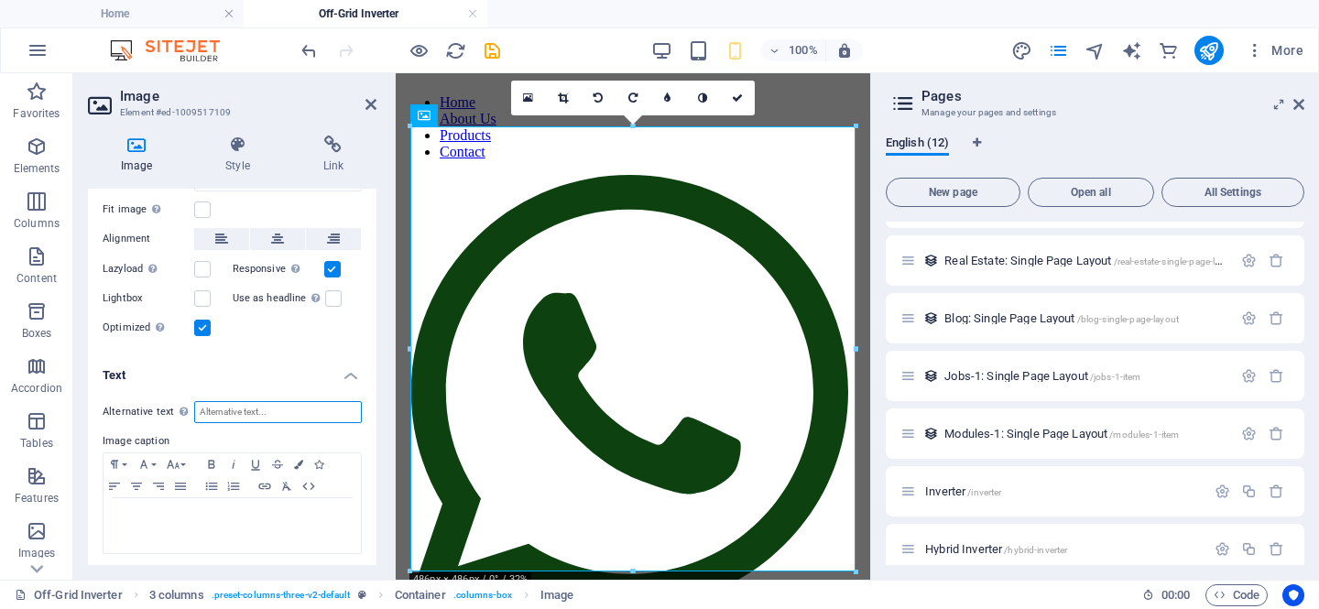
click at [231, 405] on input "Alternative text The alternative text is used by devices that cannot display im…" at bounding box center [278, 412] width 168 height 22
type input "h"
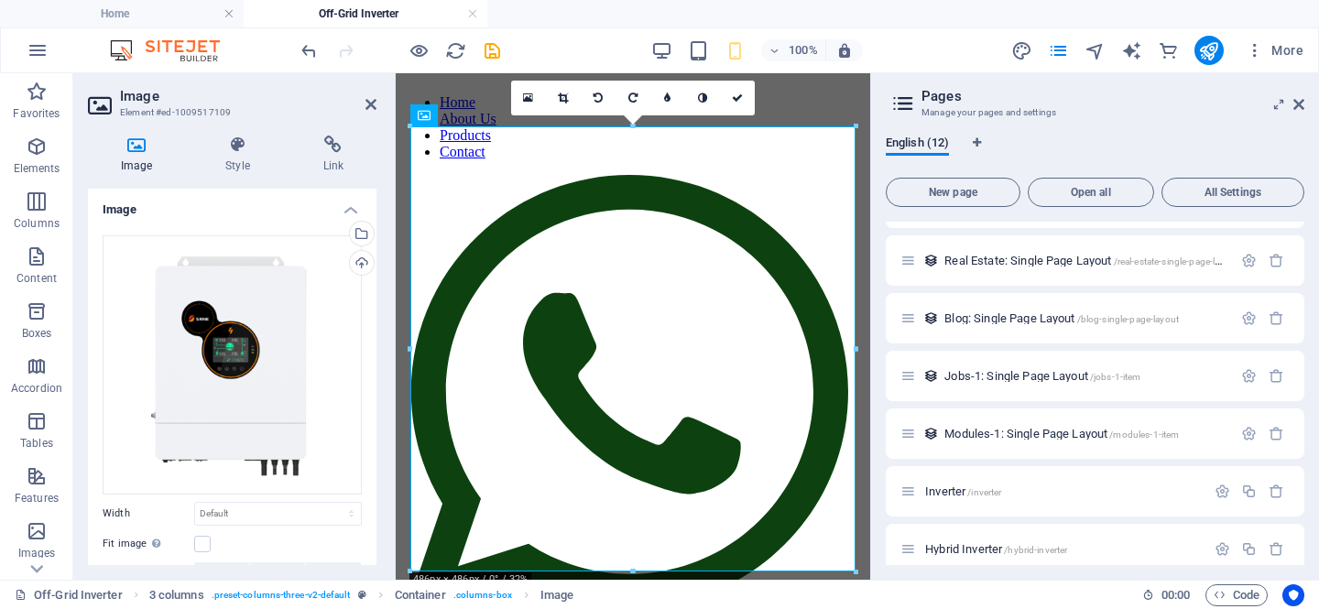
scroll to position [151, 0]
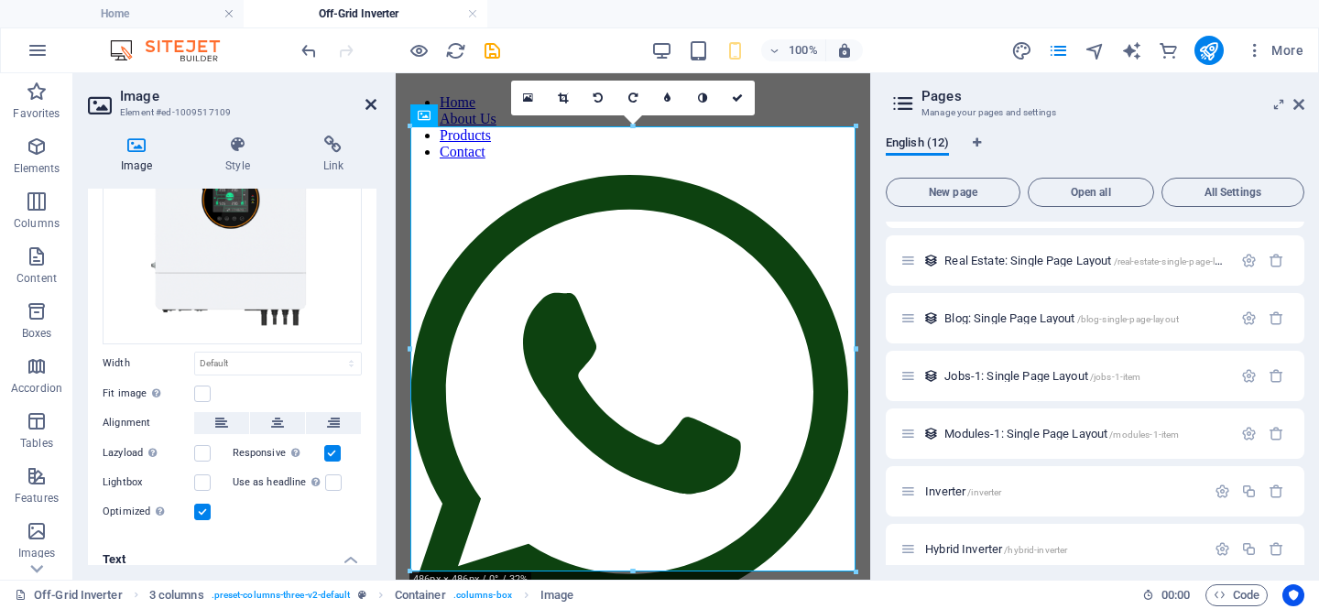
click at [371, 100] on icon at bounding box center [371, 104] width 11 height 15
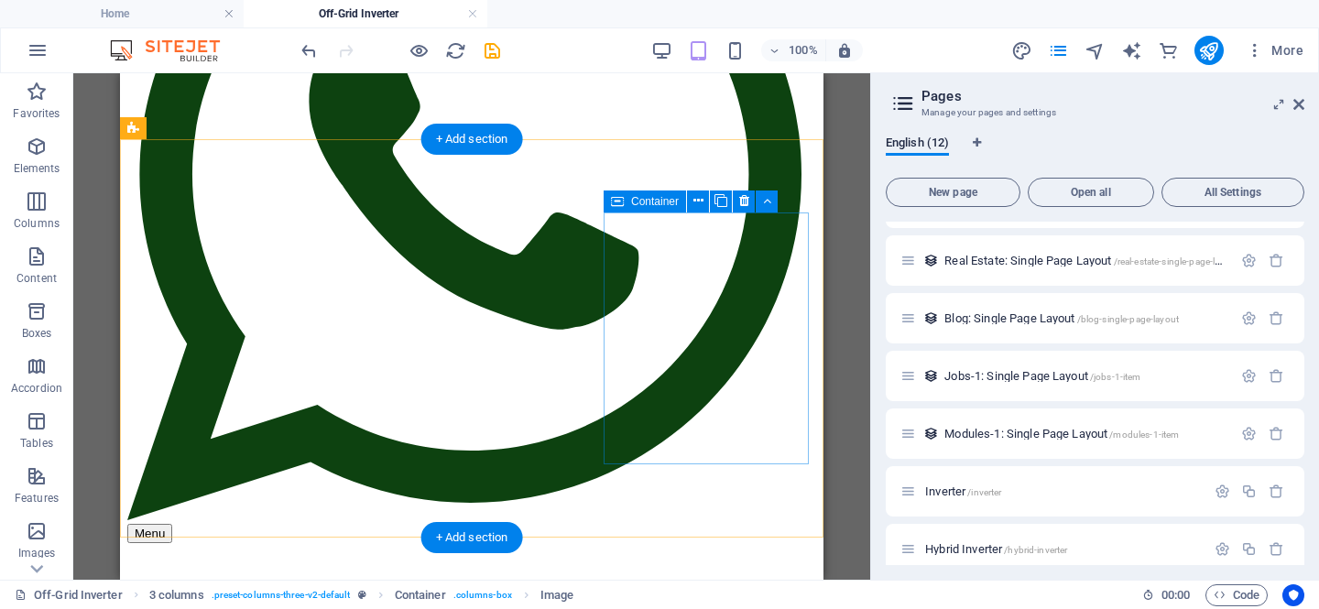
scroll to position [409, 0]
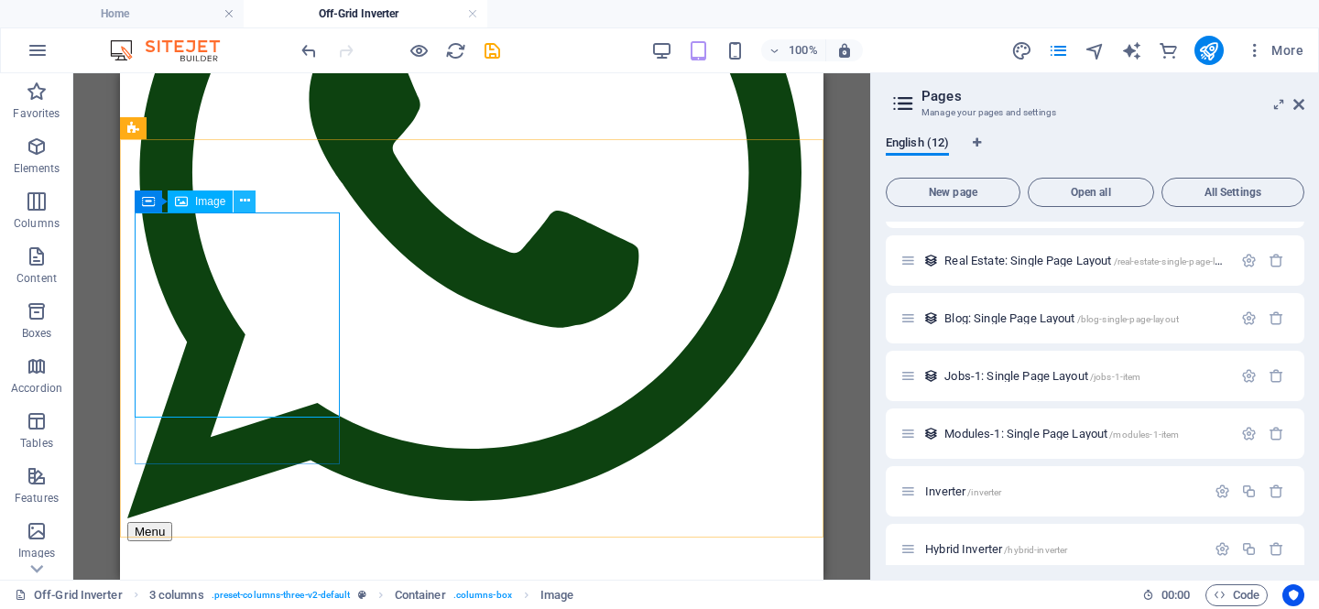
click at [242, 202] on icon at bounding box center [245, 200] width 10 height 19
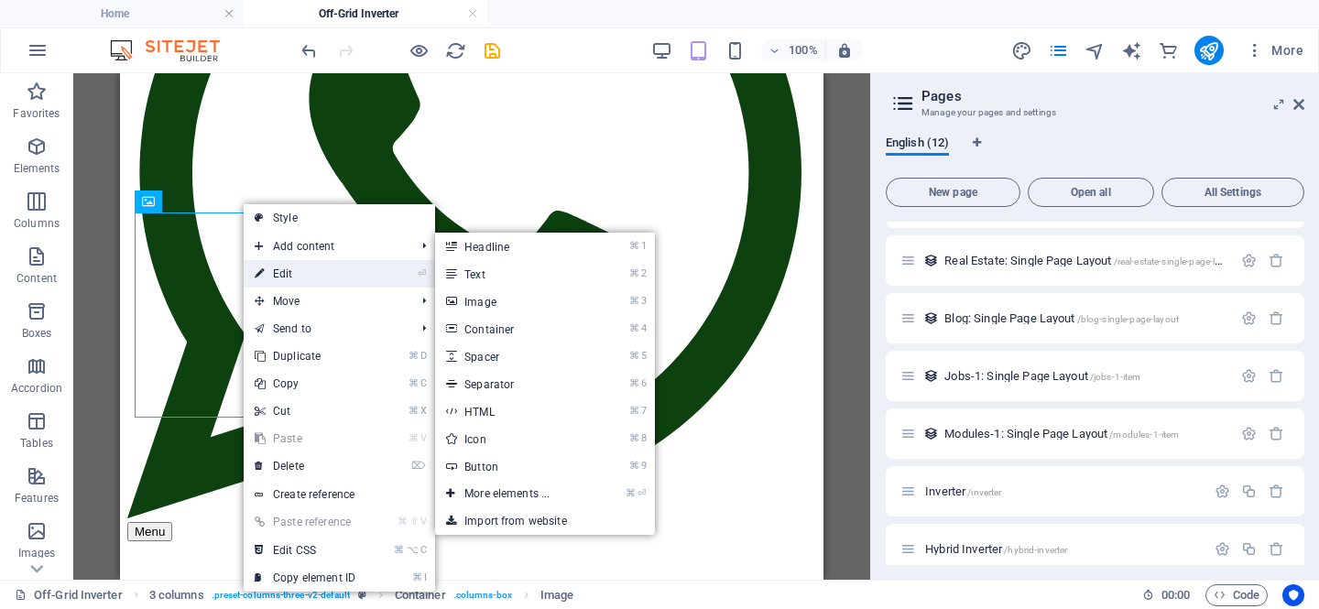
click at [287, 267] on link "⏎ Edit" at bounding box center [305, 273] width 123 height 27
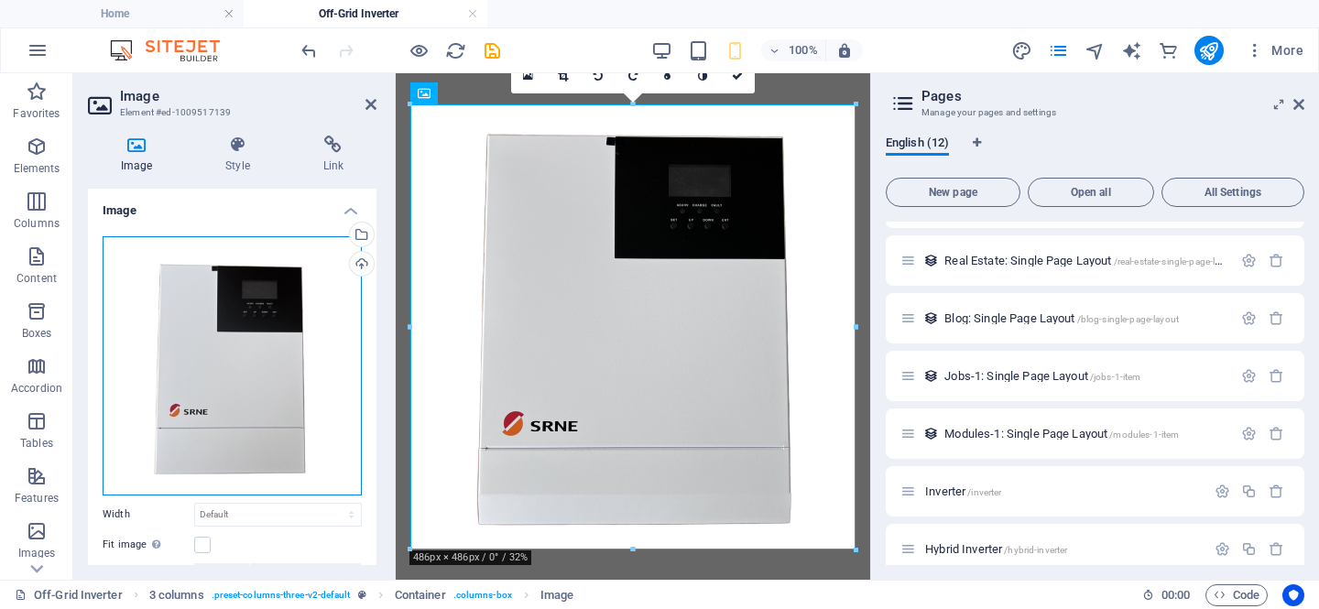
click at [271, 295] on div "Drag files here, click to choose files or select files from Files or our free s…" at bounding box center [232, 365] width 259 height 259
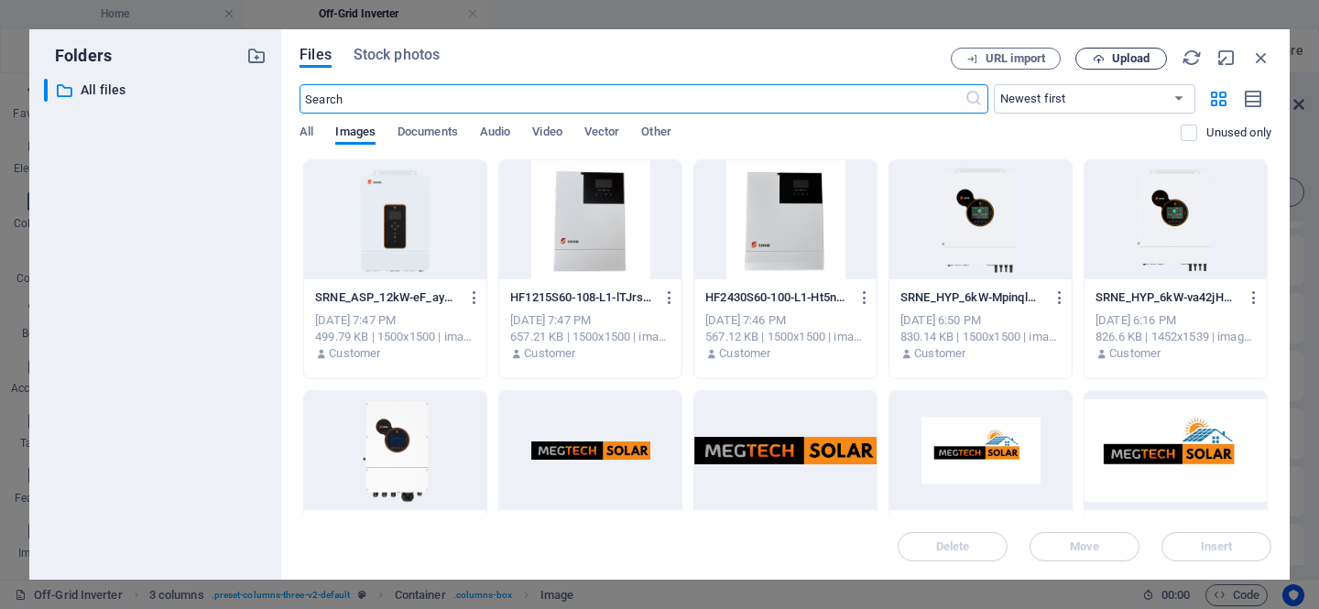
click at [1129, 58] on span "Upload" at bounding box center [1131, 58] width 38 height 11
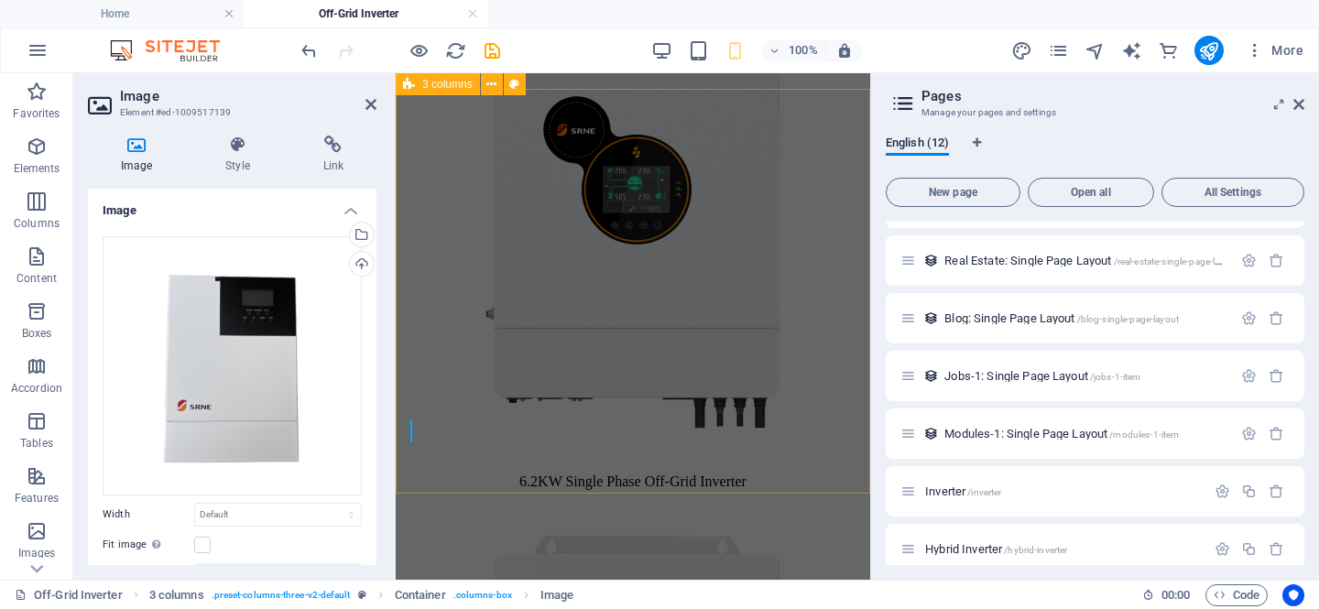
scroll to position [1682, 0]
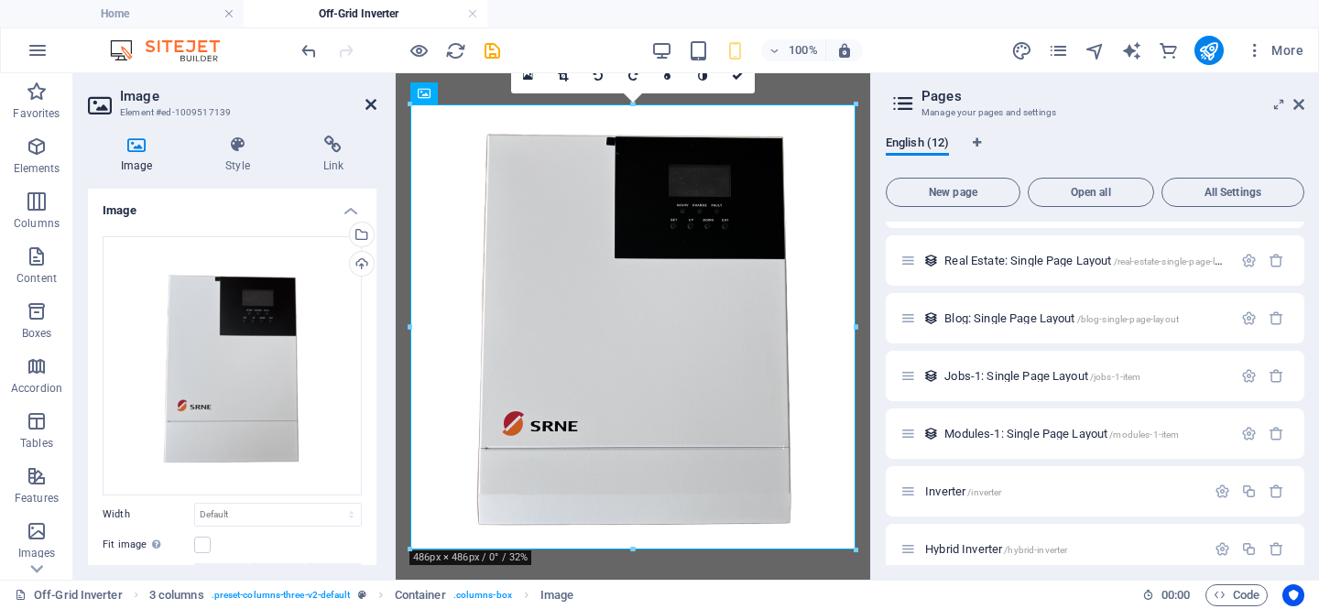
click at [371, 100] on icon at bounding box center [371, 104] width 11 height 15
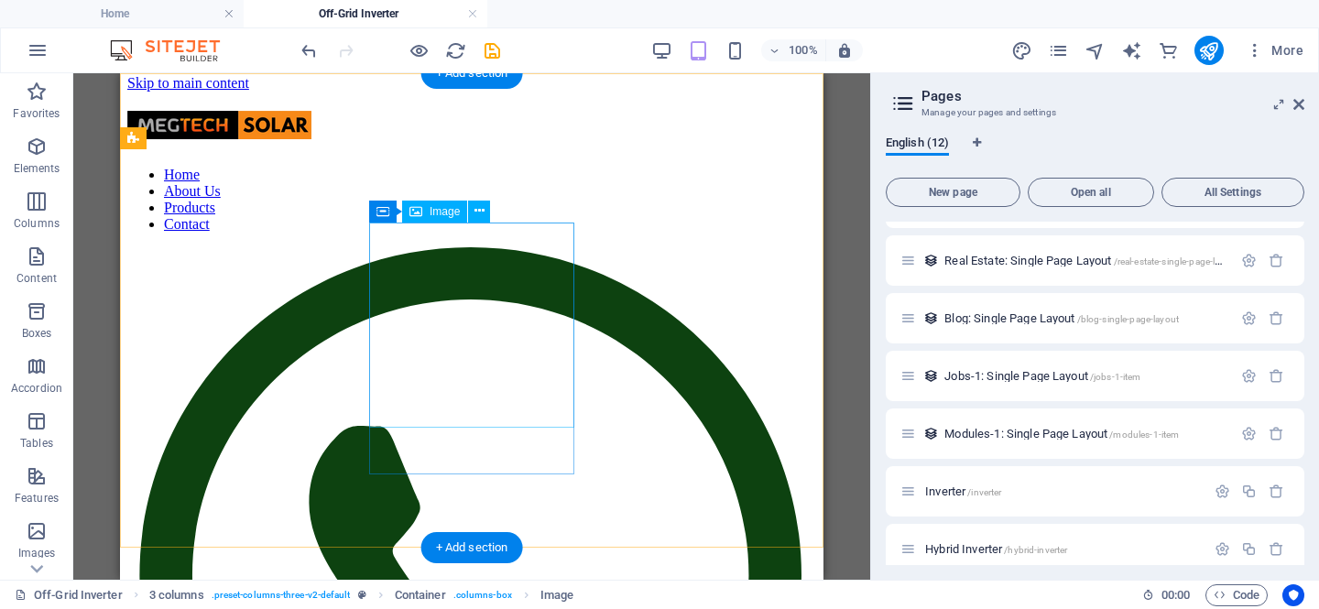
scroll to position [5, 0]
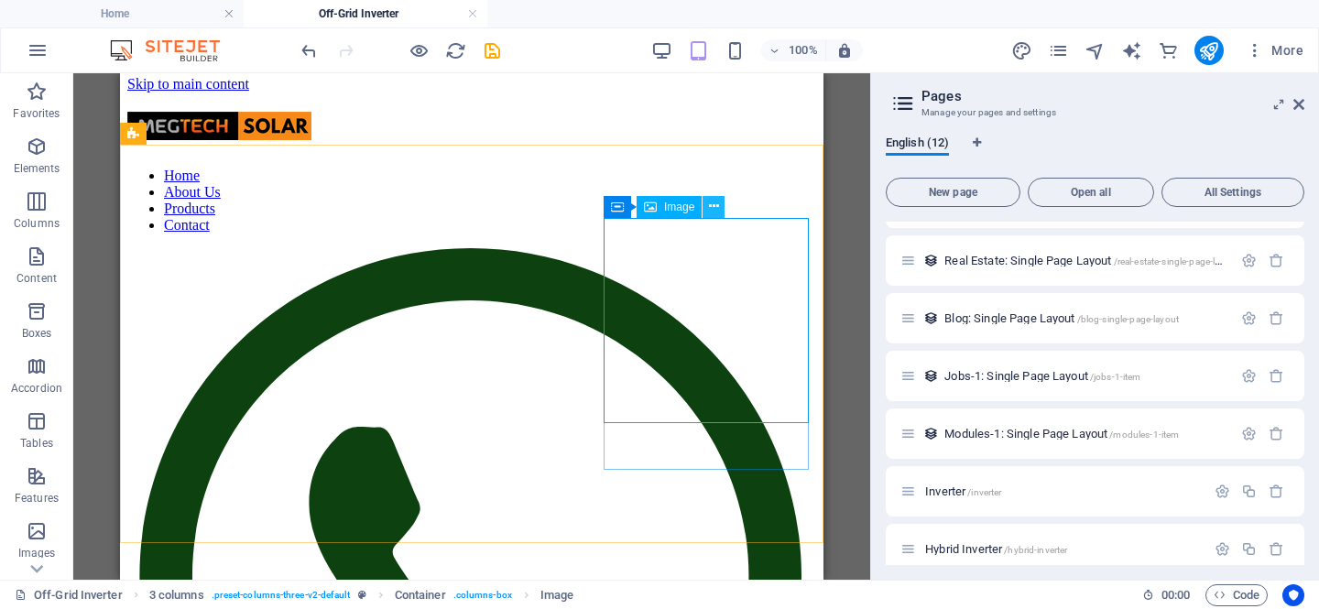
click at [715, 202] on icon at bounding box center [714, 206] width 10 height 19
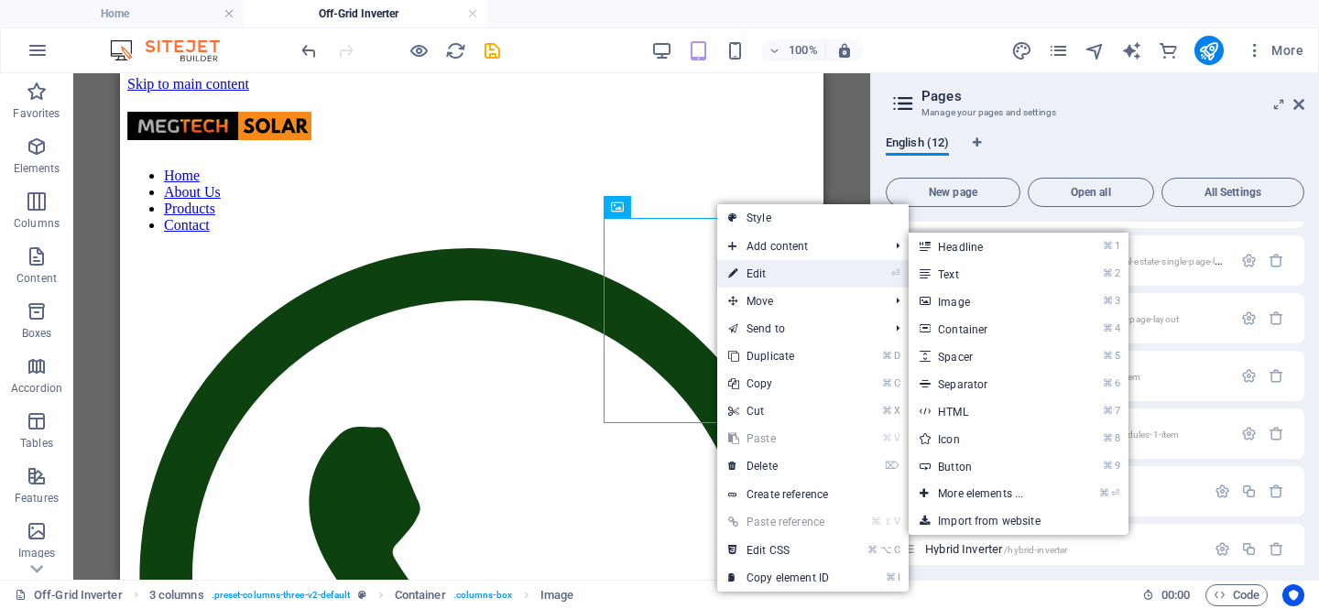
click at [760, 266] on link "⏎ Edit" at bounding box center [778, 273] width 123 height 27
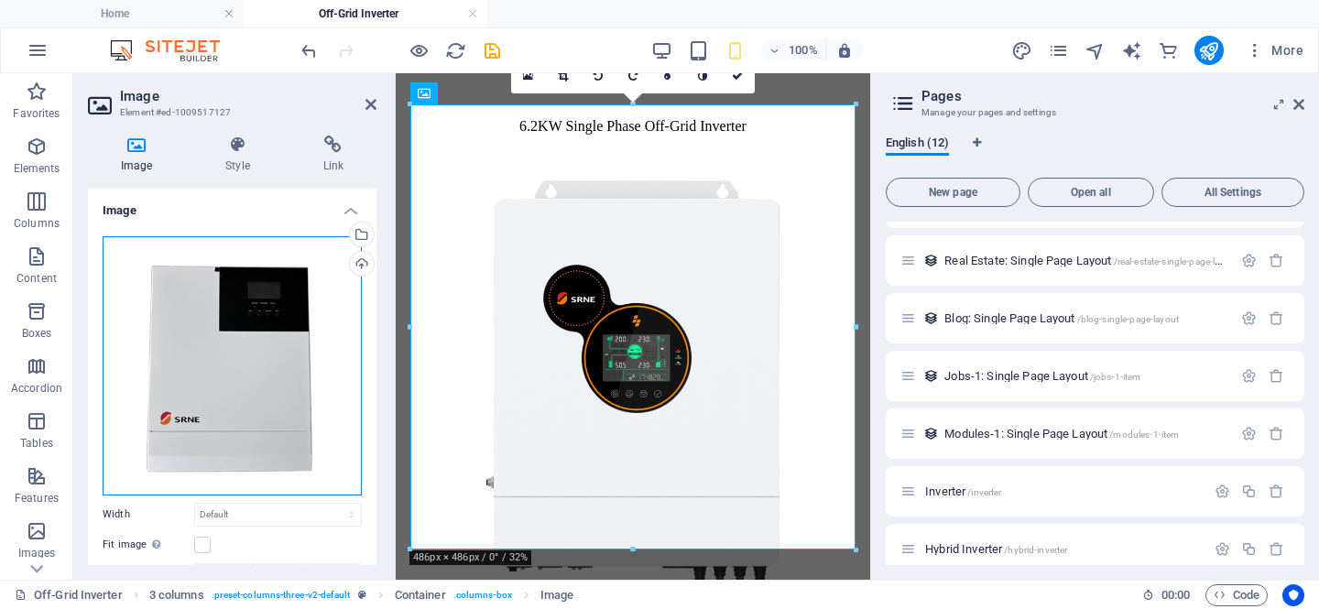
click at [265, 296] on div "Drag files here, click to choose files or select files from Files or our free s…" at bounding box center [232, 365] width 259 height 259
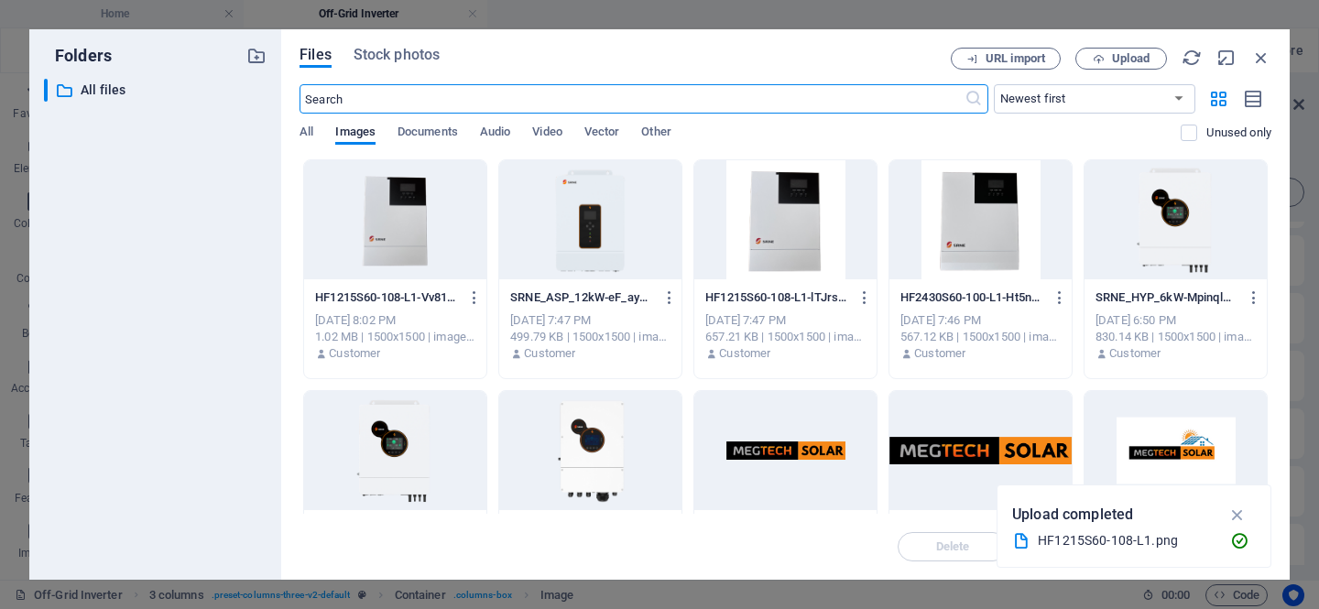
scroll to position [1, 0]
click at [1150, 59] on span "Upload" at bounding box center [1121, 59] width 75 height 12
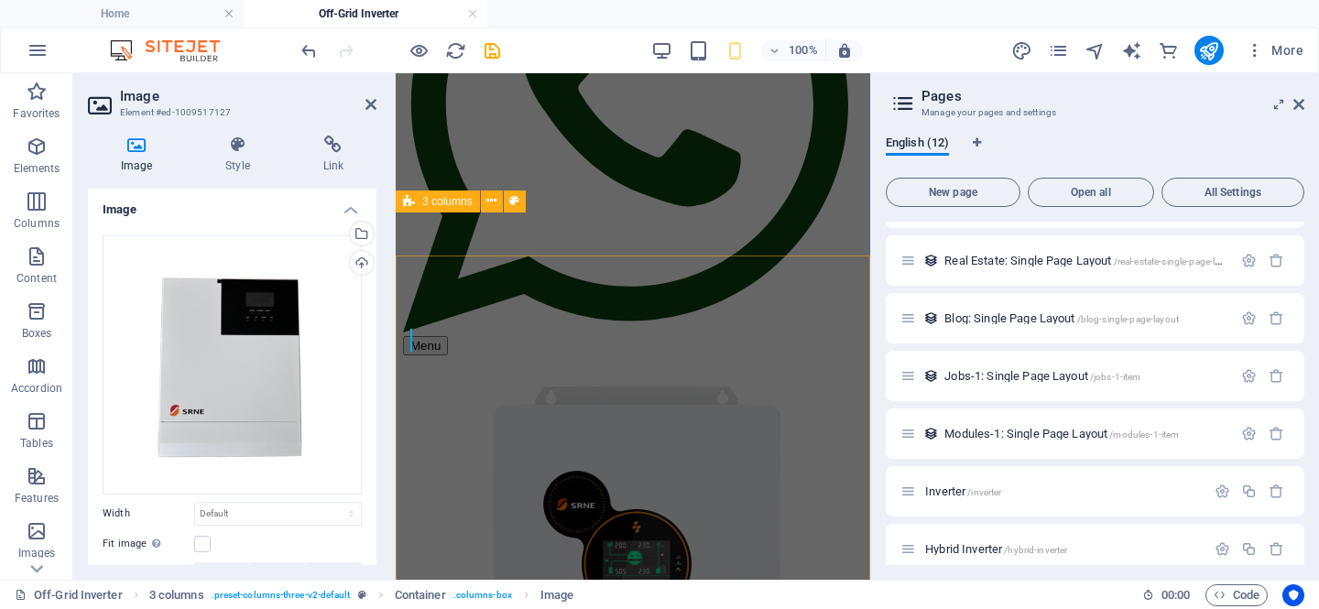
scroll to position [1096, 0]
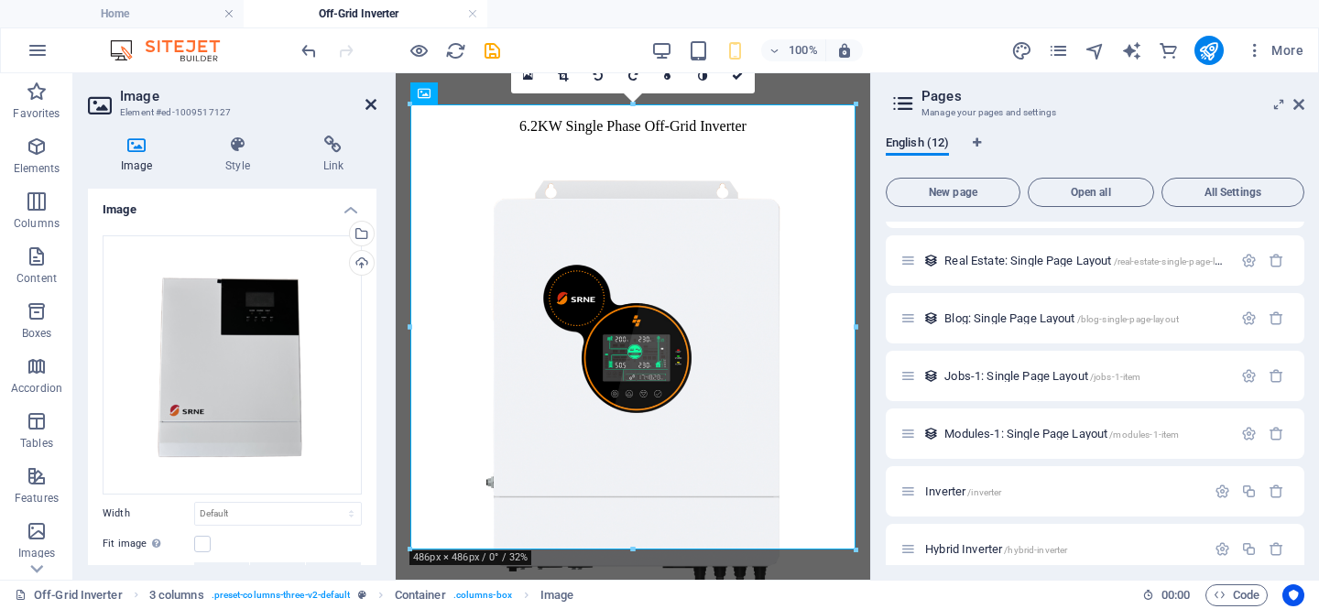
click at [373, 105] on icon at bounding box center [371, 104] width 11 height 15
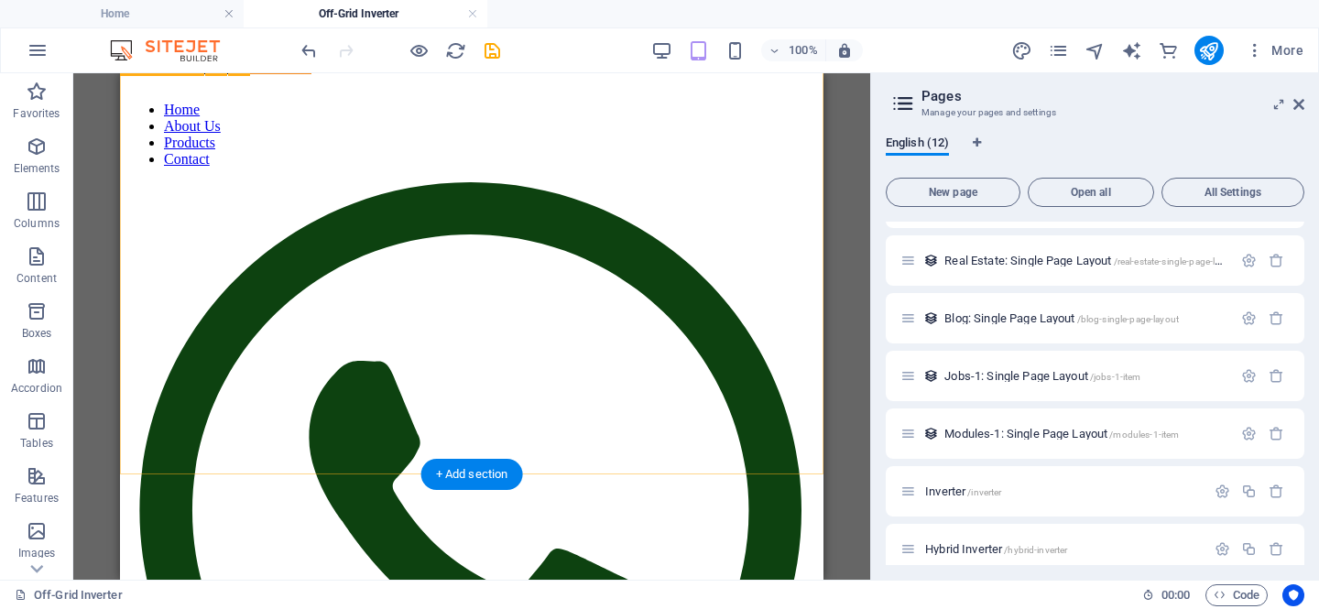
scroll to position [73, 0]
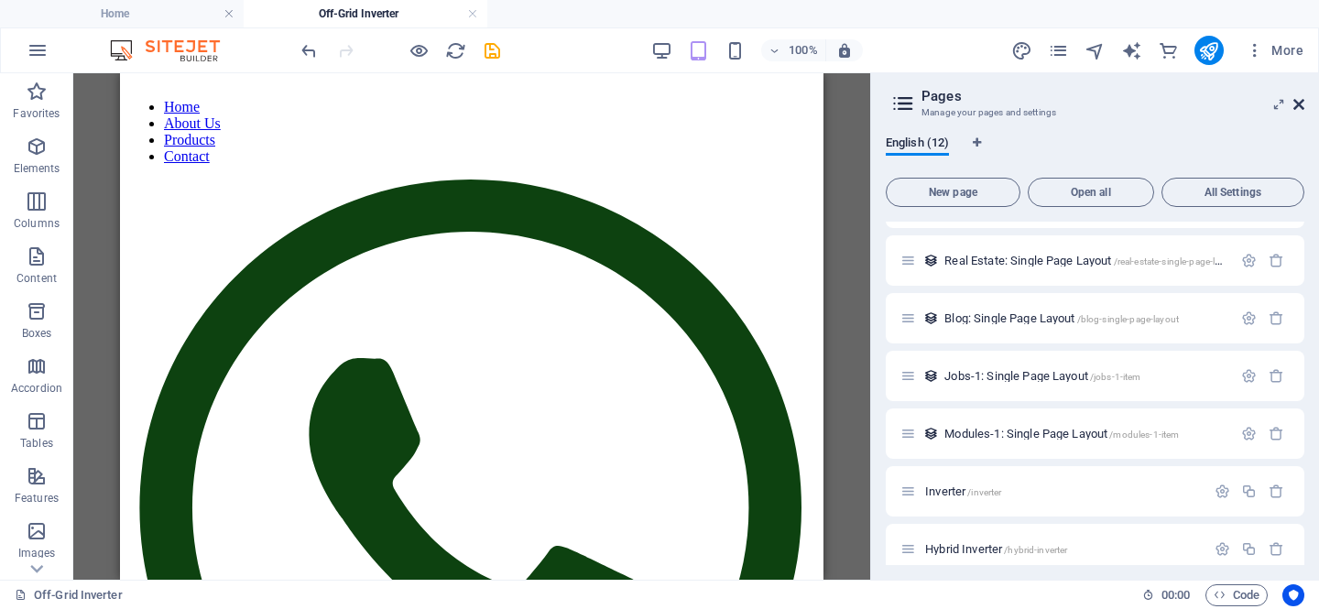
click at [1298, 103] on icon at bounding box center [1298, 104] width 11 height 15
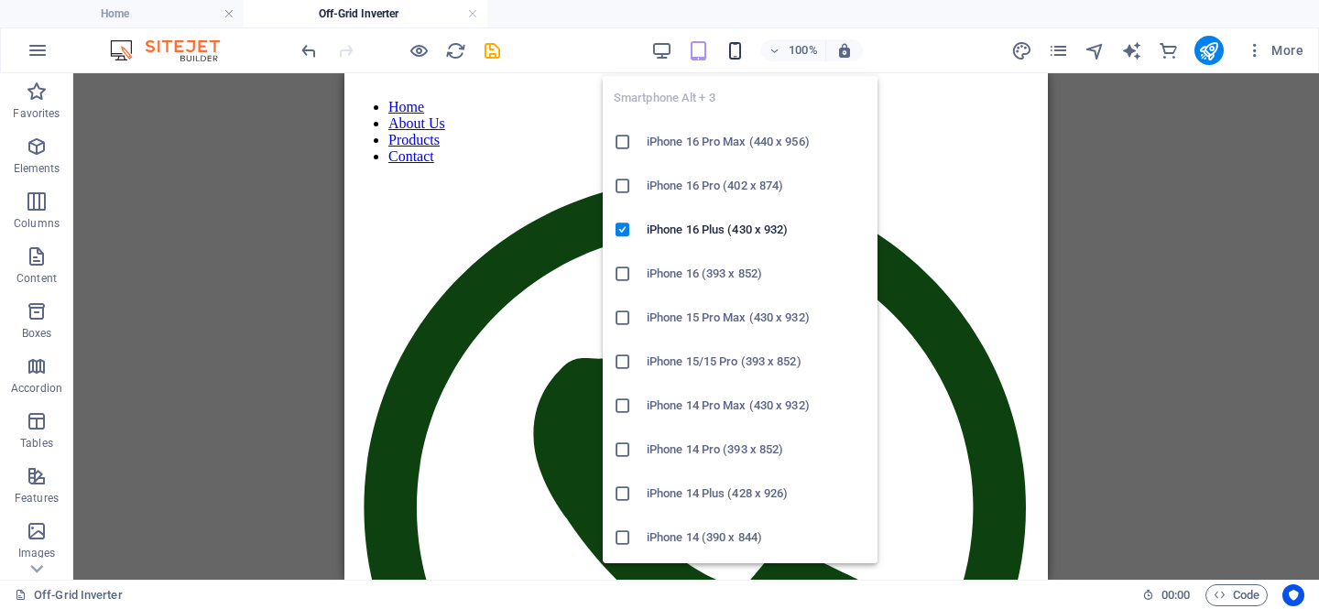
click at [742, 55] on icon "button" at bounding box center [735, 50] width 21 height 21
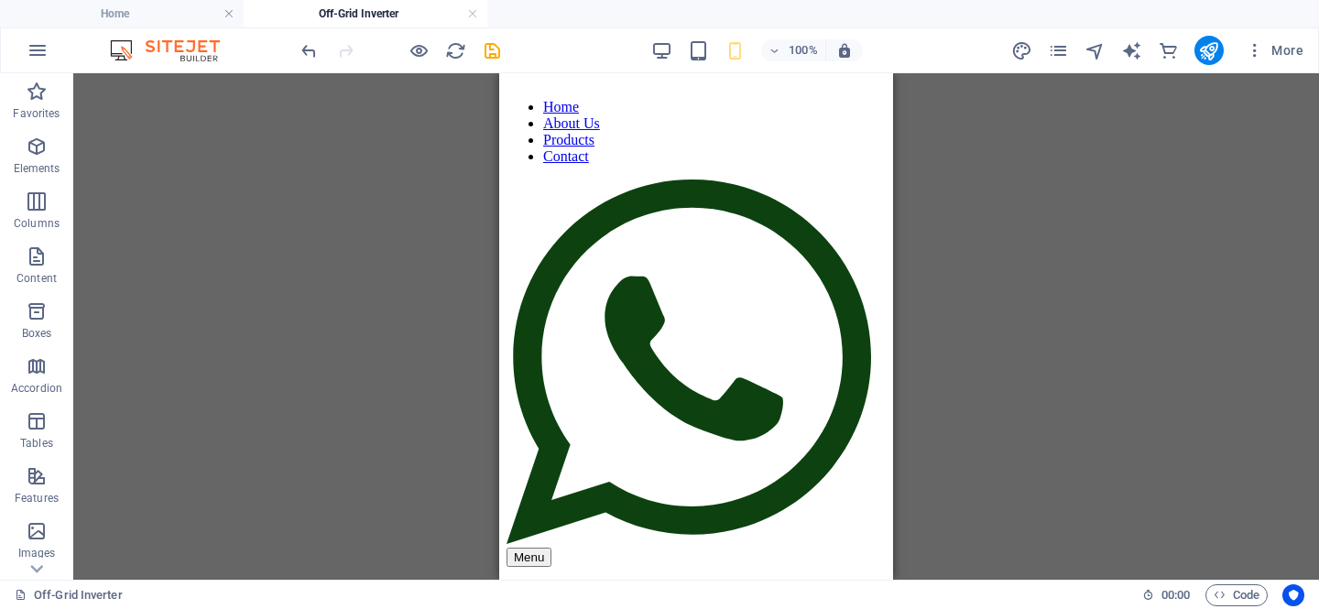
click at [988, 297] on div "Drag here to replace the existing content. Press “Ctrl” if you want to create a…" at bounding box center [696, 326] width 1246 height 507
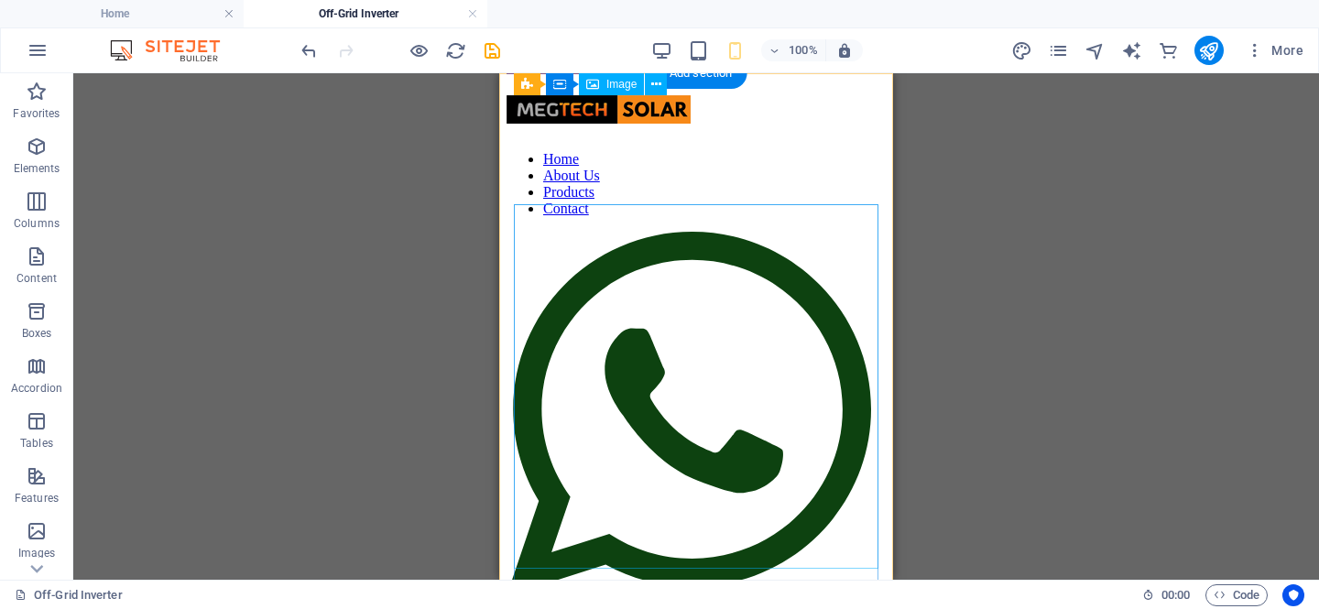
scroll to position [0, 0]
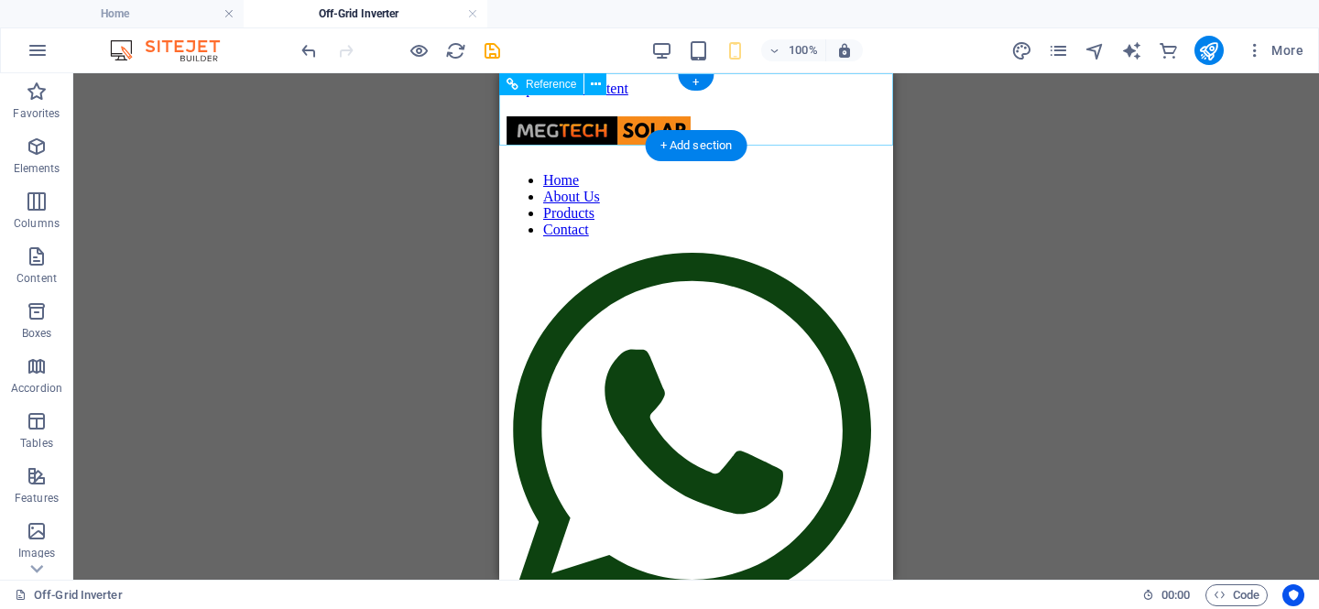
click at [817, 253] on figure at bounding box center [689, 437] width 365 height 368
click at [802, 253] on div "Menu" at bounding box center [696, 446] width 379 height 387
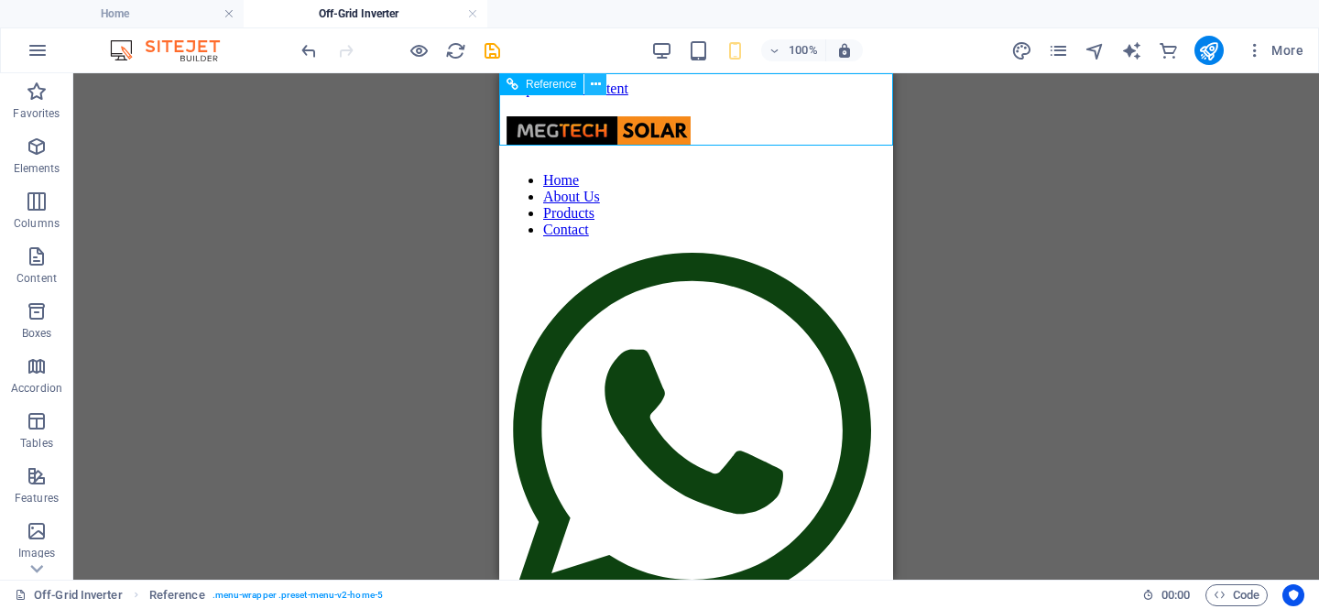
click at [600, 84] on icon at bounding box center [596, 84] width 10 height 19
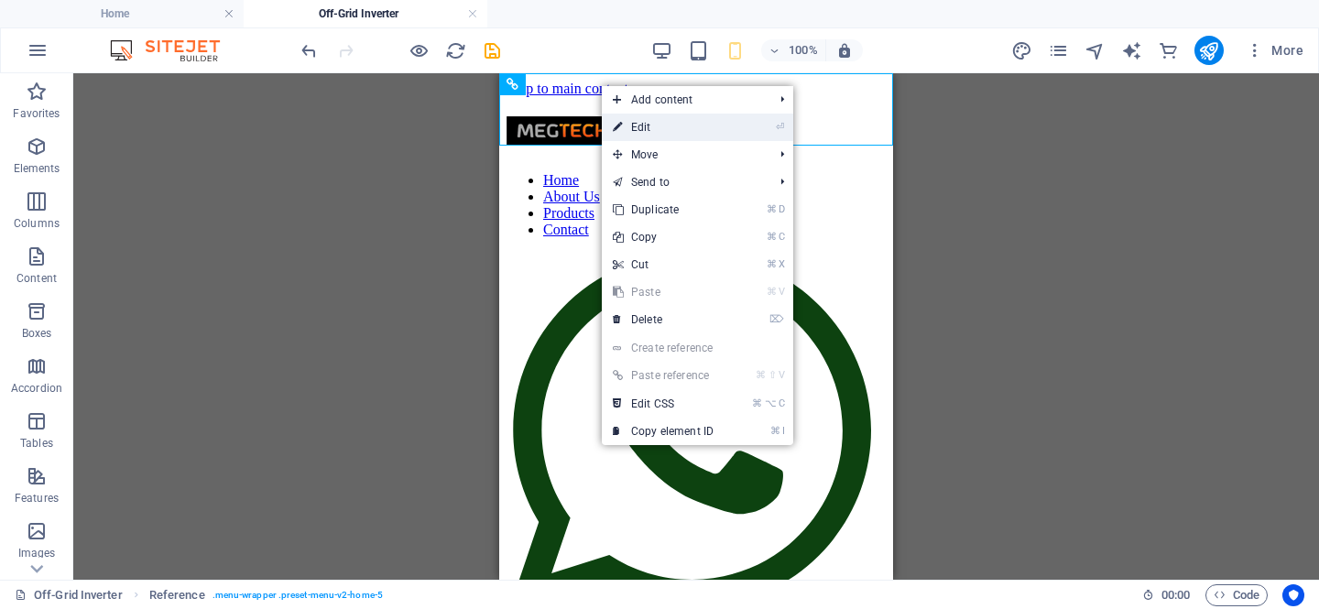
click at [665, 126] on link "⏎ Edit" at bounding box center [663, 127] width 123 height 27
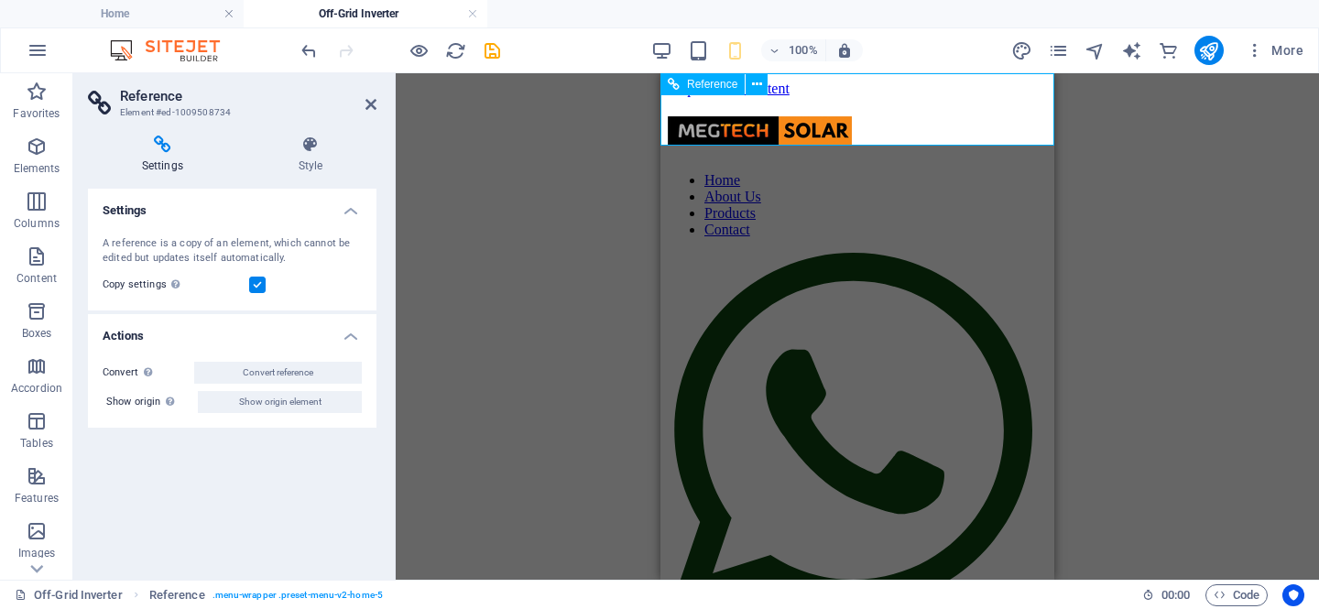
click at [977, 253] on figure at bounding box center [850, 437] width 365 height 368
click at [376, 104] on icon at bounding box center [371, 104] width 11 height 15
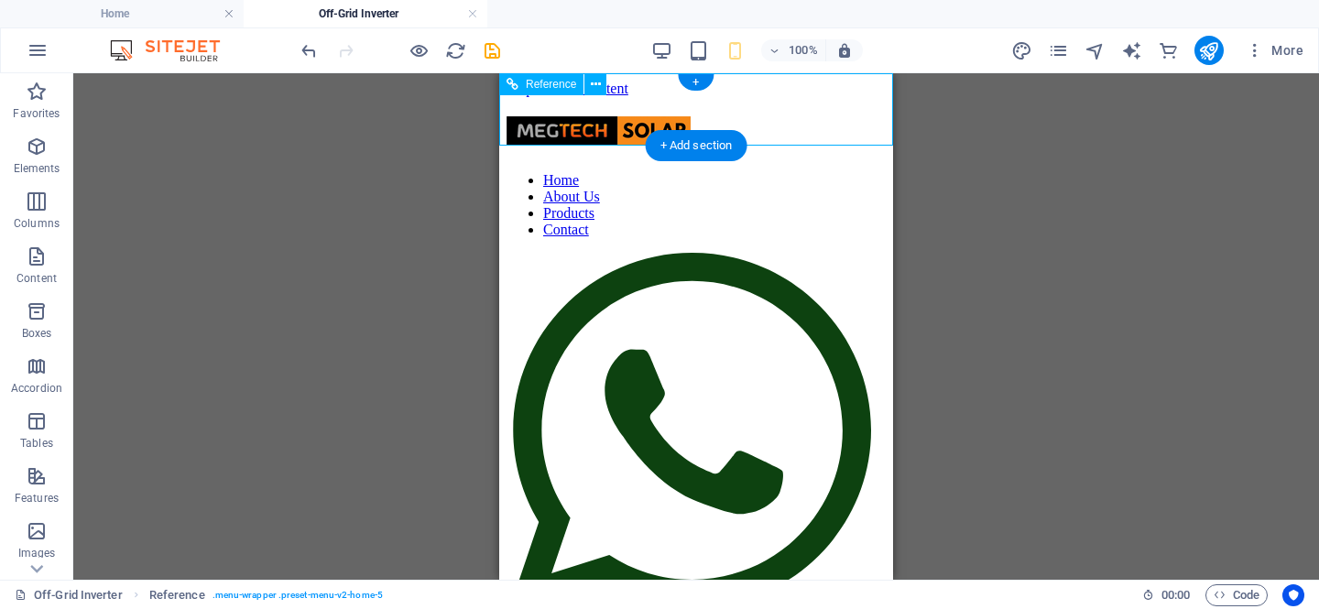
click at [831, 253] on div "Menu" at bounding box center [696, 446] width 379 height 387
click at [813, 253] on figure at bounding box center [689, 437] width 365 height 368
click at [789, 253] on div "Menu" at bounding box center [696, 446] width 379 height 387
click at [821, 253] on figure at bounding box center [689, 437] width 365 height 368
click at [593, 83] on icon at bounding box center [596, 84] width 10 height 19
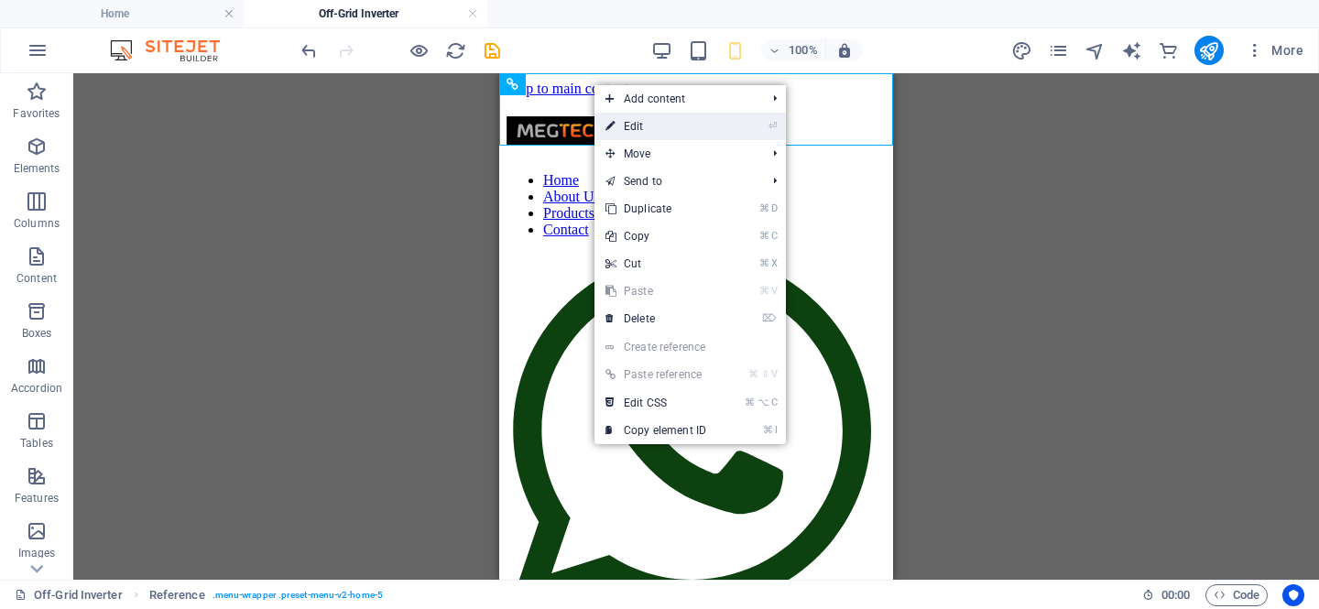
click at [648, 130] on link "⏎ Edit" at bounding box center [656, 126] width 123 height 27
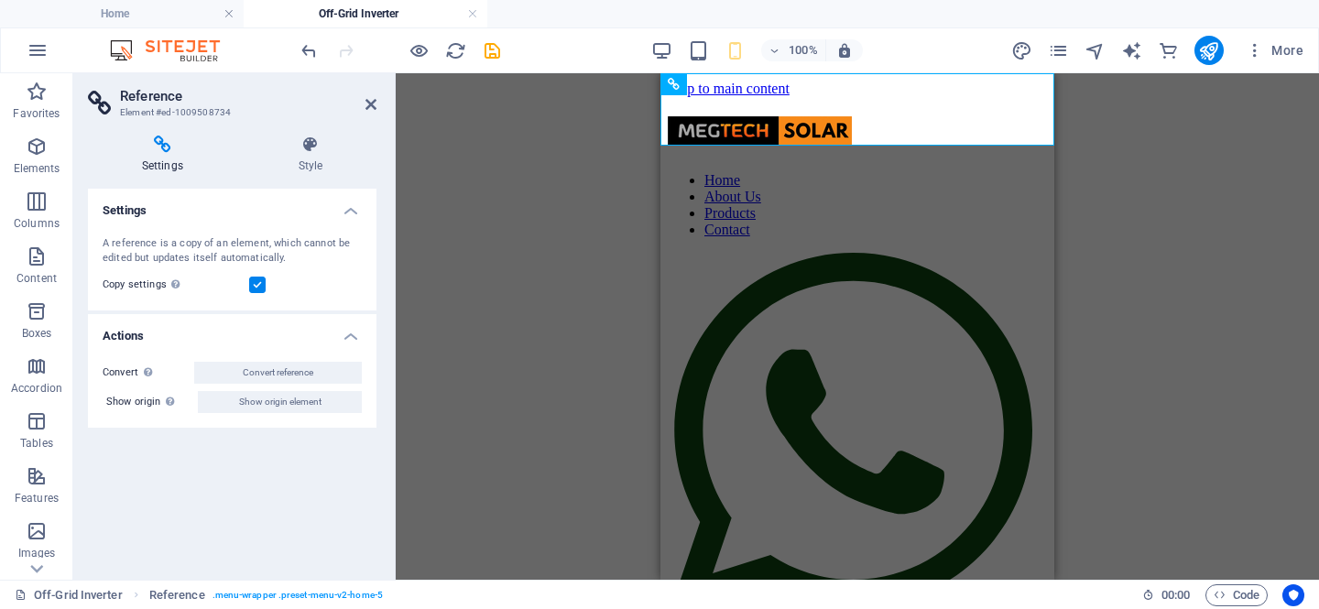
click at [163, 147] on icon at bounding box center [162, 145] width 149 height 18
click at [303, 151] on icon at bounding box center [311, 145] width 132 height 18
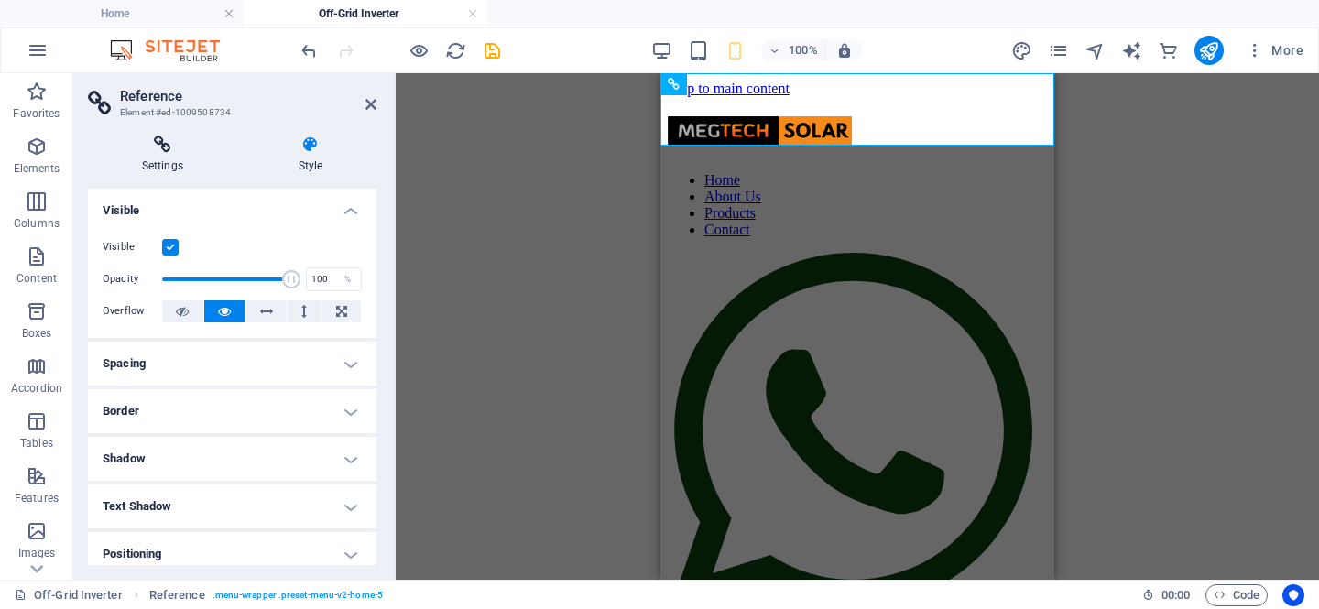
click at [162, 149] on icon at bounding box center [162, 145] width 149 height 18
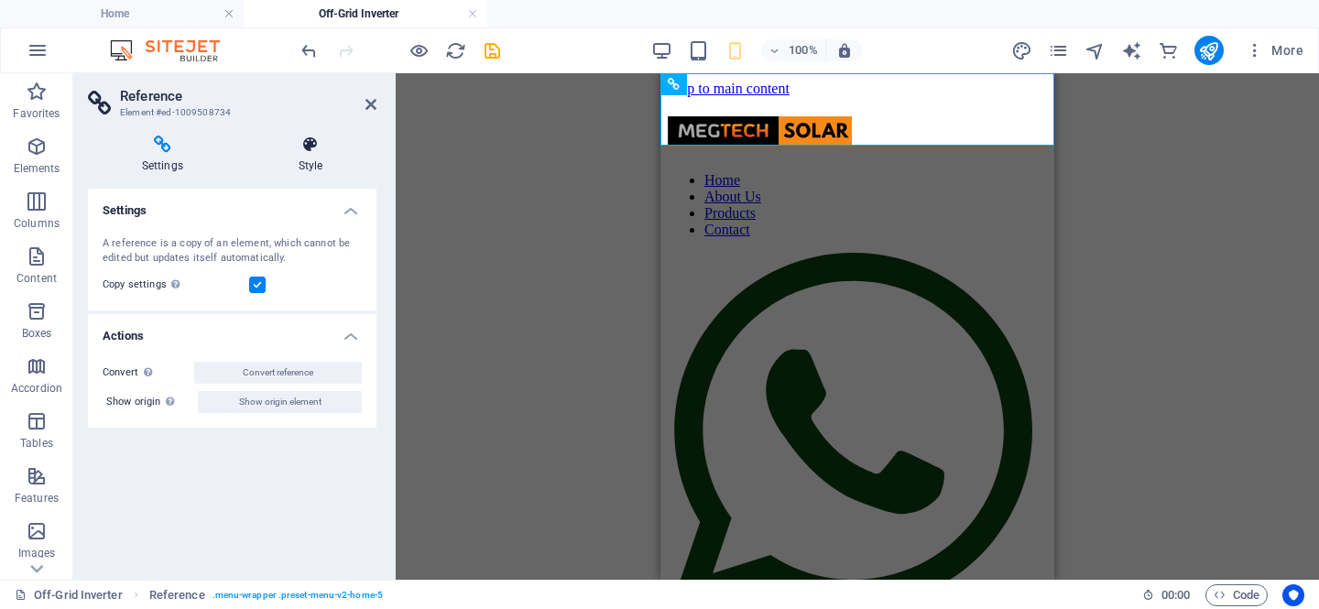
drag, startPoint x: 319, startPoint y: 140, endPoint x: 320, endPoint y: 153, distance: 12.9
click at [319, 140] on icon at bounding box center [311, 145] width 132 height 18
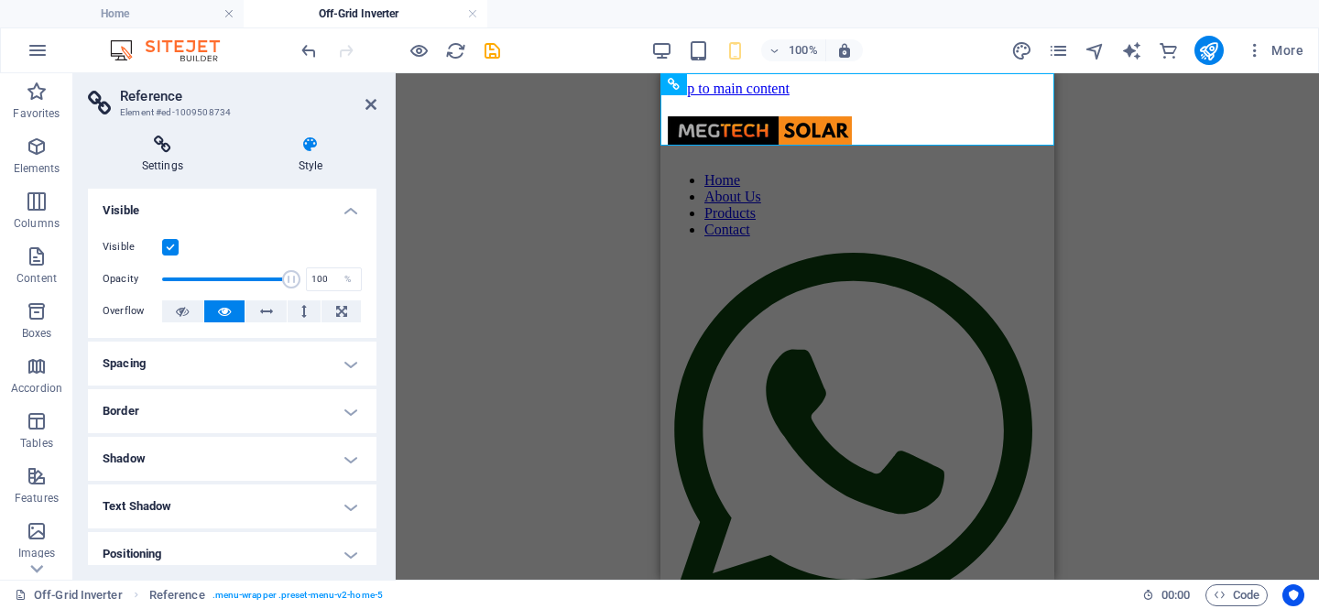
click at [174, 157] on h4 "Settings" at bounding box center [166, 155] width 157 height 38
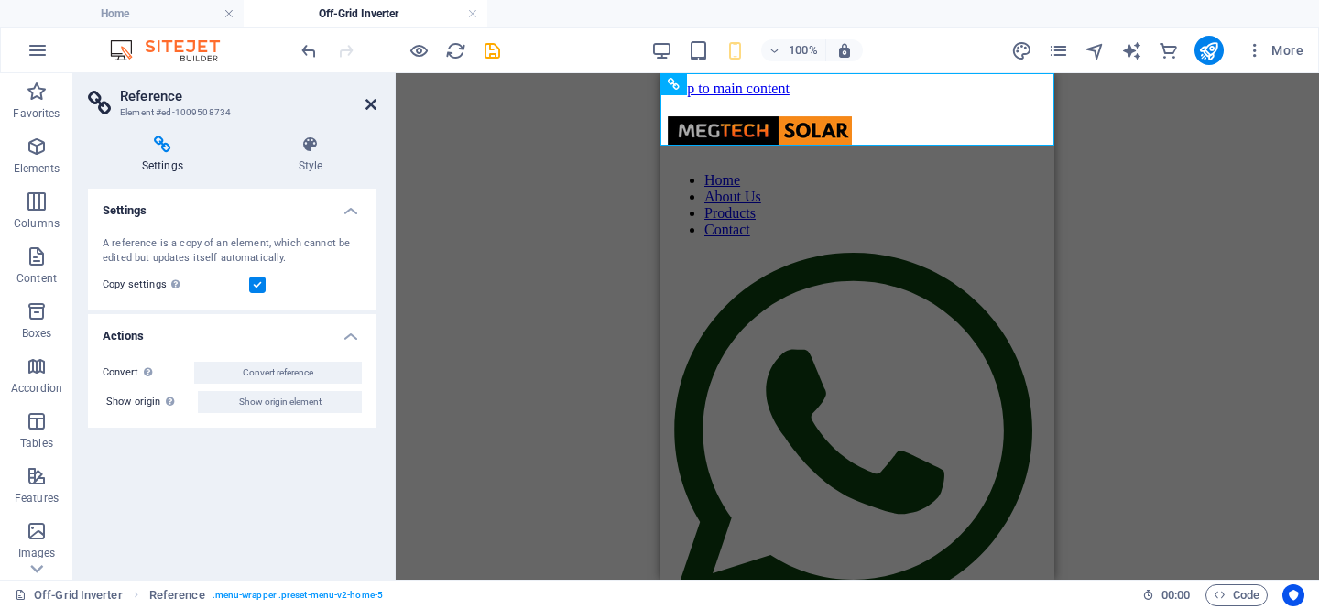
click at [367, 104] on icon at bounding box center [371, 104] width 11 height 15
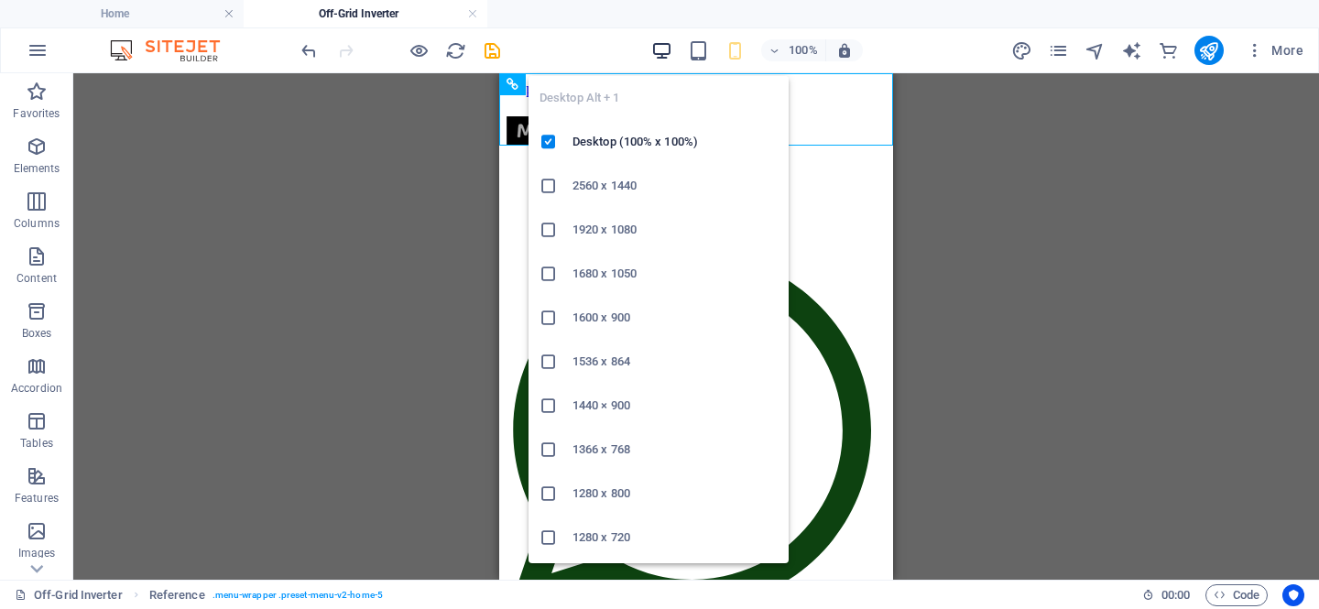
click at [656, 45] on icon "button" at bounding box center [661, 50] width 21 height 21
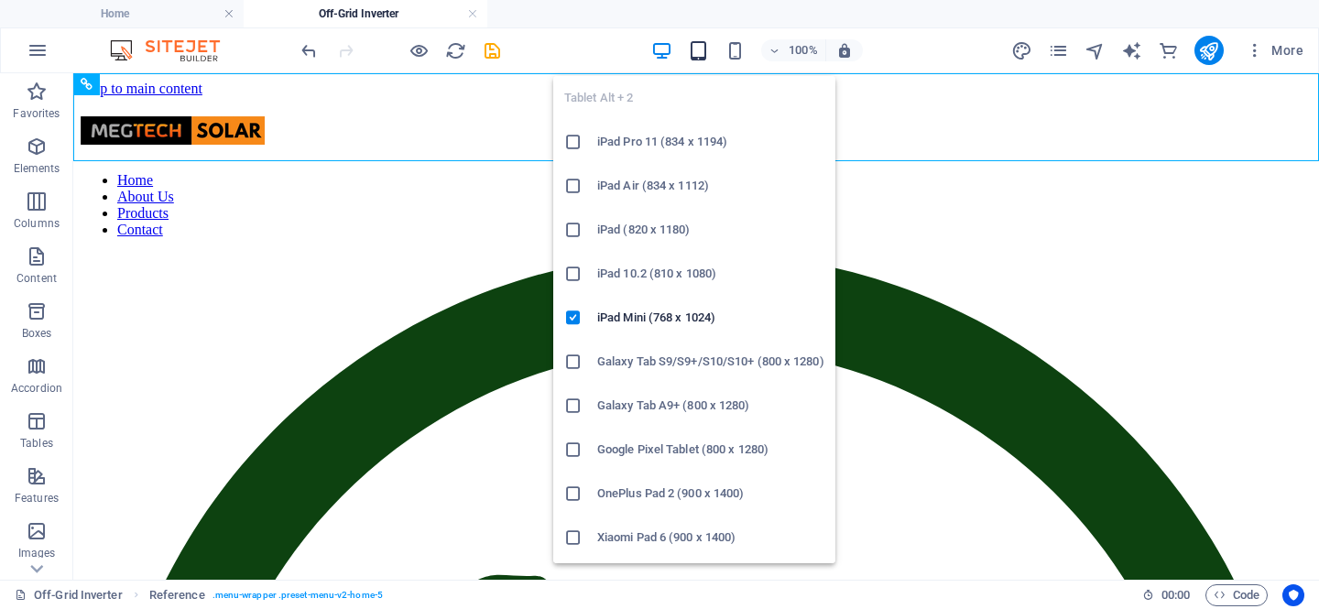
click at [707, 49] on icon "button" at bounding box center [698, 50] width 21 height 21
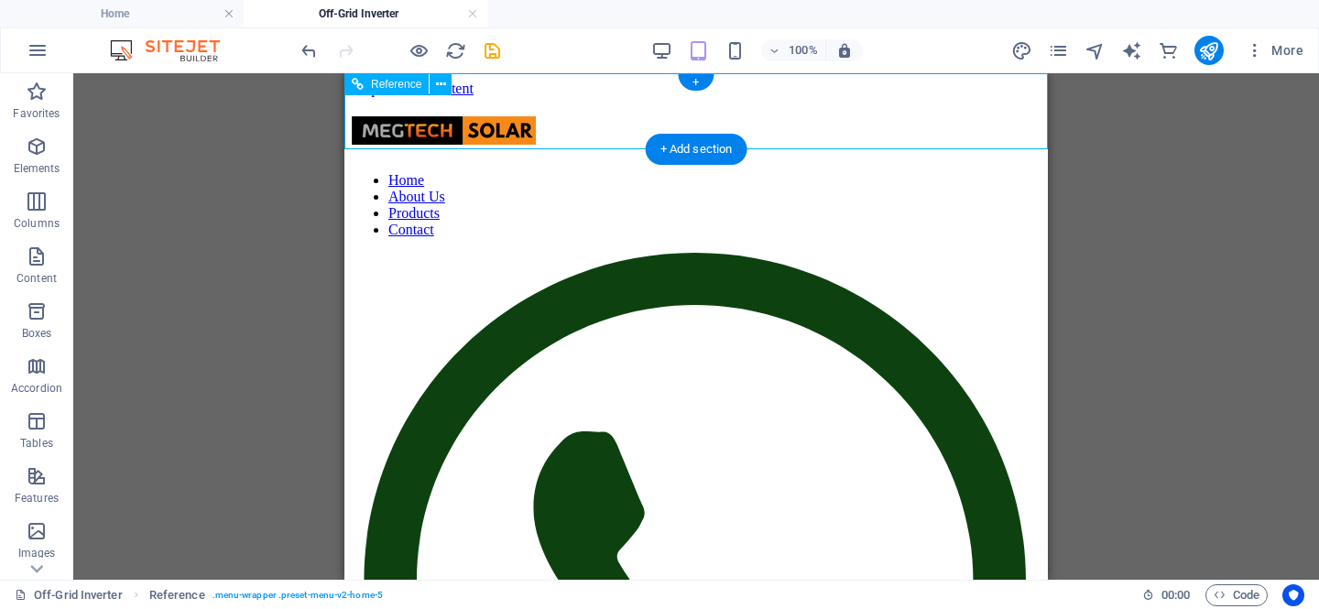
click at [965, 253] on figure at bounding box center [689, 592] width 674 height 678
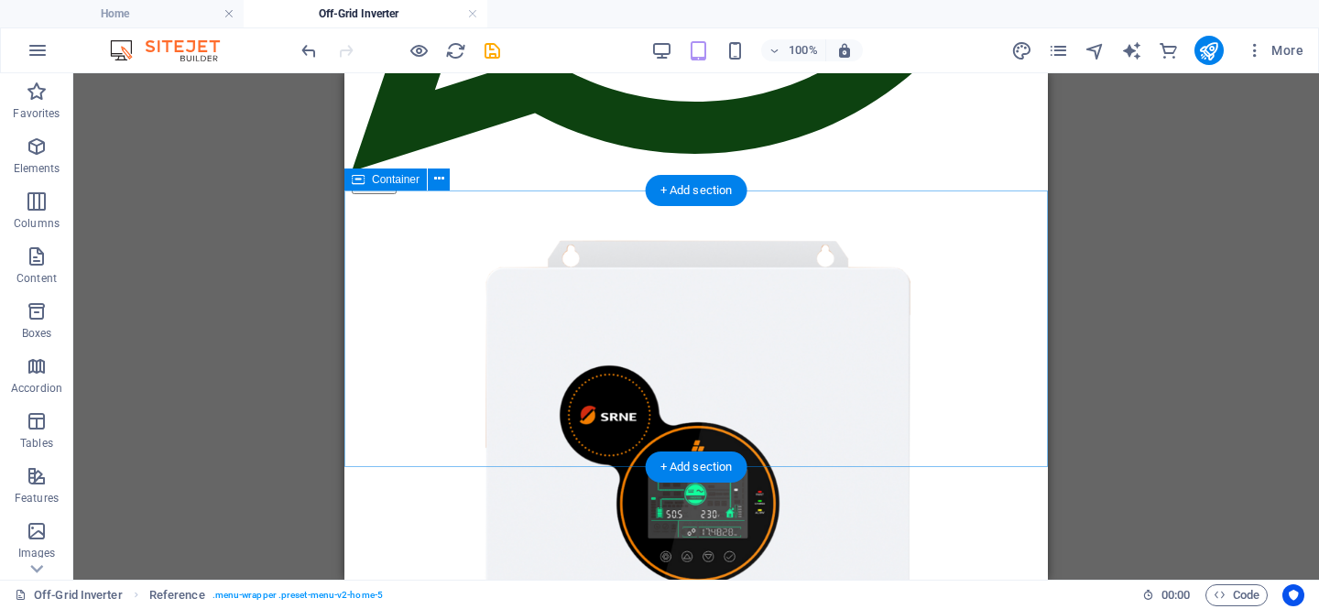
scroll to position [752, 0]
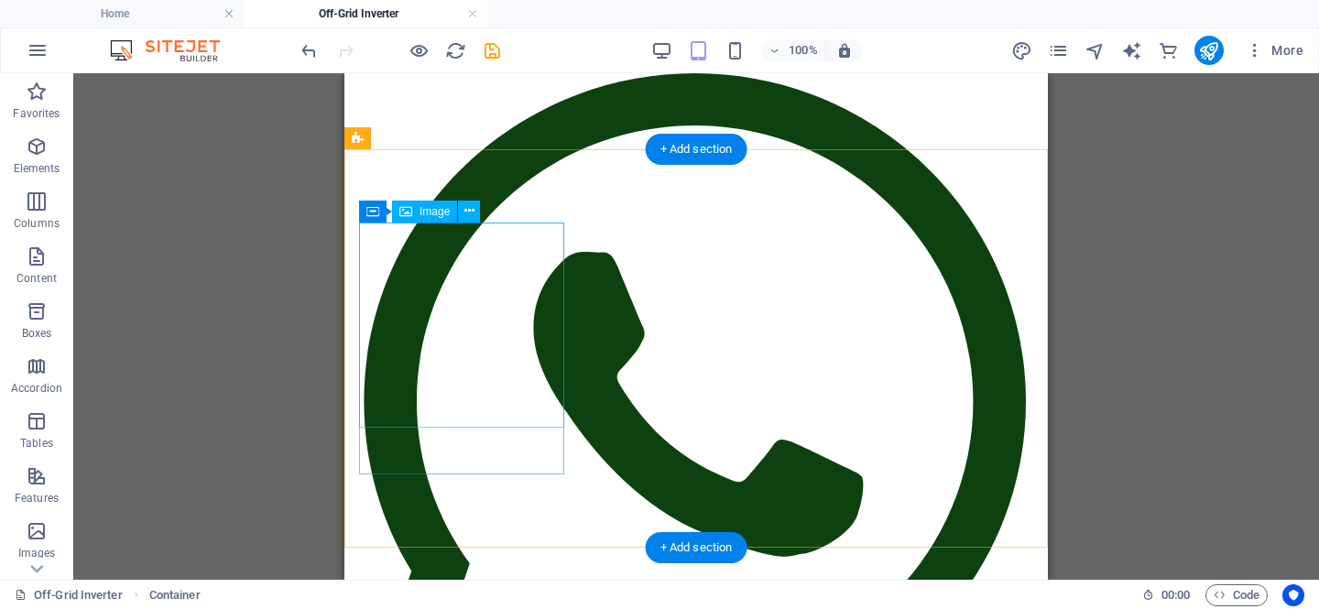
scroll to position [0, 0]
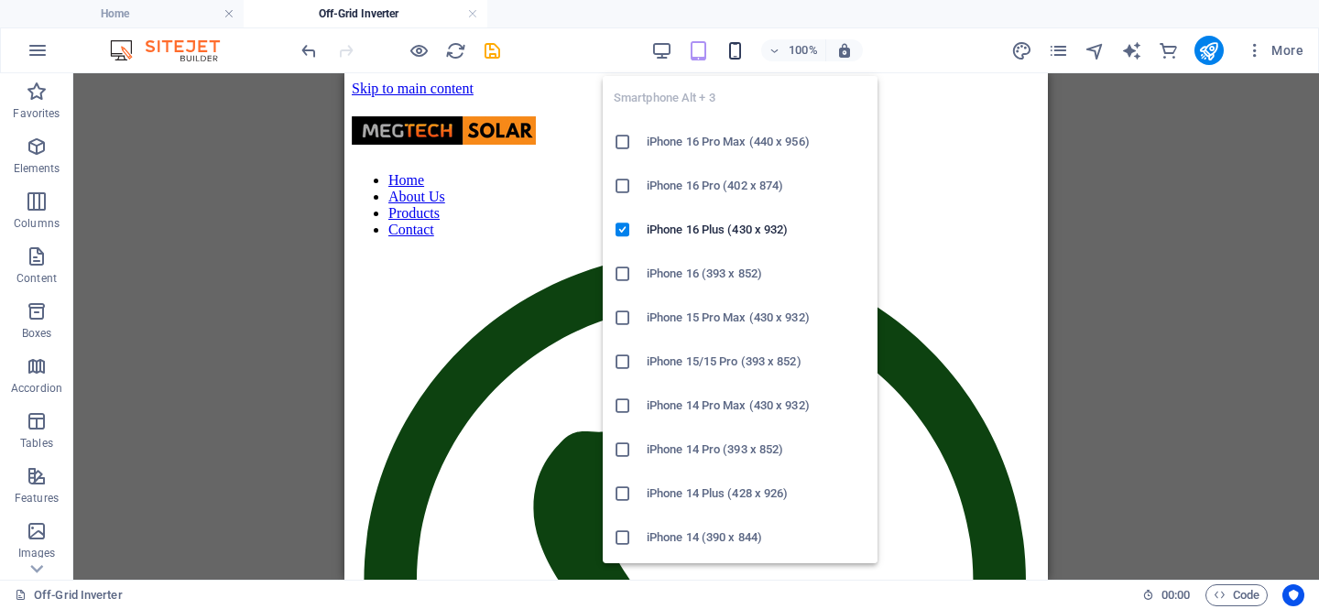
click at [737, 45] on icon "button" at bounding box center [735, 50] width 21 height 21
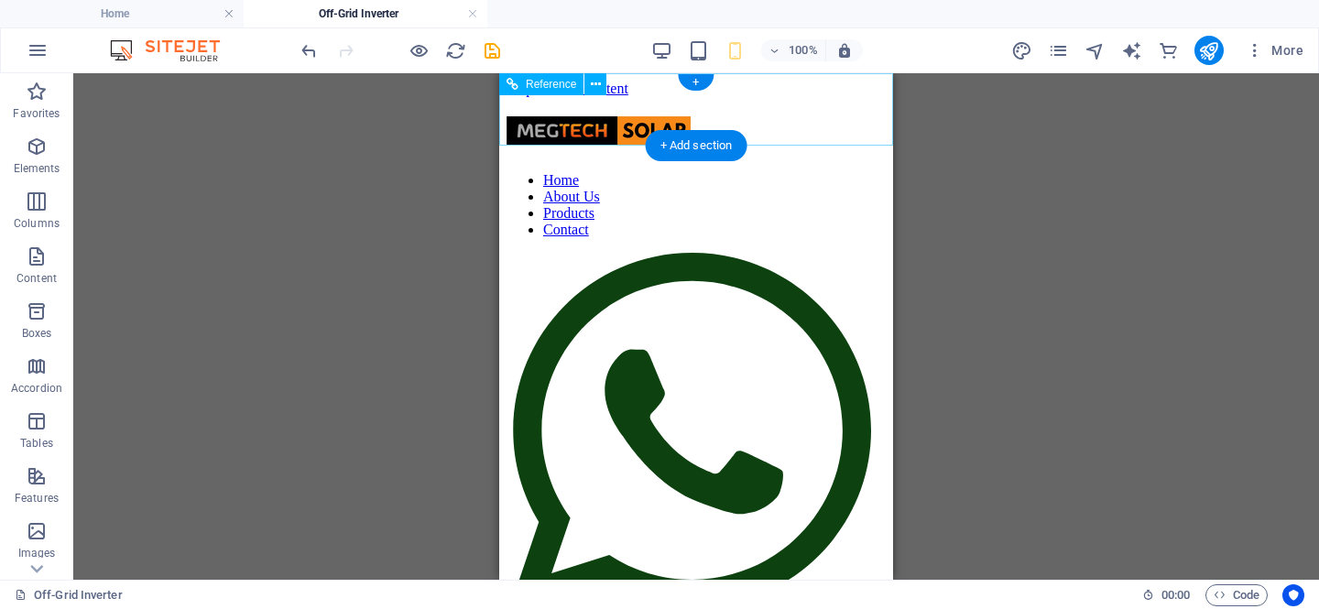
click at [813, 253] on figure at bounding box center [689, 437] width 365 height 368
click at [746, 116] on div "Home About Us Products Contact Menu" at bounding box center [696, 377] width 379 height 523
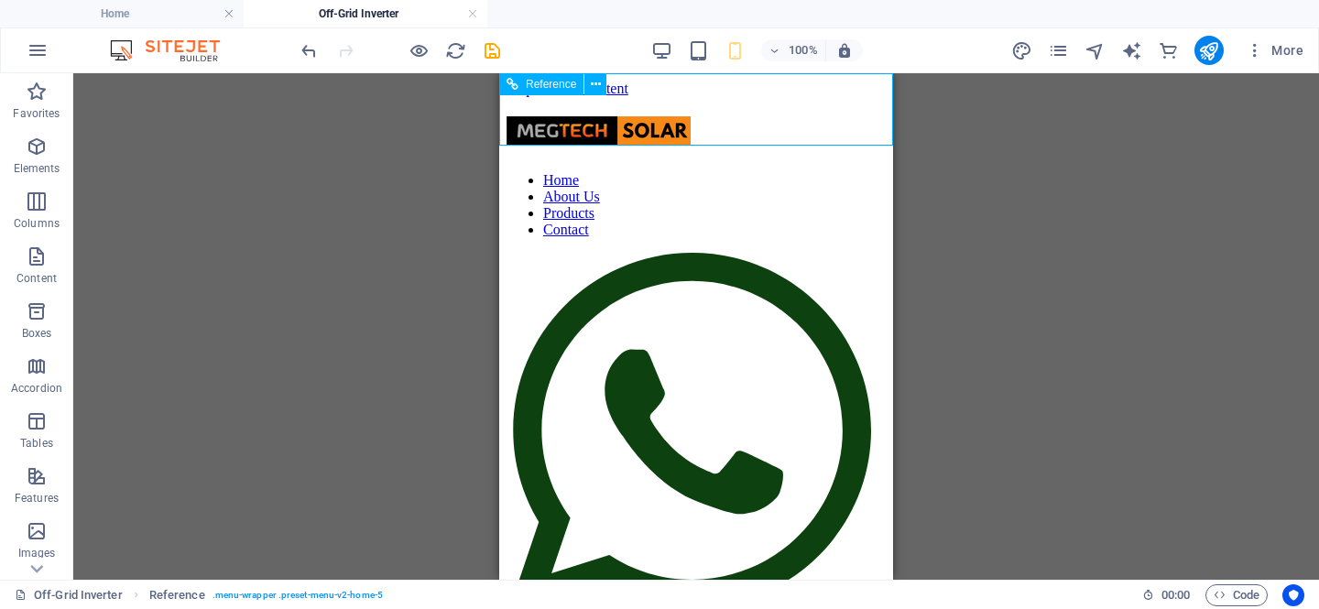
click at [546, 83] on span "Reference" at bounding box center [551, 84] width 50 height 11
click at [591, 85] on icon at bounding box center [596, 84] width 10 height 19
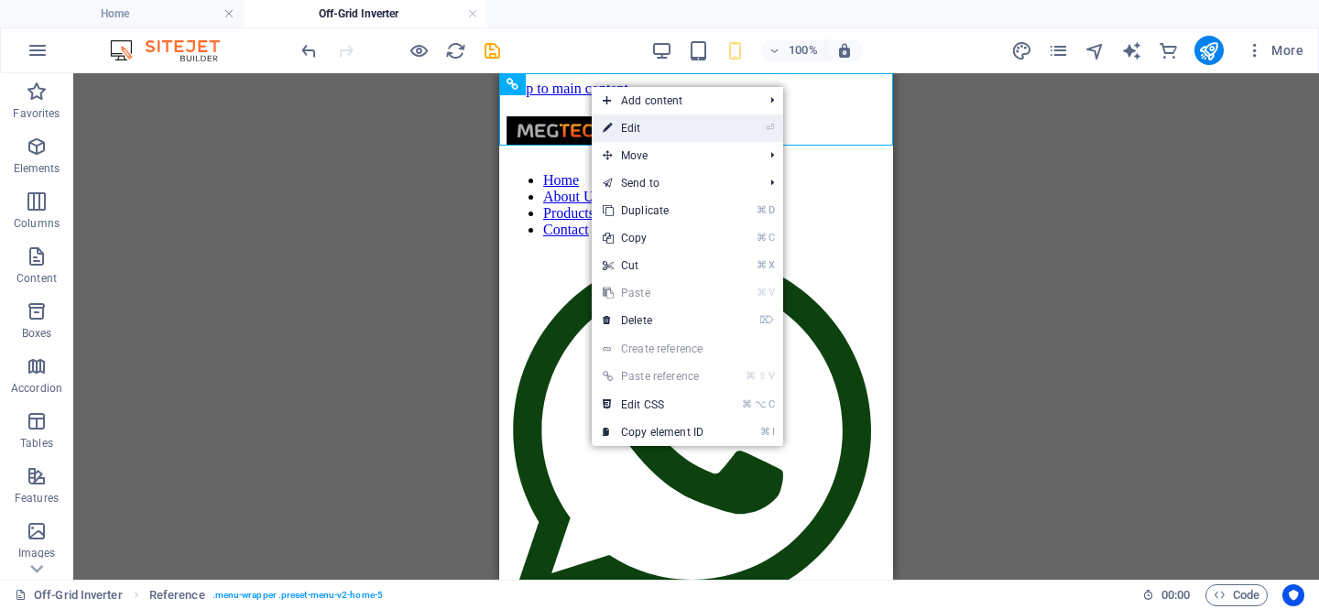
click at [641, 130] on link "⏎ Edit" at bounding box center [653, 128] width 123 height 27
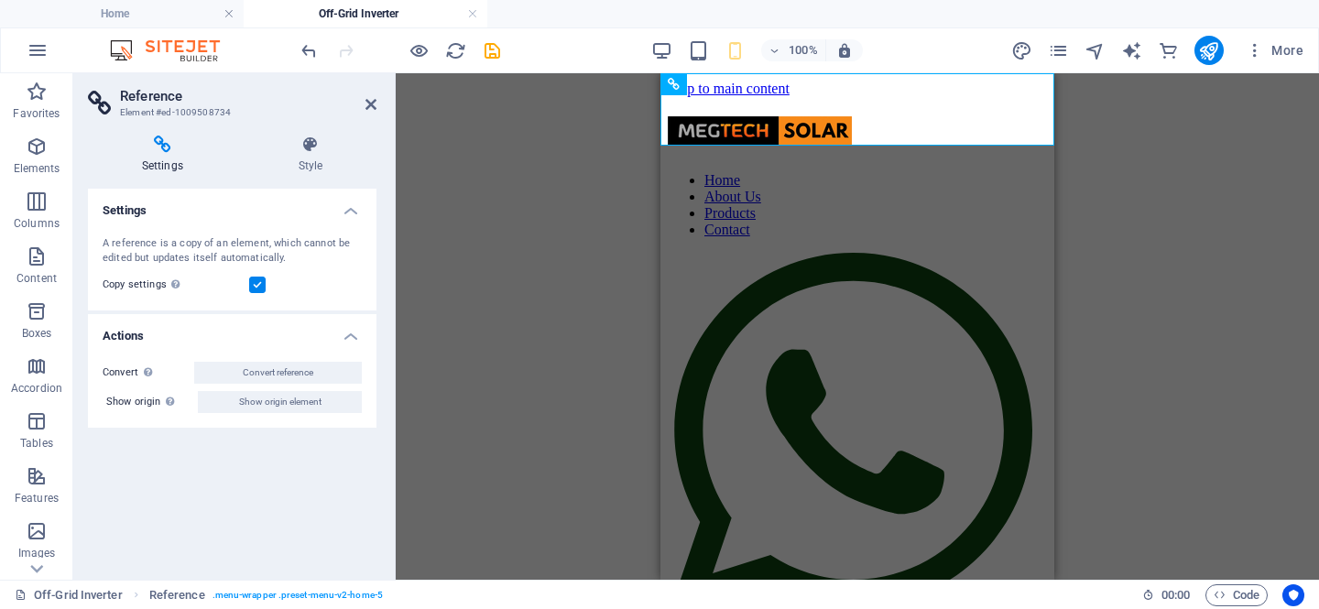
click at [354, 333] on h4 "Actions" at bounding box center [232, 330] width 289 height 33
click at [355, 333] on h4 "Actions" at bounding box center [232, 336] width 289 height 44
click at [344, 212] on h4 "Settings" at bounding box center [232, 205] width 289 height 33
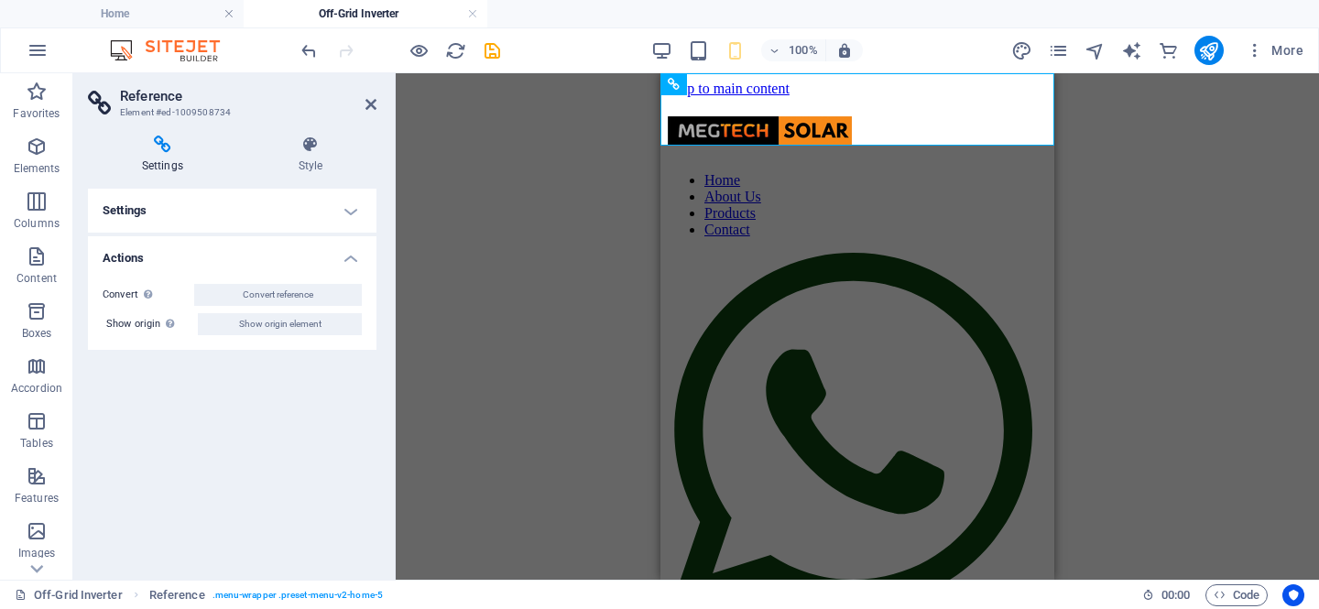
click at [344, 212] on h4 "Settings" at bounding box center [232, 211] width 289 height 44
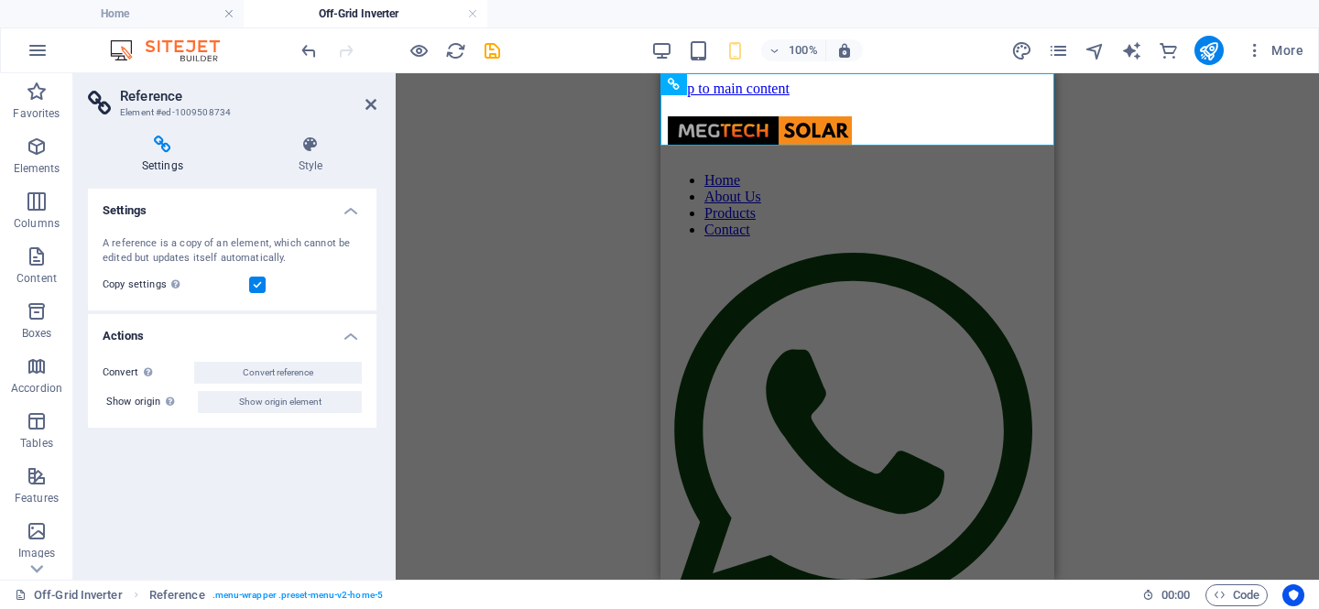
click at [153, 148] on icon at bounding box center [162, 145] width 149 height 18
click at [318, 155] on h4 "Style" at bounding box center [311, 155] width 132 height 38
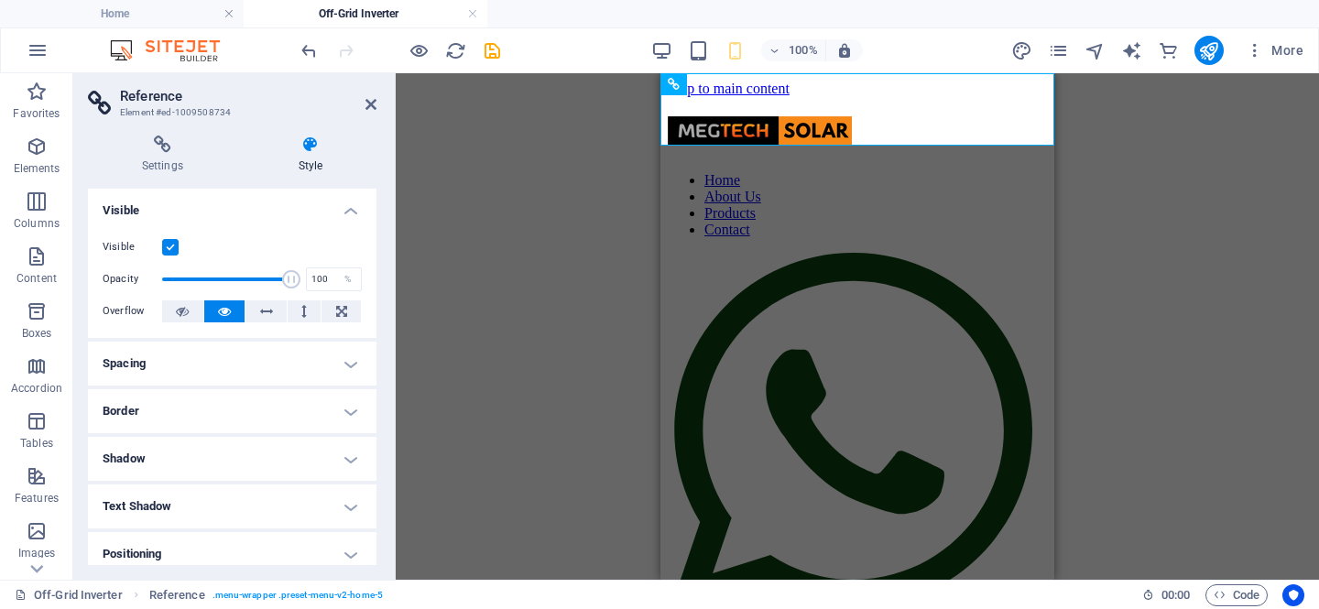
scroll to position [201, 0]
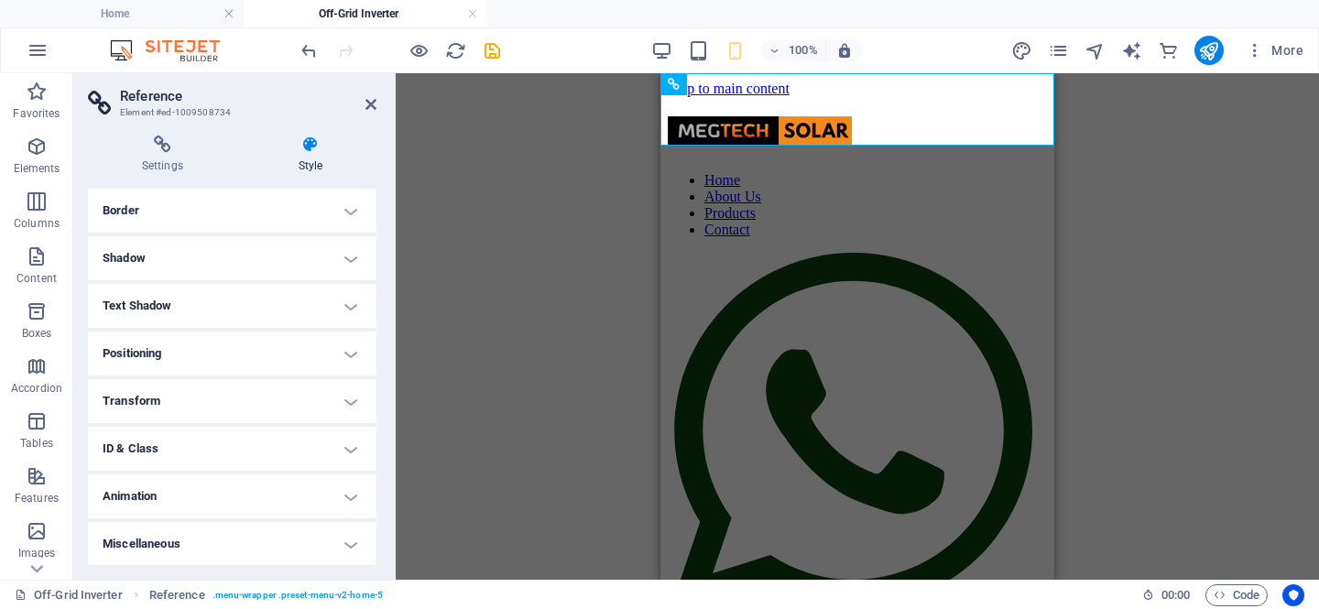
click at [268, 546] on h4 "Miscellaneous" at bounding box center [232, 544] width 289 height 44
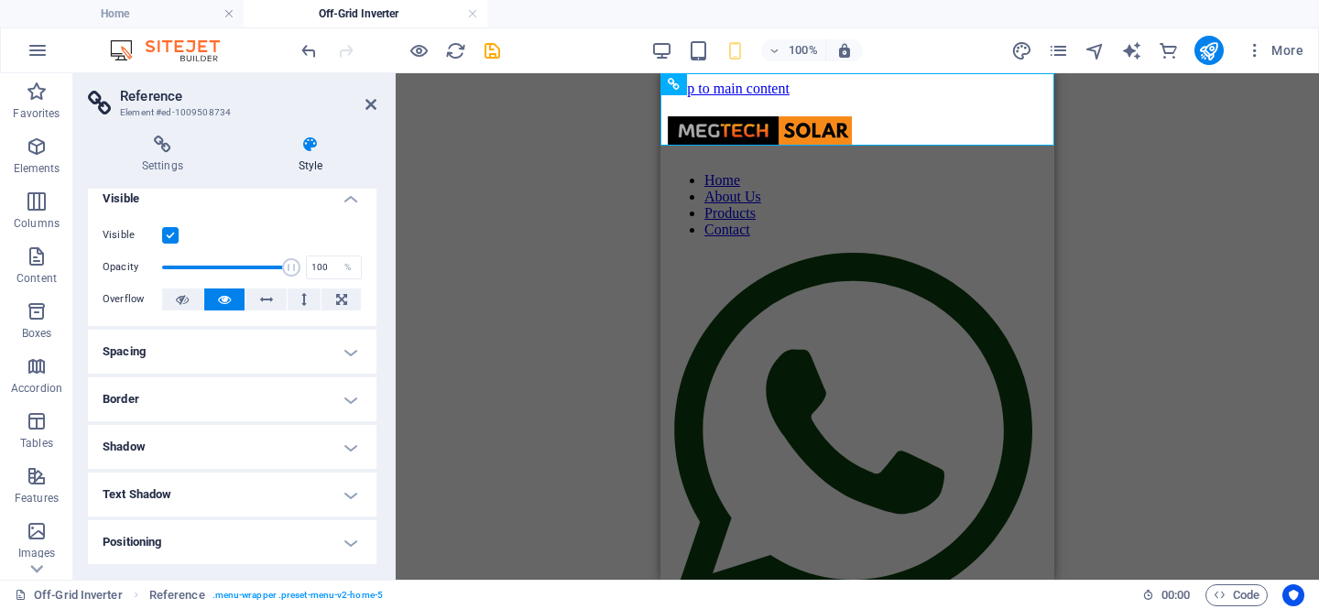
scroll to position [0, 0]
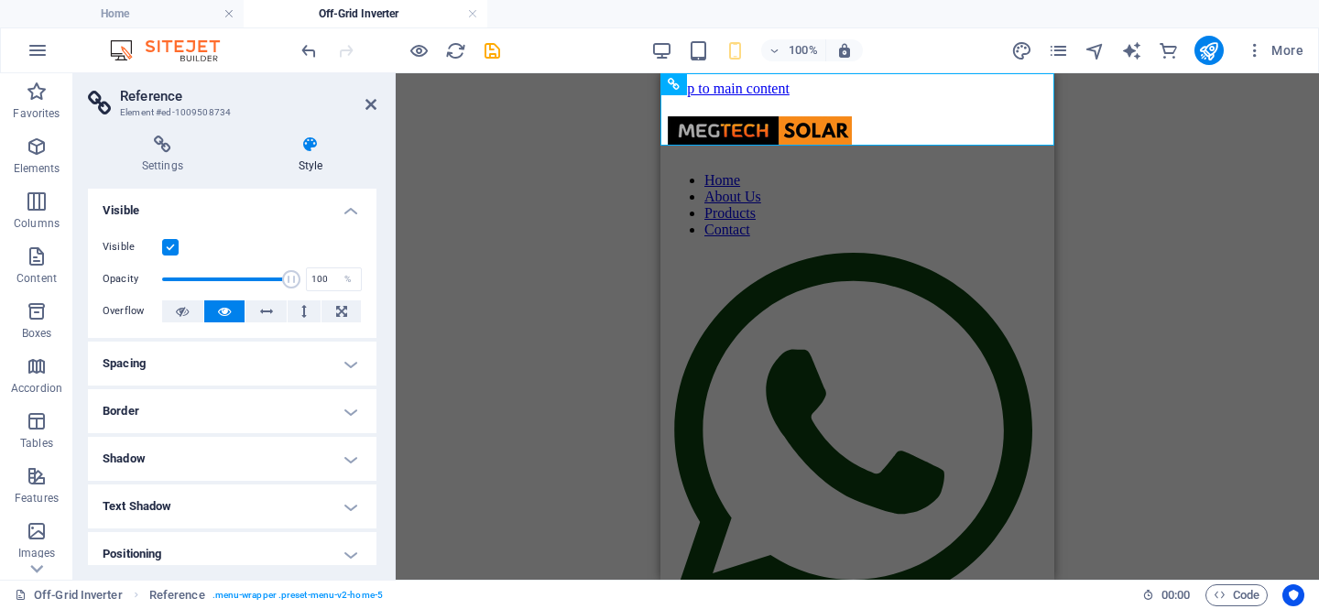
click at [527, 208] on div "3 columns Container Image Container Container Image 3 columns Container Contain…" at bounding box center [857, 326] width 923 height 507
click at [371, 102] on icon at bounding box center [371, 104] width 11 height 15
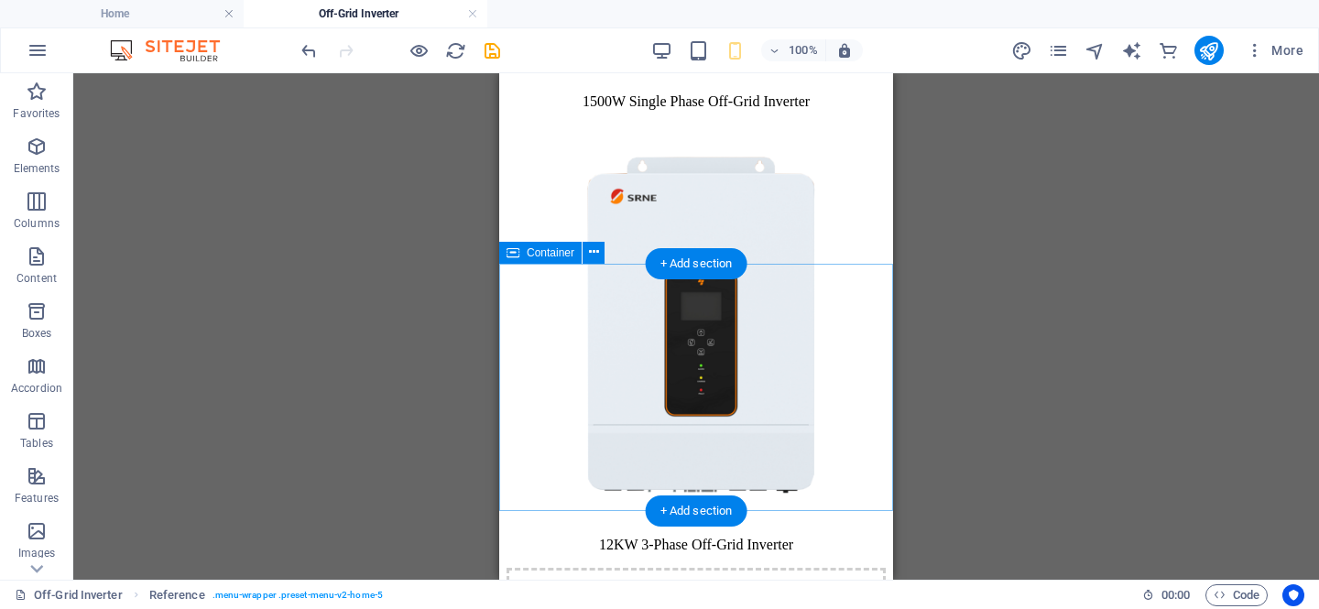
scroll to position [2304, 0]
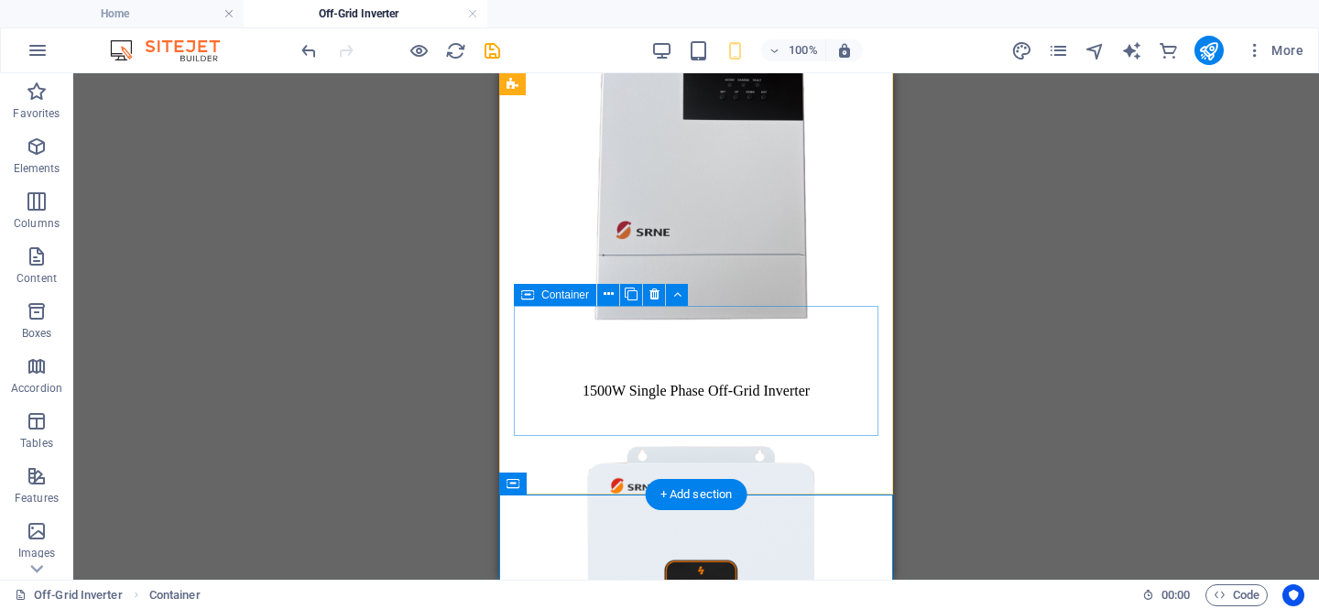
scroll to position [1903, 0]
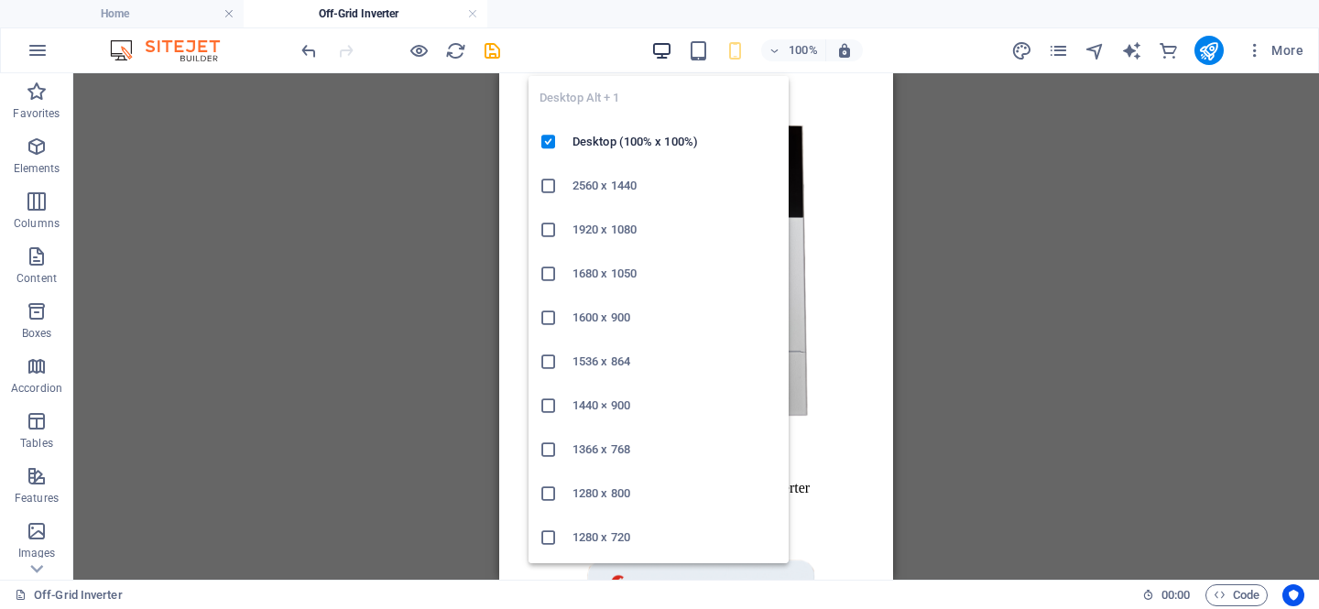
click at [655, 49] on icon "button" at bounding box center [661, 50] width 21 height 21
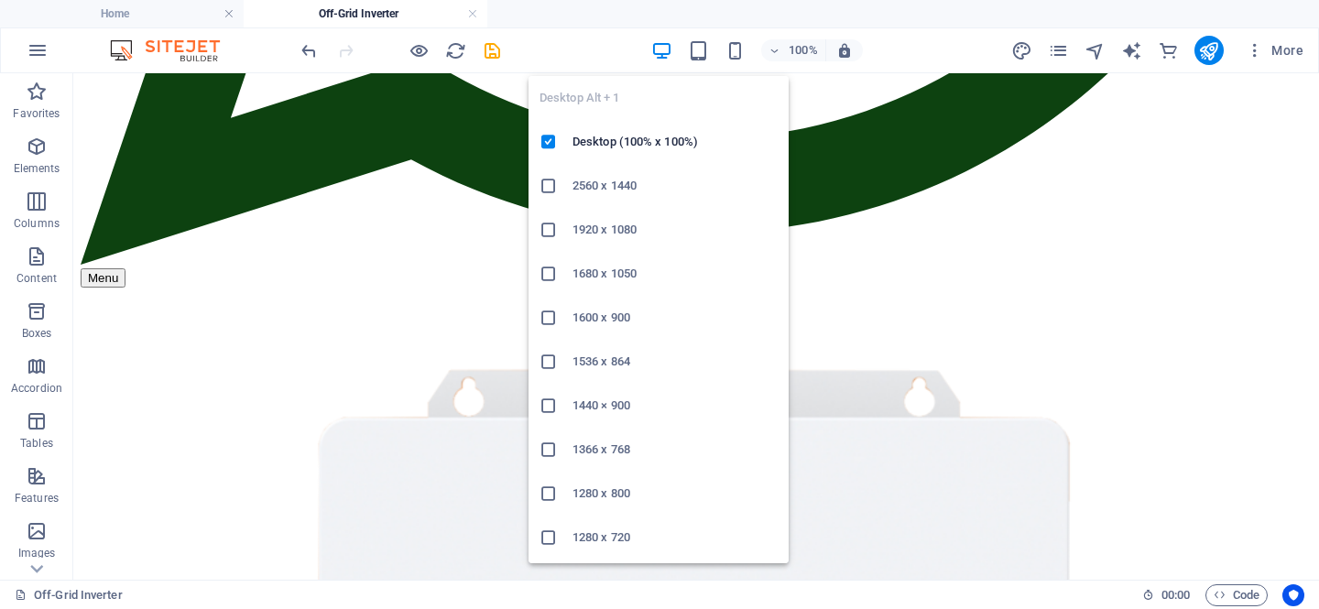
scroll to position [1204, 0]
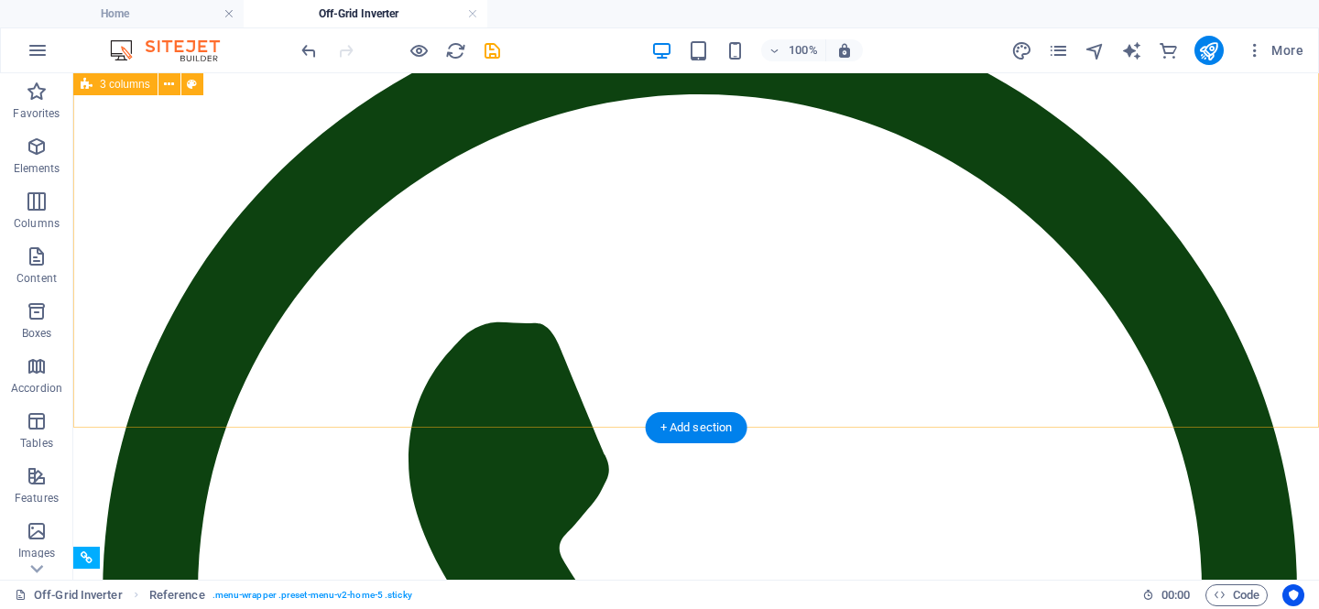
scroll to position [0, 0]
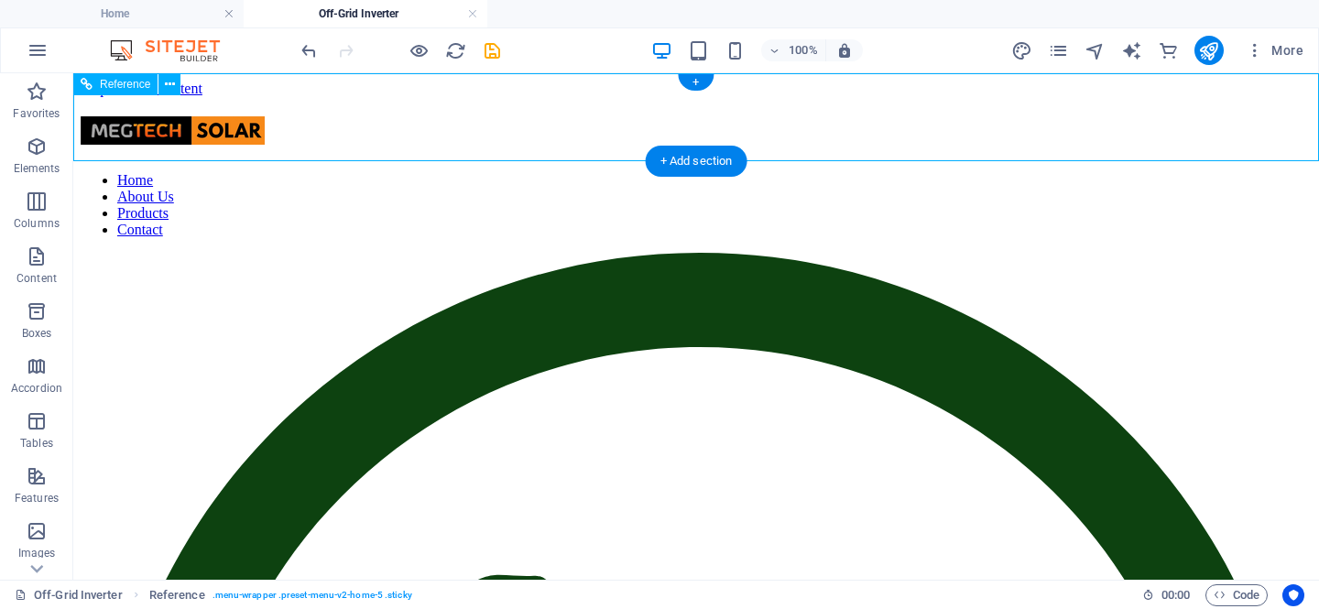
click at [817, 172] on nav "Home About Us Products Contact" at bounding box center [696, 205] width 1231 height 66
click at [669, 172] on nav "Home About Us Products Contact" at bounding box center [696, 205] width 1231 height 66
click at [824, 172] on nav "Home About Us Products Contact" at bounding box center [696, 205] width 1231 height 66
click at [720, 172] on nav "Home About Us Products Contact" at bounding box center [696, 205] width 1231 height 66
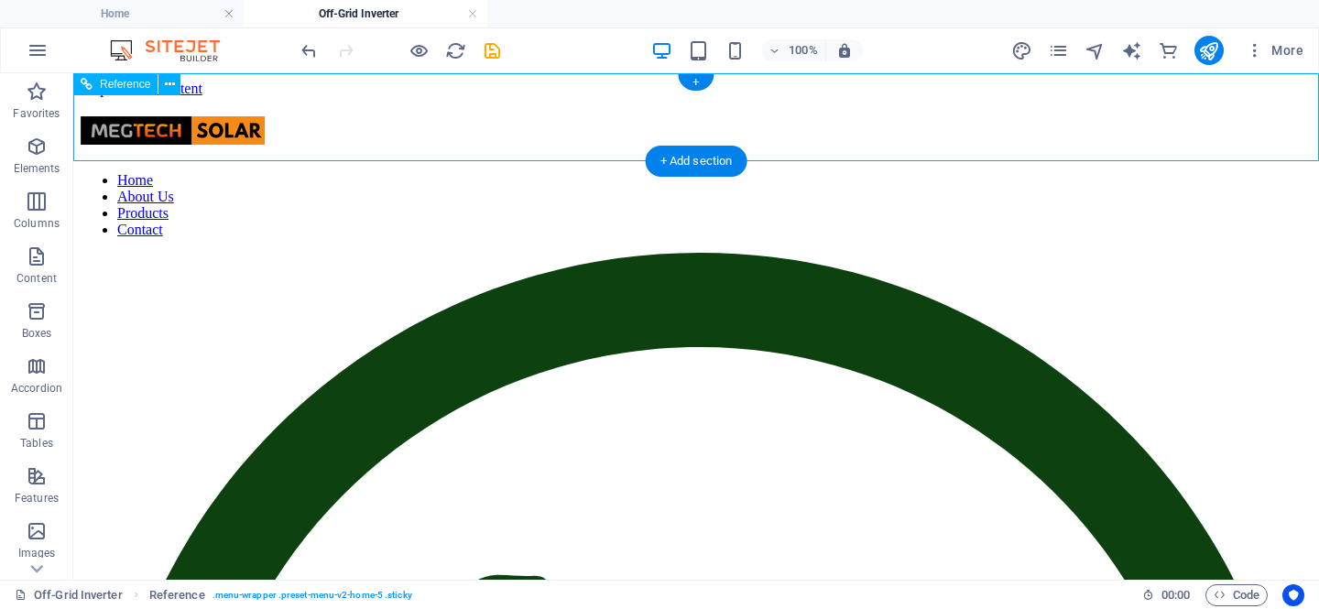
click at [550, 172] on nav "Home About Us Products Contact" at bounding box center [696, 205] width 1231 height 66
click at [668, 172] on nav "Home About Us Products Contact" at bounding box center [696, 205] width 1231 height 66
drag, startPoint x: 240, startPoint y: 92, endPoint x: 259, endPoint y: 163, distance: 74.0
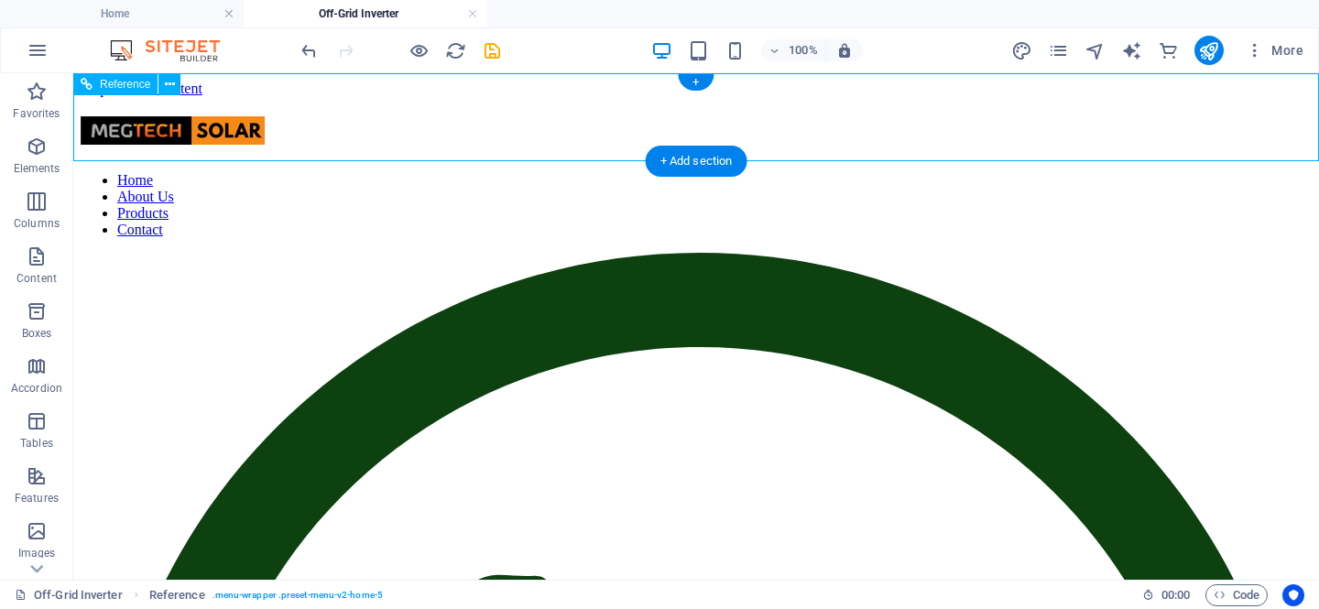
click at [813, 172] on nav "Home About Us Products Contact" at bounding box center [696, 205] width 1231 height 66
click at [833, 172] on nav "Home About Us Products Contact" at bounding box center [696, 205] width 1231 height 66
click at [123, 89] on span "Reference" at bounding box center [125, 84] width 50 height 11
click at [87, 87] on icon at bounding box center [87, 84] width 12 height 22
click at [836, 172] on nav "Home About Us Products Contact" at bounding box center [696, 205] width 1231 height 66
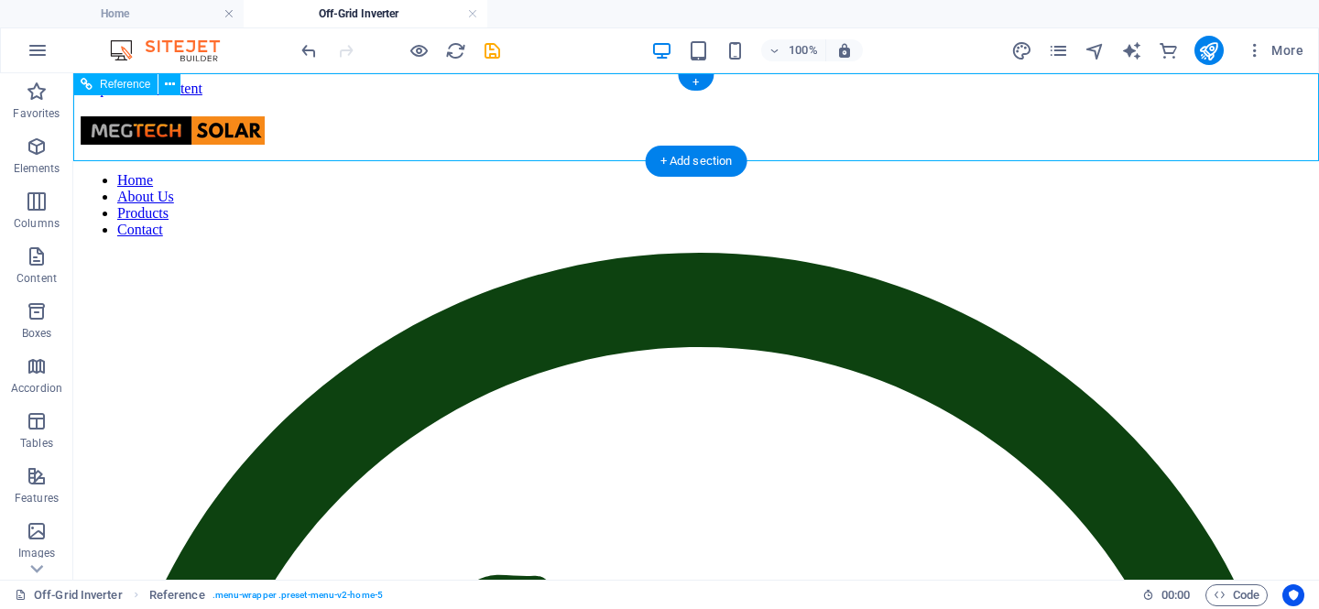
click at [836, 172] on nav "Home About Us Products Contact" at bounding box center [696, 205] width 1231 height 66
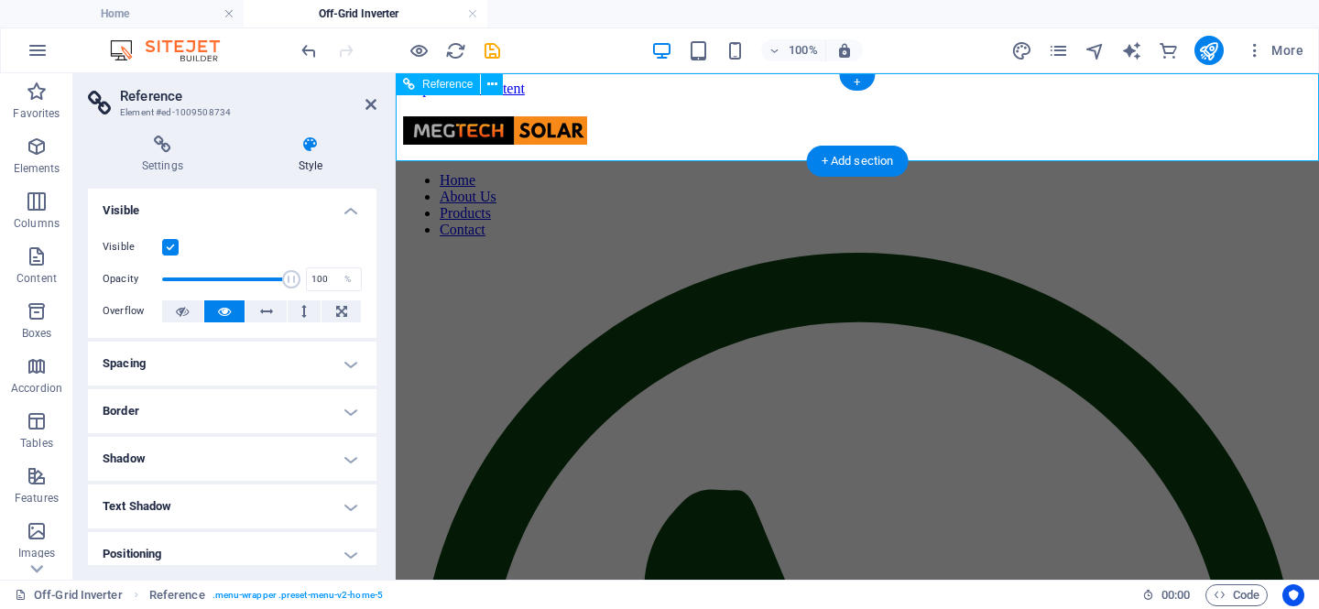
click at [902, 172] on nav "Home About Us Products Contact" at bounding box center [857, 205] width 909 height 66
click at [1033, 172] on nav "Home About Us Products Contact" at bounding box center [857, 205] width 909 height 66
click at [1004, 172] on nav "Home About Us Products Contact" at bounding box center [857, 205] width 909 height 66
click at [1283, 49] on span "More" at bounding box center [1275, 50] width 58 height 18
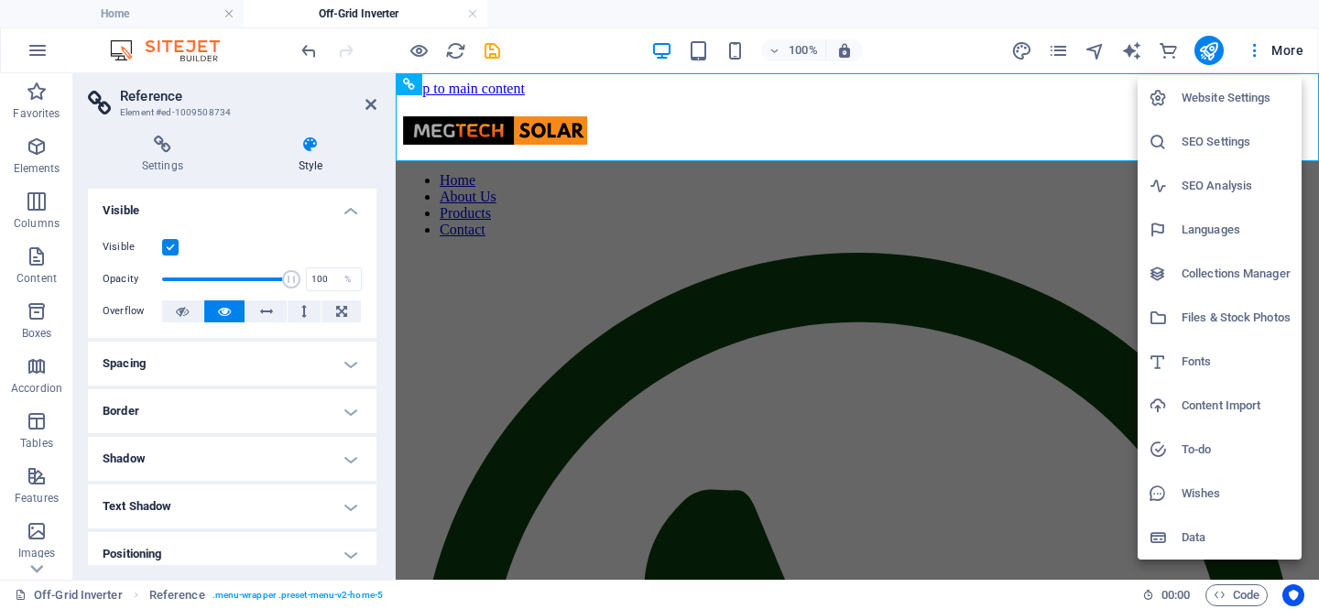
click at [947, 122] on div at bounding box center [659, 304] width 1319 height 609
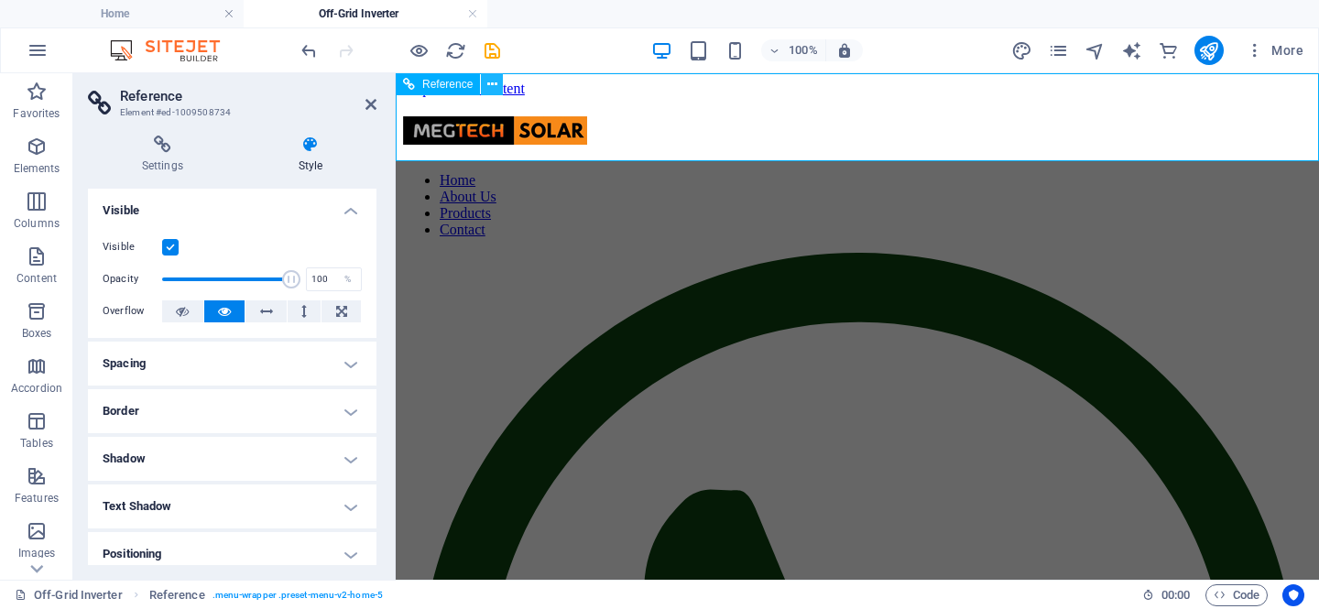
click at [491, 86] on icon at bounding box center [492, 84] width 10 height 19
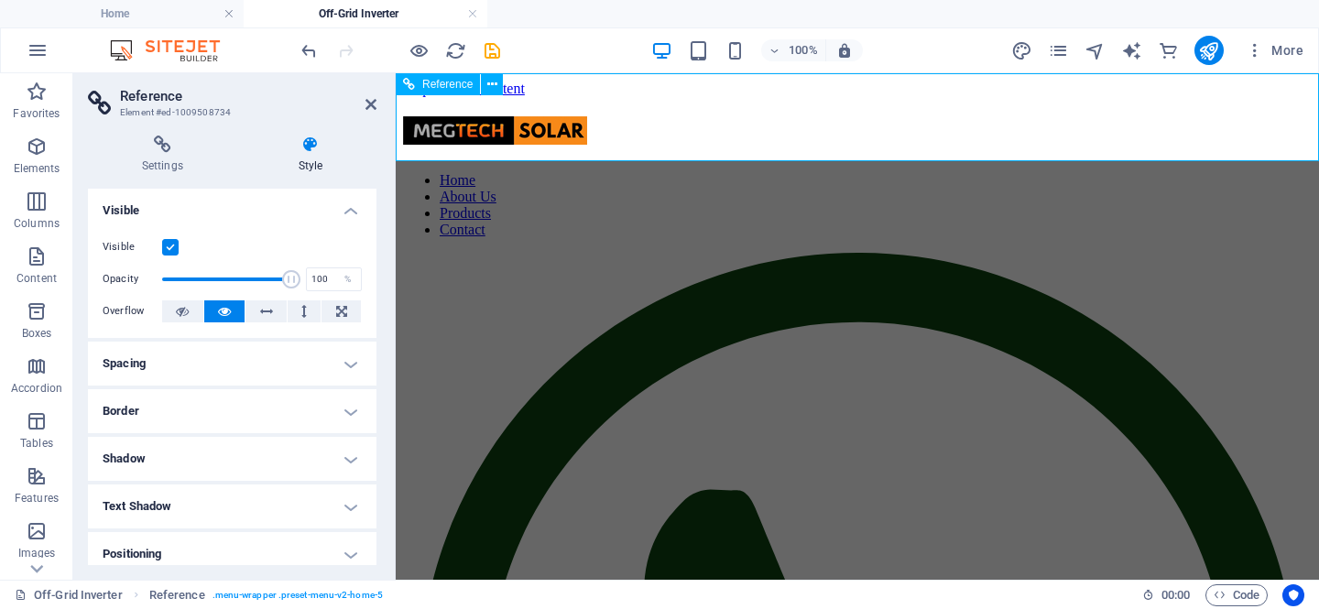
click at [412, 84] on icon at bounding box center [409, 84] width 12 height 22
click at [453, 84] on span "Reference" at bounding box center [447, 84] width 50 height 11
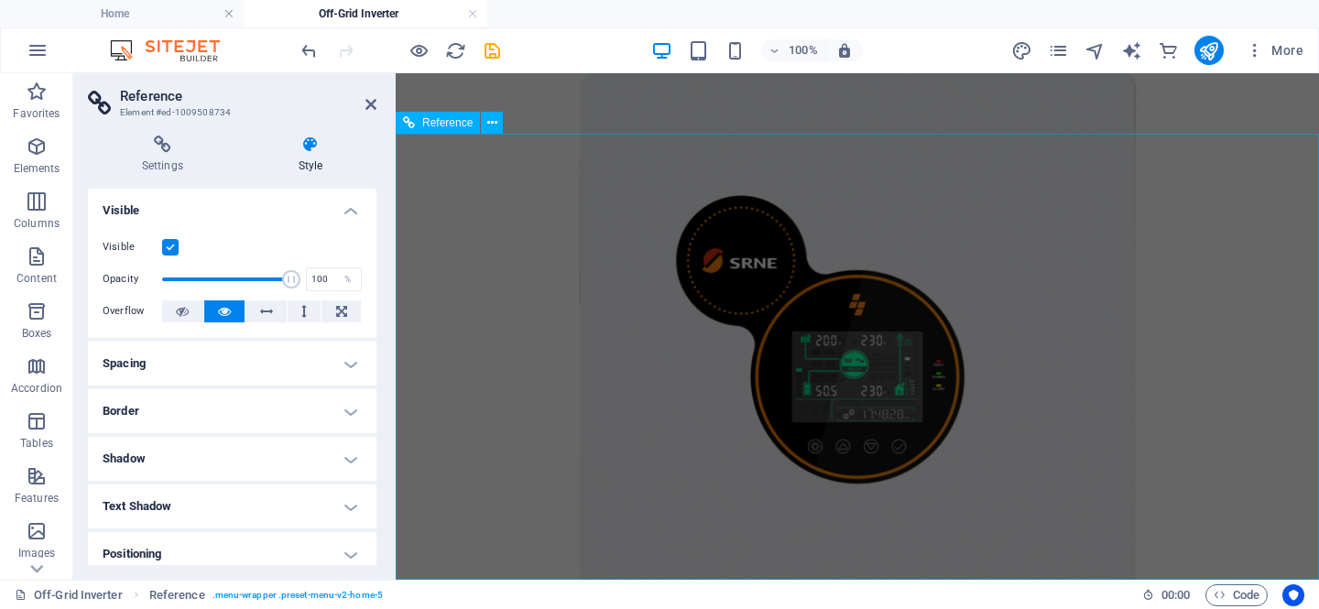
scroll to position [1205, 0]
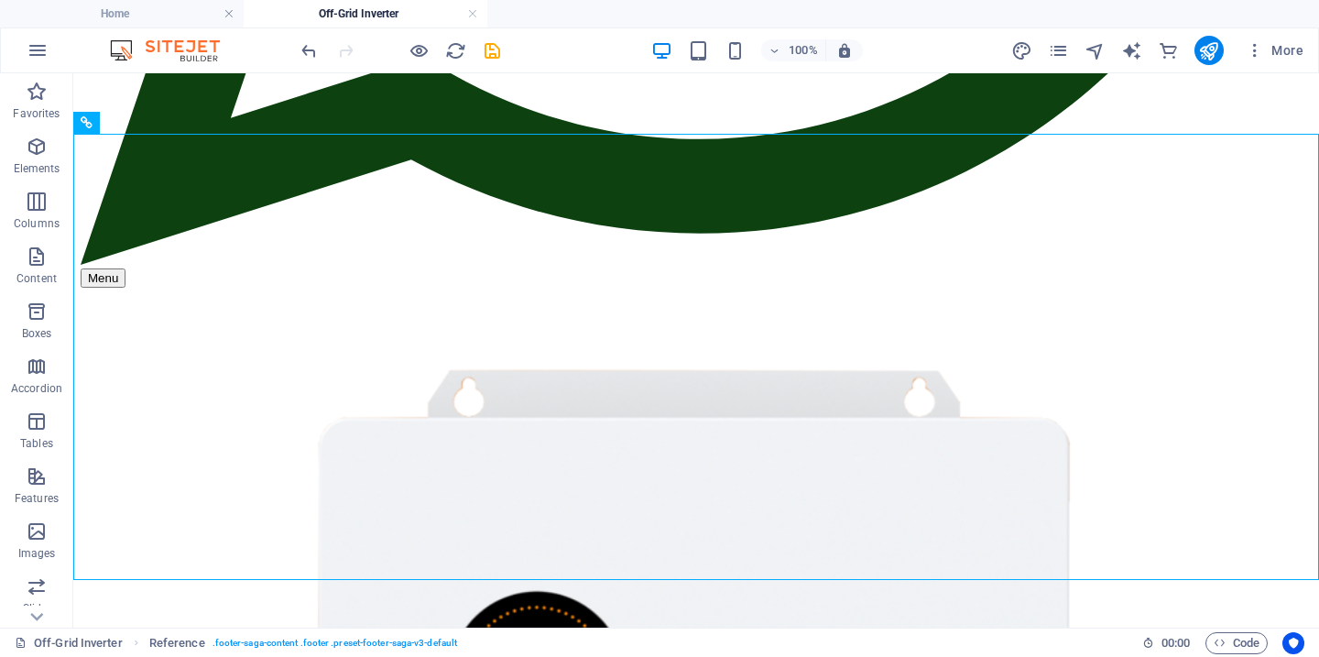
scroll to position [1157, 0]
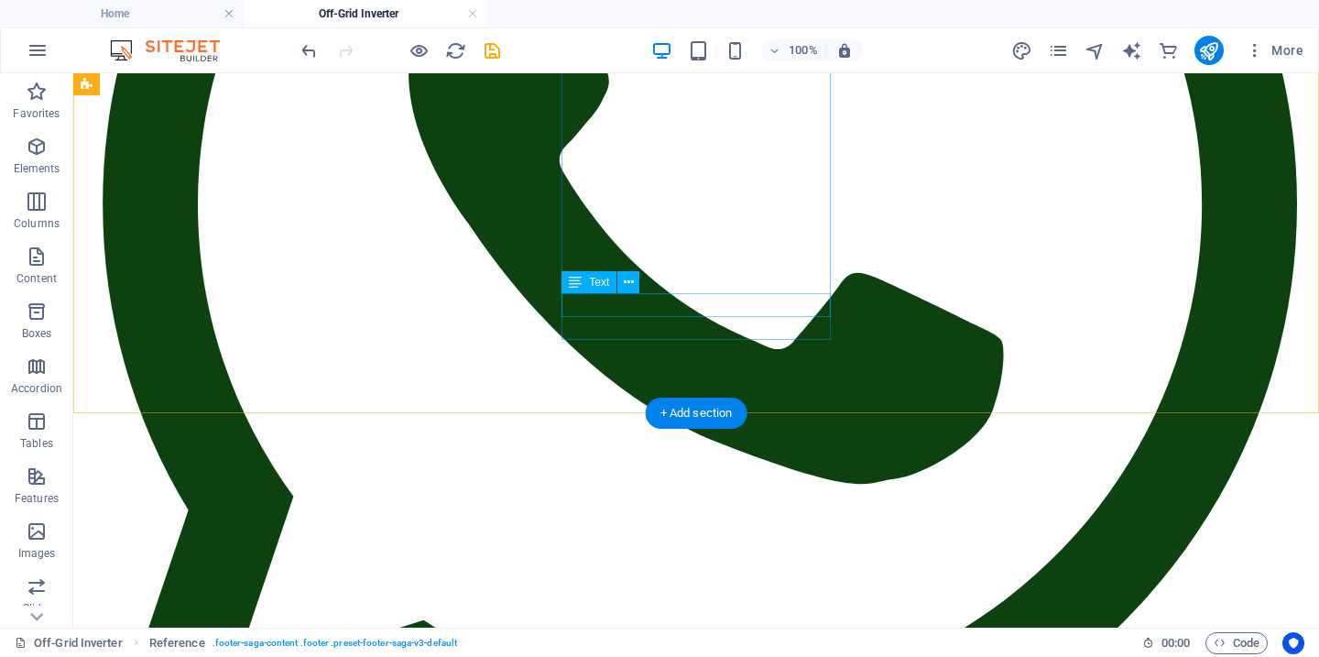
scroll to position [649, 0]
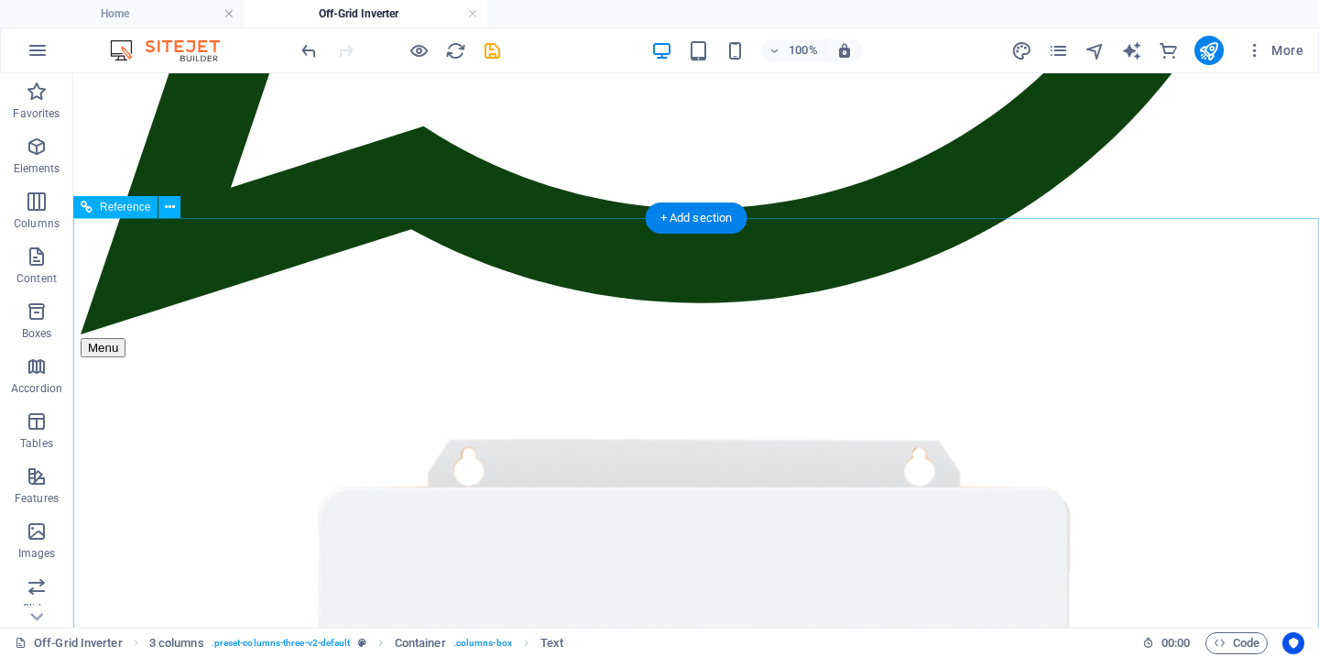
scroll to position [1153, 0]
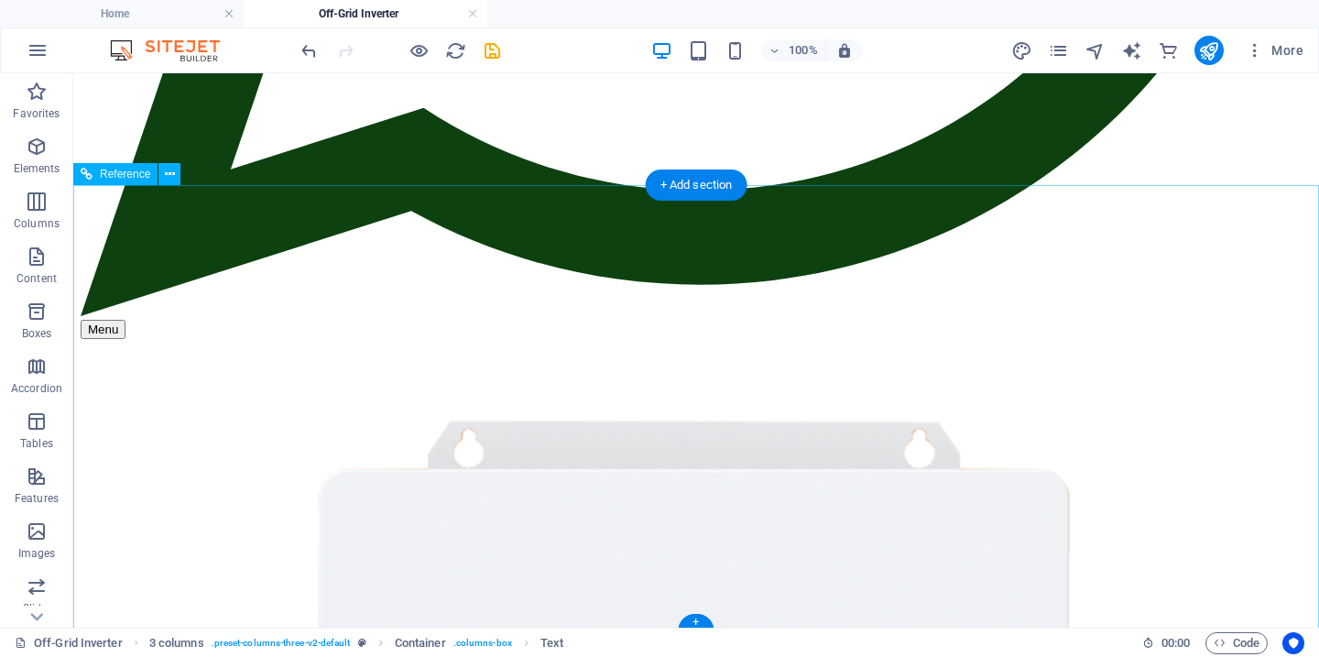
drag, startPoint x: 681, startPoint y: 214, endPoint x: 557, endPoint y: 216, distance: 123.7
drag, startPoint x: 136, startPoint y: 218, endPoint x: 229, endPoint y: 242, distance: 96.4
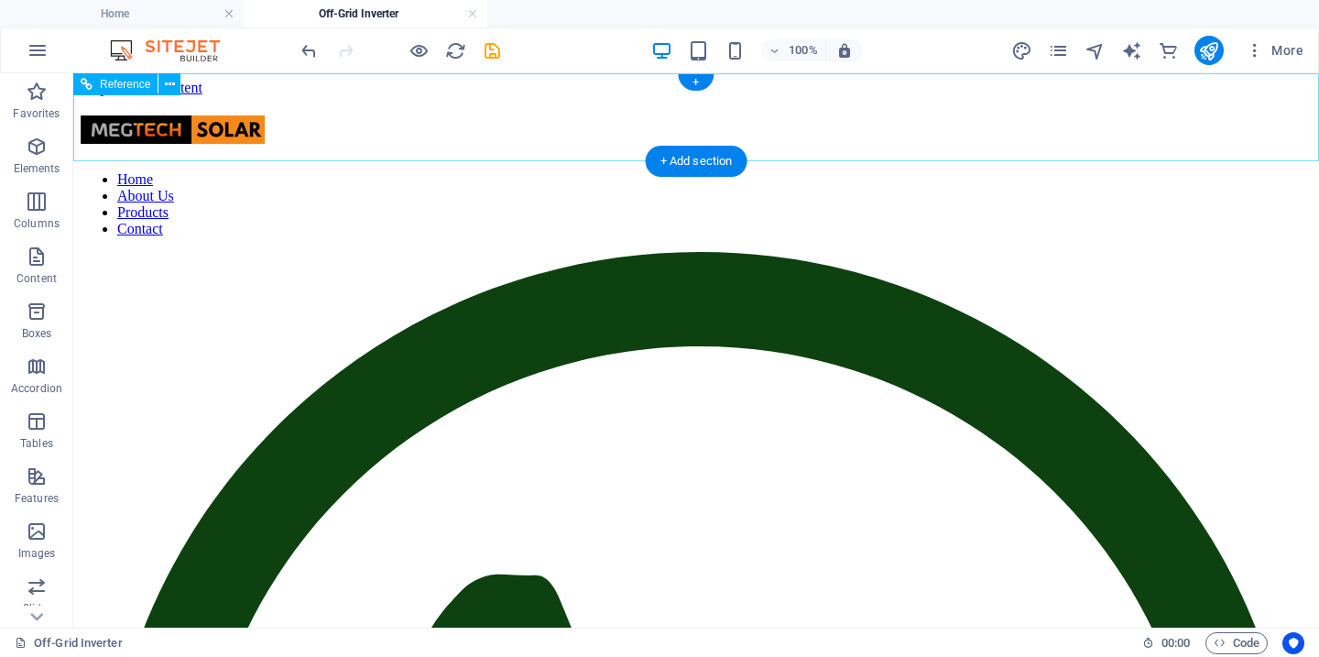
scroll to position [0, 0]
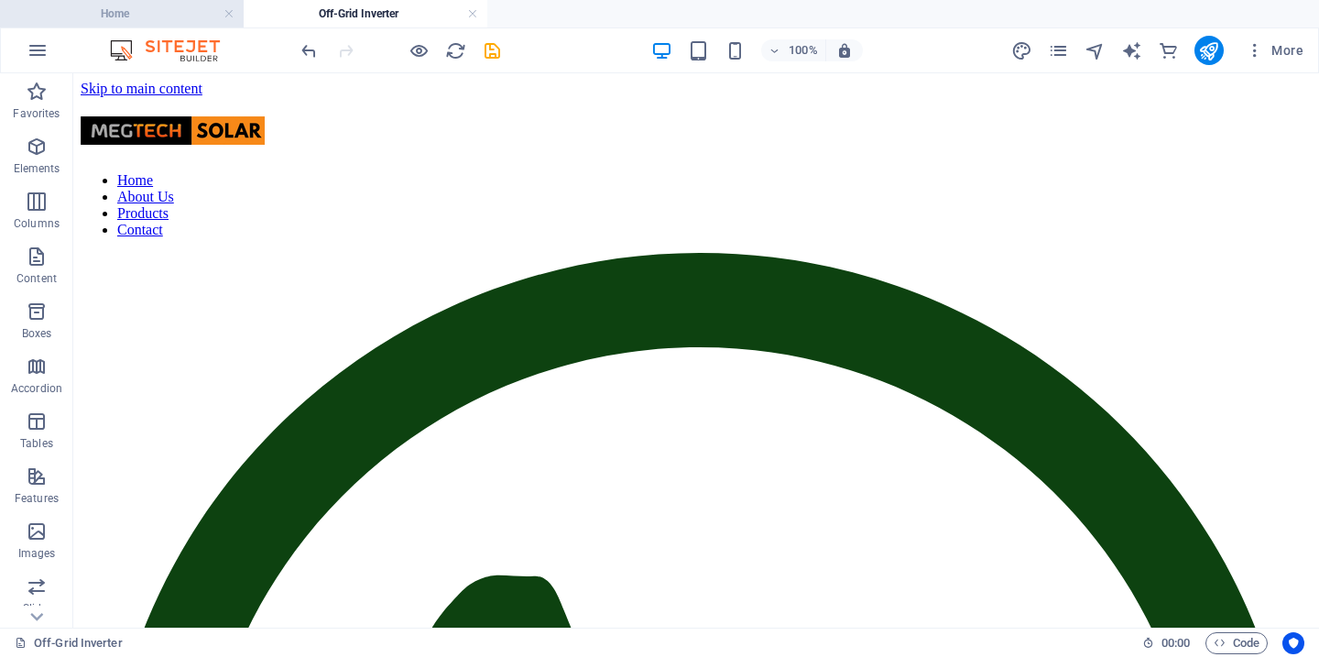
click at [142, 7] on h4 "Home" at bounding box center [122, 14] width 244 height 20
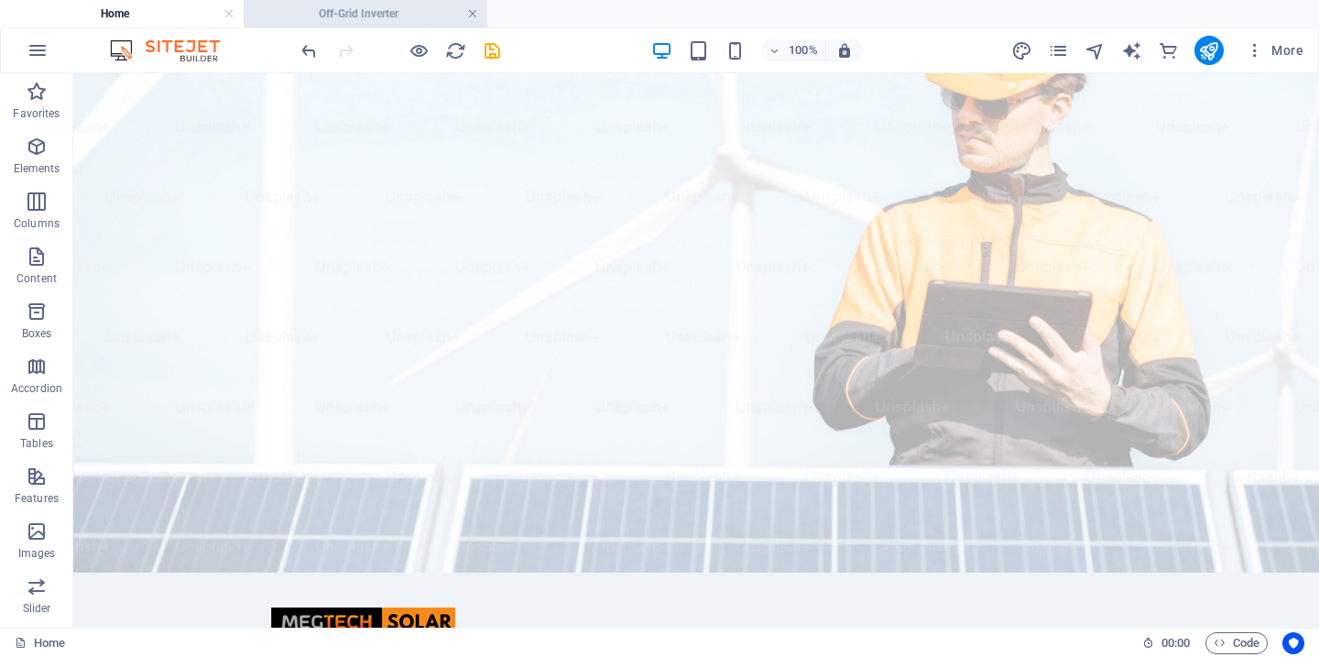
click at [469, 13] on link at bounding box center [472, 13] width 11 height 17
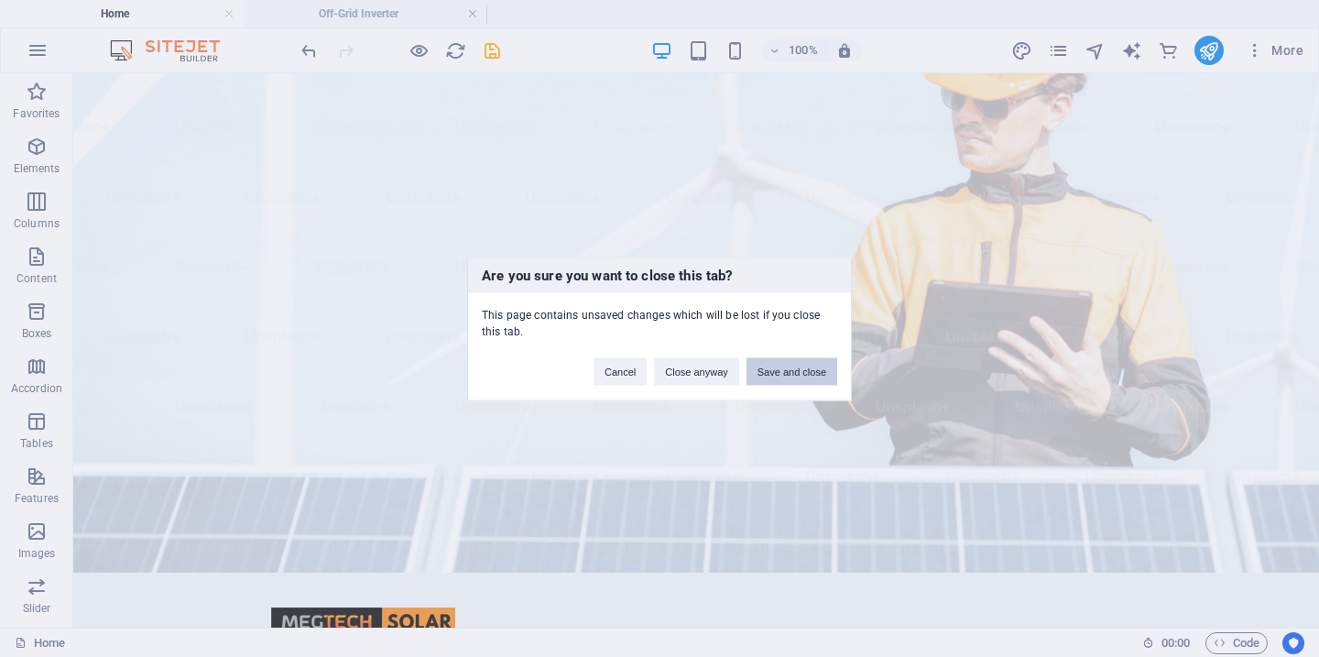
click at [802, 370] on button "Save and close" at bounding box center [792, 370] width 91 height 27
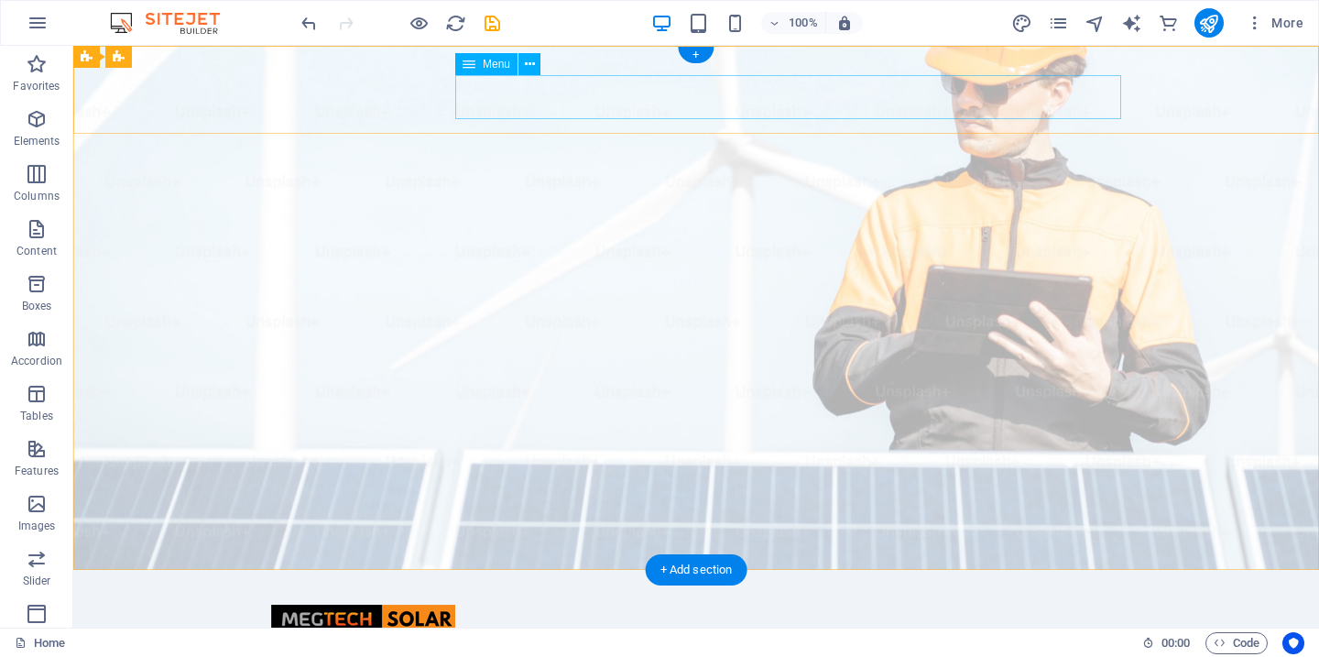
click at [829, 608] on nav "Home About Us Products Contact" at bounding box center [696, 659] width 850 height 44
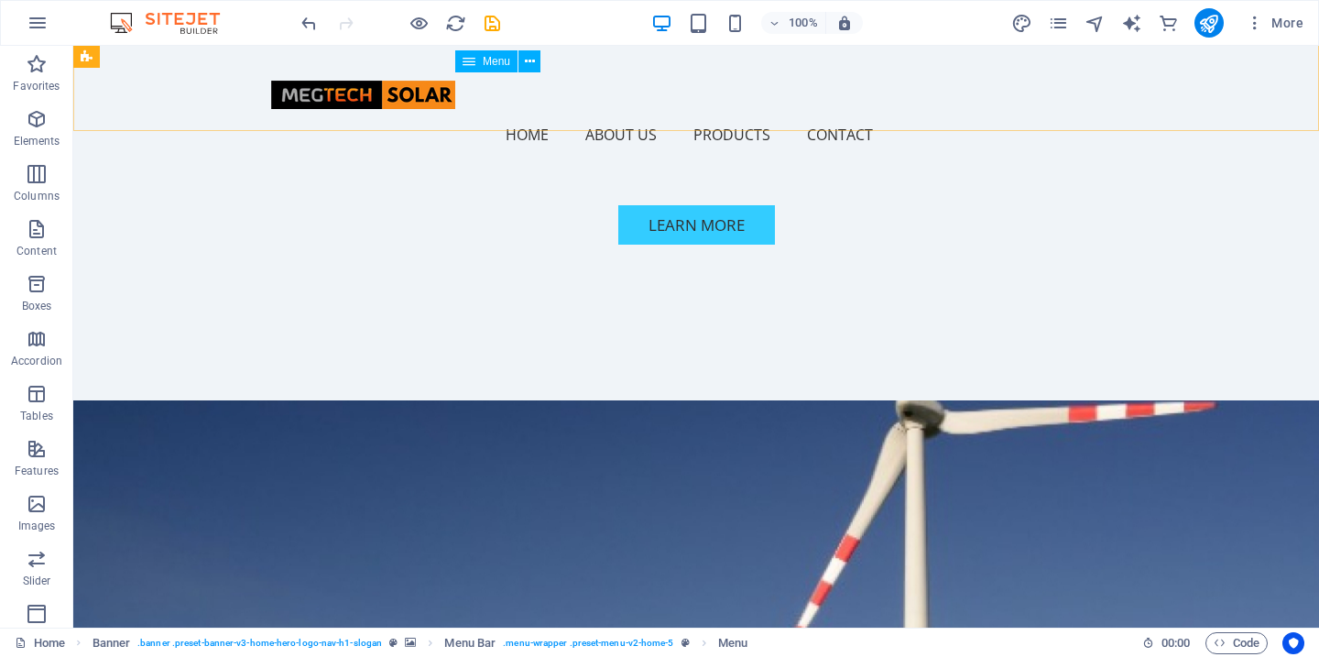
scroll to position [687, 0]
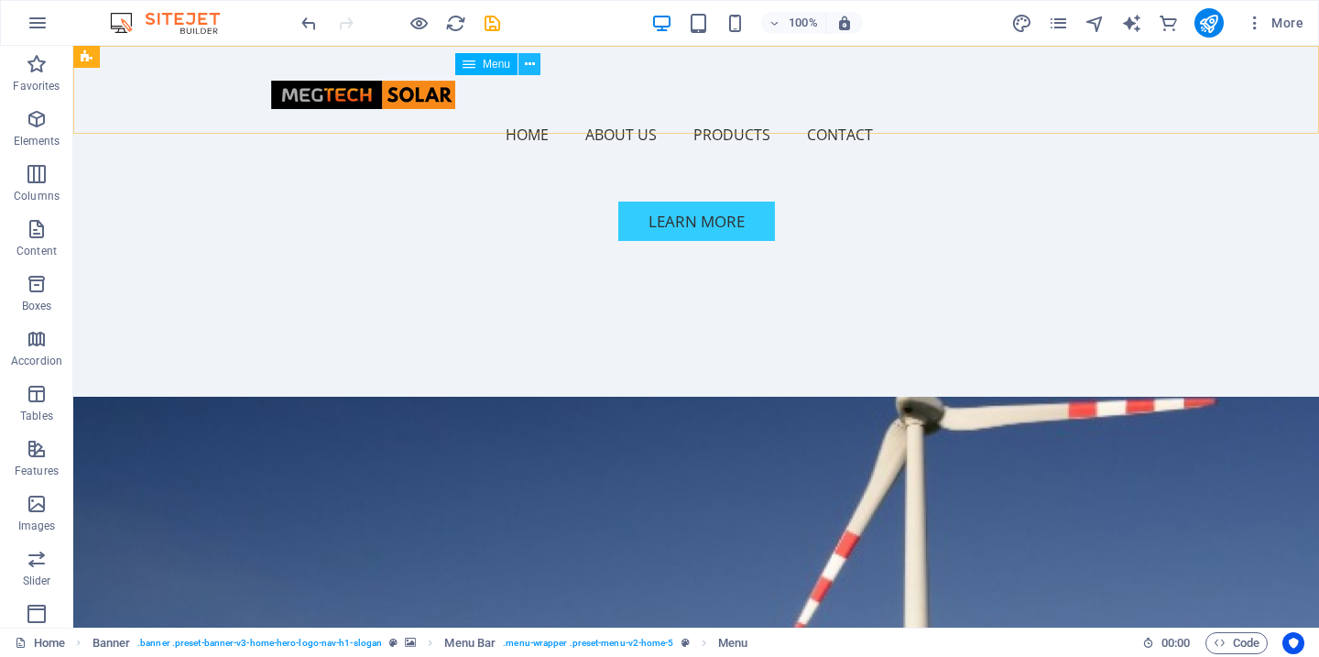
click at [529, 66] on icon at bounding box center [530, 64] width 10 height 19
click at [470, 64] on icon at bounding box center [469, 64] width 13 height 22
click at [521, 62] on button at bounding box center [529, 64] width 22 height 22
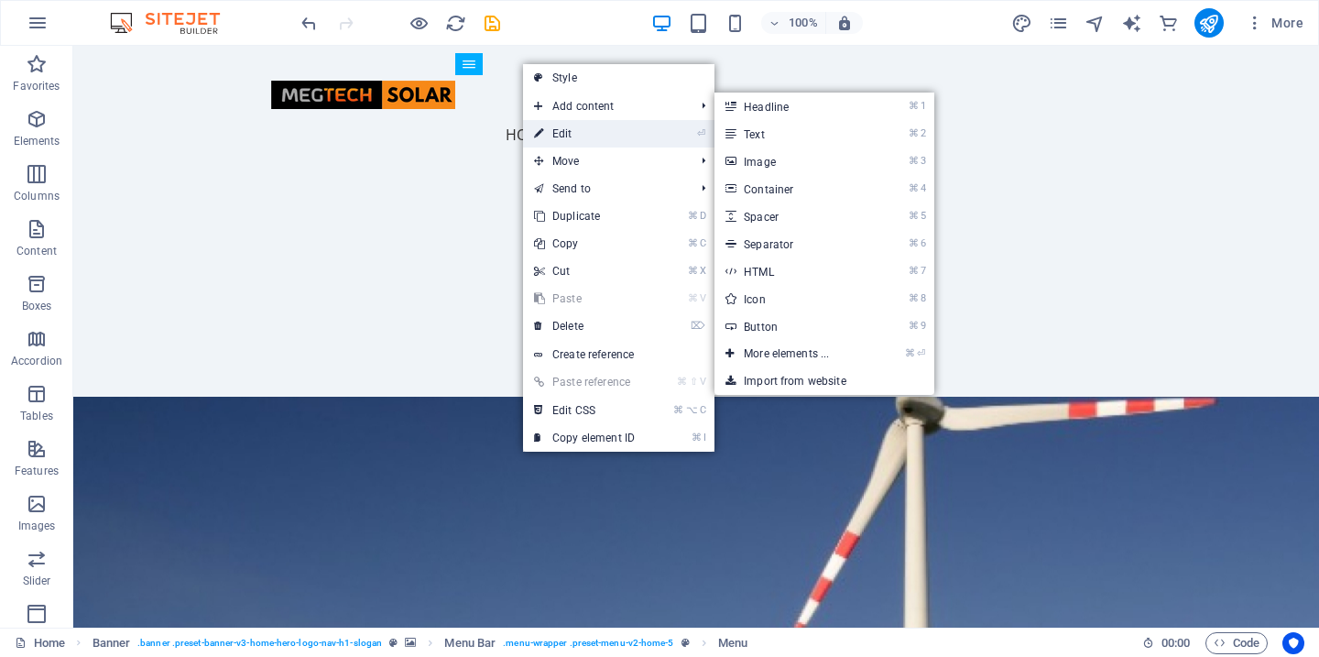
click at [562, 129] on link "⏎ Edit" at bounding box center [584, 133] width 123 height 27
select select
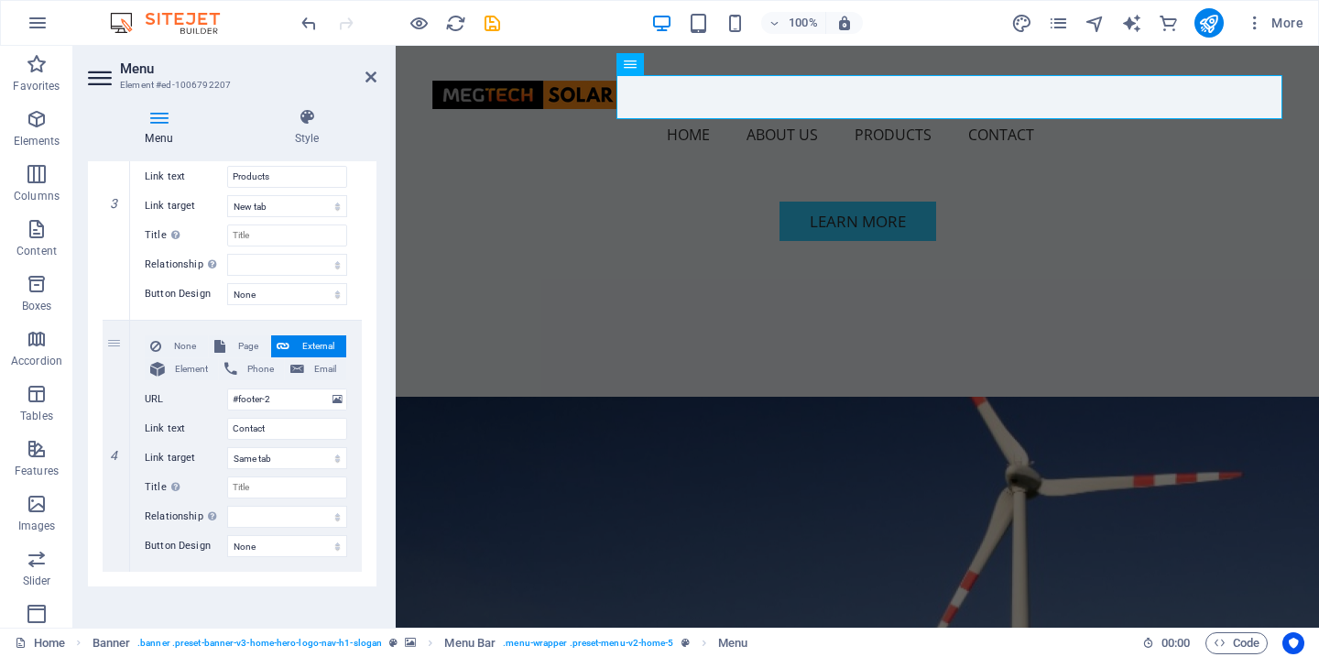
scroll to position [775, 0]
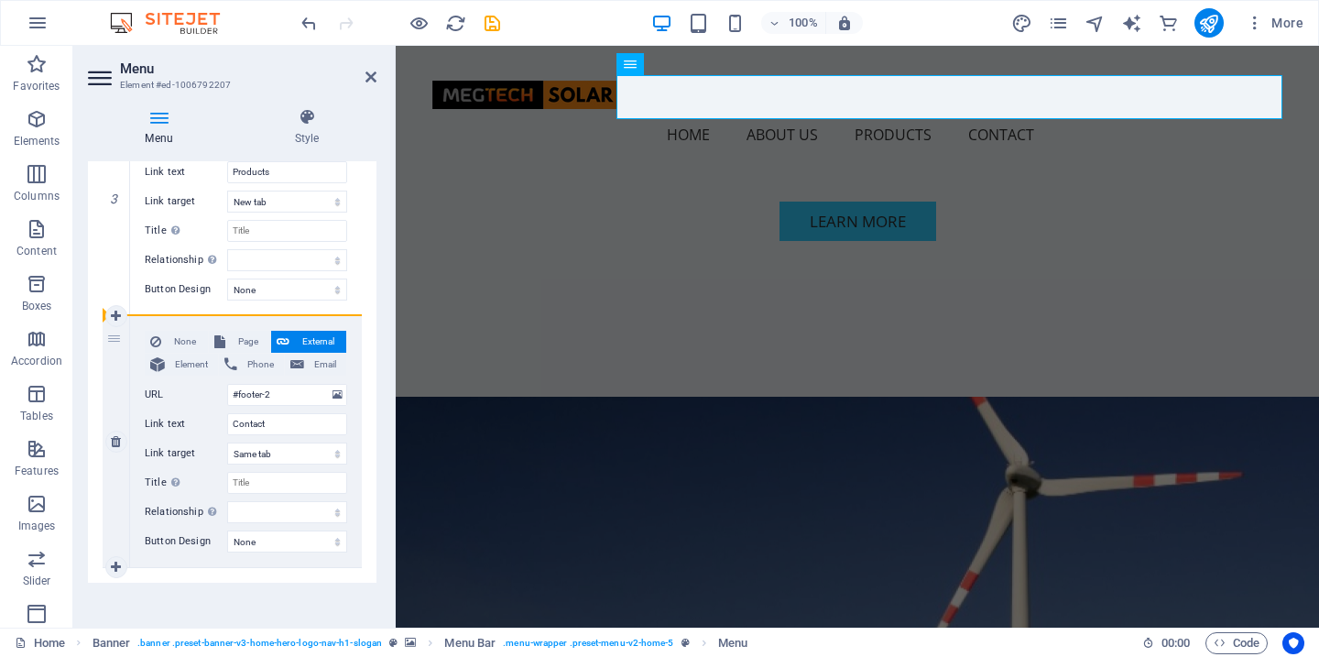
drag, startPoint x: 116, startPoint y: 340, endPoint x: 119, endPoint y: 349, distance: 9.6
click at [119, 349] on div "4" at bounding box center [116, 441] width 27 height 251
select select
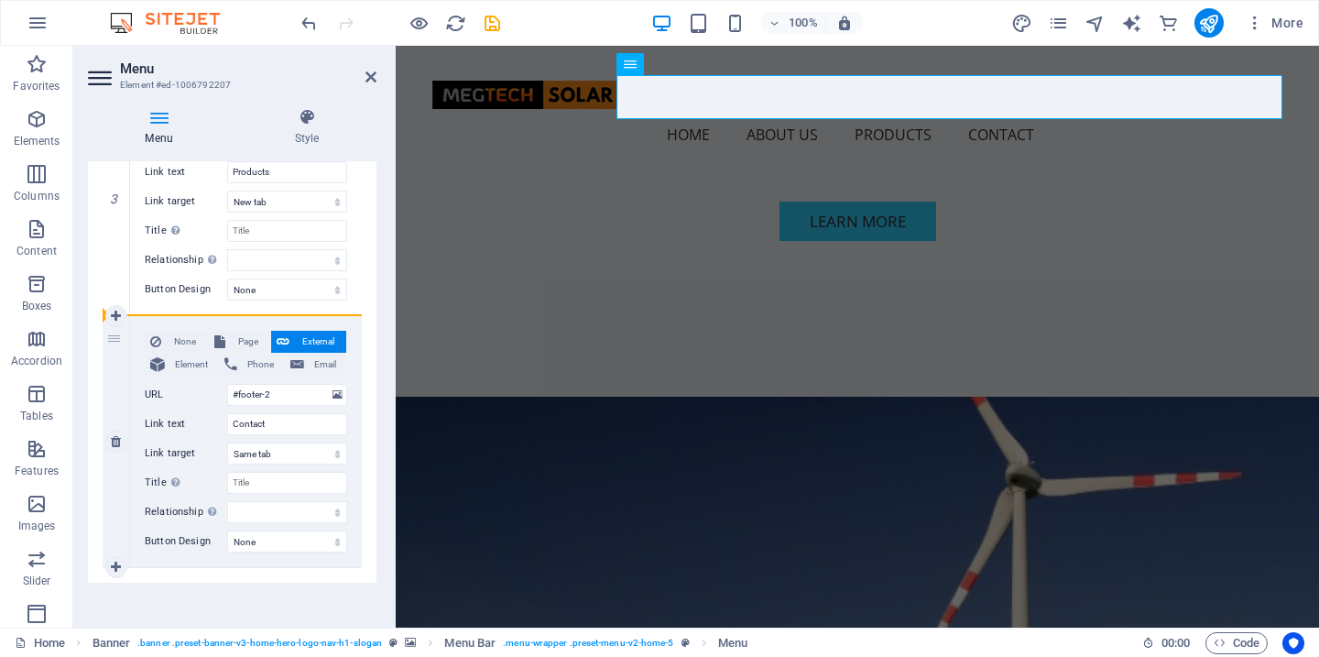
select select
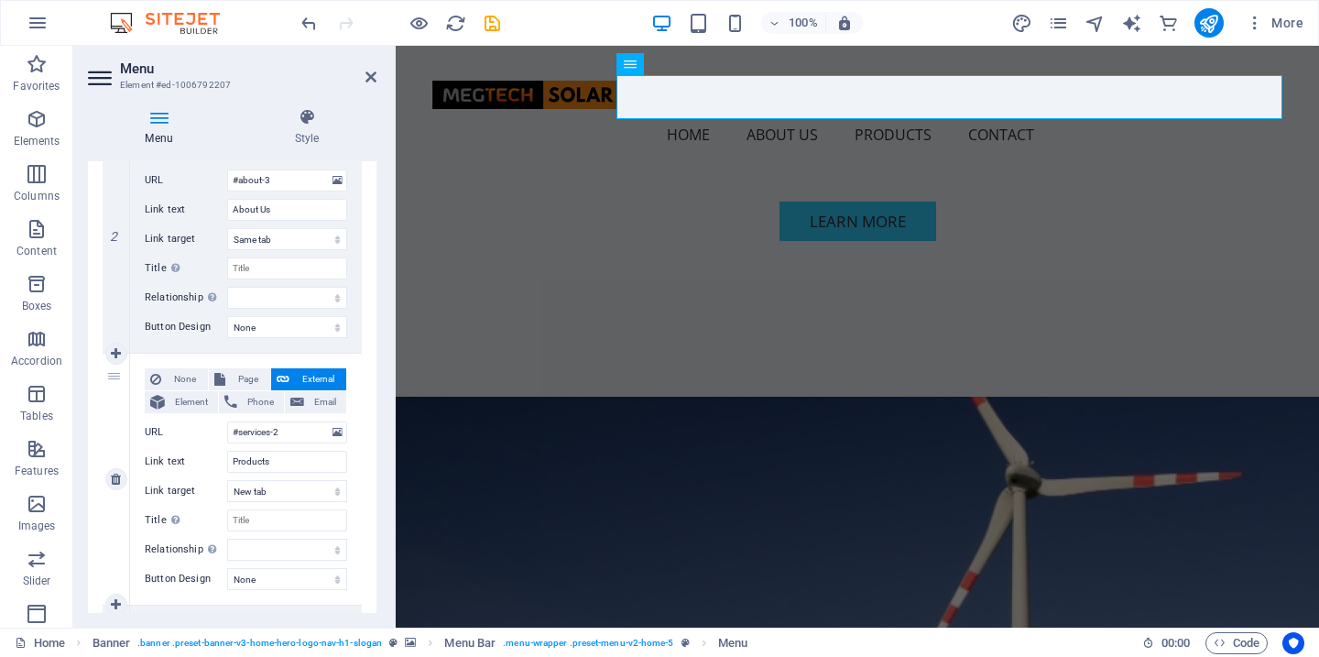
scroll to position [485, 0]
click at [244, 381] on span "Page" at bounding box center [248, 380] width 34 height 22
select select
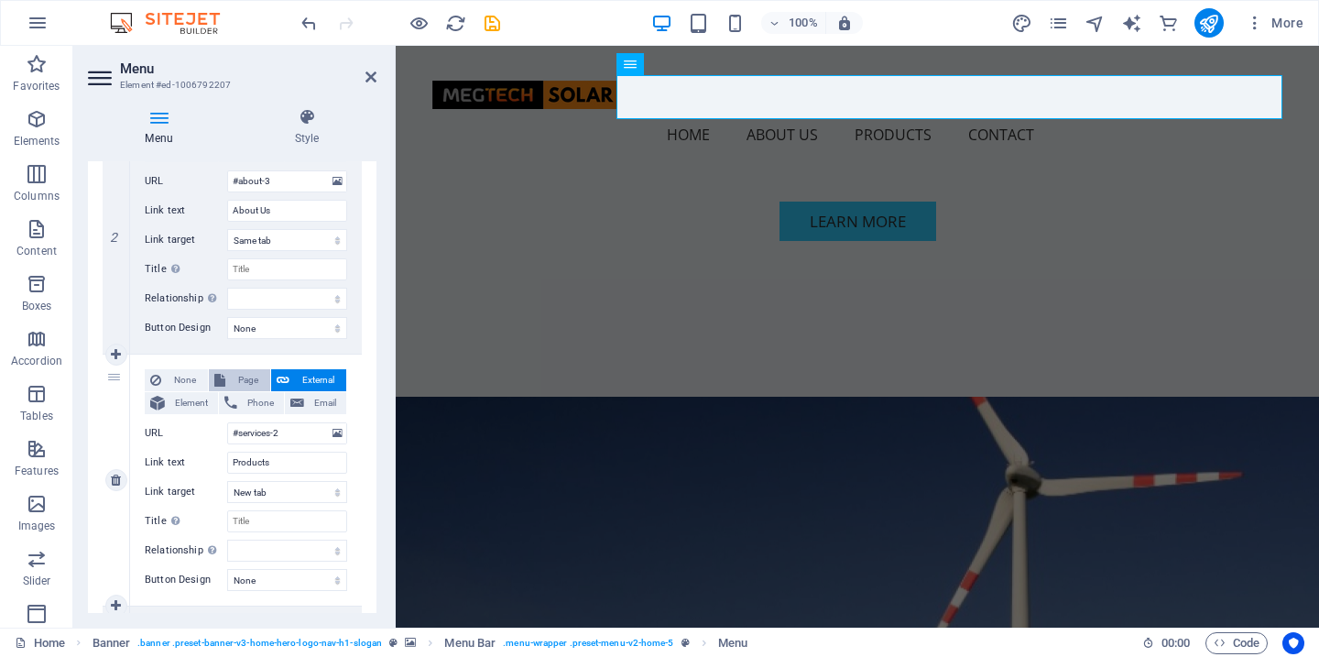
select select
click at [317, 379] on span "External" at bounding box center [318, 380] width 46 height 22
select select
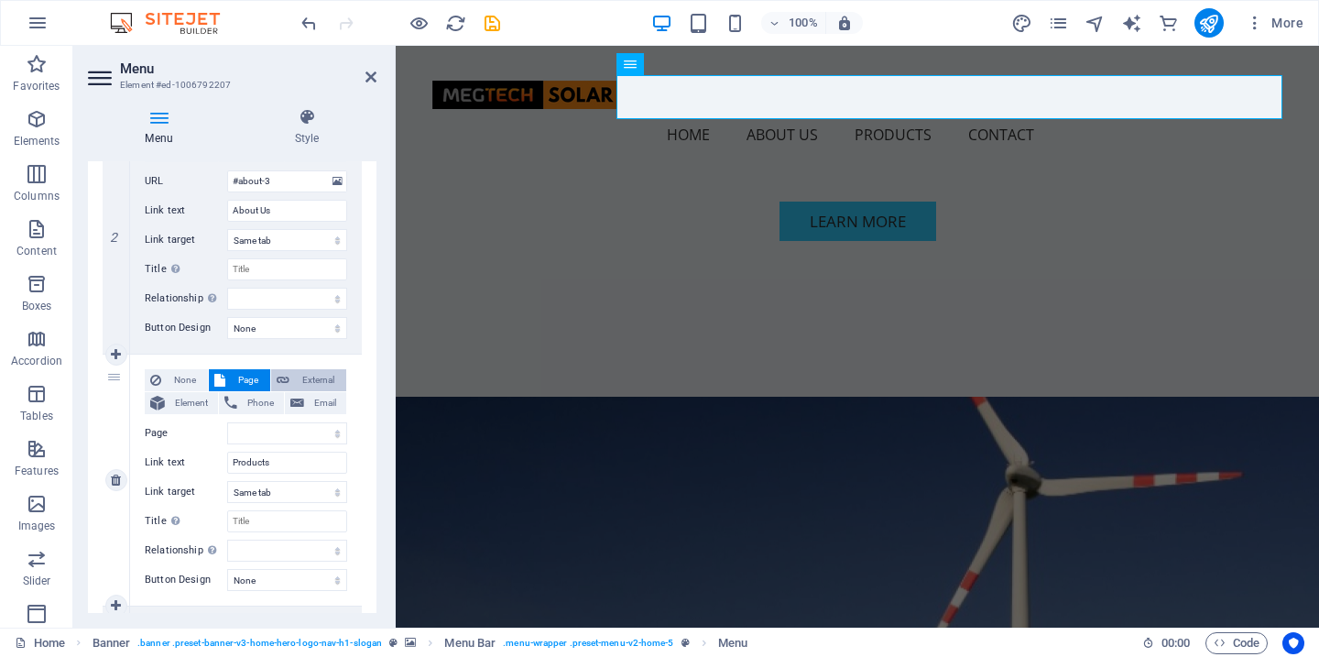
select select
select select "blank"
select select
click at [368, 77] on icon at bounding box center [371, 77] width 11 height 15
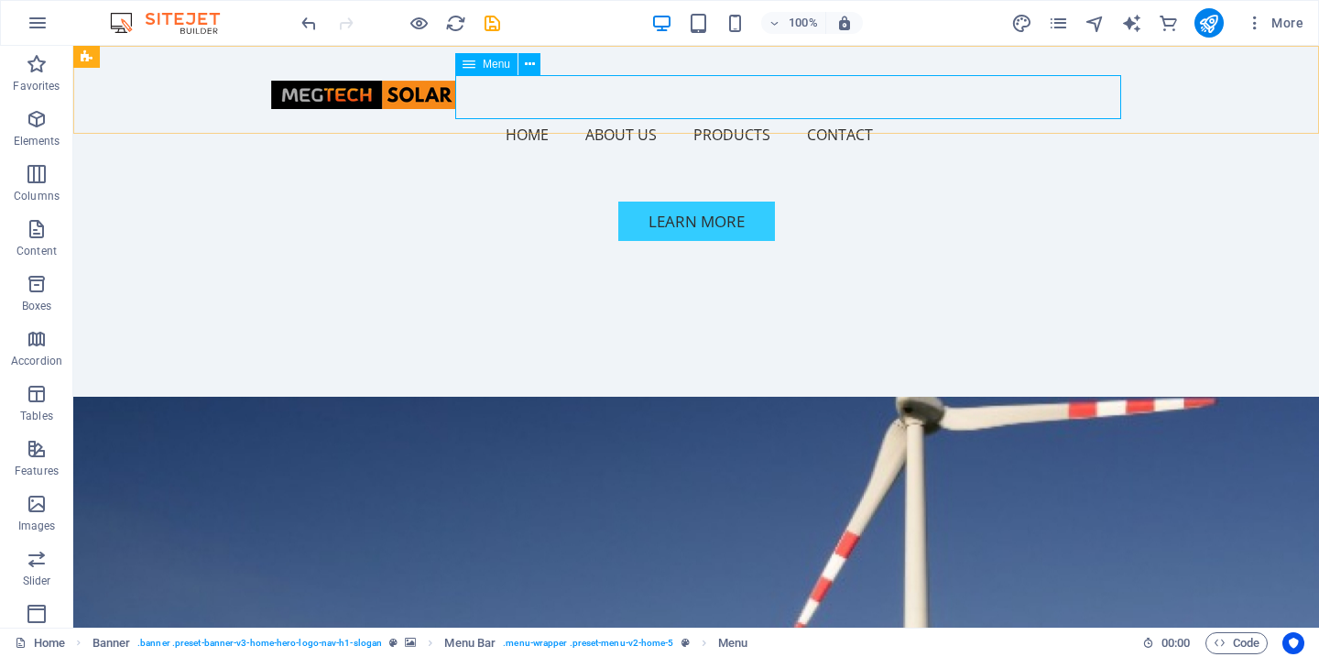
click at [536, 113] on nav "Home About Us Products Contact" at bounding box center [696, 135] width 850 height 44
click at [524, 113] on nav "Home About Us Products Contact" at bounding box center [696, 135] width 850 height 44
select select
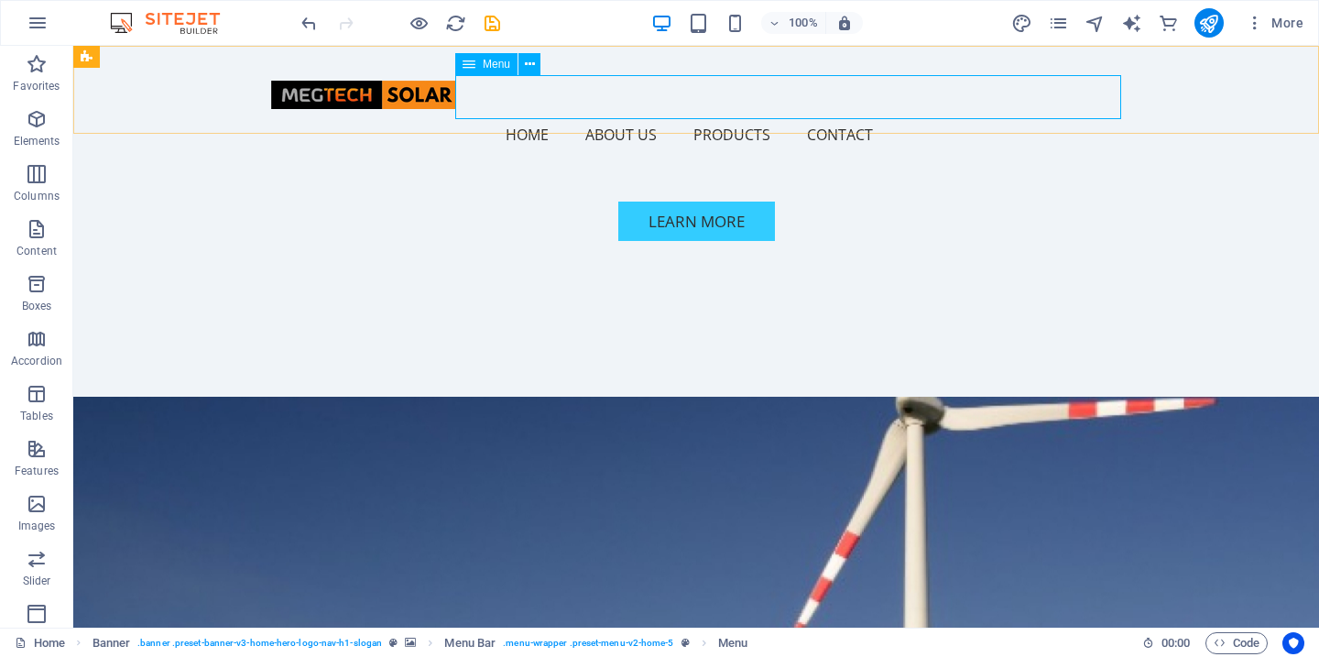
select select
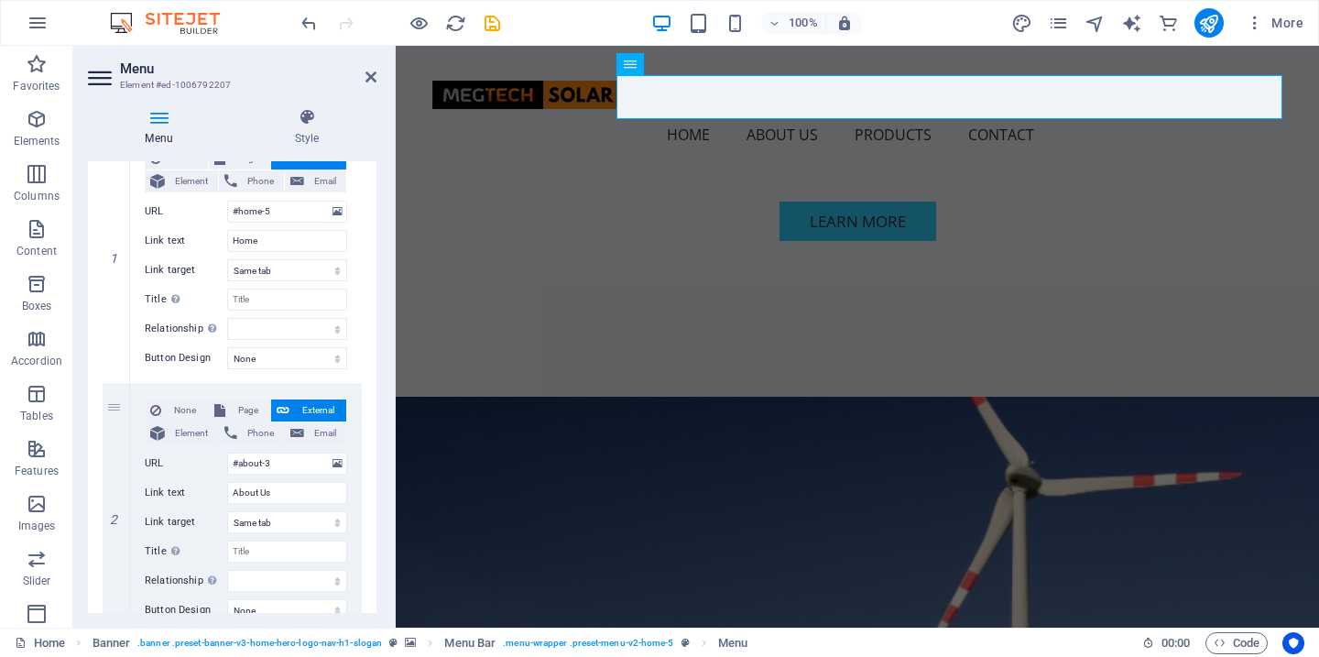
scroll to position [209, 0]
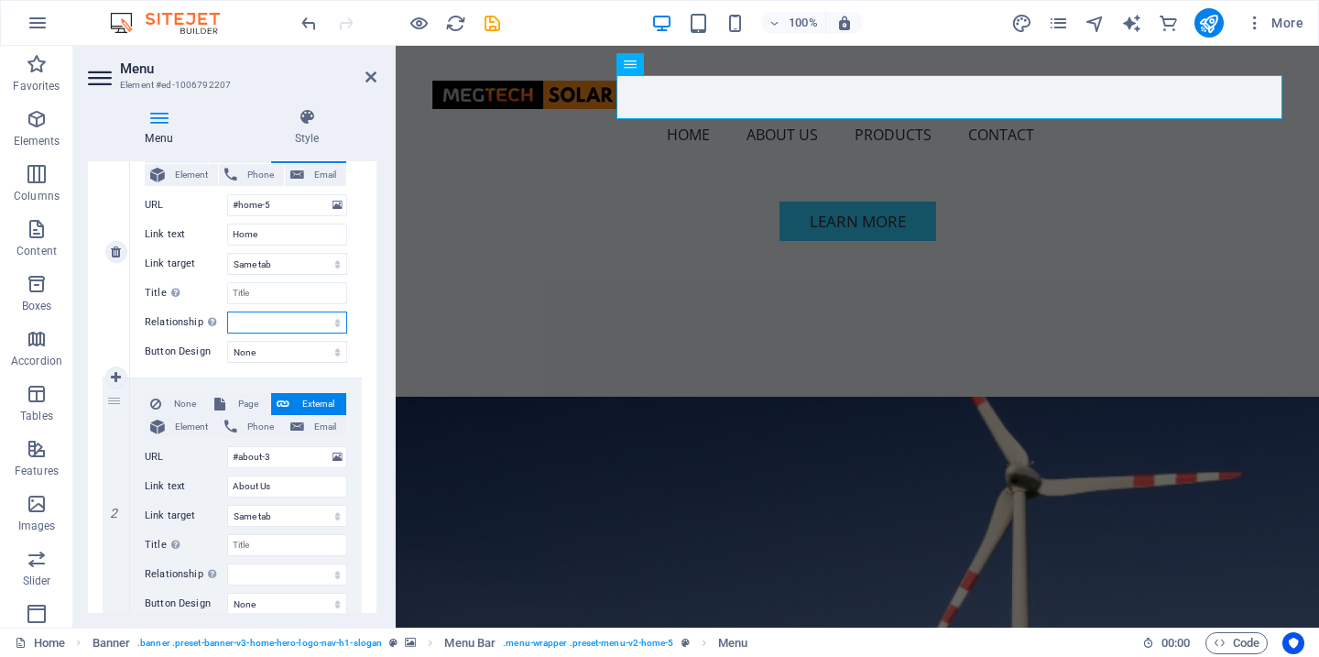
click at [319, 320] on select "alternate author bookmark external help license next nofollow noreferrer noopen…" at bounding box center [287, 322] width 120 height 22
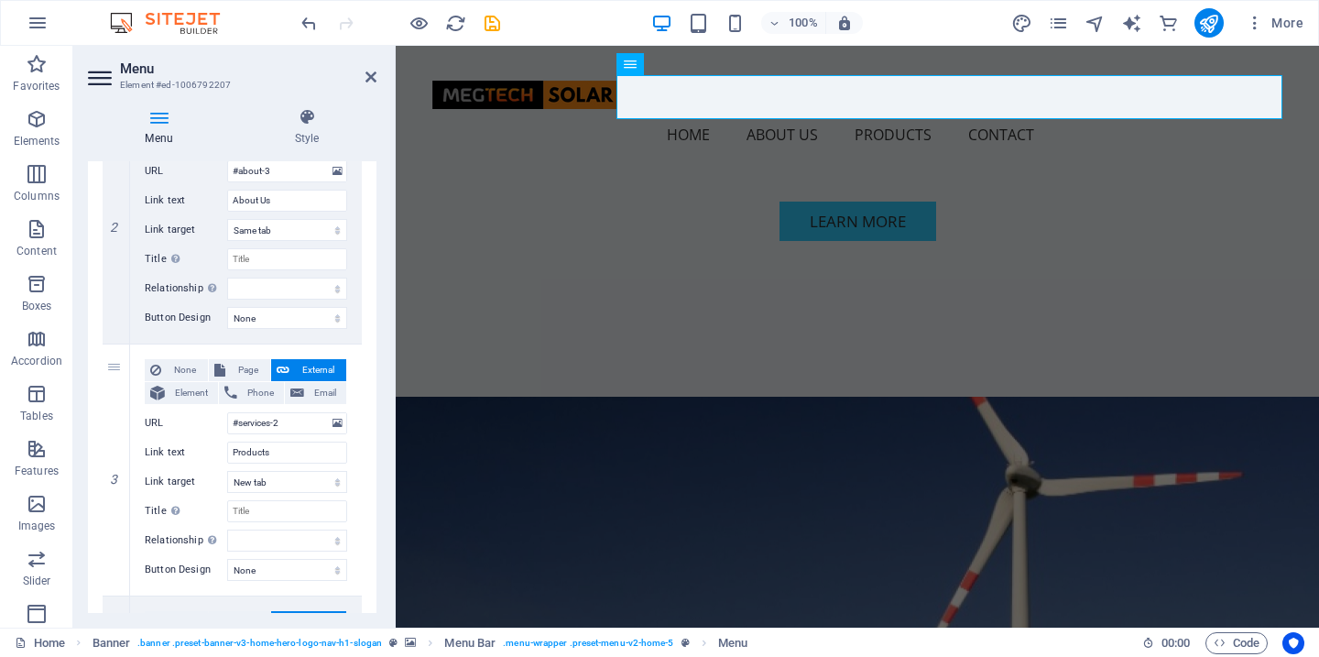
scroll to position [486, 0]
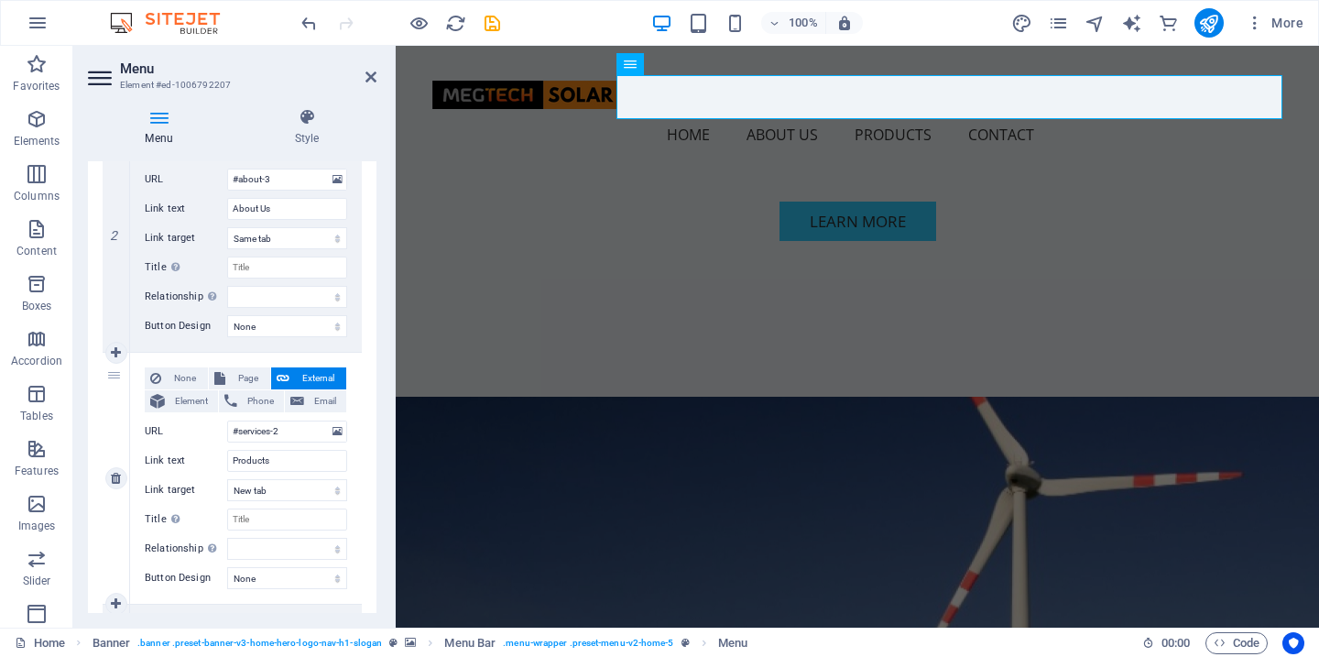
click at [112, 396] on div "3" at bounding box center [116, 478] width 27 height 251
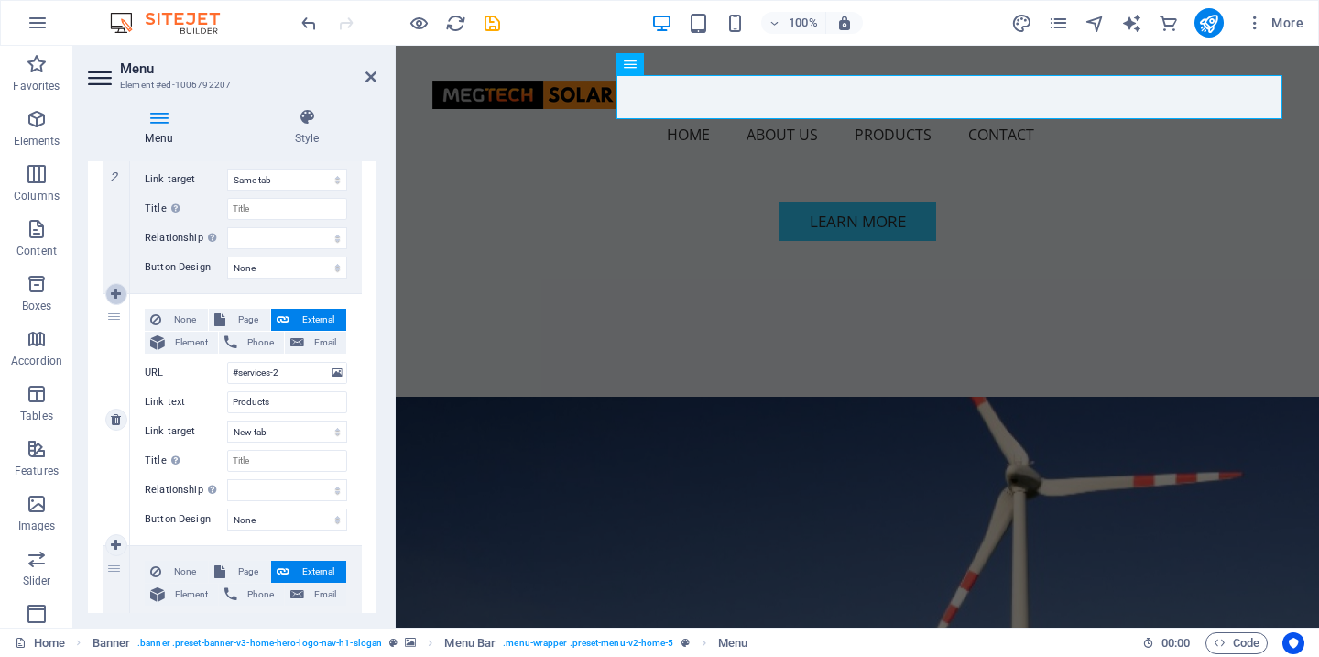
click at [115, 295] on icon at bounding box center [116, 294] width 10 height 13
select select
type input "#services-2"
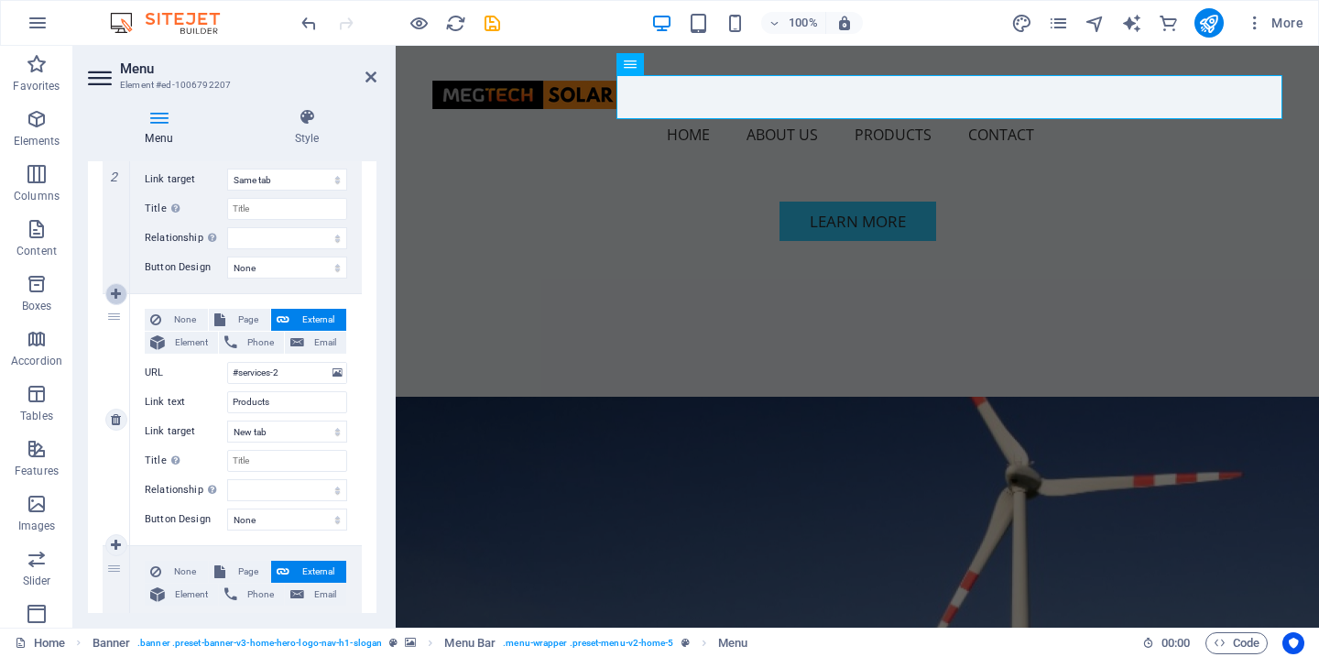
type input "Products"
select select "blank"
select select
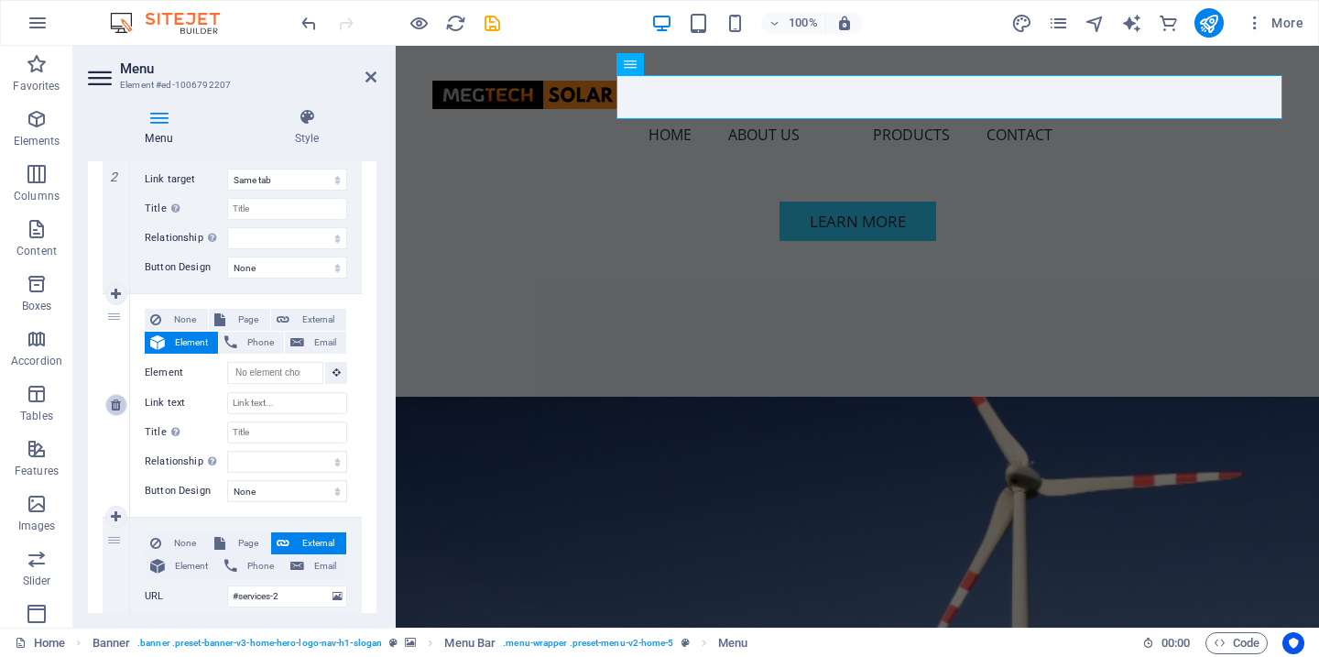
click at [115, 405] on icon at bounding box center [116, 404] width 10 height 13
select select
type input "#services-2"
type input "Products"
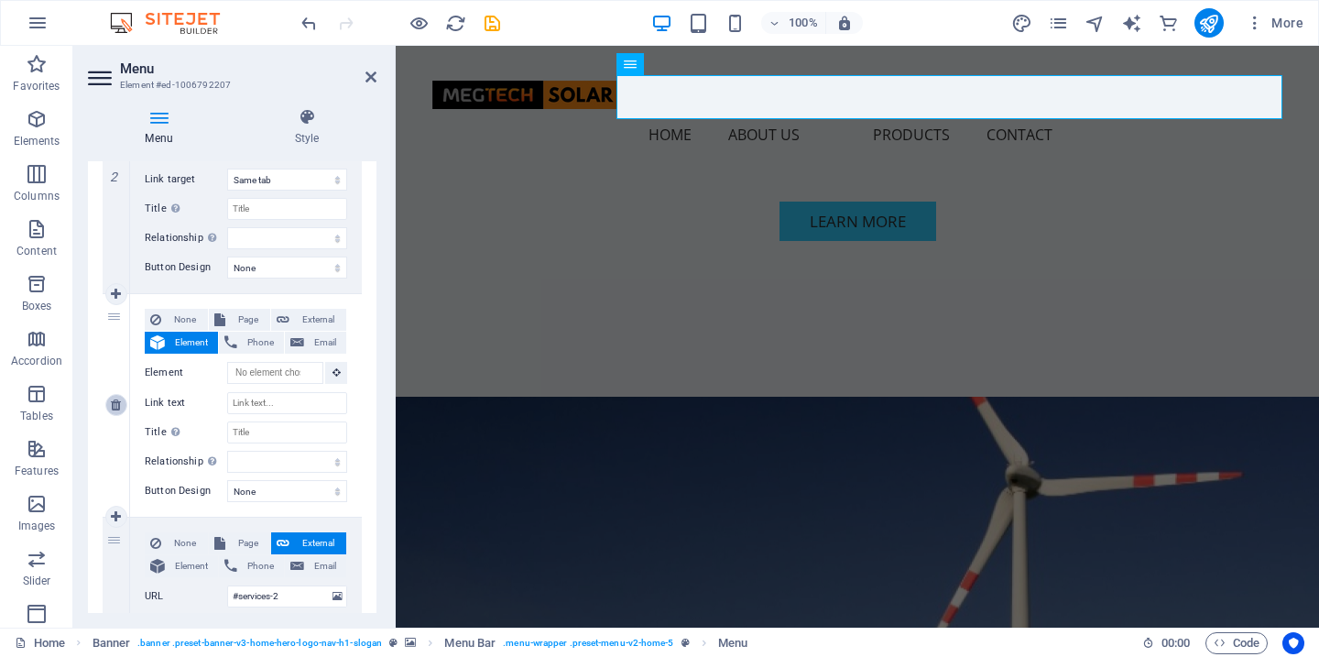
select select "blank"
select select
type input "#footer-2"
type input "Contact"
select select
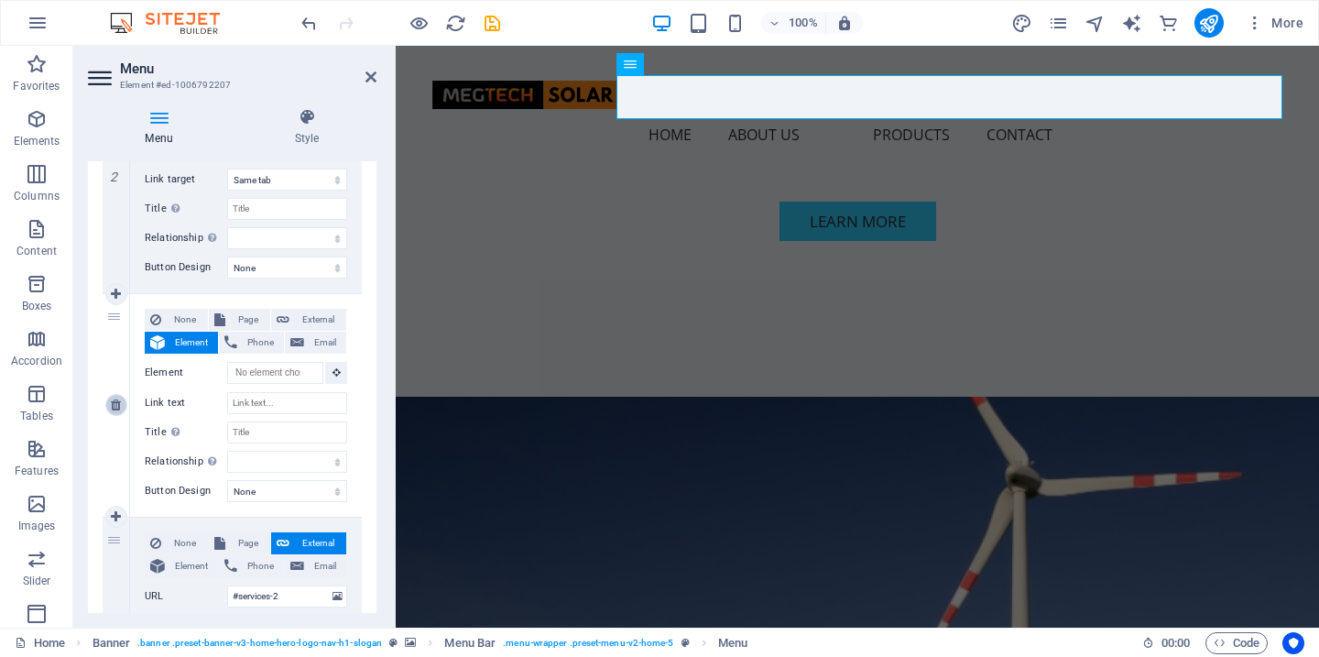
select select
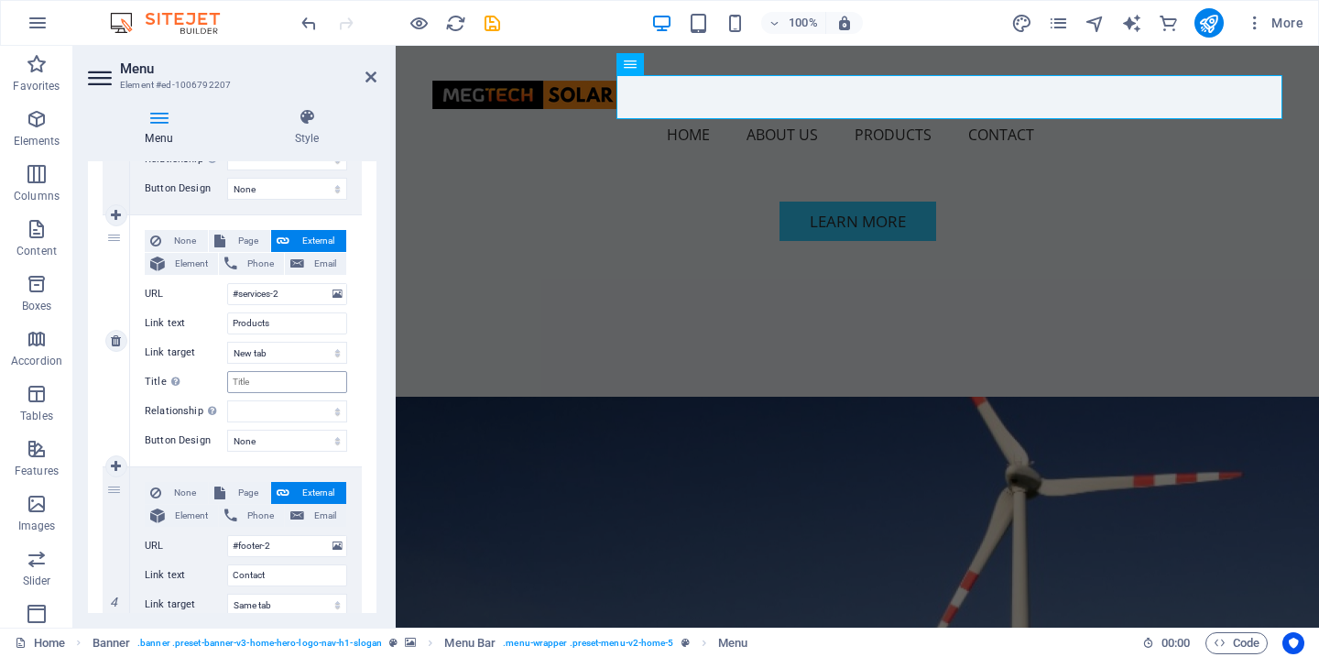
scroll to position [627, 0]
click at [280, 439] on select "None Default Primary Secondary" at bounding box center [287, 438] width 120 height 22
select select "secondary"
click at [227, 427] on select "None Default Primary Secondary" at bounding box center [287, 438] width 120 height 22
select select
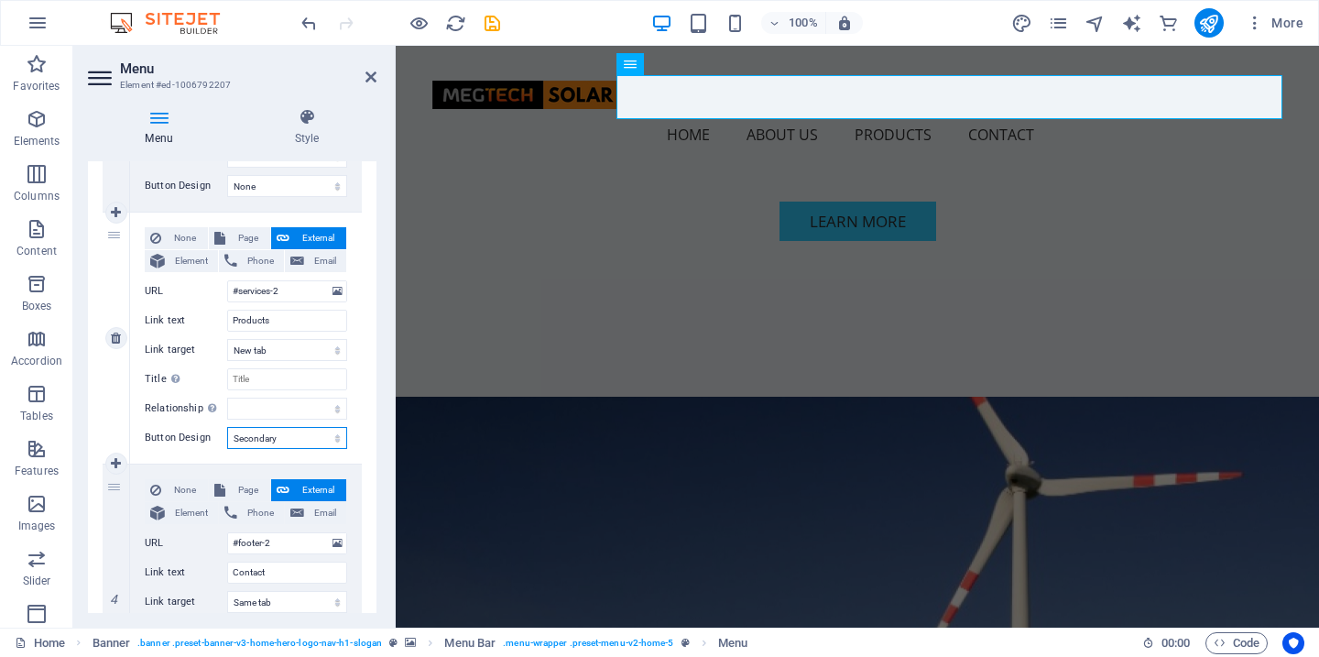
select select
click at [270, 434] on select "None Default Primary Secondary" at bounding box center [287, 438] width 120 height 22
select select "primary"
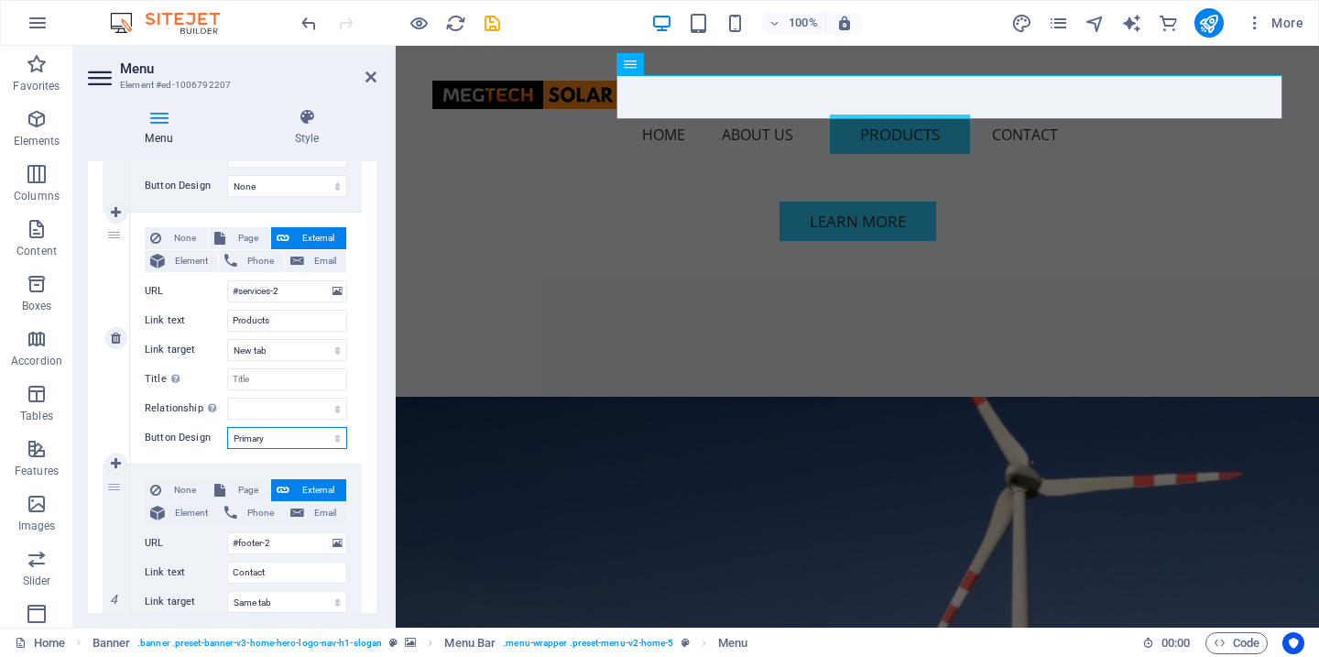
click at [227, 427] on select "None Default Primary Secondary" at bounding box center [287, 438] width 120 height 22
select select
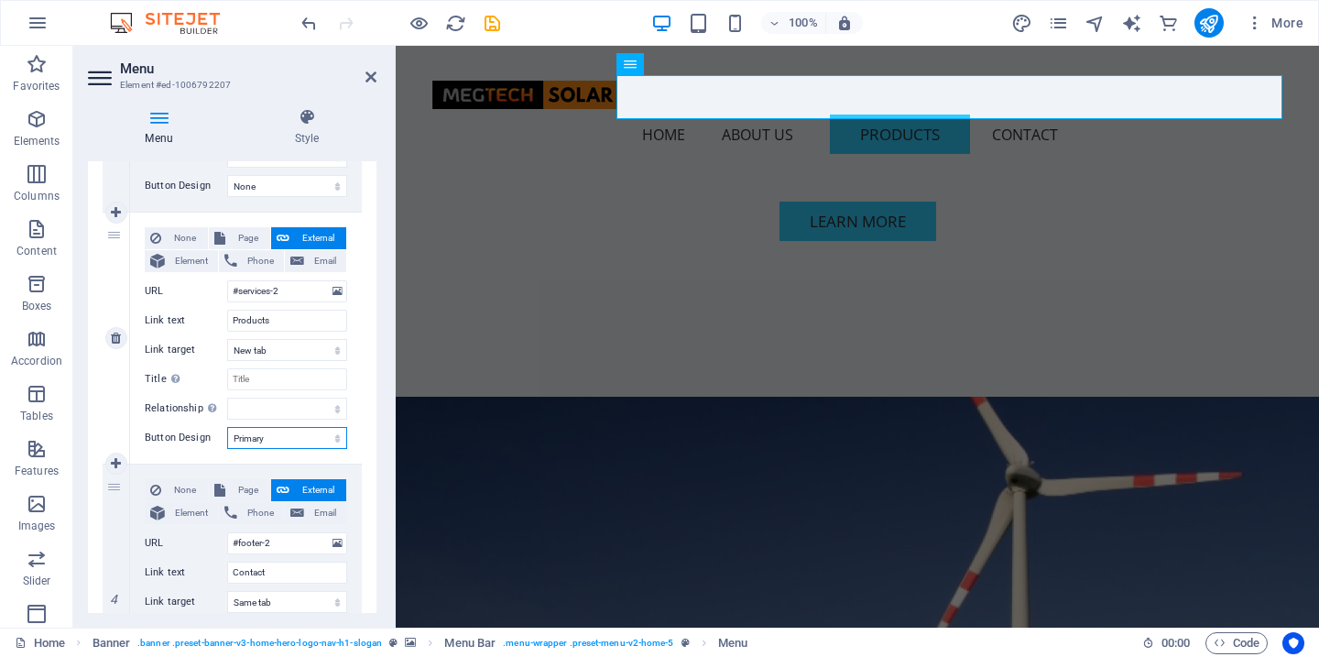
click at [266, 436] on select "None Default Primary Secondary" at bounding box center [287, 438] width 120 height 22
select select
click at [227, 427] on select "None Default Primary Secondary" at bounding box center [287, 438] width 120 height 22
select select
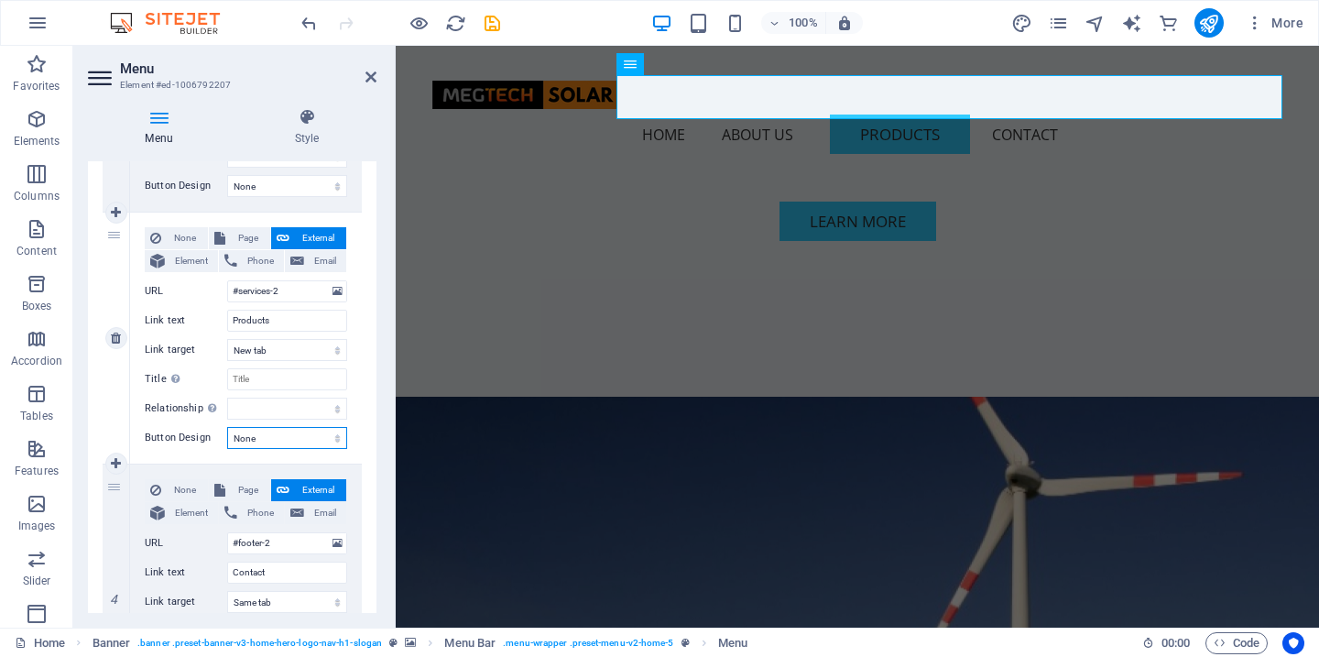
select select
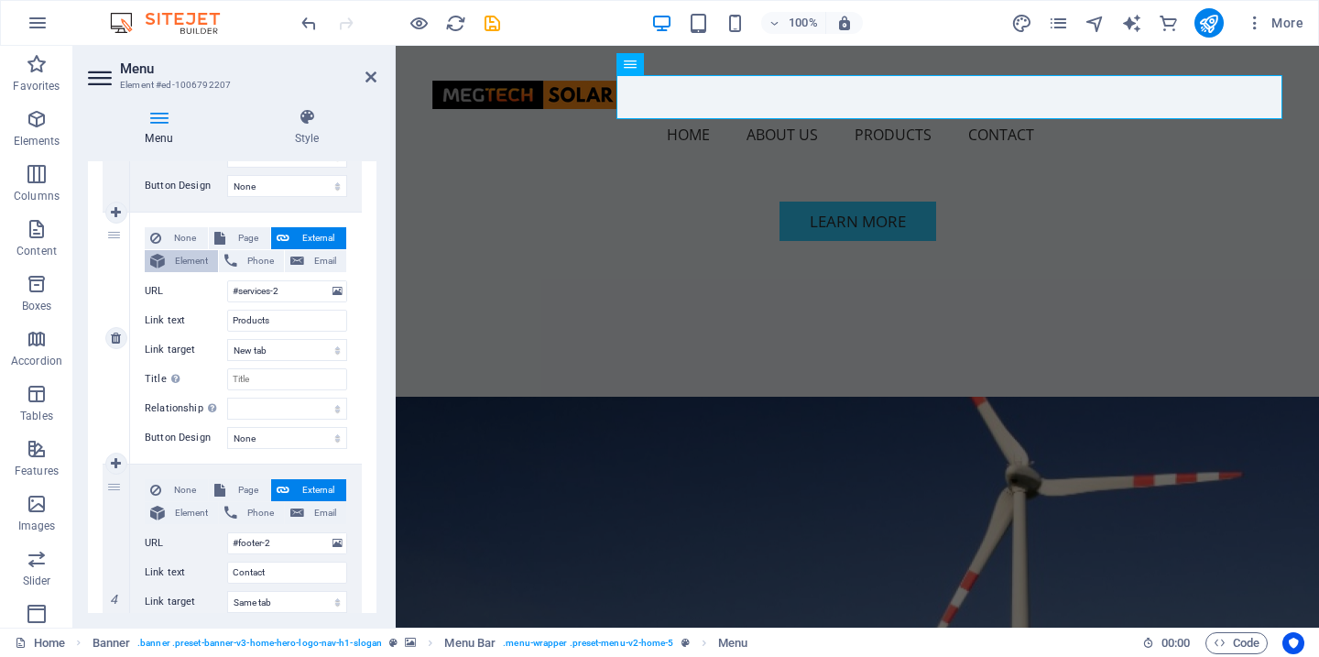
click at [192, 259] on span "Element" at bounding box center [191, 261] width 42 height 22
select select
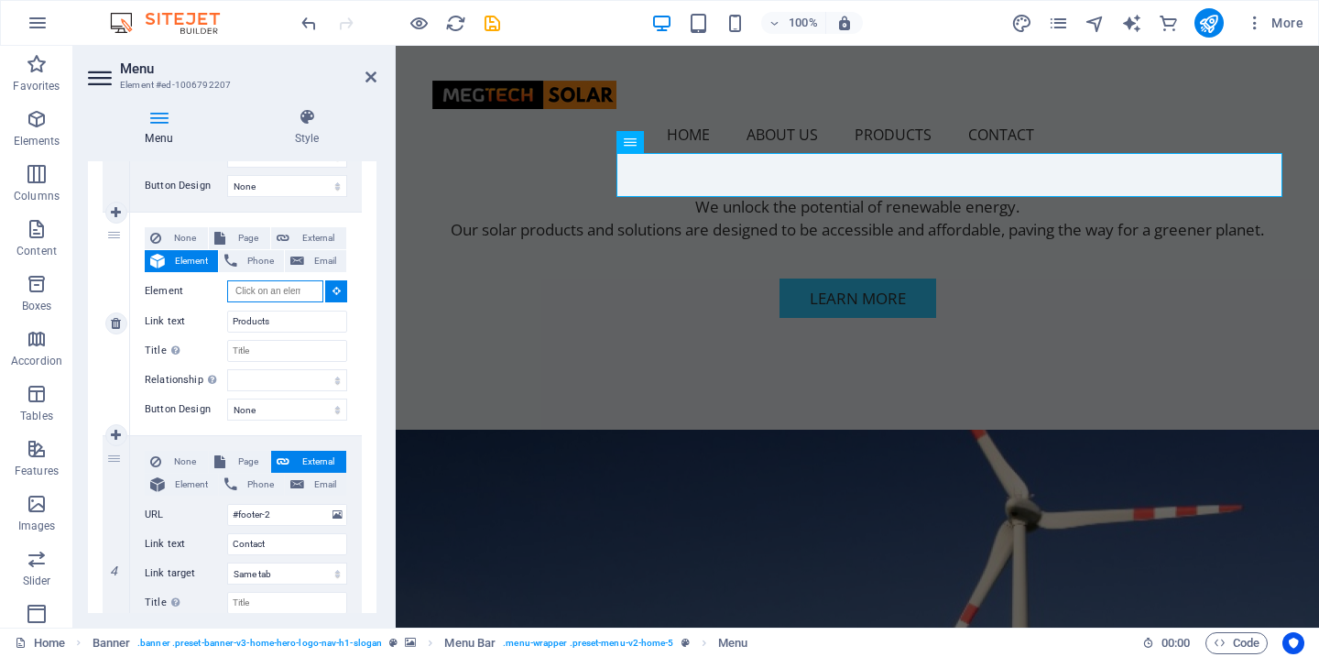
scroll to position [599, 0]
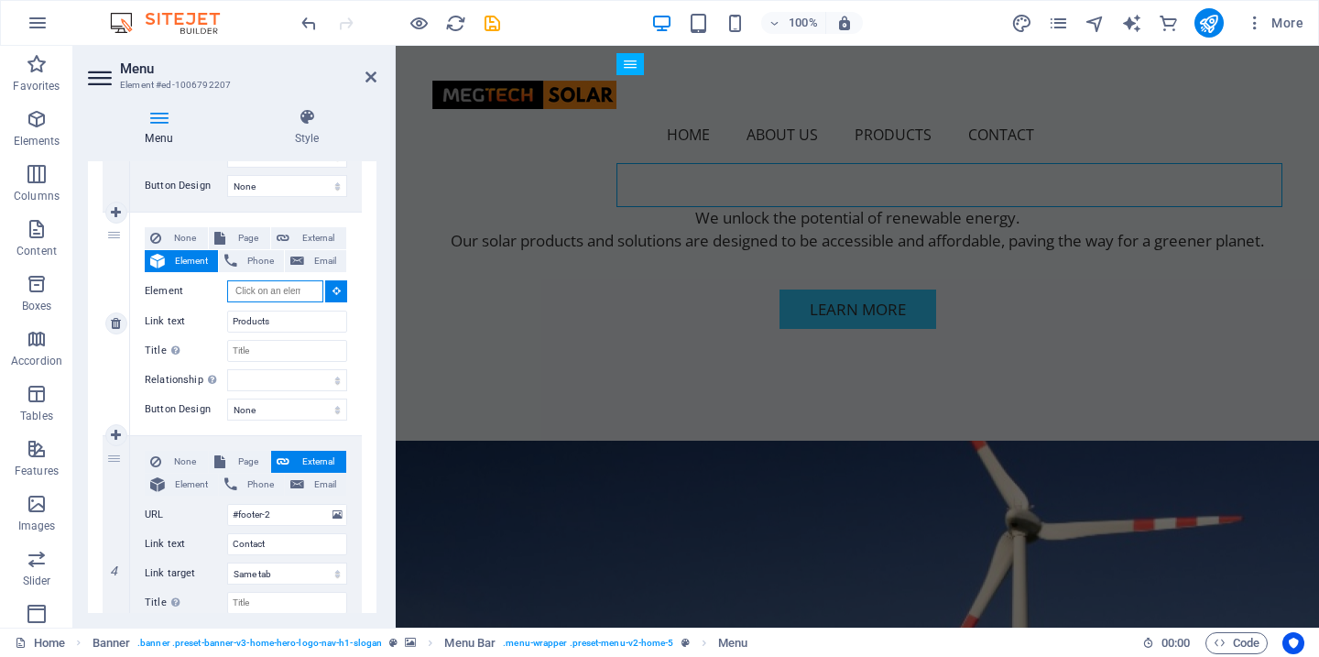
click at [267, 289] on input "Element" at bounding box center [275, 291] width 96 height 22
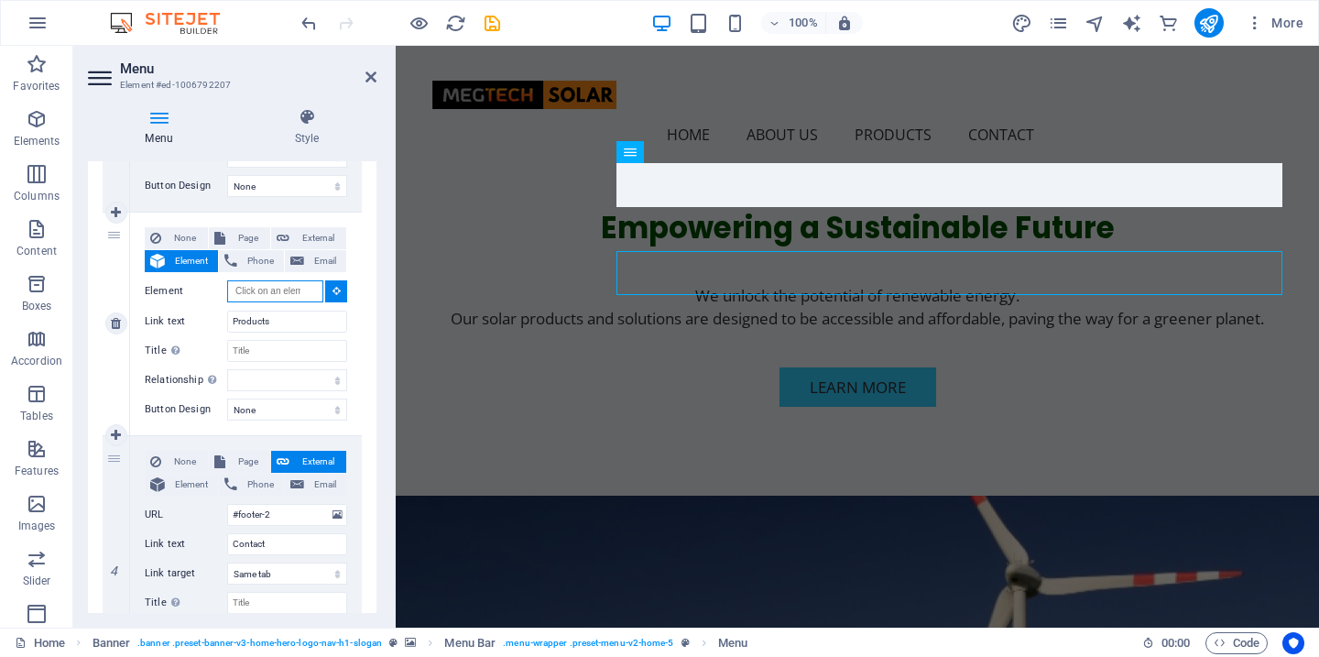
scroll to position [511, 0]
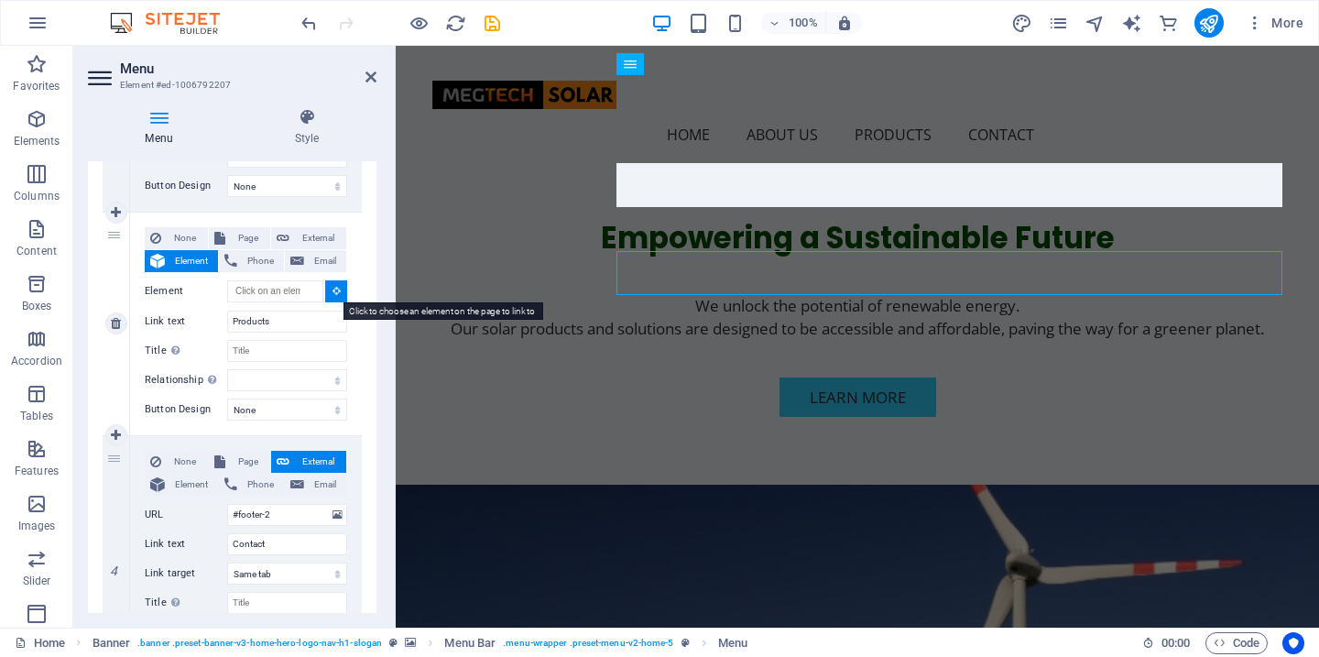
click at [335, 291] on icon at bounding box center [337, 290] width 8 height 9
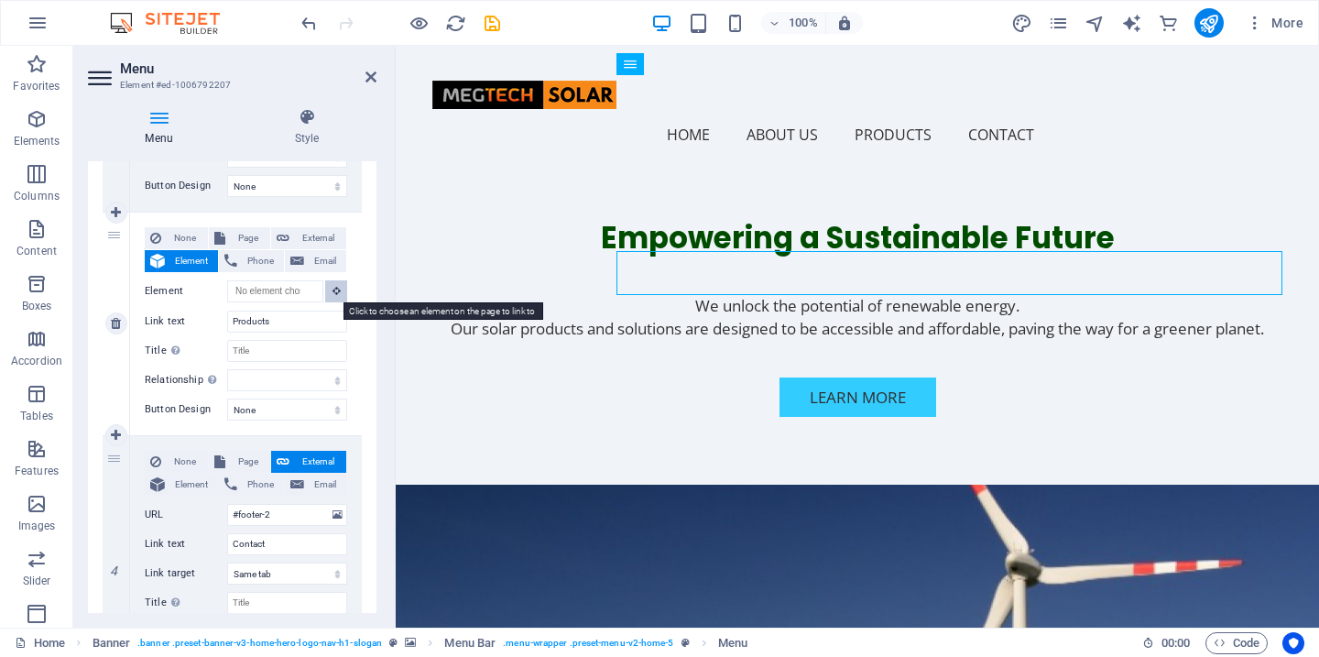
click at [333, 292] on icon at bounding box center [337, 290] width 8 height 9
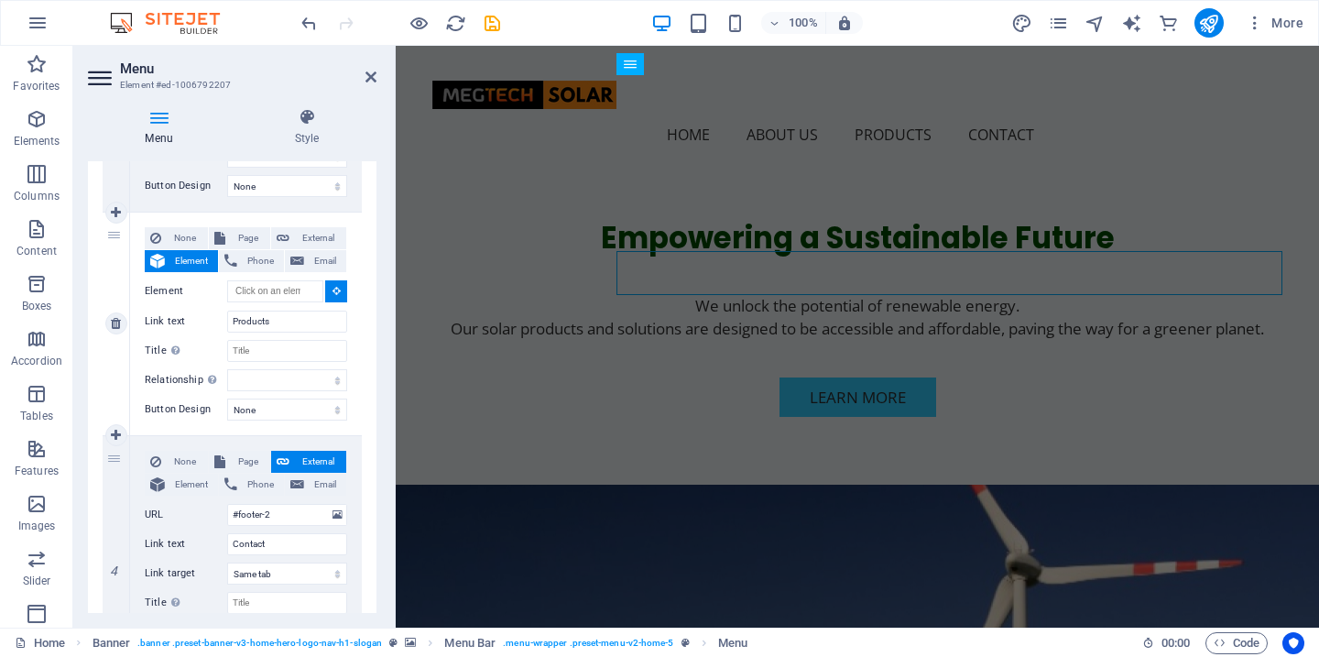
click at [333, 292] on icon at bounding box center [337, 290] width 8 height 9
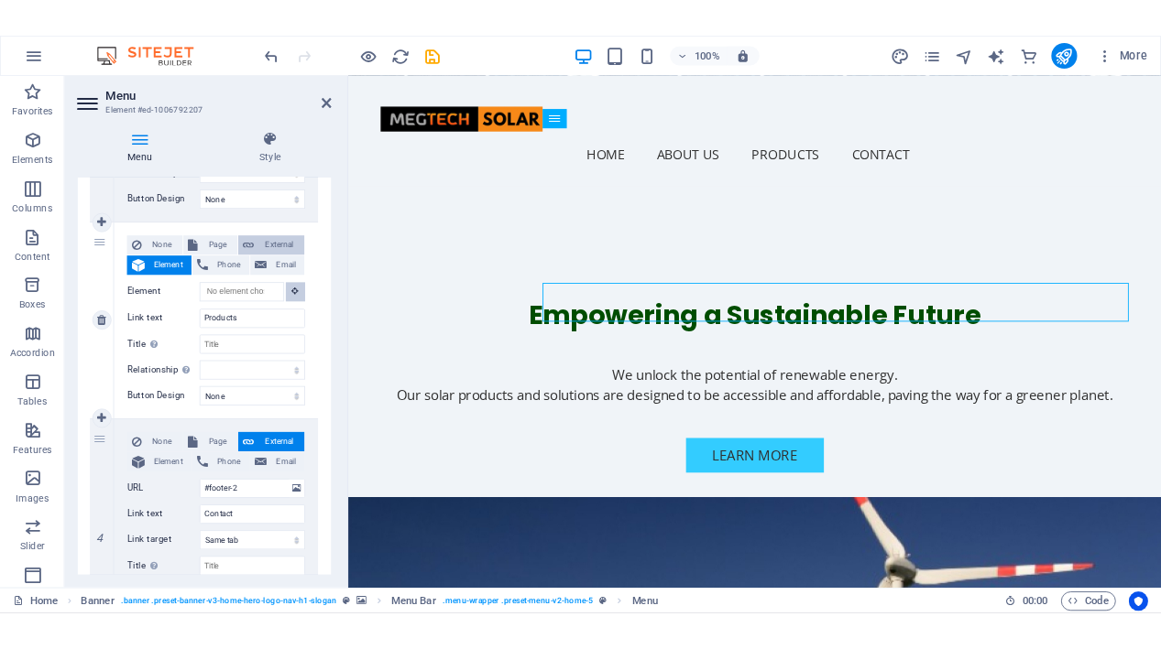
scroll to position [423, 0]
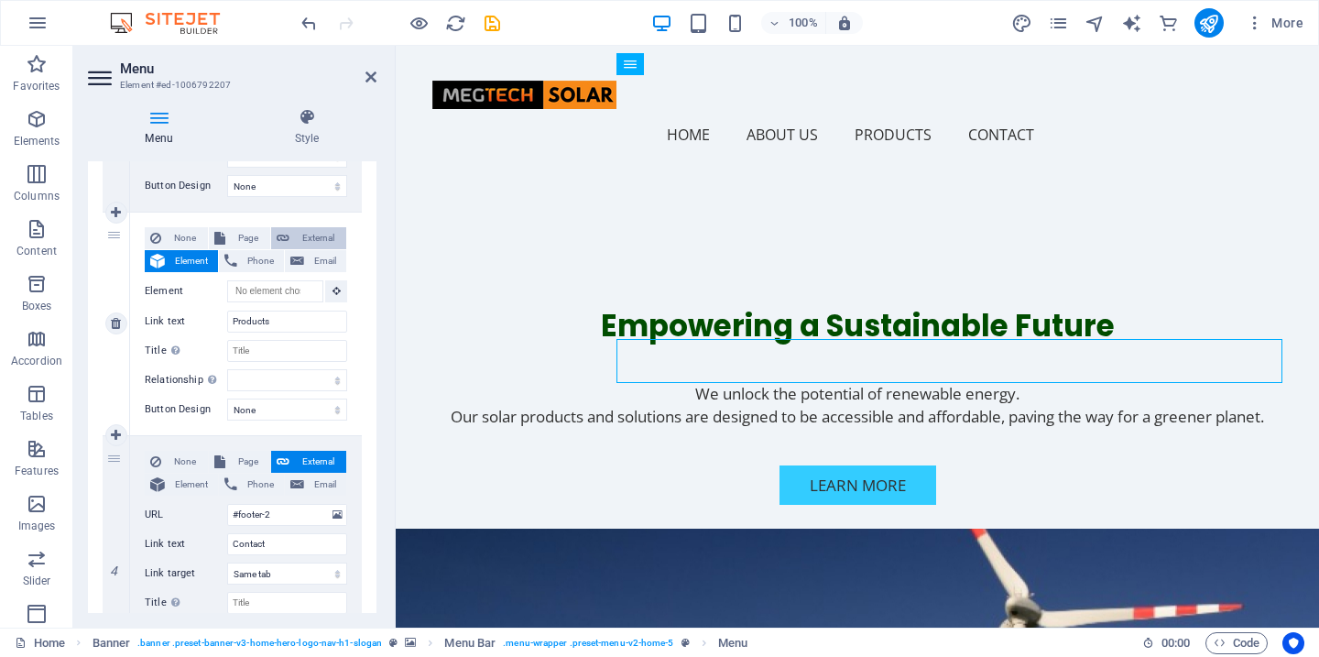
click at [316, 233] on span "External" at bounding box center [318, 238] width 46 height 22
select select
select select "blank"
select select
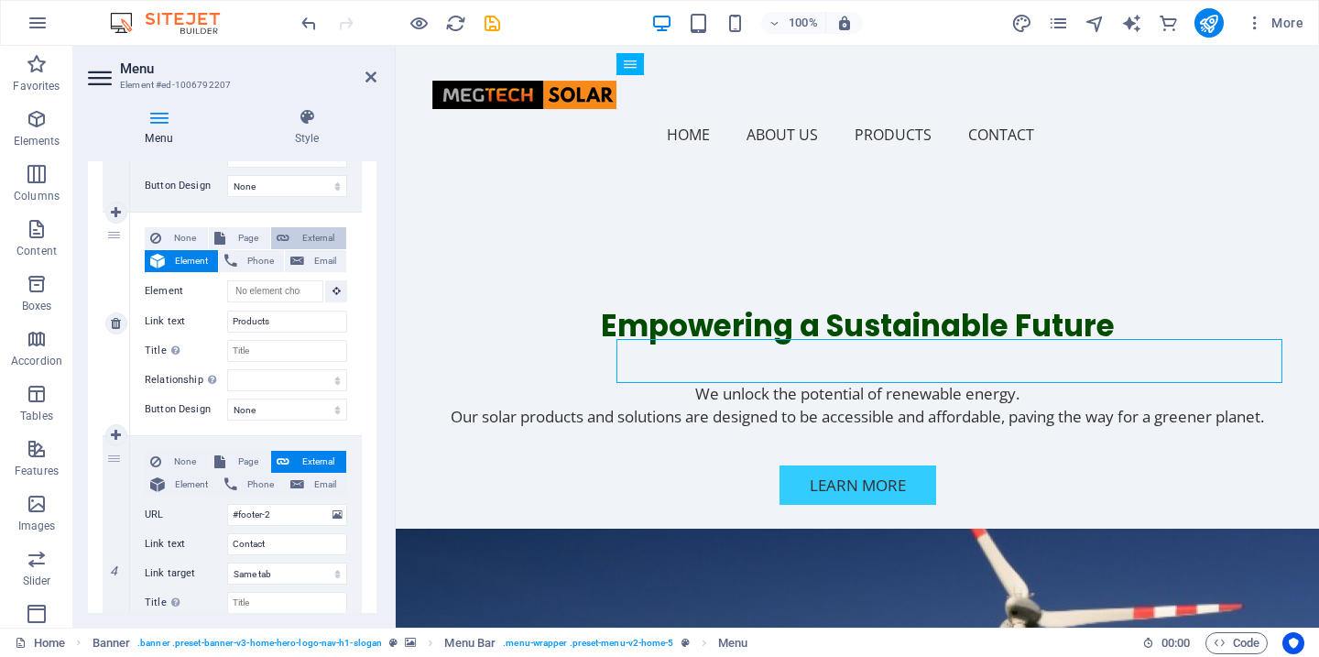
select select
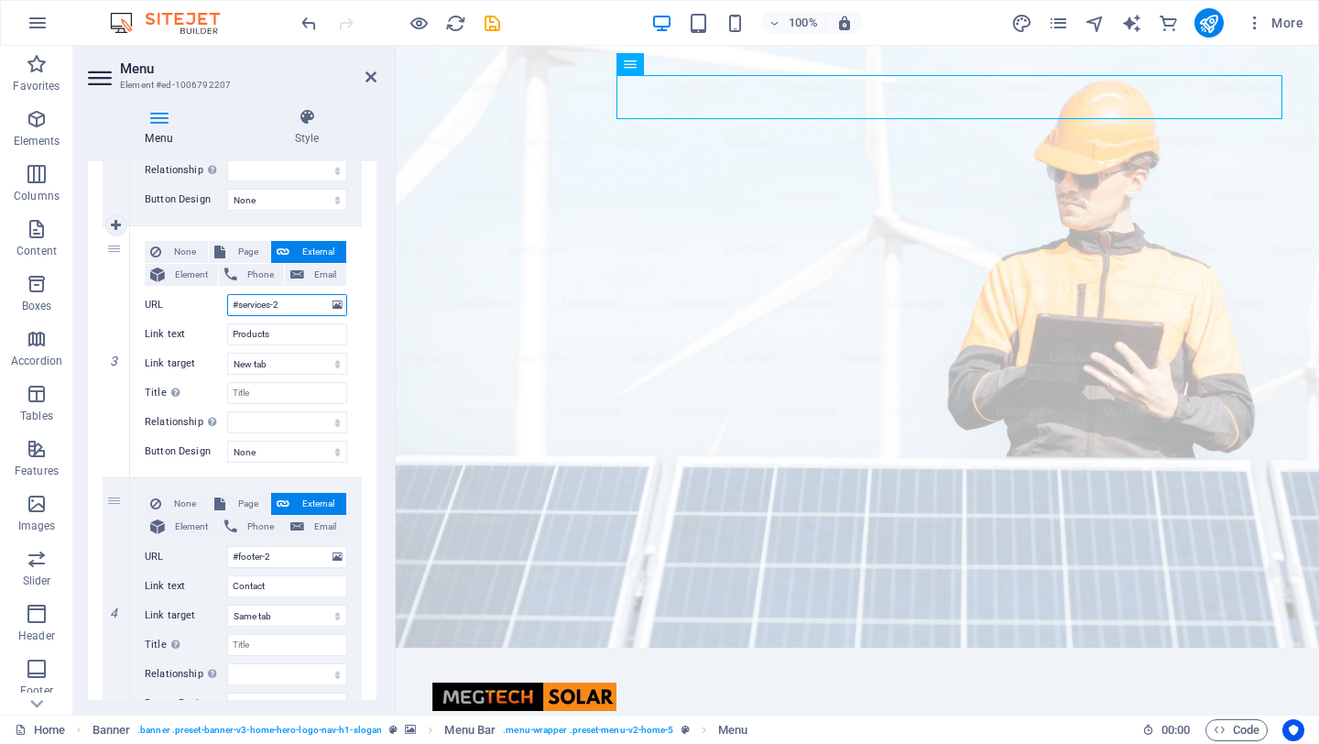
scroll to position [627, 0]
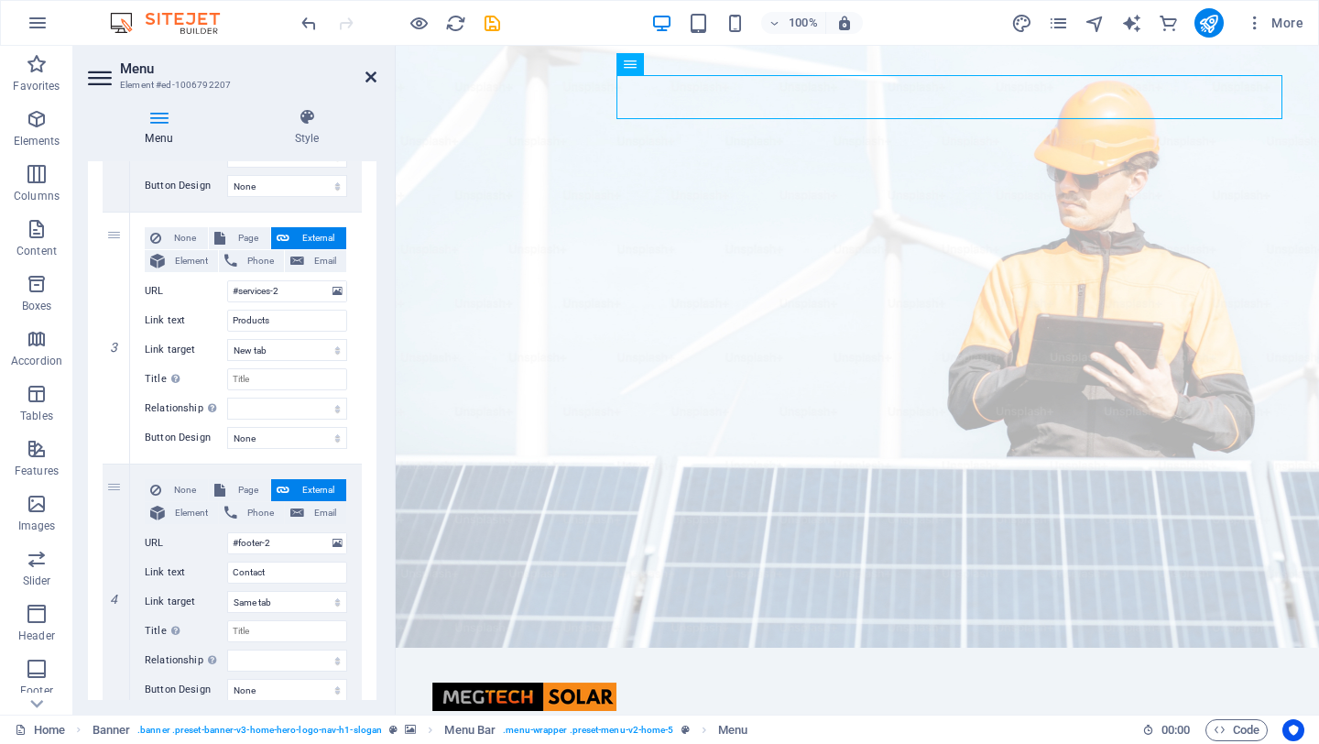
click at [368, 76] on icon at bounding box center [371, 77] width 11 height 15
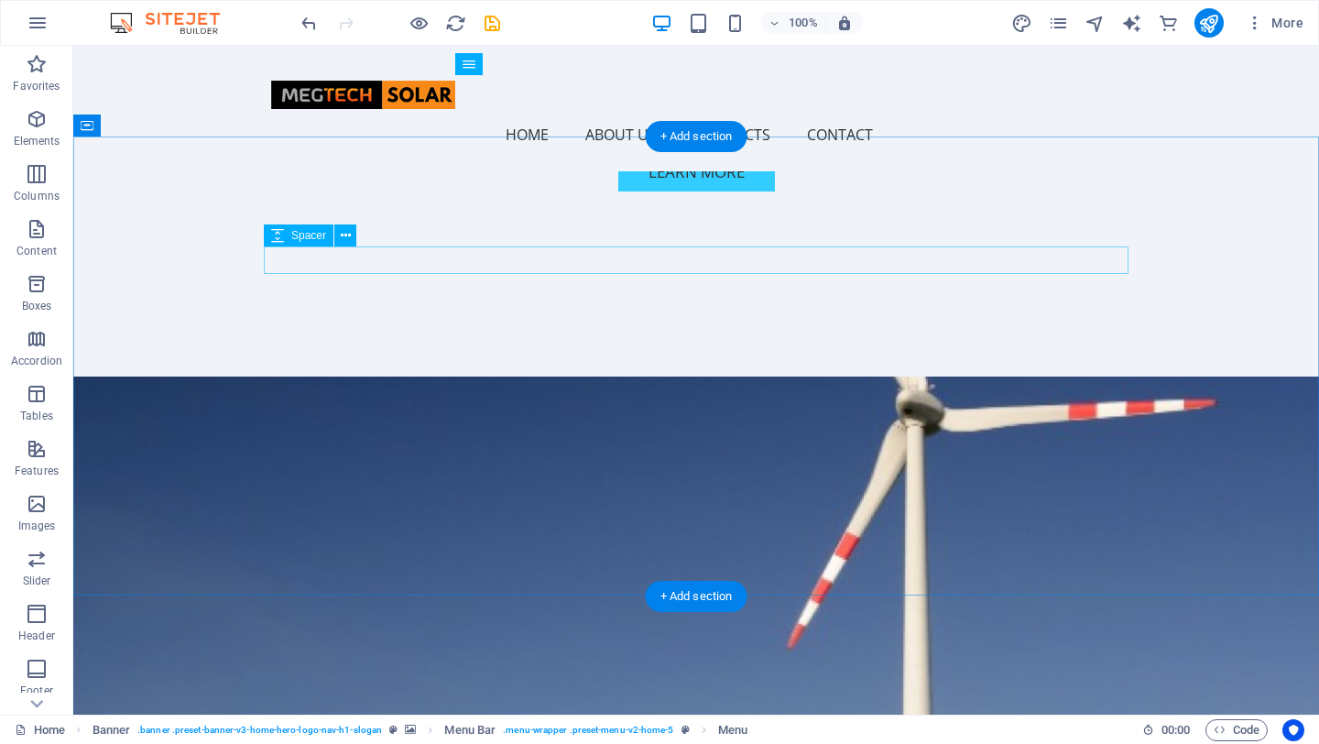
scroll to position [810, 0]
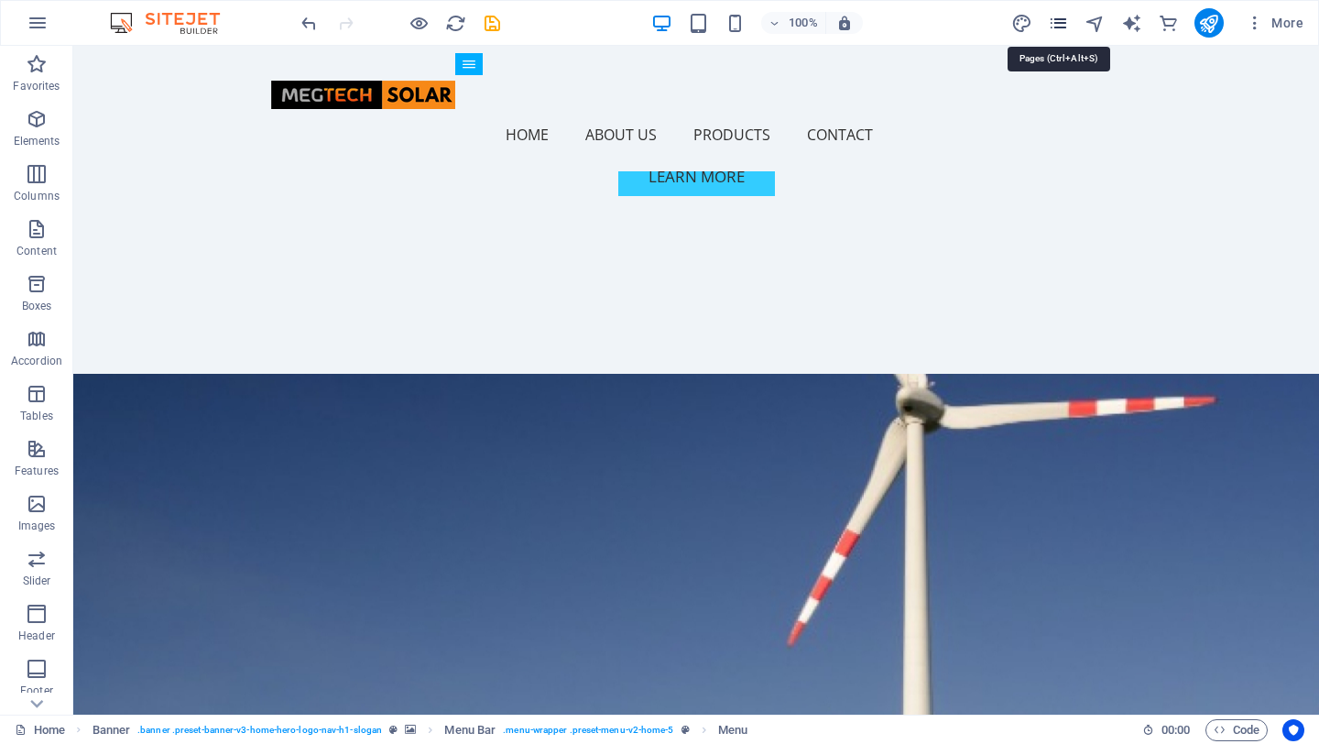
click at [1056, 19] on icon "pages" at bounding box center [1058, 23] width 21 height 21
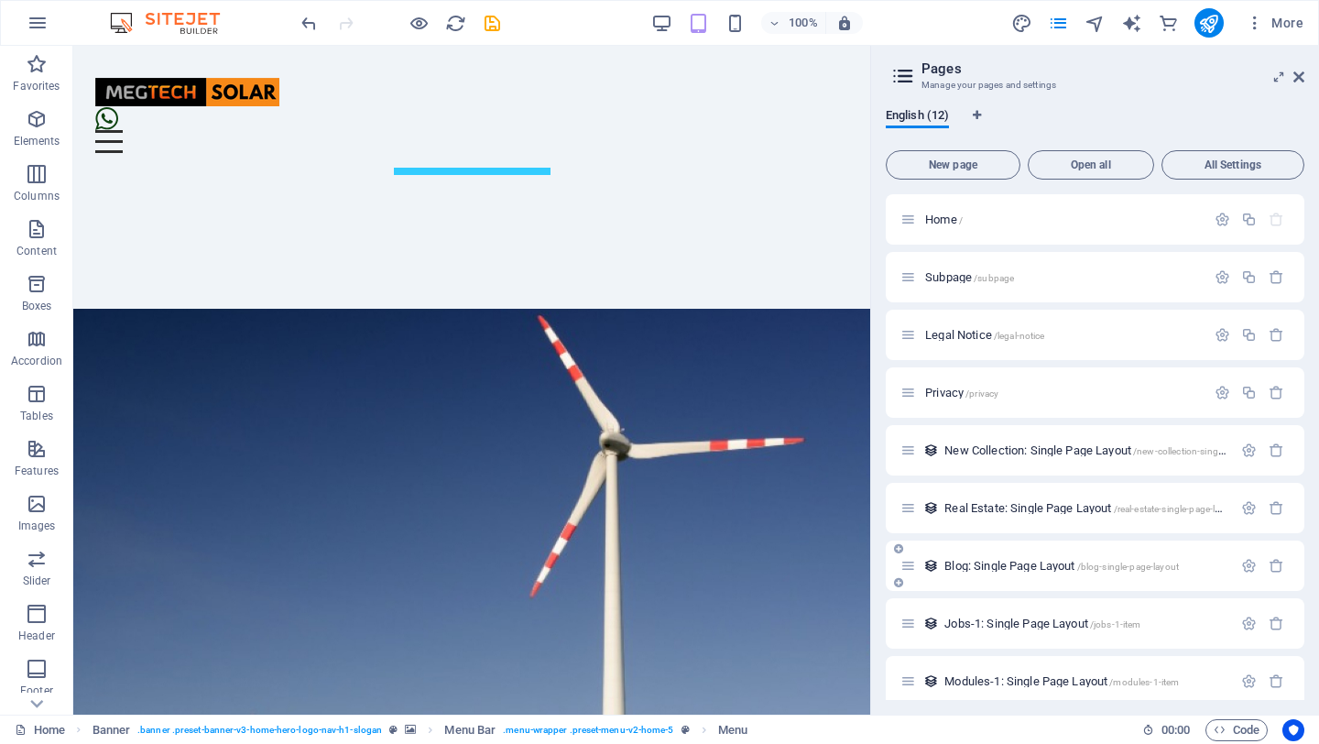
scroll to position [187, 0]
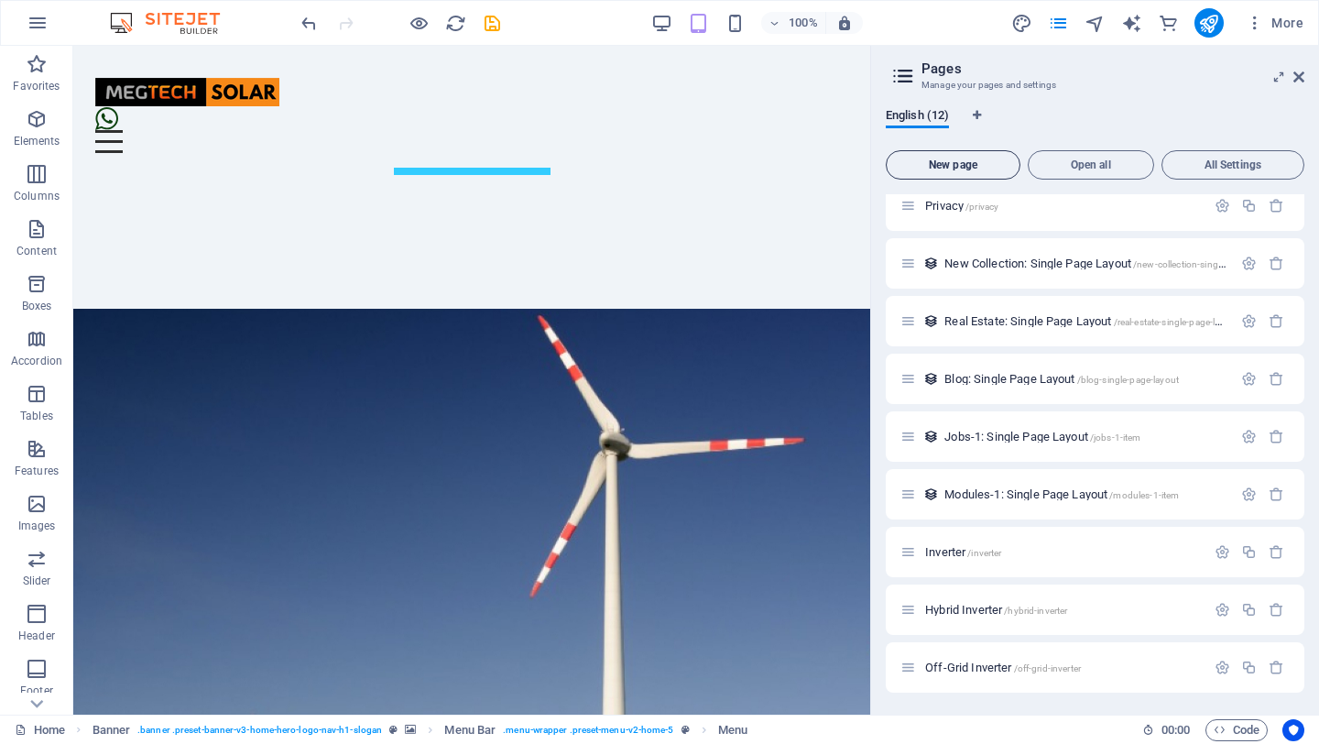
click at [949, 165] on span "New page" at bounding box center [953, 164] width 118 height 11
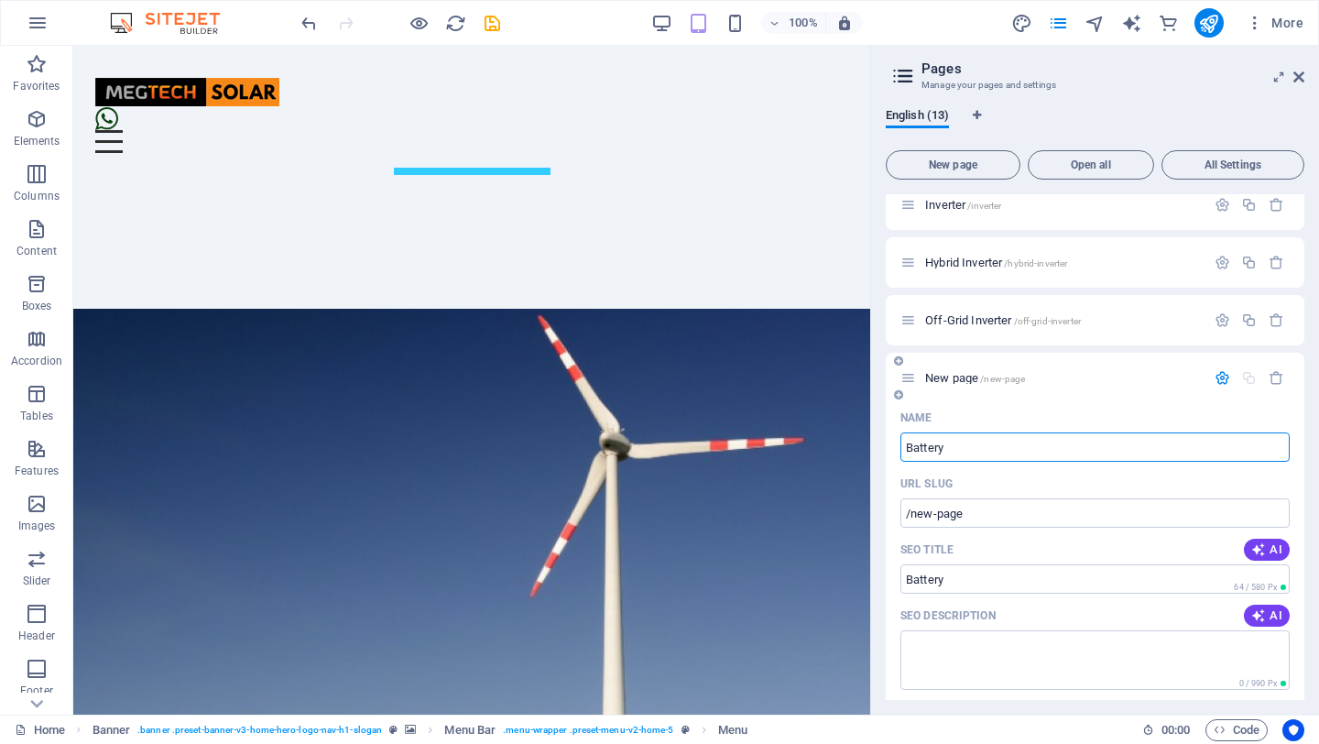
type input "Battery"
type input "/battery"
type input "Battery"
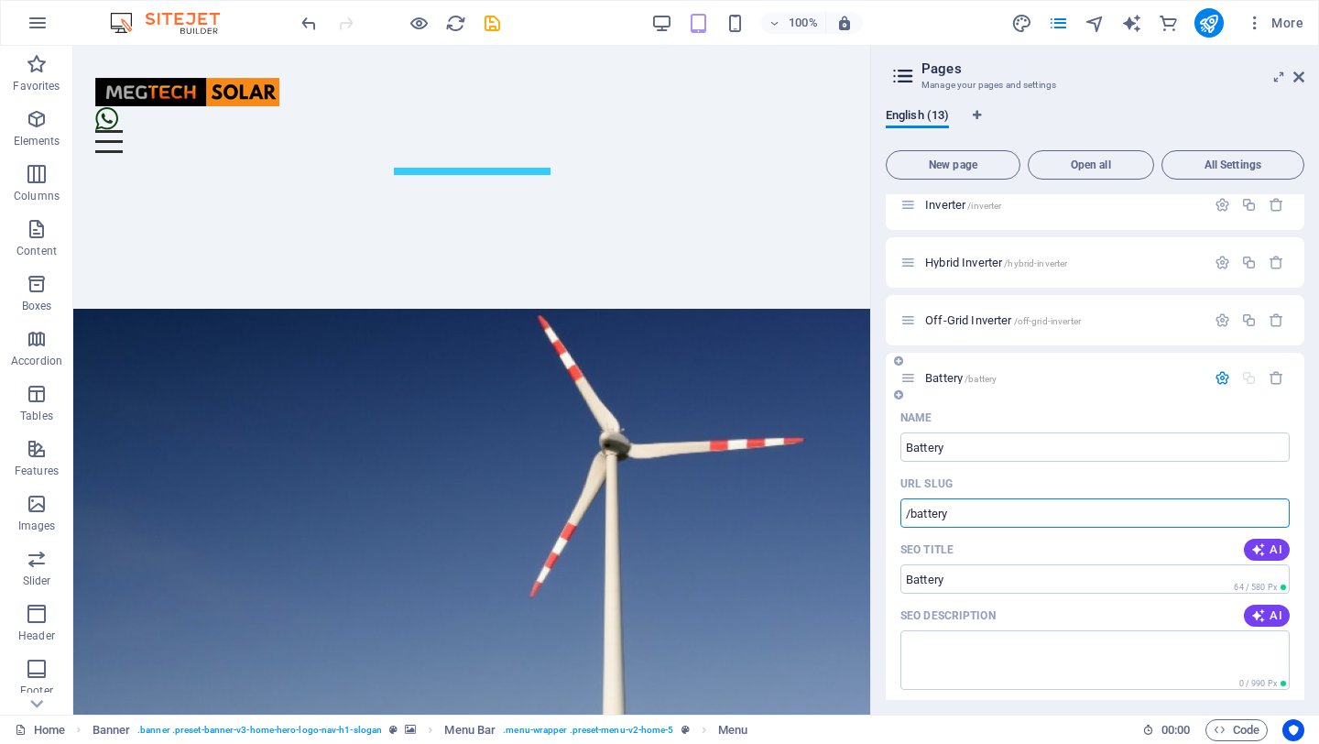
click at [1054, 515] on input "/battery" at bounding box center [1094, 512] width 389 height 29
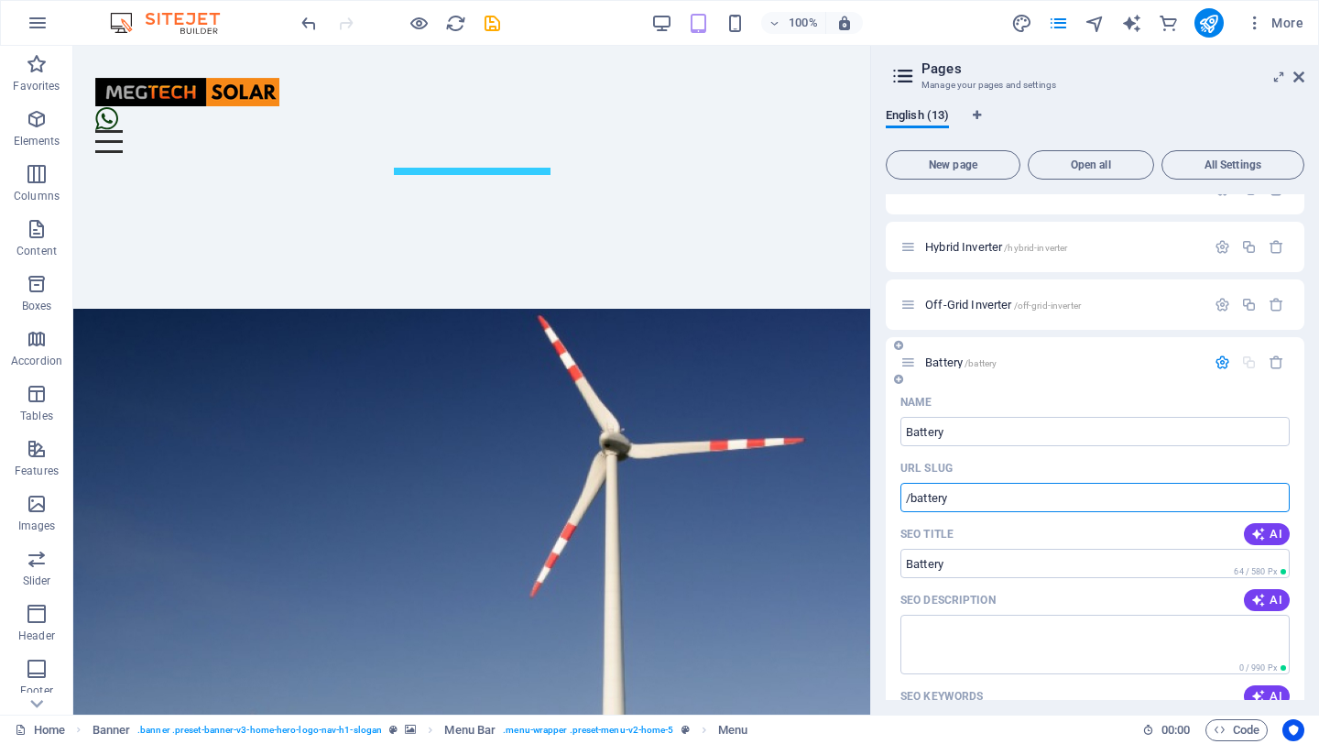
scroll to position [554, 0]
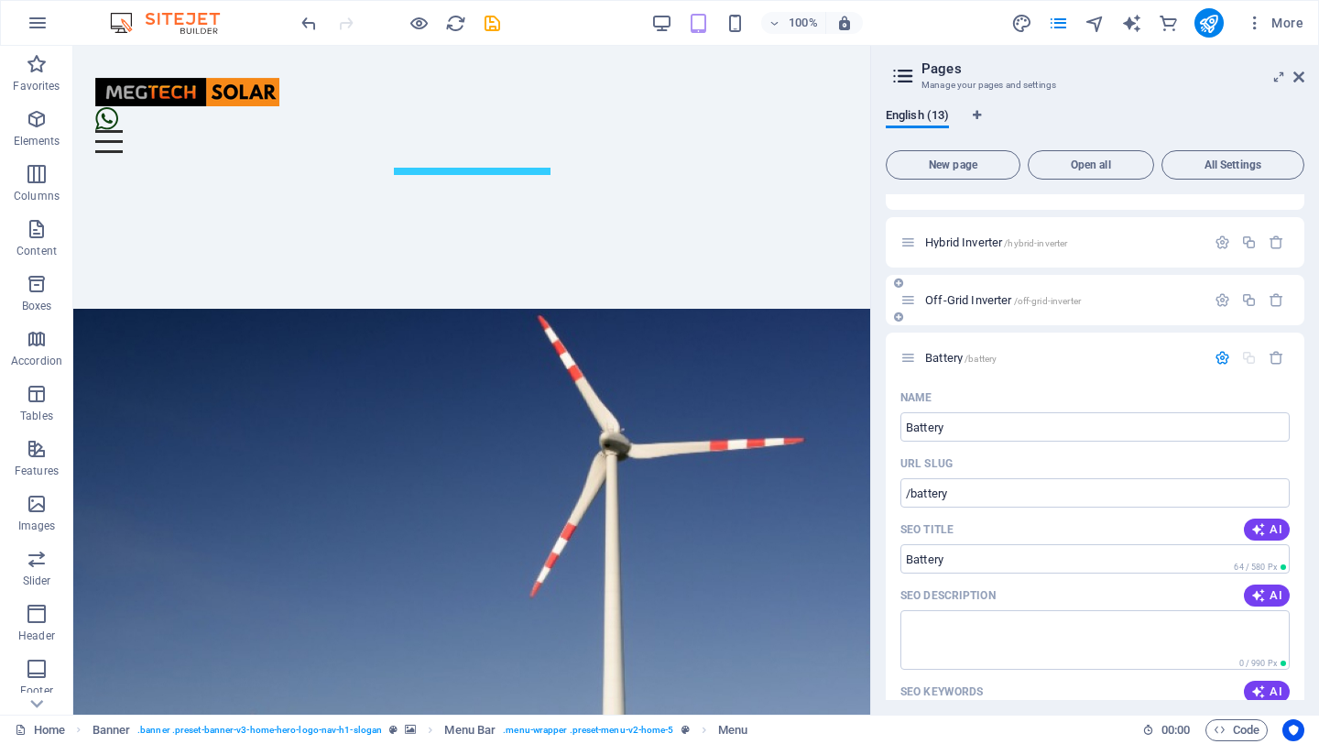
click at [940, 301] on span "Off-Grid Inverter /off-grid-inverter" at bounding box center [1003, 300] width 156 height 14
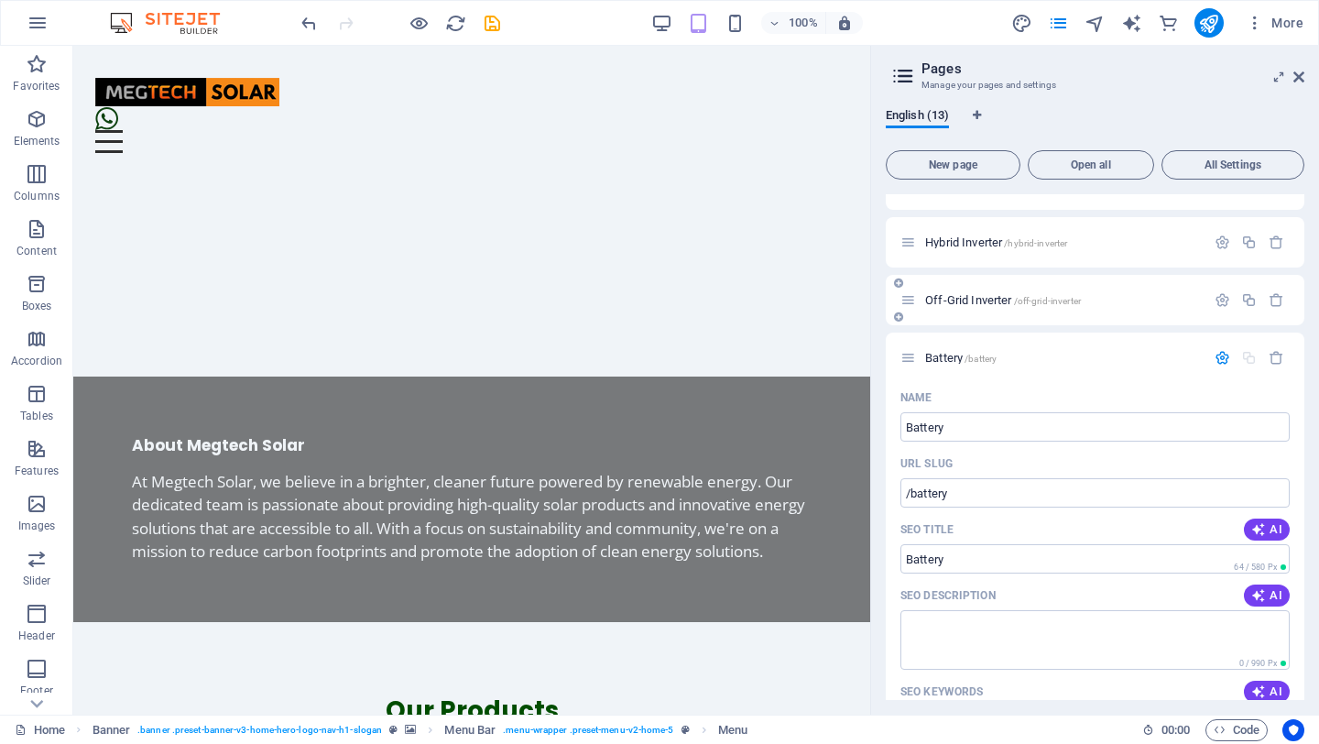
scroll to position [0, 0]
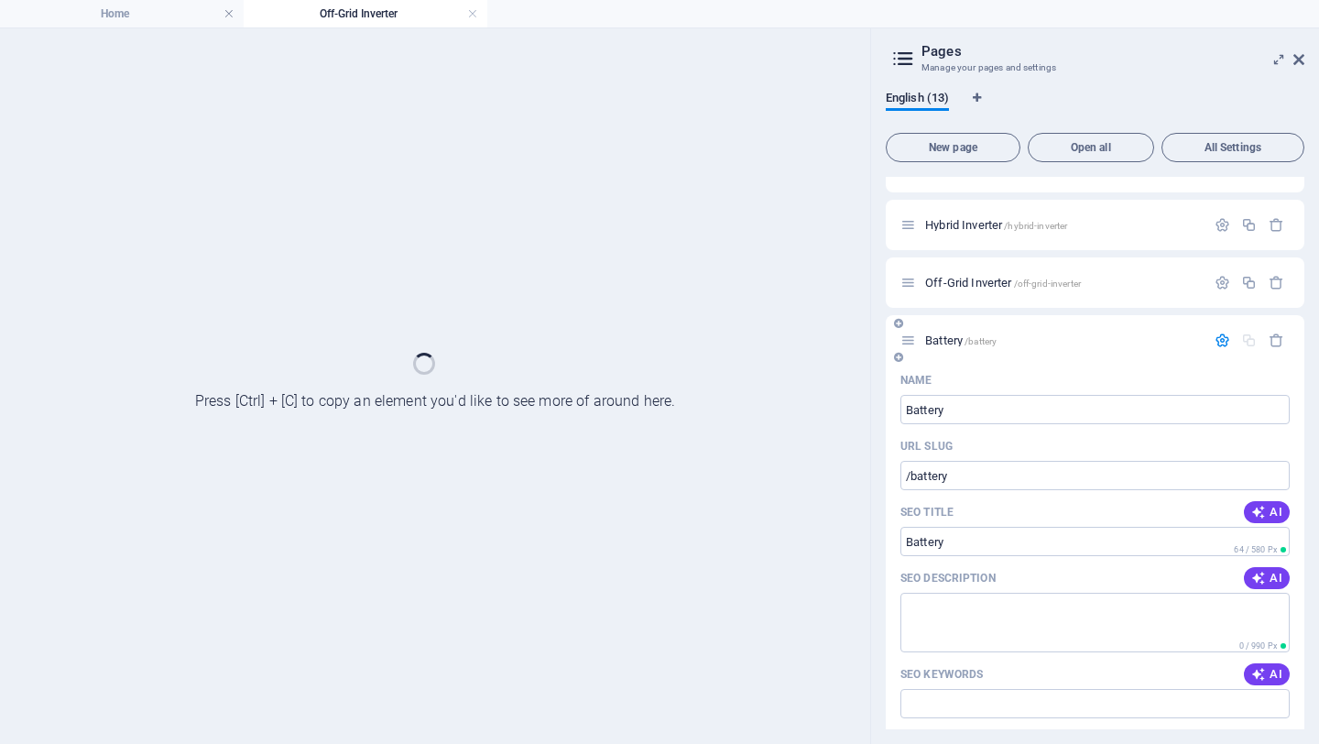
click at [940, 344] on span "Battery /battery" at bounding box center [960, 340] width 71 height 14
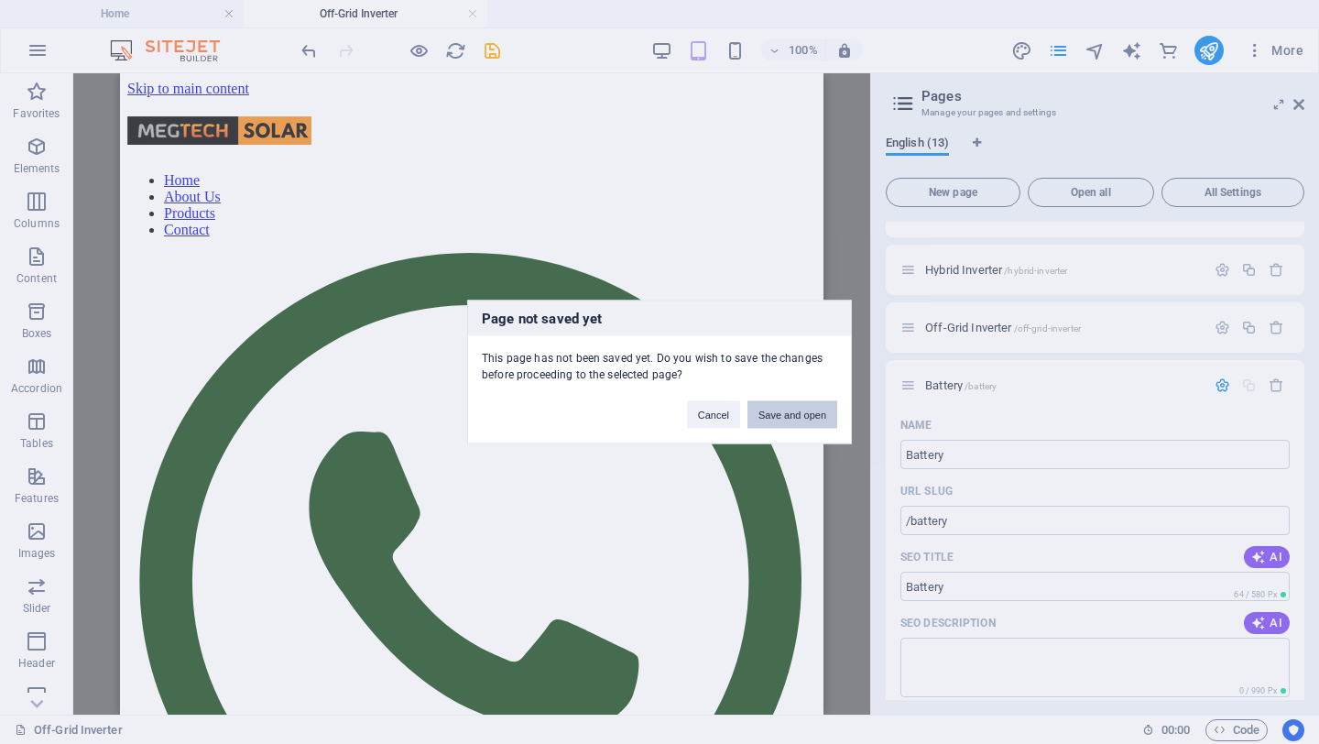
click at [815, 416] on button "Save and open" at bounding box center [793, 414] width 90 height 27
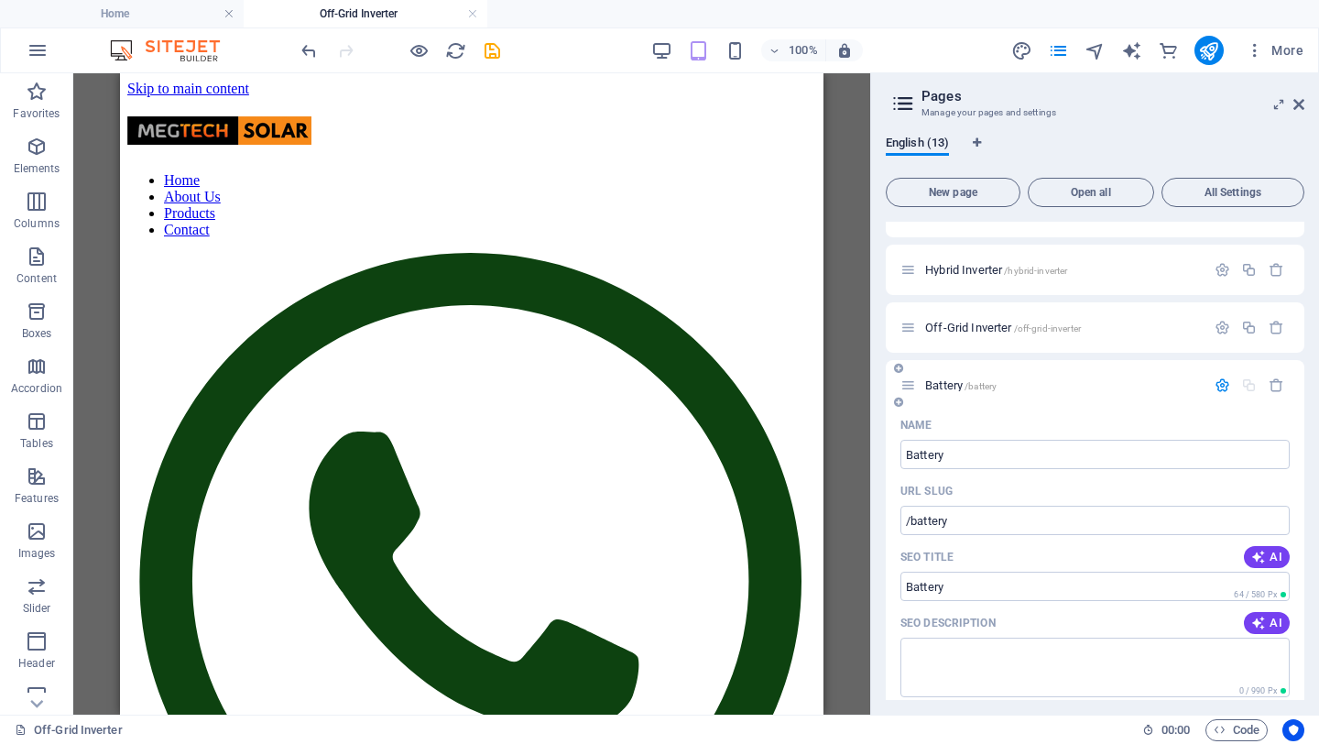
click at [932, 389] on span "Battery /battery" at bounding box center [960, 385] width 71 height 14
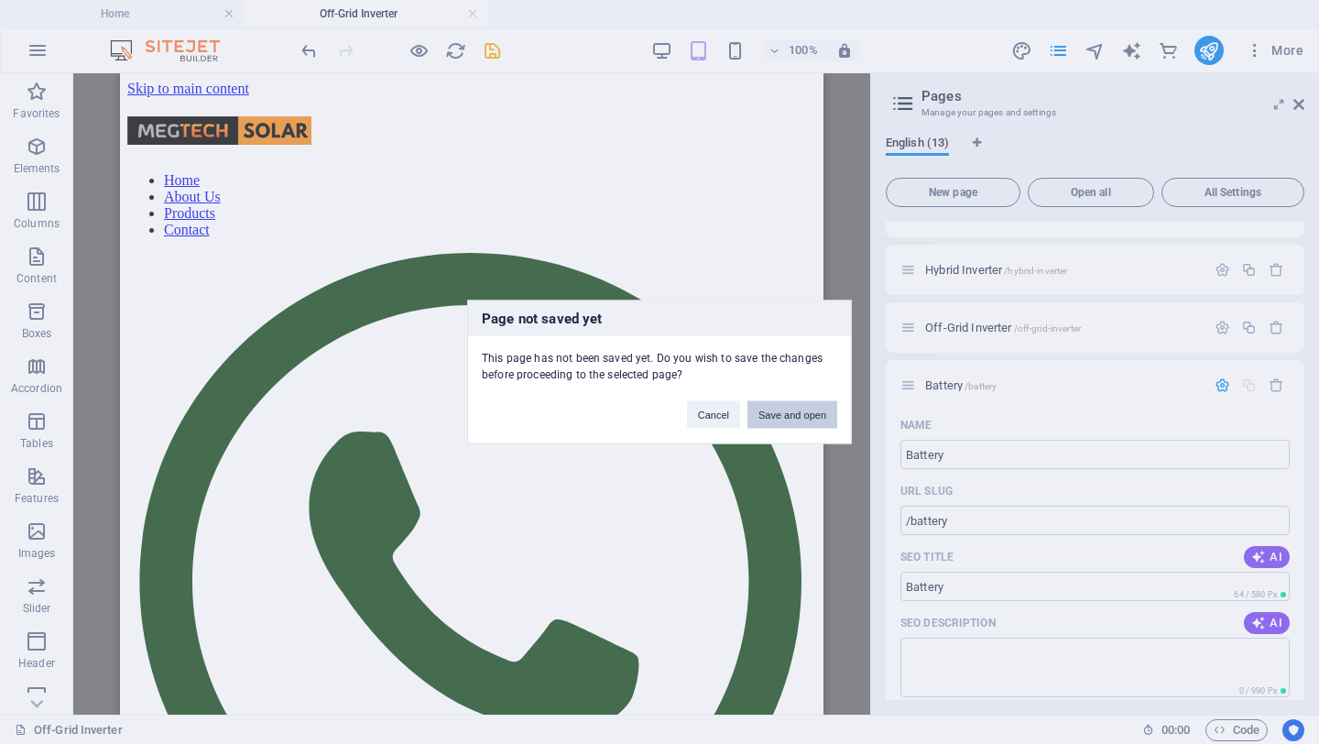
click at [797, 416] on button "Save and open" at bounding box center [793, 414] width 90 height 27
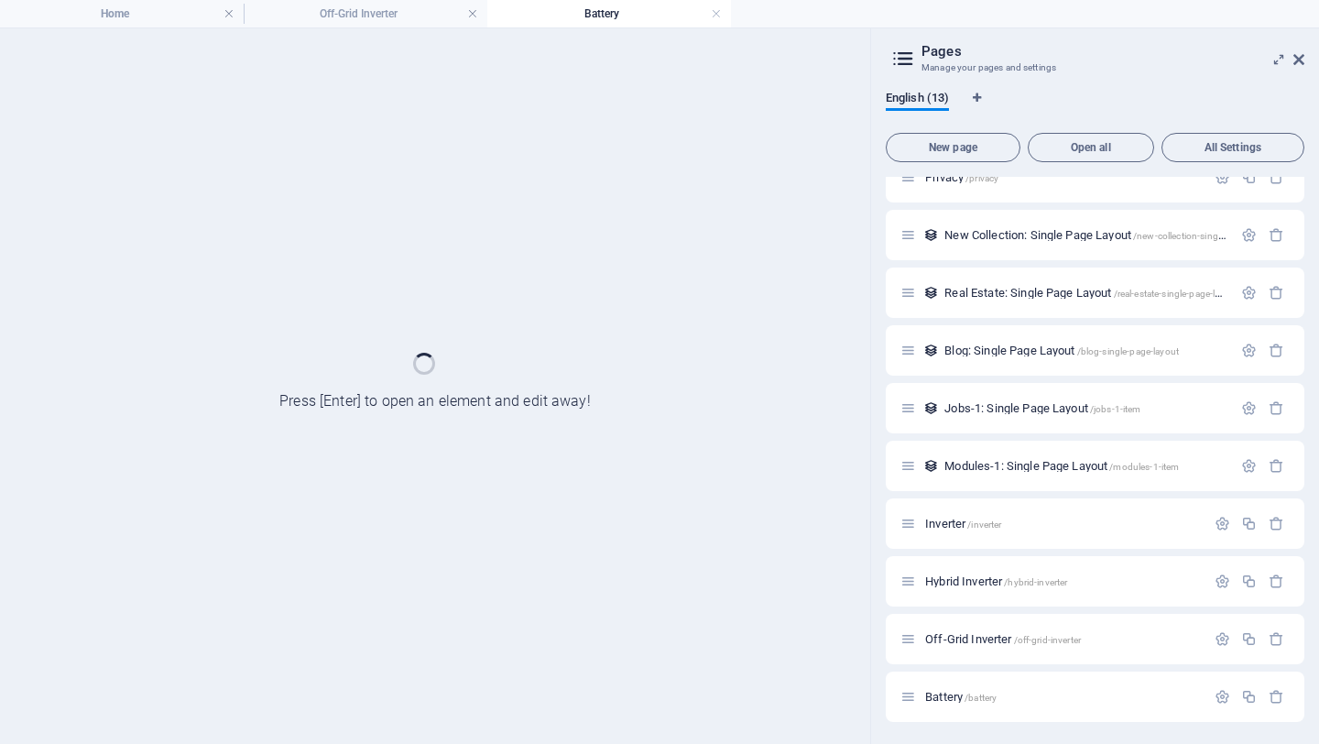
scroll to position [198, 0]
click at [951, 608] on span "Battery /battery" at bounding box center [960, 697] width 71 height 14
click at [946, 608] on span "Battery /battery" at bounding box center [960, 697] width 71 height 14
click at [934, 608] on span "Battery /battery" at bounding box center [960, 697] width 71 height 14
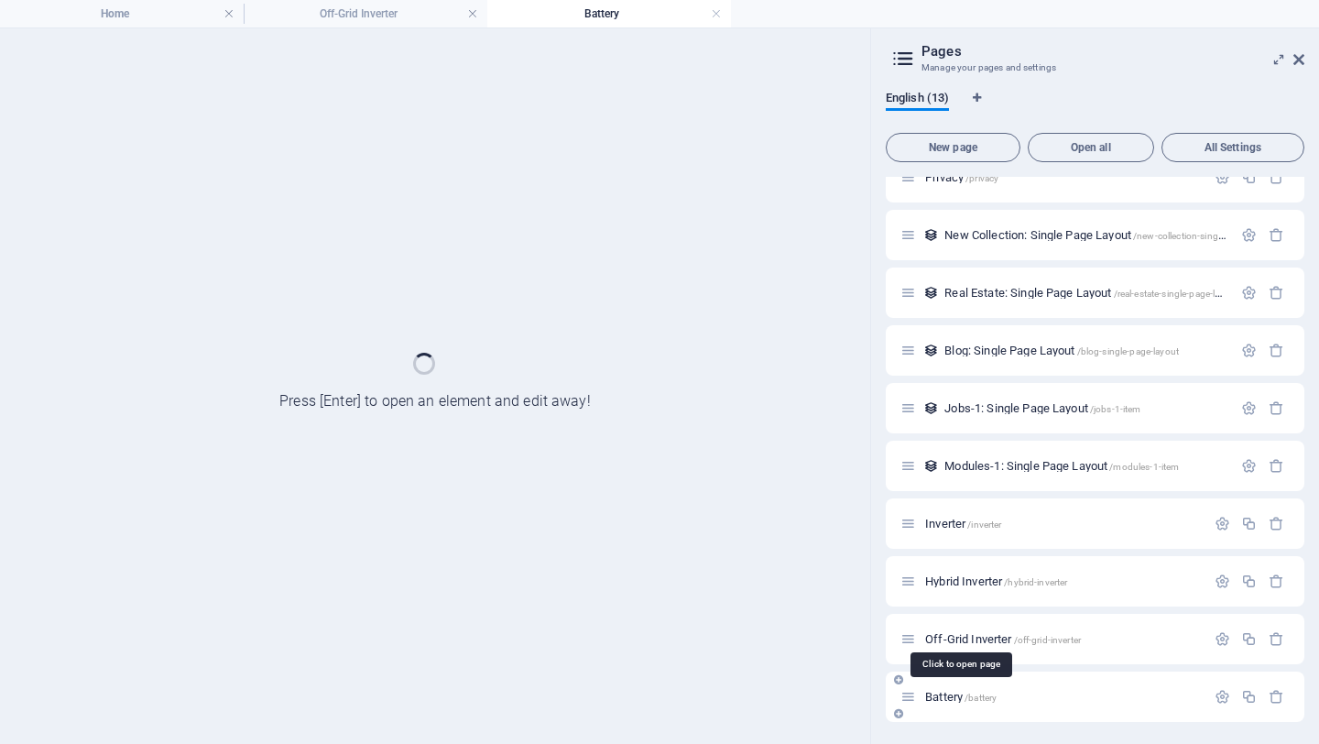
click at [935, 608] on span "Battery /battery" at bounding box center [960, 697] width 71 height 14
click at [948, 608] on span "Battery /battery" at bounding box center [960, 698] width 71 height 14
click at [945, 608] on span "Battery /battery" at bounding box center [960, 698] width 71 height 14
click at [929, 608] on span "Battery /battery" at bounding box center [960, 698] width 71 height 14
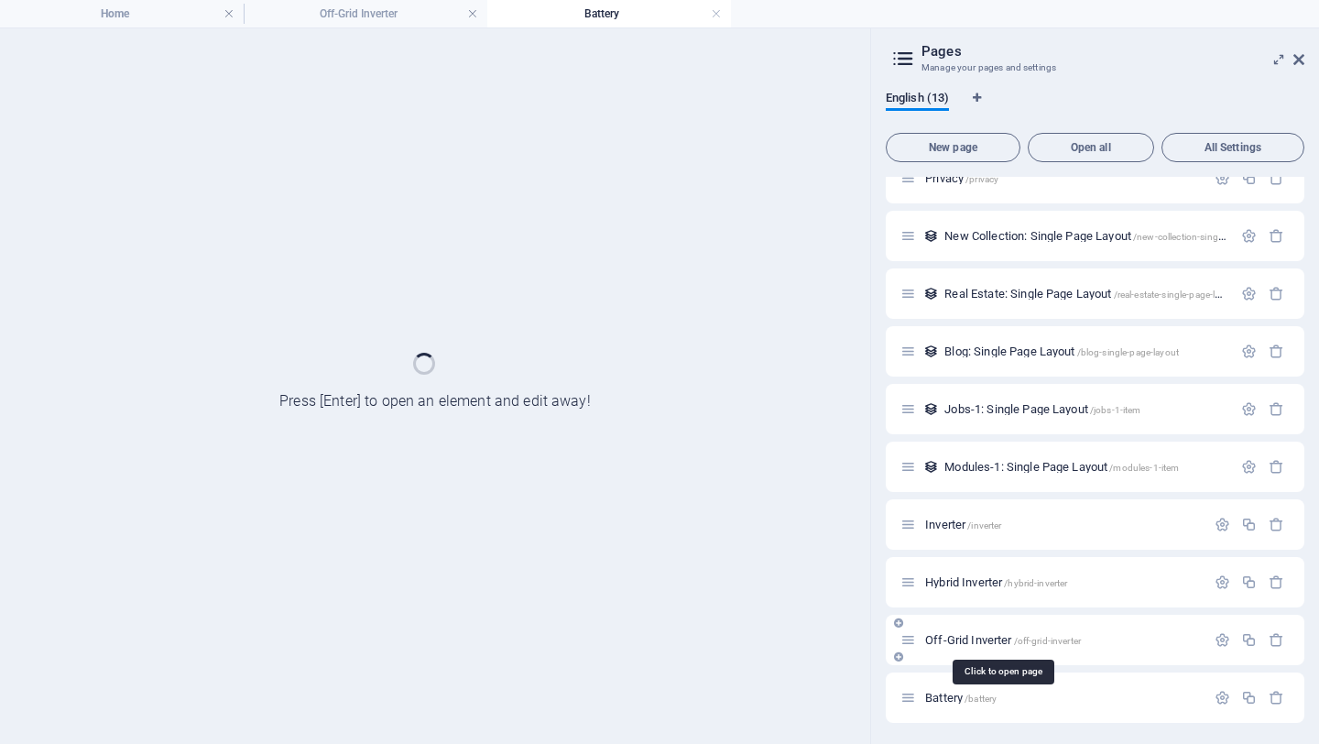
click at [960, 608] on span "Off-Grid Inverter /off-grid-inverter" at bounding box center [1003, 640] width 156 height 14
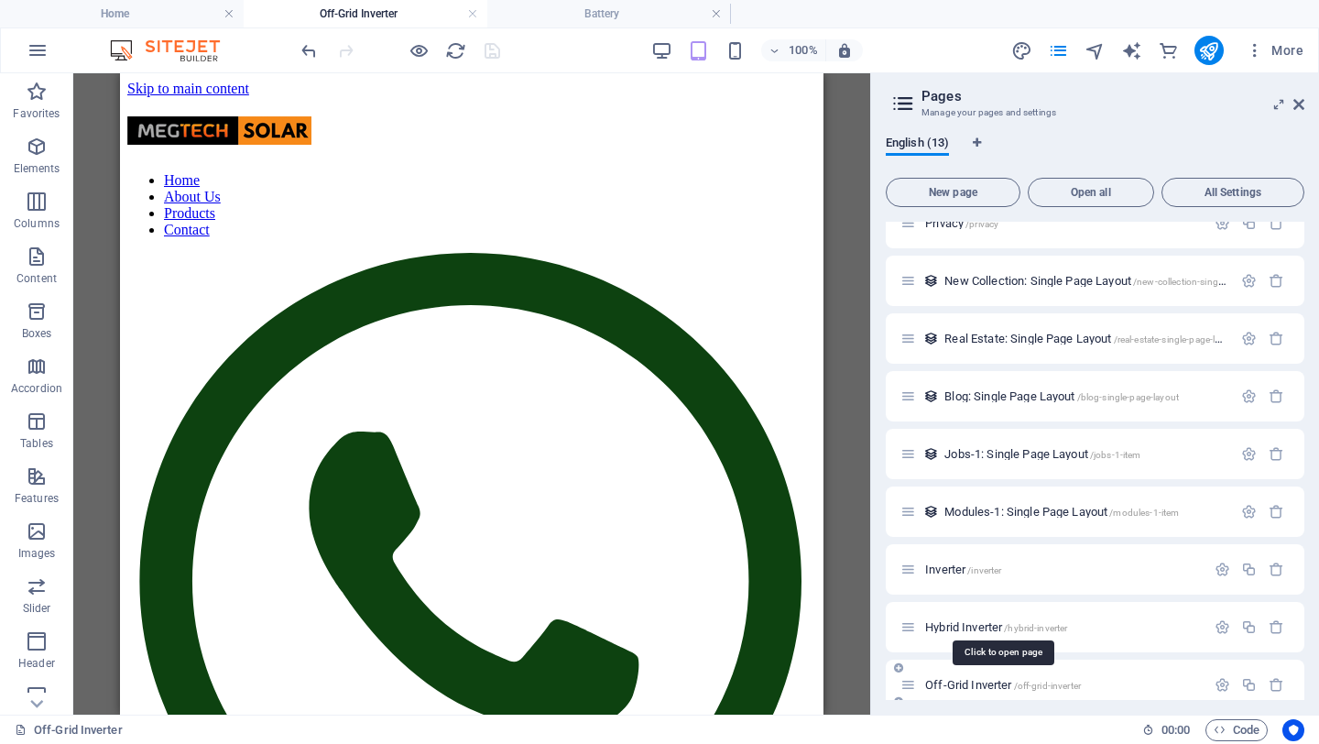
click at [934, 608] on span "Off-Grid Inverter /off-grid-inverter" at bounding box center [1003, 685] width 156 height 14
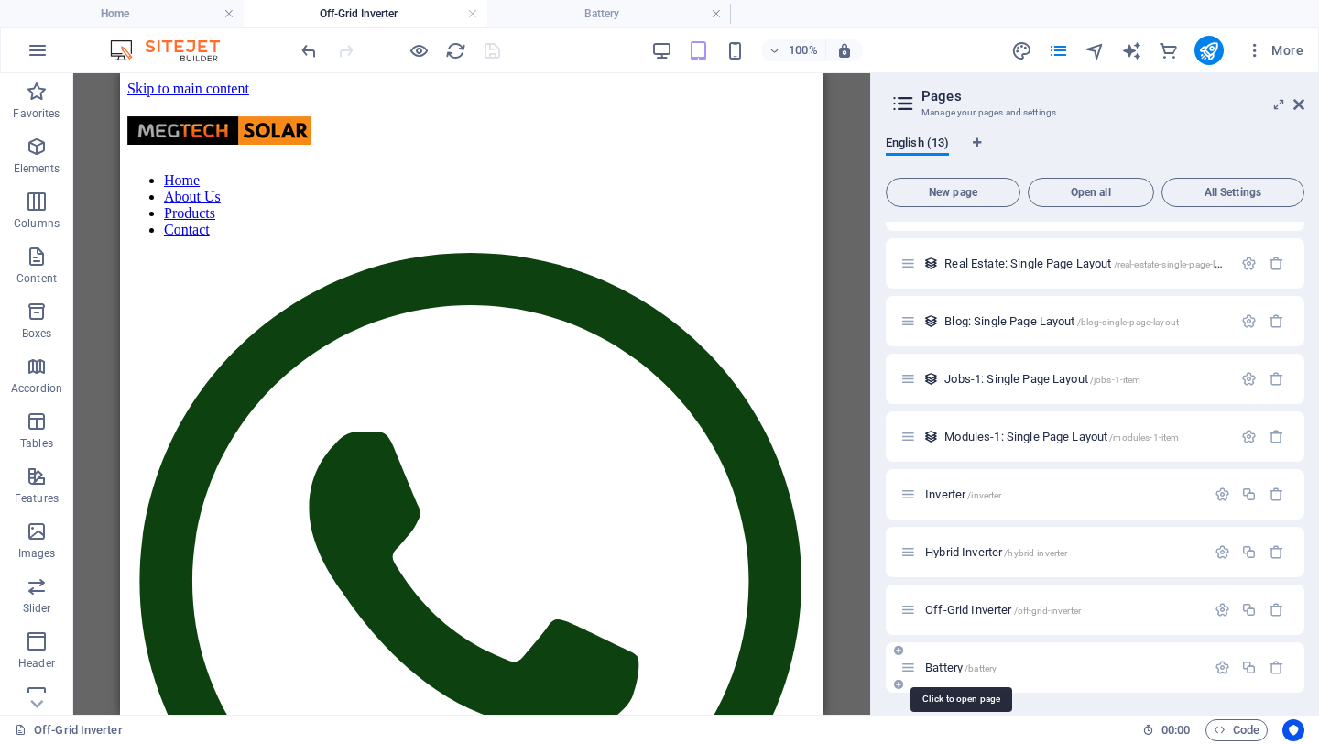
click at [950, 608] on span "Battery /battery" at bounding box center [960, 667] width 71 height 14
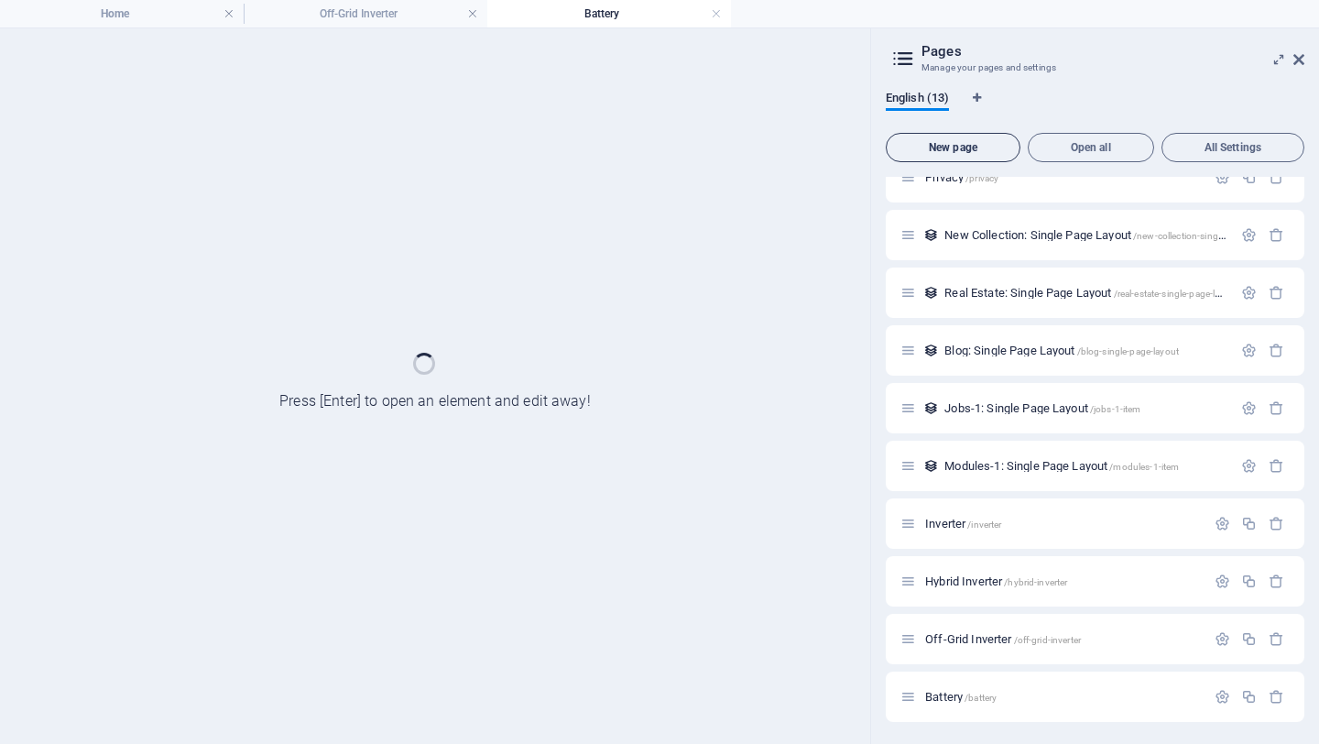
click at [972, 153] on span "New page" at bounding box center [953, 147] width 118 height 11
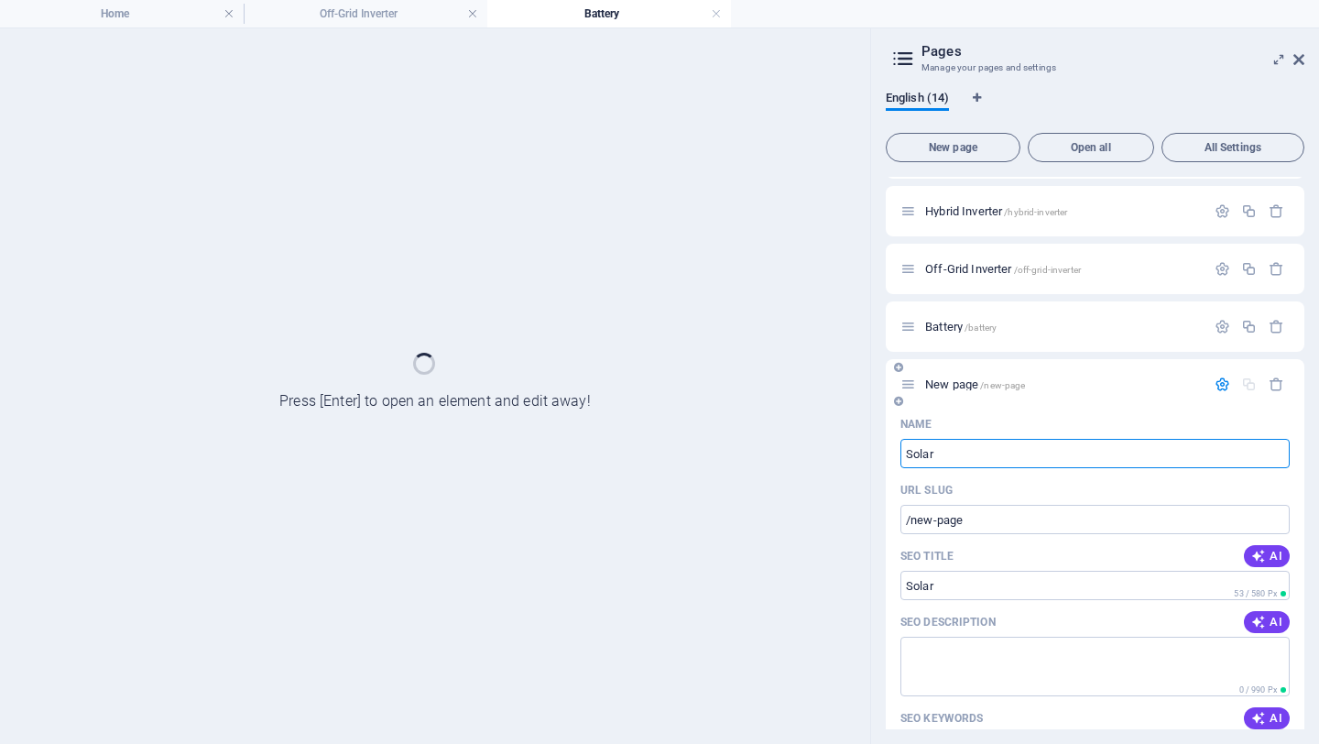
type input "Solar P"
type input "/solar"
type input "Solar Panel"
type input "/solar-panel"
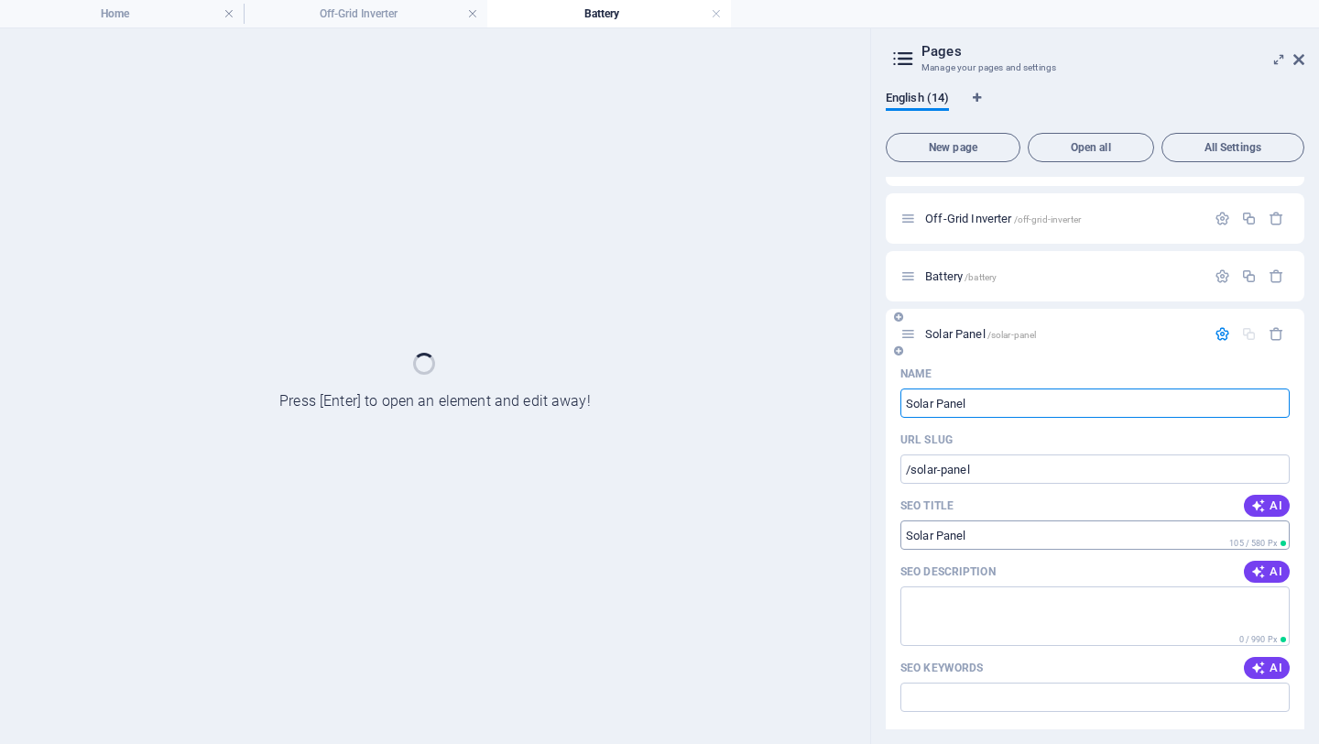
scroll to position [629, 0]
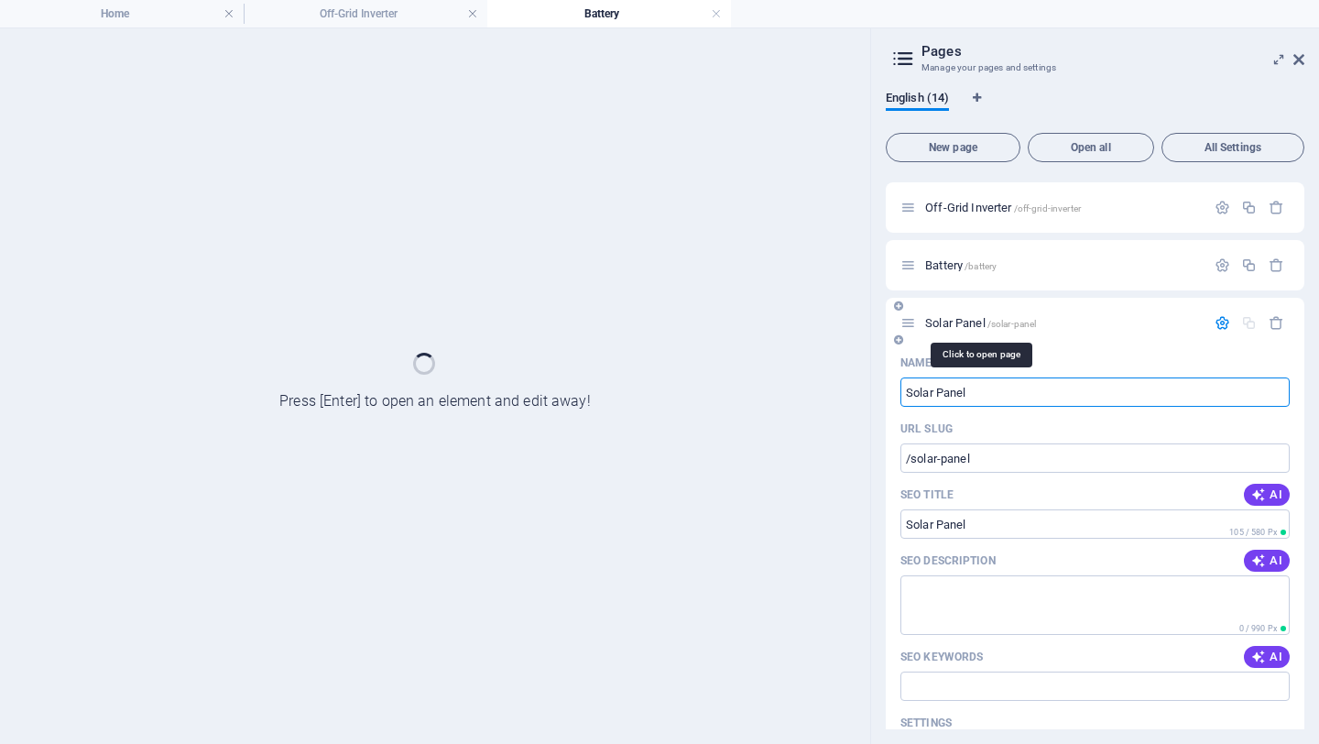
type input "Solar Panel"
click at [935, 321] on span "Solar Panel /solar-panel" at bounding box center [980, 323] width 111 height 14
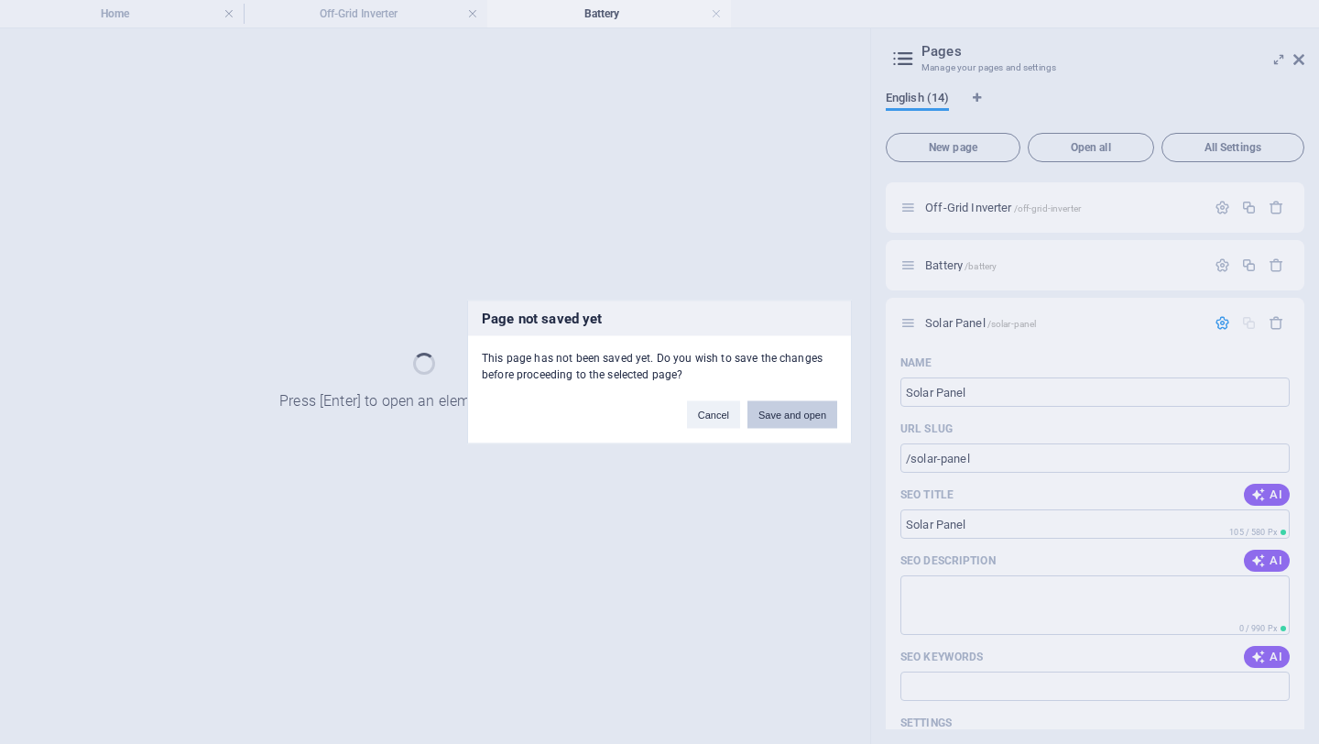
click at [822, 416] on button "Save and open" at bounding box center [793, 414] width 90 height 27
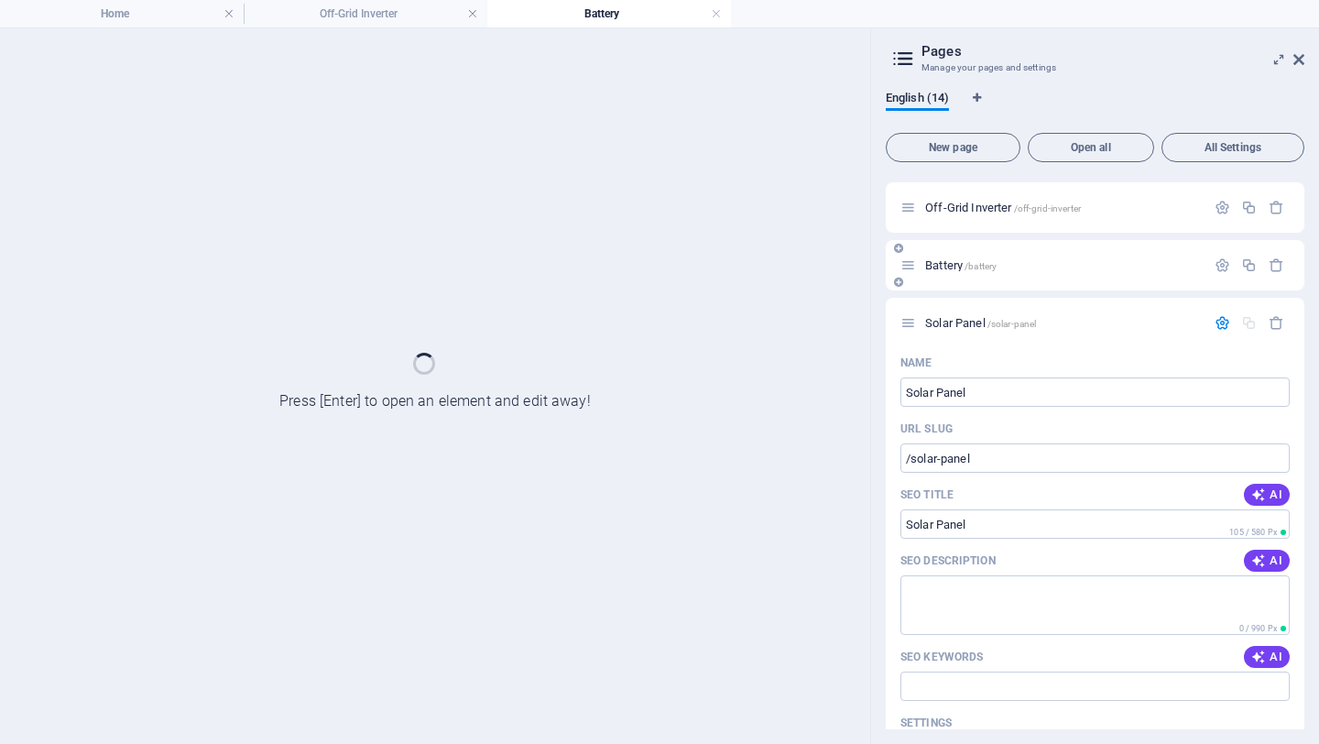
click at [955, 267] on span "Battery /battery" at bounding box center [960, 265] width 71 height 14
click at [910, 262] on icon at bounding box center [908, 265] width 16 height 16
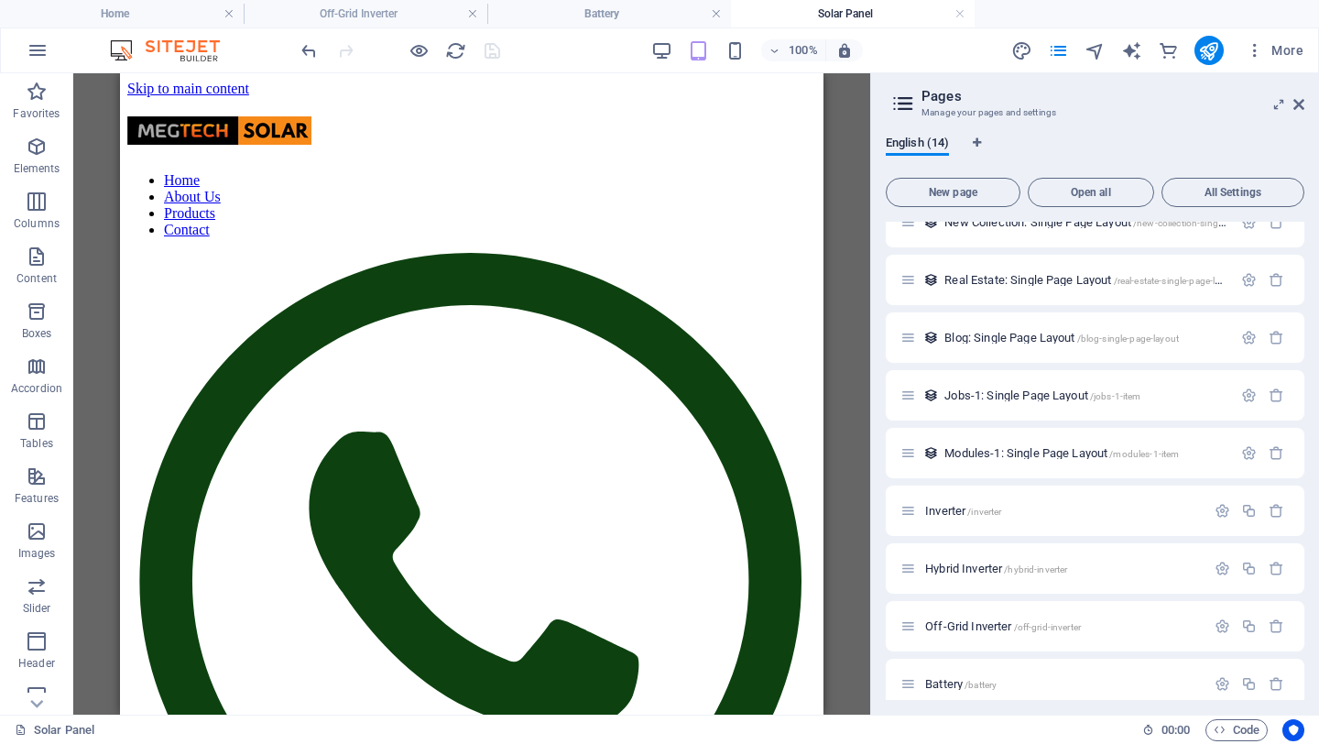
scroll to position [330, 0]
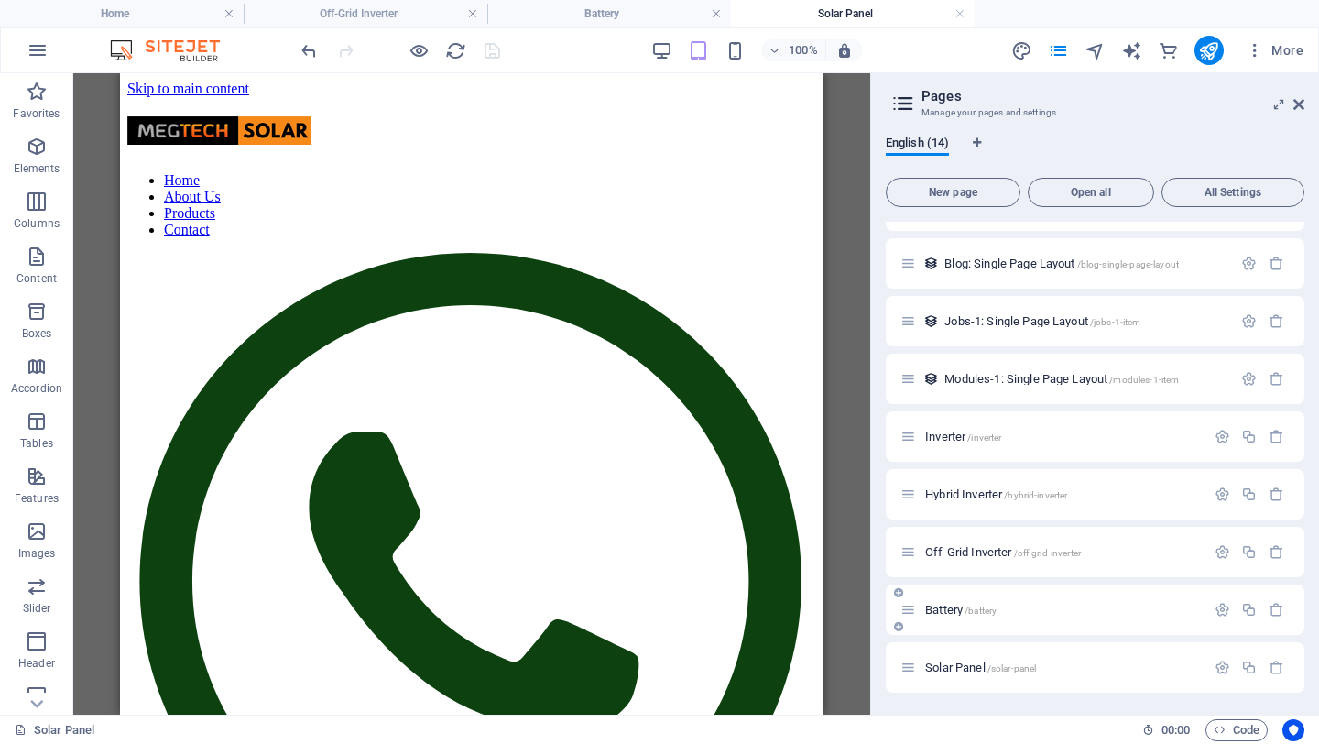
click at [952, 608] on span "Battery /battery" at bounding box center [960, 610] width 71 height 14
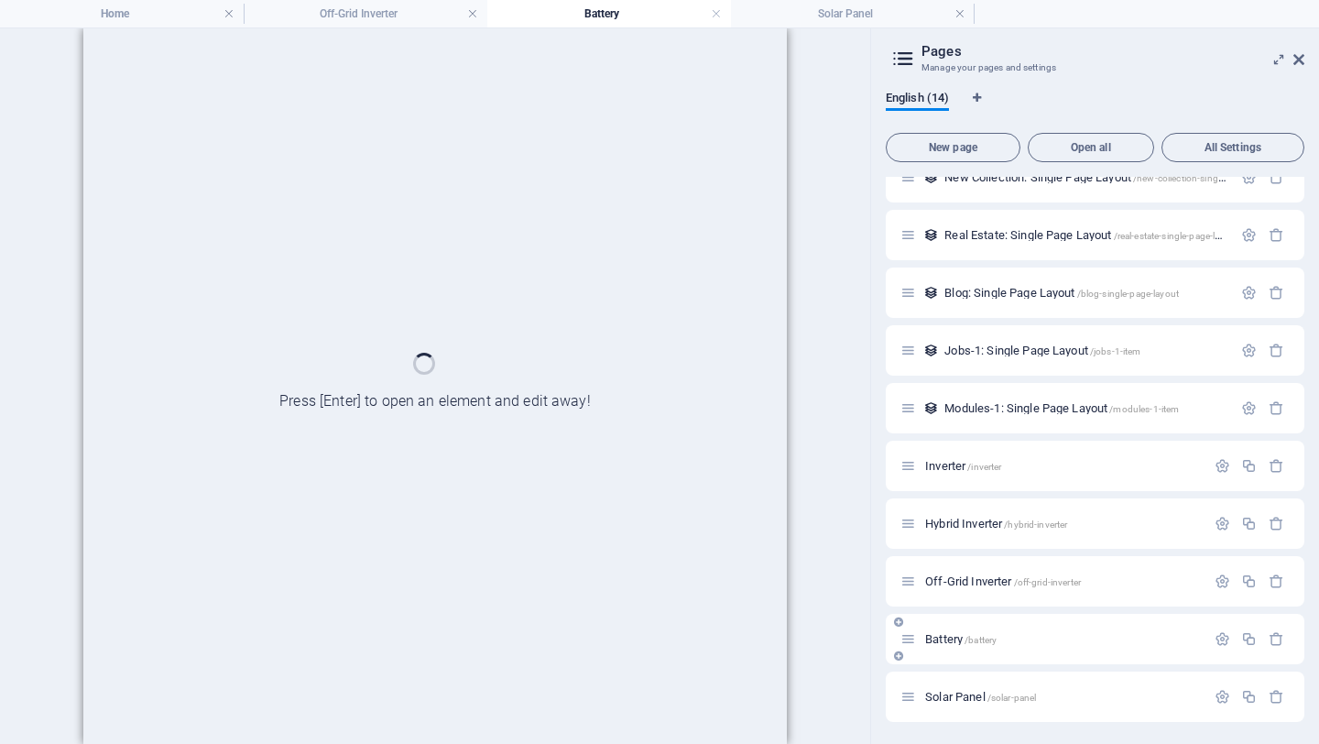
scroll to position [256, 0]
click at [956, 608] on span "Solar Panel /solar-panel" at bounding box center [980, 697] width 111 height 14
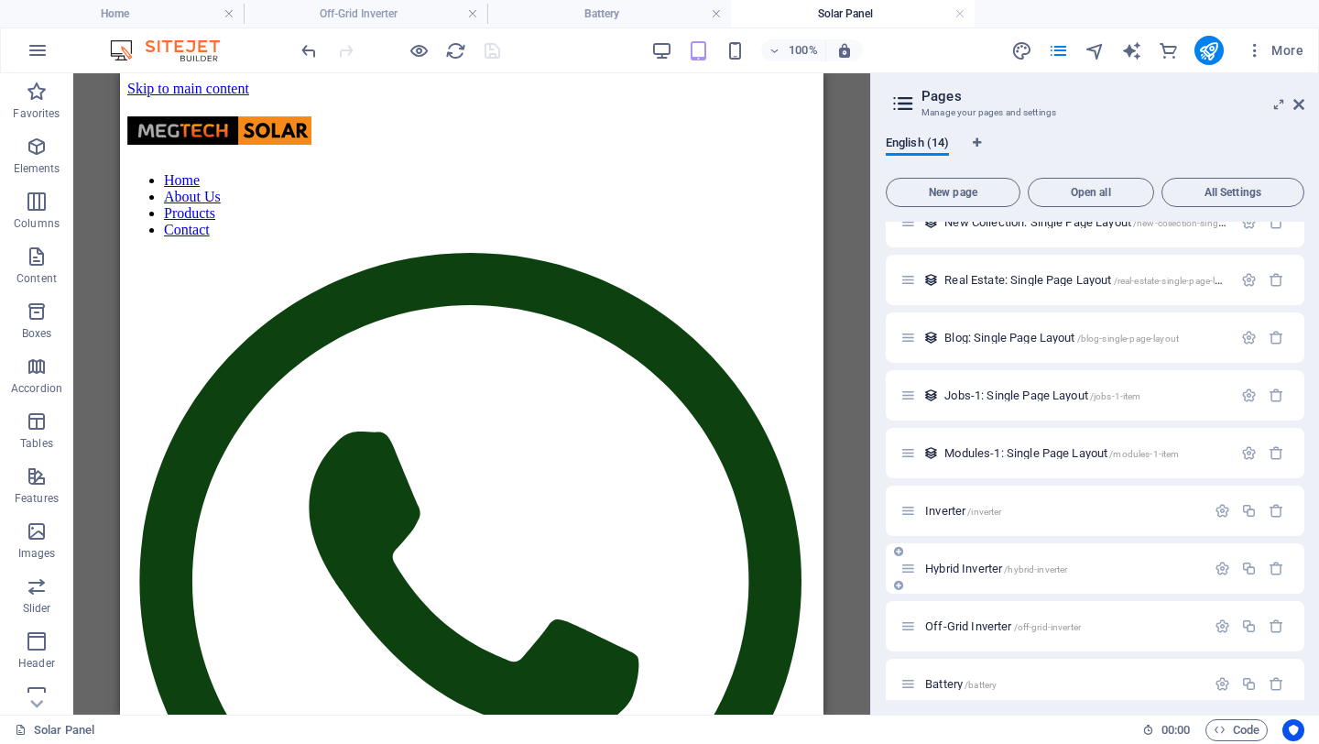
scroll to position [330, 0]
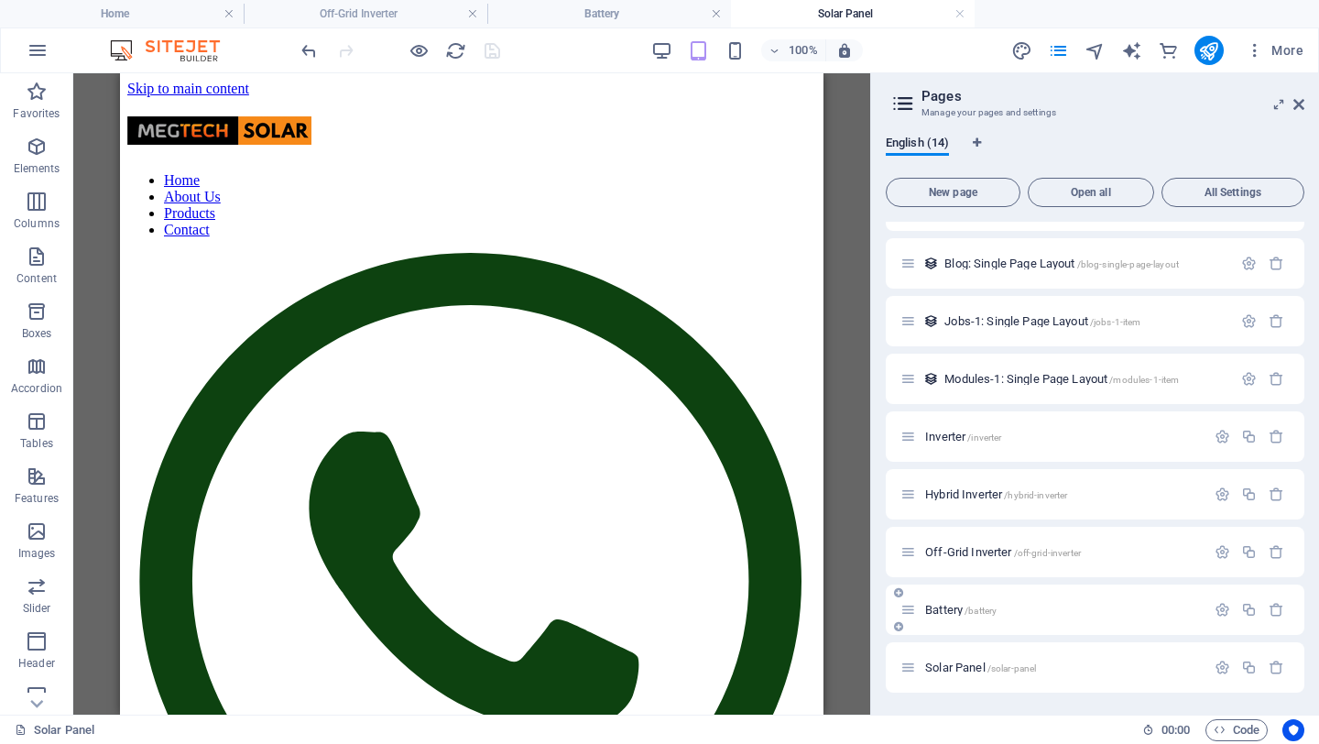
click at [955, 608] on span "Battery /battery" at bounding box center [960, 610] width 71 height 14
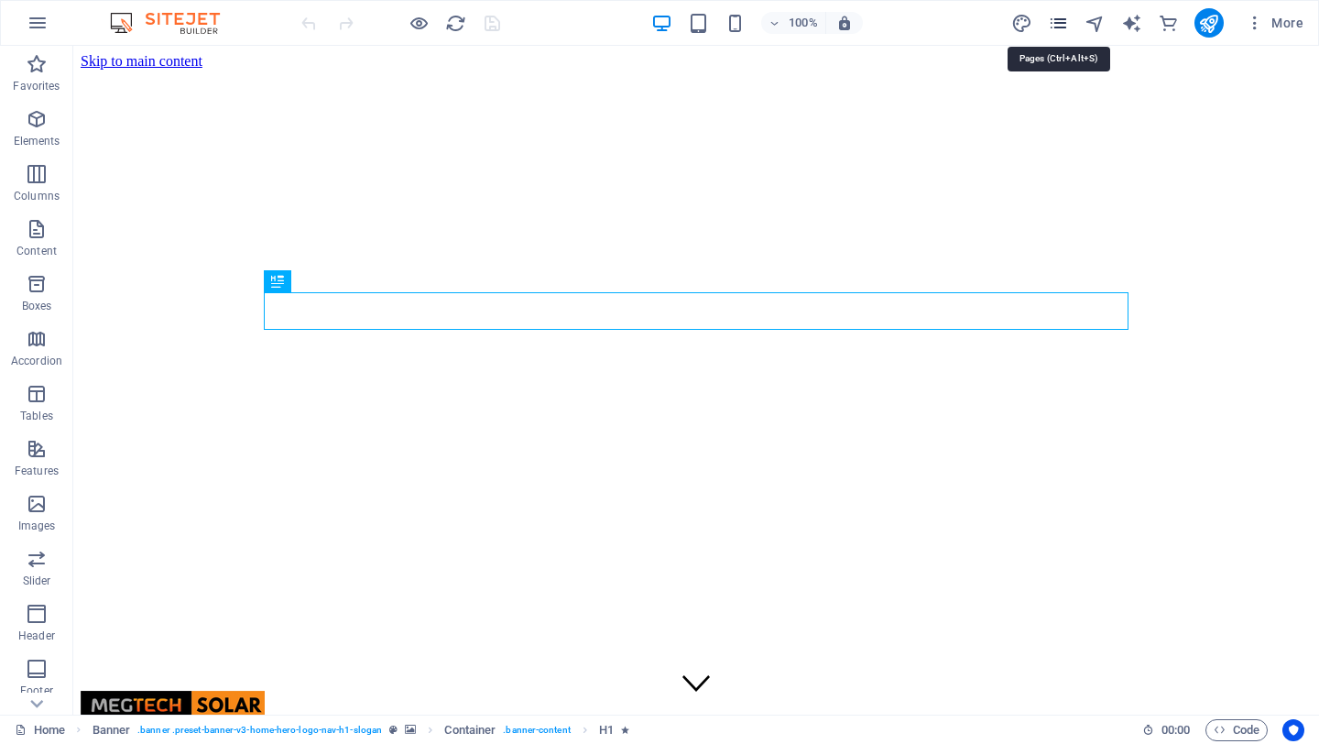
click at [1055, 21] on icon "pages" at bounding box center [1058, 23] width 21 height 21
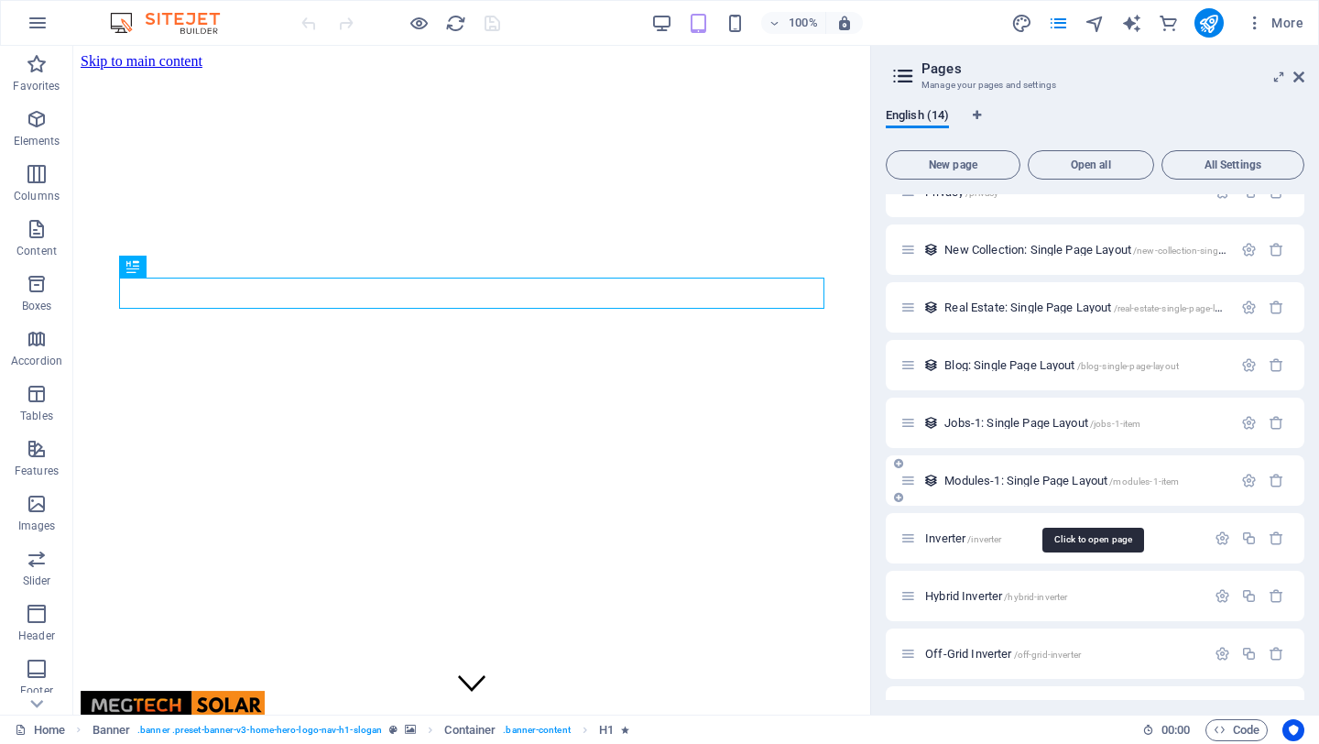
scroll to position [302, 0]
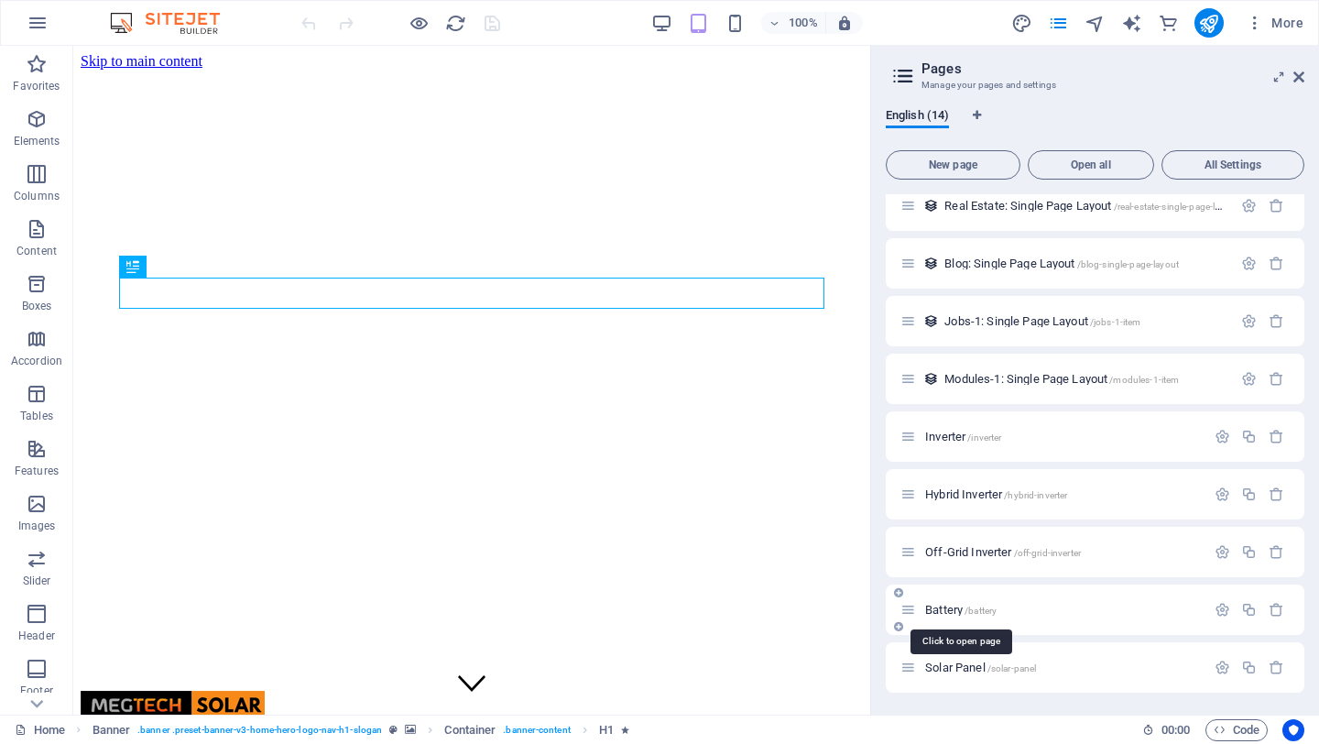
click at [948, 606] on span "Battery /battery" at bounding box center [960, 610] width 71 height 14
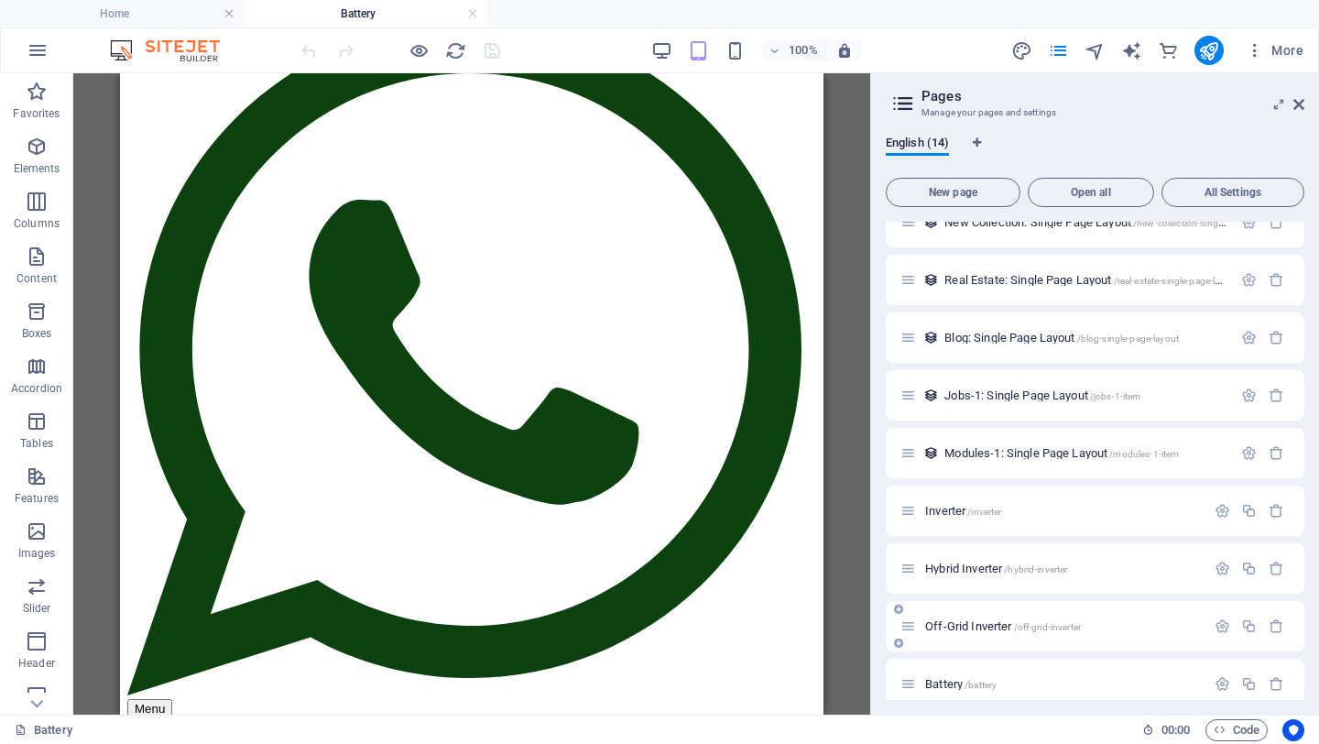
scroll to position [330, 0]
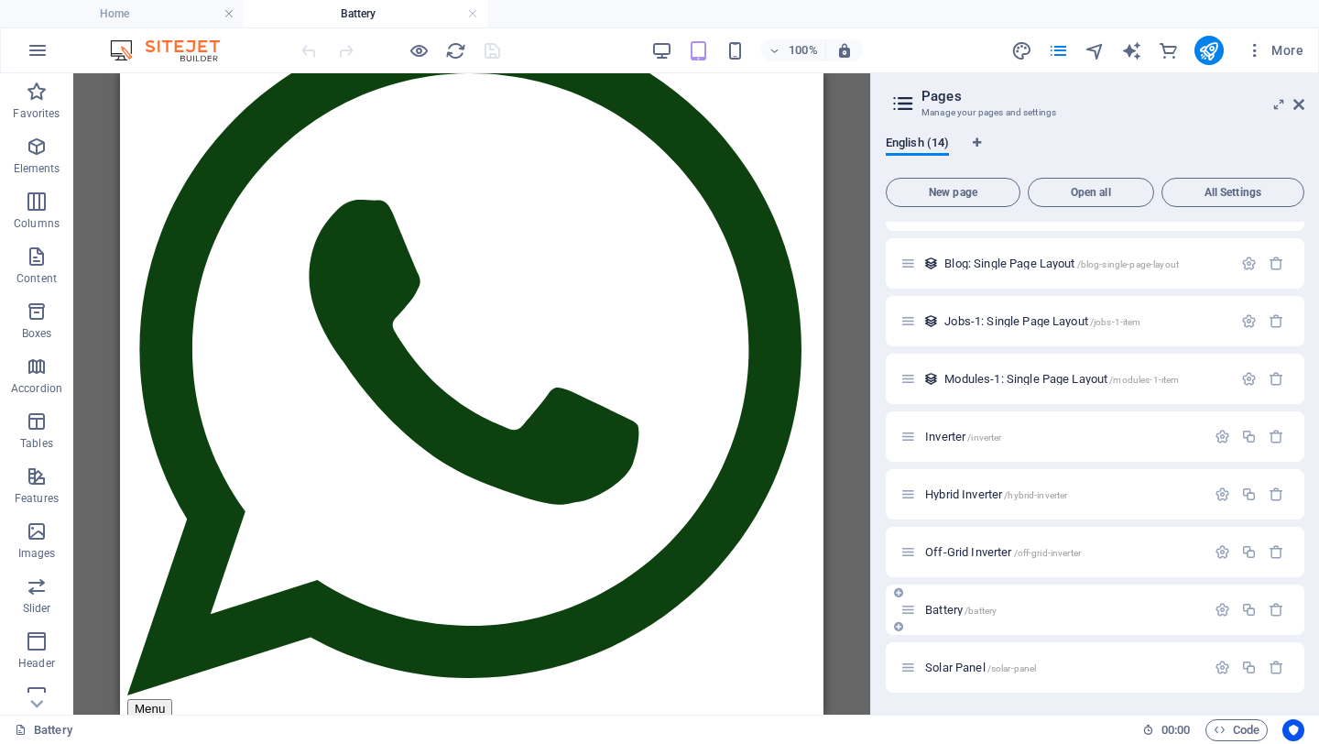
click at [946, 612] on span "Battery /battery" at bounding box center [960, 610] width 71 height 14
click at [946, 664] on span "Solar Panel /solar-panel" at bounding box center [980, 667] width 111 height 14
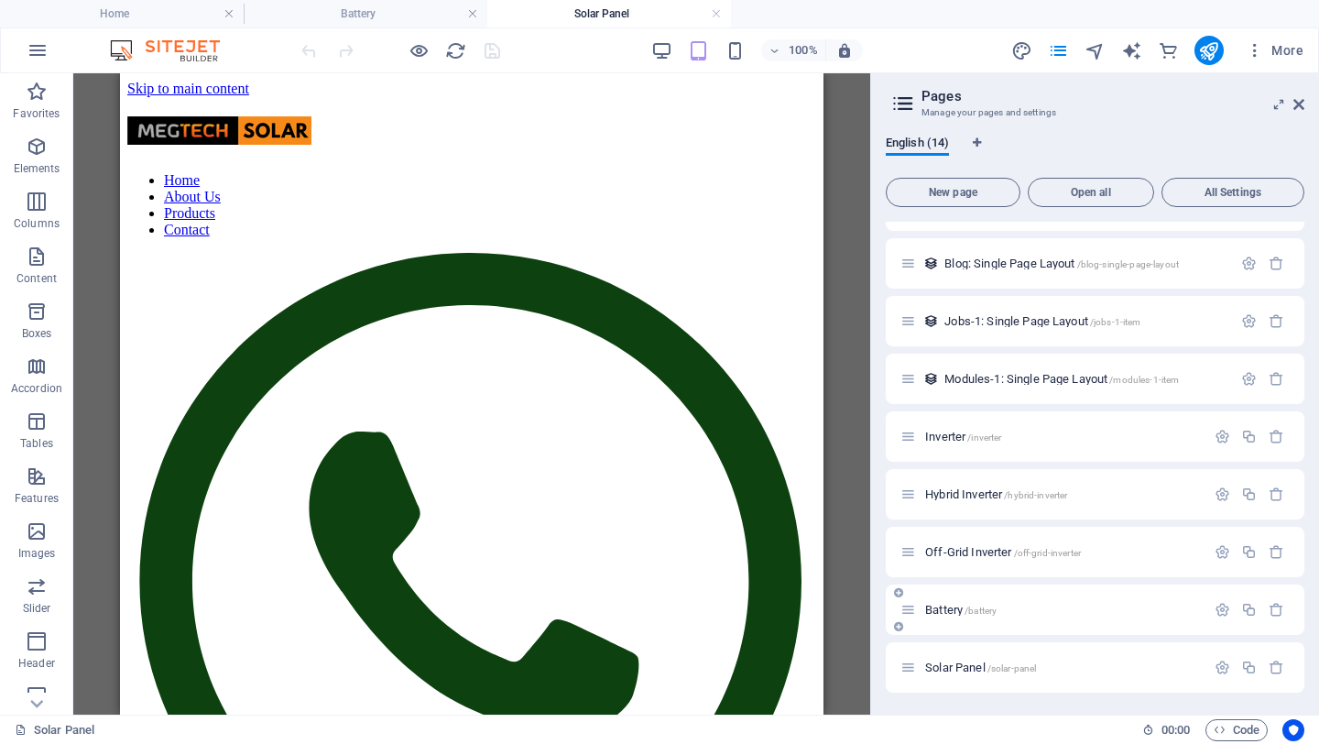
click at [945, 613] on span "Battery /battery" at bounding box center [960, 610] width 71 height 14
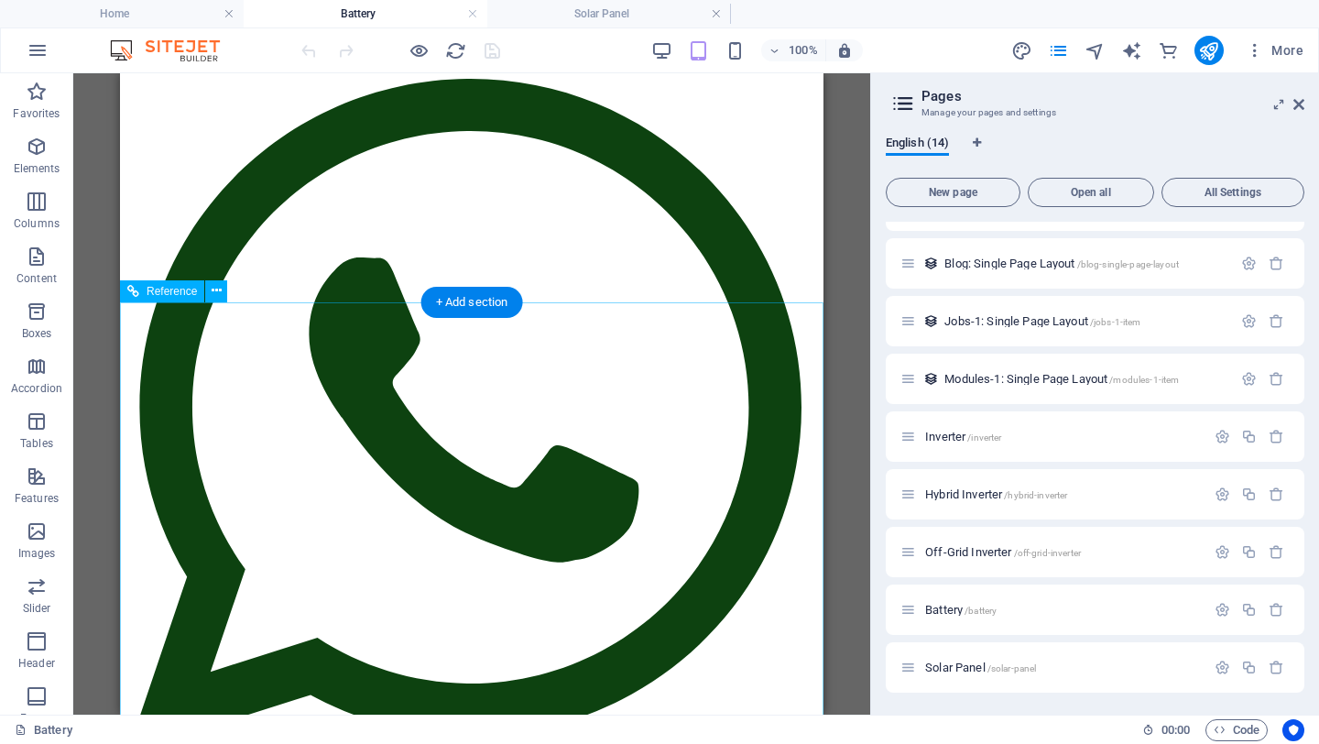
scroll to position [0, 0]
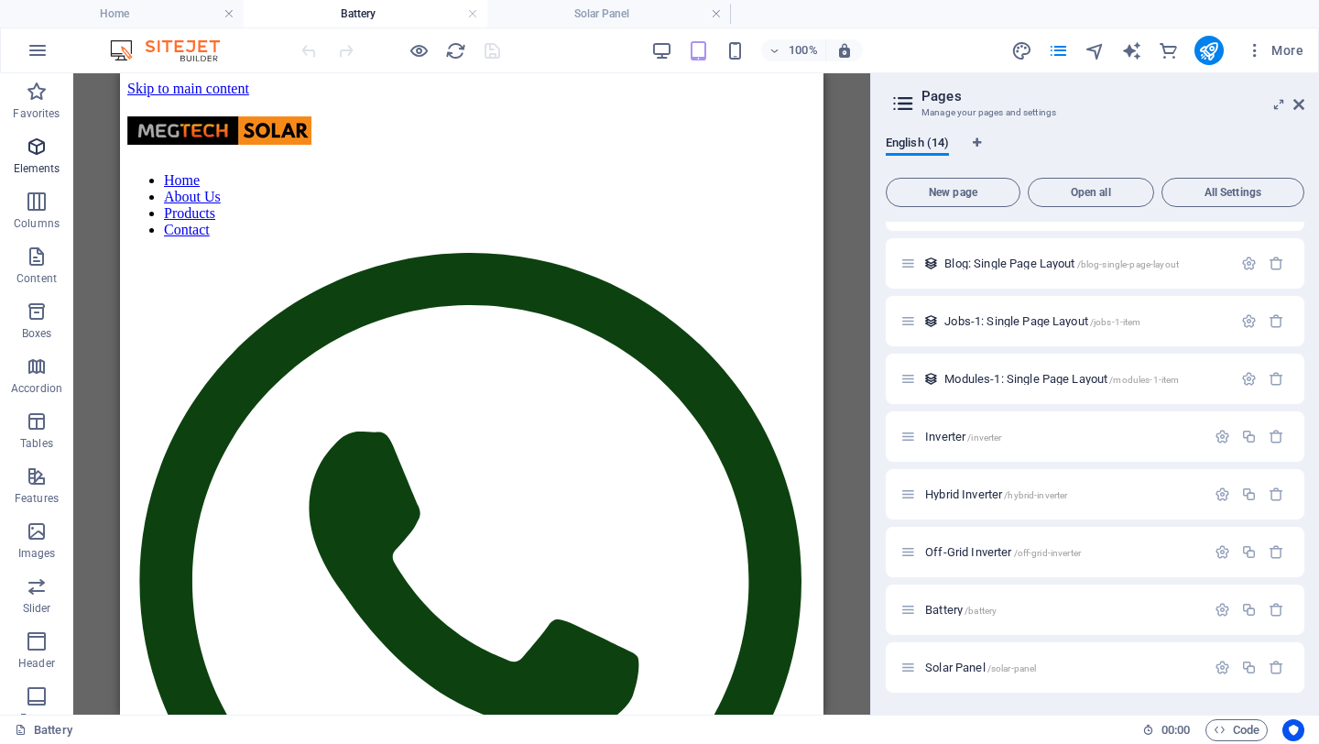
click at [34, 147] on icon "button" at bounding box center [37, 147] width 22 height 22
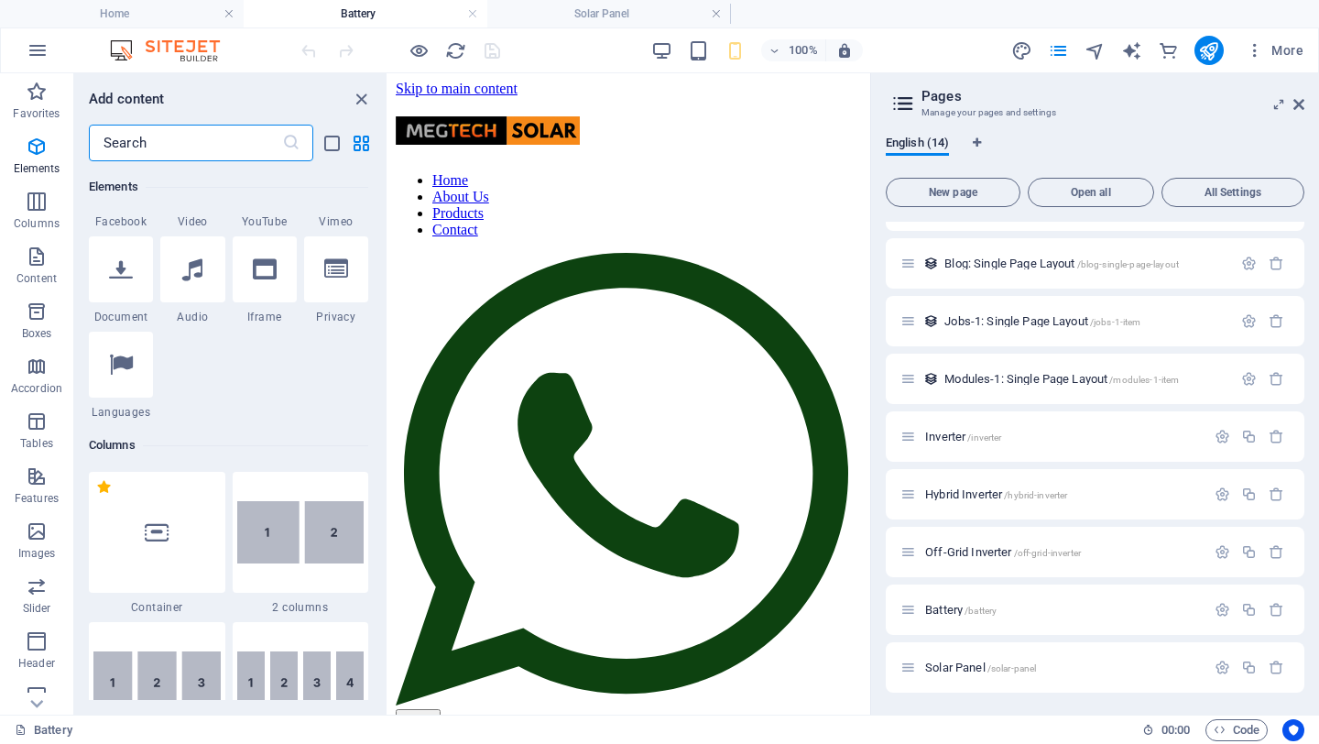
scroll to position [689, 0]
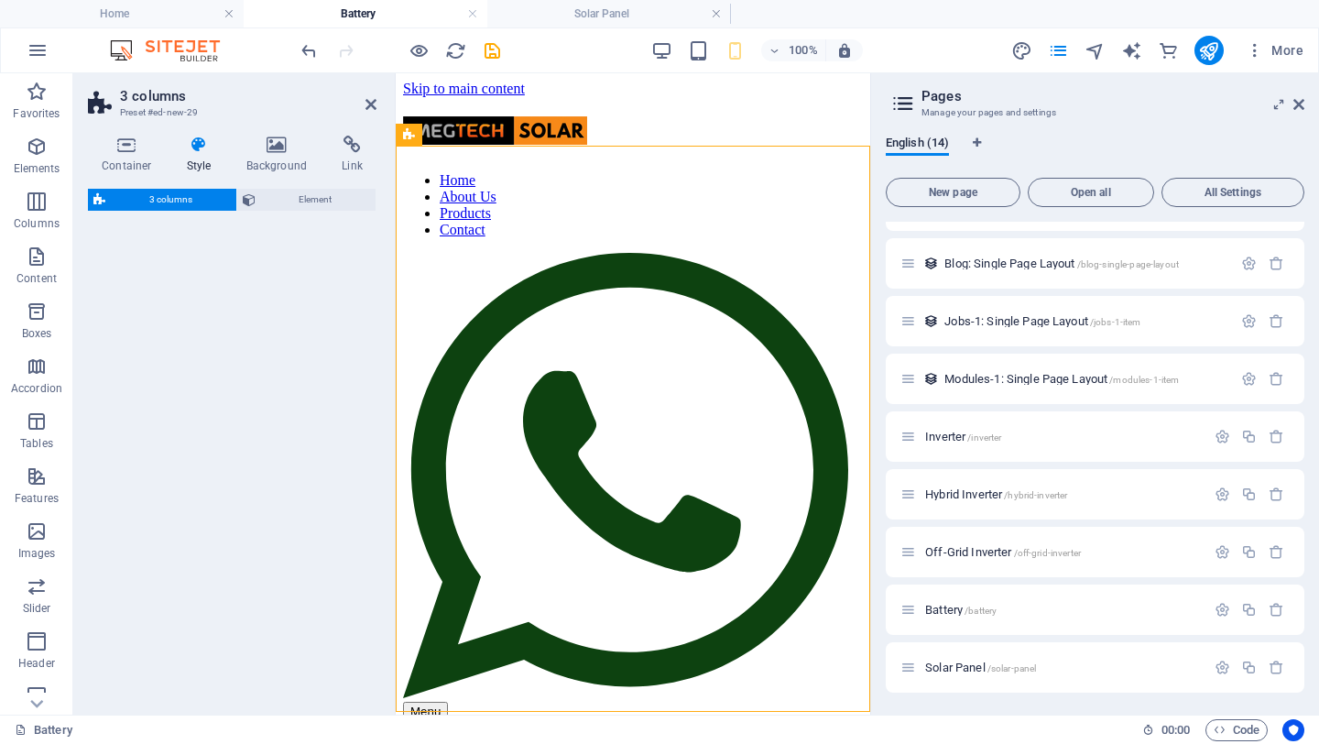
select select "rem"
select select "preset-columns-three-v2-default"
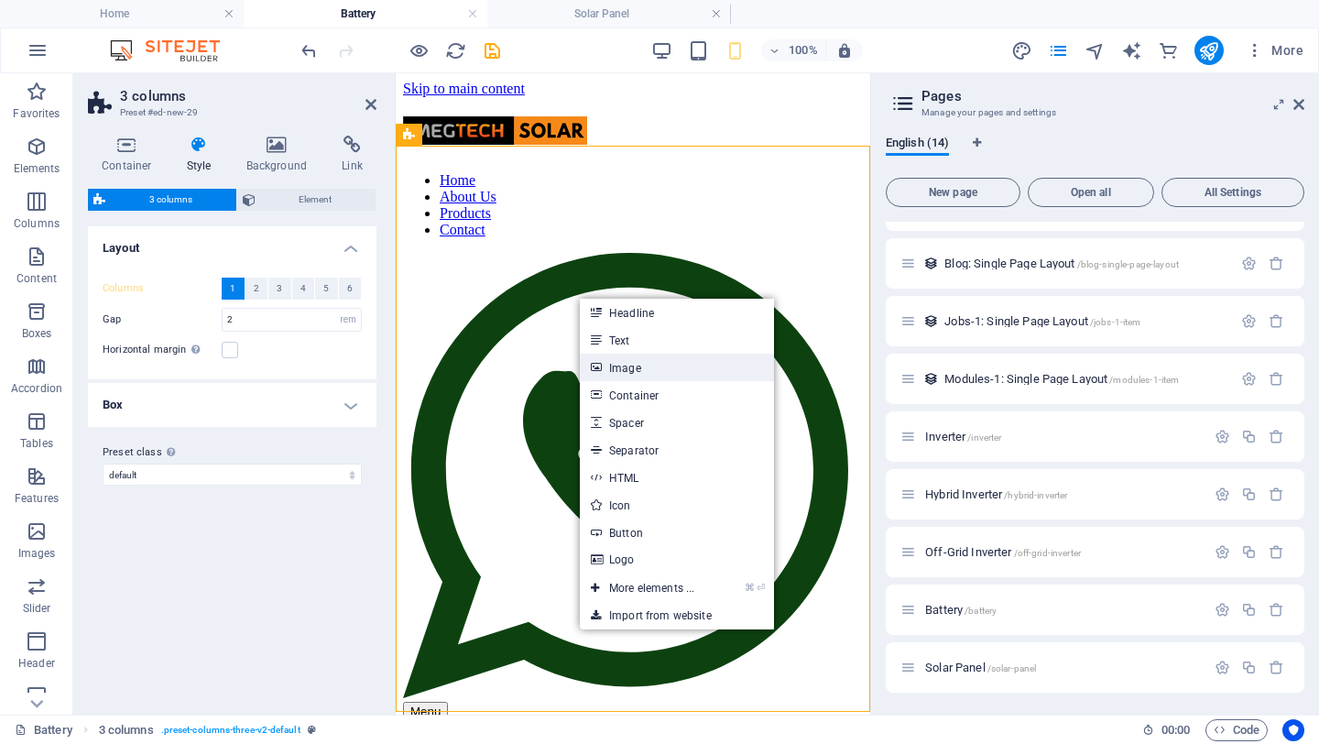
click at [636, 370] on link "Image" at bounding box center [677, 367] width 194 height 27
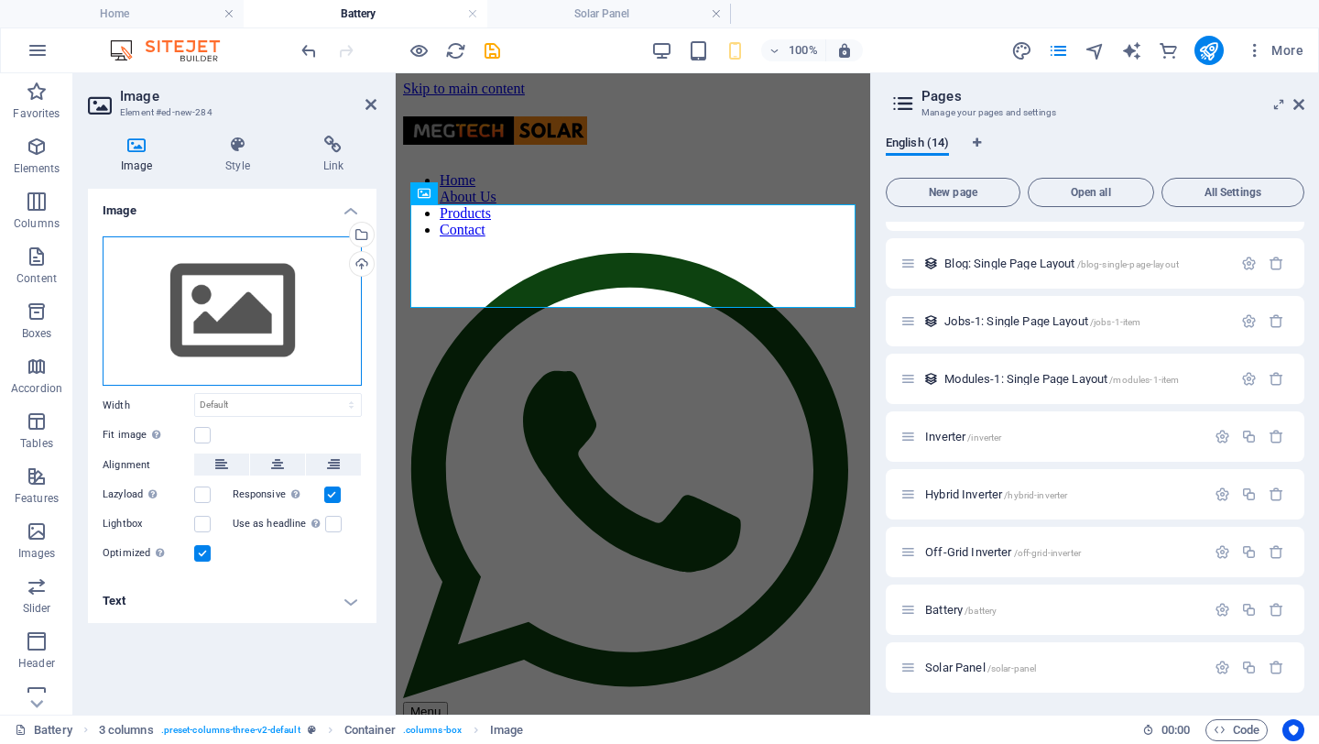
click at [235, 302] on div "Drag files here, click to choose files or select files from Files or our free s…" at bounding box center [232, 311] width 259 height 150
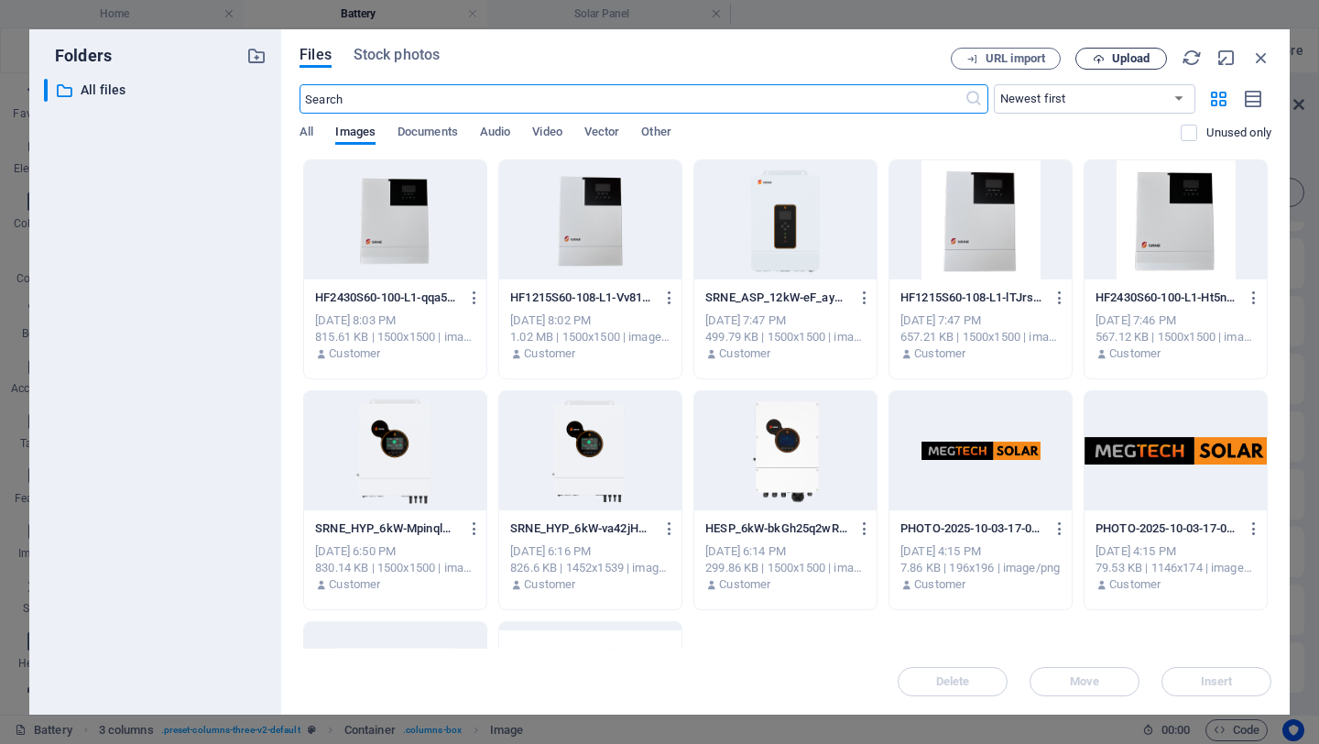
click at [1126, 54] on span "Upload" at bounding box center [1131, 58] width 38 height 11
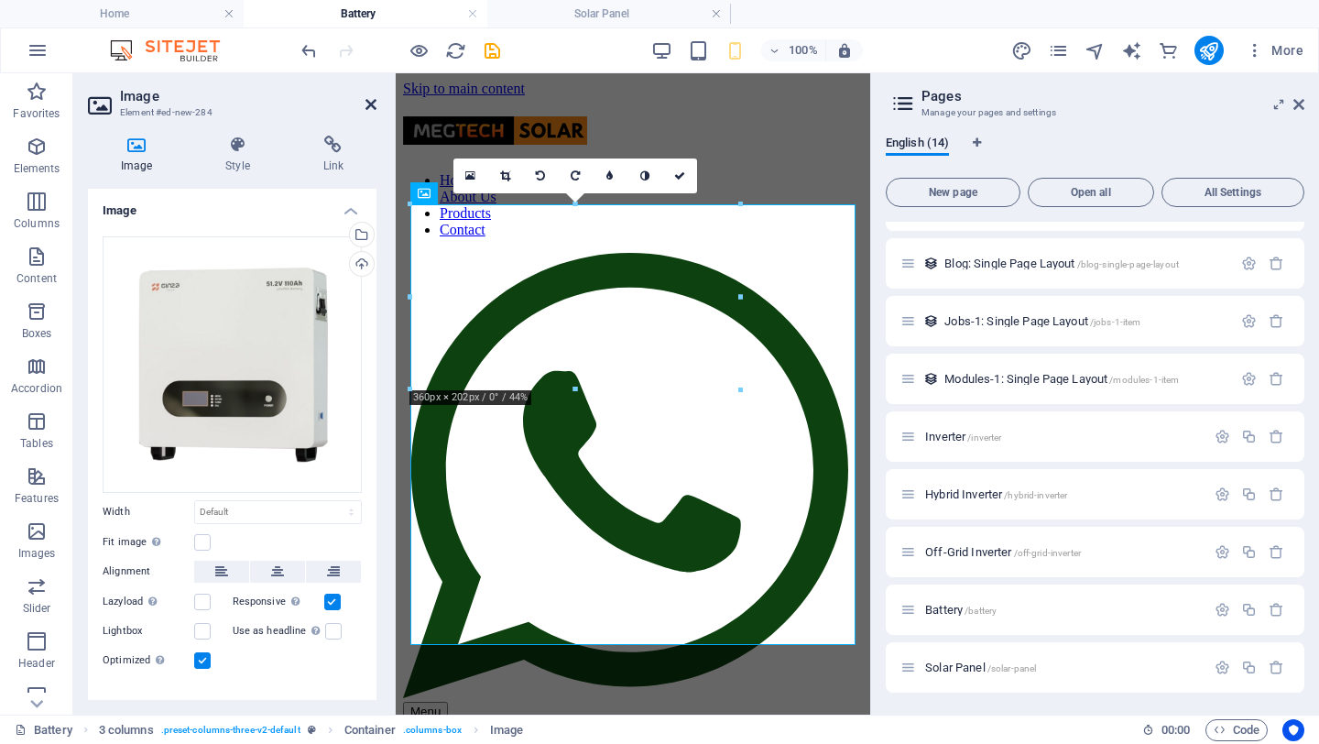
click at [375, 103] on icon at bounding box center [371, 104] width 11 height 15
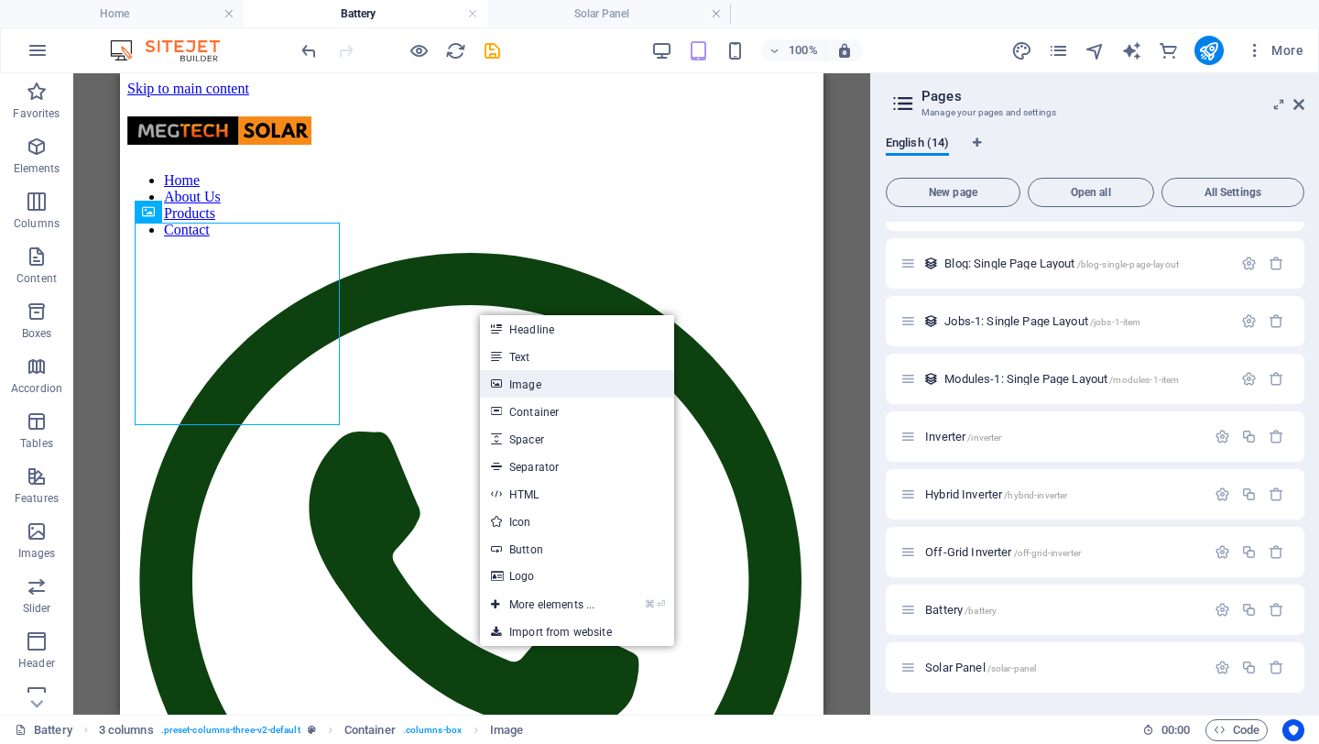
click at [540, 381] on link "Image" at bounding box center [577, 383] width 194 height 27
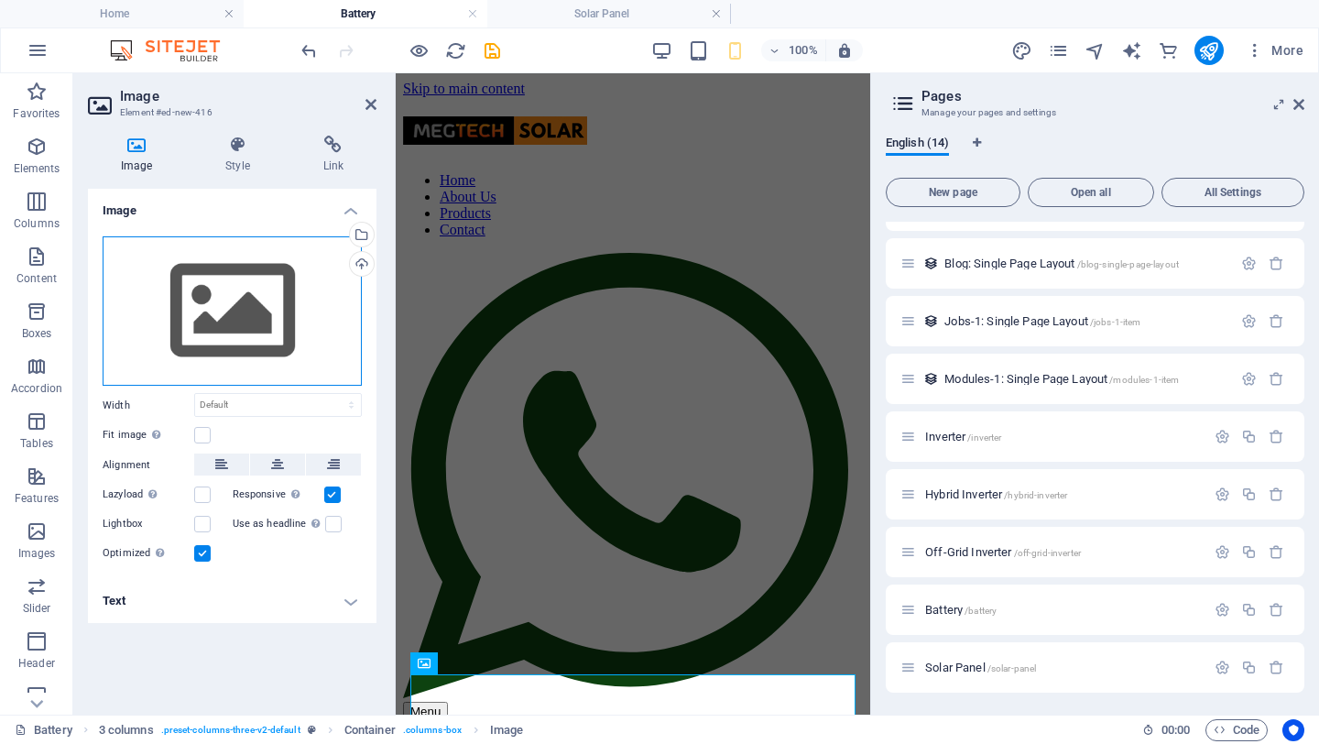
click at [233, 291] on div "Drag files here, click to choose files or select files from Files or our free s…" at bounding box center [232, 311] width 259 height 150
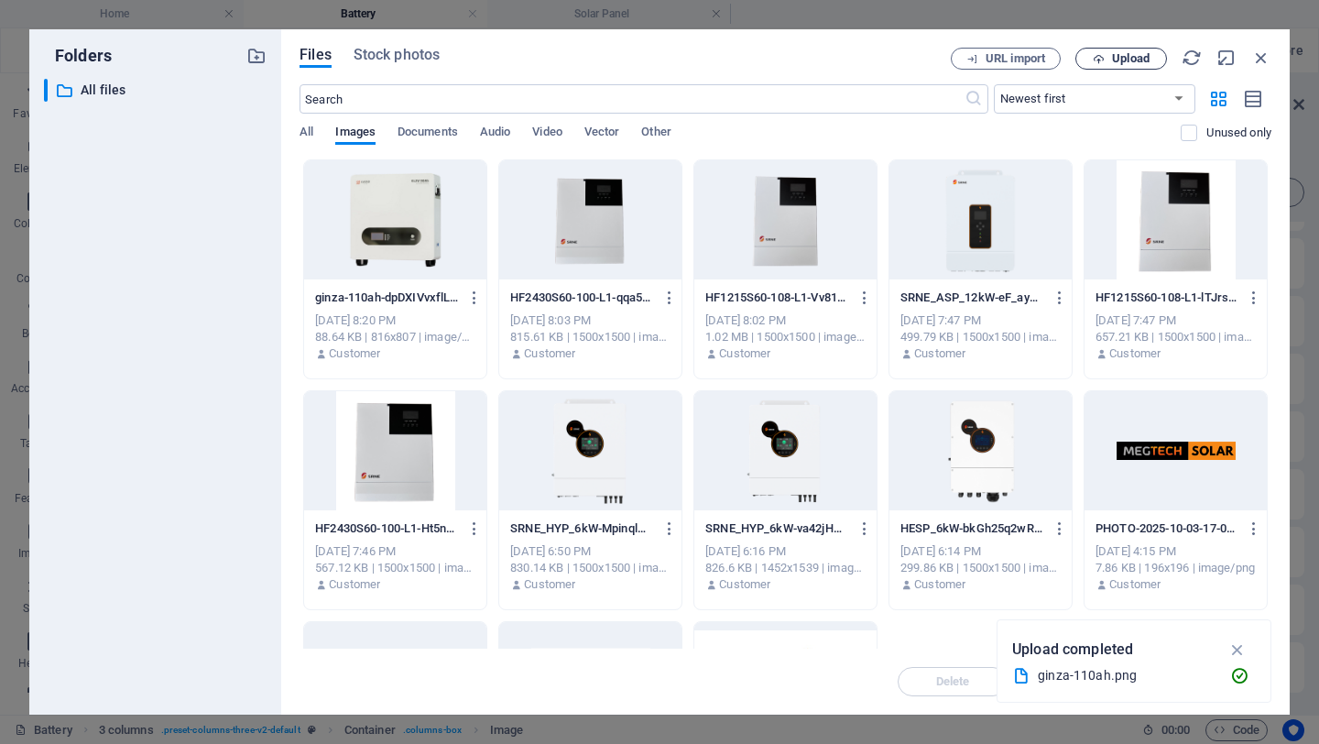
click at [1127, 54] on span "Upload" at bounding box center [1131, 58] width 38 height 11
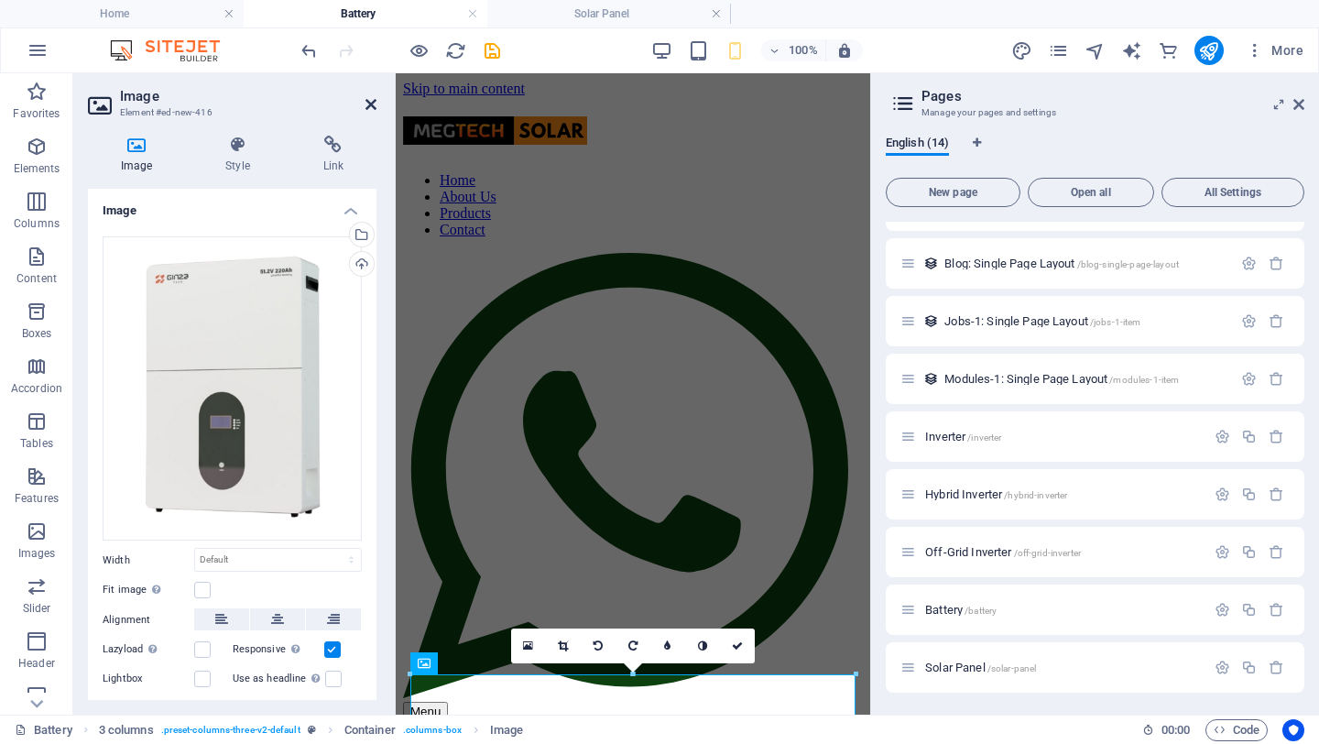
click at [369, 102] on icon at bounding box center [371, 104] width 11 height 15
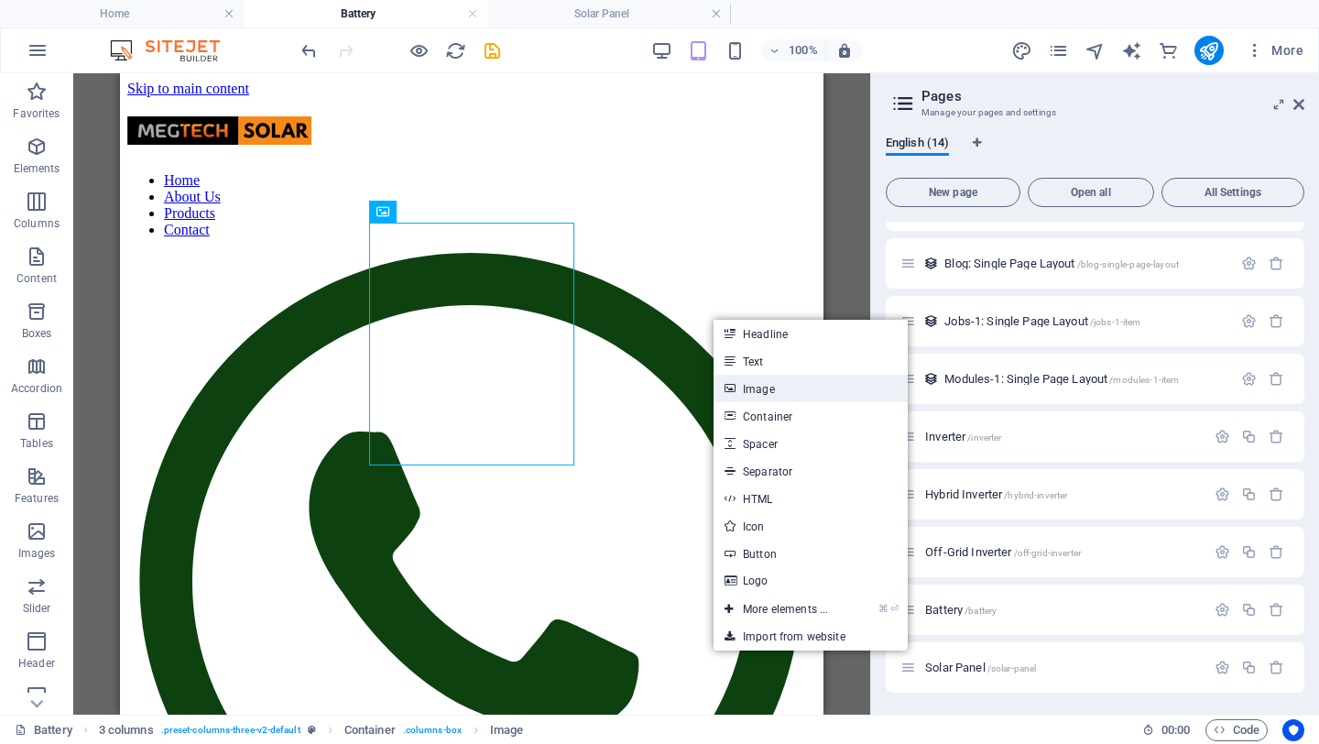
click at [766, 387] on link "Image" at bounding box center [811, 388] width 194 height 27
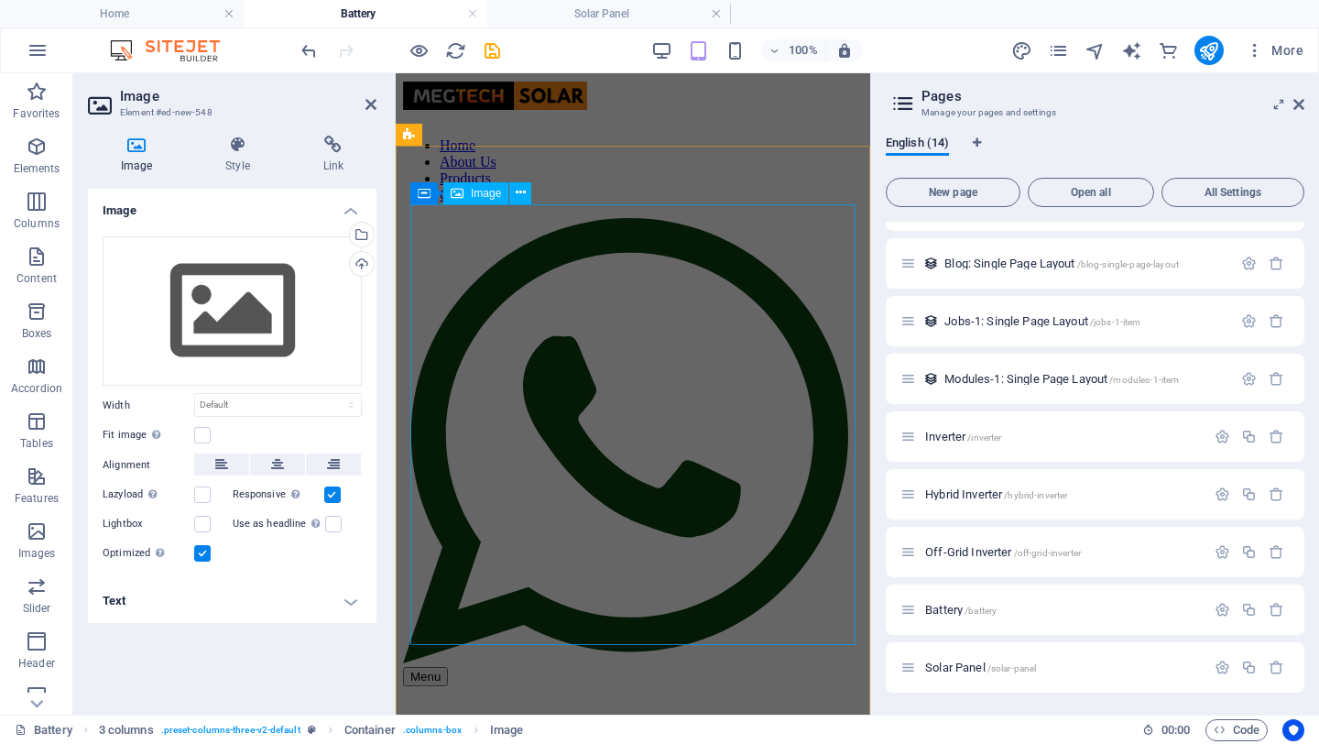
scroll to position [888, 0]
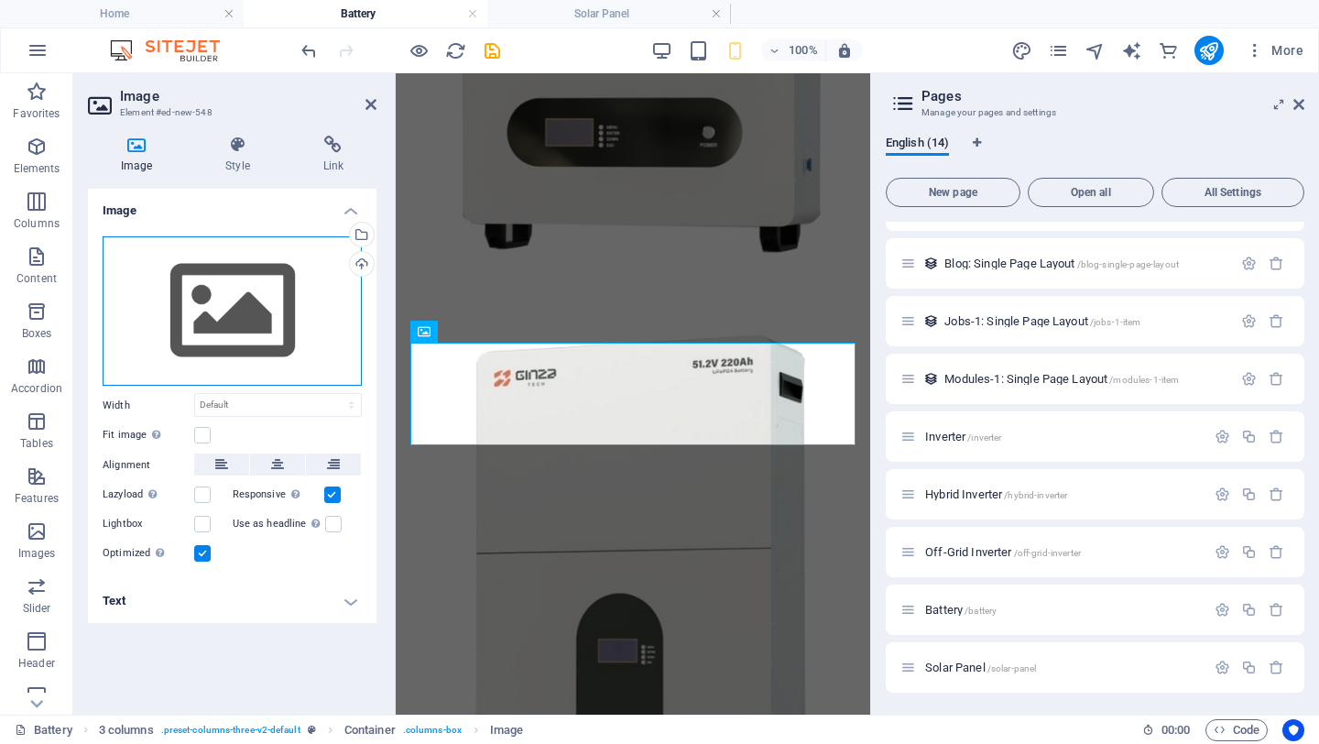
click at [207, 280] on div "Drag files here, click to choose files or select files from Files or our free s…" at bounding box center [232, 311] width 259 height 150
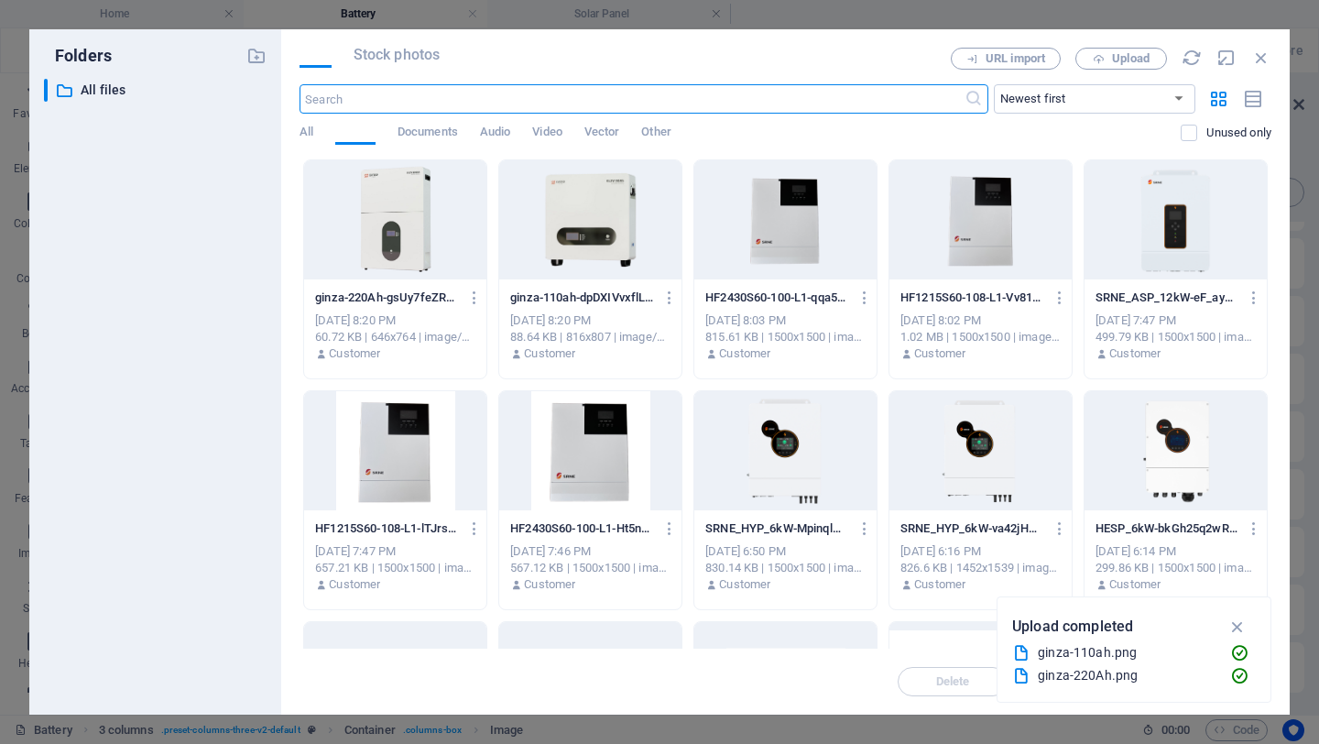
scroll to position [0, 0]
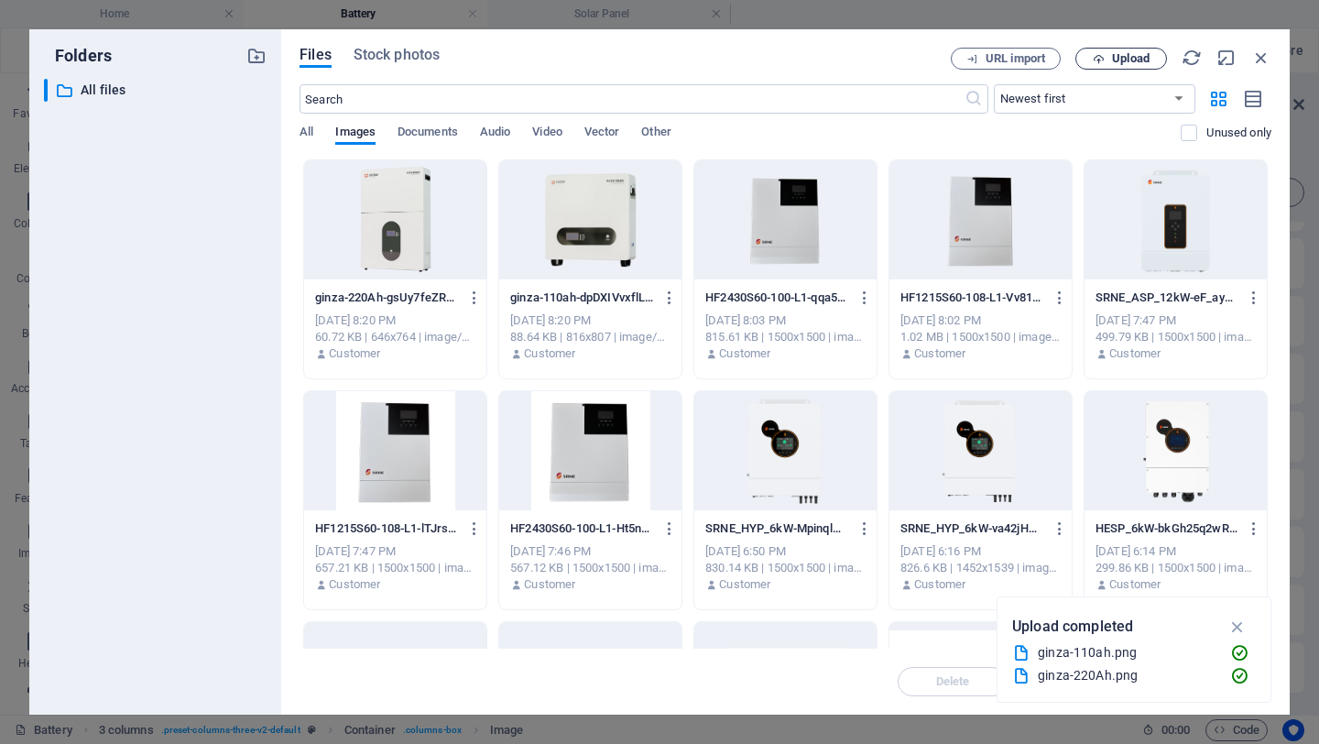
click at [1116, 54] on span "Upload" at bounding box center [1131, 58] width 38 height 11
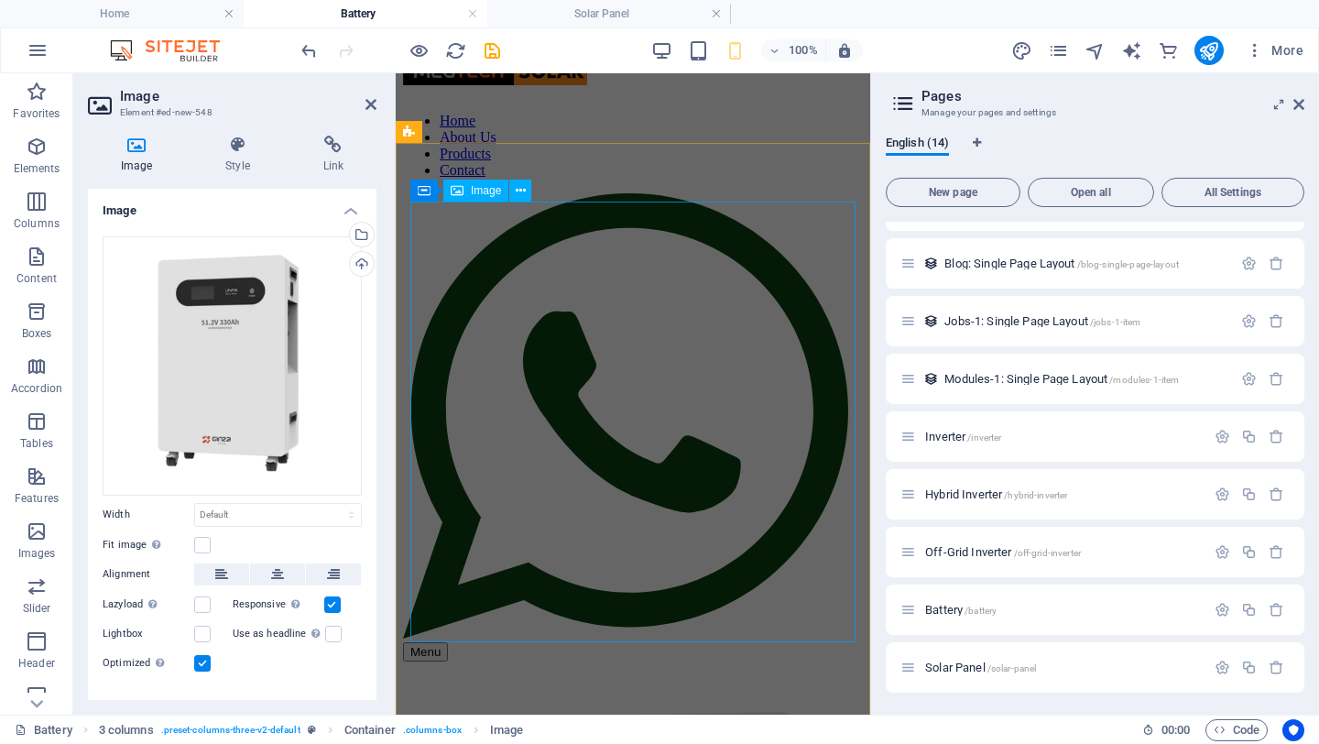
scroll to position [888, 0]
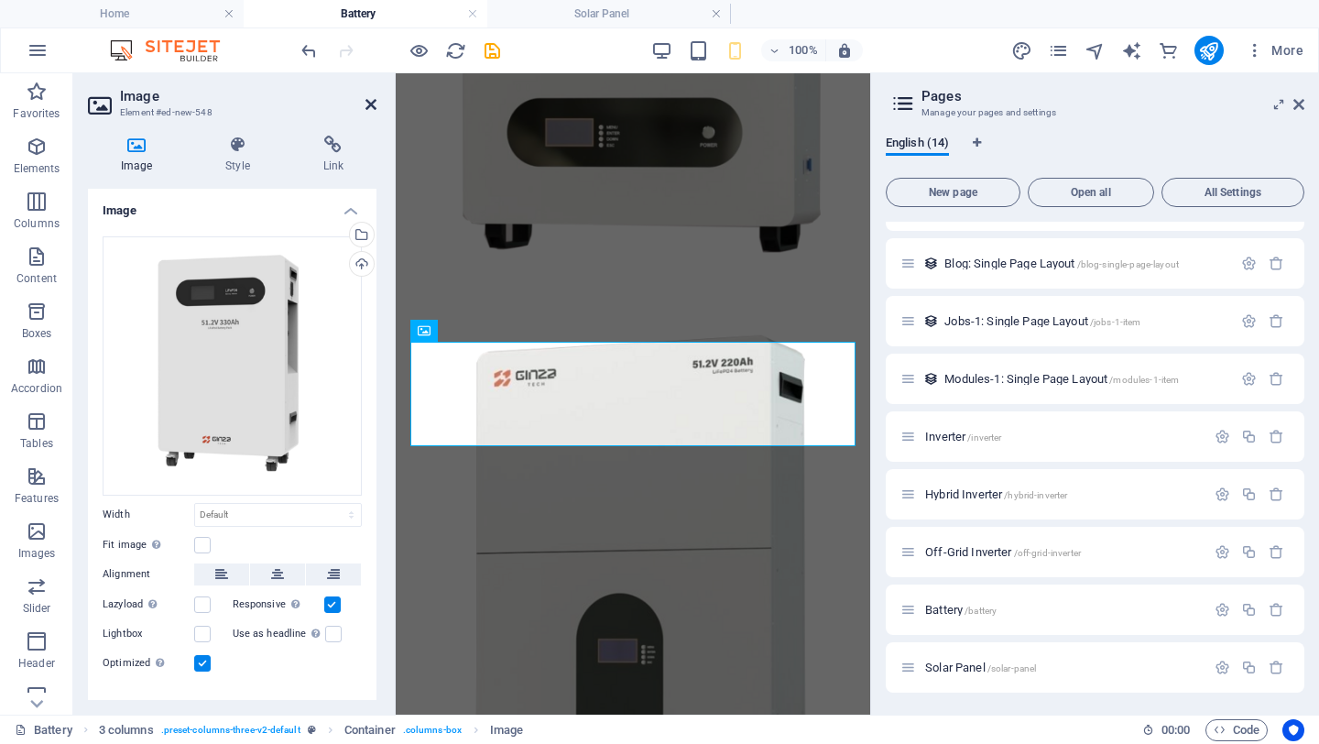
click at [368, 104] on icon at bounding box center [371, 104] width 11 height 15
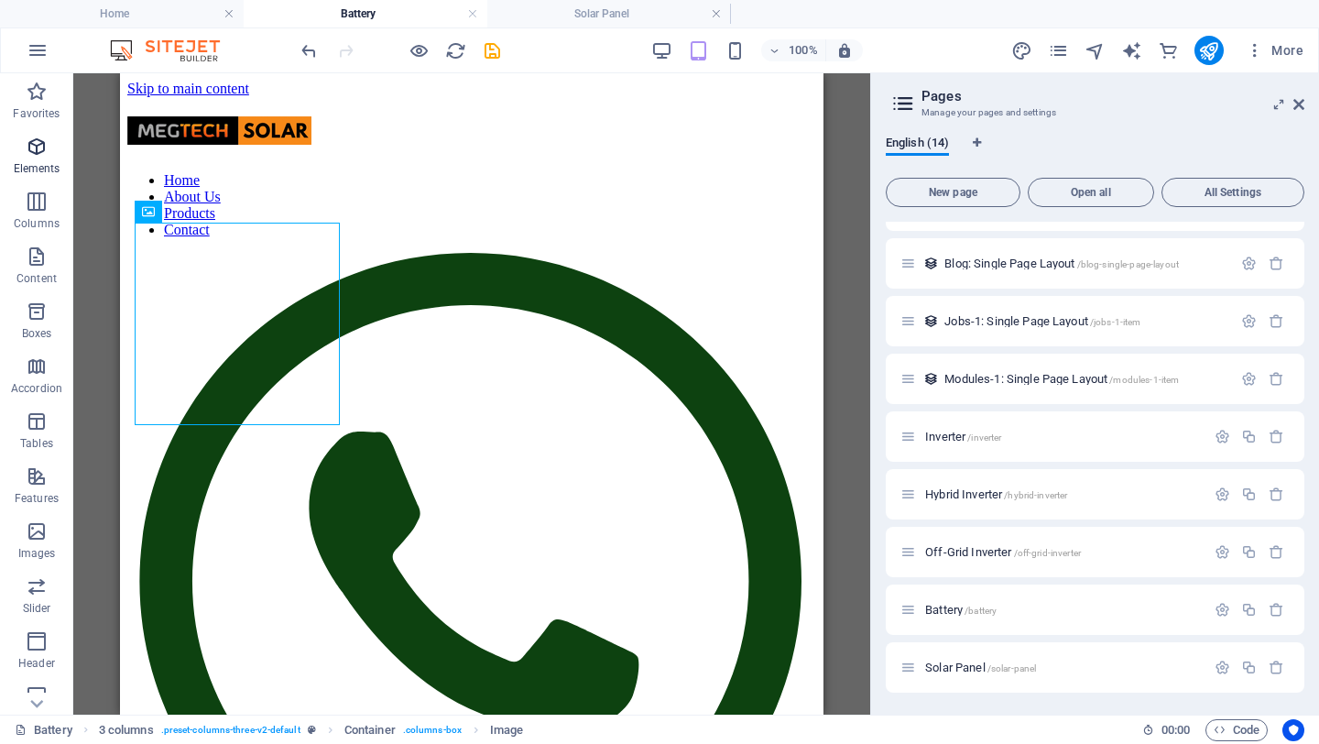
click at [44, 158] on span "Elements" at bounding box center [36, 158] width 73 height 44
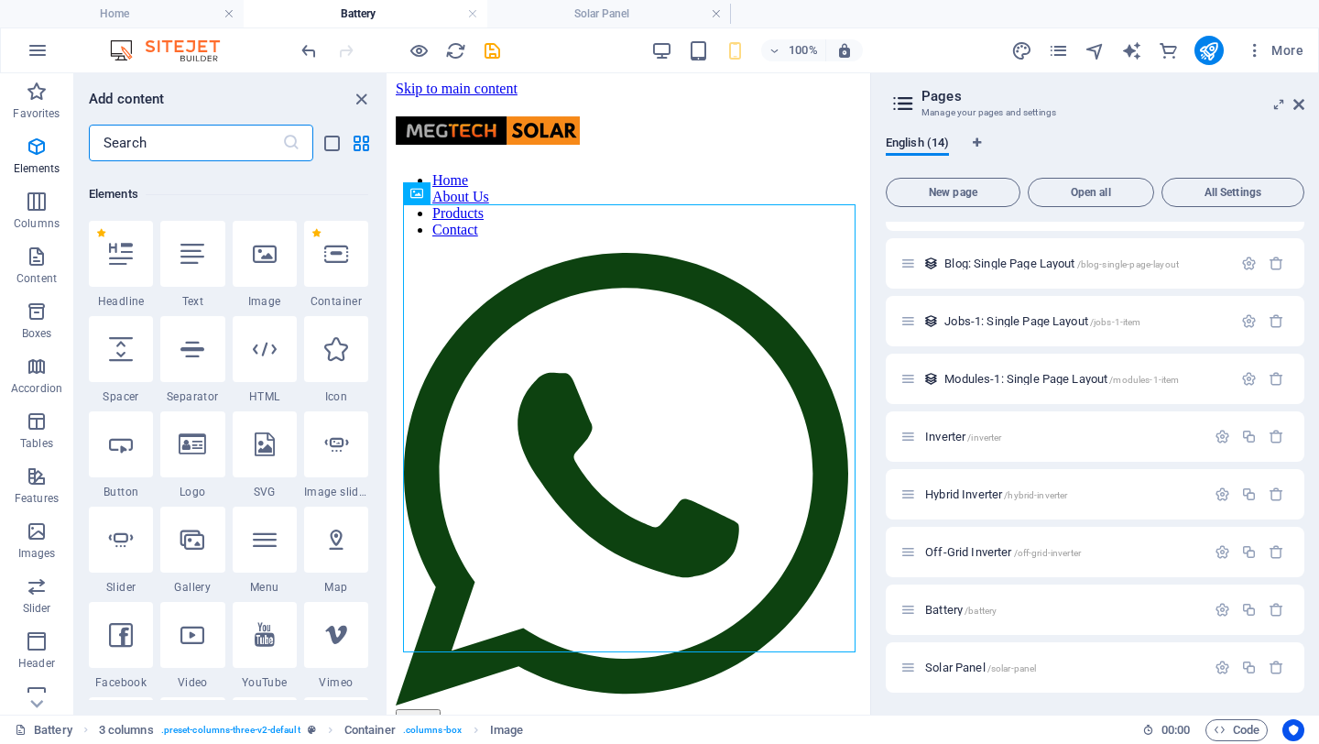
scroll to position [195, 0]
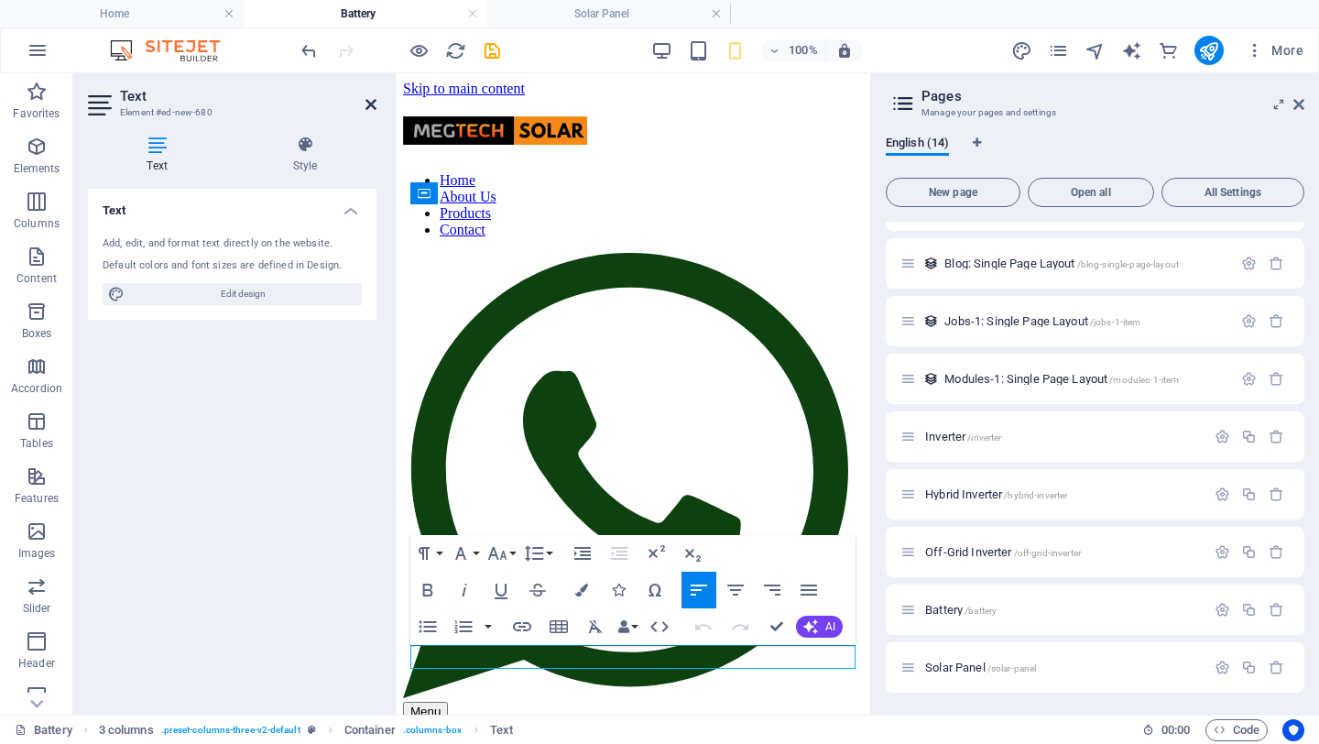
click at [371, 103] on icon at bounding box center [371, 104] width 11 height 15
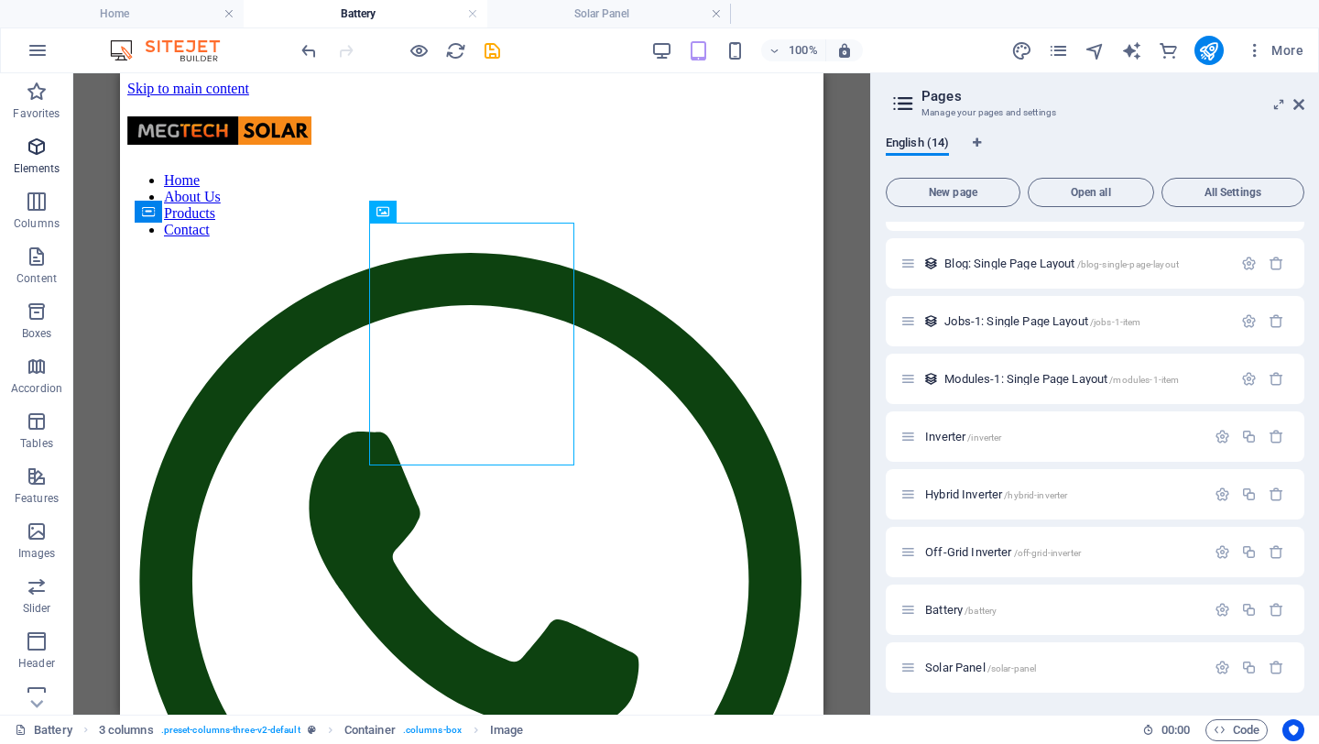
click at [44, 152] on icon "button" at bounding box center [37, 147] width 22 height 22
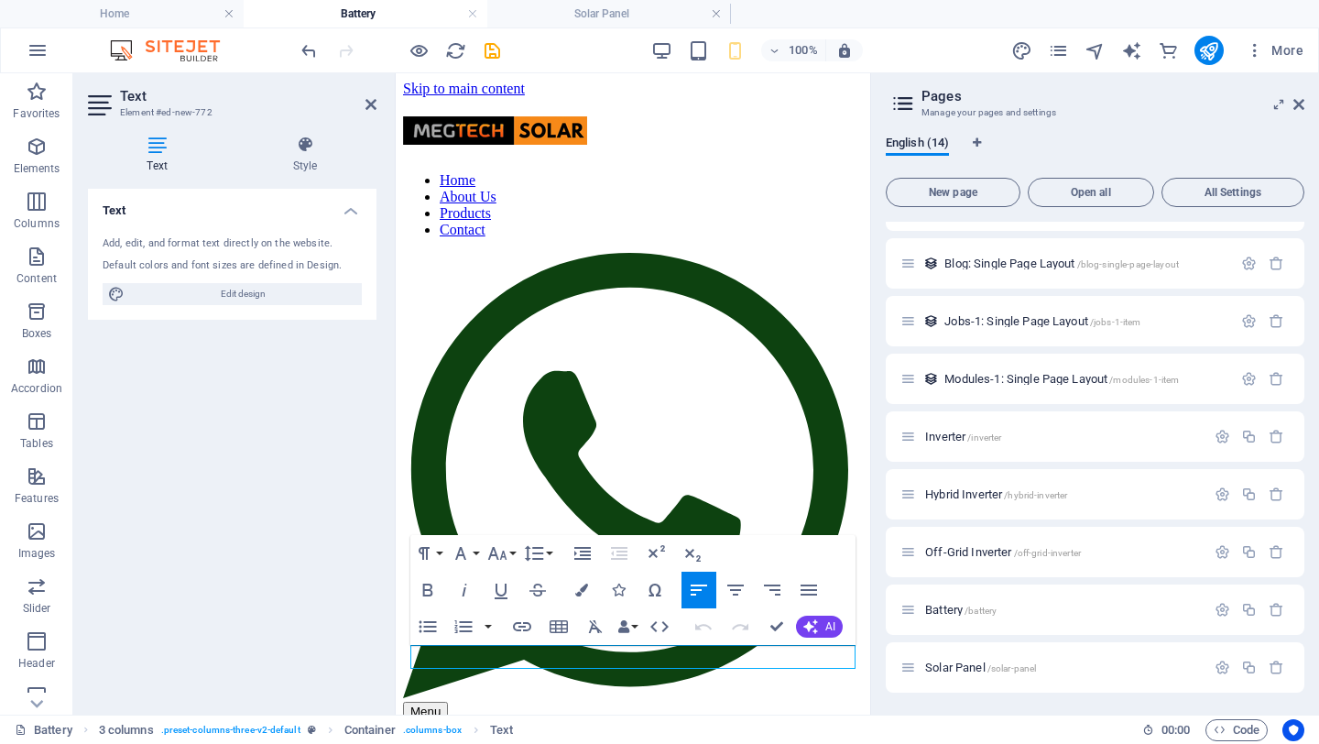
click at [375, 96] on header "Text Element #ed-new-772" at bounding box center [232, 97] width 289 height 48
click at [368, 104] on icon at bounding box center [371, 104] width 11 height 15
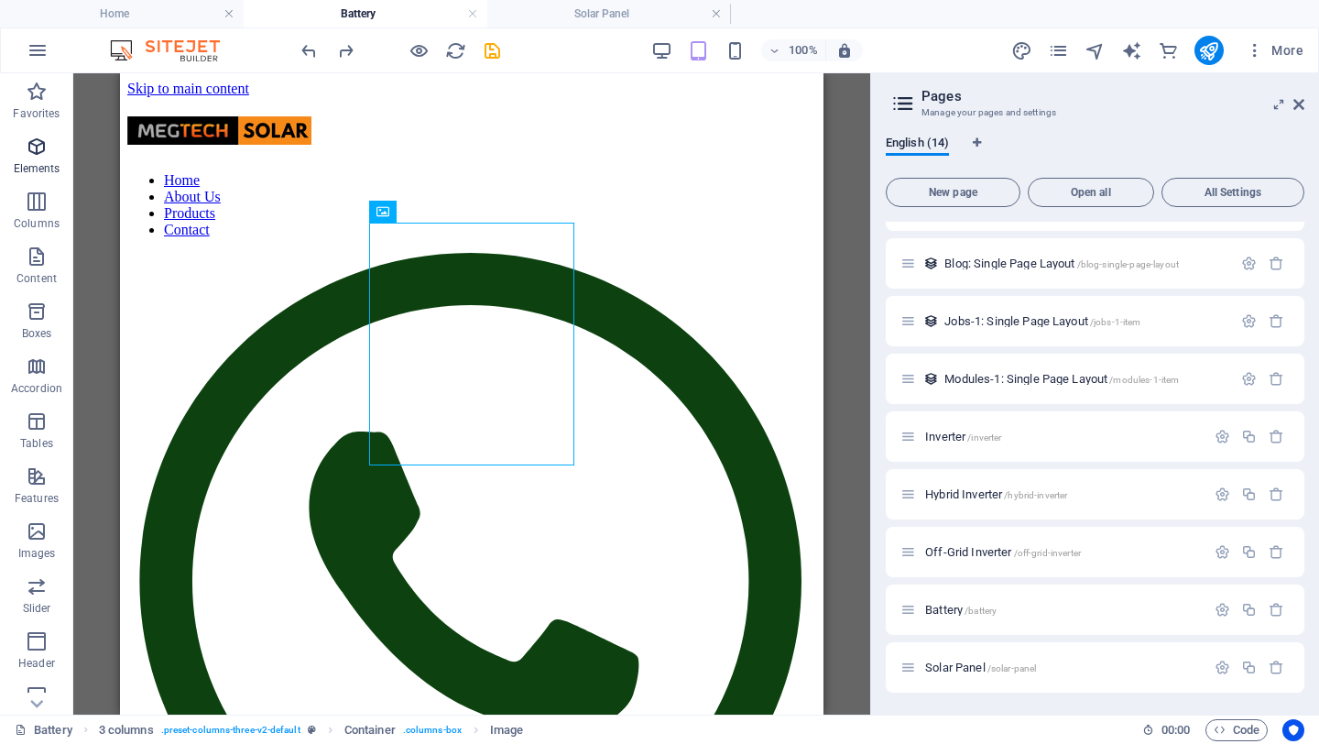
click at [45, 156] on icon "button" at bounding box center [37, 147] width 22 height 22
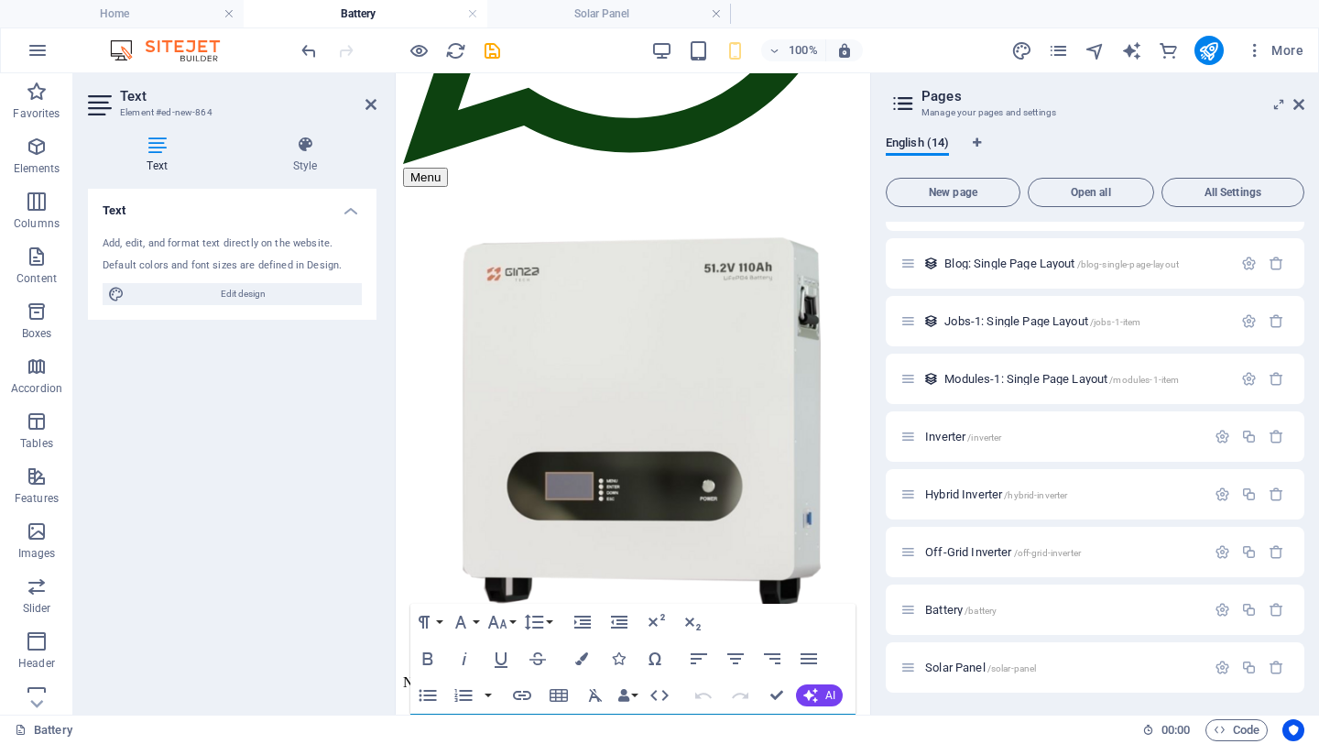
scroll to position [531, 0]
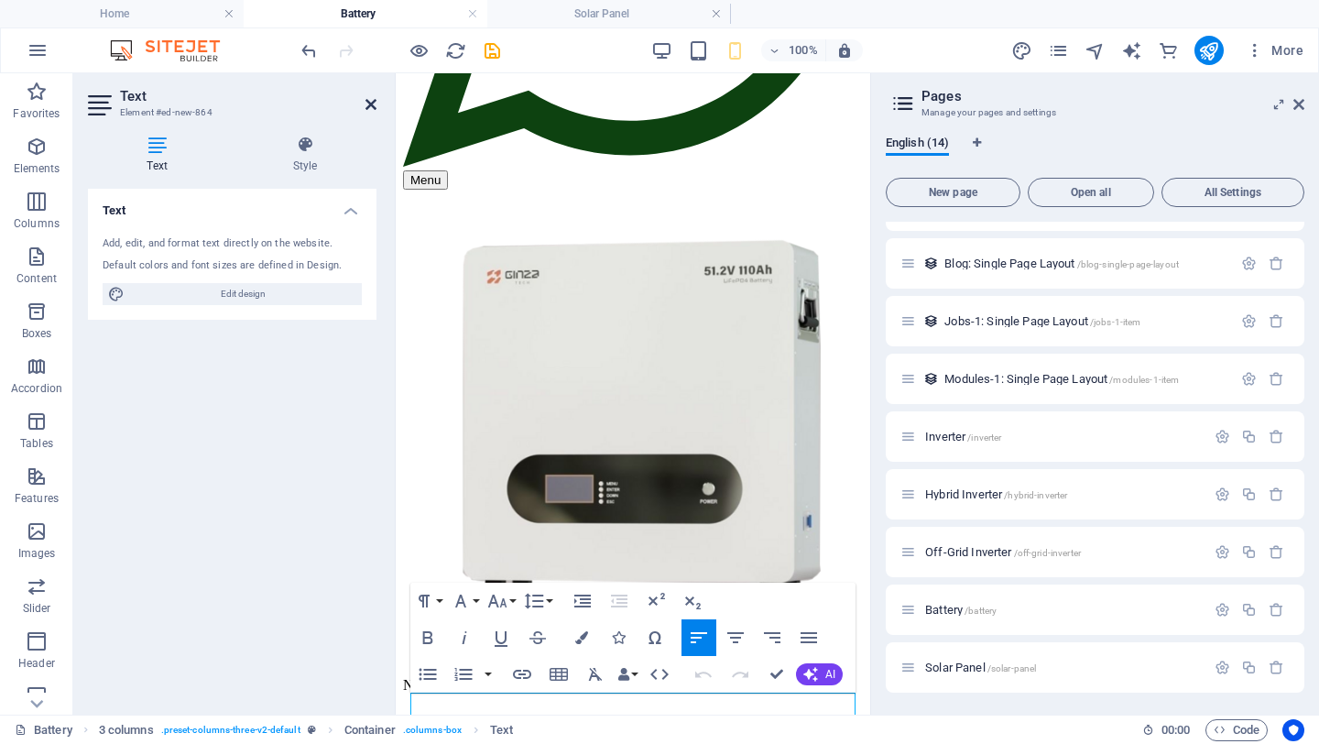
click at [370, 99] on icon at bounding box center [371, 104] width 11 height 15
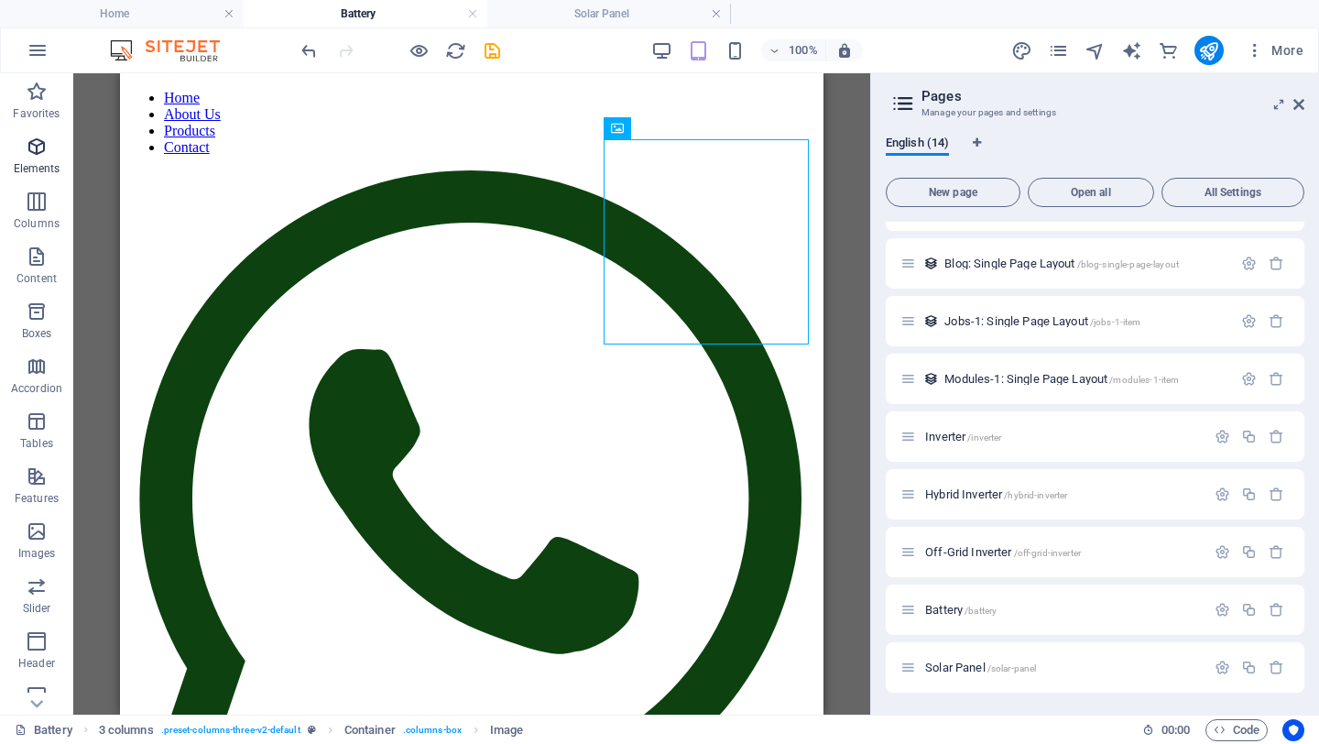
click at [28, 150] on icon "button" at bounding box center [37, 147] width 22 height 22
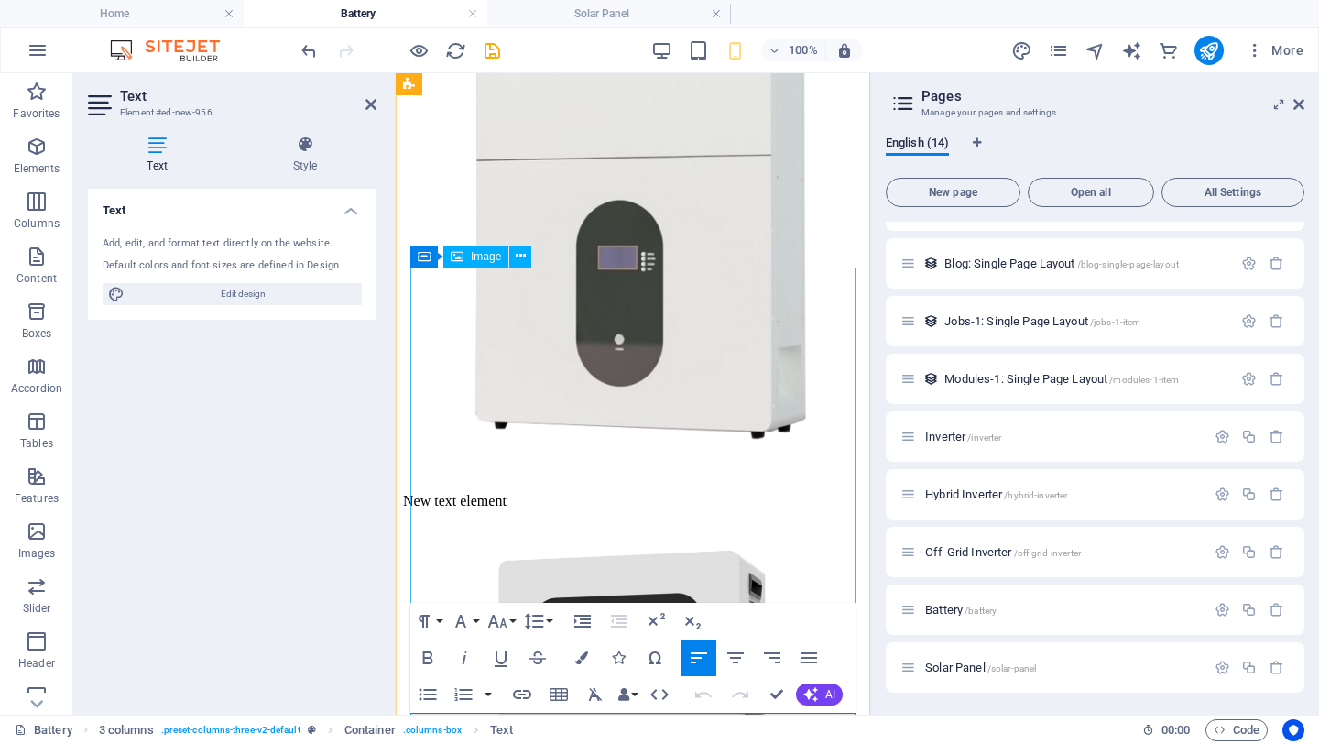
scroll to position [1339, 0]
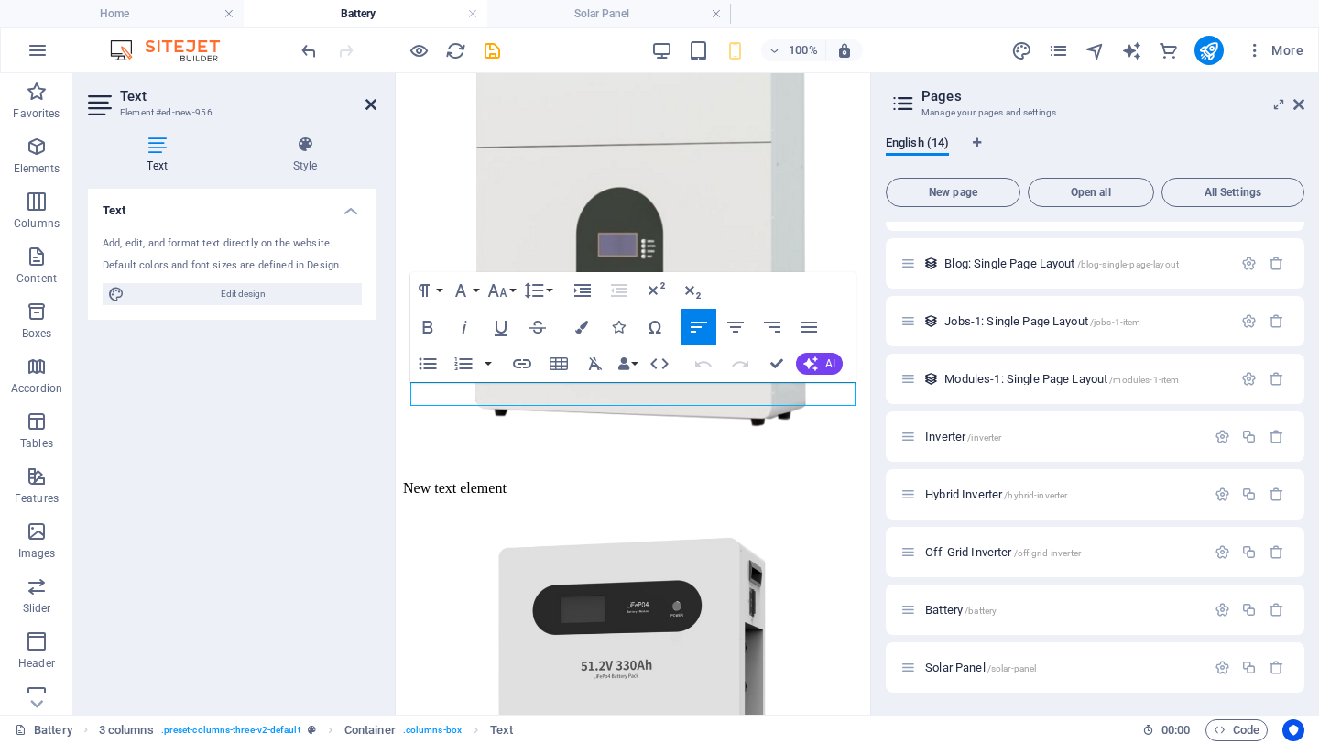
click at [368, 104] on icon at bounding box center [371, 104] width 11 height 15
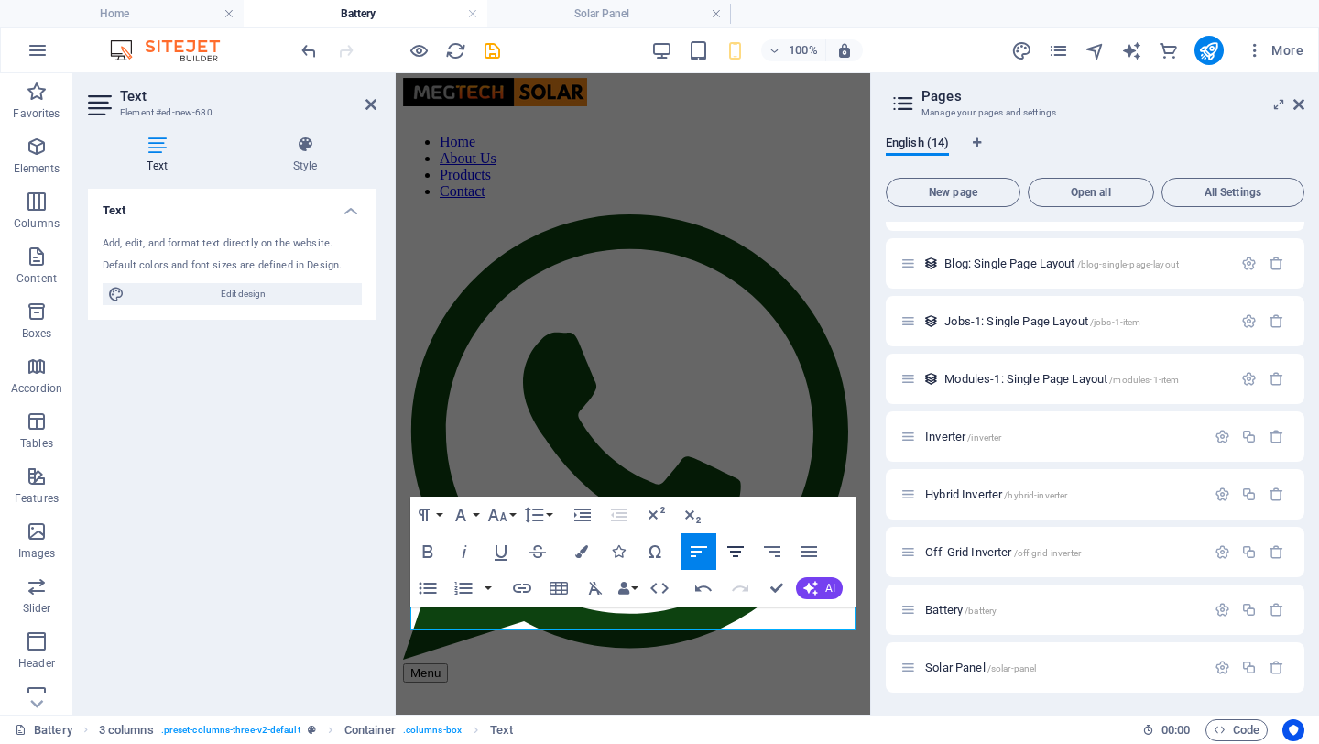
click at [742, 552] on icon "button" at bounding box center [736, 551] width 22 height 22
drag, startPoint x: 722, startPoint y: 617, endPoint x: 529, endPoint y: 614, distance: 193.3
copy p "51.2V 110Ah LiFEPO4"
click at [370, 104] on icon at bounding box center [371, 104] width 11 height 15
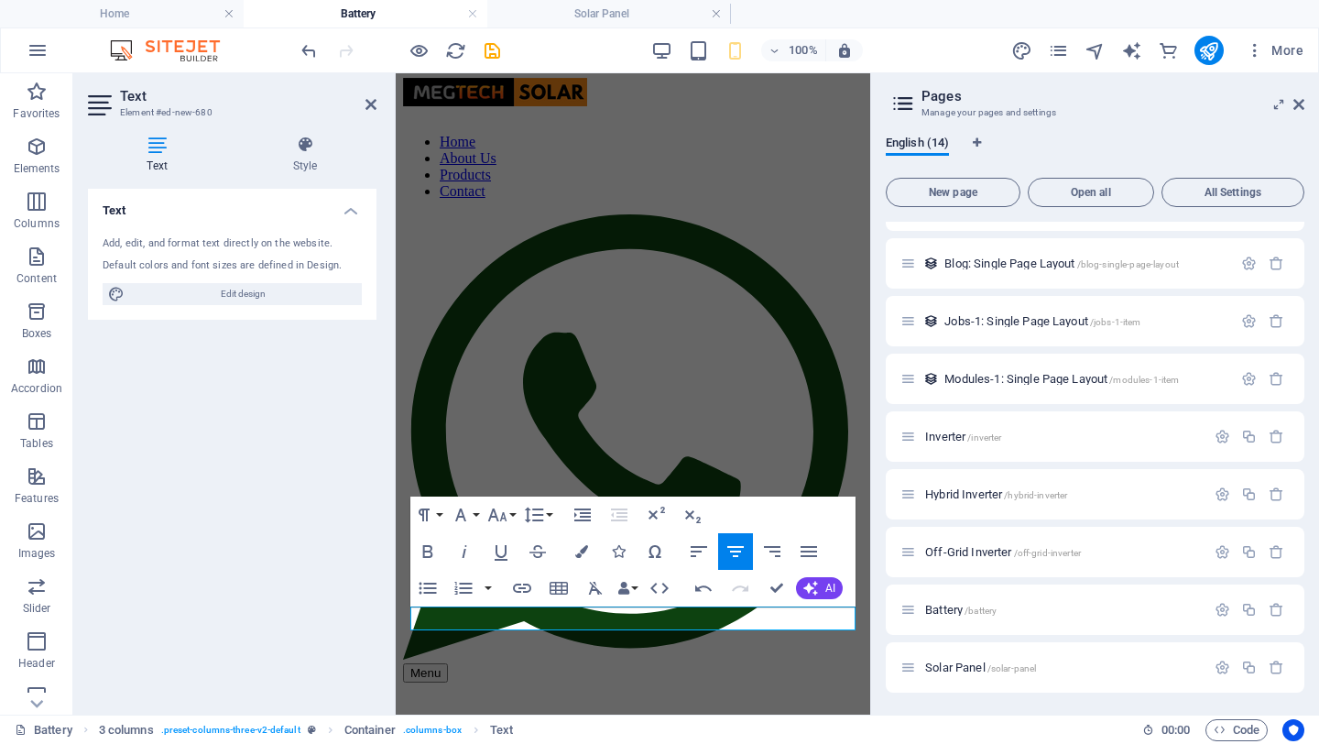
scroll to position [42, 0]
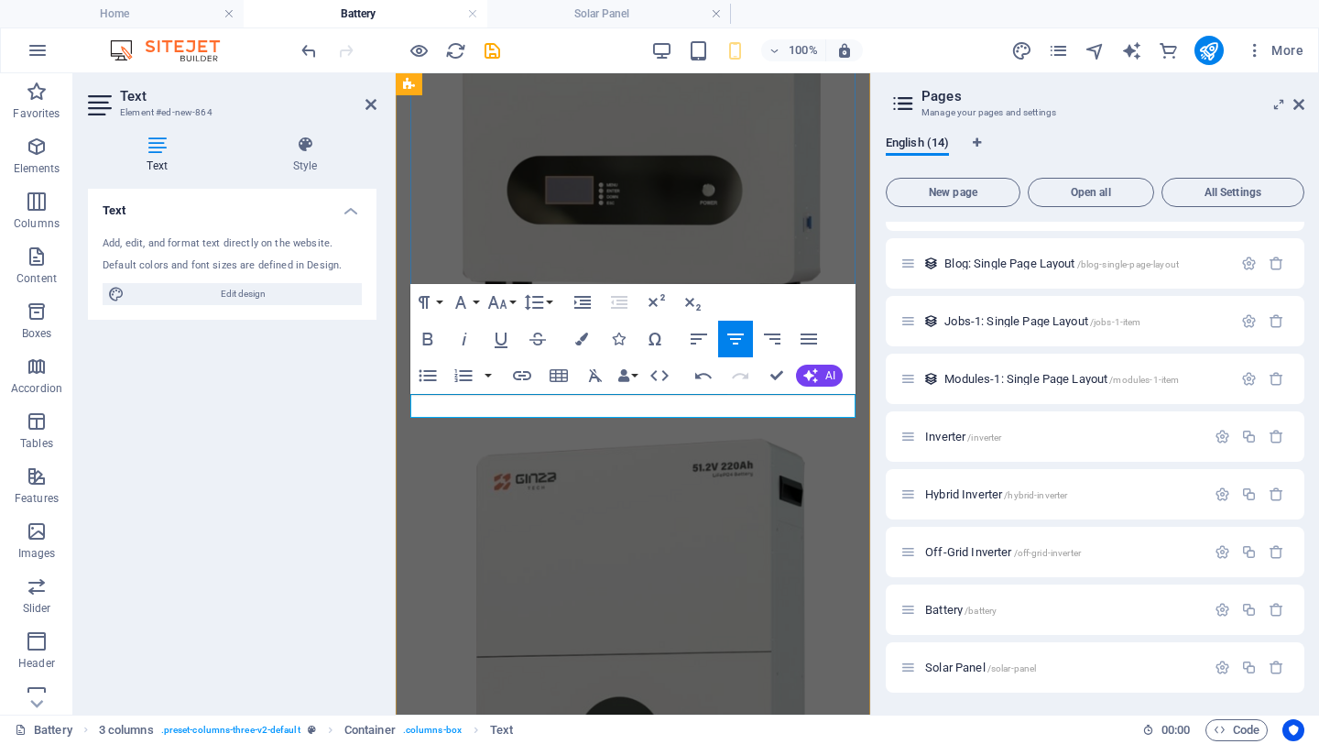
drag, startPoint x: 624, startPoint y: 400, endPoint x: 647, endPoint y: 422, distance: 31.7
click at [369, 108] on icon at bounding box center [371, 104] width 11 height 15
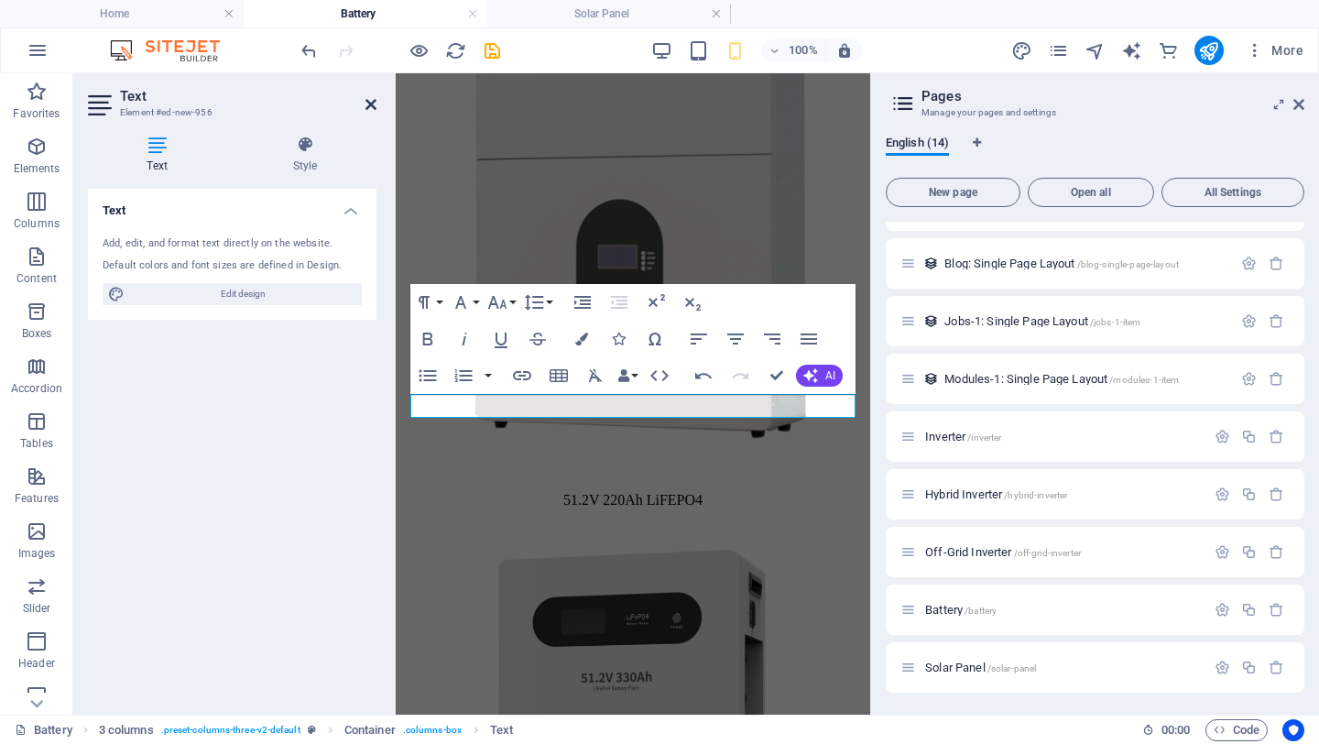
click at [376, 103] on icon at bounding box center [371, 104] width 11 height 15
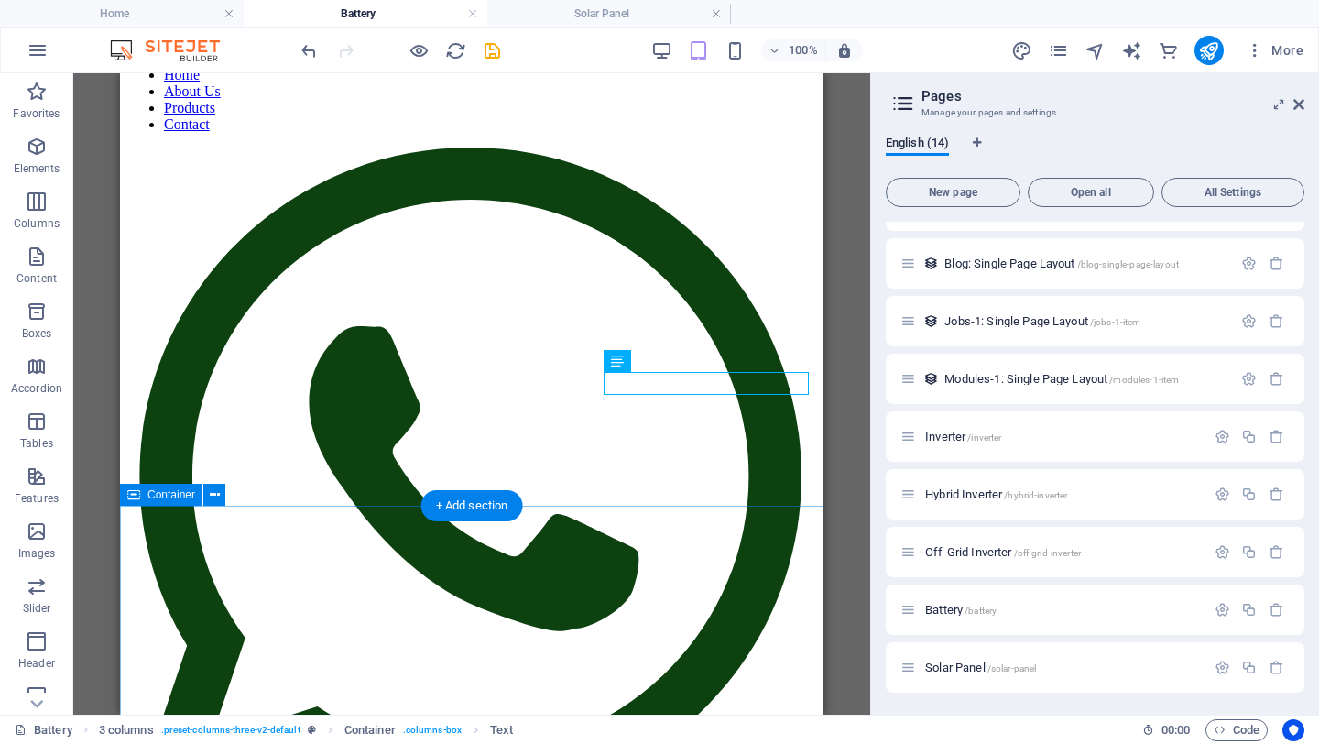
scroll to position [0, 0]
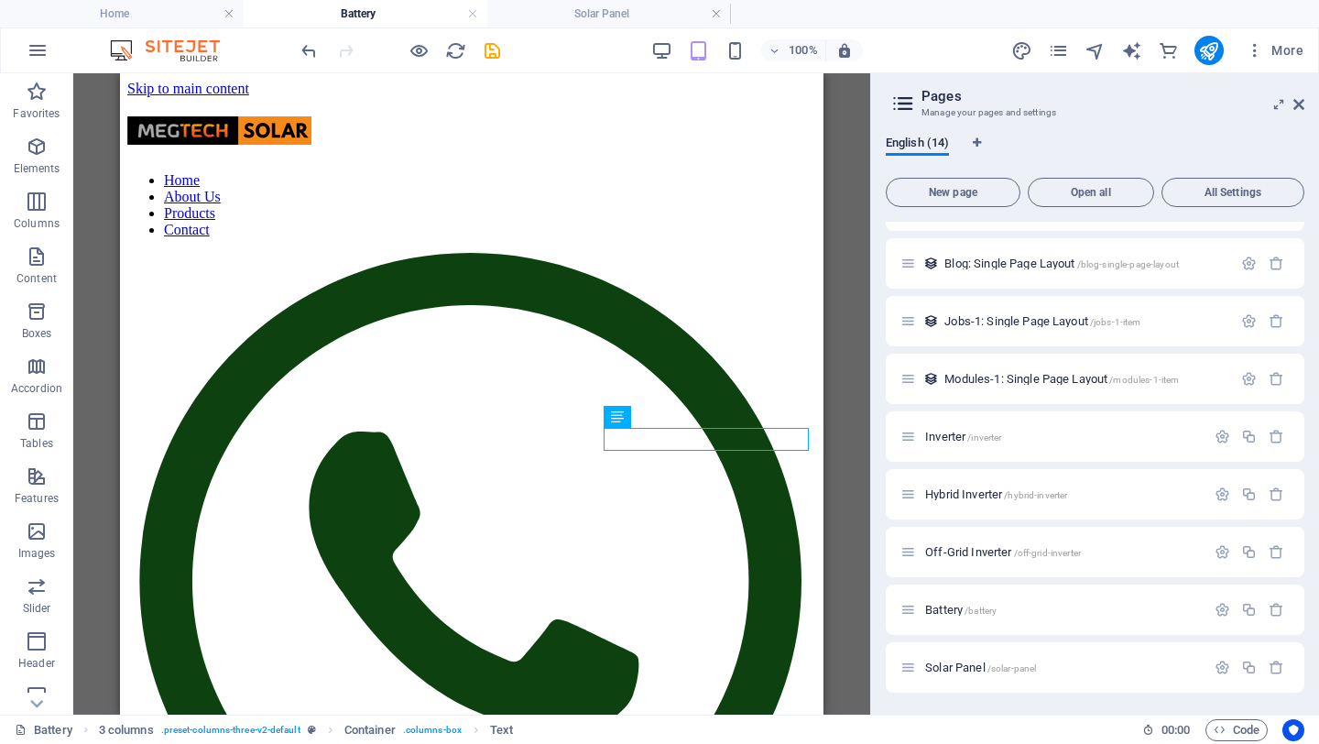
click at [845, 364] on div "Reference Container Placeholder 3 columns Container Placeholder Container Refer…" at bounding box center [471, 393] width 797 height 641
click at [851, 316] on div "Reference Container Placeholder 3 columns Container Placeholder Container Refer…" at bounding box center [471, 393] width 797 height 641
click at [122, 12] on h4 "Home" at bounding box center [122, 14] width 244 height 20
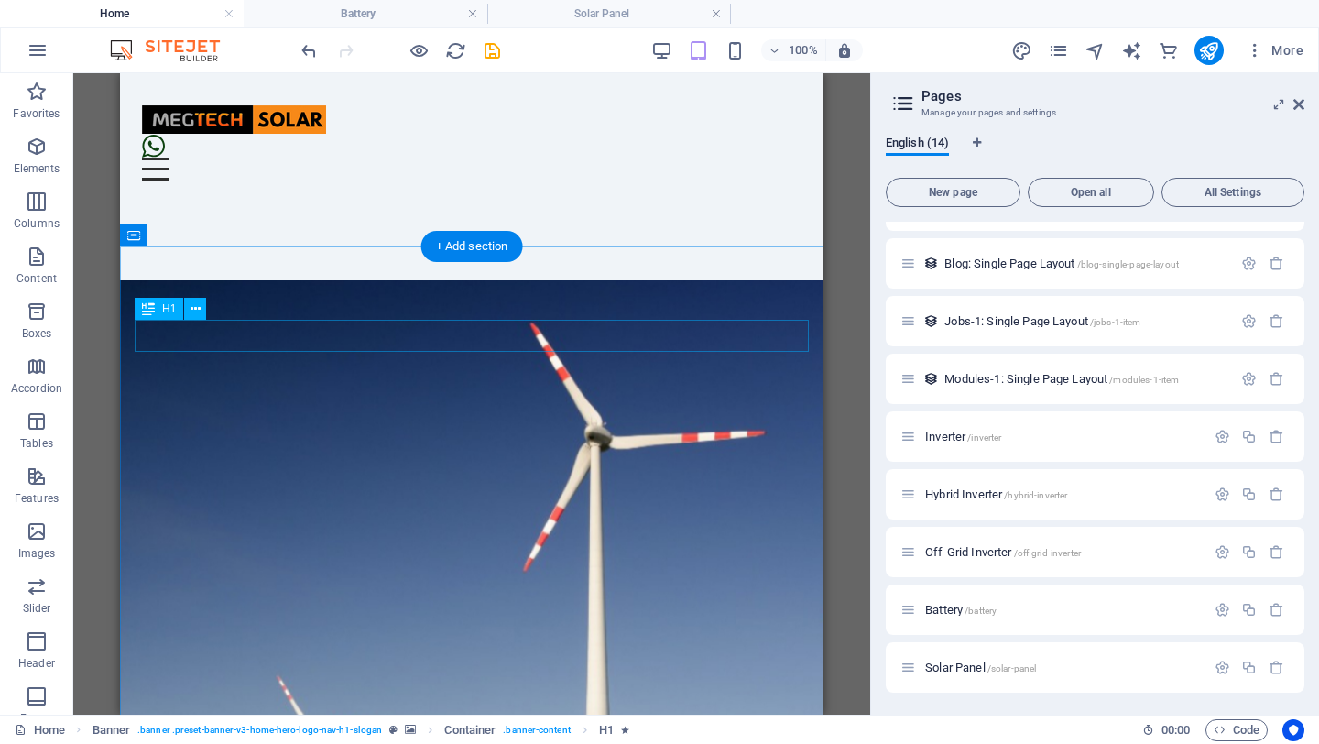
scroll to position [901, 0]
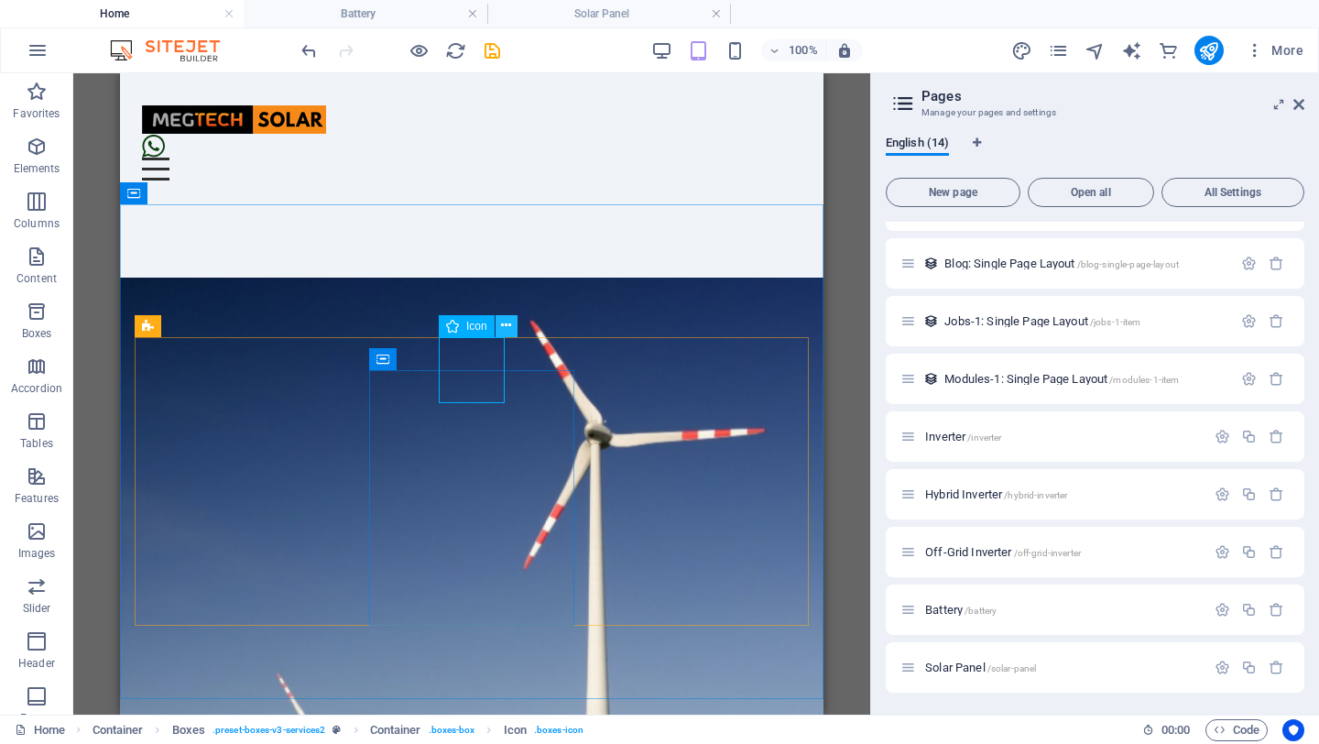
click at [509, 326] on icon at bounding box center [506, 325] width 10 height 19
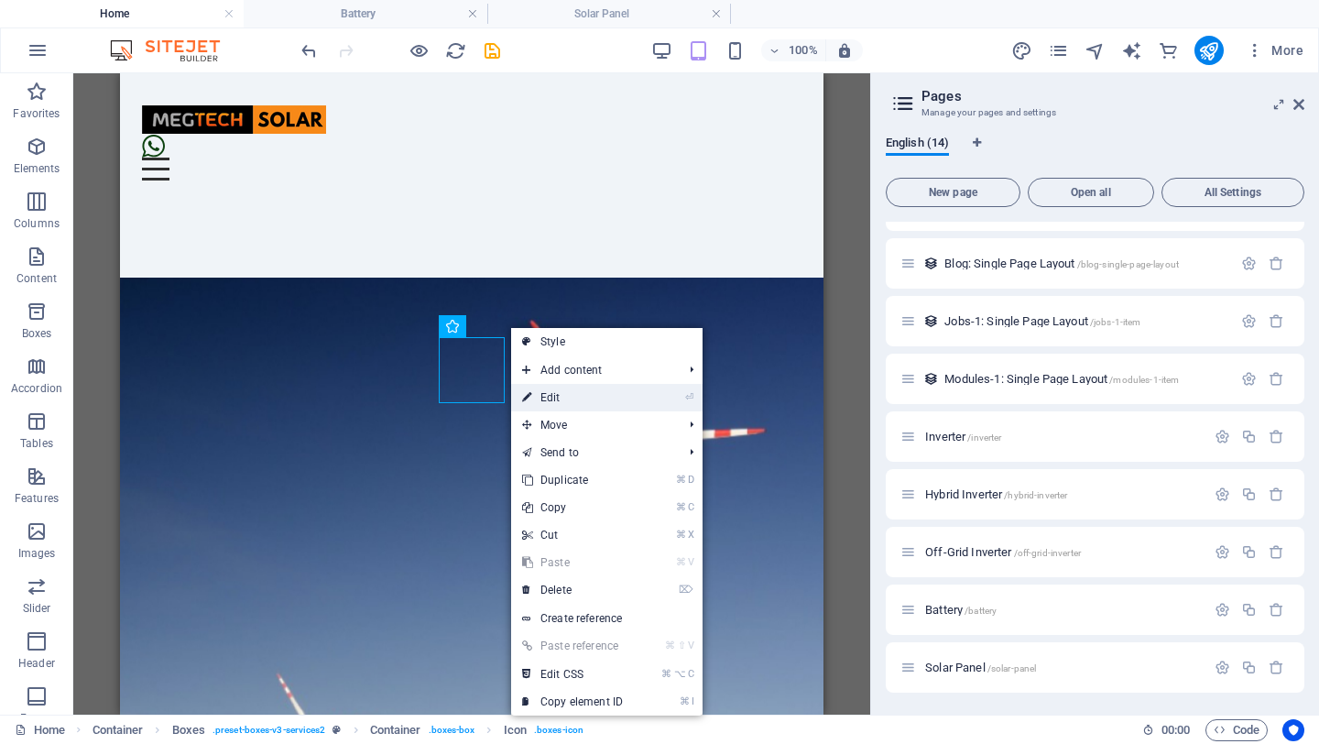
click at [558, 395] on link "⏎ Edit" at bounding box center [572, 397] width 123 height 27
select select "xMidYMid"
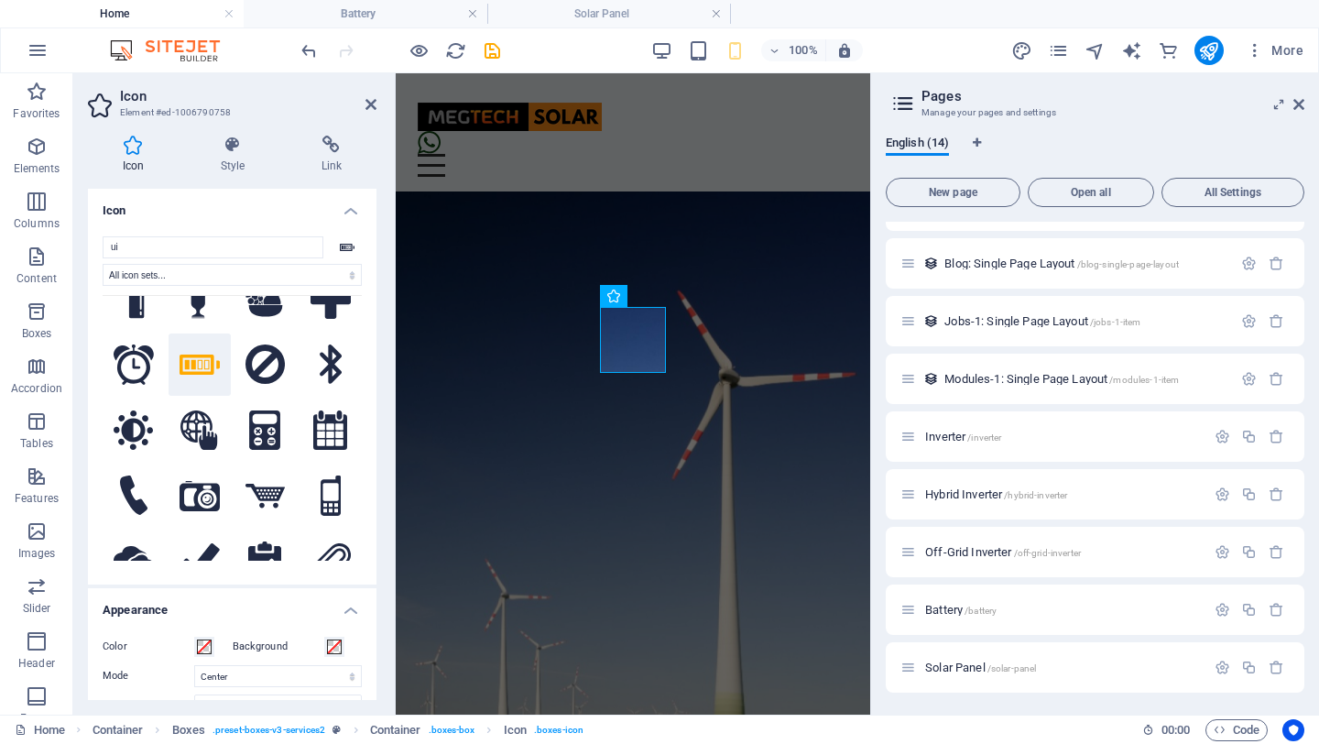
scroll to position [0, 0]
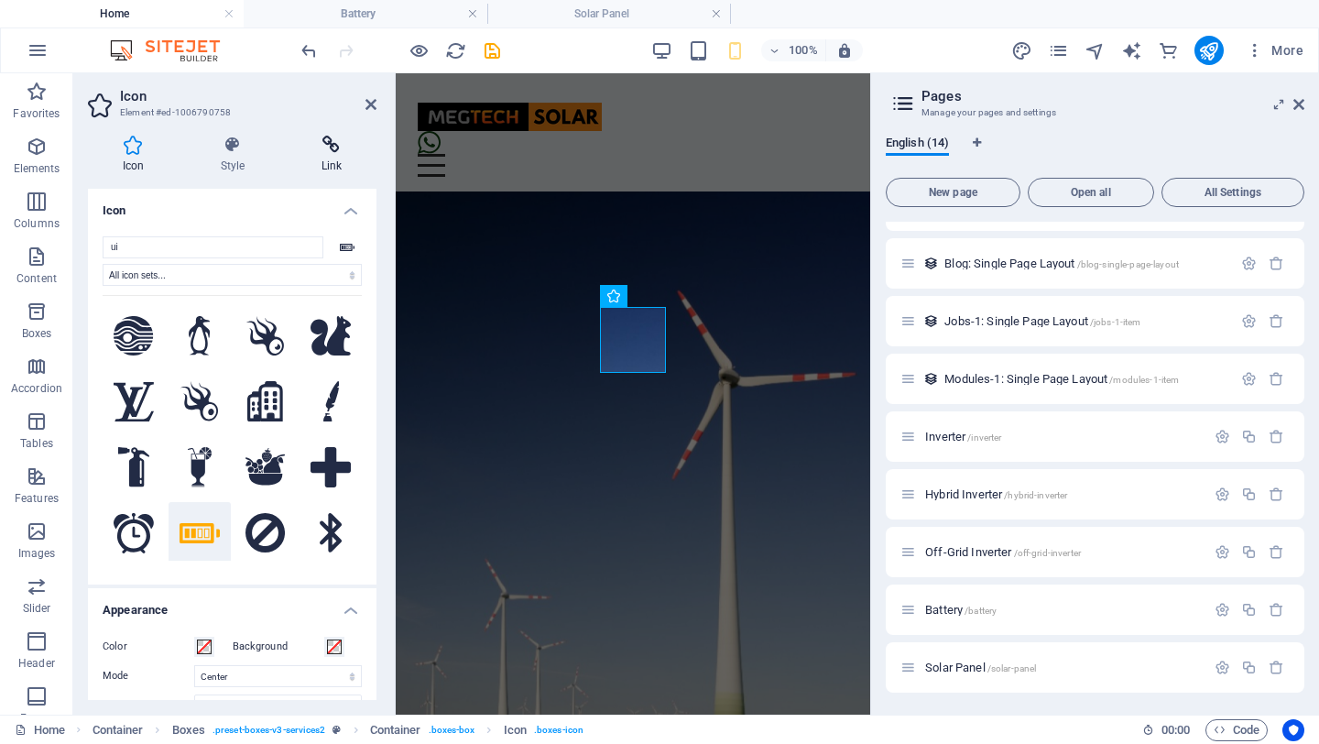
click at [338, 147] on icon at bounding box center [332, 145] width 90 height 18
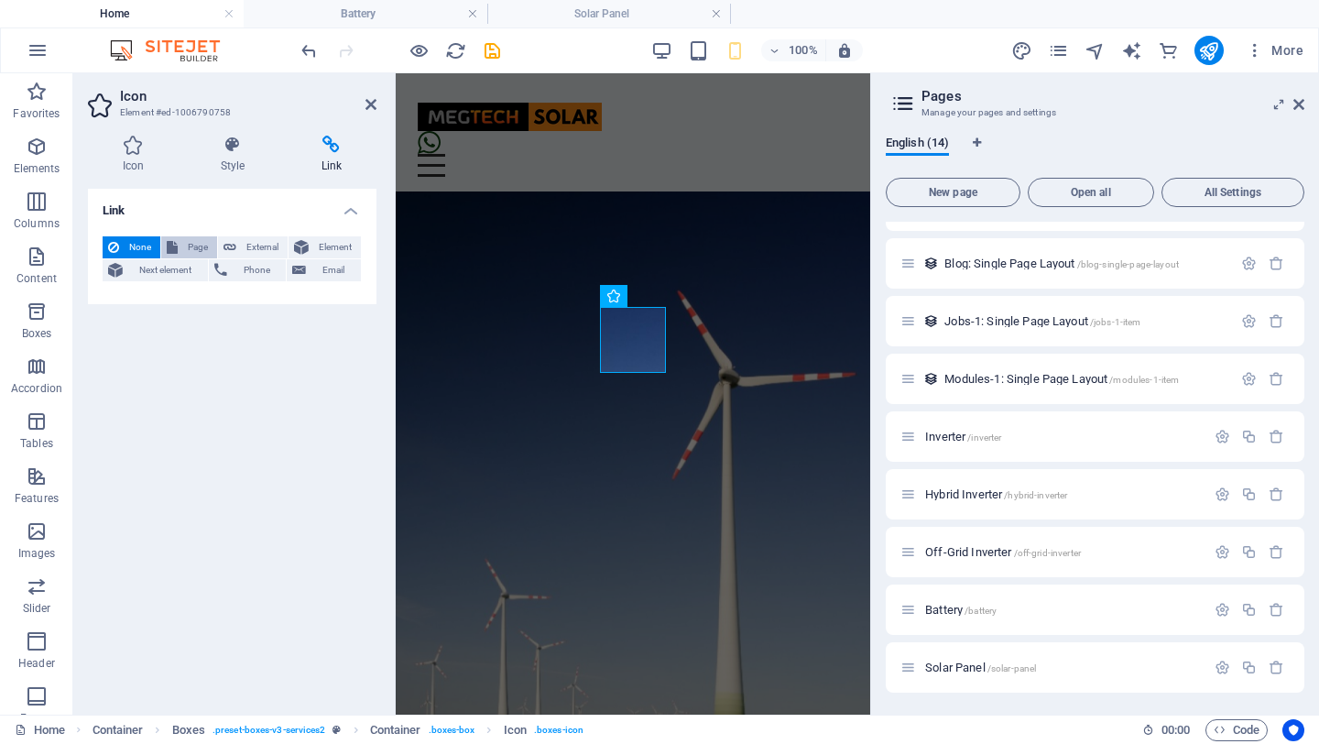
click at [186, 245] on span "Page" at bounding box center [197, 247] width 28 height 22
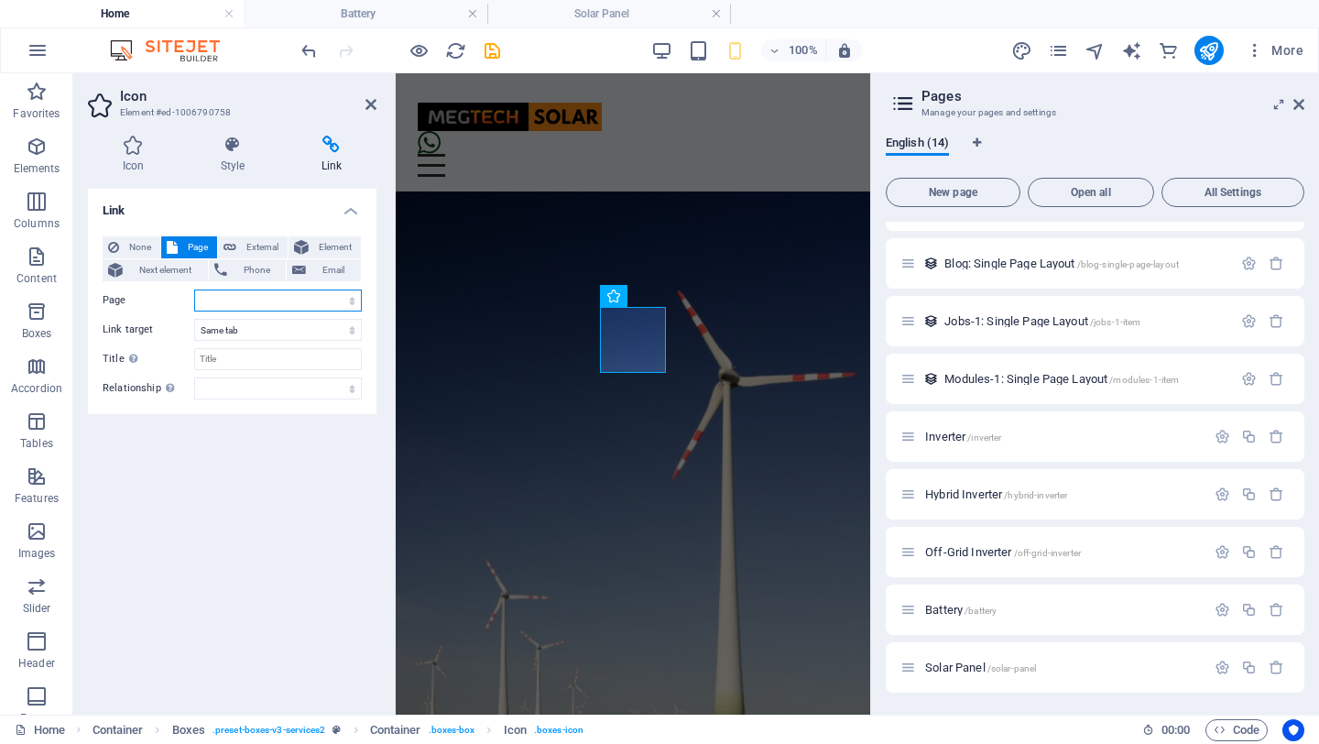
click at [264, 305] on select "Home Subpage Legal Notice Privacy Inverter Hybrid Inverter Off-Grid Inverter Ba…" at bounding box center [278, 300] width 168 height 22
select select "7"
click at [194, 289] on select "Home Subpage Legal Notice Privacy Inverter Hybrid Inverter Off-Grid Inverter Ba…" at bounding box center [278, 300] width 168 height 22
click at [373, 106] on icon at bounding box center [371, 104] width 11 height 15
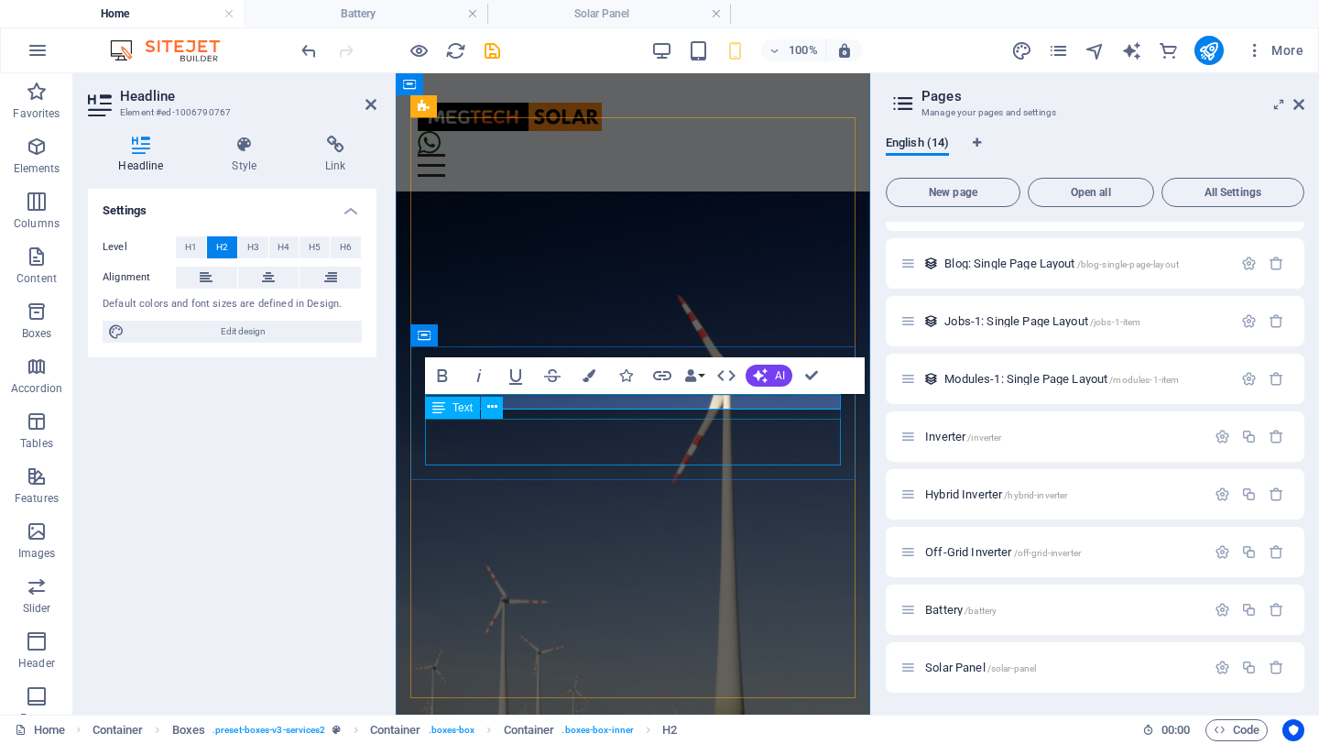
scroll to position [895, 0]
click at [346, 155] on h4 "Link" at bounding box center [336, 155] width 82 height 38
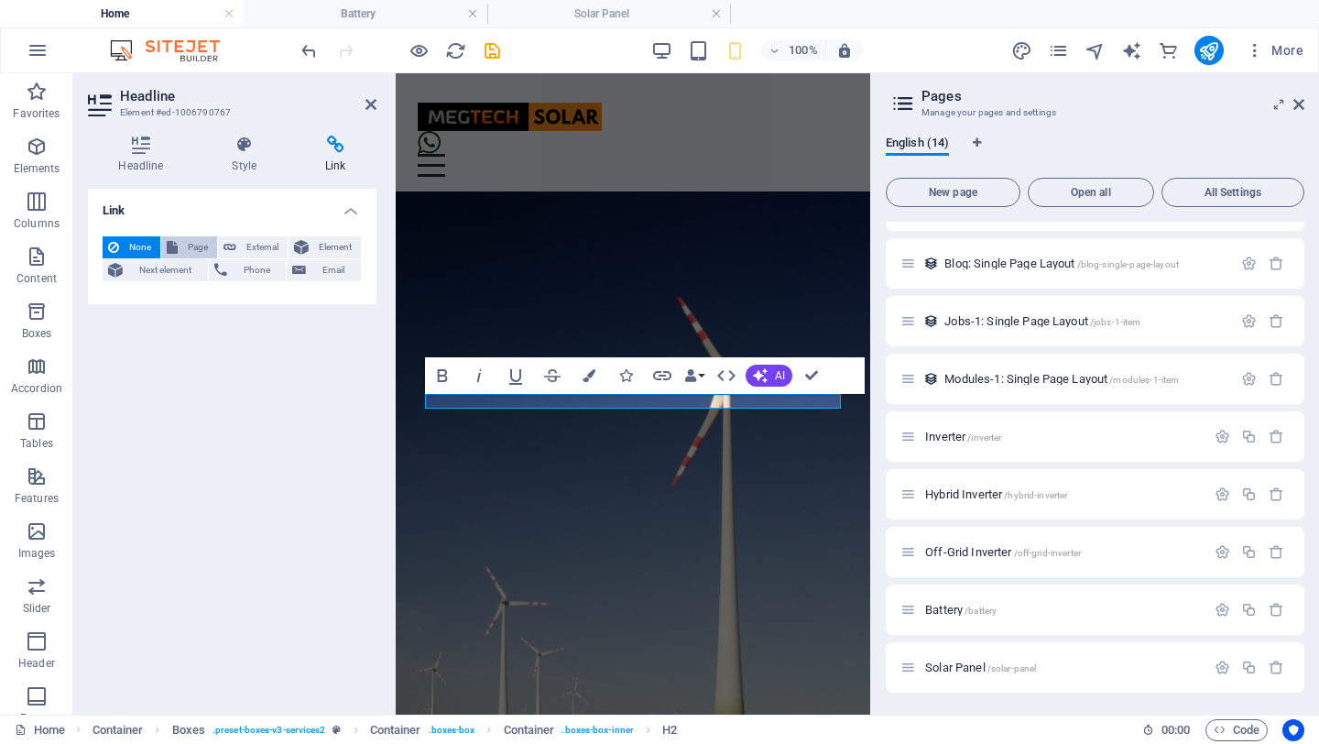
click at [199, 246] on span "Page" at bounding box center [197, 247] width 28 height 22
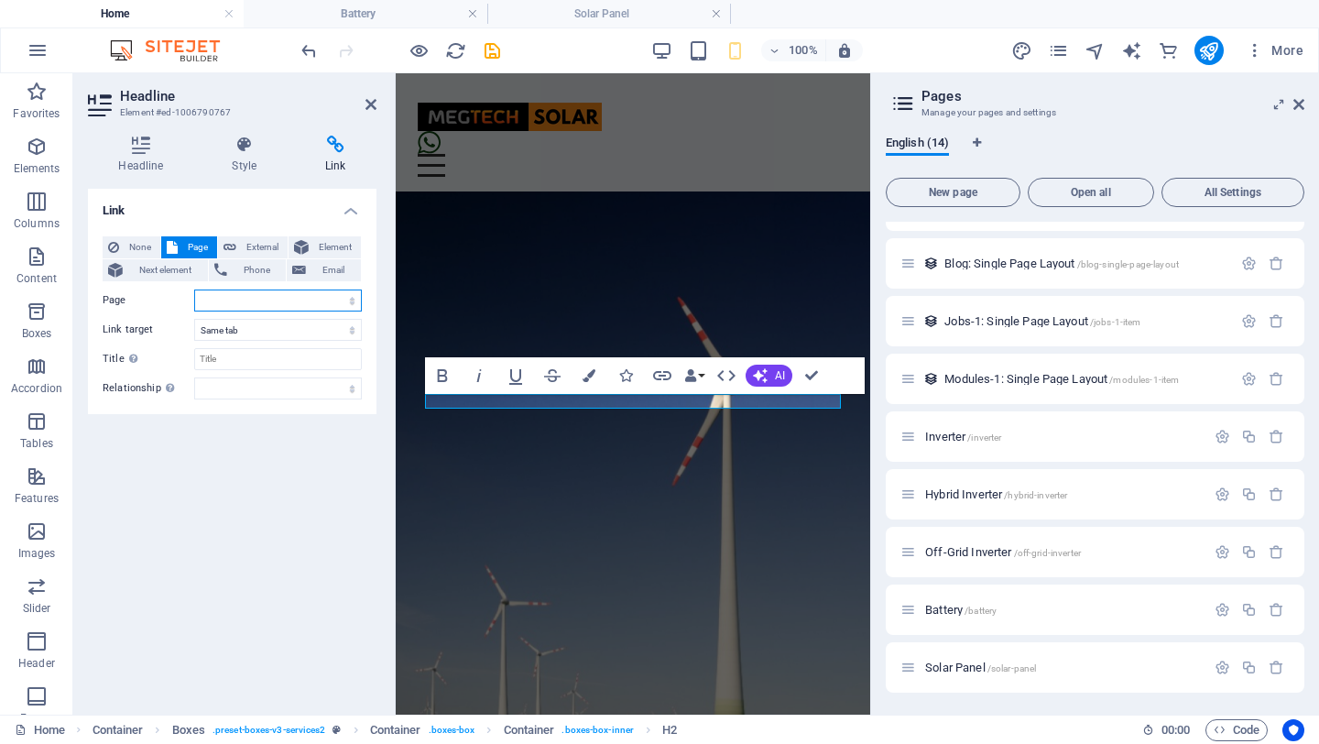
click at [245, 300] on select "Home Subpage Legal Notice Privacy Inverter Hybrid Inverter Off-Grid Inverter Ba…" at bounding box center [278, 300] width 168 height 22
select select "7"
click at [194, 289] on select "Home Subpage Legal Notice Privacy Inverter Hybrid Inverter Off-Grid Inverter Ba…" at bounding box center [278, 300] width 168 height 22
click at [376, 100] on icon at bounding box center [371, 104] width 11 height 15
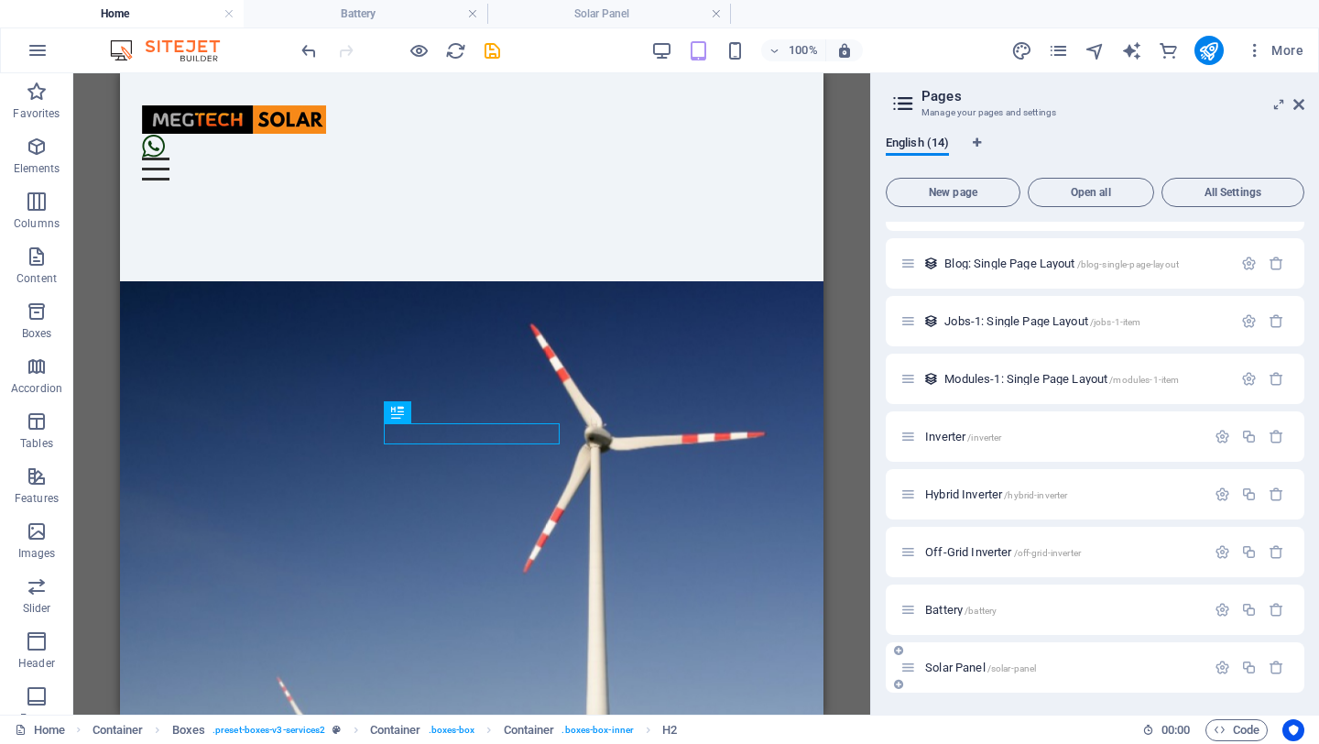
click at [948, 667] on span "Solar Panel /solar-panel" at bounding box center [980, 667] width 111 height 14
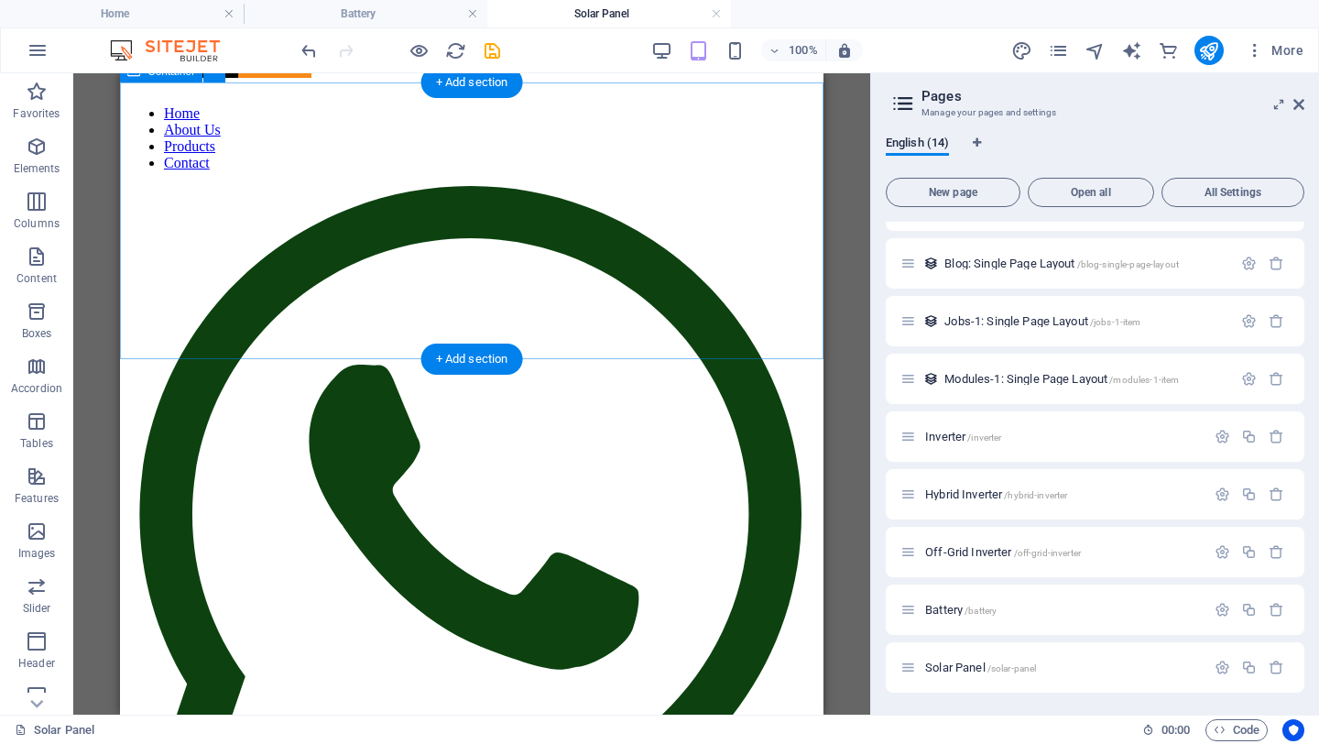
scroll to position [0, 0]
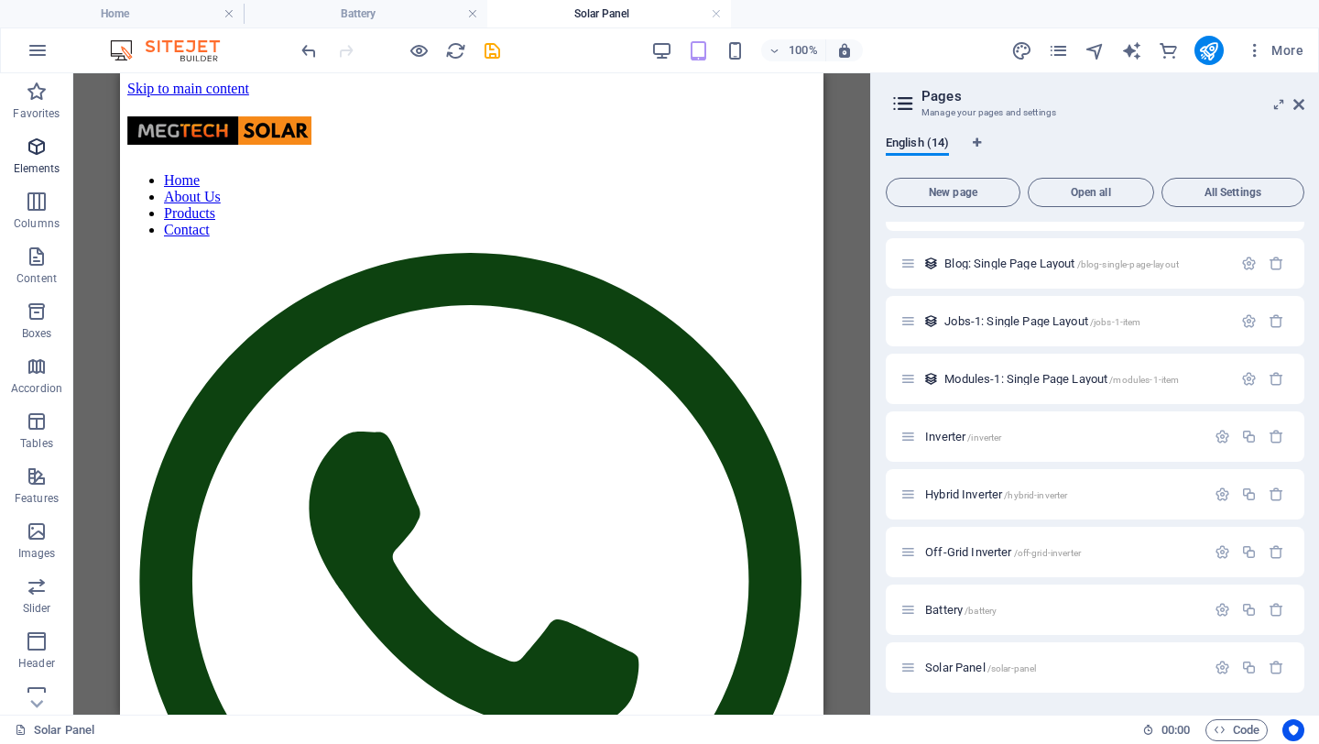
click at [44, 150] on icon "button" at bounding box center [37, 147] width 22 height 22
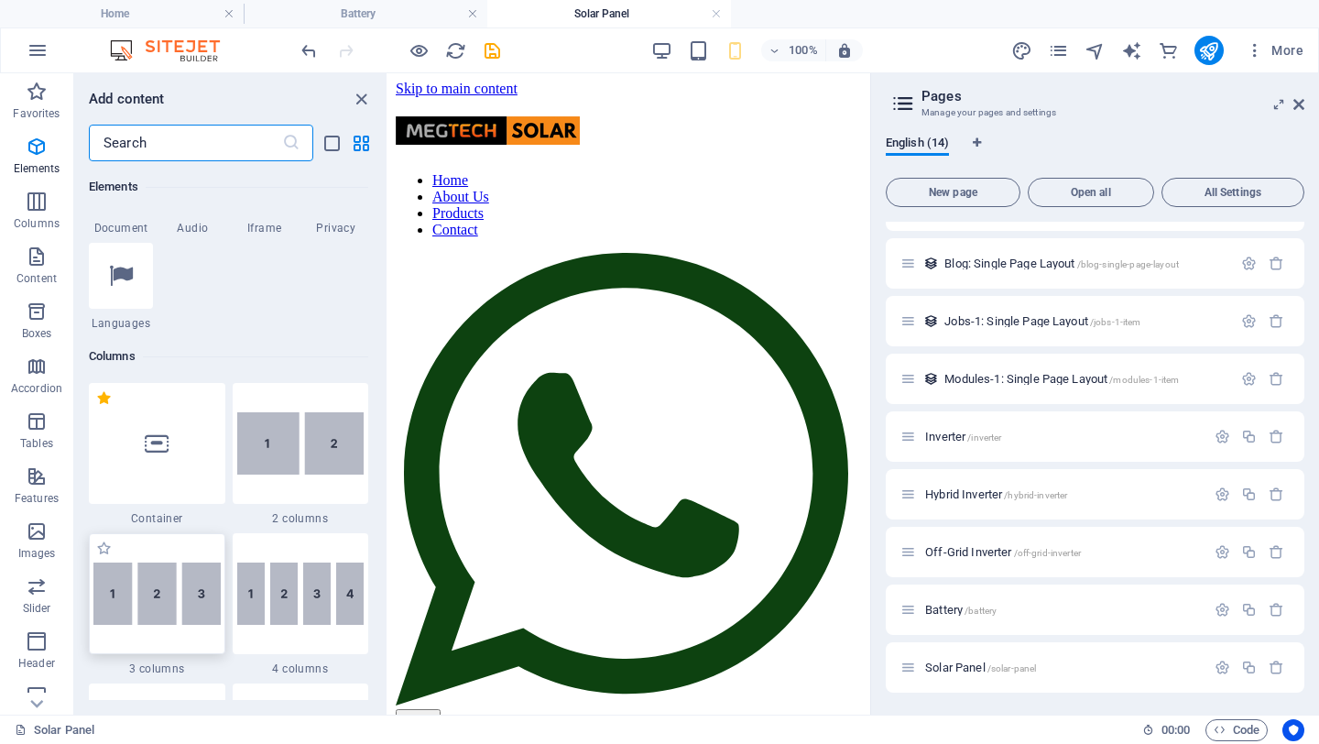
scroll to position [741, 0]
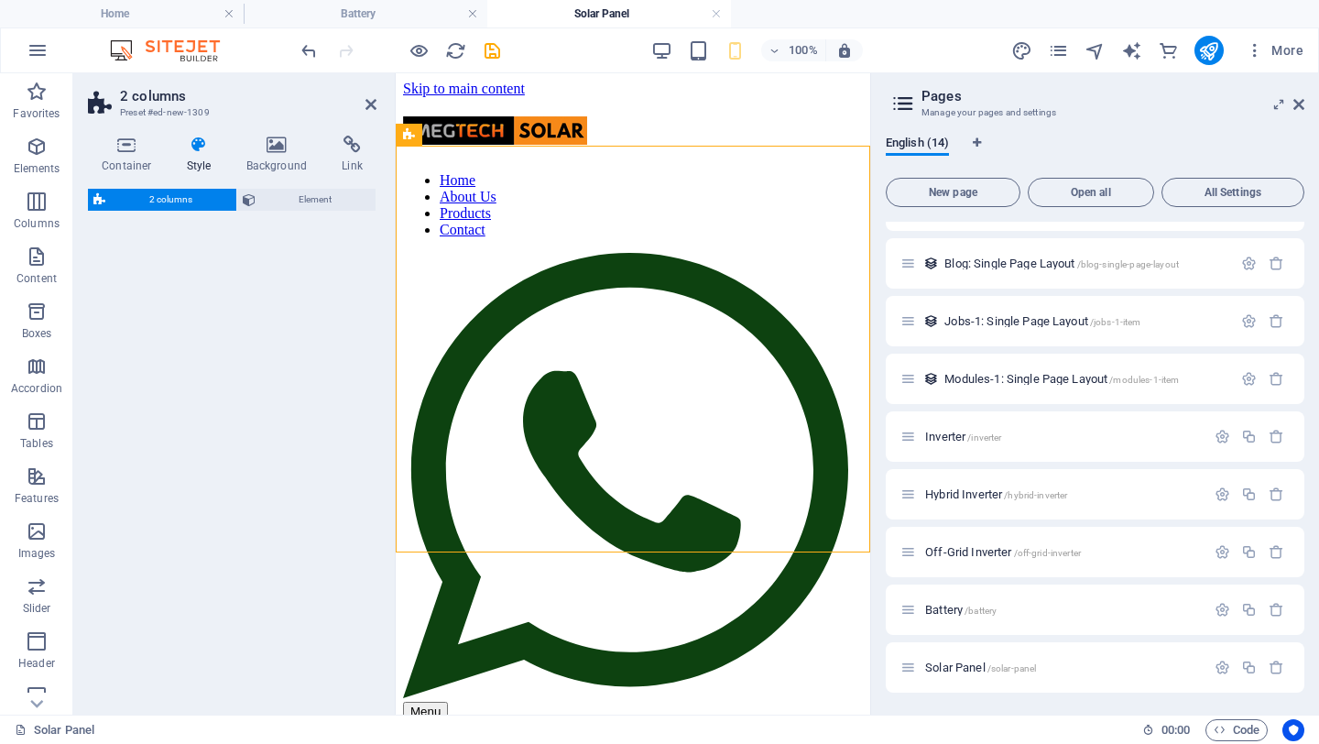
select select "rem"
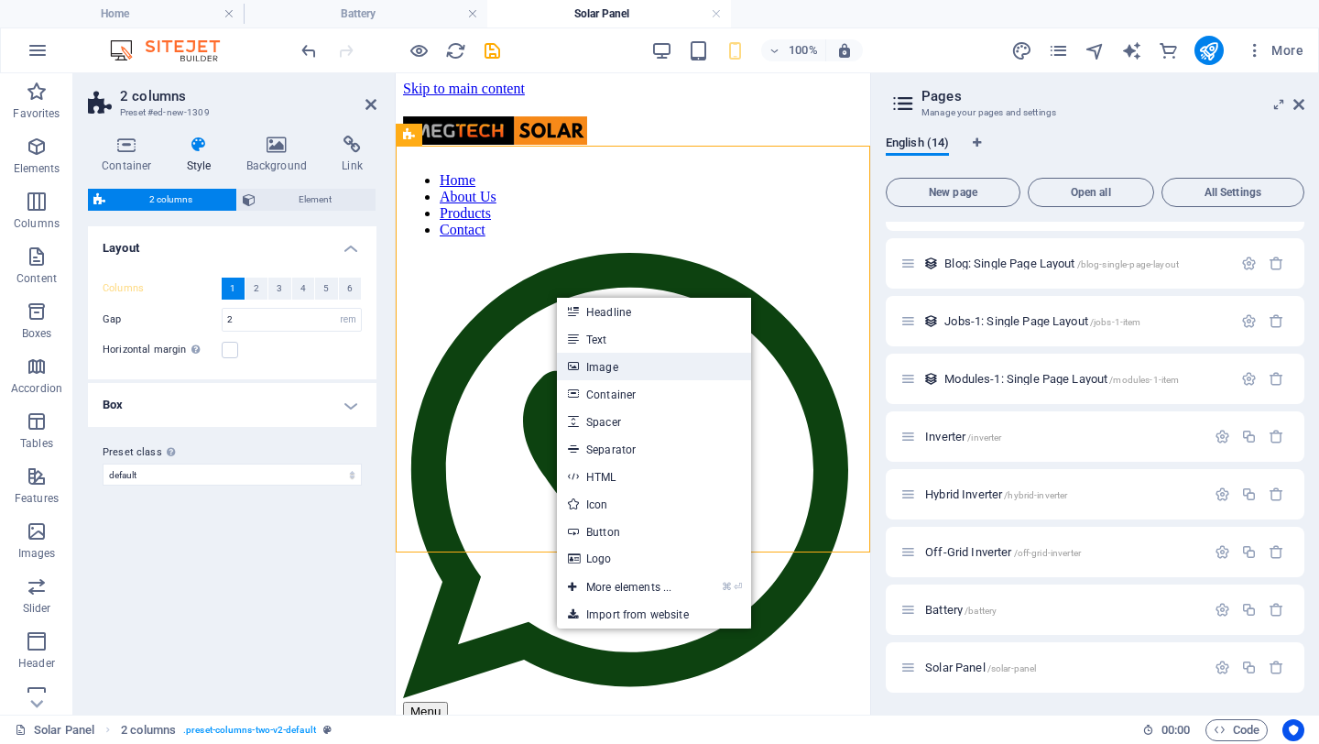
click at [609, 369] on link "Image" at bounding box center [654, 366] width 194 height 27
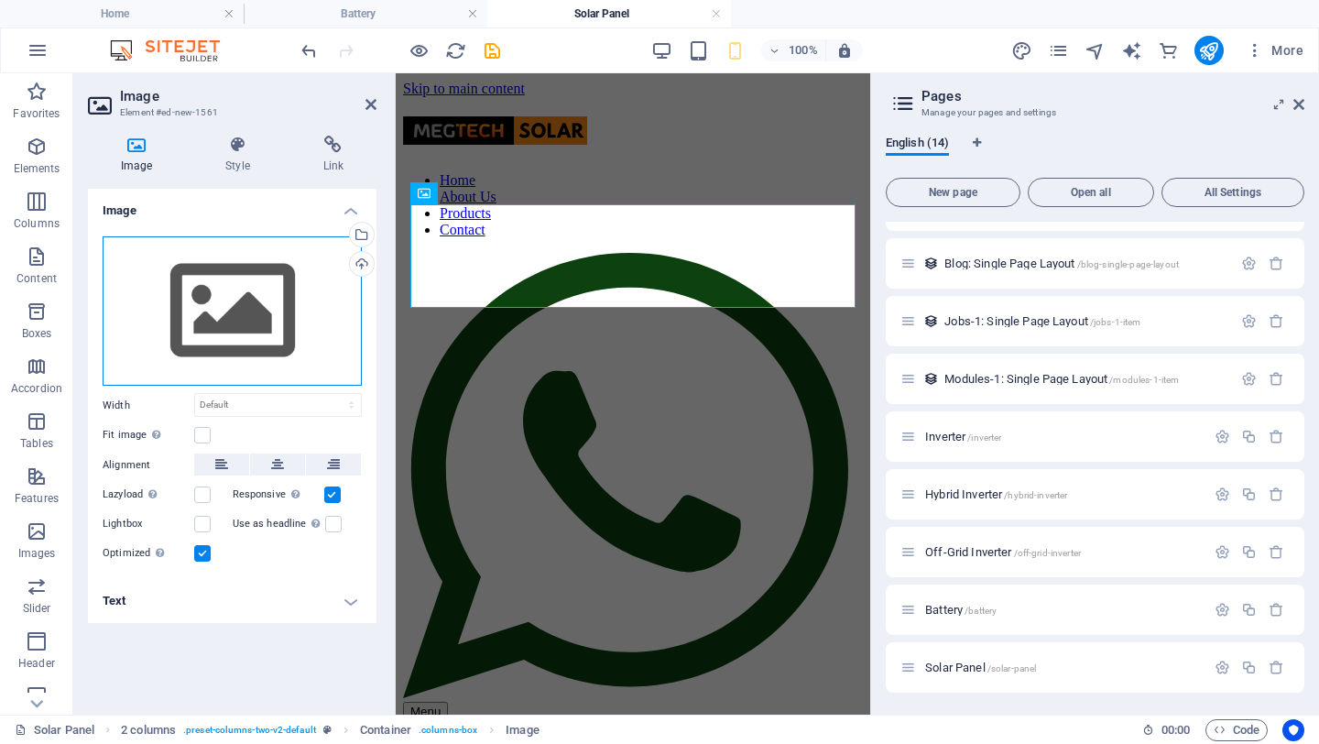
click at [239, 295] on div "Drag files here, click to choose files or select files from Files or our free s…" at bounding box center [232, 311] width 259 height 150
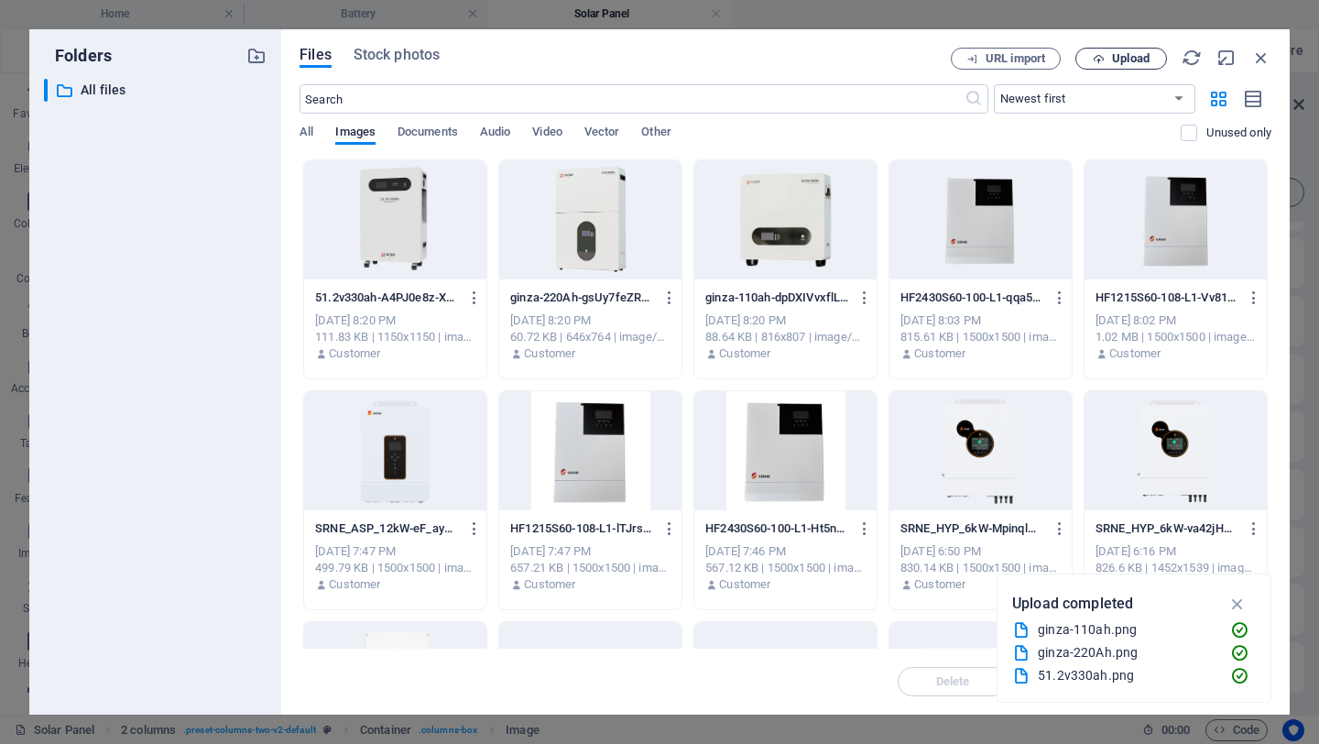
click at [1123, 58] on span "Upload" at bounding box center [1131, 58] width 38 height 11
click at [1240, 580] on icon "button" at bounding box center [1238, 581] width 21 height 20
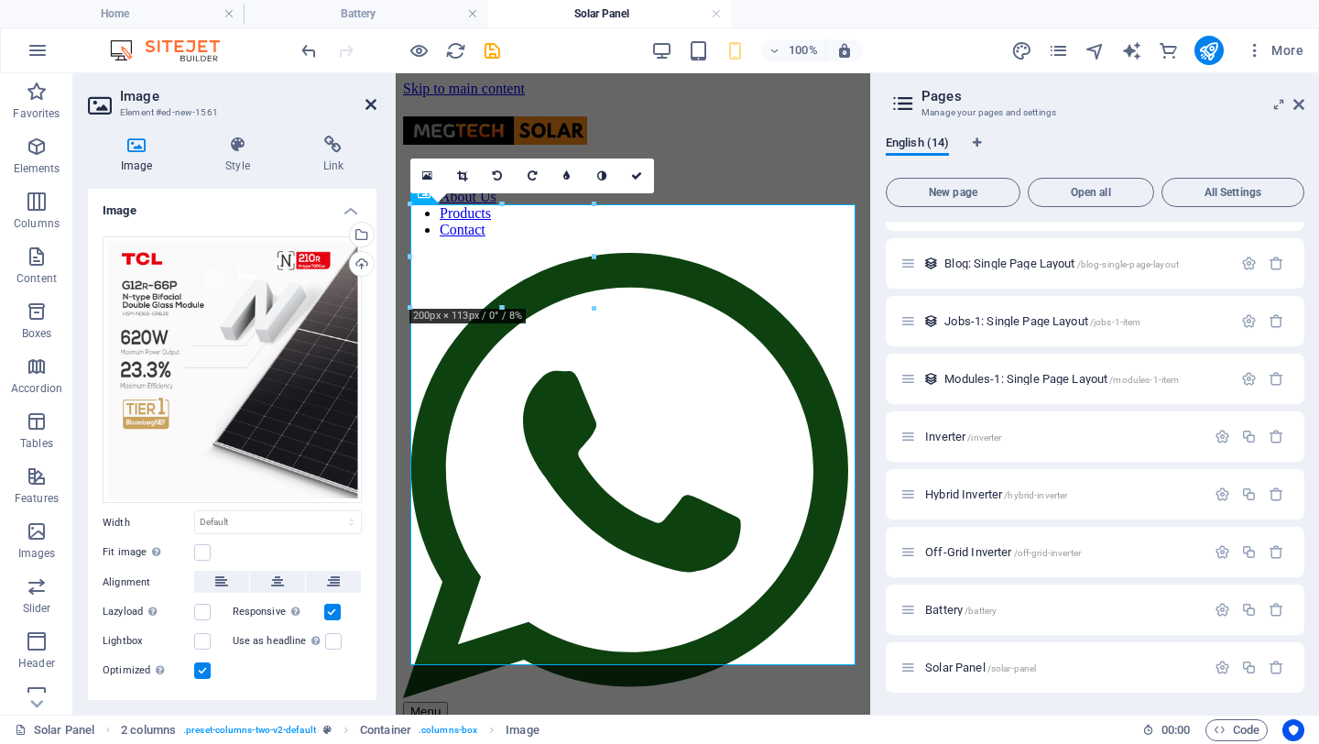
click at [372, 100] on icon at bounding box center [371, 104] width 11 height 15
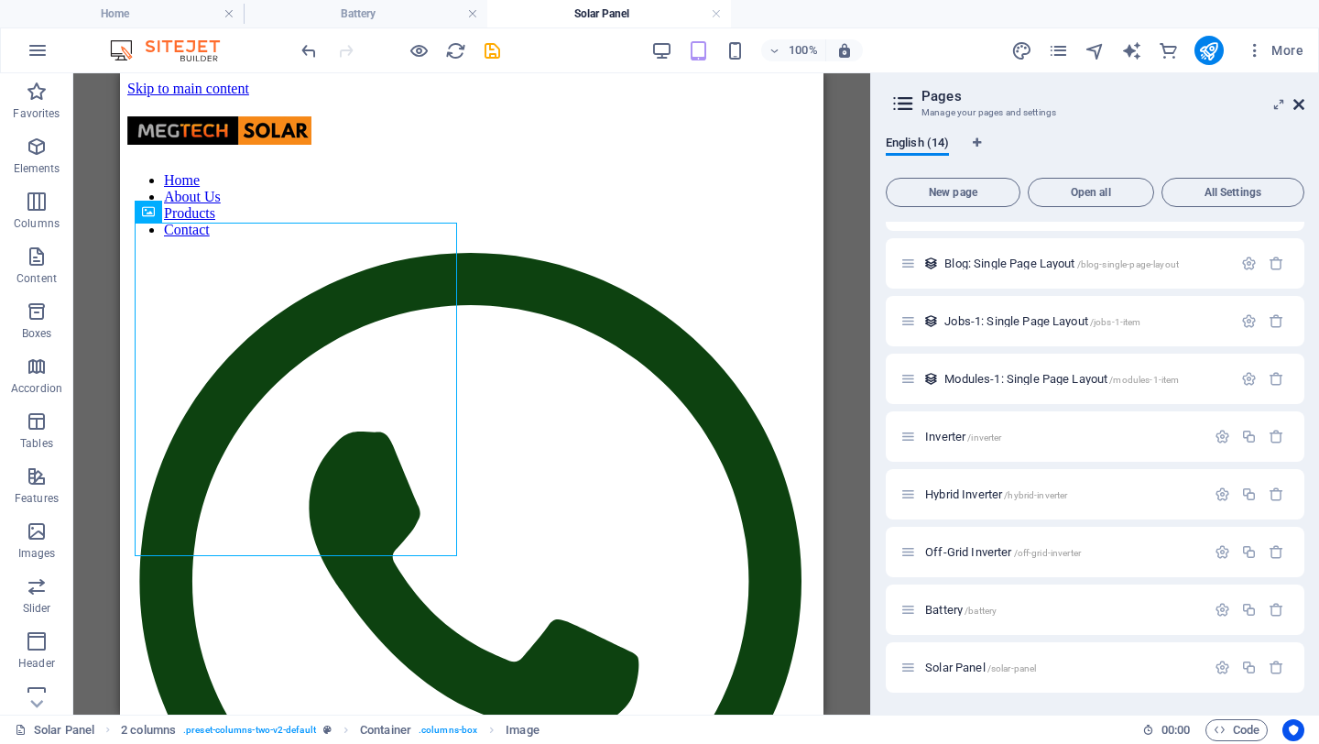
click at [1301, 105] on icon at bounding box center [1298, 104] width 11 height 15
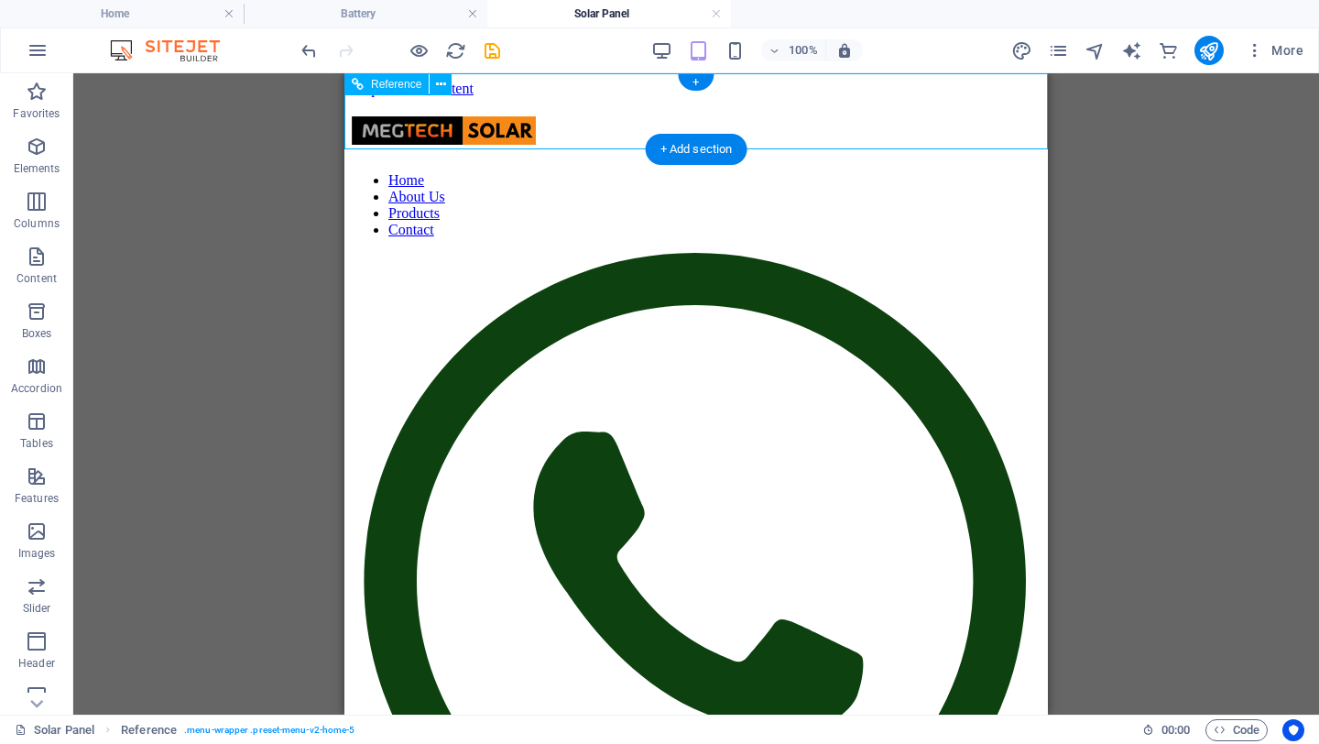
click at [692, 238] on nav "Home About Us Products Contact" at bounding box center [696, 205] width 689 height 66
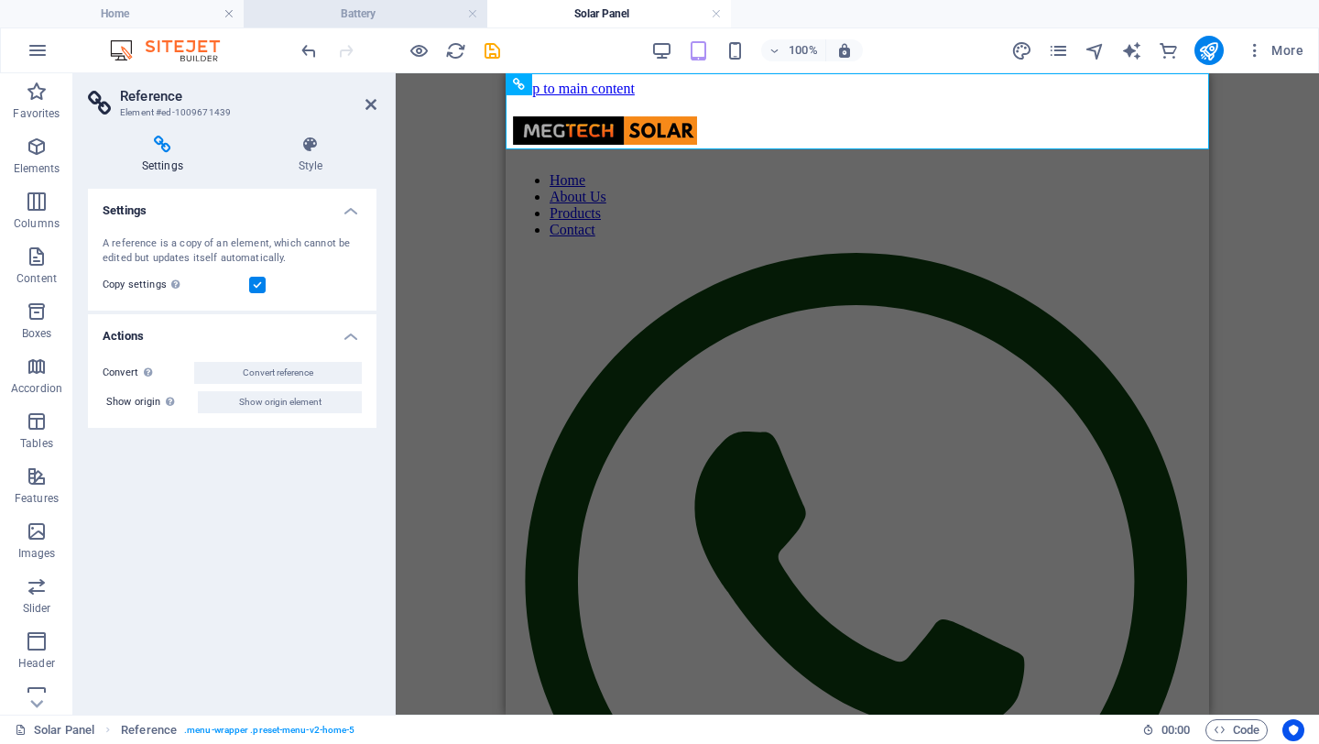
click at [351, 11] on h4 "Battery" at bounding box center [366, 14] width 244 height 20
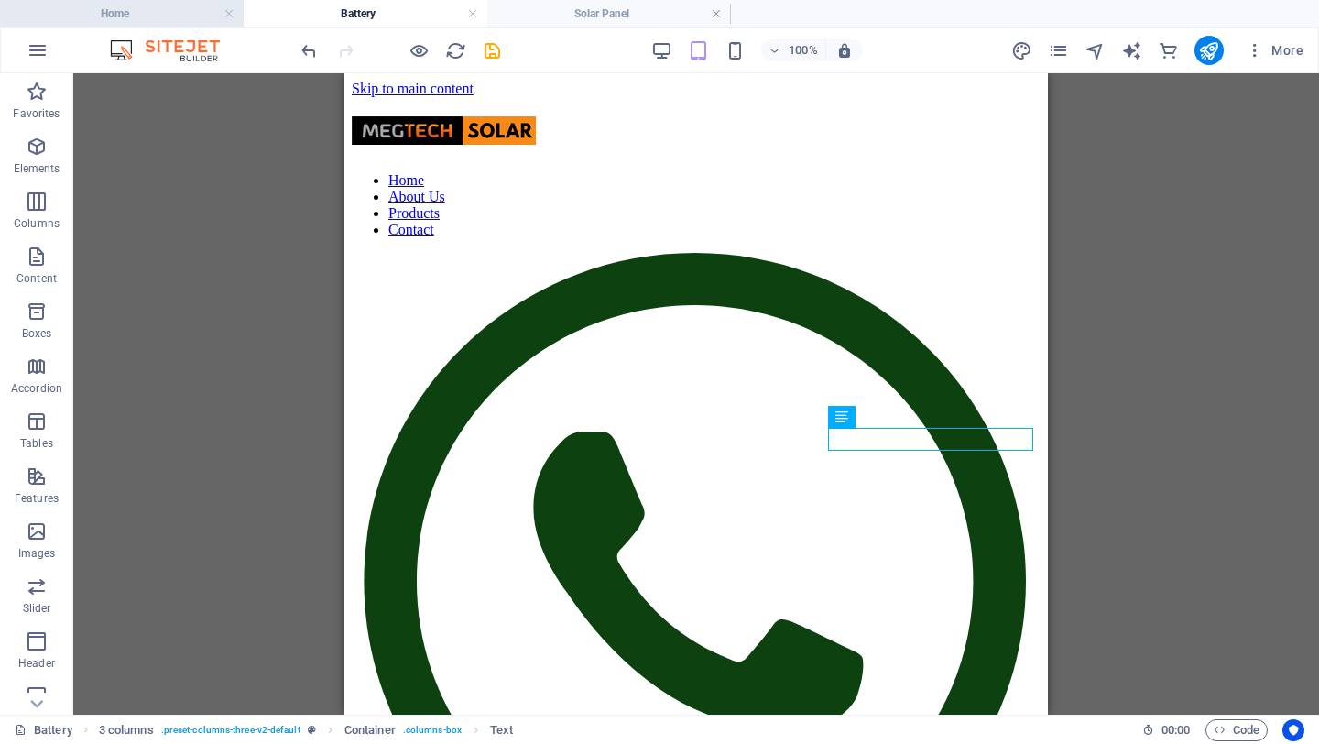
click at [136, 9] on h4 "Home" at bounding box center [122, 14] width 244 height 20
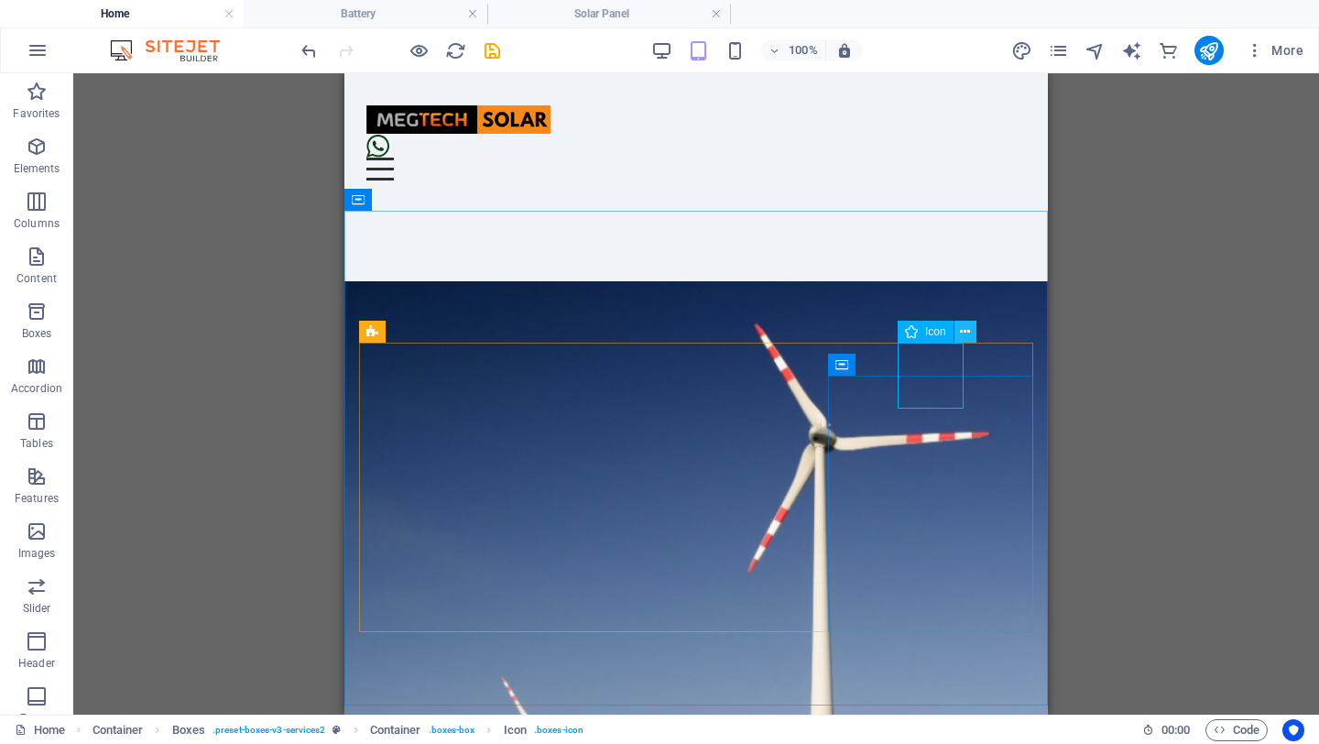
click at [962, 333] on icon at bounding box center [965, 331] width 10 height 19
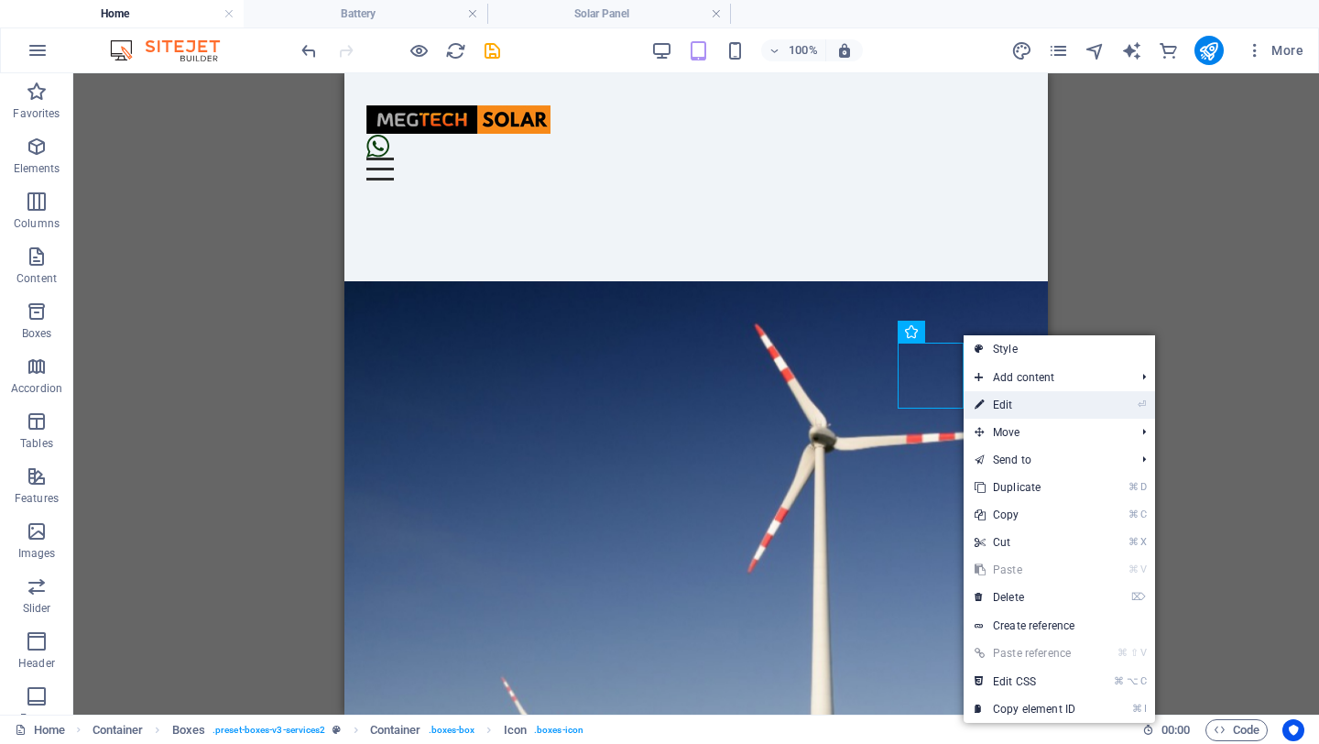
click at [1003, 404] on link "⏎ Edit" at bounding box center [1025, 404] width 123 height 27
select select "xMidYMid"
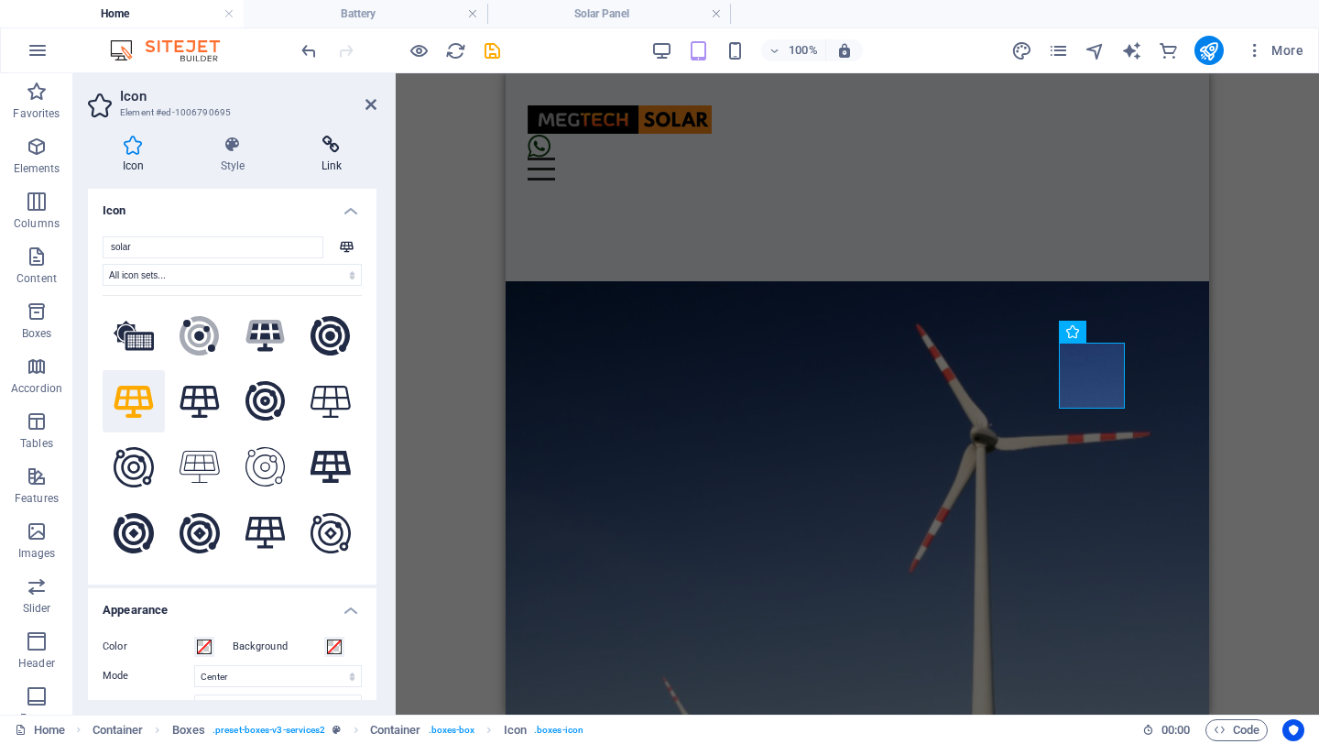
click at [340, 158] on h4 "Link" at bounding box center [332, 155] width 90 height 38
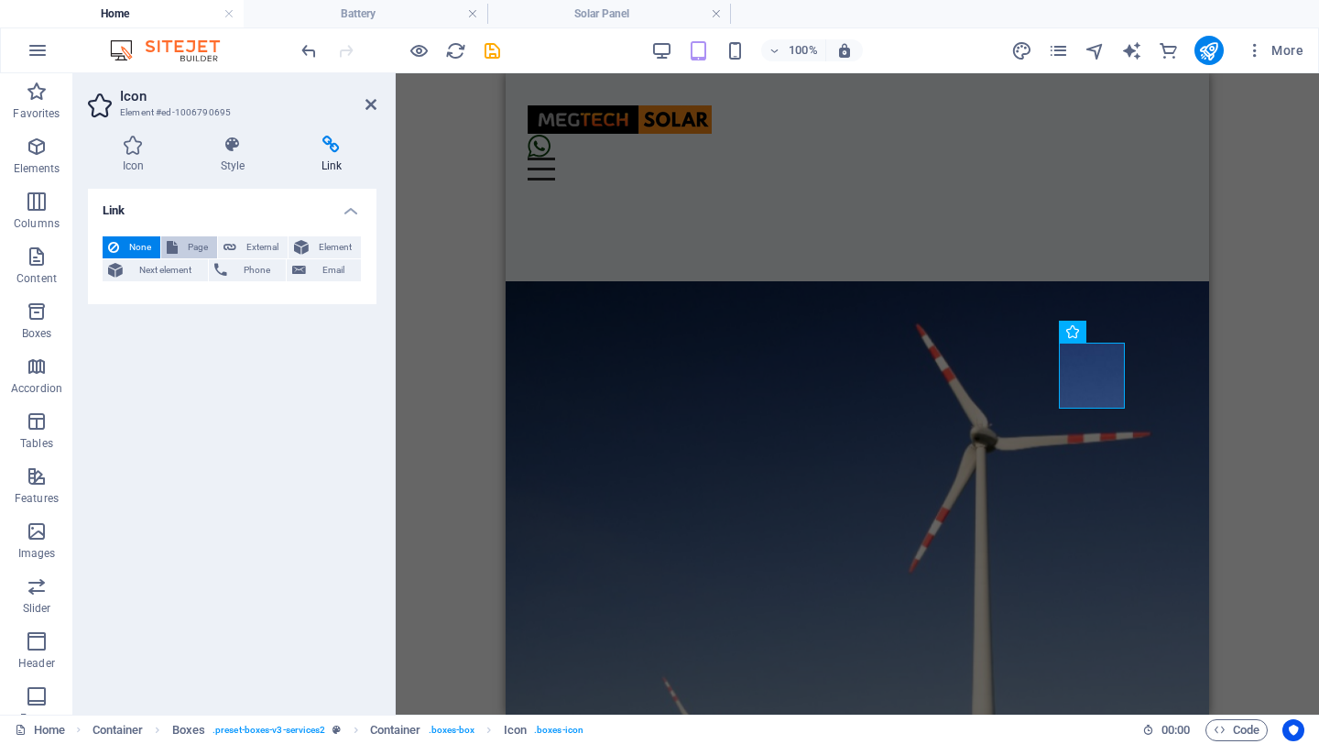
click at [185, 245] on span "Page" at bounding box center [197, 247] width 28 height 22
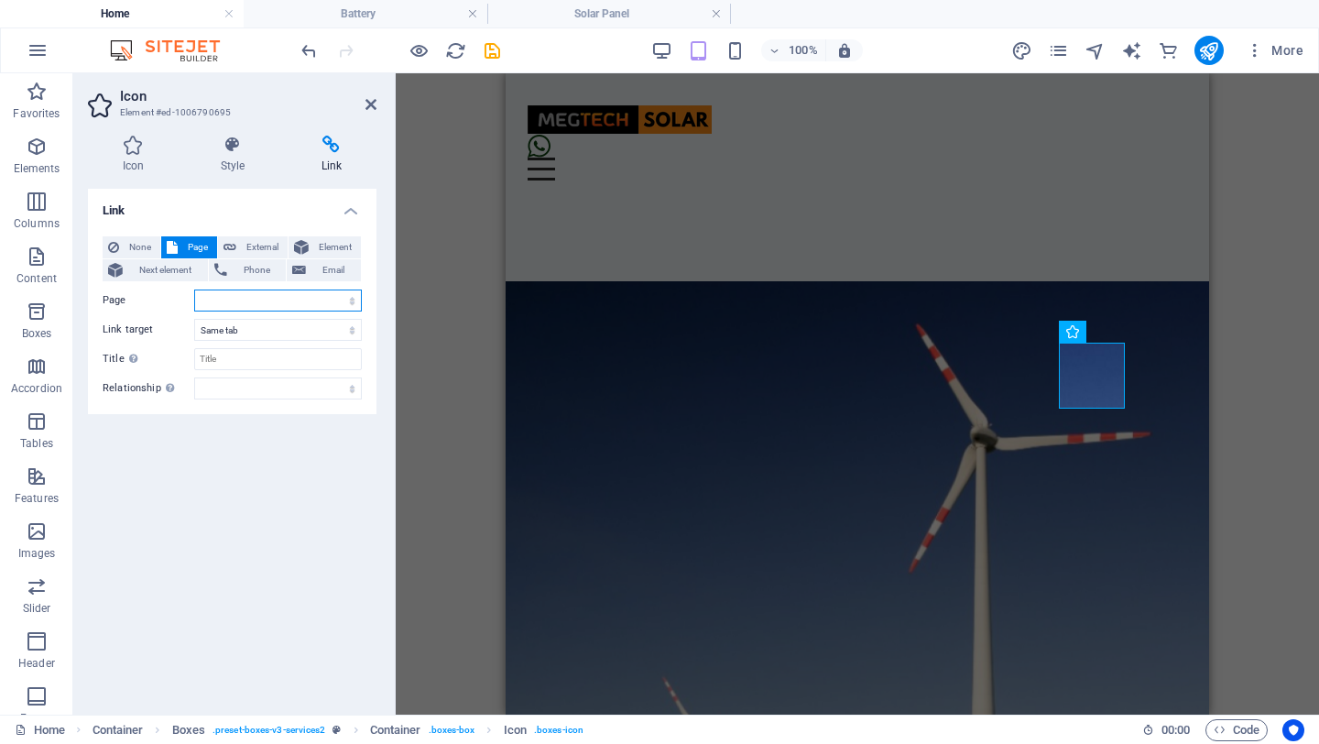
click at [264, 301] on select "Home Subpage Legal Notice Privacy Inverter Hybrid Inverter Off-Grid Inverter Ba…" at bounding box center [278, 300] width 168 height 22
select select "8"
click at [194, 289] on select "Home Subpage Legal Notice Privacy Inverter Hybrid Inverter Off-Grid Inverter Ba…" at bounding box center [278, 300] width 168 height 22
click at [375, 103] on icon at bounding box center [371, 104] width 11 height 15
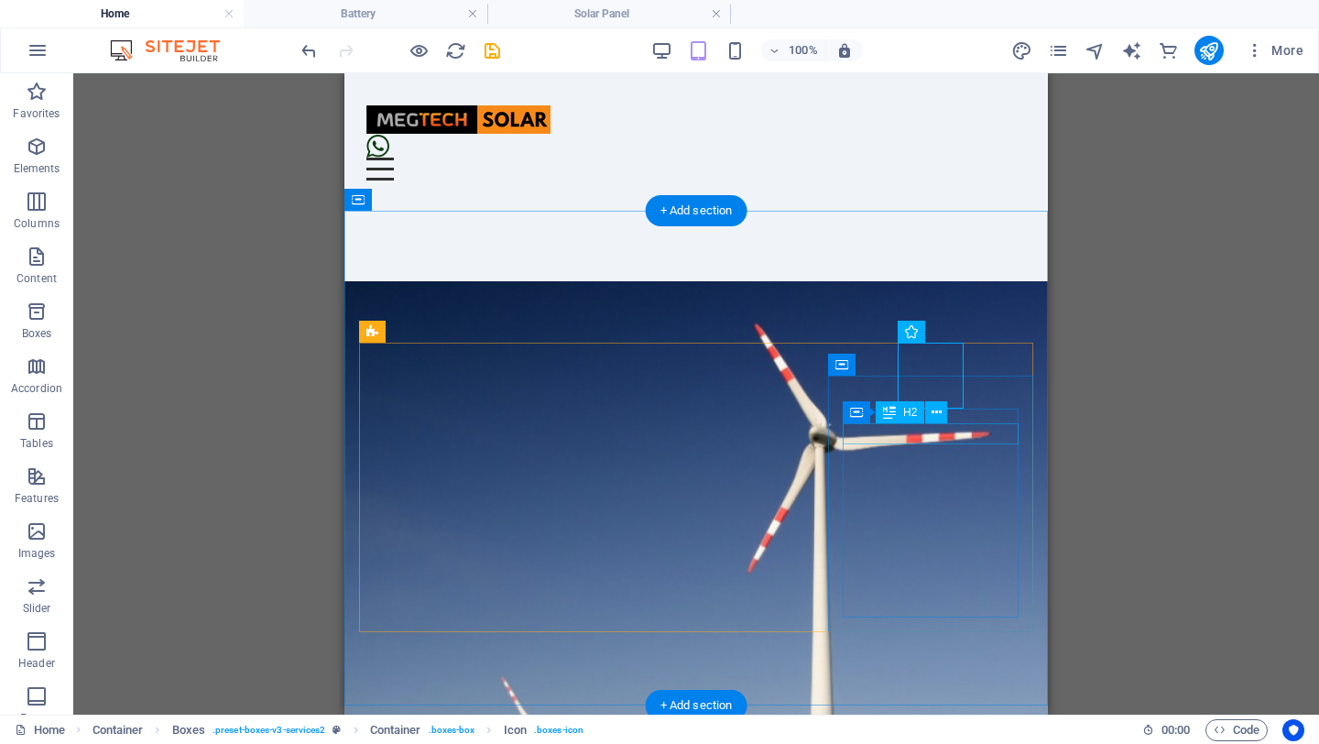
select select
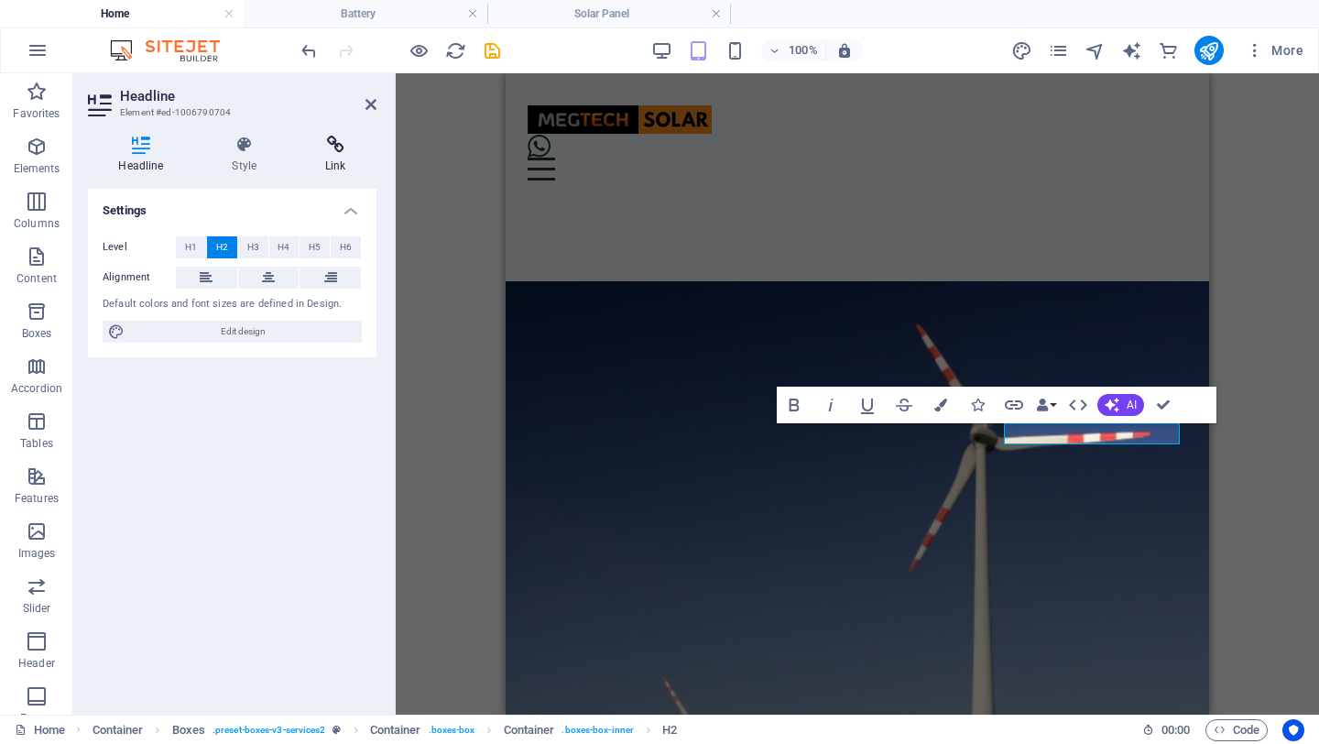
click at [344, 143] on icon at bounding box center [336, 145] width 82 height 18
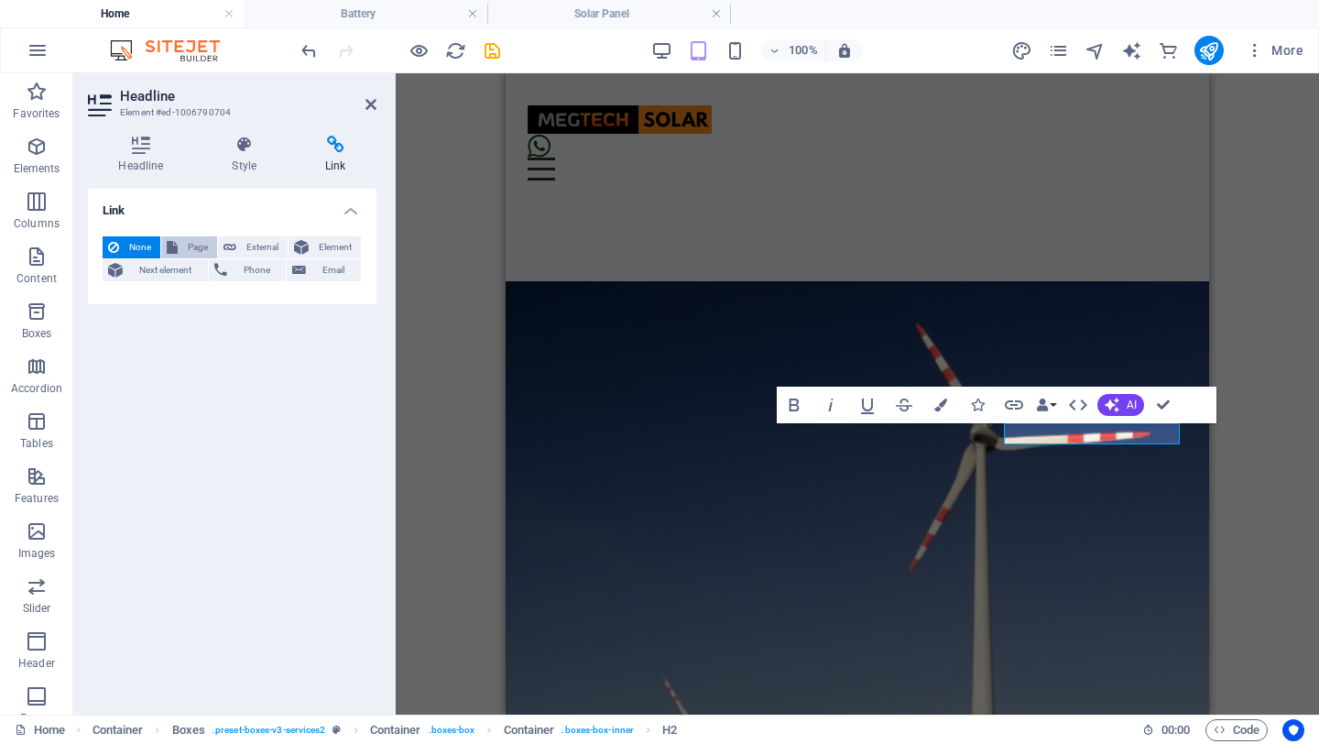
click at [198, 243] on span "Page" at bounding box center [197, 247] width 28 height 22
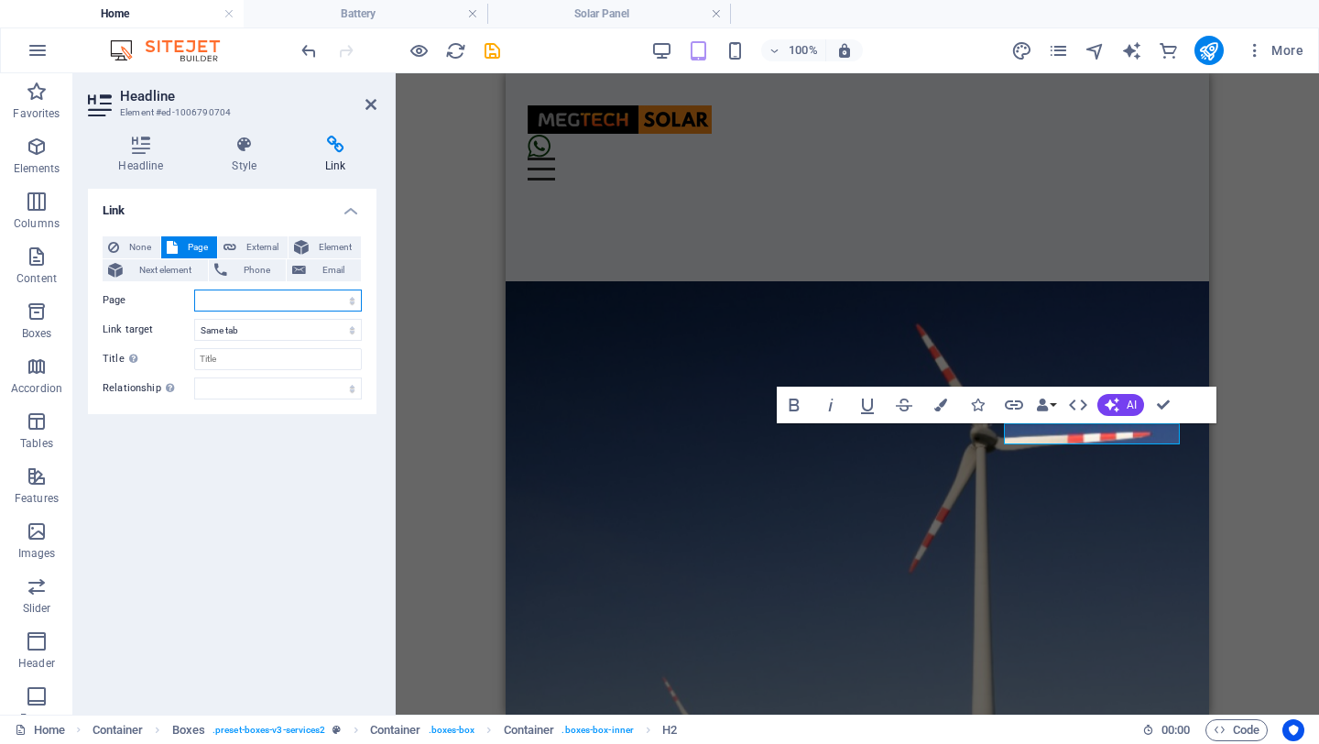
click at [245, 301] on select "Home Subpage Legal Notice Privacy Inverter Hybrid Inverter Off-Grid Inverter Ba…" at bounding box center [278, 300] width 168 height 22
select select "8"
click at [194, 289] on select "Home Subpage Legal Notice Privacy Inverter Hybrid Inverter Off-Grid Inverter Ba…" at bounding box center [278, 300] width 168 height 22
drag, startPoint x: 375, startPoint y: 103, endPoint x: 34, endPoint y: 44, distance: 345.8
click at [375, 103] on icon at bounding box center [371, 104] width 11 height 15
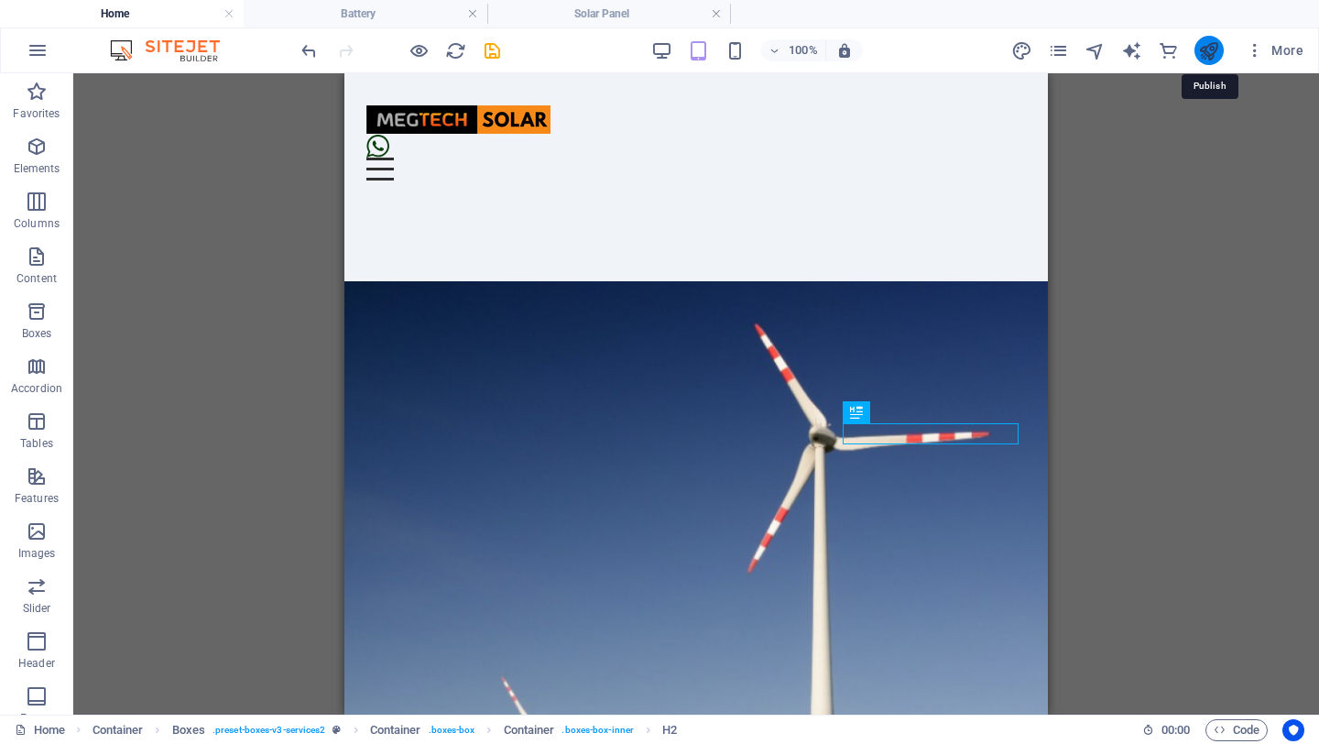
click at [1206, 57] on icon "publish" at bounding box center [1208, 50] width 21 height 21
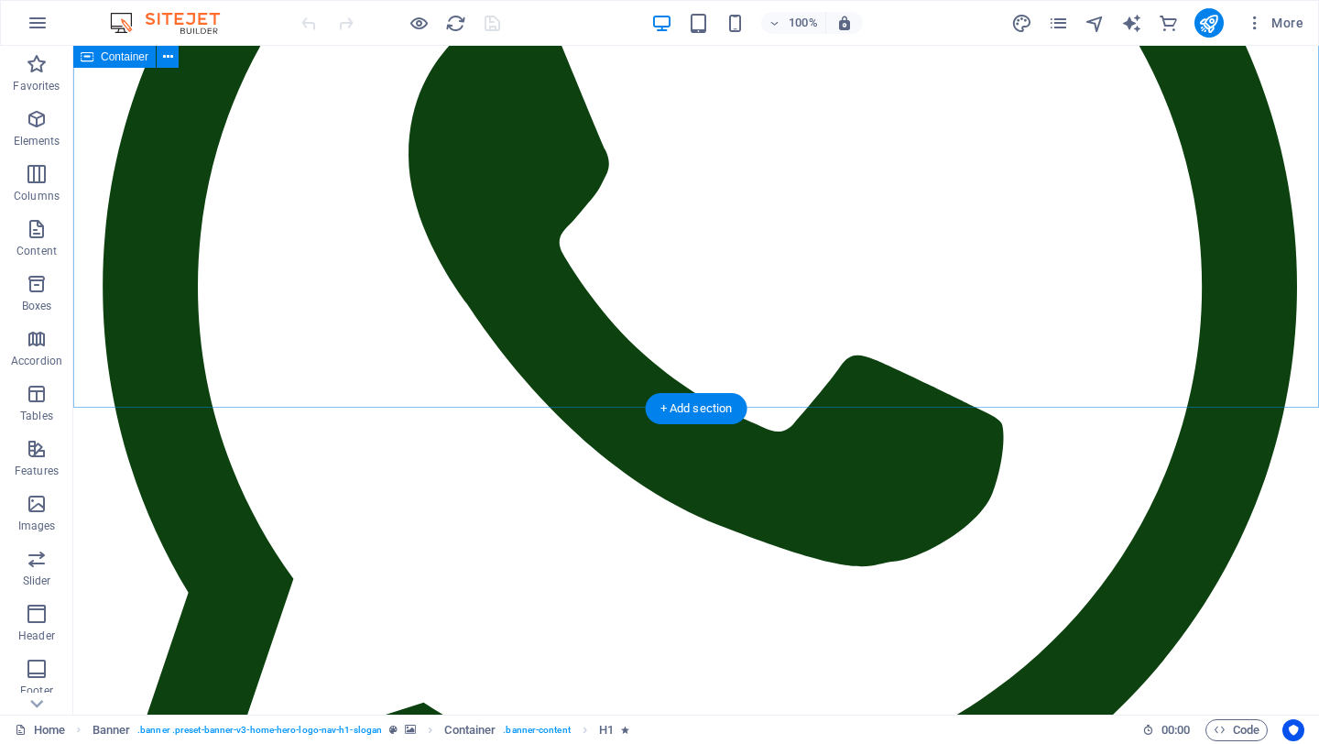
scroll to position [1137, 0]
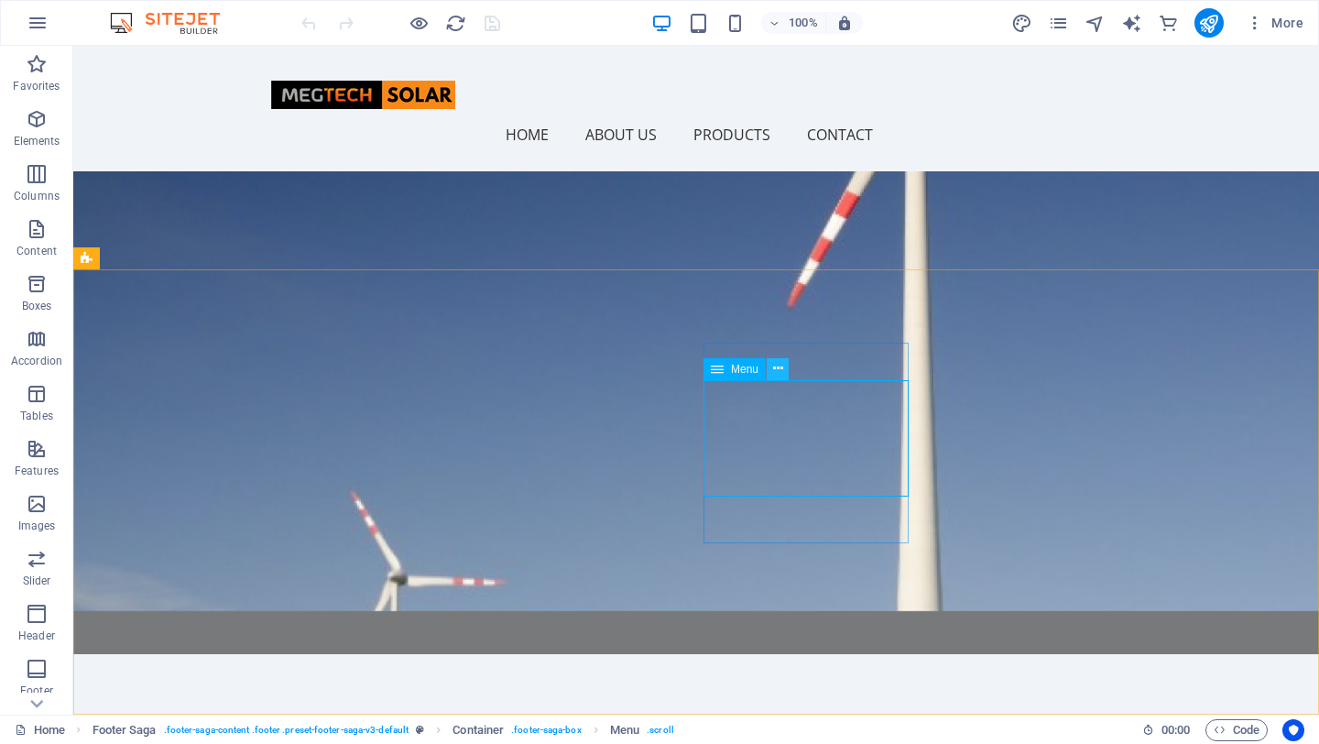
click at [778, 368] on icon at bounding box center [778, 368] width 10 height 19
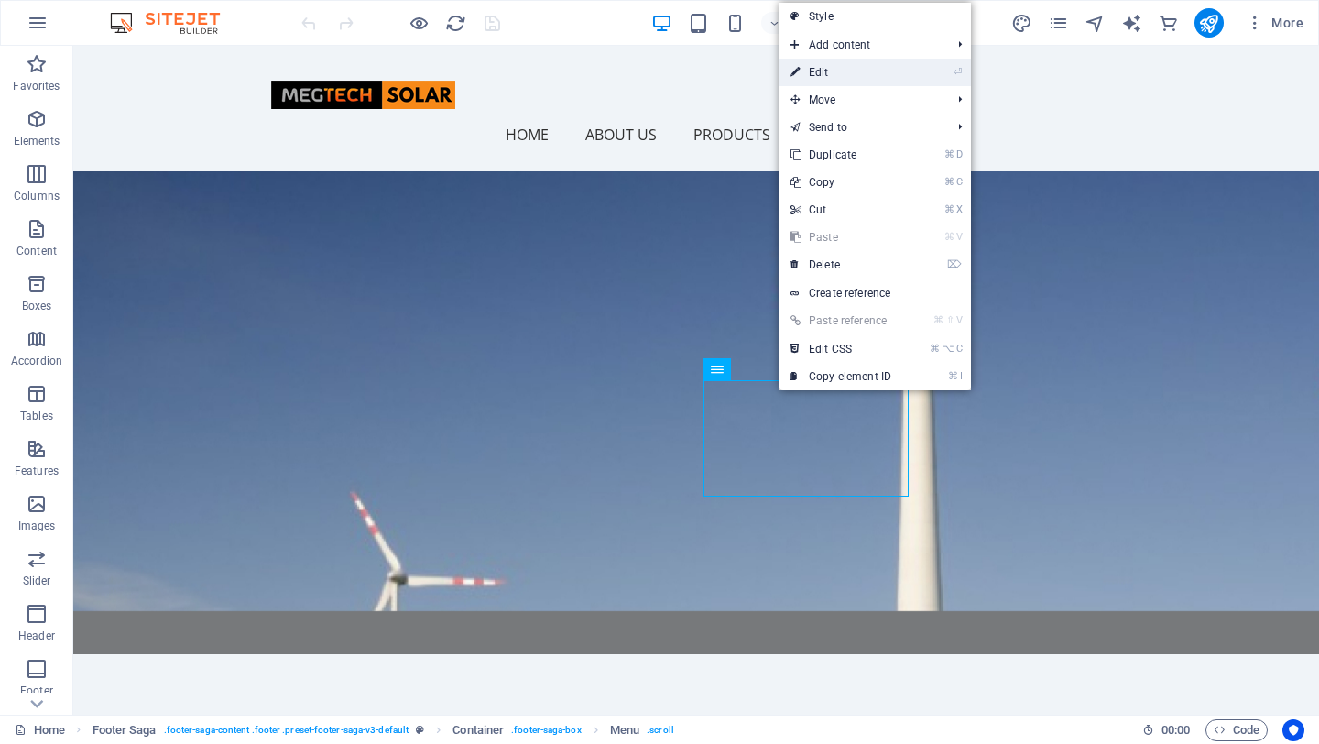
click at [836, 71] on link "⏎ Edit" at bounding box center [841, 72] width 123 height 27
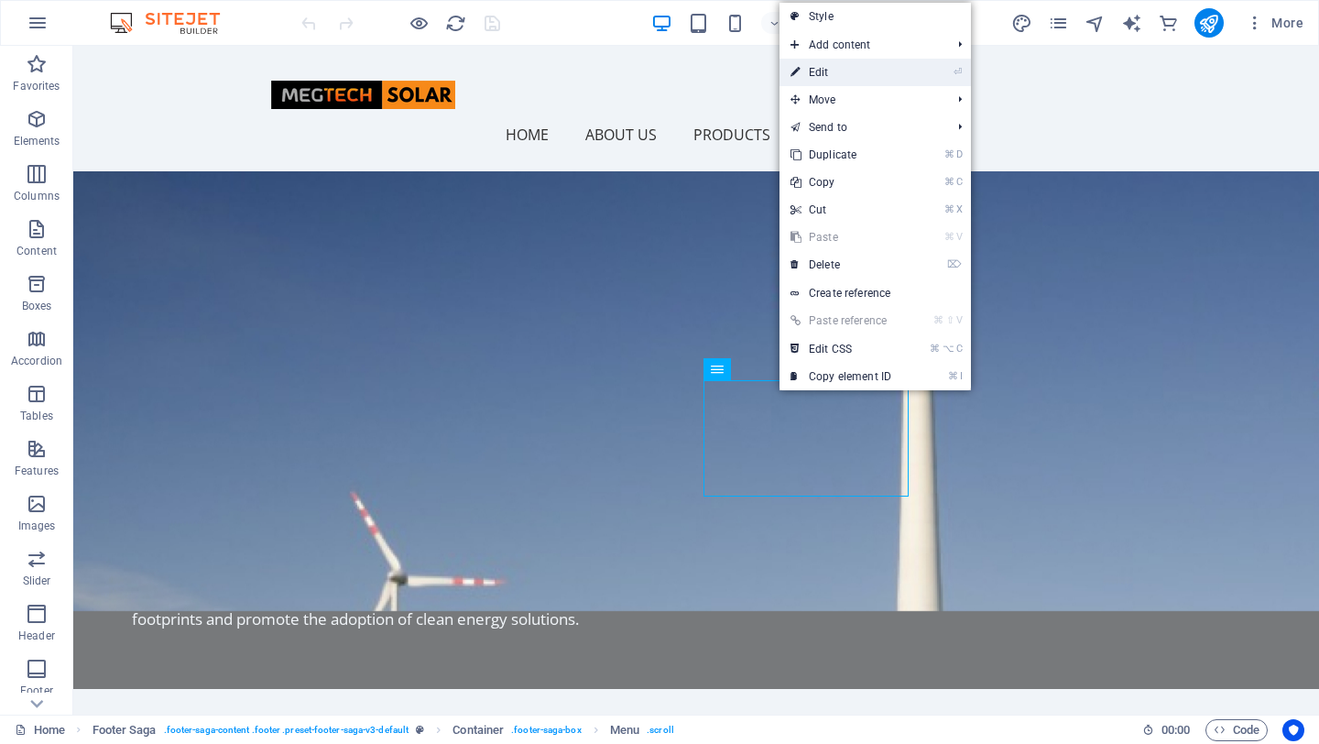
select select
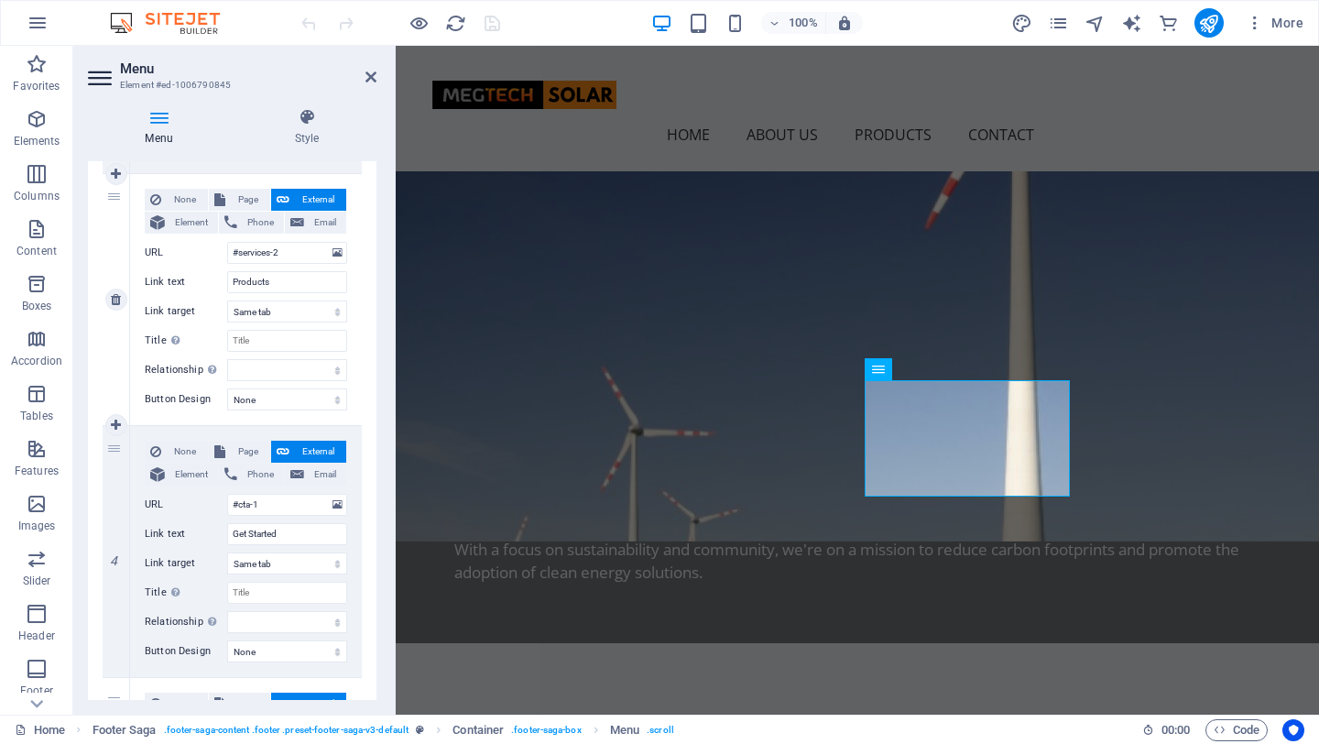
scroll to position [672, 0]
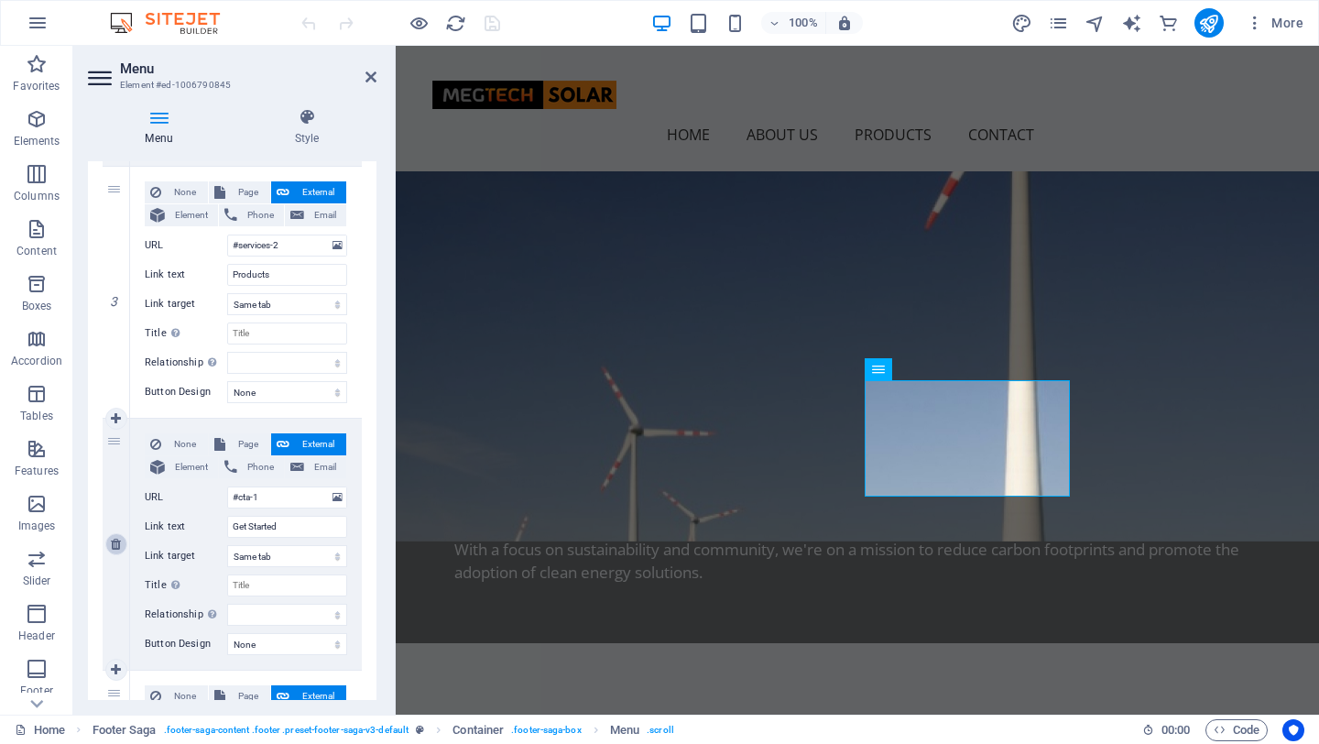
click at [115, 542] on icon at bounding box center [116, 544] width 10 height 13
select select
type input "#footer-2"
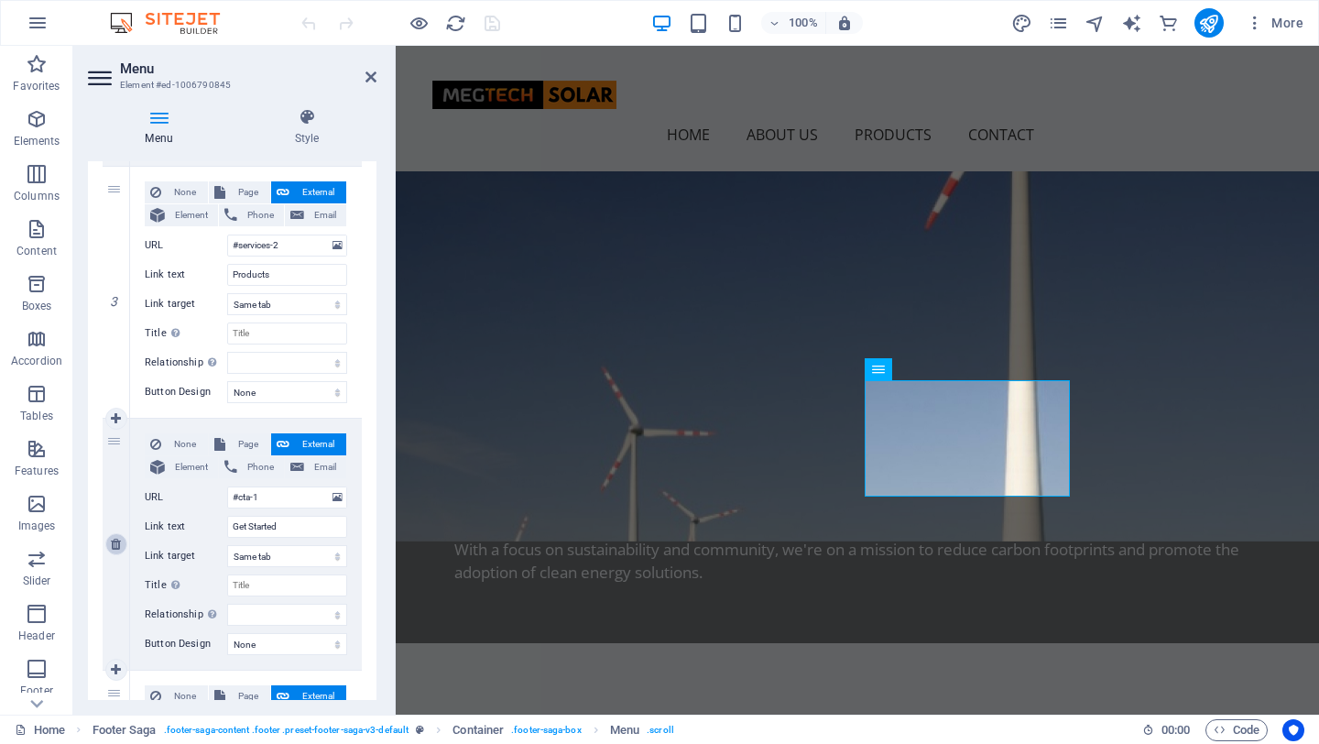
type input "Contact"
select select
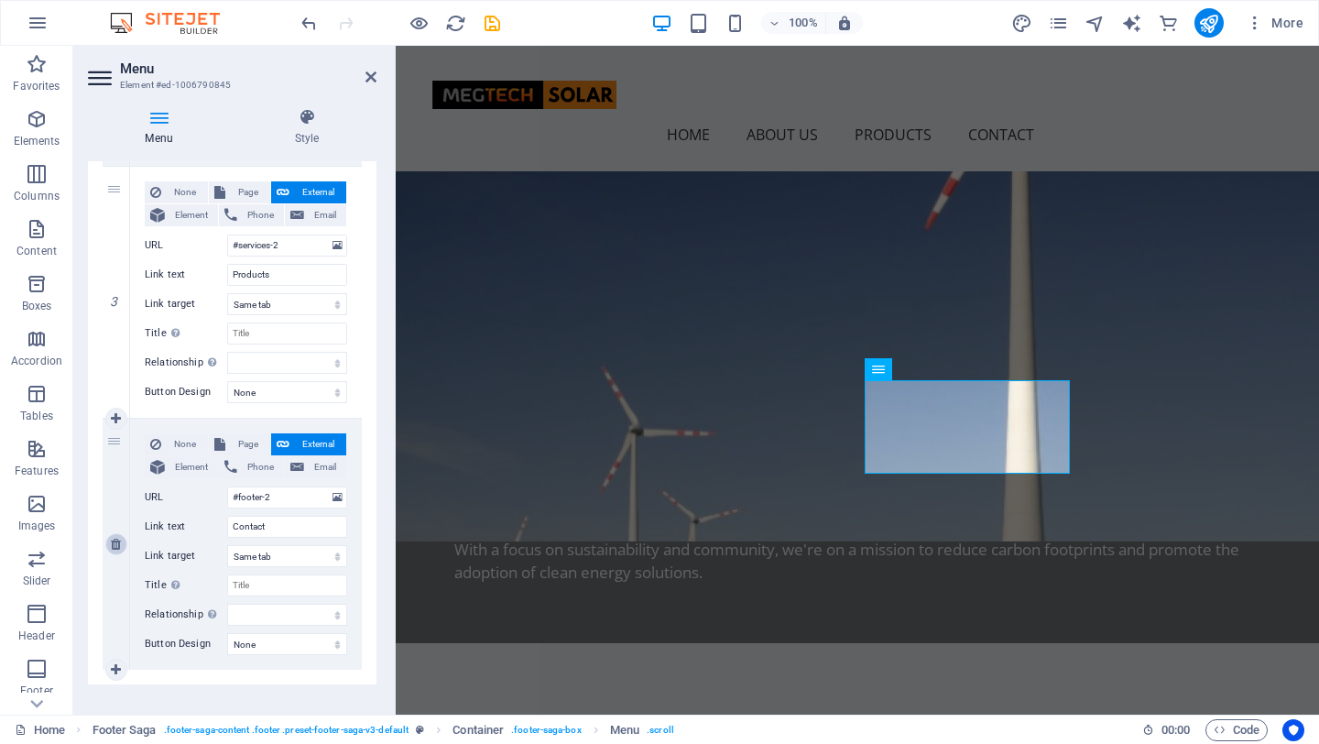
scroll to position [675, 0]
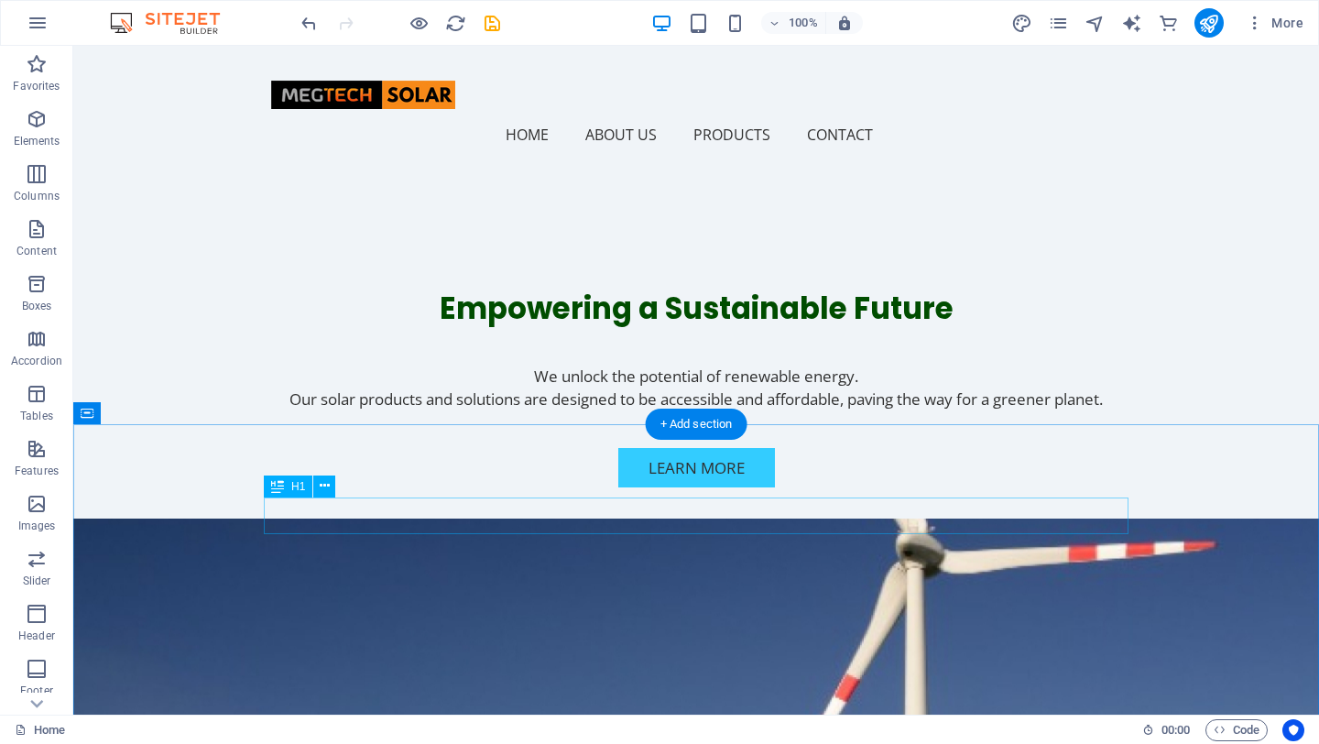
scroll to position [522, 0]
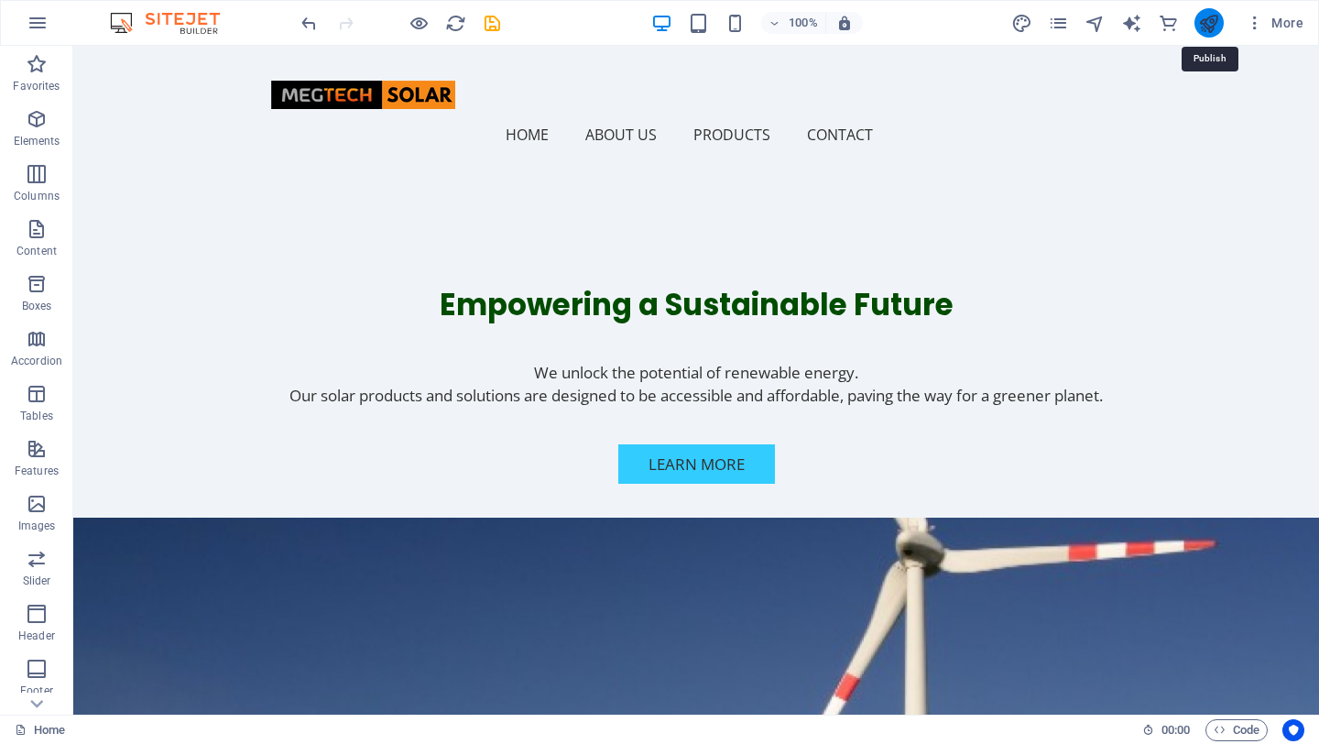
click at [1206, 26] on icon "publish" at bounding box center [1208, 23] width 21 height 21
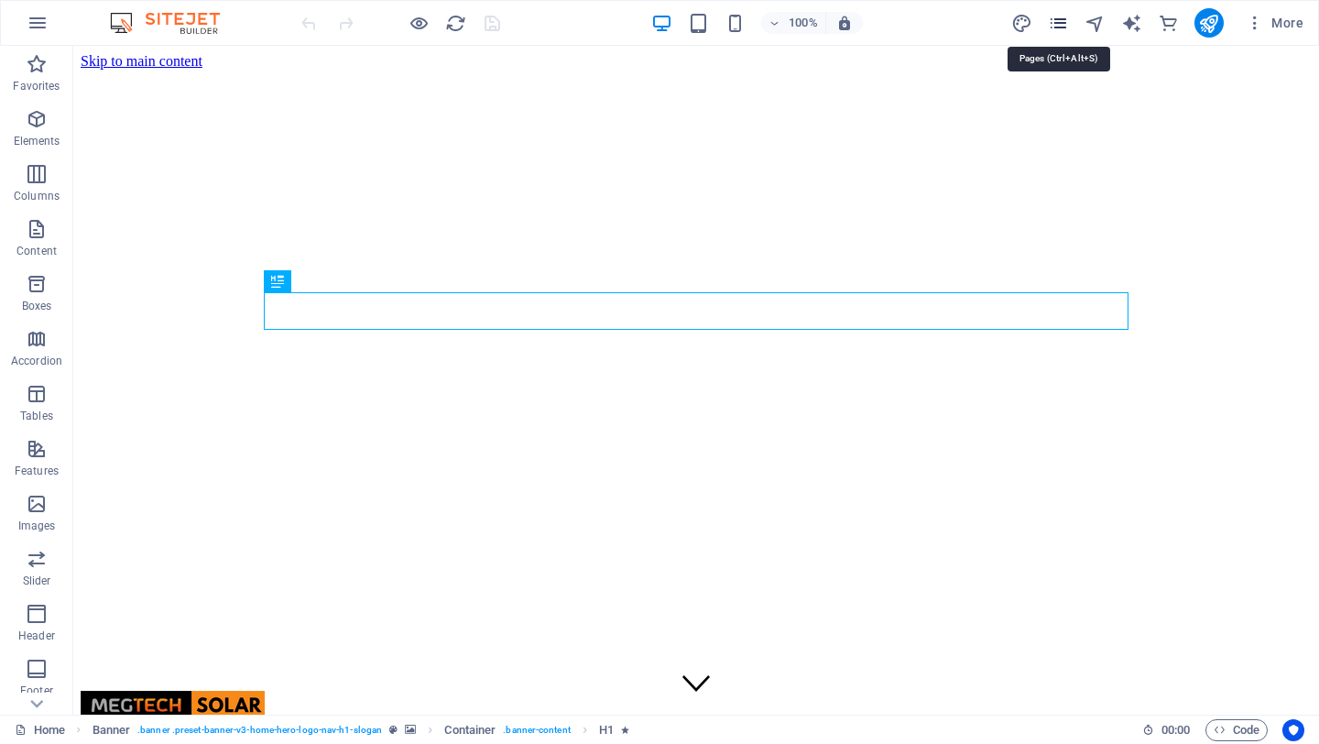
click at [1060, 27] on icon "pages" at bounding box center [1058, 23] width 21 height 21
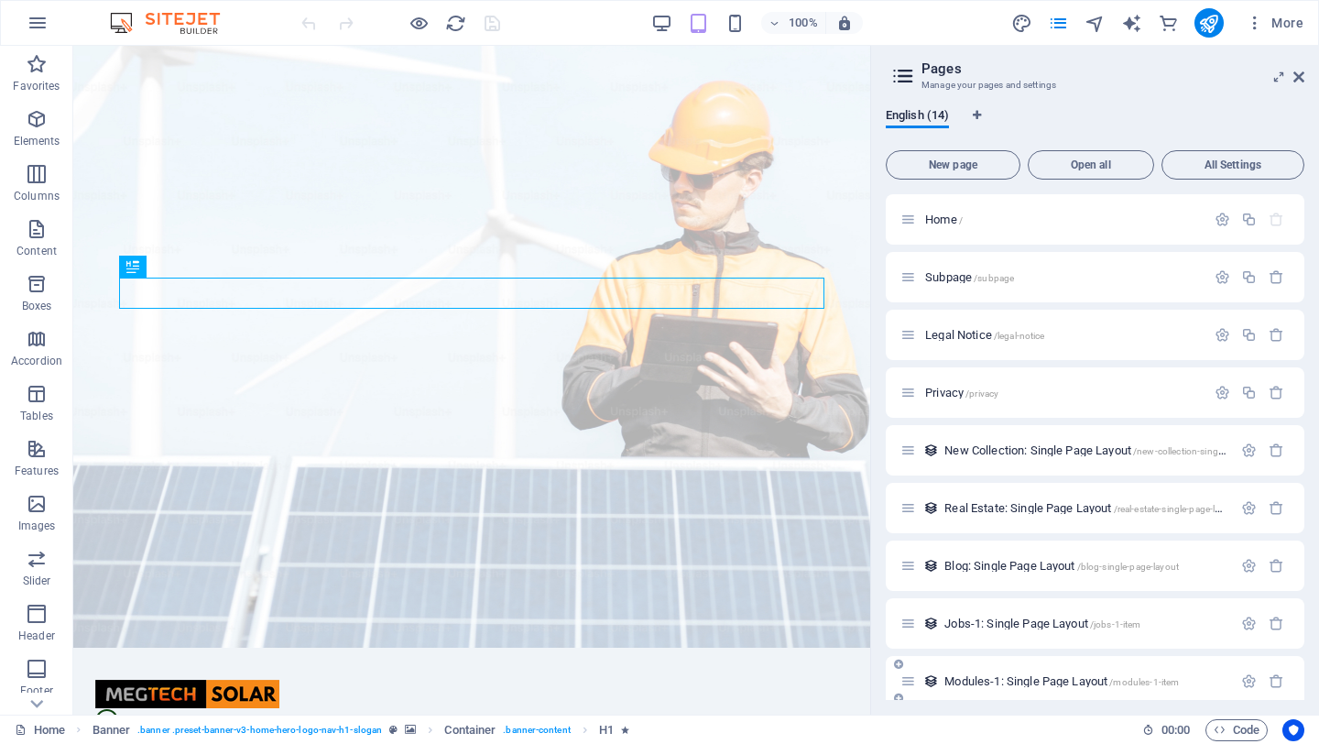
scroll to position [302, 0]
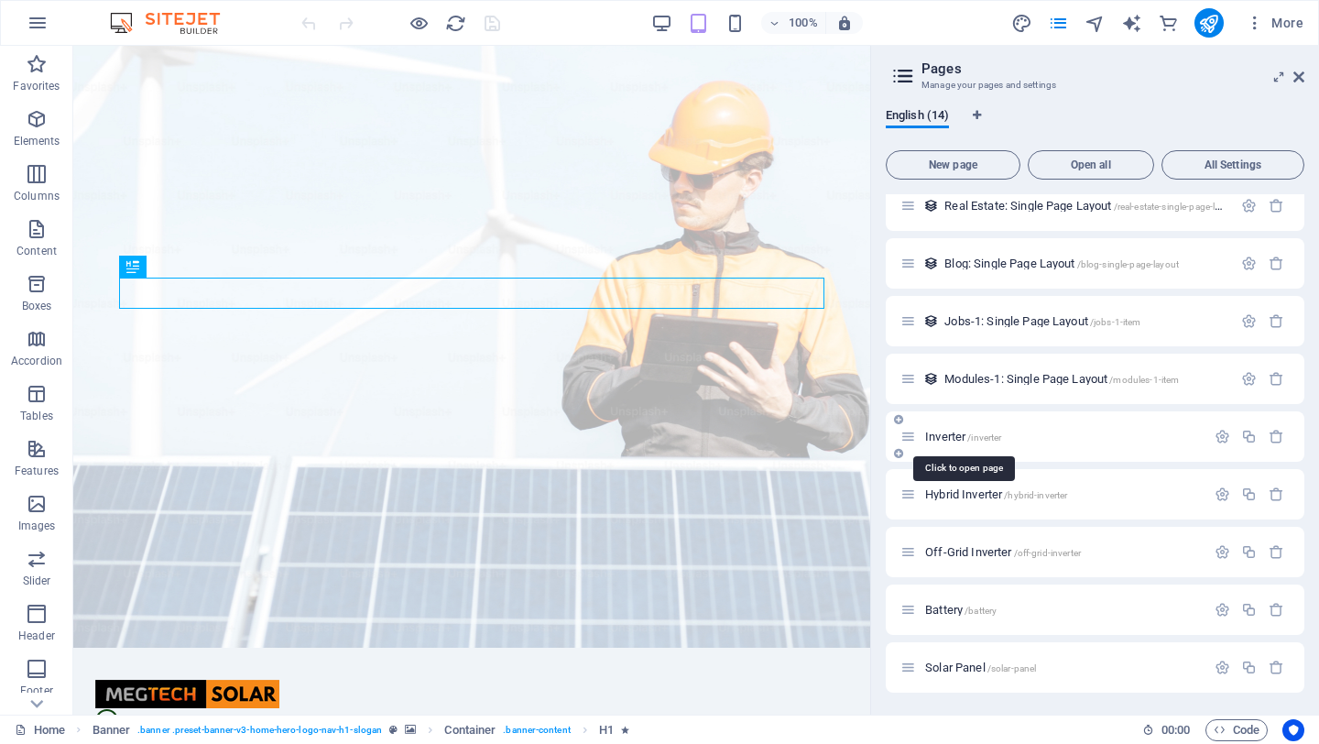
click at [955, 438] on span "Inverter /inverter" at bounding box center [963, 437] width 76 height 14
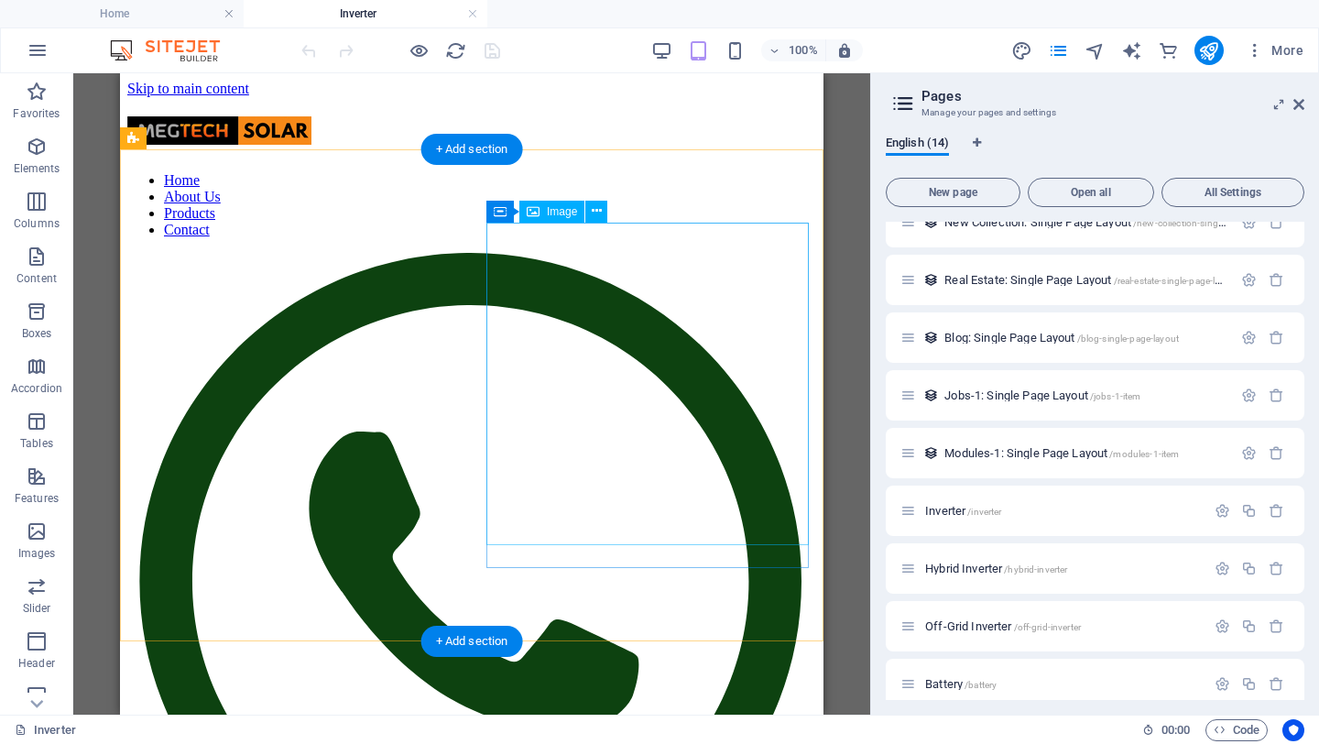
scroll to position [0, 0]
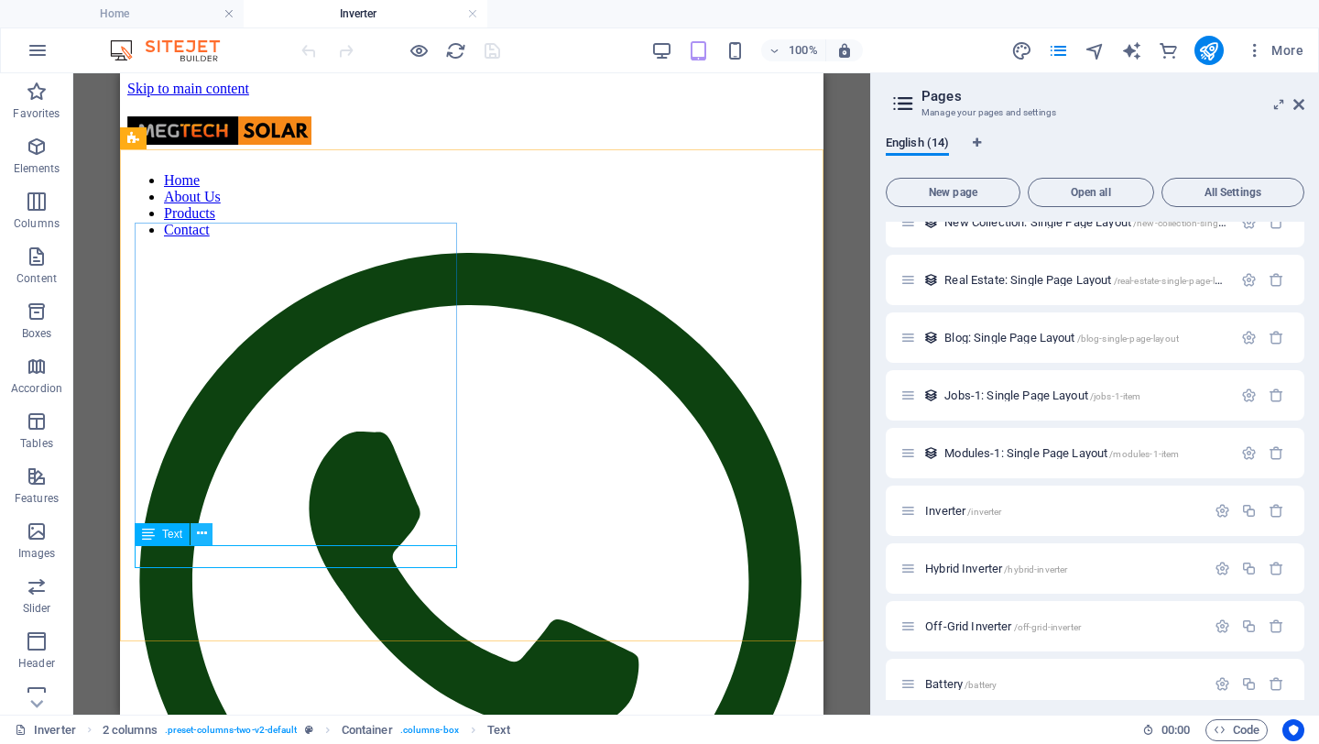
click at [206, 538] on button at bounding box center [202, 534] width 22 height 22
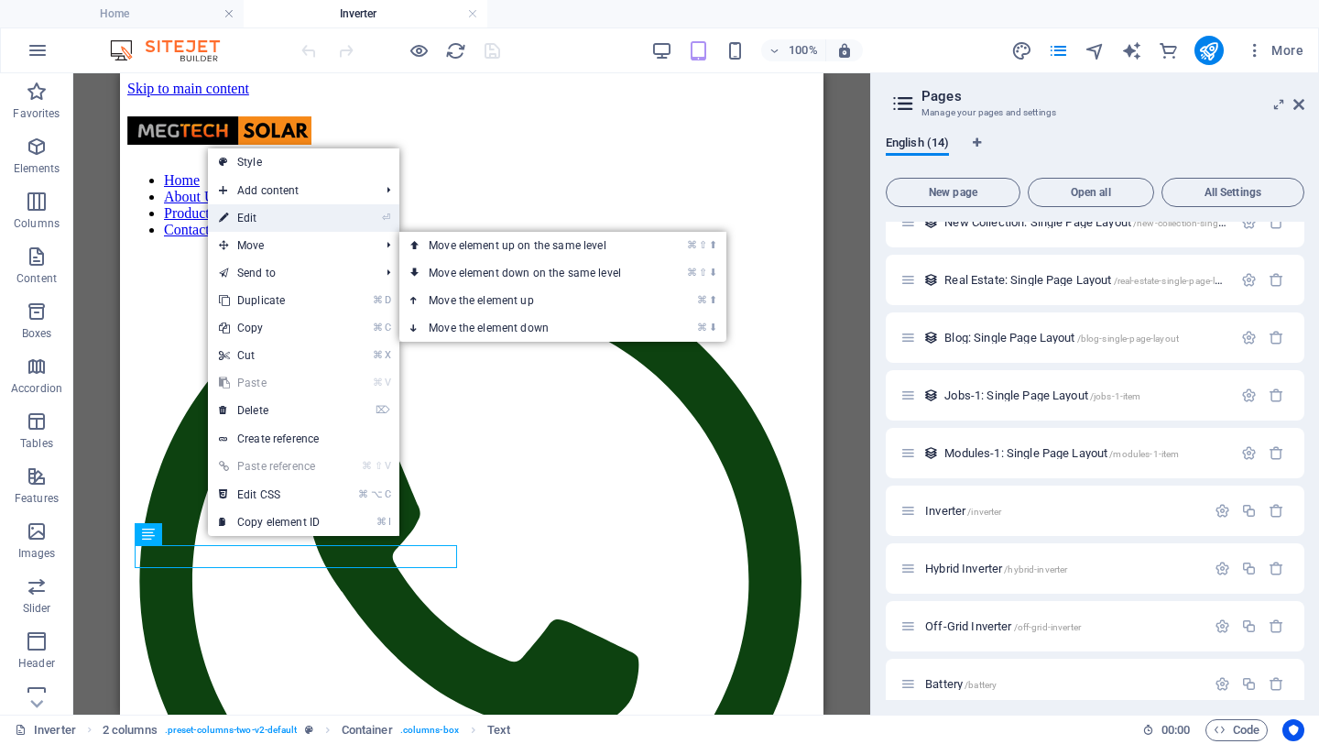
click at [277, 207] on link "⏎ Edit" at bounding box center [269, 217] width 123 height 27
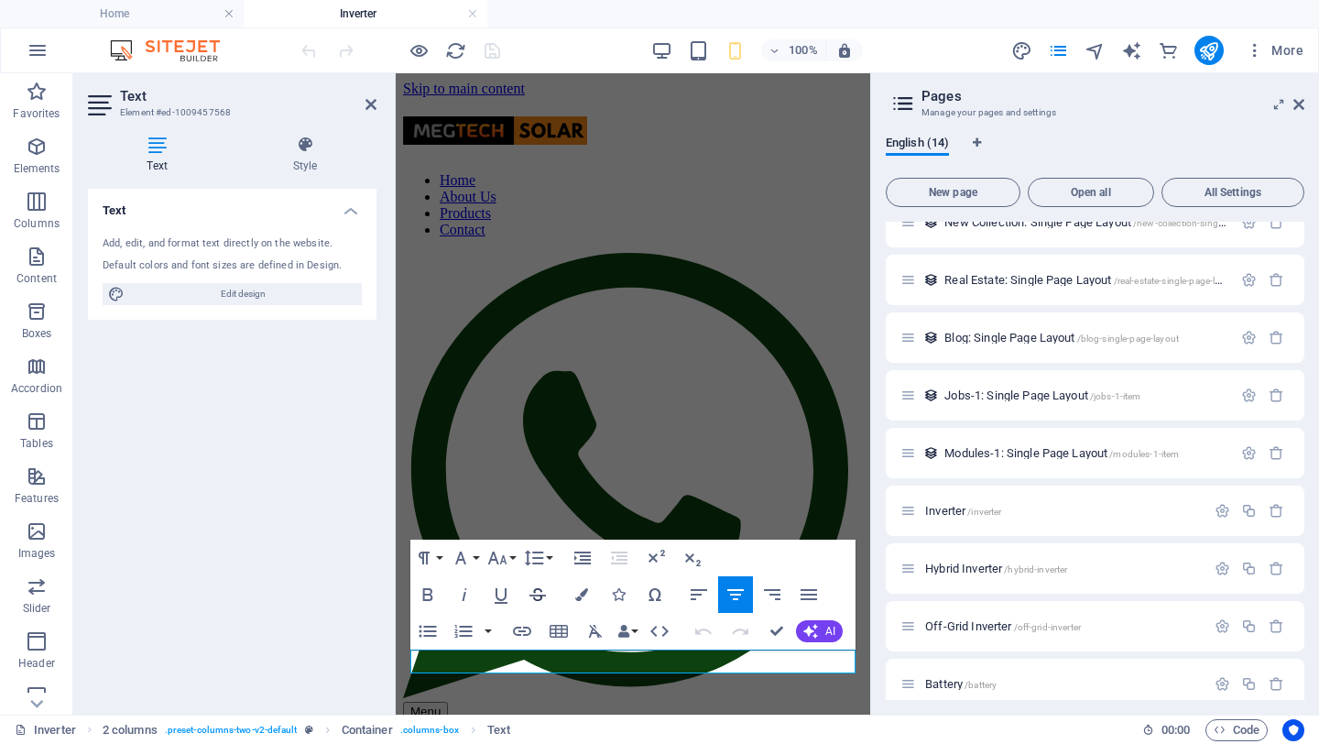
click at [537, 595] on icon "button" at bounding box center [538, 595] width 22 height 22
click at [527, 634] on icon "button" at bounding box center [522, 631] width 18 height 9
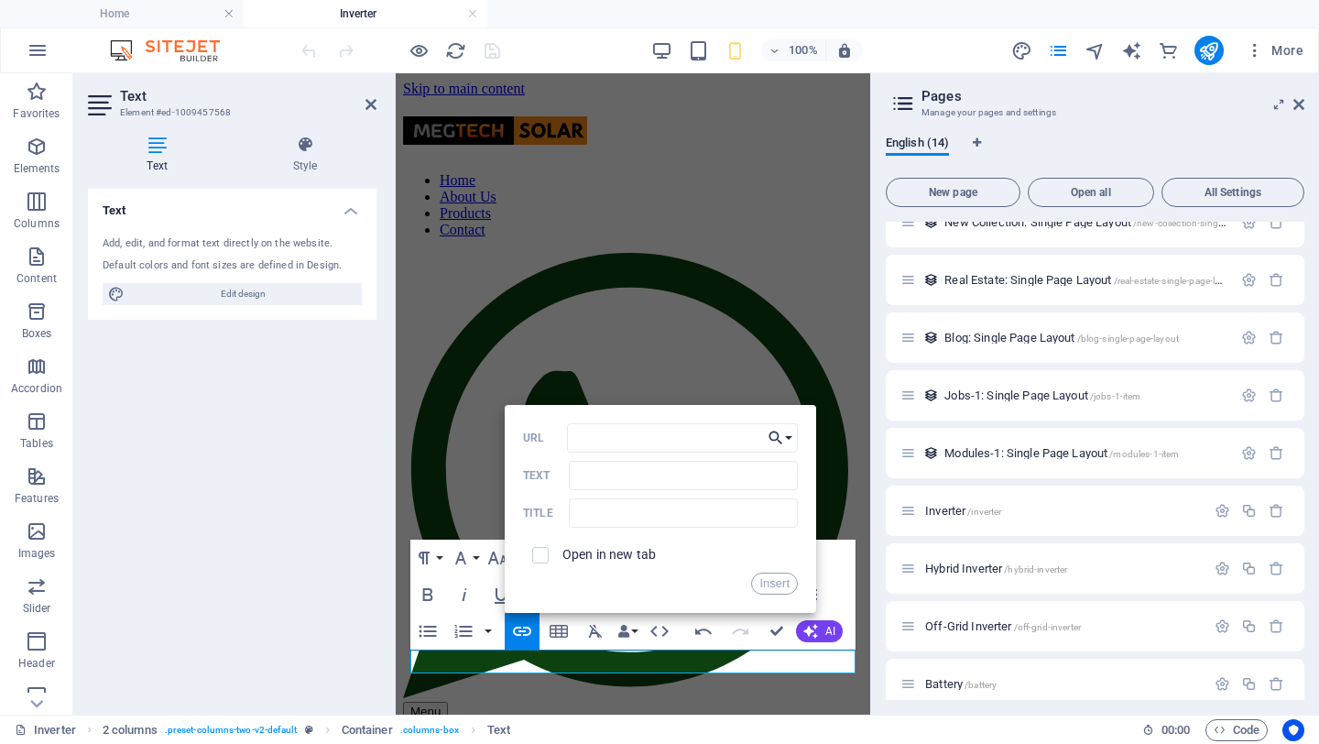
click at [782, 435] on icon "button" at bounding box center [776, 438] width 18 height 22
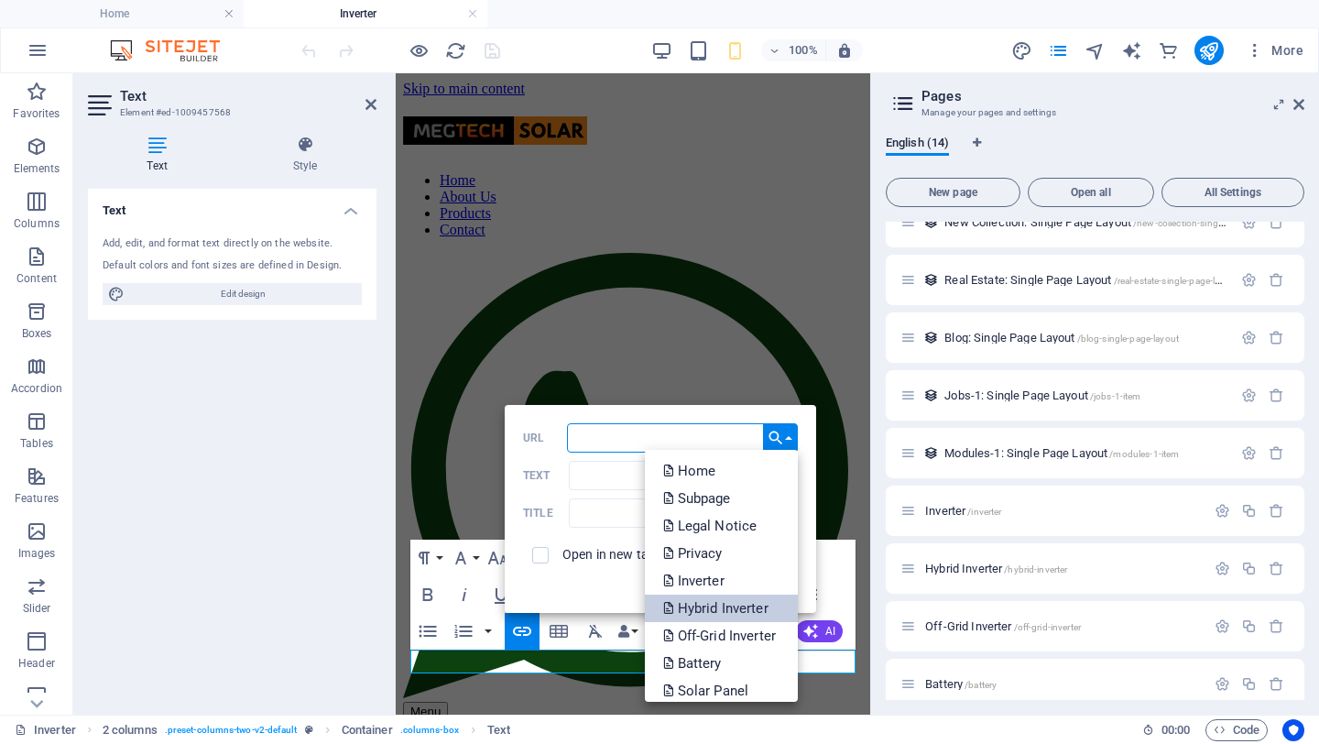
click at [715, 606] on p "Hybrid Inverter" at bounding box center [717, 608] width 109 height 27
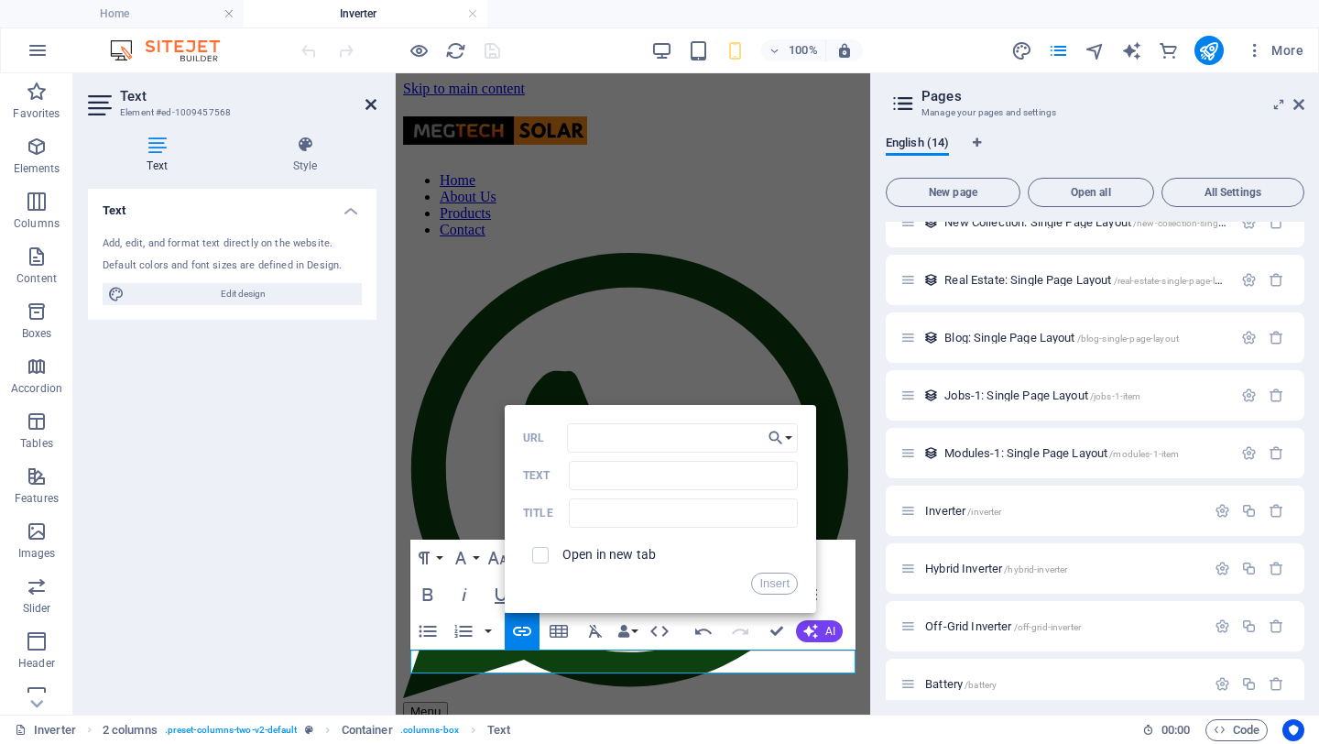
drag, startPoint x: 375, startPoint y: 105, endPoint x: 255, endPoint y: 32, distance: 140.6
click at [375, 105] on icon at bounding box center [371, 104] width 11 height 15
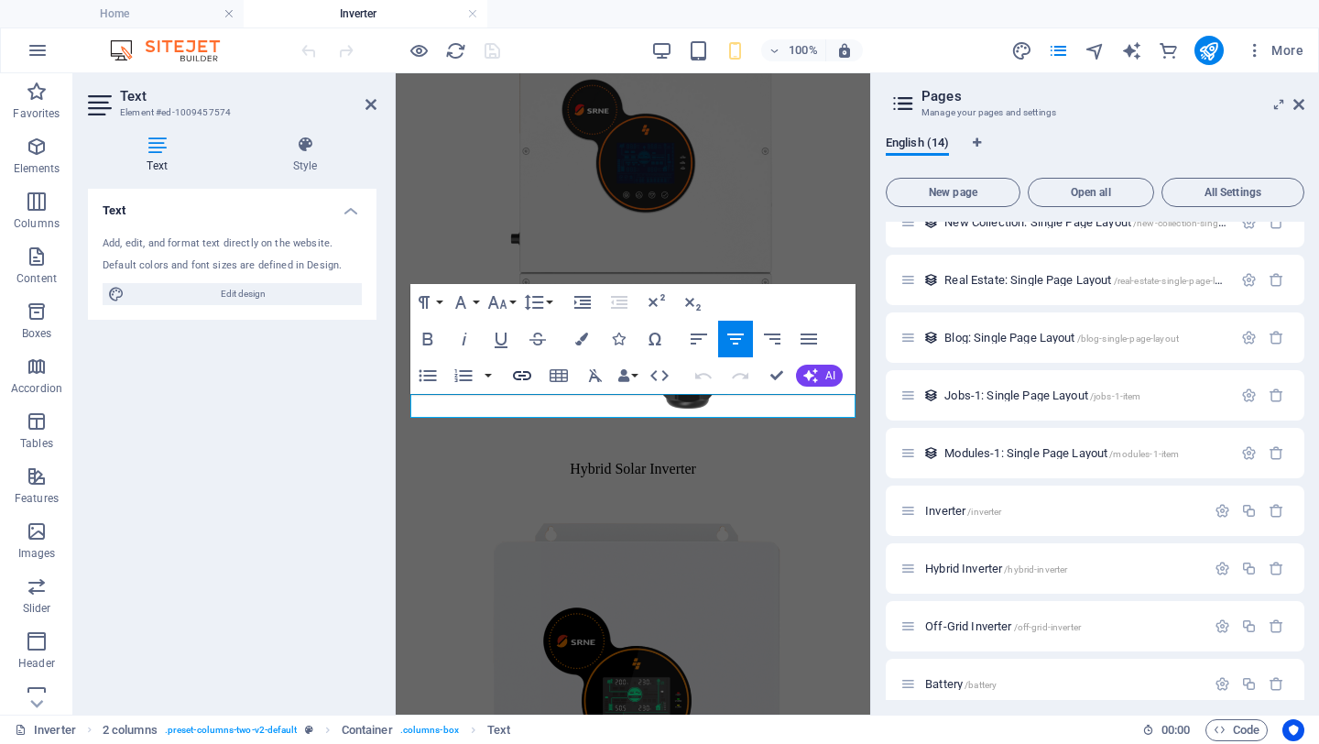
click at [524, 379] on icon "button" at bounding box center [522, 375] width 18 height 9
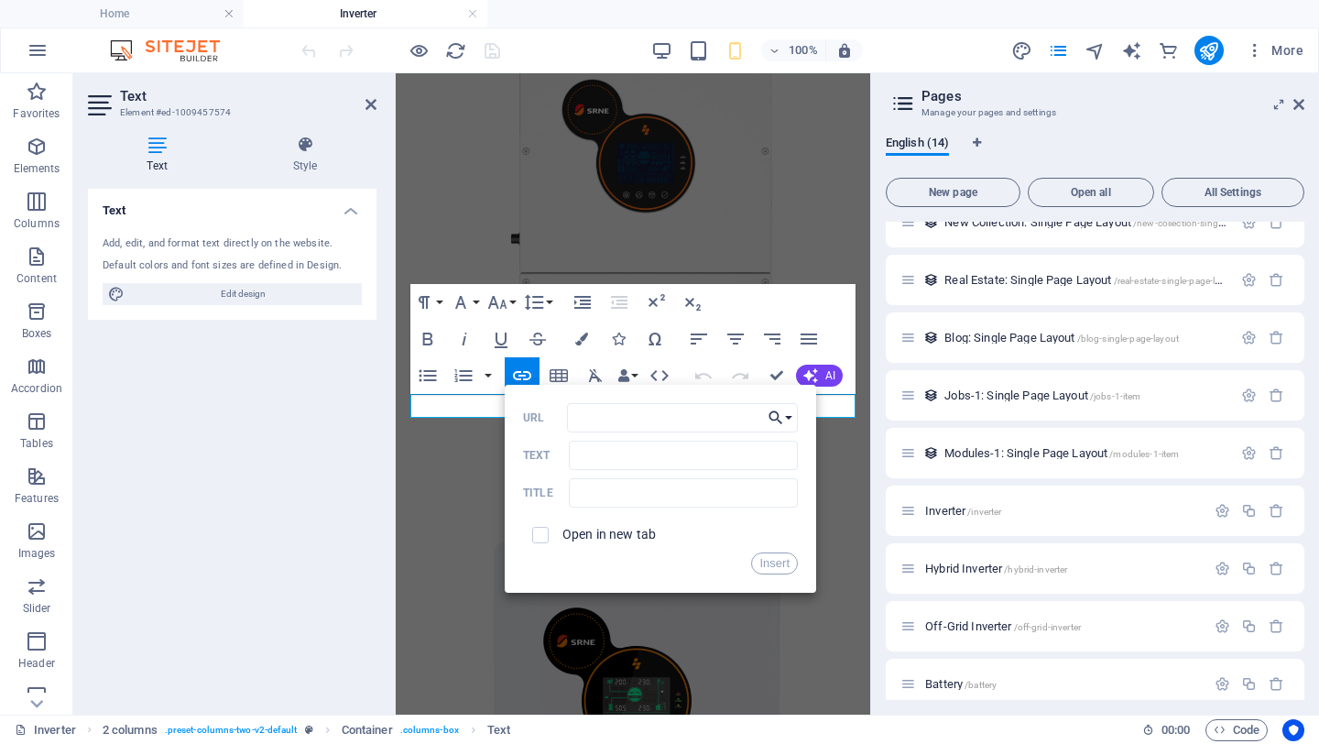
click at [787, 419] on button "Choose Link" at bounding box center [780, 417] width 35 height 29
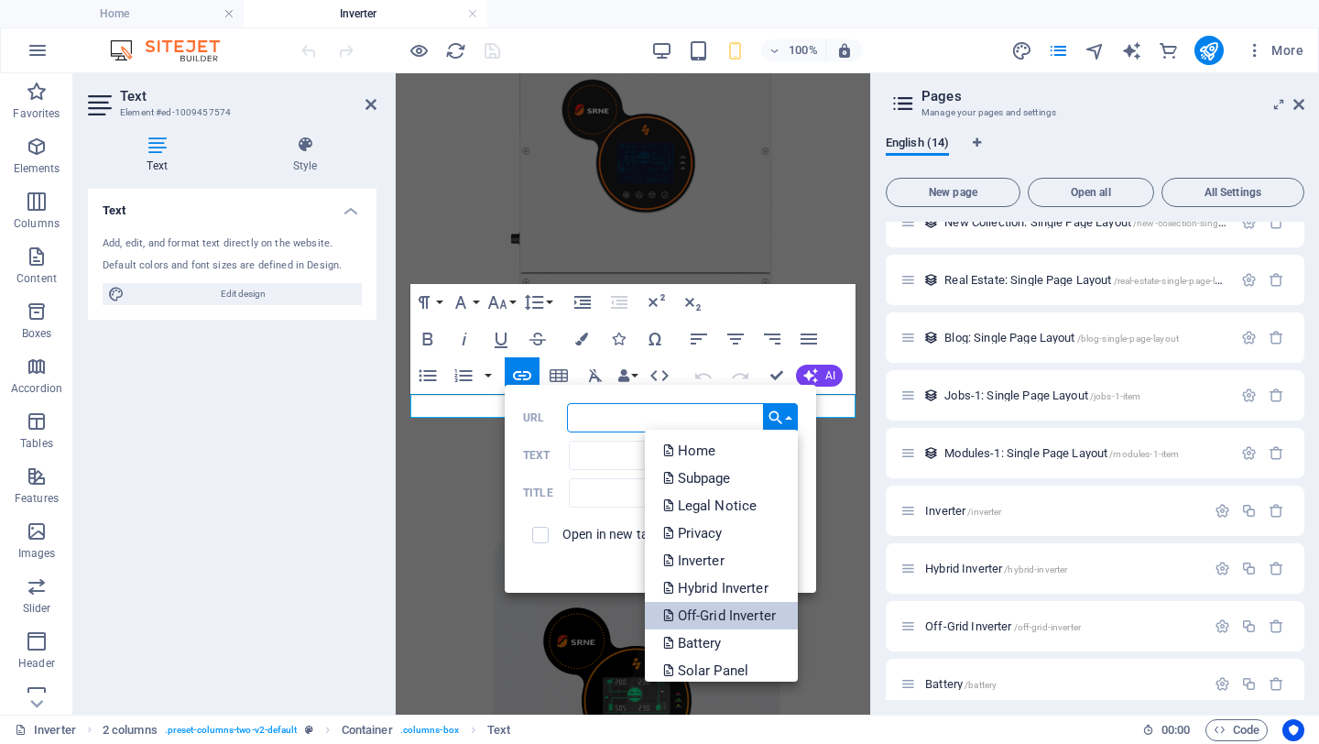
click at [720, 611] on p "Off-Grid Inverter" at bounding box center [721, 615] width 116 height 27
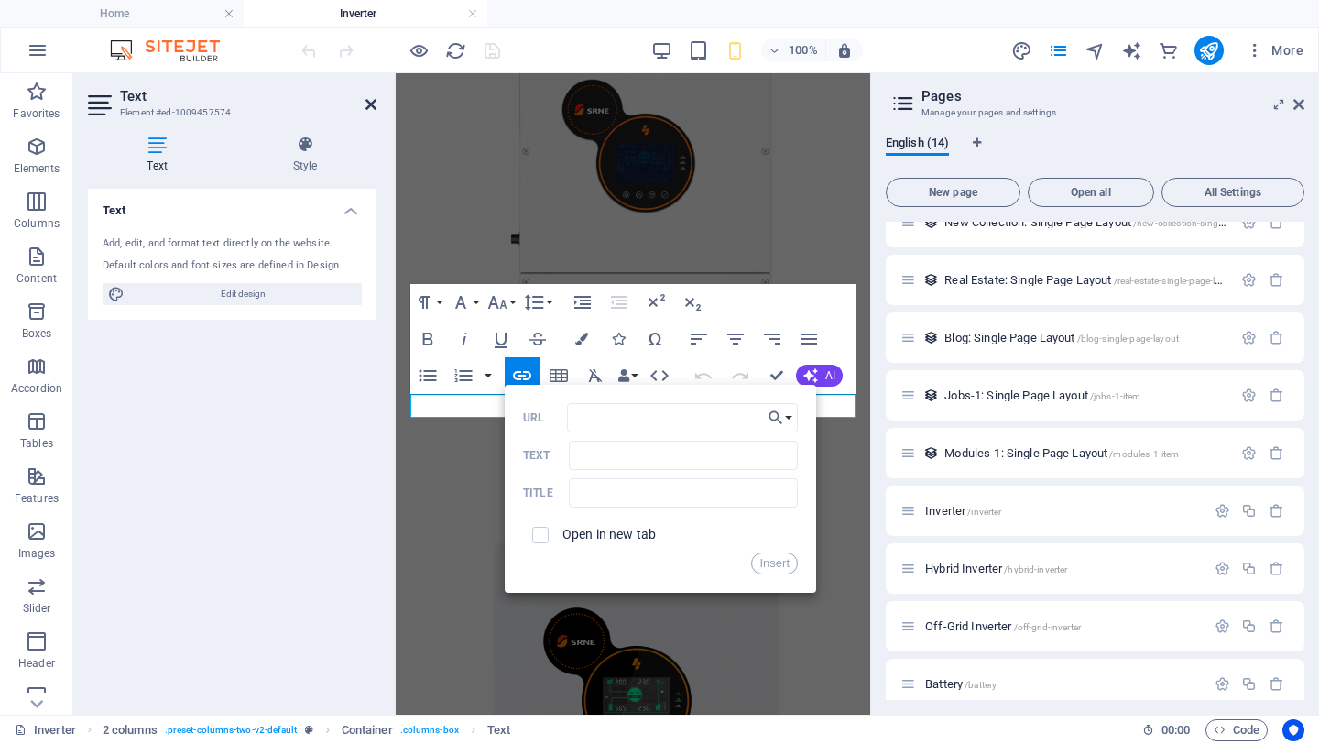
click at [375, 105] on icon at bounding box center [371, 104] width 11 height 15
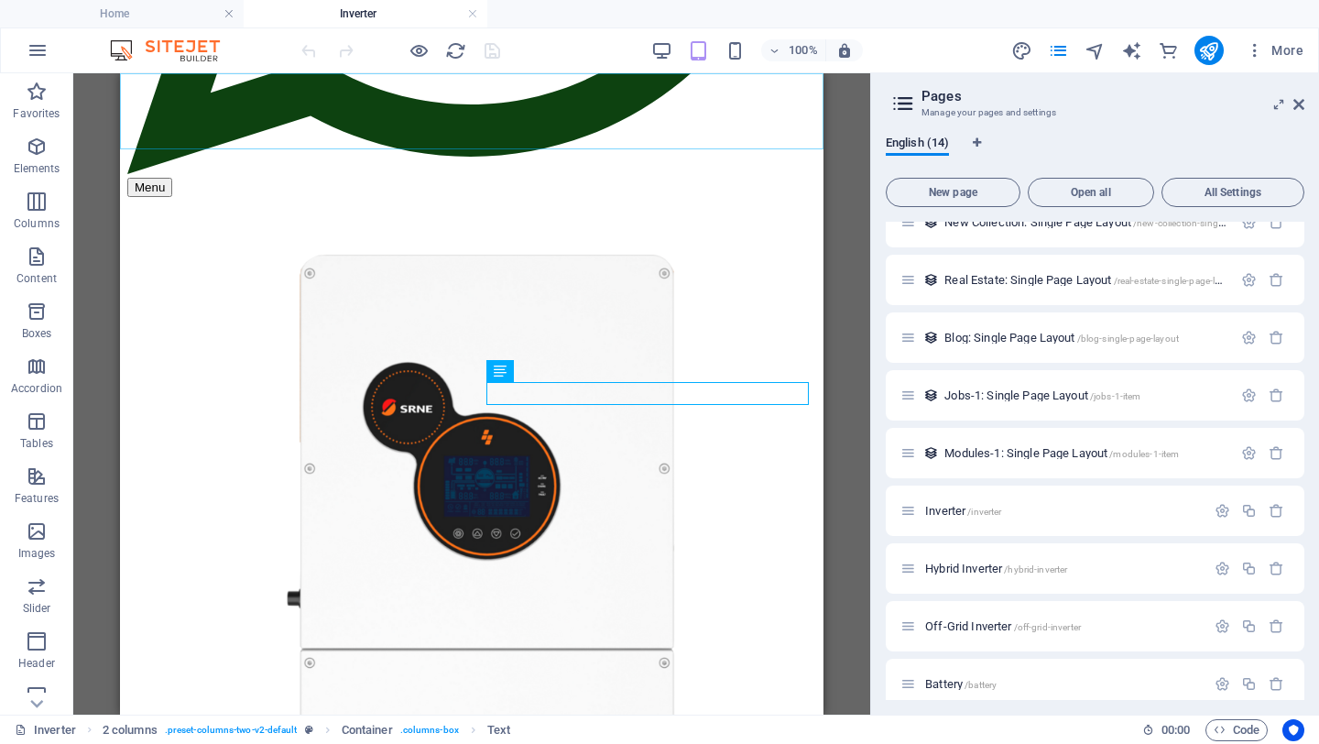
scroll to position [163, 0]
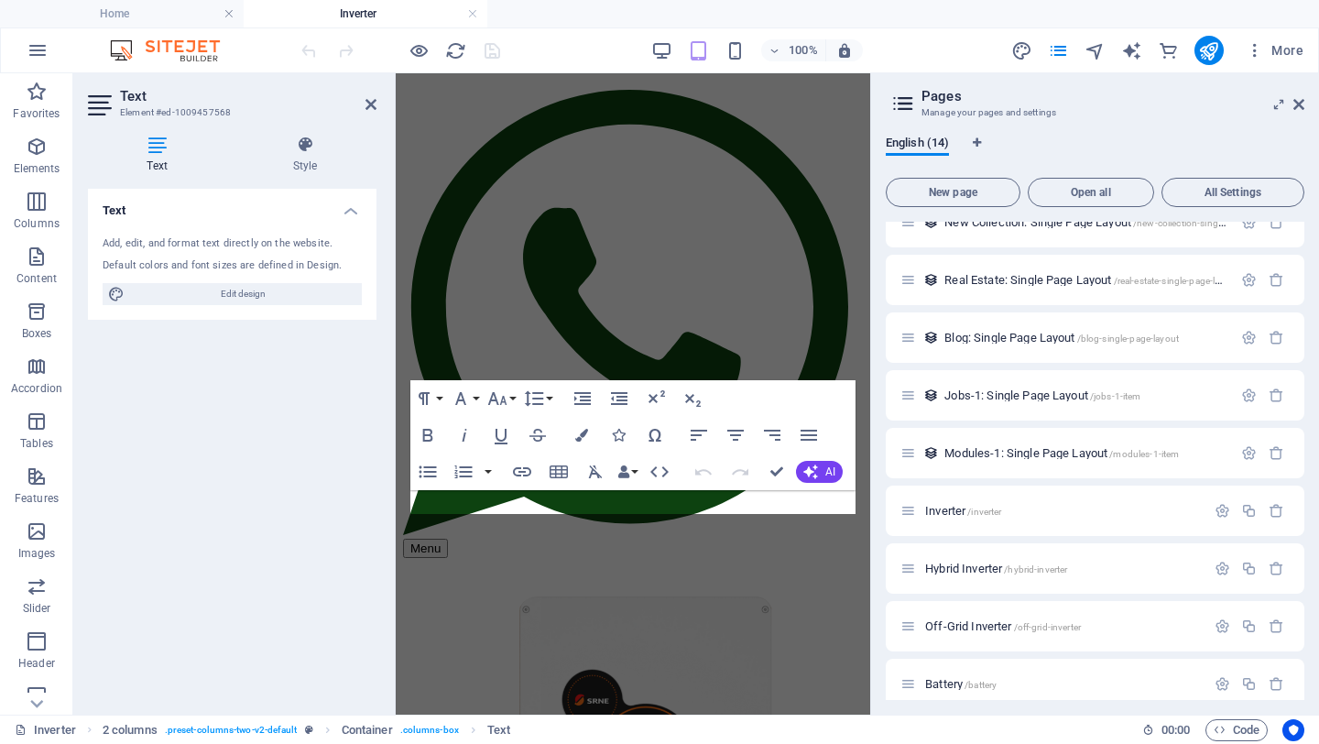
scroll to position [159, 0]
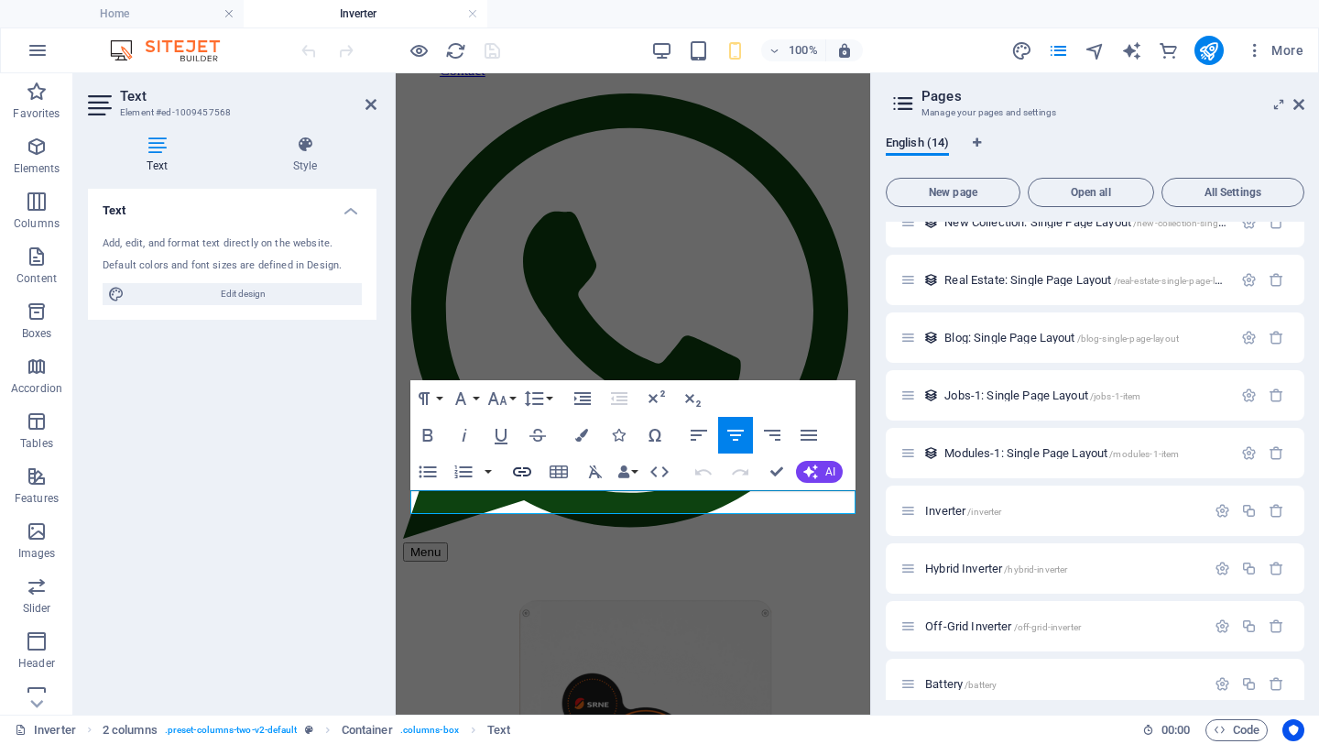
click at [520, 472] on icon "button" at bounding box center [522, 471] width 18 height 9
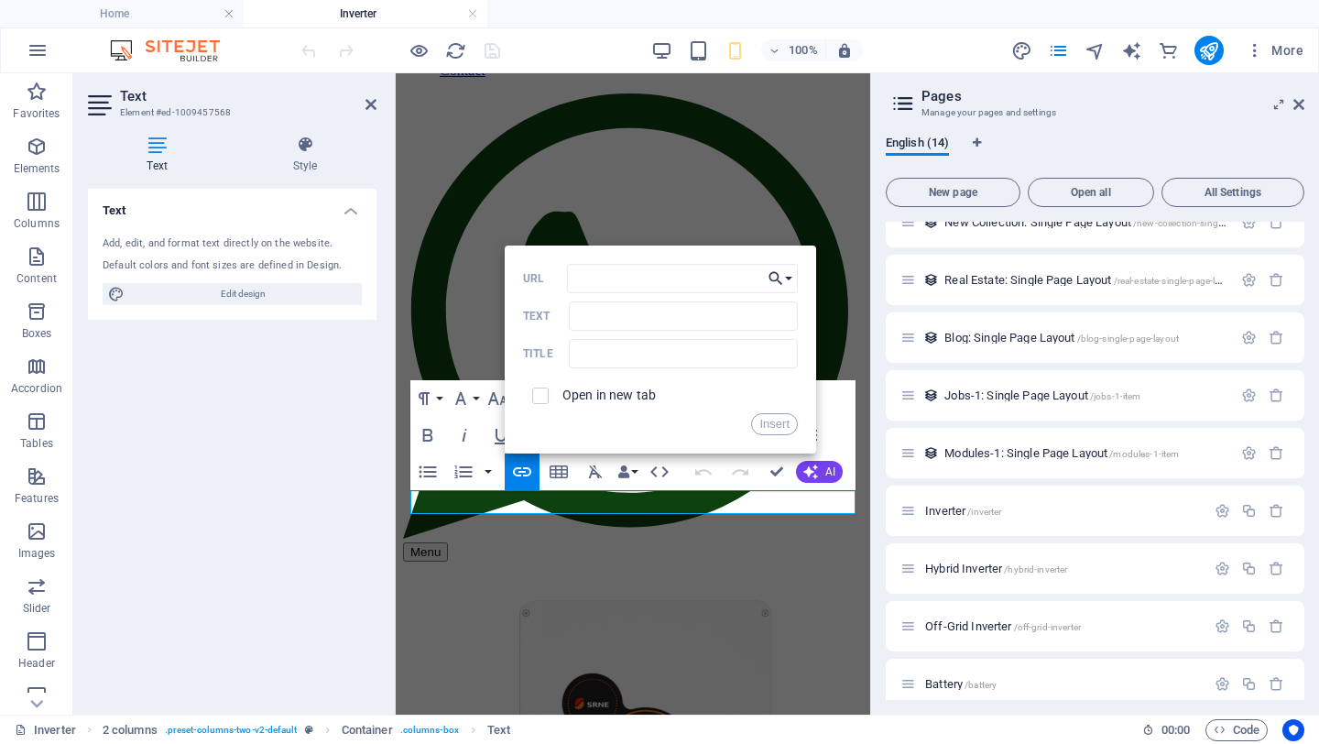
click at [790, 276] on button "Choose Link" at bounding box center [780, 278] width 35 height 29
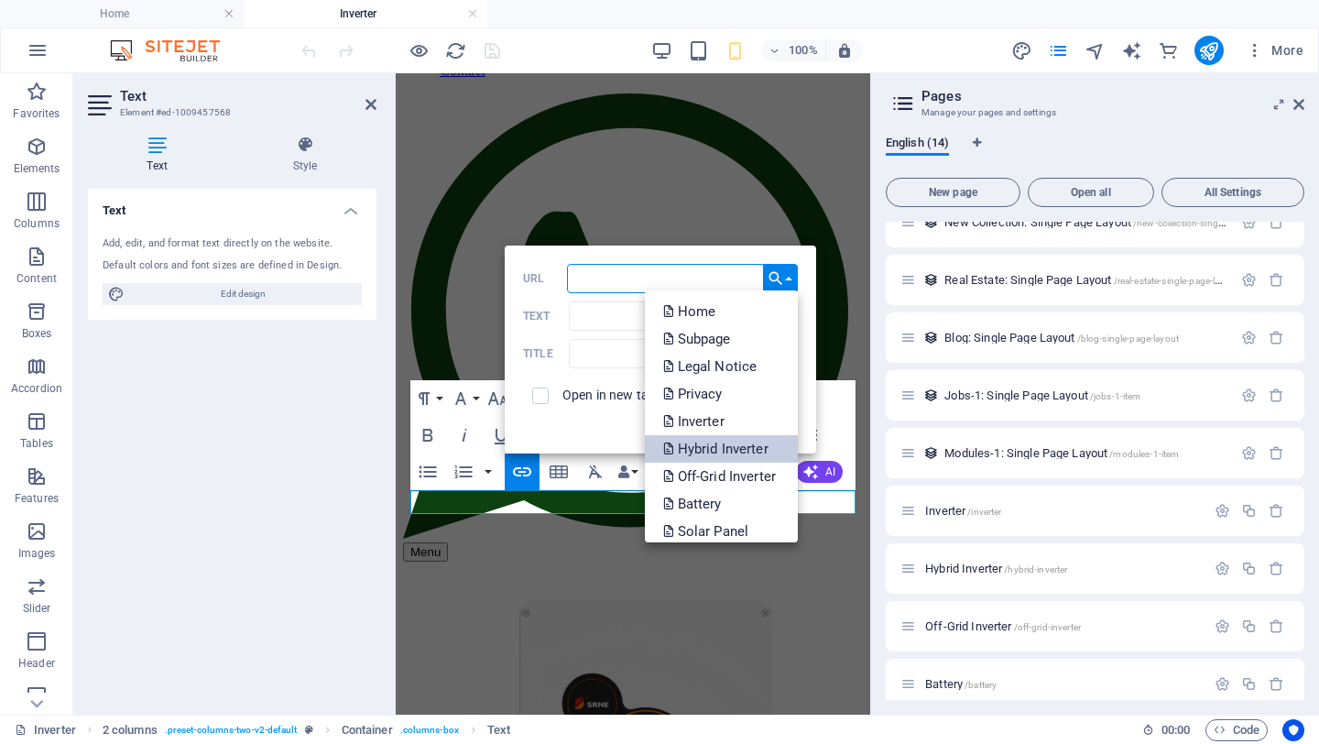
click at [715, 453] on p "Hybrid Inverter" at bounding box center [717, 448] width 109 height 27
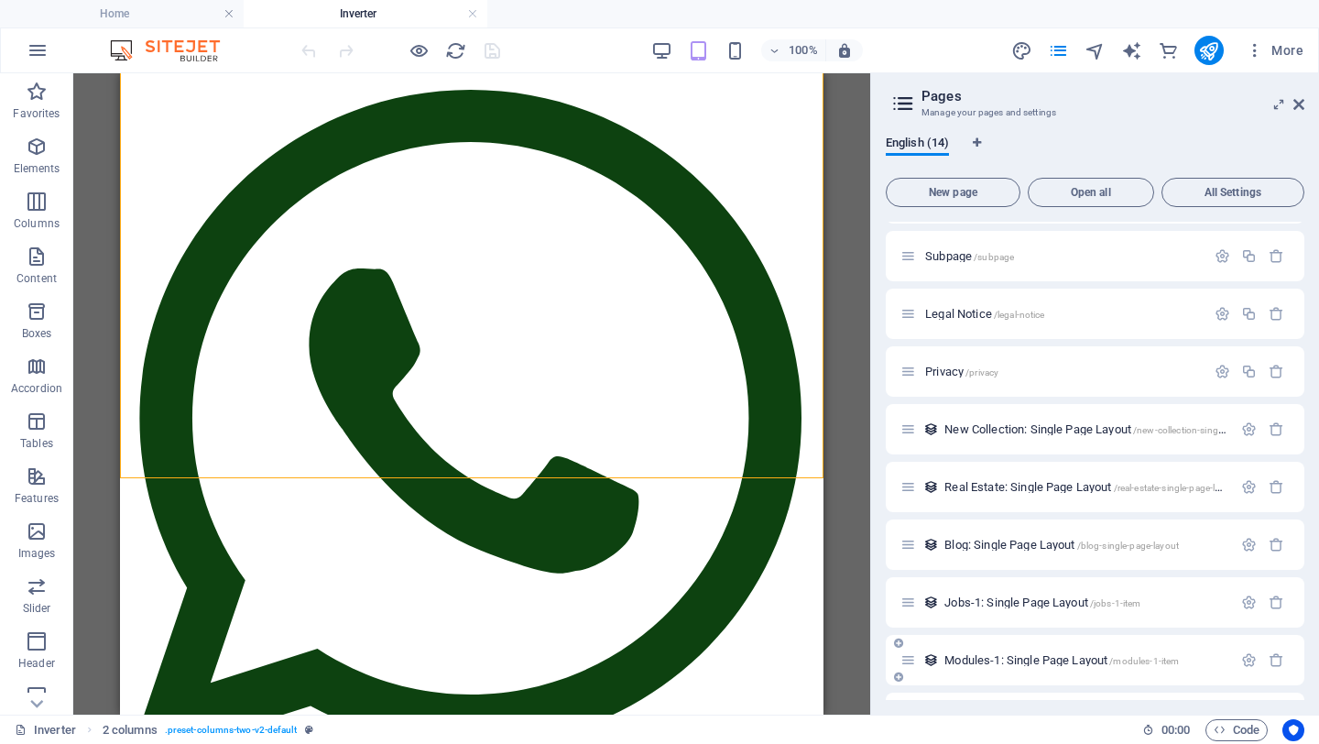
scroll to position [11, 0]
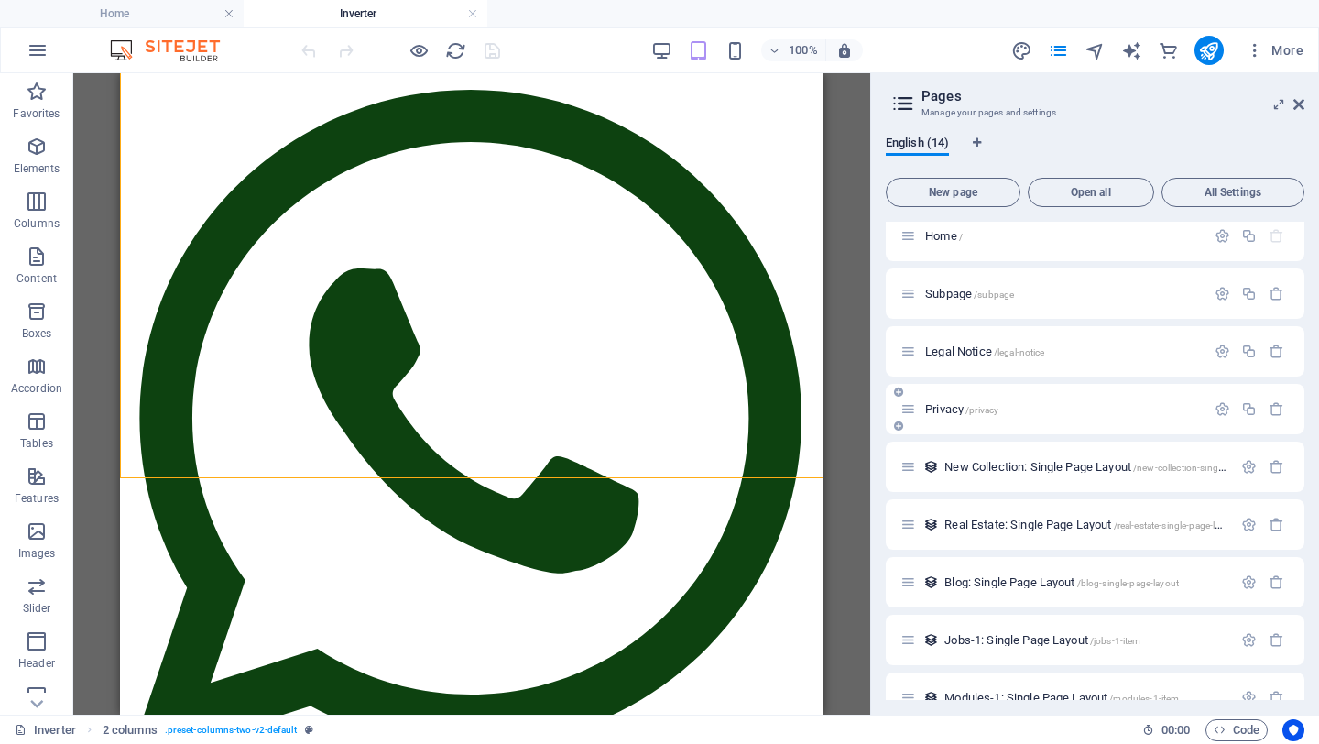
click at [956, 408] on span "Privacy /privacy" at bounding box center [961, 409] width 73 height 14
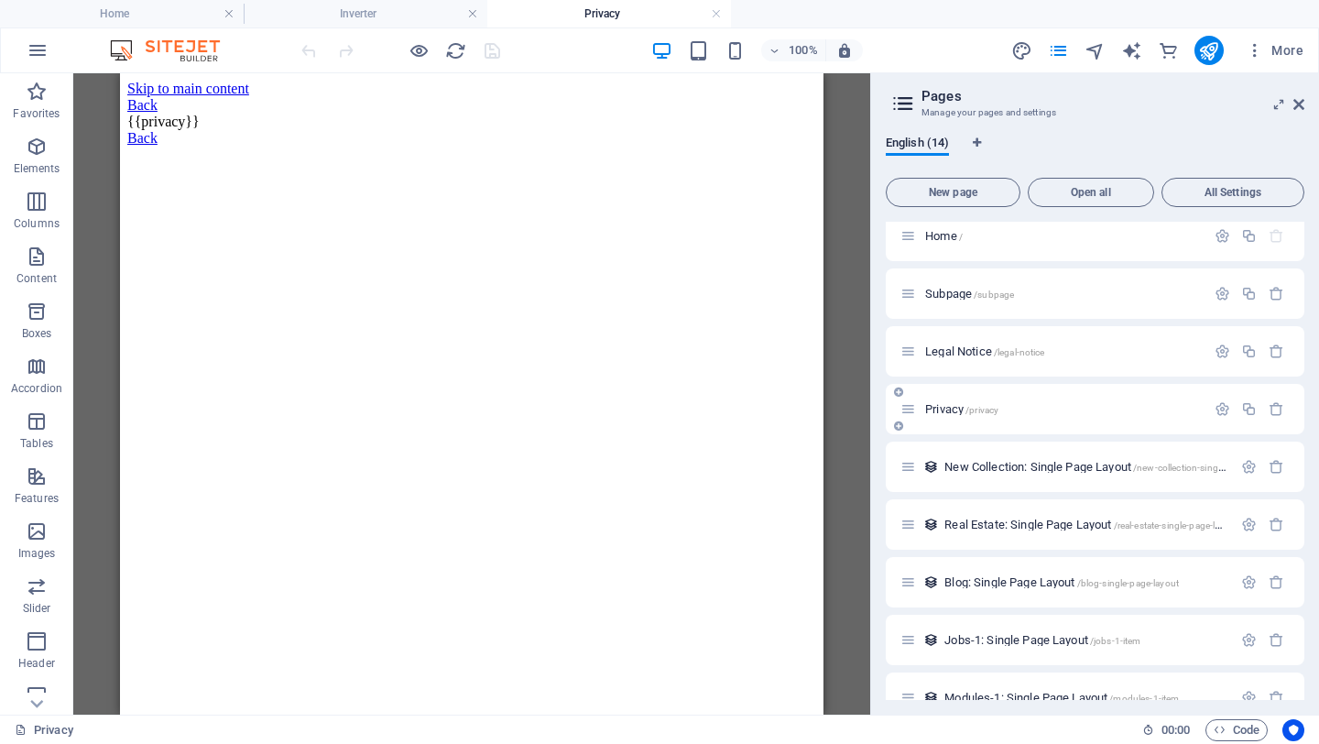
scroll to position [0, 0]
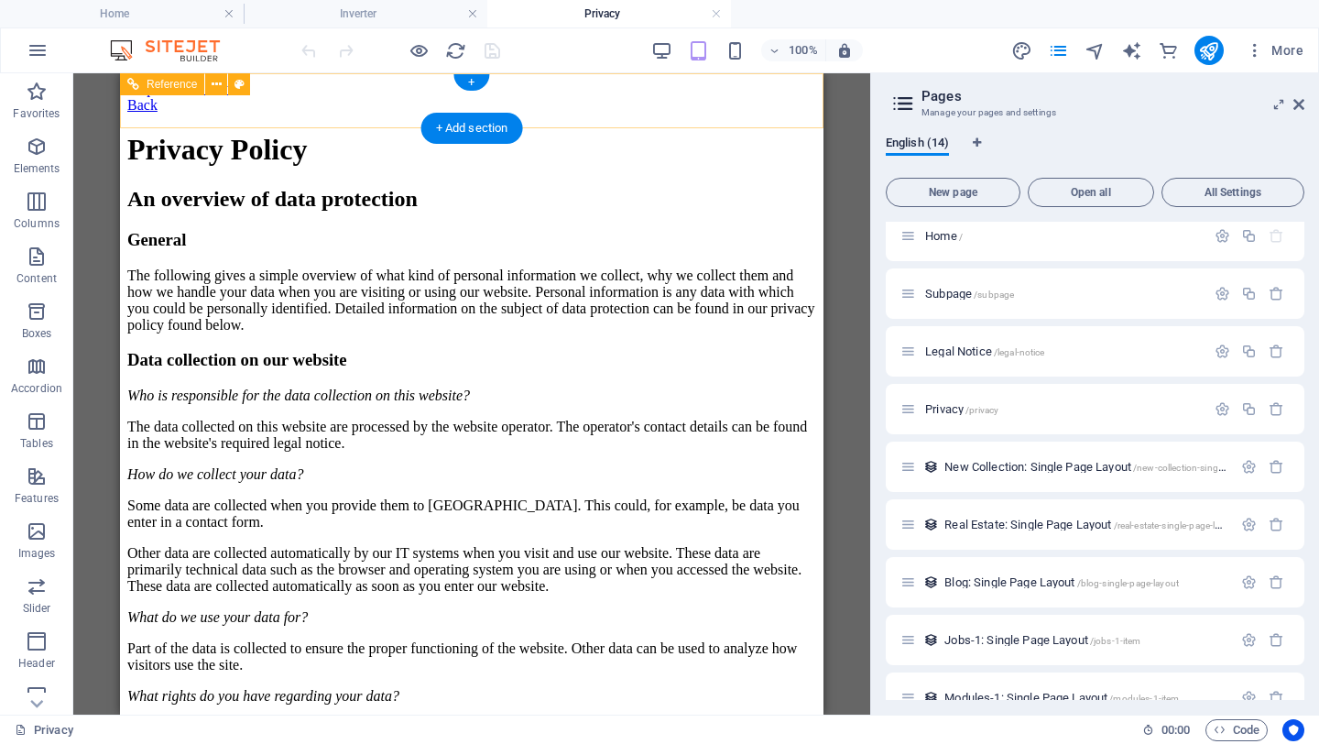
click at [301, 101] on div "Back" at bounding box center [471, 105] width 689 height 16
click at [176, 104] on div "Back" at bounding box center [471, 105] width 689 height 16
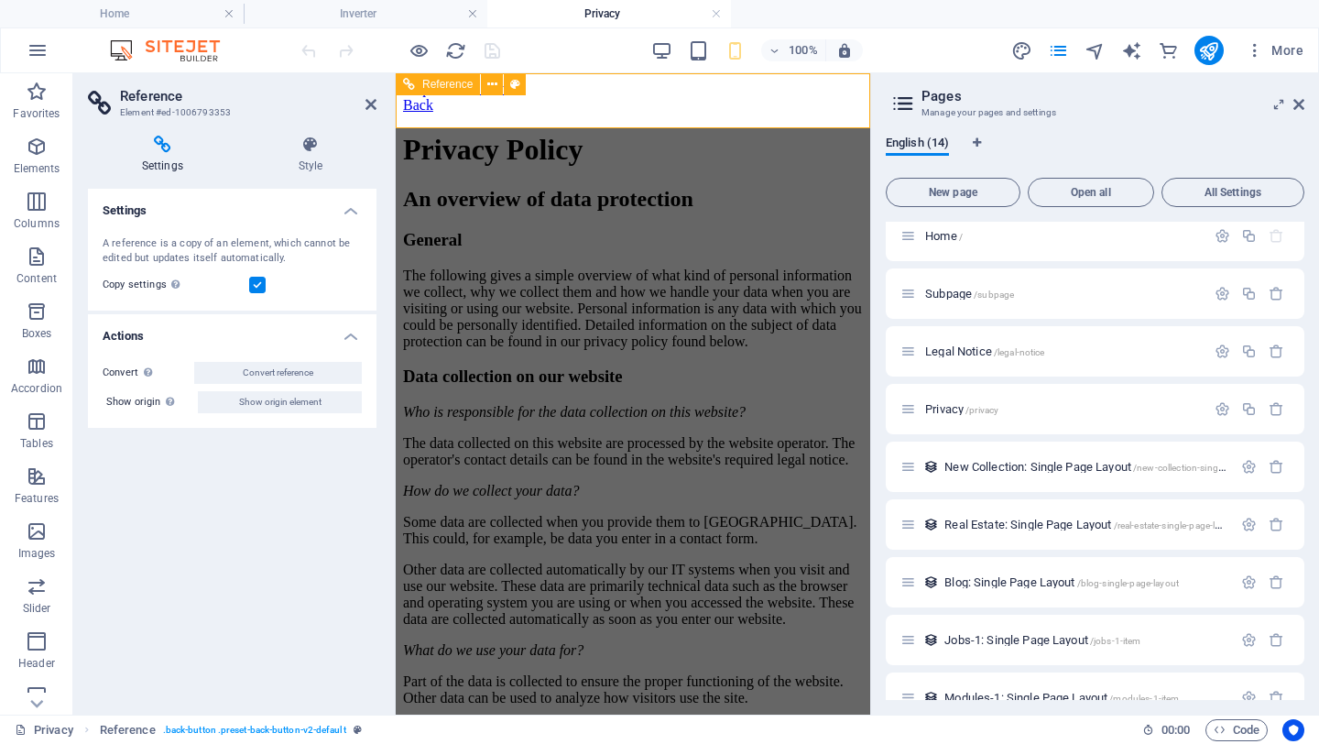
click at [455, 105] on div "Back" at bounding box center [633, 105] width 460 height 16
click at [493, 87] on icon at bounding box center [492, 84] width 10 height 19
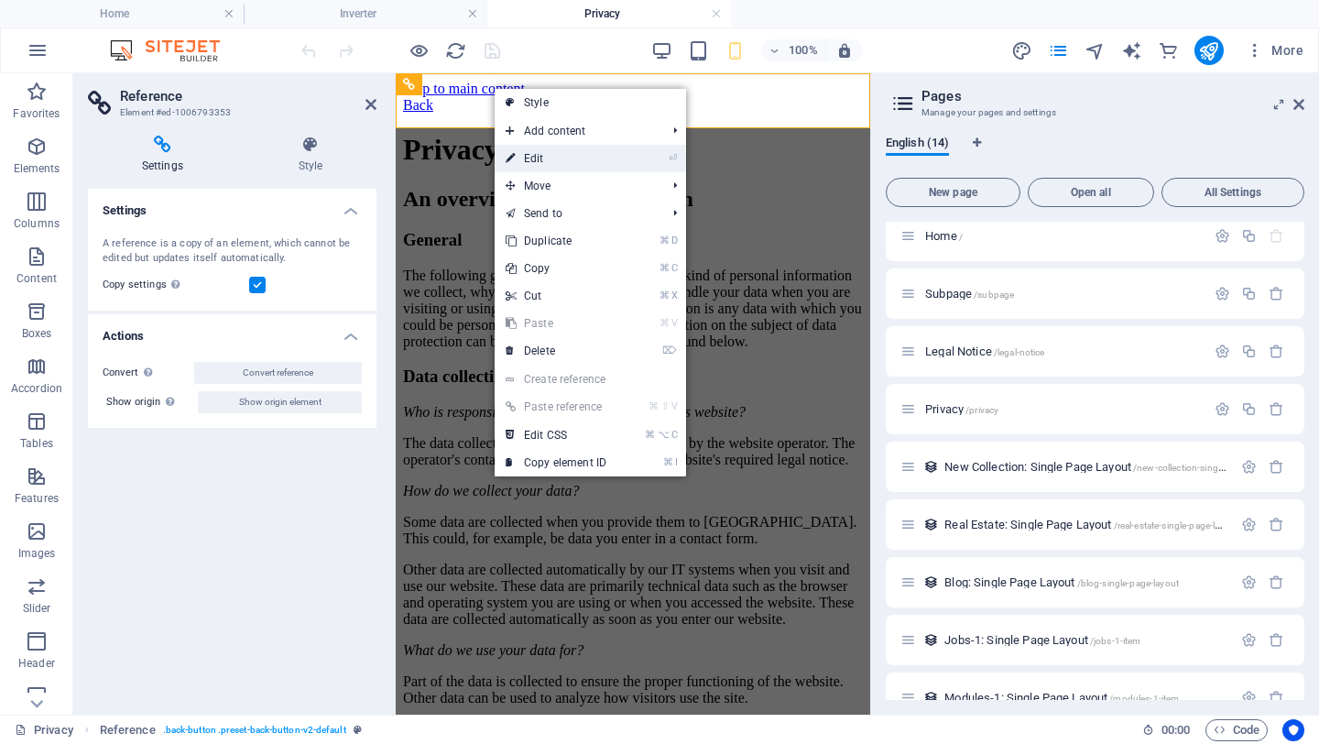
click at [566, 161] on link "⏎ Edit" at bounding box center [556, 158] width 123 height 27
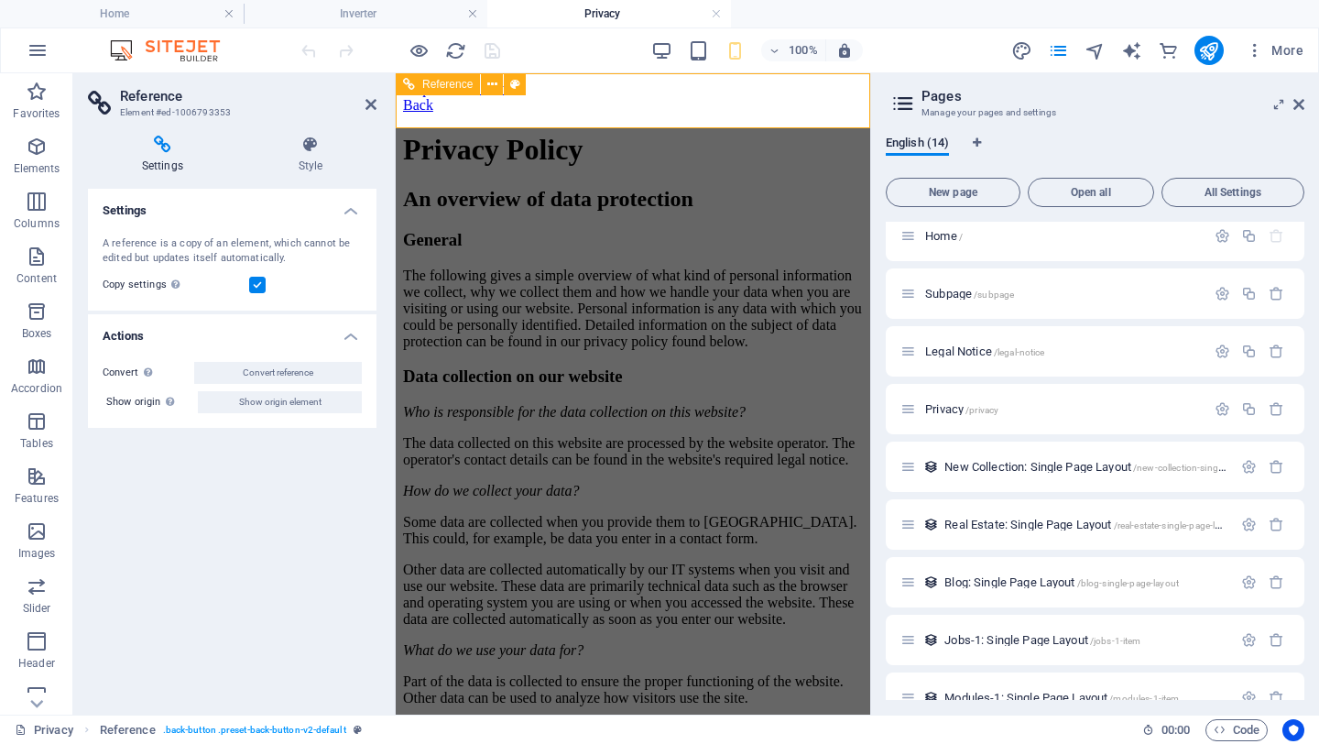
click at [592, 108] on div "Back" at bounding box center [633, 105] width 460 height 16
click at [543, 97] on div "Back" at bounding box center [633, 105] width 460 height 16
click at [668, 98] on div "Back" at bounding box center [633, 105] width 460 height 16
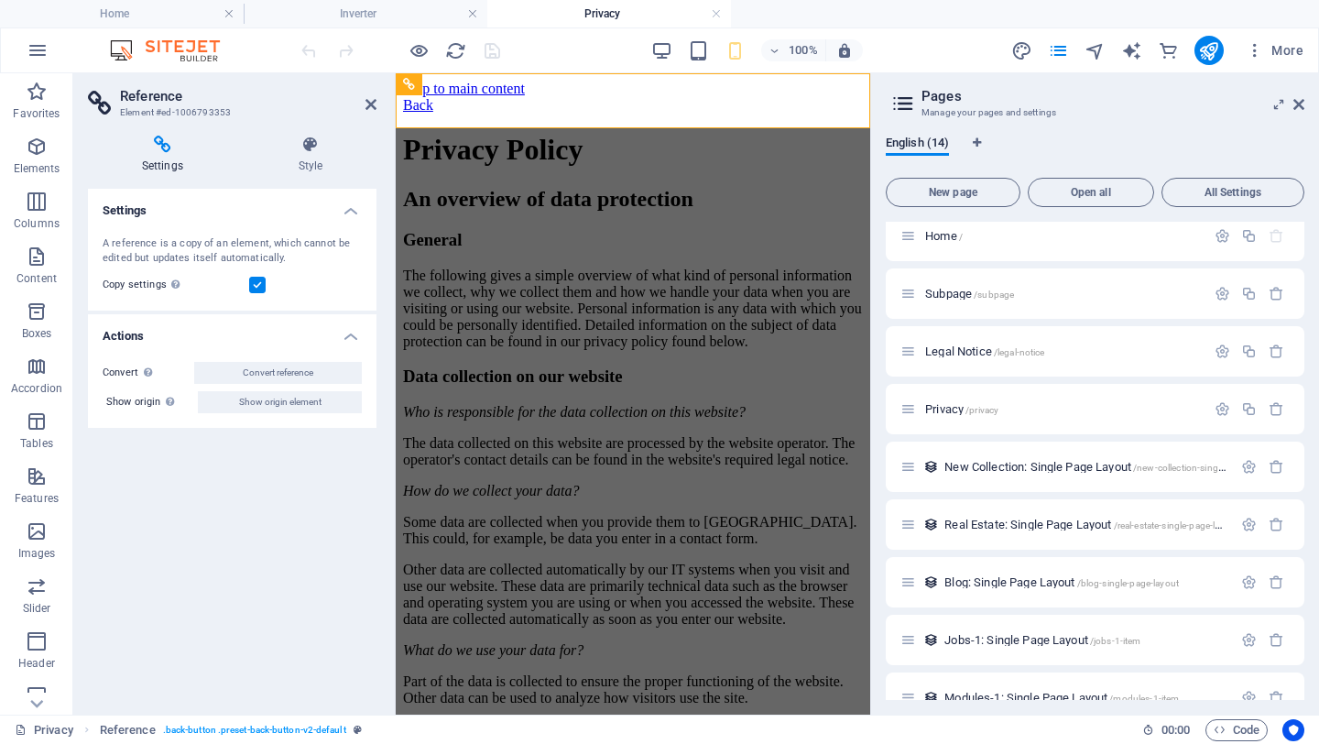
click at [167, 152] on icon at bounding box center [162, 145] width 149 height 18
click at [493, 85] on icon at bounding box center [492, 84] width 10 height 19
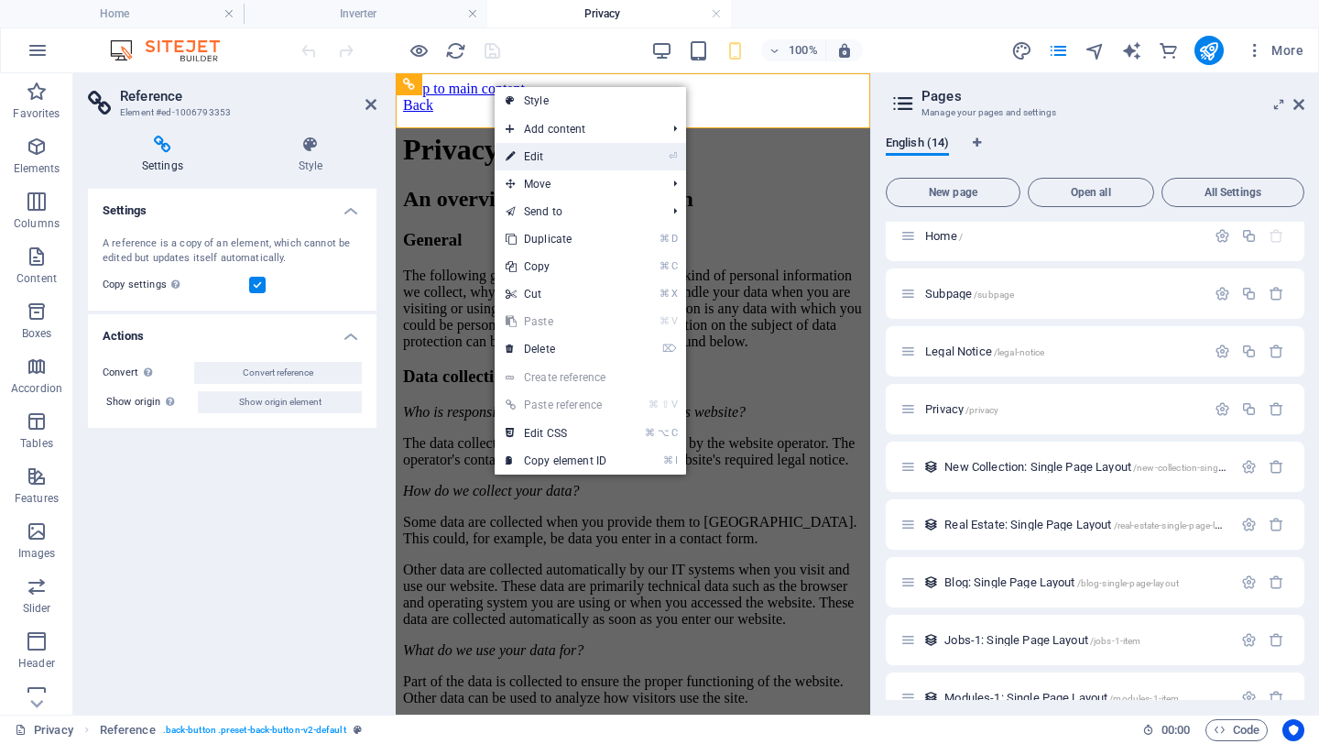
click at [551, 158] on link "⏎ Edit" at bounding box center [556, 156] width 123 height 27
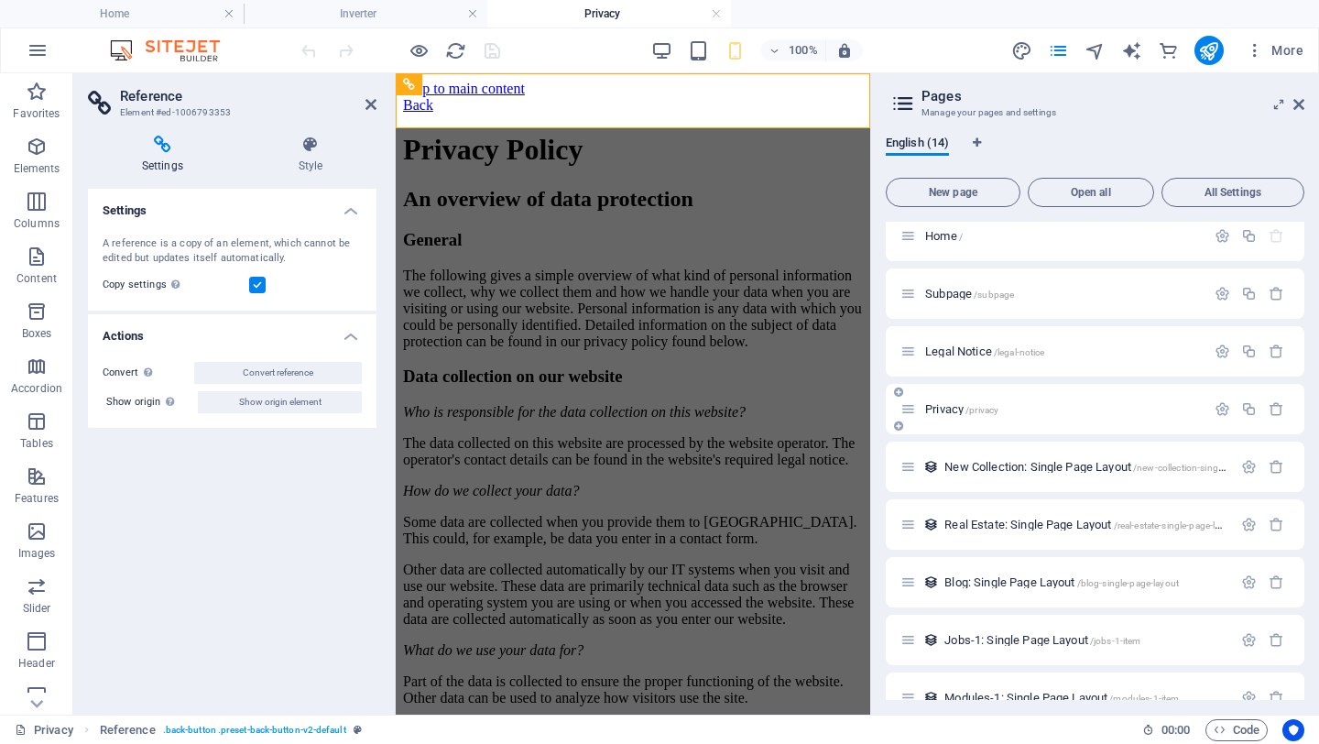
click at [955, 411] on span "Privacy /privacy" at bounding box center [961, 409] width 73 height 14
click at [966, 355] on span "Legal Notice /legal-notice" at bounding box center [984, 351] width 119 height 14
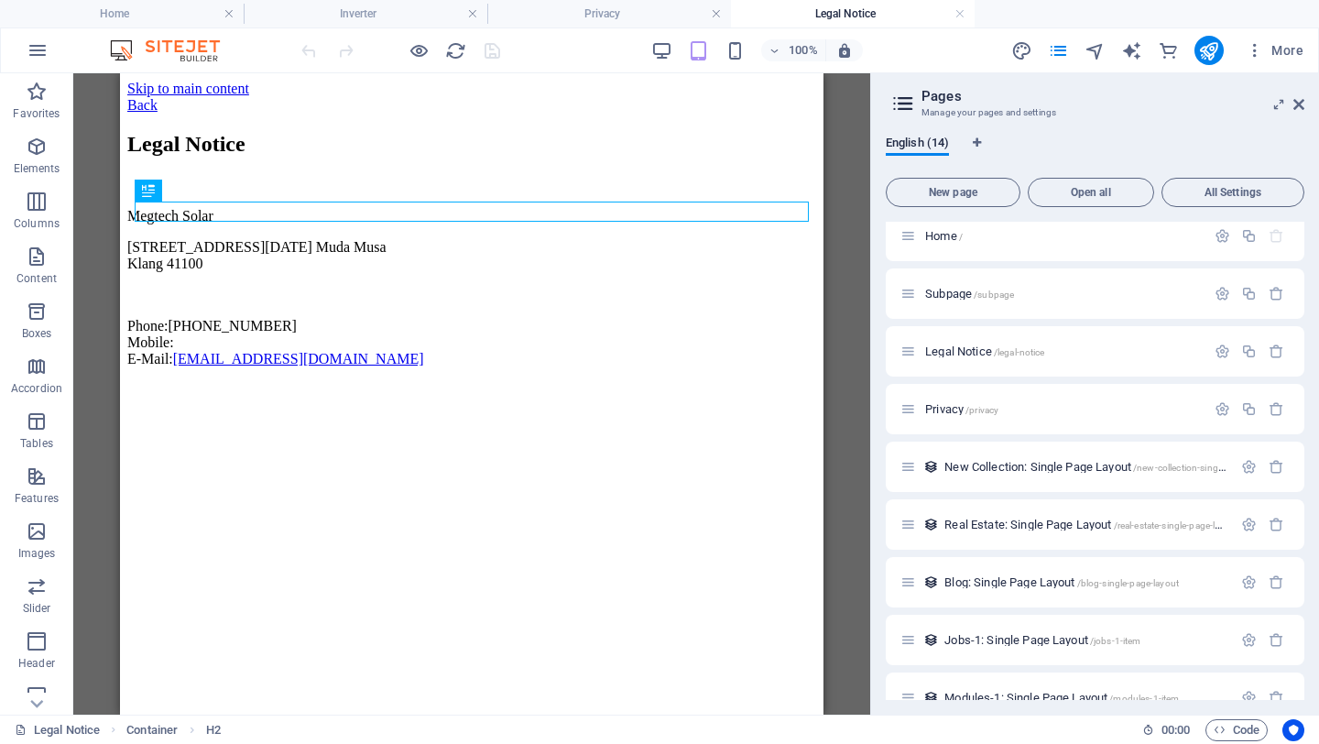
click at [405, 382] on html "Skip to main content Back Legal Notice Megtech Solar [STREET_ADDRESS][DATE][PER…" at bounding box center [472, 227] width 704 height 309
click at [507, 100] on div "Back" at bounding box center [471, 105] width 689 height 16
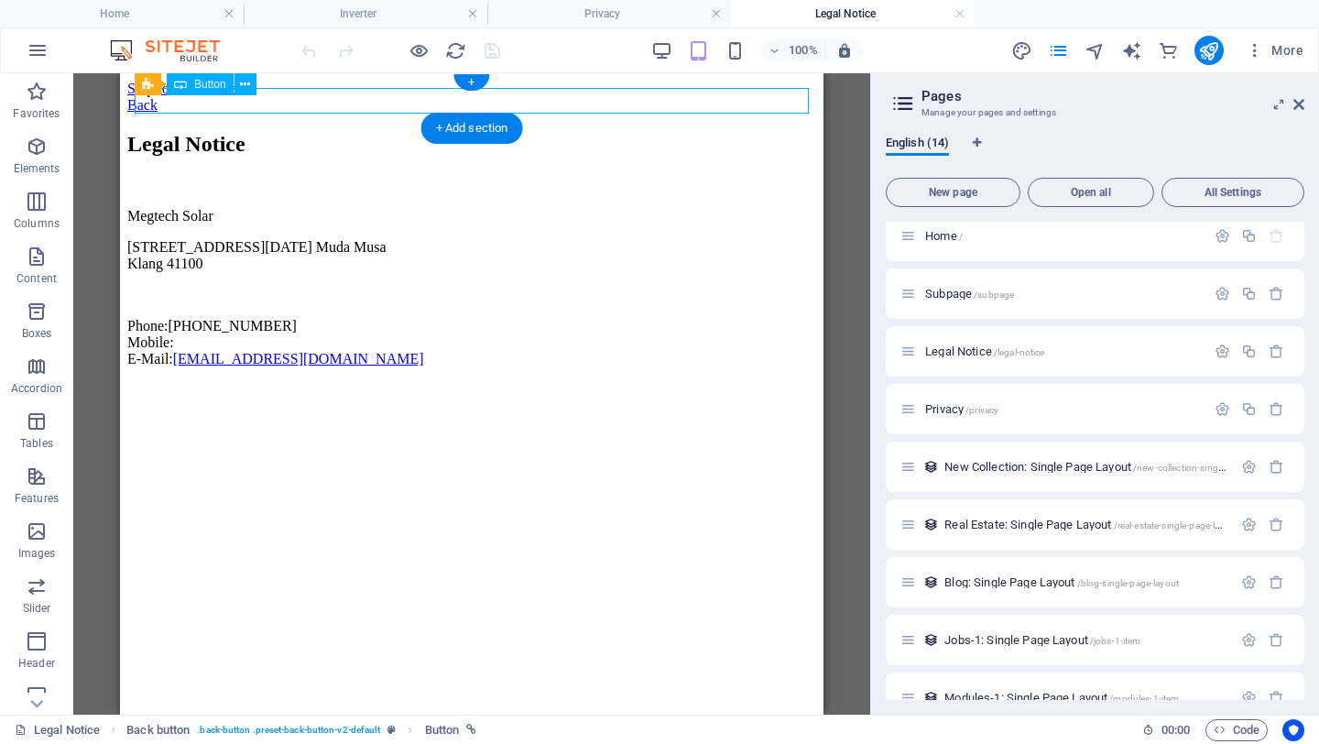
click at [507, 100] on div "Back" at bounding box center [471, 105] width 689 height 16
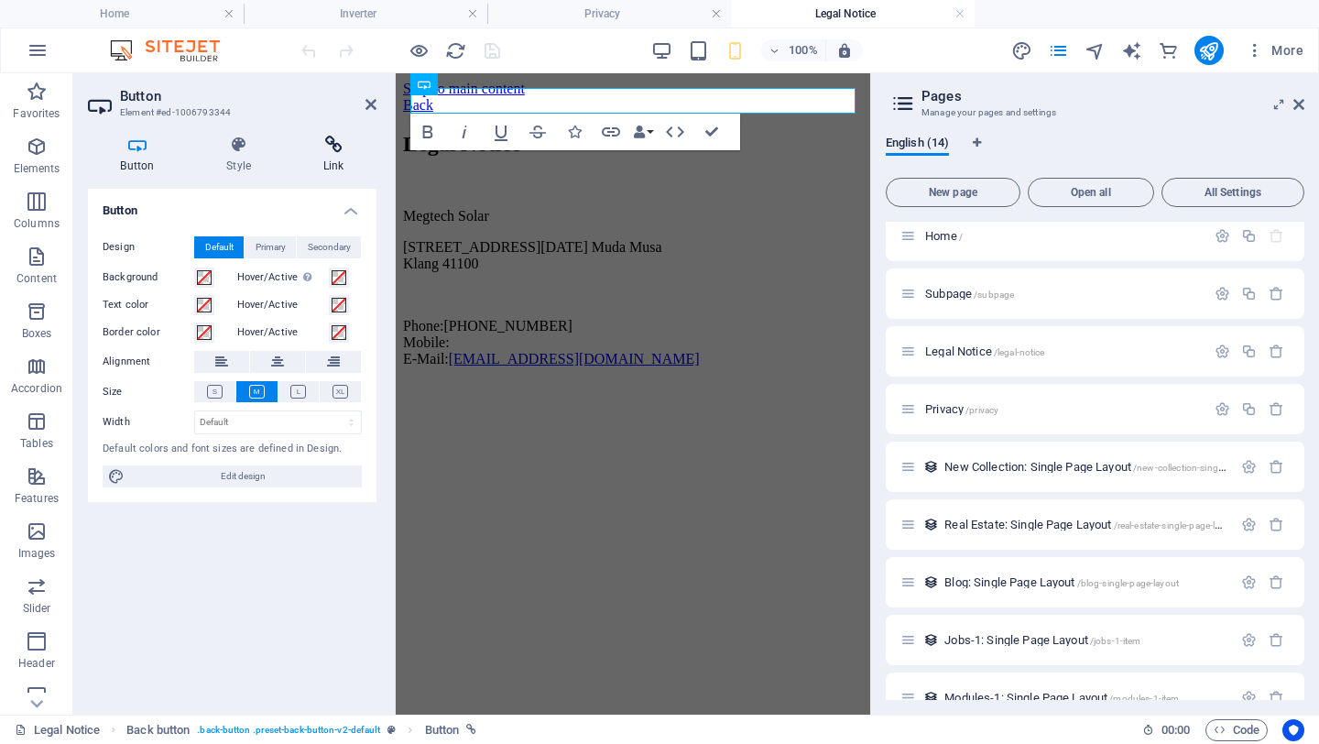
click at [337, 147] on icon at bounding box center [333, 145] width 86 height 18
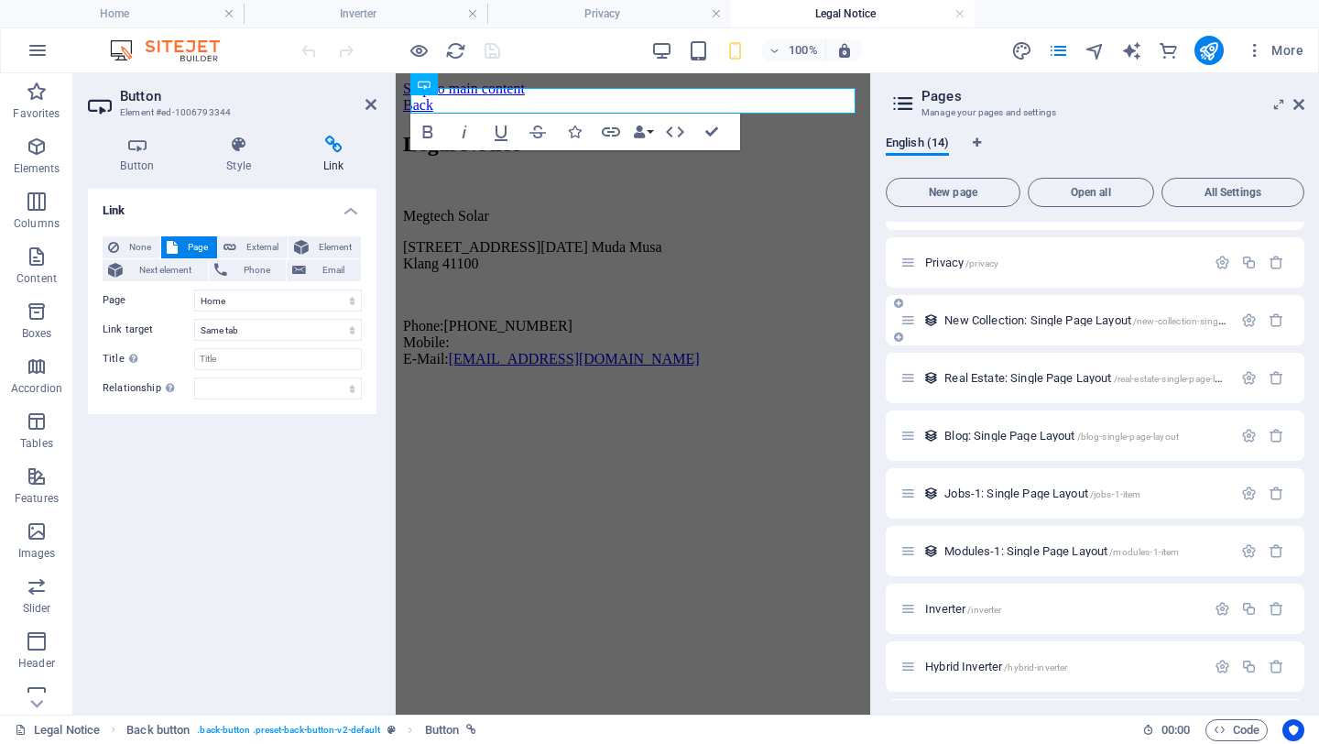
scroll to position [330, 0]
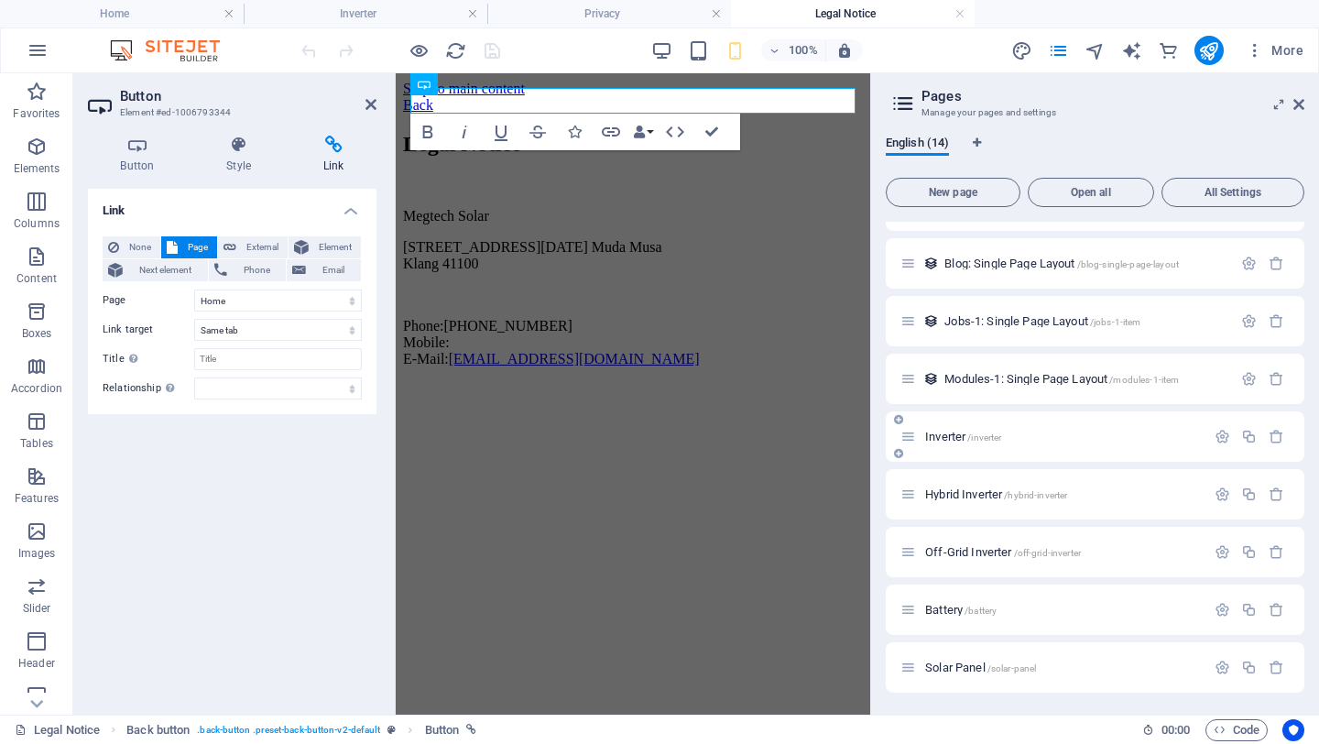
click at [960, 432] on span "Inverter /inverter" at bounding box center [963, 437] width 76 height 14
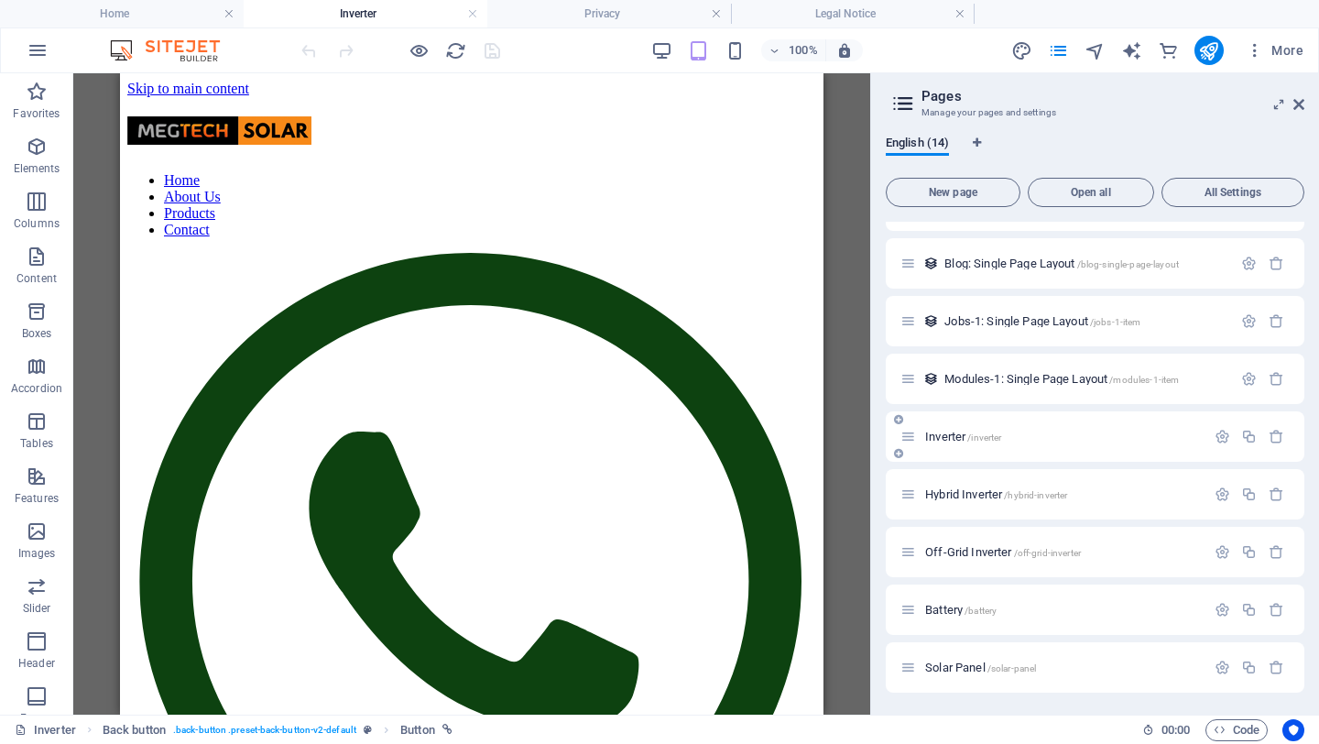
scroll to position [163, 0]
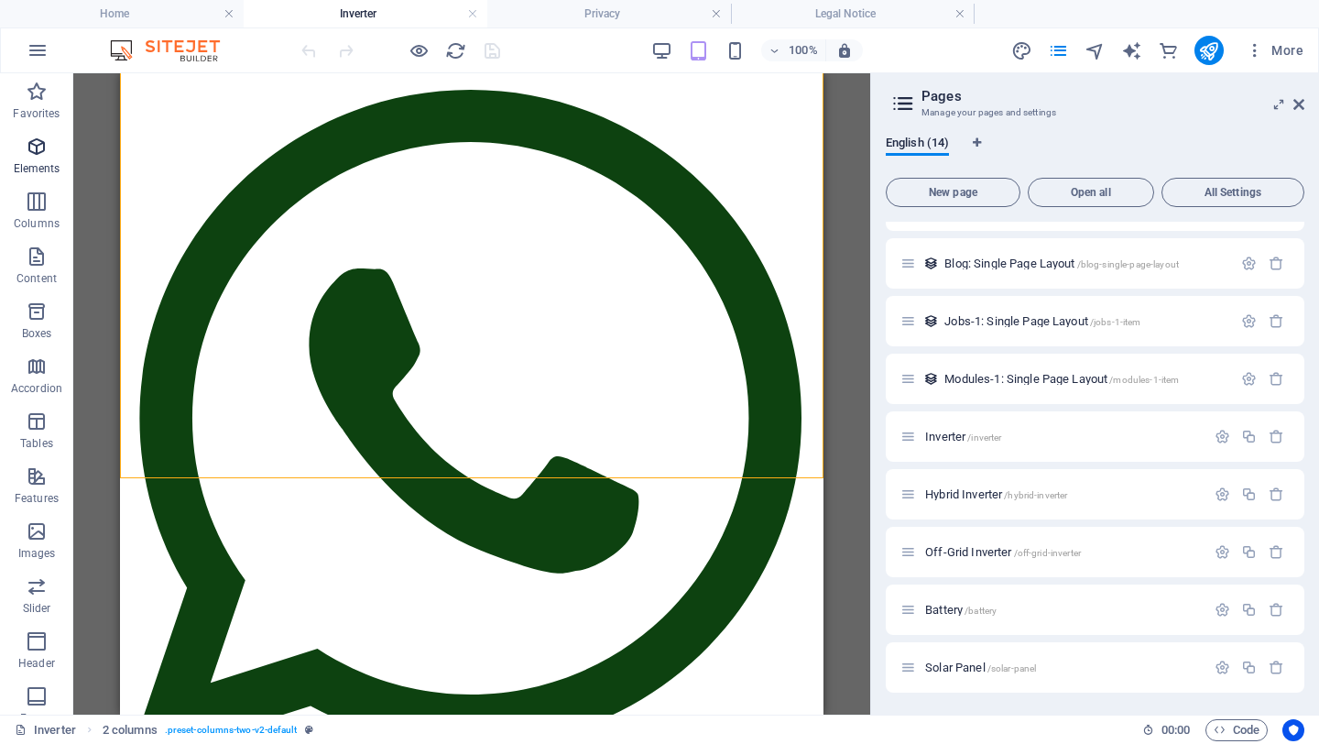
click at [34, 153] on icon "button" at bounding box center [37, 147] width 22 height 22
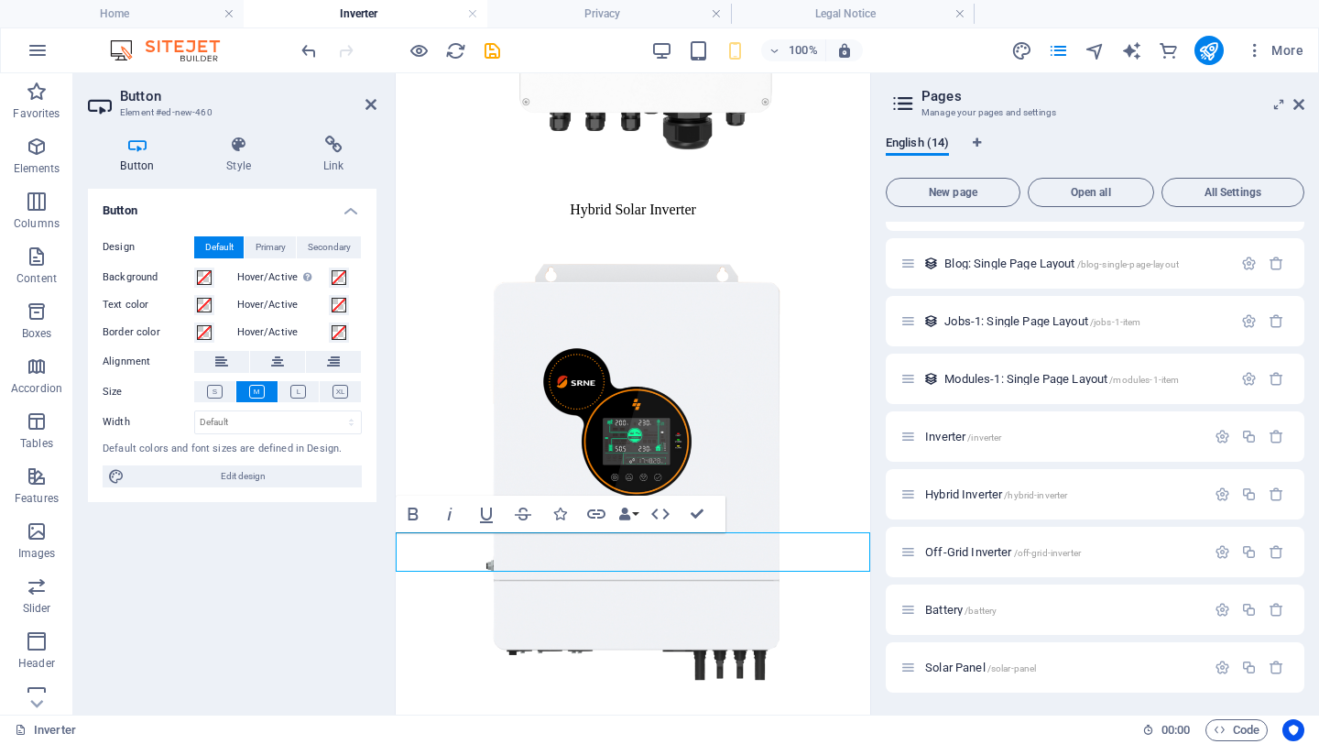
scroll to position [697, 0]
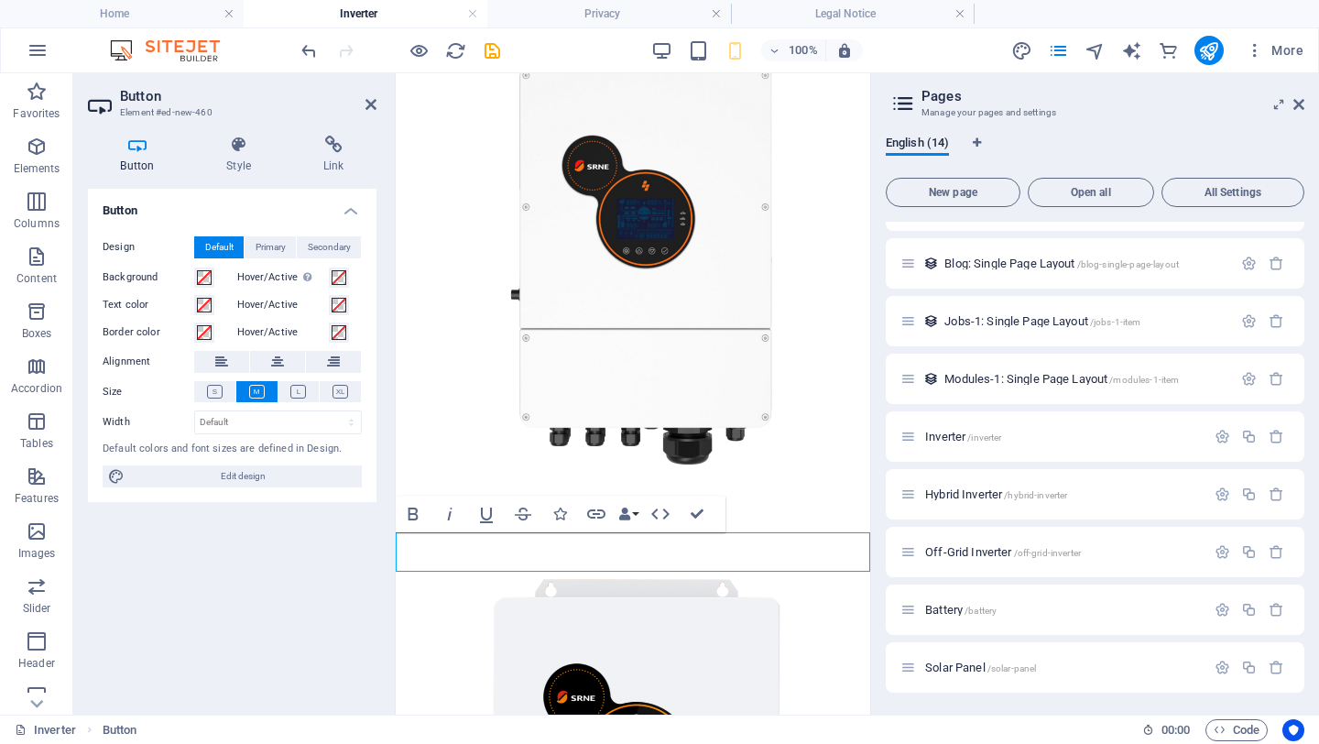
drag, startPoint x: 426, startPoint y: 547, endPoint x: 447, endPoint y: 553, distance: 22.0
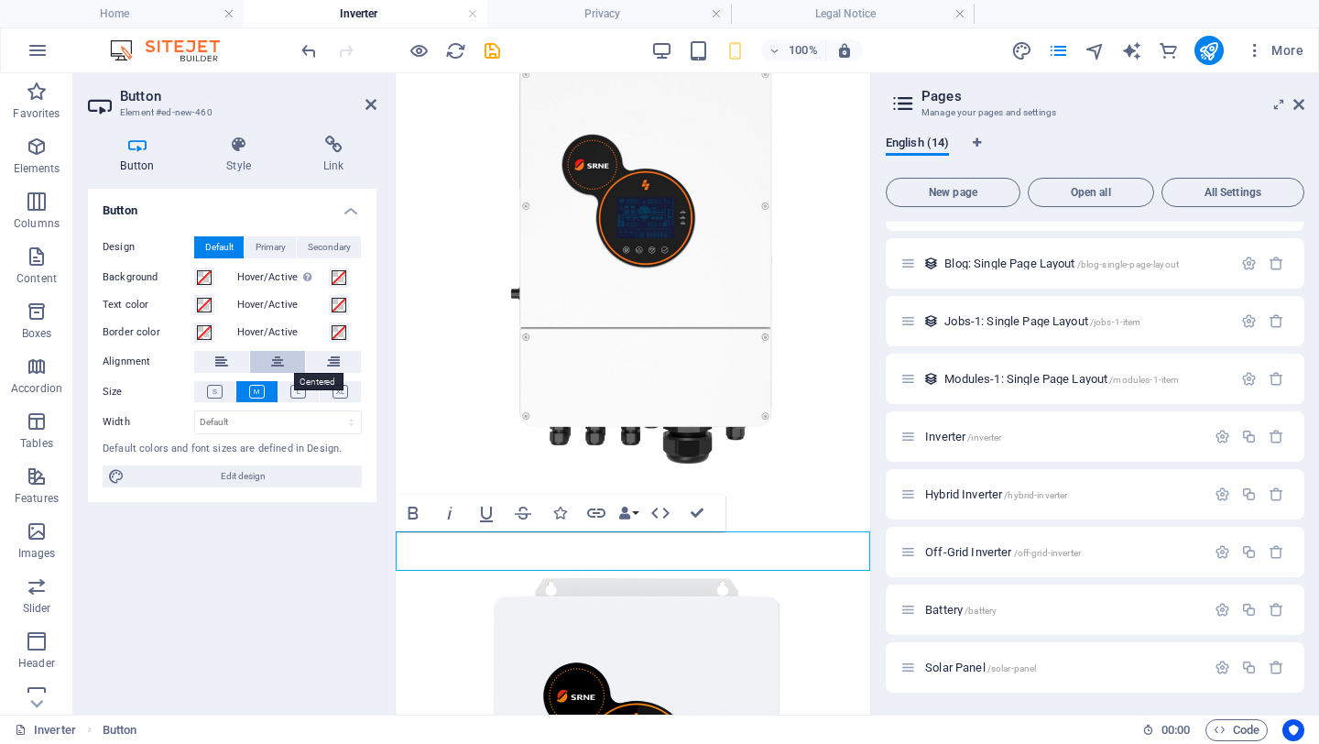
click at [278, 361] on icon at bounding box center [277, 362] width 13 height 22
click at [344, 164] on h4 "Link" at bounding box center [333, 155] width 86 height 38
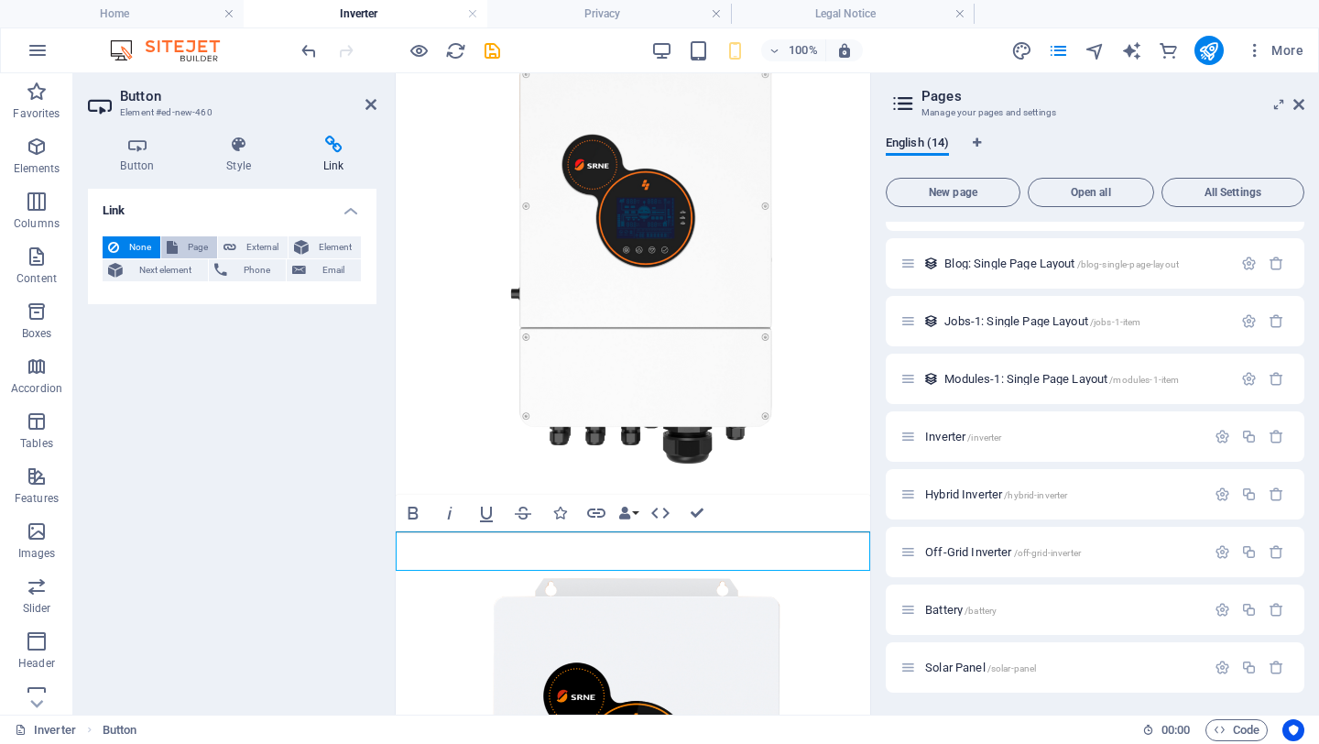
click at [188, 247] on span "Page" at bounding box center [197, 247] width 28 height 22
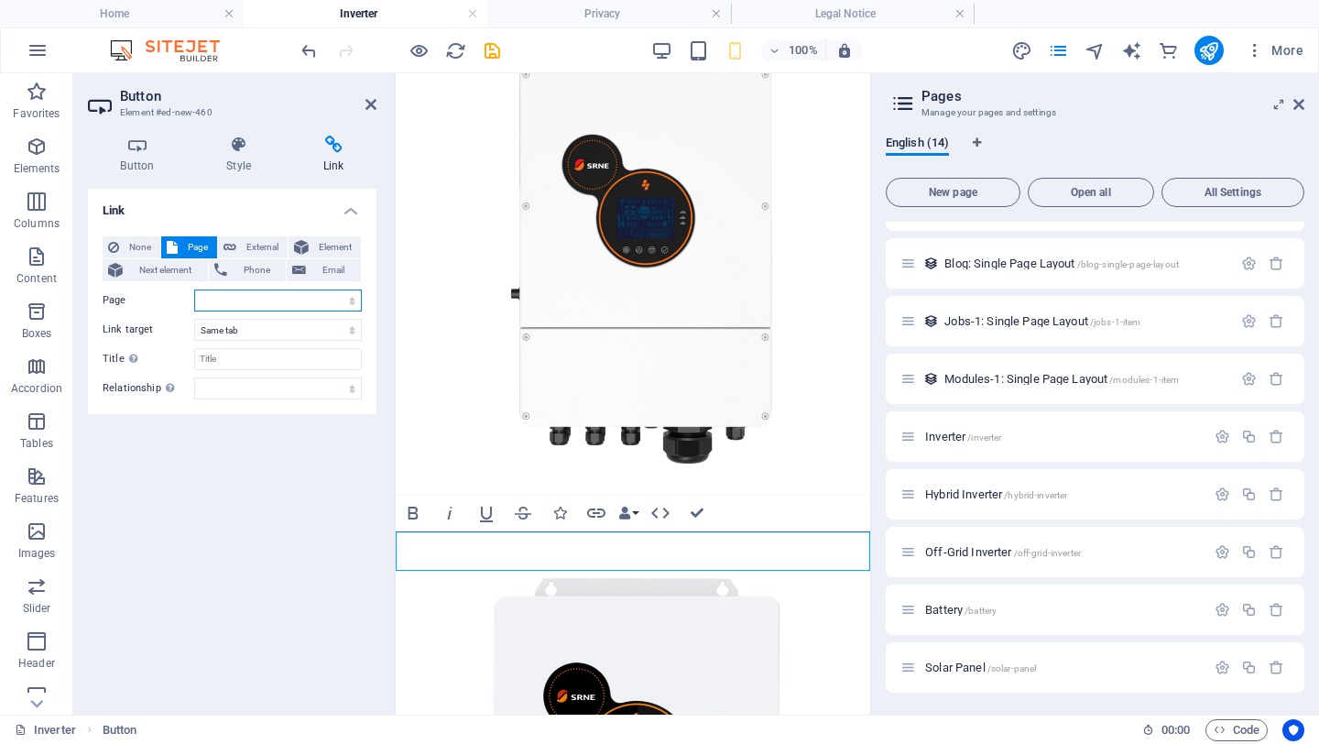
click at [317, 297] on select "Home Subpage Legal Notice Privacy Inverter Hybrid Inverter Off-Grid Inverter Ba…" at bounding box center [278, 300] width 168 height 22
select select "0"
click at [194, 289] on select "Home Subpage Legal Notice Privacy Inverter Hybrid Inverter Off-Grid Inverter Ba…" at bounding box center [278, 300] width 168 height 22
click at [258, 497] on div "Link None Page External Element Next element Phone Email Page Home Subpage Lega…" at bounding box center [232, 444] width 289 height 511
click at [979, 496] on span "Hybrid Inverter /hybrid-inverter" at bounding box center [996, 494] width 142 height 14
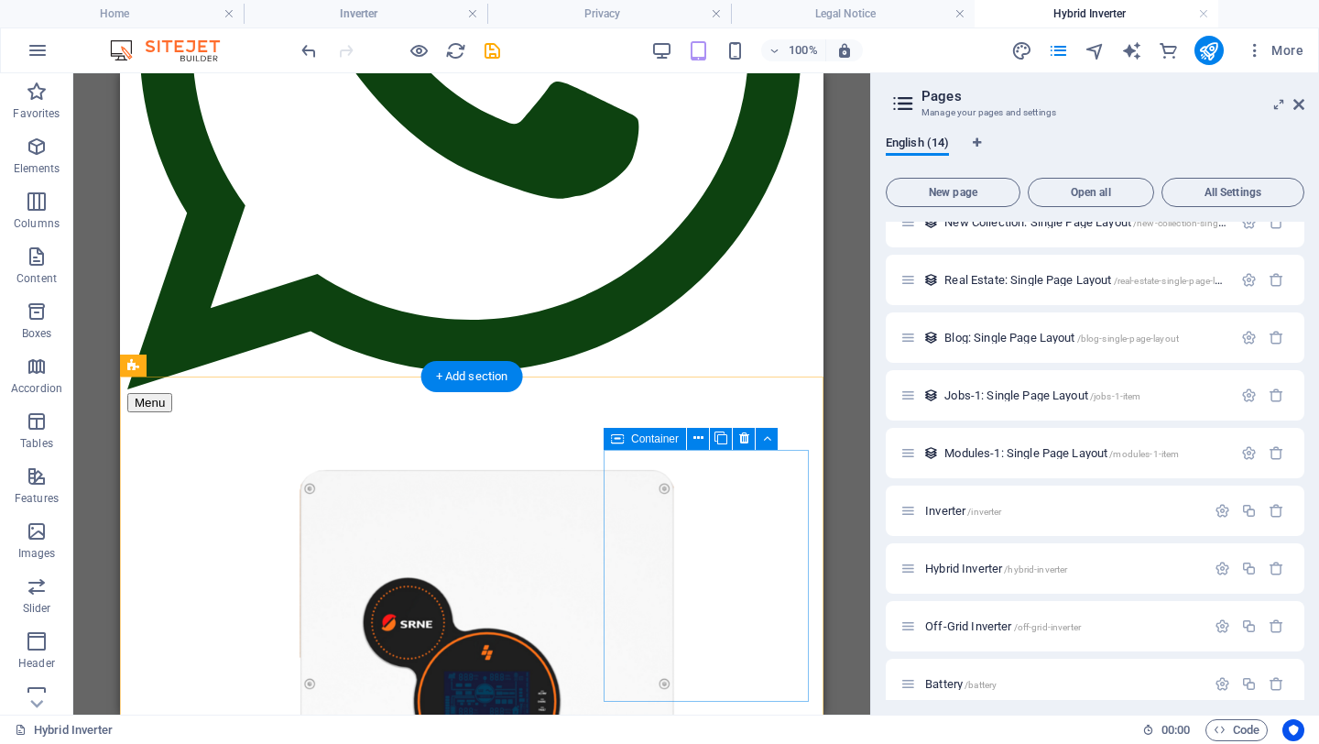
scroll to position [540, 0]
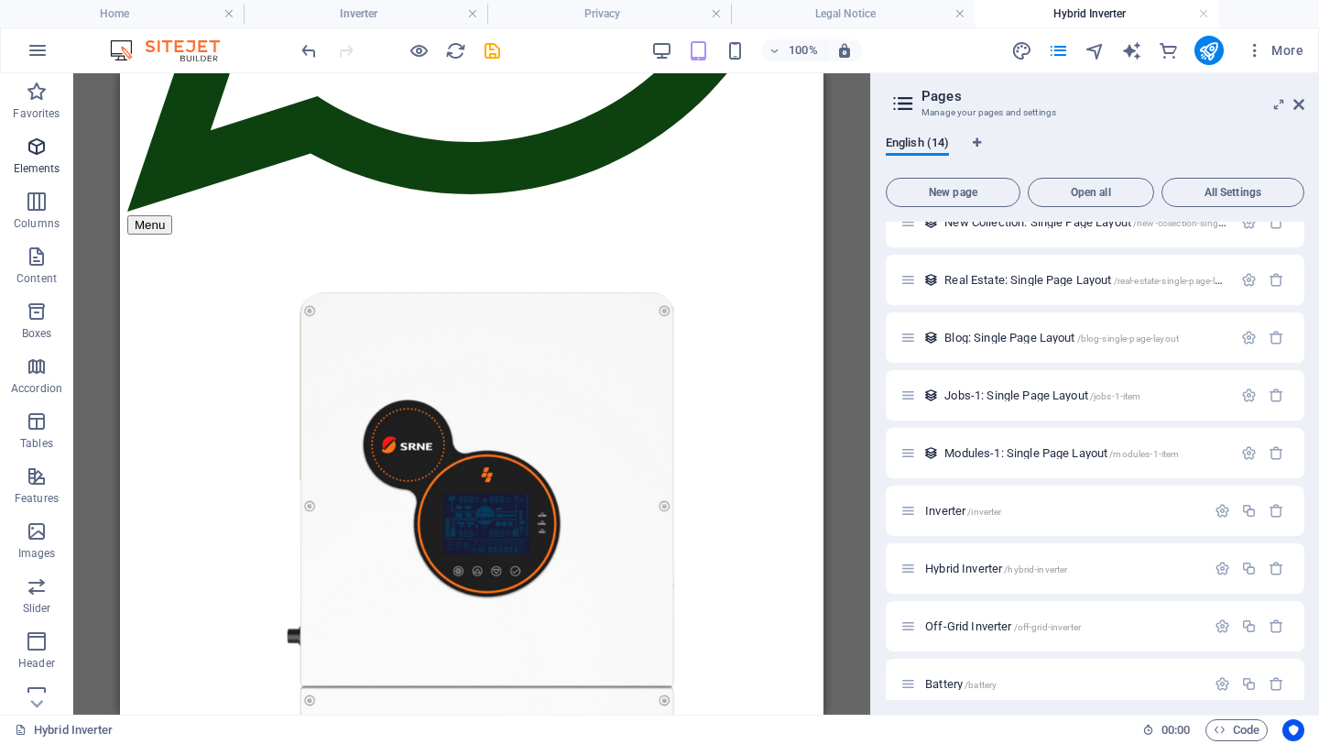
click at [39, 151] on icon "button" at bounding box center [37, 147] width 22 height 22
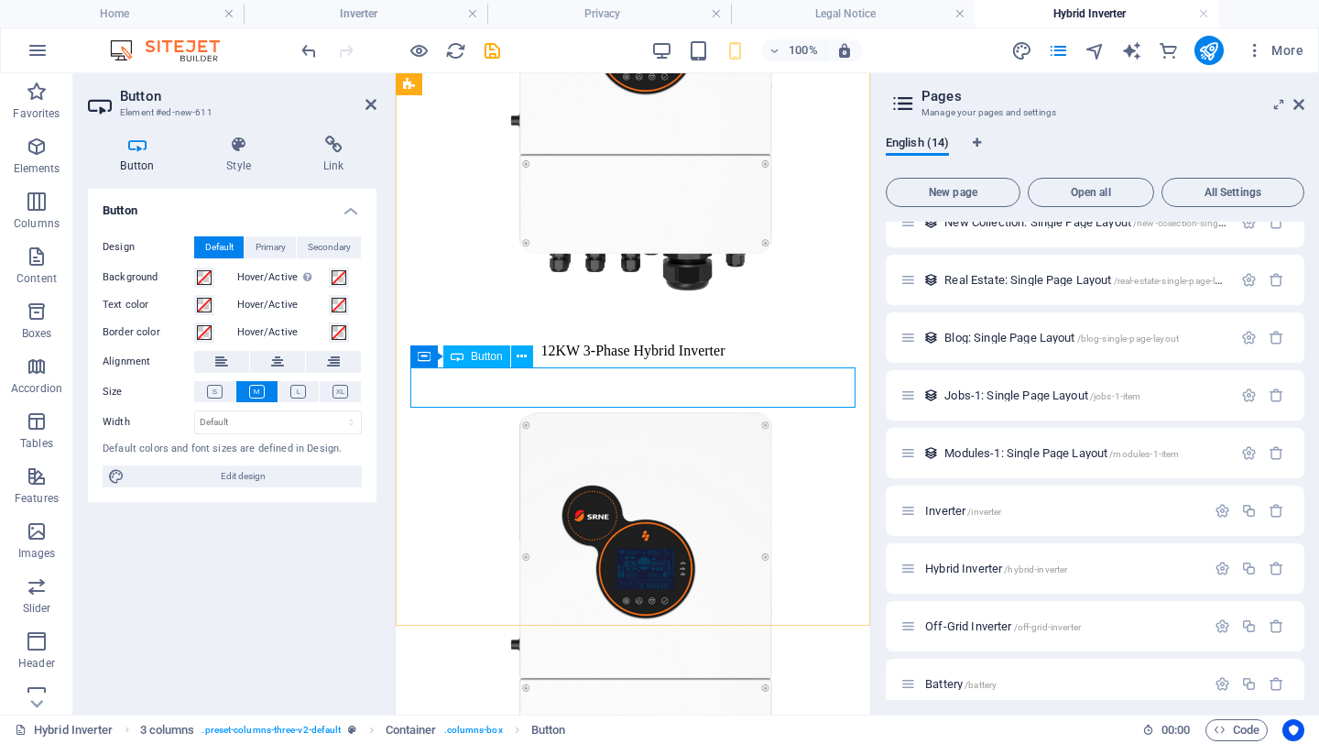
scroll to position [3498, 0]
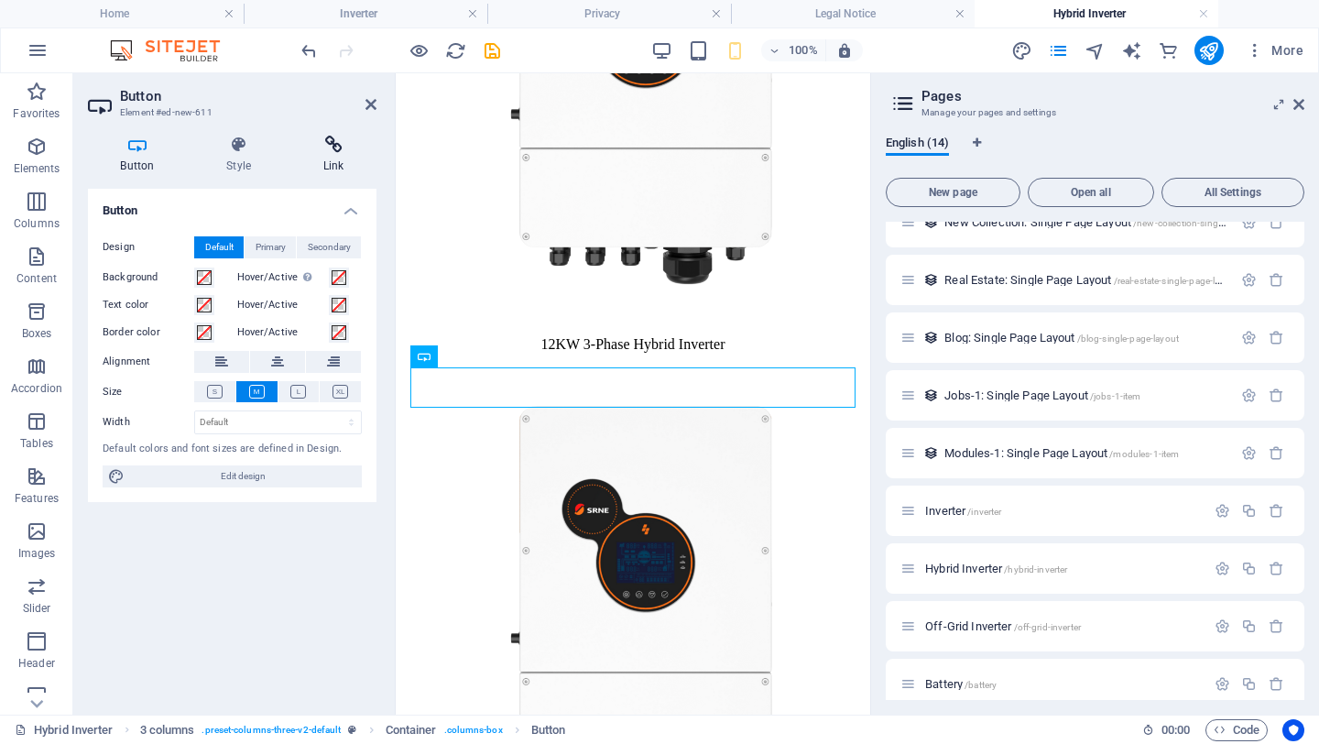
click at [340, 158] on h4 "Link" at bounding box center [333, 155] width 86 height 38
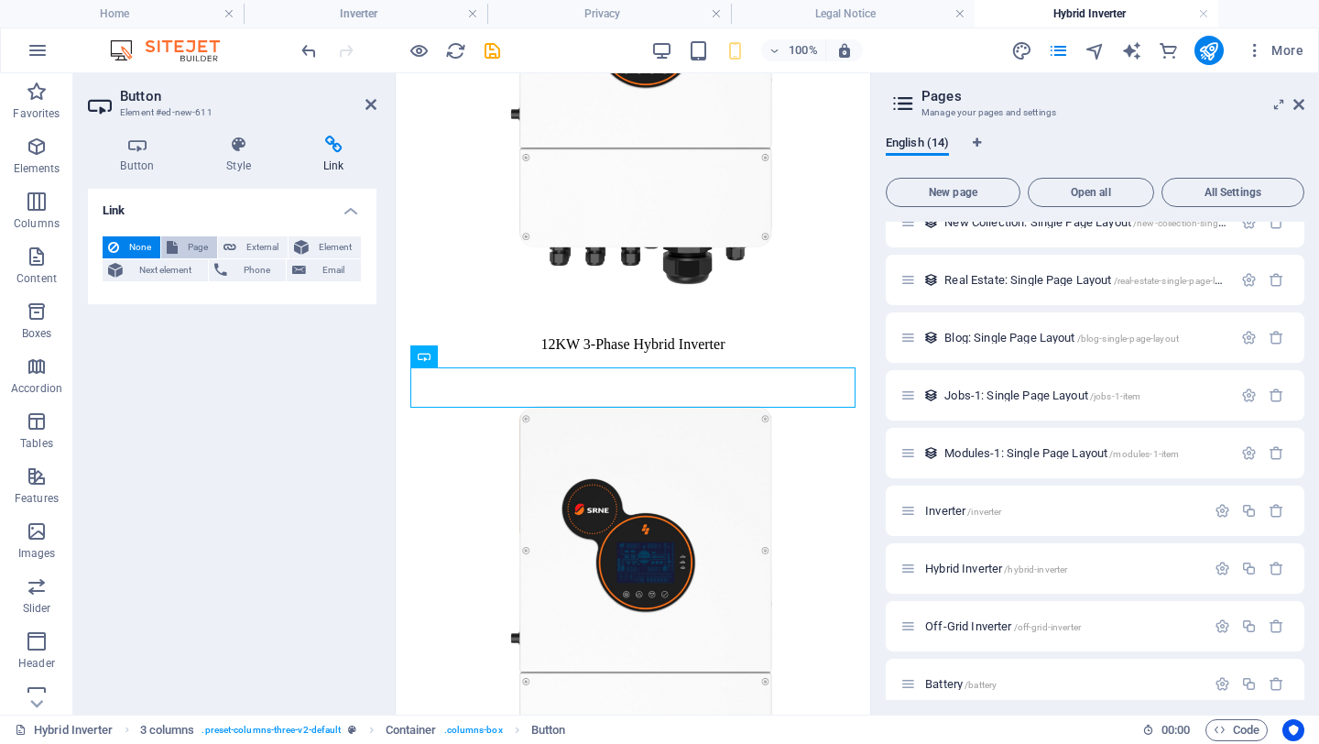
click at [193, 251] on span "Page" at bounding box center [197, 247] width 28 height 22
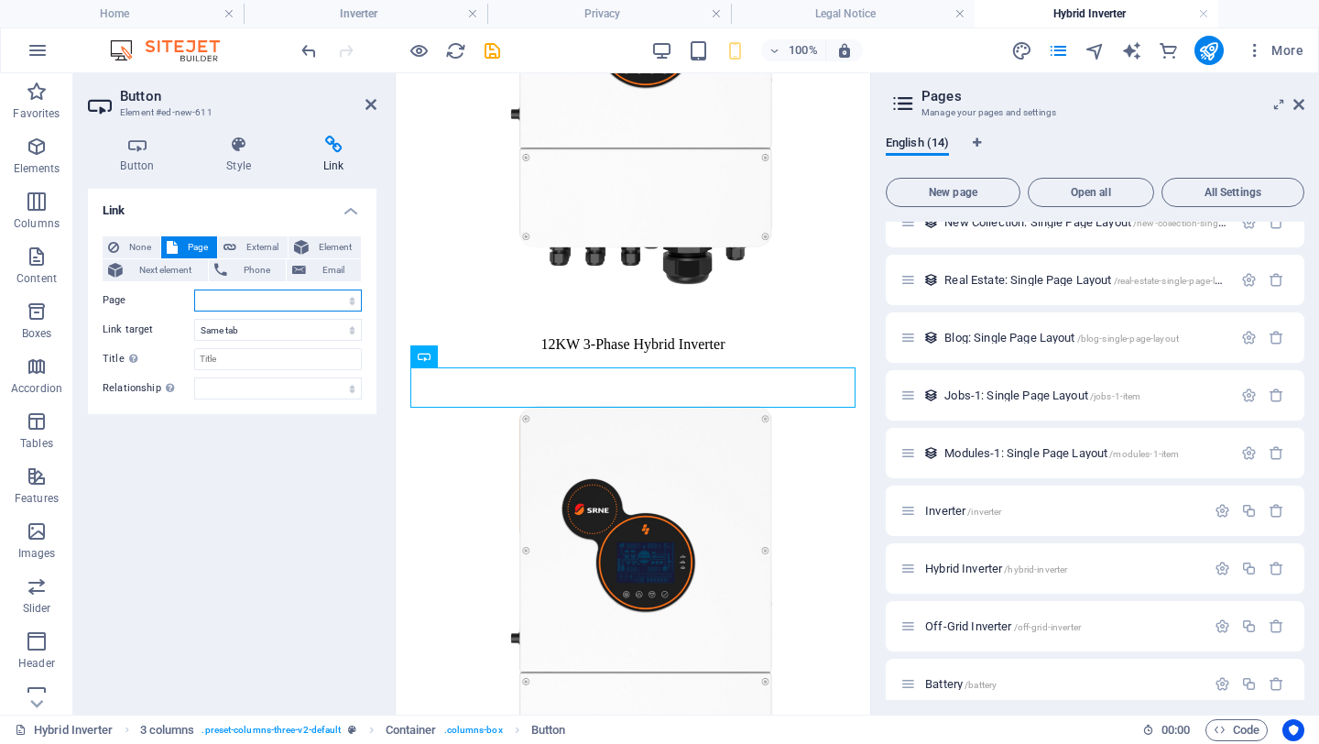
click at [242, 294] on select "Home Subpage Legal Notice Privacy Inverter Hybrid Inverter Off-Grid Inverter Ba…" at bounding box center [278, 300] width 168 height 22
select select "0"
click at [194, 289] on select "Home Subpage Legal Notice Privacy Inverter Hybrid Inverter Off-Grid Inverter Ba…" at bounding box center [278, 300] width 168 height 22
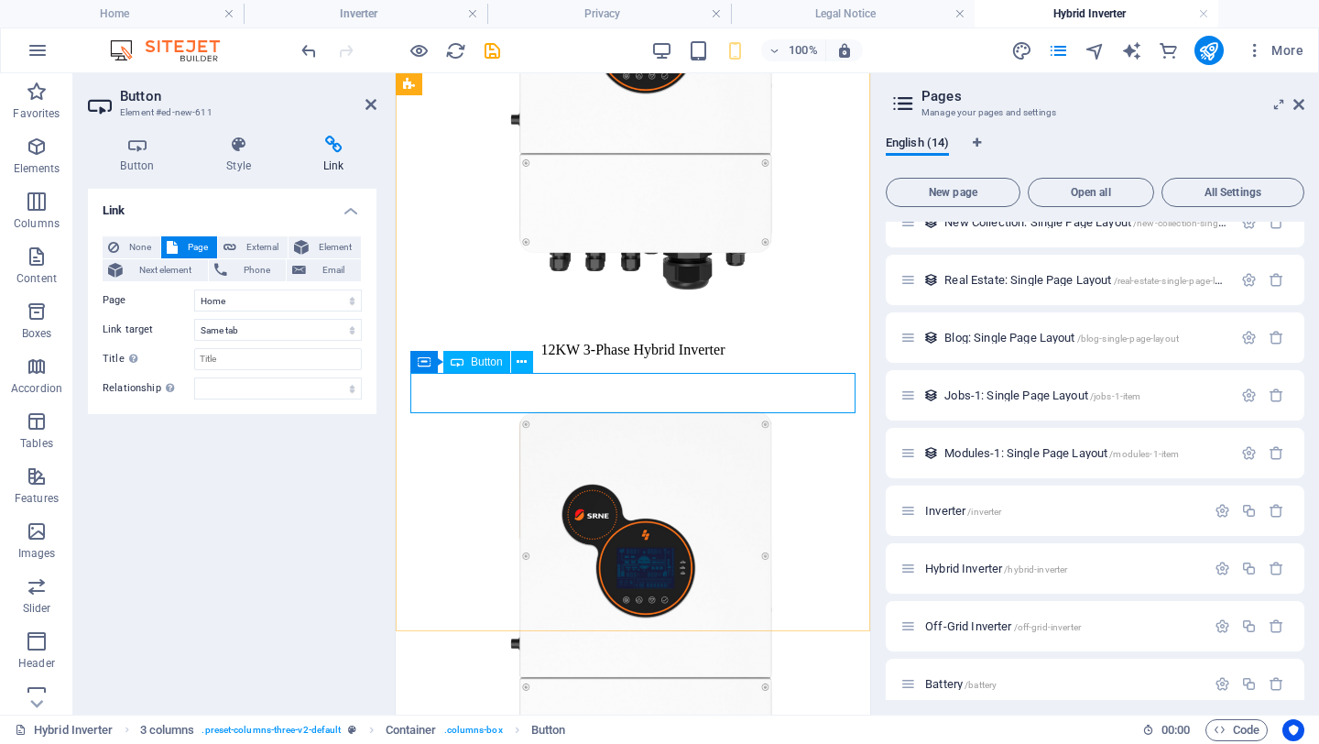
click at [520, 359] on icon at bounding box center [522, 362] width 10 height 19
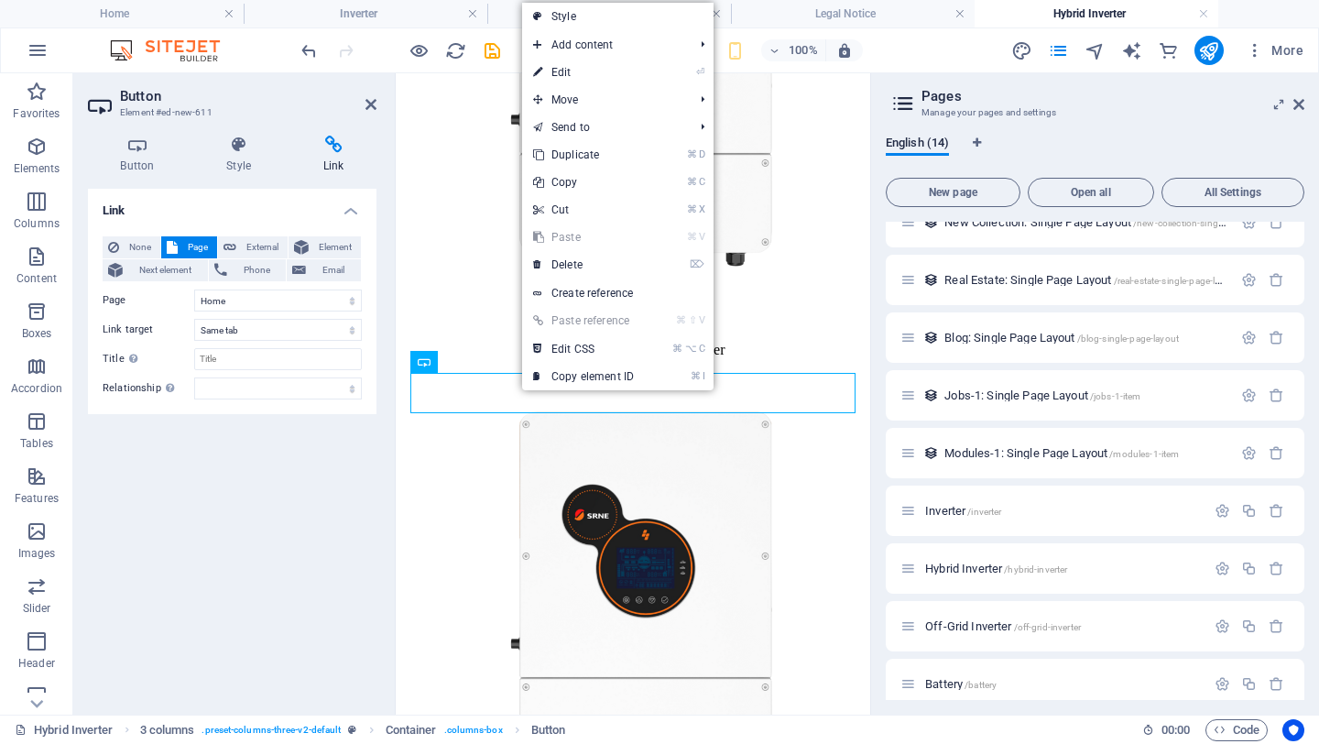
click at [276, 222] on div "None Page External Element Next element Phone Email Page Home Subpage Legal Not…" at bounding box center [232, 318] width 289 height 192
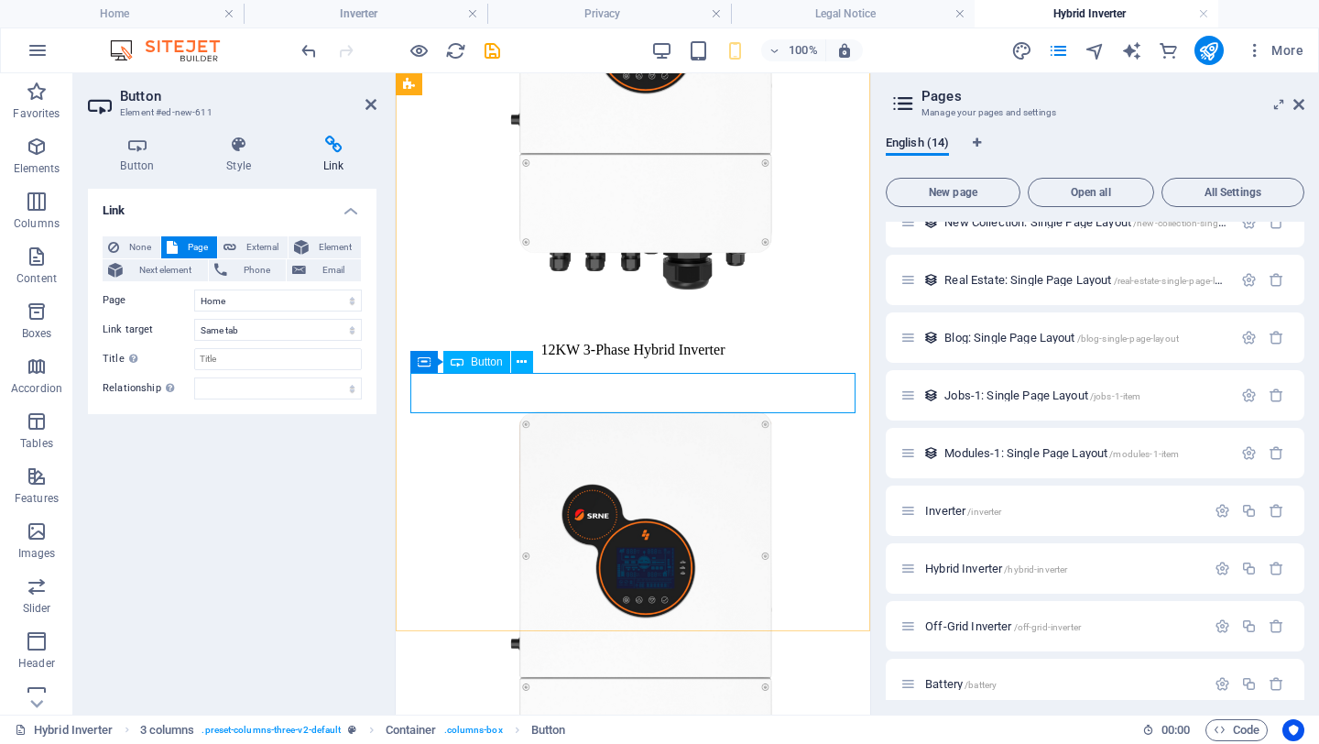
click at [524, 360] on icon at bounding box center [522, 362] width 10 height 19
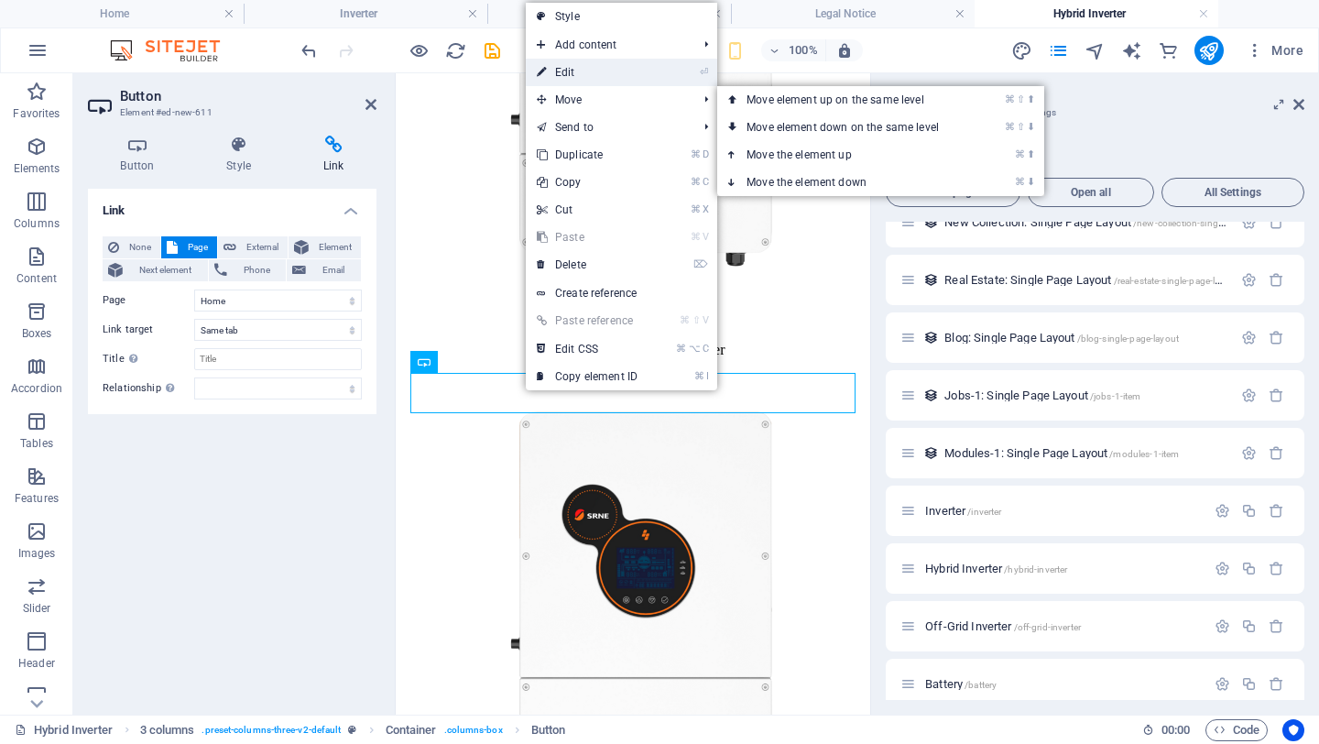
click at [580, 73] on link "⏎ Edit" at bounding box center [587, 72] width 123 height 27
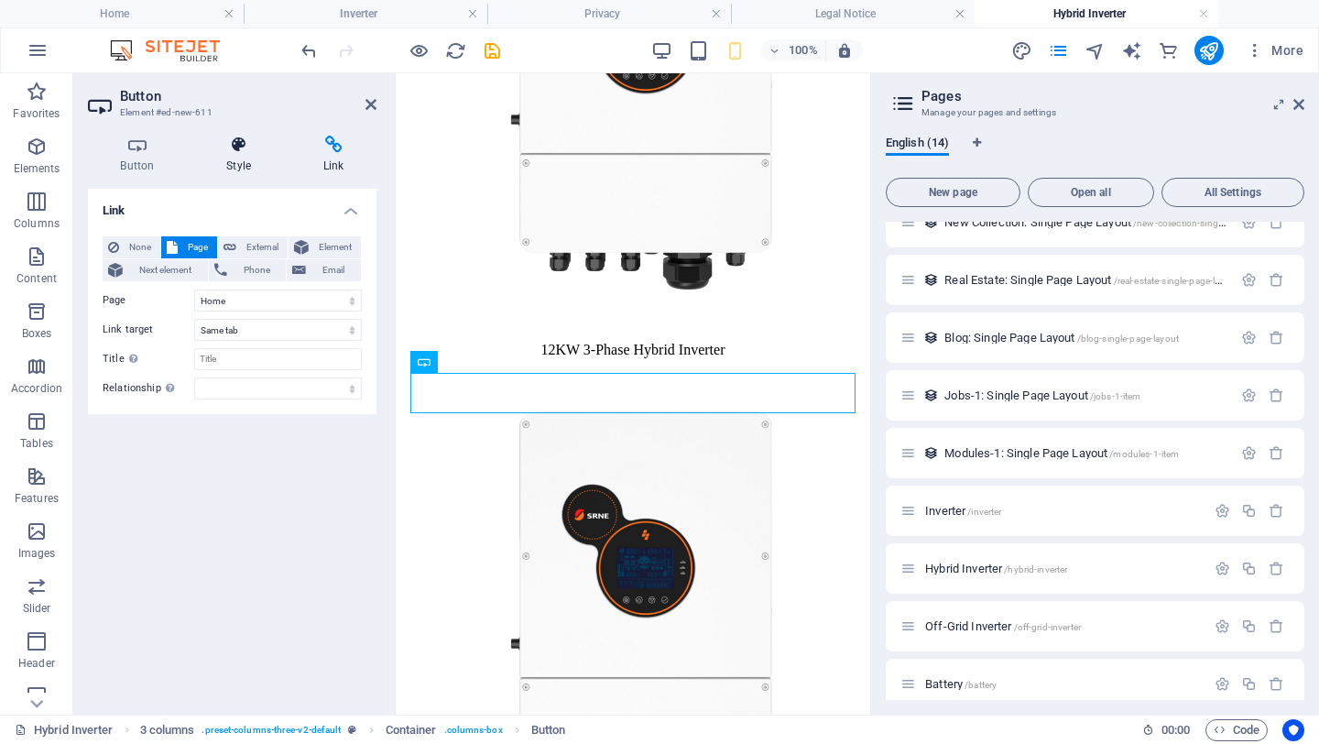
click at [246, 155] on h4 "Style" at bounding box center [242, 155] width 97 height 38
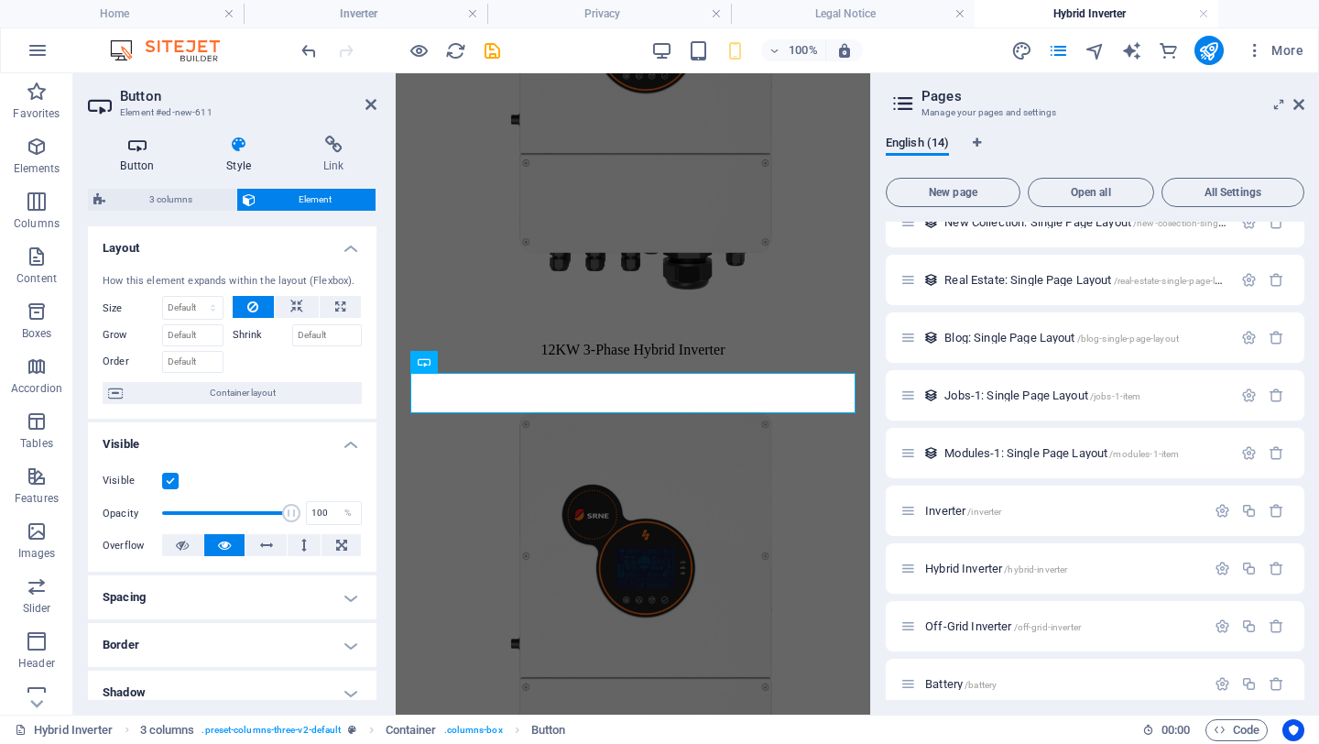
click at [131, 157] on h4 "Button" at bounding box center [141, 155] width 106 height 38
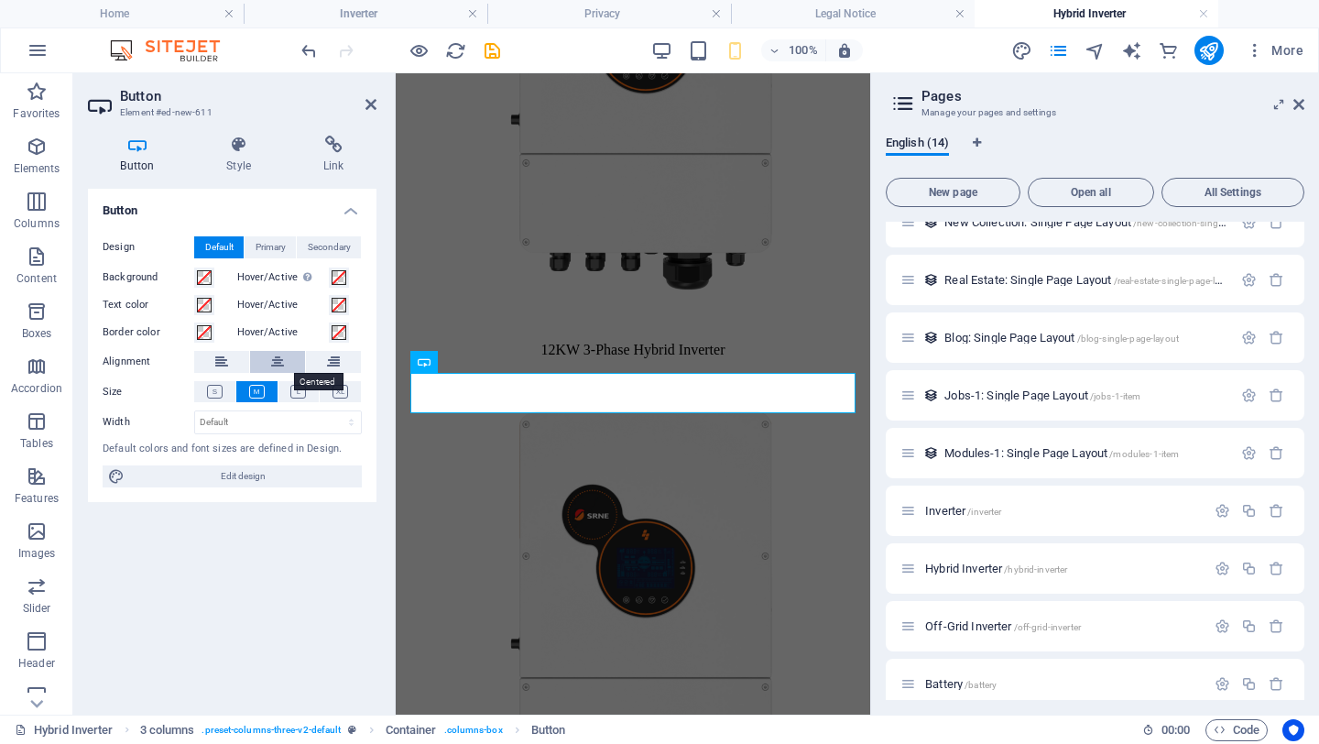
click at [278, 360] on icon at bounding box center [277, 362] width 13 height 22
click at [547, 609] on div "20KW 3-Phase Hybrid Inverter < BACK Drop content here or Add elements Paste cli…" at bounding box center [633, 708] width 460 height 671
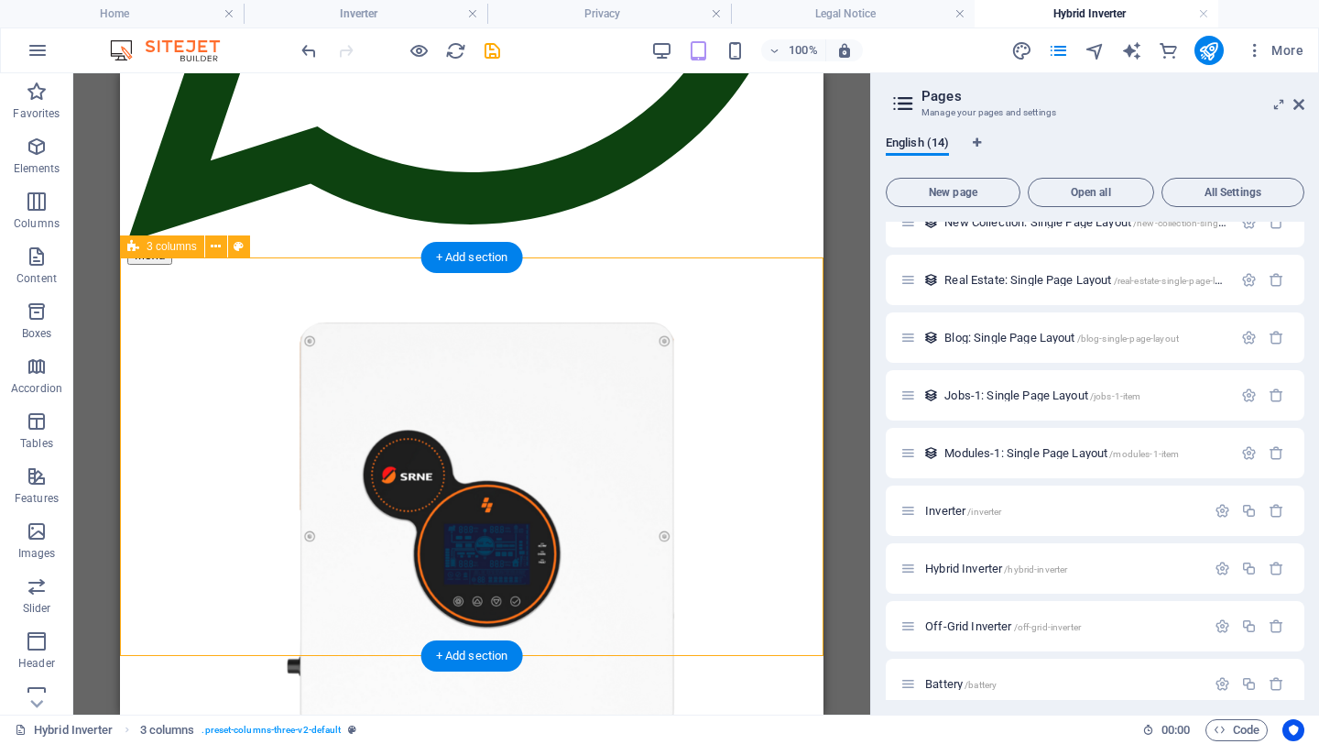
scroll to position [688, 0]
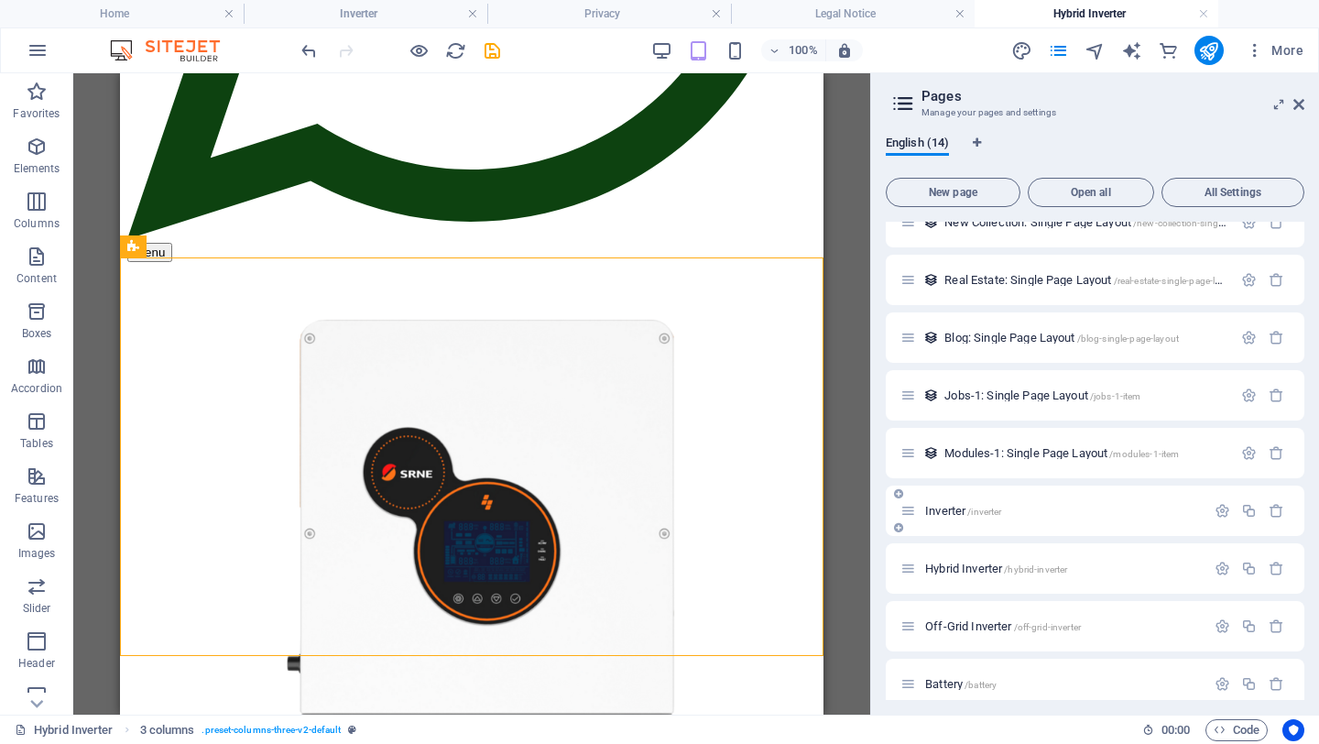
click at [964, 511] on span "Inverter /inverter" at bounding box center [963, 511] width 76 height 14
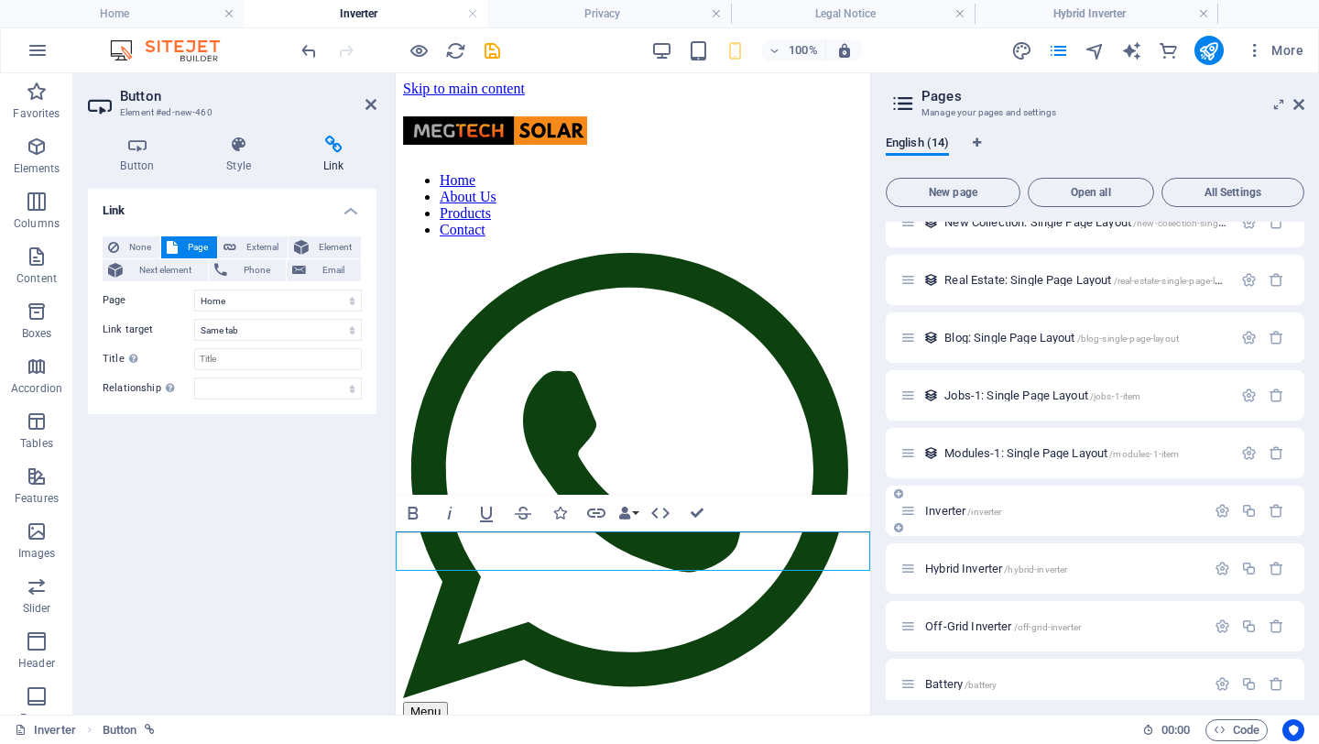
scroll to position [698, 0]
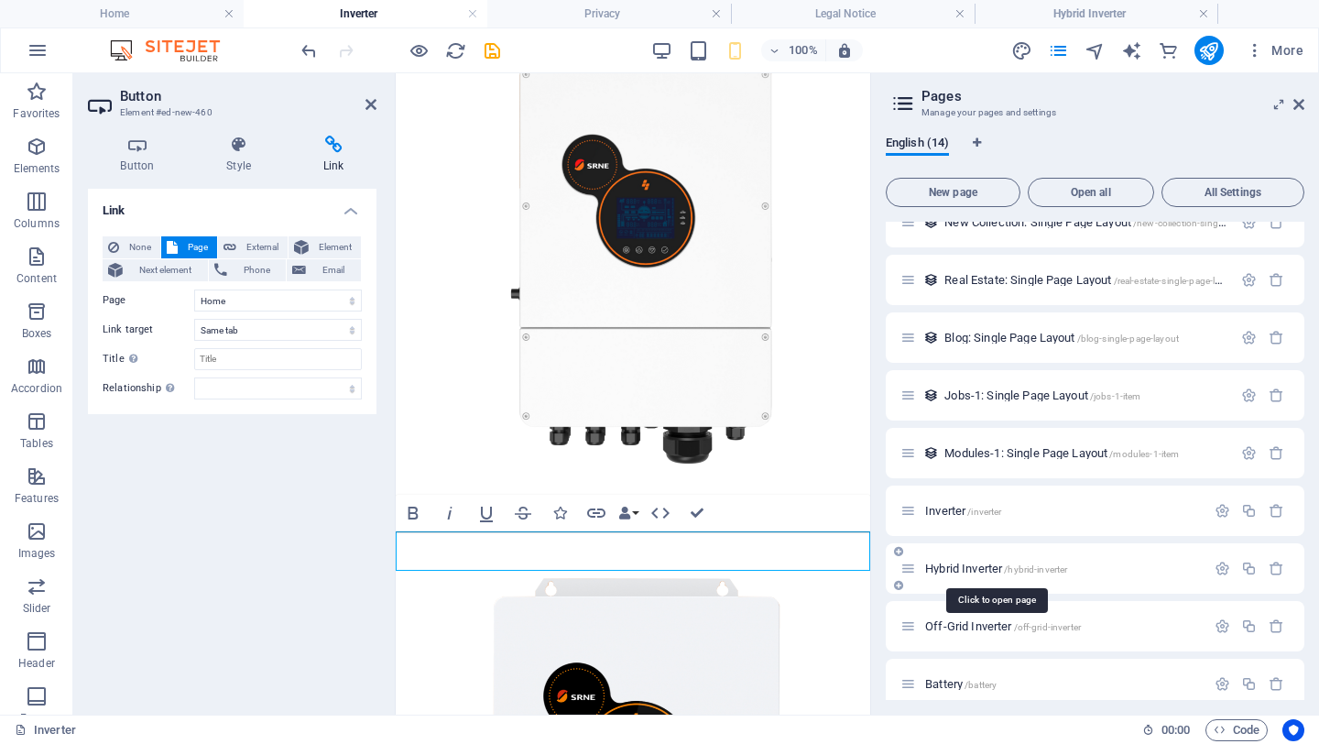
click at [970, 567] on span "Hybrid Inverter /hybrid-inverter" at bounding box center [996, 569] width 142 height 14
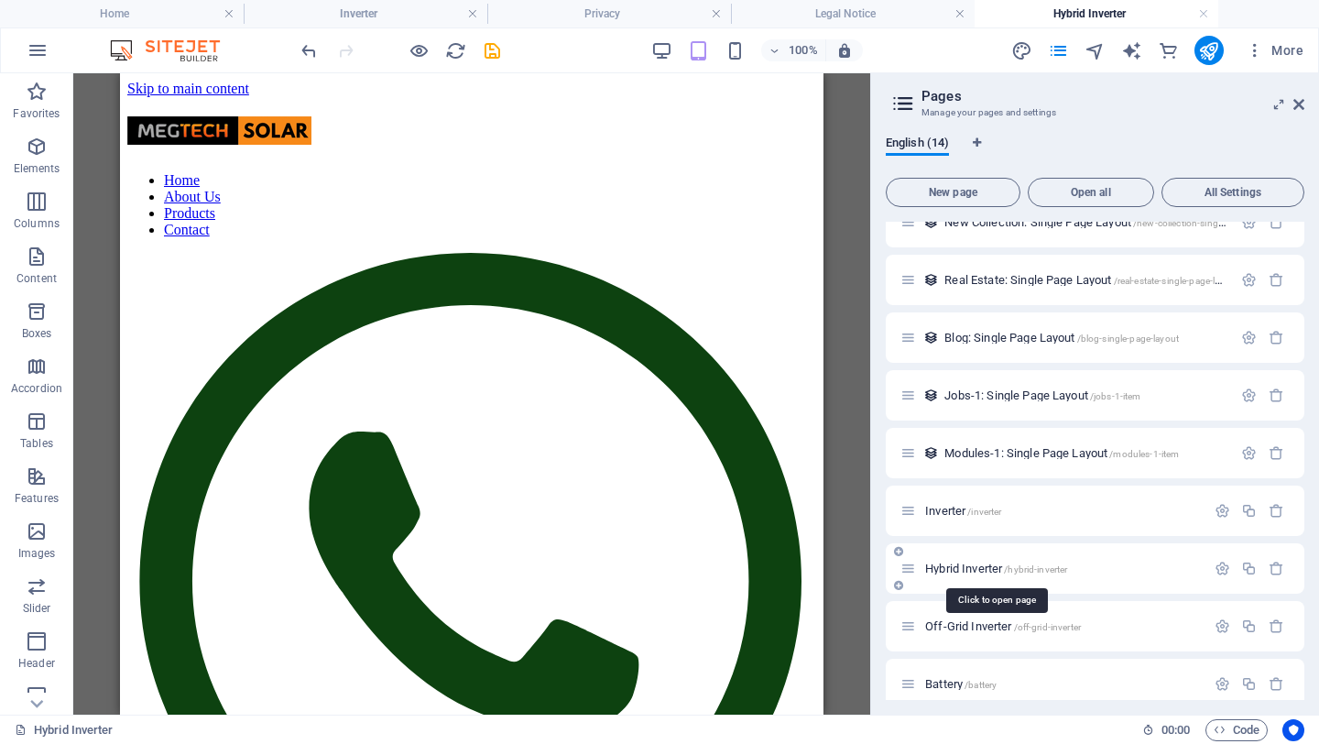
scroll to position [688, 0]
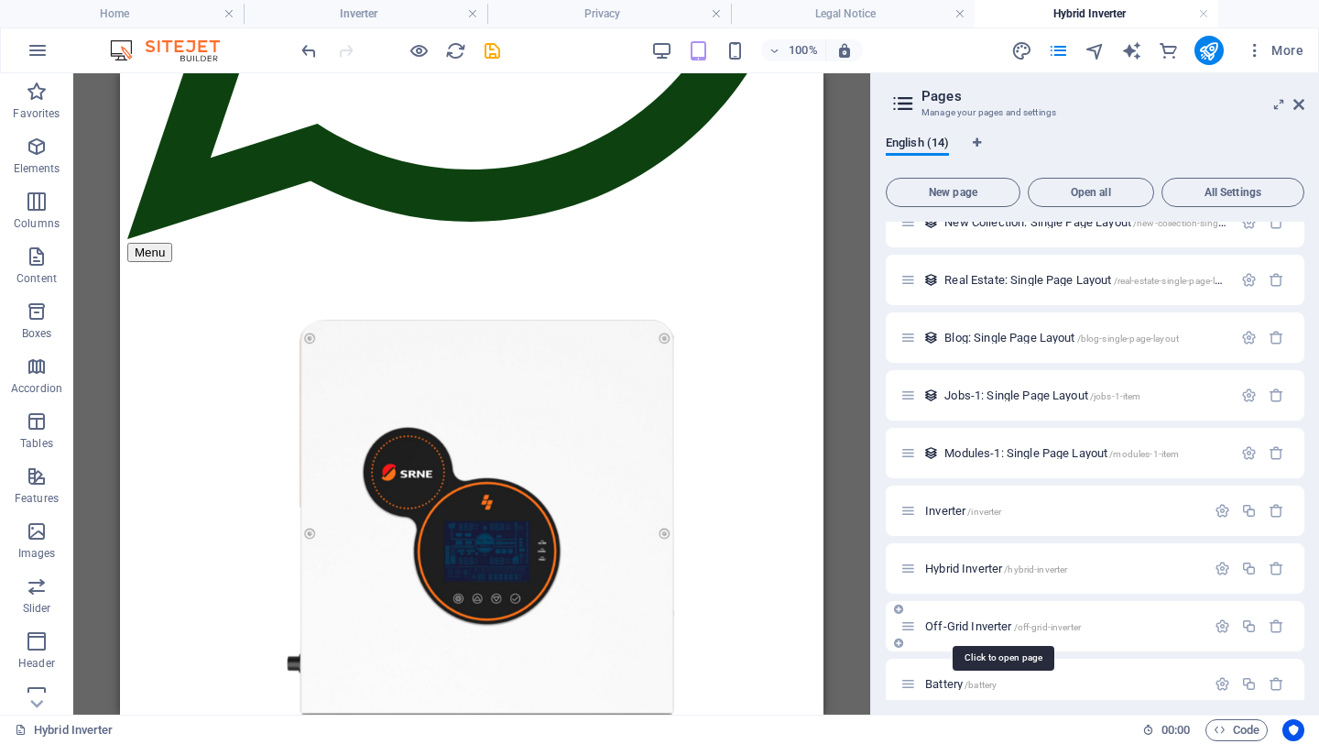
click at [977, 627] on span "Off-Grid Inverter /off-grid-inverter" at bounding box center [1003, 626] width 156 height 14
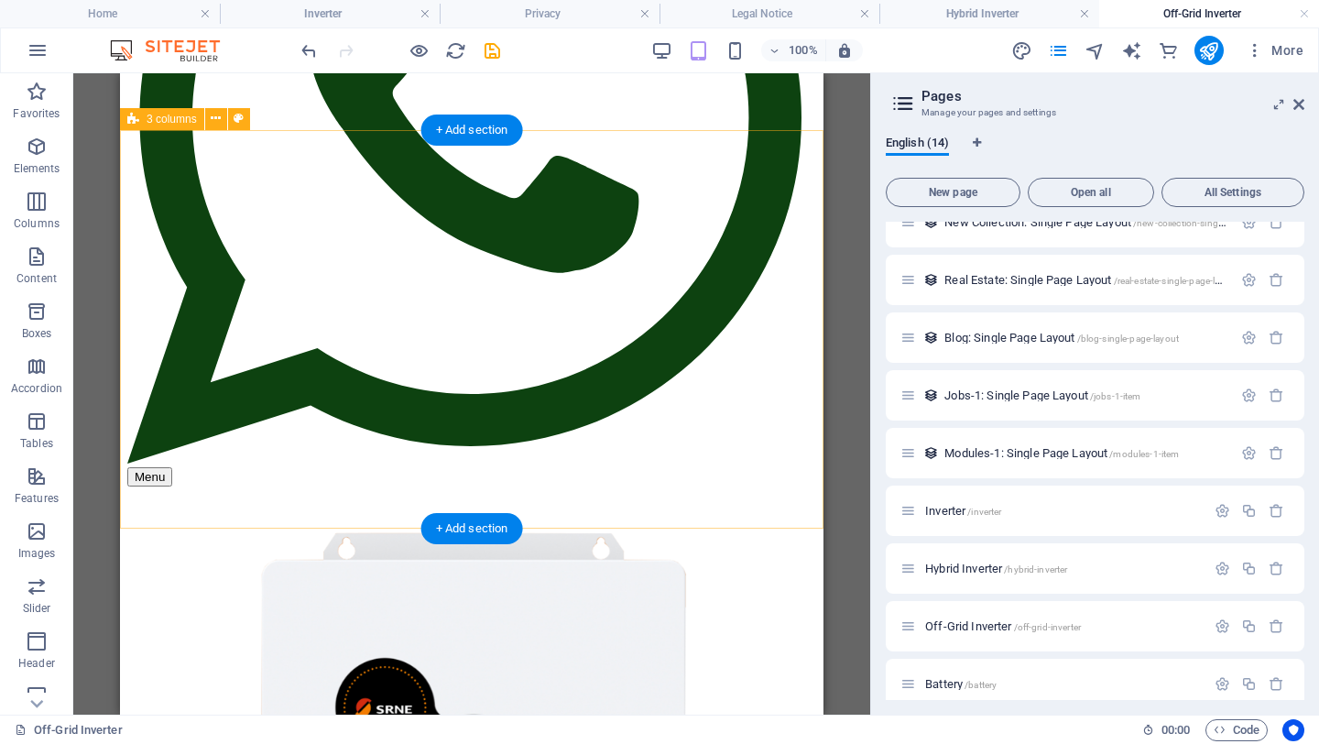
scroll to position [500, 0]
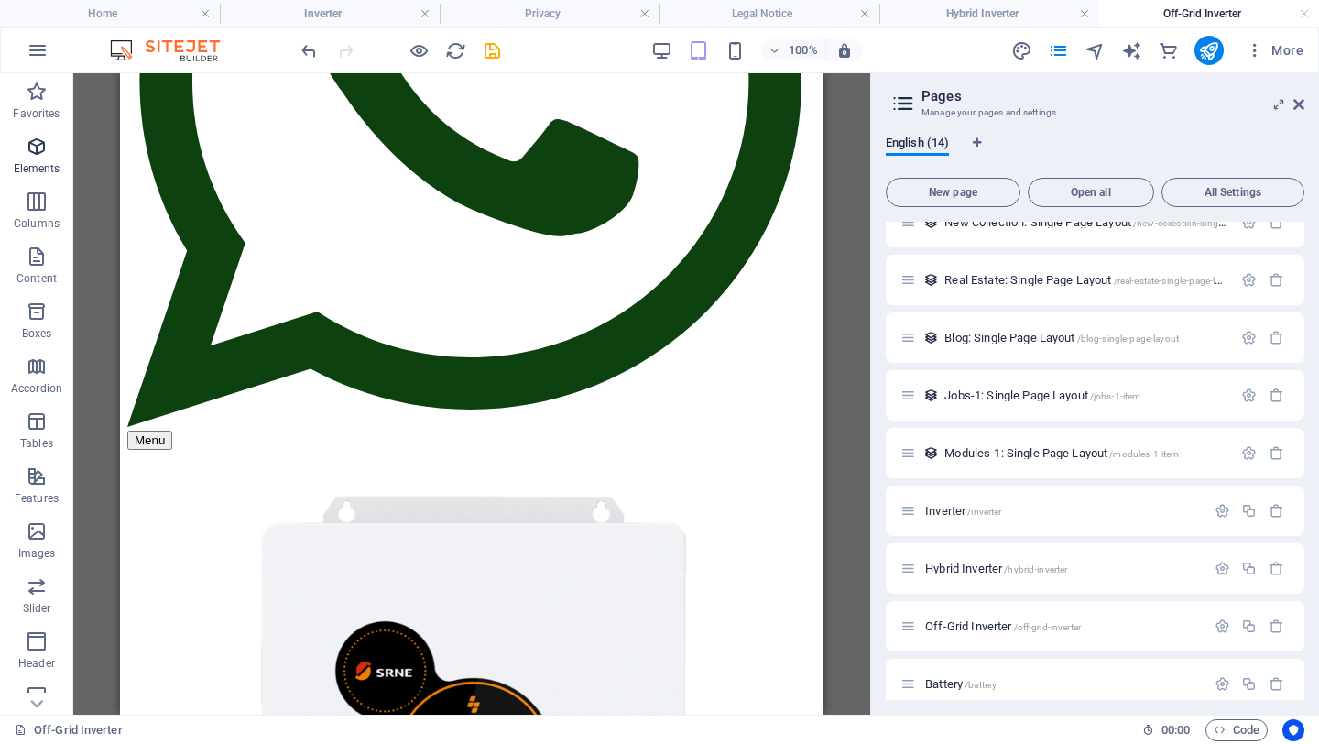
click at [43, 151] on icon "button" at bounding box center [37, 147] width 22 height 22
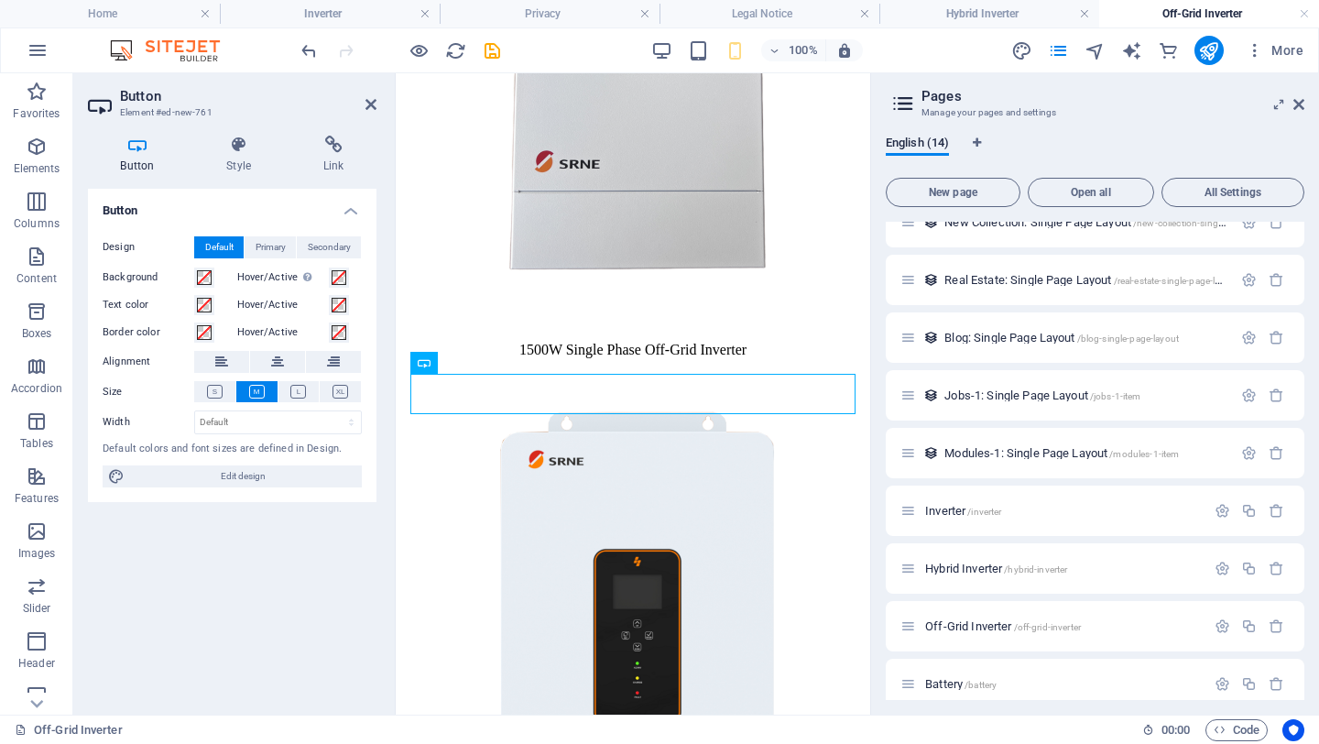
scroll to position [2407, 0]
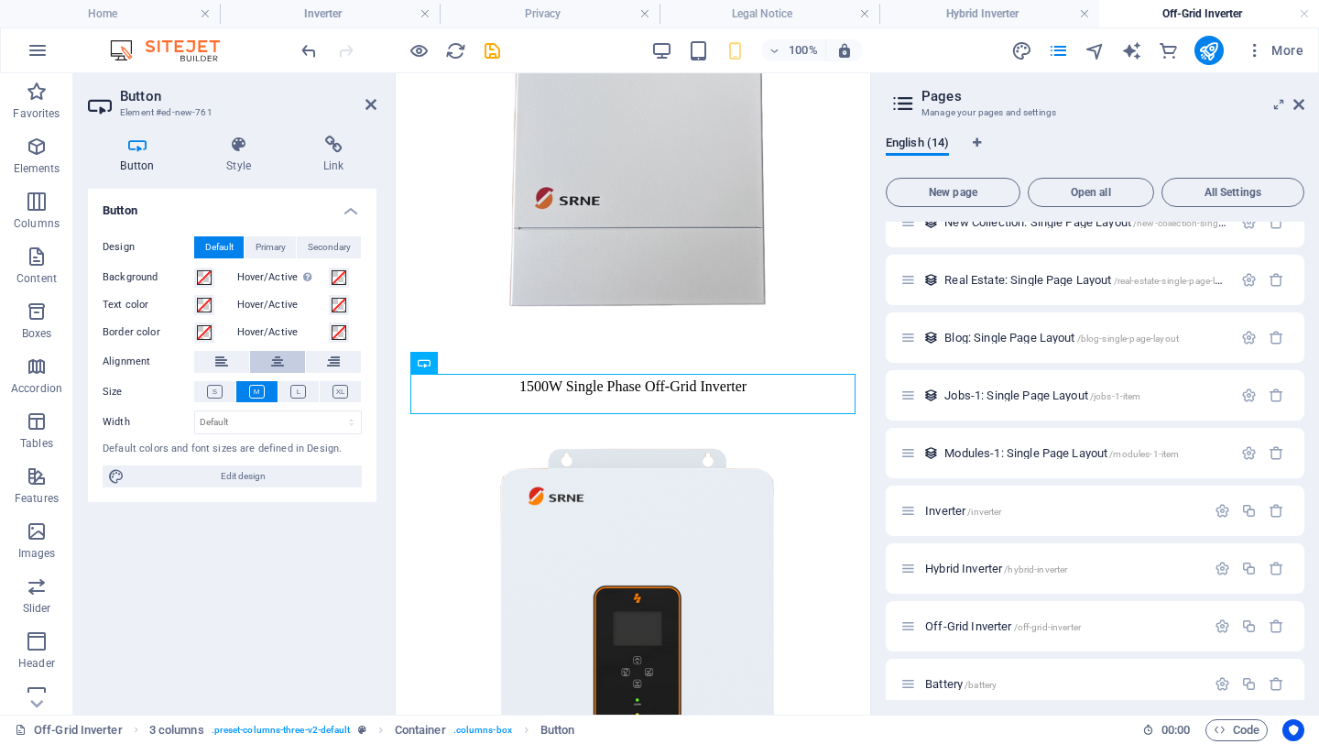
click at [278, 358] on icon at bounding box center [277, 362] width 13 height 22
click at [536, 444] on div "1500W Single Phase Off-Grid Inverter 12KW 3-Phase Off-Grid Inverter < BACK" at bounding box center [633, 417] width 460 height 1064
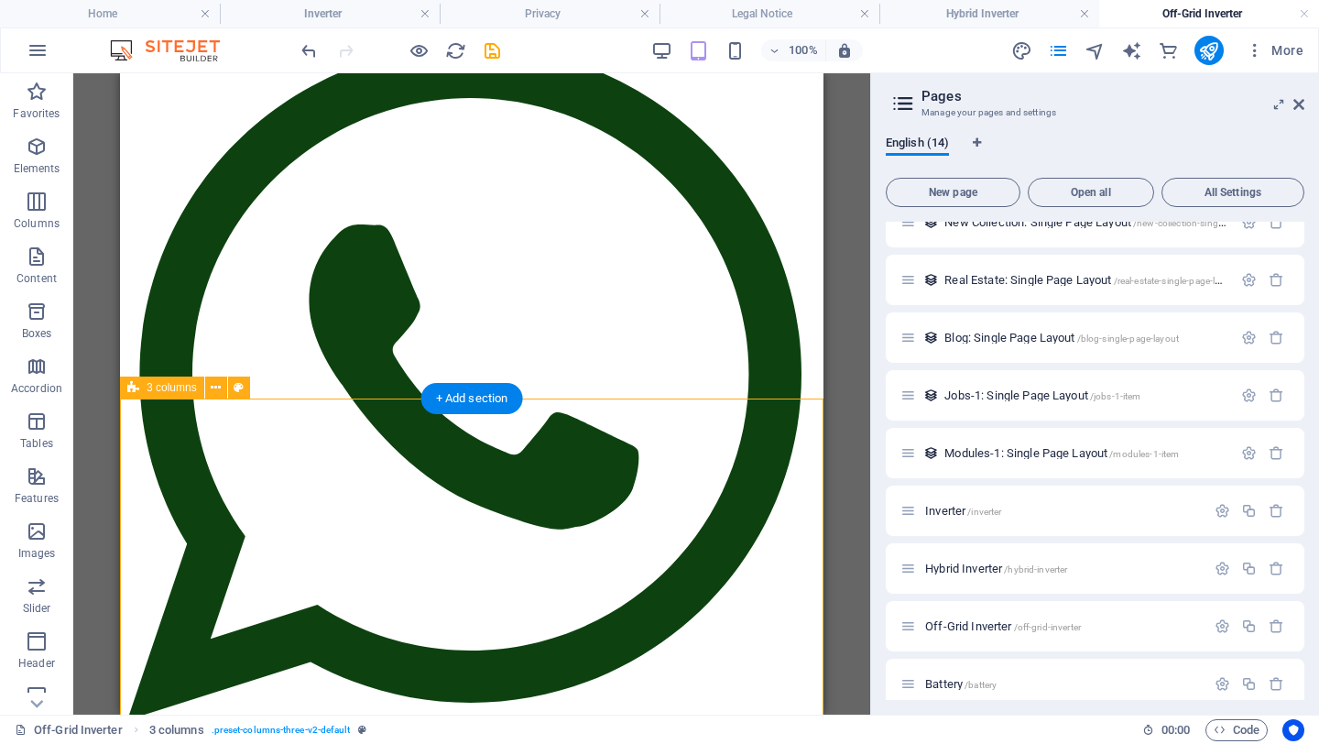
scroll to position [256, 0]
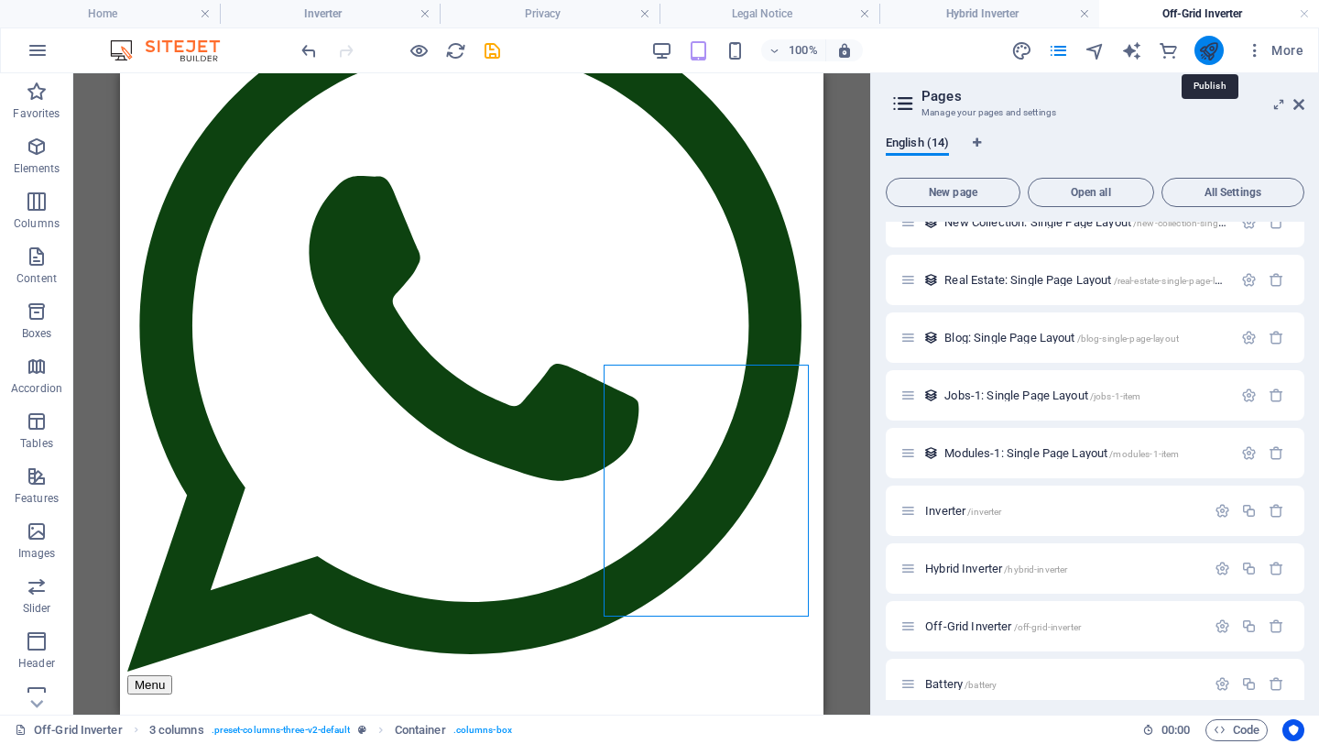
click at [1206, 49] on icon "publish" at bounding box center [1208, 50] width 21 height 21
